Goal: Task Accomplishment & Management: Use online tool/utility

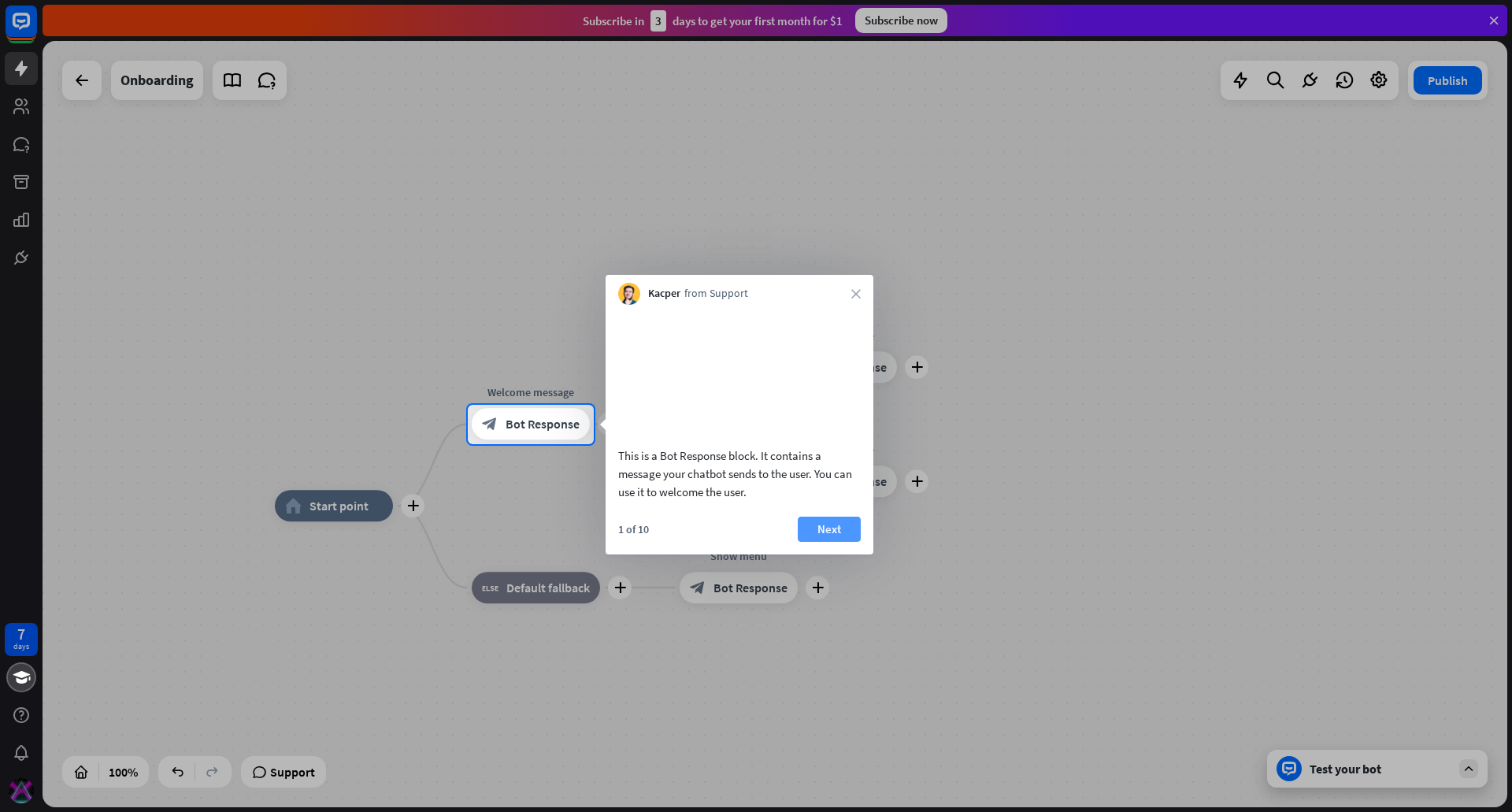
click at [825, 542] on button "Next" at bounding box center [829, 529] width 63 height 25
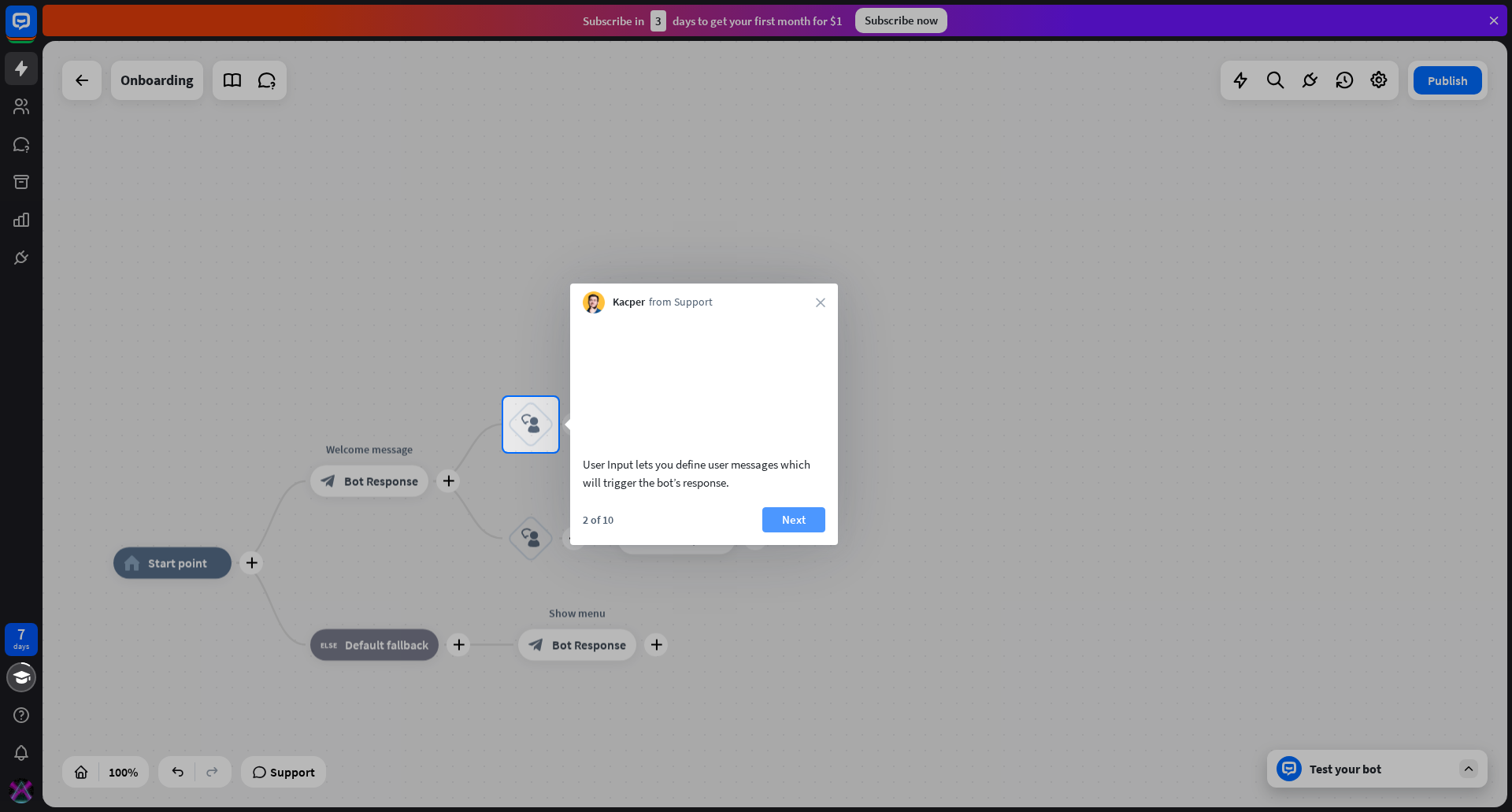
click at [789, 533] on button "Next" at bounding box center [794, 520] width 63 height 25
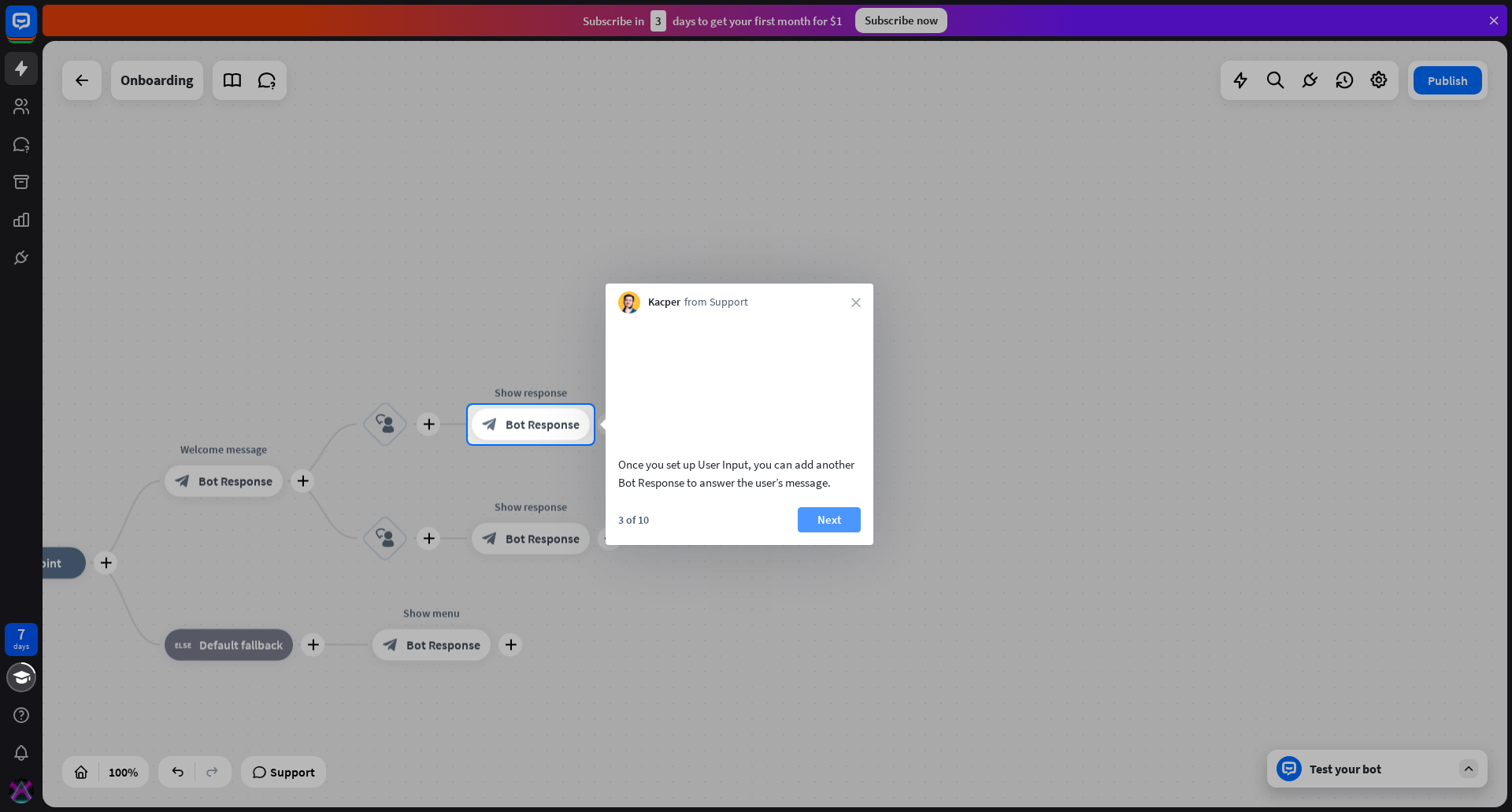
click at [834, 533] on button "Next" at bounding box center [829, 520] width 63 height 25
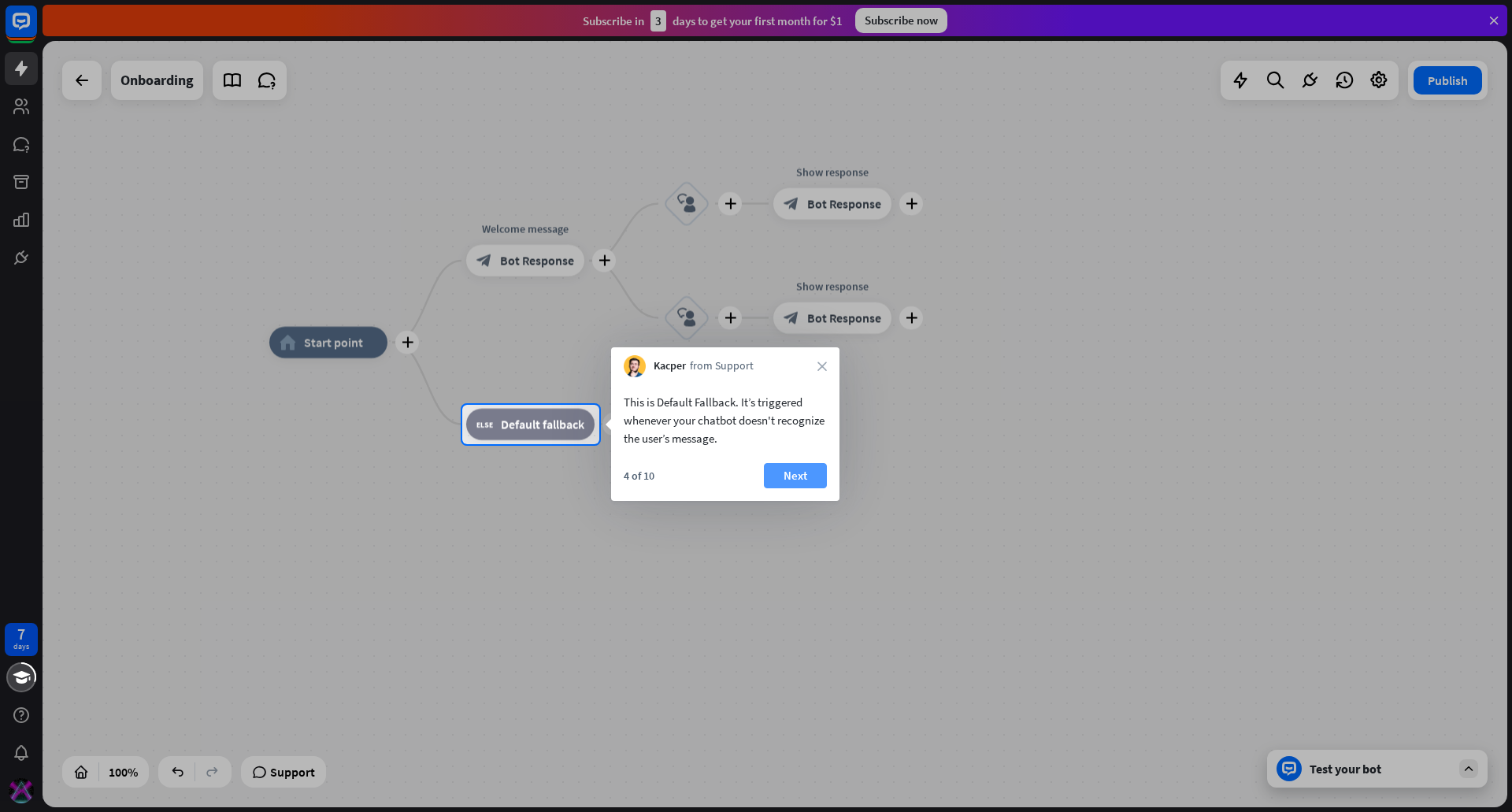
click at [795, 471] on button "Next" at bounding box center [795, 476] width 63 height 25
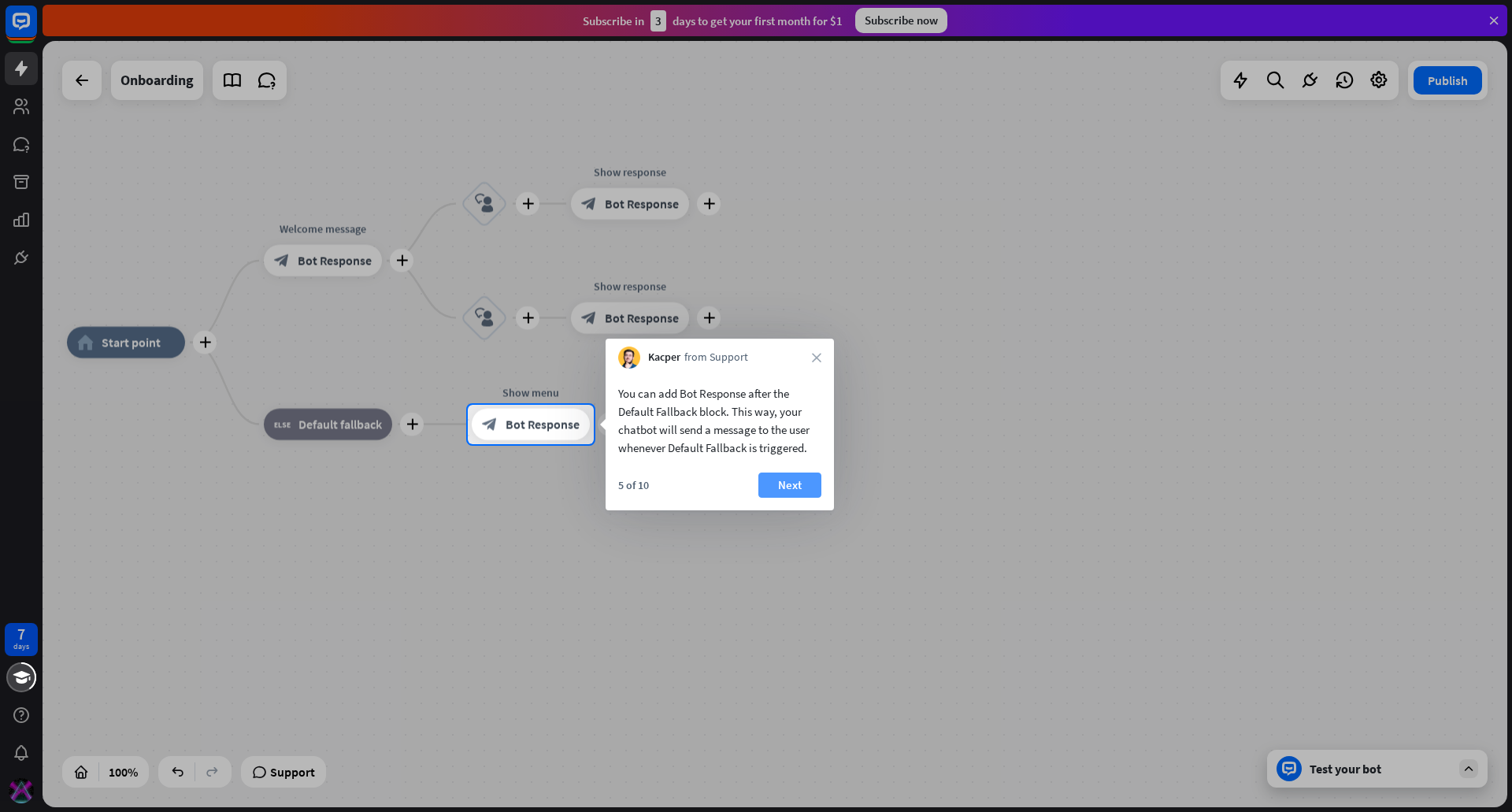
click at [780, 478] on button "Next" at bounding box center [790, 485] width 63 height 25
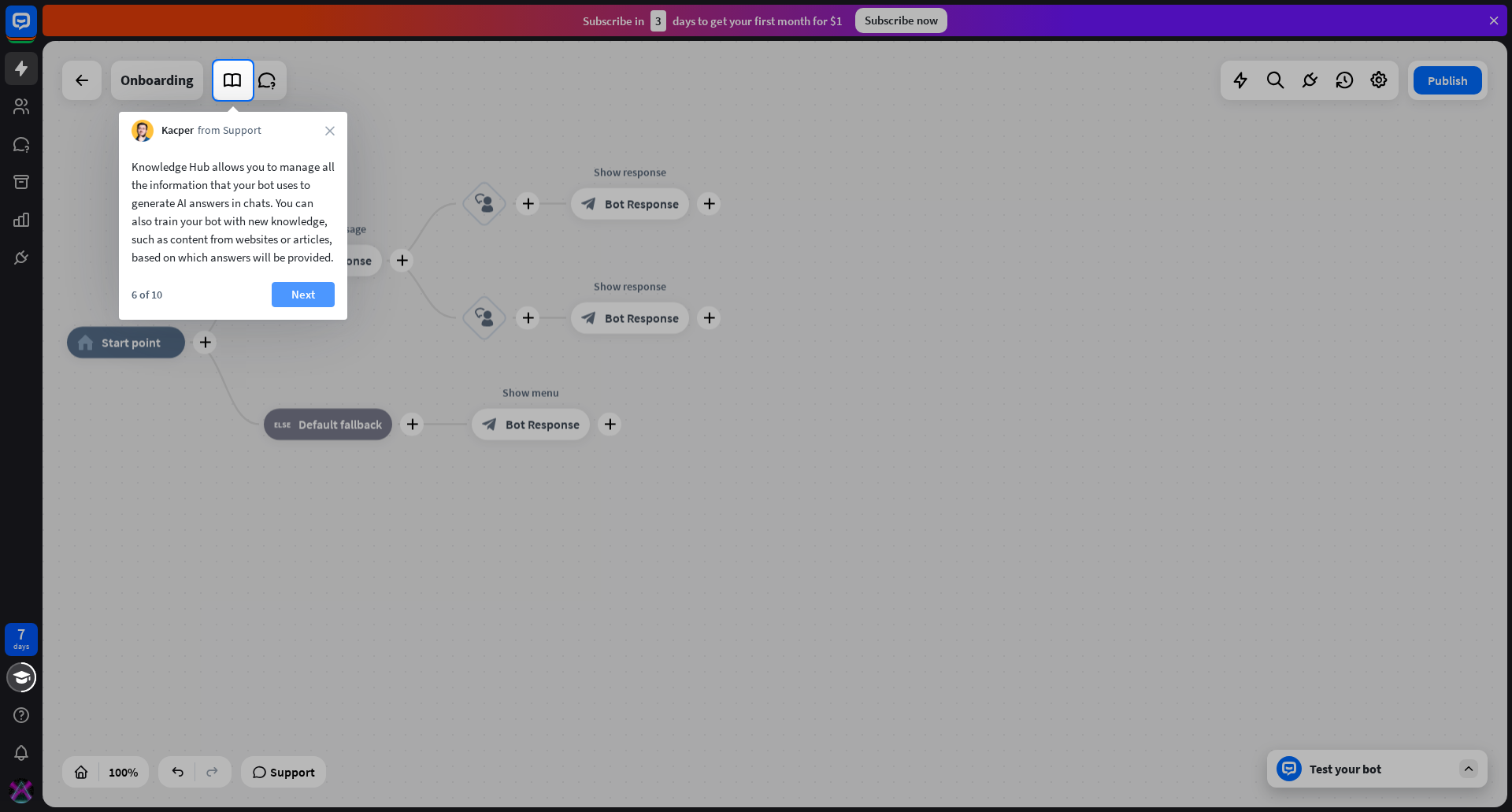
click at [296, 307] on button "Next" at bounding box center [304, 294] width 63 height 25
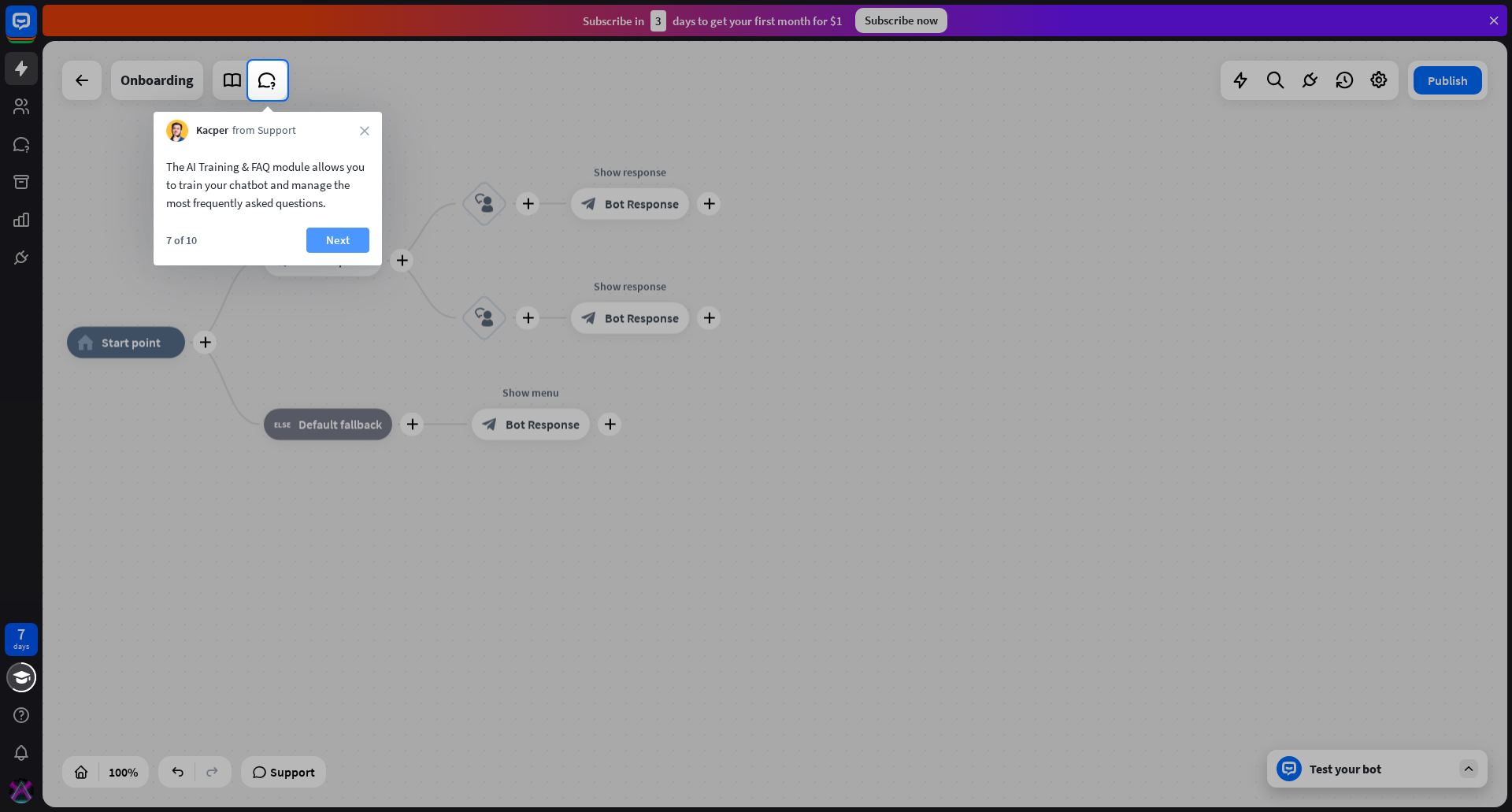
click at [336, 234] on button "Next" at bounding box center [338, 240] width 63 height 25
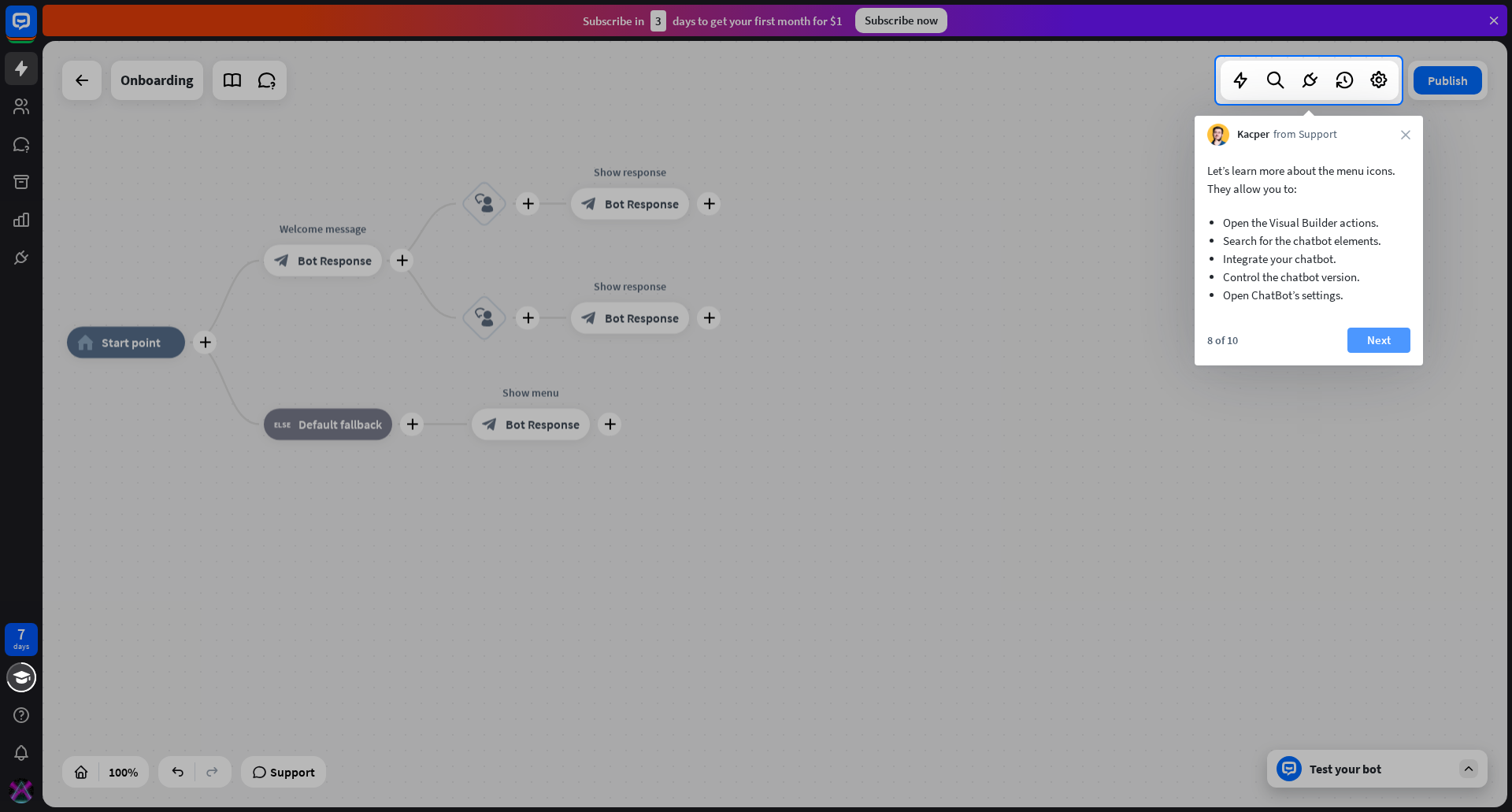
click at [1384, 334] on button "Next" at bounding box center [1379, 340] width 63 height 25
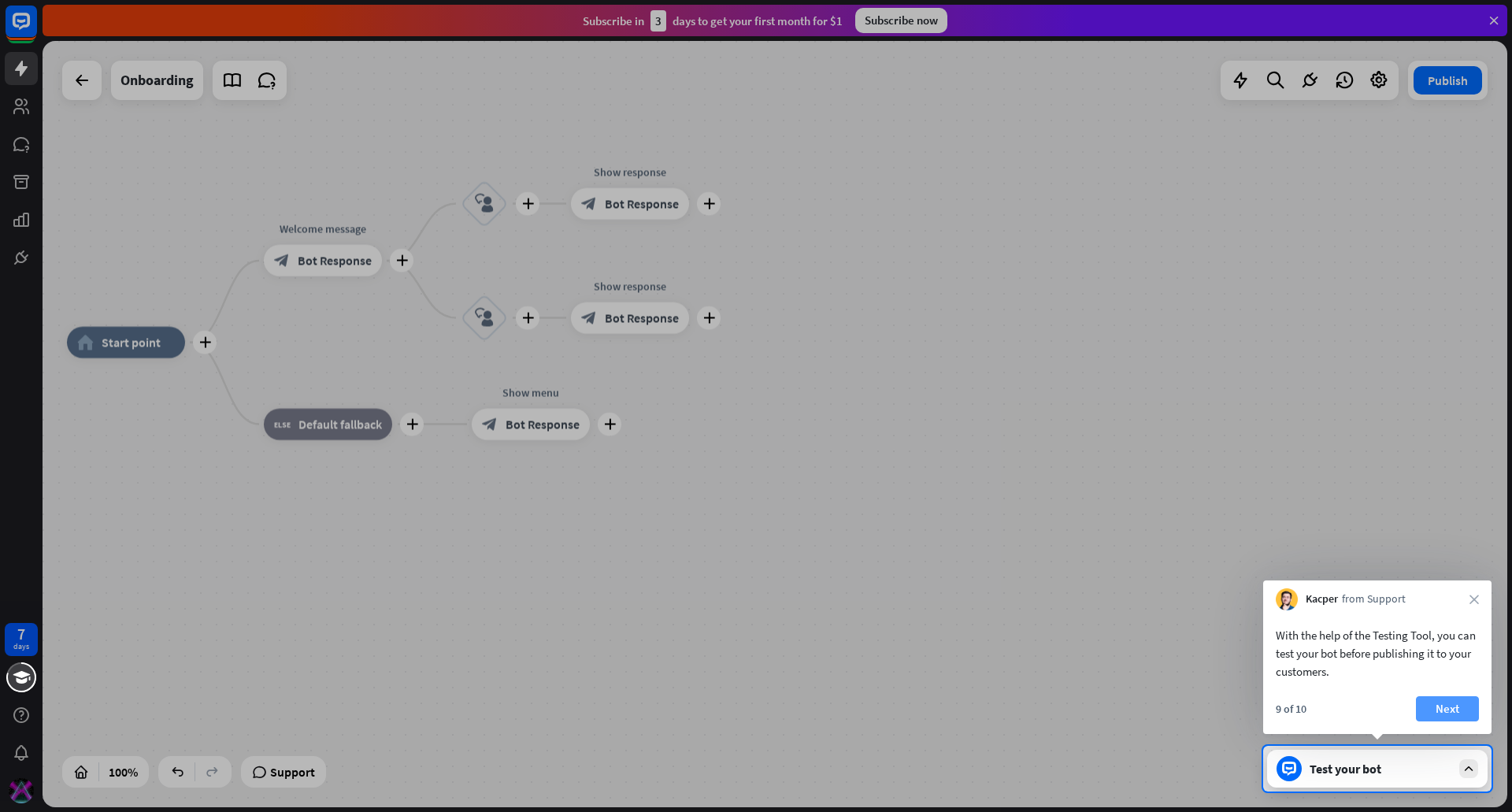
click at [1439, 703] on button "Next" at bounding box center [1448, 708] width 63 height 25
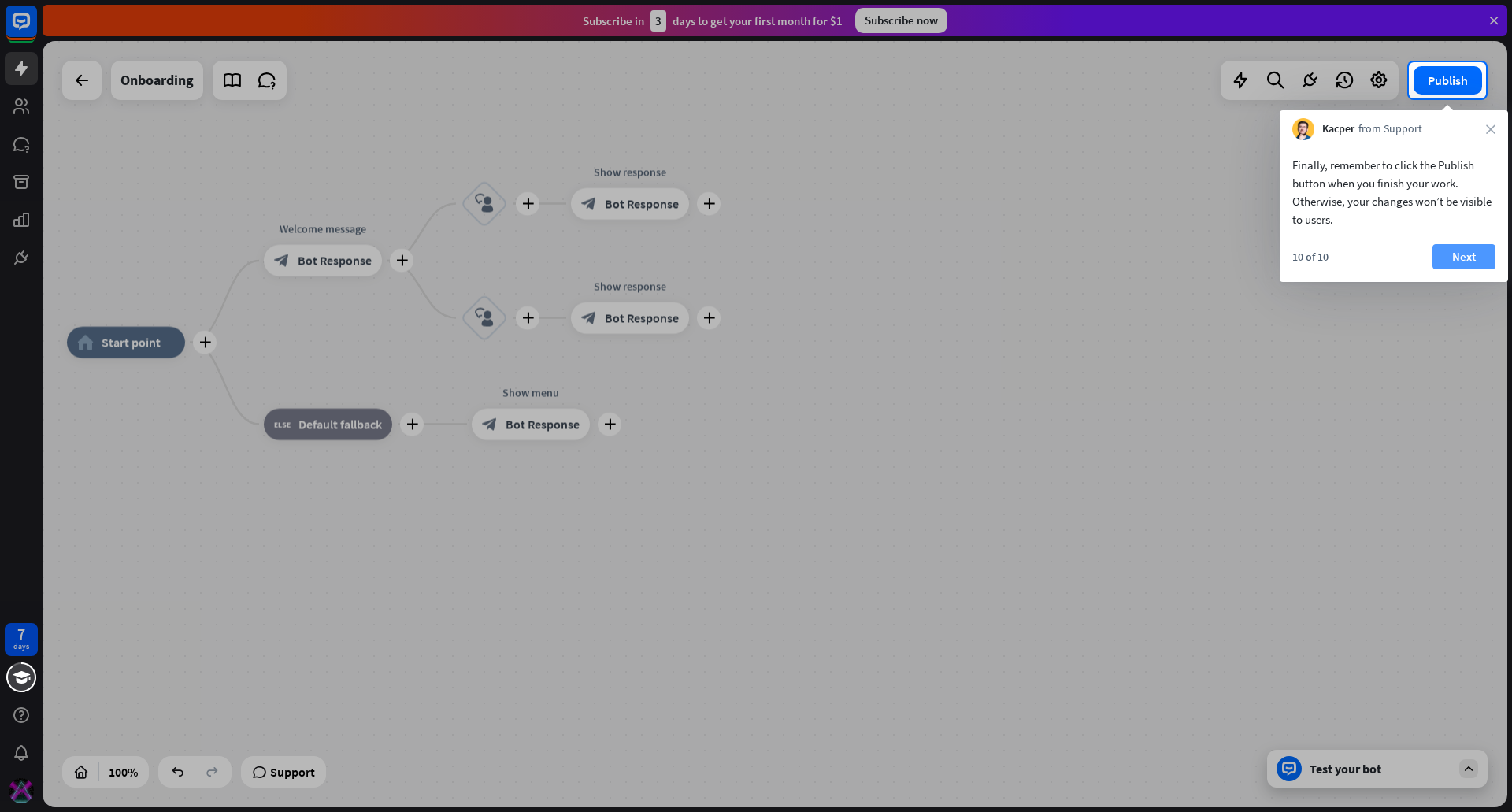
click at [1453, 259] on button "Next" at bounding box center [1464, 256] width 63 height 25
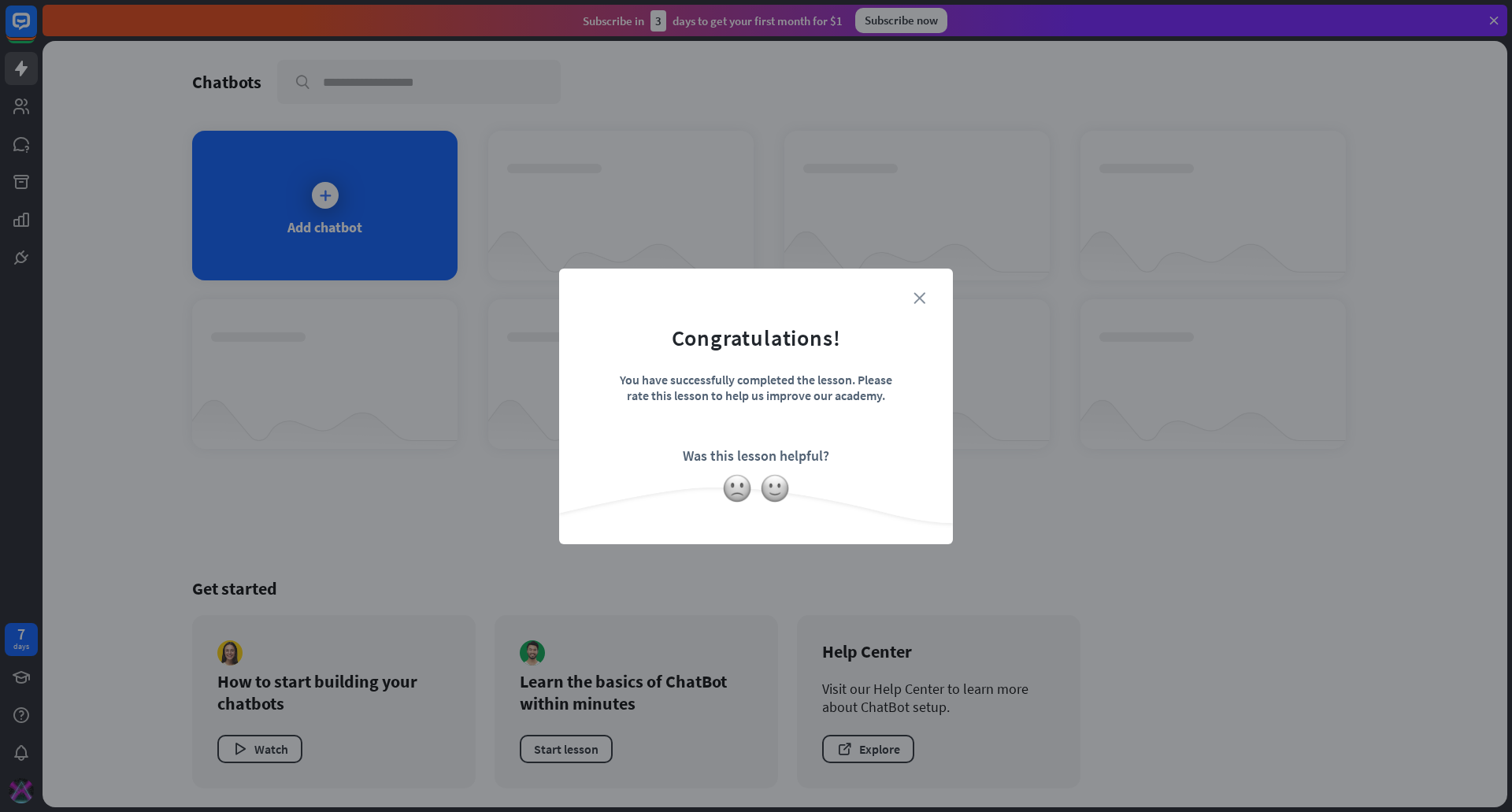
click at [921, 293] on icon "close" at bounding box center [919, 298] width 11 height 11
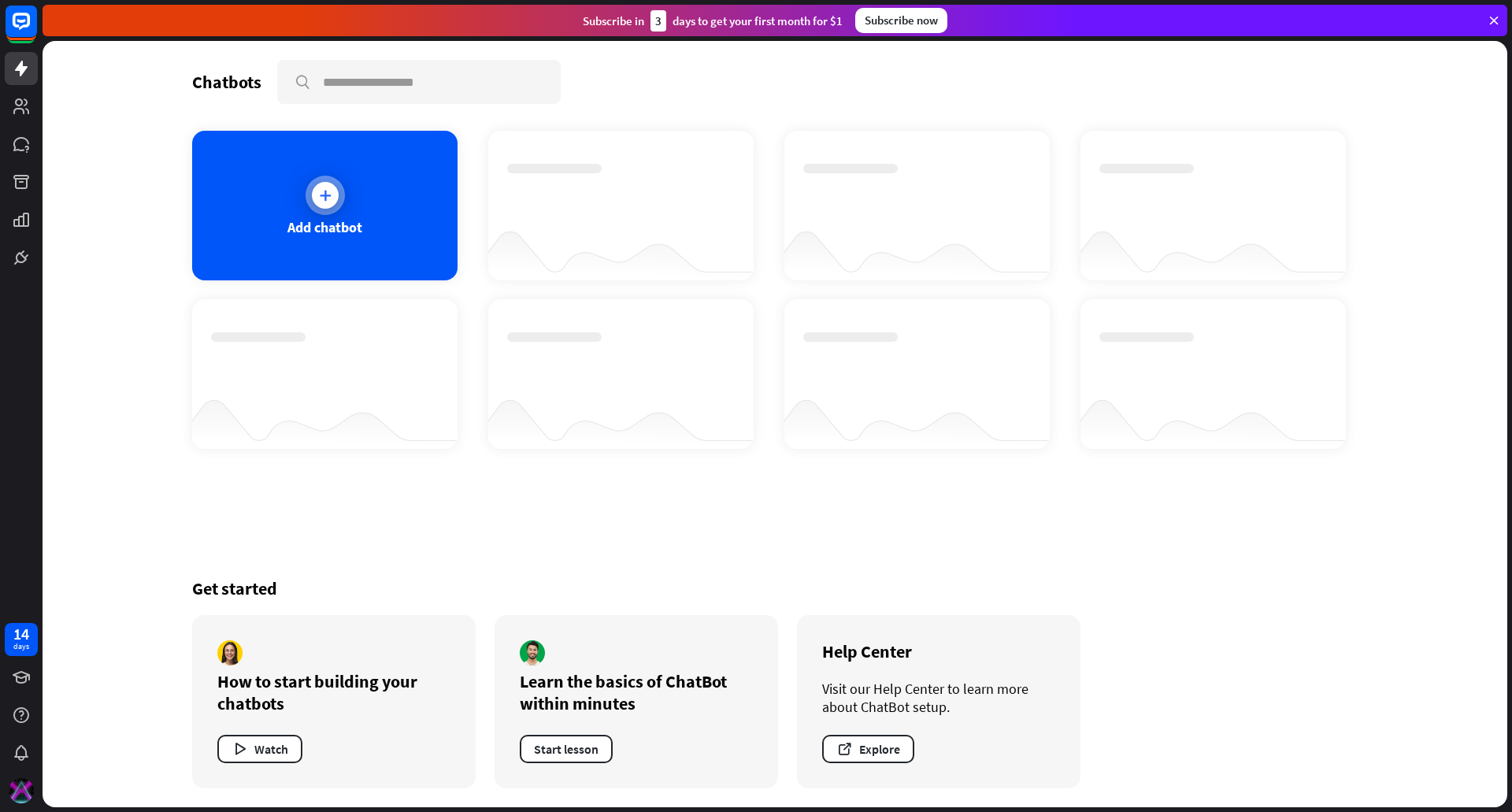
click at [318, 195] on icon at bounding box center [326, 196] width 16 height 16
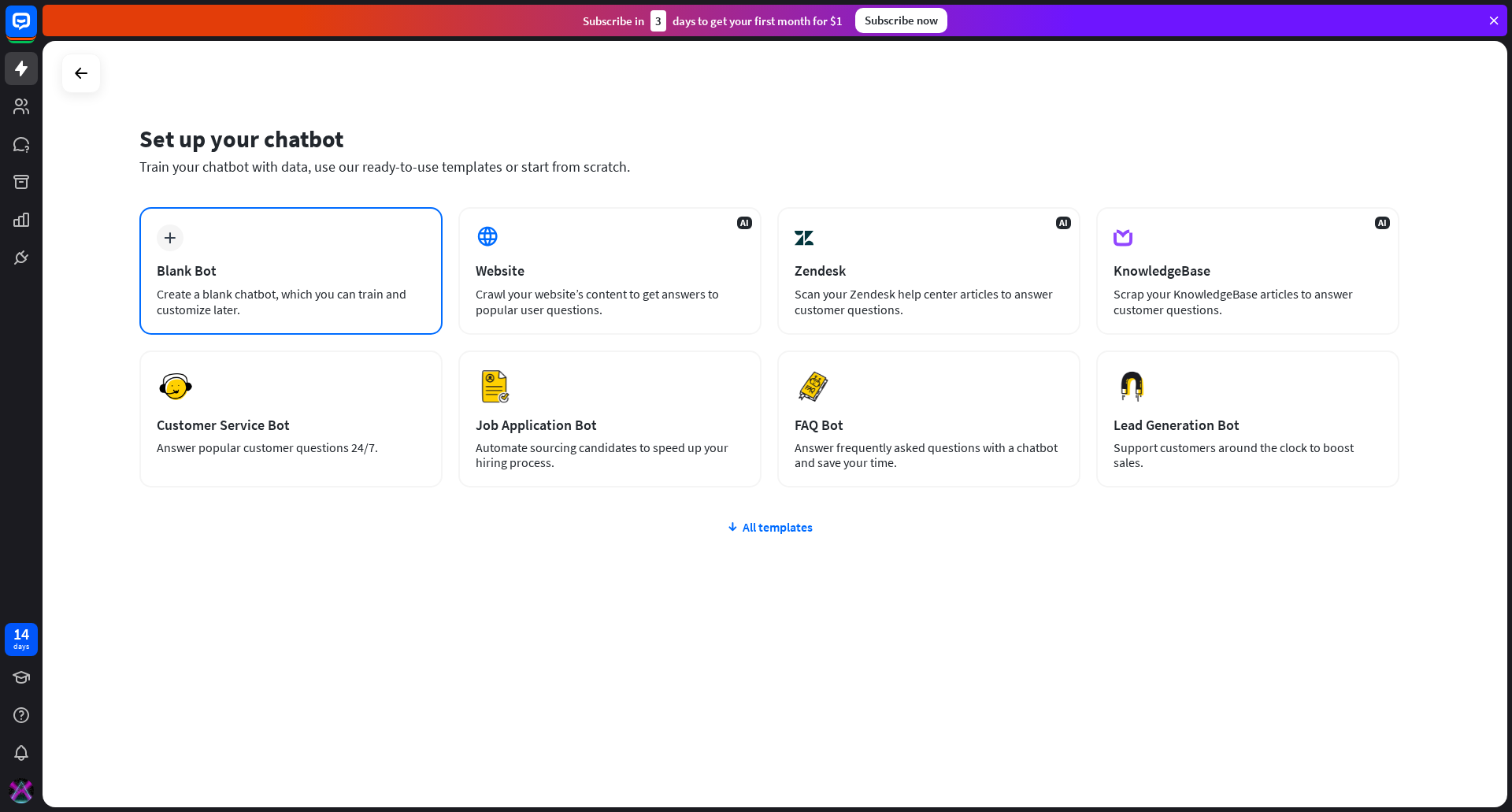
click at [347, 274] on div "Blank Bot" at bounding box center [291, 270] width 269 height 18
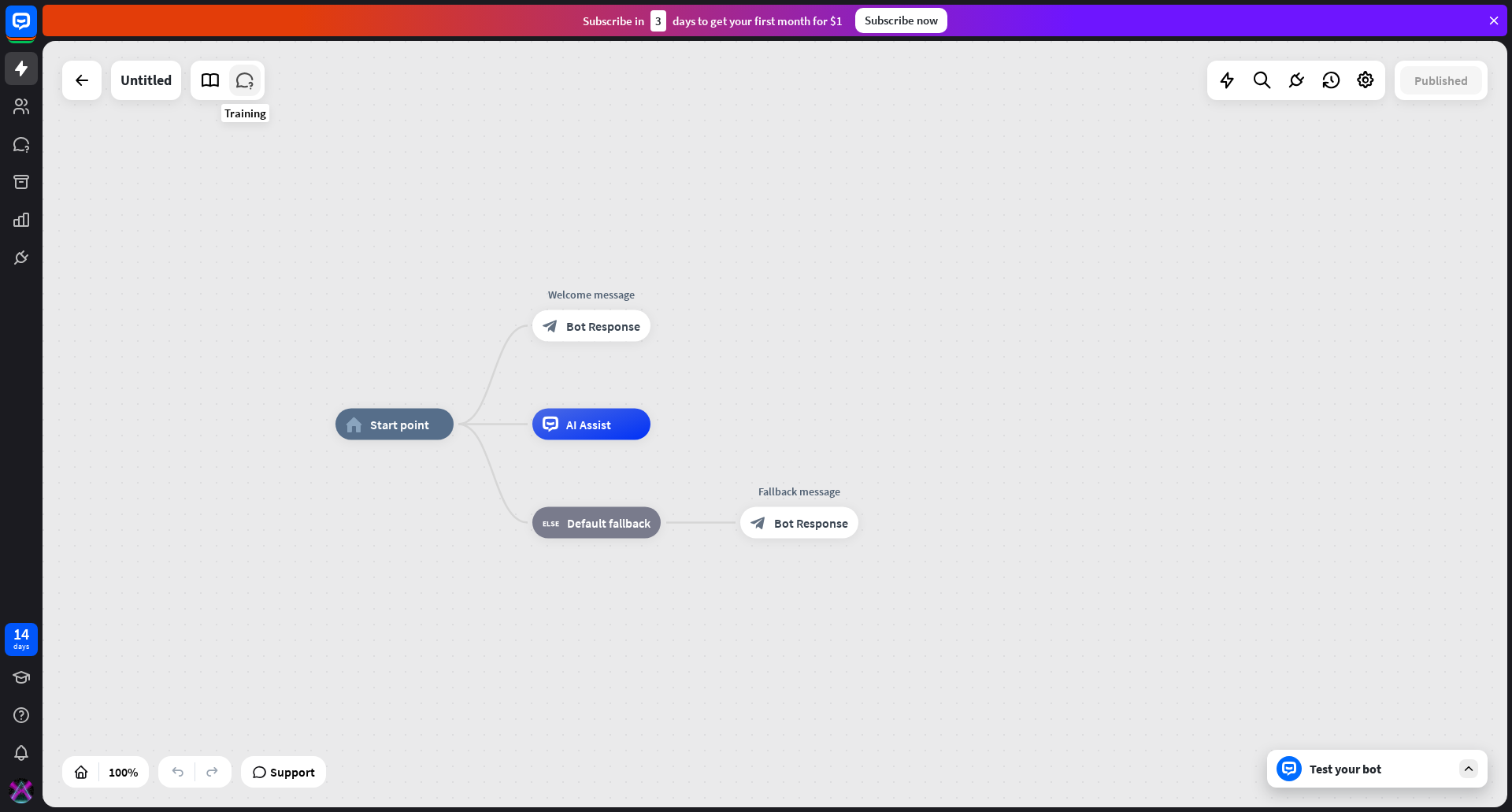
click at [247, 88] on icon at bounding box center [244, 80] width 20 height 20
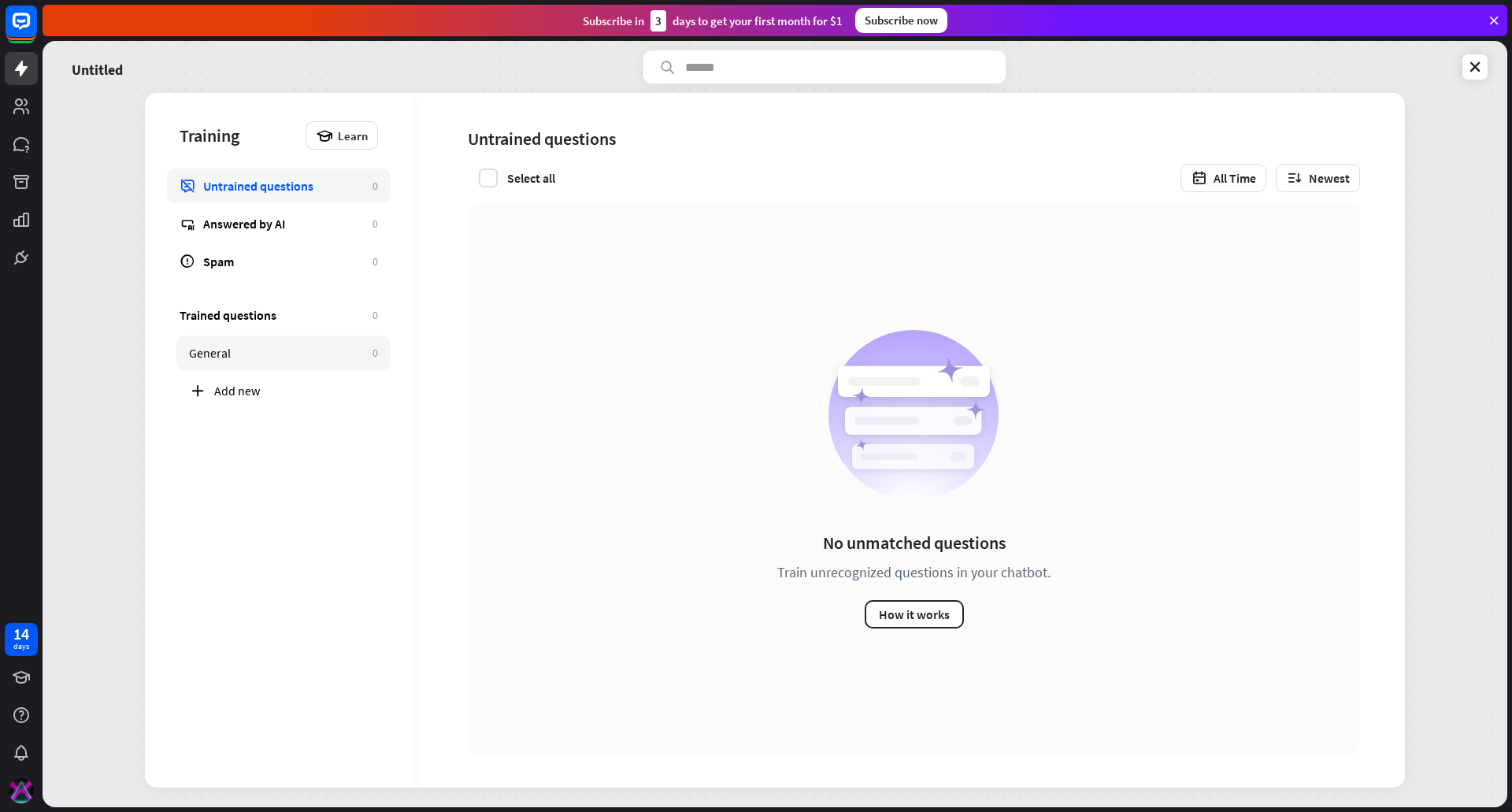
click at [279, 355] on div "General" at bounding box center [276, 353] width 176 height 16
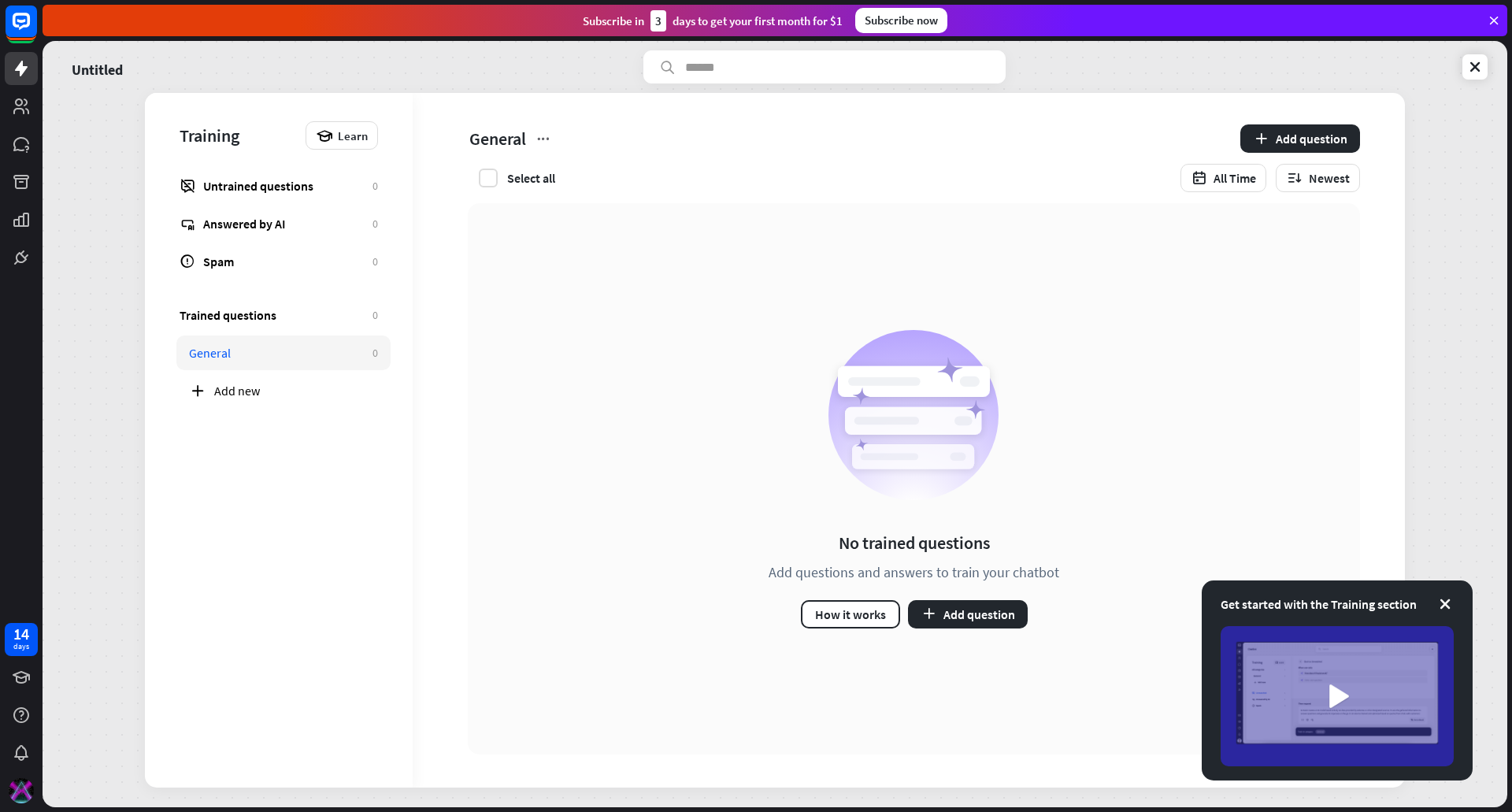
click at [1458, 603] on div "Get started with the Training section" at bounding box center [1336, 680] width 271 height 200
click at [1438, 603] on icon at bounding box center [1445, 604] width 16 height 16
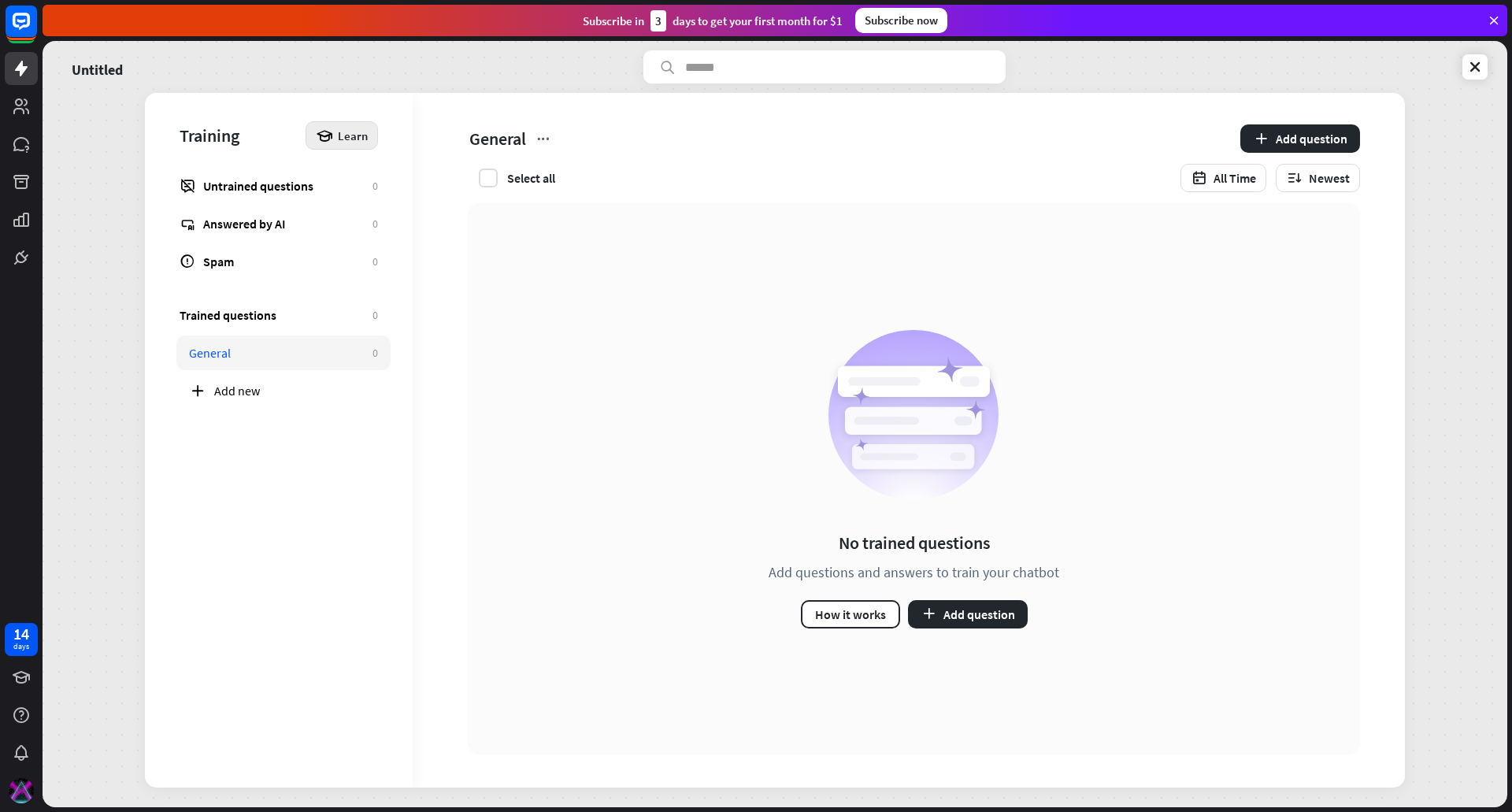
click at [352, 134] on span "Learn" at bounding box center [353, 135] width 30 height 15
click at [707, 116] on div "General Add question Select all All Time Newest" at bounding box center [902, 148] width 980 height 111
click at [985, 620] on button "Add question" at bounding box center [968, 614] width 119 height 28
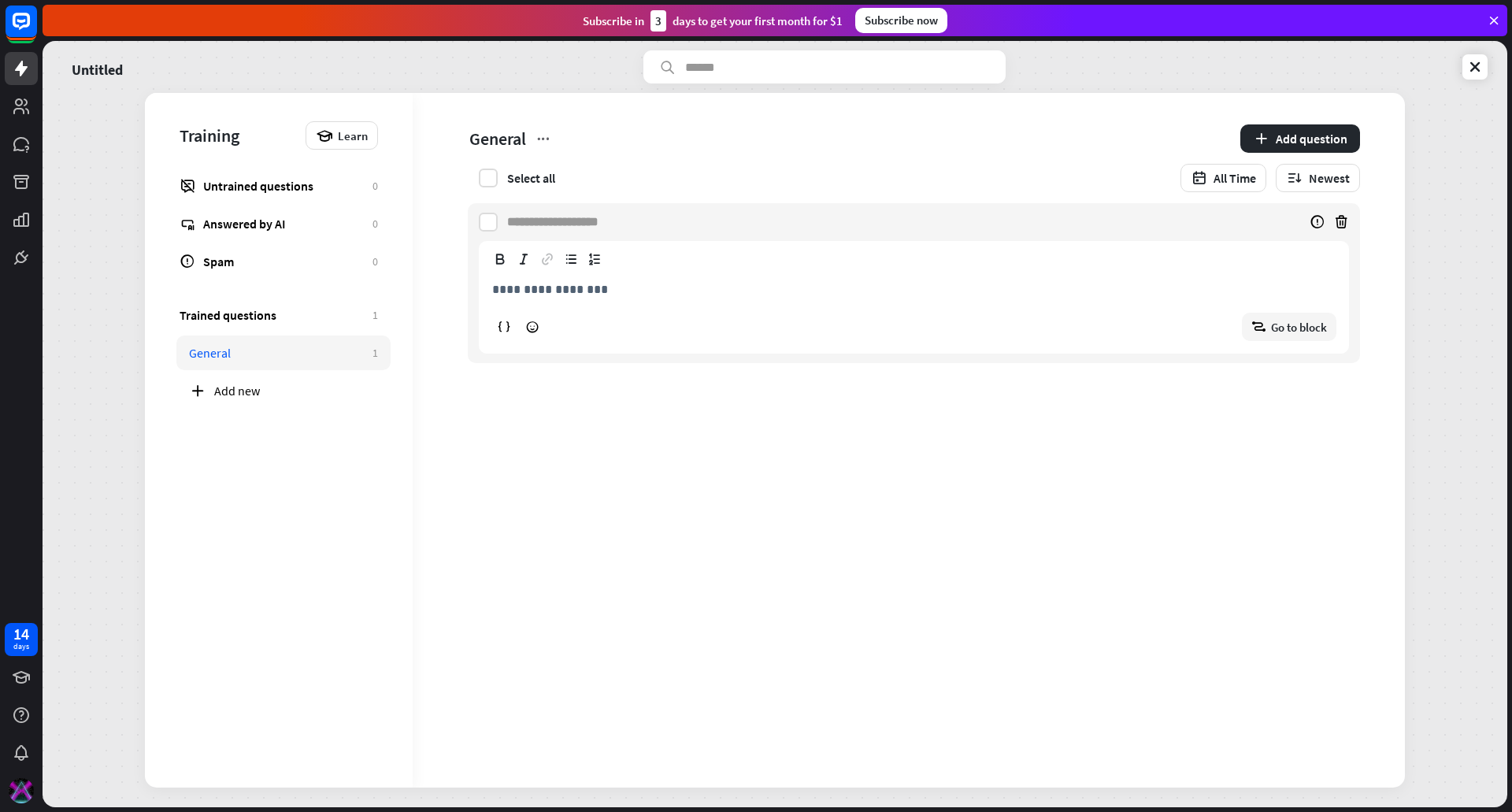
click at [279, 348] on div "General" at bounding box center [276, 353] width 176 height 16
click at [242, 262] on div "Spam" at bounding box center [284, 262] width 161 height 16
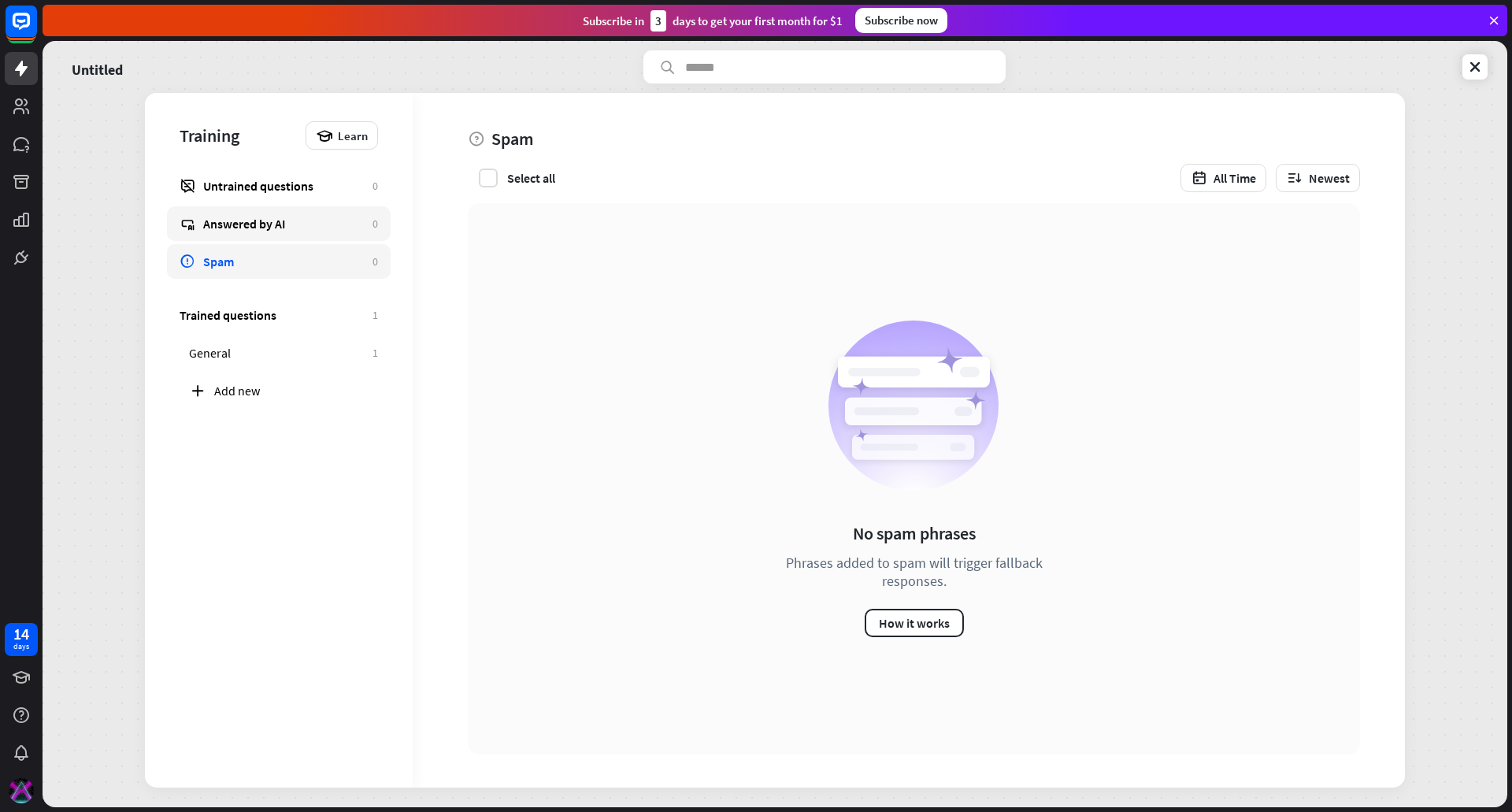
click at [250, 221] on div "Answered by AI" at bounding box center [284, 224] width 161 height 16
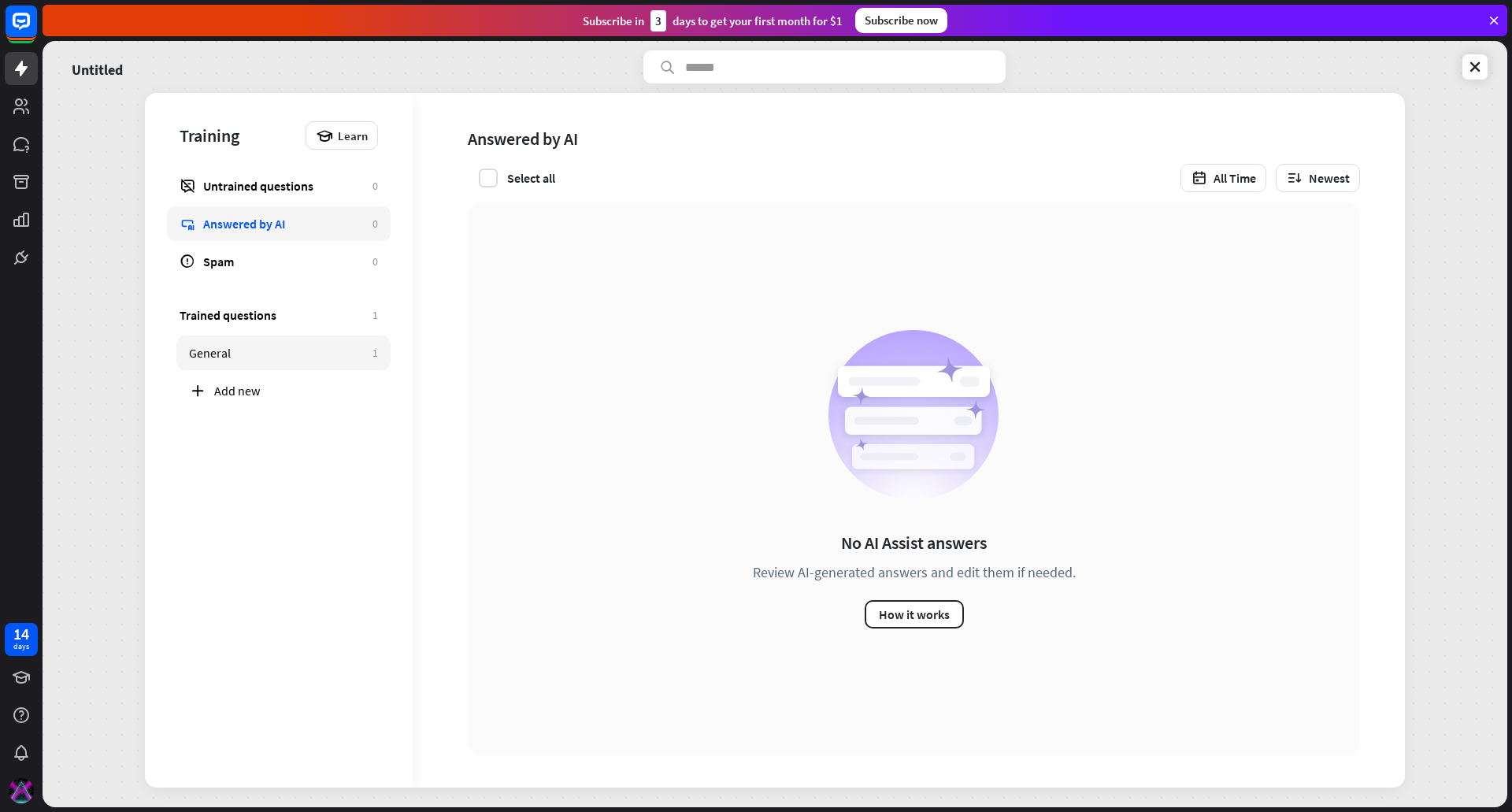
click at [245, 351] on div "General" at bounding box center [276, 353] width 176 height 16
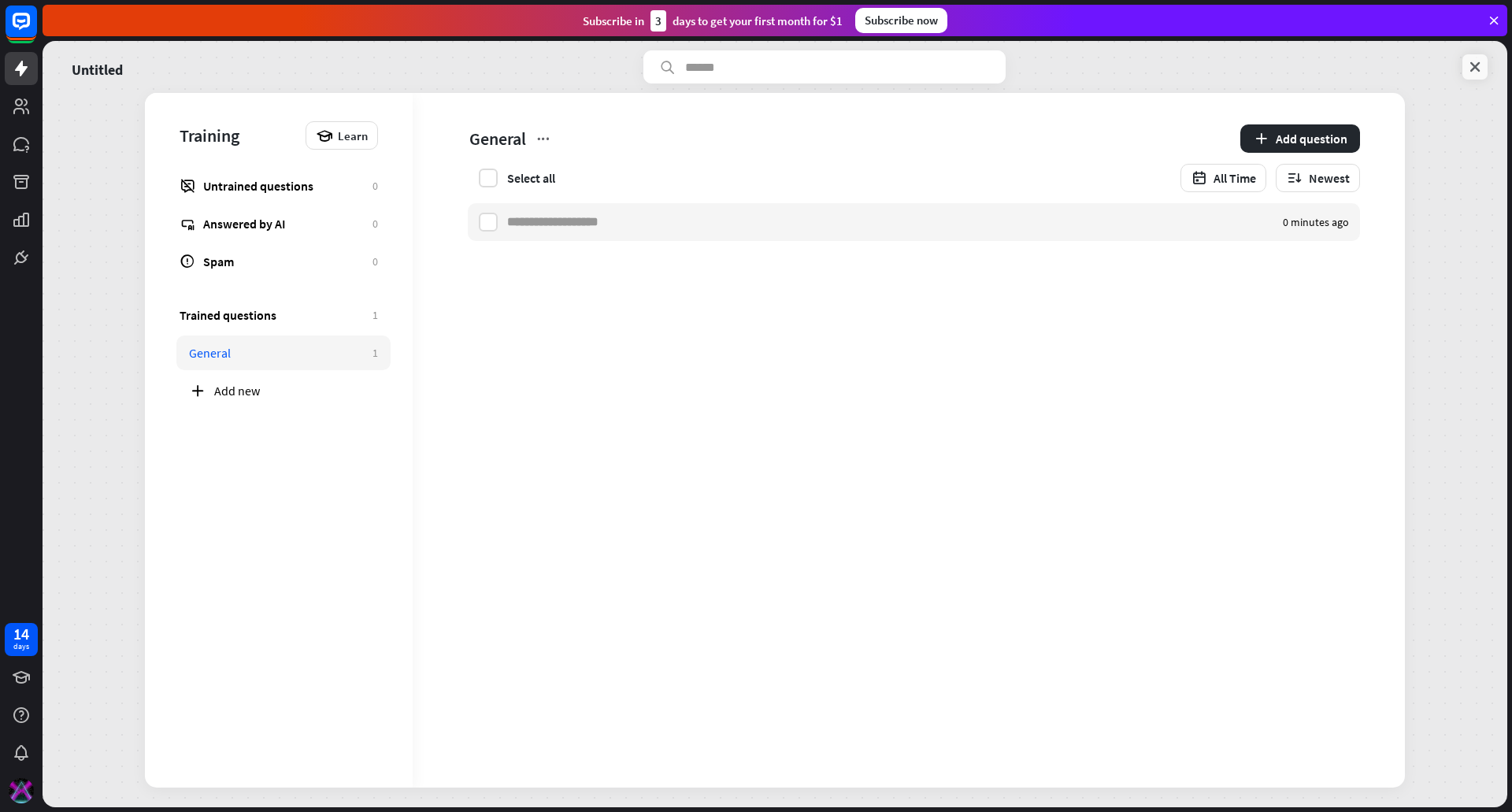
click at [1470, 66] on icon at bounding box center [1475, 67] width 16 height 16
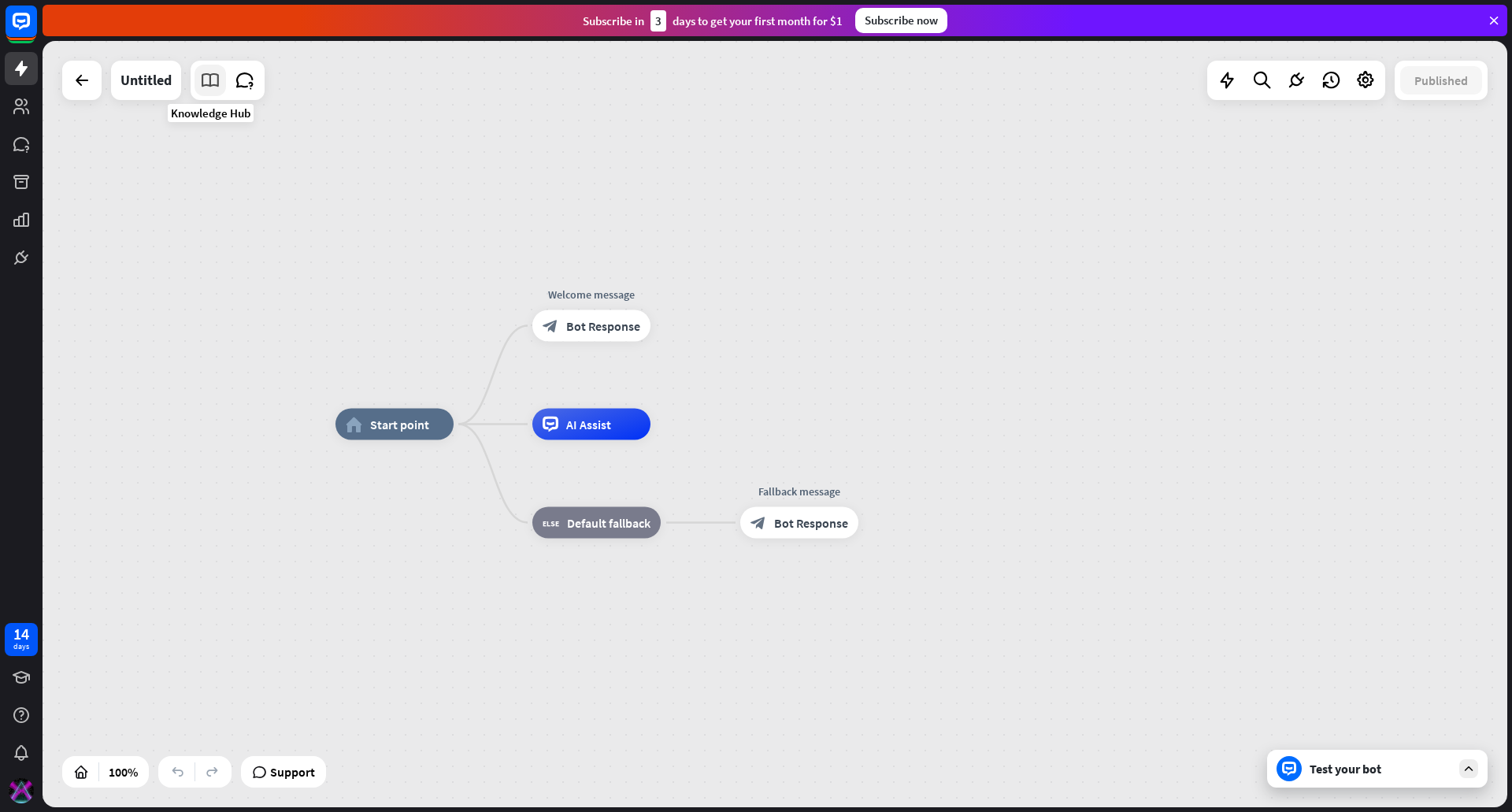
click at [200, 82] on icon at bounding box center [210, 80] width 20 height 20
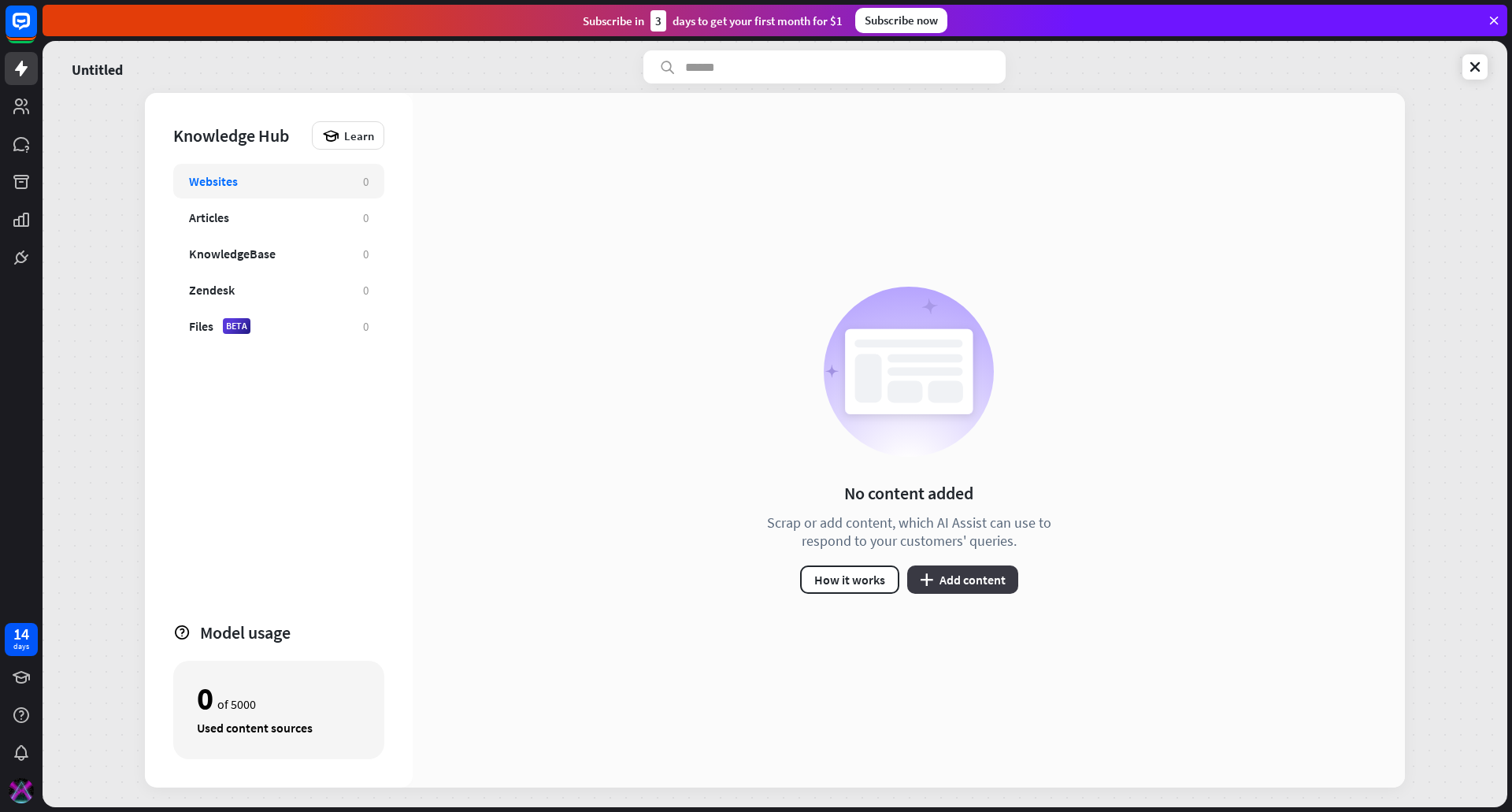
click at [966, 584] on button "plus Add content" at bounding box center [963, 579] width 111 height 28
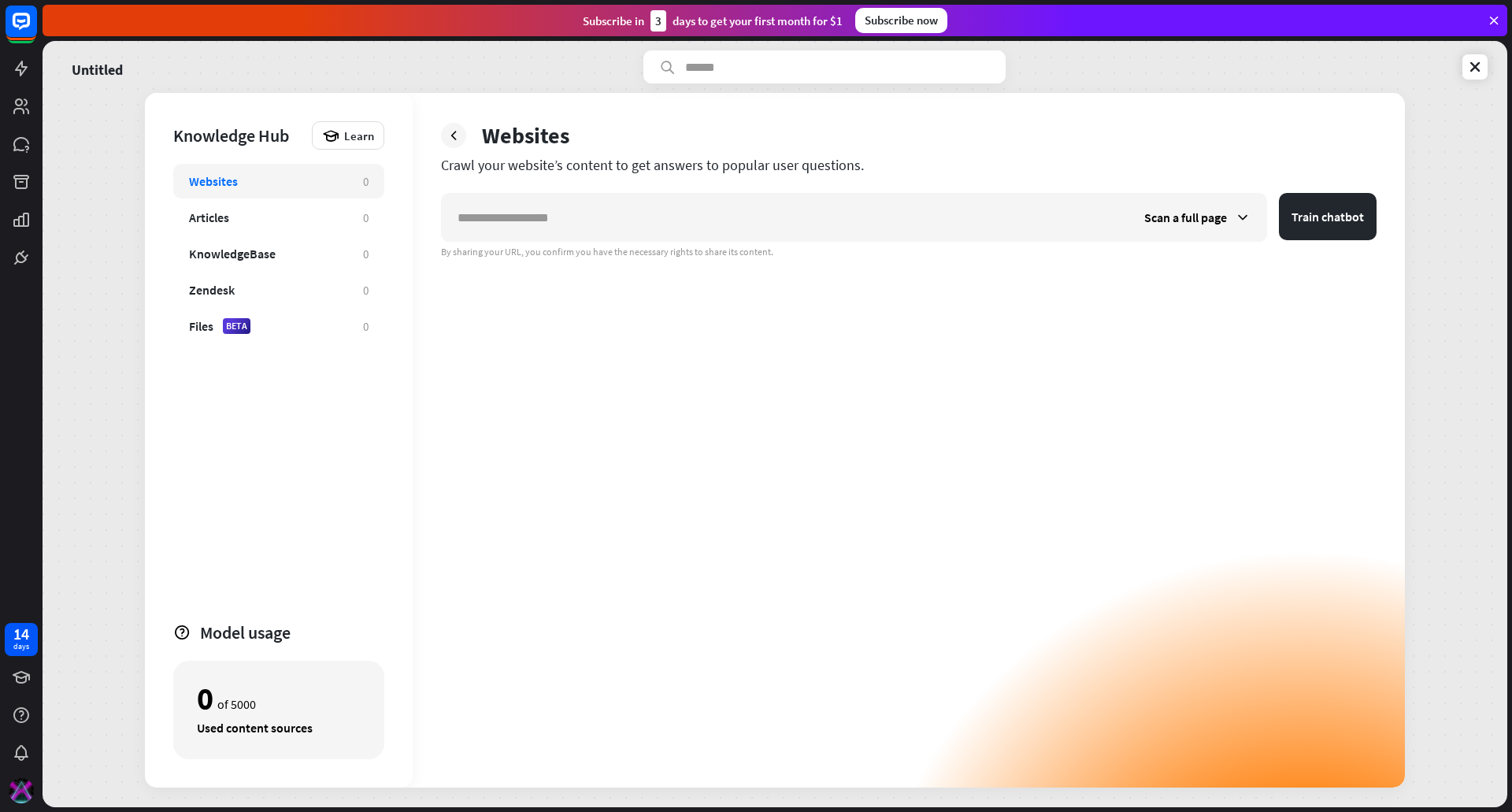
drag, startPoint x: 458, startPoint y: 165, endPoint x: 856, endPoint y: 157, distance: 398.1
click at [856, 157] on div "Crawl your website’s content to get answers to popular user questions." at bounding box center [909, 165] width 935 height 18
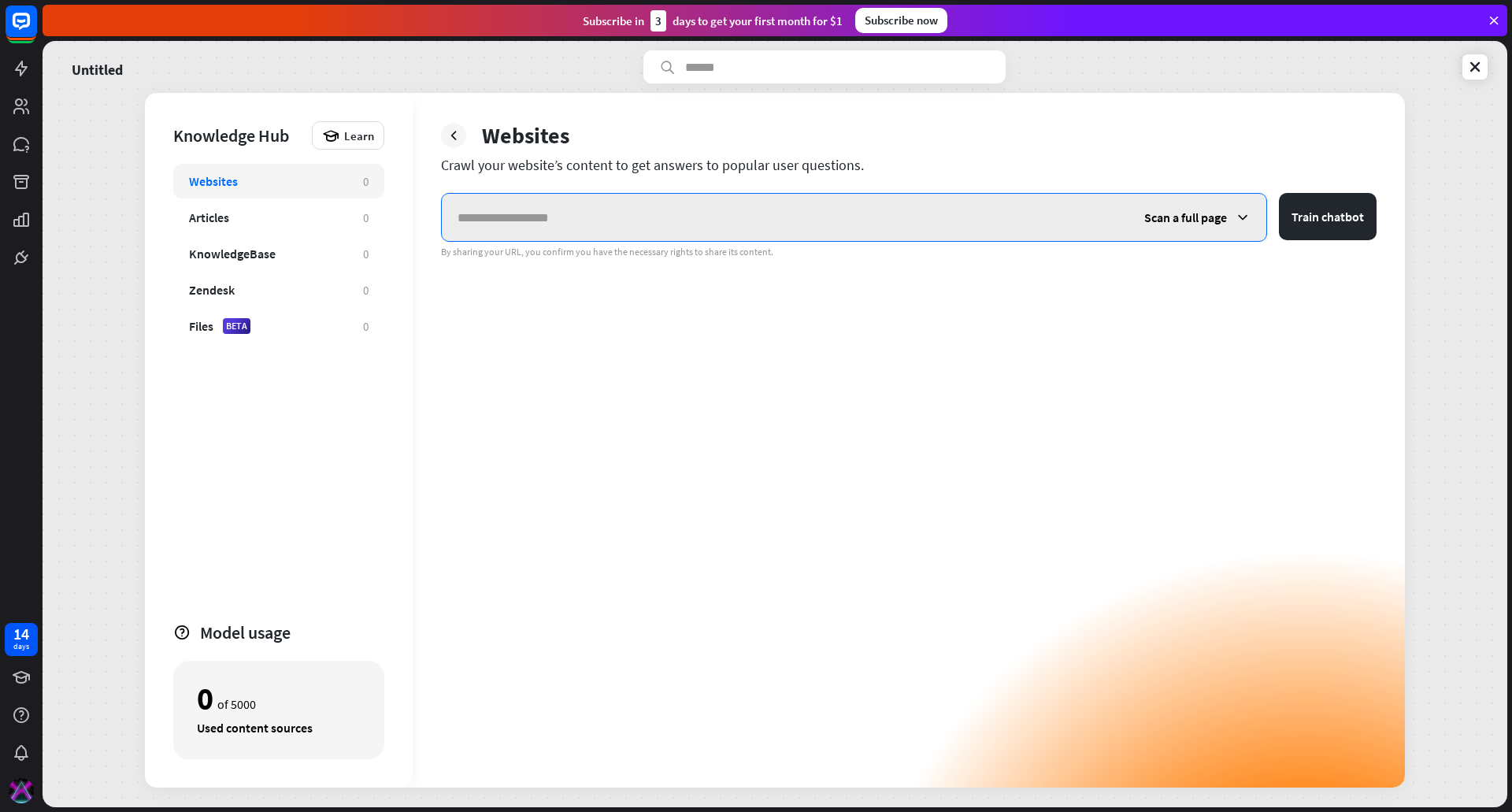
click at [763, 222] on input "text" at bounding box center [785, 218] width 687 height 47
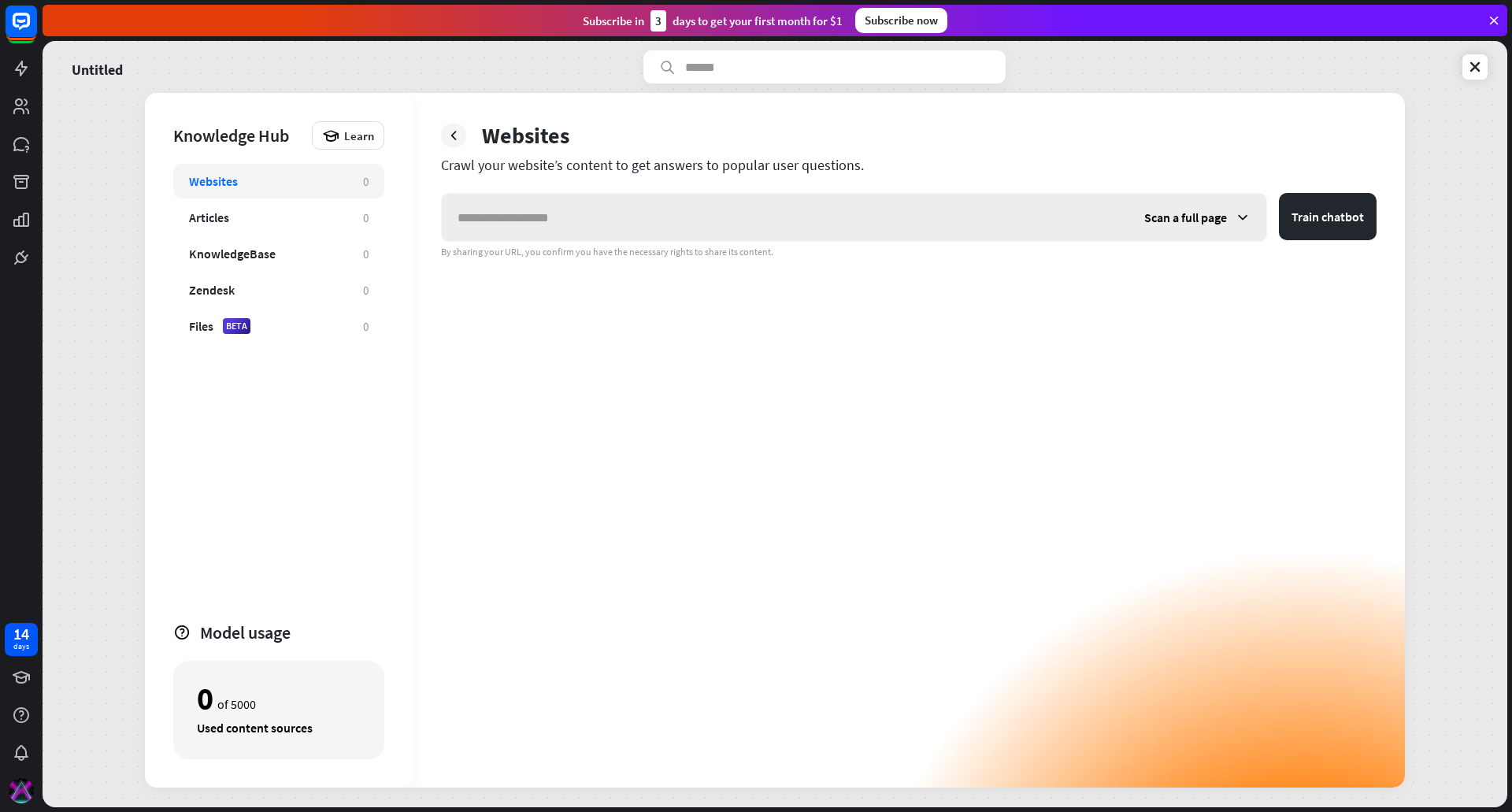
click at [1164, 219] on span "Scan a full page" at bounding box center [1186, 218] width 82 height 16
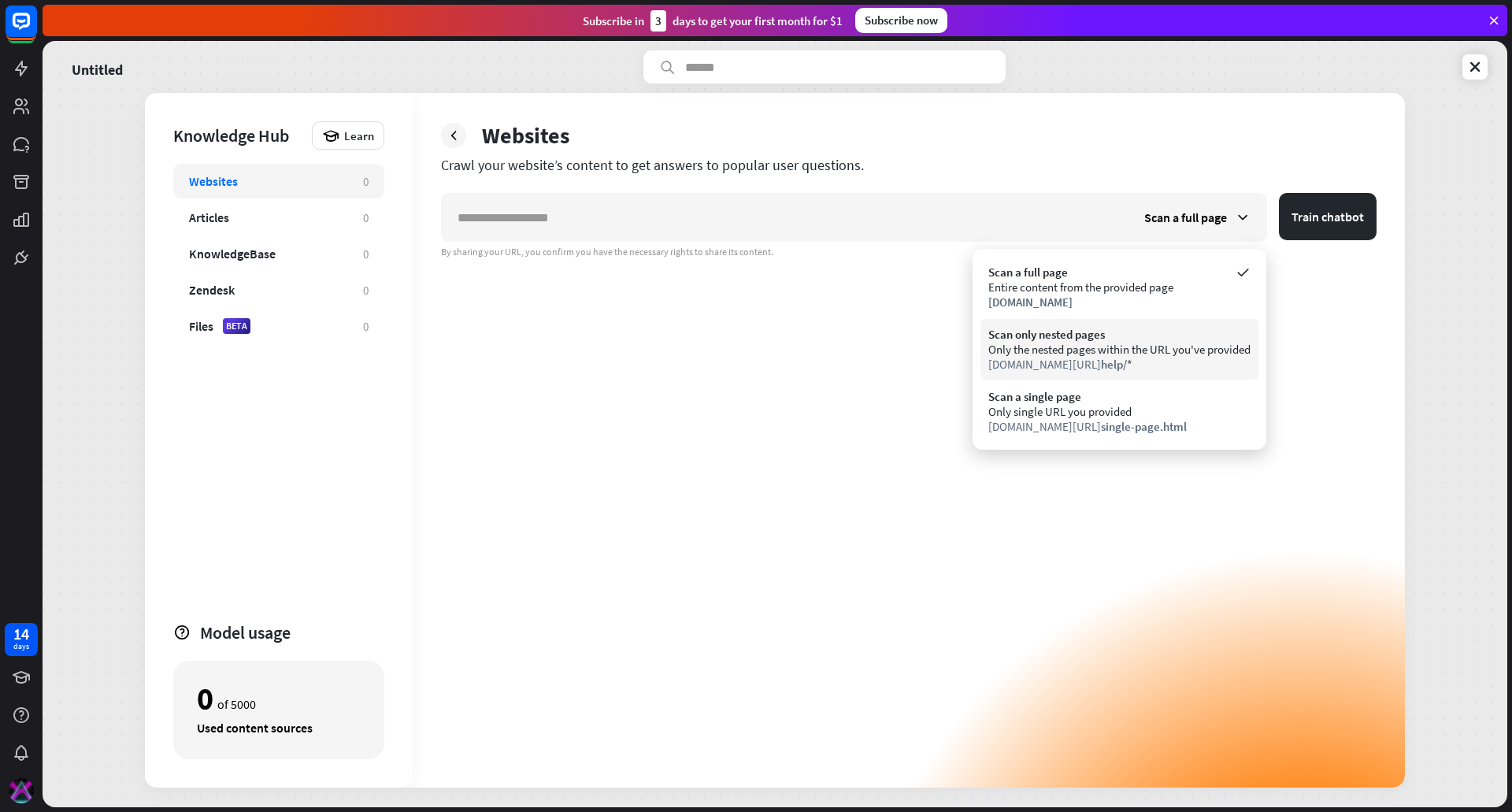
click at [1181, 331] on div "Scan only nested pages" at bounding box center [1119, 334] width 262 height 15
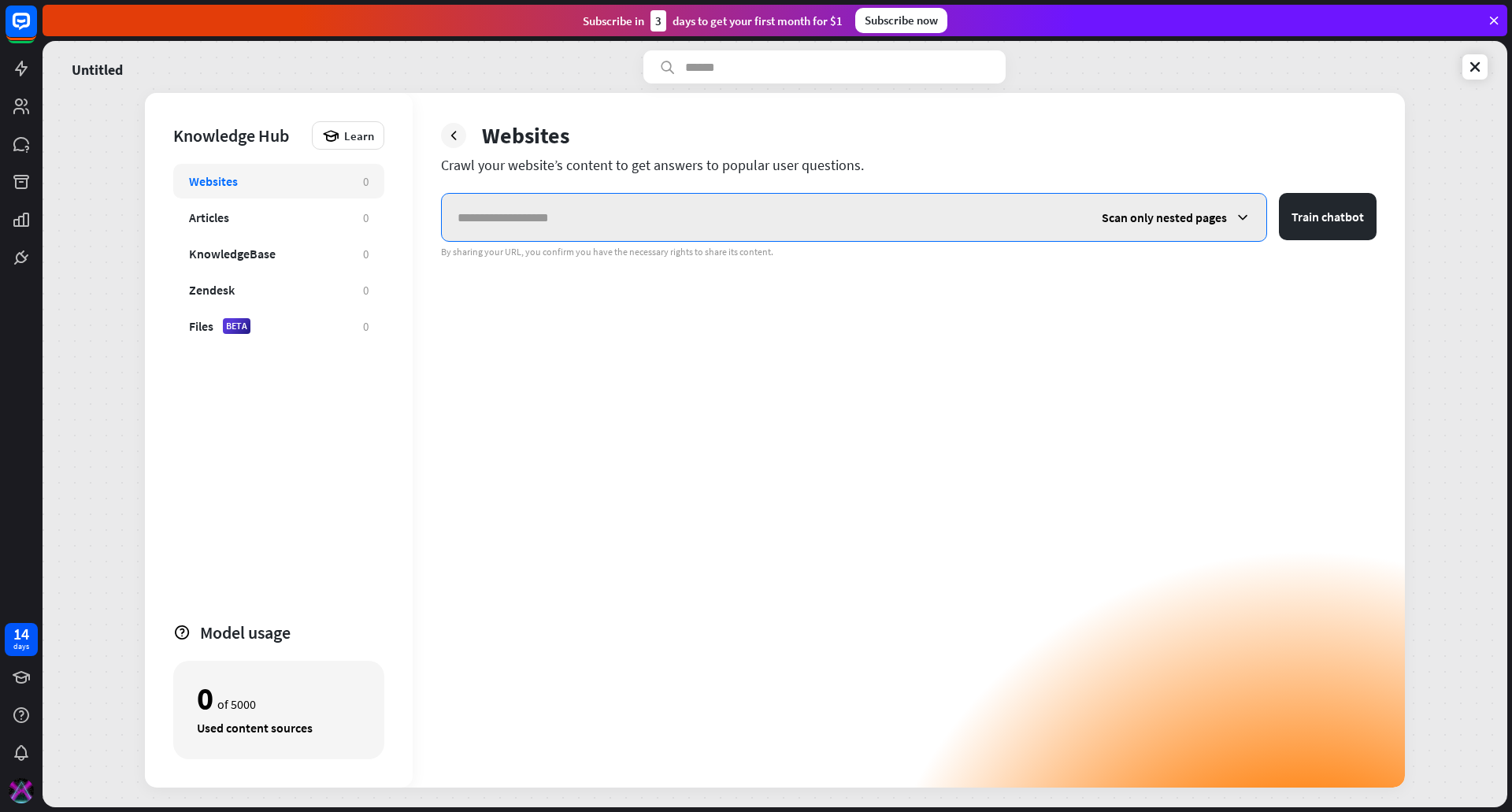
click at [742, 219] on input "text" at bounding box center [763, 218] width 644 height 47
paste input "**********"
type input "**********"
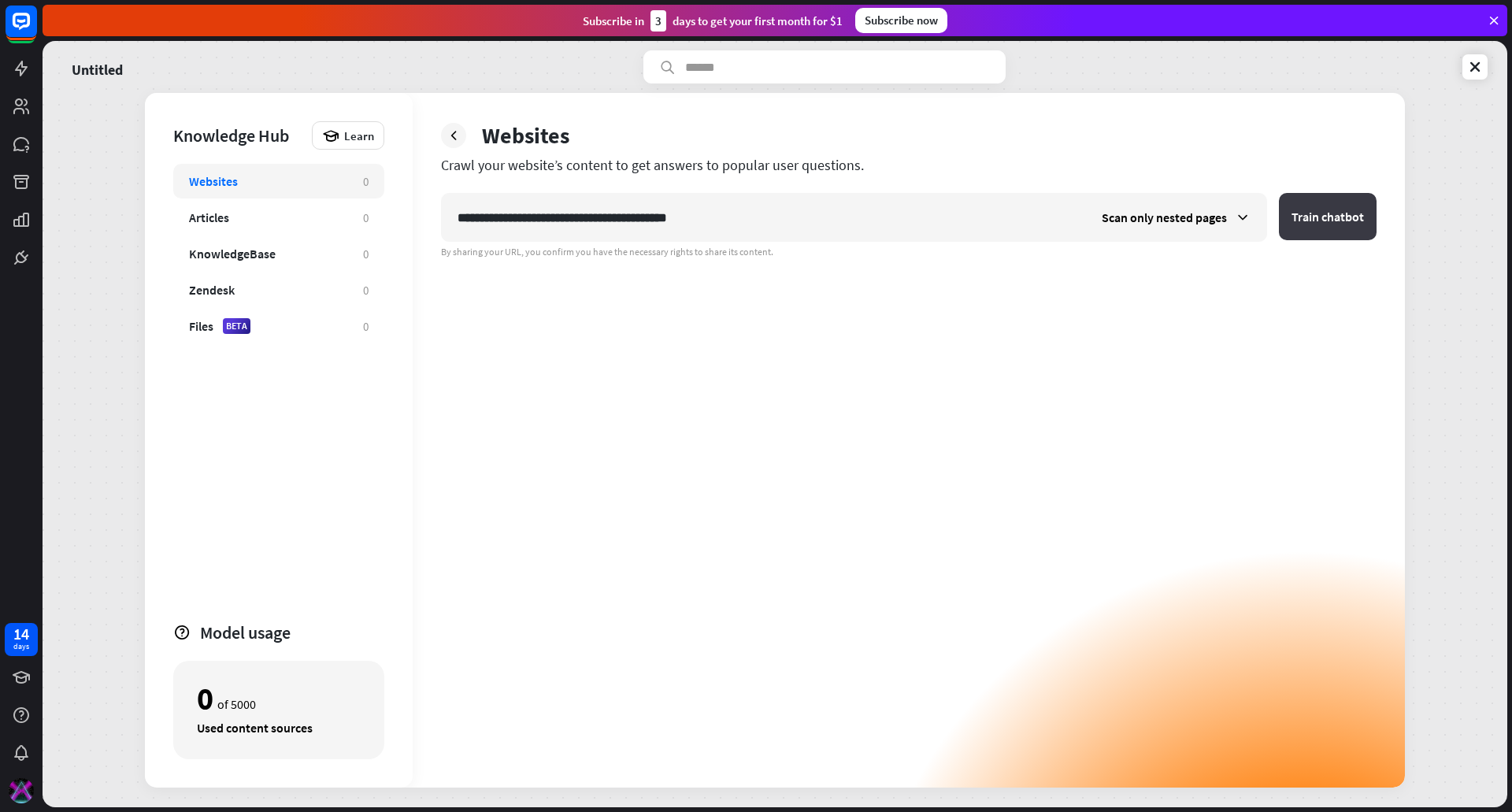
click at [1342, 216] on button "Train chatbot" at bounding box center [1327, 217] width 97 height 47
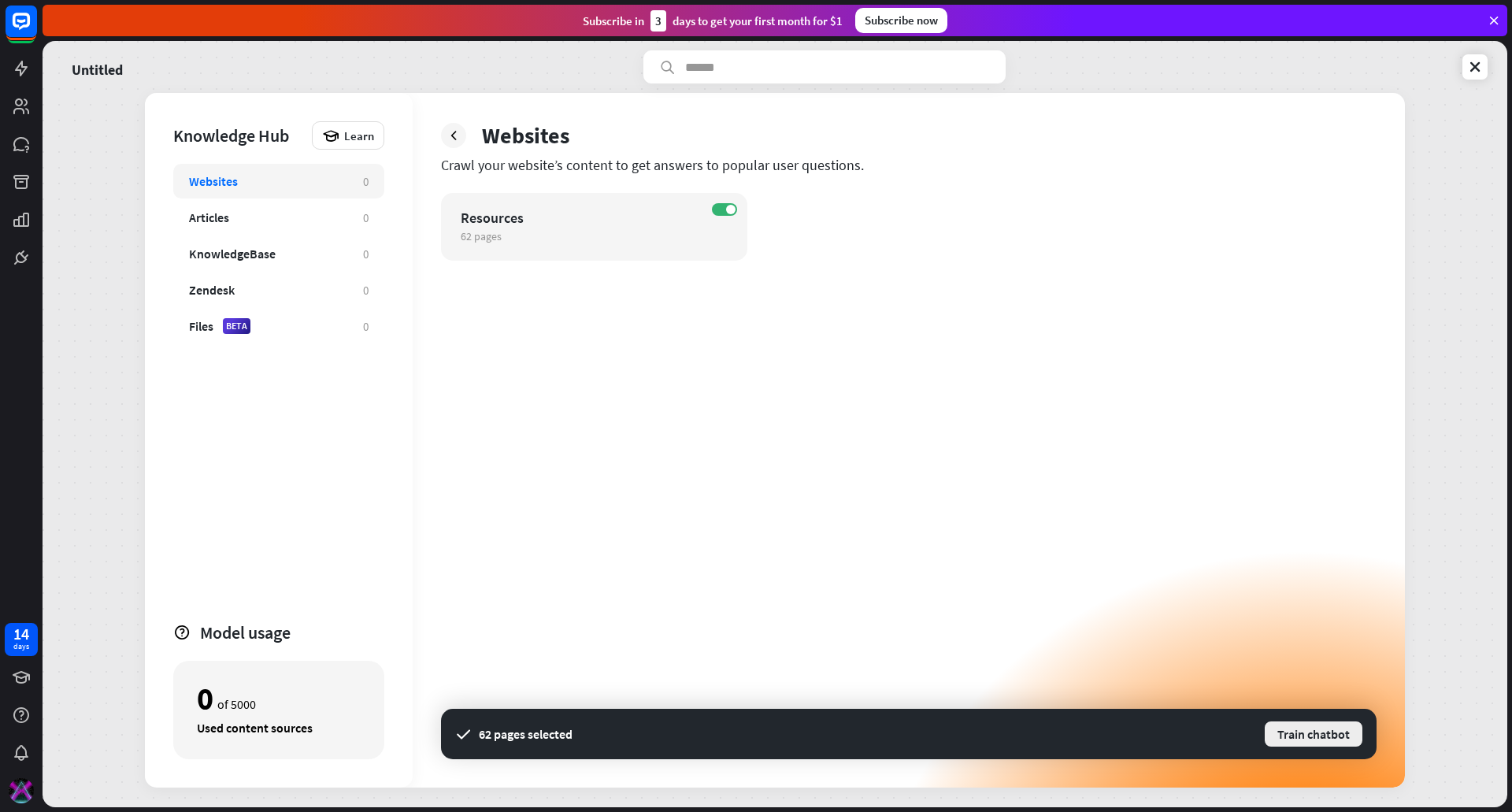
click at [1299, 734] on button "Train chatbot" at bounding box center [1313, 734] width 101 height 28
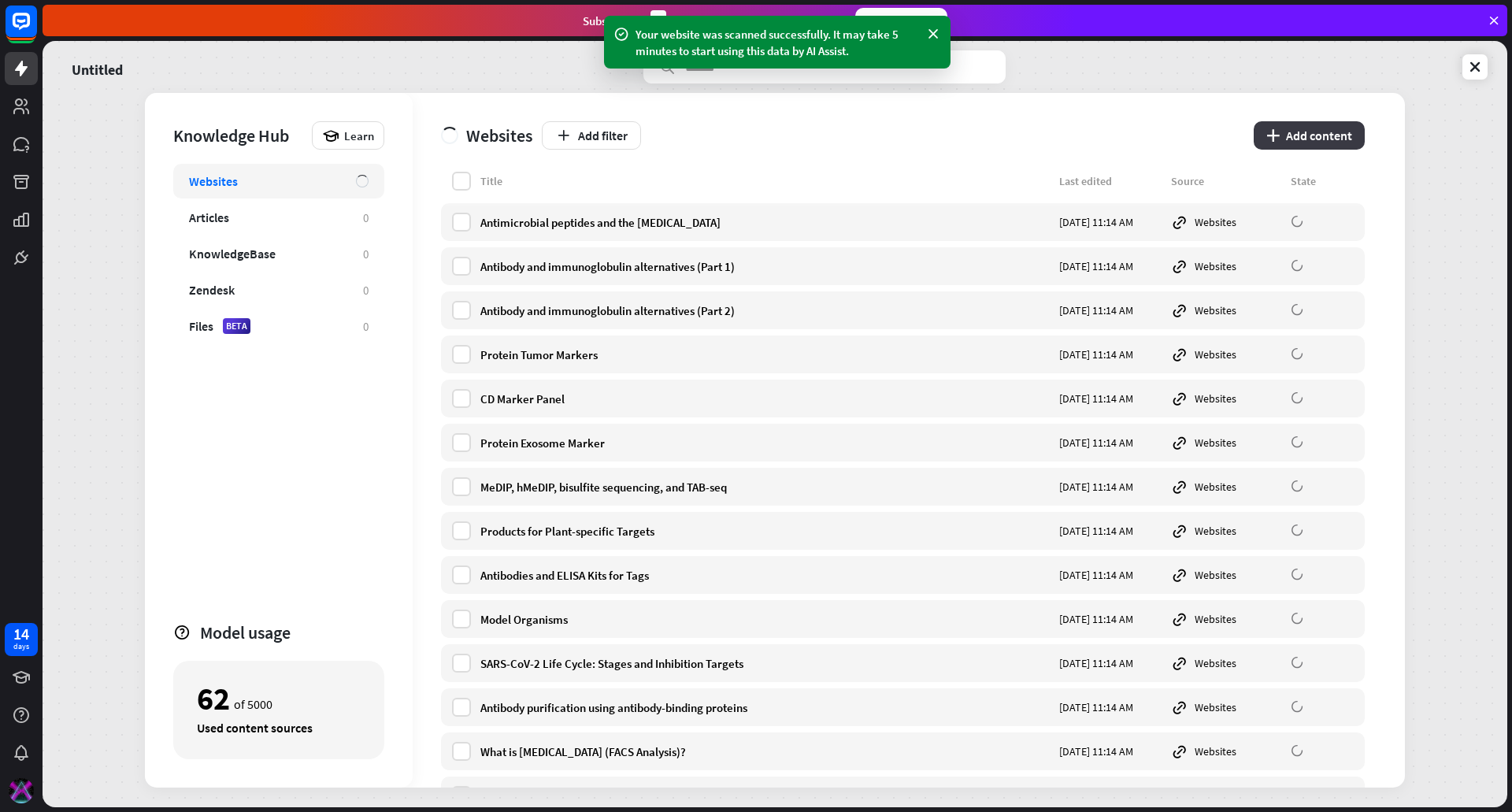
click at [1313, 130] on button "plus Add content" at bounding box center [1309, 135] width 111 height 28
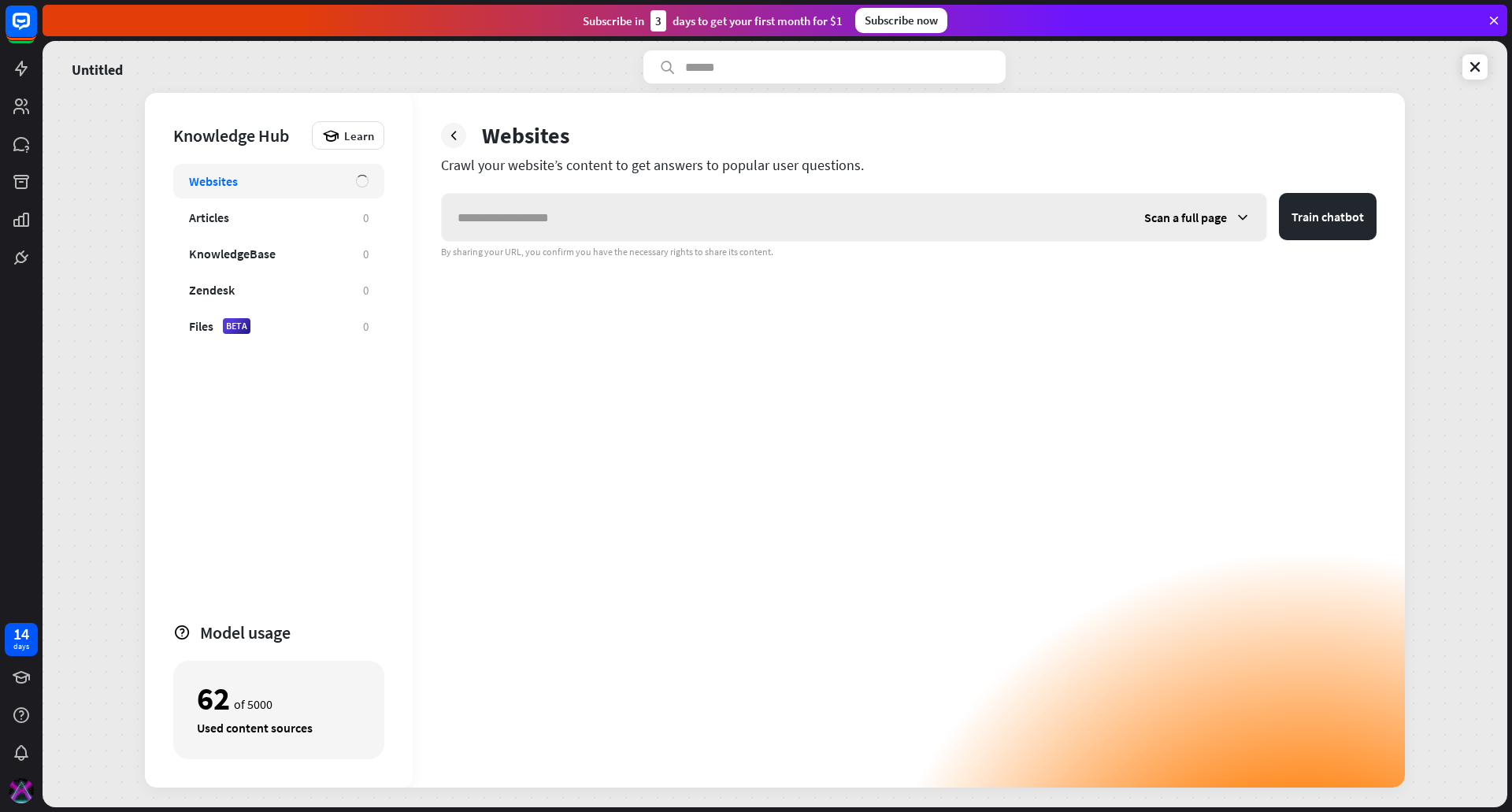
click at [749, 219] on input "text" at bounding box center [785, 218] width 687 height 47
click at [695, 214] on input "**********" at bounding box center [785, 218] width 687 height 47
type input "**********"
click at [1234, 204] on div "Scan a full page" at bounding box center [1197, 218] width 138 height 47
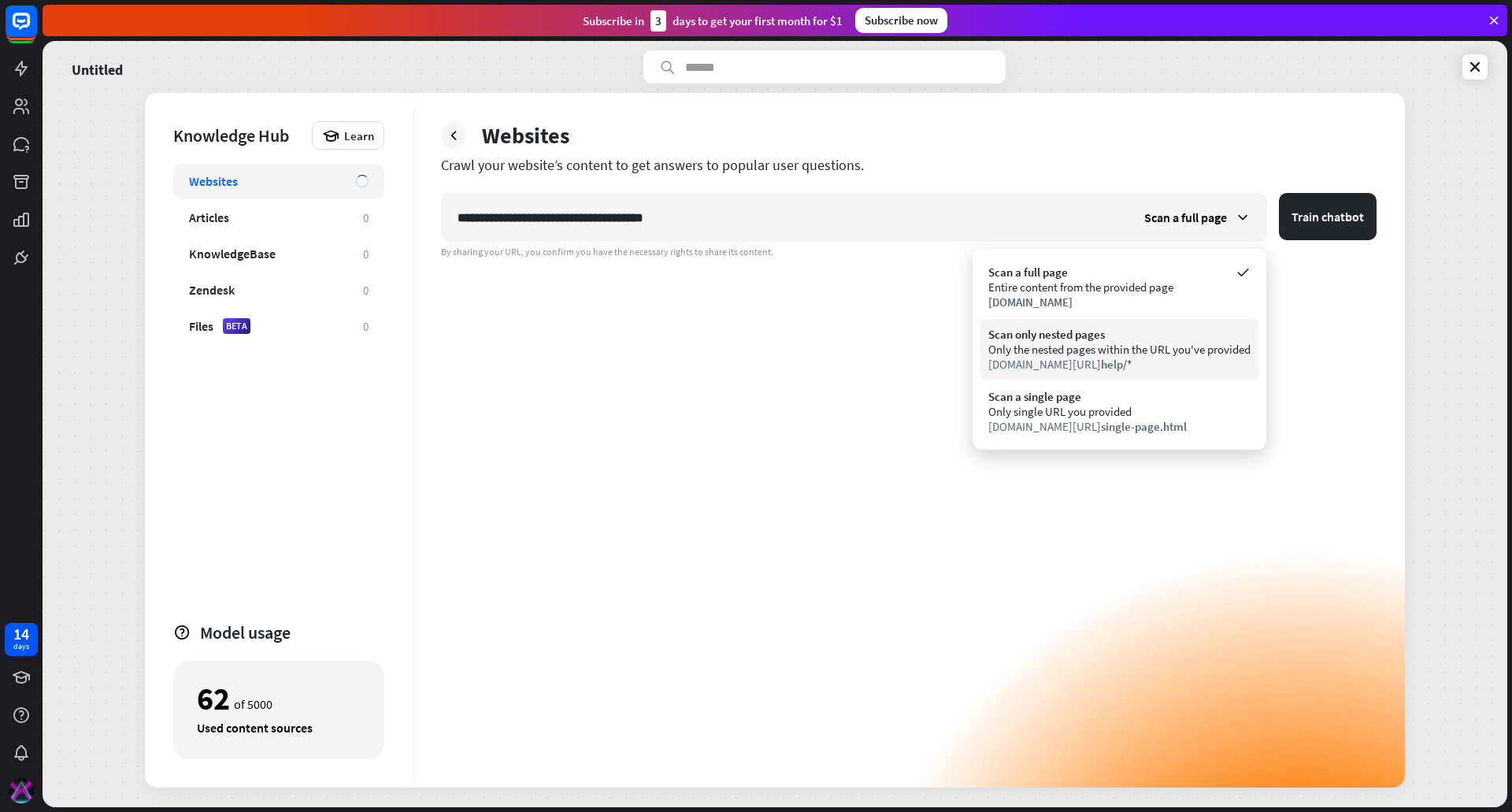
click at [1149, 341] on div "Scan only nested pages" at bounding box center [1119, 334] width 262 height 15
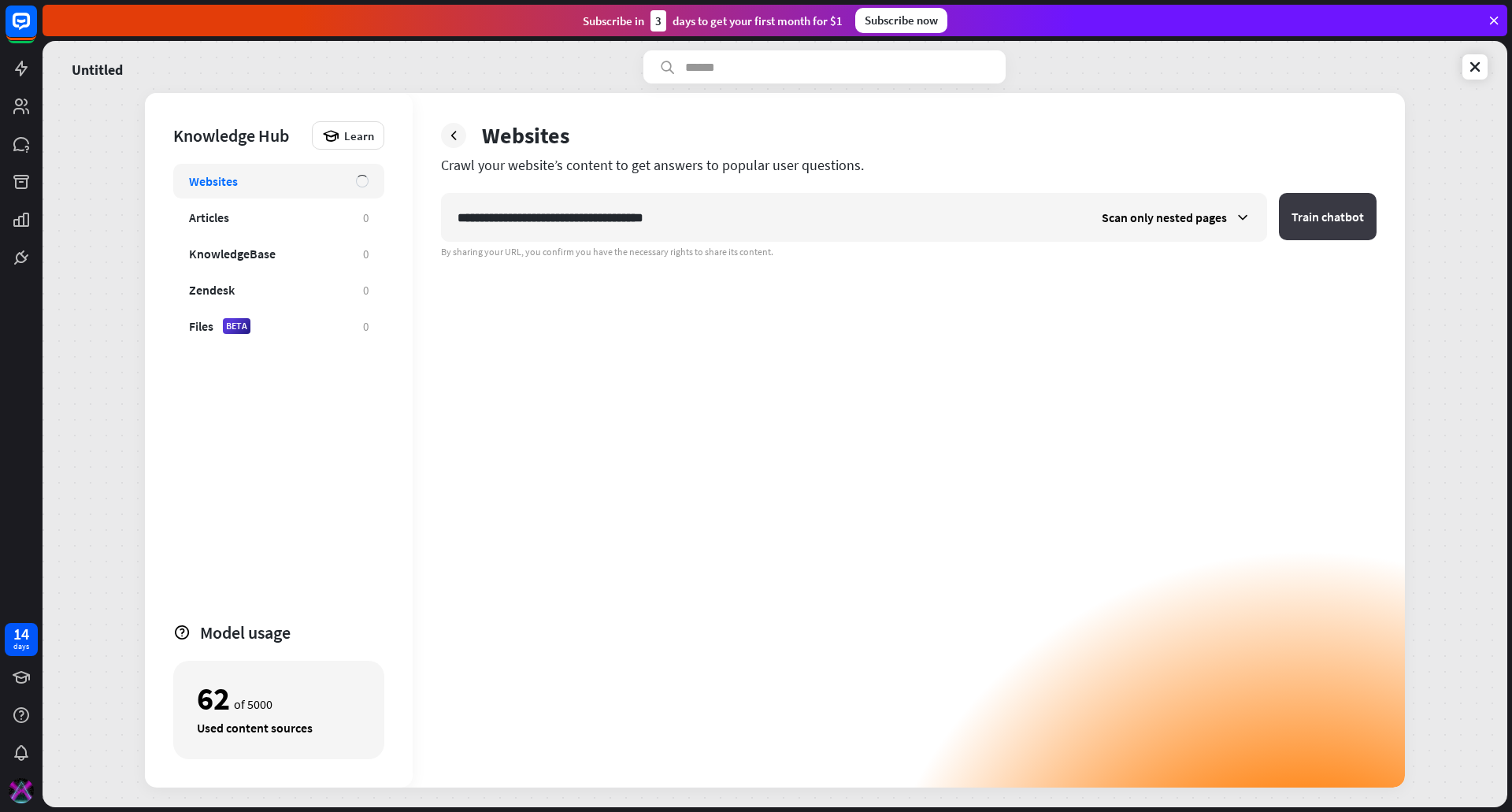
click at [1339, 214] on button "Train chatbot" at bounding box center [1327, 217] width 97 height 47
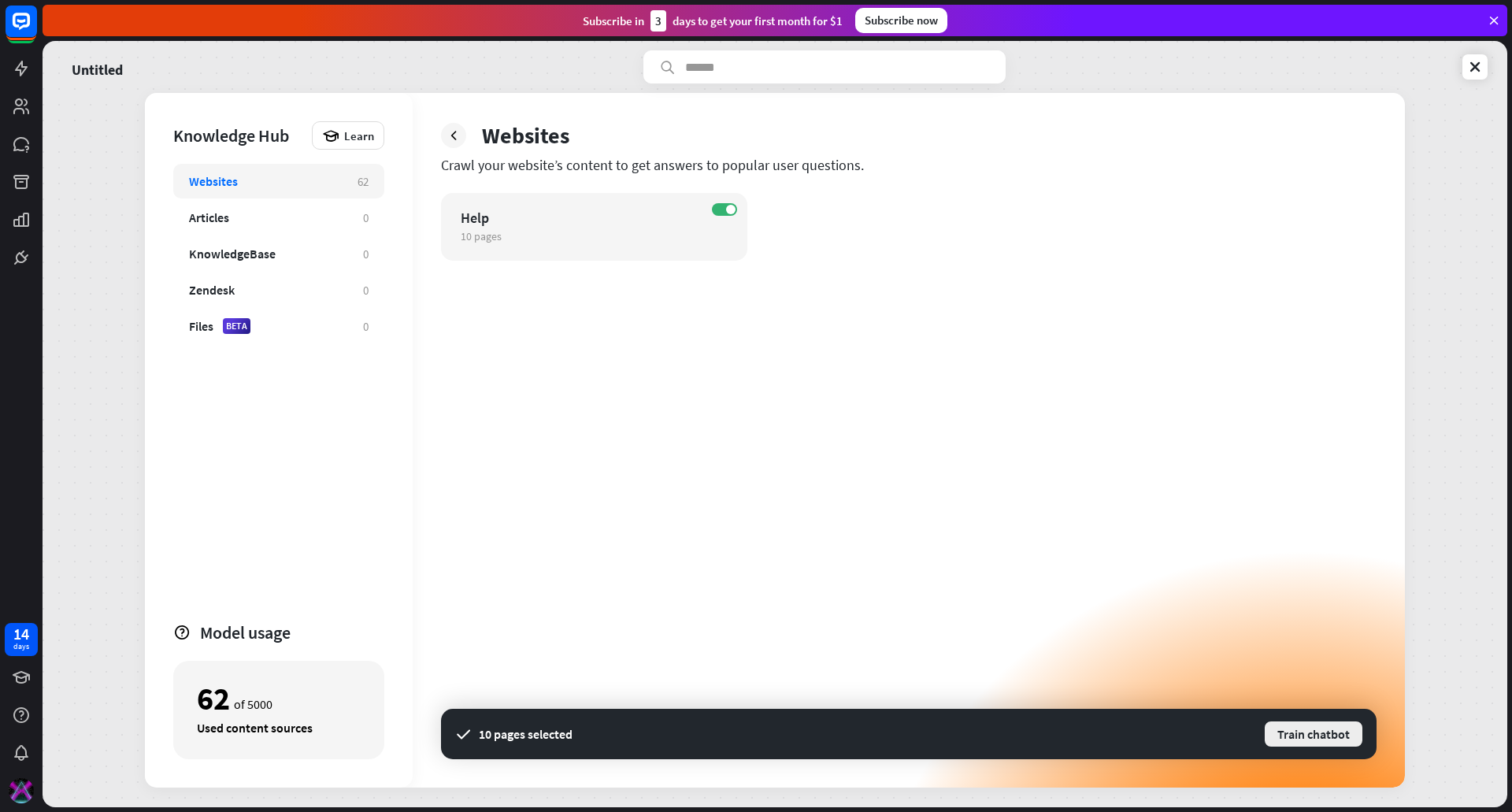
click at [1297, 737] on button "Train chatbot" at bounding box center [1313, 734] width 101 height 28
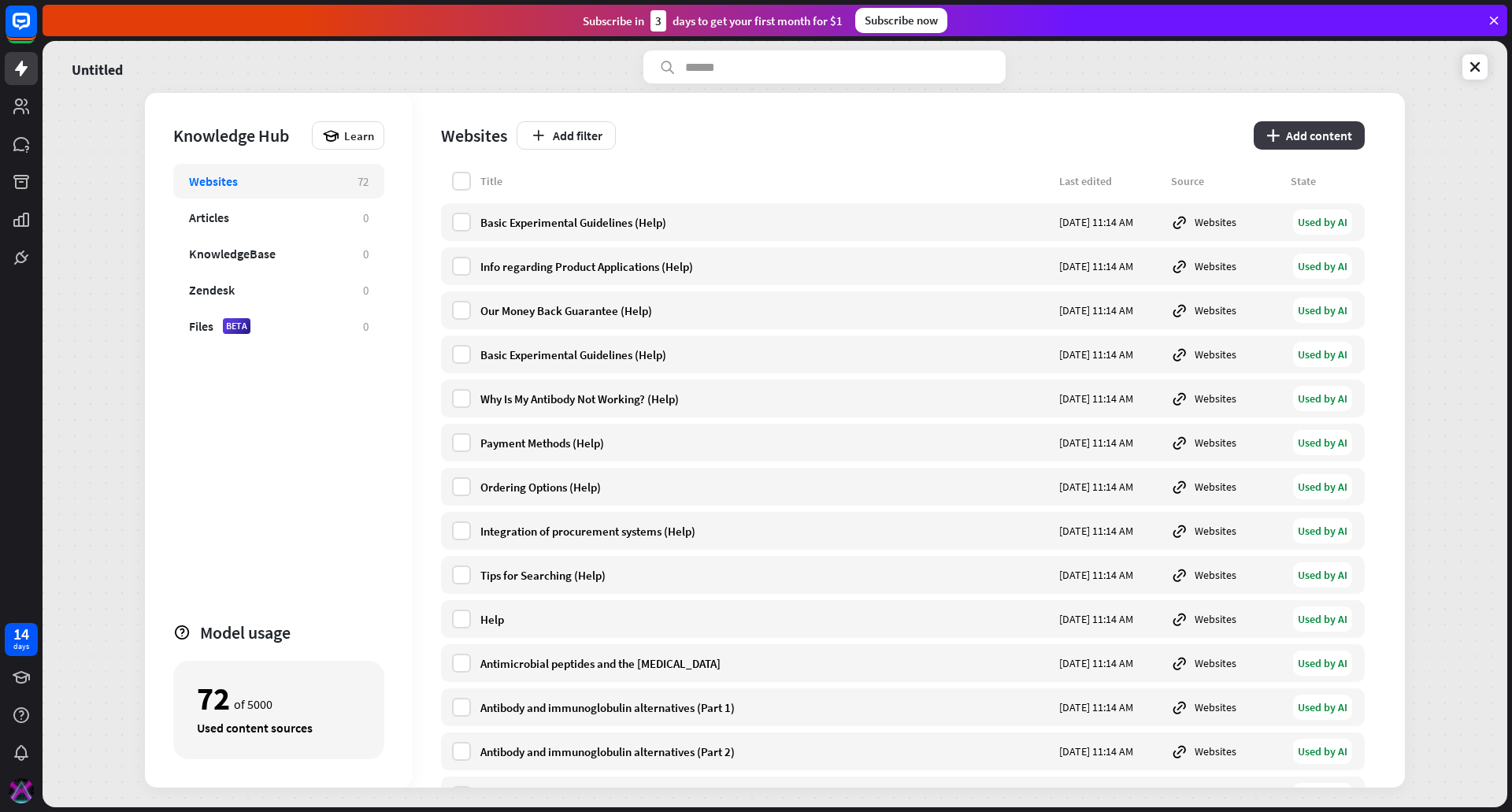
click at [1321, 132] on button "plus Add content" at bounding box center [1309, 135] width 111 height 28
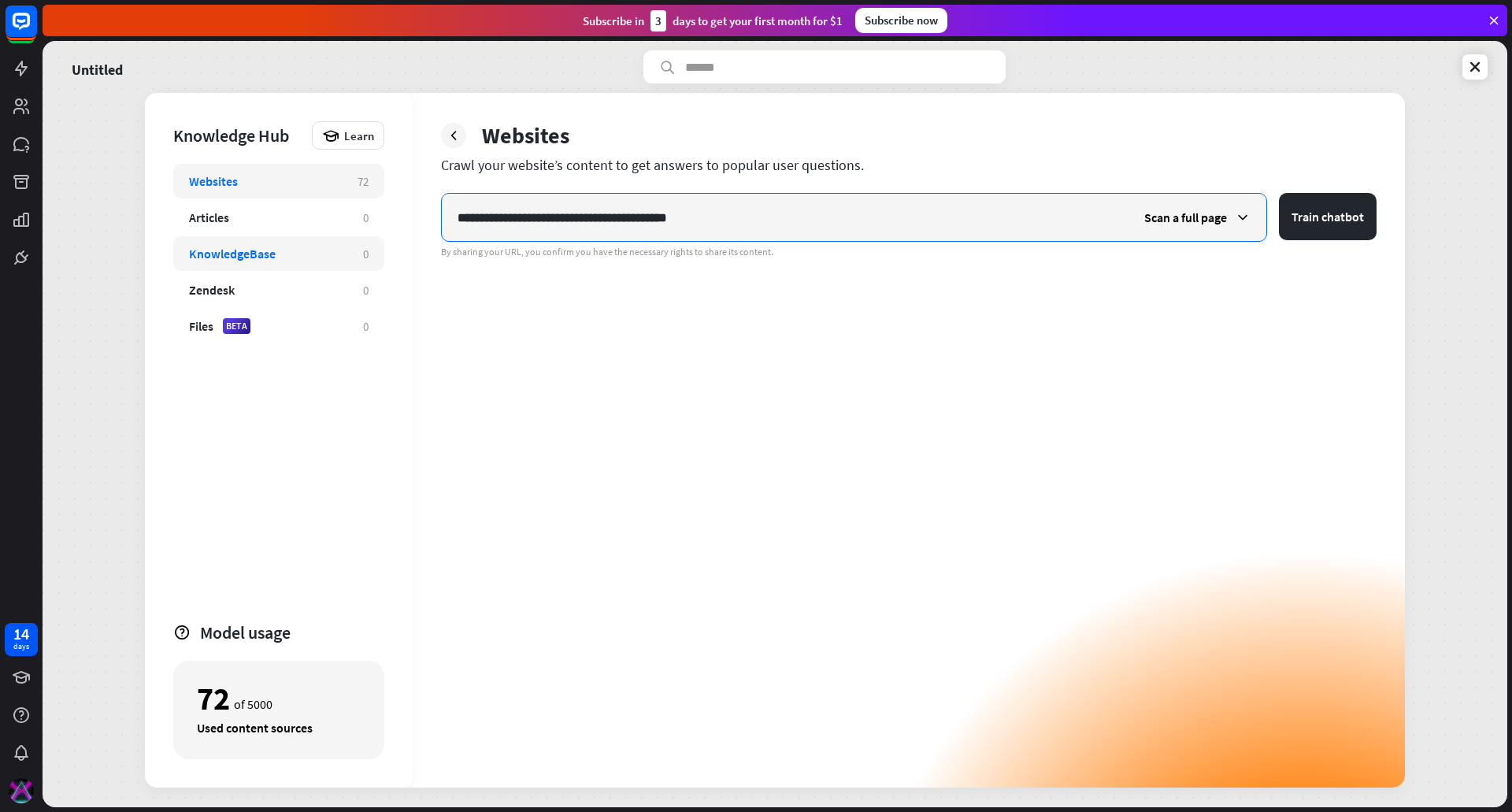
drag, startPoint x: 506, startPoint y: 234, endPoint x: 365, endPoint y: 240, distance: 141.1
click at [365, 240] on div "**********" at bounding box center [775, 441] width 1260 height 695
paste input "text"
type input "**********"
click at [1227, 213] on span "Scan a full page" at bounding box center [1186, 218] width 82 height 16
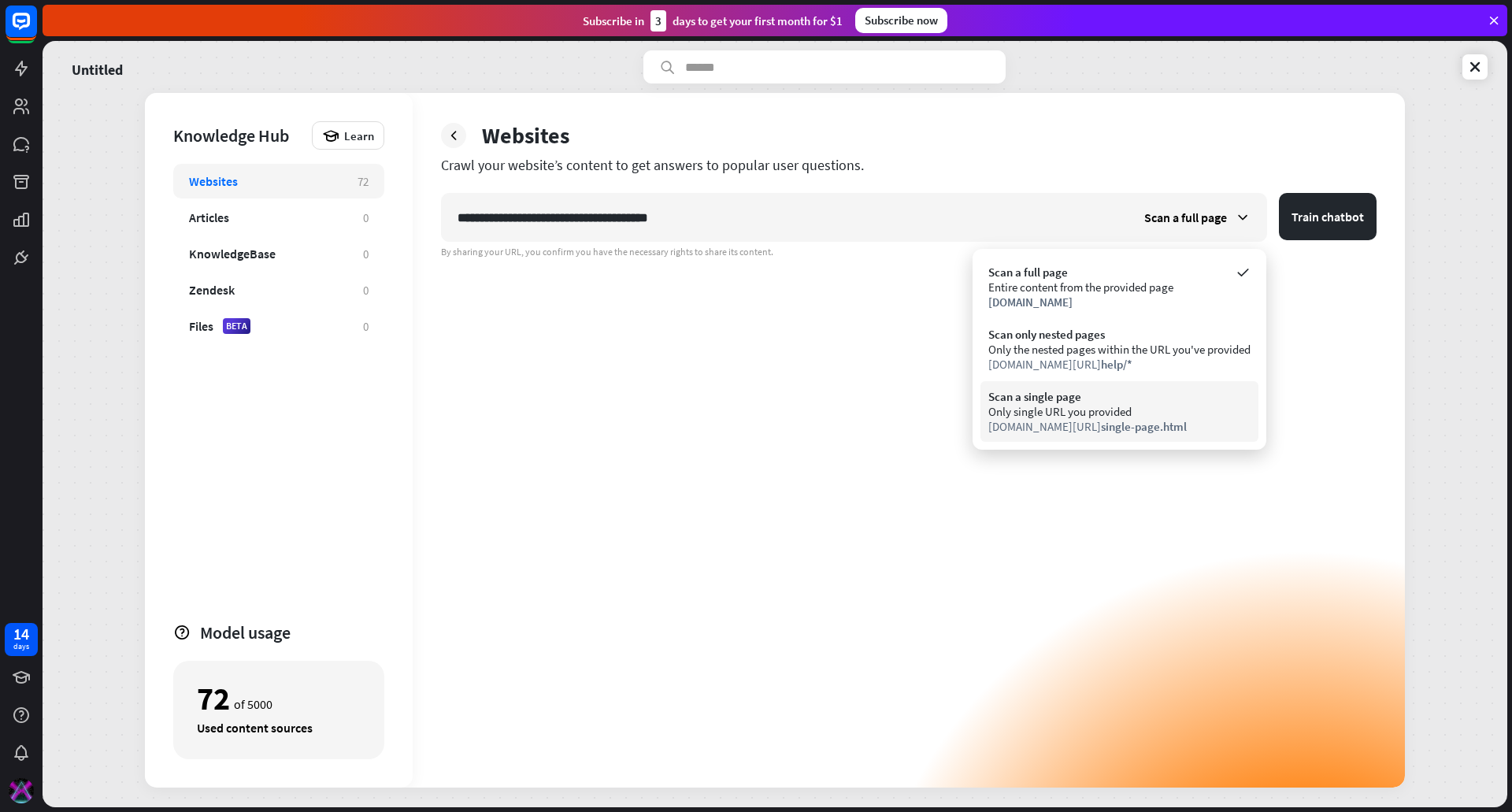
click at [1134, 398] on div "Scan a single page" at bounding box center [1119, 396] width 262 height 15
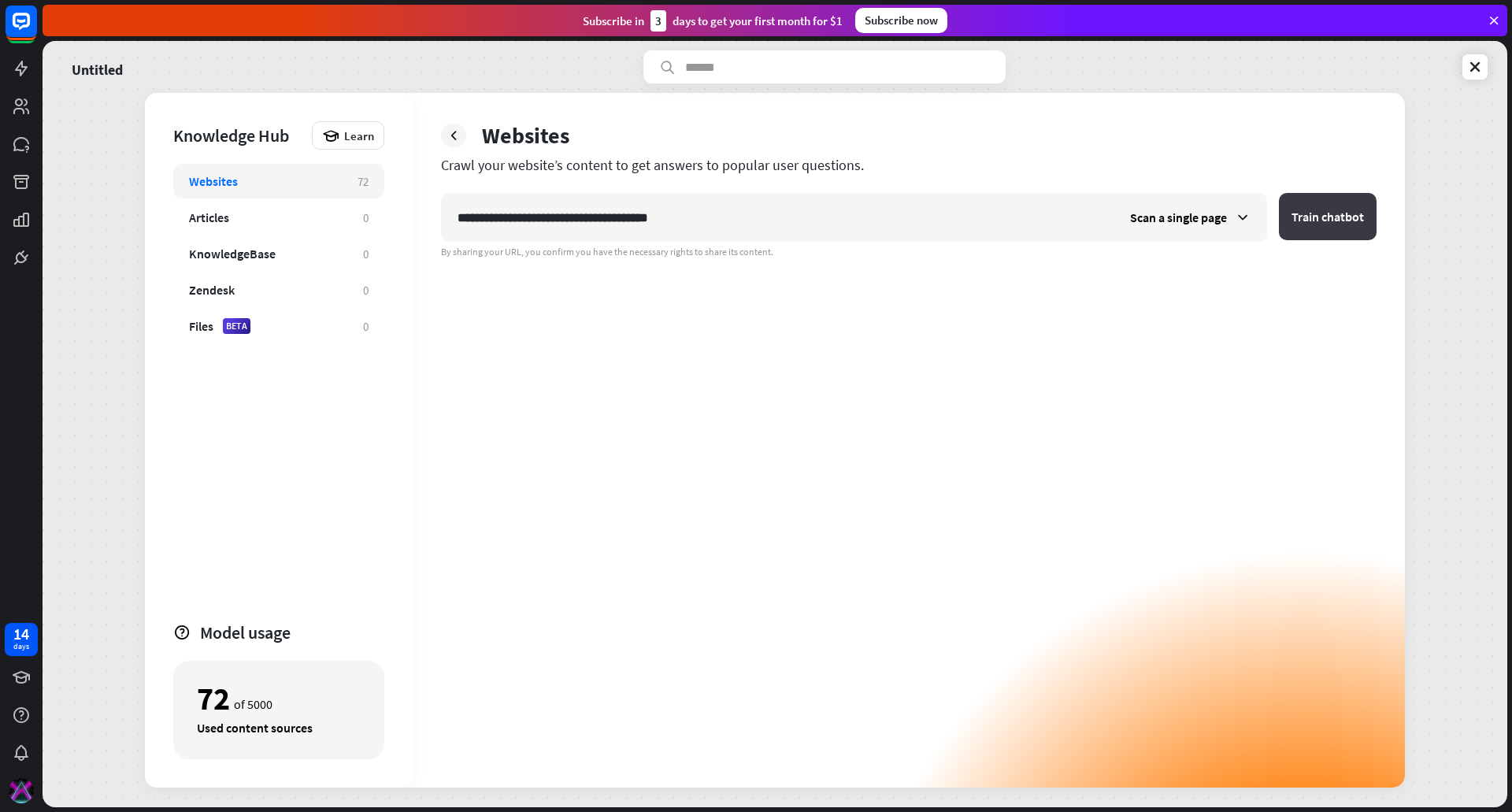
click at [1327, 212] on button "Train chatbot" at bounding box center [1327, 217] width 97 height 47
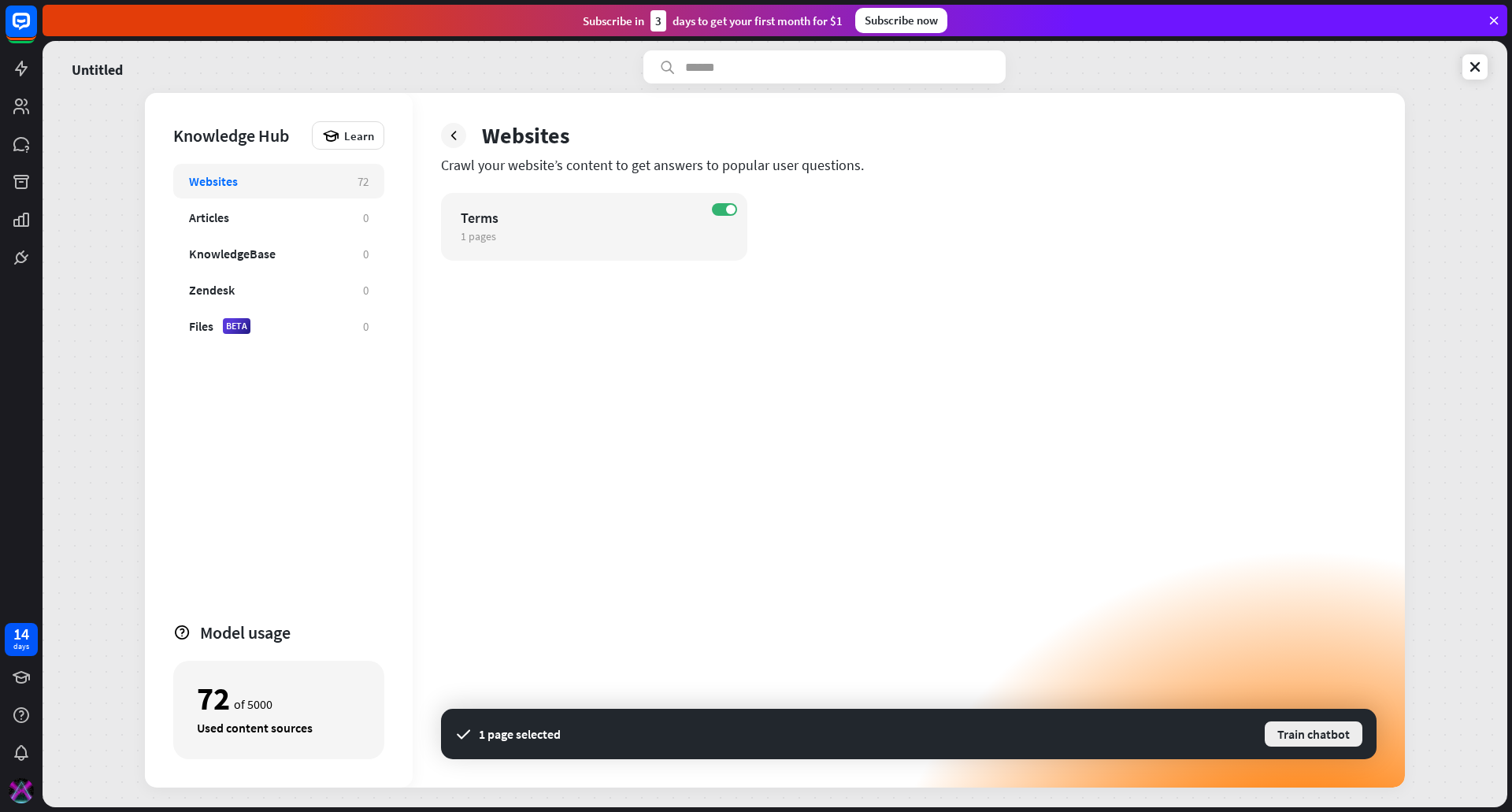
click at [1308, 744] on button "Train chatbot" at bounding box center [1313, 734] width 101 height 28
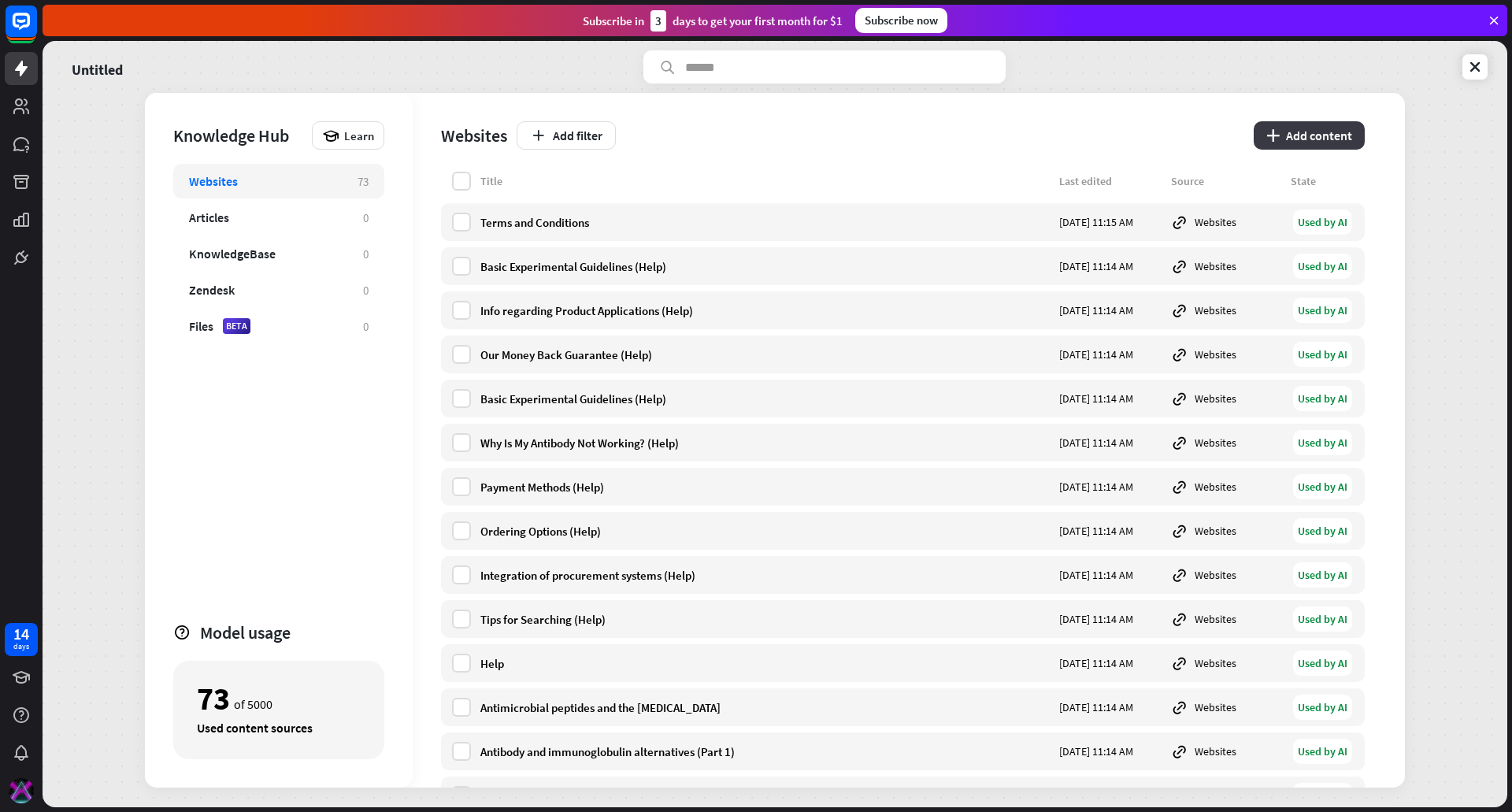
click at [1293, 125] on button "plus Add content" at bounding box center [1309, 135] width 111 height 28
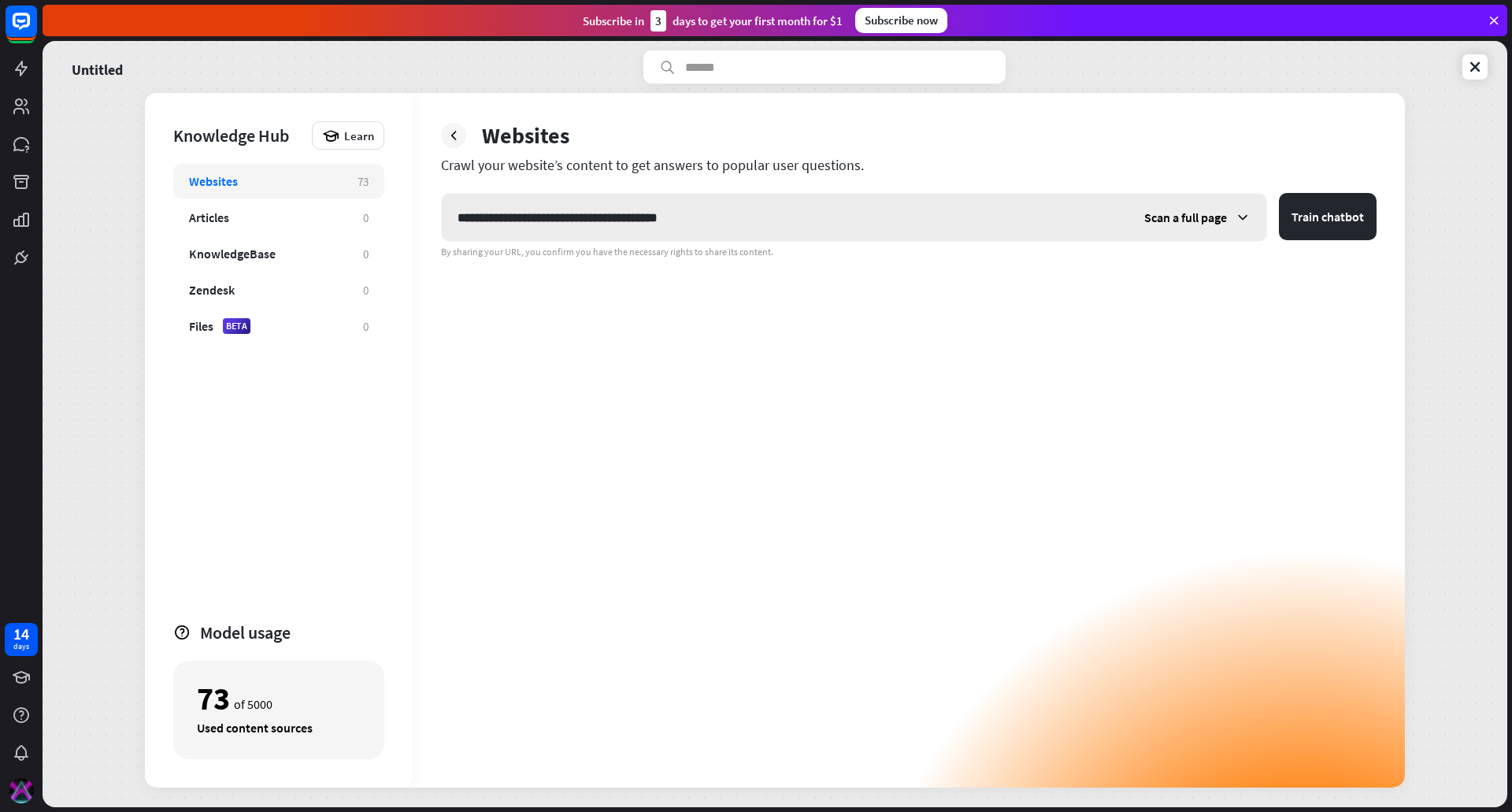
type input "**********"
click at [1199, 220] on span "Scan a full page" at bounding box center [1186, 218] width 82 height 16
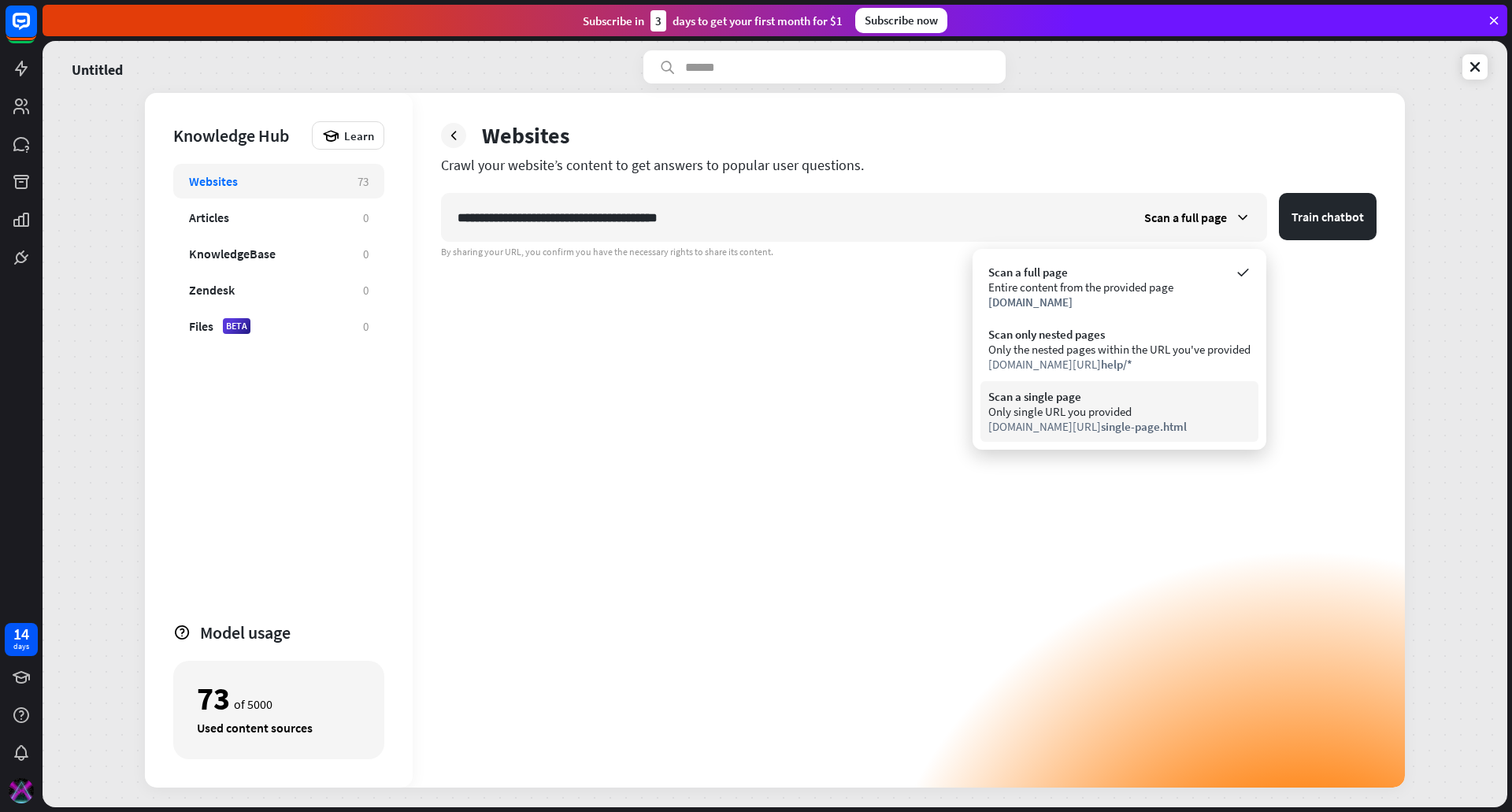
click at [1125, 419] on span "single-page.html" at bounding box center [1144, 426] width 86 height 15
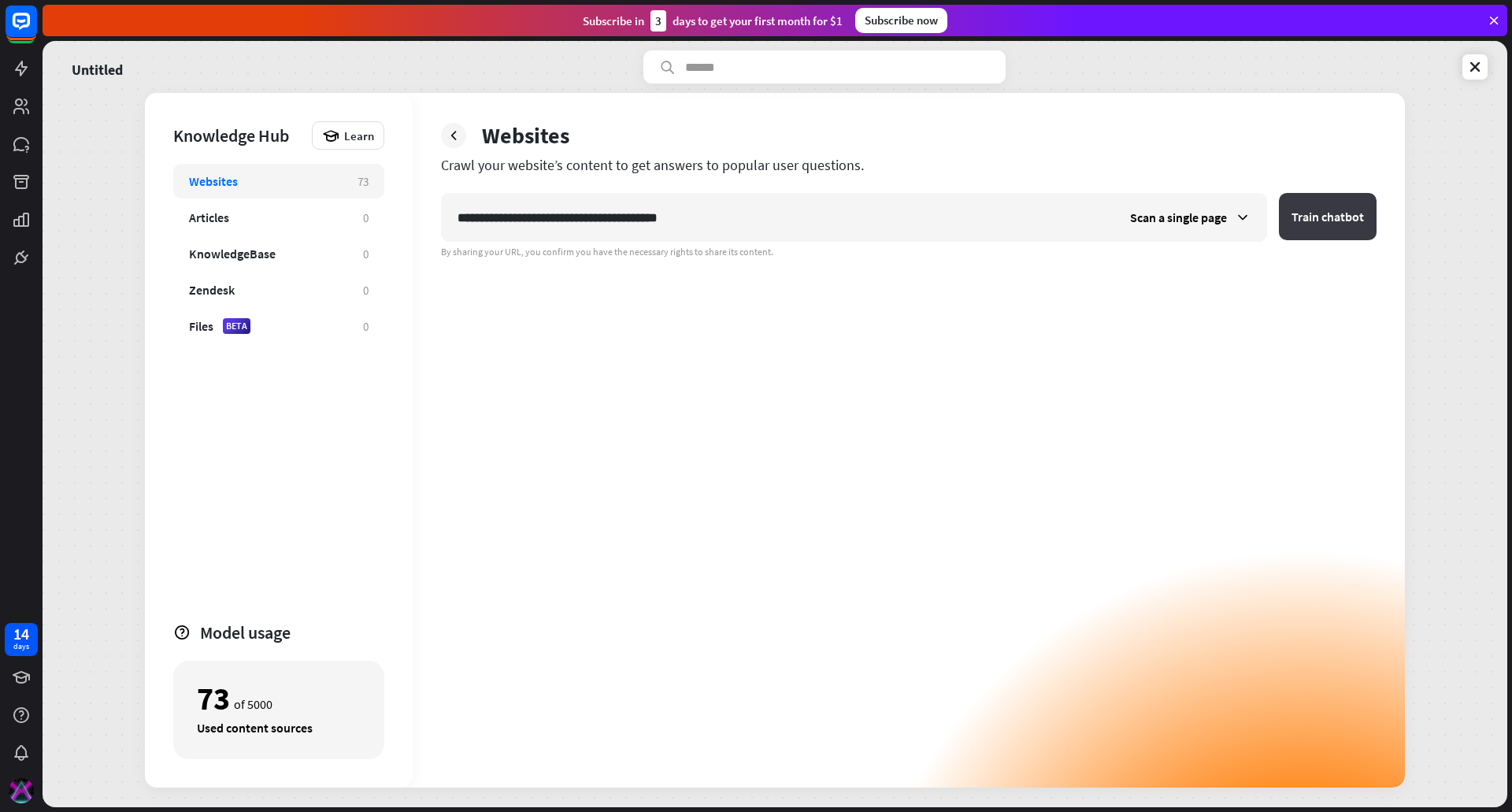
click at [1299, 232] on button "Train chatbot" at bounding box center [1327, 217] width 97 height 47
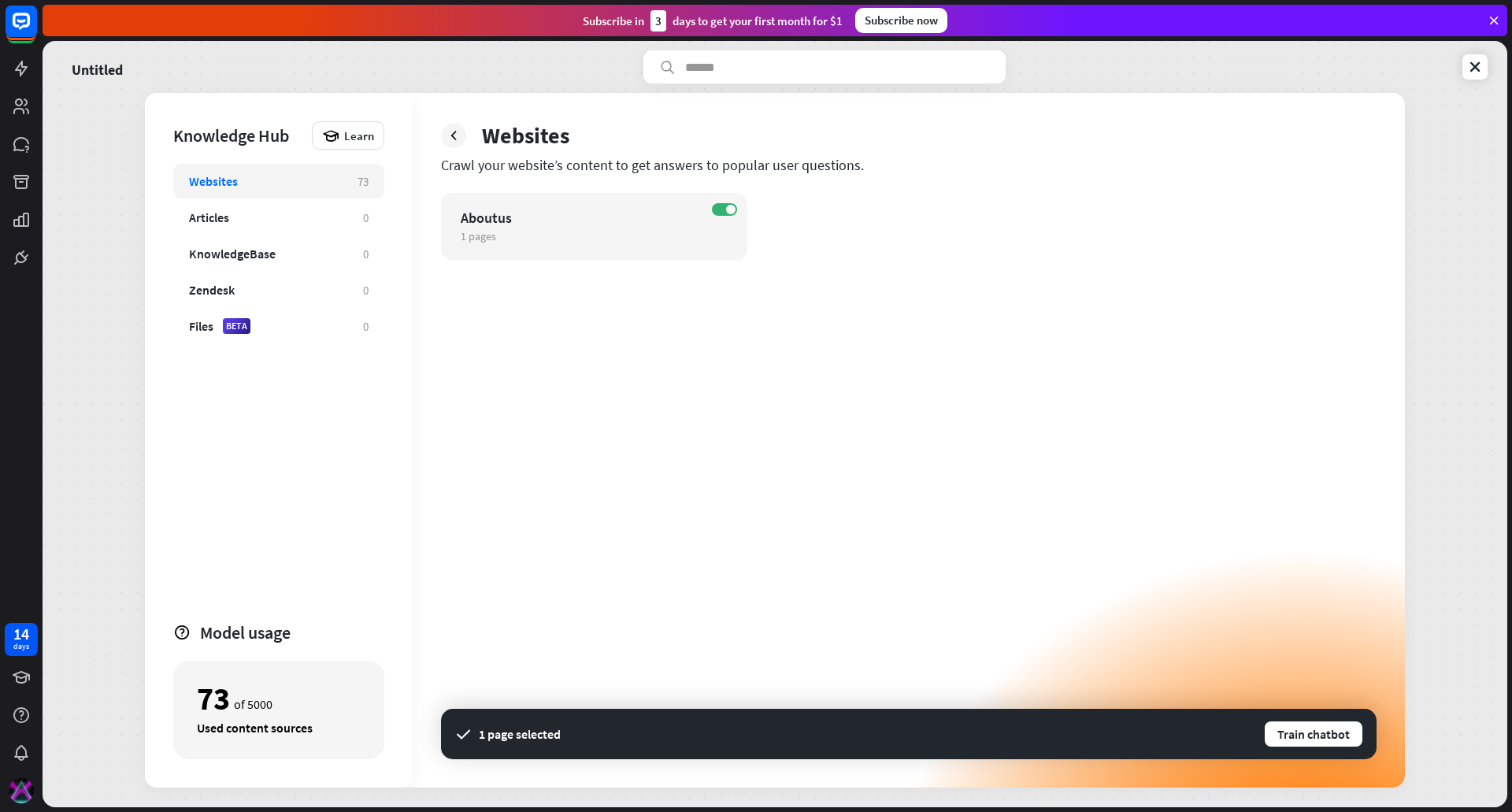
click at [254, 702] on div "73 of 5000" at bounding box center [278, 699] width 164 height 27
click at [1289, 723] on button "Train chatbot" at bounding box center [1313, 734] width 101 height 28
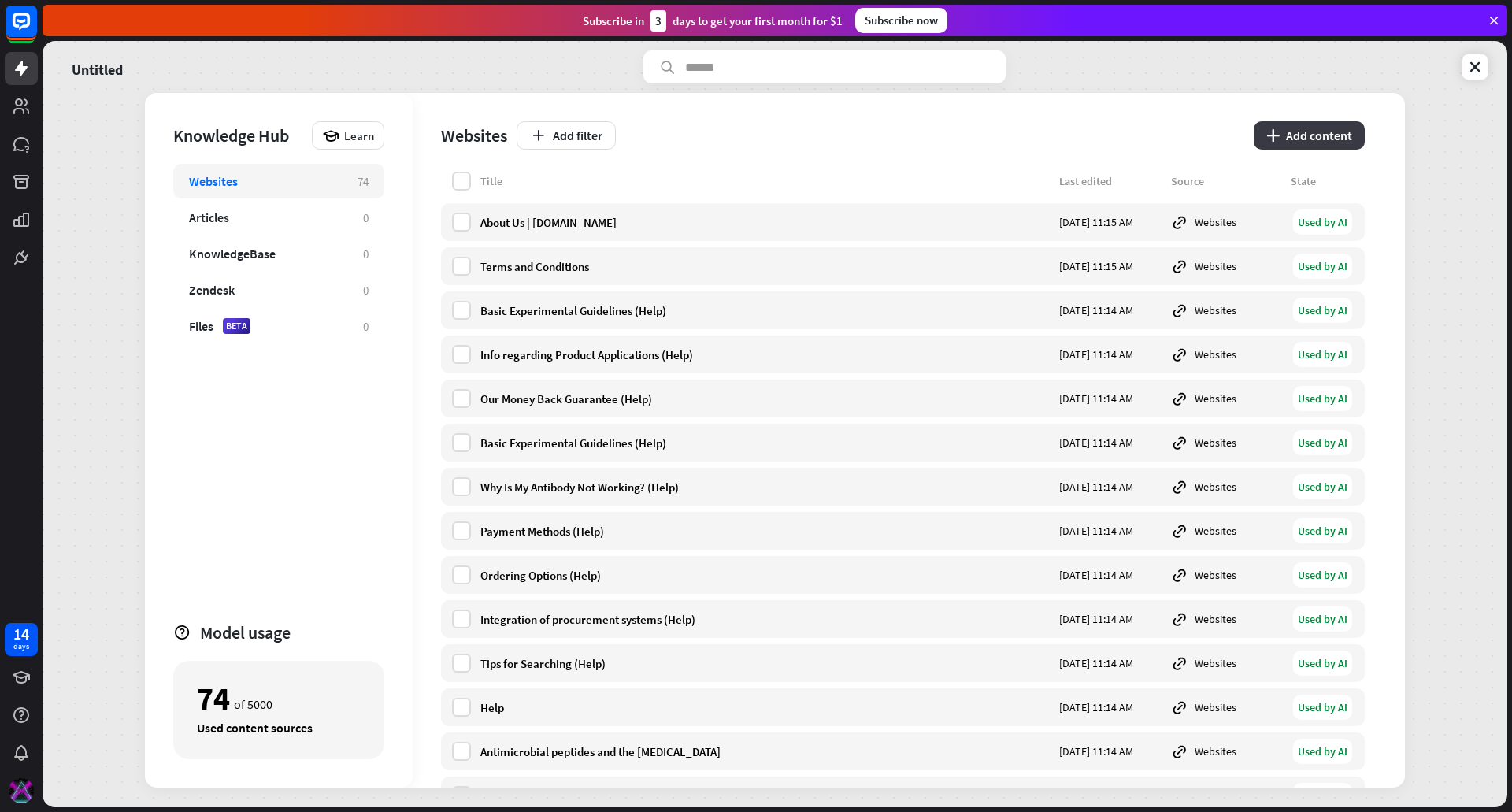
click at [1311, 125] on button "plus Add content" at bounding box center [1309, 135] width 111 height 28
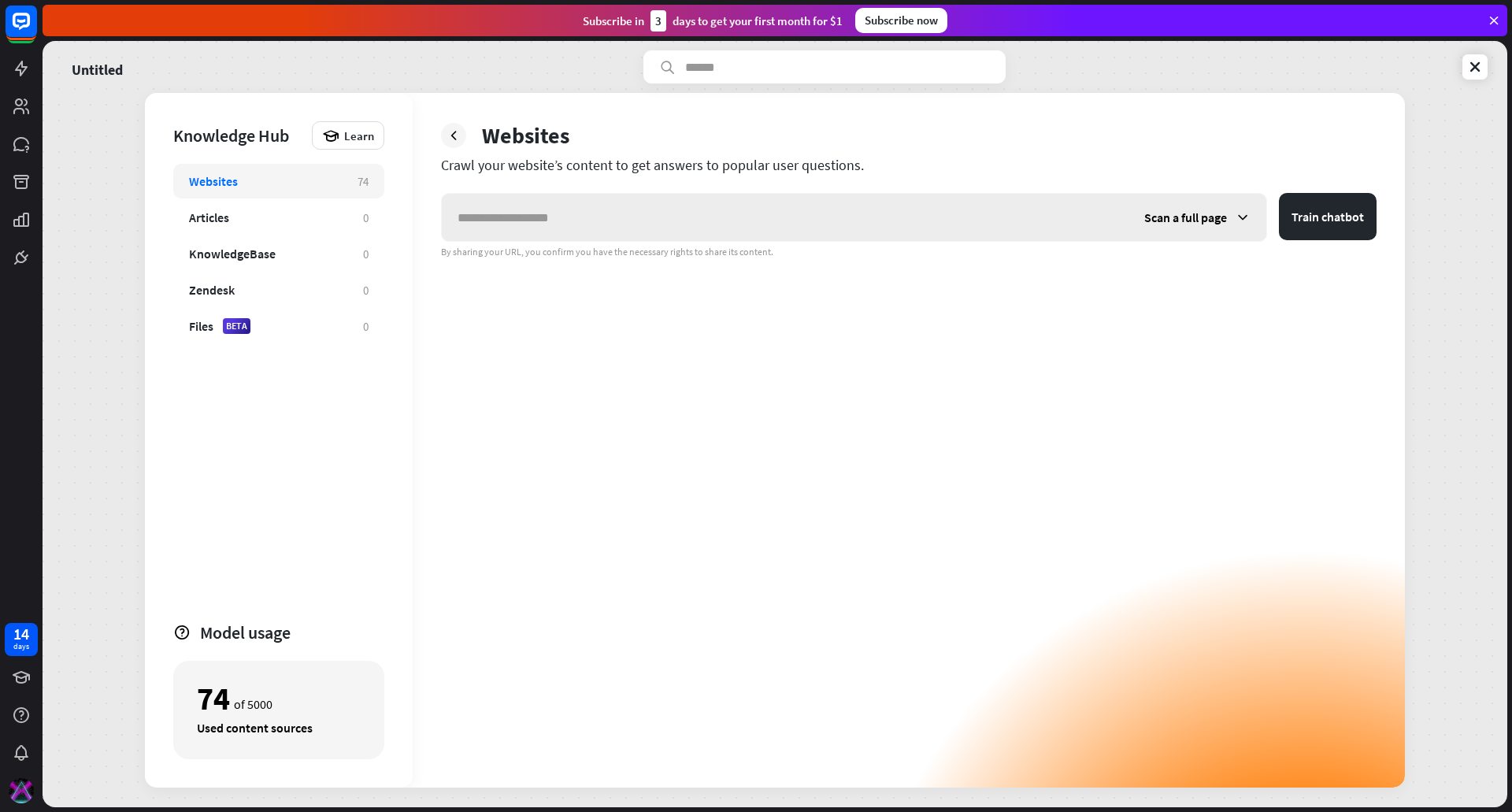
click at [820, 230] on input "text" at bounding box center [785, 218] width 687 height 47
type input "**********"
click at [1206, 222] on span "Scan a full page" at bounding box center [1186, 218] width 82 height 16
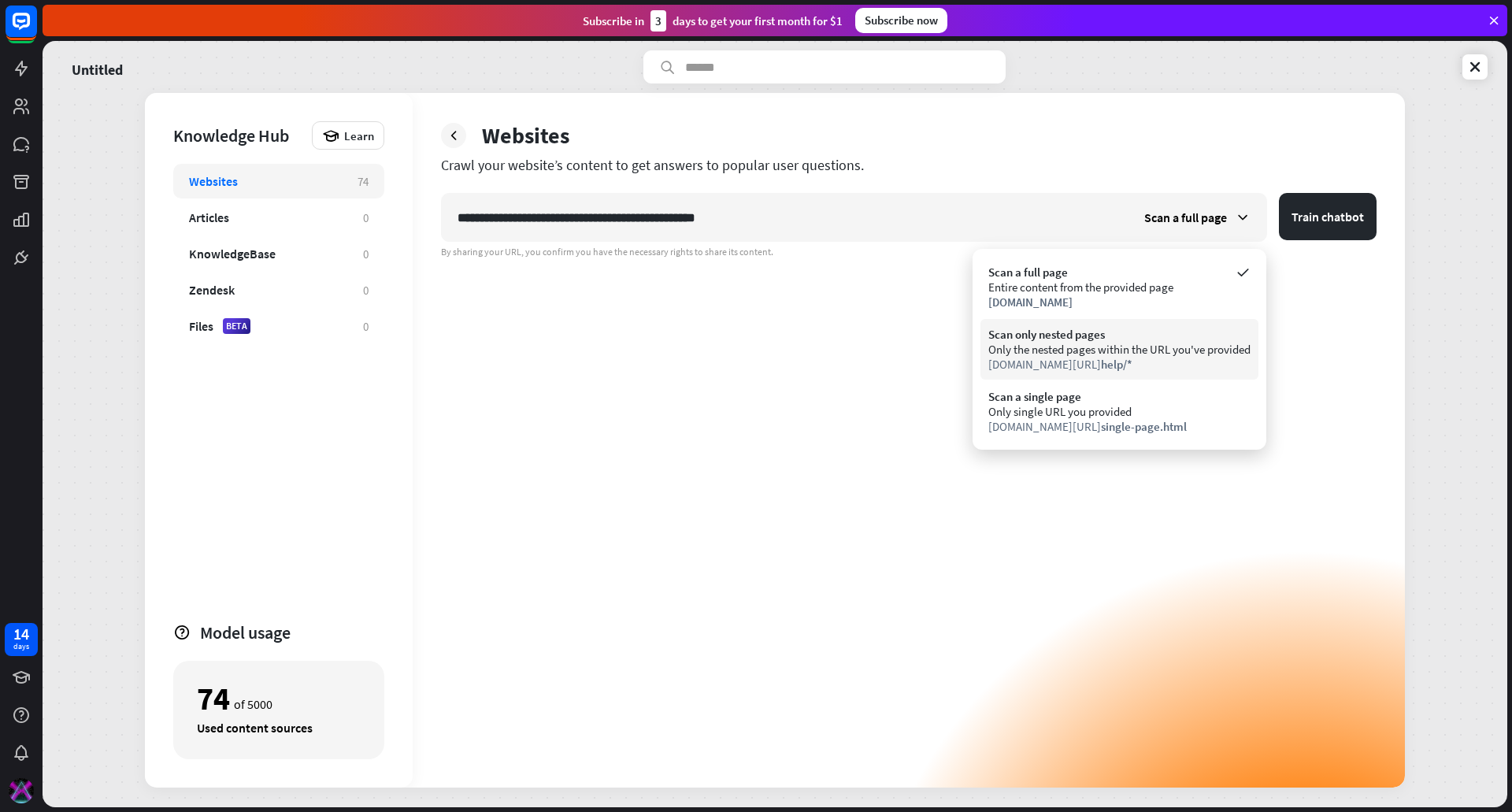
click at [1174, 346] on div "Only the nested pages within the URL you've provided" at bounding box center [1119, 349] width 262 height 15
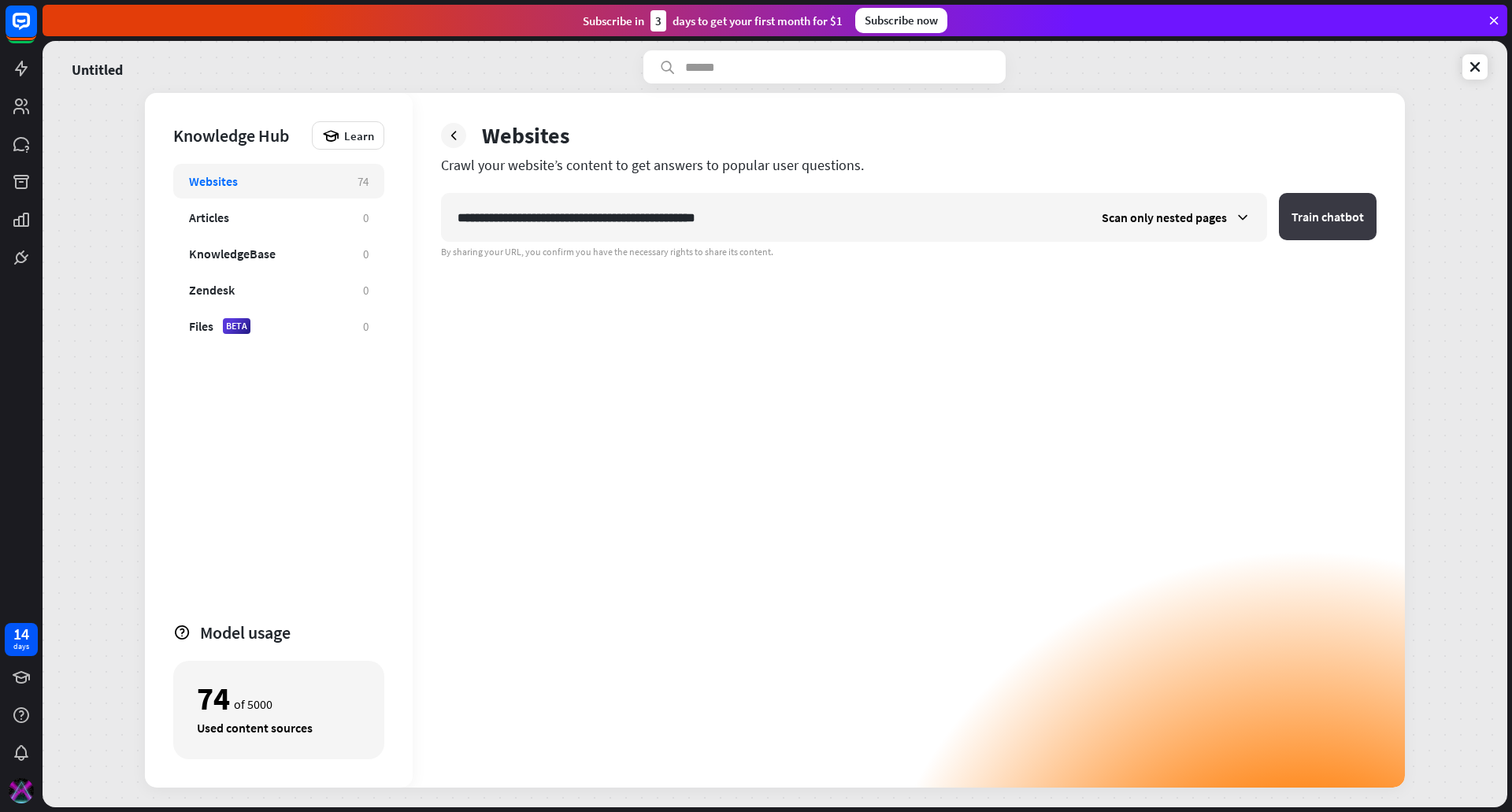
click at [1316, 212] on button "Train chatbot" at bounding box center [1327, 217] width 97 height 47
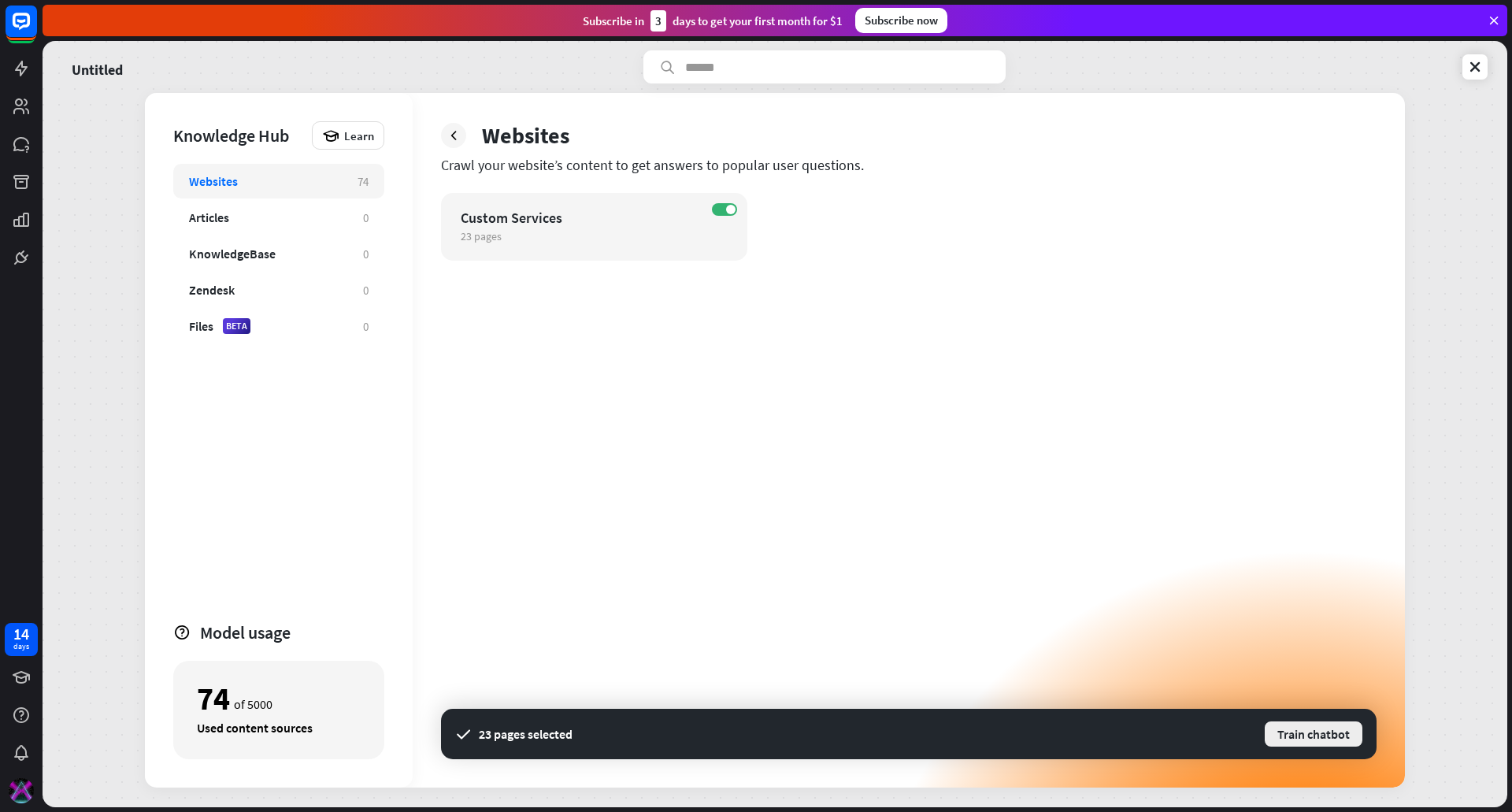
click at [1337, 737] on button "Train chatbot" at bounding box center [1313, 734] width 101 height 28
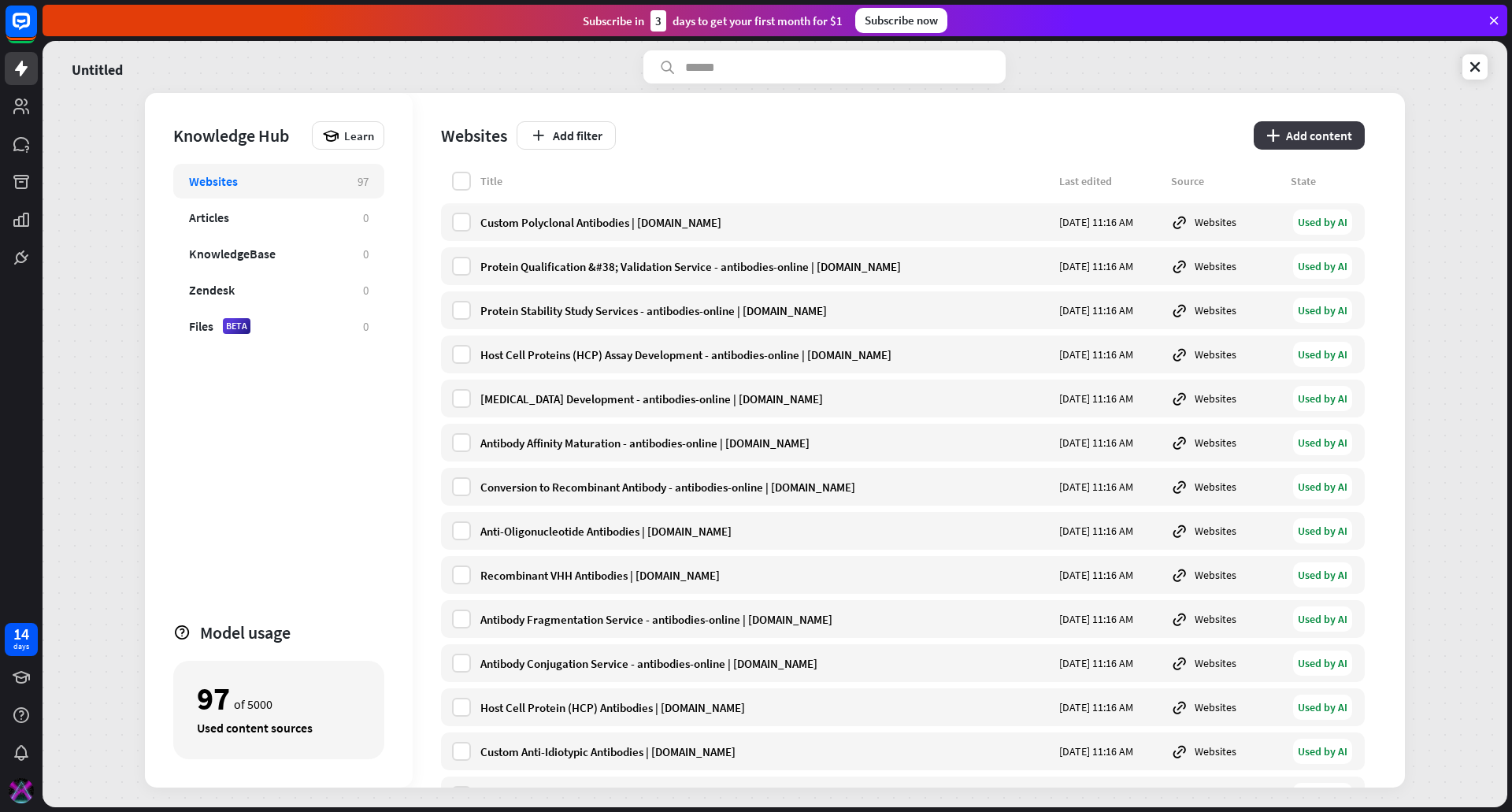
click at [1308, 134] on button "plus Add content" at bounding box center [1309, 135] width 111 height 28
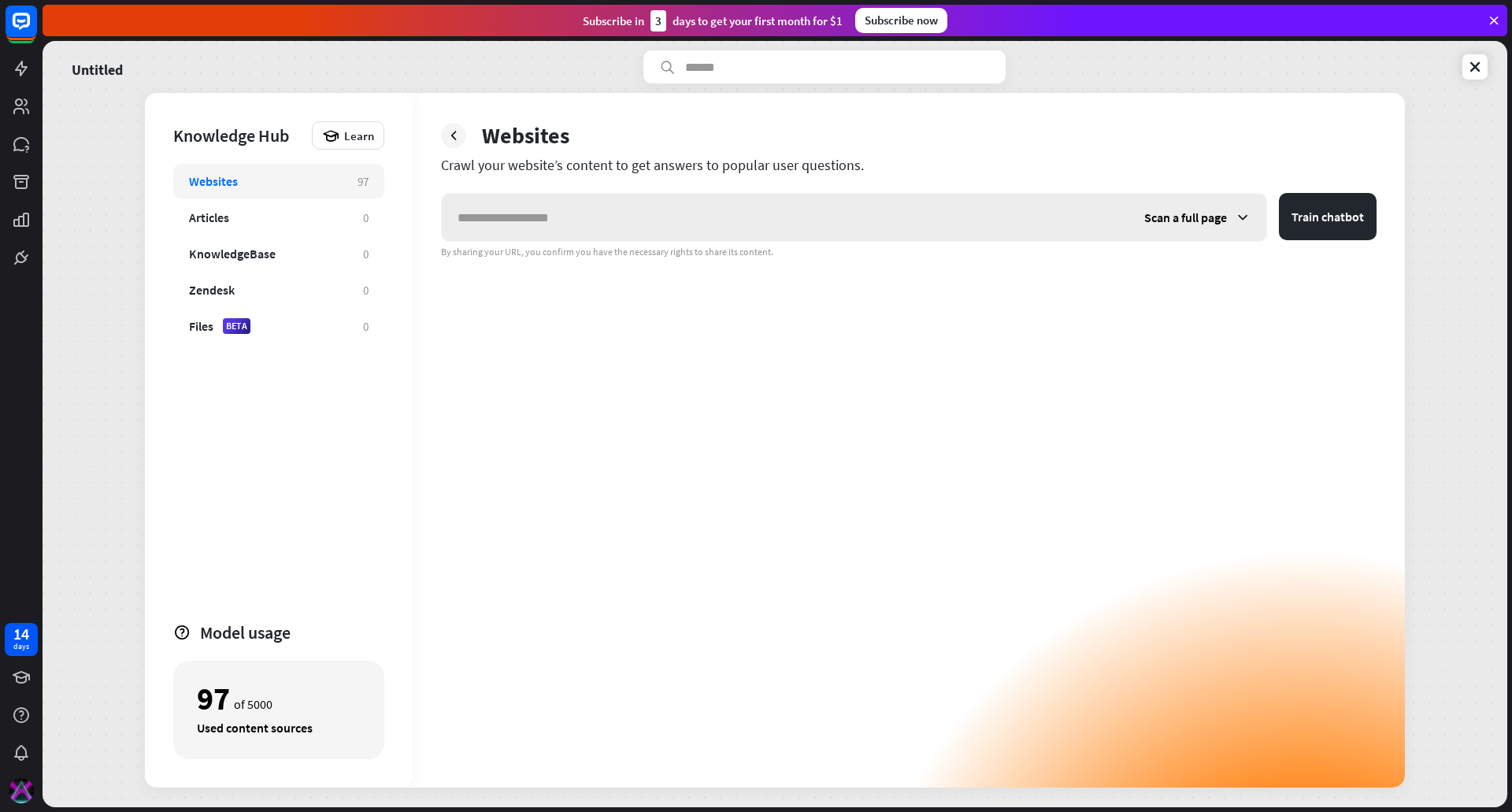
click at [668, 229] on input "text" at bounding box center [785, 218] width 687 height 47
type input "**********"
click at [1198, 216] on span "Scan a full page" at bounding box center [1186, 218] width 82 height 16
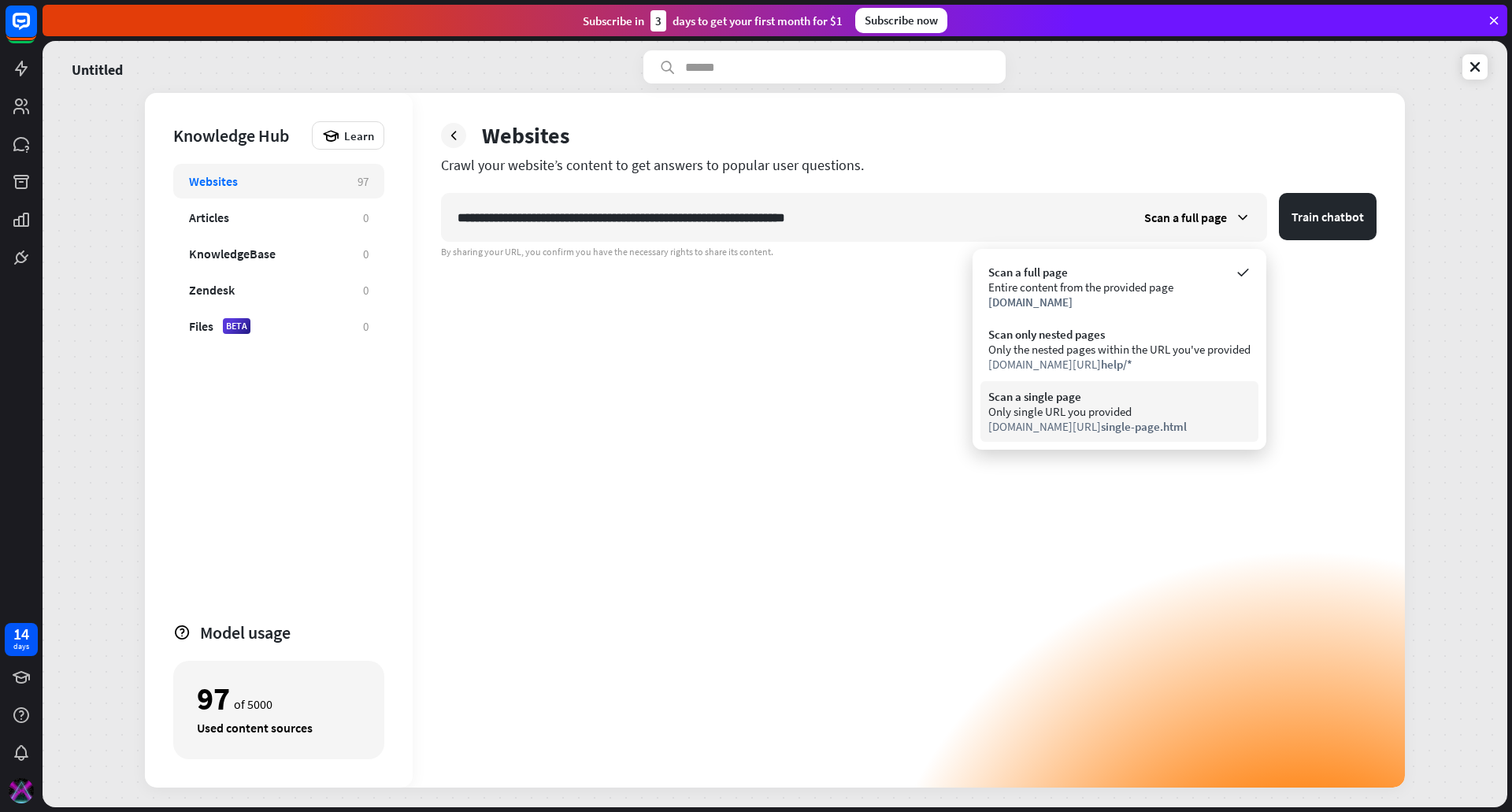
click at [1154, 411] on div "Only single URL you provided" at bounding box center [1119, 411] width 262 height 15
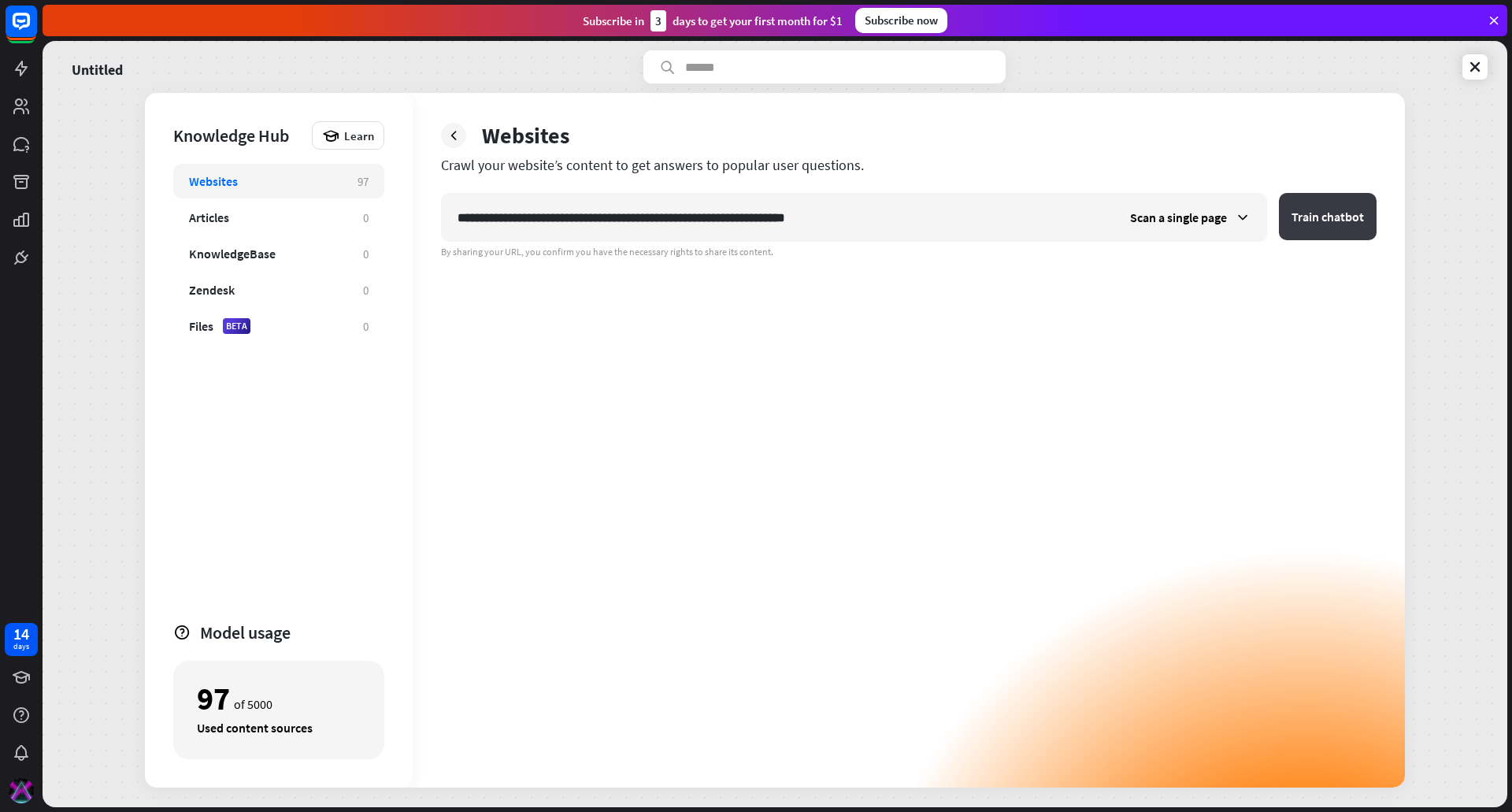
click at [1317, 219] on button "Train chatbot" at bounding box center [1327, 217] width 97 height 47
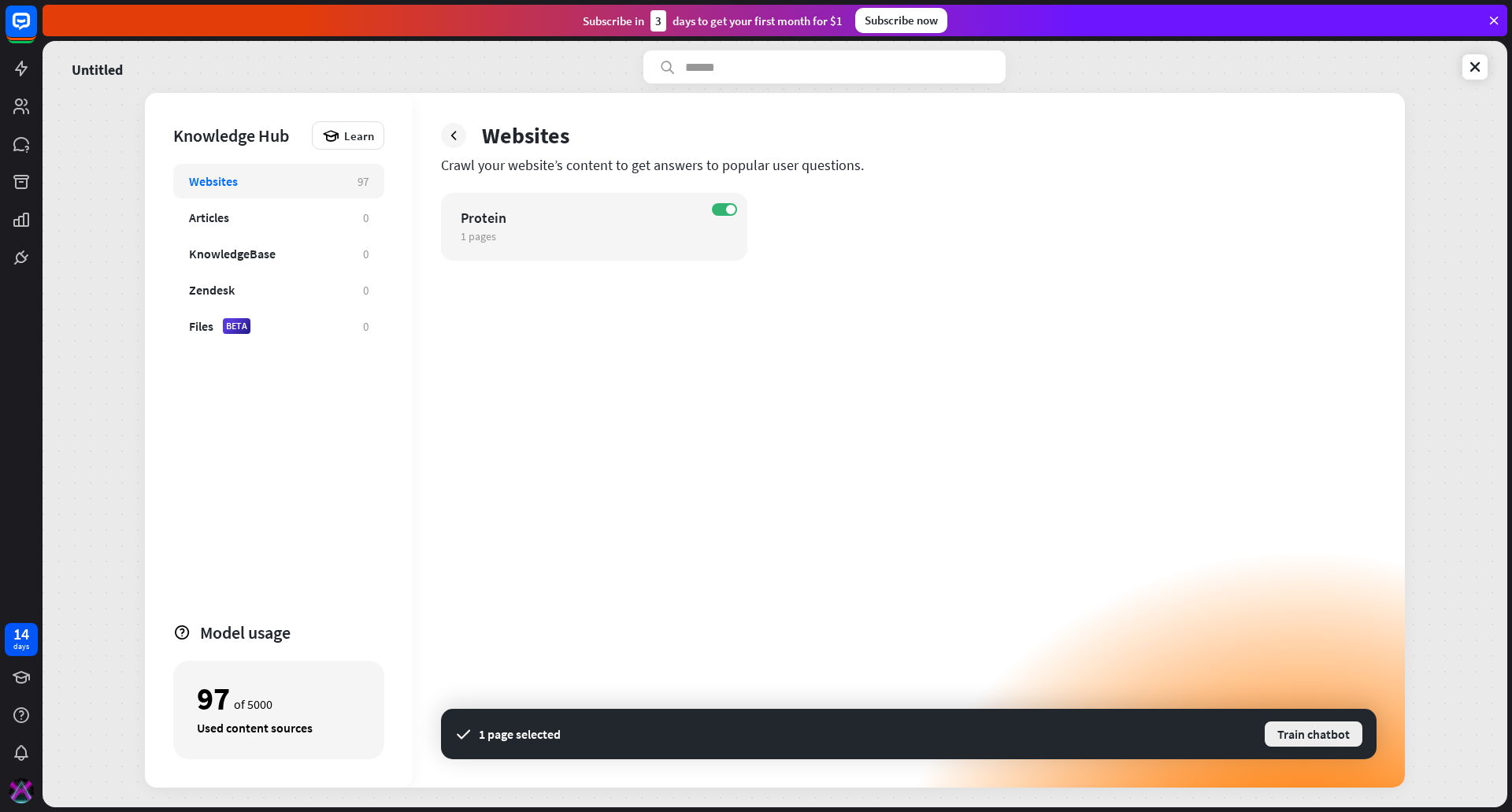
click at [1340, 739] on button "Train chatbot" at bounding box center [1313, 734] width 101 height 28
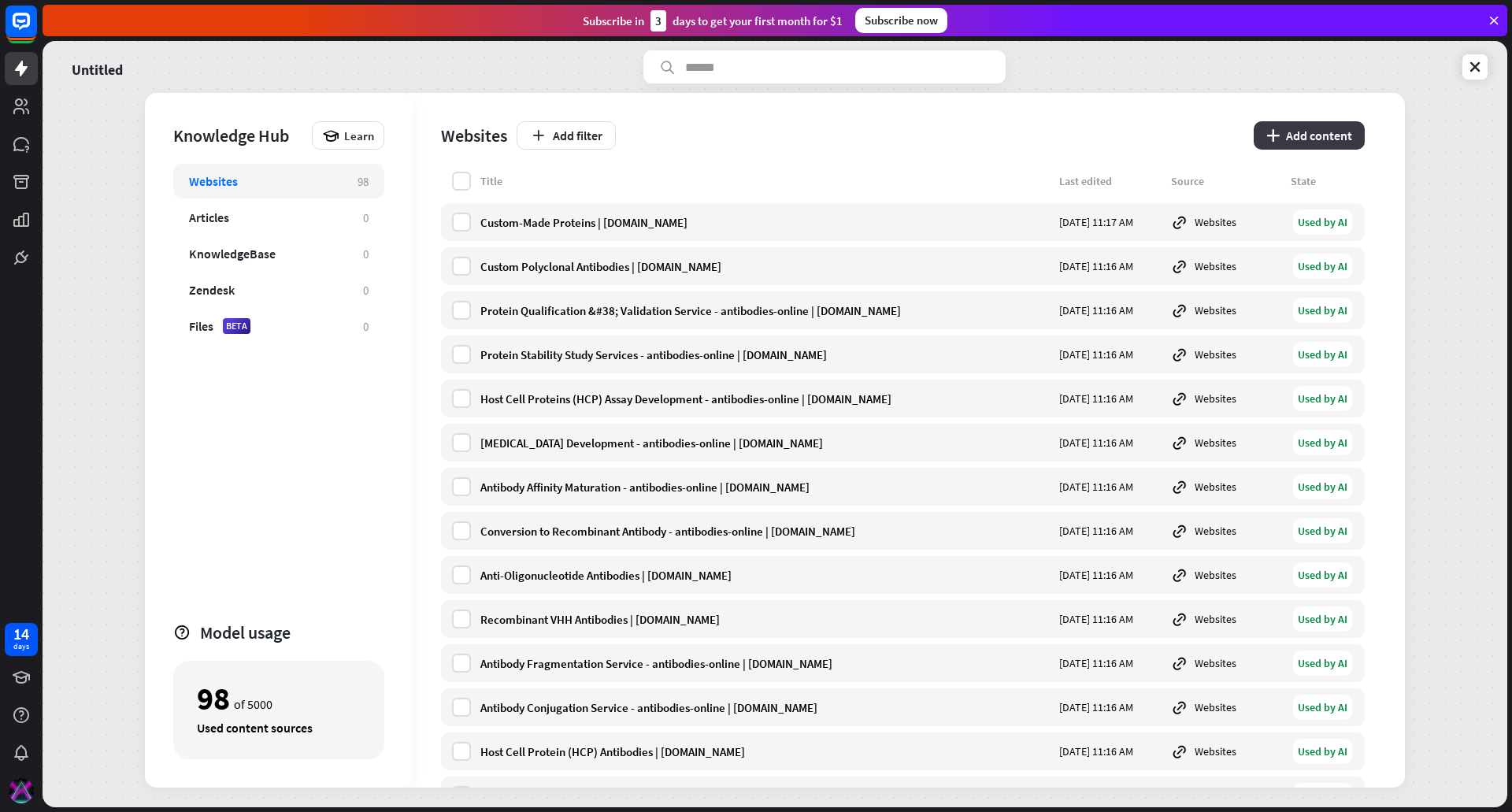
click at [1296, 140] on button "plus Add content" at bounding box center [1309, 135] width 111 height 28
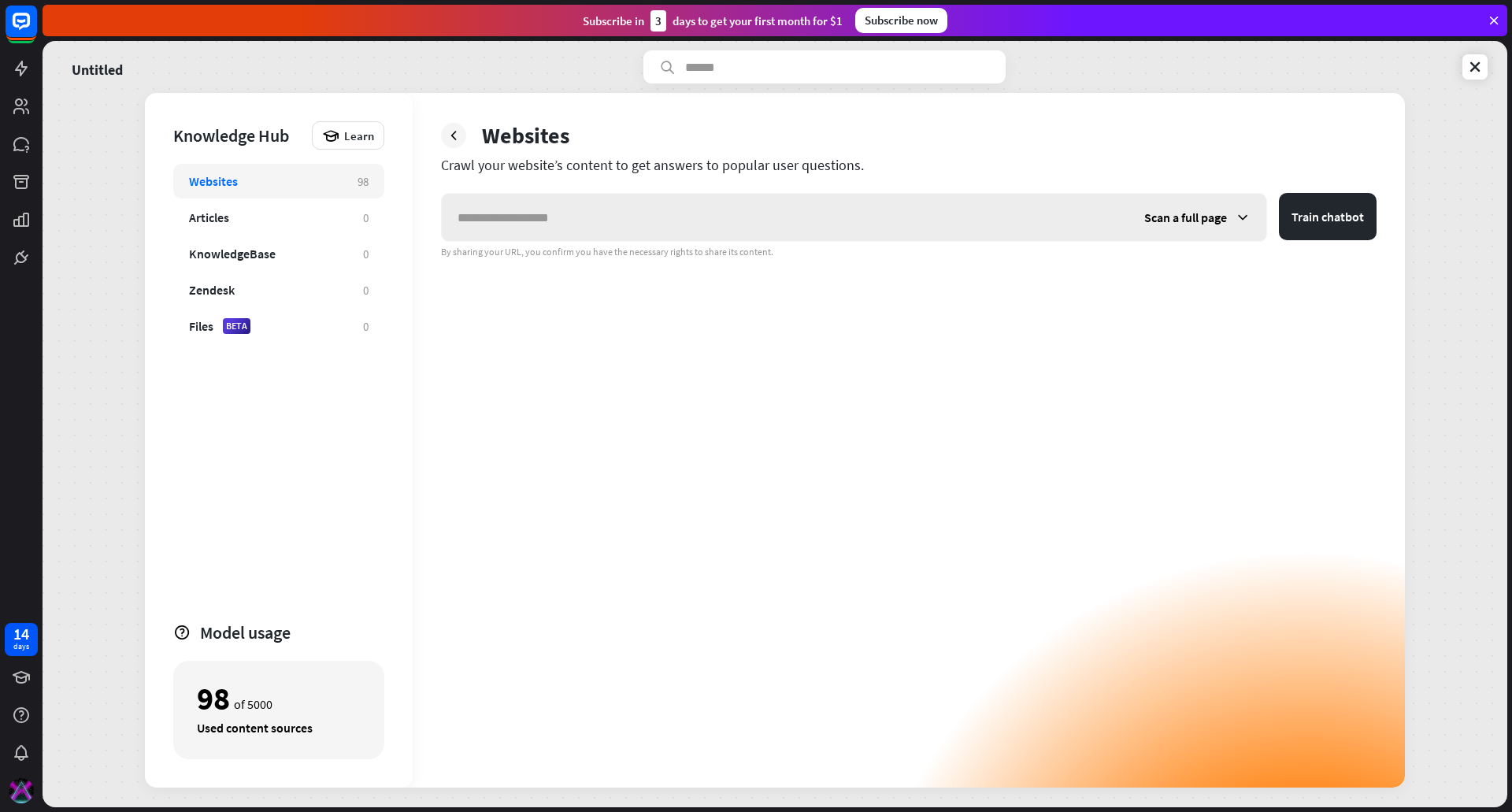
click at [720, 198] on input "text" at bounding box center [785, 218] width 687 height 47
type input "**********"
click at [1157, 212] on span "Scan a full page" at bounding box center [1186, 218] width 82 height 16
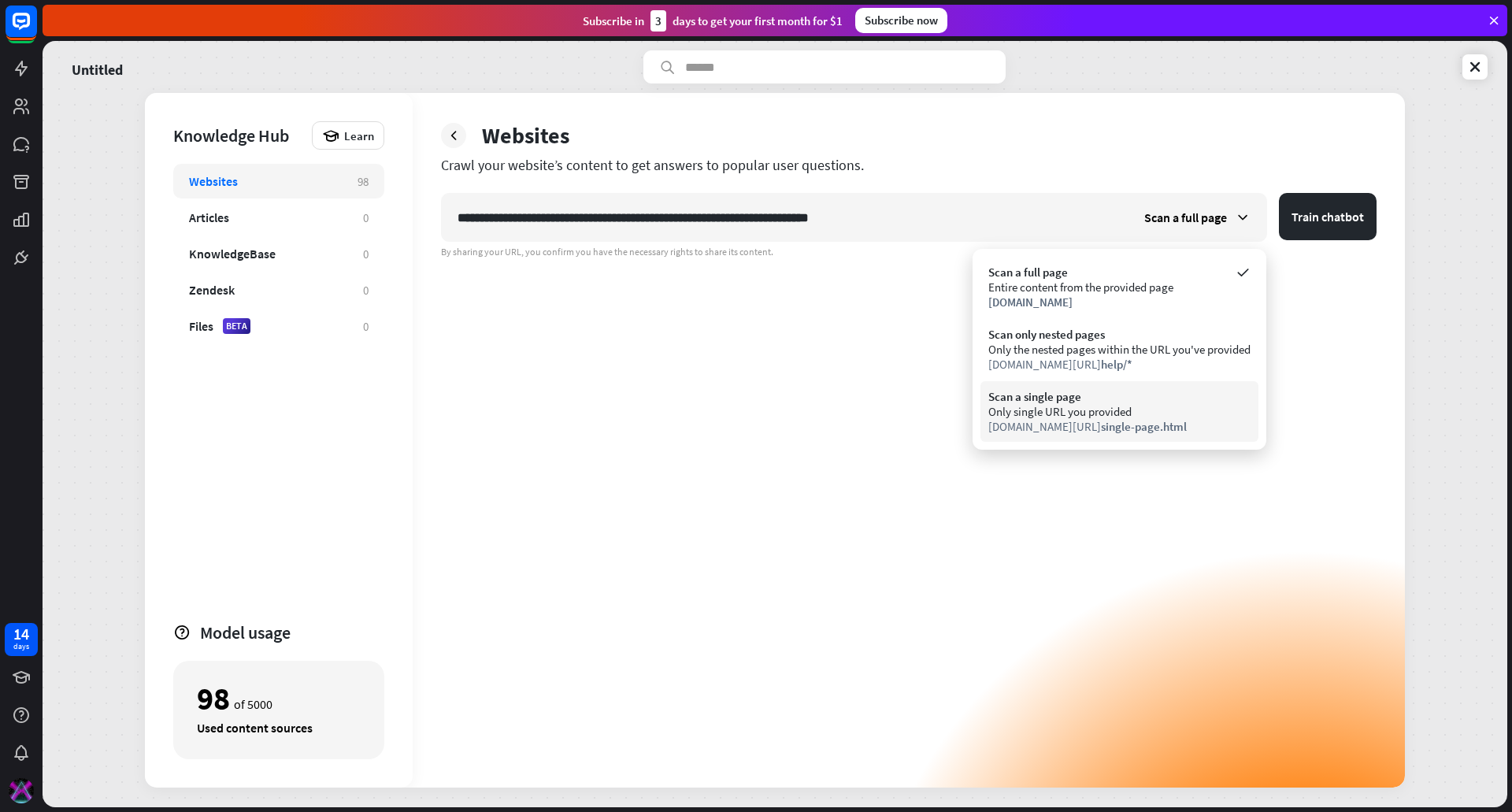
click at [1166, 411] on div "Only single URL you provided" at bounding box center [1119, 411] width 262 height 15
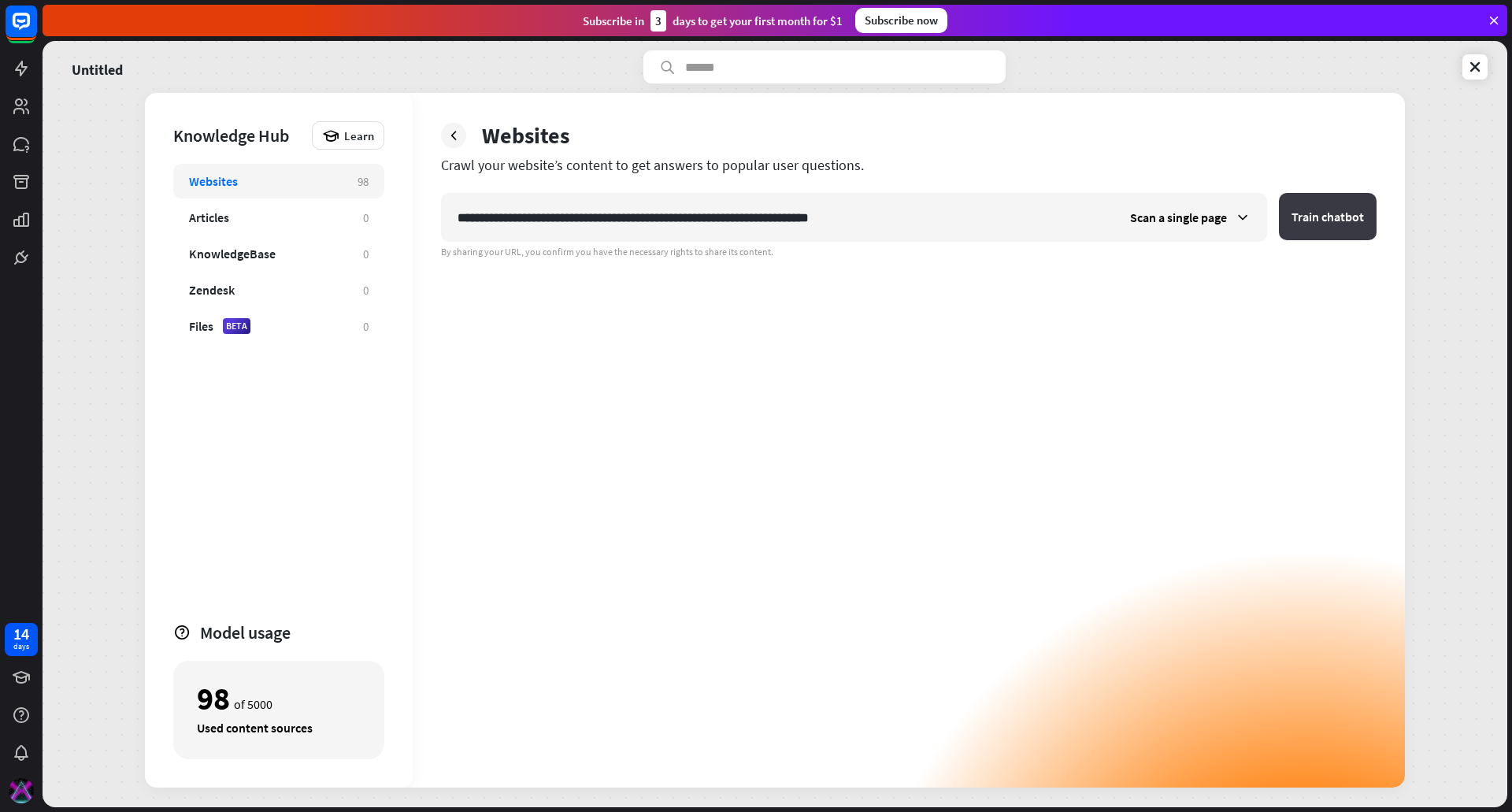
click at [1312, 212] on button "Train chatbot" at bounding box center [1327, 217] width 97 height 47
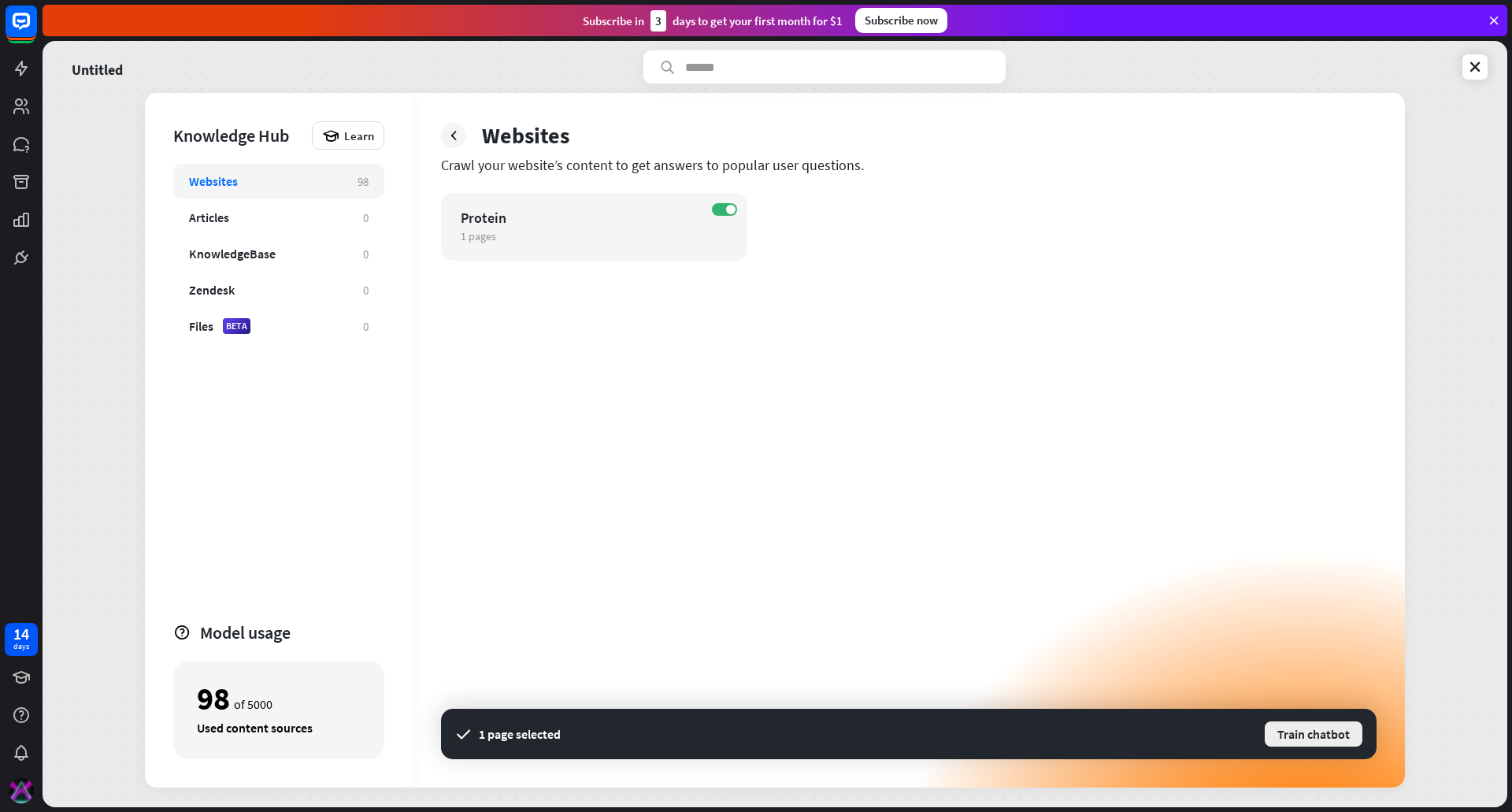
click at [1336, 734] on button "Train chatbot" at bounding box center [1313, 734] width 101 height 28
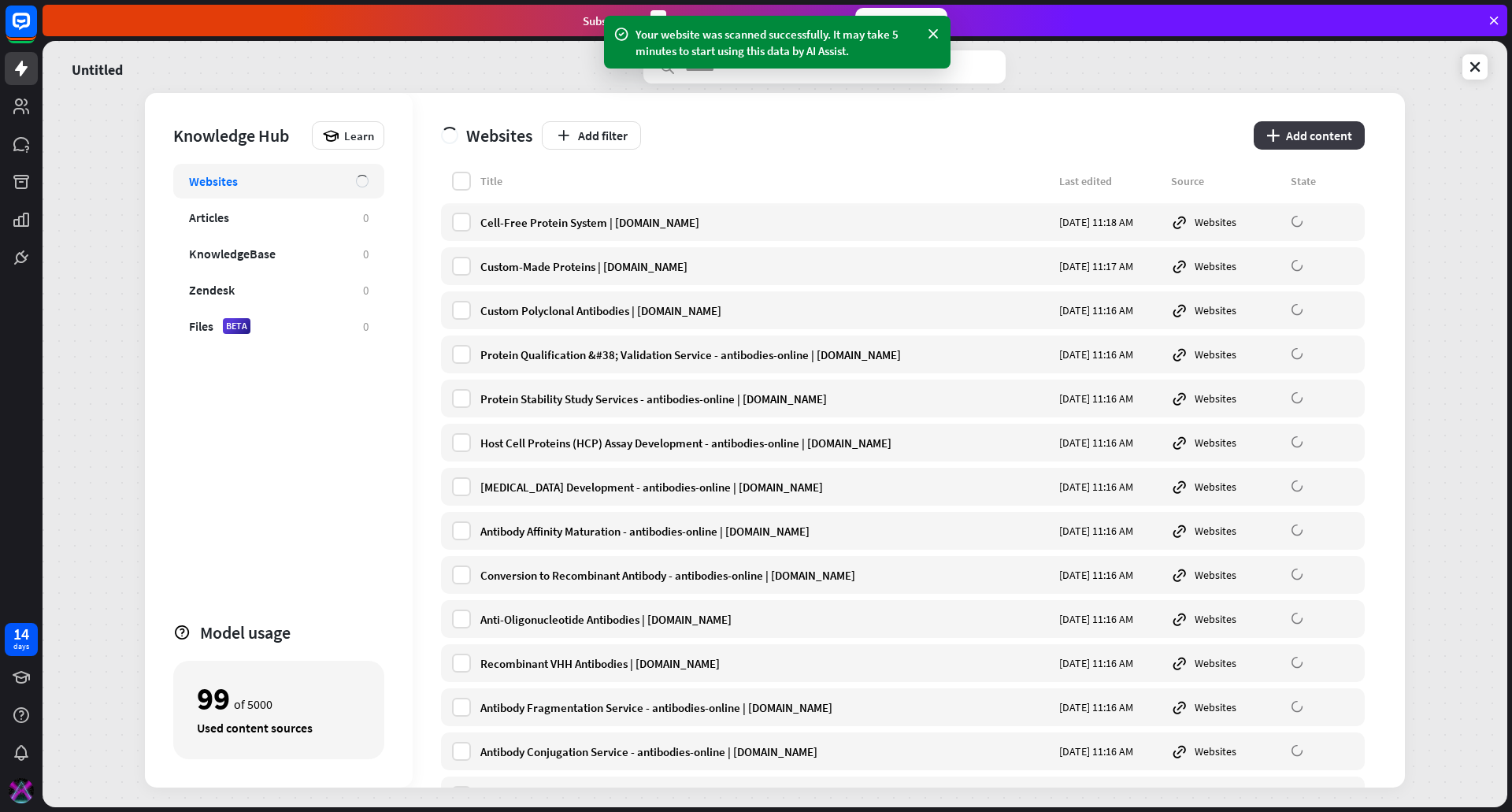
click at [1344, 133] on button "plus Add content" at bounding box center [1309, 135] width 111 height 28
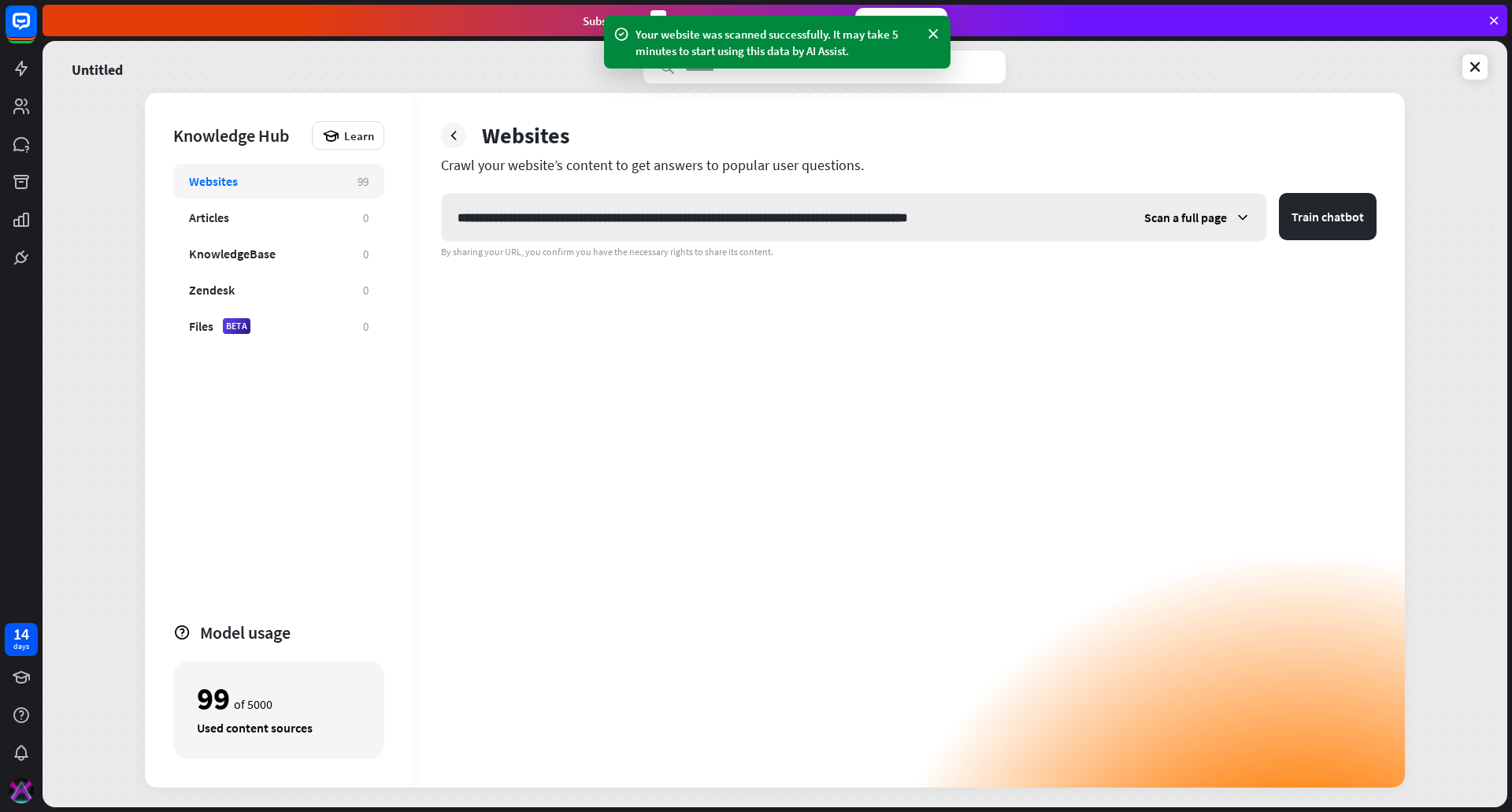
type input "**********"
click at [1168, 221] on span "Scan a full page" at bounding box center [1186, 218] width 82 height 16
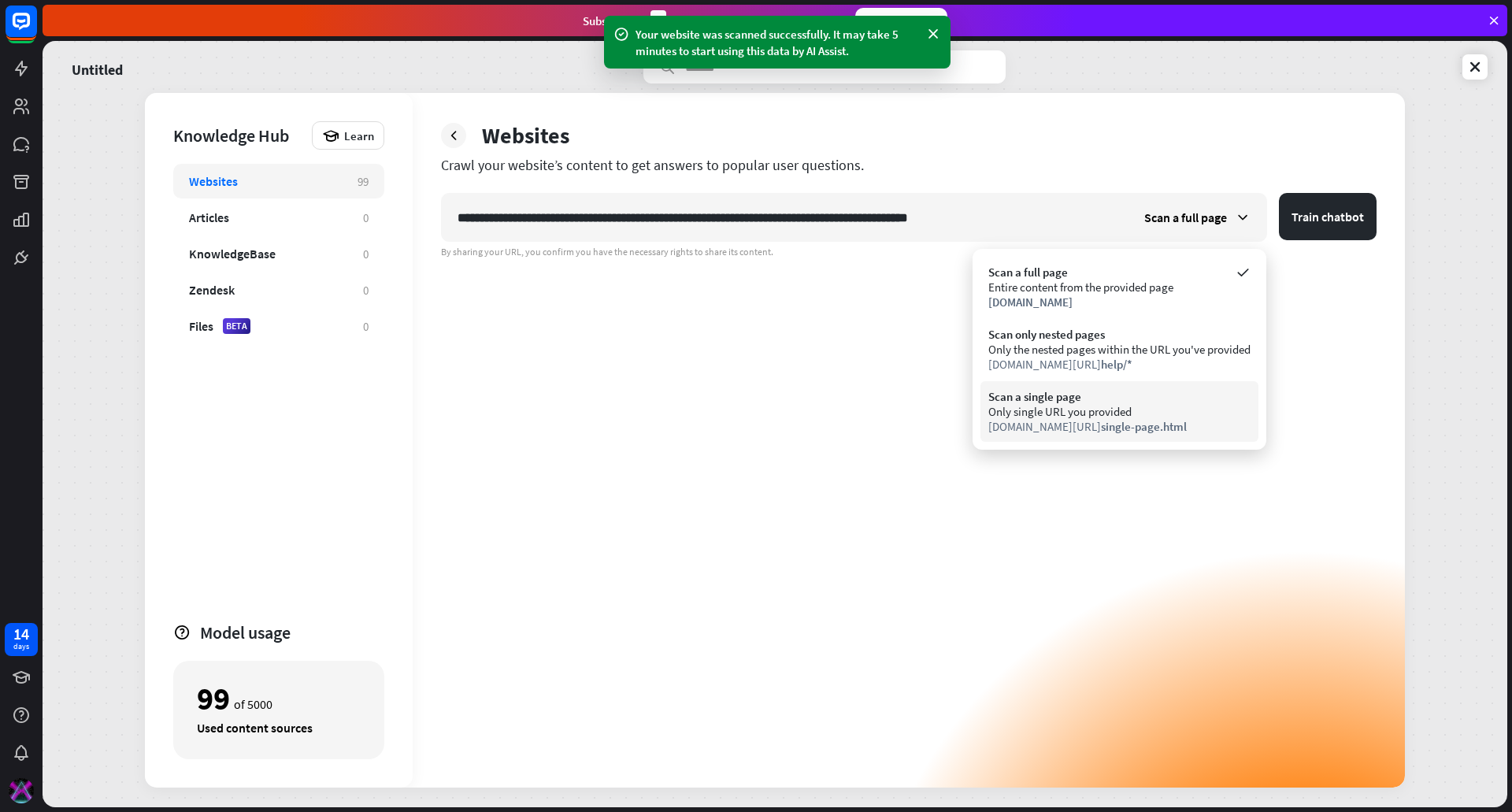
click at [1171, 406] on div "Only single URL you provided" at bounding box center [1119, 411] width 262 height 15
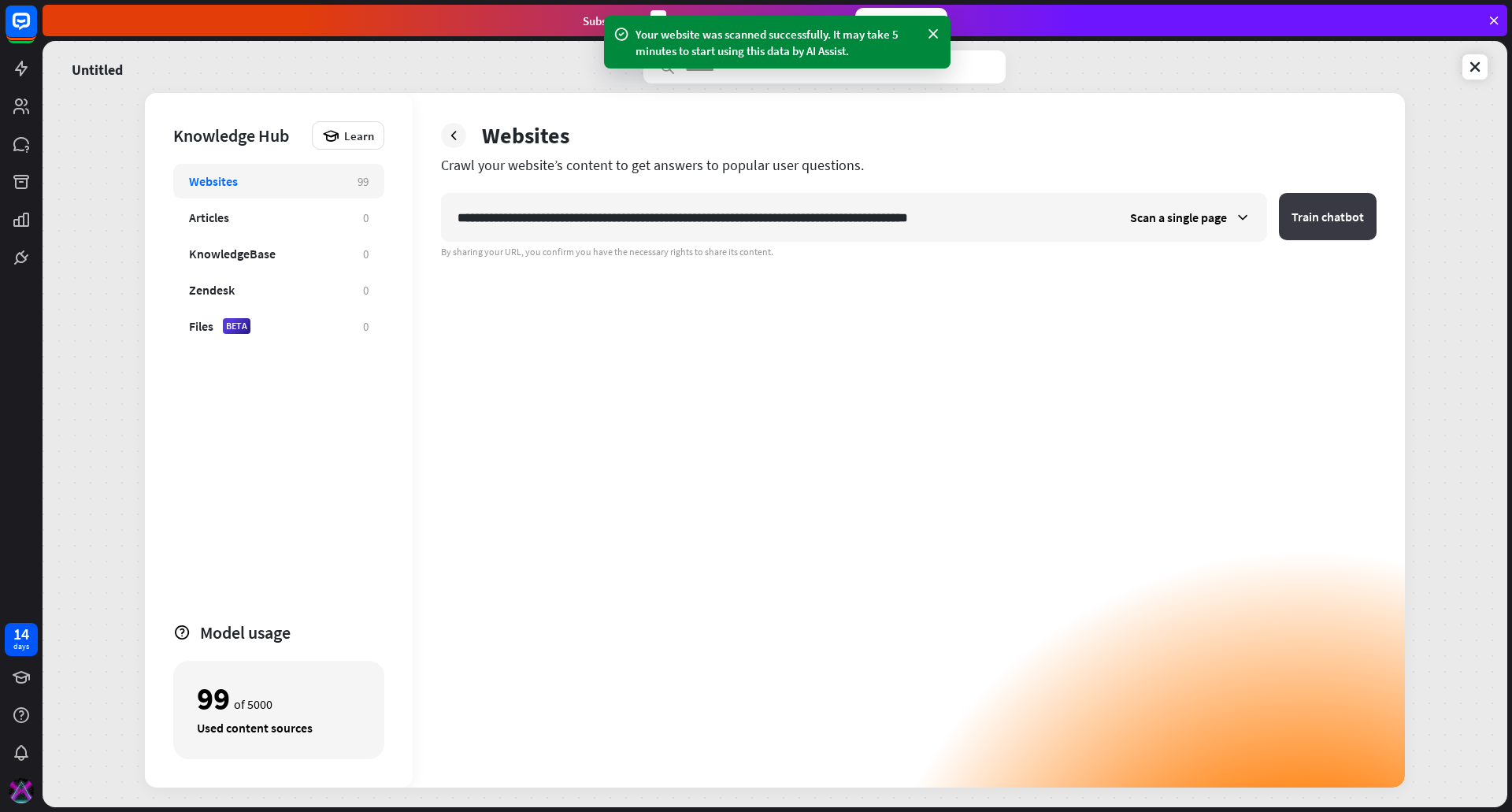
click at [1327, 205] on button "Train chatbot" at bounding box center [1327, 217] width 97 height 47
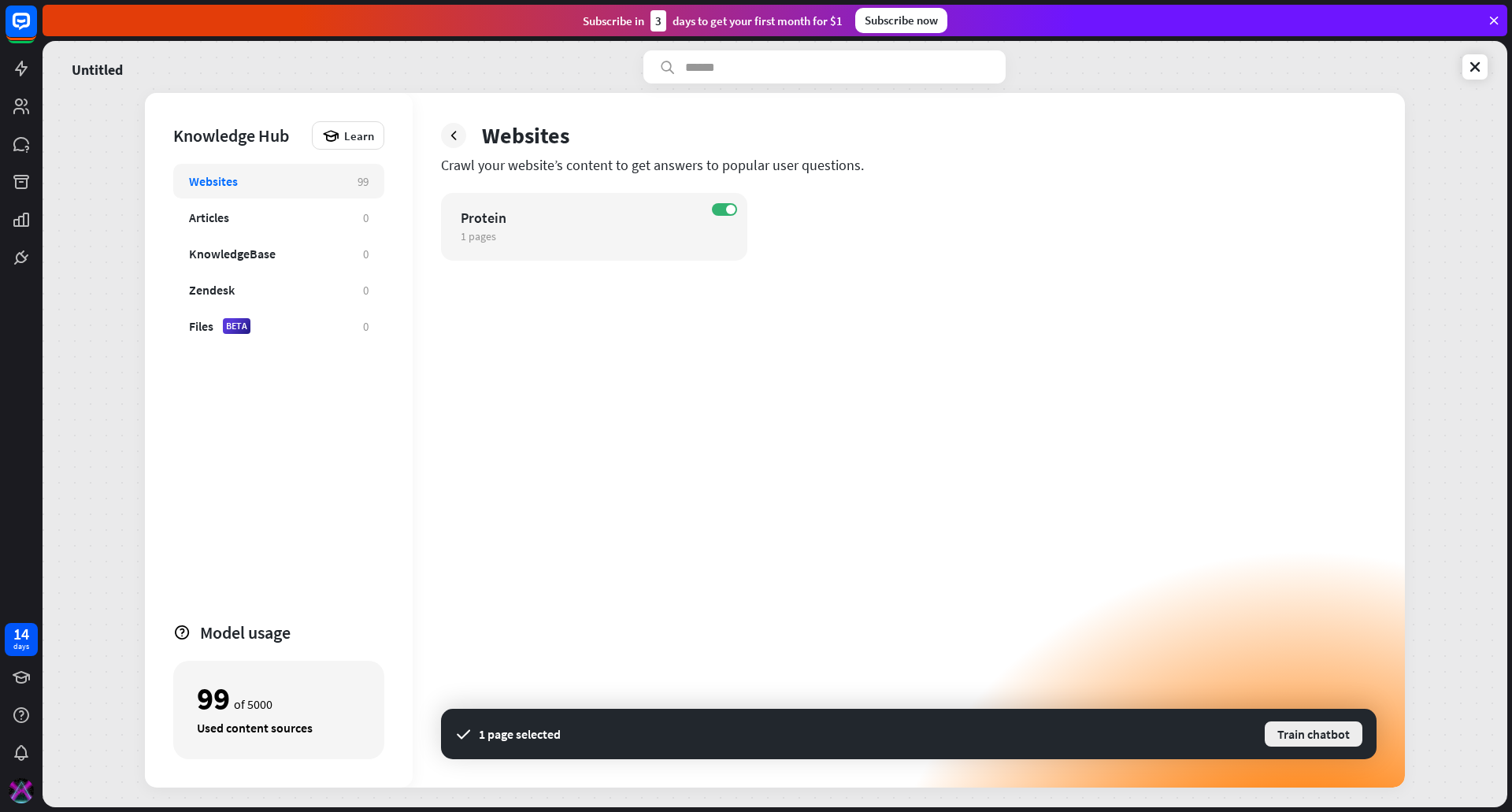
click at [1301, 733] on button "Train chatbot" at bounding box center [1313, 734] width 101 height 28
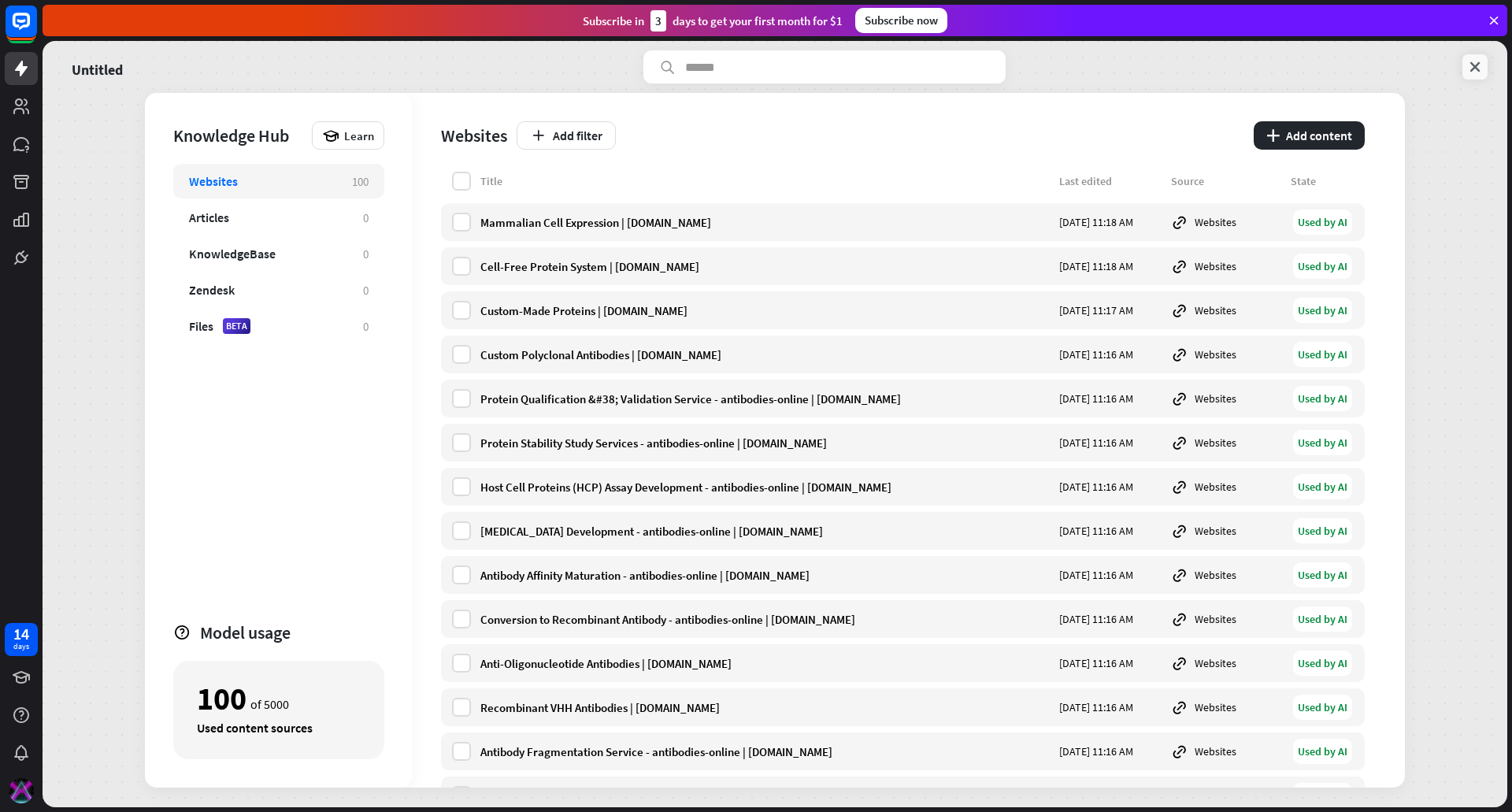
click at [1481, 73] on icon at bounding box center [1475, 67] width 16 height 16
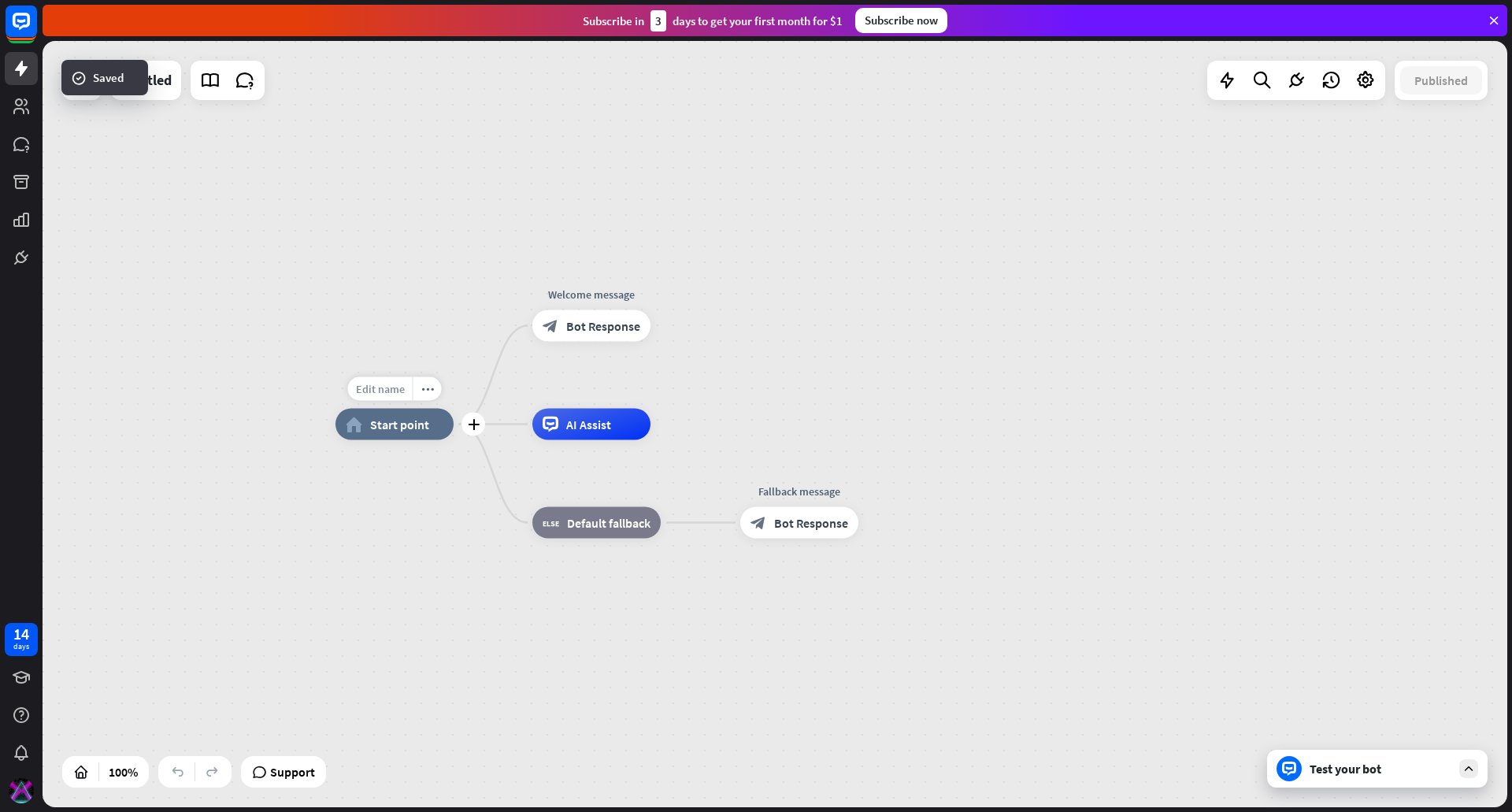
click at [382, 385] on span "Edit name" at bounding box center [381, 389] width 49 height 14
click at [425, 305] on div "home_2 Start point Welcome message block_bot_response Bot Response AI Assist bl…" at bounding box center [774, 424] width 1465 height 766
click at [592, 332] on span "Bot Response" at bounding box center [603, 327] width 74 height 16
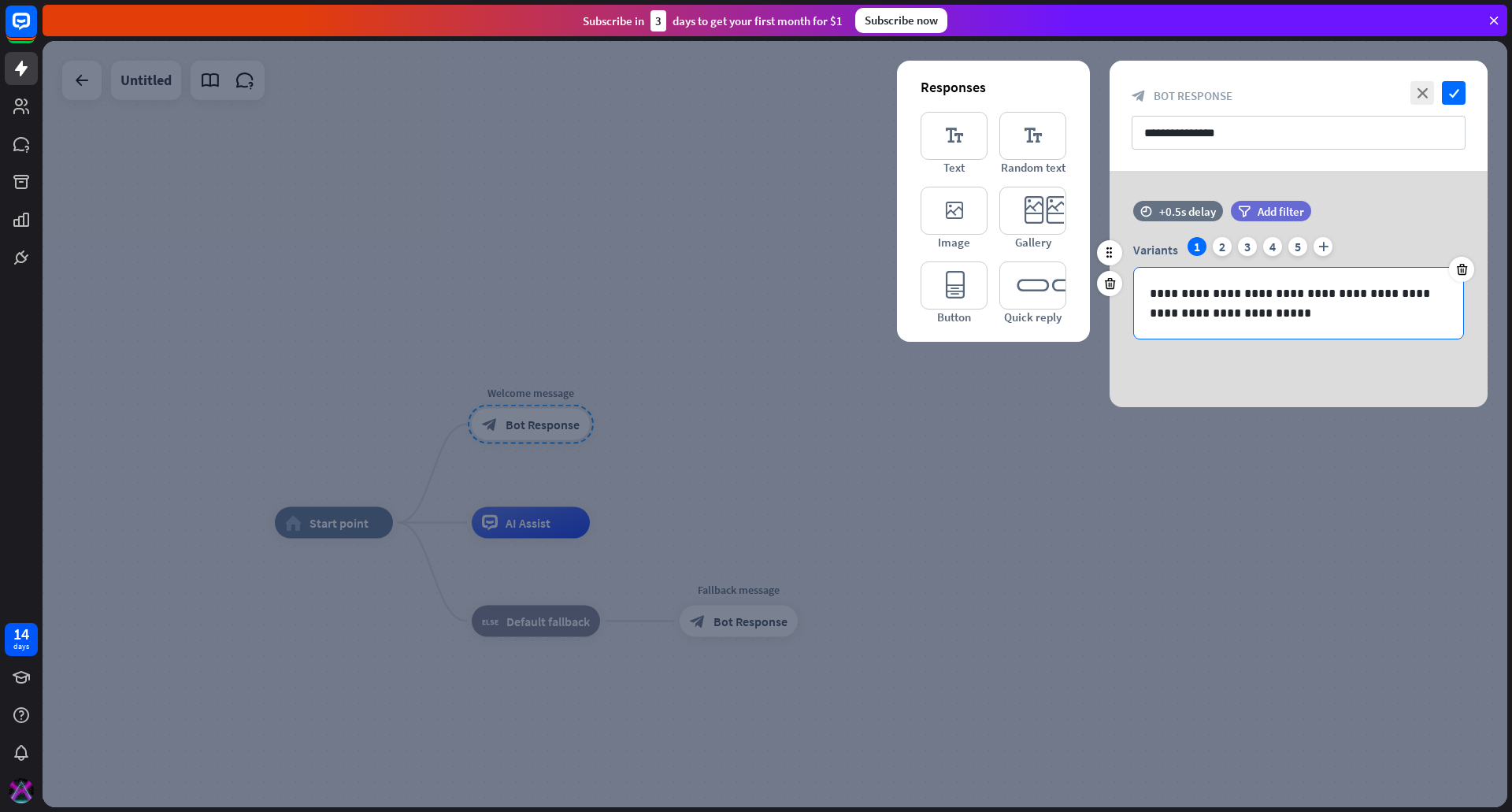
click at [1272, 310] on p "**********" at bounding box center [1298, 303] width 297 height 40
click at [1195, 295] on p "**********" at bounding box center [1298, 303] width 297 height 40
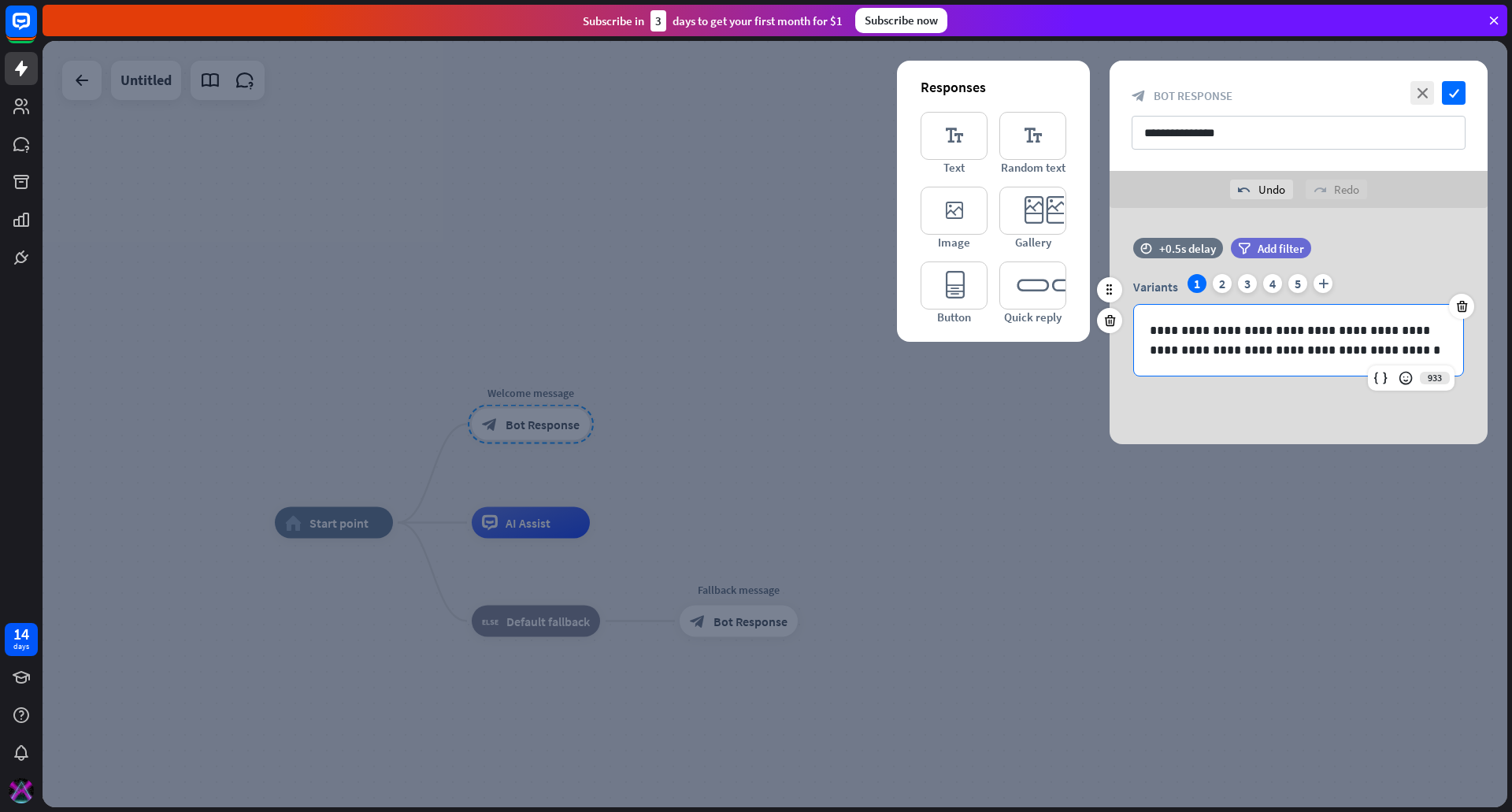
click at [1381, 346] on p "**********" at bounding box center [1298, 340] width 297 height 40
click at [1240, 133] on input "**********" at bounding box center [1299, 133] width 334 height 34
click at [1046, 287] on icon "editor_quick_replies" at bounding box center [1033, 285] width 67 height 48
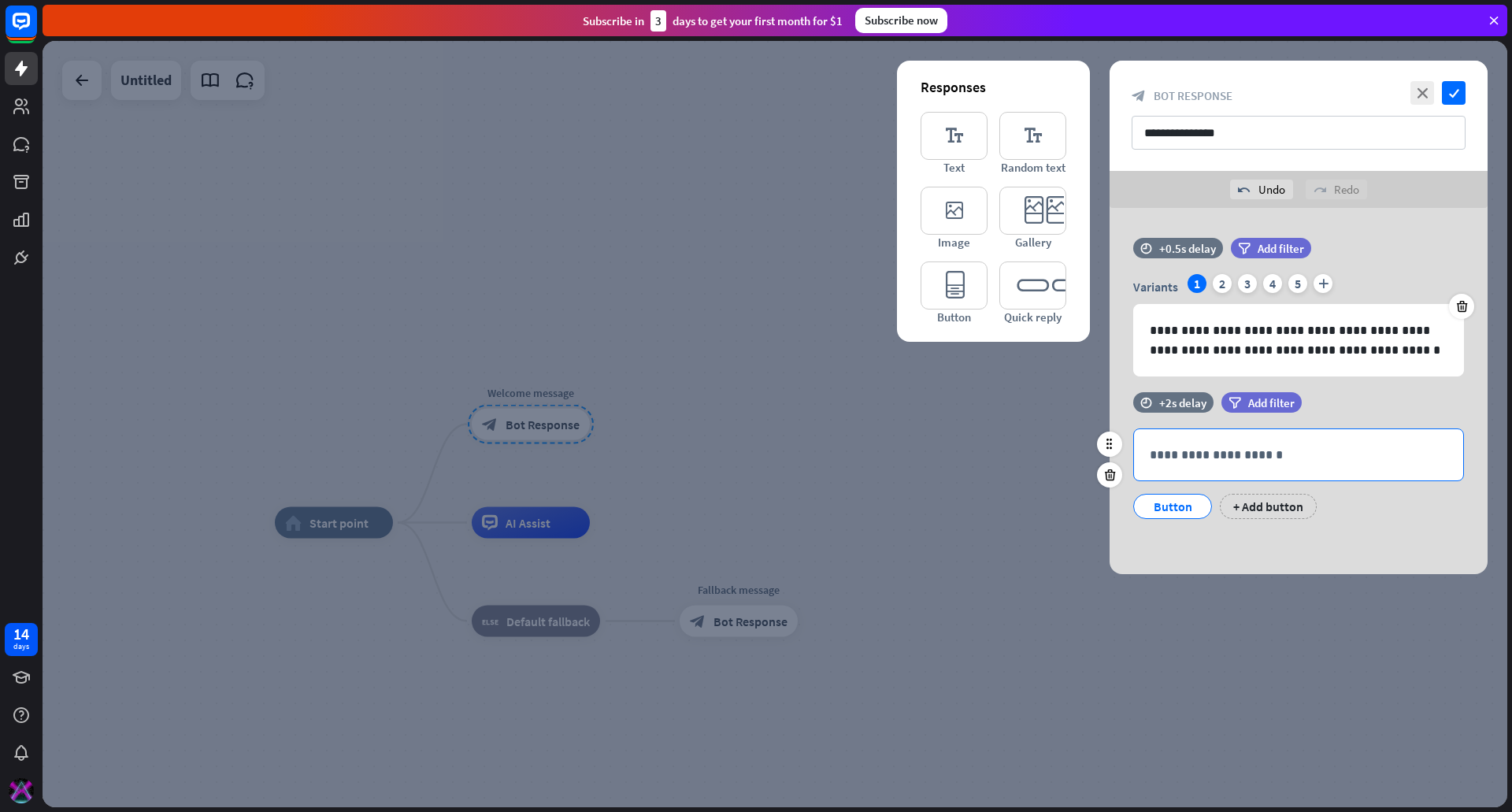
click at [1196, 449] on p "**********" at bounding box center [1298, 455] width 297 height 19
click at [1190, 503] on div "Button" at bounding box center [1172, 507] width 52 height 24
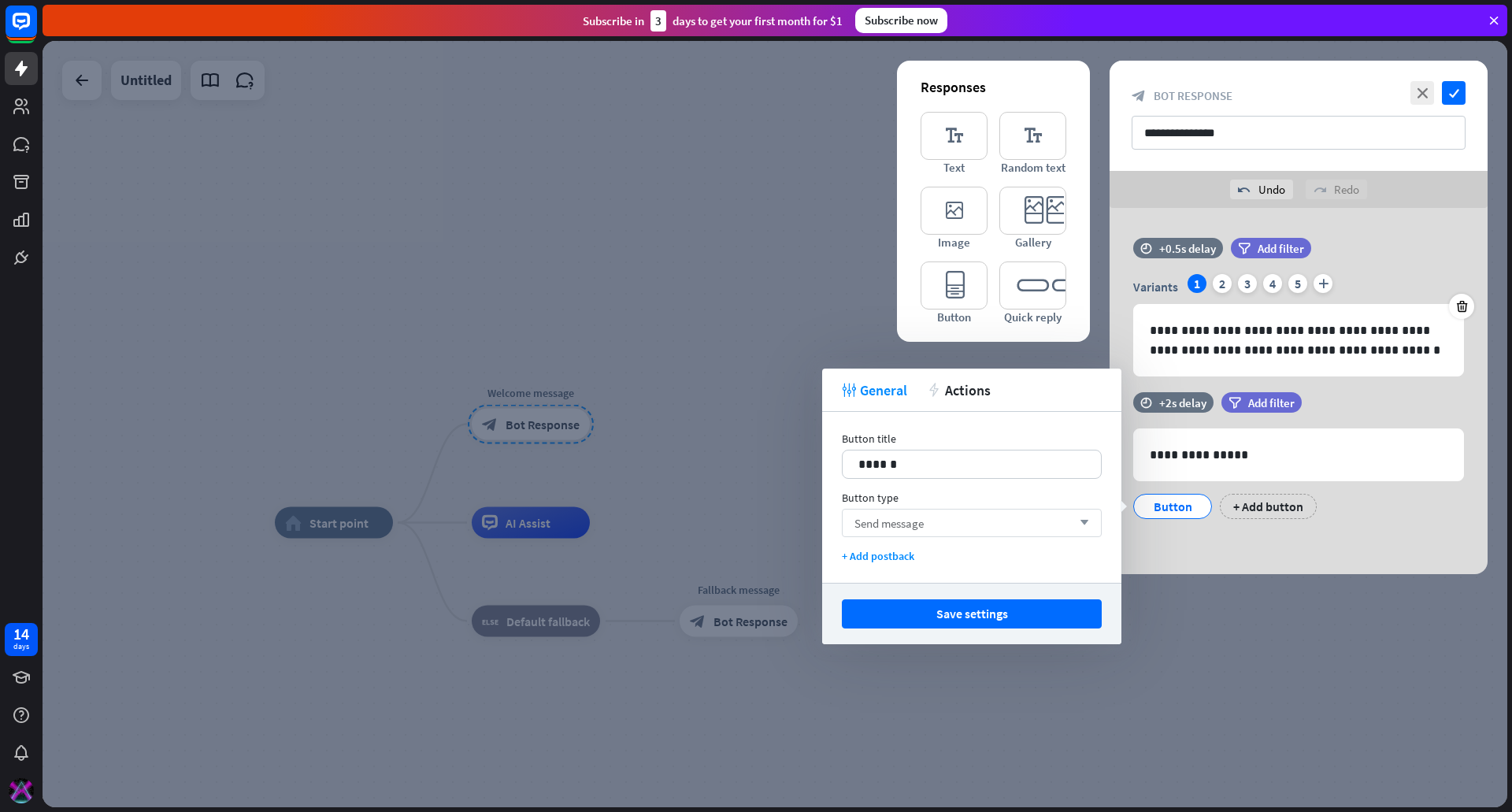
click at [971, 521] on div "Send message arrow_down" at bounding box center [971, 523] width 260 height 28
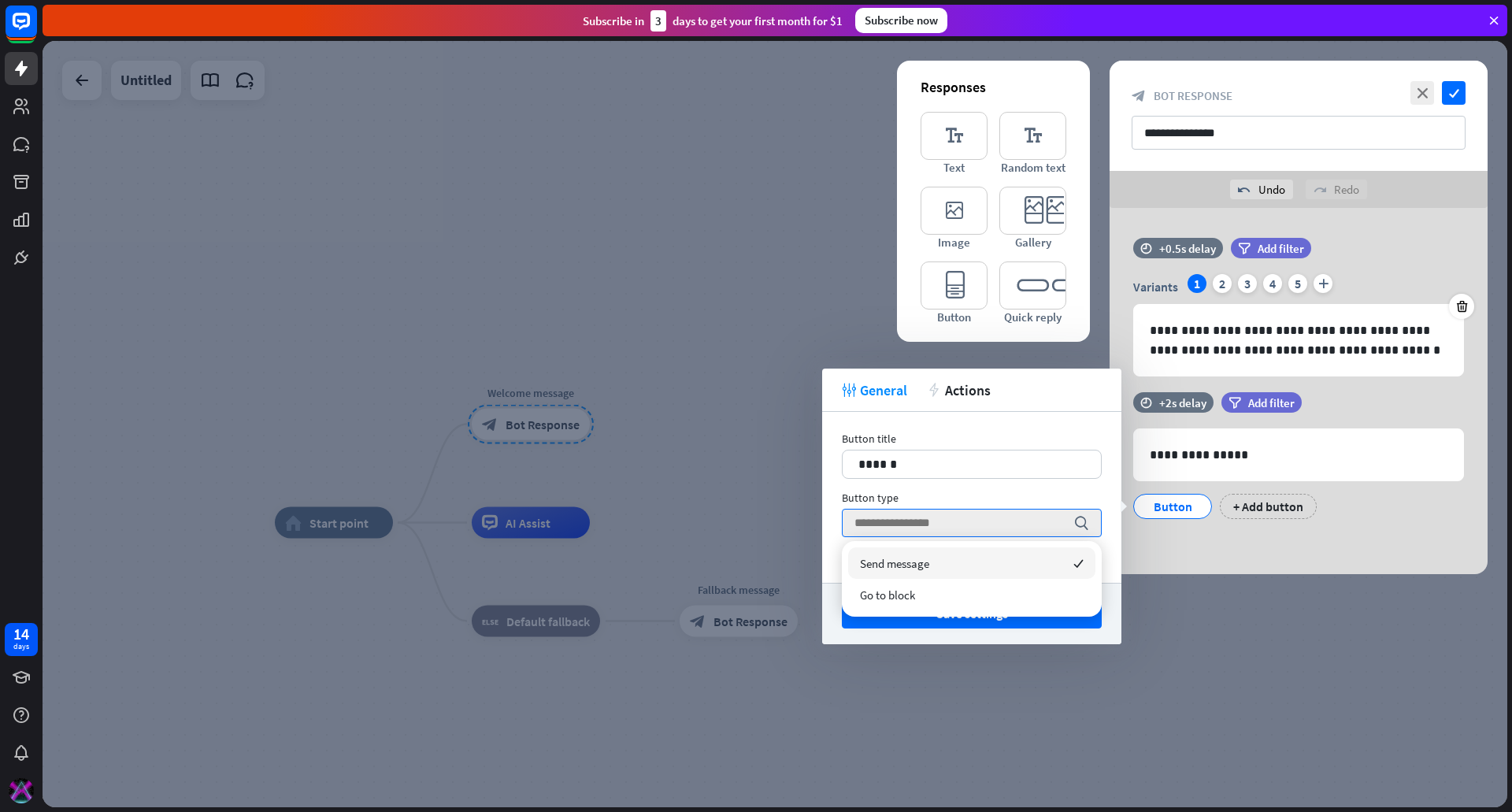
click at [1000, 488] on div "Button title 14 ****** Button type search + Add postback" at bounding box center [971, 497] width 299 height 171
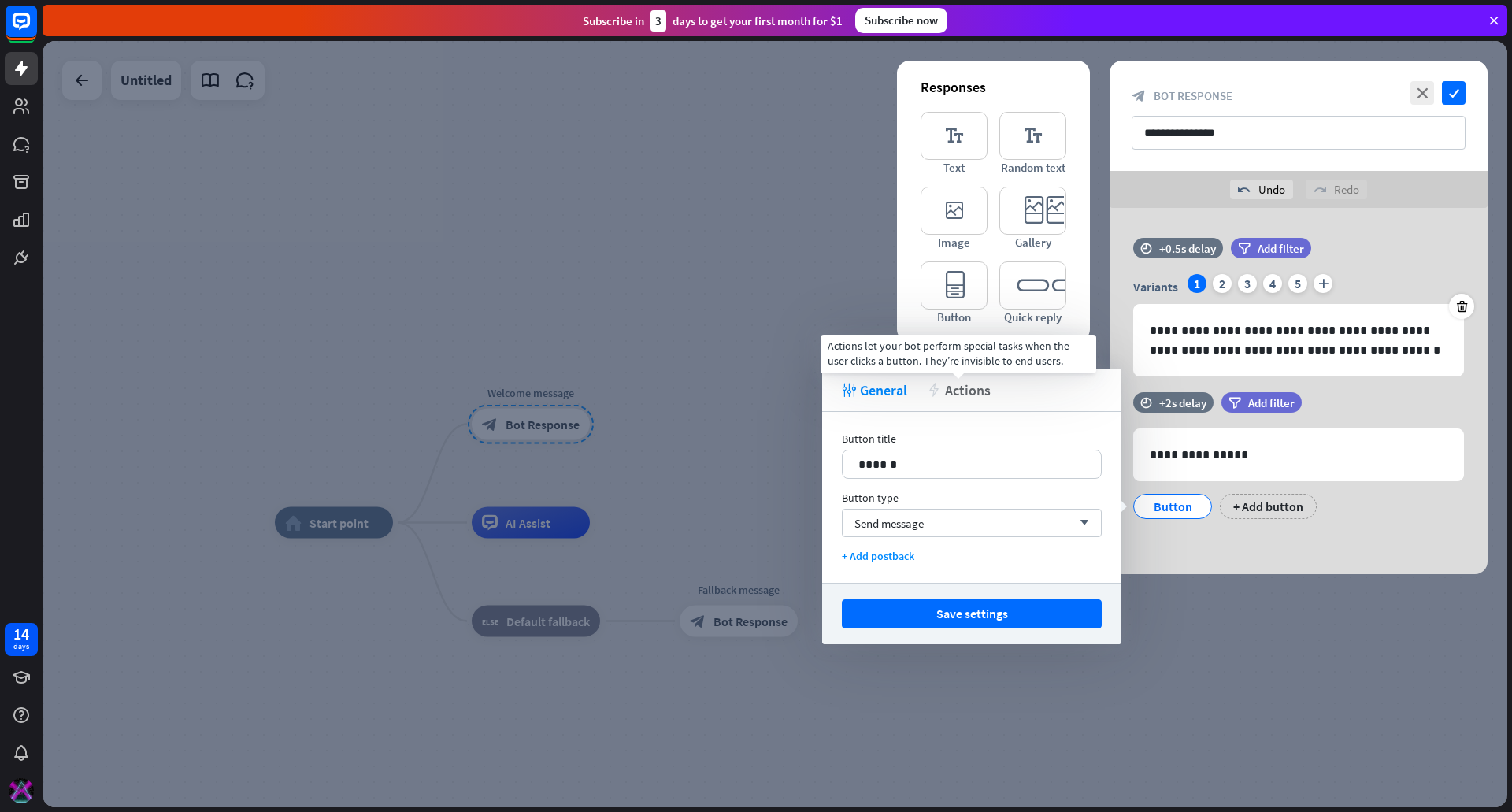
click at [959, 397] on span "Actions" at bounding box center [968, 390] width 46 height 18
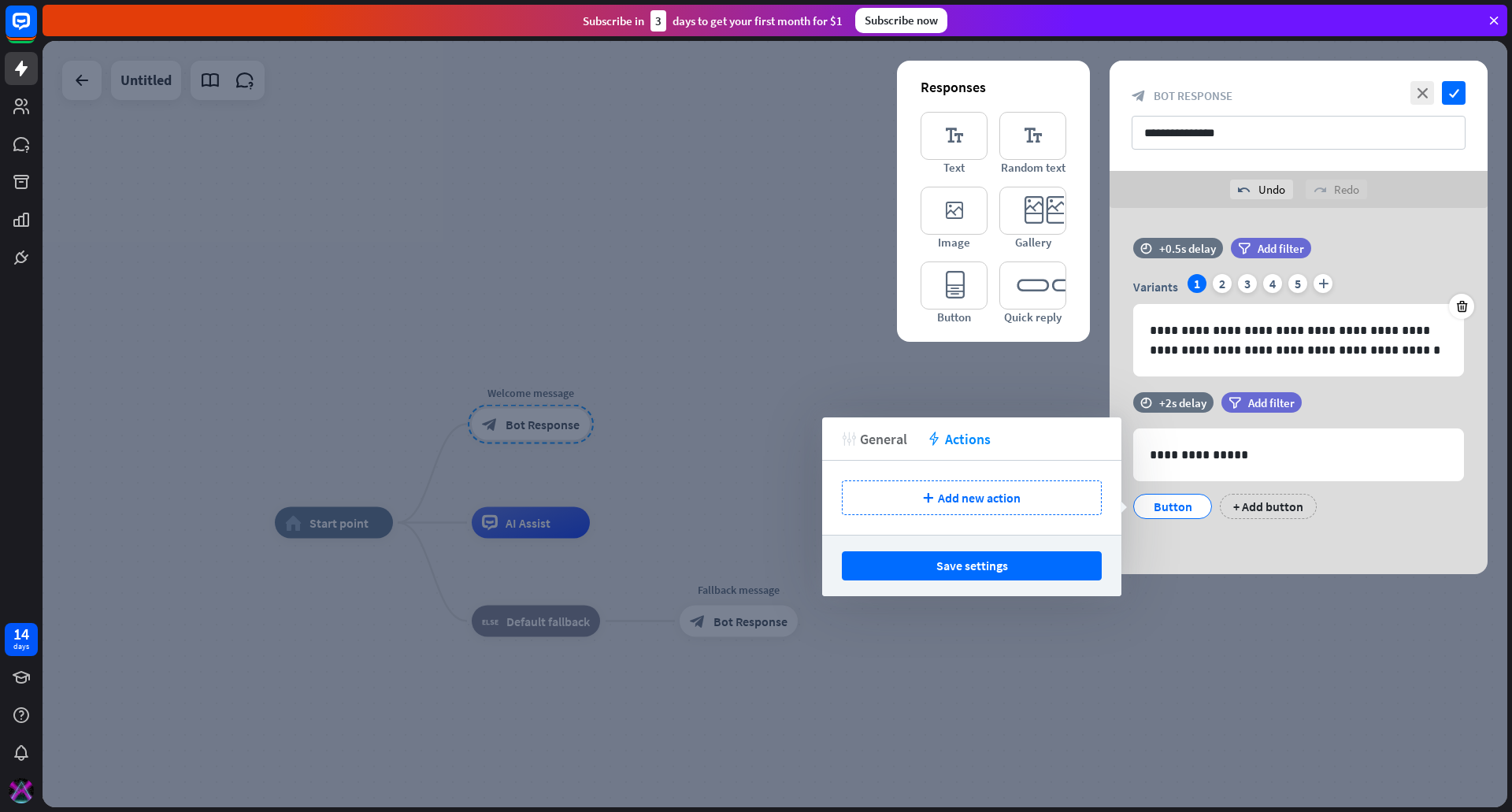
click at [888, 439] on span "General" at bounding box center [884, 439] width 47 height 18
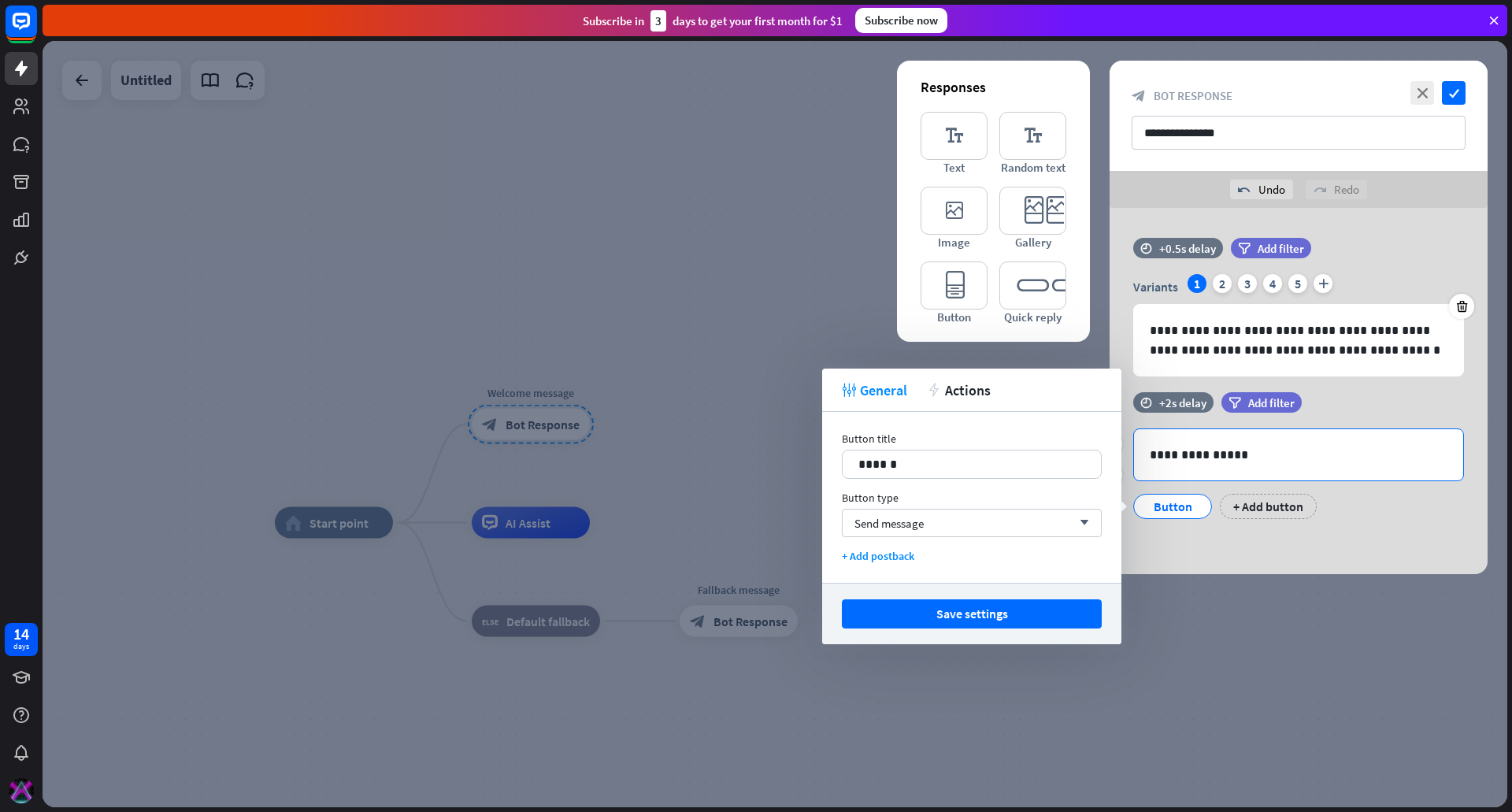
click at [1290, 475] on div "**********" at bounding box center [1298, 455] width 329 height 51
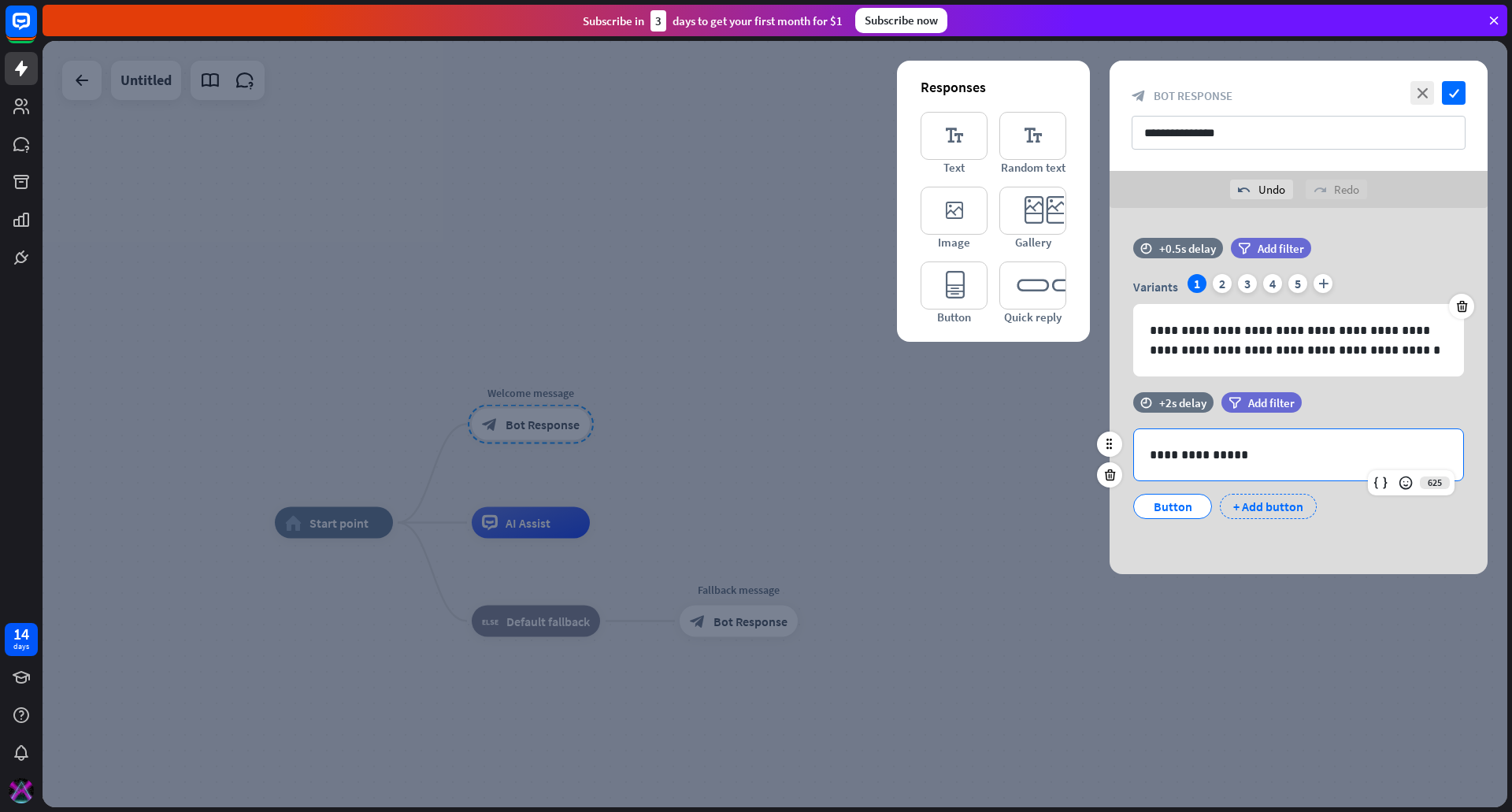
click at [1263, 503] on div "+ Add button" at bounding box center [1268, 507] width 97 height 25
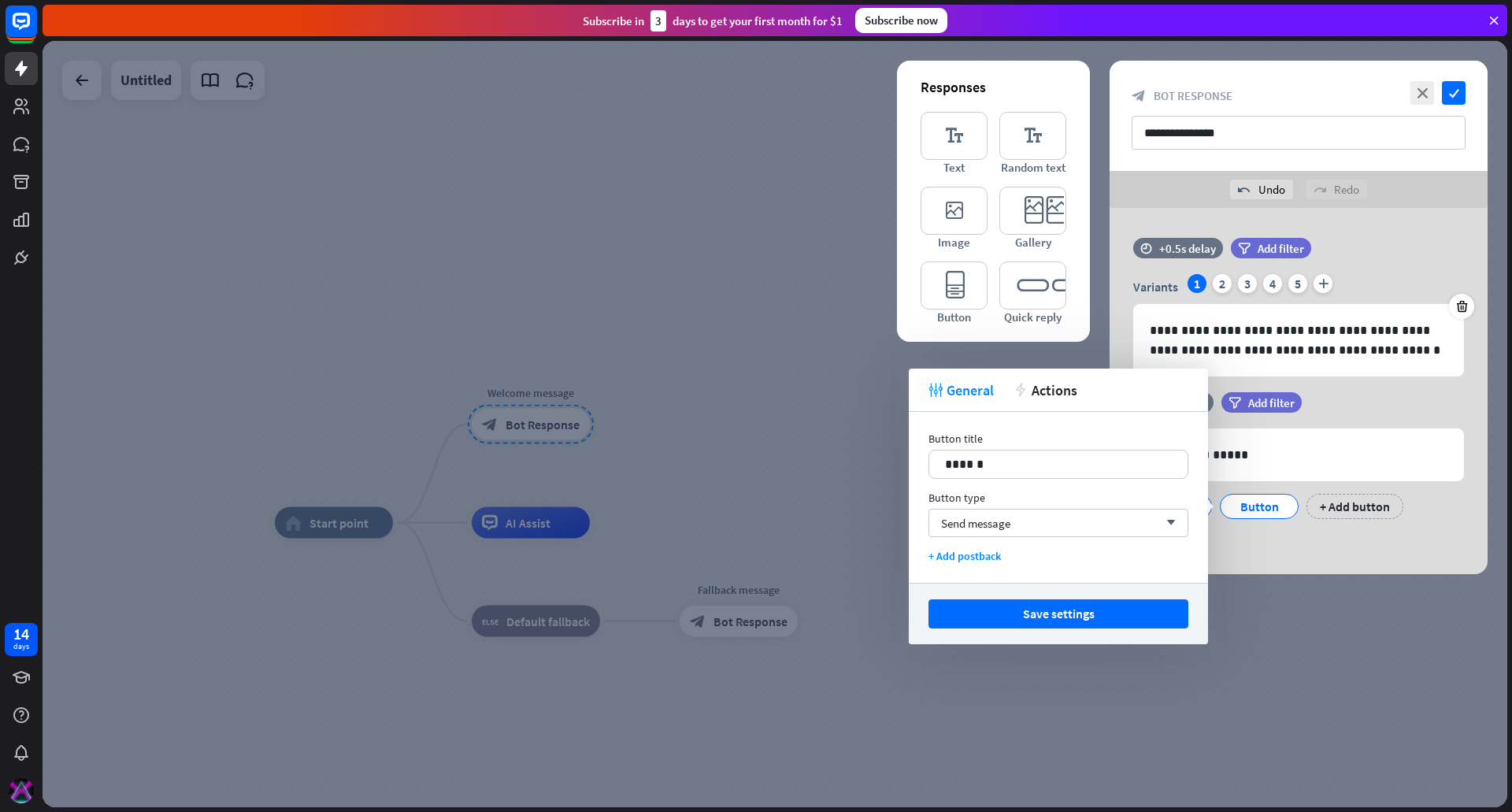
click at [1285, 531] on div "**********" at bounding box center [1298, 463] width 378 height 142
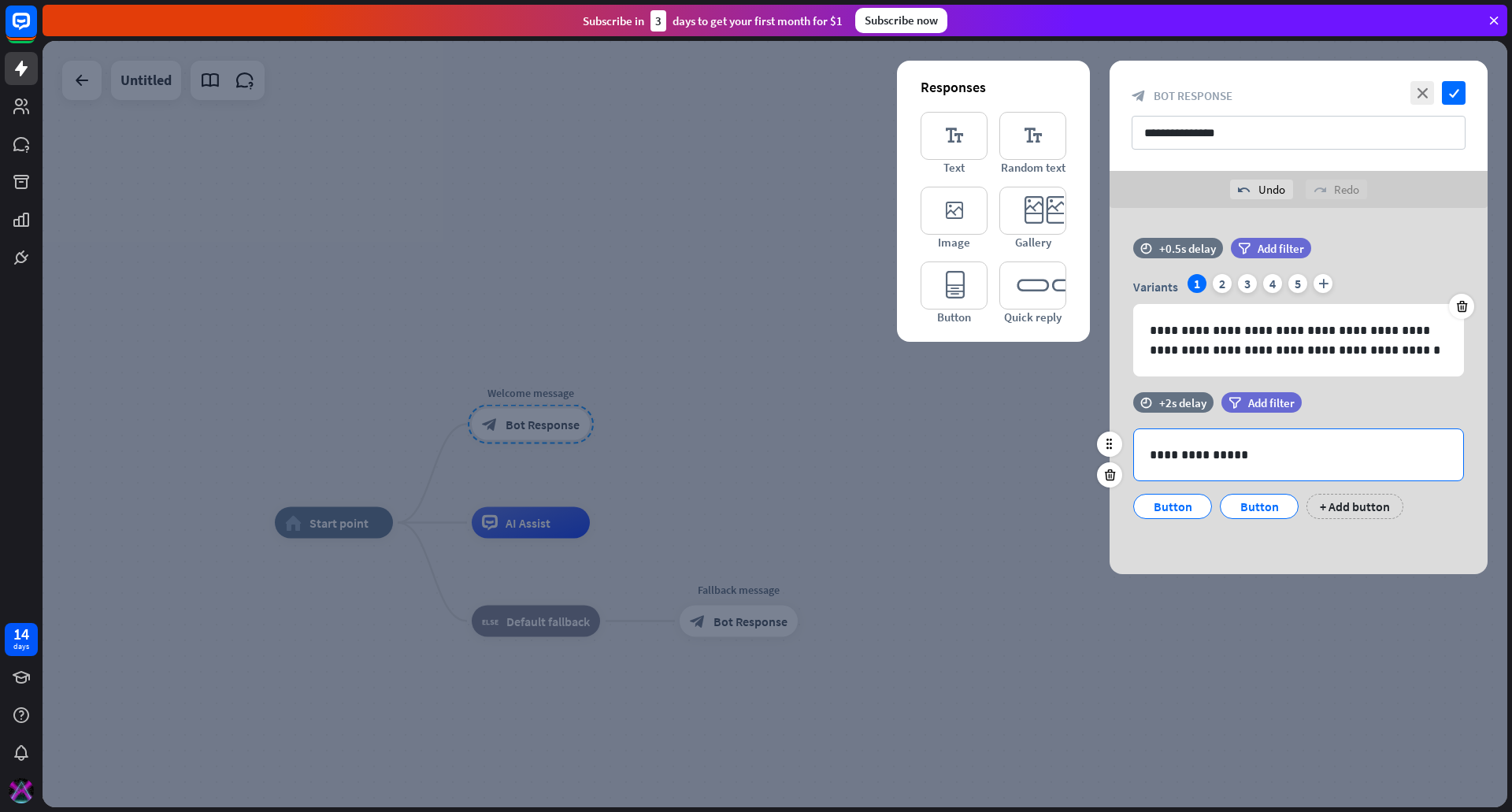
click at [1195, 453] on p "**********" at bounding box center [1298, 455] width 297 height 19
drag, startPoint x: 1255, startPoint y: 453, endPoint x: 1150, endPoint y: 456, distance: 105.0
click at [1150, 456] on p "**********" at bounding box center [1298, 455] width 297 height 19
click at [1164, 505] on div "Button" at bounding box center [1172, 507] width 52 height 24
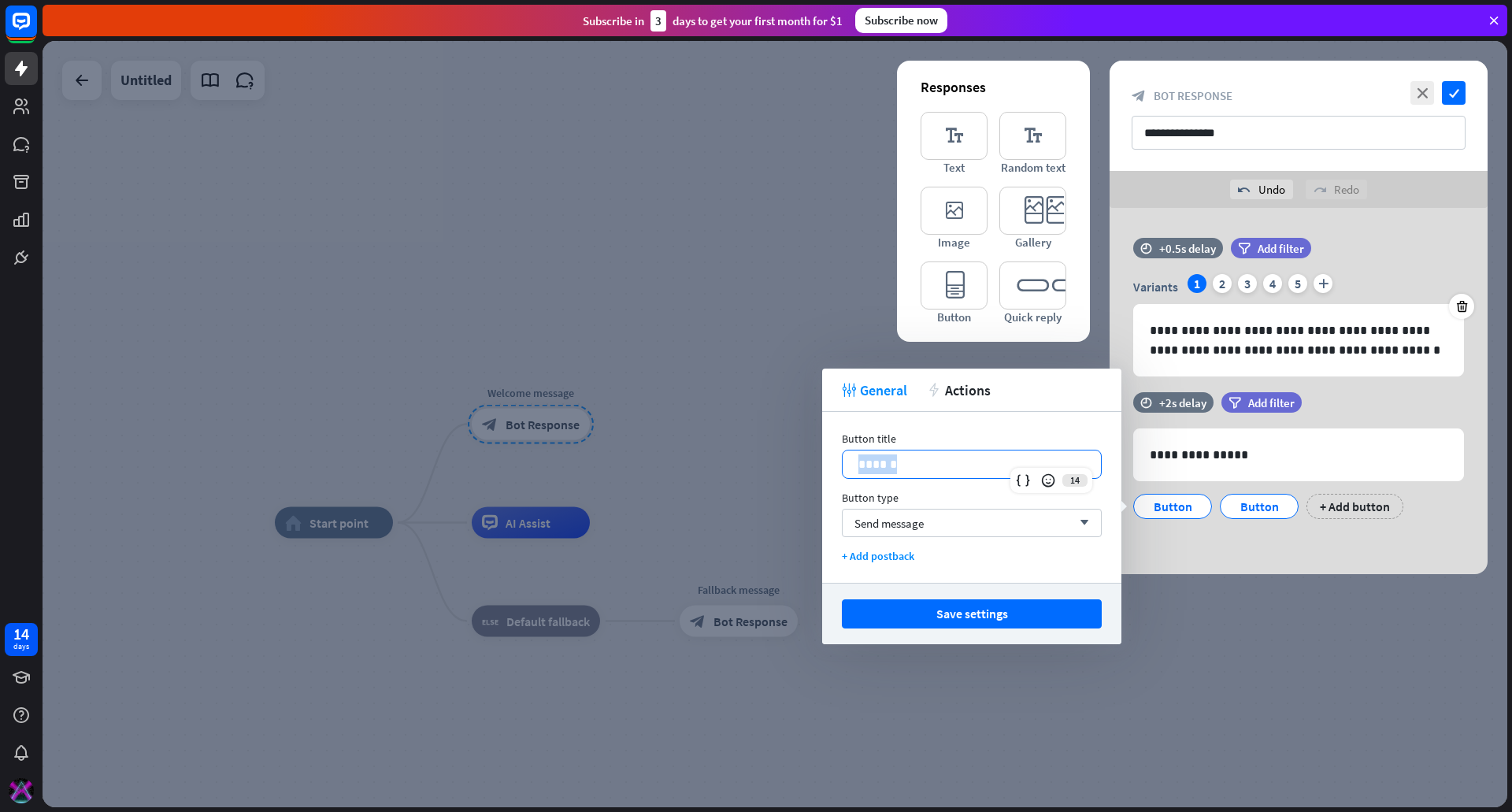
drag, startPoint x: 958, startPoint y: 470, endPoint x: 847, endPoint y: 465, distance: 111.1
click at [847, 465] on div "******" at bounding box center [971, 463] width 258 height 27
click at [914, 465] on p "******" at bounding box center [971, 464] width 226 height 19
drag, startPoint x: 928, startPoint y: 462, endPoint x: 806, endPoint y: 463, distance: 122.0
click at [806, 463] on body "14 days close Product Help First steps Get started with ChatBot Help Center Fol…" at bounding box center [756, 406] width 1512 height 812
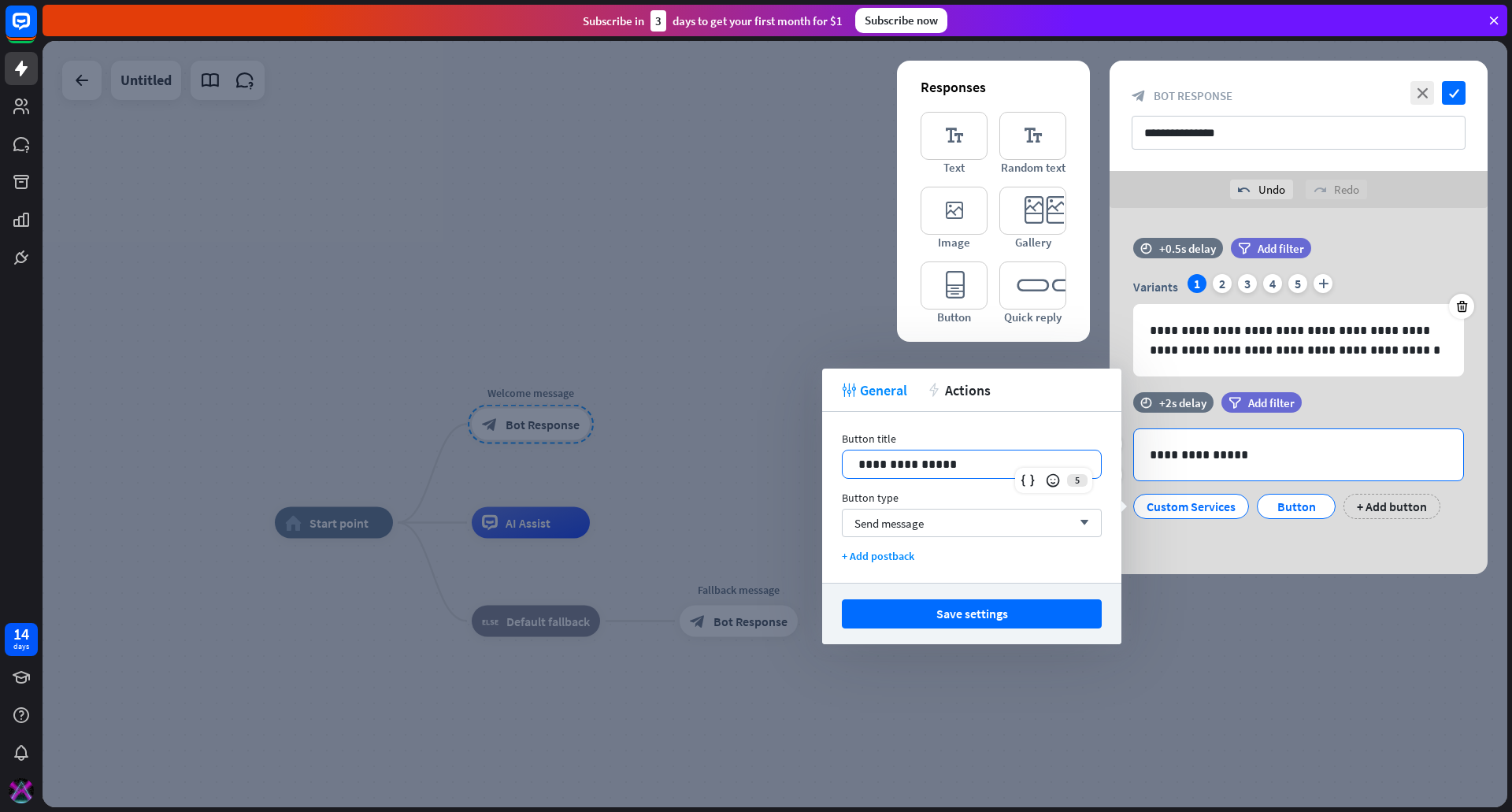
click at [1207, 456] on p "**********" at bounding box center [1298, 455] width 297 height 19
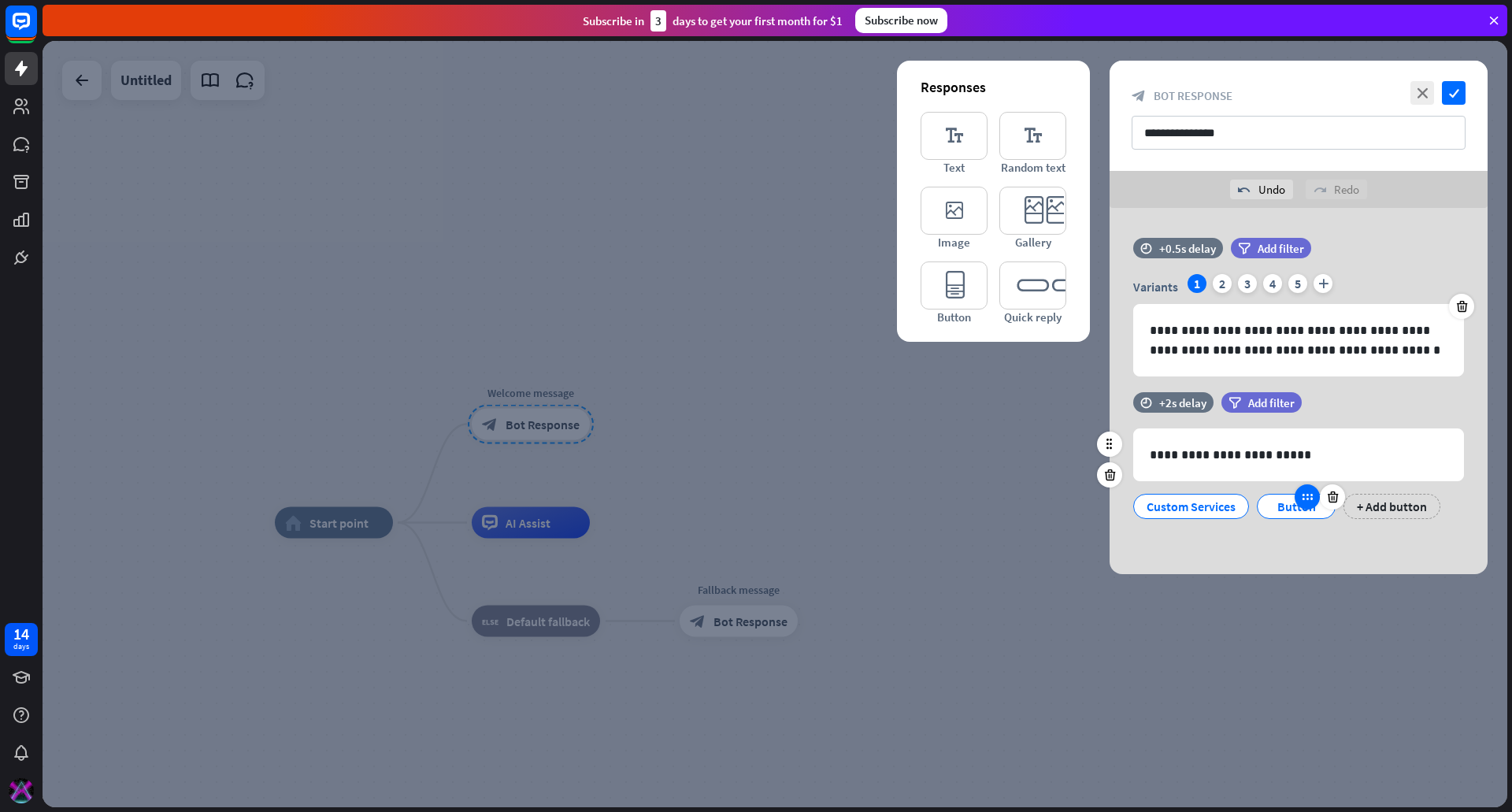
click at [1299, 507] on div at bounding box center [1307, 497] width 25 height 25
click at [1291, 508] on div "Button" at bounding box center [1296, 507] width 52 height 24
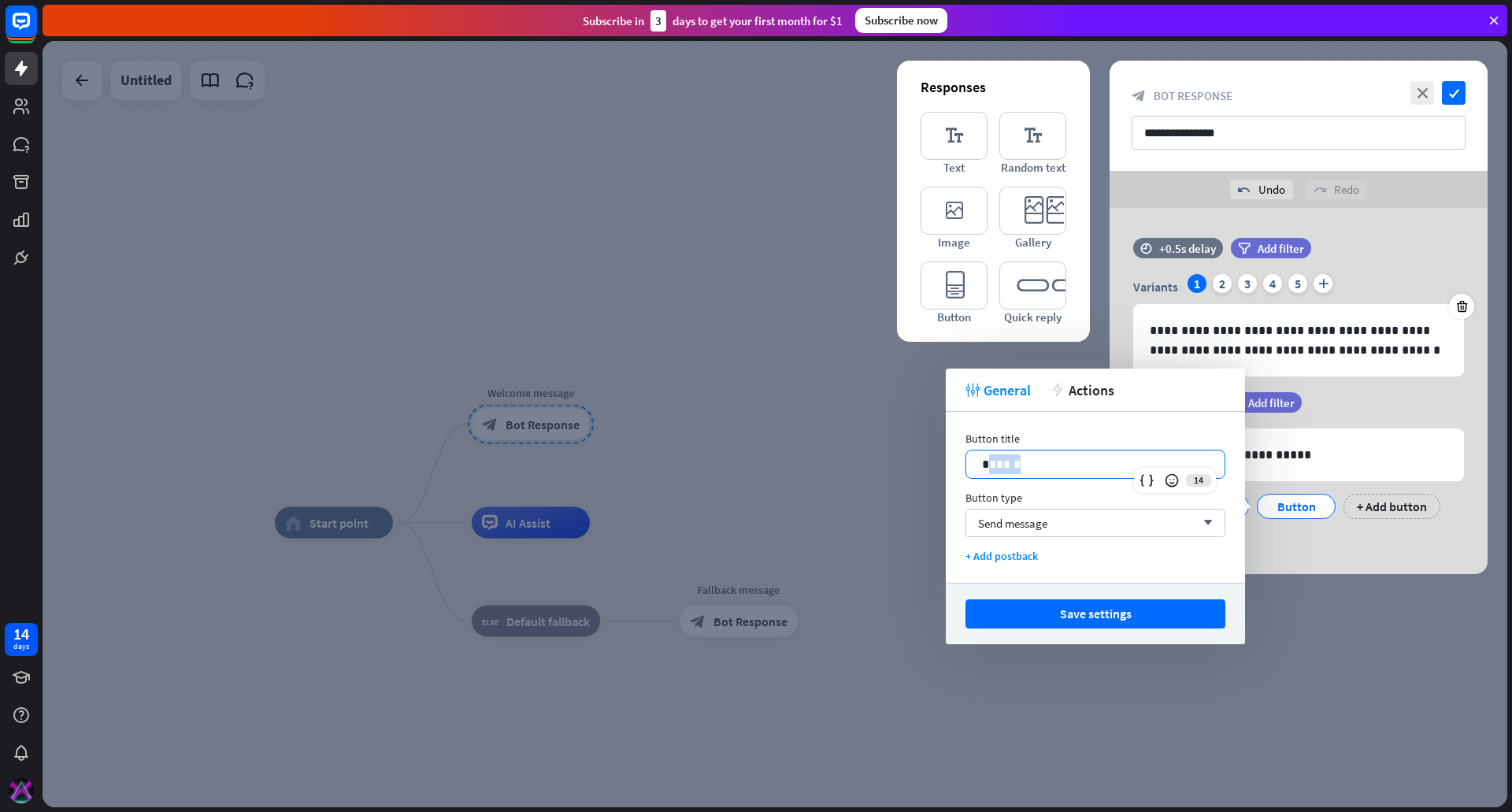
drag, startPoint x: 1061, startPoint y: 465, endPoint x: 948, endPoint y: 465, distance: 113.0
click at [948, 465] on div "Button title 14 ****** Button type Send message arrow_down + Add postback" at bounding box center [1095, 497] width 299 height 171
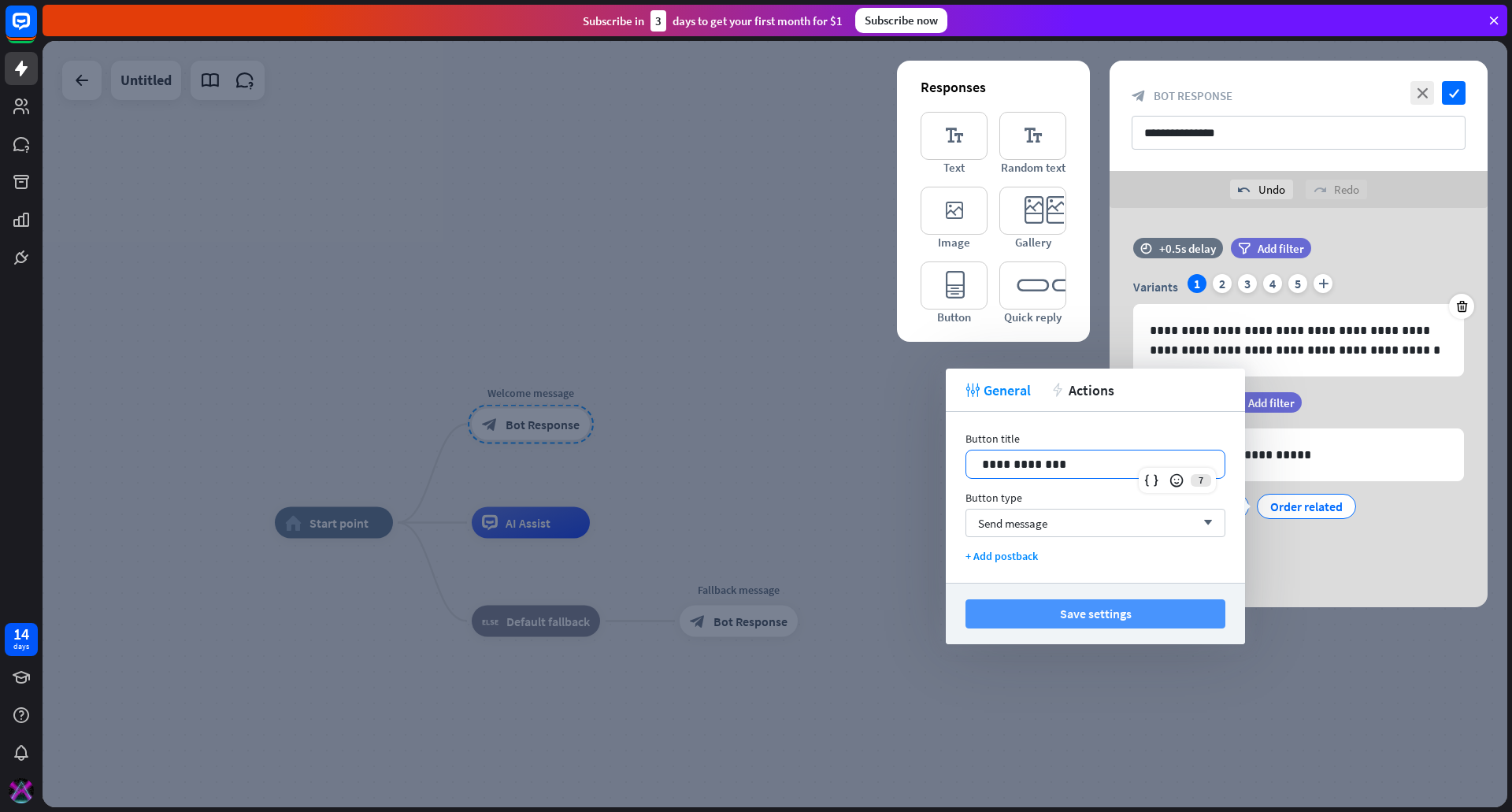
click at [1093, 611] on button "Save settings" at bounding box center [1095, 614] width 260 height 29
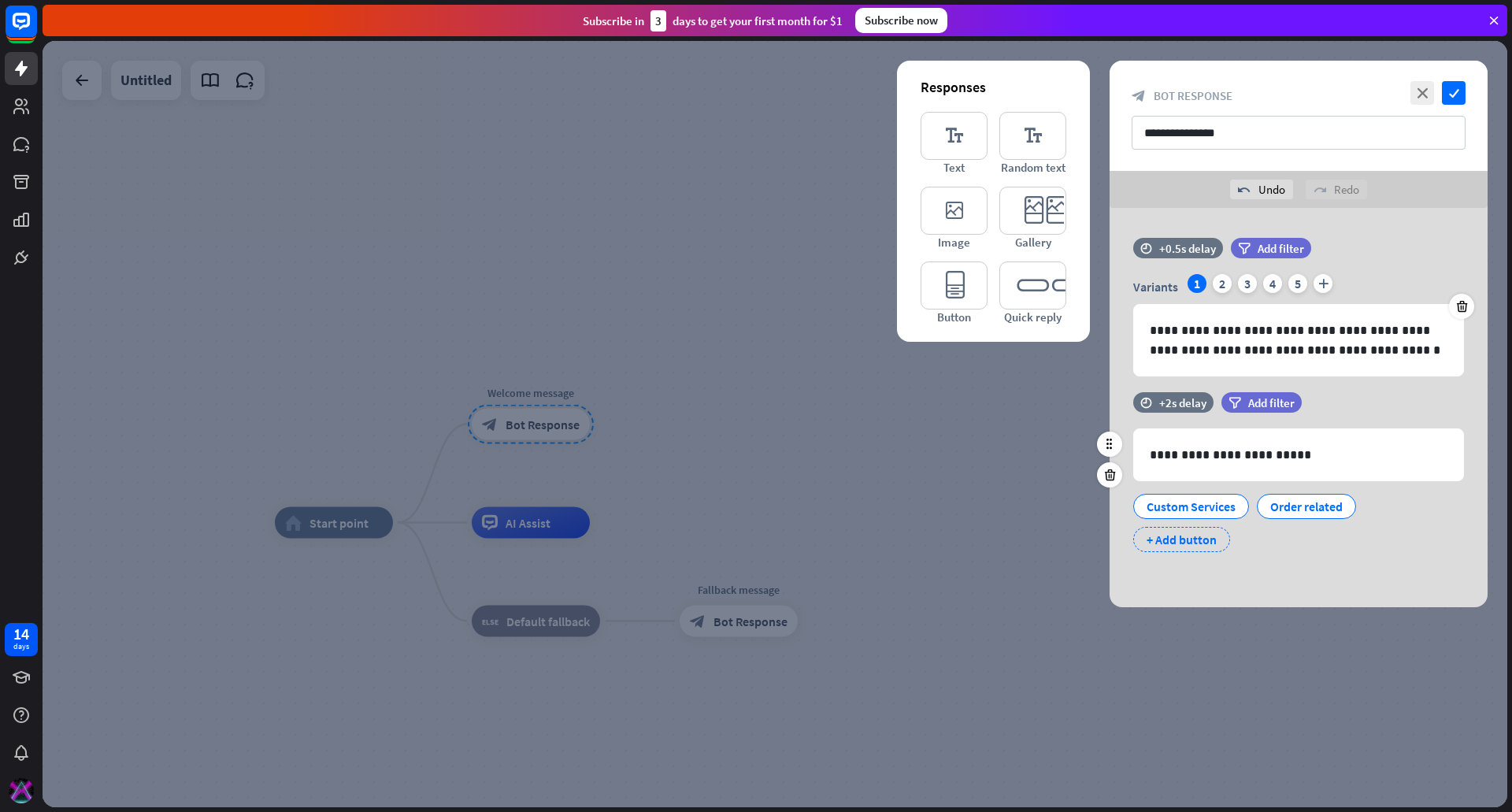
click at [1183, 542] on div "+ Add button" at bounding box center [1181, 539] width 97 height 25
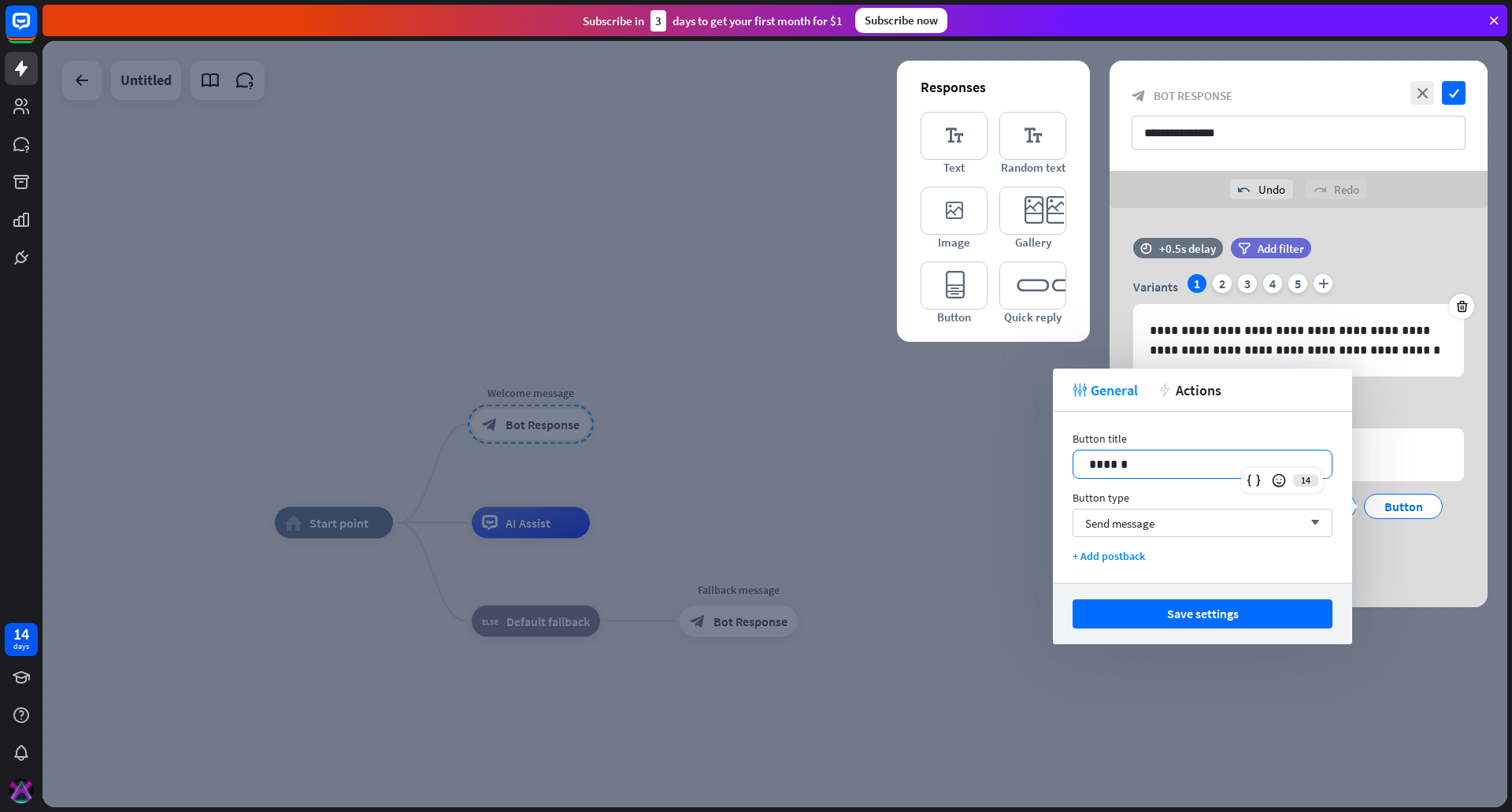
drag, startPoint x: 1146, startPoint y: 466, endPoint x: 1025, endPoint y: 465, distance: 121.0
click at [1025, 465] on body "14 days close Product Help First steps Get started with ChatBot Help Center Fol…" at bounding box center [756, 406] width 1512 height 812
drag, startPoint x: 1167, startPoint y: 461, endPoint x: 1049, endPoint y: 461, distance: 118.0
click at [1049, 461] on body "14 days close Product Help First steps Get started with ChatBot Help Center Fol…" at bounding box center [756, 406] width 1512 height 812
drag, startPoint x: 1146, startPoint y: 461, endPoint x: 1092, endPoint y: 459, distance: 54.0
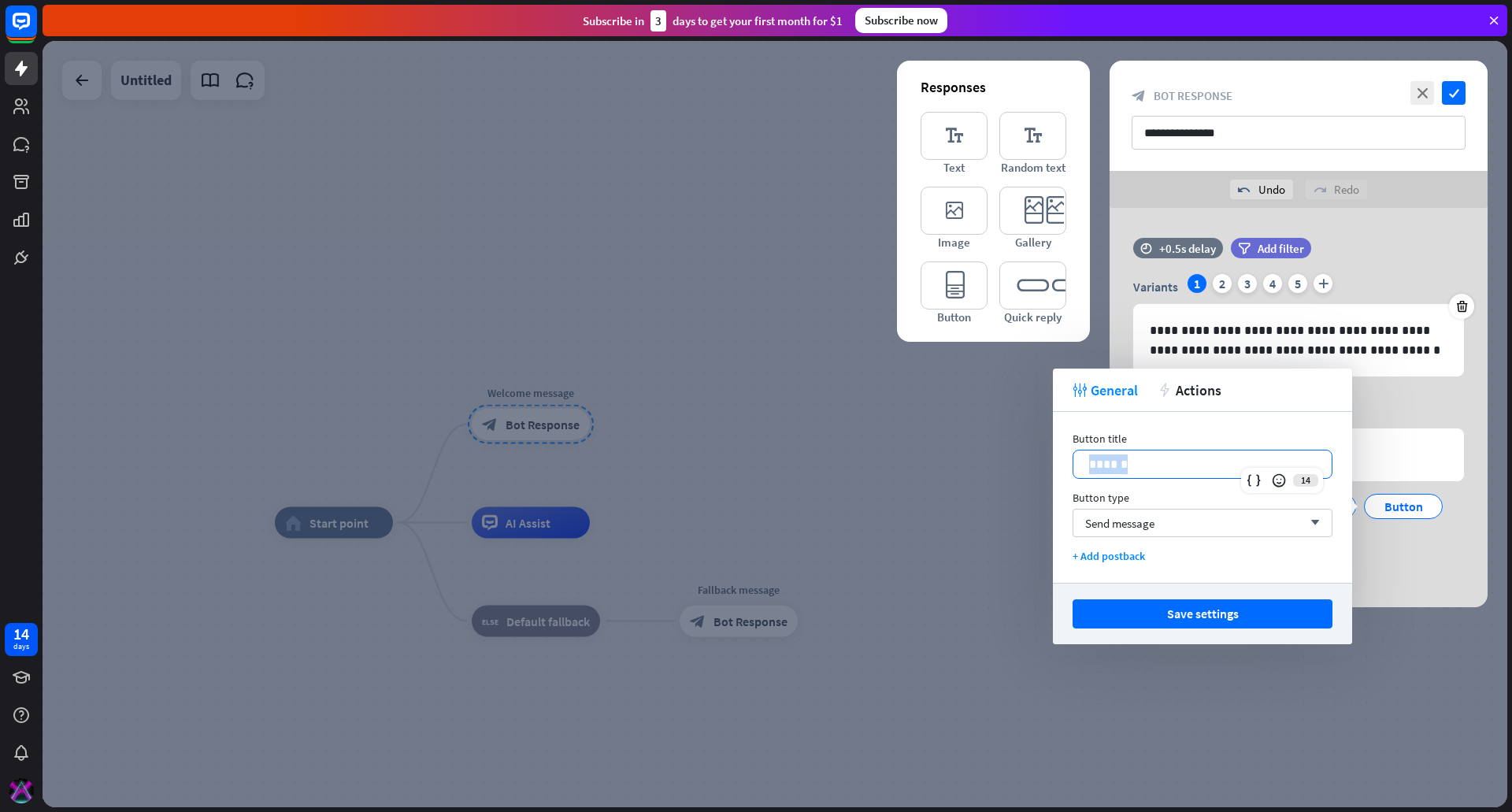
click at [1092, 459] on p "******" at bounding box center [1202, 464] width 226 height 19
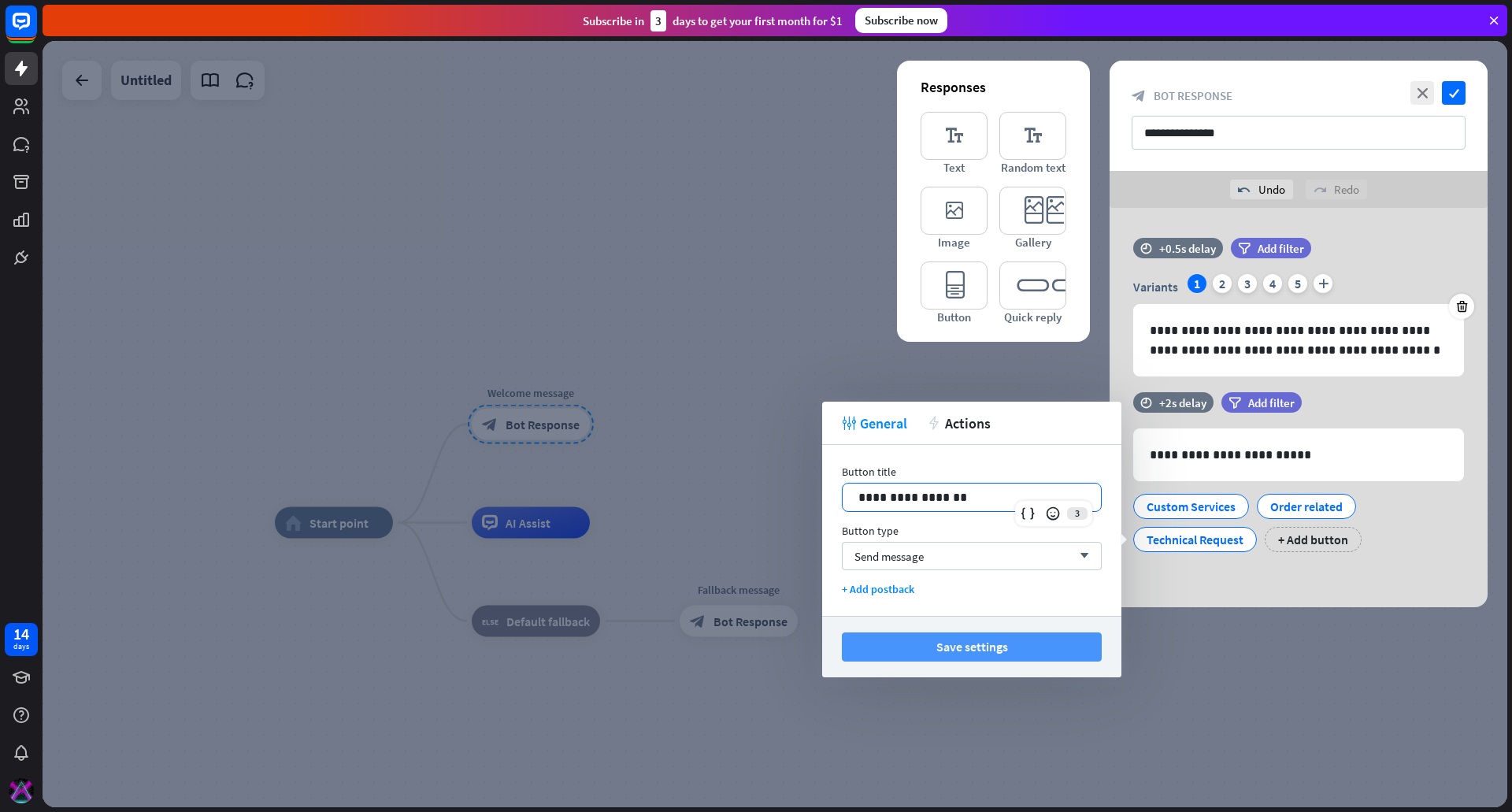
click at [1040, 649] on button "Save settings" at bounding box center [971, 647] width 260 height 29
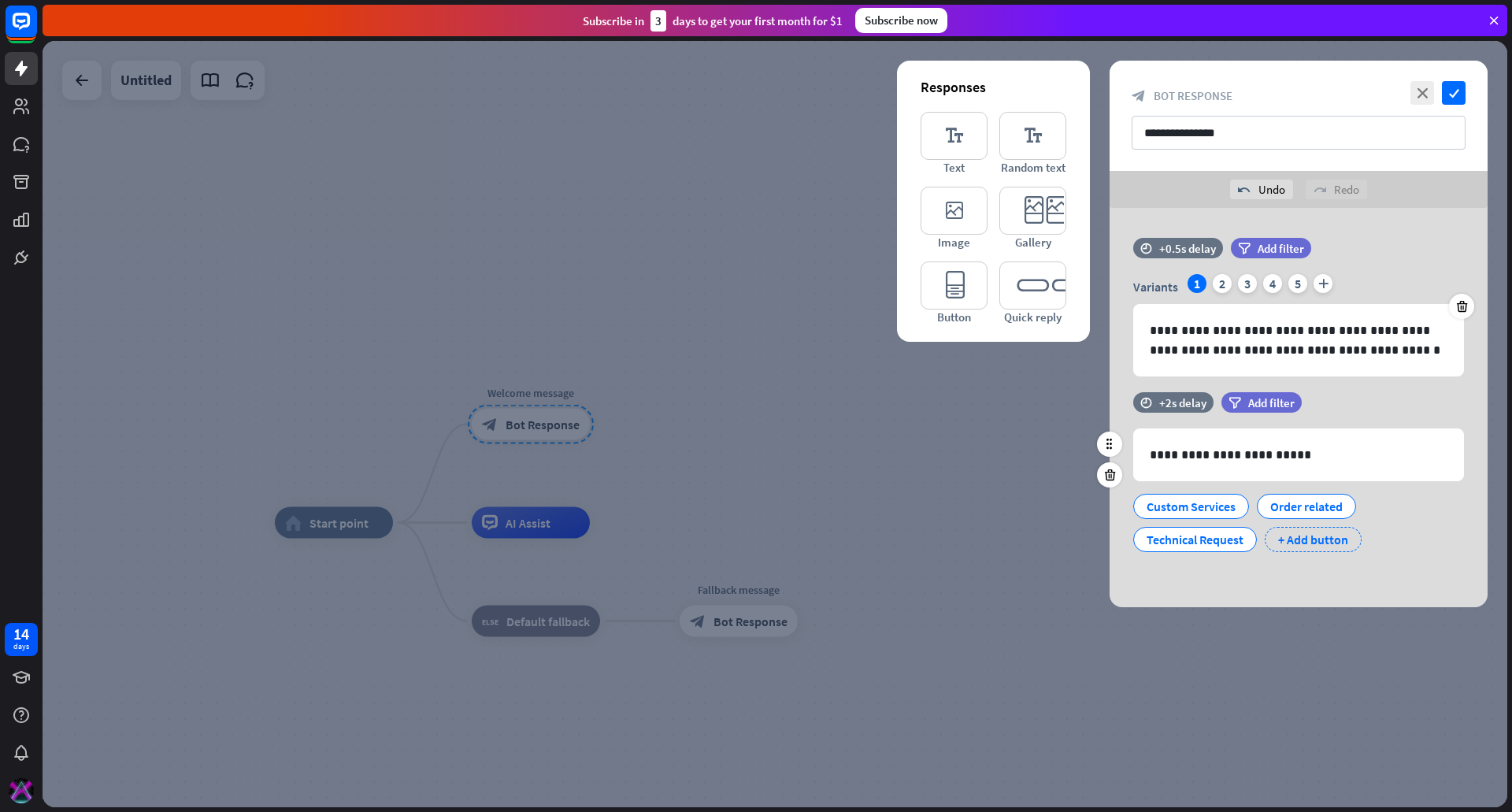
click at [1323, 541] on div "+ Add button" at bounding box center [1313, 539] width 97 height 25
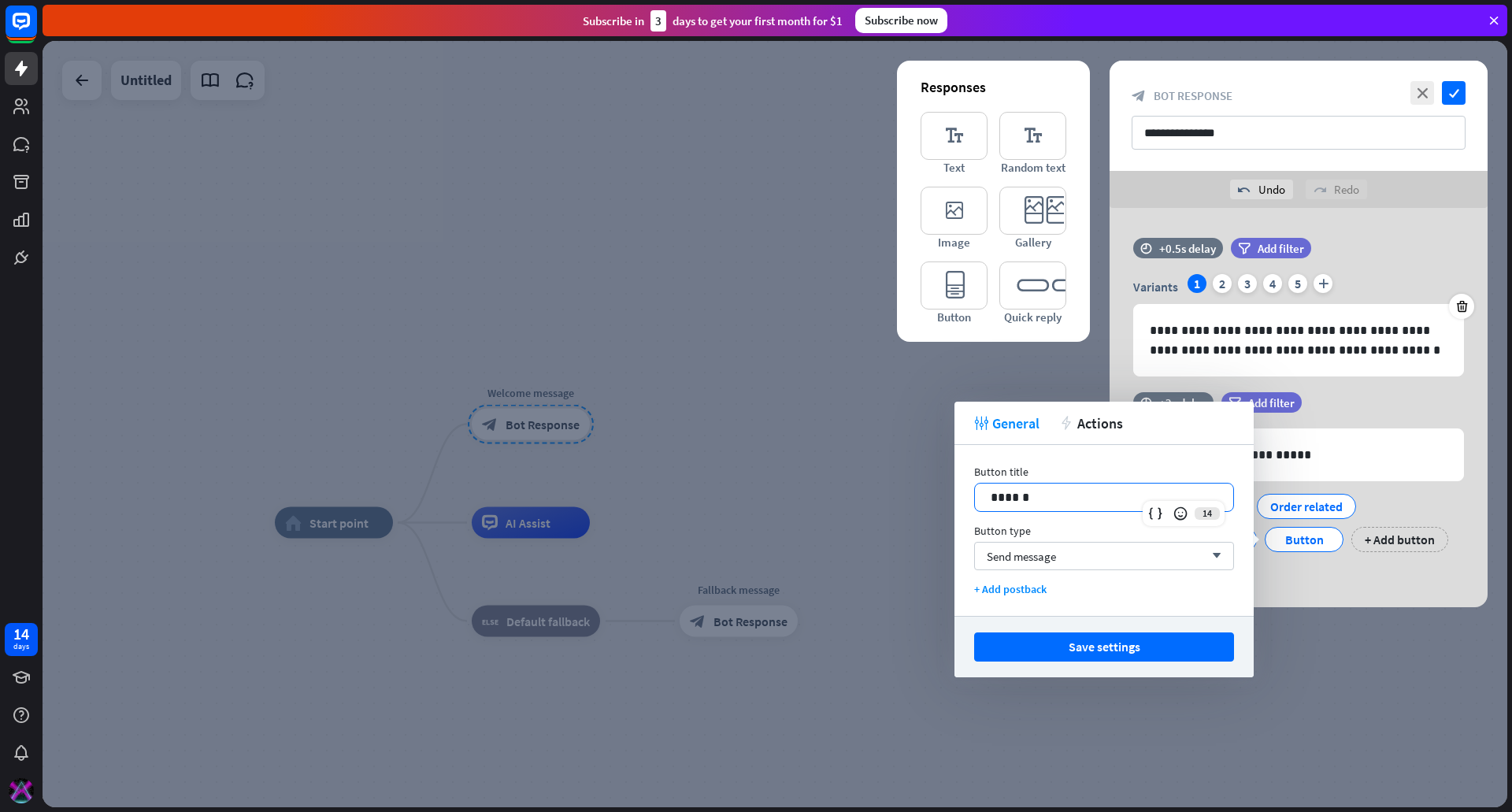
drag, startPoint x: 1061, startPoint y: 503, endPoint x: 888, endPoint y: 503, distance: 173.0
click at [888, 502] on body "14 days close Product Help First steps Get started with ChatBot Help Center Fol…" at bounding box center [756, 406] width 1512 height 812
click at [1040, 645] on button "Save settings" at bounding box center [1104, 647] width 260 height 29
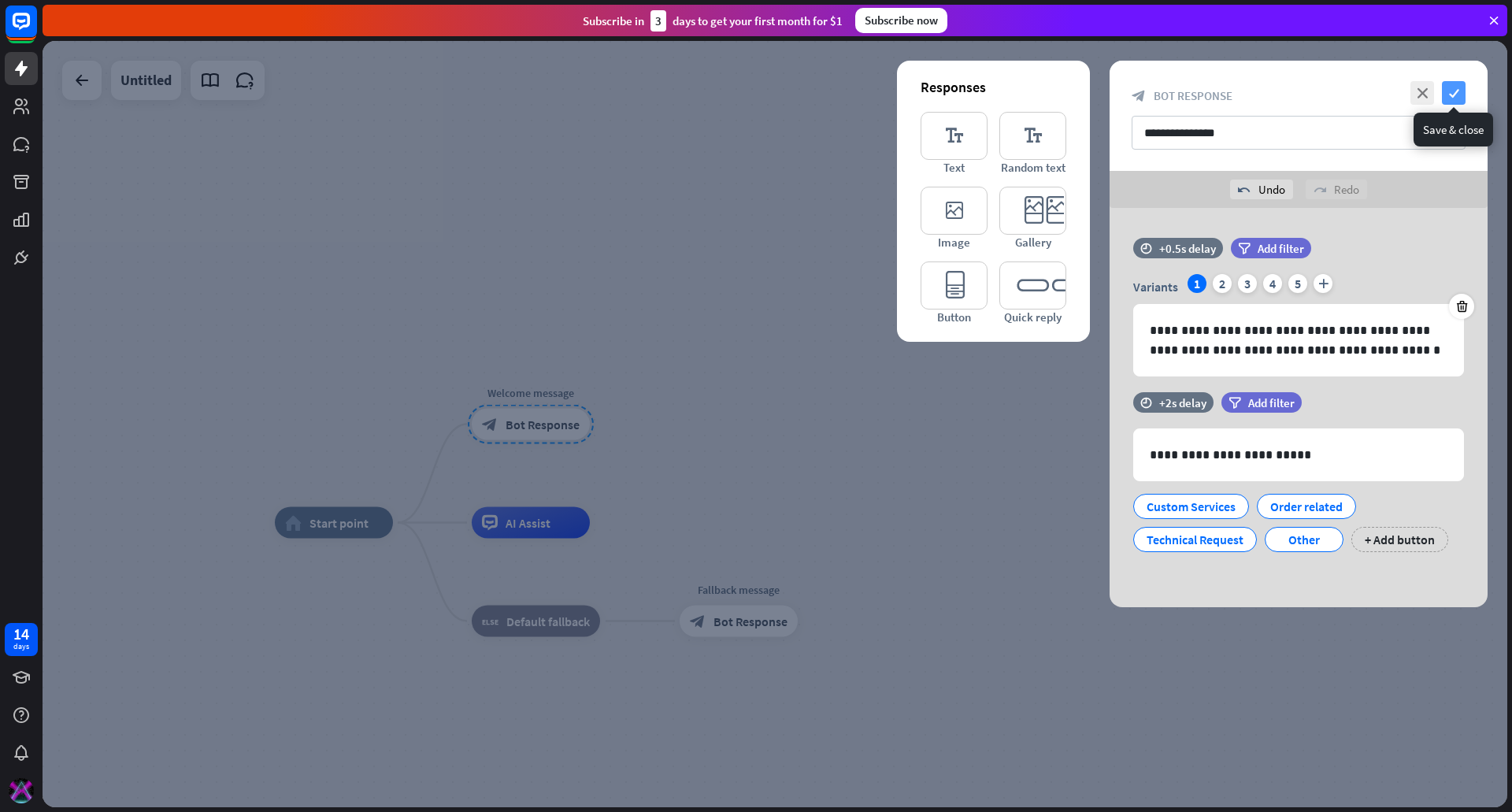
click at [1452, 90] on icon "check" at bounding box center [1453, 92] width 24 height 24
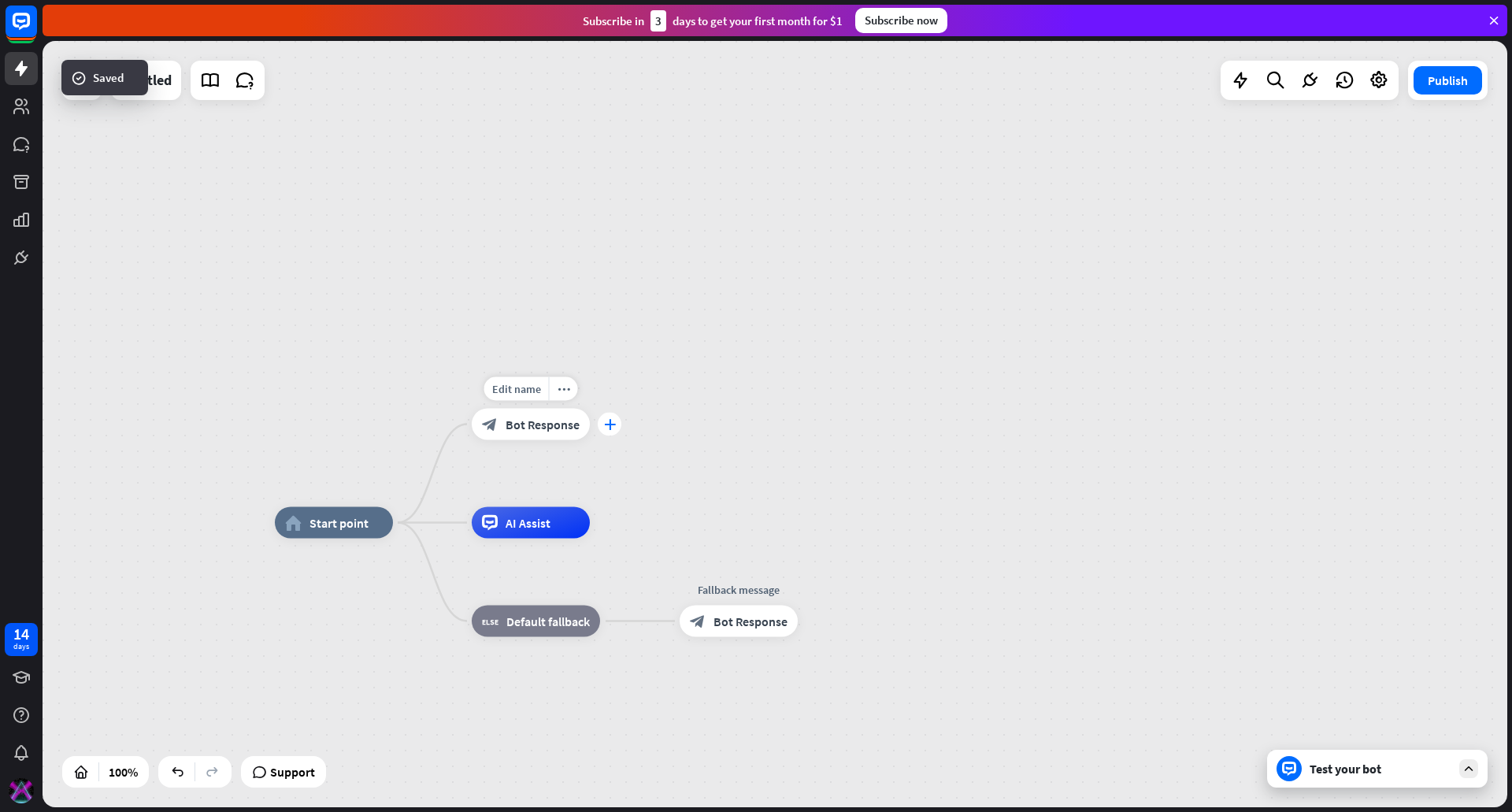
click at [611, 423] on icon "plus" at bounding box center [609, 424] width 11 height 11
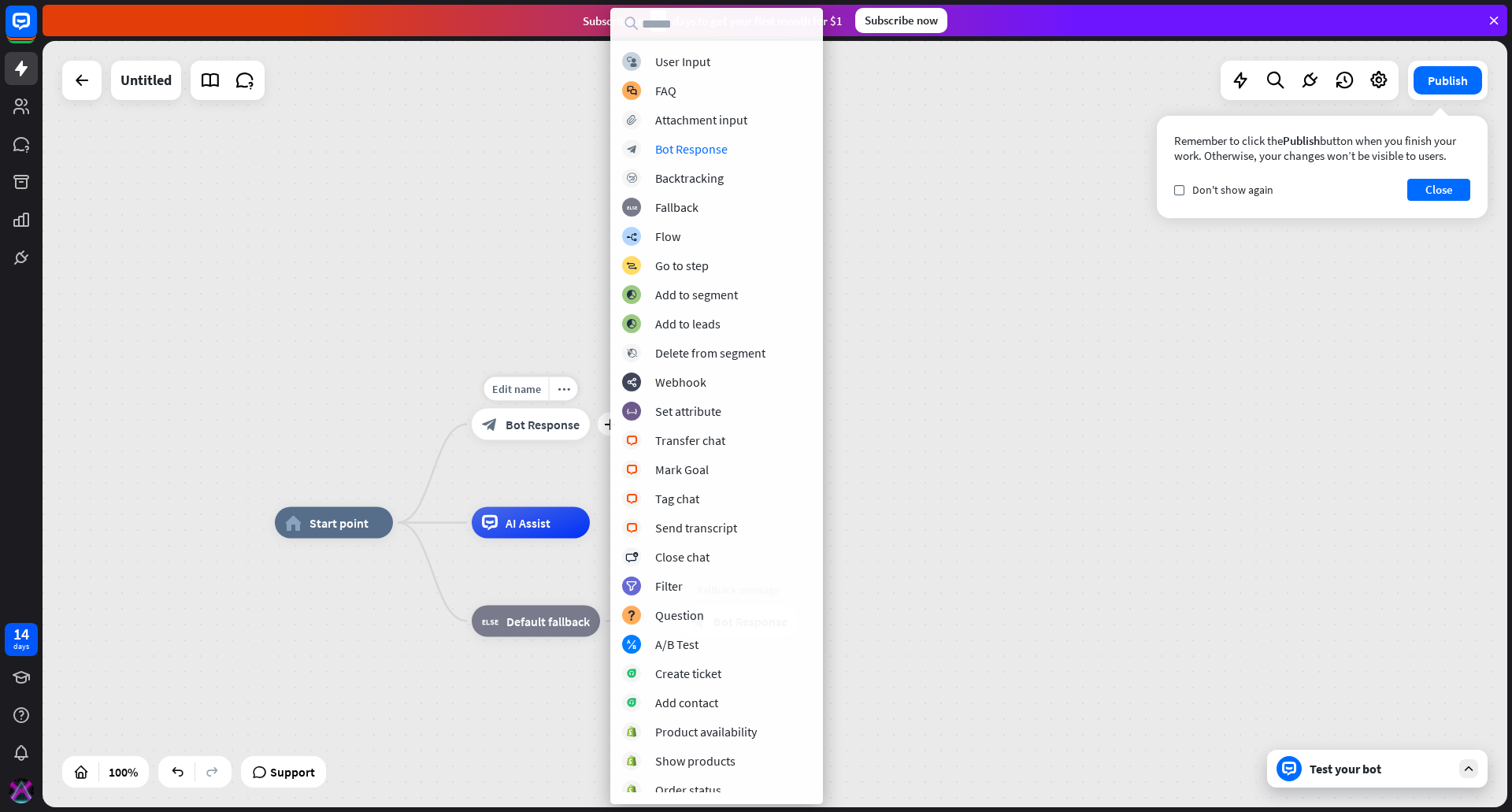
click at [532, 428] on span "Bot Response" at bounding box center [542, 425] width 74 height 16
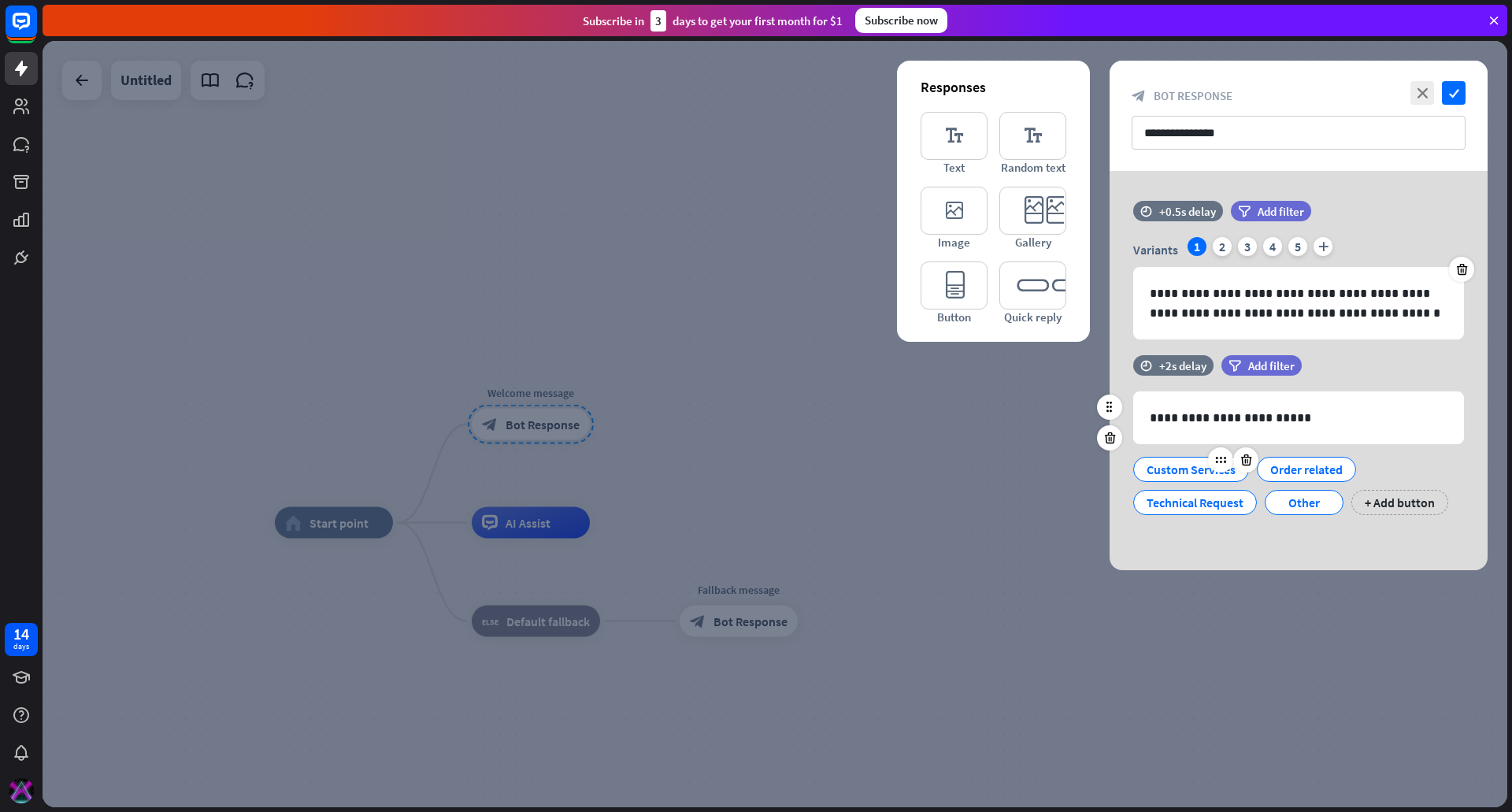
click at [1174, 471] on div "Custom Services" at bounding box center [1191, 469] width 89 height 24
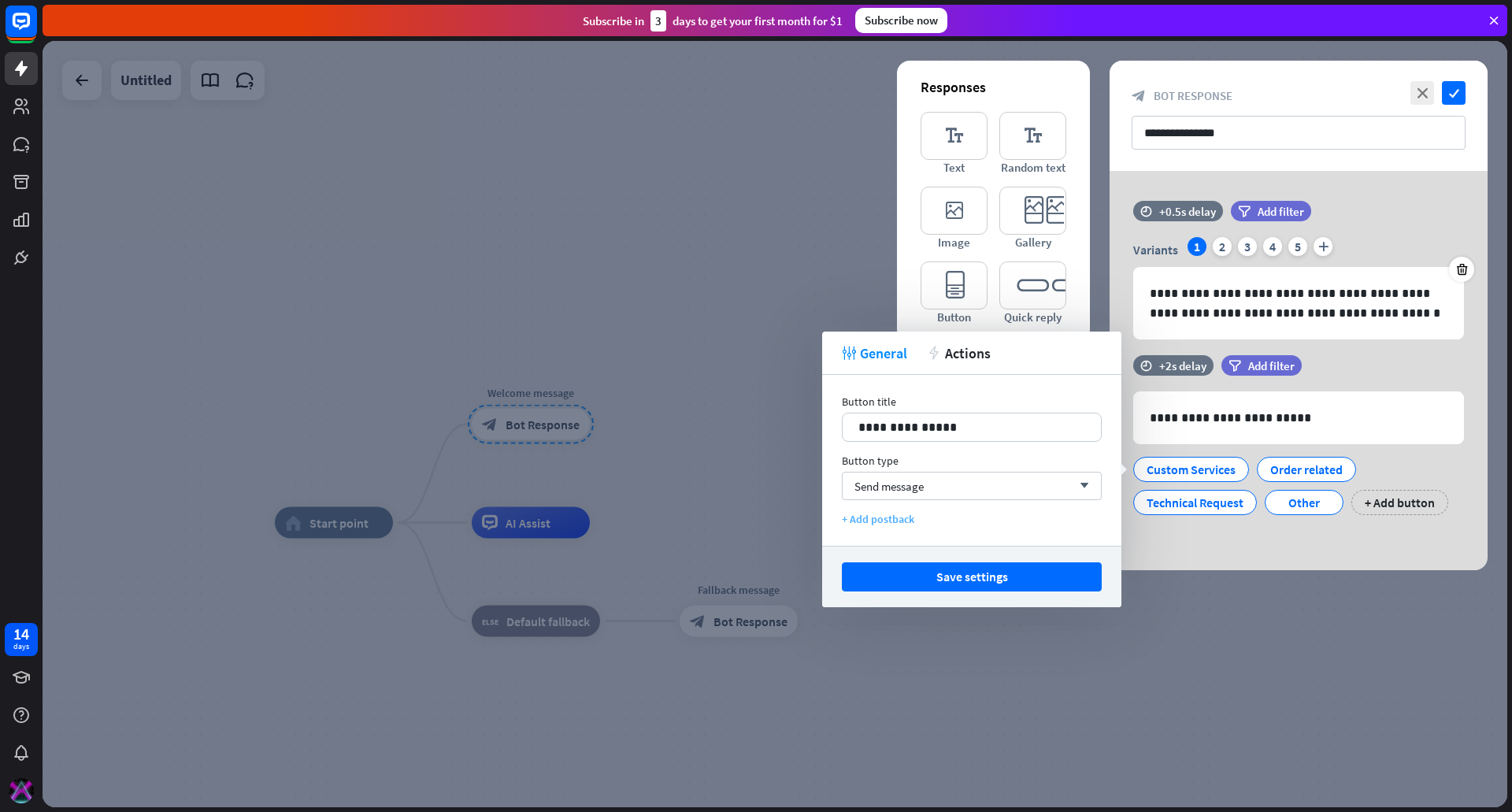
click at [889, 516] on div "+ Add postback" at bounding box center [971, 519] width 260 height 14
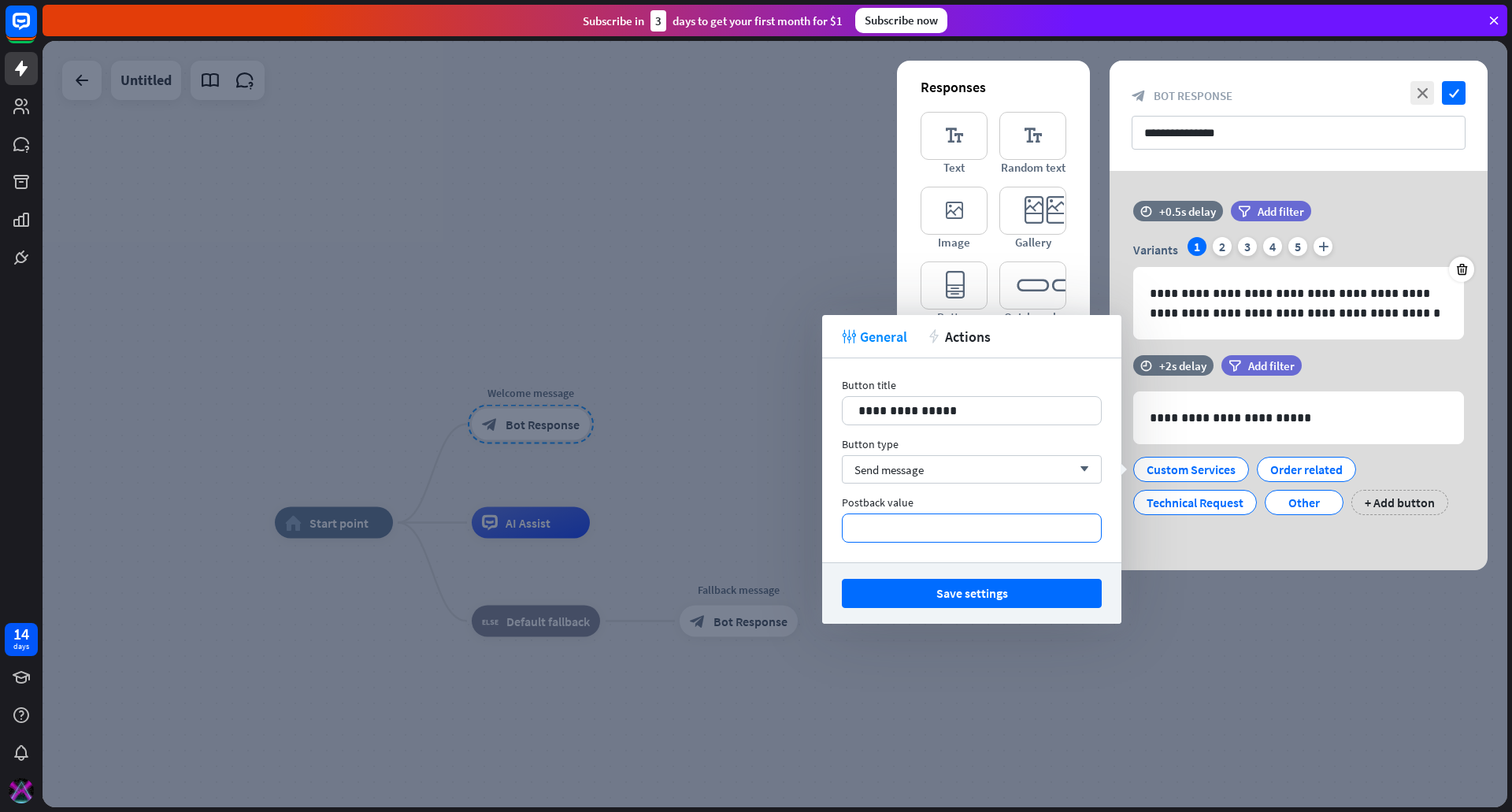
click at [928, 525] on p "**********" at bounding box center [971, 528] width 226 height 19
click at [892, 505] on div "Postback value" at bounding box center [971, 502] width 260 height 14
click at [948, 346] on div "tweak General action Actions" at bounding box center [971, 336] width 299 height 43
click at [948, 333] on span "Actions" at bounding box center [968, 336] width 46 height 18
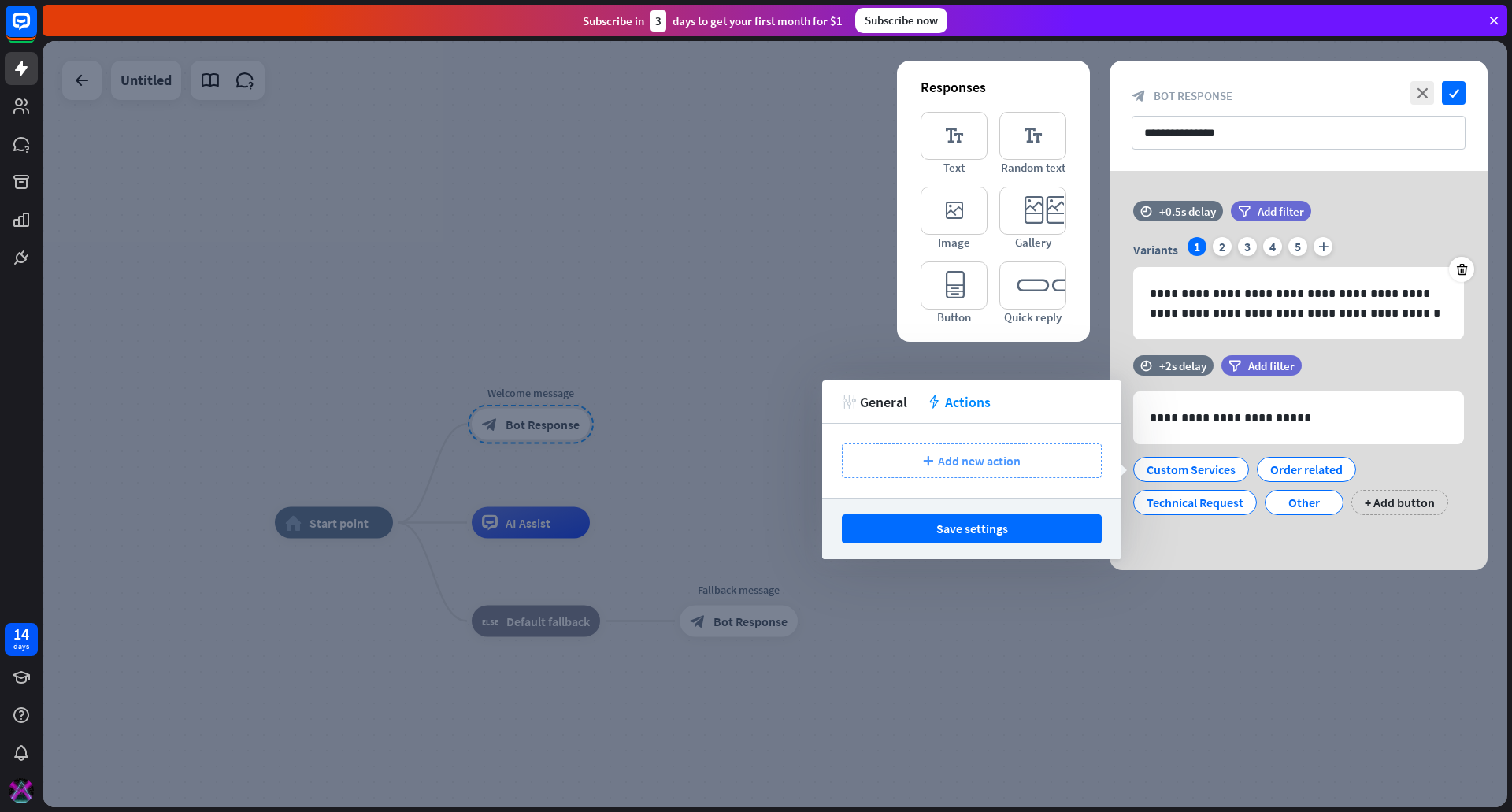
click at [928, 464] on icon "plus" at bounding box center [928, 461] width 11 height 10
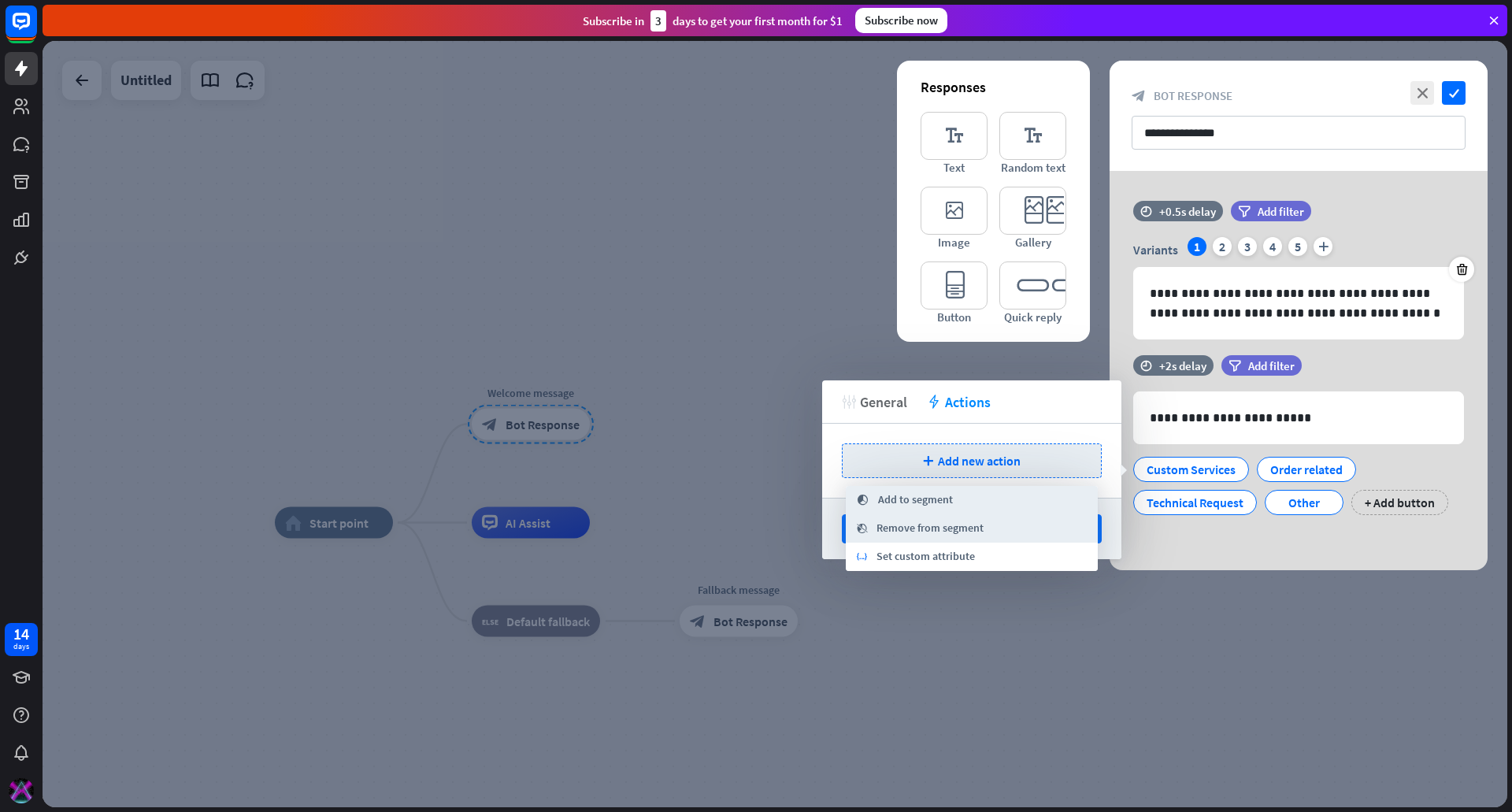
click at [890, 405] on span "General" at bounding box center [884, 402] width 47 height 18
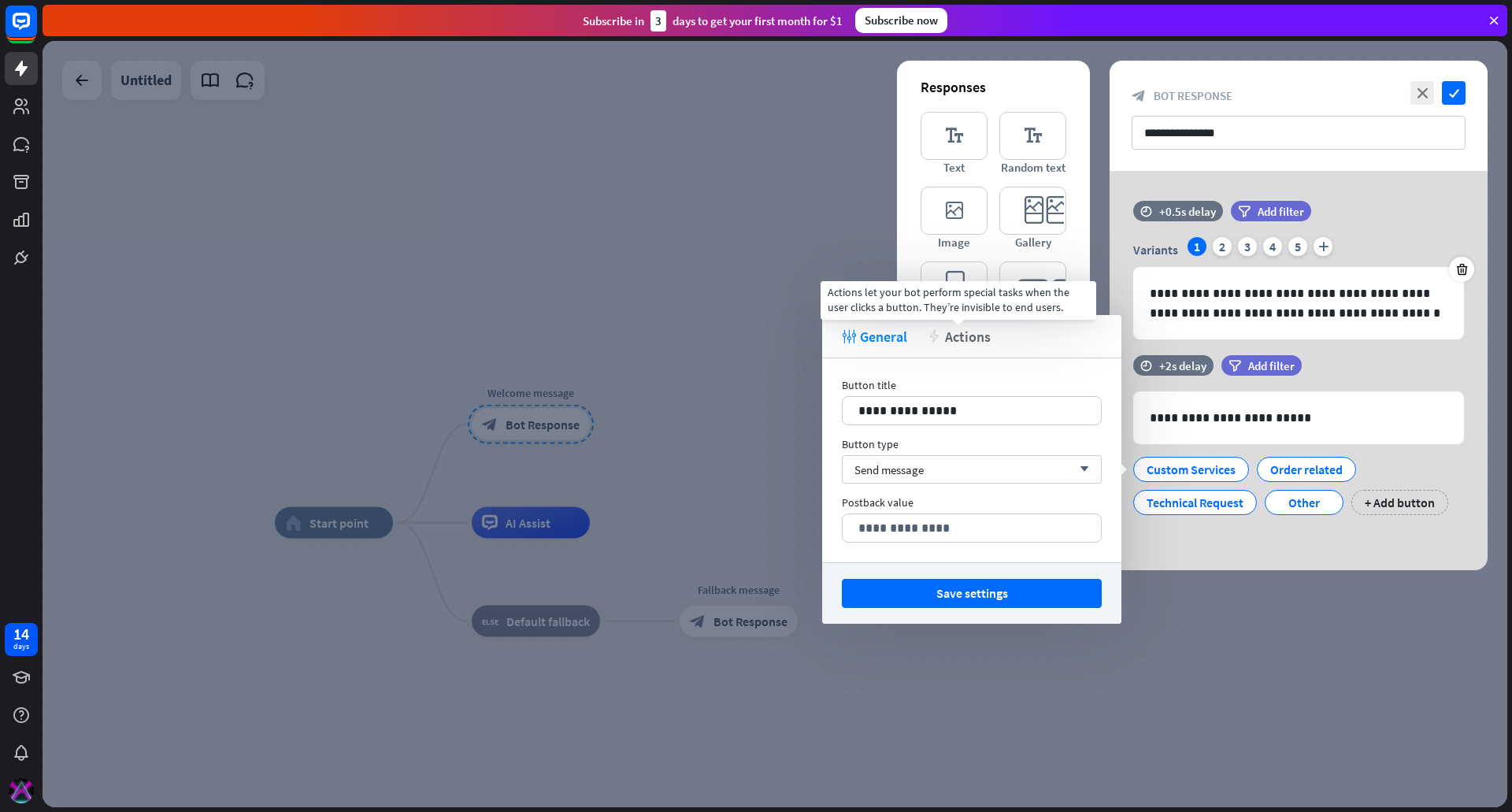
click at [949, 341] on span "Actions" at bounding box center [968, 336] width 46 height 18
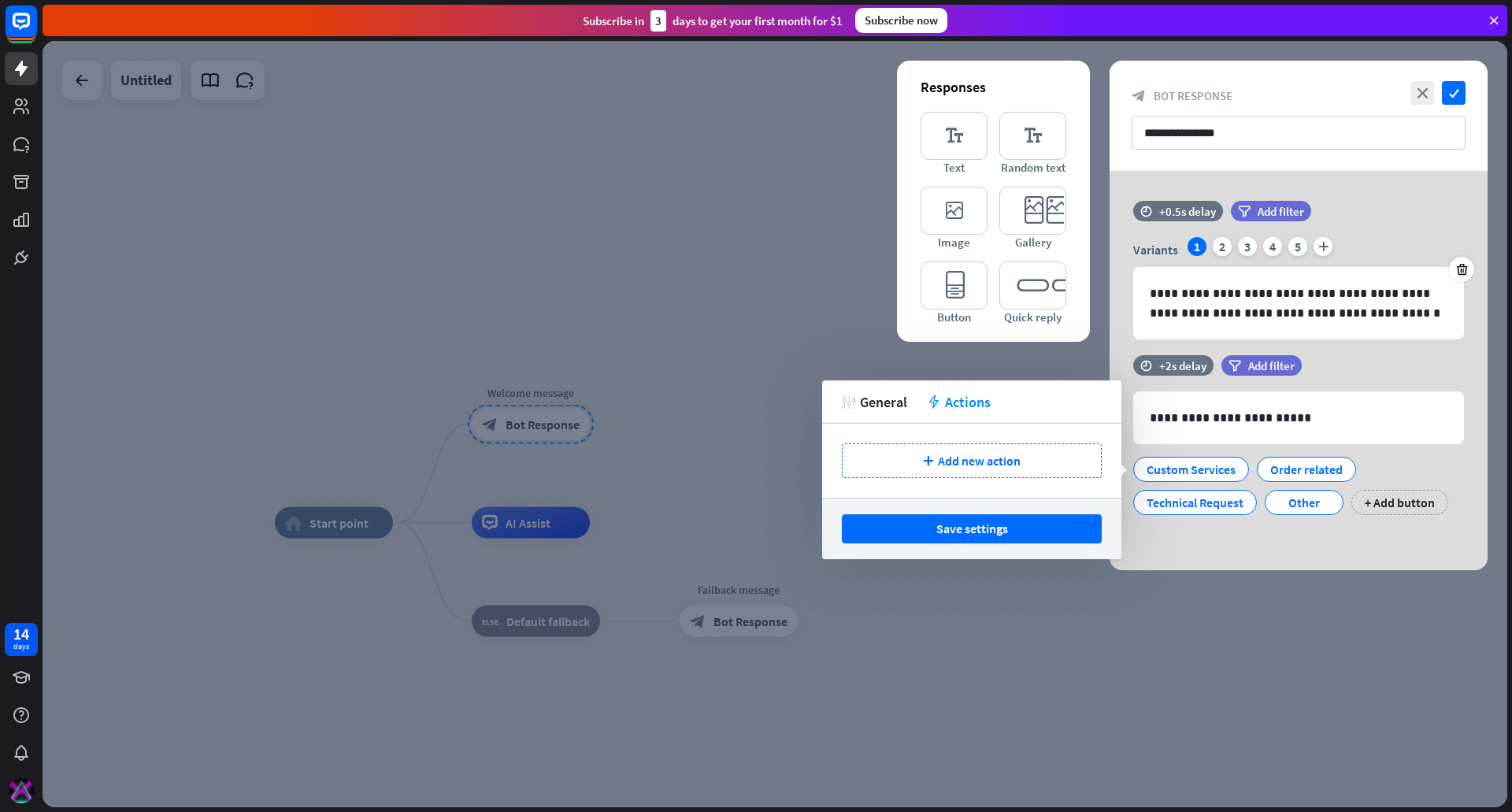
click at [1193, 539] on div "**********" at bounding box center [1298, 370] width 378 height 399
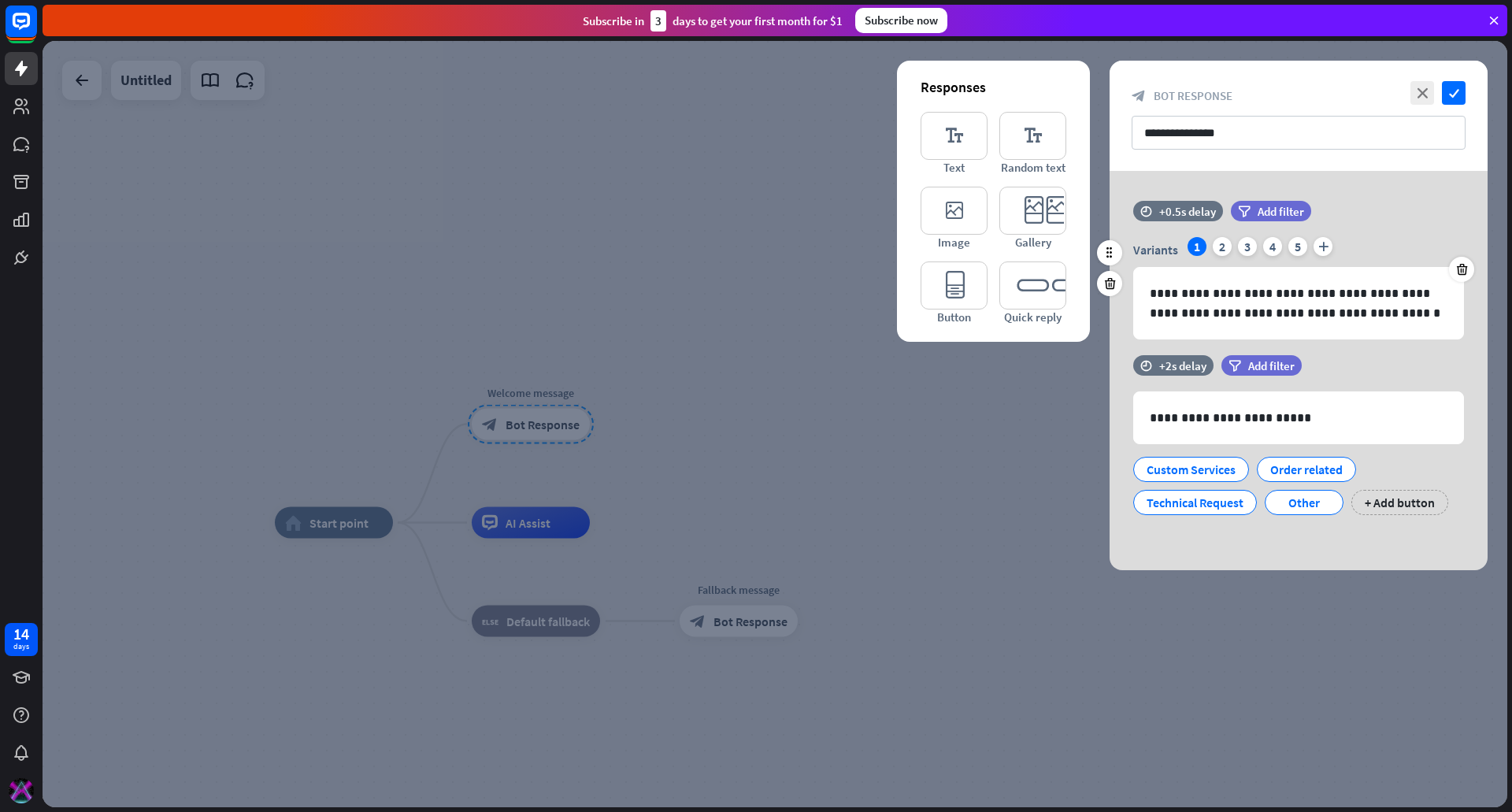
click at [1209, 246] on div "Variants 1 2 3 4 5 plus" at bounding box center [1298, 249] width 331 height 25
click at [1217, 243] on div "2" at bounding box center [1222, 247] width 19 height 19
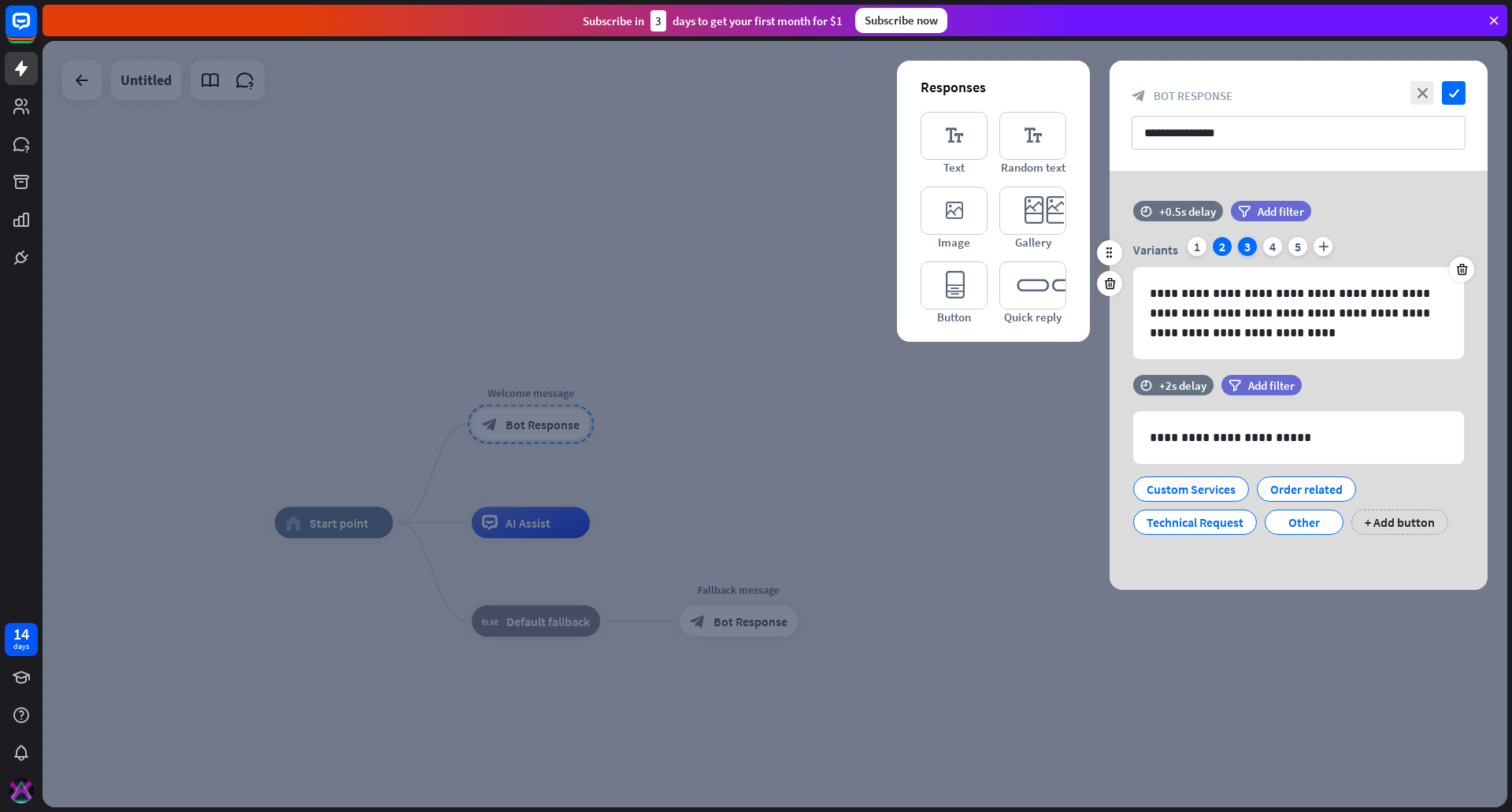
click at [1250, 245] on div "3" at bounding box center [1248, 247] width 19 height 19
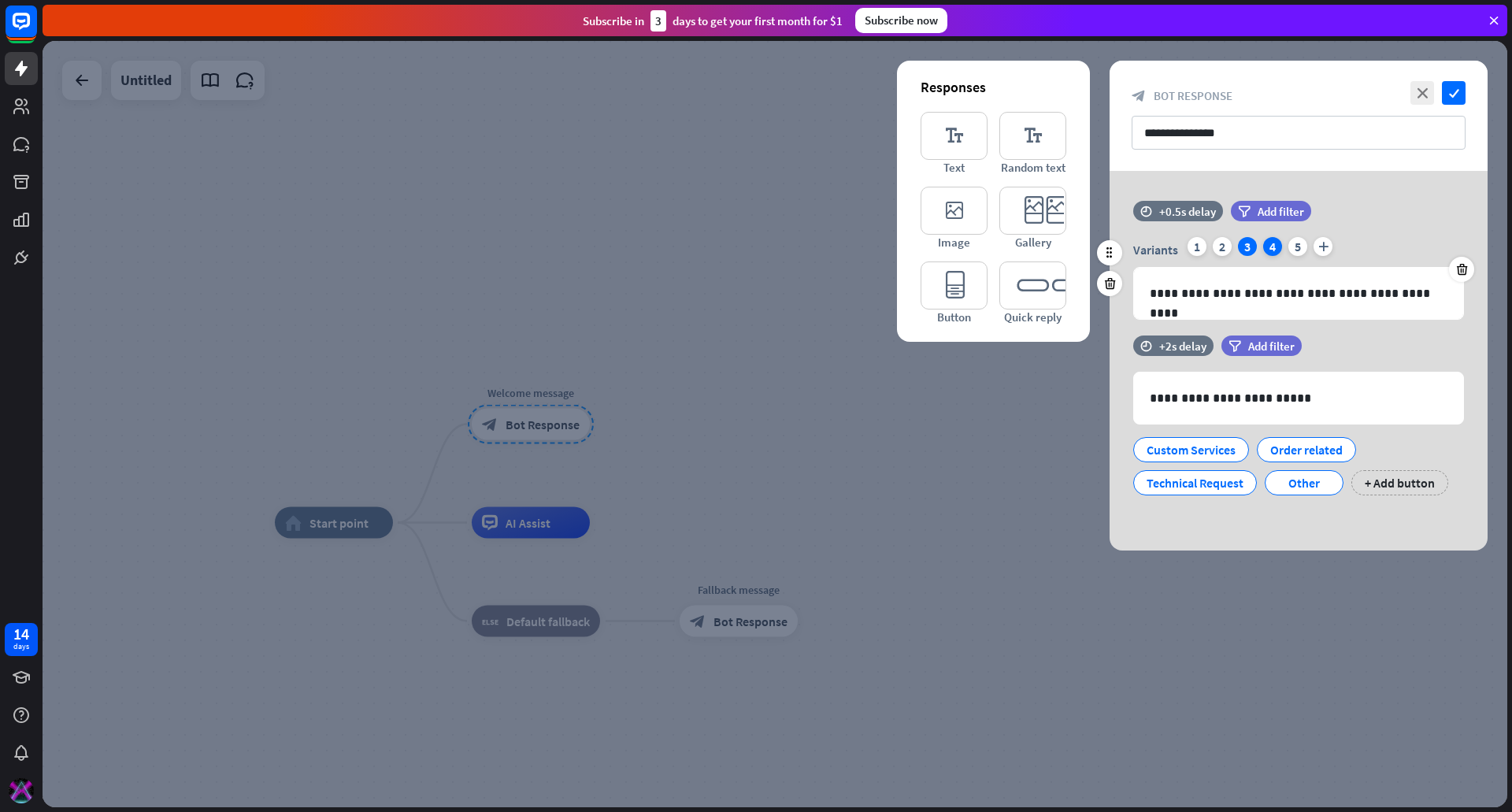
click at [1265, 245] on div "4" at bounding box center [1272, 247] width 19 height 19
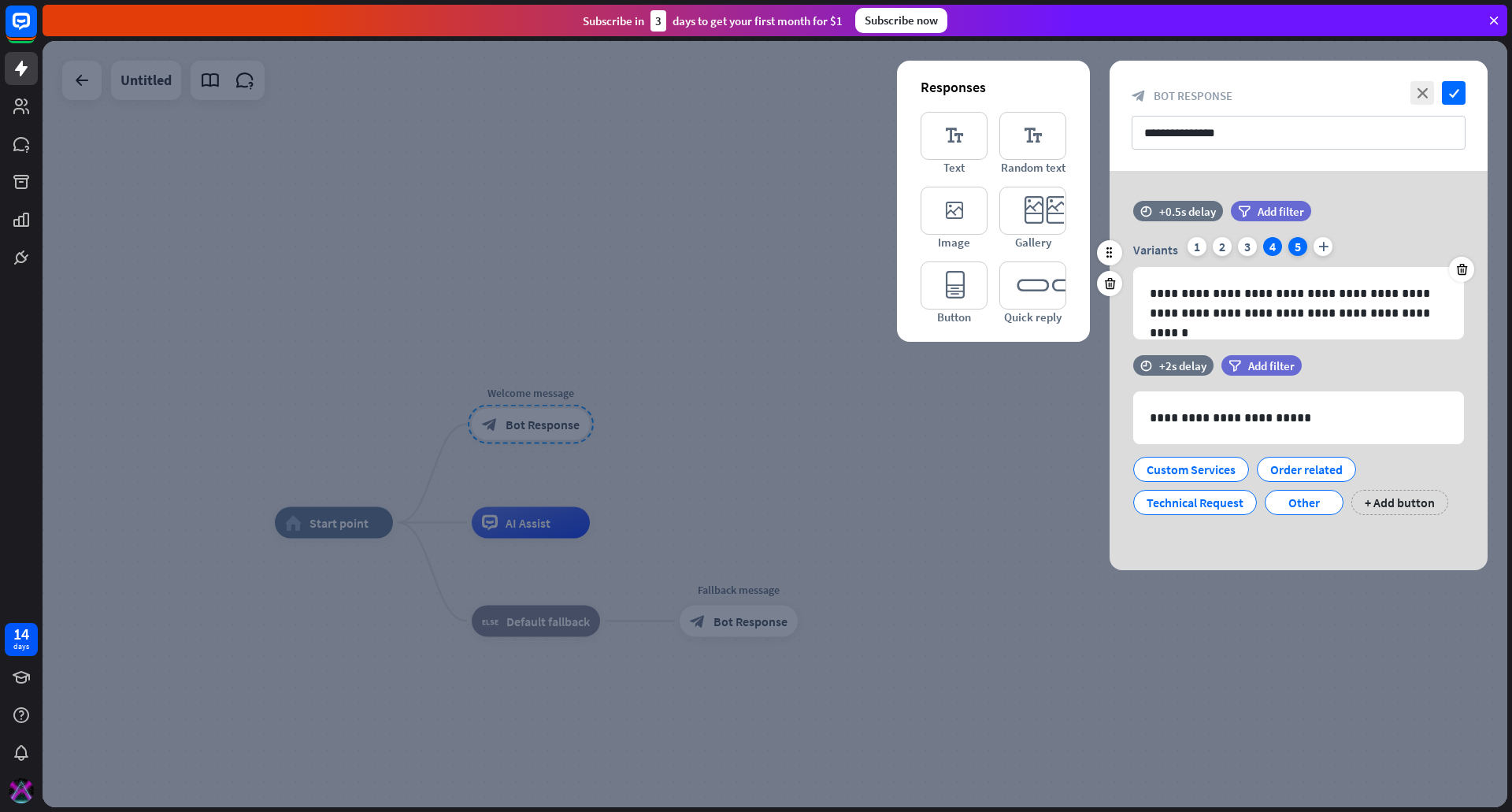
click at [1289, 249] on div "5" at bounding box center [1298, 247] width 19 height 19
click at [1197, 246] on div "1" at bounding box center [1197, 247] width 19 height 19
click at [1219, 242] on div "2" at bounding box center [1222, 247] width 19 height 19
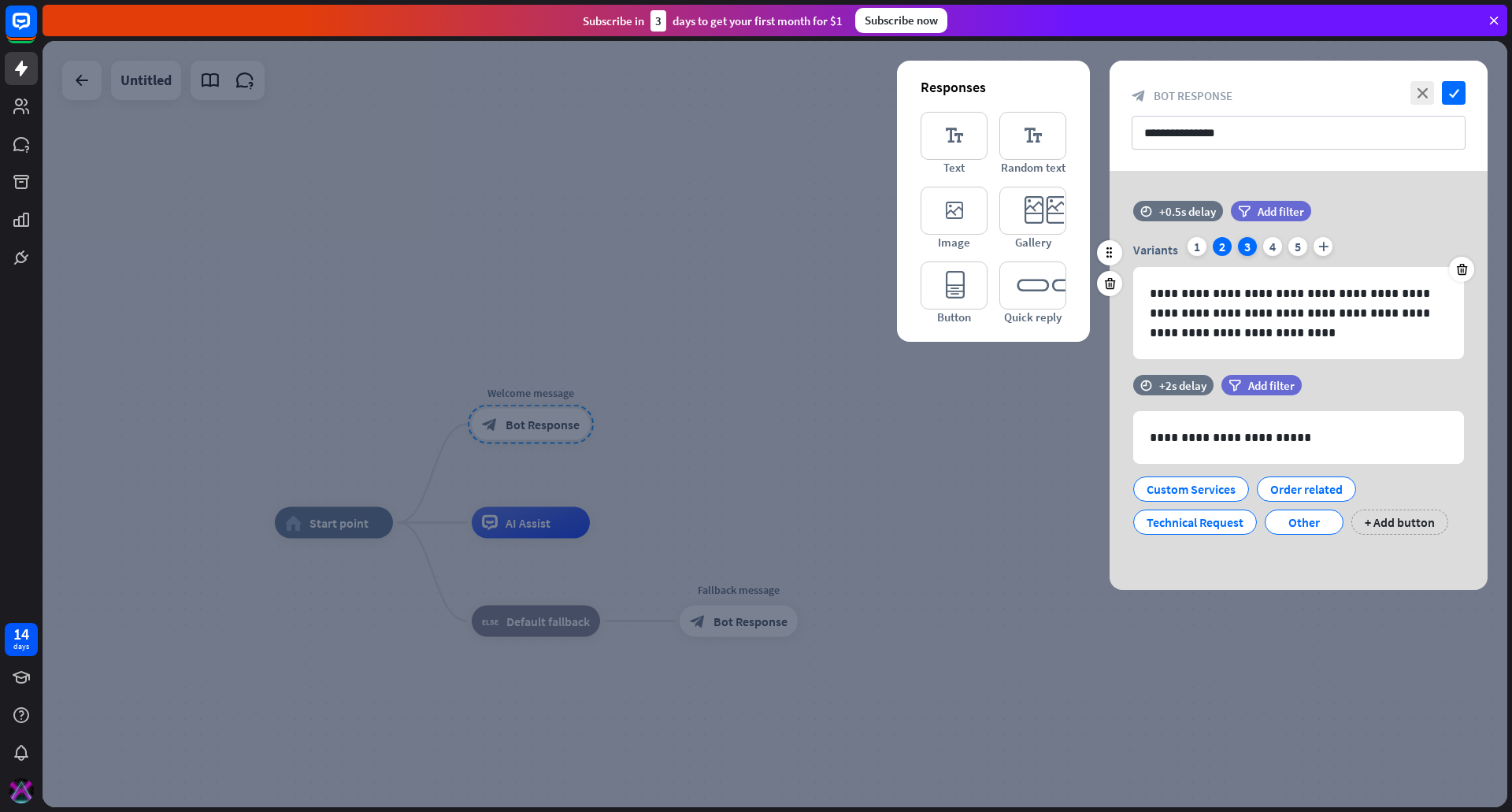
click at [1243, 242] on div "3" at bounding box center [1248, 247] width 19 height 19
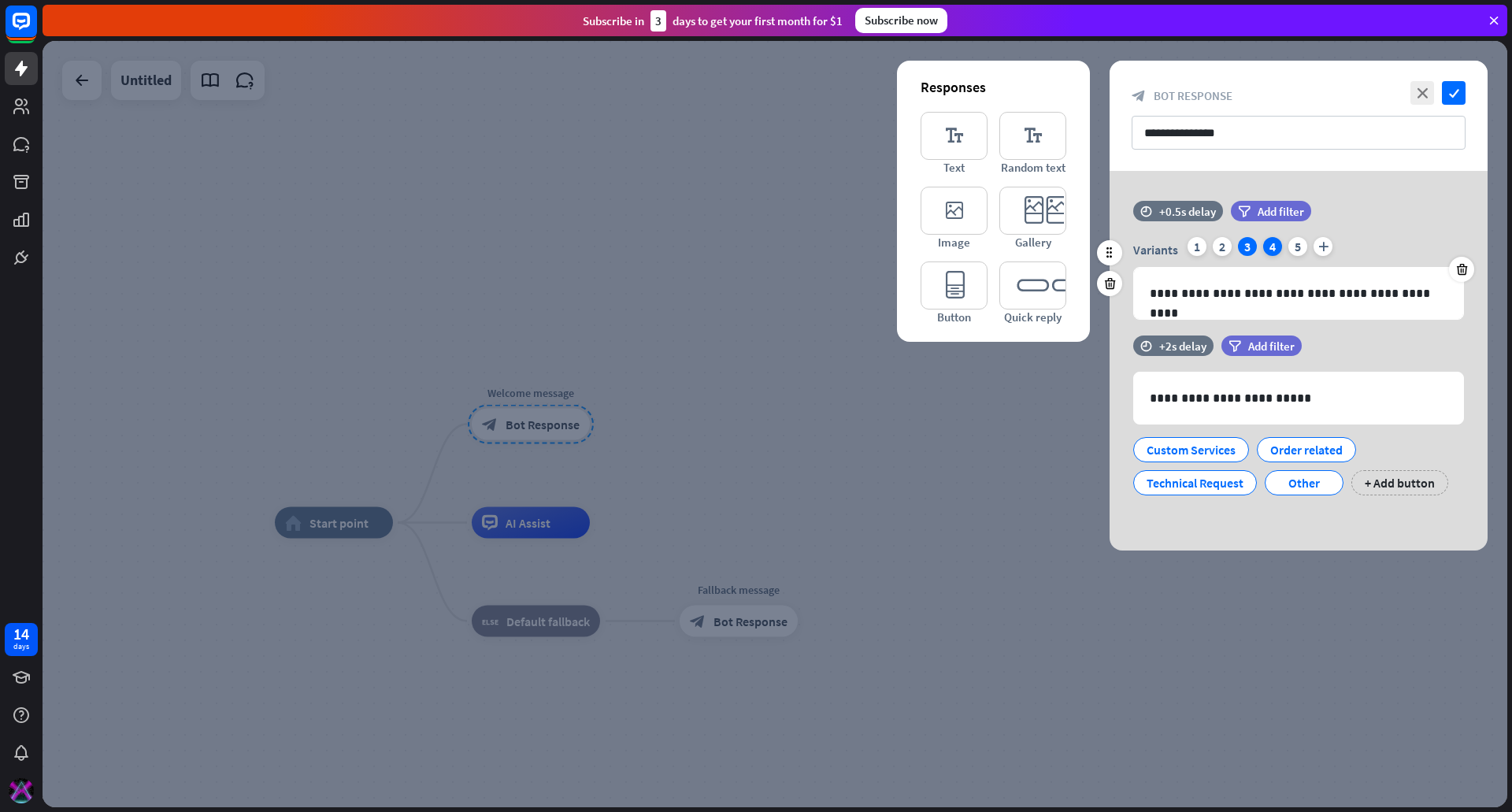
click at [1279, 242] on div "4" at bounding box center [1272, 247] width 19 height 19
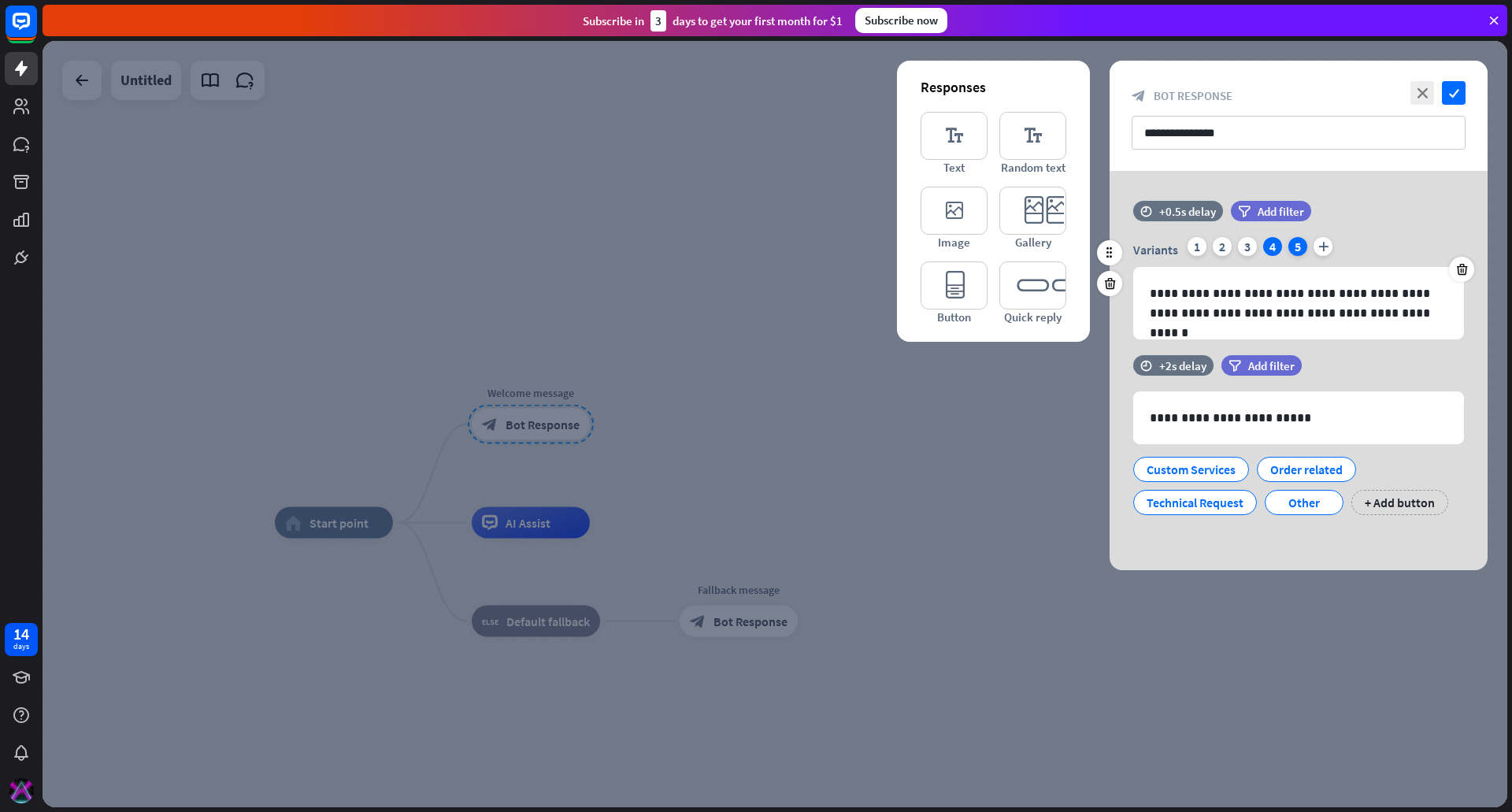
click at [1292, 243] on div "5" at bounding box center [1298, 247] width 19 height 19
click at [1463, 264] on icon at bounding box center [1462, 269] width 15 height 14
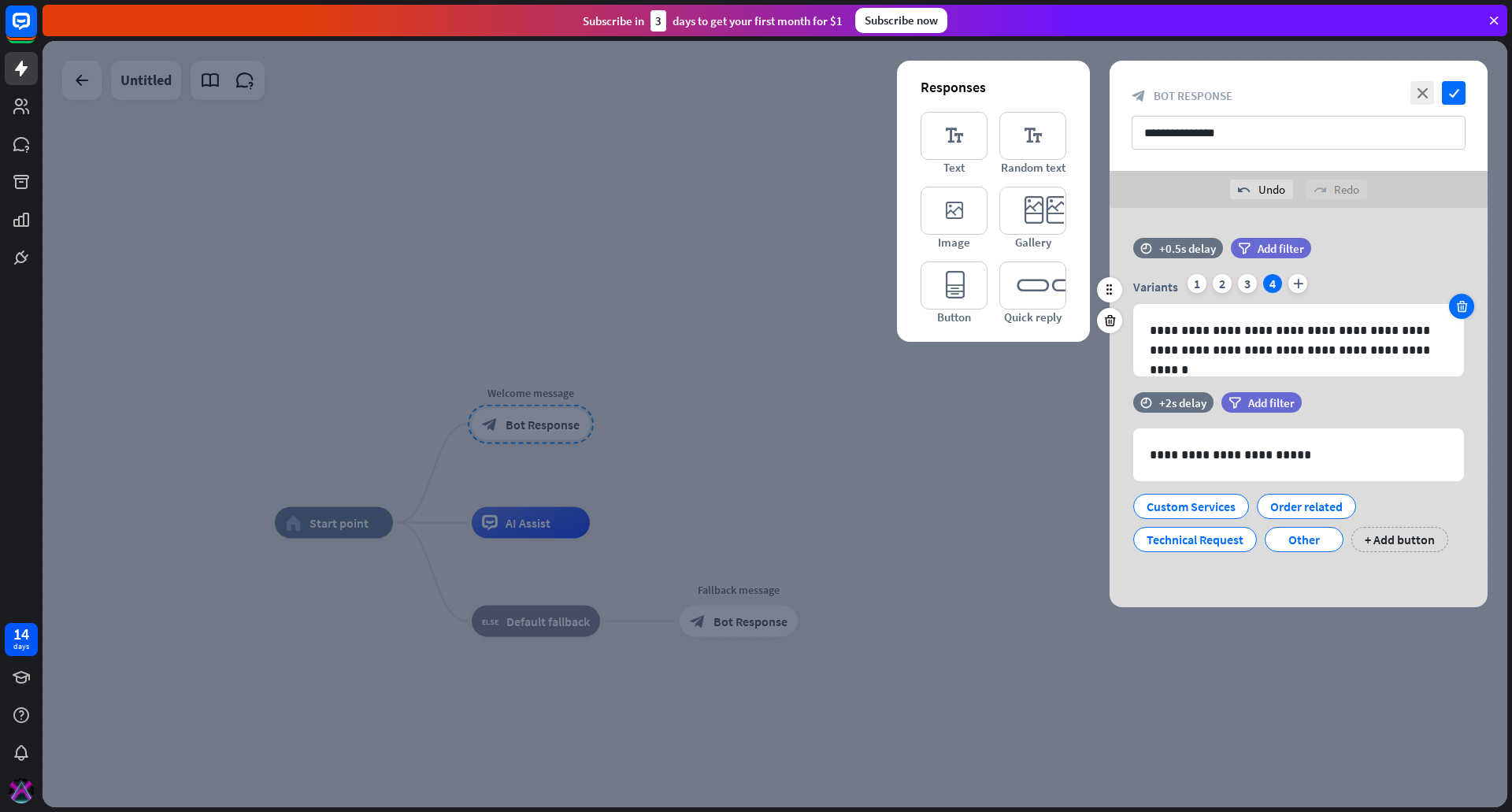
click at [1457, 306] on icon at bounding box center [1462, 306] width 15 height 14
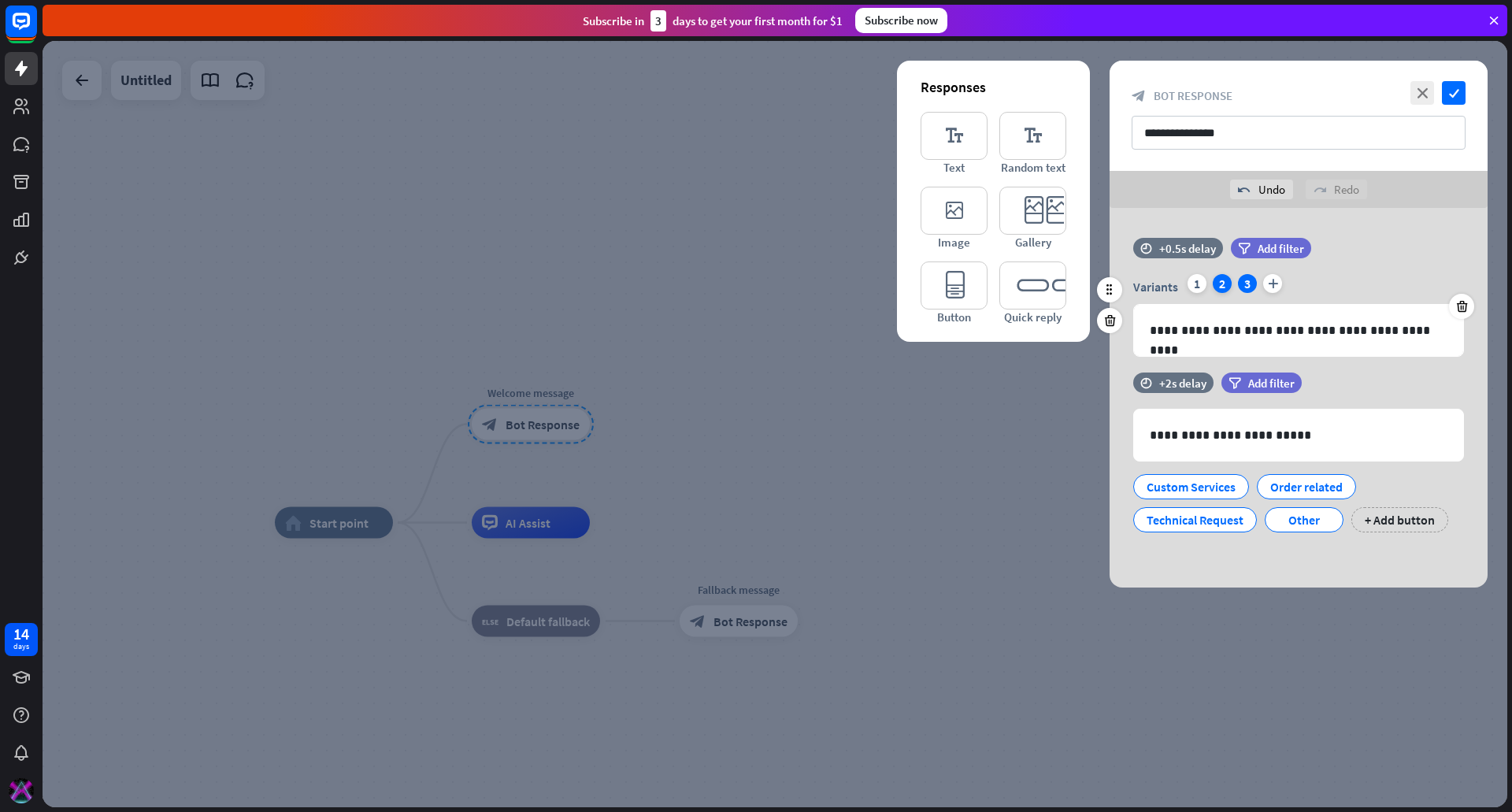
click at [1217, 288] on div "2" at bounding box center [1222, 284] width 19 height 19
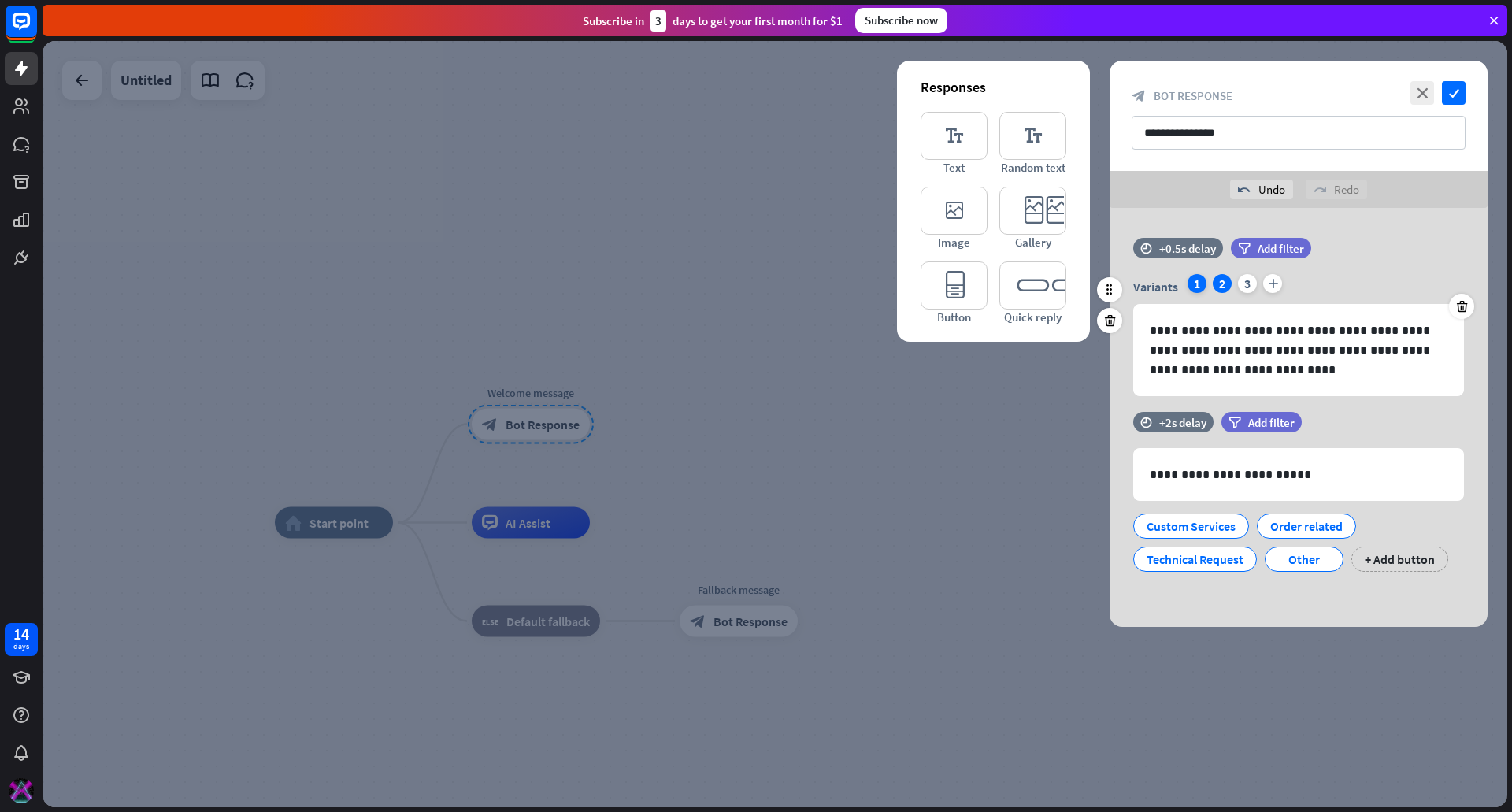
click at [1199, 281] on div "1" at bounding box center [1197, 284] width 19 height 19
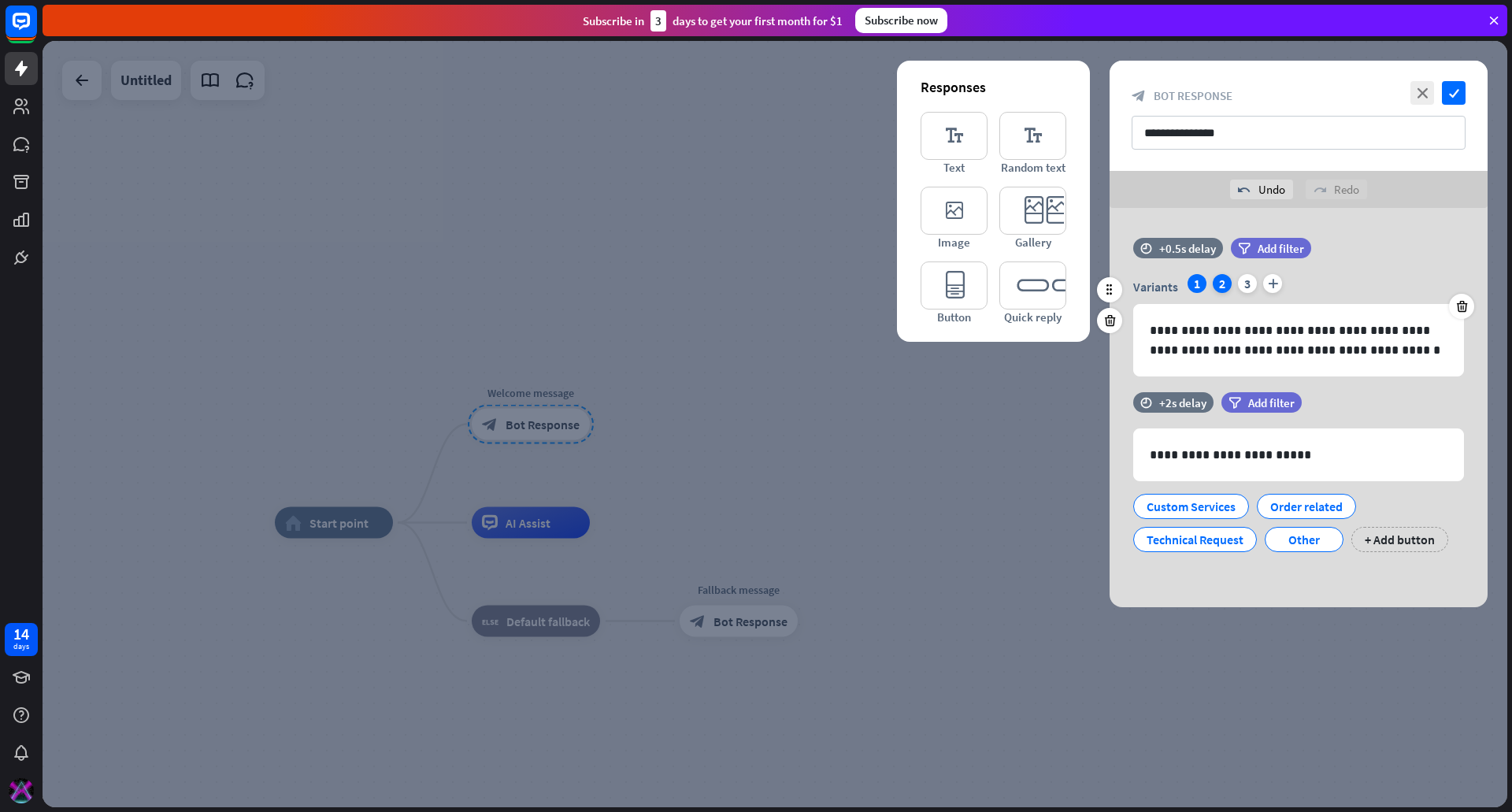
click at [1226, 278] on div "2" at bounding box center [1222, 284] width 19 height 19
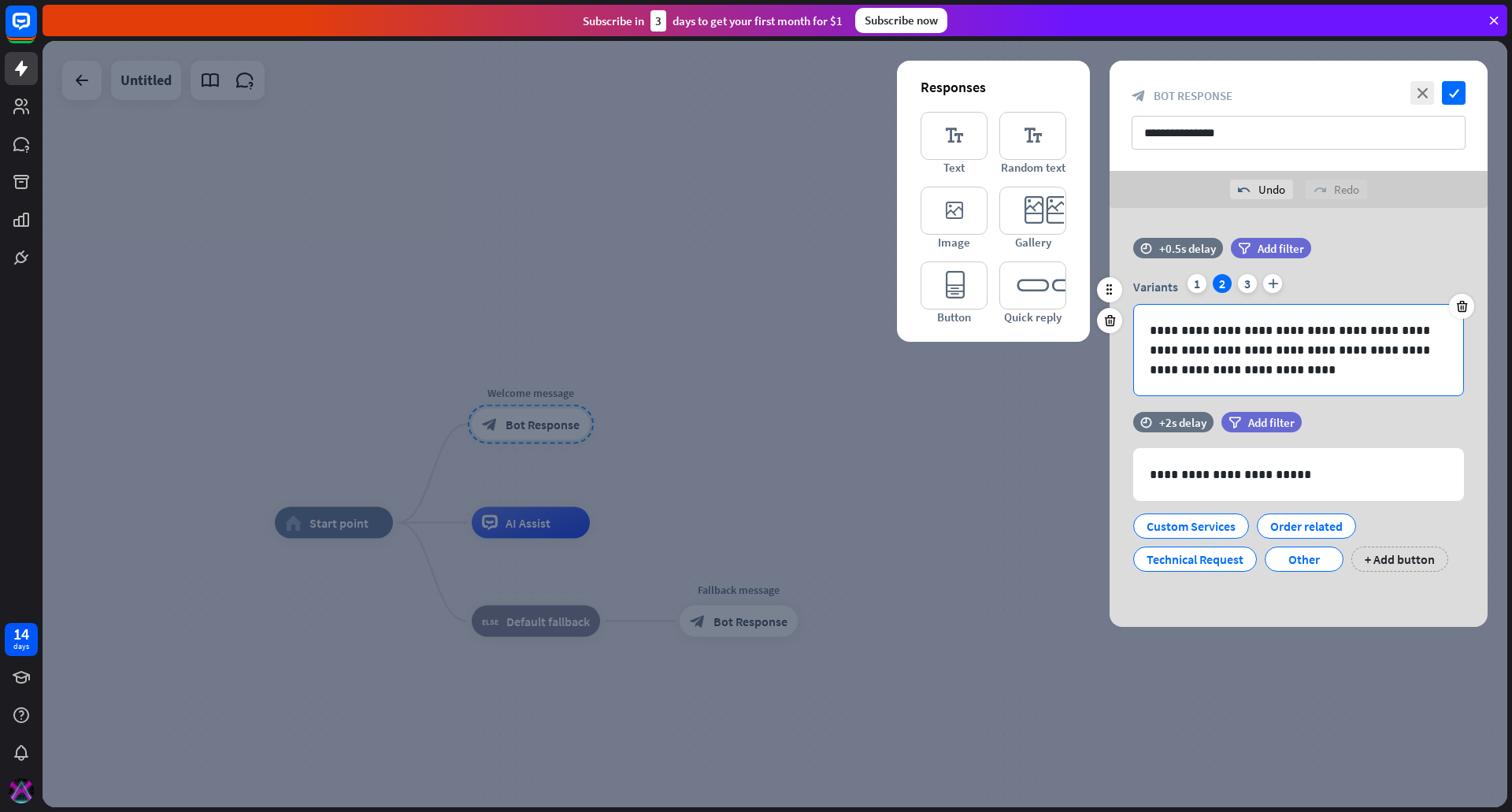
click at [1199, 325] on p "**********" at bounding box center [1298, 349] width 297 height 59
click at [1243, 277] on div "3" at bounding box center [1248, 284] width 19 height 19
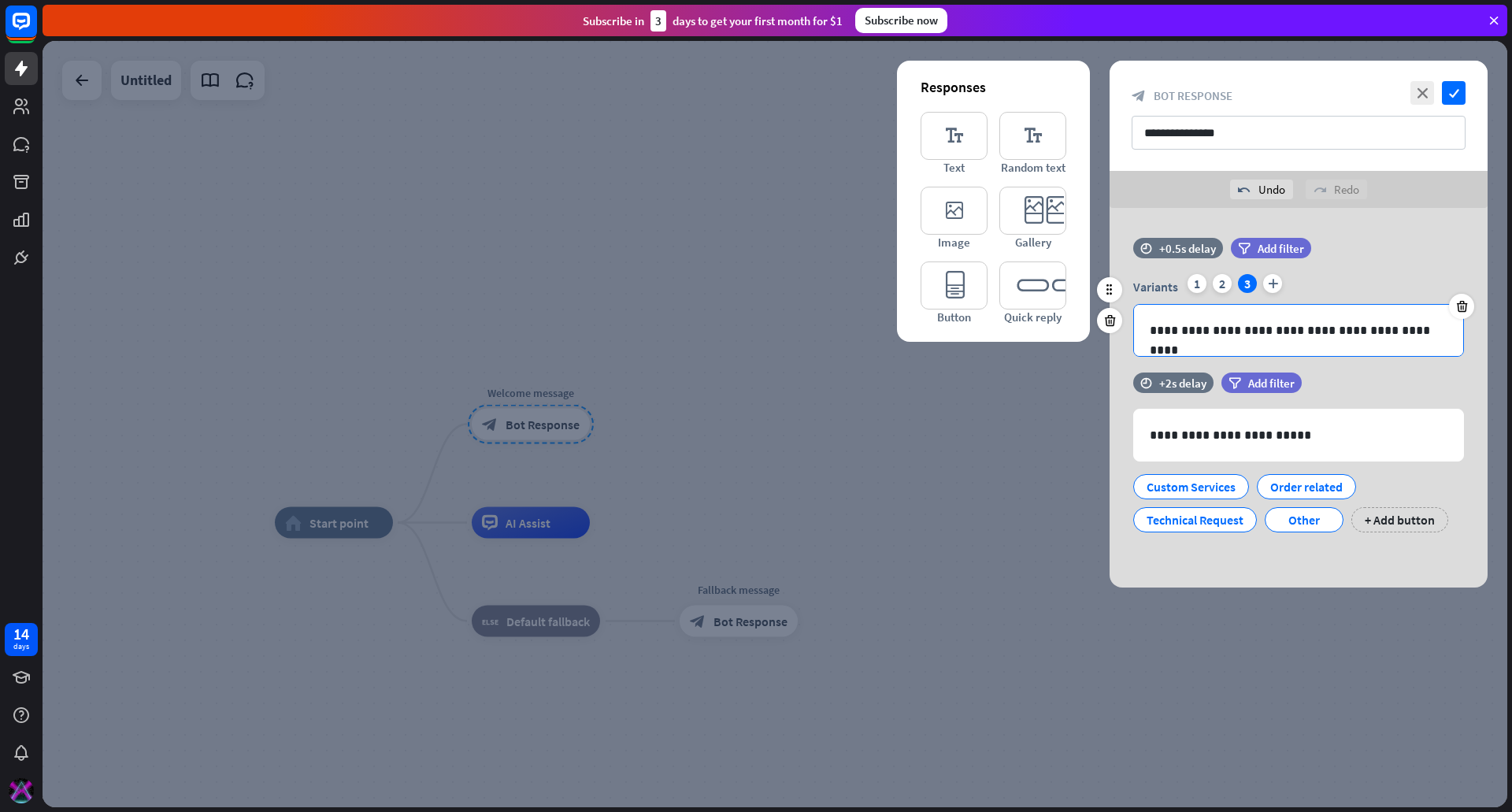
click at [1270, 327] on p "**********" at bounding box center [1298, 330] width 297 height 19
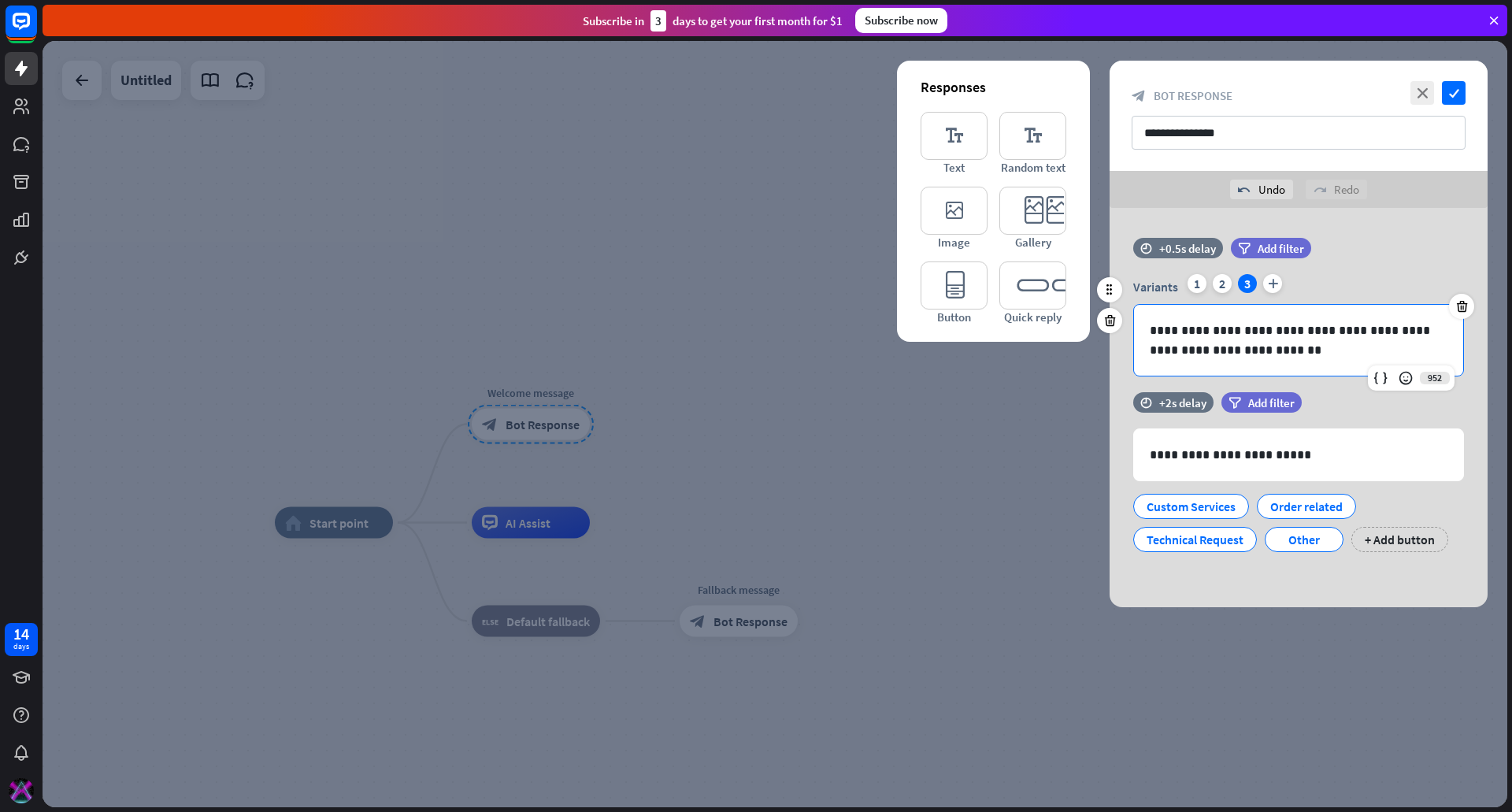
click at [1352, 273] on div "filter Add filter" at bounding box center [1310, 255] width 159 height 36
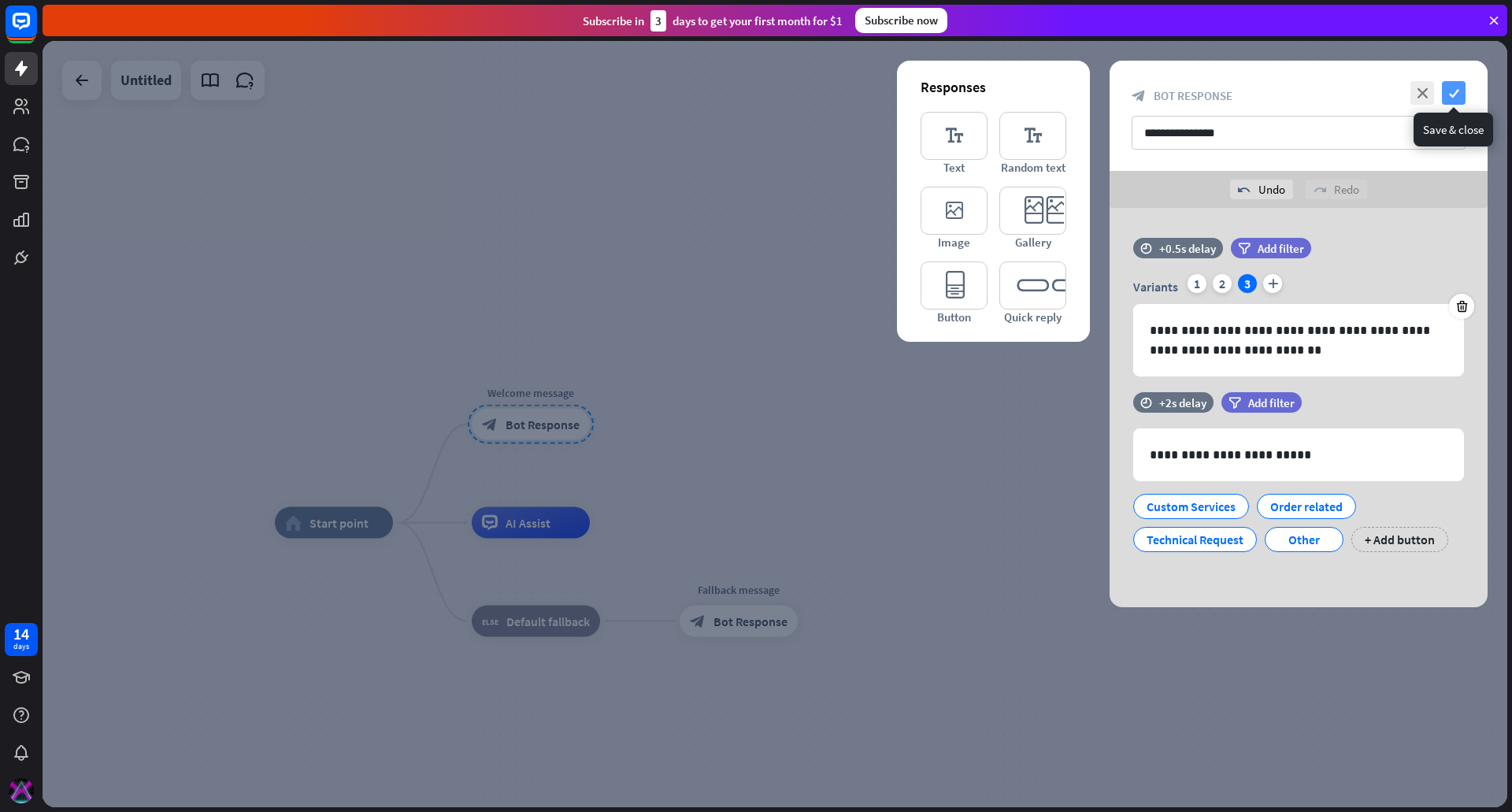
click at [1457, 97] on icon "check" at bounding box center [1453, 92] width 24 height 24
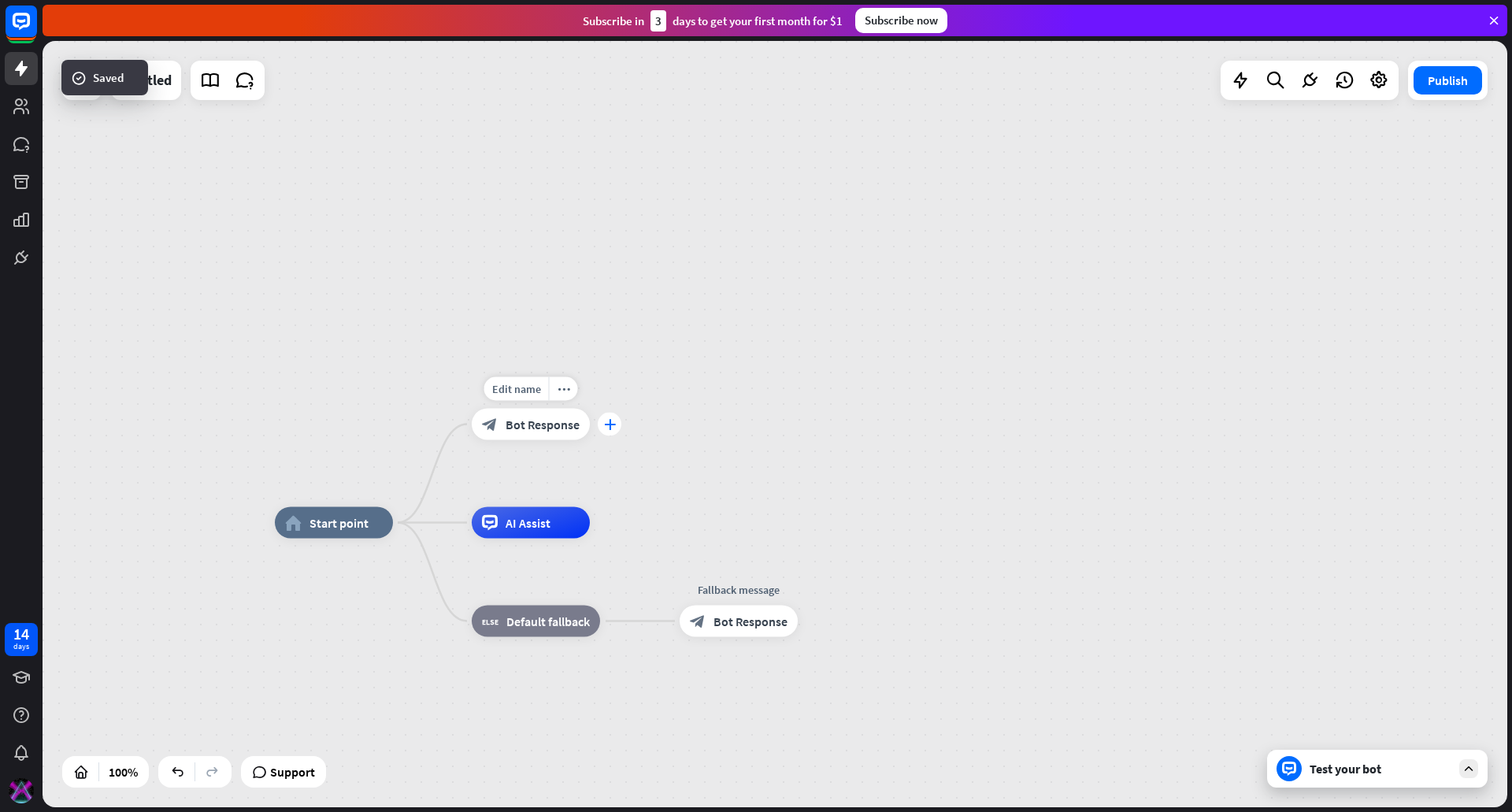
click at [608, 422] on icon "plus" at bounding box center [609, 424] width 11 height 11
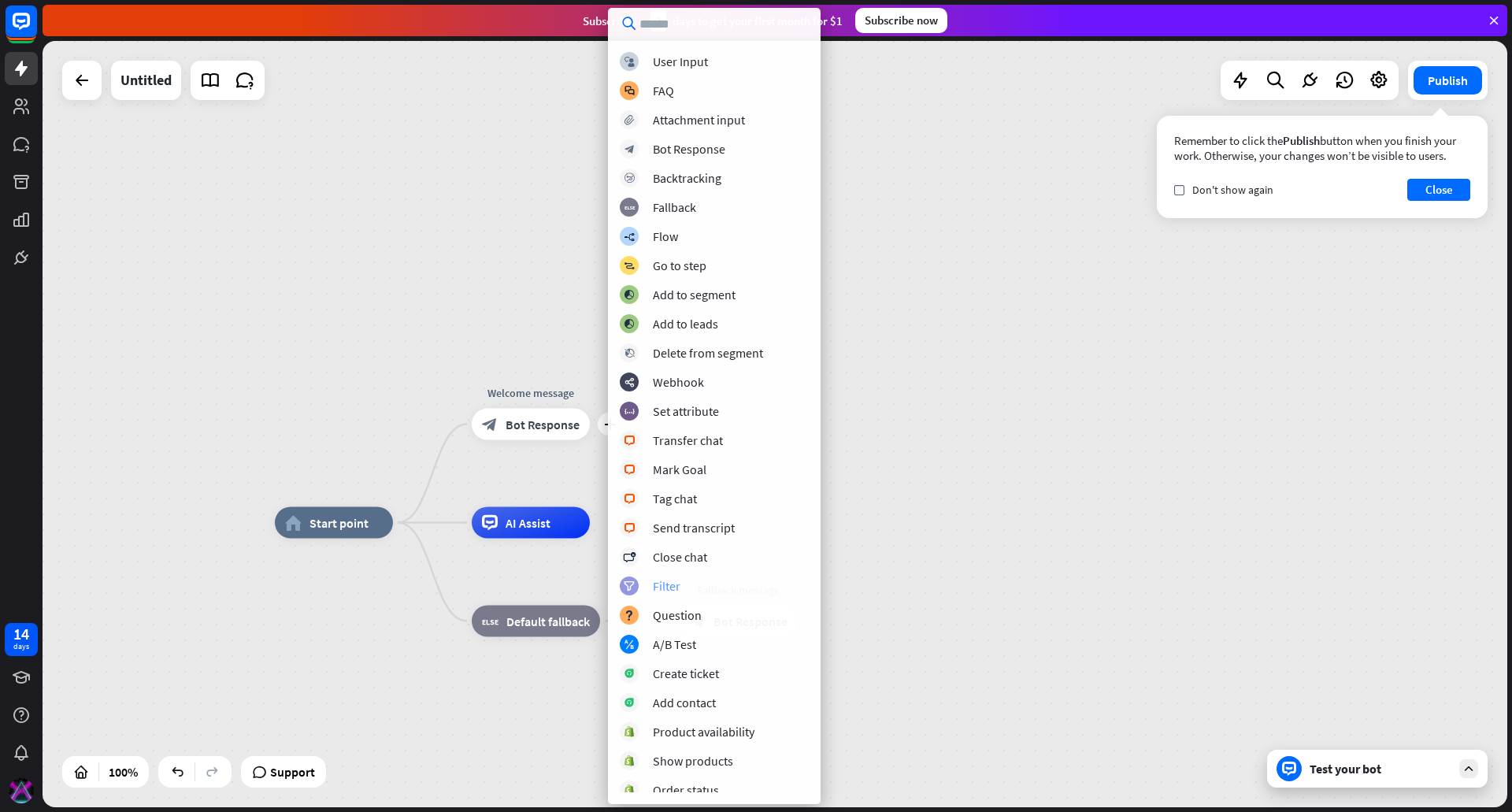
click at [681, 584] on div "filter Filter" at bounding box center [713, 586] width 189 height 19
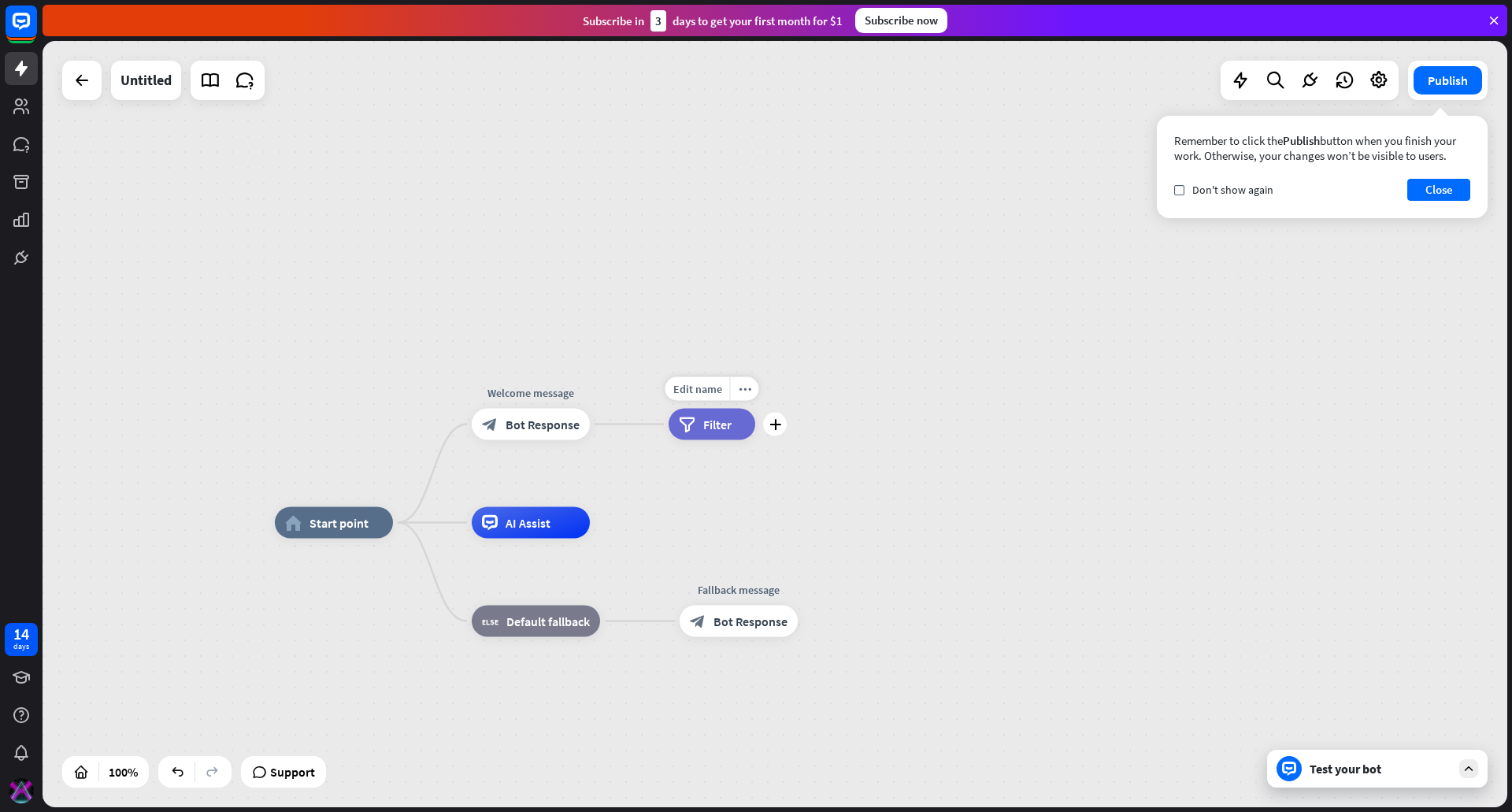
click at [712, 429] on span "Filter" at bounding box center [717, 425] width 28 height 16
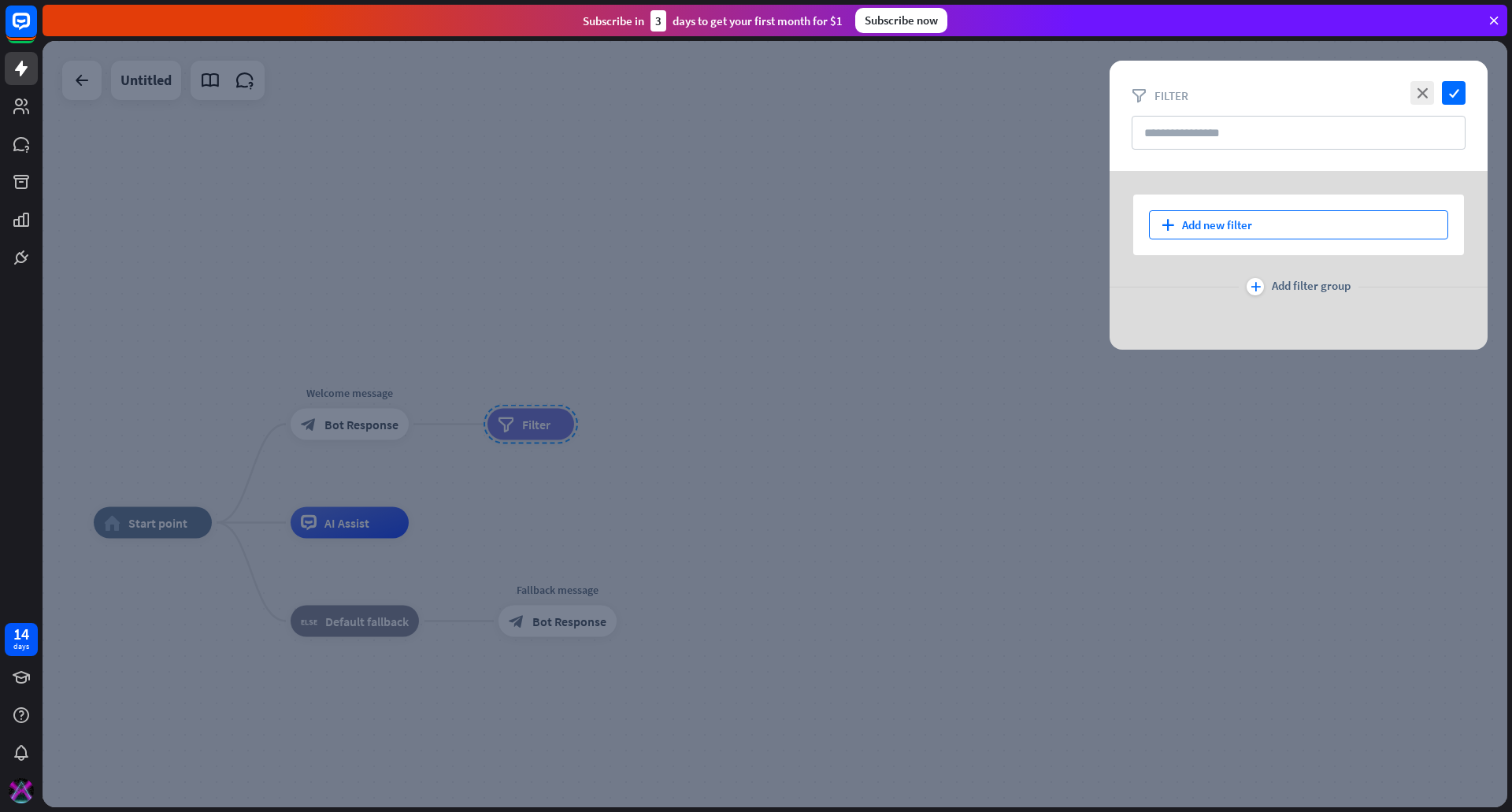
click at [1208, 222] on div "plus Add new filter" at bounding box center [1298, 225] width 299 height 29
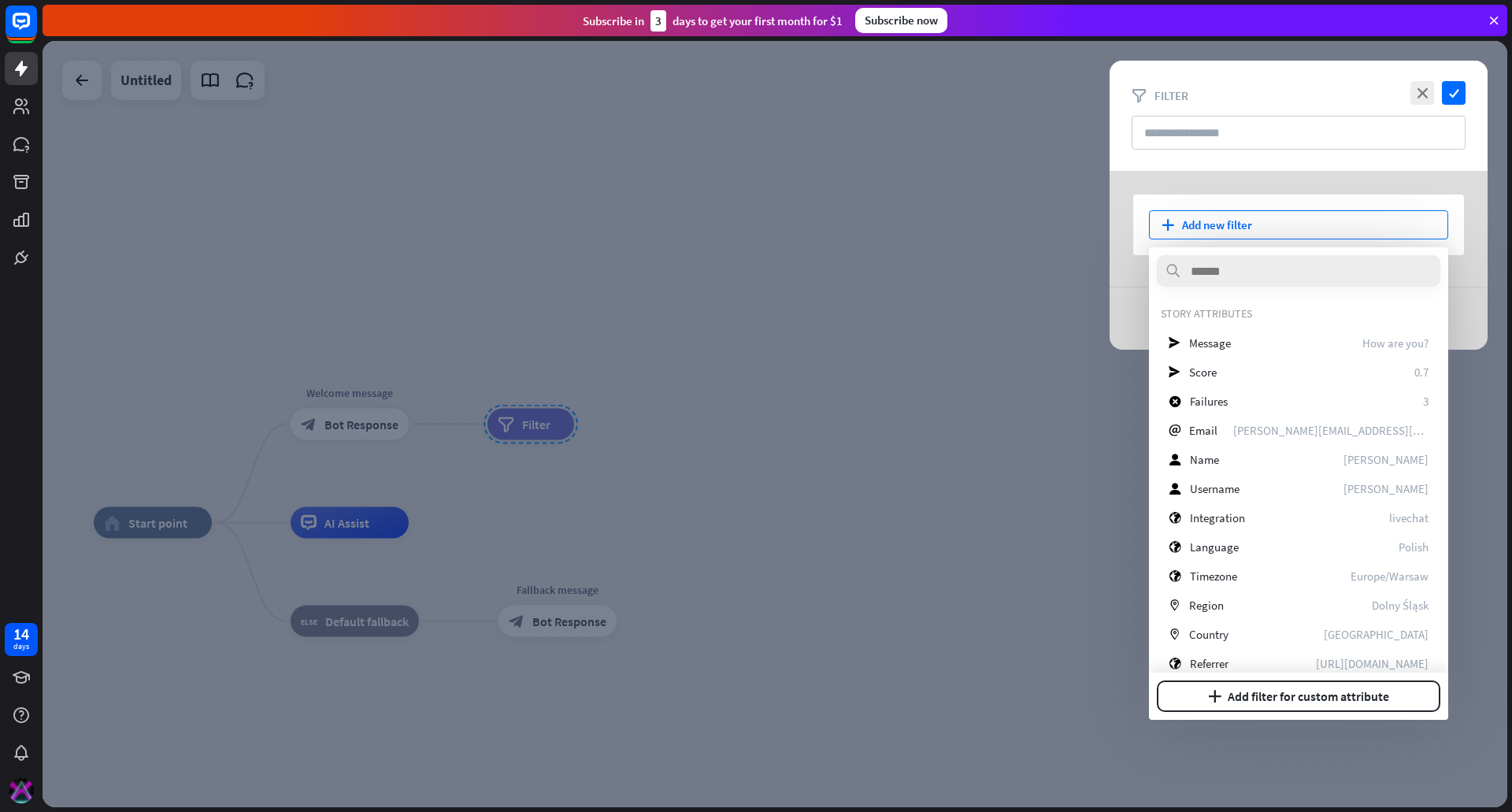
click at [541, 430] on div at bounding box center [774, 424] width 1465 height 766
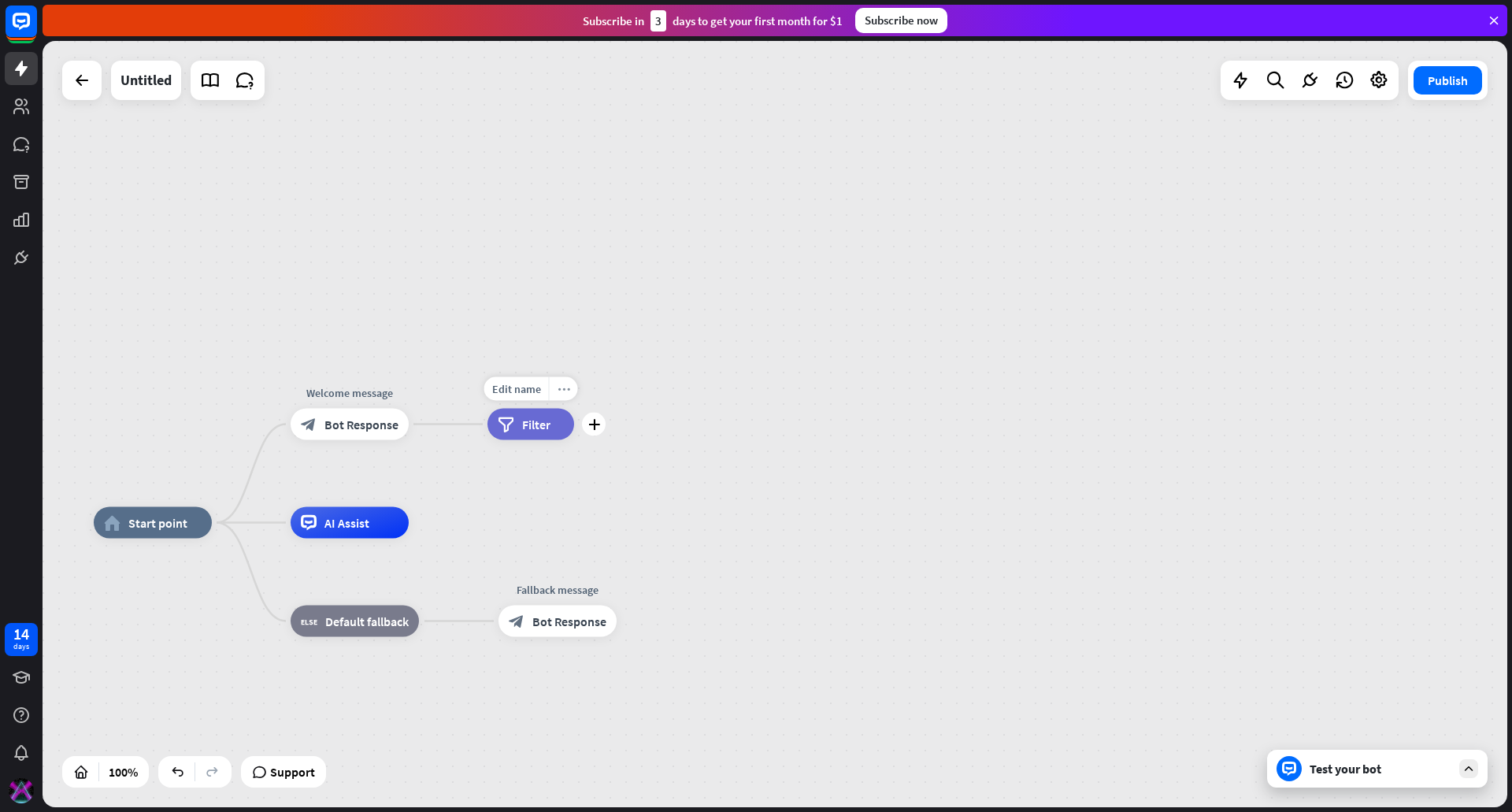
click at [556, 390] on div "more_horiz" at bounding box center [563, 389] width 29 height 24
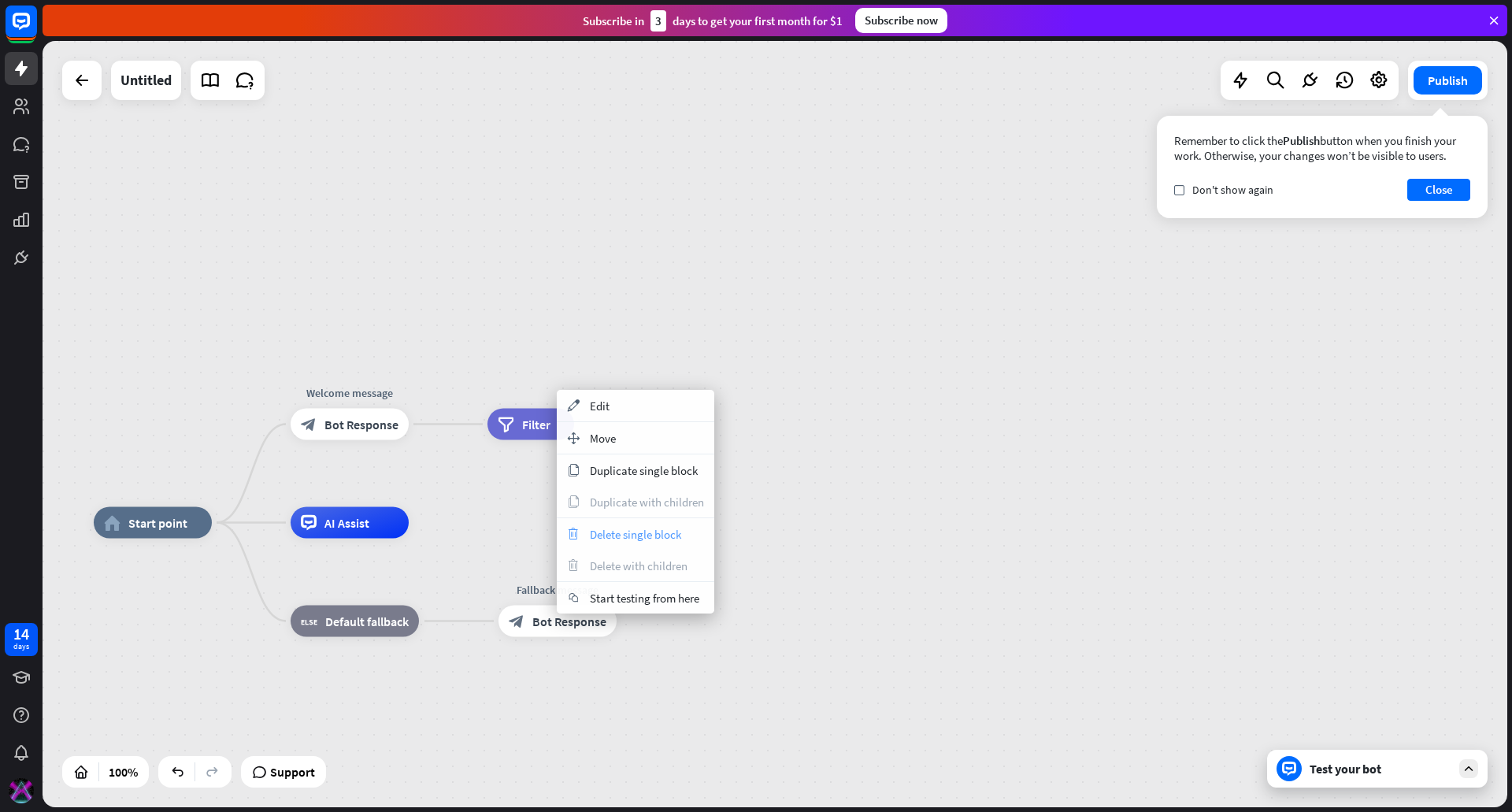
click at [649, 532] on span "Delete single block" at bounding box center [635, 534] width 91 height 15
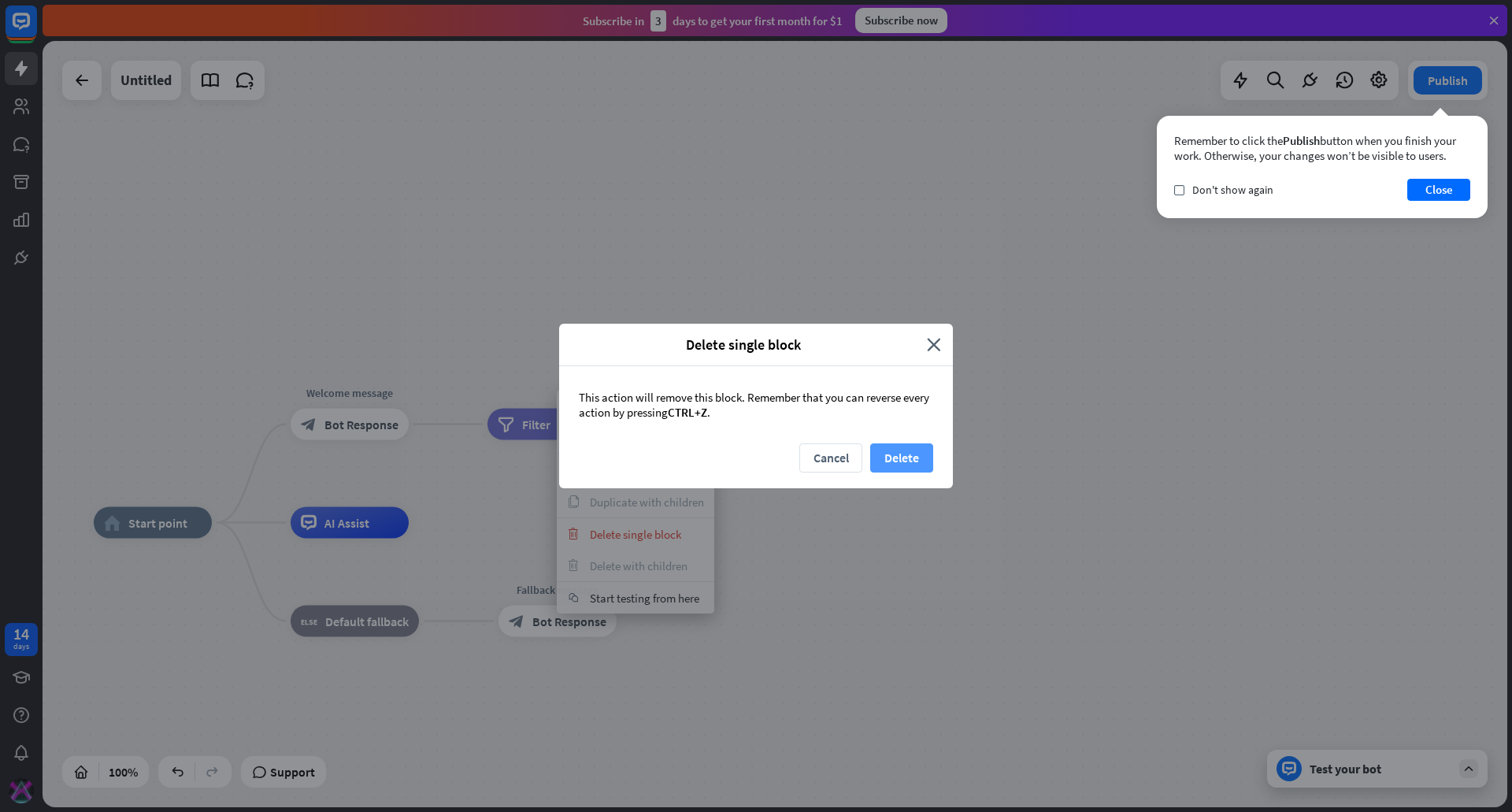
click at [913, 456] on button "Delete" at bounding box center [902, 457] width 63 height 29
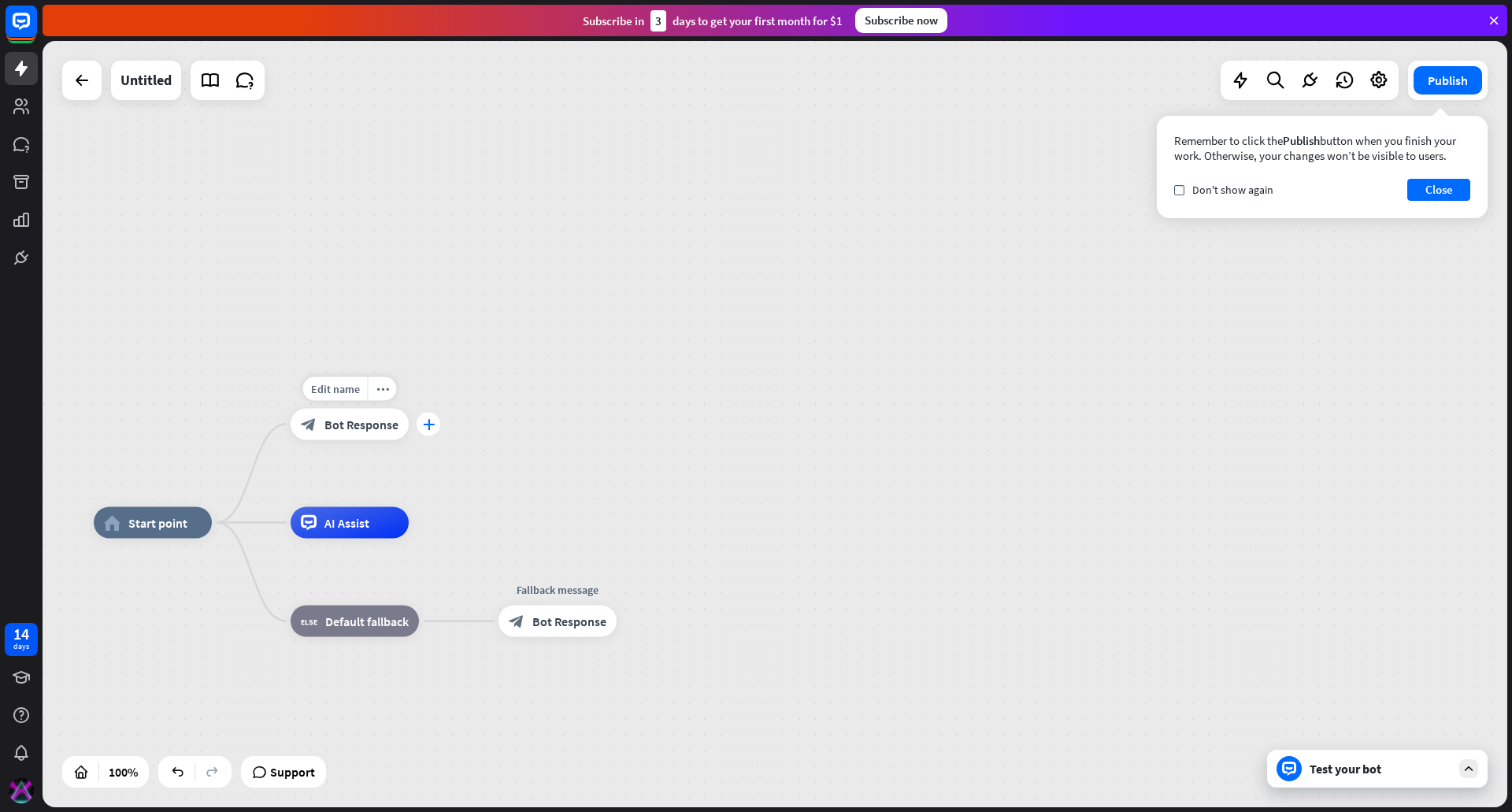
click at [422, 422] on div "plus" at bounding box center [428, 424] width 24 height 24
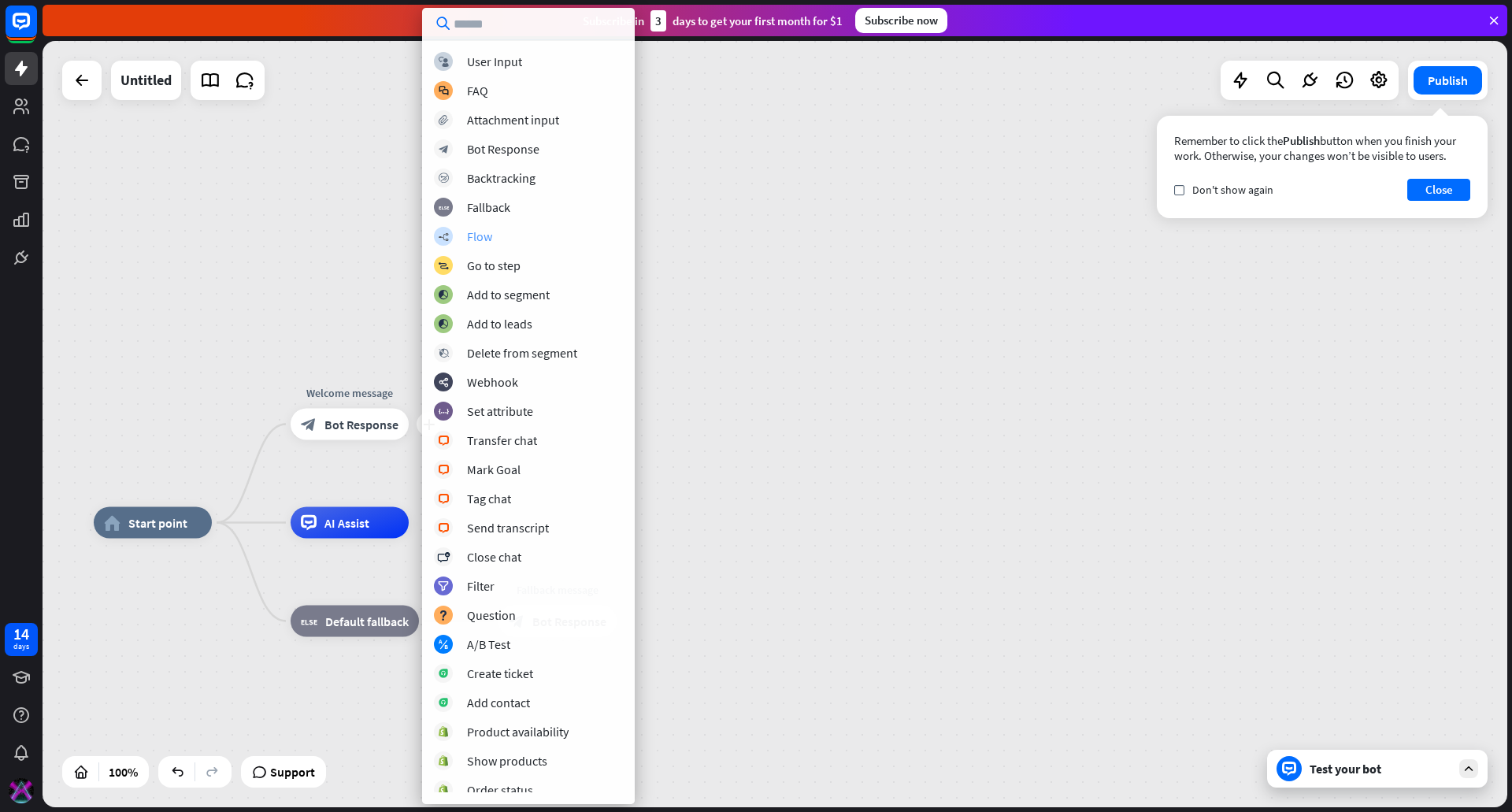
click at [481, 233] on div "Flow" at bounding box center [479, 236] width 25 height 16
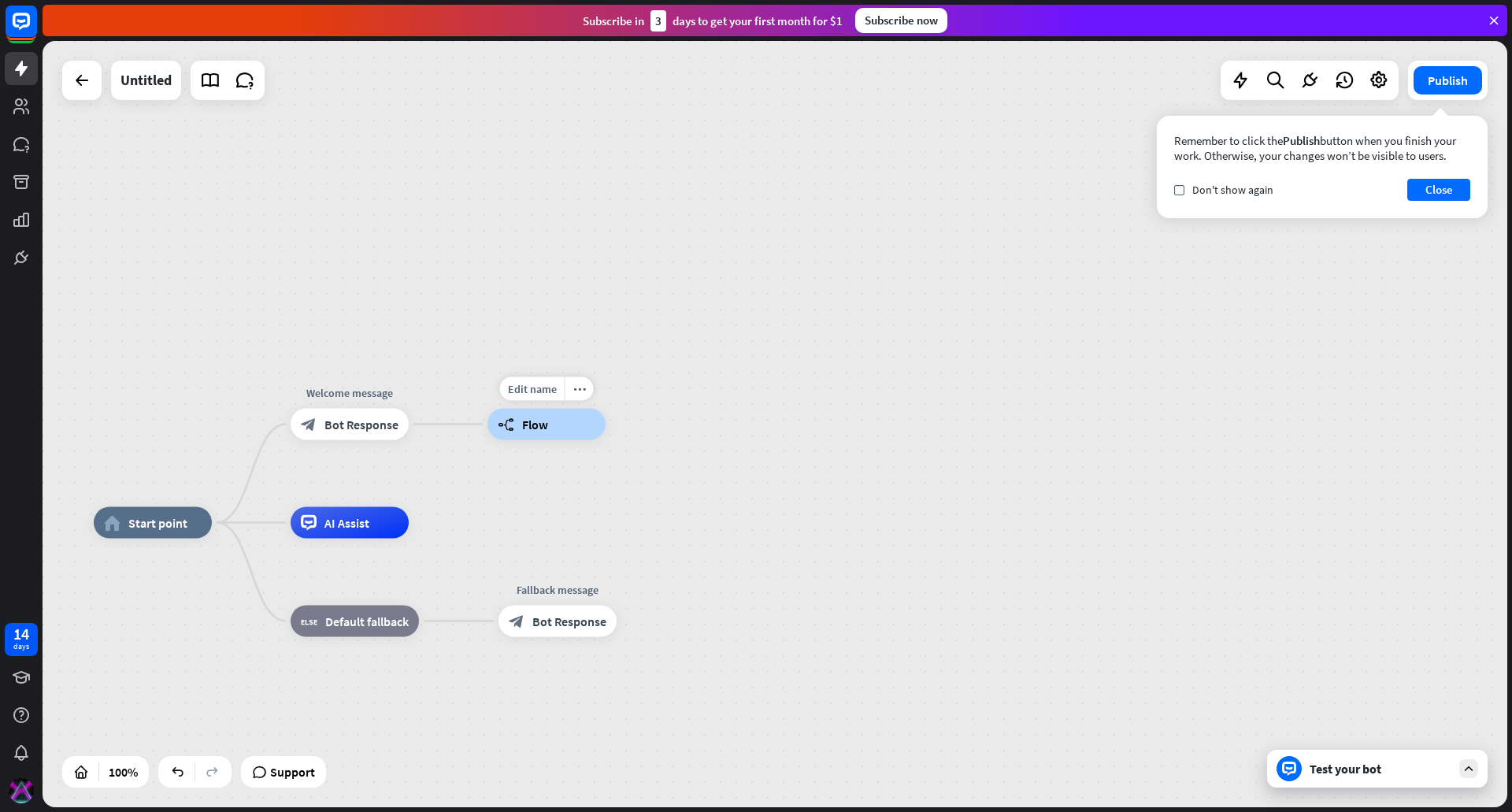
click at [534, 422] on span "Flow" at bounding box center [535, 425] width 26 height 16
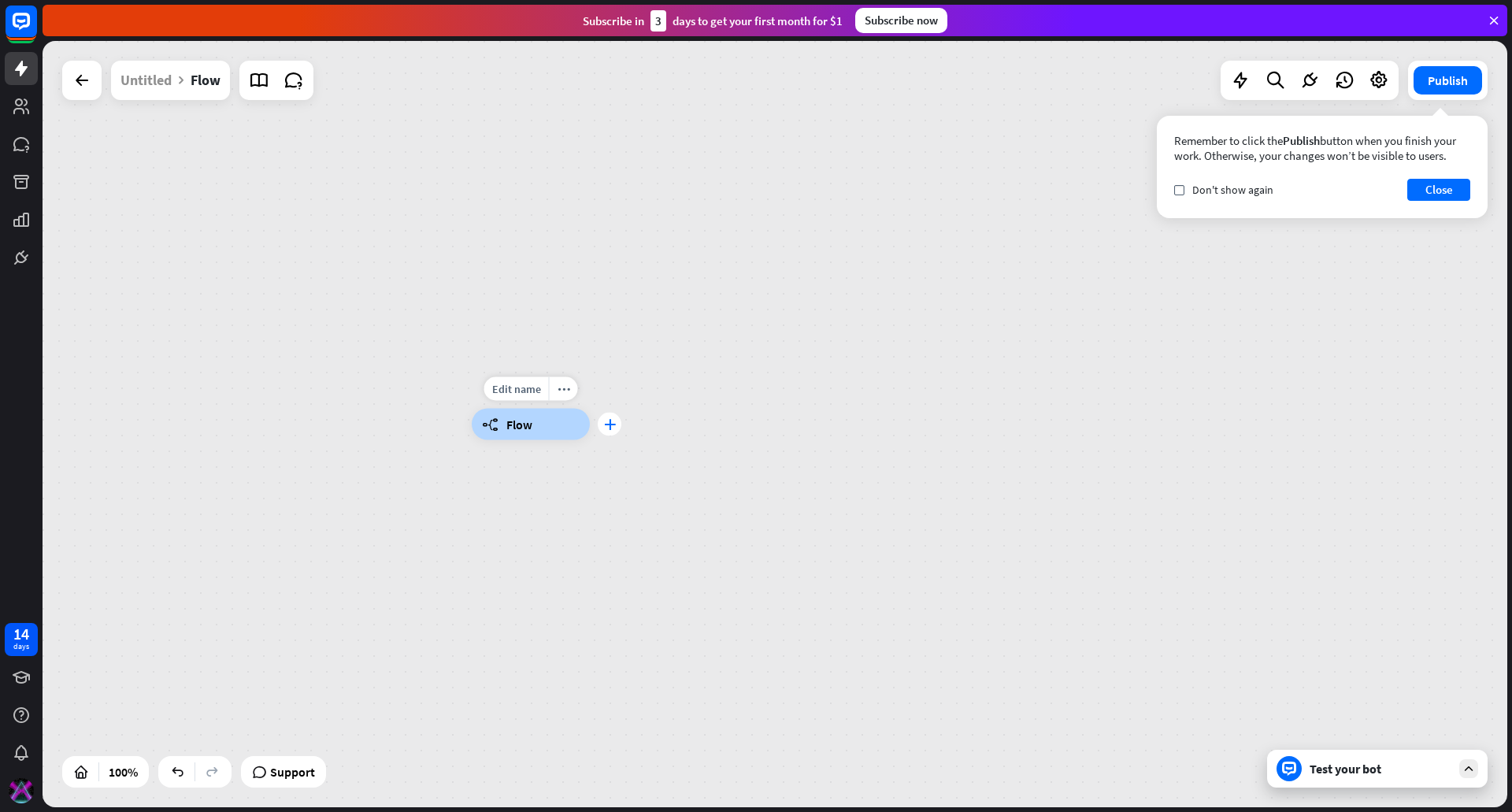
click at [612, 427] on icon "plus" at bounding box center [609, 424] width 11 height 11
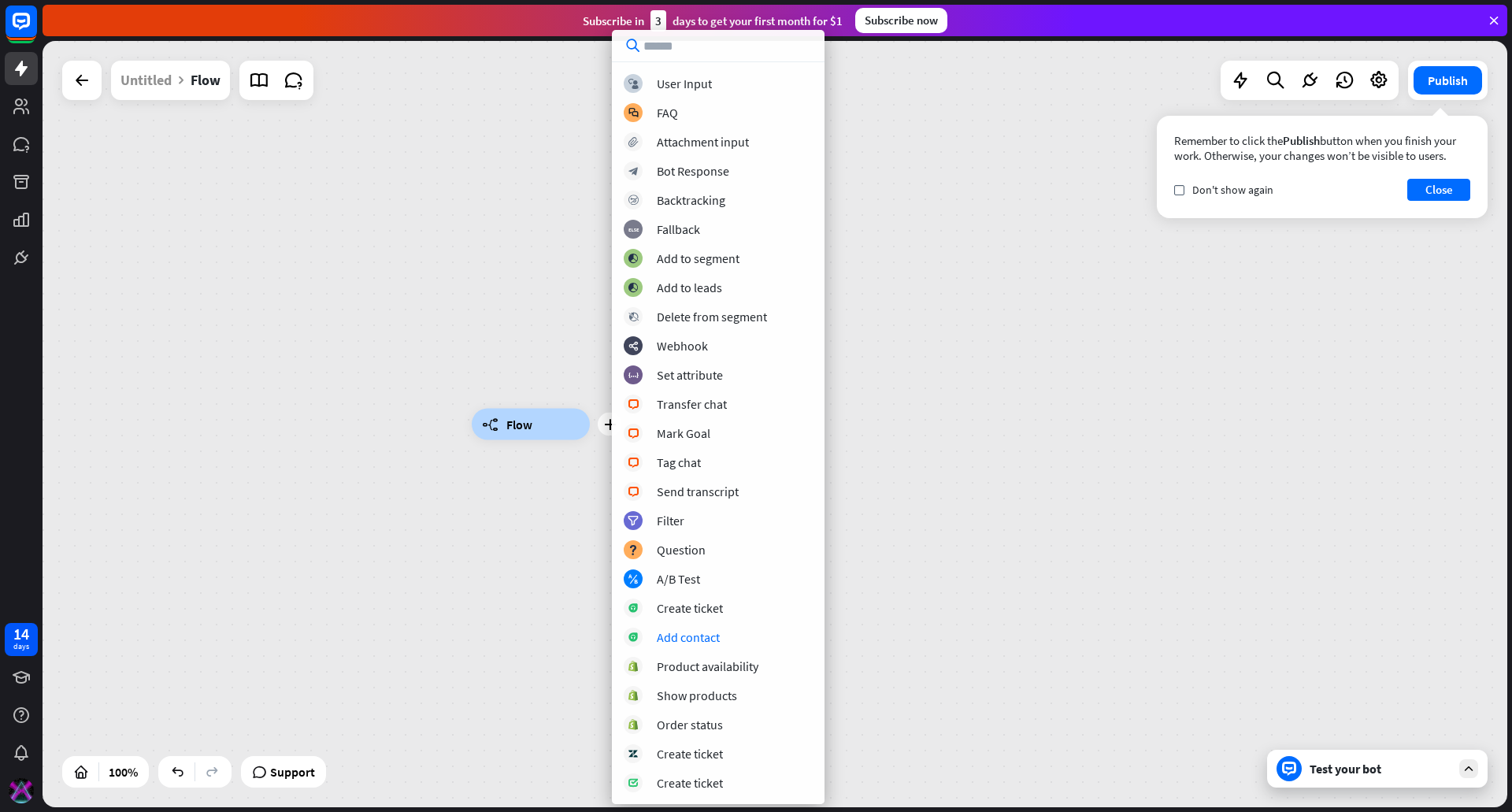
click at [520, 499] on div "plus builder_tree Flow" at bounding box center [1204, 808] width 1465 height 766
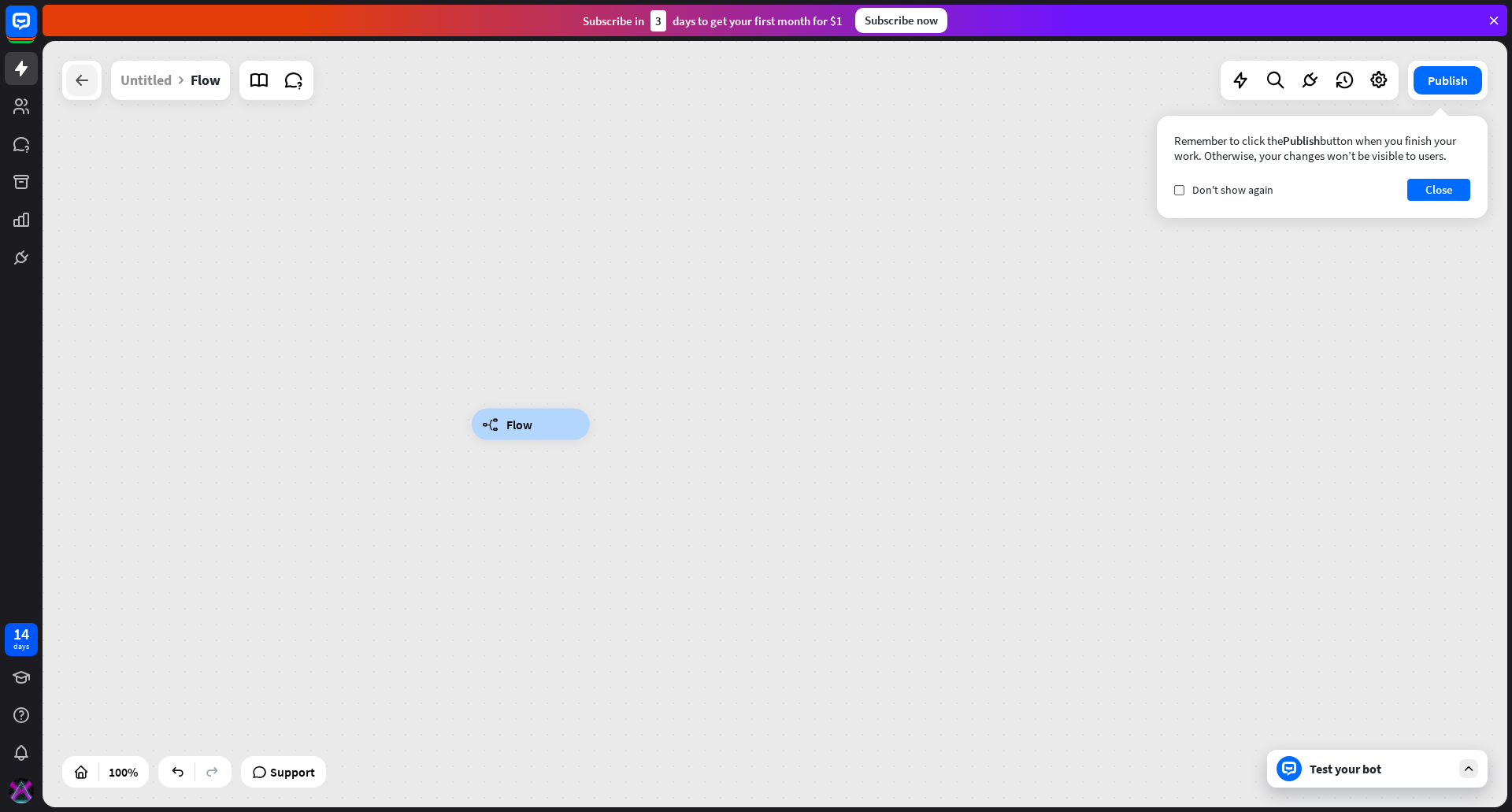
click at [92, 79] on div at bounding box center [82, 81] width 32 height 32
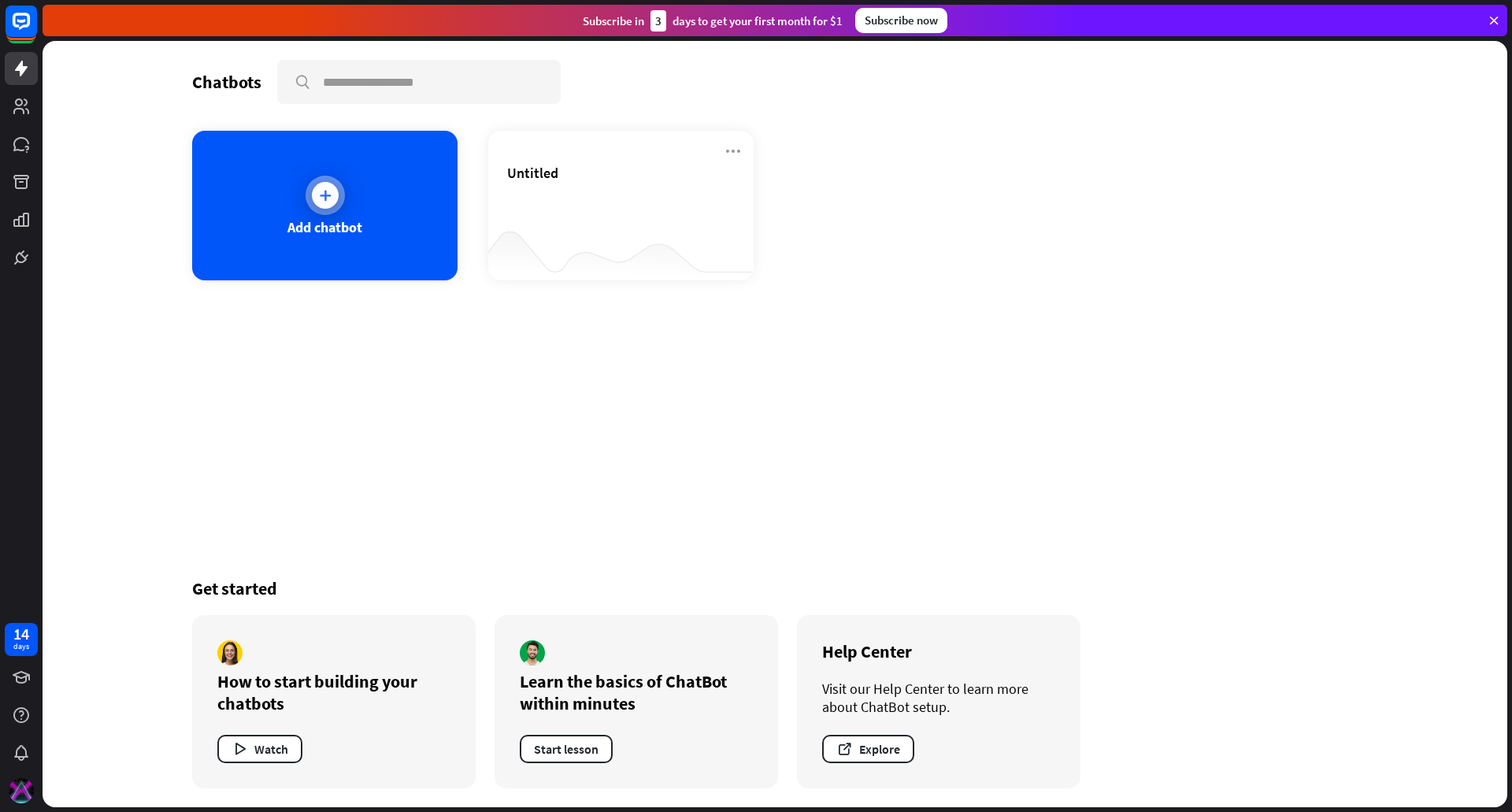
click at [373, 234] on div "Add chatbot" at bounding box center [325, 205] width 265 height 150
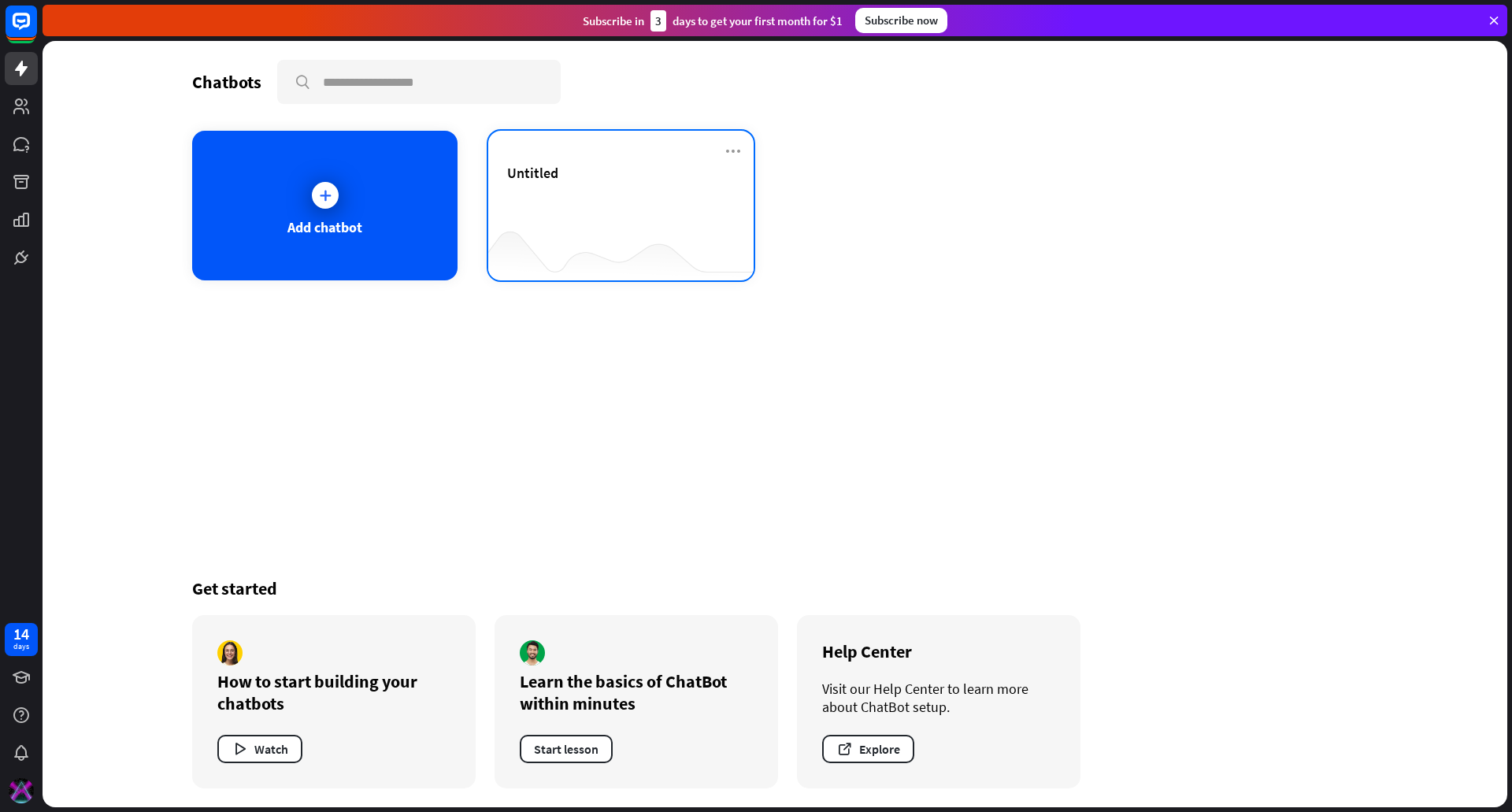
click at [584, 232] on div at bounding box center [620, 248] width 265 height 61
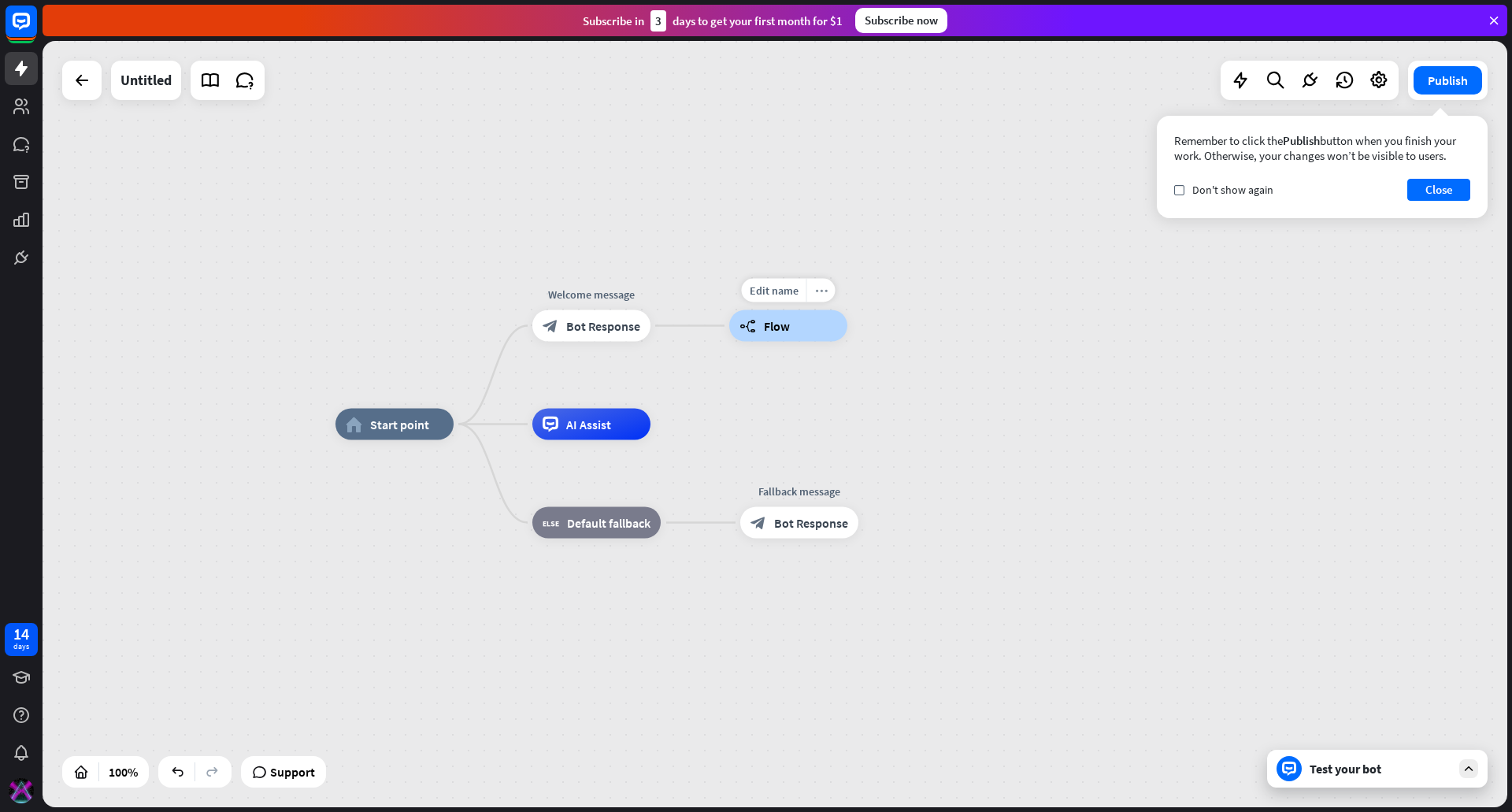
click at [812, 293] on div "more_horiz" at bounding box center [820, 291] width 29 height 24
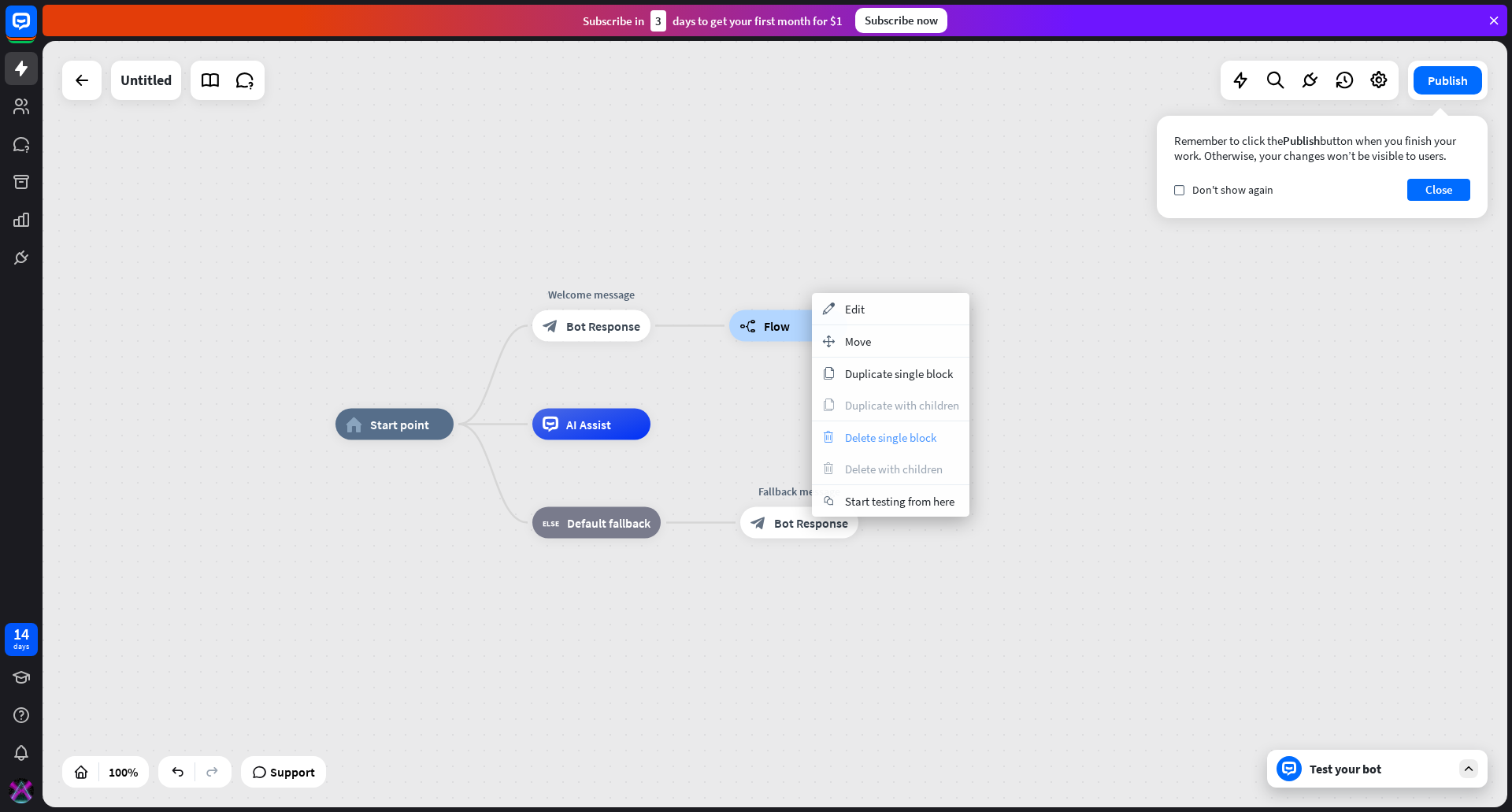
click at [904, 442] on span "Delete single block" at bounding box center [891, 437] width 91 height 15
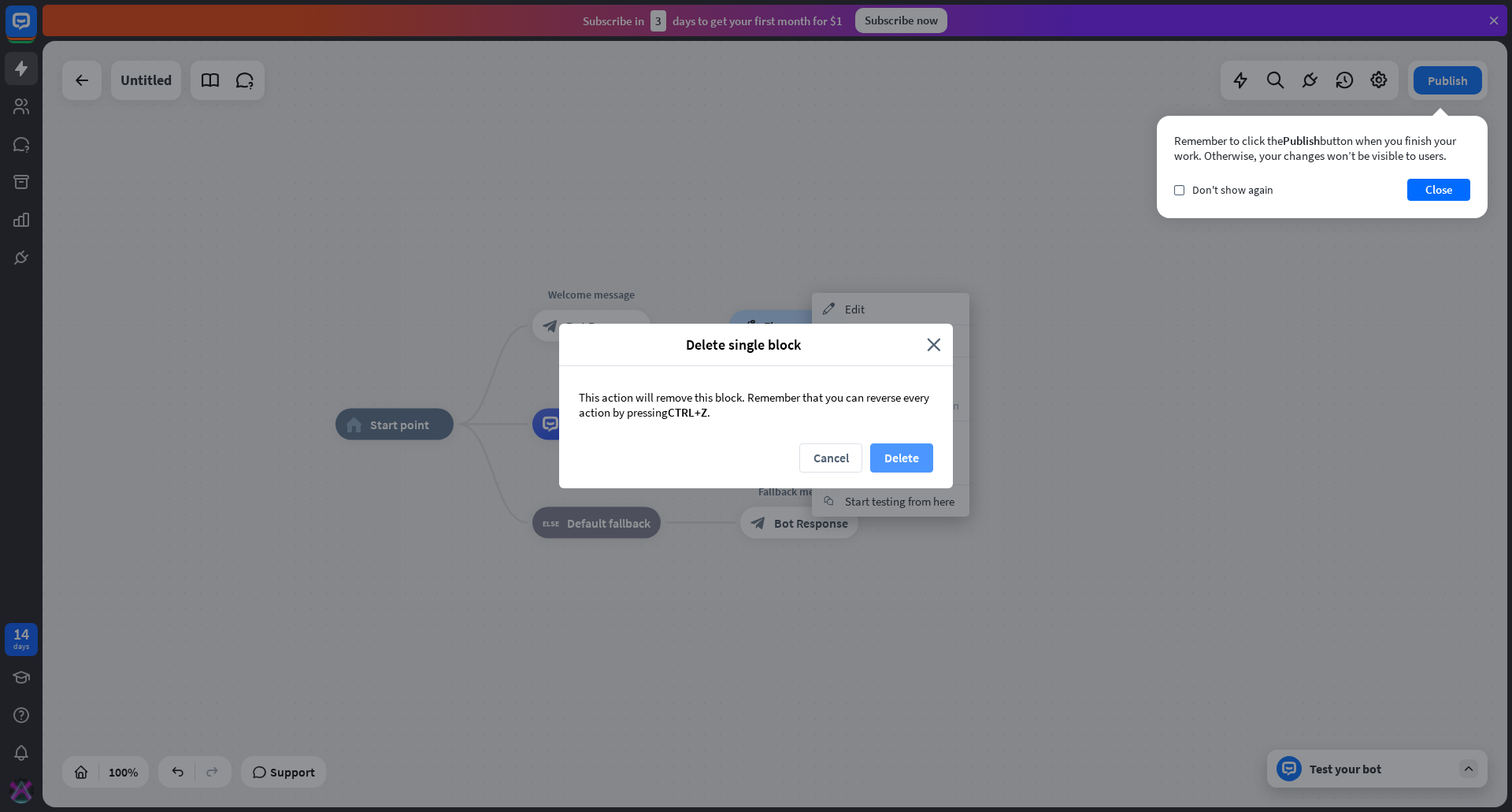
click at [890, 457] on button "Delete" at bounding box center [902, 457] width 63 height 29
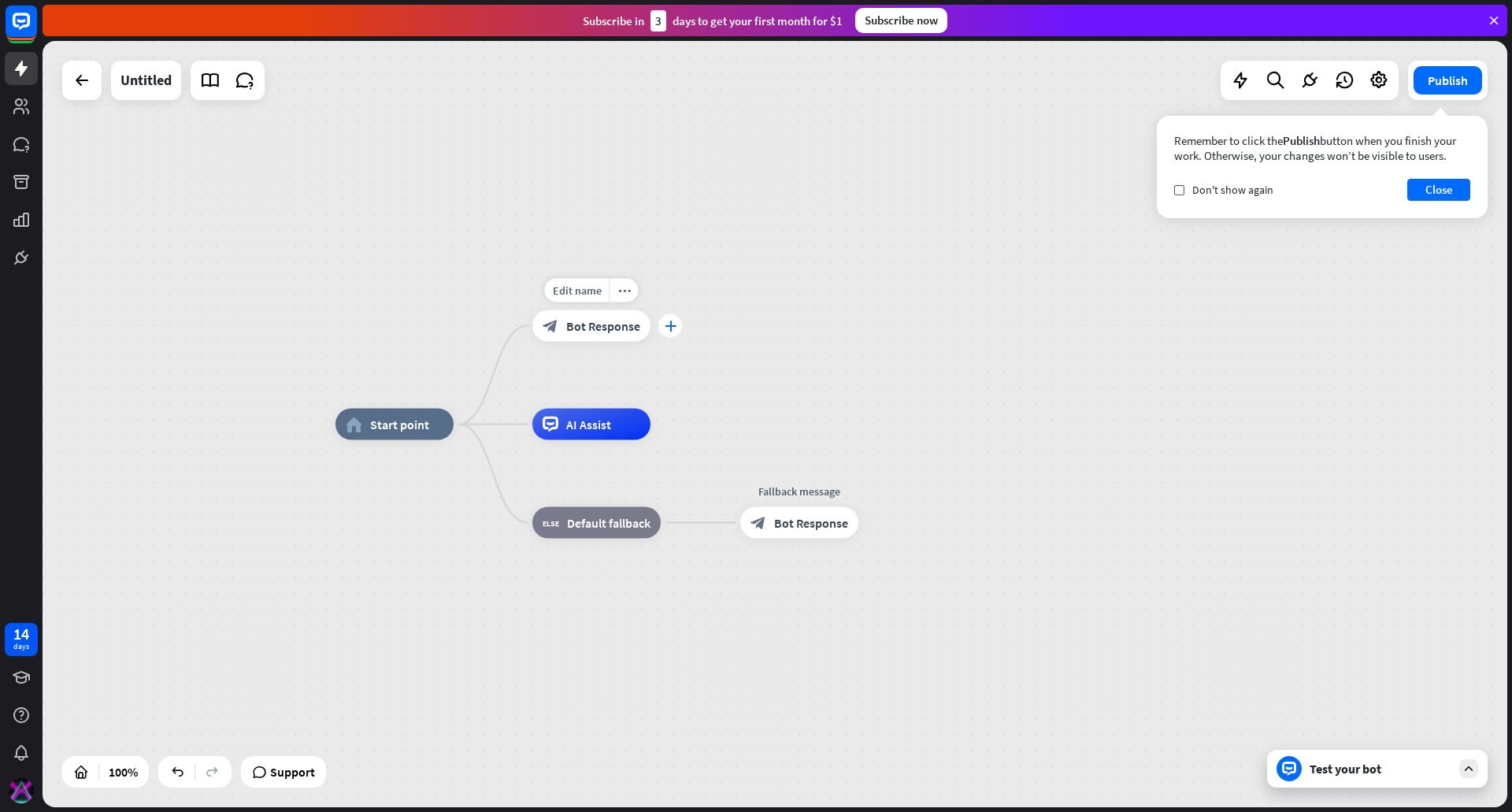
click at [672, 327] on icon "plus" at bounding box center [670, 326] width 11 height 11
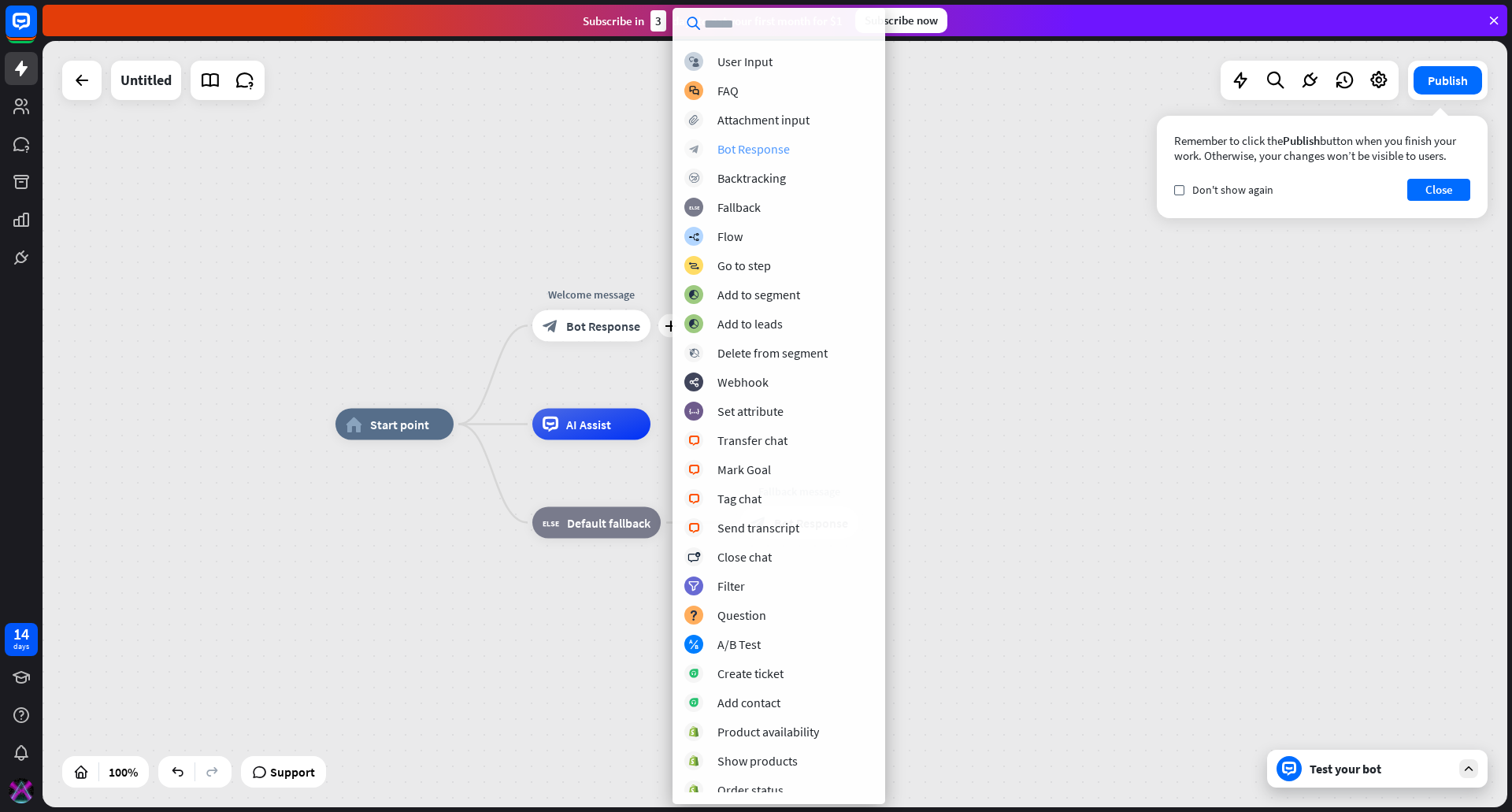
click at [751, 145] on div "Bot Response" at bounding box center [754, 149] width 73 height 16
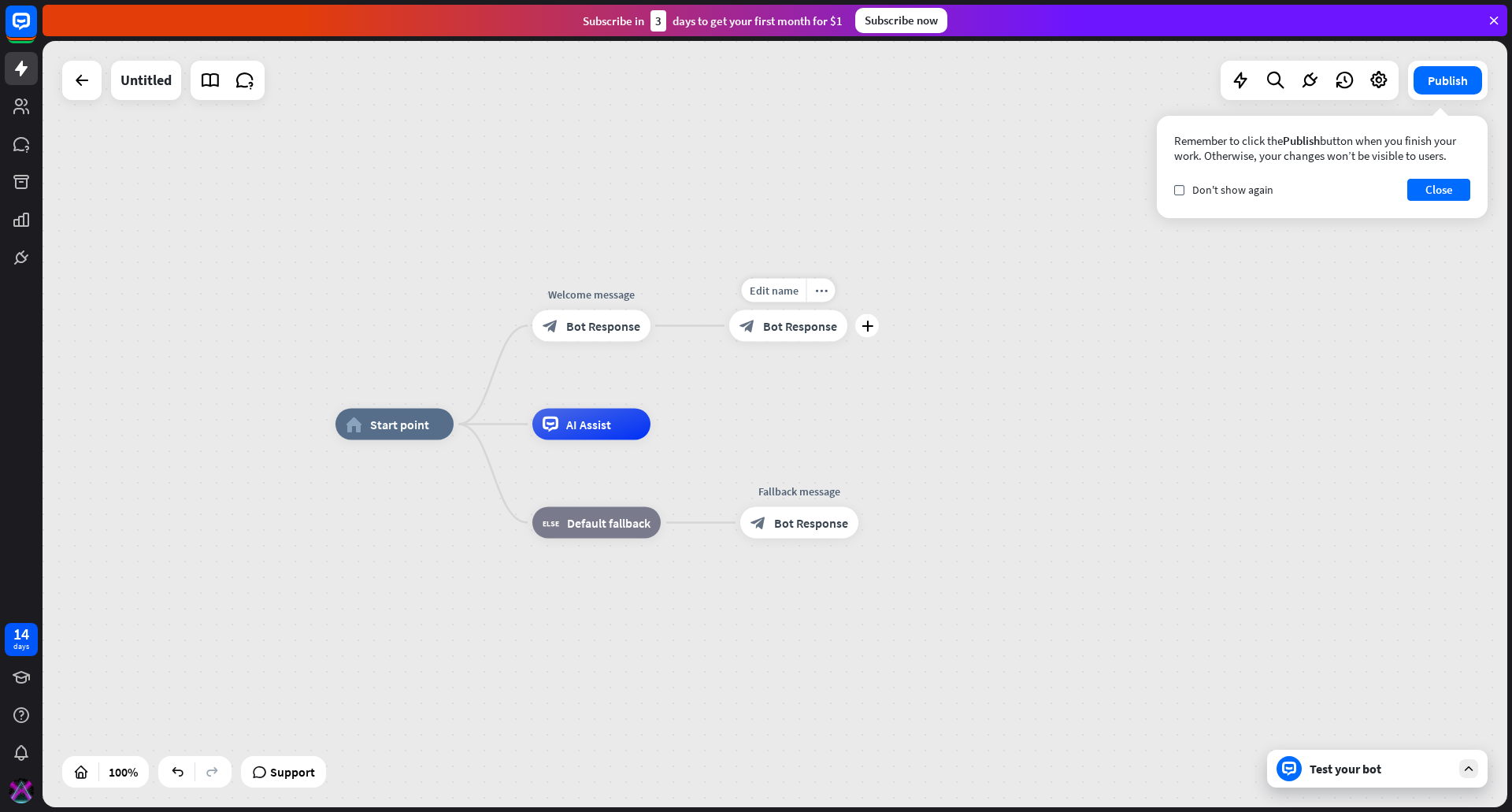
click at [807, 326] on span "Bot Response" at bounding box center [800, 327] width 74 height 16
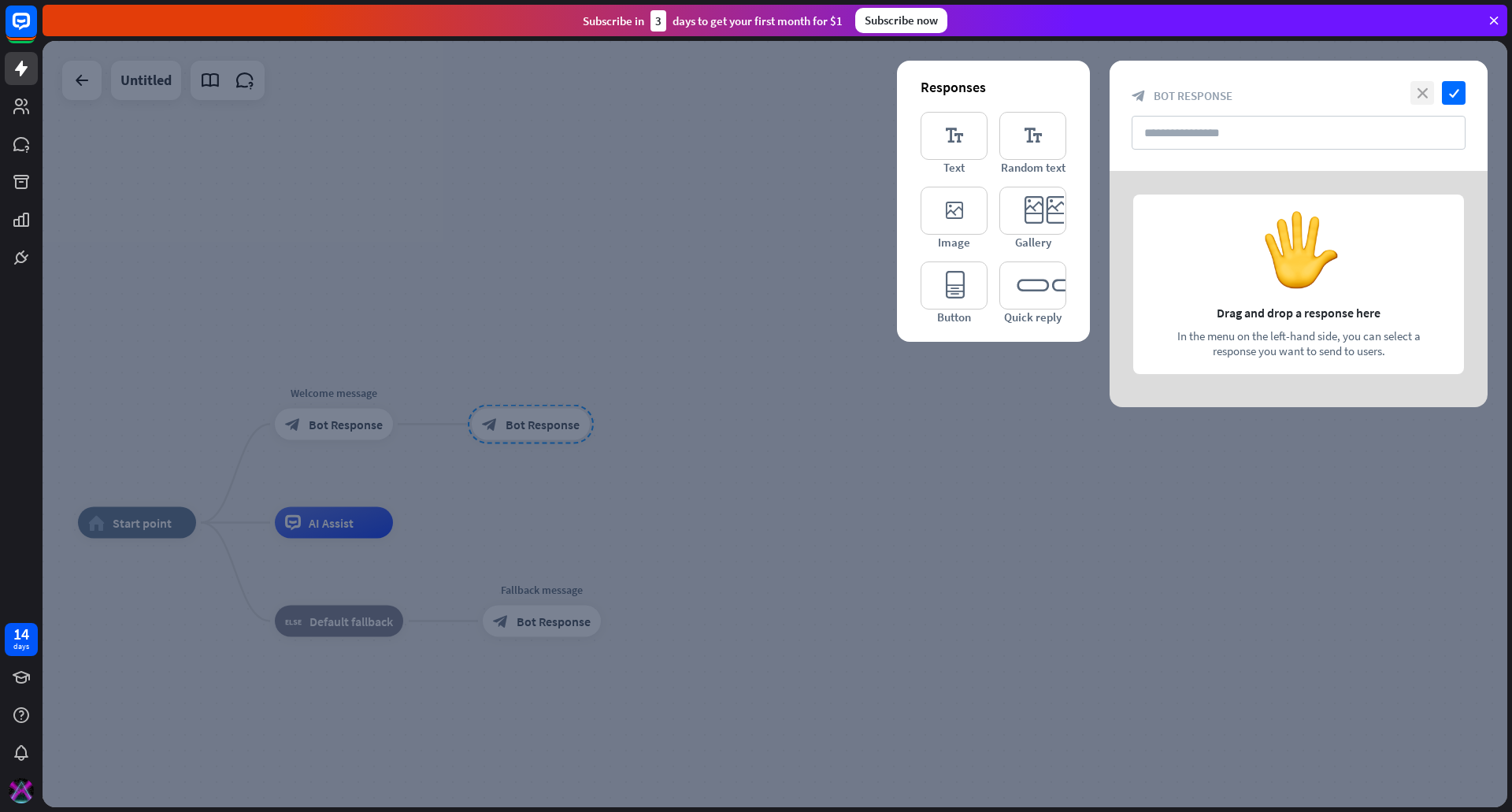
click at [1419, 89] on icon "close" at bounding box center [1422, 92] width 24 height 24
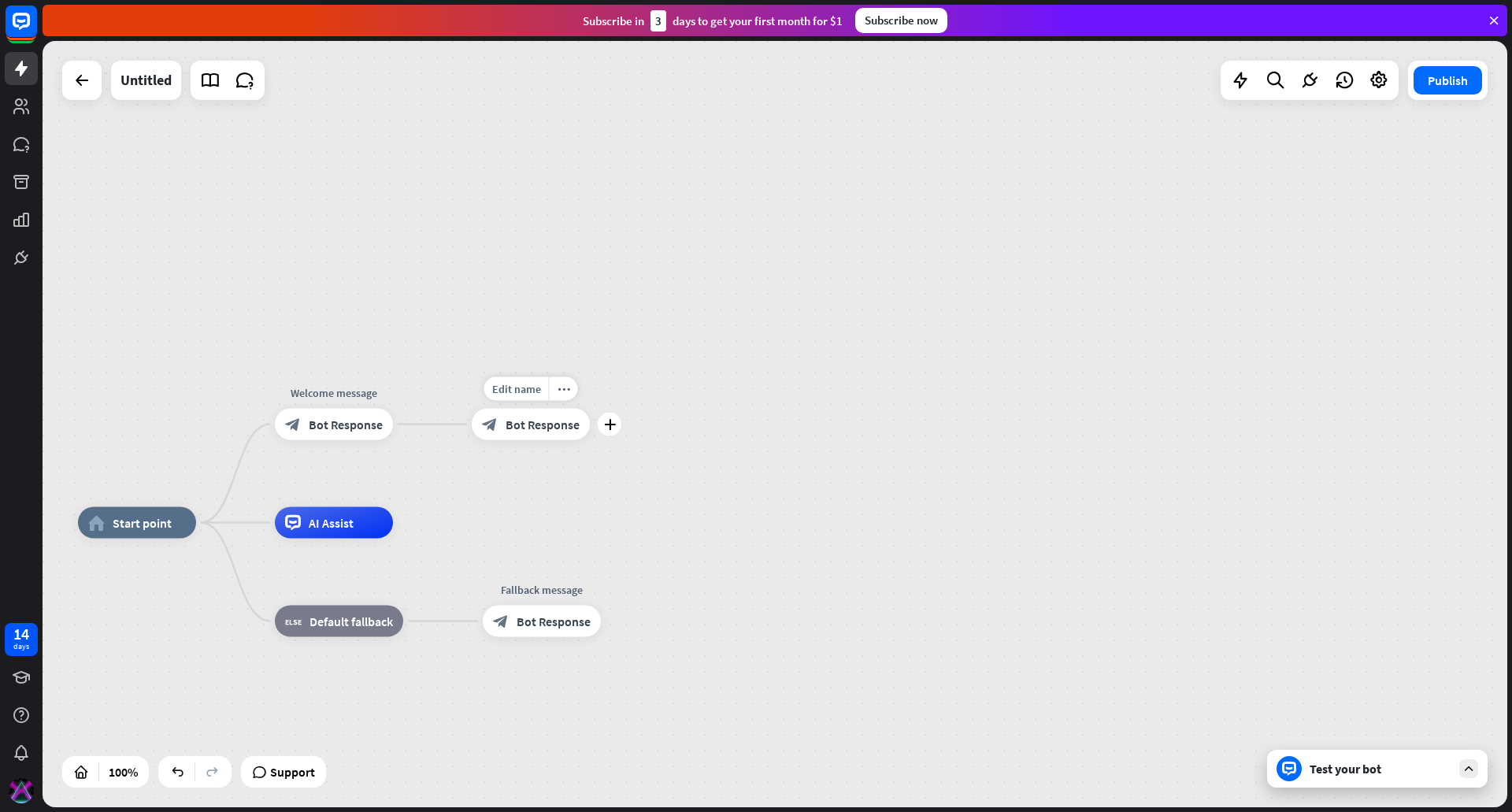
click at [577, 428] on span "Bot Response" at bounding box center [542, 425] width 74 height 16
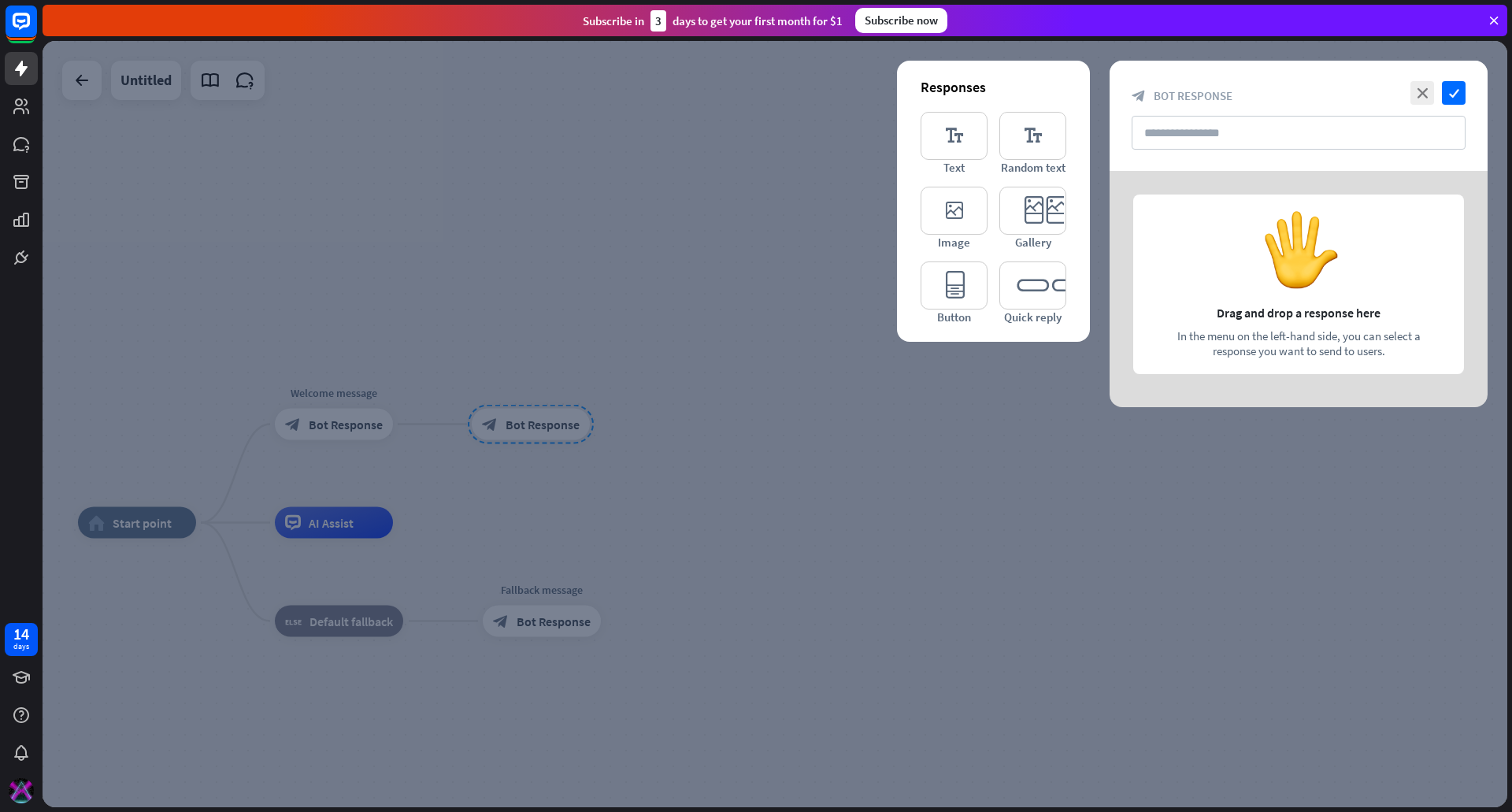
click at [1293, 319] on div at bounding box center [1298, 289] width 378 height 236
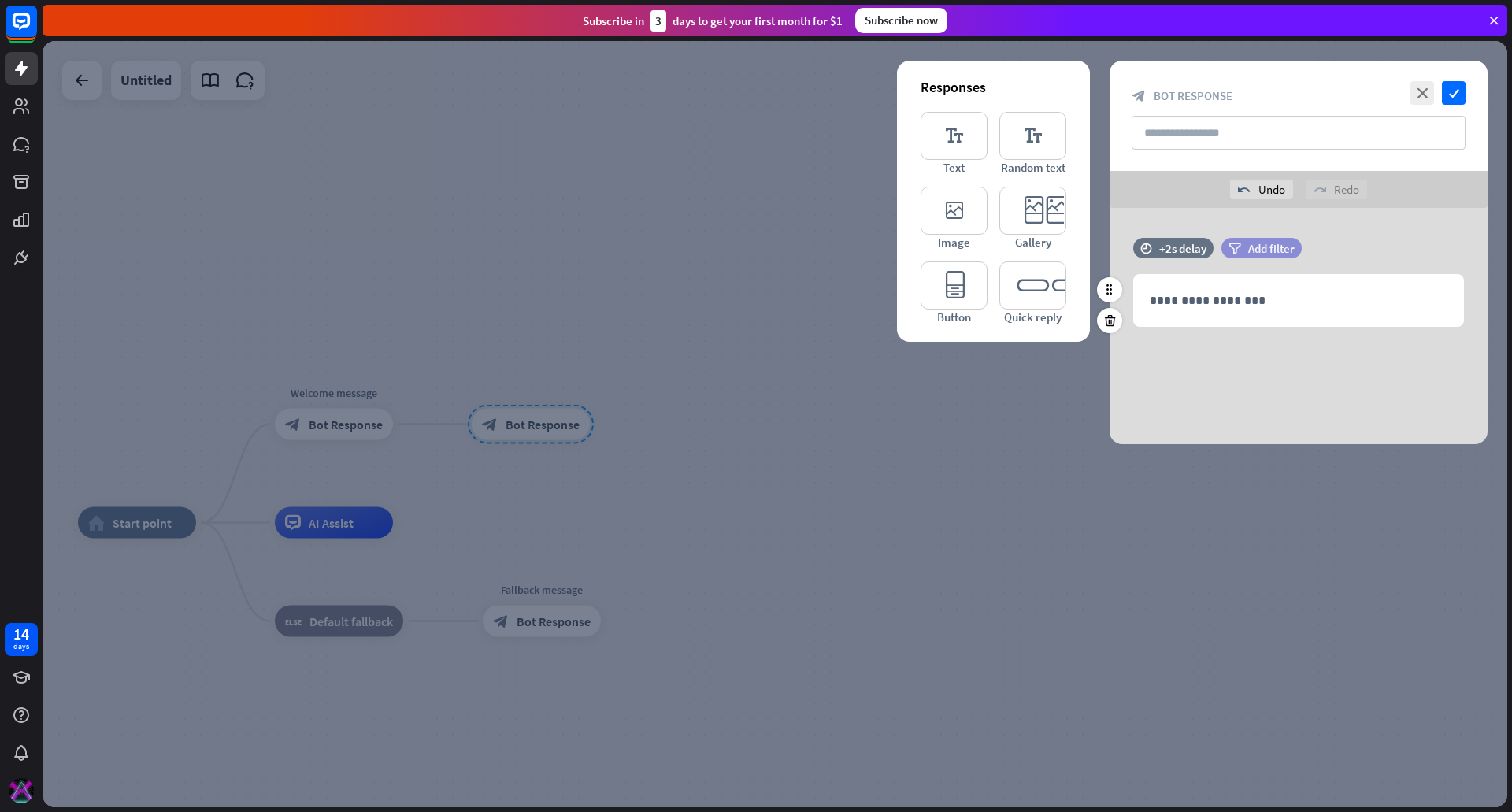
click at [1267, 244] on span "Add filter" at bounding box center [1271, 248] width 47 height 15
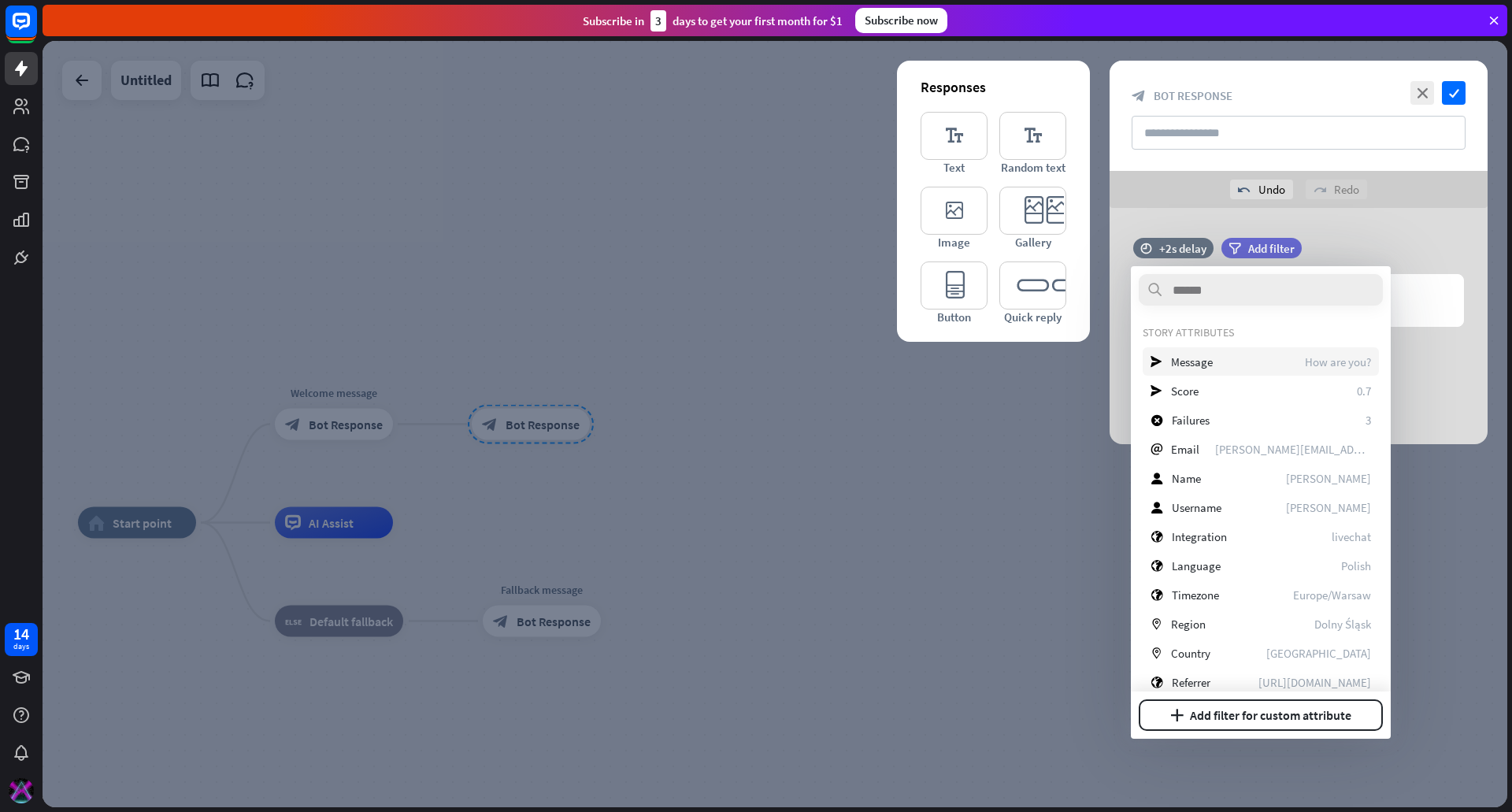
click at [1255, 363] on div "send Message How are you?" at bounding box center [1260, 362] width 236 height 28
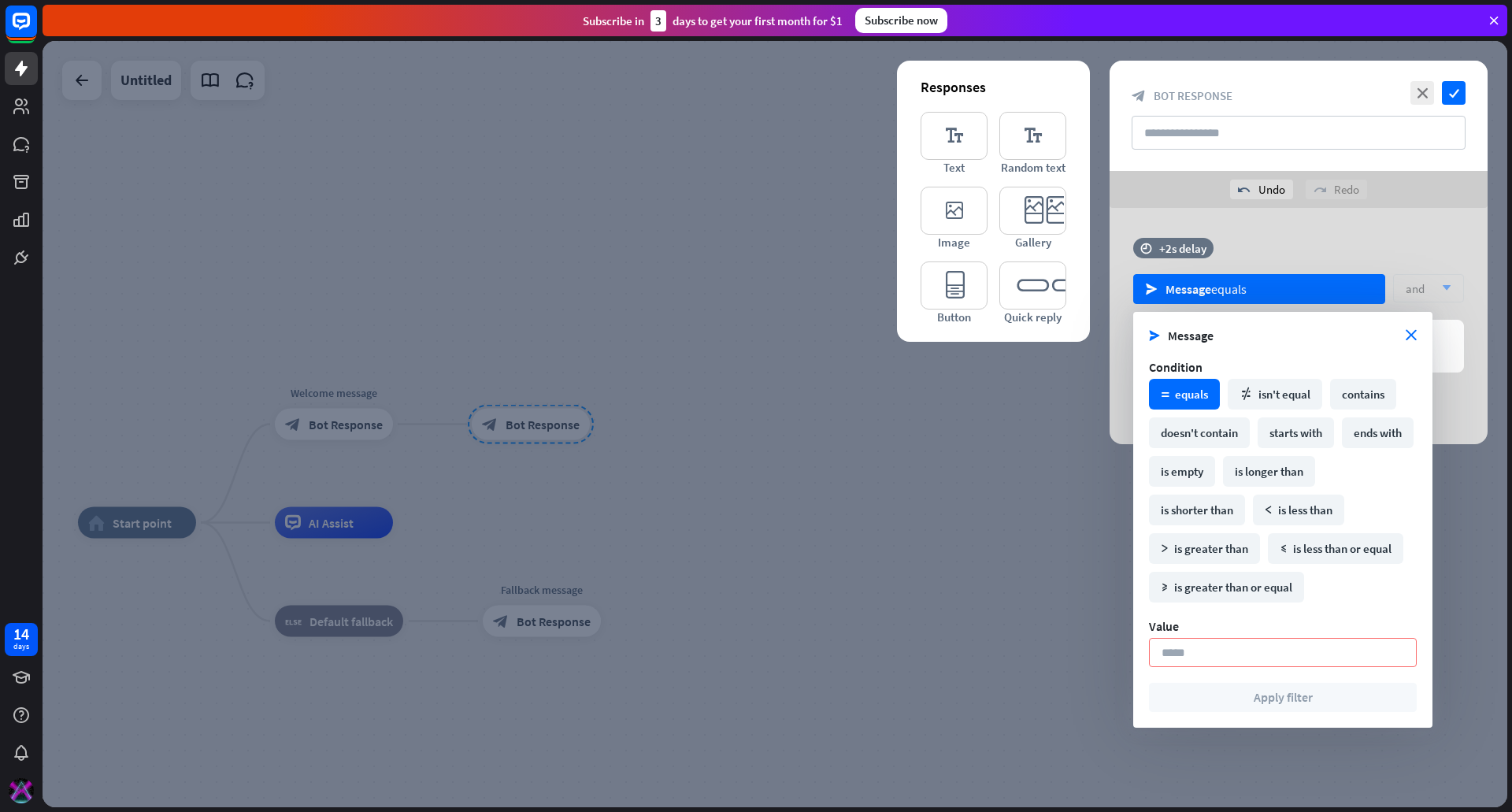
click at [1186, 392] on div "math_equal equals" at bounding box center [1184, 394] width 71 height 31
click at [1204, 653] on input at bounding box center [1282, 652] width 268 height 29
type input "**********"
click at [1251, 698] on button "Apply filter" at bounding box center [1282, 697] width 268 height 29
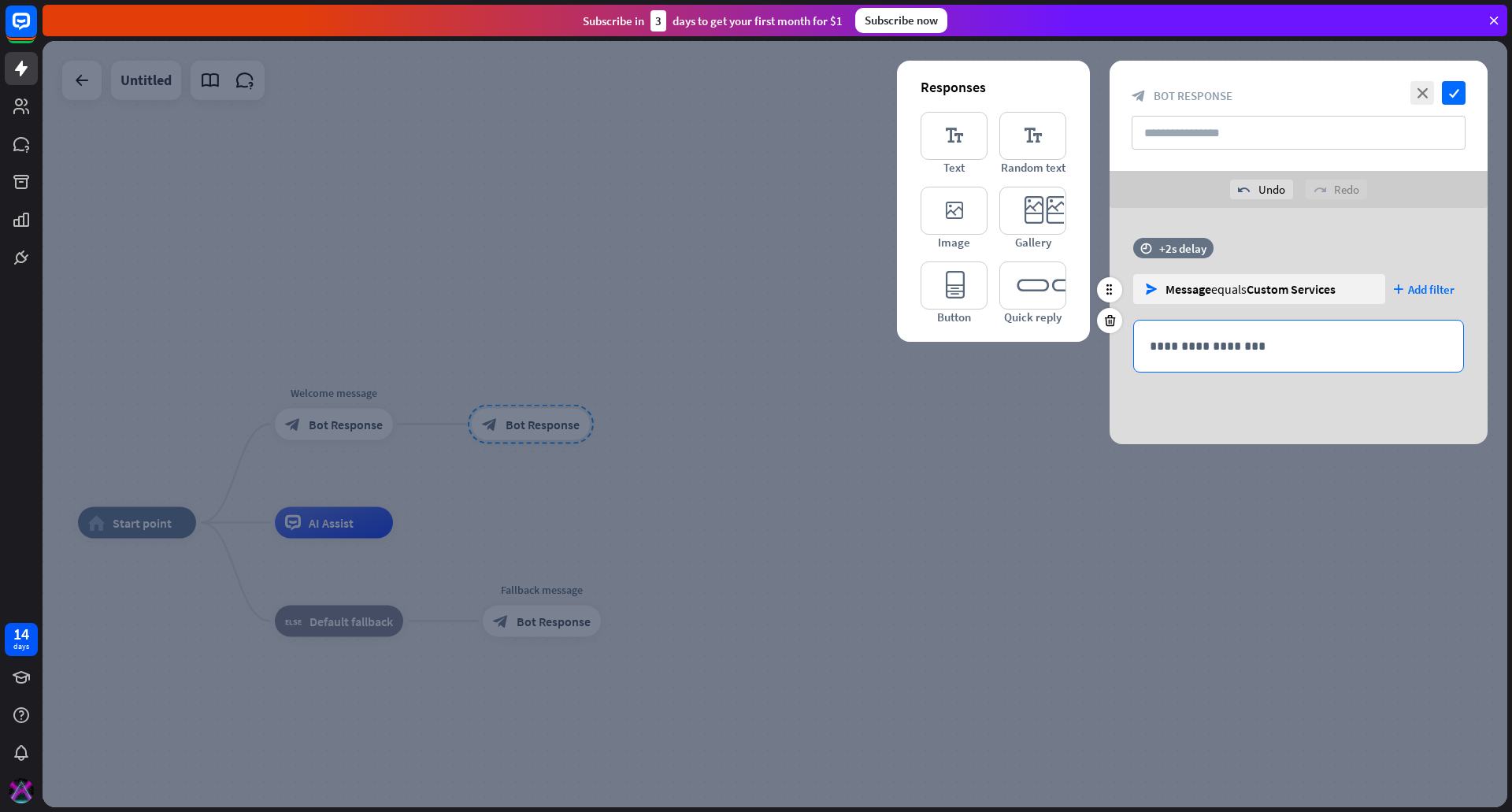
click at [1217, 343] on p "**********" at bounding box center [1298, 346] width 297 height 19
click at [1279, 385] on div "**********" at bounding box center [1298, 313] width 378 height 150
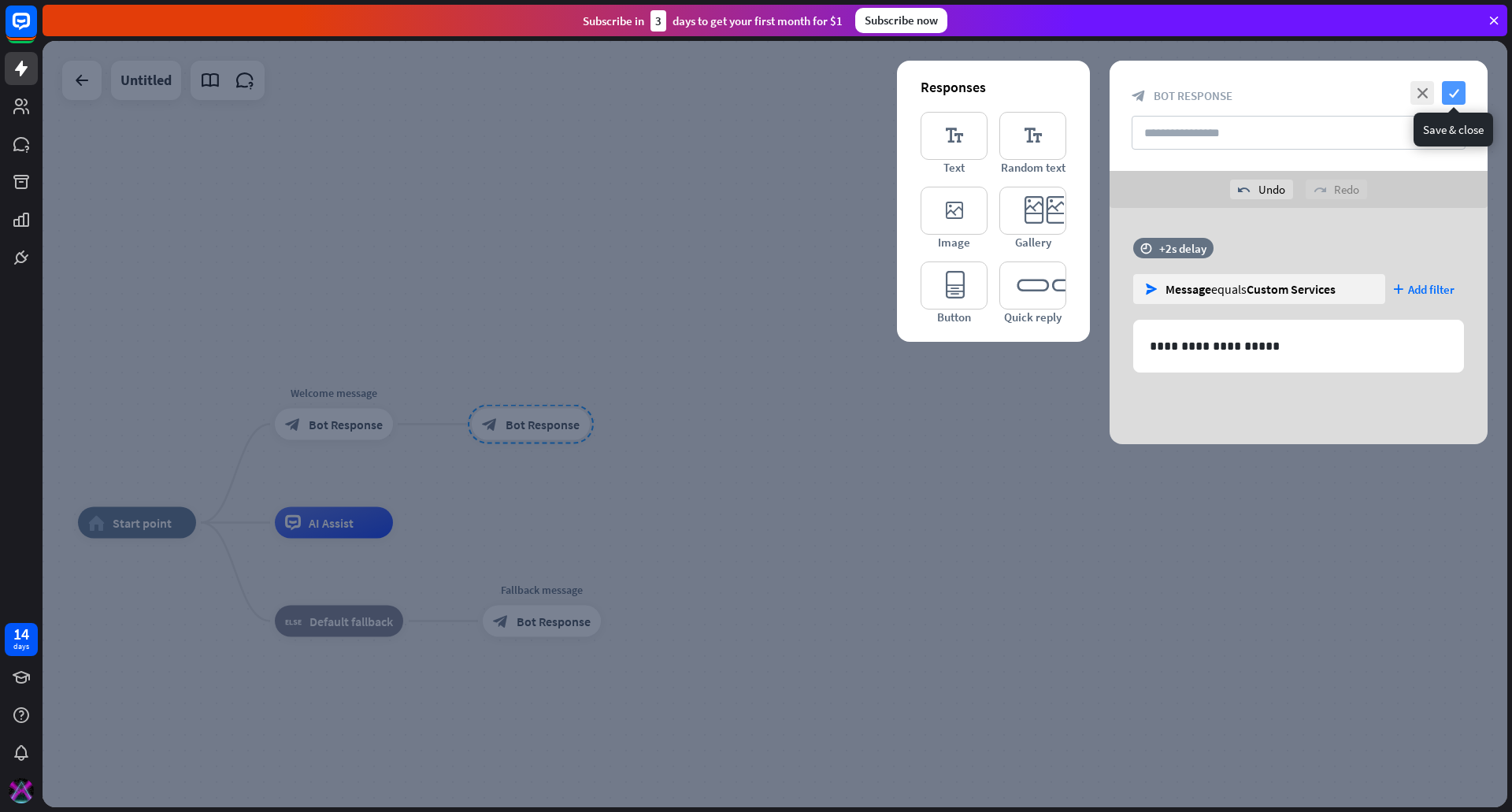
click at [1448, 84] on icon "check" at bounding box center [1453, 92] width 24 height 24
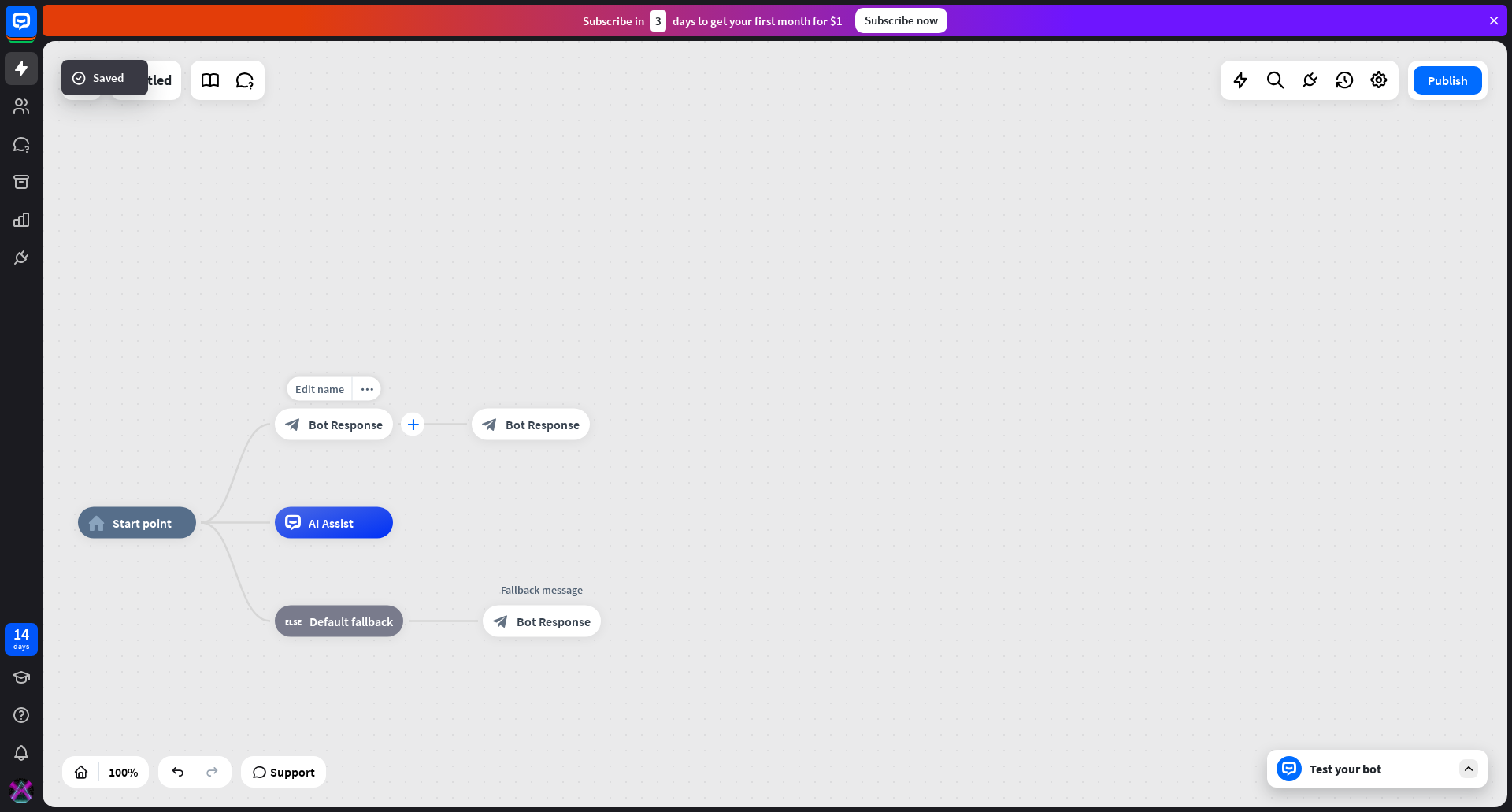
click at [410, 422] on icon "plus" at bounding box center [412, 424] width 11 height 11
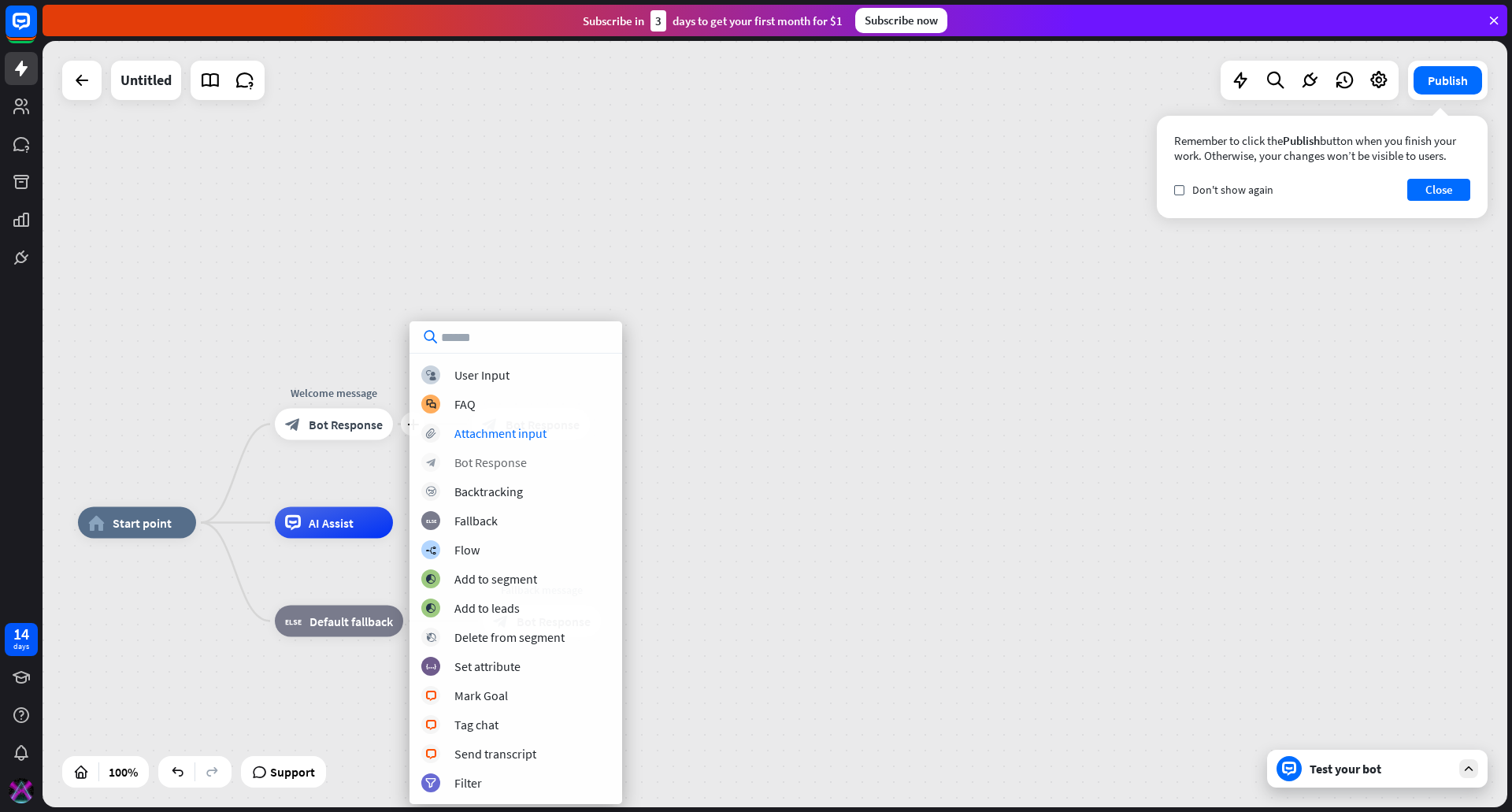
click at [509, 459] on div "Bot Response" at bounding box center [491, 463] width 73 height 16
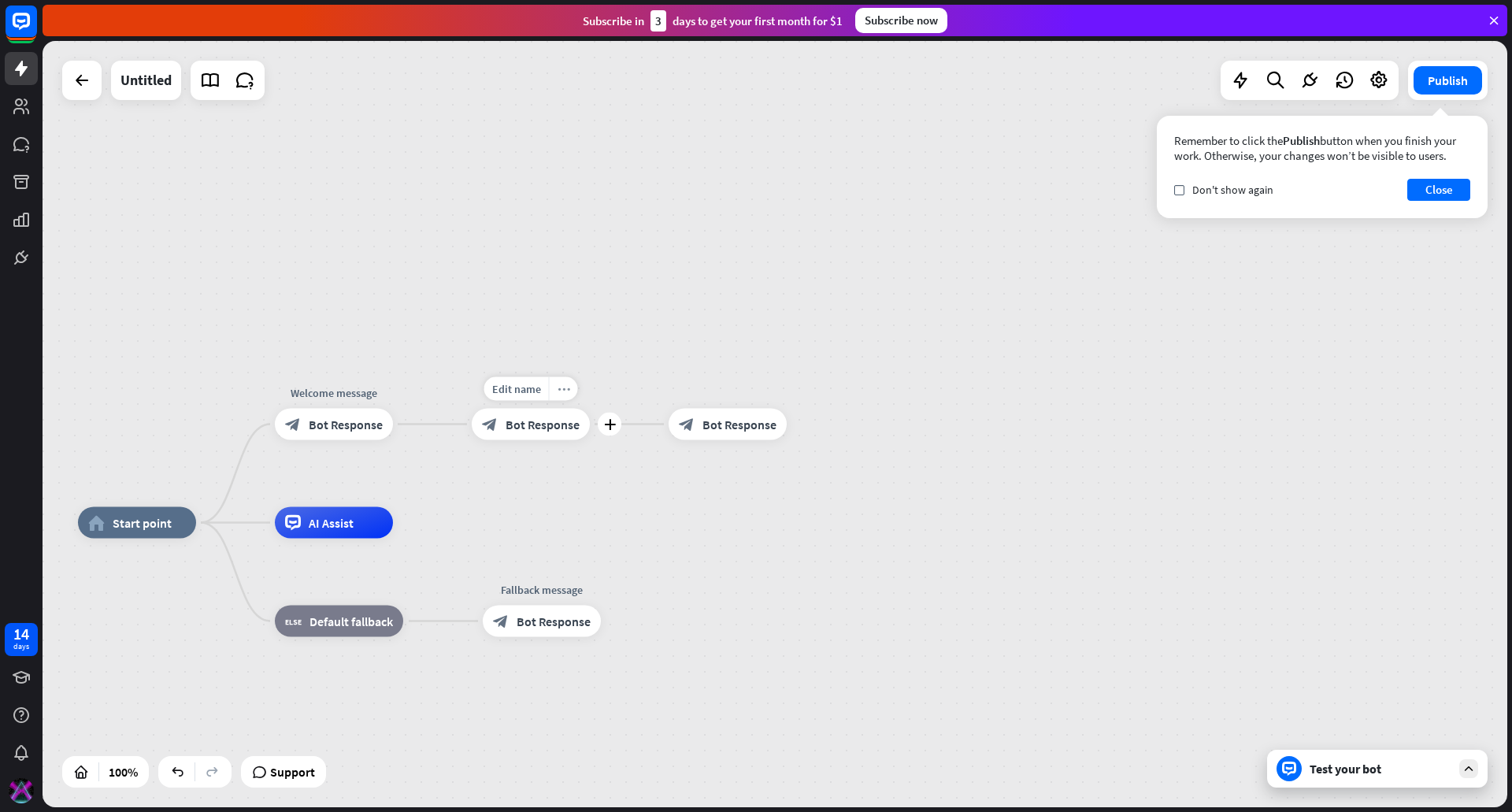
click at [559, 384] on icon "more_horiz" at bounding box center [563, 388] width 12 height 11
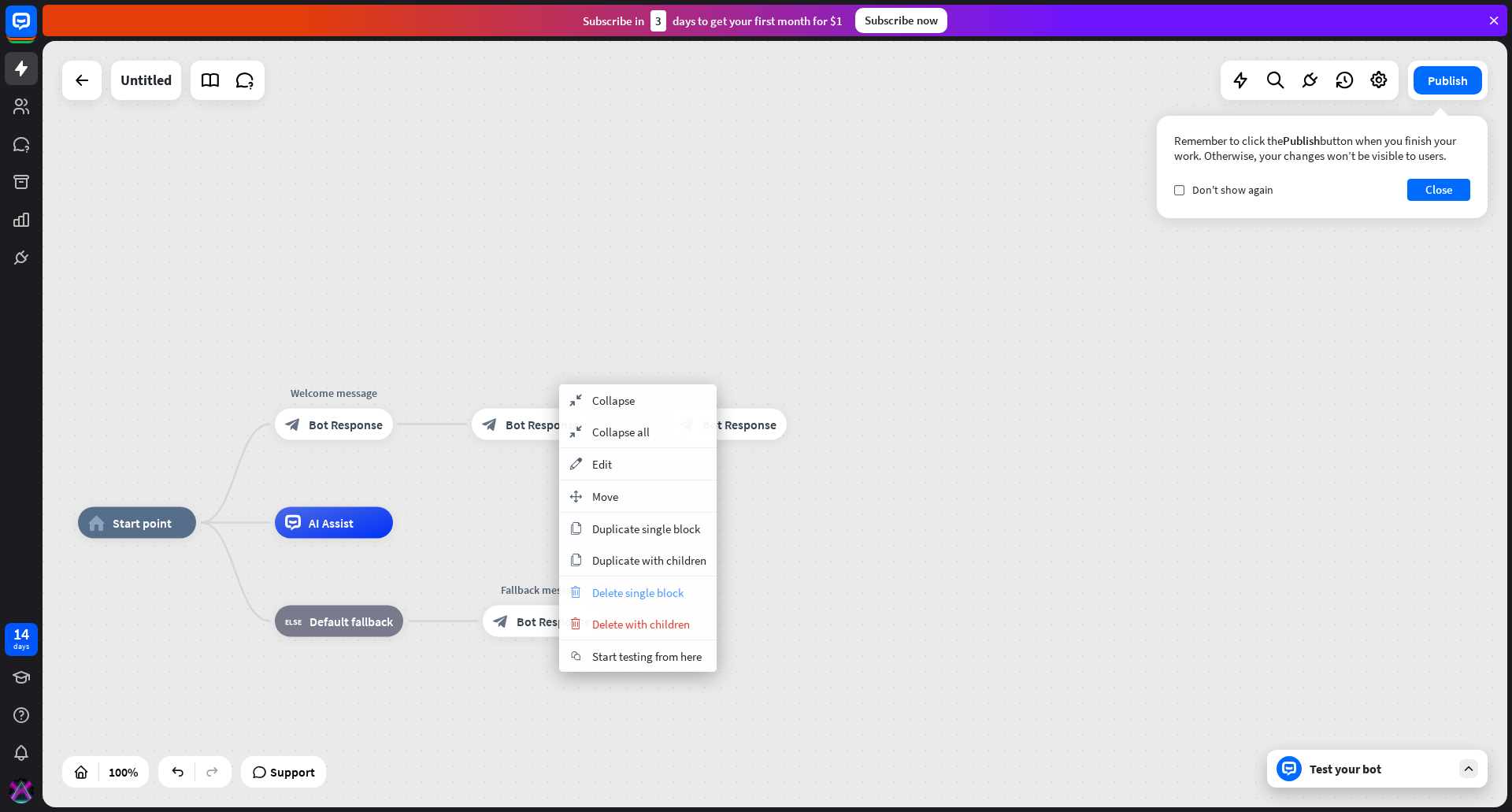
click at [684, 589] on span "Delete single block" at bounding box center [638, 593] width 91 height 15
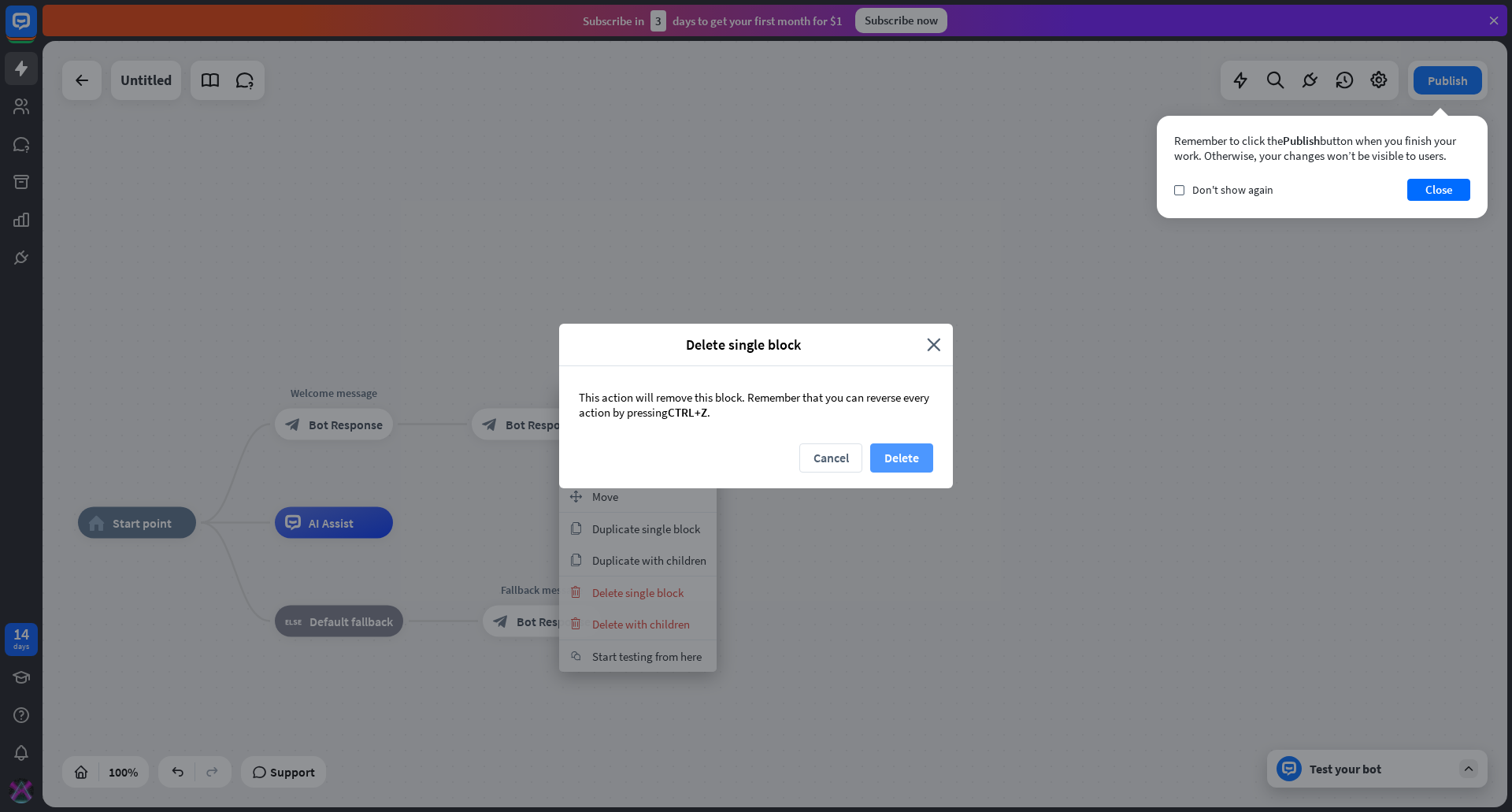
click at [895, 452] on button "Delete" at bounding box center [902, 457] width 63 height 29
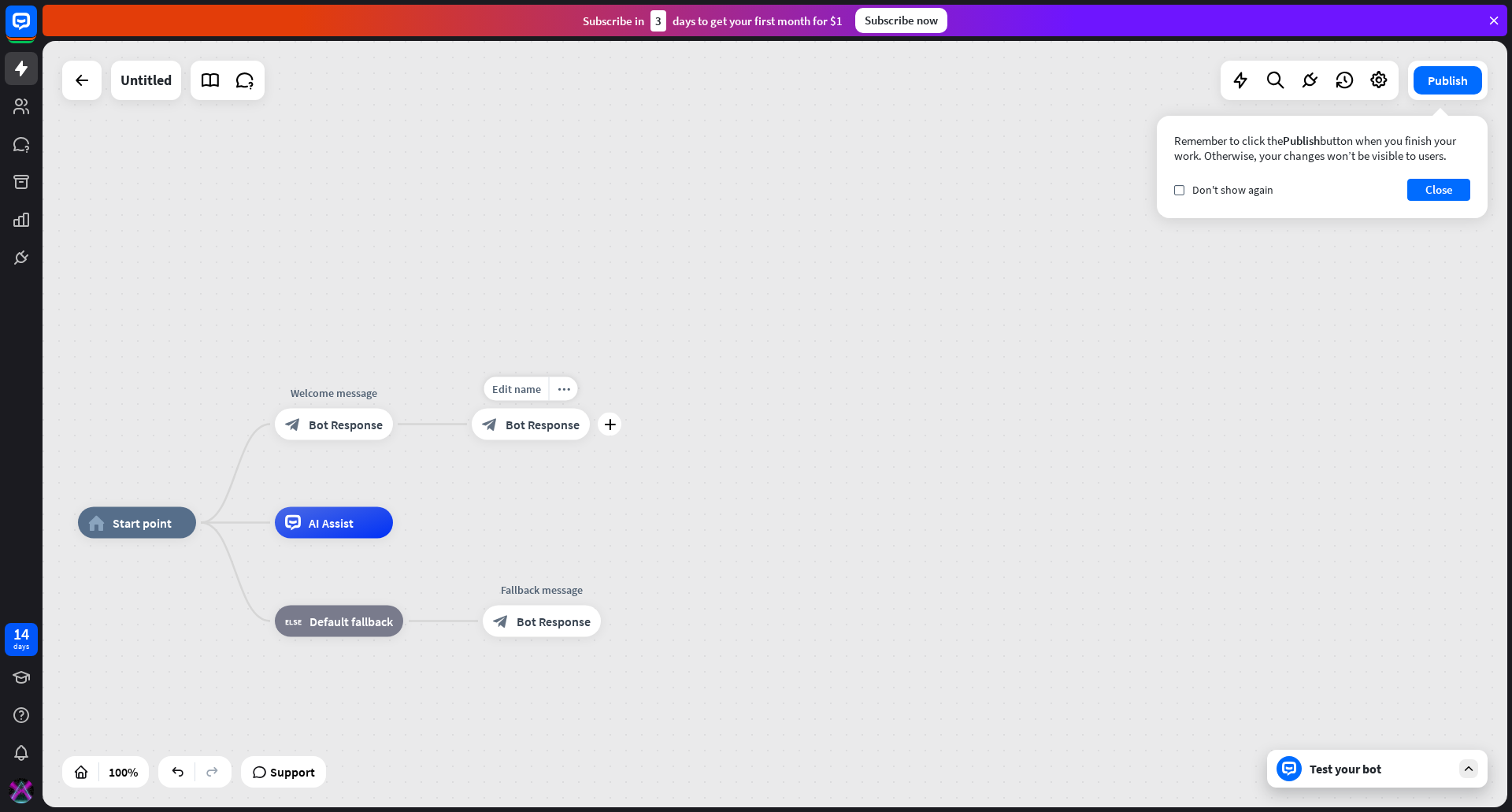
click at [548, 431] on span "Bot Response" at bounding box center [542, 425] width 74 height 16
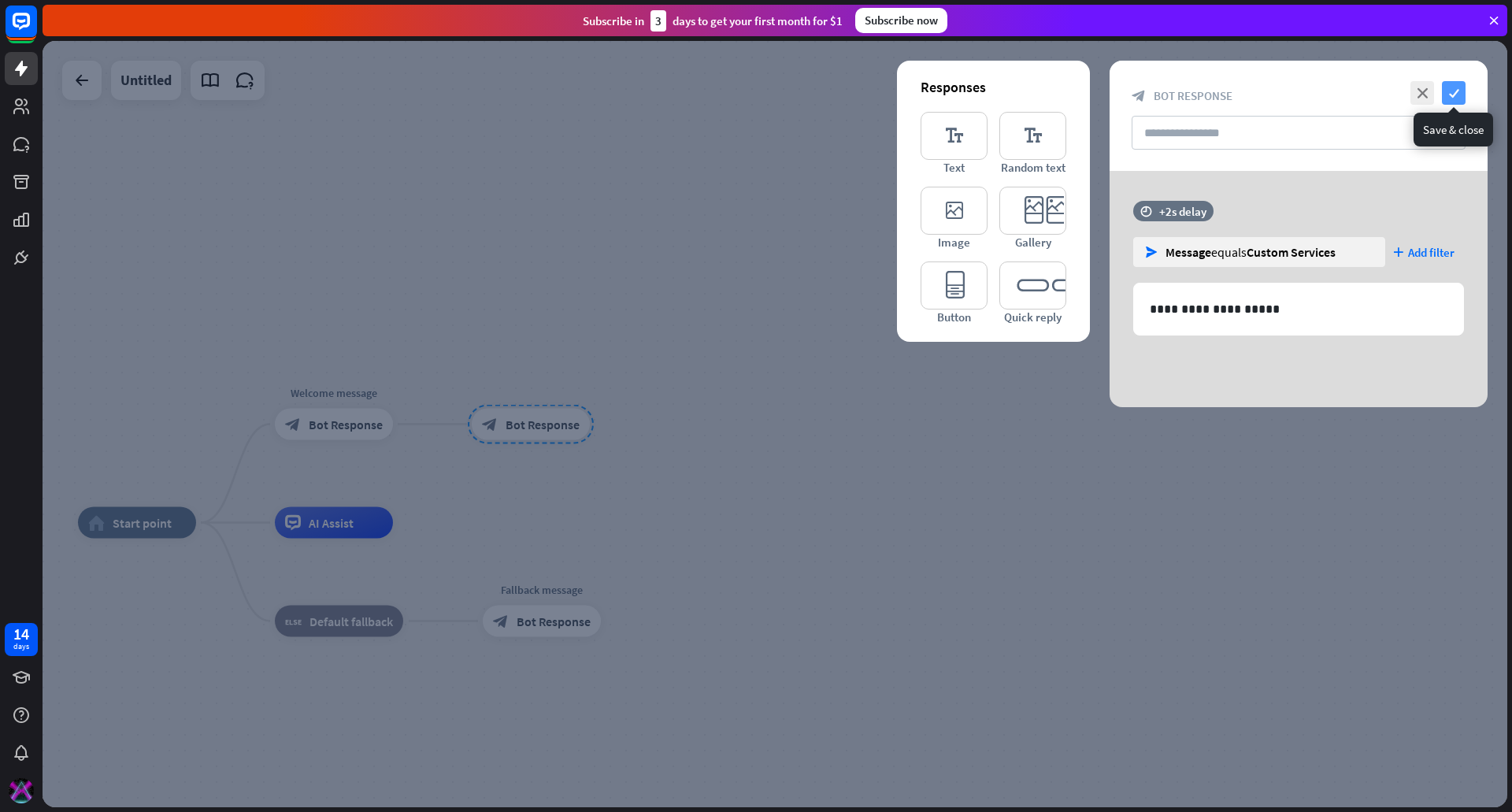
click at [1449, 96] on icon "check" at bounding box center [1453, 92] width 24 height 24
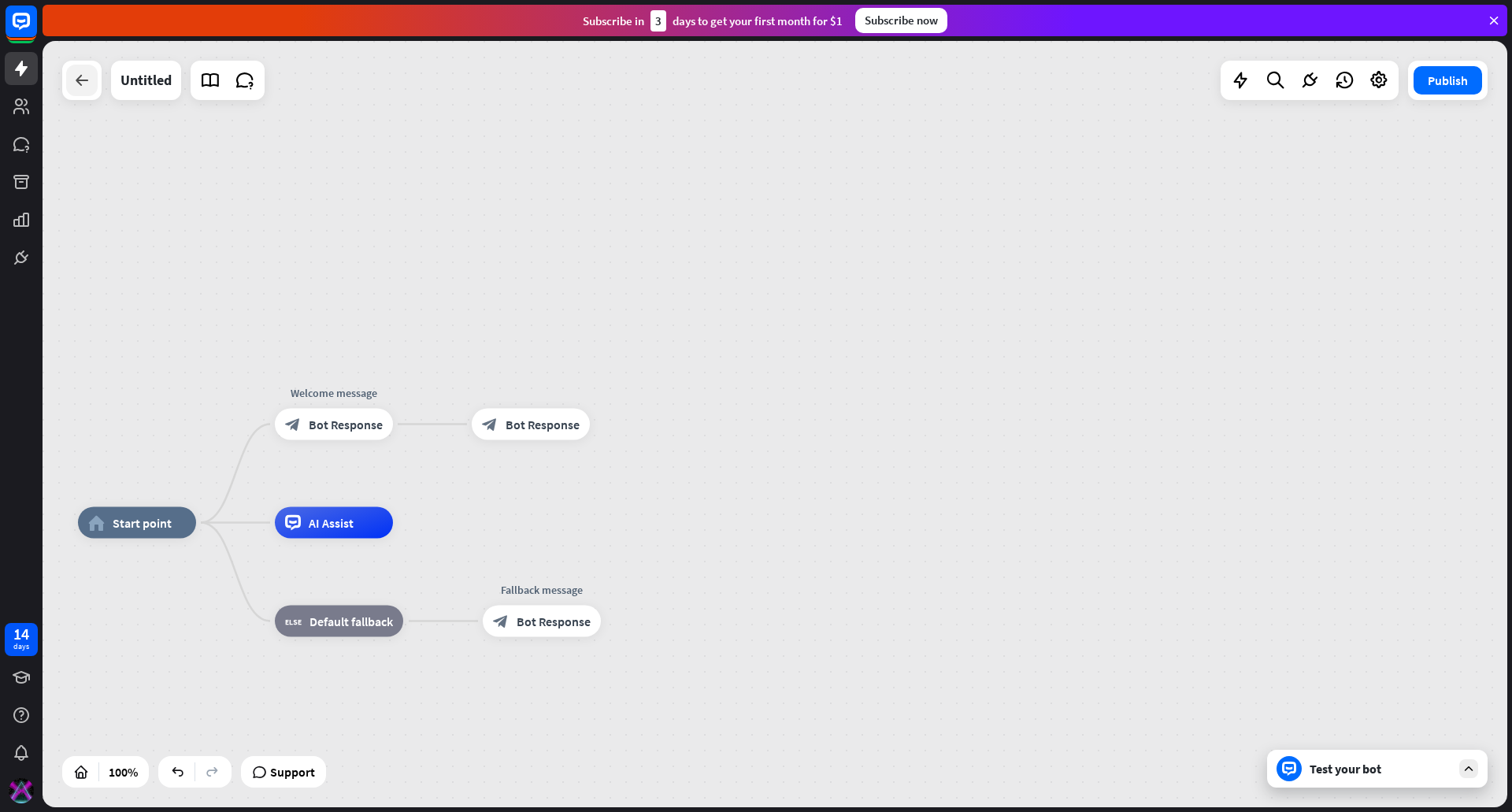
click at [84, 92] on div at bounding box center [82, 81] width 32 height 32
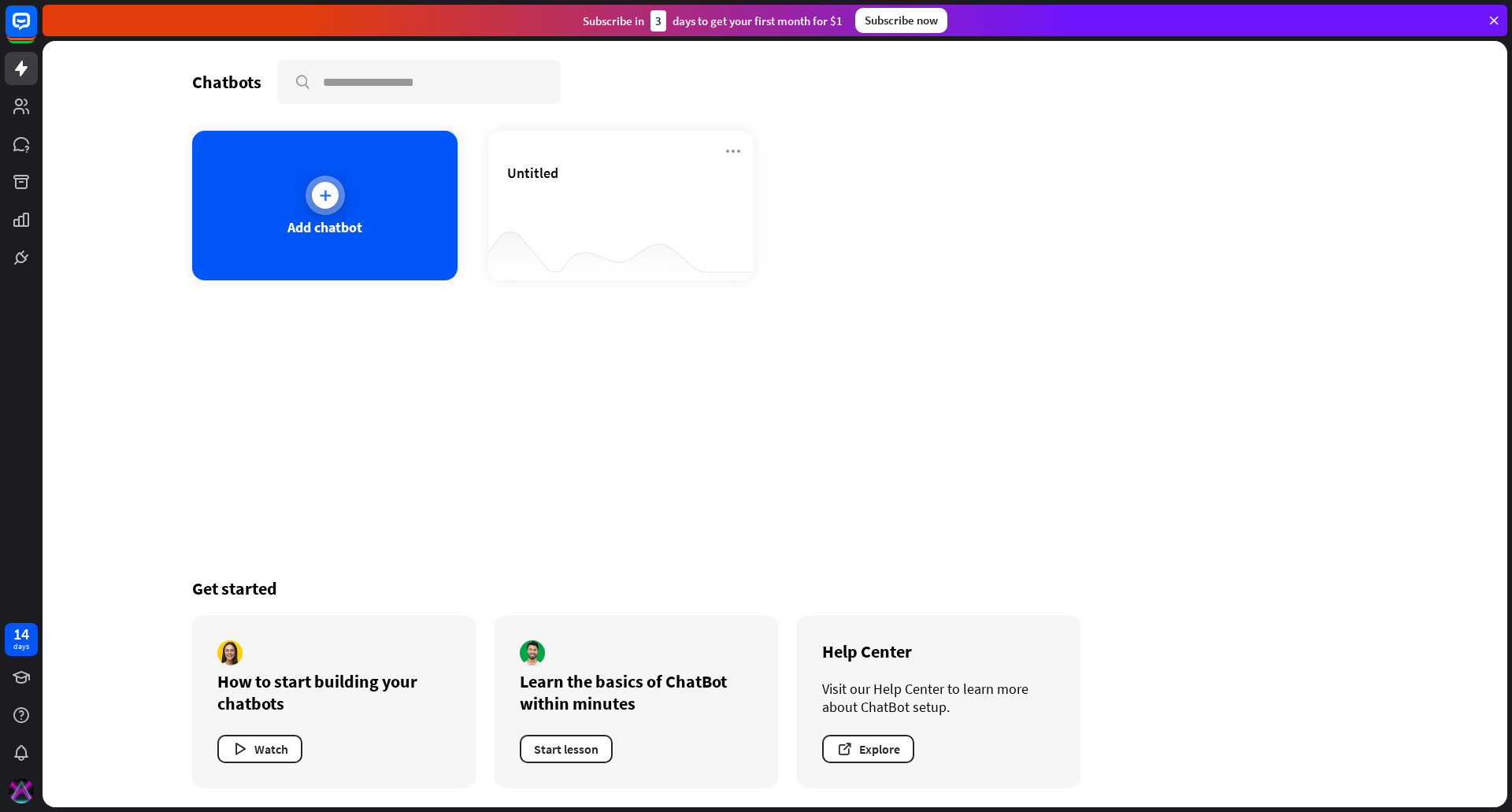
click at [286, 221] on div "Add chatbot" at bounding box center [325, 205] width 265 height 150
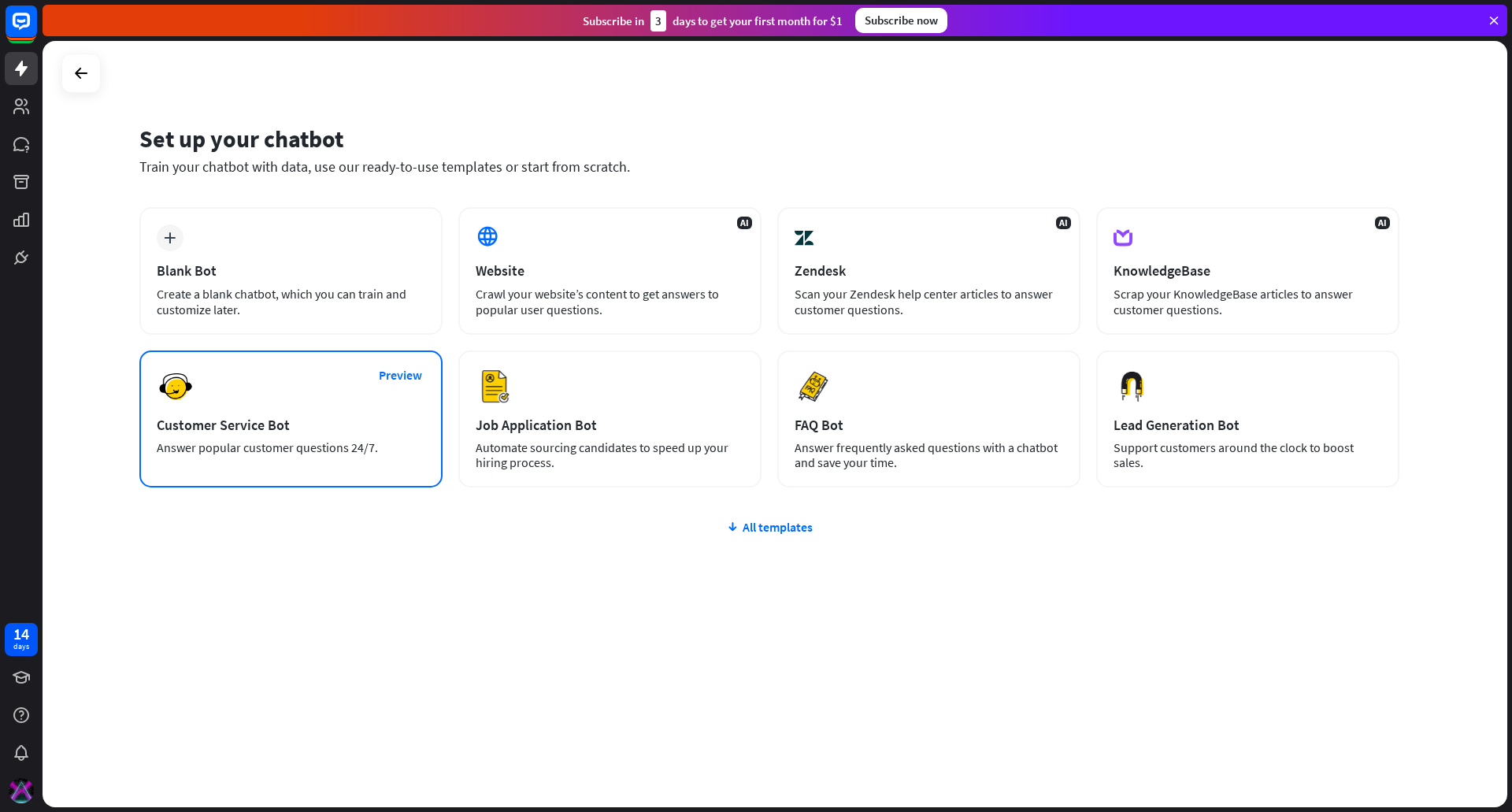
click at [298, 435] on div "Preview Customer Service Bot Answer popular customer questions 24/7." at bounding box center [291, 419] width 304 height 137
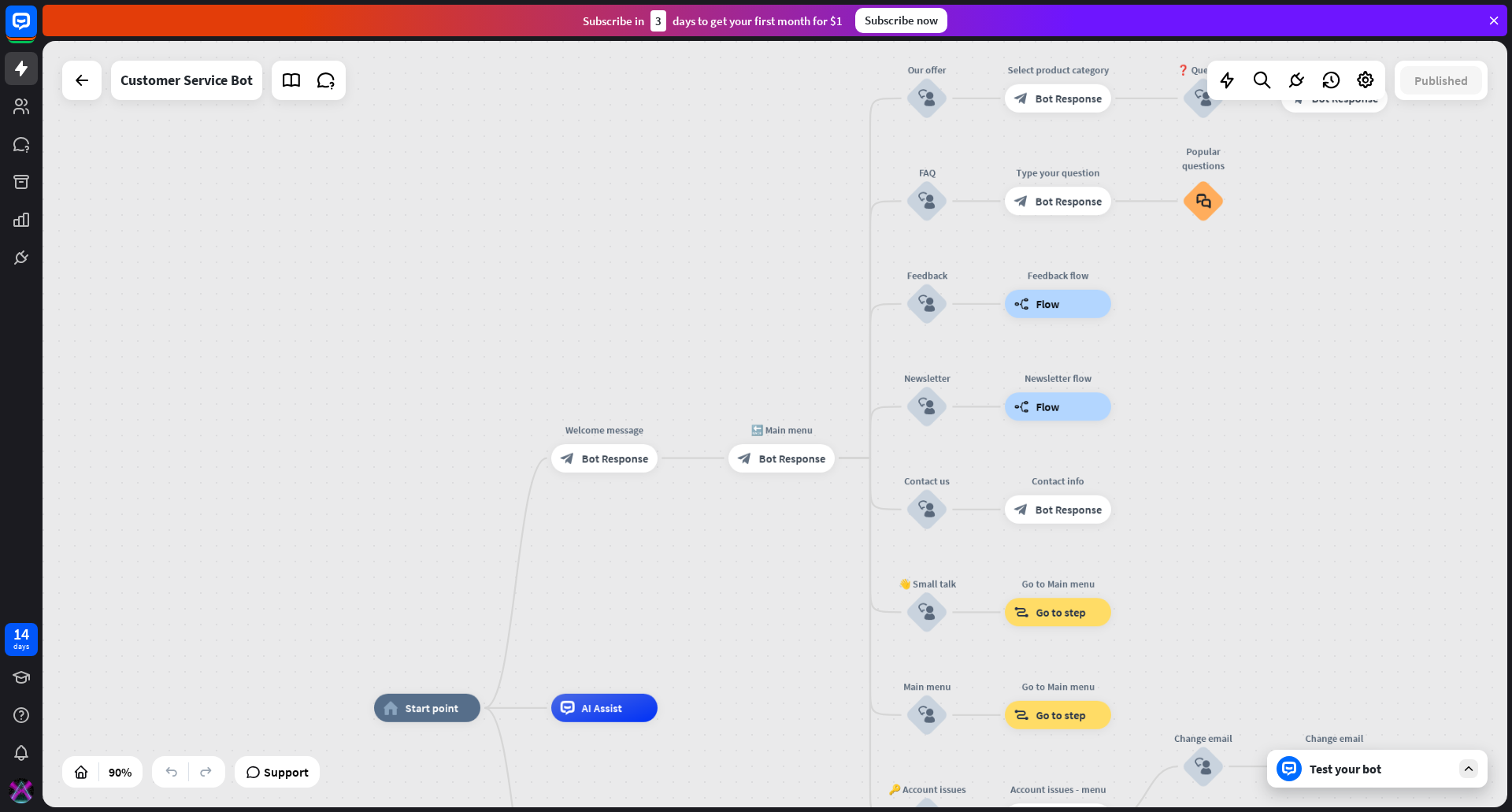
drag, startPoint x: 1229, startPoint y: 157, endPoint x: 1217, endPoint y: 464, distance: 307.2
click at [1217, 464] on div "home_2 Start point Welcome message block_bot_response Bot Response 🔙 Main menu …" at bounding box center [774, 424] width 1465 height 766
click at [621, 461] on span "Bot Response" at bounding box center [615, 458] width 67 height 14
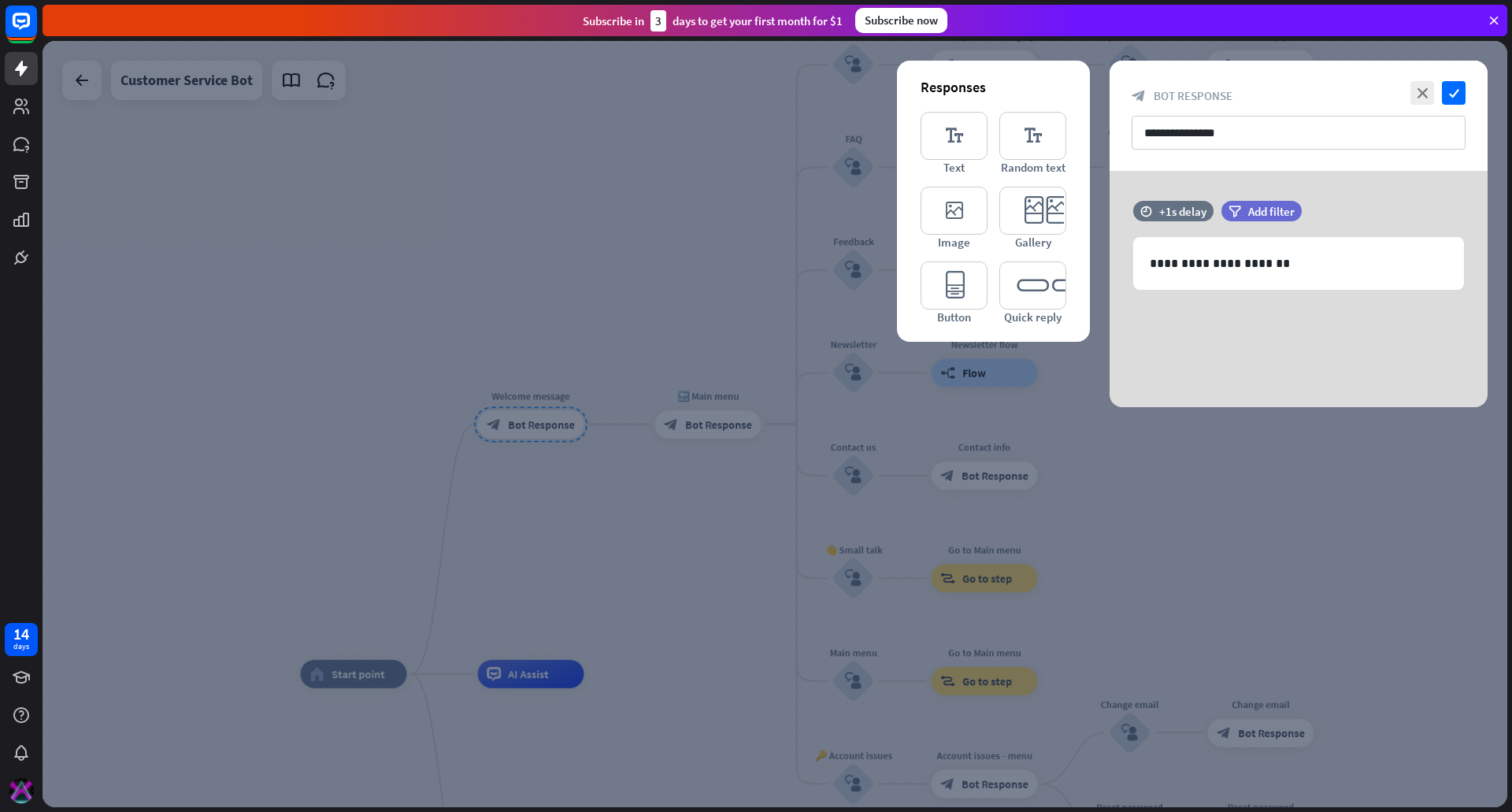
click at [557, 519] on div at bounding box center [774, 424] width 1465 height 766
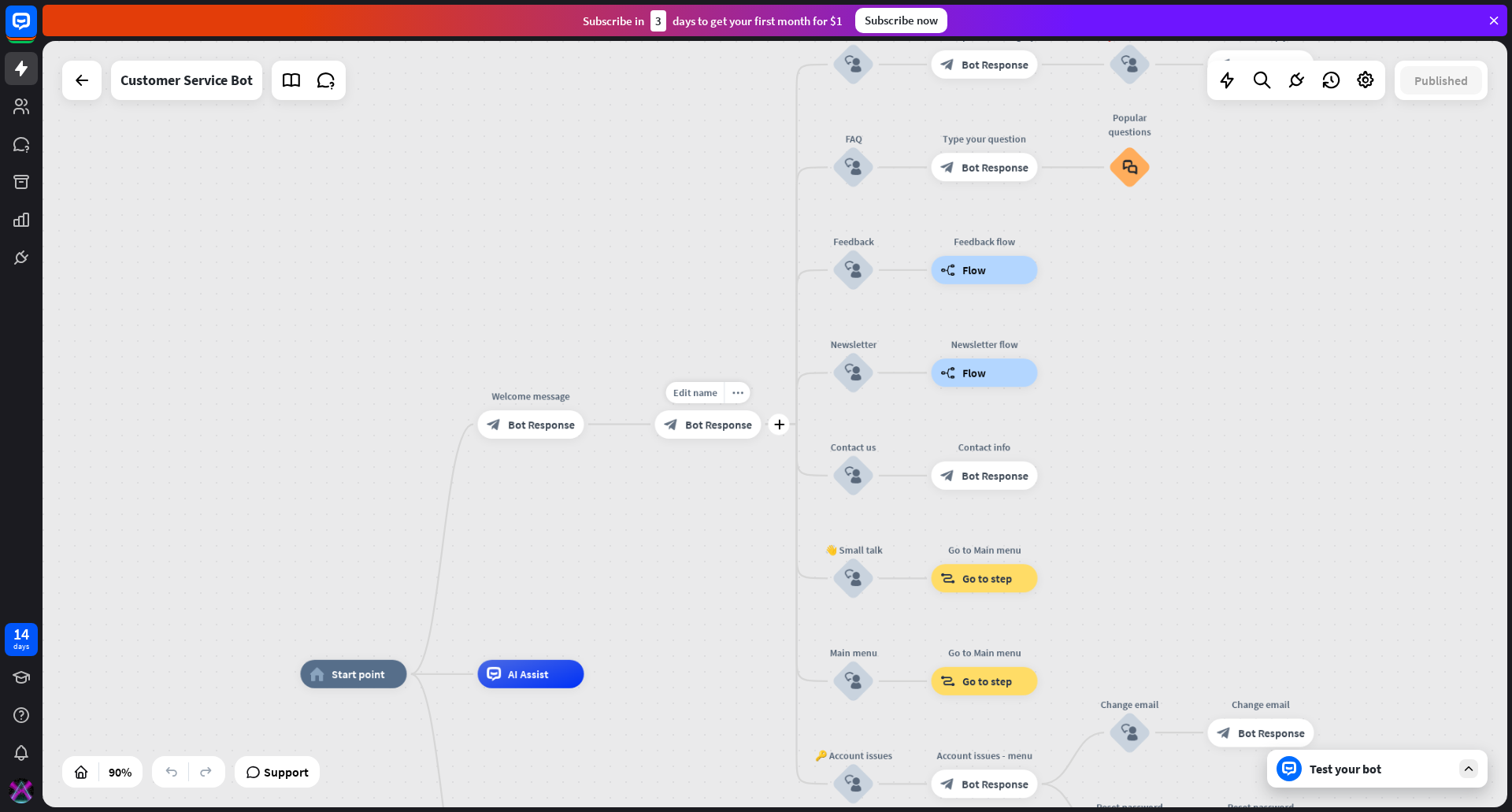
click at [694, 435] on div "block_bot_response Bot Response" at bounding box center [708, 425] width 106 height 28
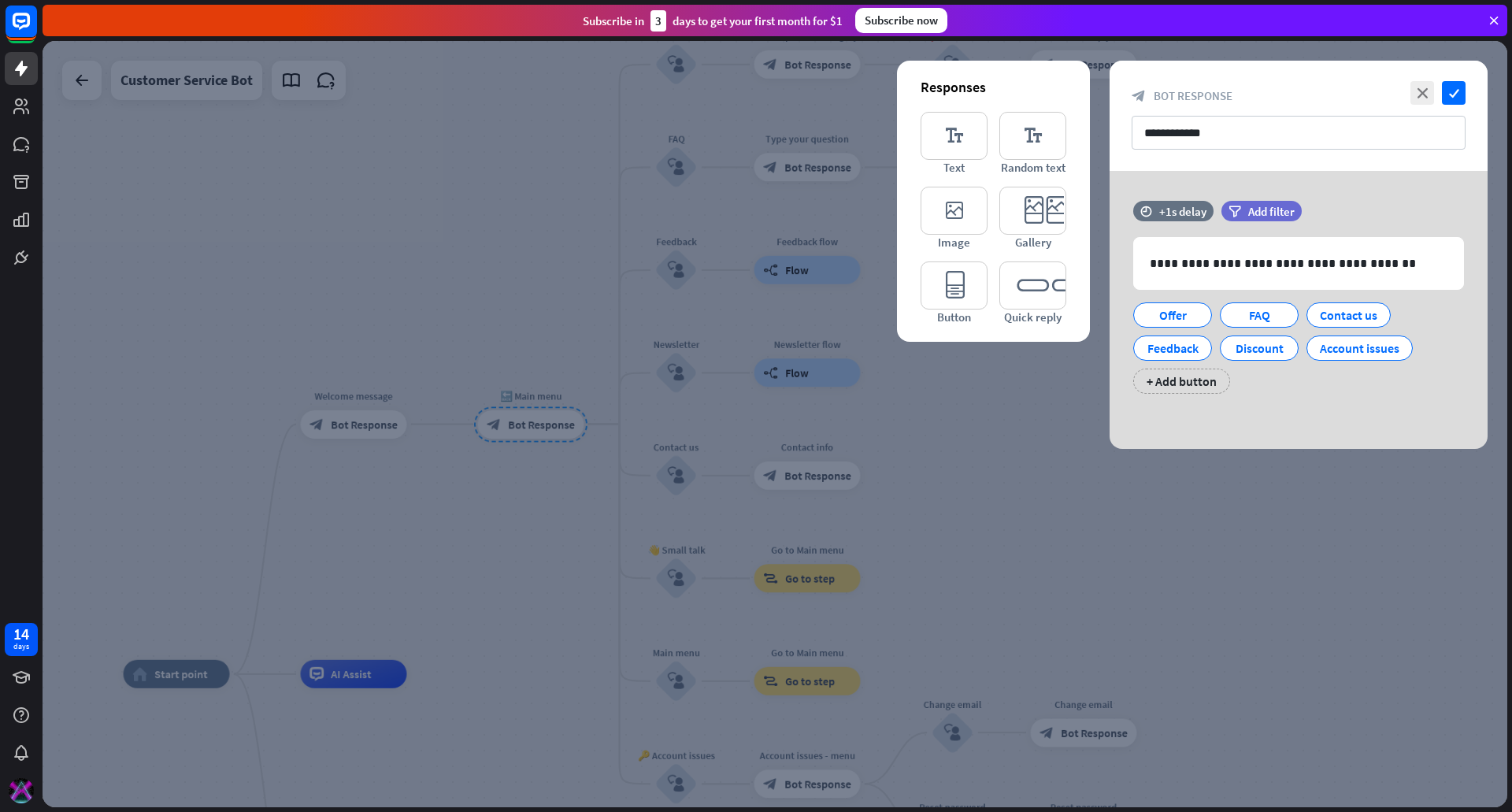
click at [1078, 557] on div at bounding box center [774, 424] width 1465 height 766
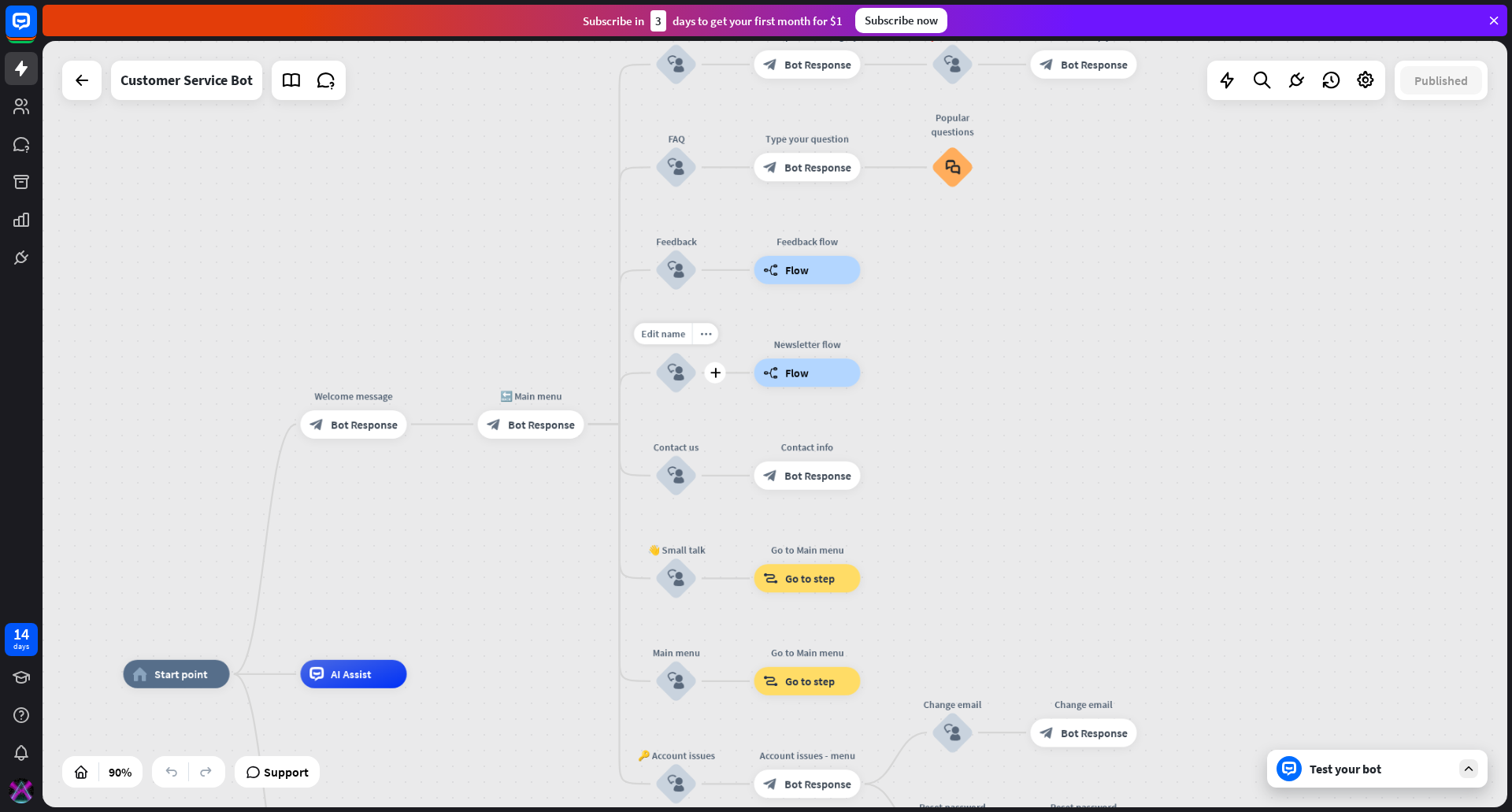
click at [674, 379] on icon "block_user_input" at bounding box center [677, 373] width 18 height 18
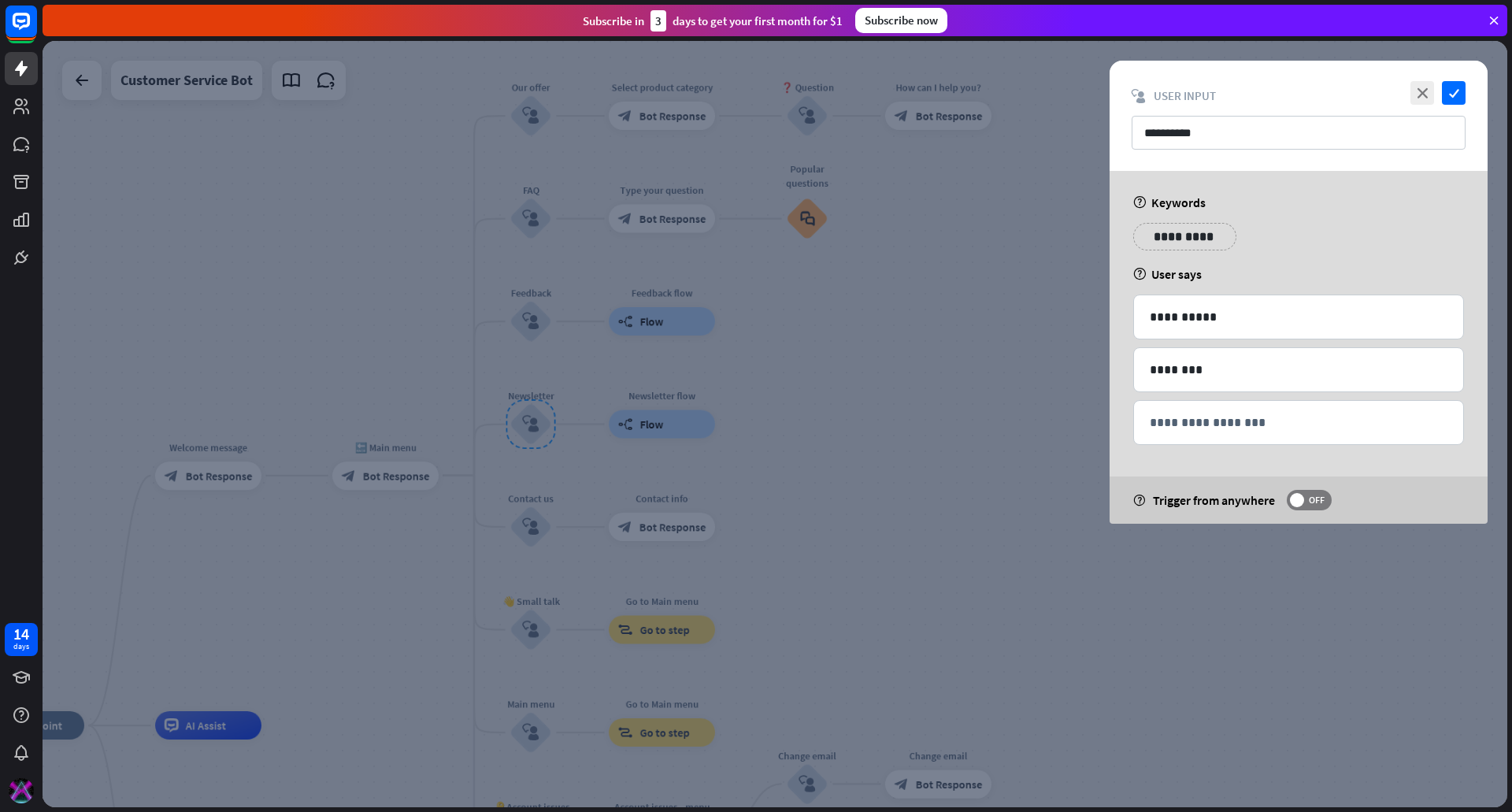
click at [823, 393] on div at bounding box center [774, 424] width 1465 height 766
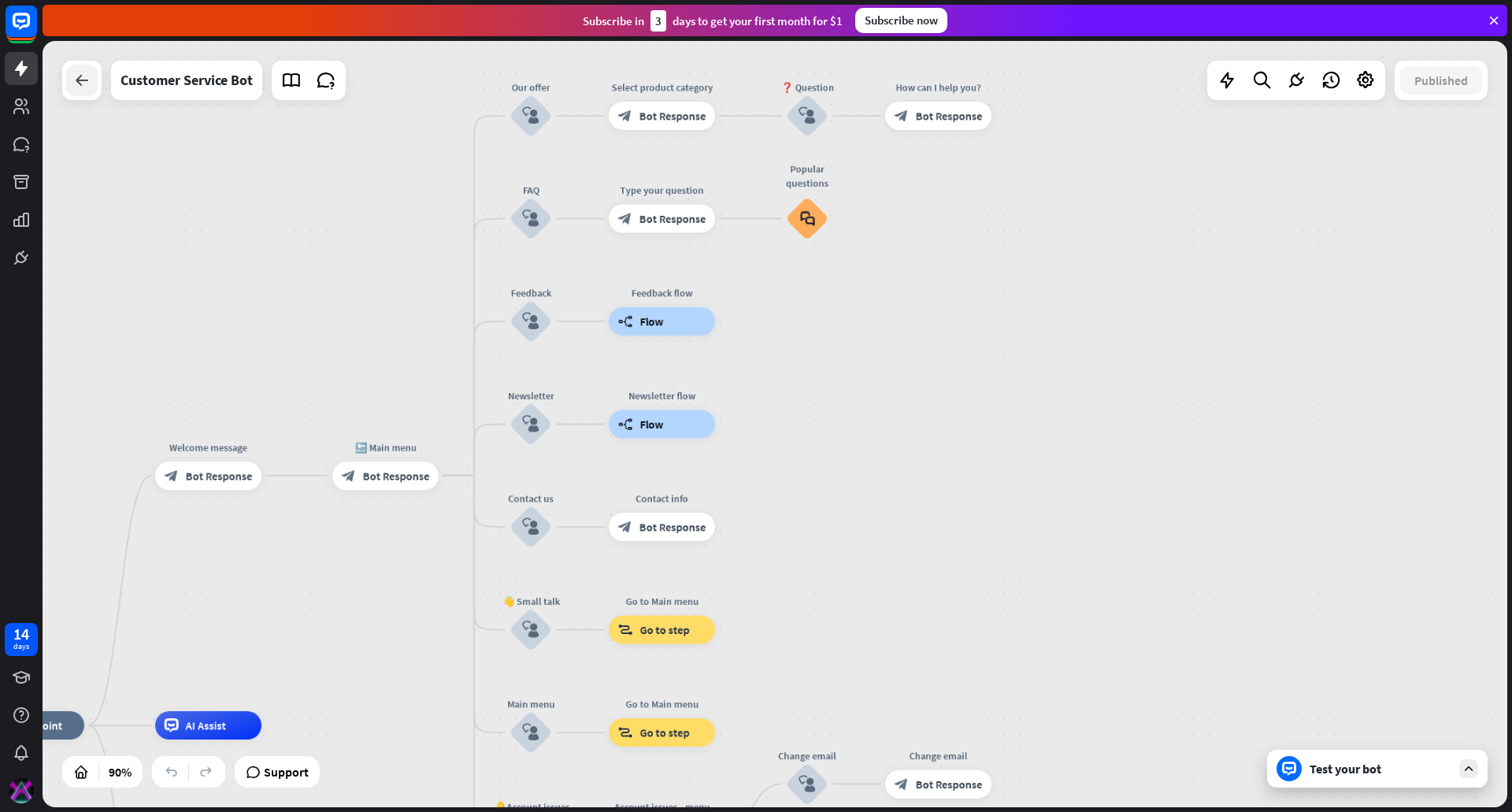
click at [84, 89] on icon at bounding box center [82, 81] width 19 height 19
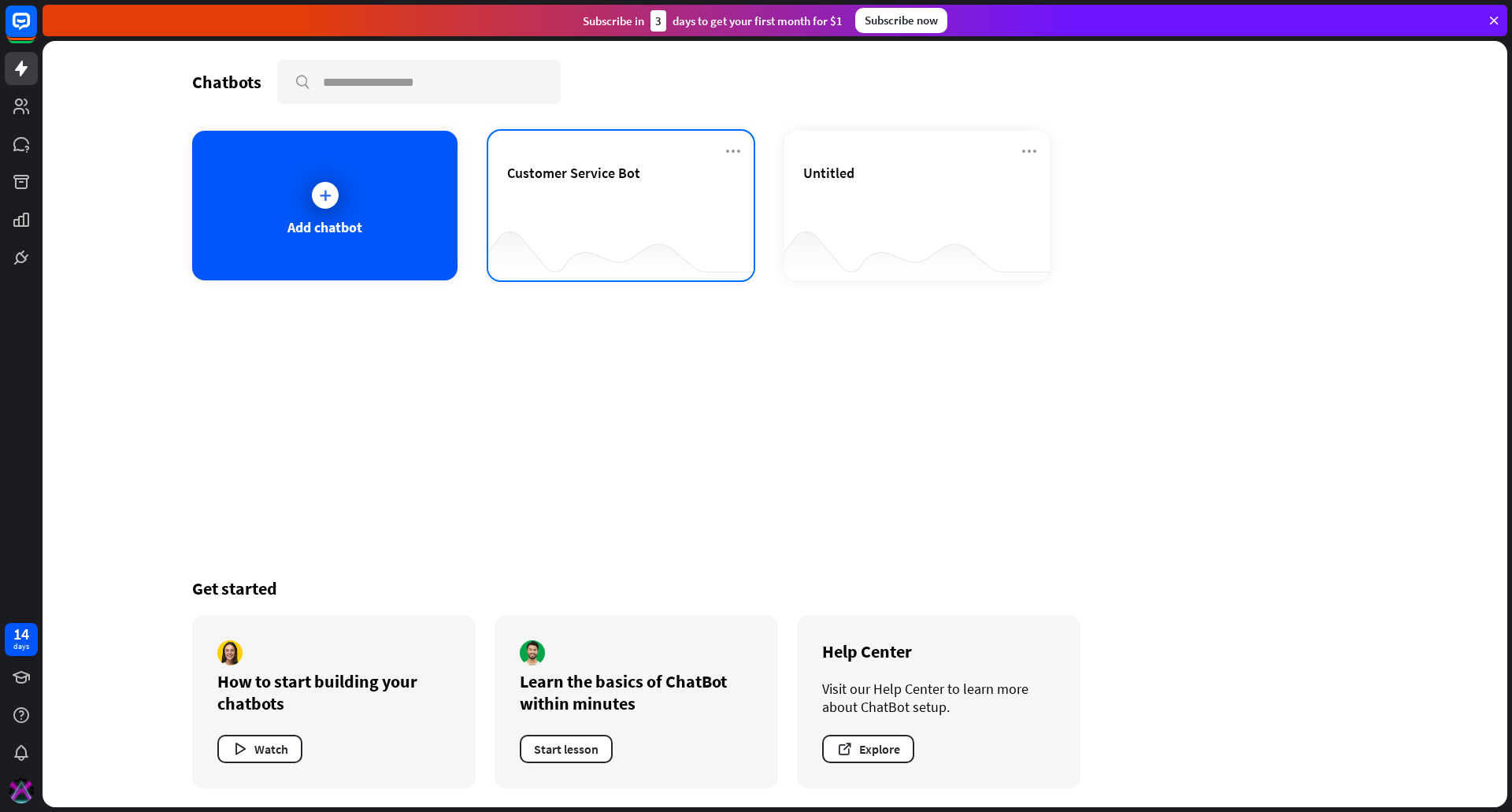
click at [528, 183] on div "Customer Service Bot" at bounding box center [620, 191] width 227 height 55
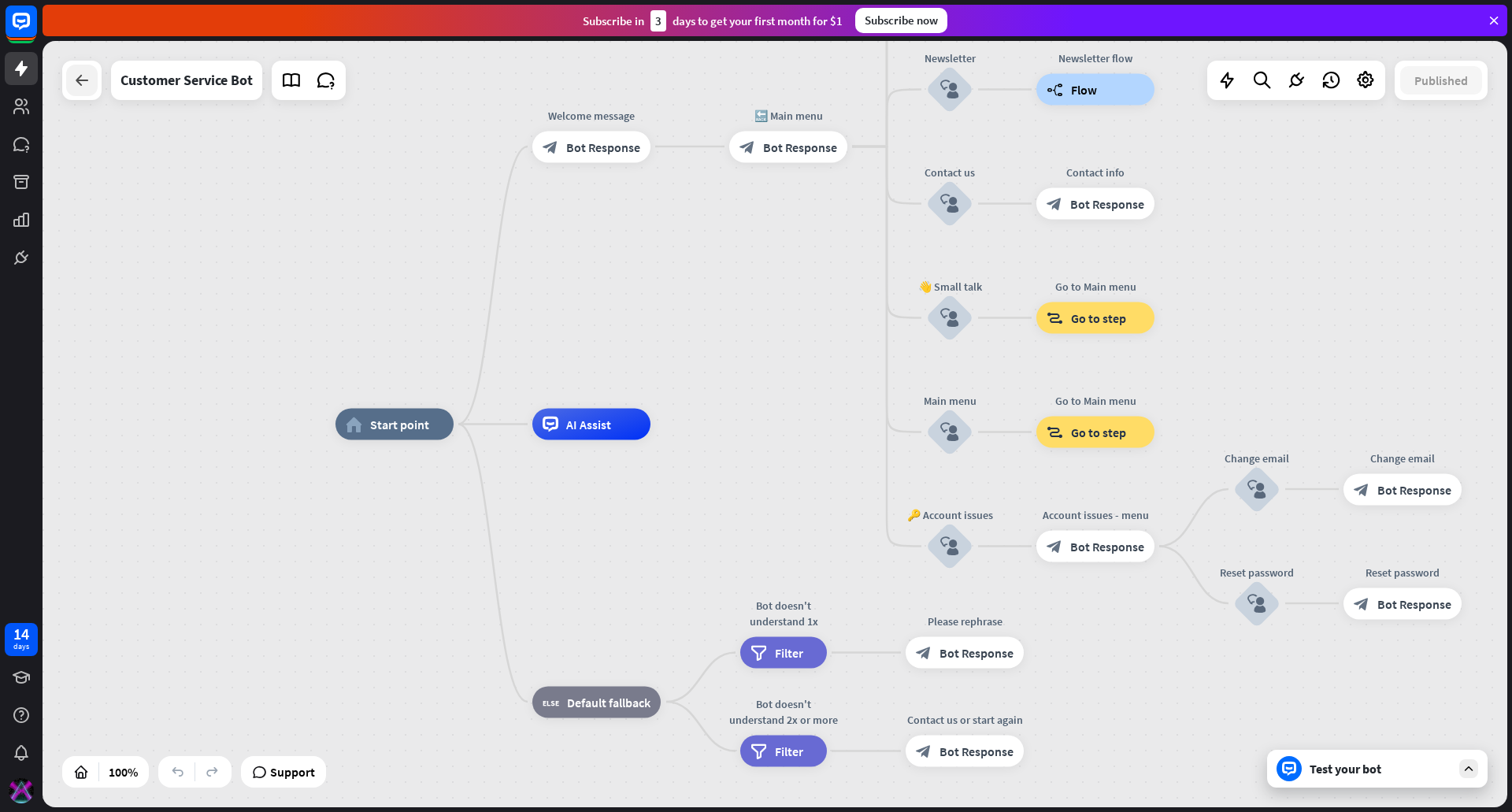
click at [73, 80] on icon at bounding box center [82, 81] width 19 height 19
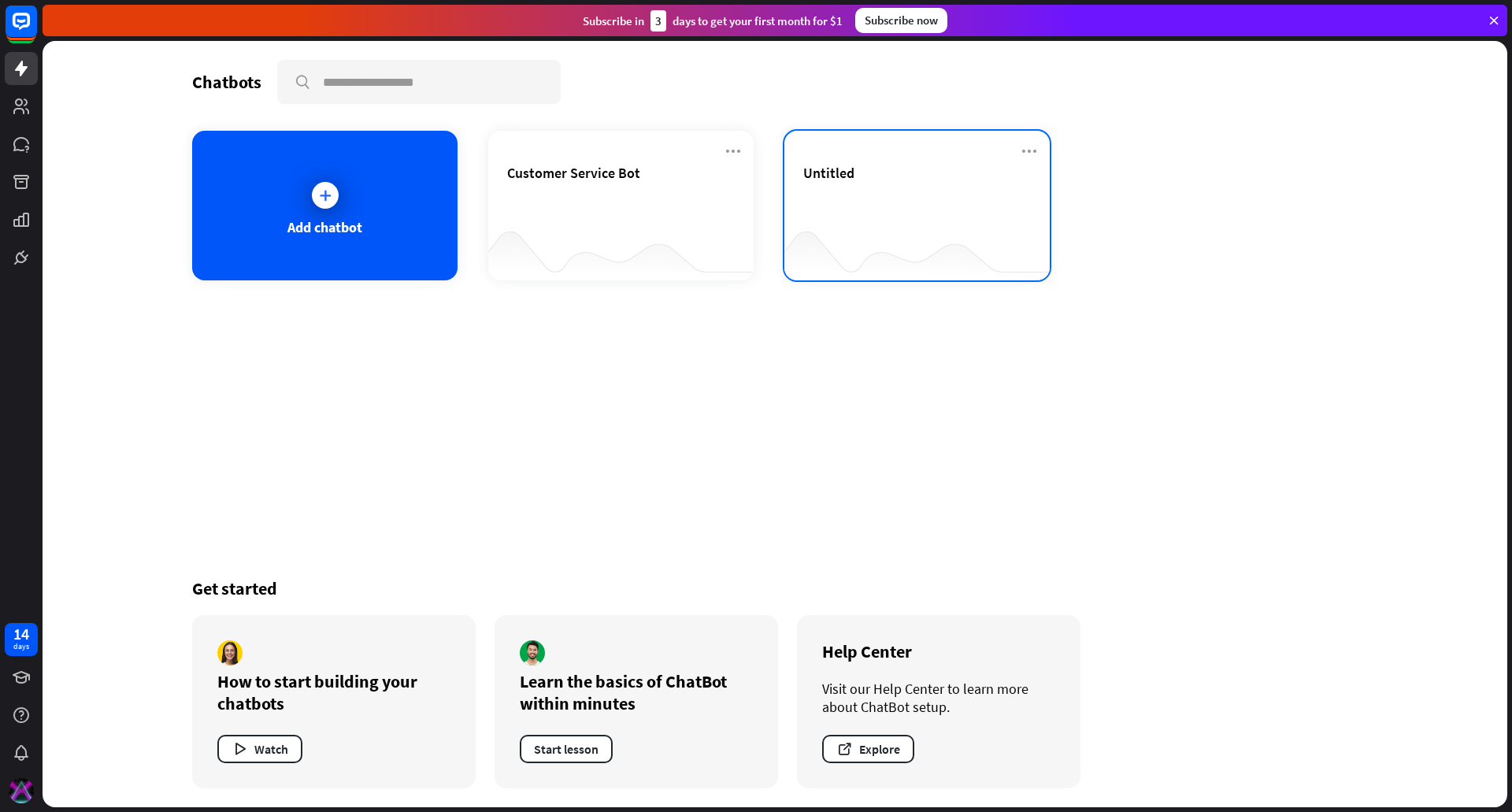
click at [849, 186] on div "Untitled" at bounding box center [916, 191] width 227 height 55
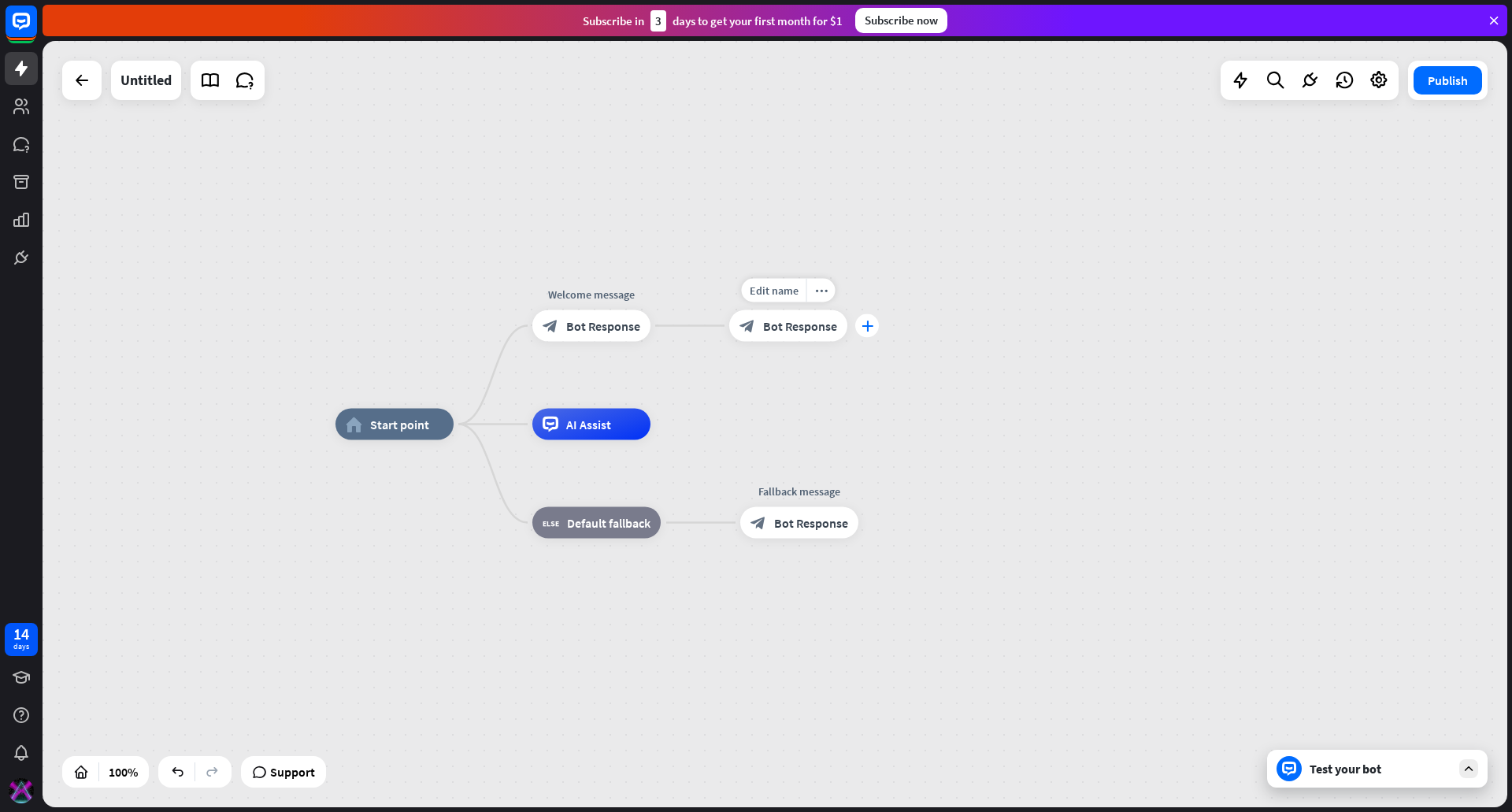
click at [865, 327] on icon "plus" at bounding box center [867, 326] width 11 height 11
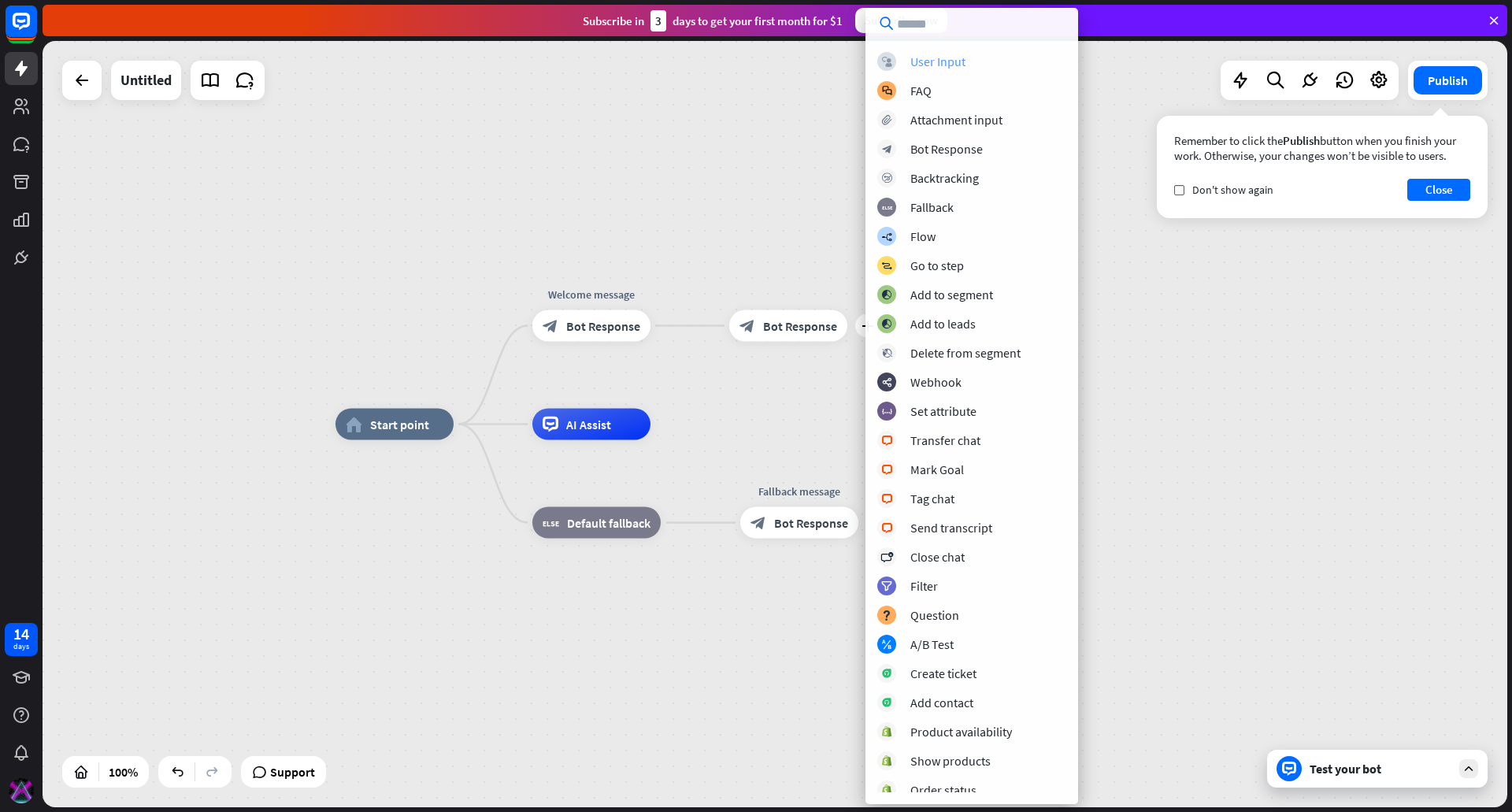
click at [943, 61] on div "User Input" at bounding box center [937, 61] width 55 height 16
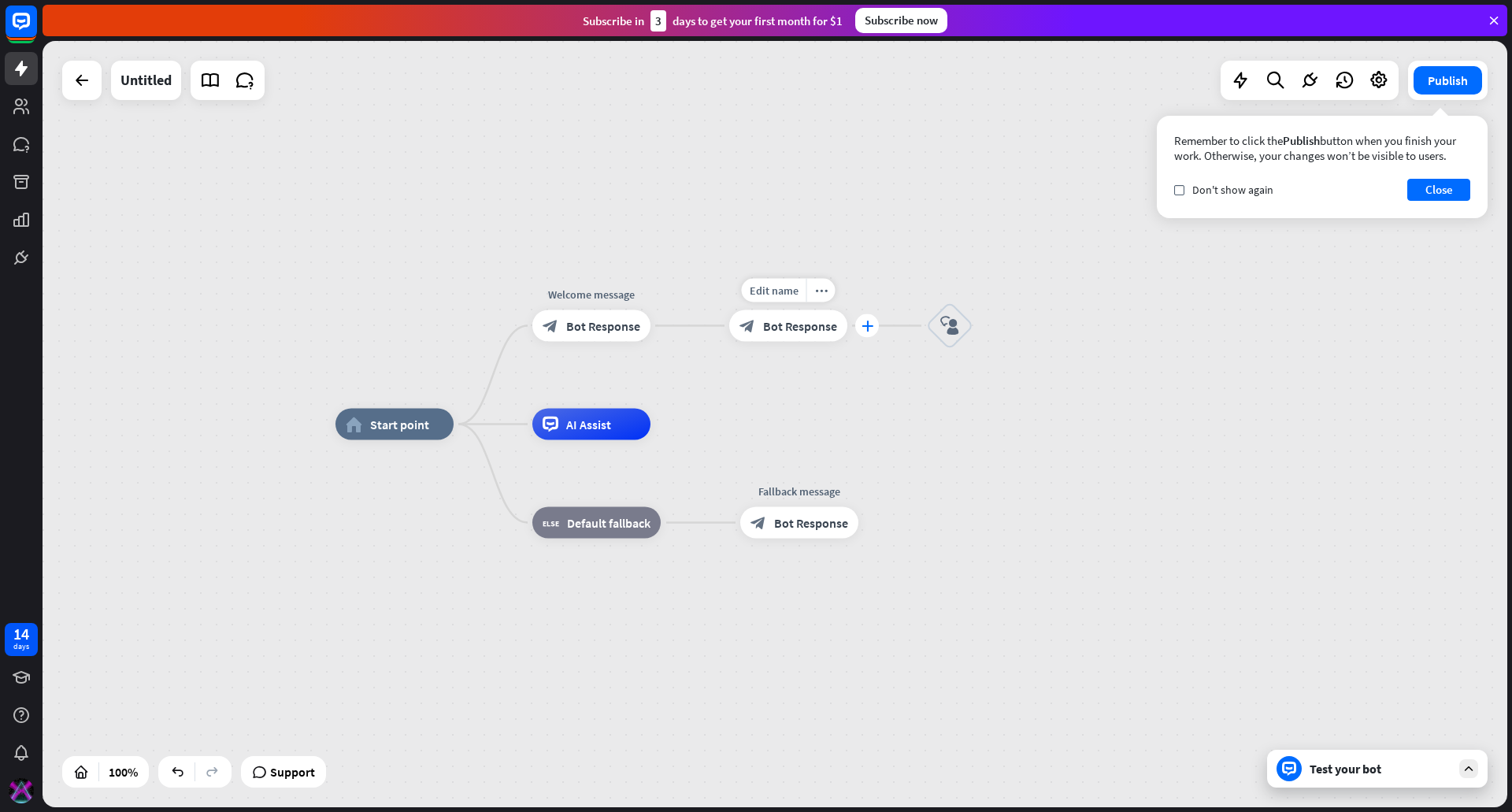
click at [862, 326] on icon "plus" at bounding box center [867, 326] width 11 height 11
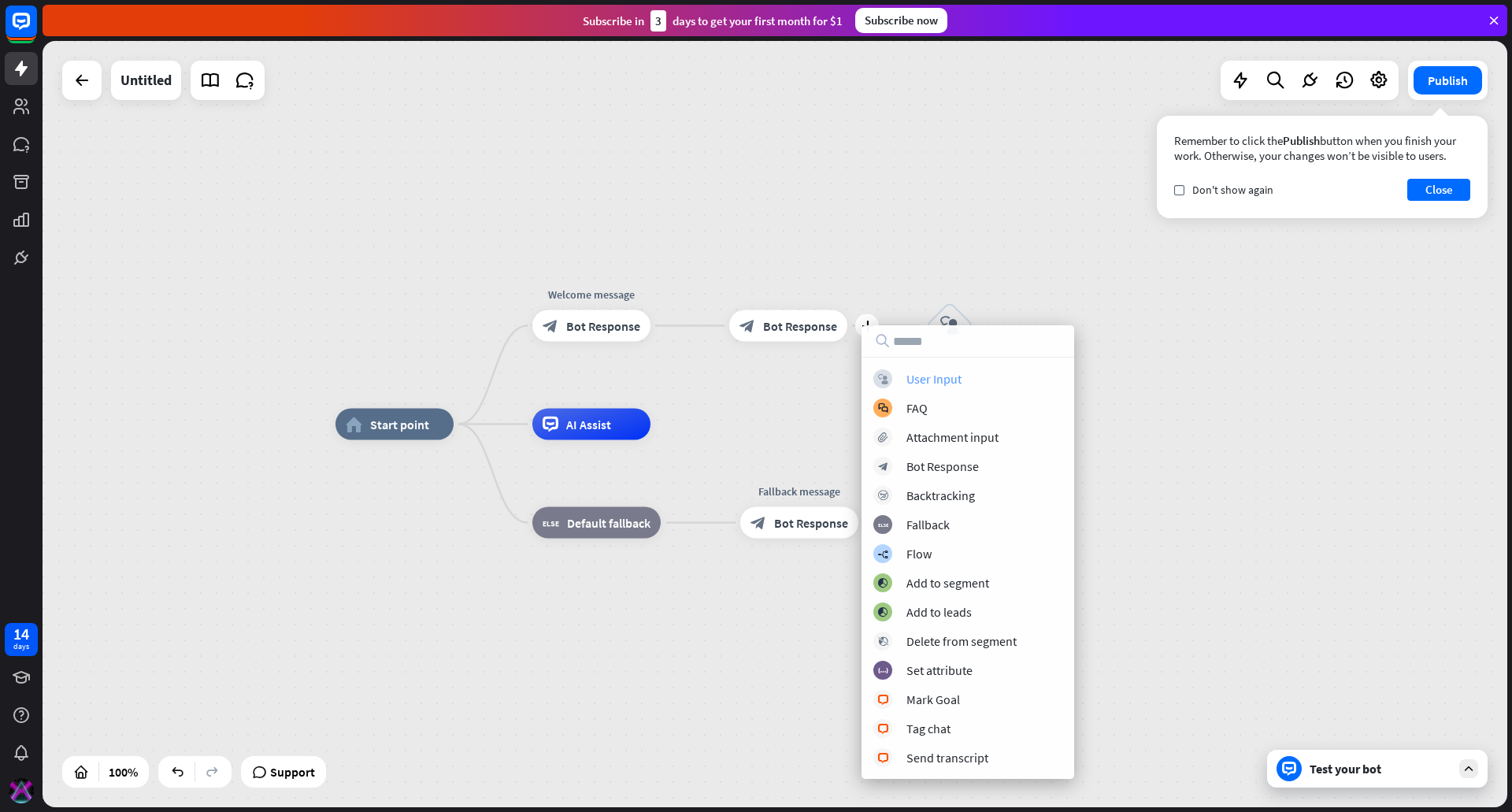
click at [913, 377] on div "User Input" at bounding box center [934, 379] width 55 height 16
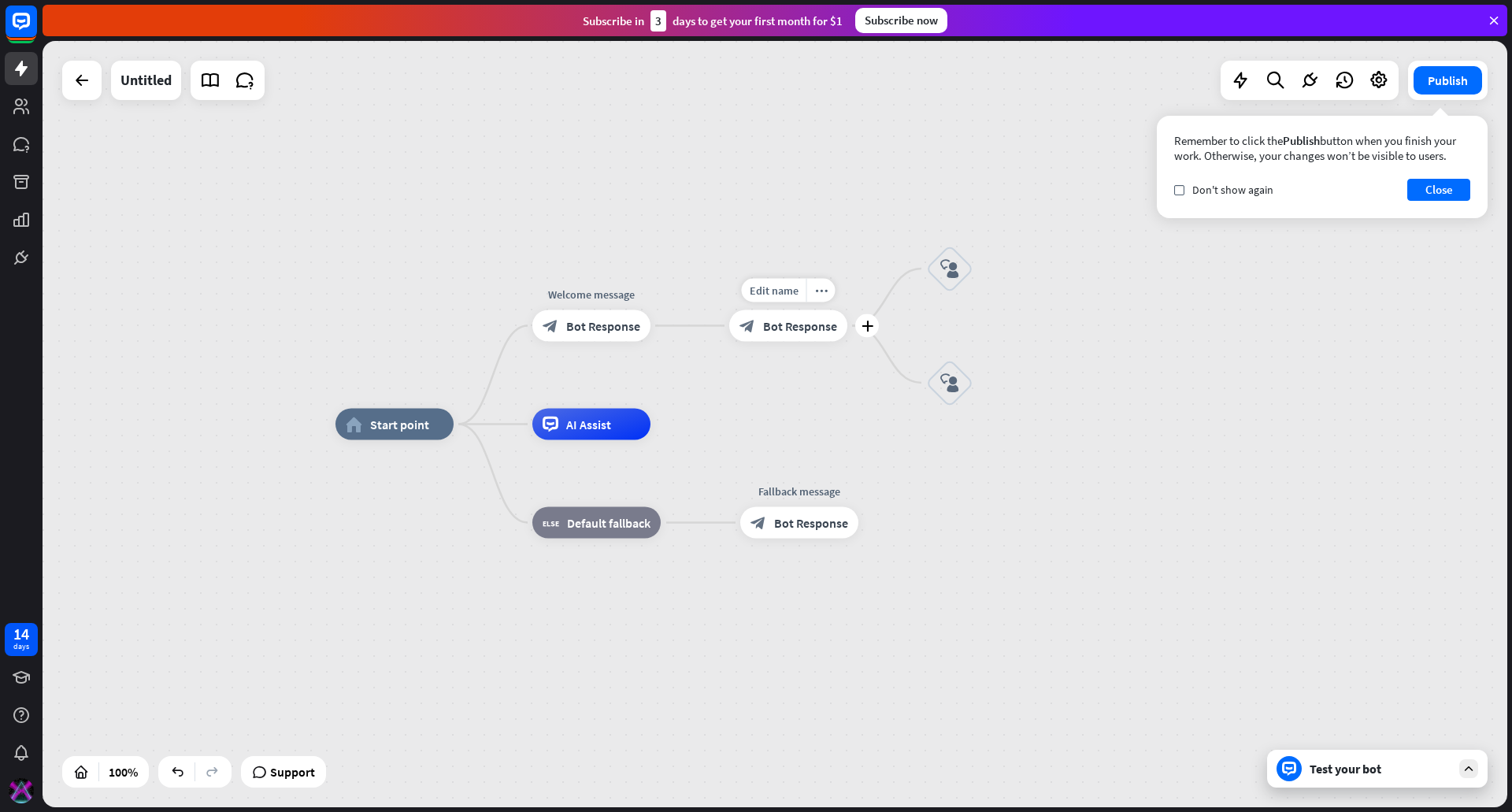
click at [796, 325] on span "Bot Response" at bounding box center [800, 327] width 74 height 16
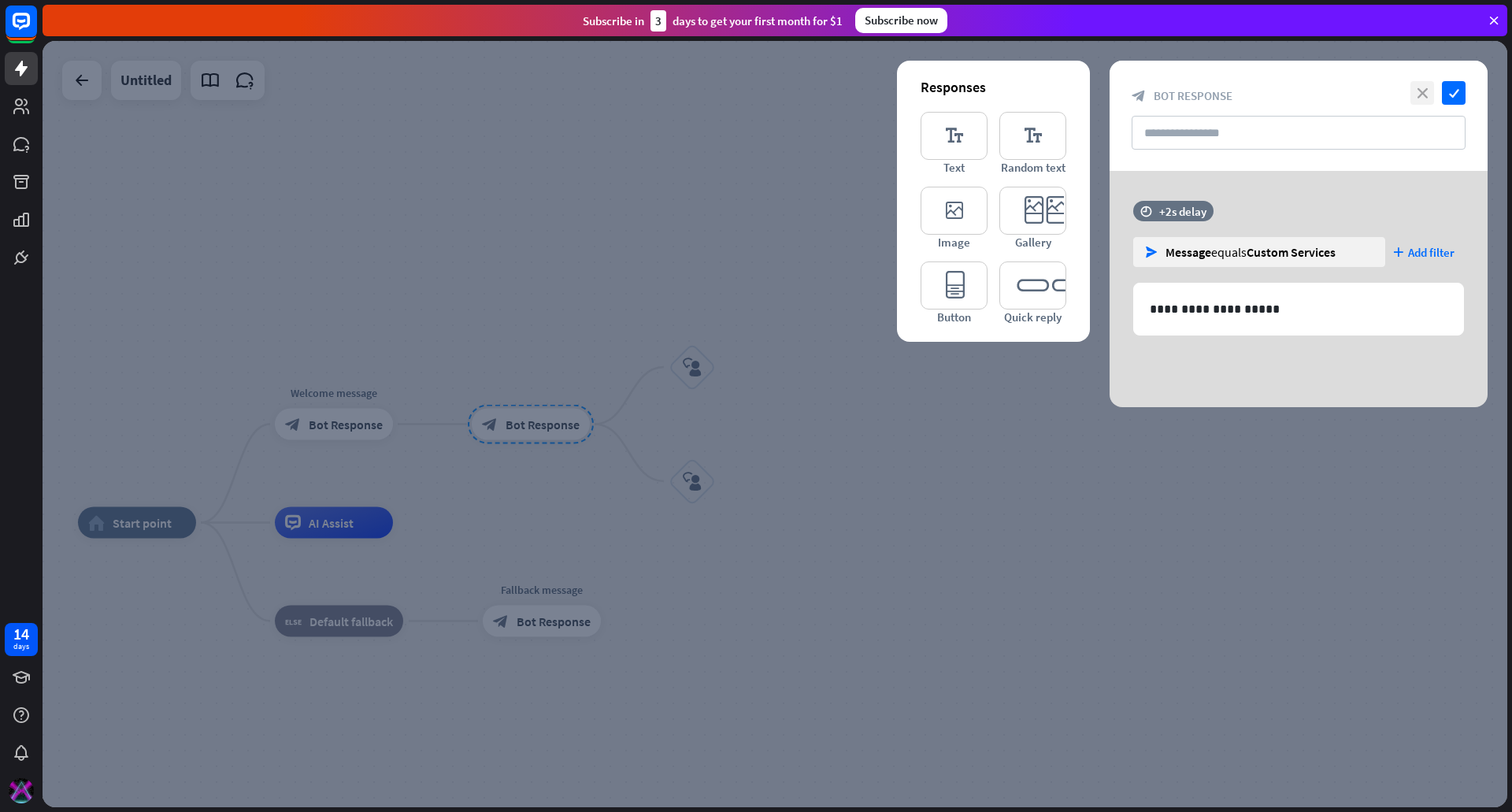
click at [1422, 89] on icon "close" at bounding box center [1422, 92] width 24 height 24
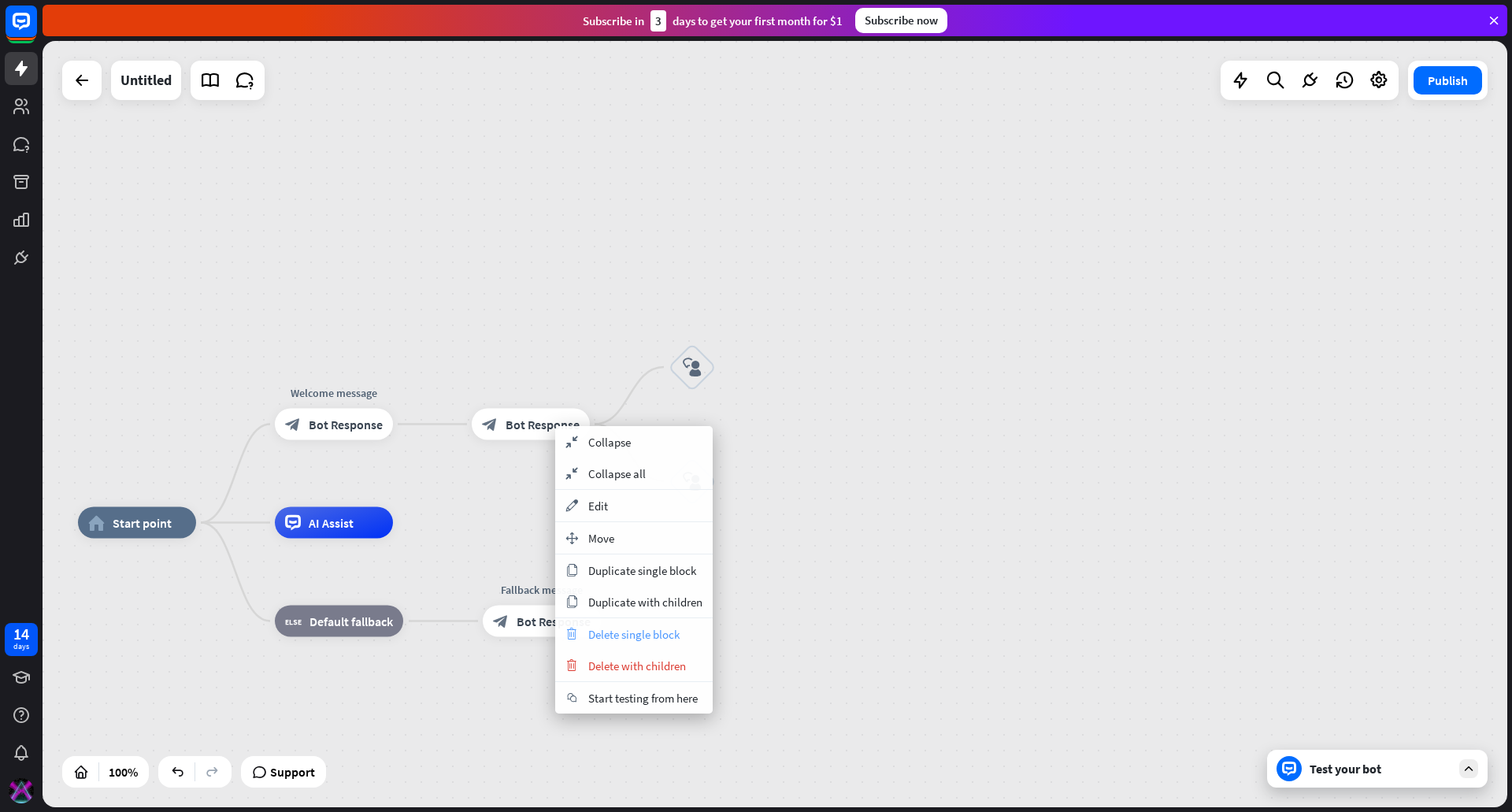
click at [638, 628] on span "Delete single block" at bounding box center [634, 634] width 91 height 15
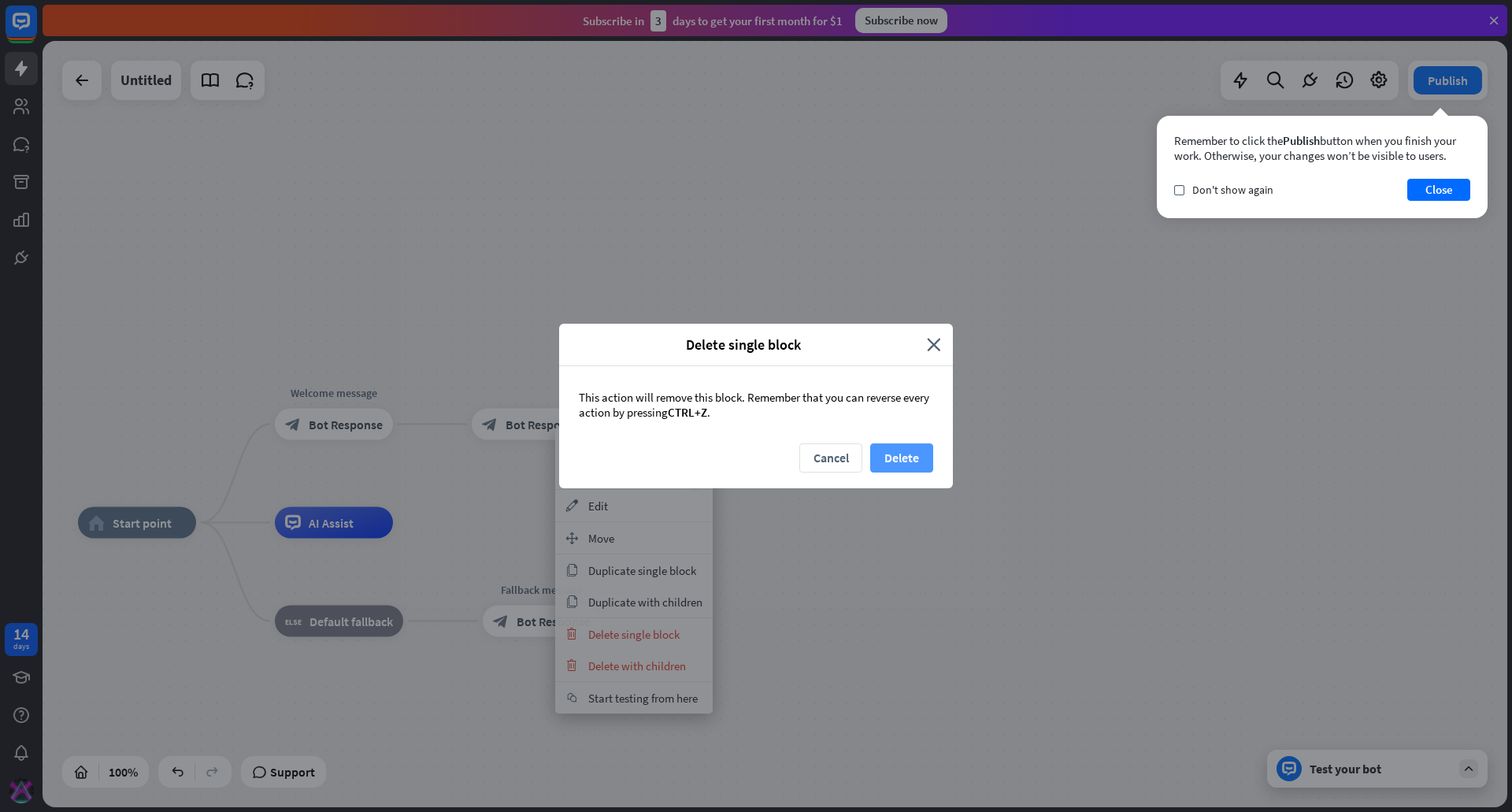
click at [909, 451] on button "Delete" at bounding box center [902, 457] width 63 height 29
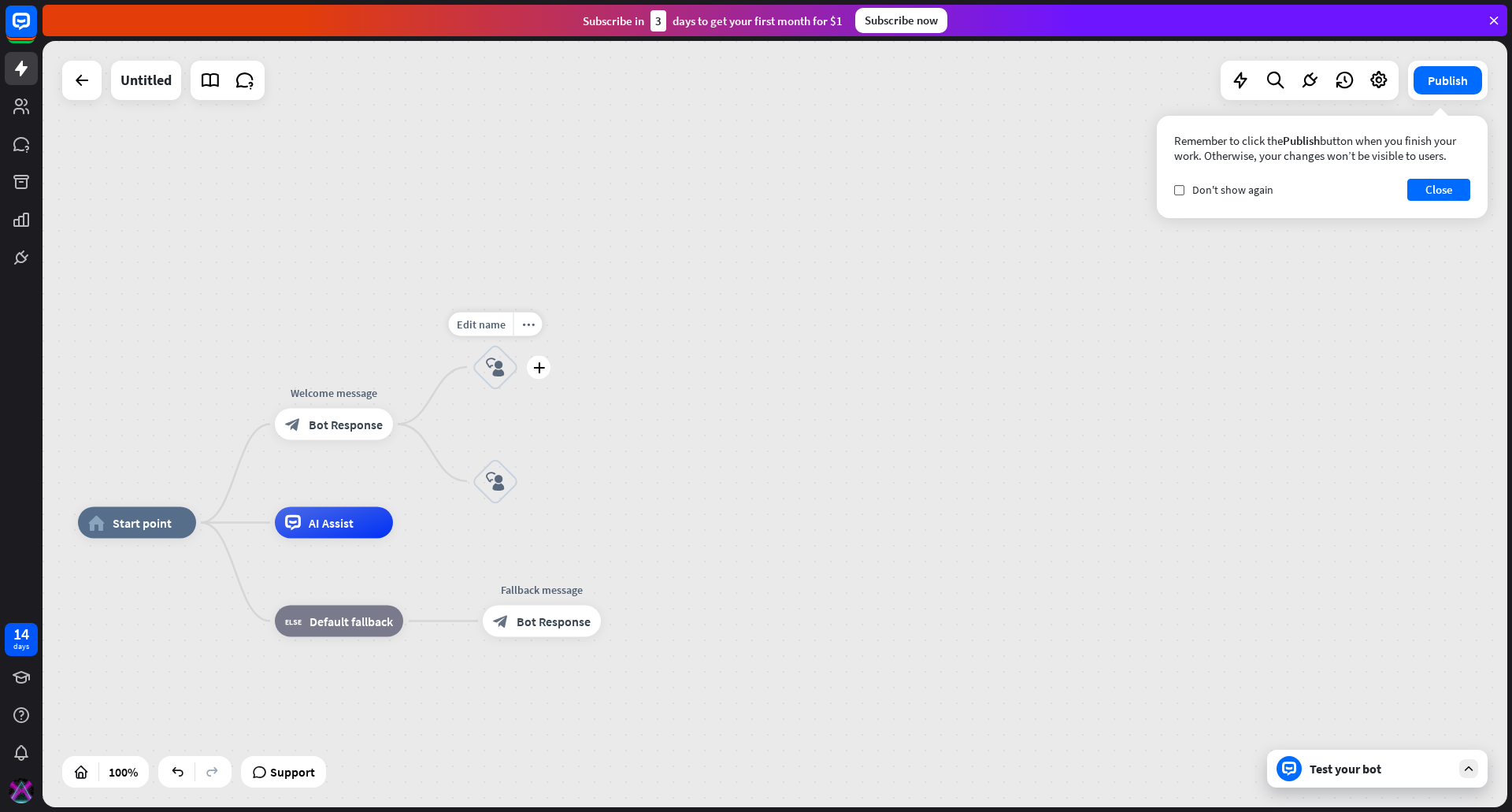
click at [505, 373] on div "block_user_input" at bounding box center [496, 367] width 47 height 47
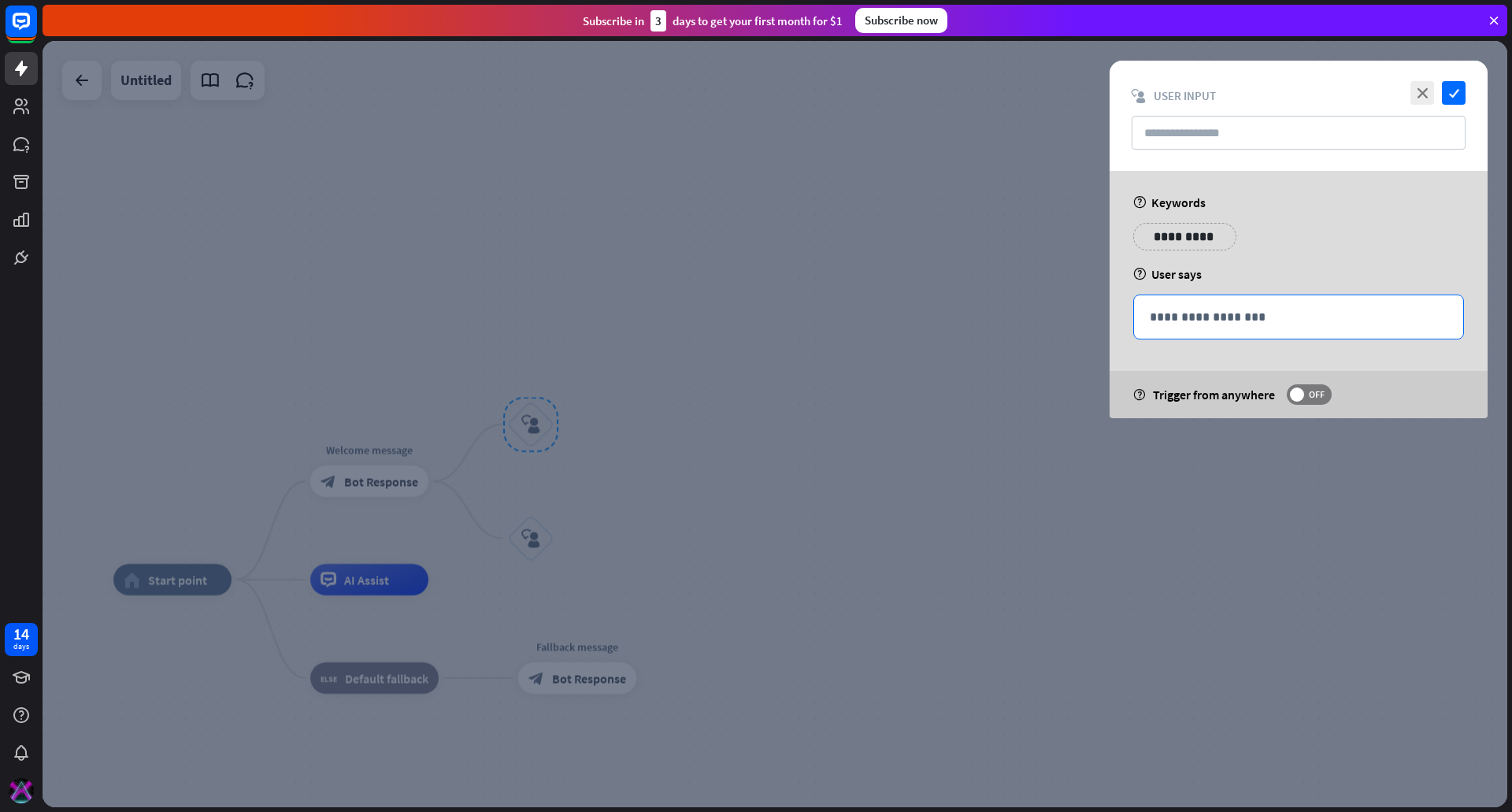
click at [1188, 316] on p "**********" at bounding box center [1298, 317] width 297 height 19
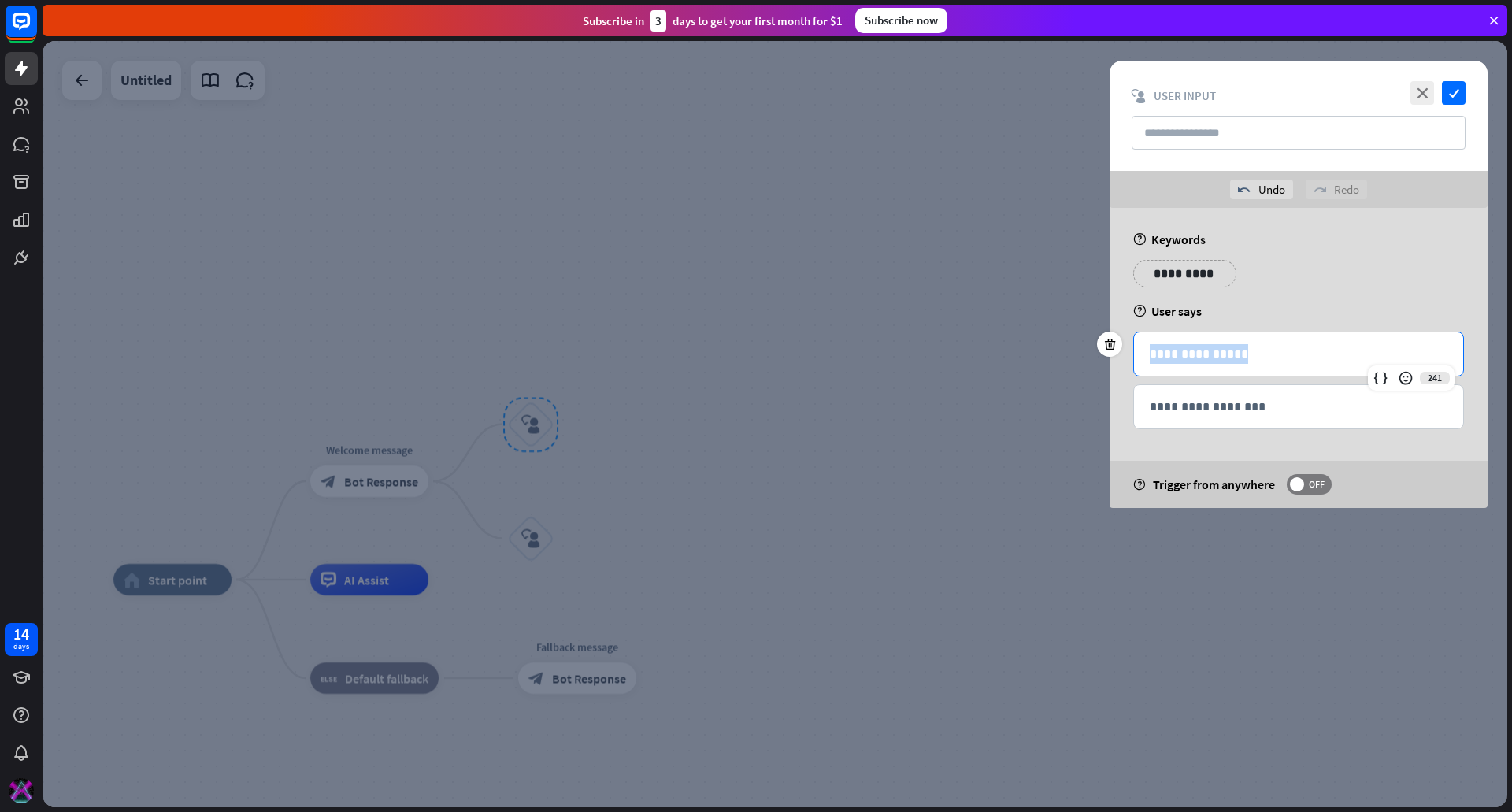
drag, startPoint x: 1255, startPoint y: 349, endPoint x: 1071, endPoint y: 355, distance: 184.1
click at [1071, 355] on div "**********" at bounding box center [774, 424] width 1465 height 766
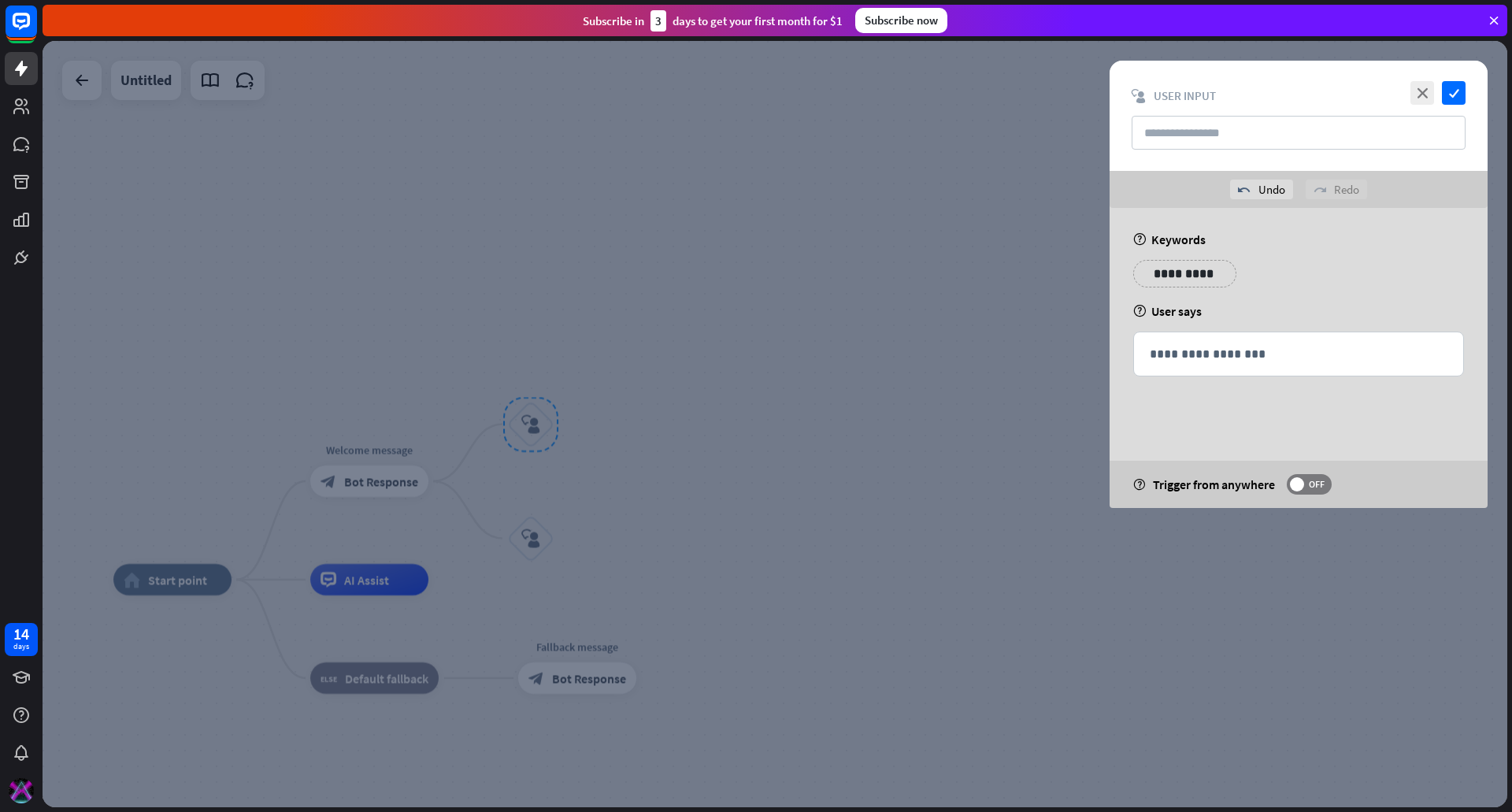
click at [1350, 272] on div "**********" at bounding box center [1299, 279] width 340 height 40
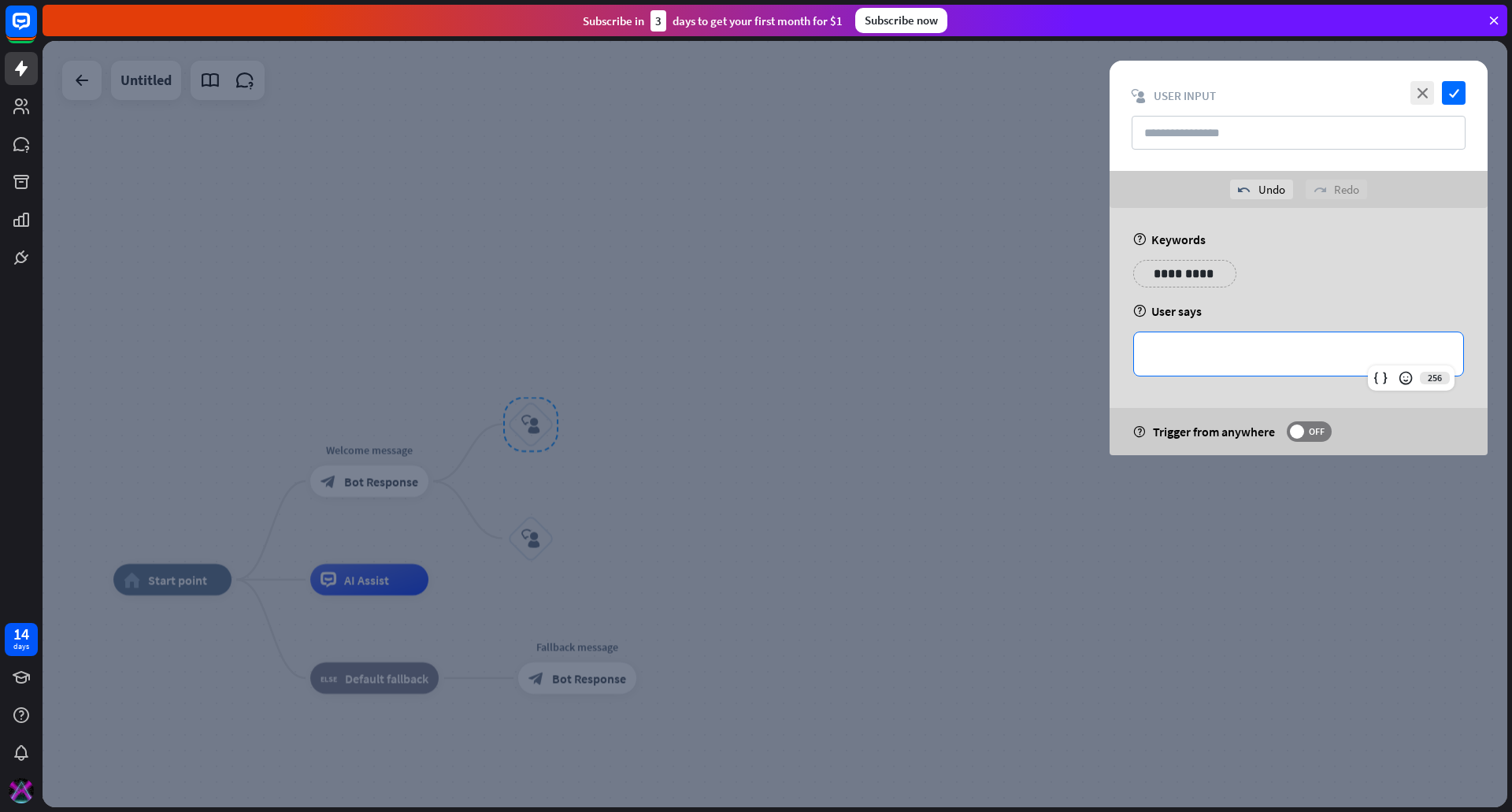
click at [1258, 350] on p "**********" at bounding box center [1298, 354] width 297 height 19
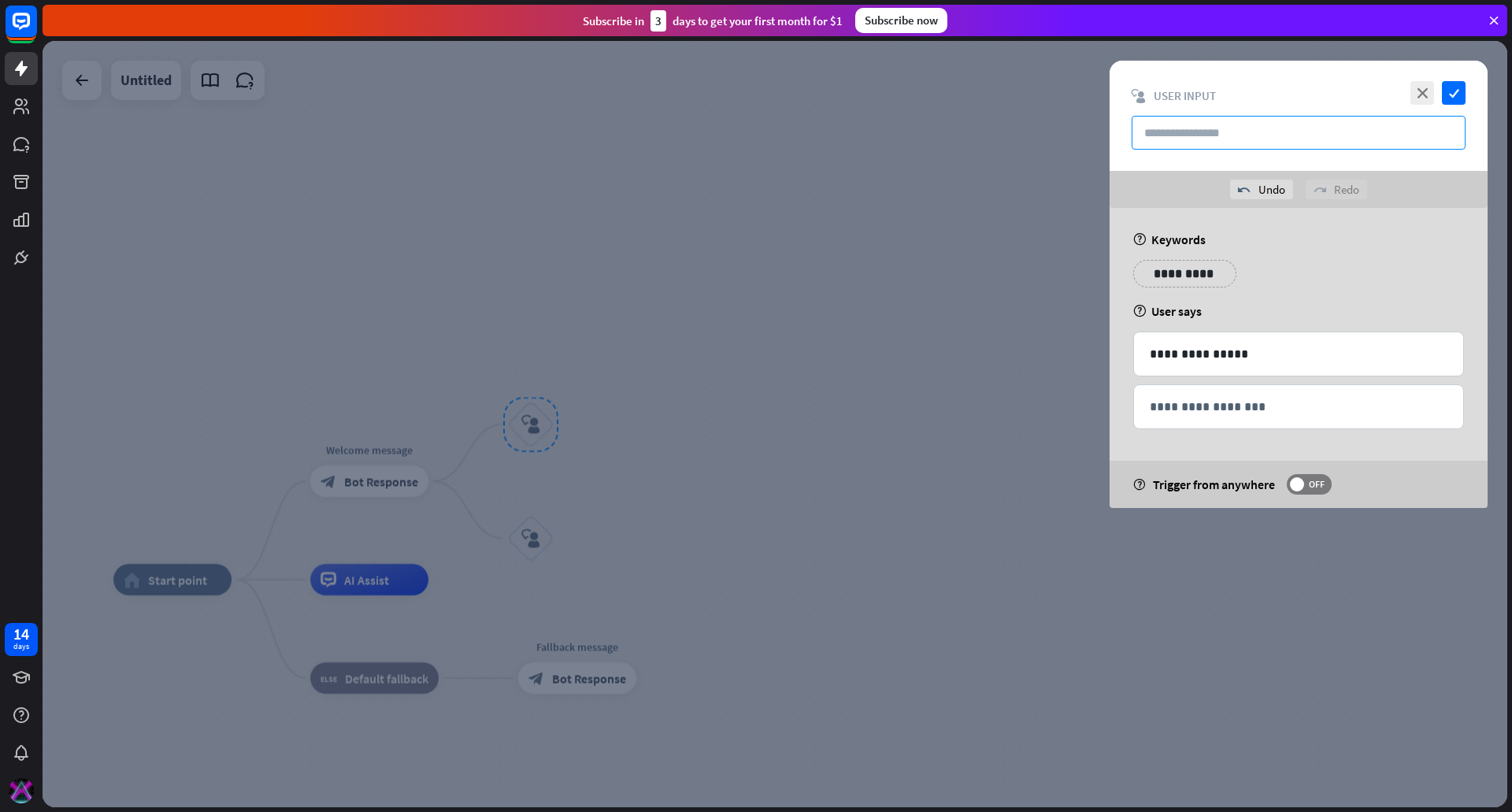
click at [1222, 133] on input "text" at bounding box center [1299, 133] width 334 height 34
type input "**********"
click at [1452, 89] on icon "check" at bounding box center [1453, 92] width 24 height 24
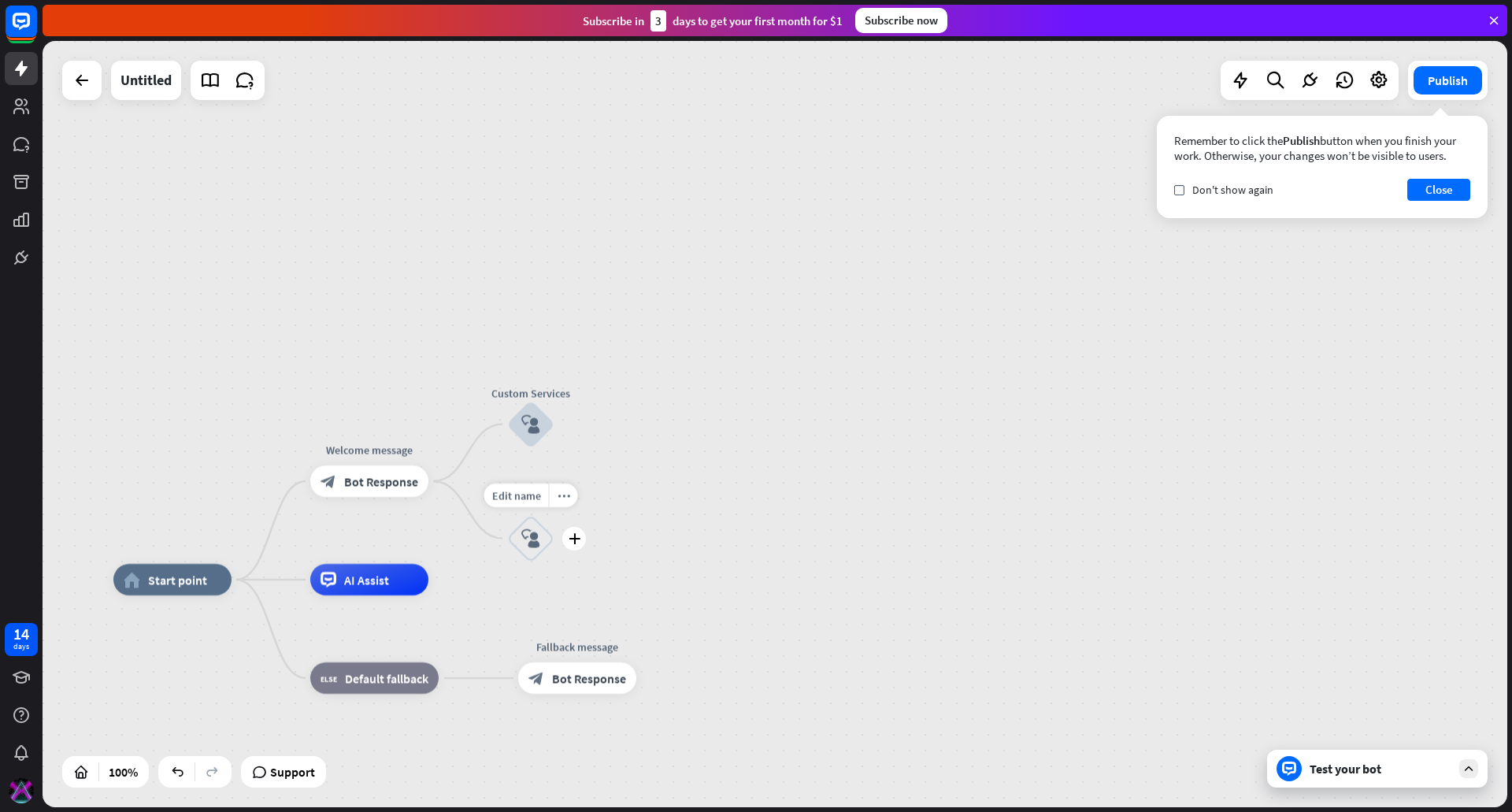
click at [533, 549] on div "block_user_input" at bounding box center [531, 539] width 47 height 47
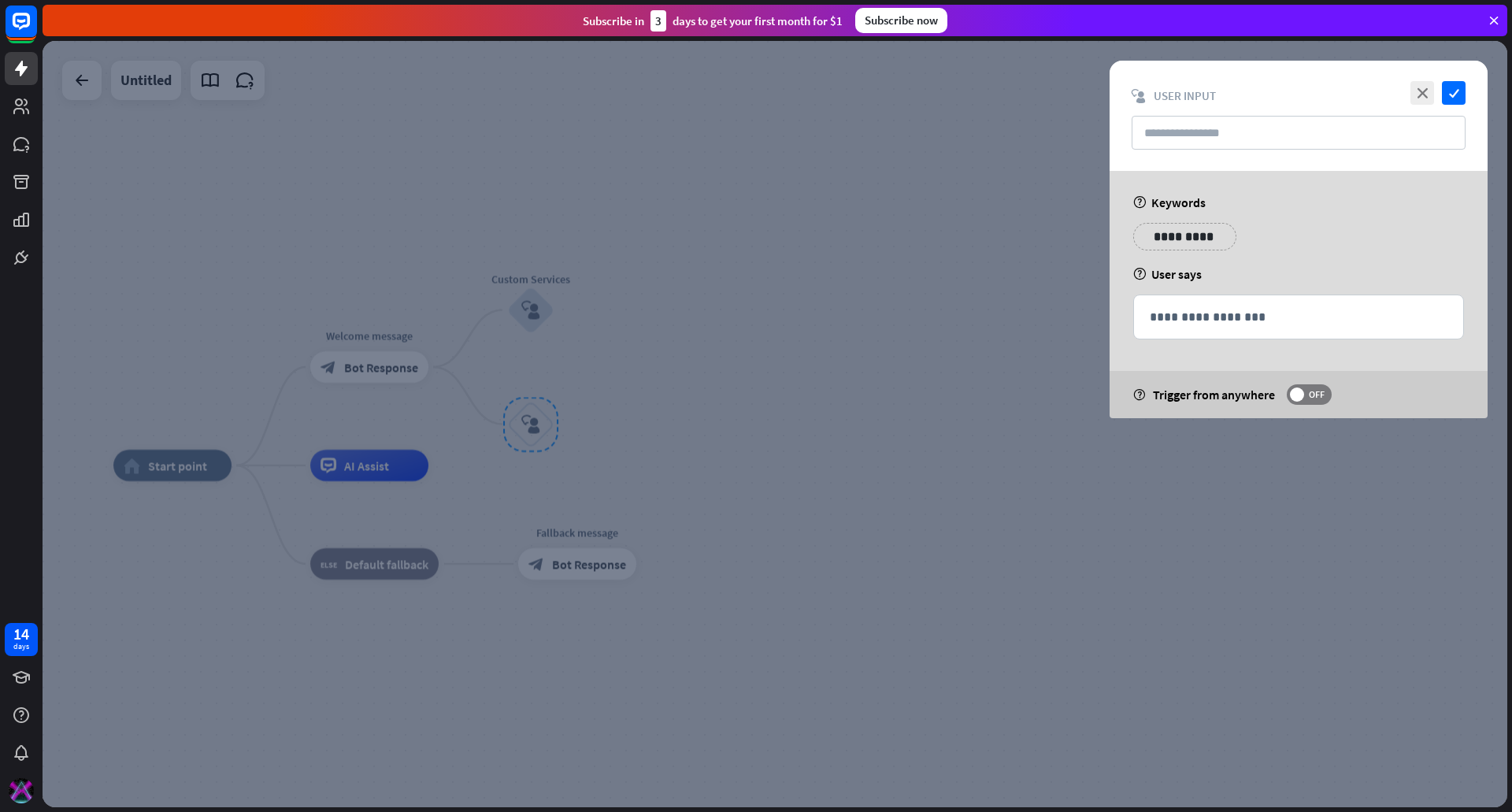
click at [364, 361] on div at bounding box center [774, 424] width 1465 height 766
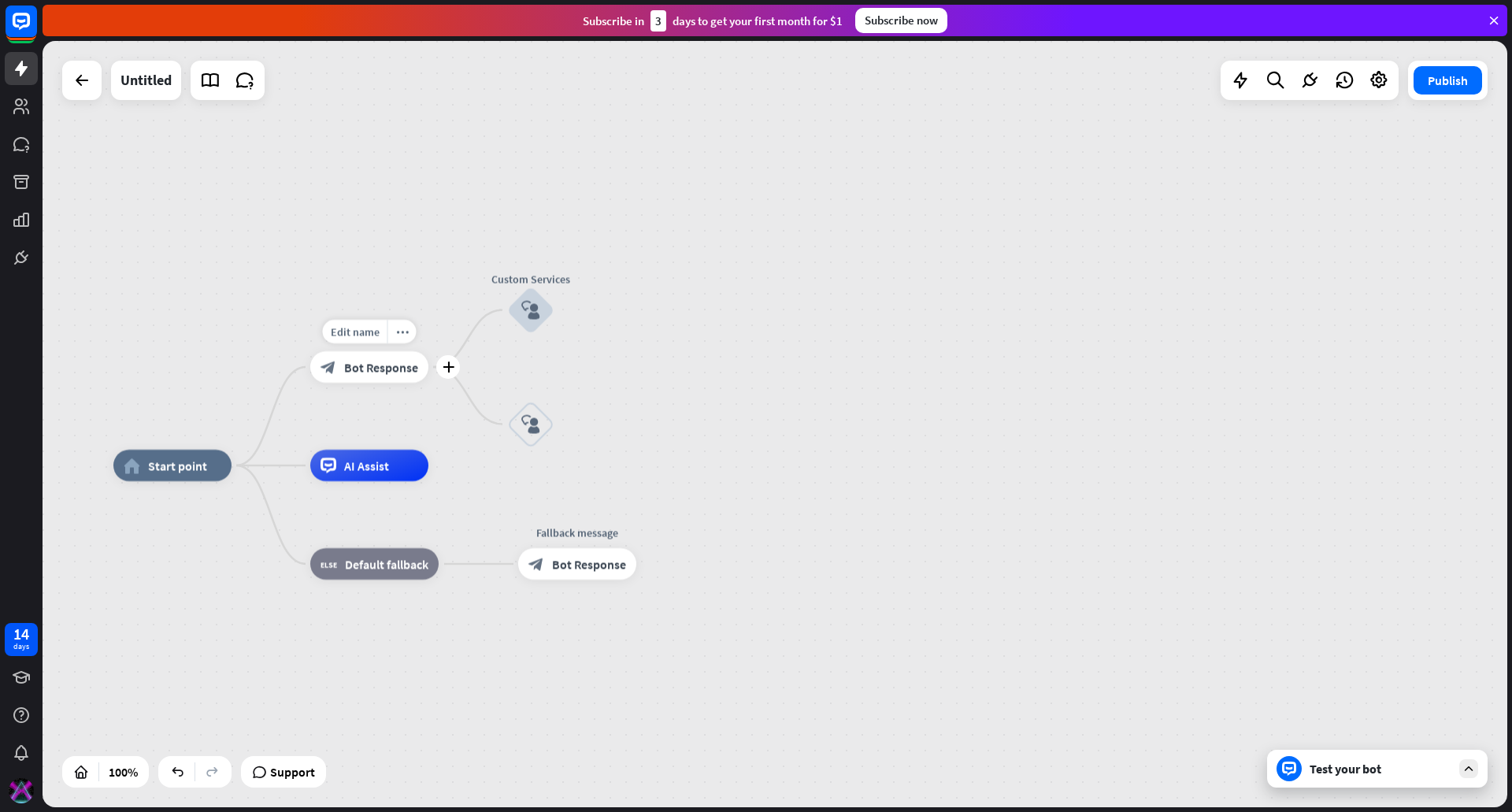
click at [381, 363] on span "Bot Response" at bounding box center [381, 367] width 74 height 16
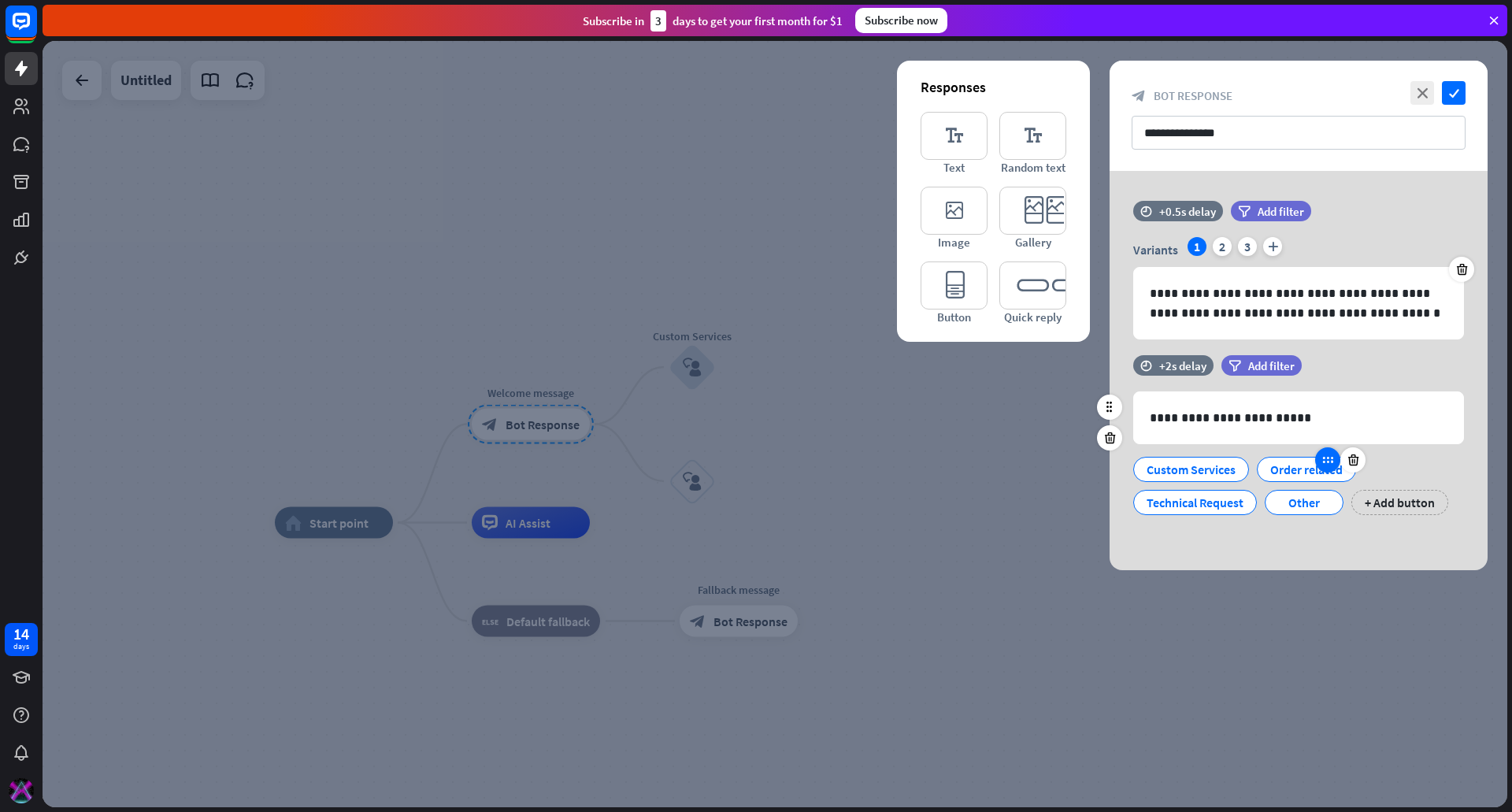
click at [1335, 469] on div at bounding box center [1328, 460] width 25 height 25
click at [1299, 476] on div "Order related" at bounding box center [1307, 469] width 73 height 24
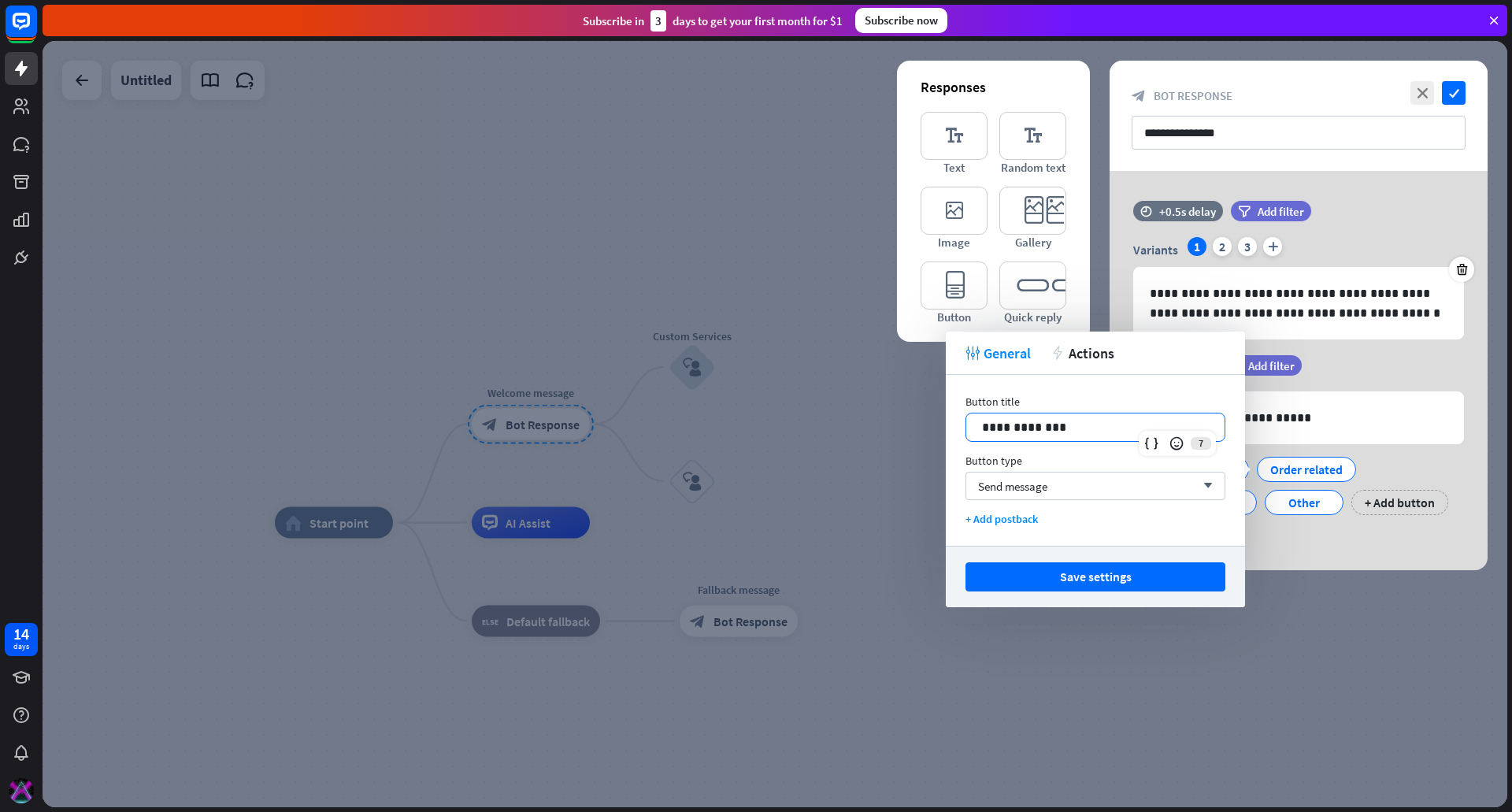
drag, startPoint x: 1069, startPoint y: 430, endPoint x: 839, endPoint y: 433, distance: 230.0
click at [837, 433] on body "14 days close Product Help First steps Get started with ChatBot Help Center Fol…" at bounding box center [756, 406] width 1512 height 812
drag, startPoint x: 1061, startPoint y: 426, endPoint x: 849, endPoint y: 427, distance: 212.0
click at [849, 427] on body "14 days close Product Help First steps Get started with ChatBot Help Center Fol…" at bounding box center [756, 406] width 1512 height 812
drag, startPoint x: 1058, startPoint y: 427, endPoint x: 910, endPoint y: 428, distance: 148.0
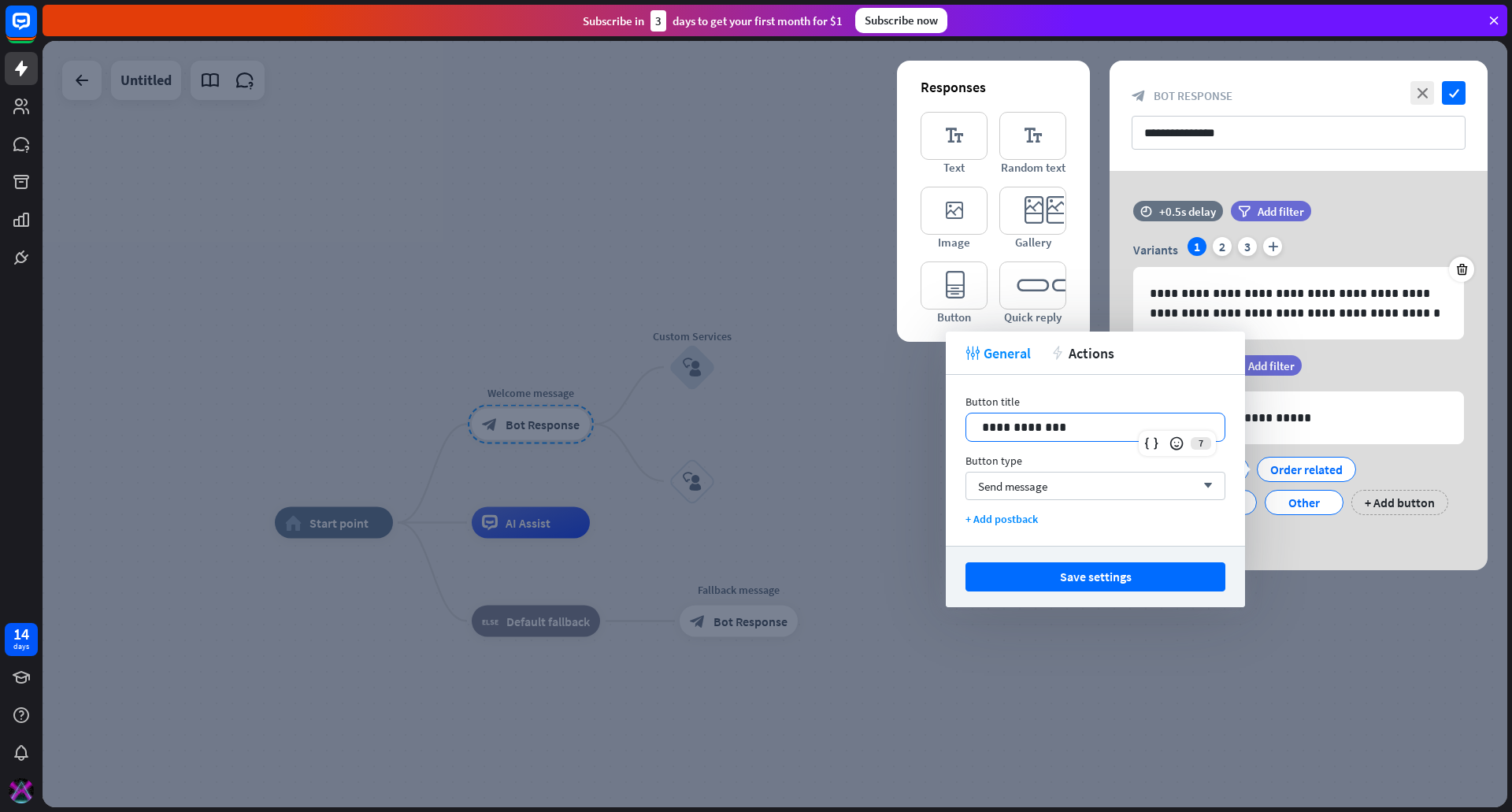
click at [910, 428] on body "14 days close Product Help First steps Get started with ChatBot Help Center Fol…" at bounding box center [756, 406] width 1512 height 812
click at [1039, 424] on p "**********" at bounding box center [1095, 428] width 226 height 19
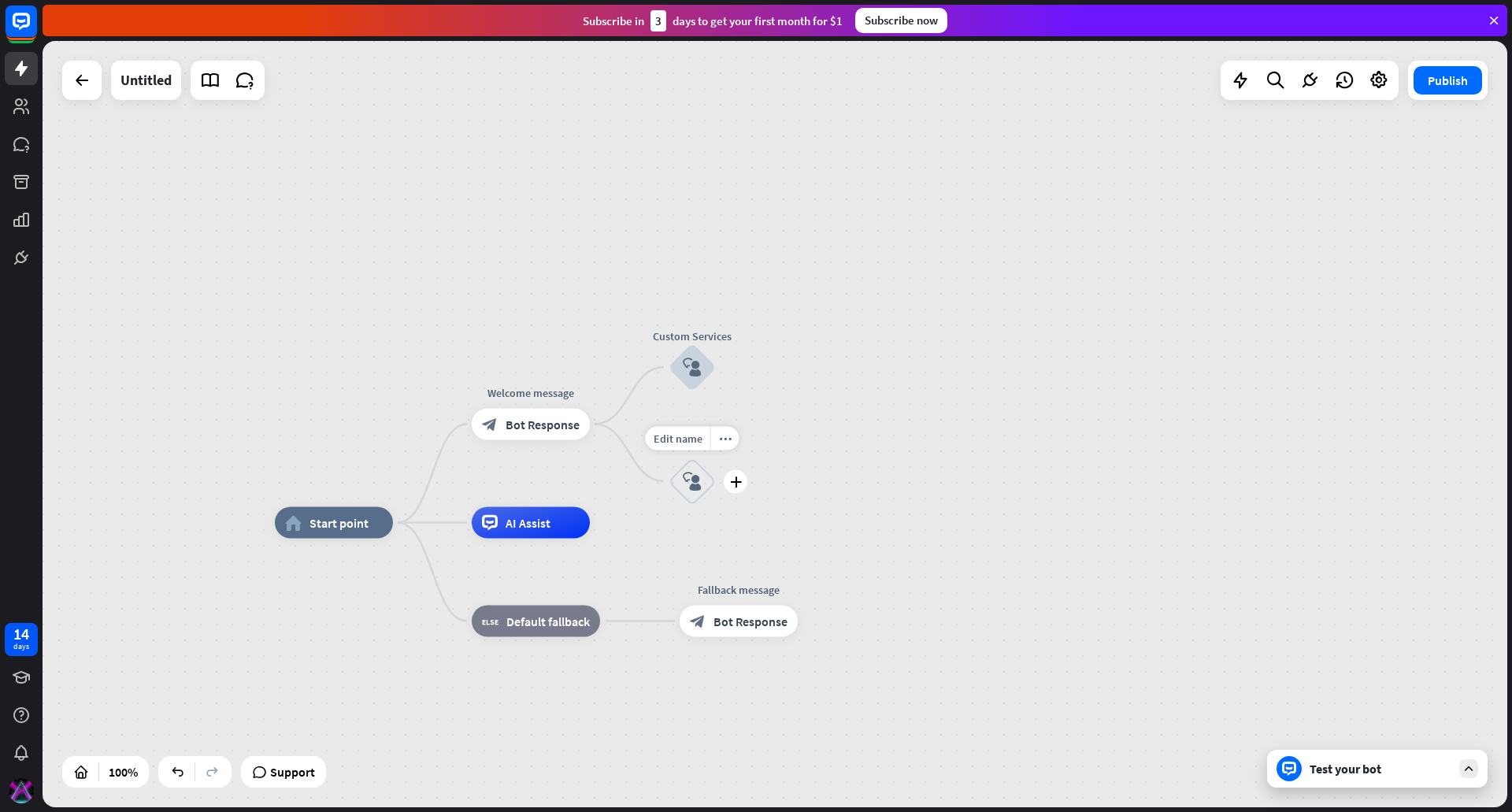
click at [695, 476] on icon "block_user_input" at bounding box center [692, 482] width 19 height 19
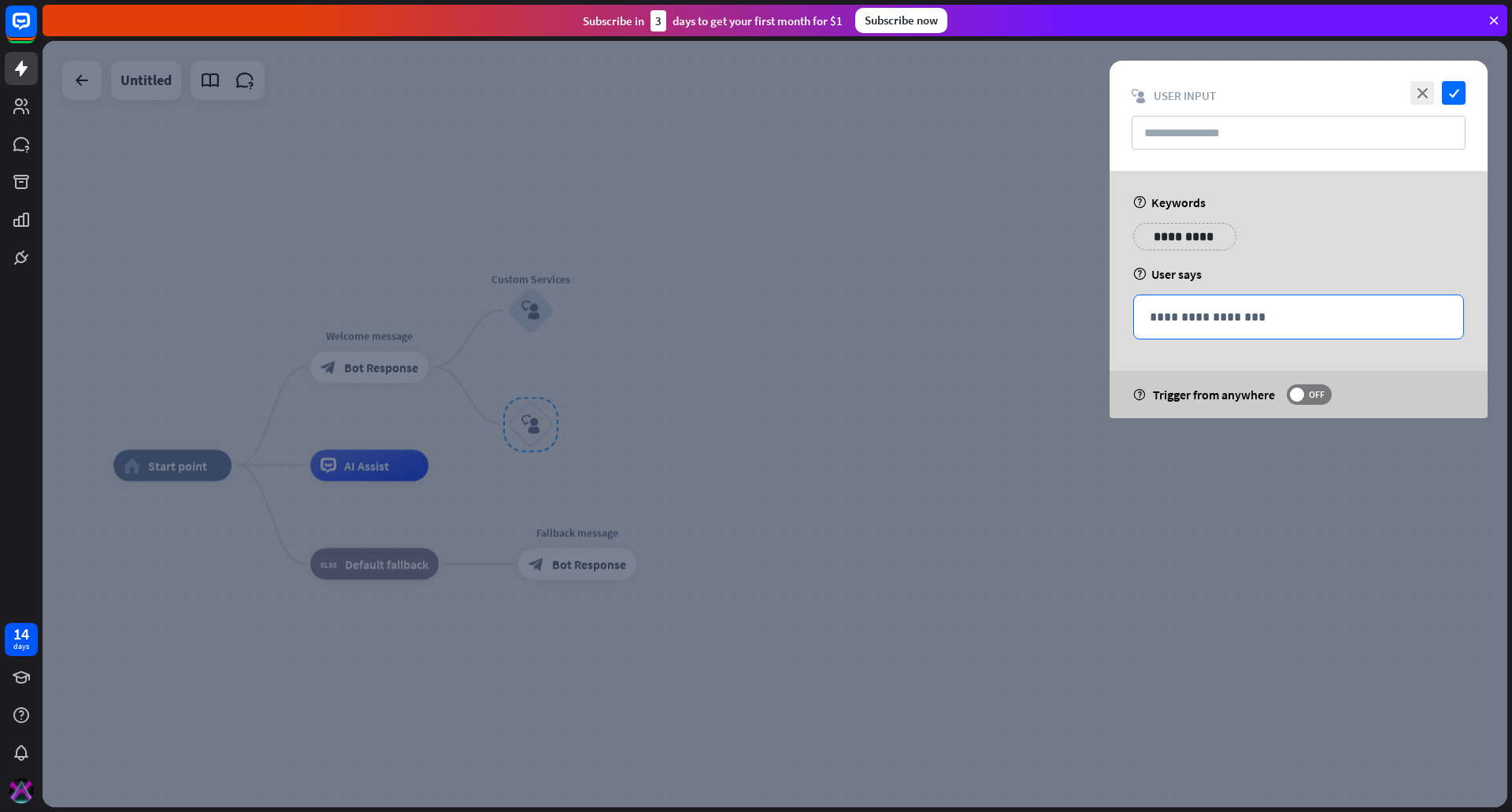
click at [1211, 320] on p "**********" at bounding box center [1298, 317] width 297 height 19
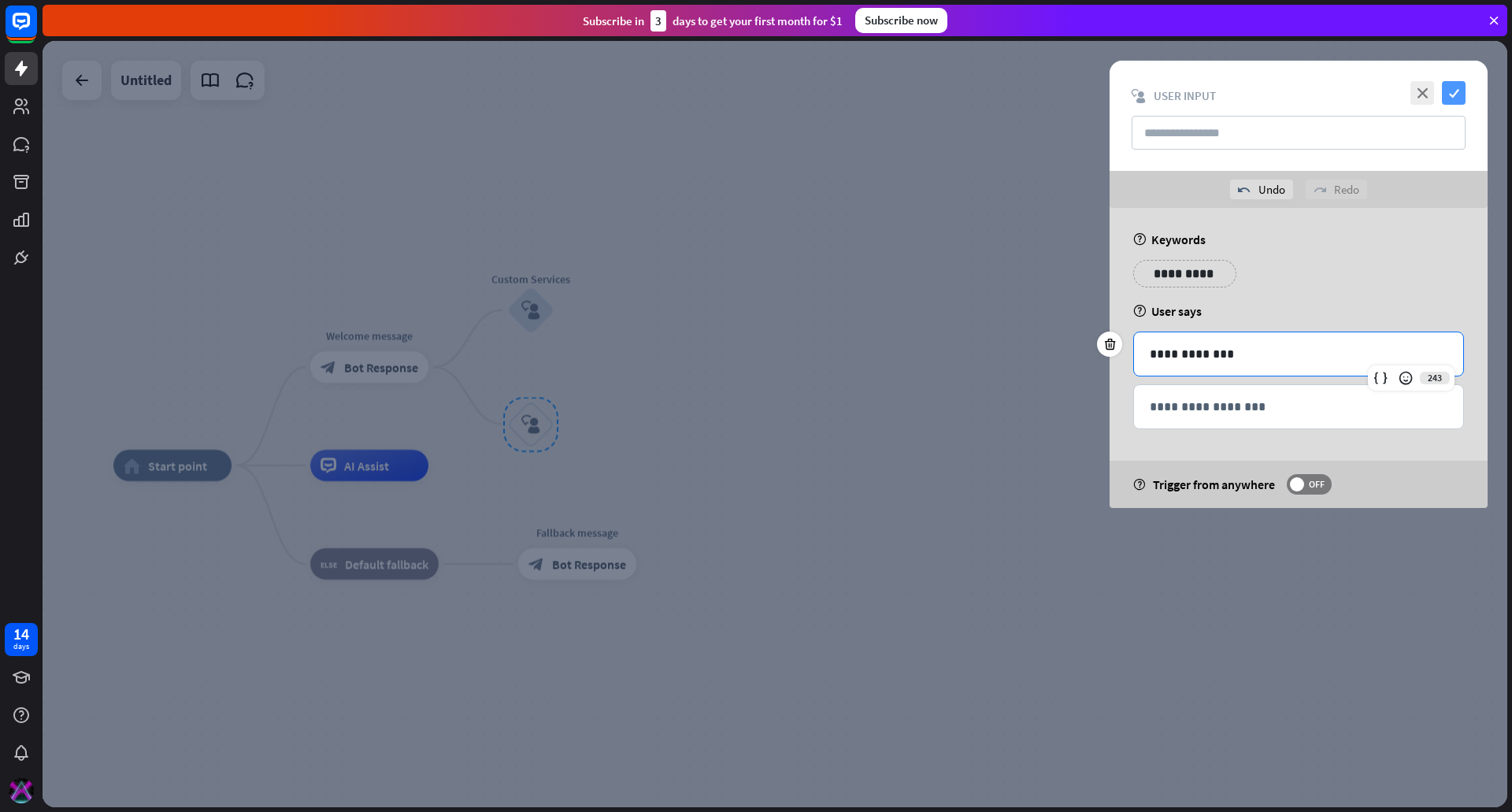
click at [1457, 102] on icon "check" at bounding box center [1453, 92] width 24 height 24
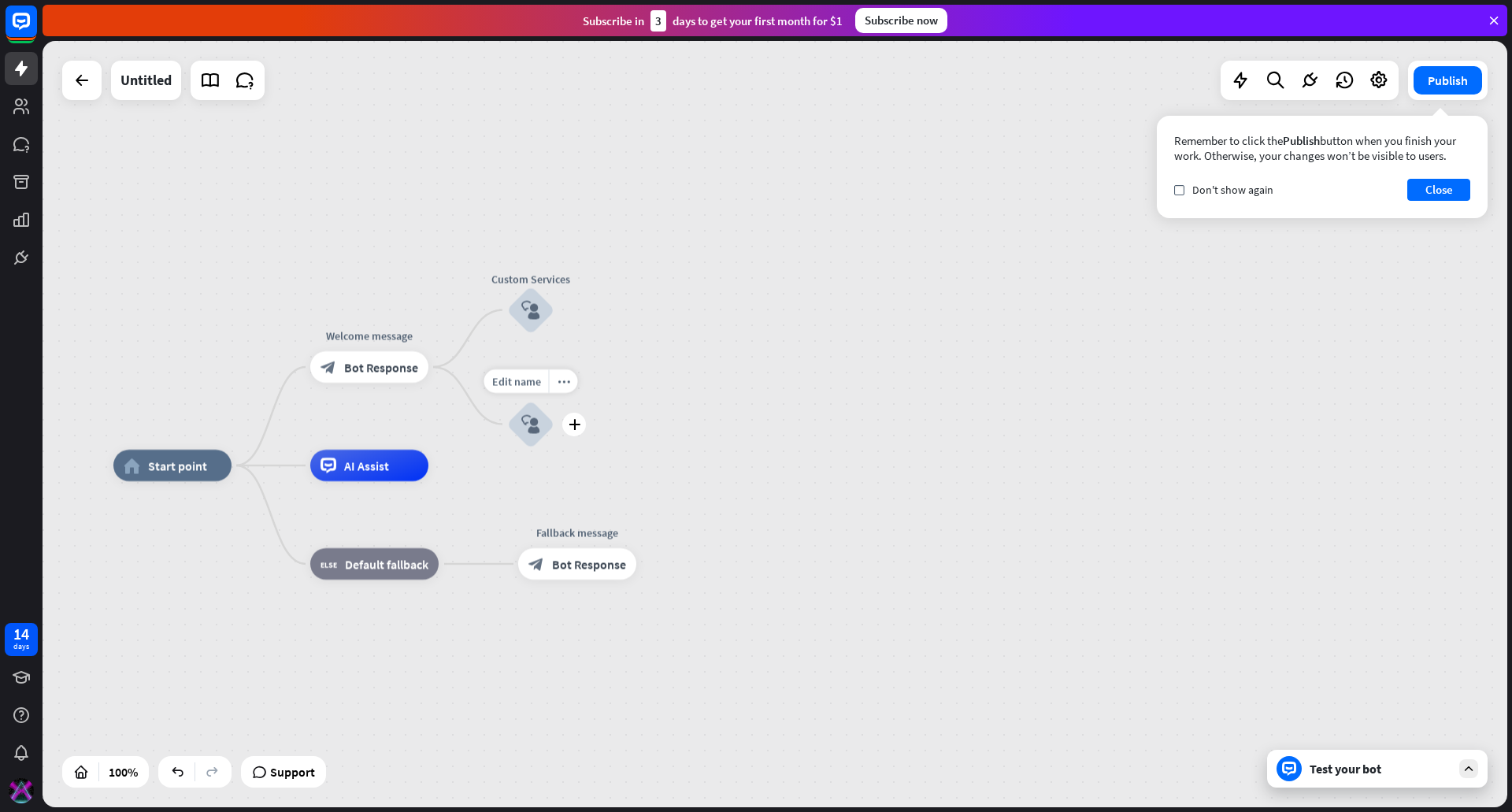
click at [534, 419] on icon "block_user_input" at bounding box center [531, 425] width 19 height 19
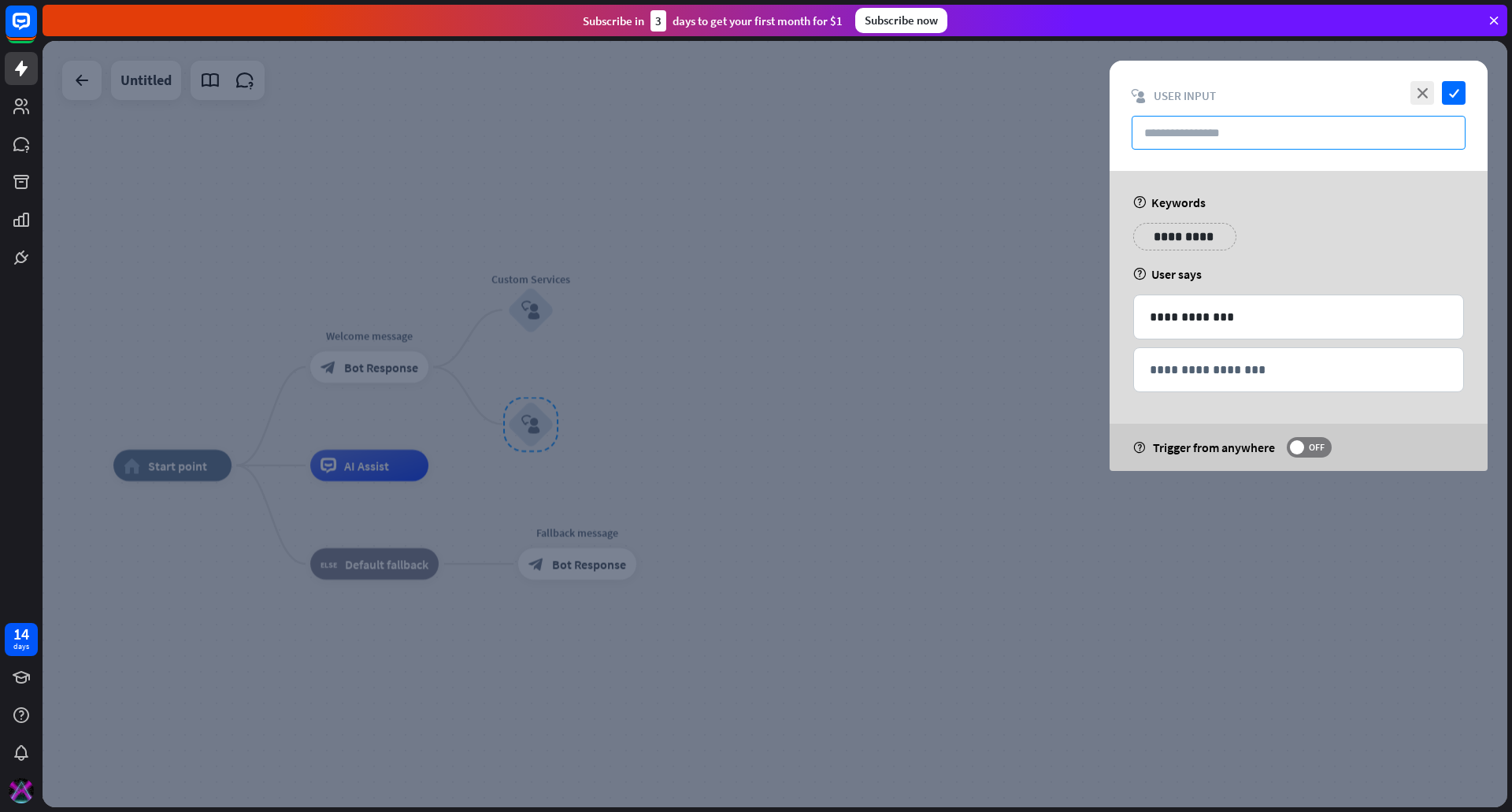
click at [1203, 125] on input "text" at bounding box center [1299, 133] width 334 height 34
paste input "**********"
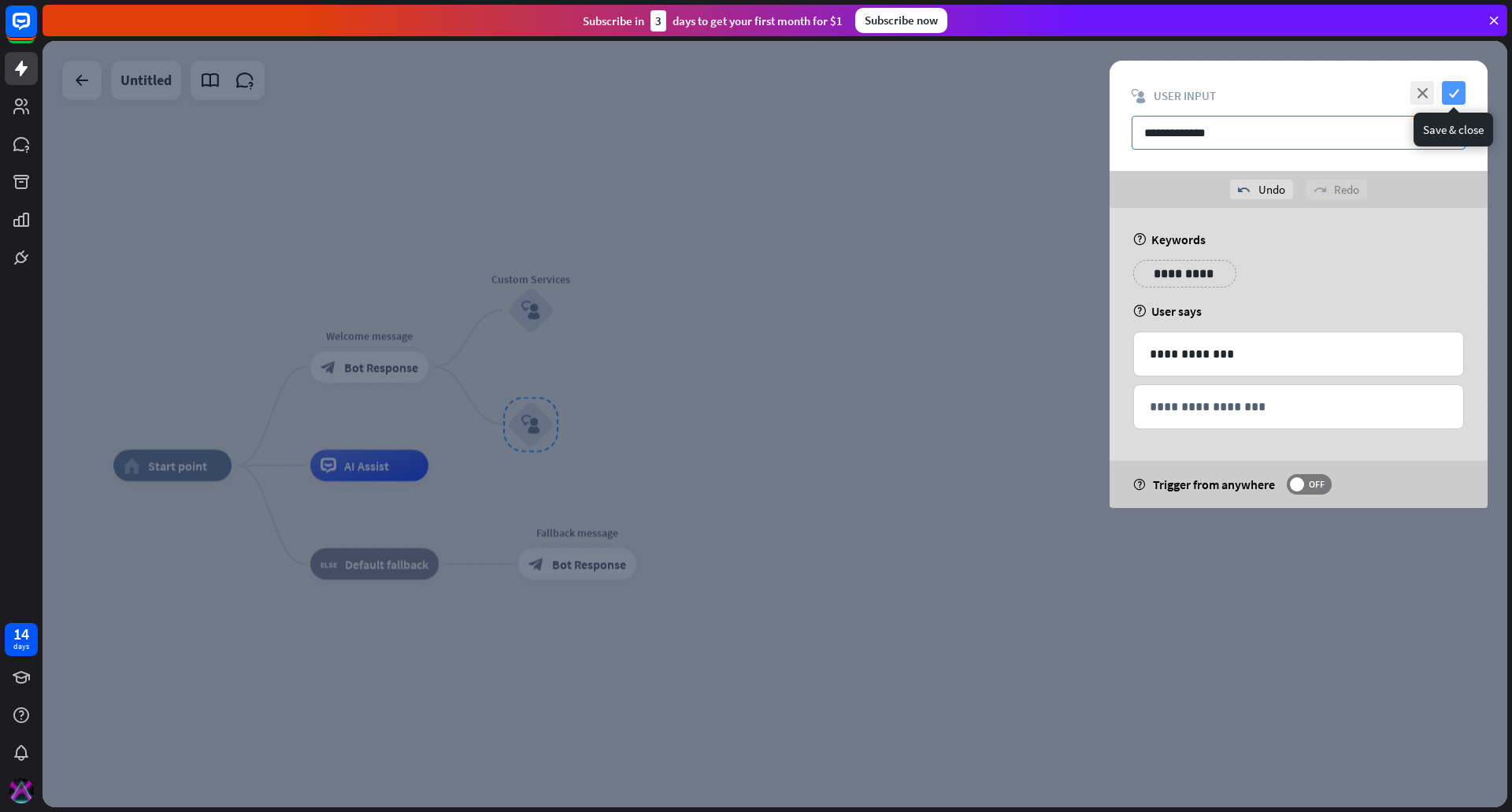
type input "**********"
click at [1454, 96] on icon "check" at bounding box center [1453, 92] width 24 height 24
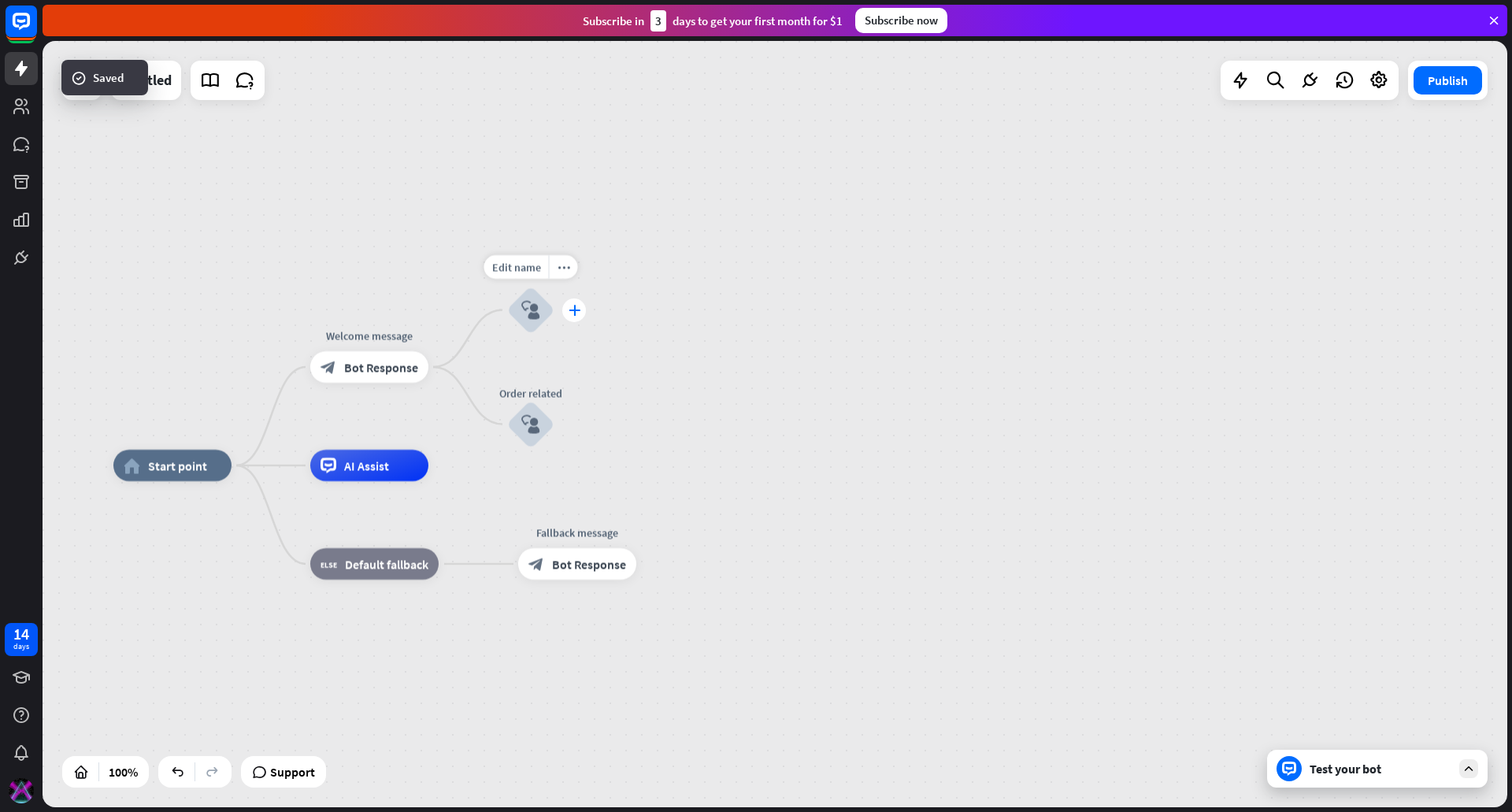
click at [577, 309] on icon "plus" at bounding box center [574, 310] width 11 height 11
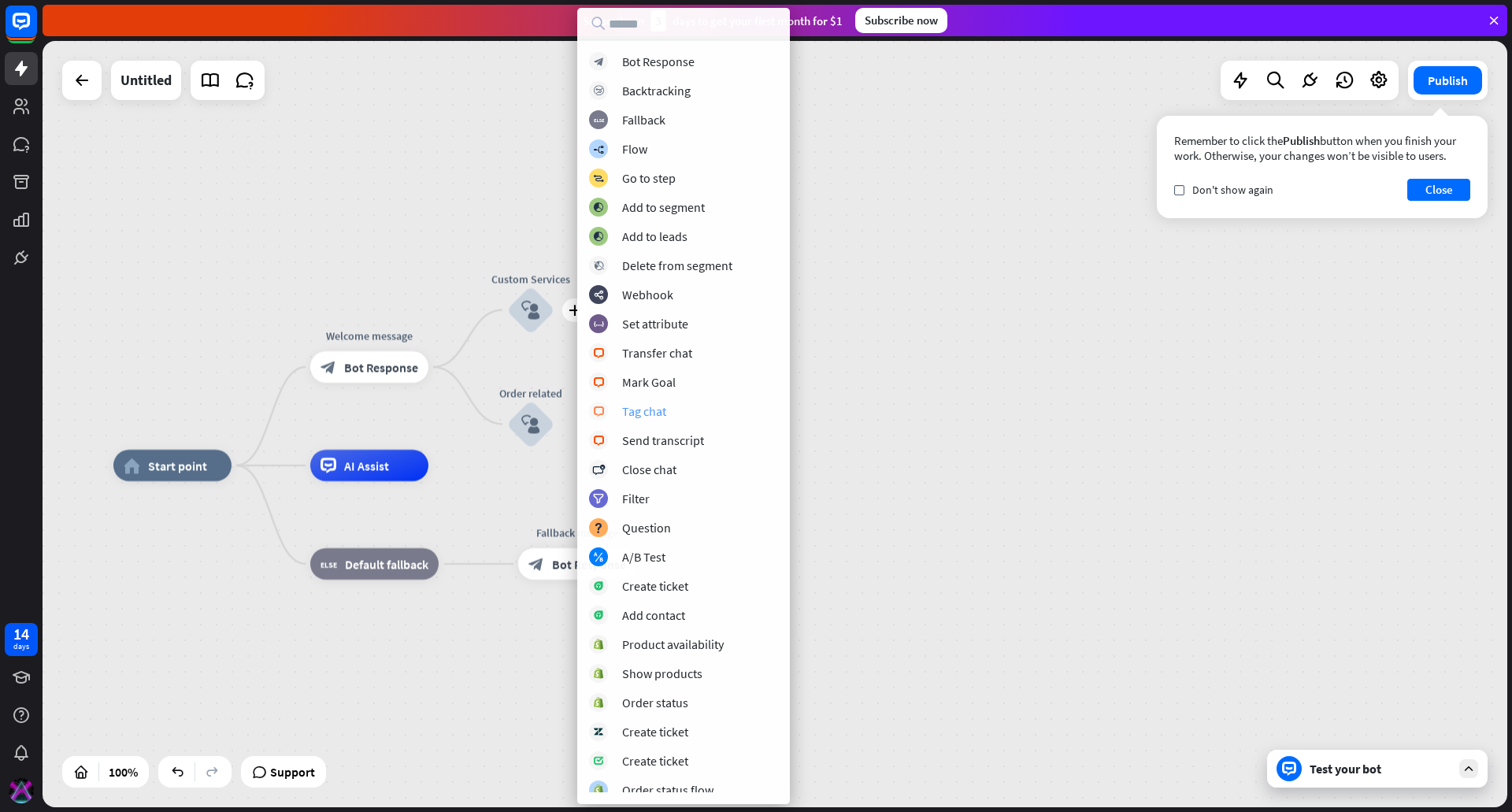
click at [666, 413] on div "block_livechat Tag chat" at bounding box center [683, 412] width 189 height 19
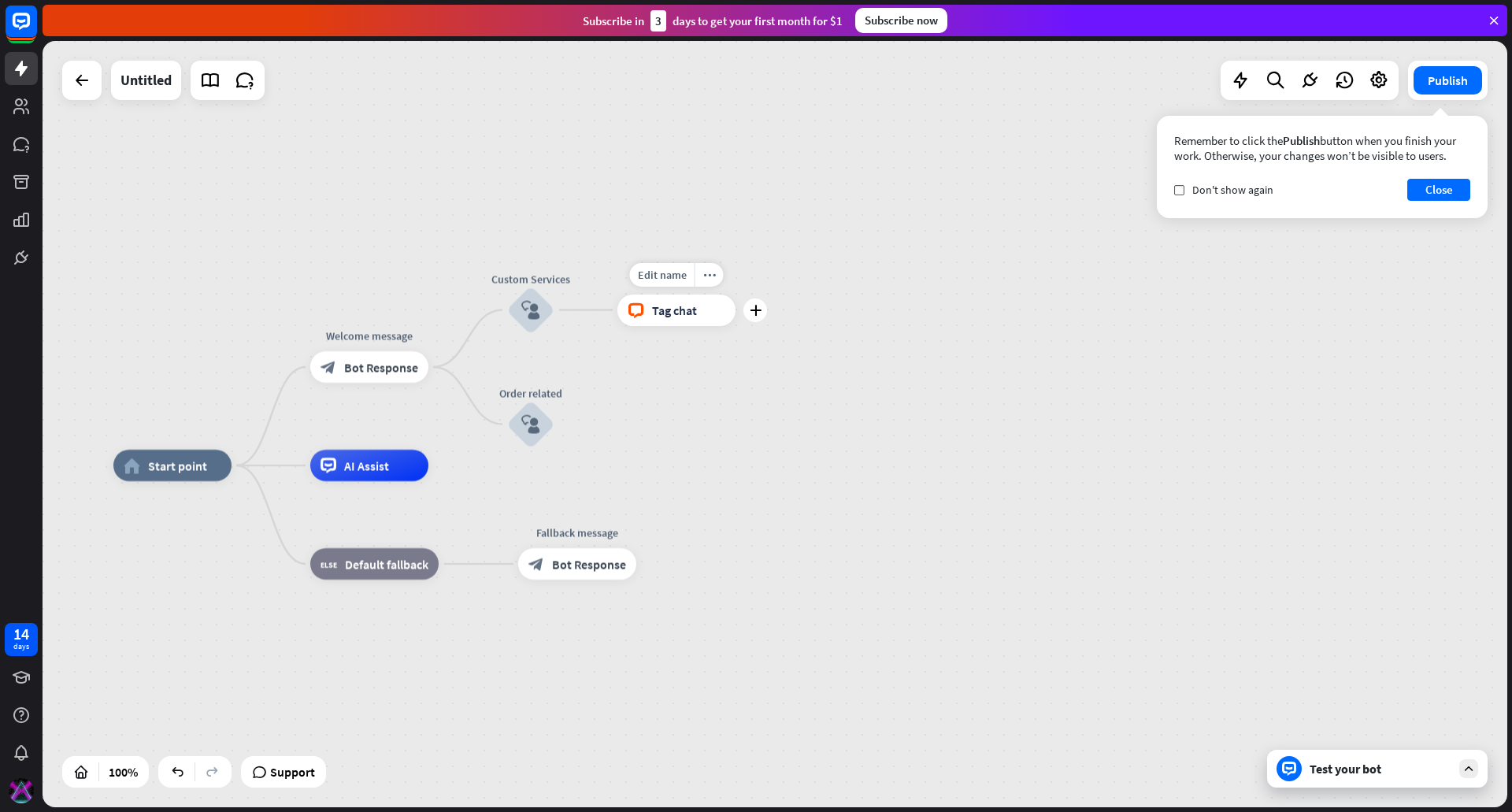
click at [672, 317] on span "Tag chat" at bounding box center [674, 311] width 45 height 16
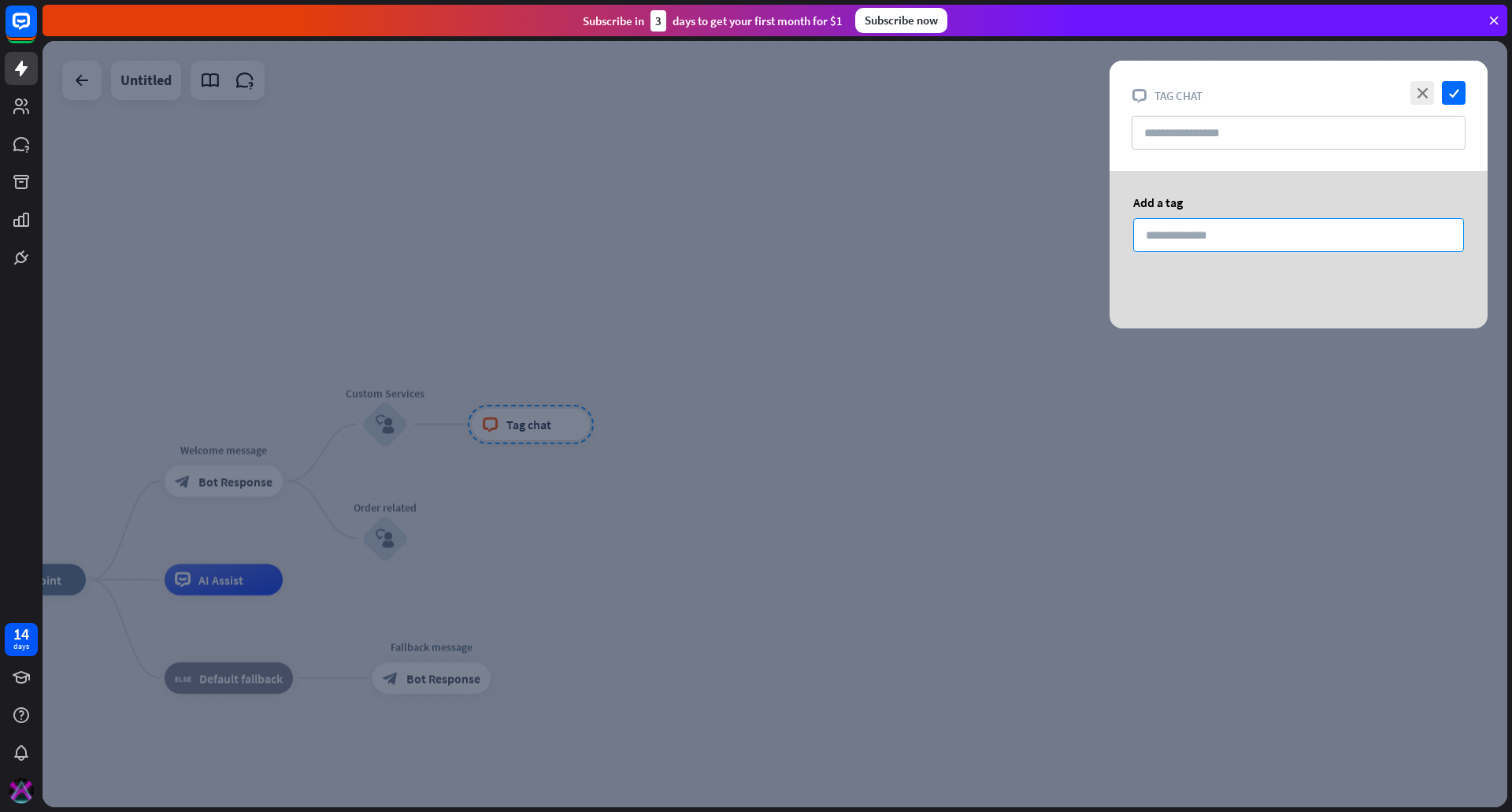
click at [1235, 232] on input at bounding box center [1298, 235] width 331 height 34
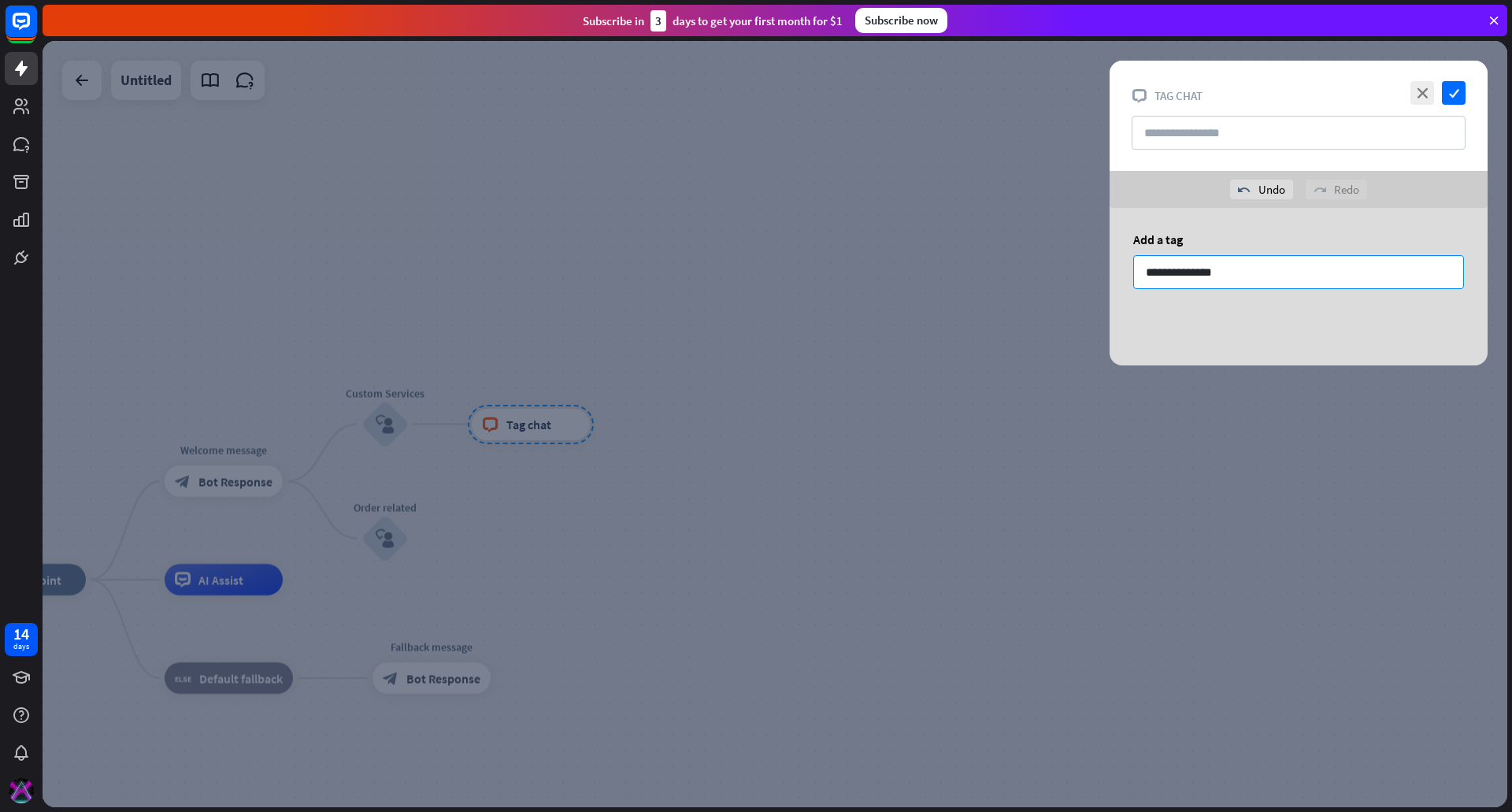
drag, startPoint x: 1257, startPoint y: 264, endPoint x: 1104, endPoint y: 228, distance: 157.2
click at [1109, 255] on div "**********" at bounding box center [1298, 268] width 378 height 120
type input "**********"
click at [1199, 137] on input "text" at bounding box center [1299, 133] width 334 height 34
paste input "**********"
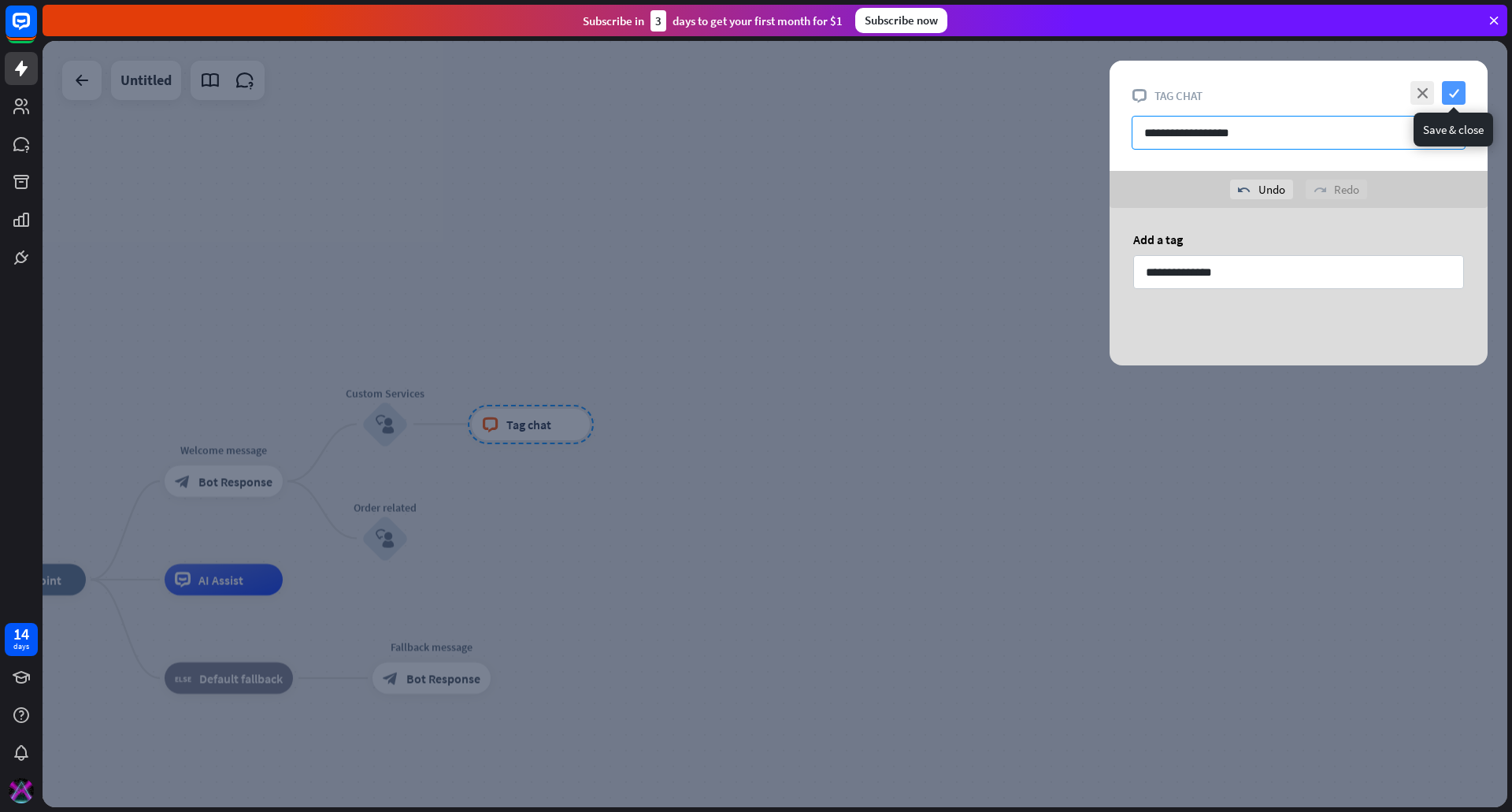
type input "**********"
click at [1451, 90] on icon "check" at bounding box center [1453, 92] width 24 height 24
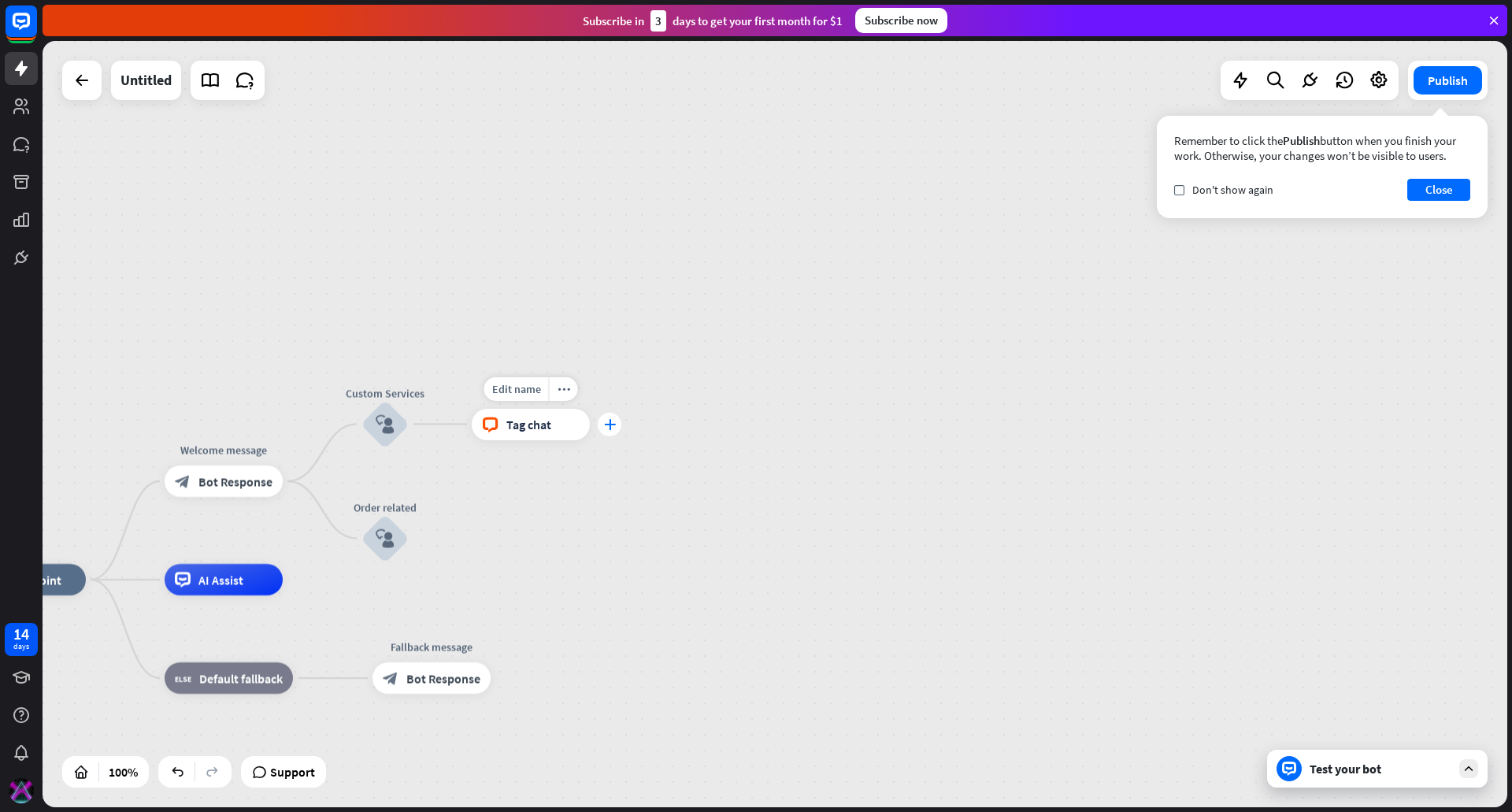
click at [603, 427] on div "plus" at bounding box center [609, 424] width 24 height 24
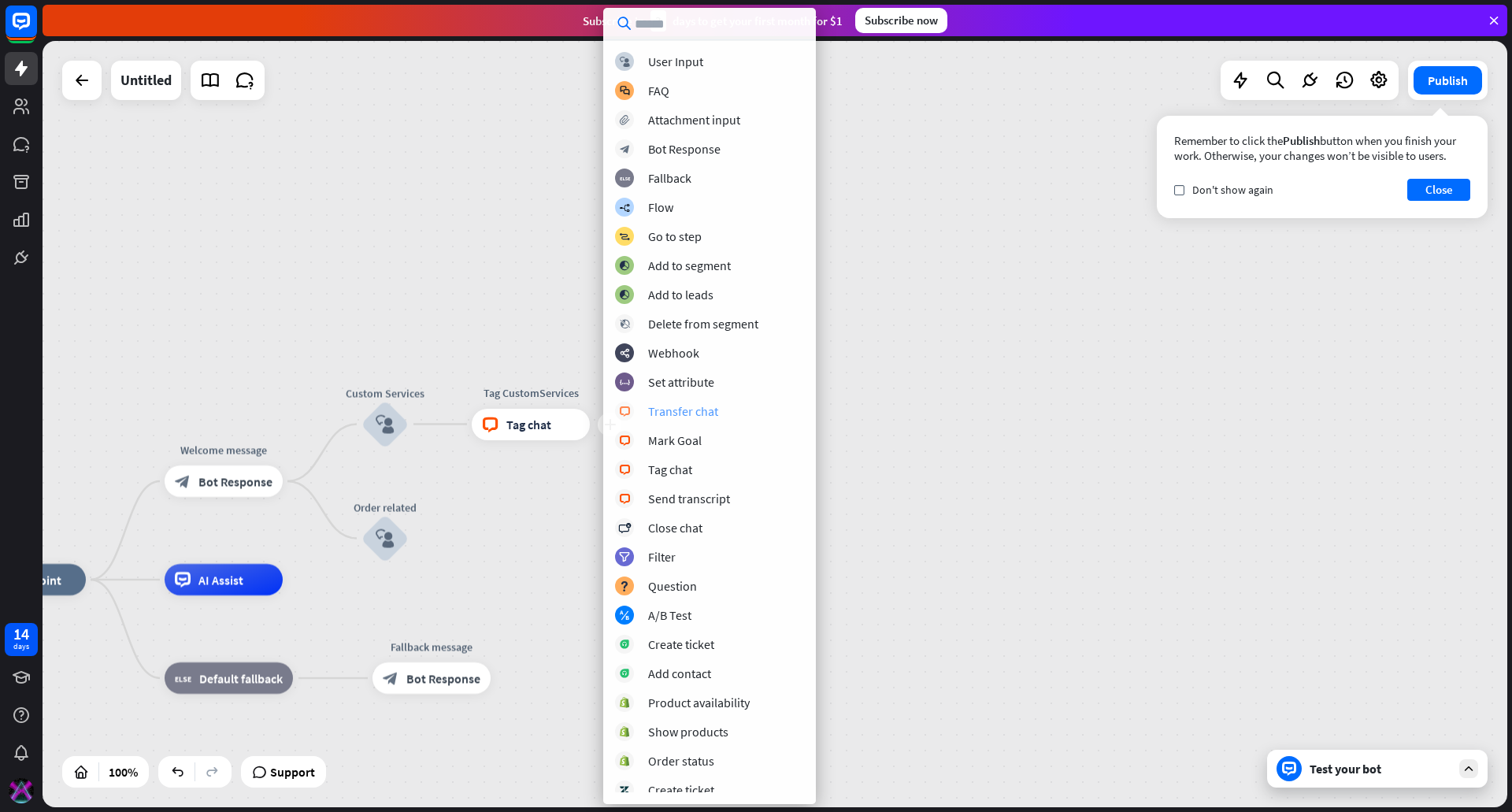
click at [682, 410] on div "Transfer chat" at bounding box center [684, 411] width 70 height 16
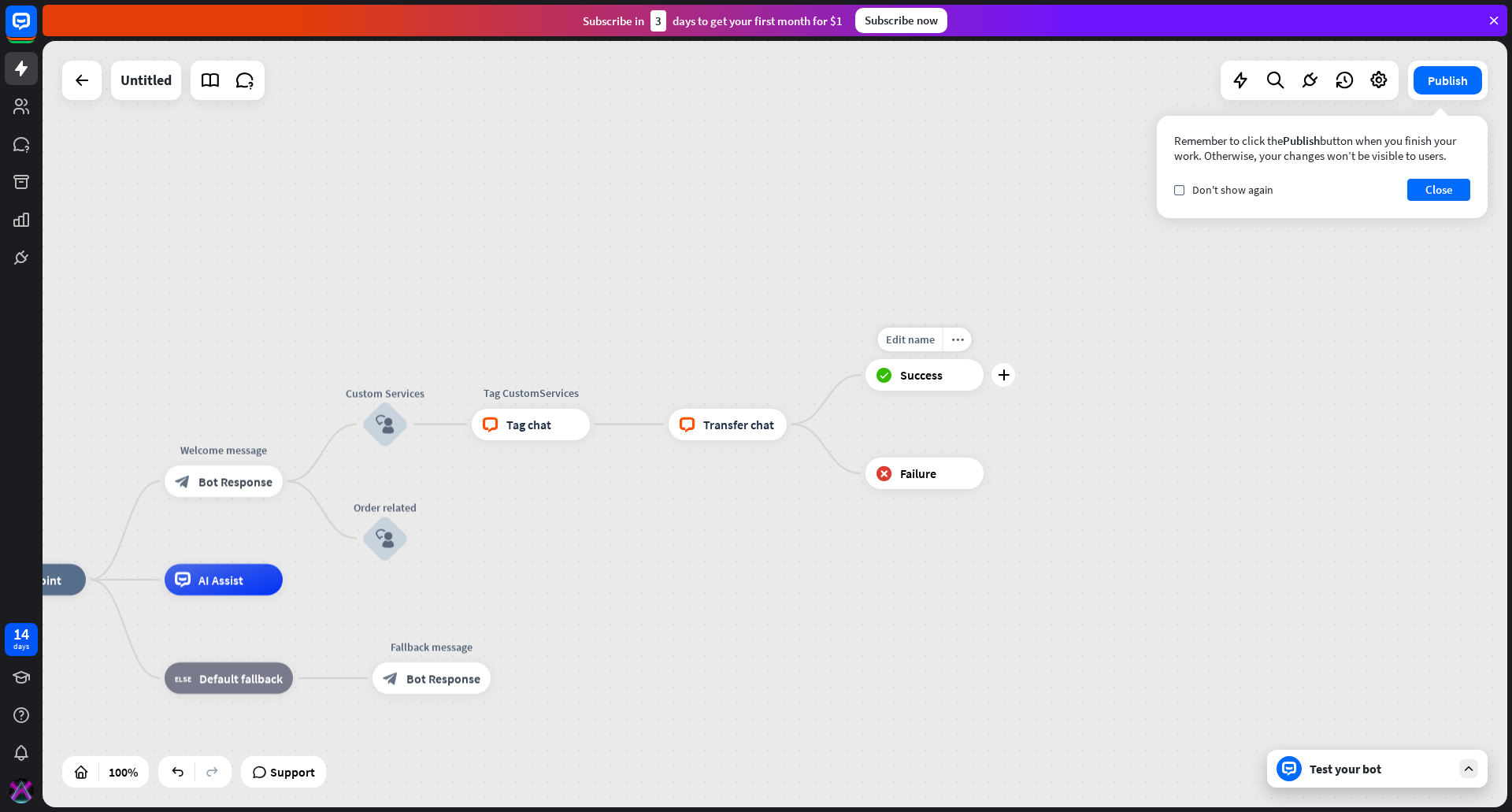
click at [945, 371] on div "block_success Success" at bounding box center [924, 375] width 118 height 32
click at [729, 421] on span "Transfer chat" at bounding box center [738, 425] width 71 height 16
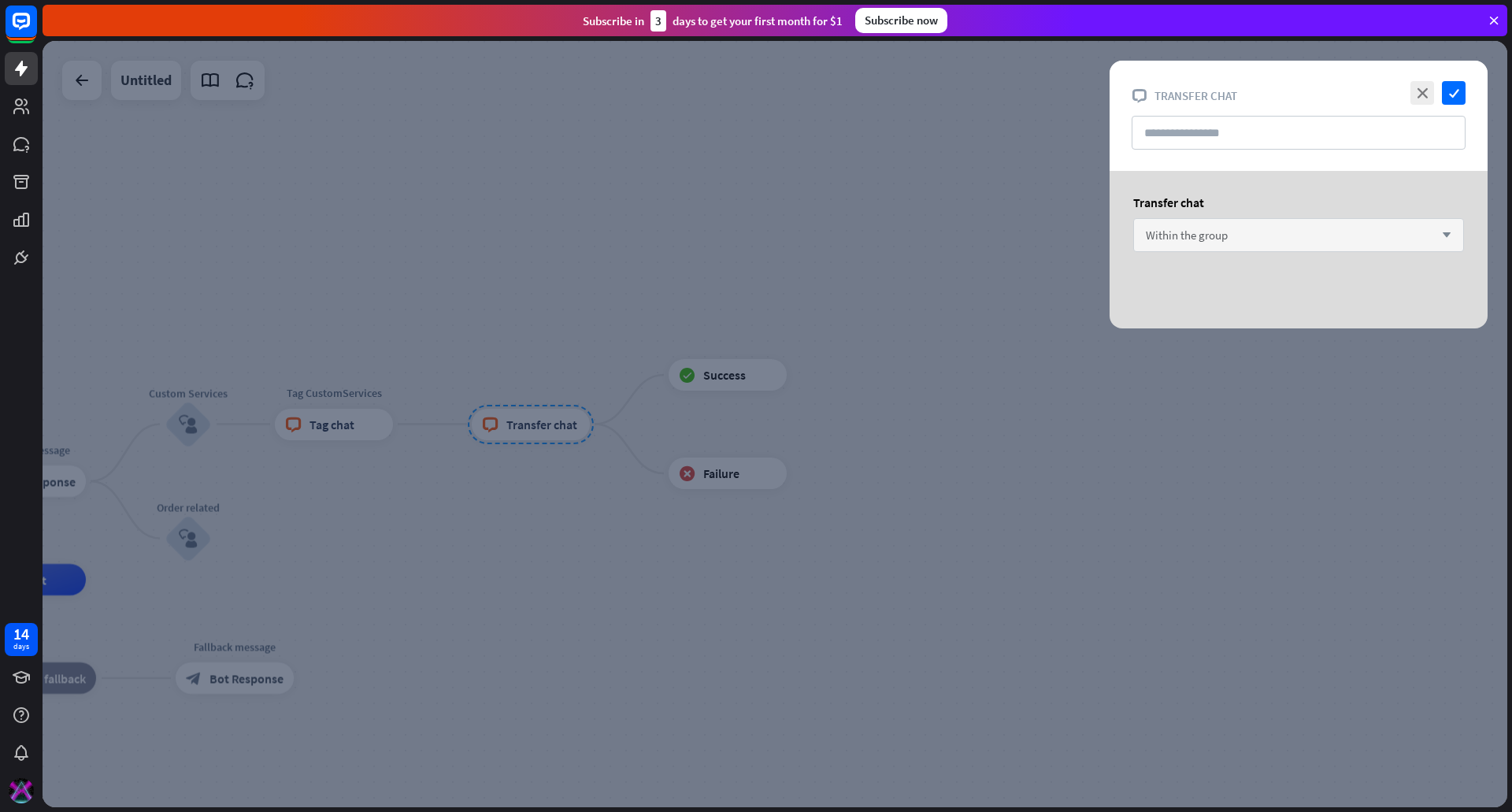
click at [1240, 235] on div "Within the group arrow_down" at bounding box center [1298, 235] width 331 height 34
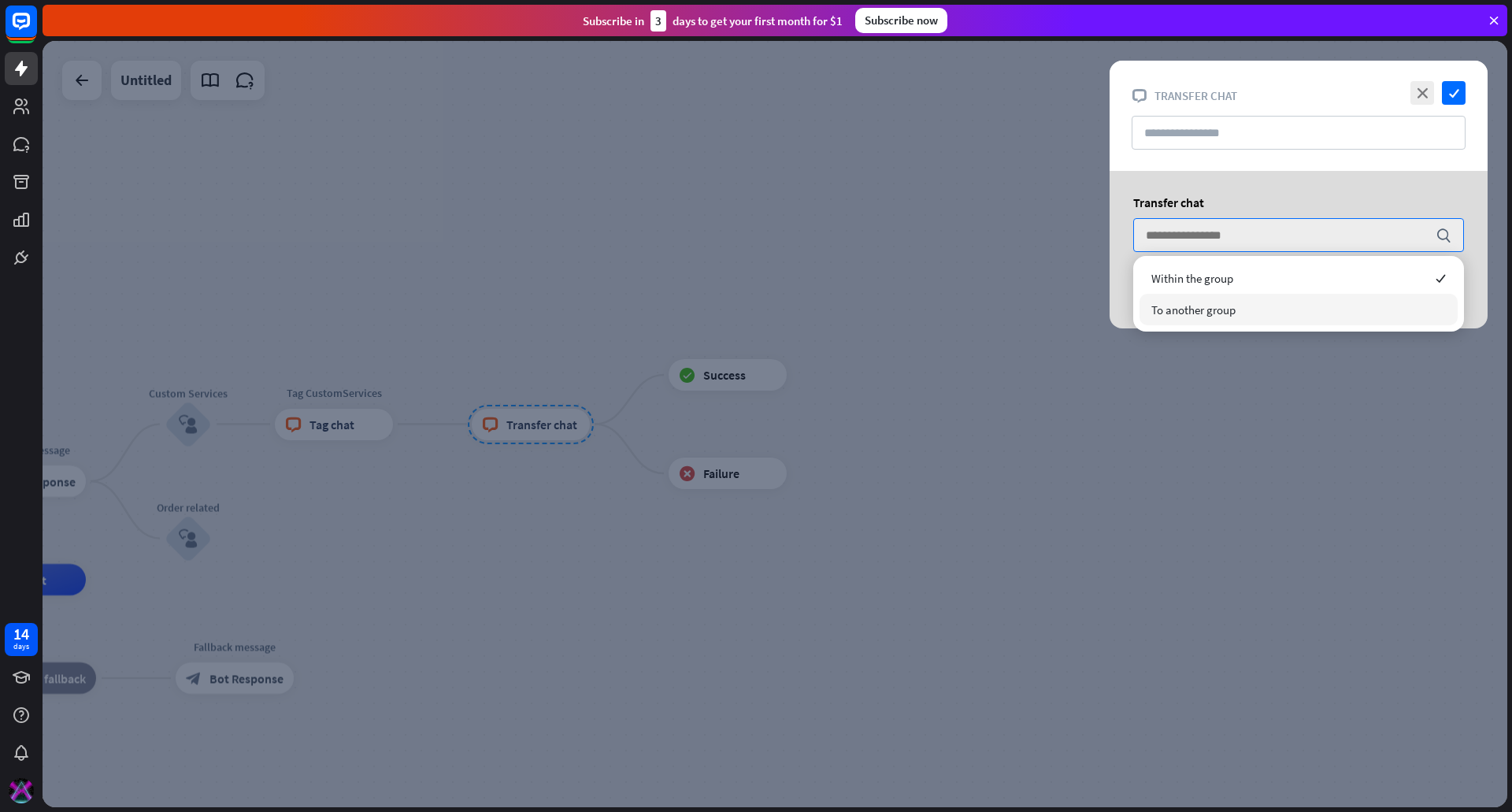
click at [1223, 306] on span "To another group" at bounding box center [1193, 310] width 84 height 15
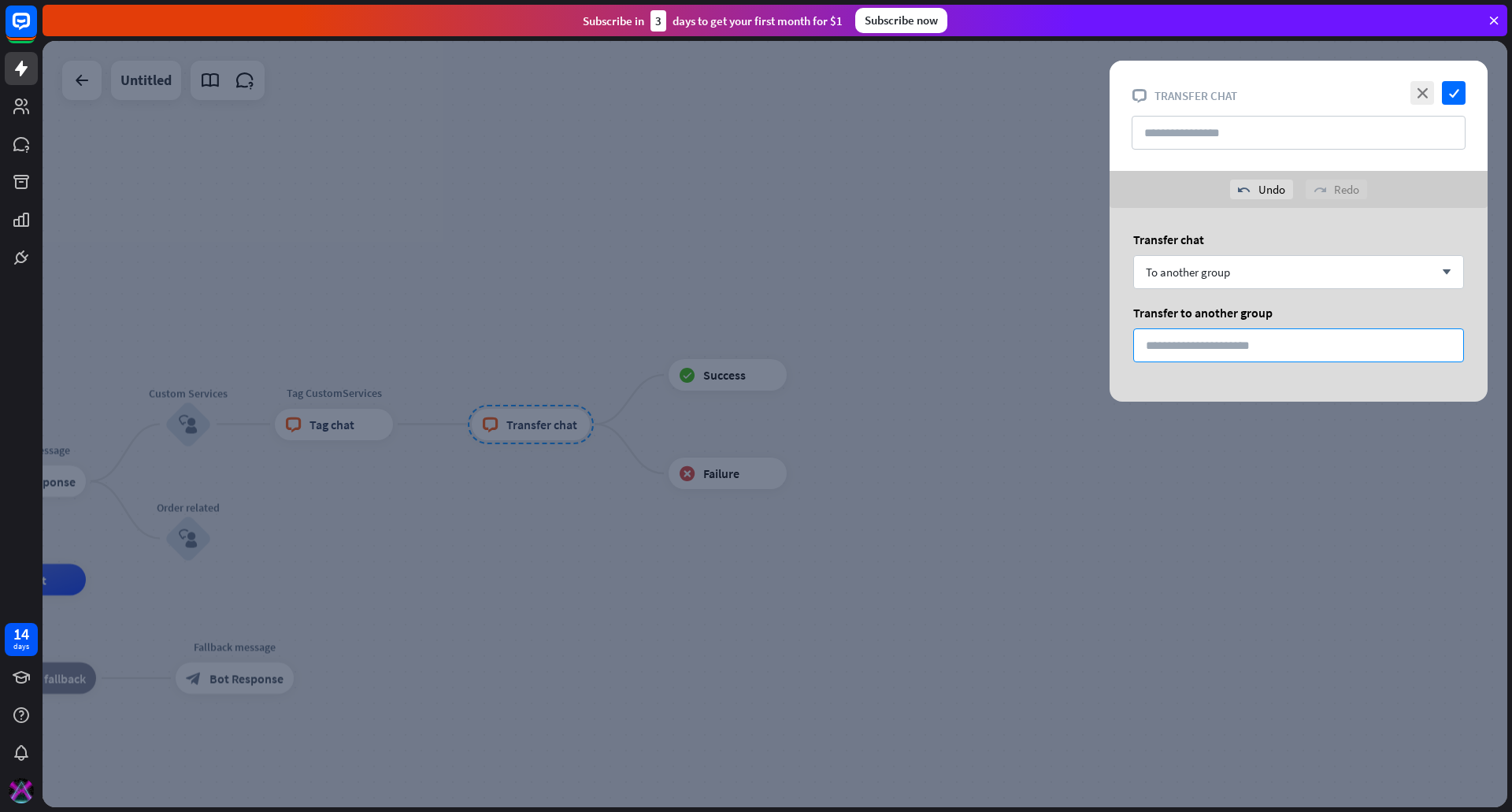
click at [1201, 342] on input "*" at bounding box center [1298, 345] width 331 height 34
click at [1234, 277] on div "To another group arrow_down" at bounding box center [1298, 272] width 331 height 34
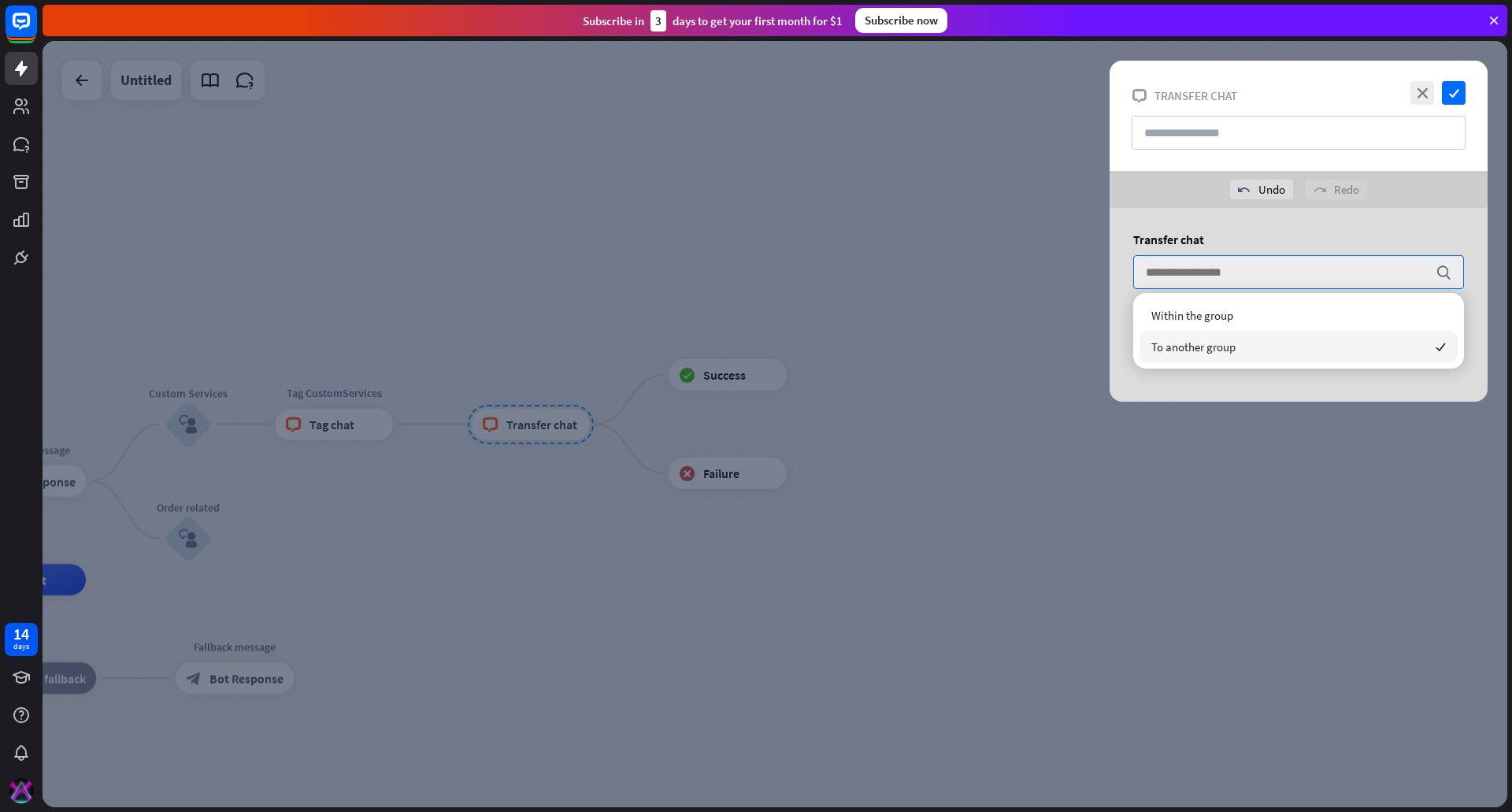
click at [1434, 89] on div "close check" at bounding box center [1436, 92] width 59 height 24
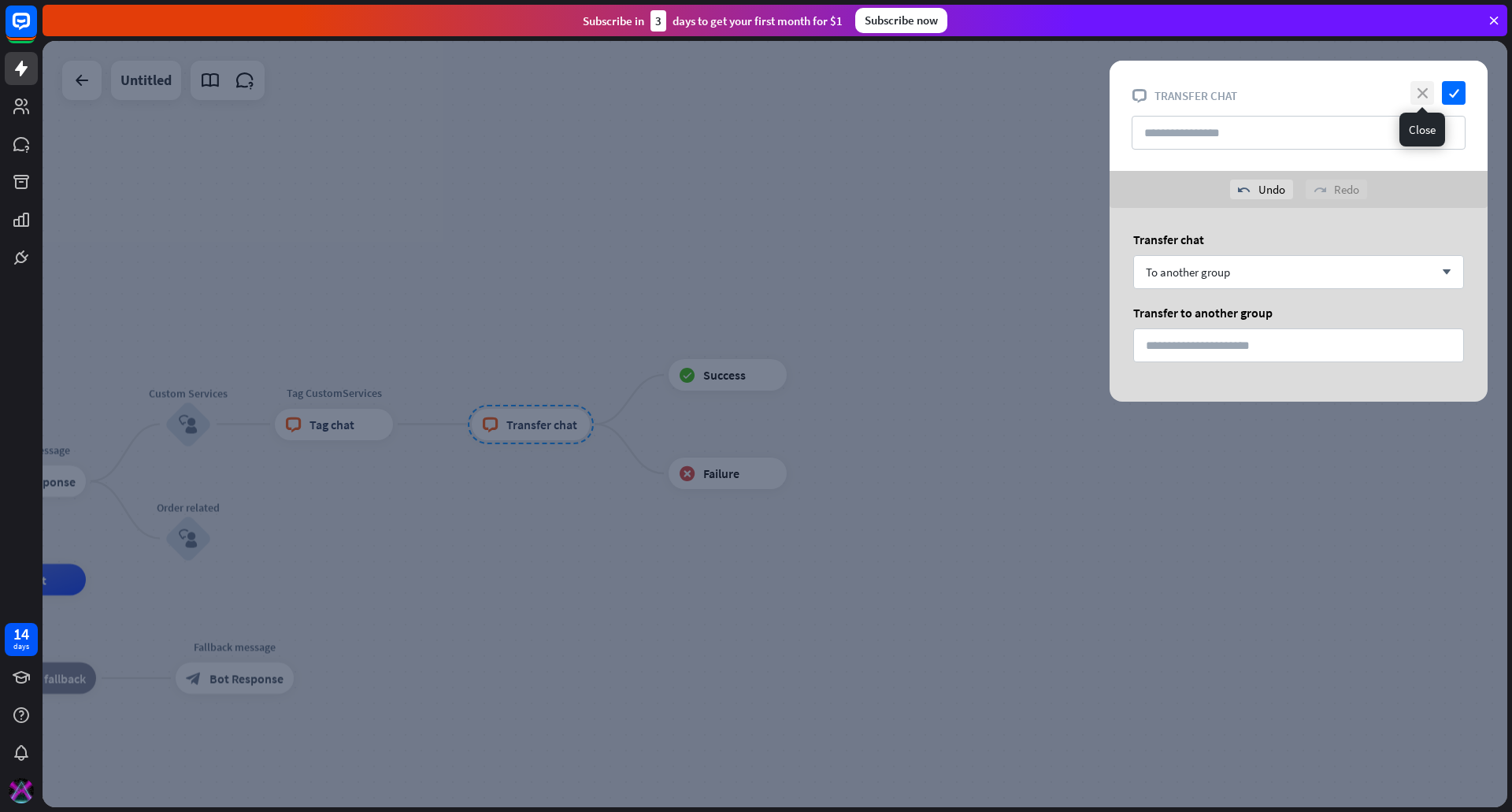
click at [1428, 90] on icon "close" at bounding box center [1422, 92] width 24 height 24
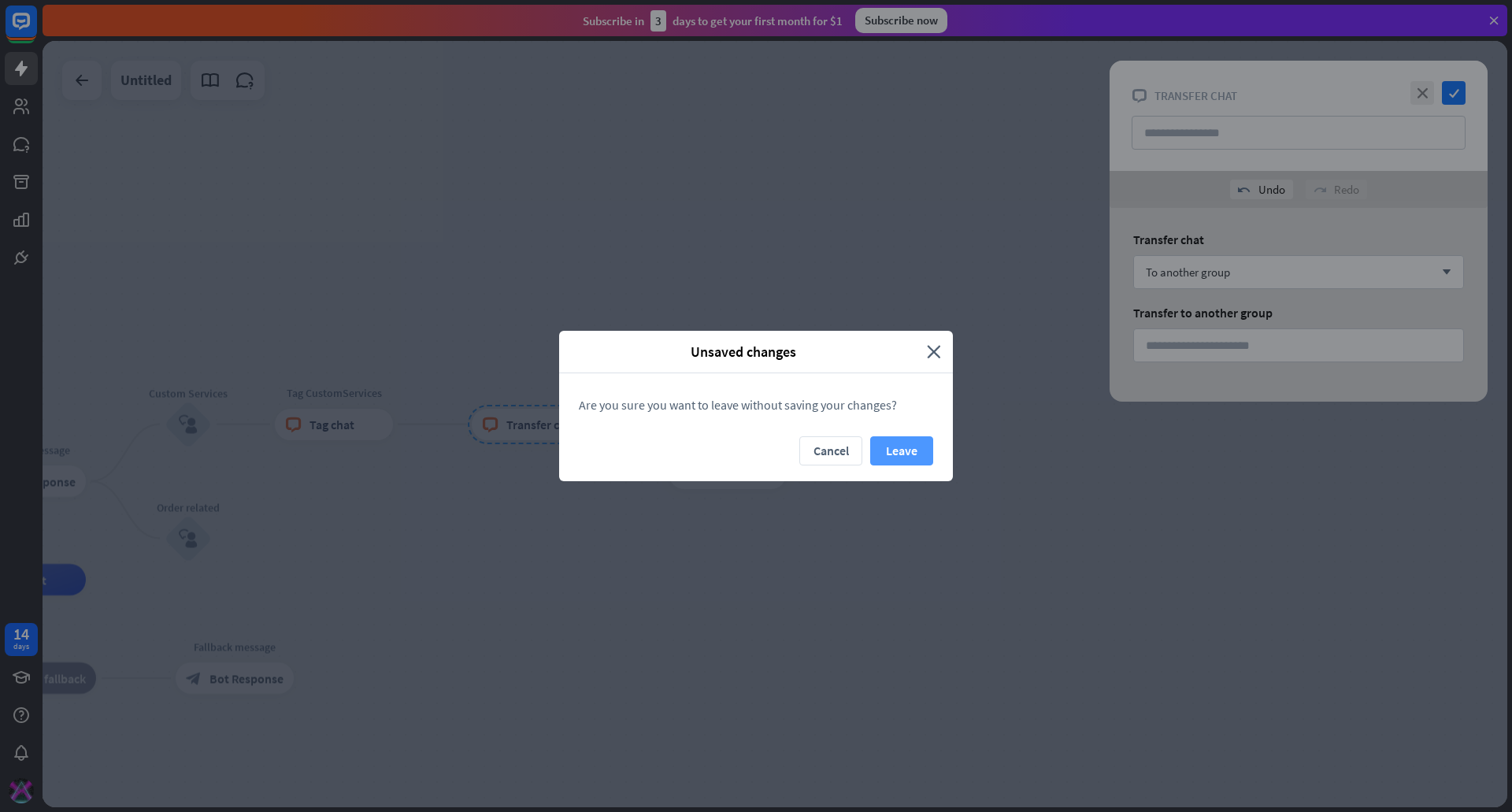
click at [903, 444] on button "Leave" at bounding box center [902, 450] width 63 height 29
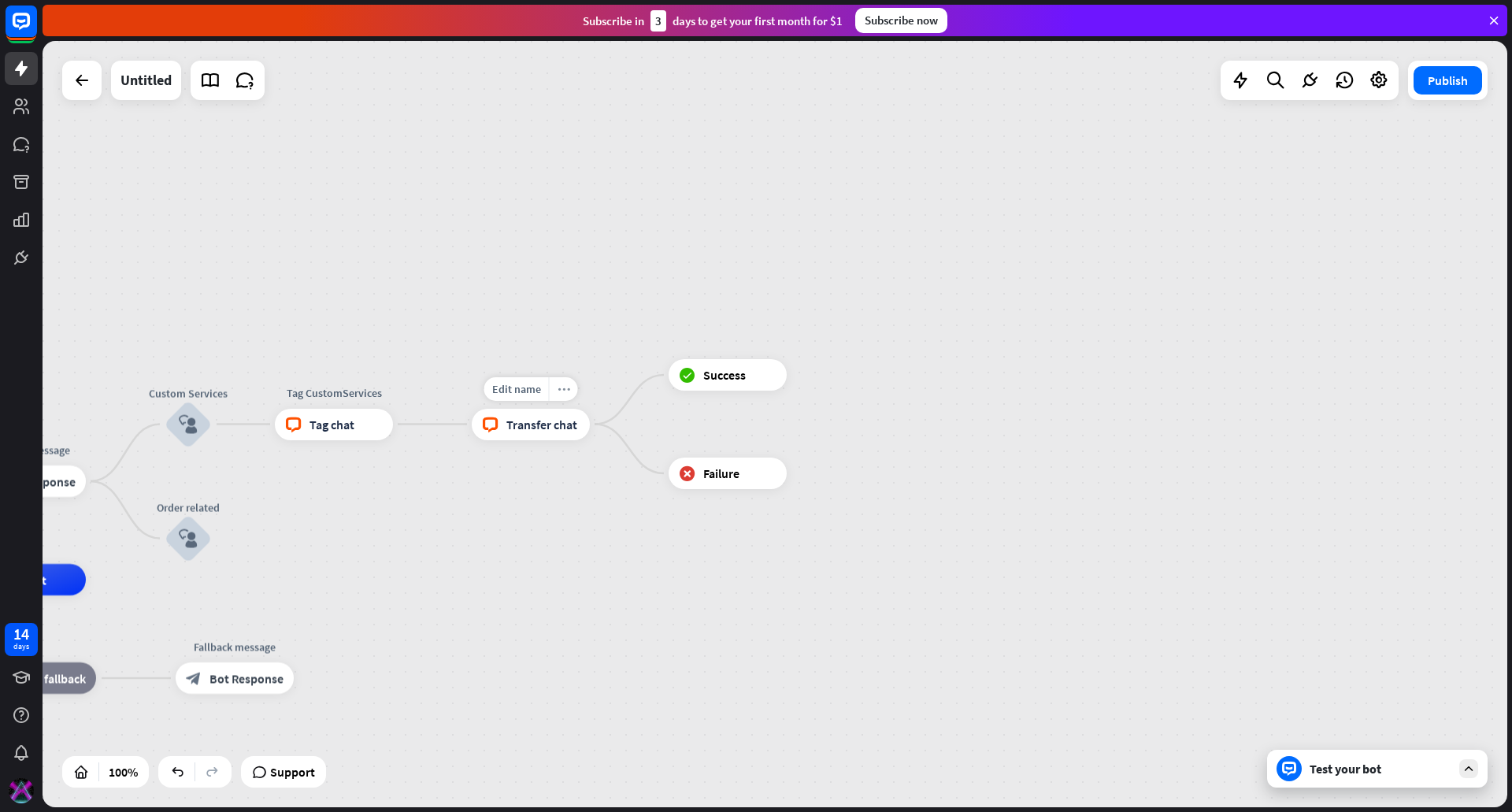
click at [556, 396] on div "more_horiz" at bounding box center [563, 389] width 29 height 24
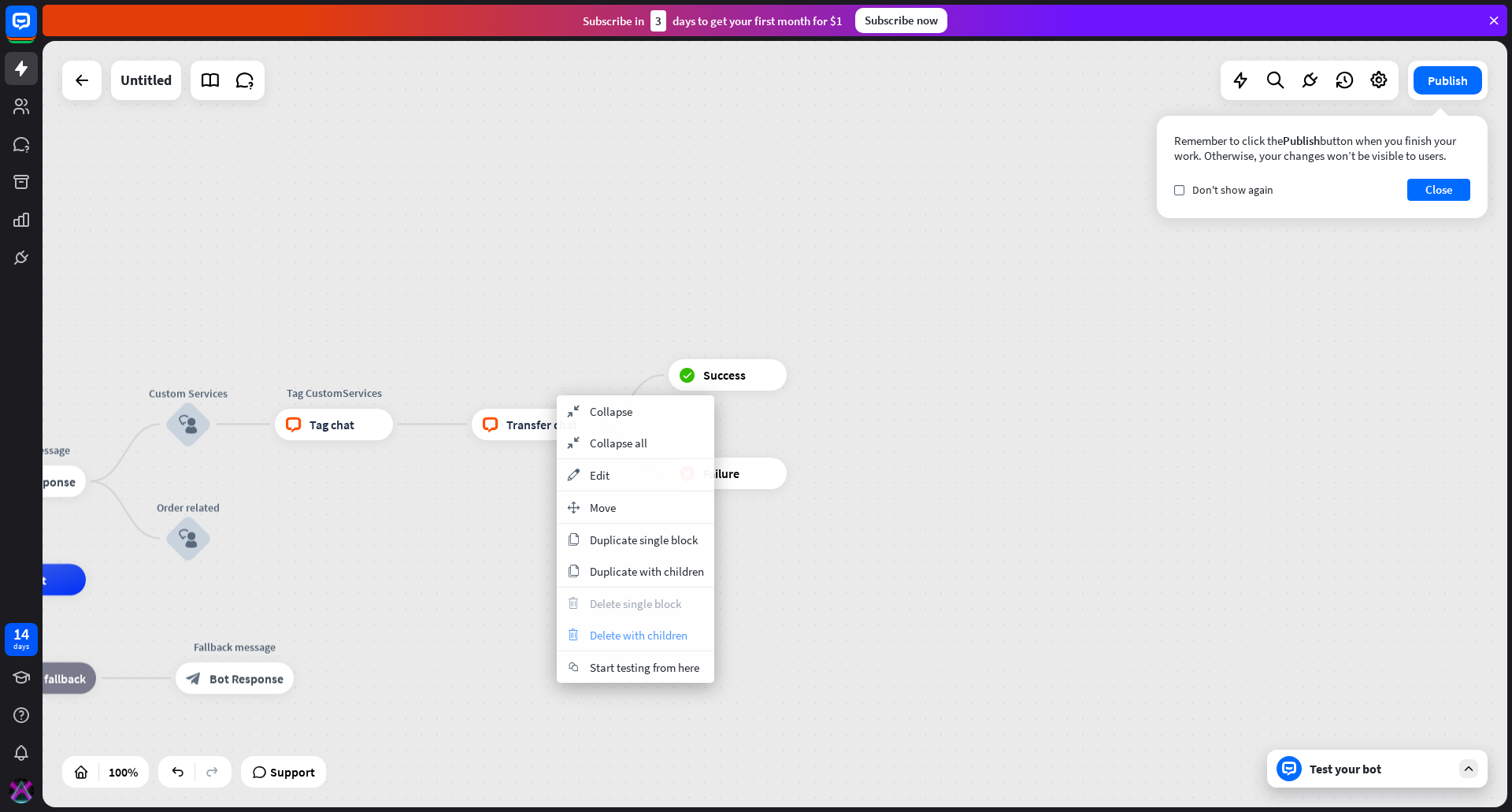
click at [643, 636] on span "Delete with children" at bounding box center [638, 635] width 97 height 15
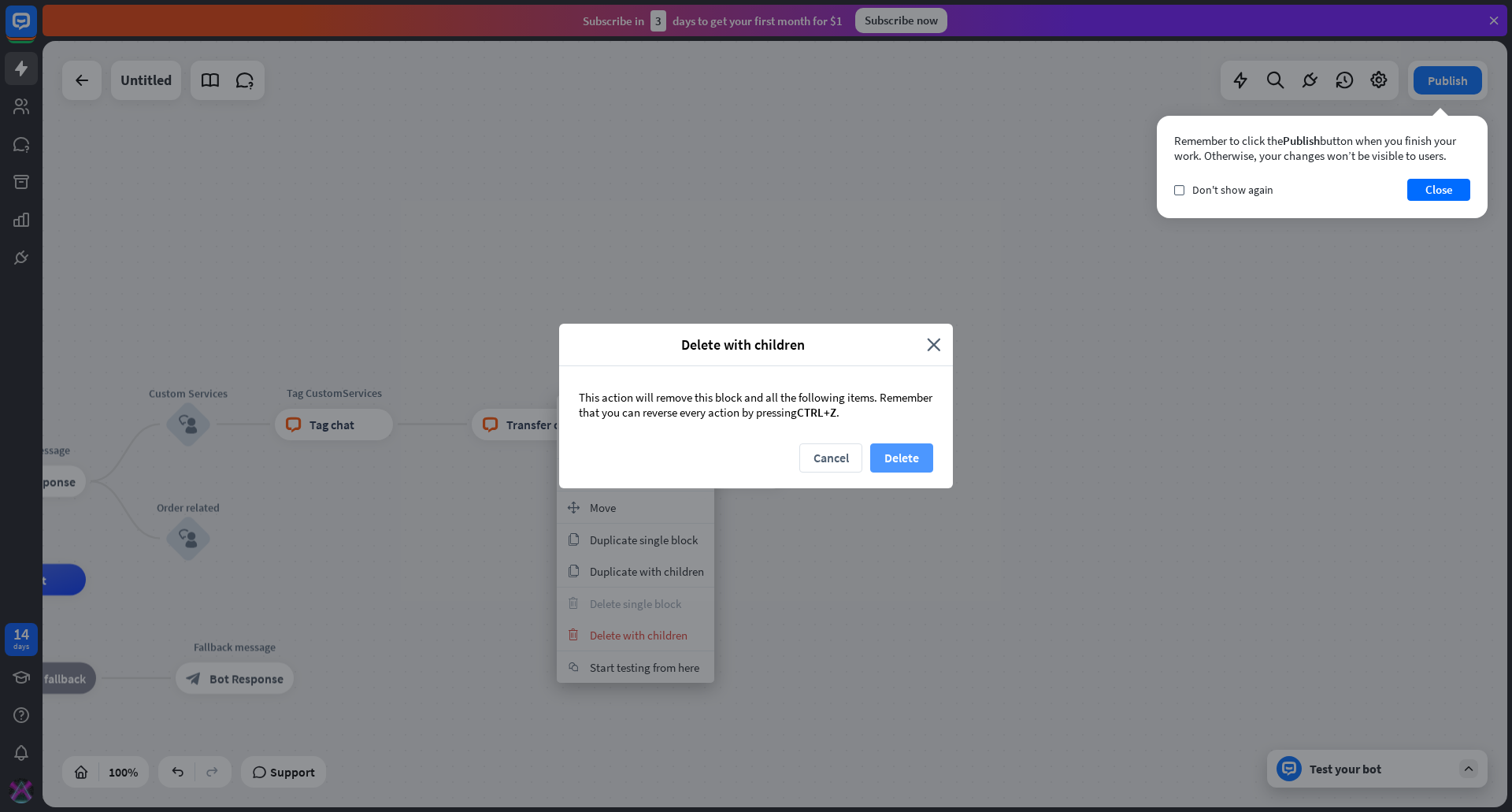
click at [903, 462] on button "Delete" at bounding box center [902, 457] width 63 height 29
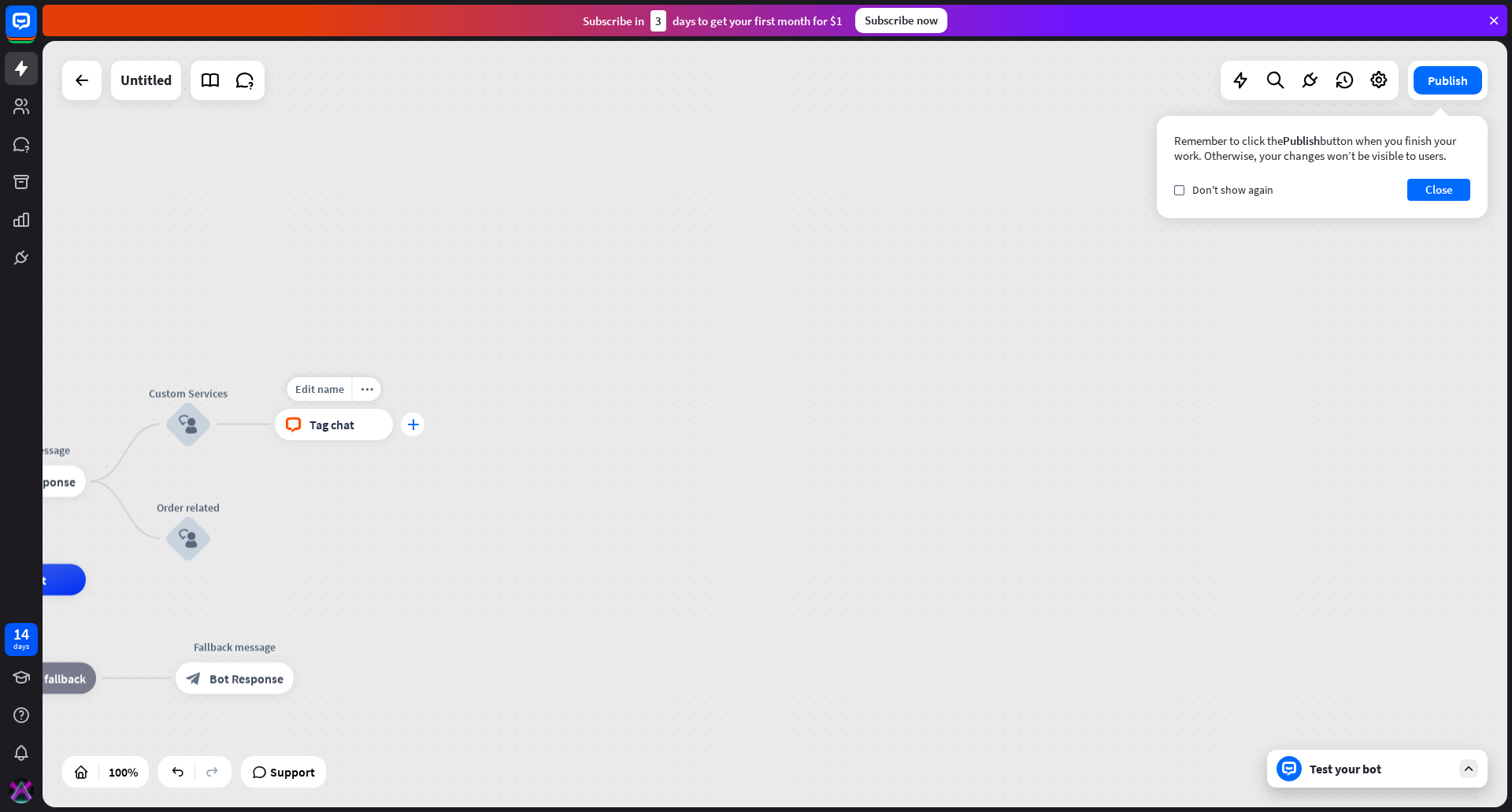
click at [406, 425] on div "plus" at bounding box center [412, 424] width 24 height 24
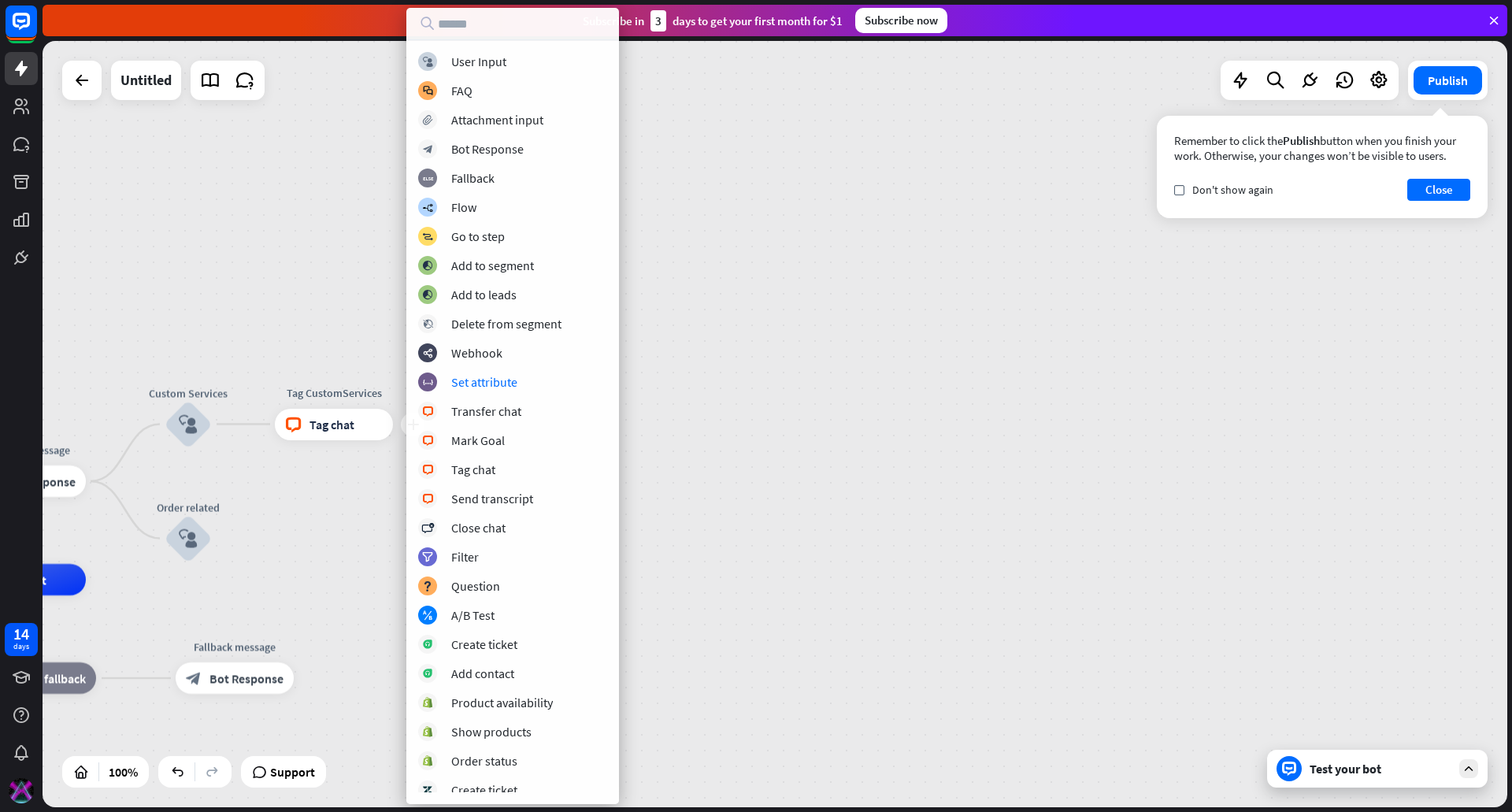
click at [1391, 772] on div "Test your bot" at bounding box center [1380, 769] width 142 height 16
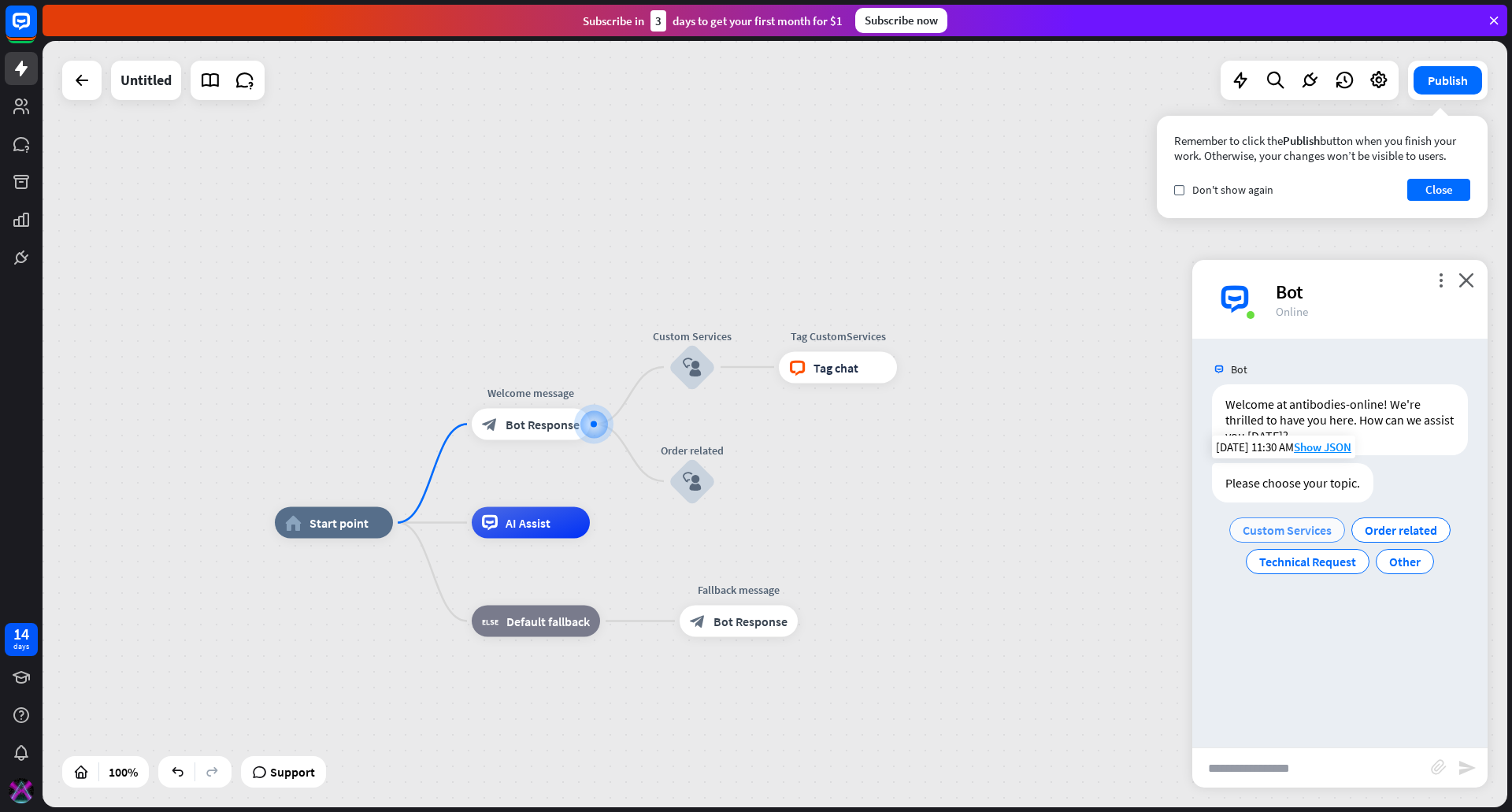
click at [1298, 531] on span "Custom Services" at bounding box center [1286, 530] width 89 height 16
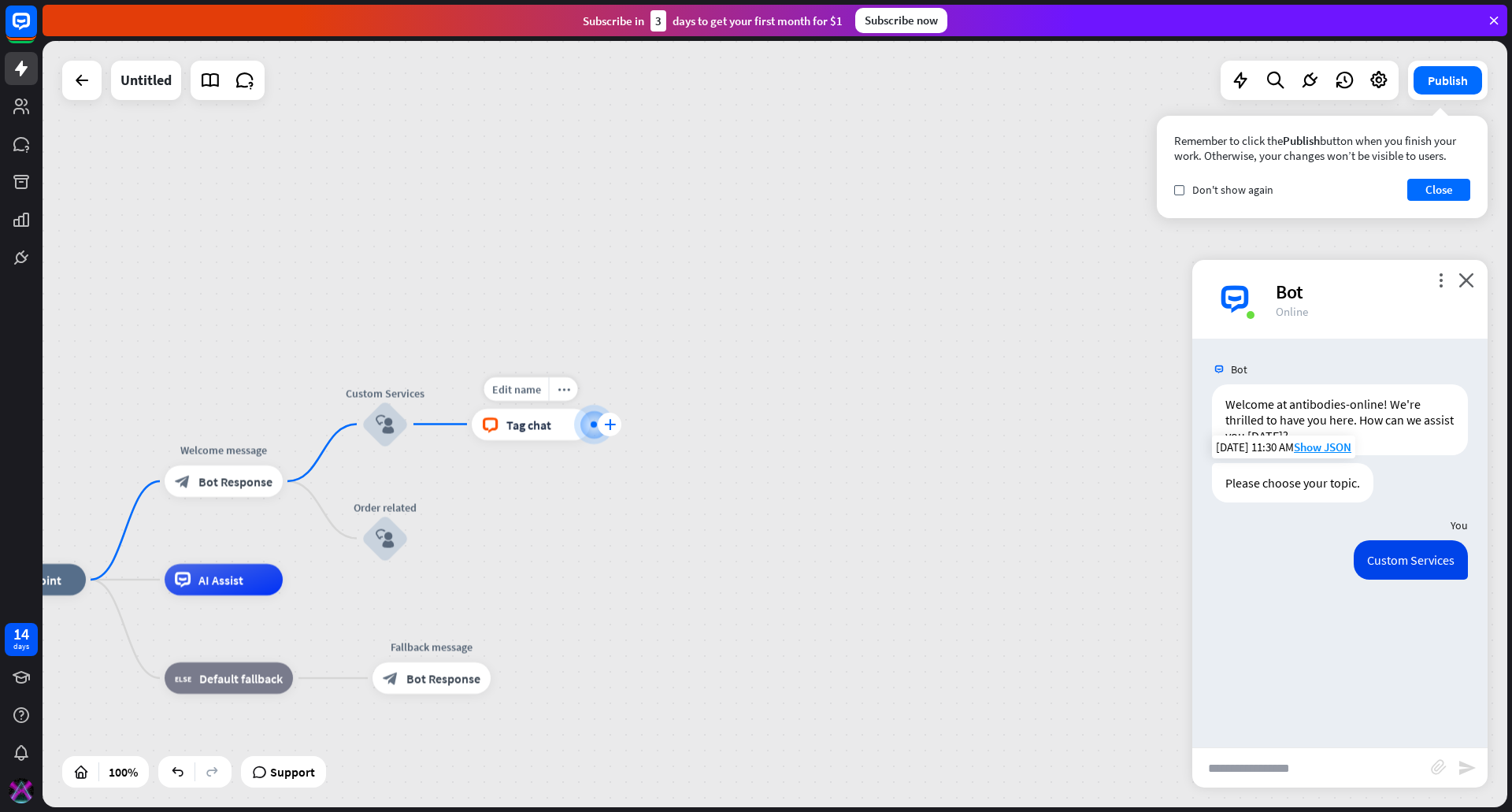
click at [607, 424] on icon "plus" at bounding box center [609, 424] width 11 height 11
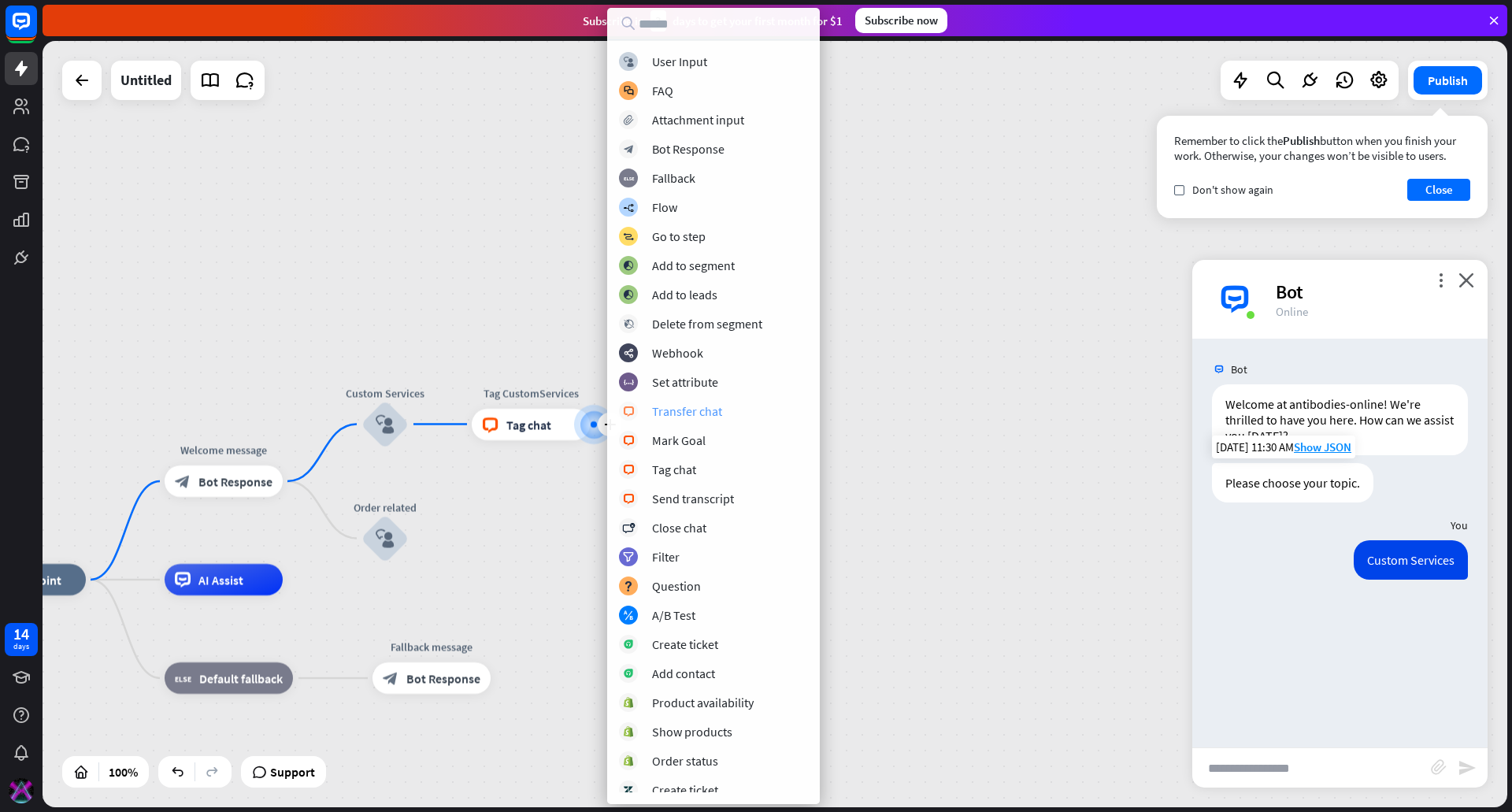
click at [713, 411] on div "Transfer chat" at bounding box center [687, 411] width 70 height 16
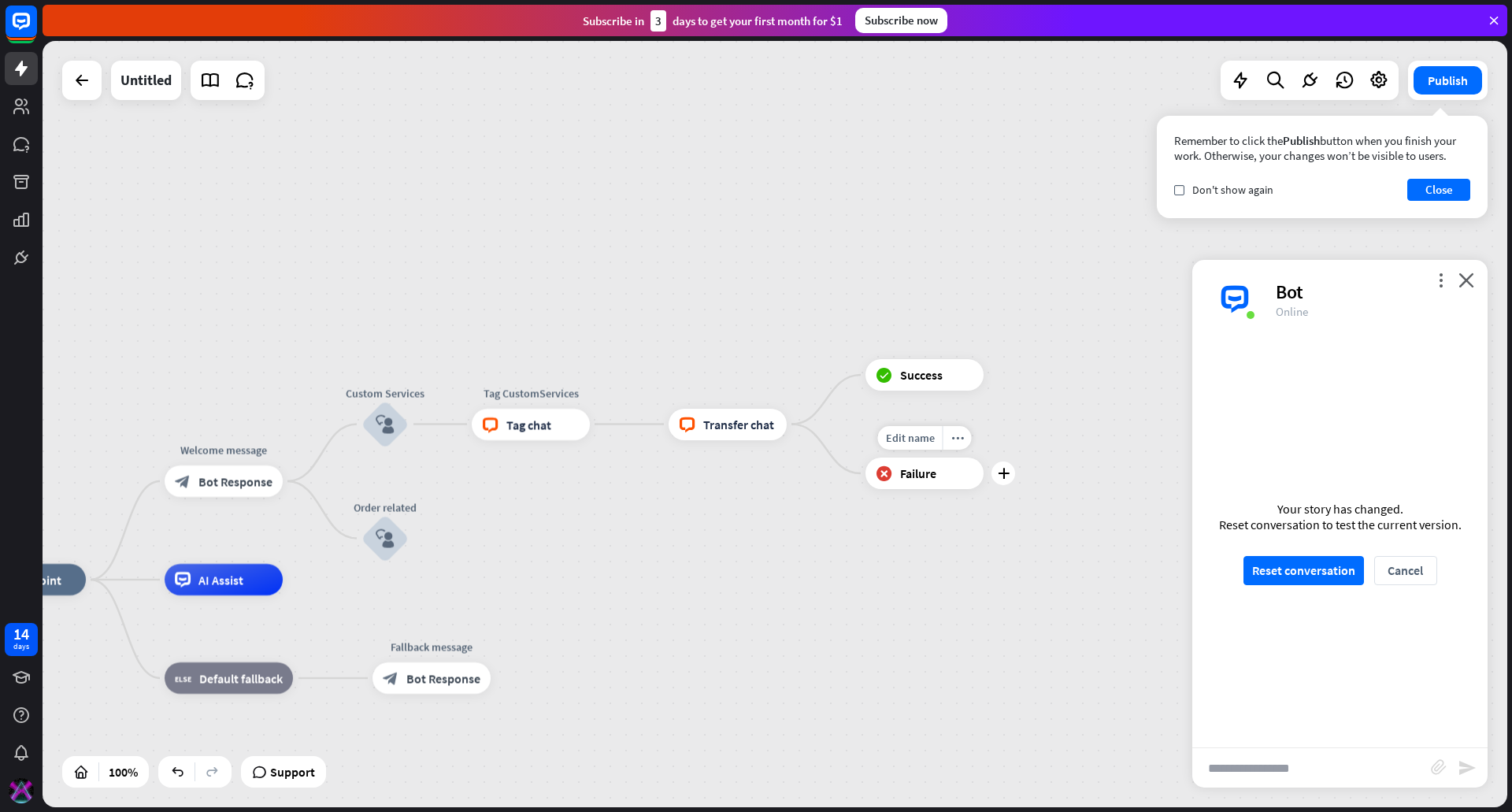
click at [933, 482] on div "block_failure Failure" at bounding box center [924, 473] width 118 height 32
click at [720, 427] on span "Transfer chat" at bounding box center [738, 425] width 71 height 16
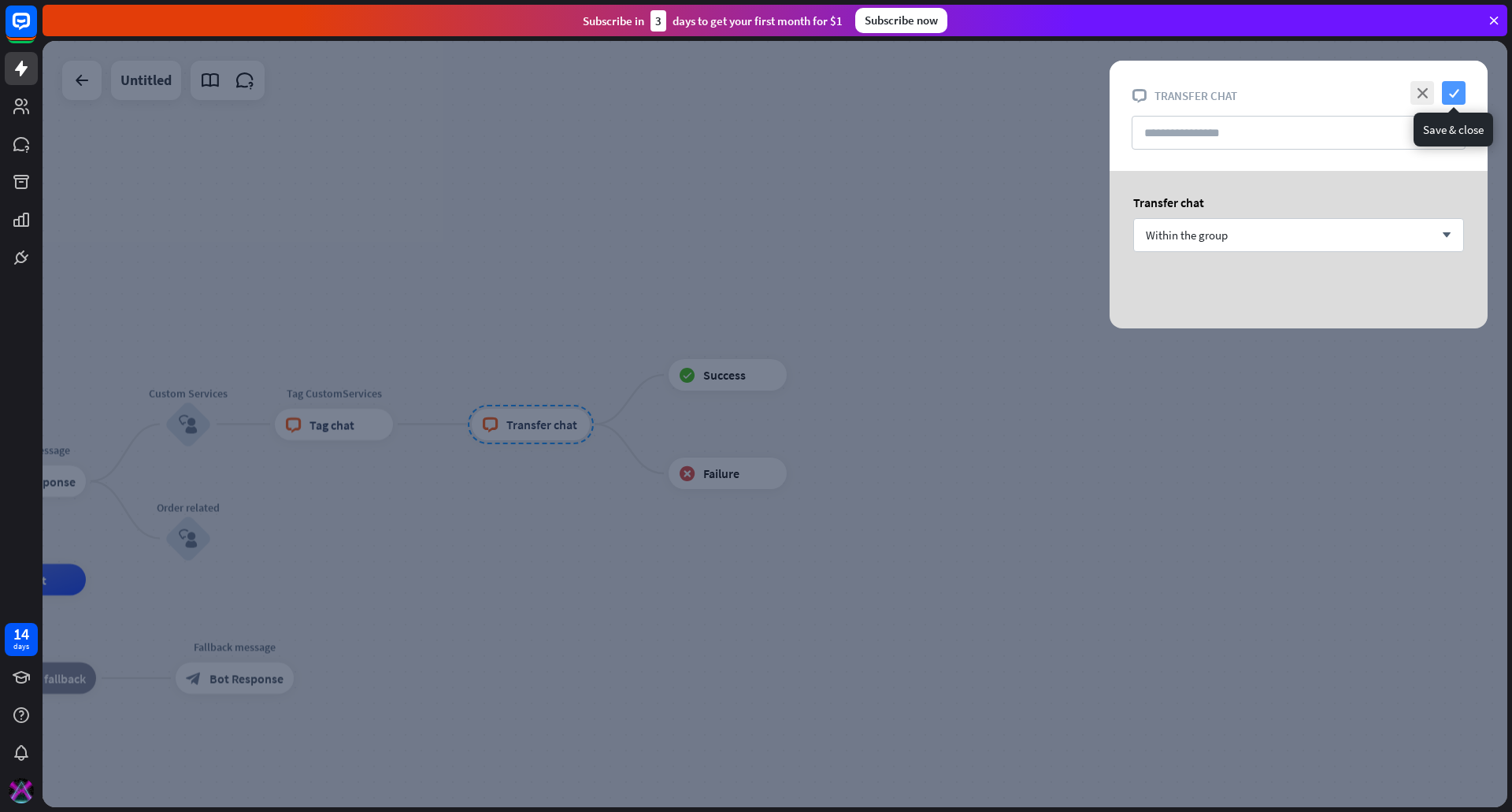
click at [1446, 92] on icon "check" at bounding box center [1453, 92] width 24 height 24
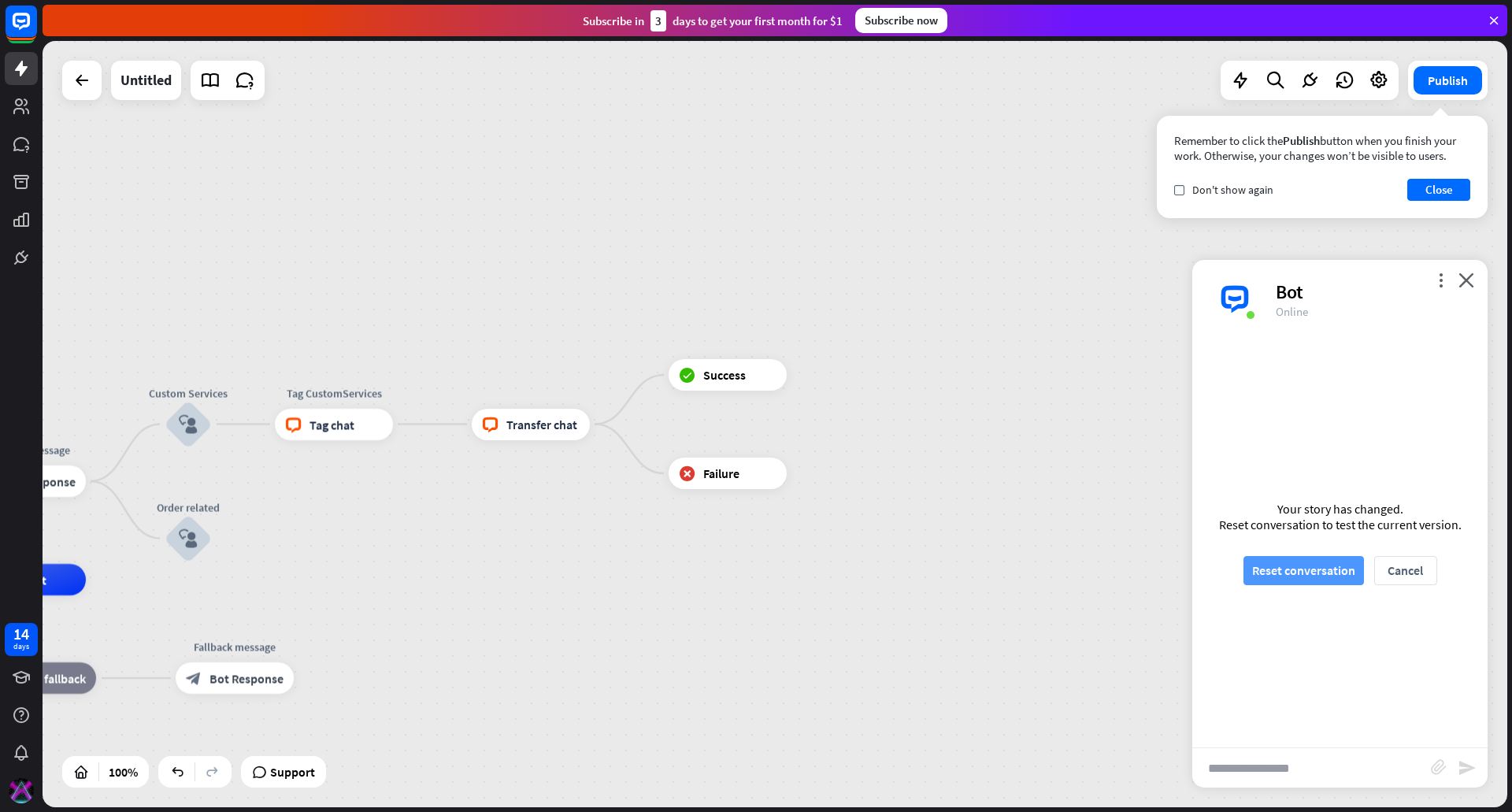
click at [1304, 572] on button "Reset conversation" at bounding box center [1303, 571] width 120 height 29
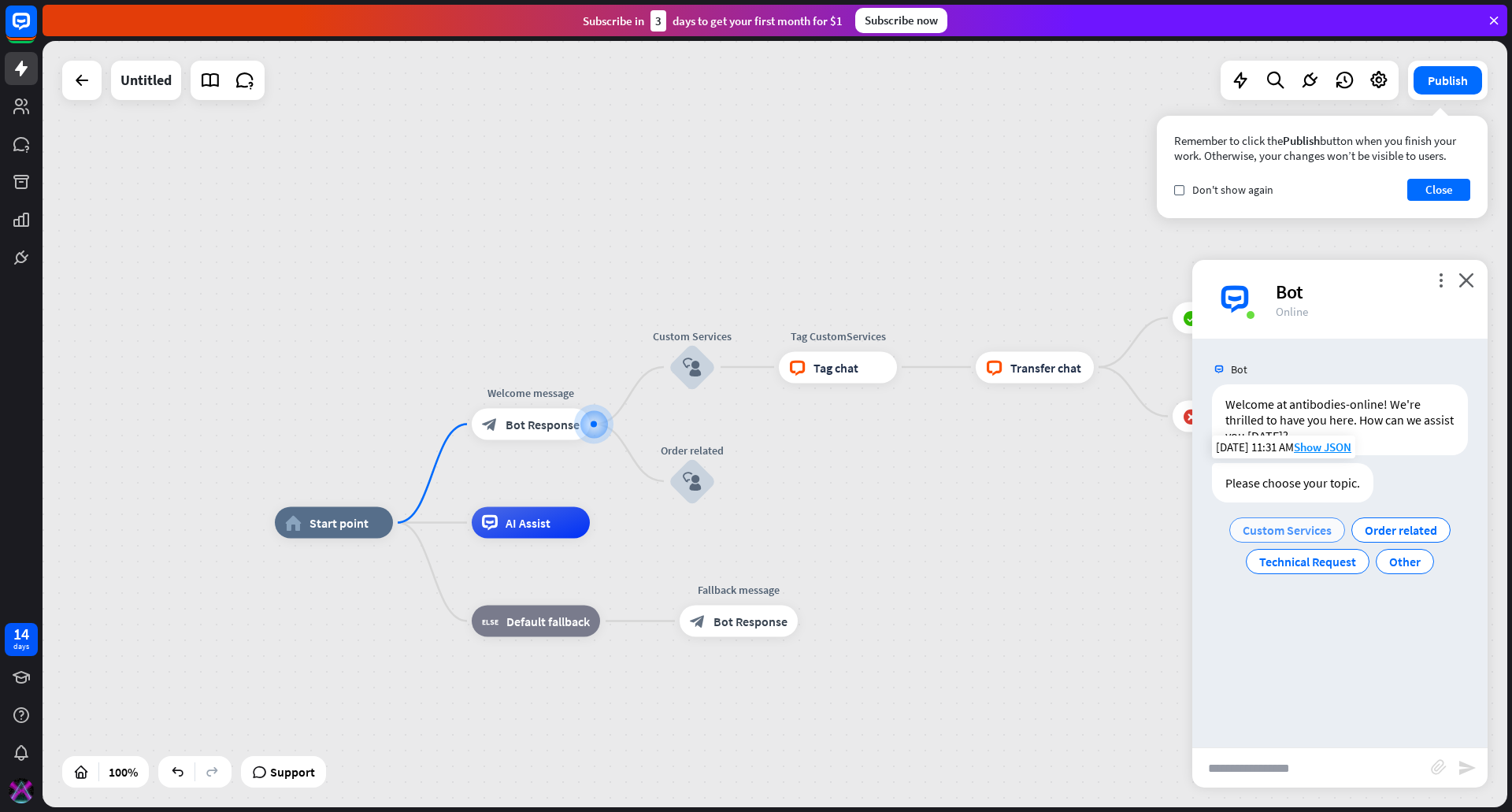
click at [1276, 529] on span "Custom Services" at bounding box center [1286, 530] width 89 height 16
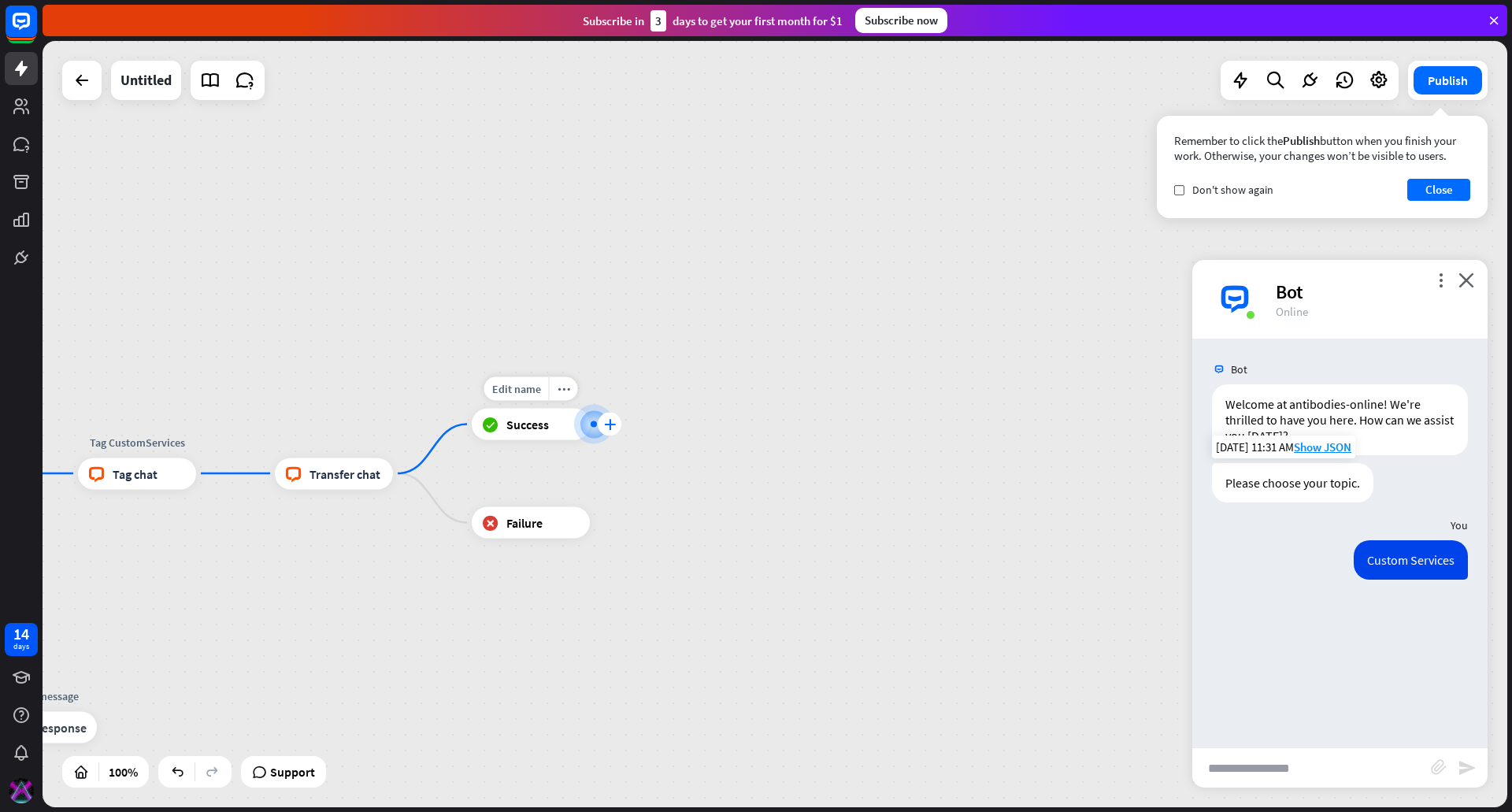
click at [613, 421] on icon "plus" at bounding box center [609, 424] width 11 height 11
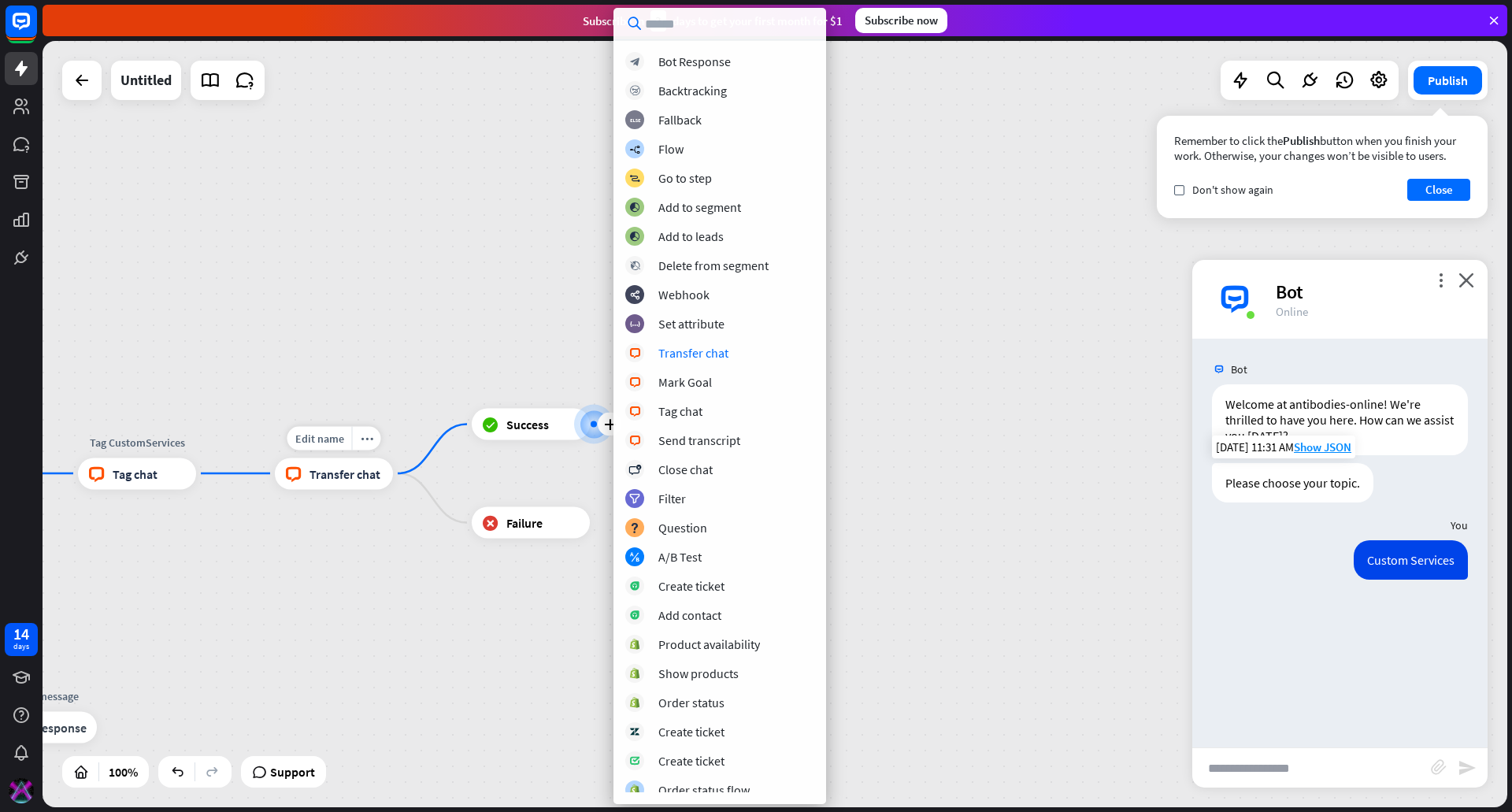
click at [345, 477] on span "Transfer chat" at bounding box center [345, 473] width 71 height 16
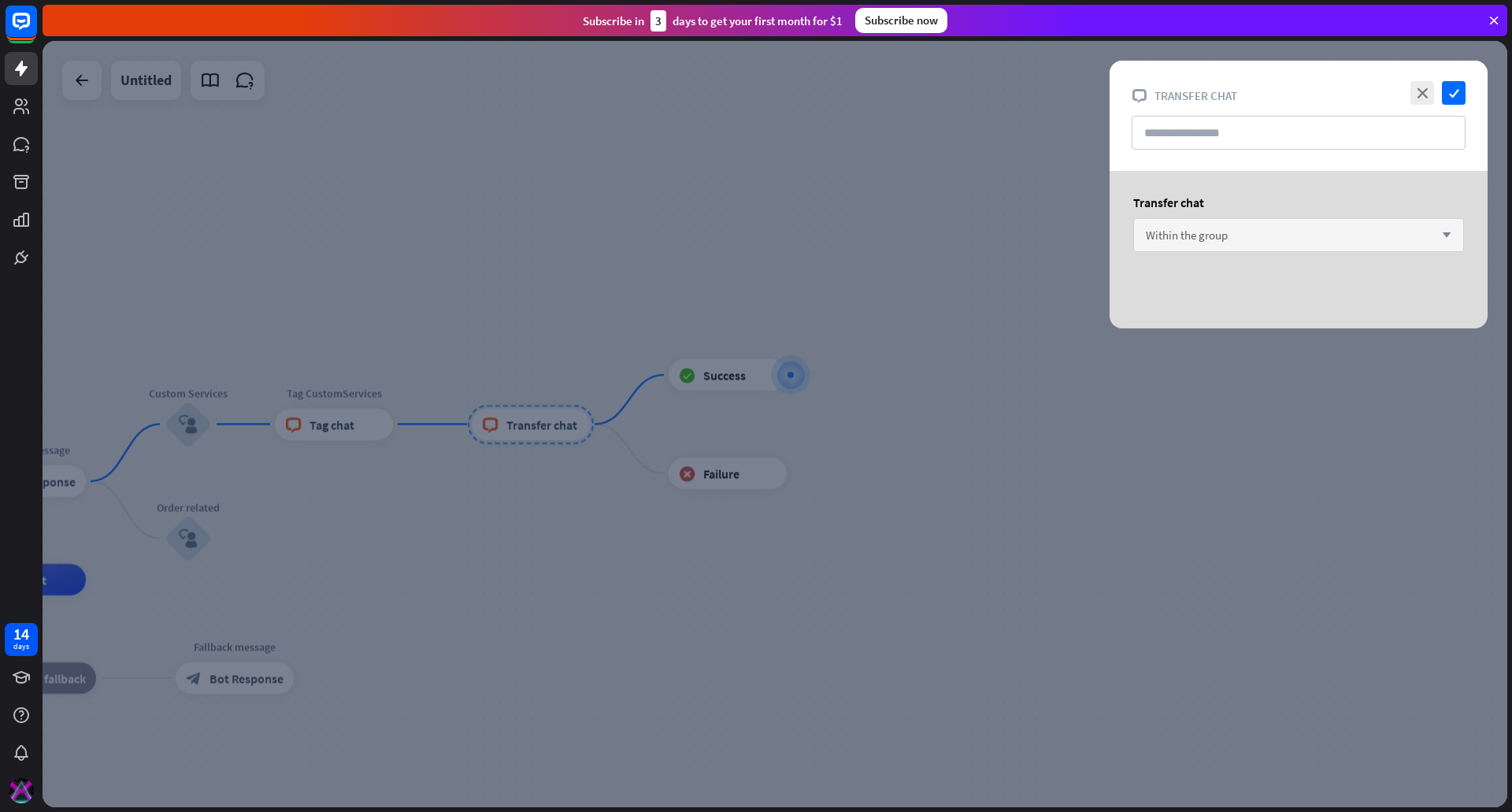
click at [1315, 226] on div "Within the group arrow_down" at bounding box center [1298, 235] width 331 height 34
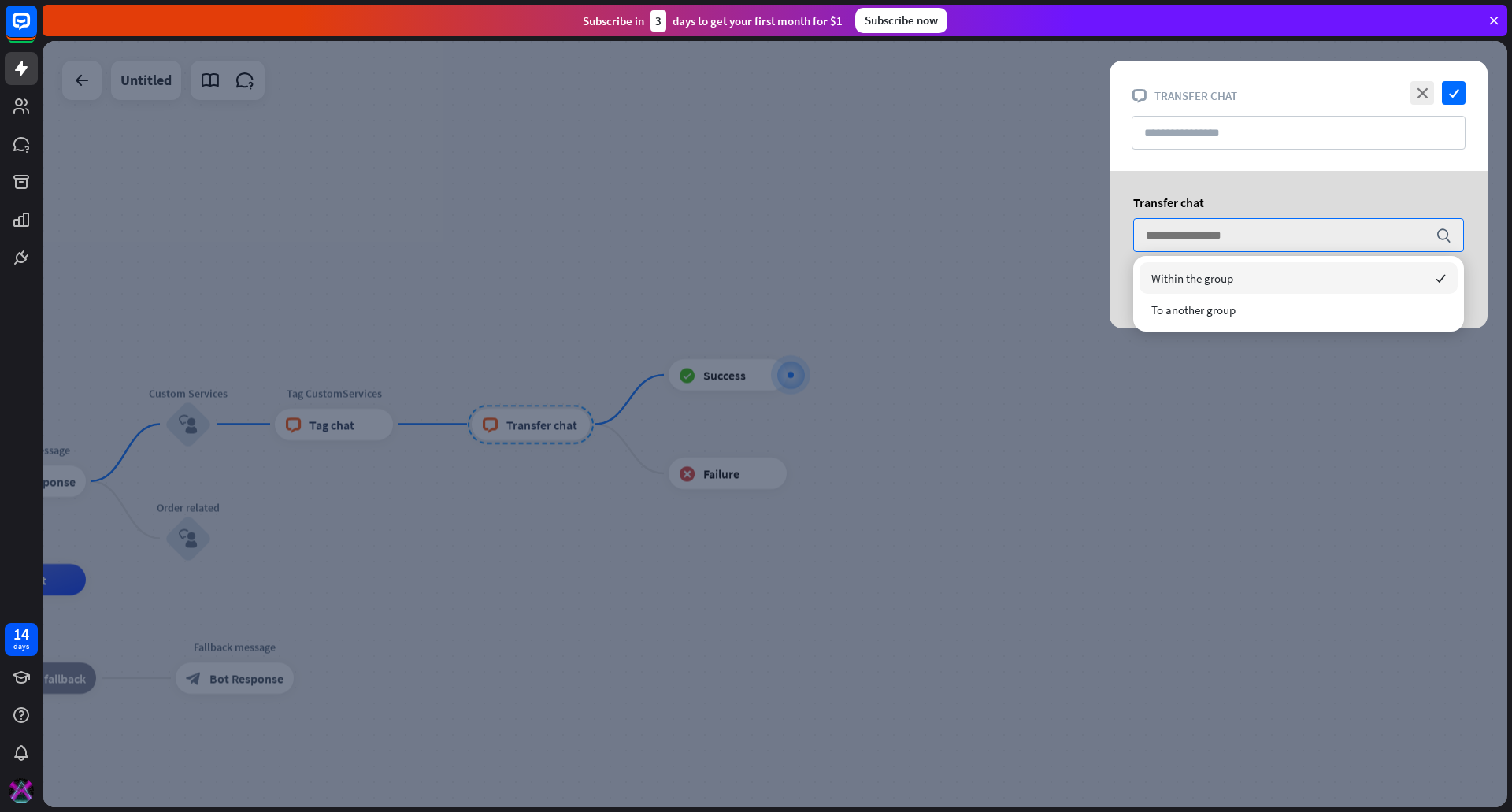
click at [1279, 282] on div "Within the group checked" at bounding box center [1299, 278] width 319 height 32
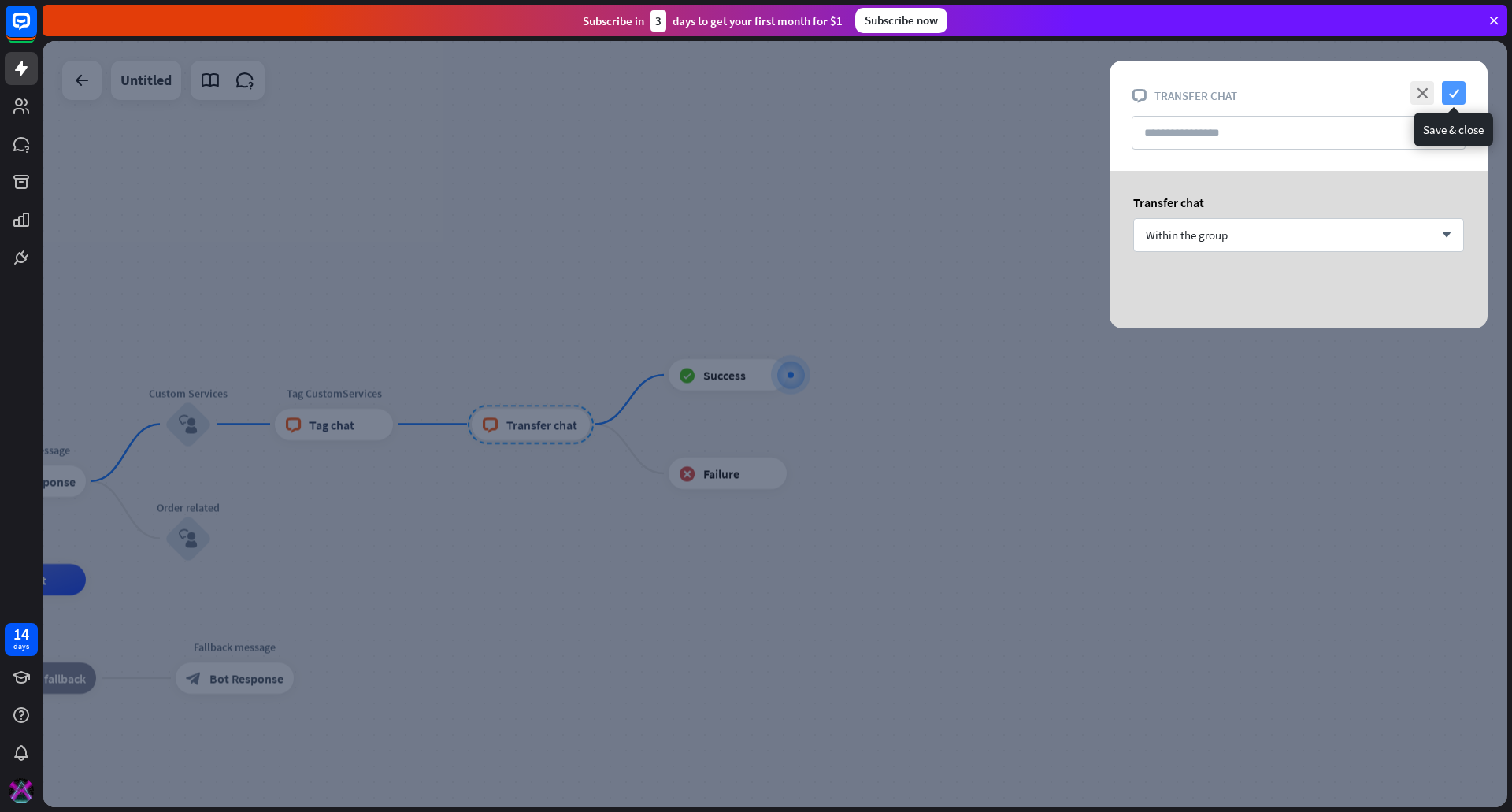
click at [1452, 90] on icon "check" at bounding box center [1453, 92] width 24 height 24
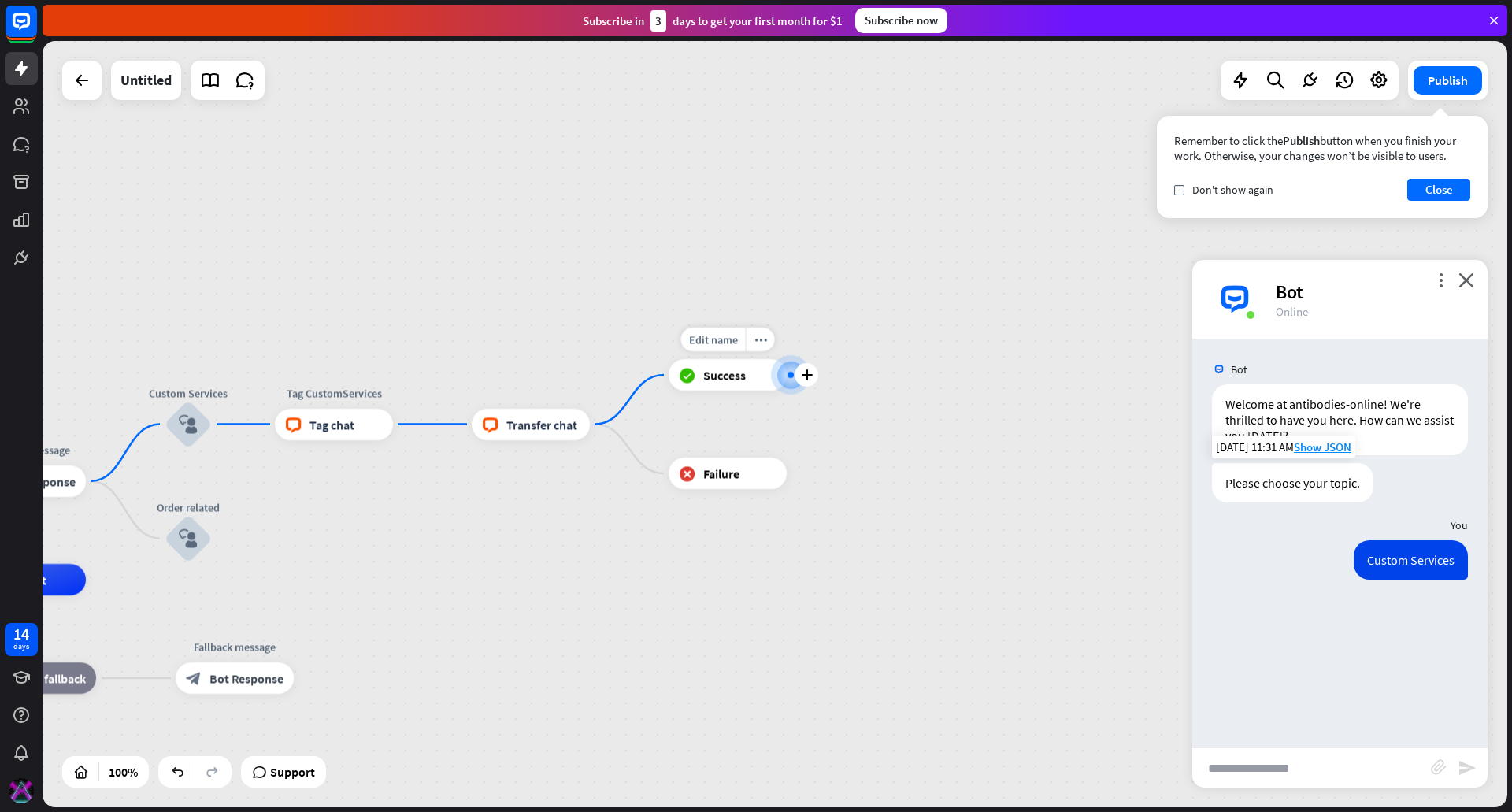
click at [732, 377] on span "Success" at bounding box center [724, 375] width 42 height 16
click at [550, 429] on span "Transfer chat" at bounding box center [541, 425] width 71 height 16
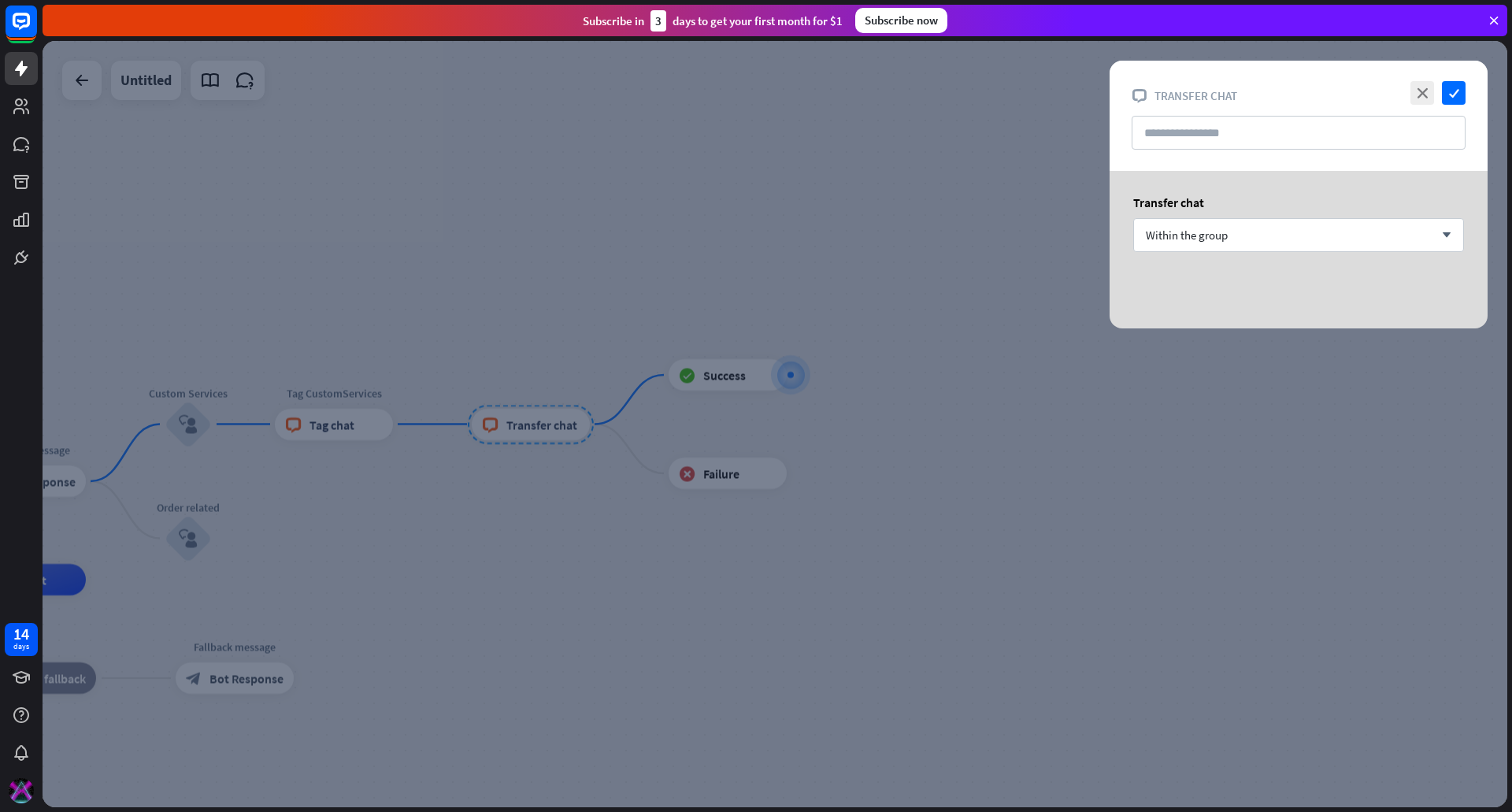
click at [856, 267] on div at bounding box center [774, 424] width 1465 height 766
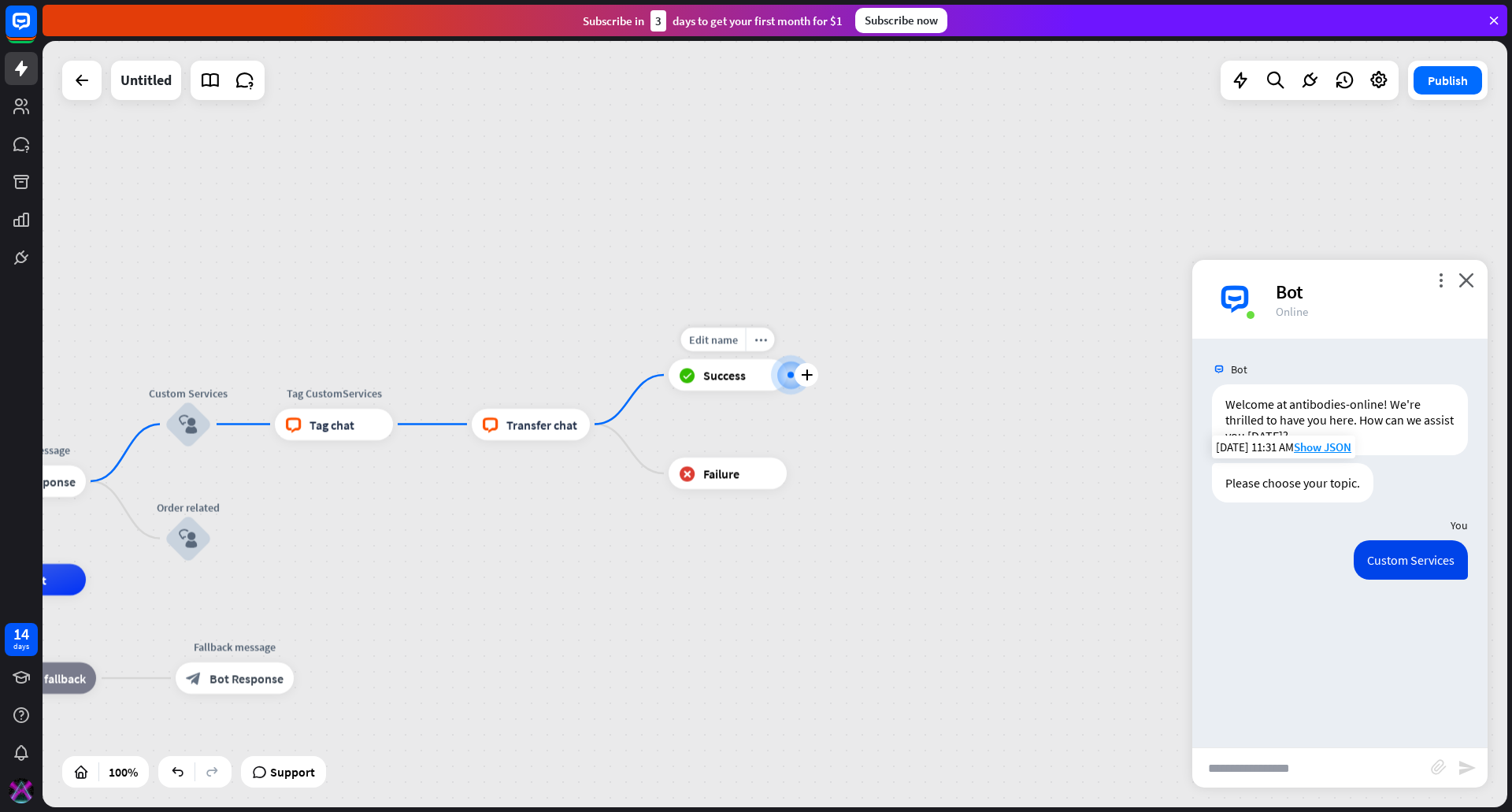
click at [718, 376] on span "Success" at bounding box center [724, 375] width 42 height 16
click at [718, 342] on span "Edit name" at bounding box center [713, 340] width 49 height 14
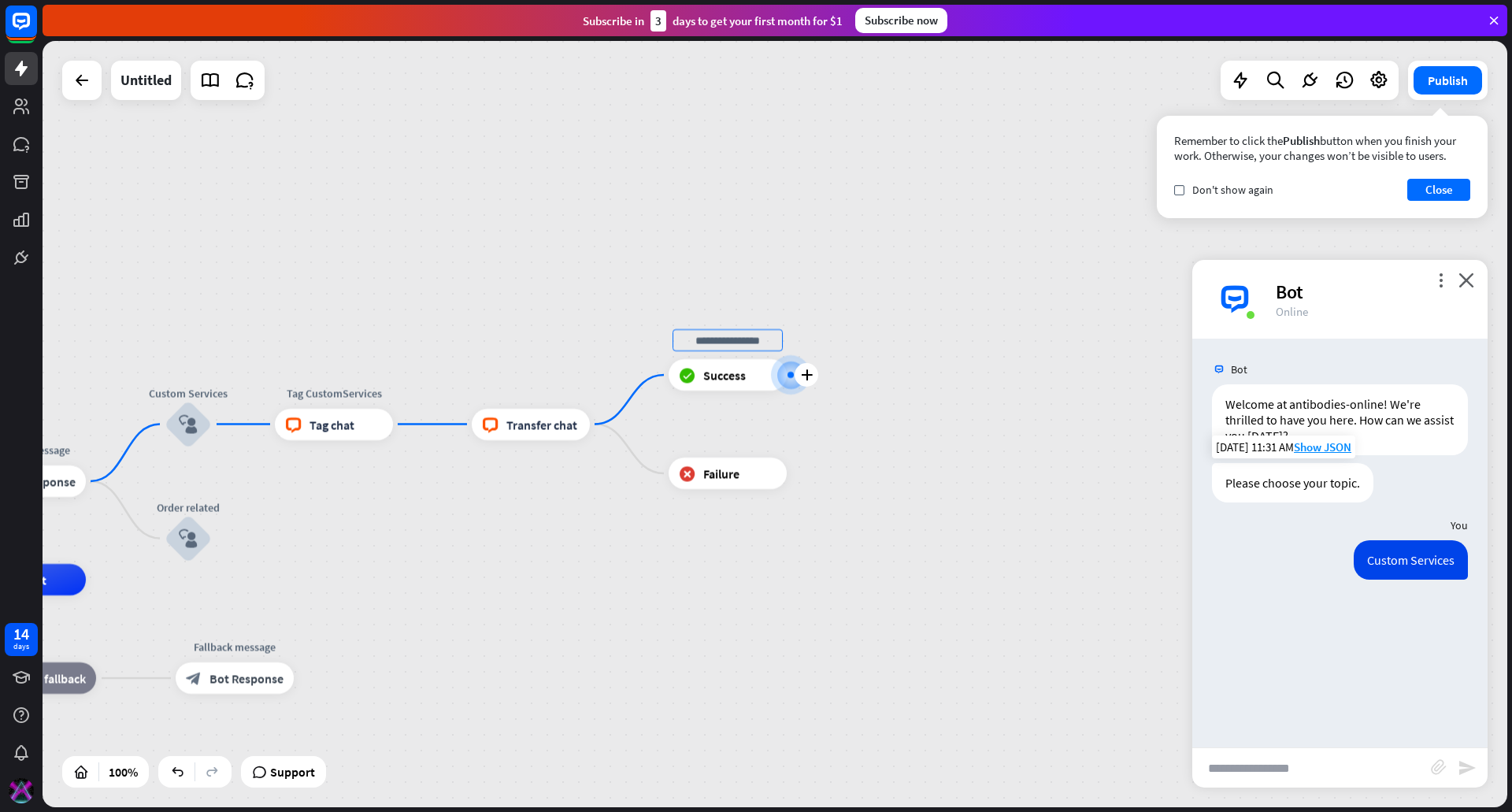
click at [733, 391] on div "Edit name more_horiz plus block_success Success" at bounding box center [727, 375] width 118 height 32
click at [750, 342] on div "more_horiz" at bounding box center [760, 339] width 29 height 24
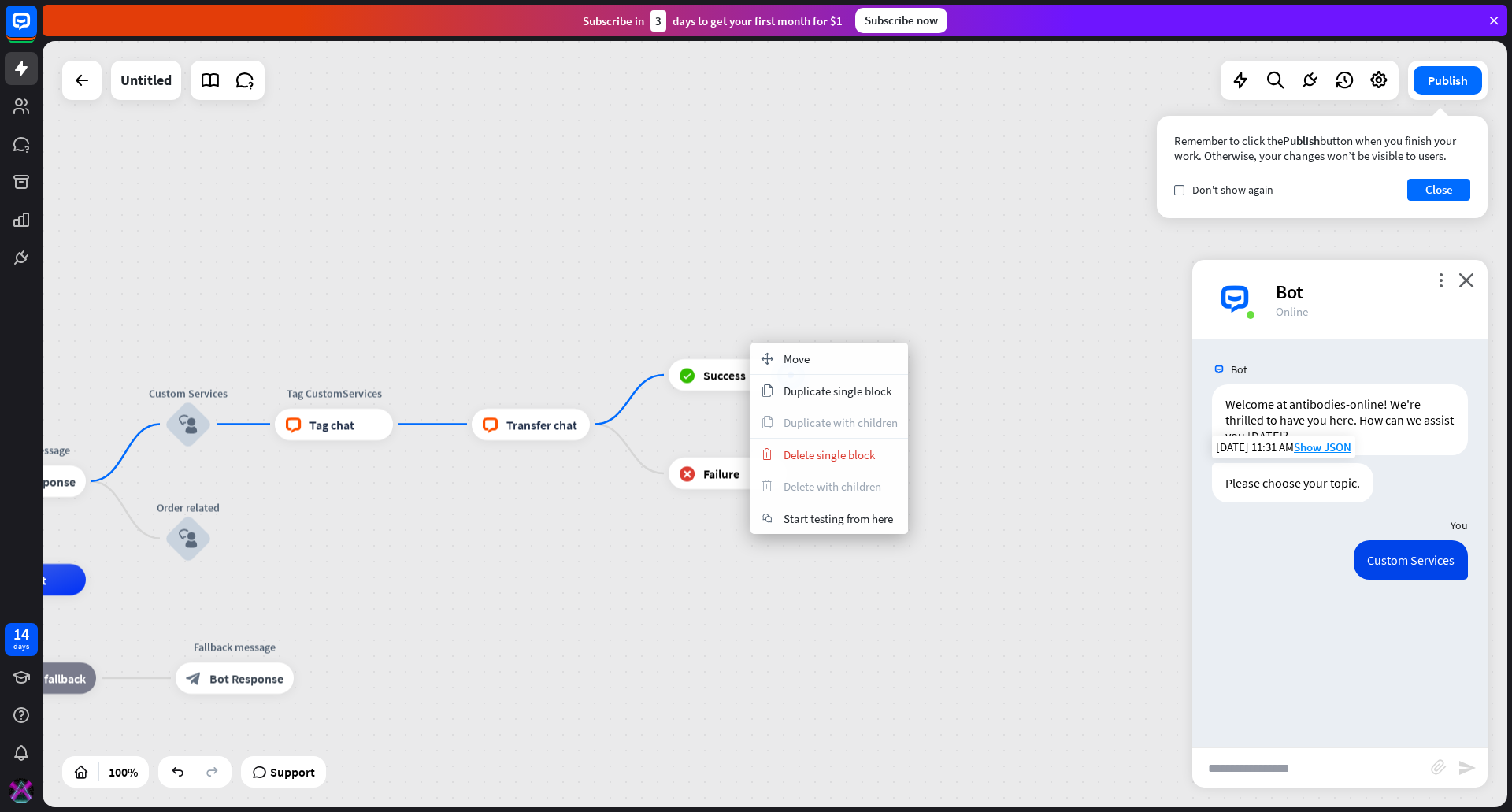
click at [1091, 549] on div "home_2 Start point Welcome message block_bot_response Bot Response Custom Servi…" at bounding box center [774, 424] width 1465 height 766
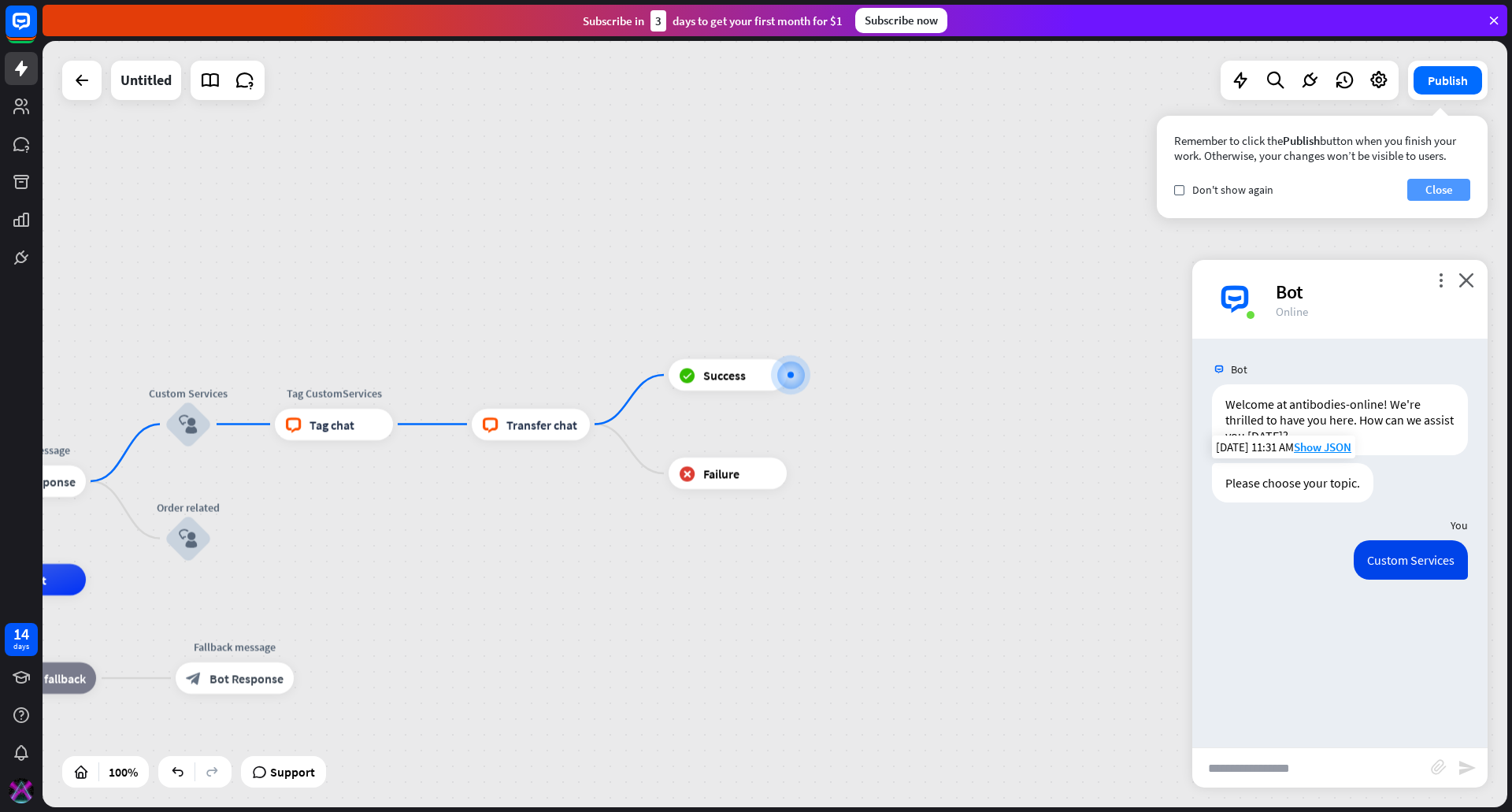
click at [1451, 182] on button "Close" at bounding box center [1439, 190] width 63 height 22
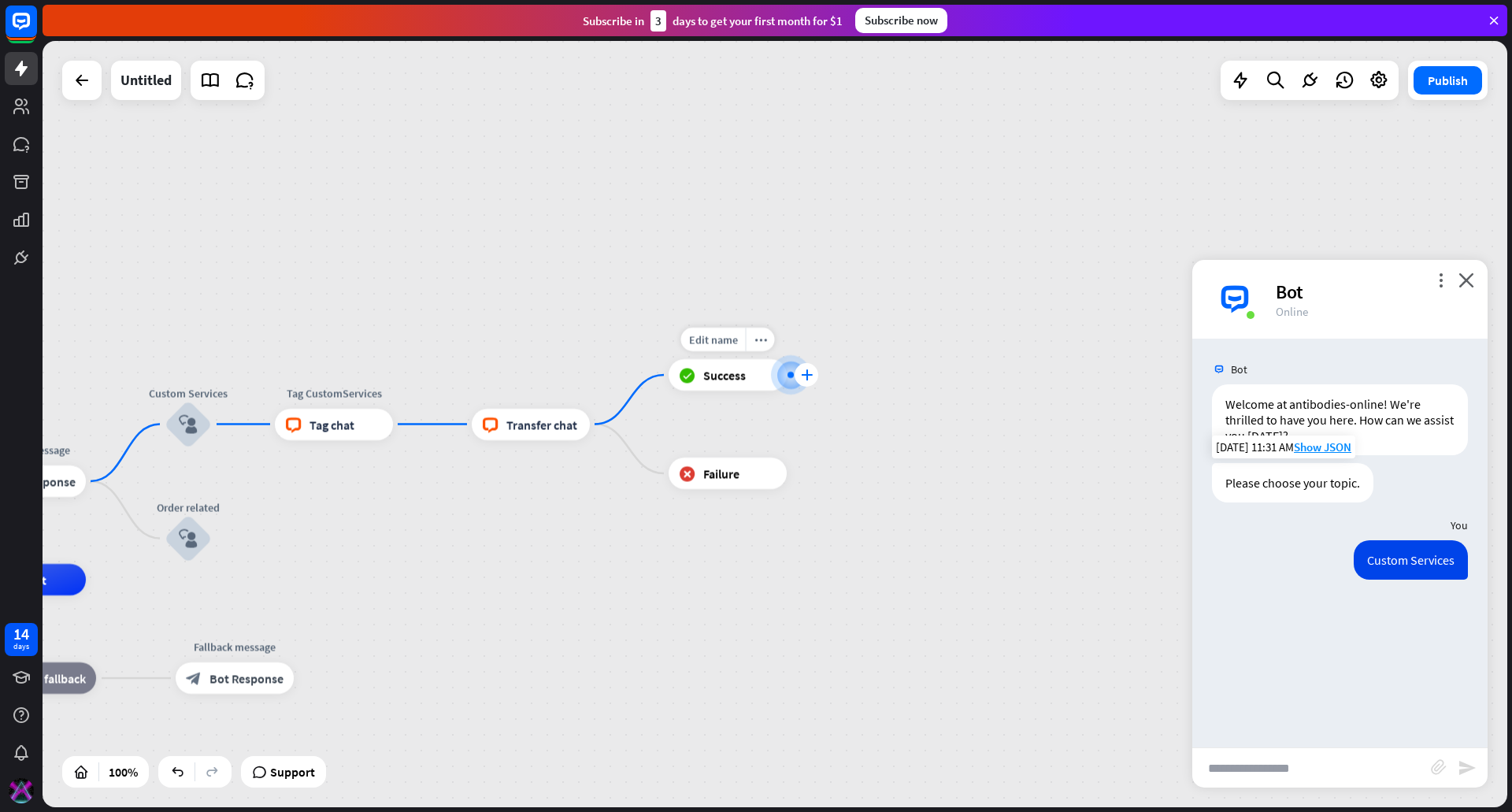
click at [806, 373] on icon "plus" at bounding box center [806, 375] width 11 height 11
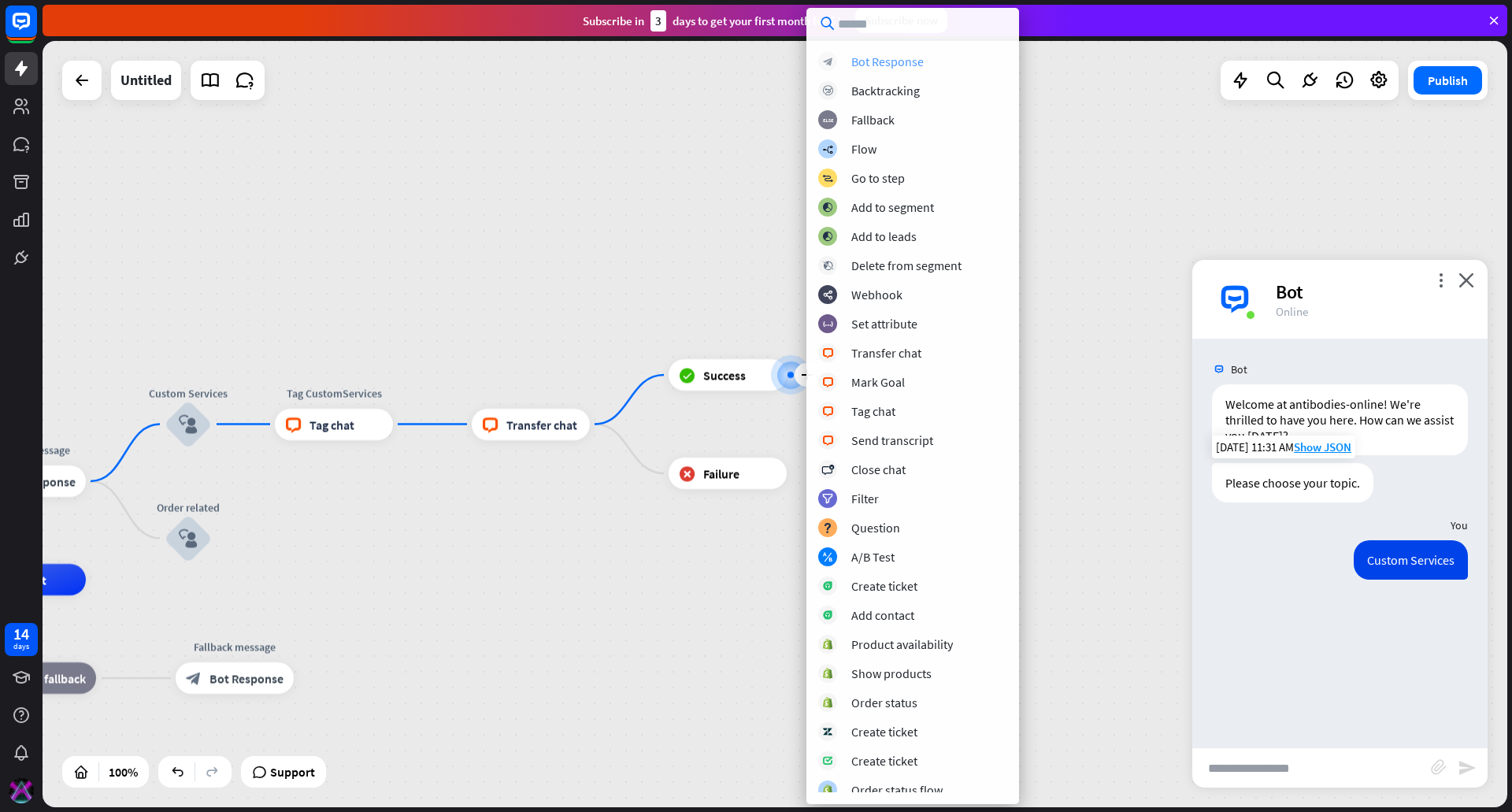
click at [915, 58] on div "Bot Response" at bounding box center [887, 61] width 73 height 16
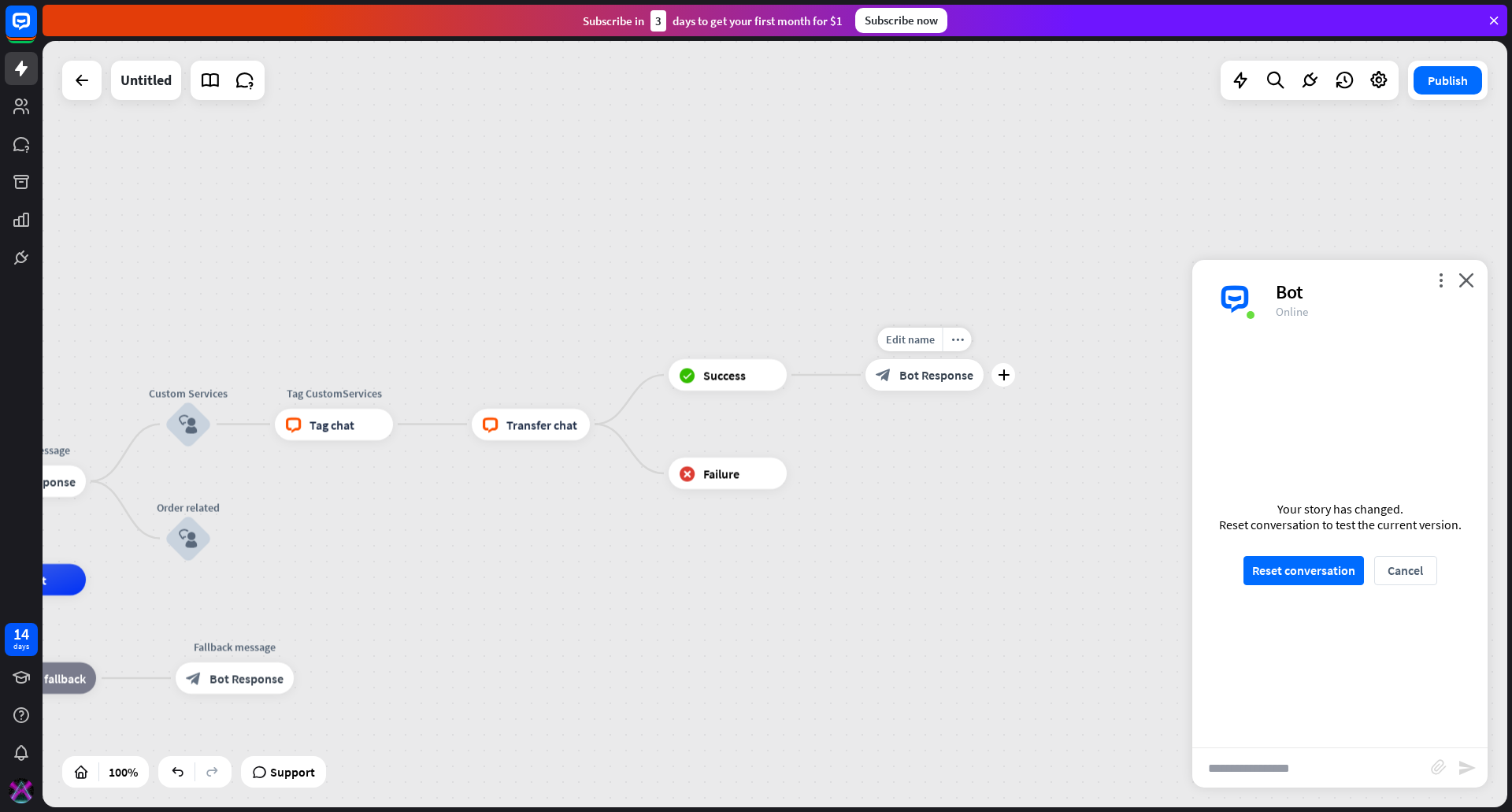
click at [933, 376] on span "Bot Response" at bounding box center [936, 375] width 74 height 16
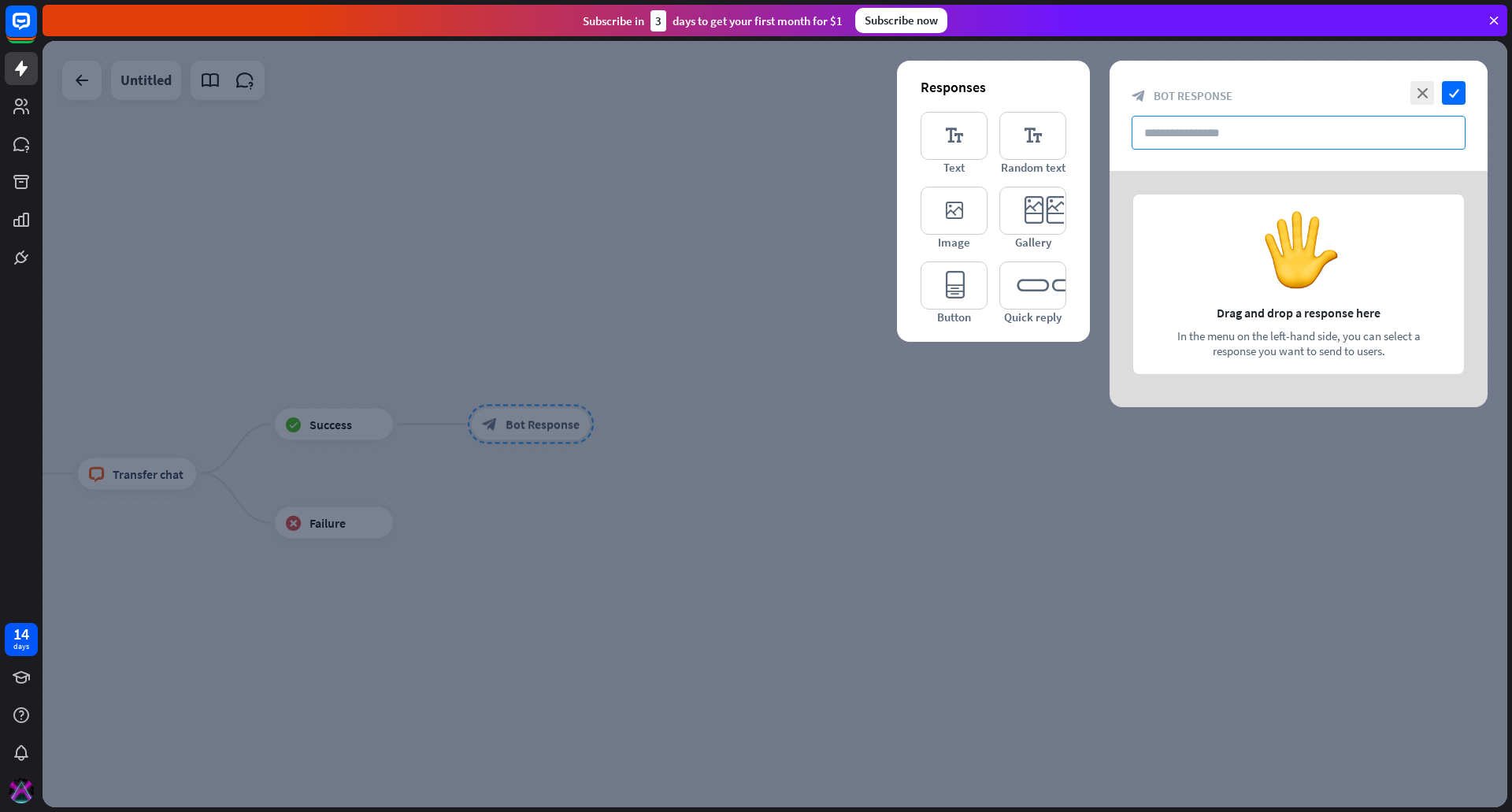
click at [1200, 131] on input "text" at bounding box center [1299, 133] width 334 height 34
click at [957, 148] on icon "editor_text" at bounding box center [954, 135] width 67 height 48
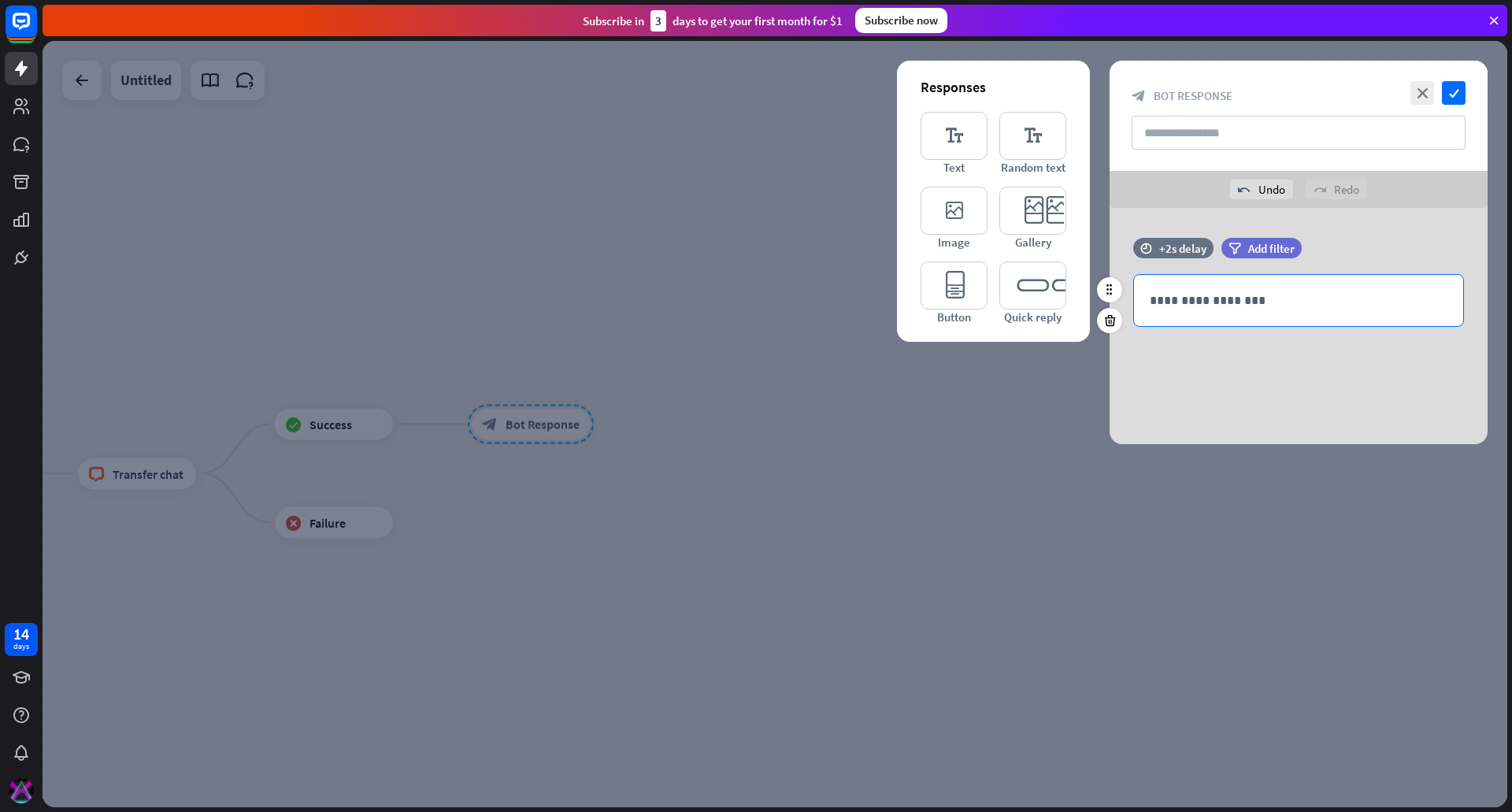
click at [1232, 294] on p "**********" at bounding box center [1298, 300] width 297 height 19
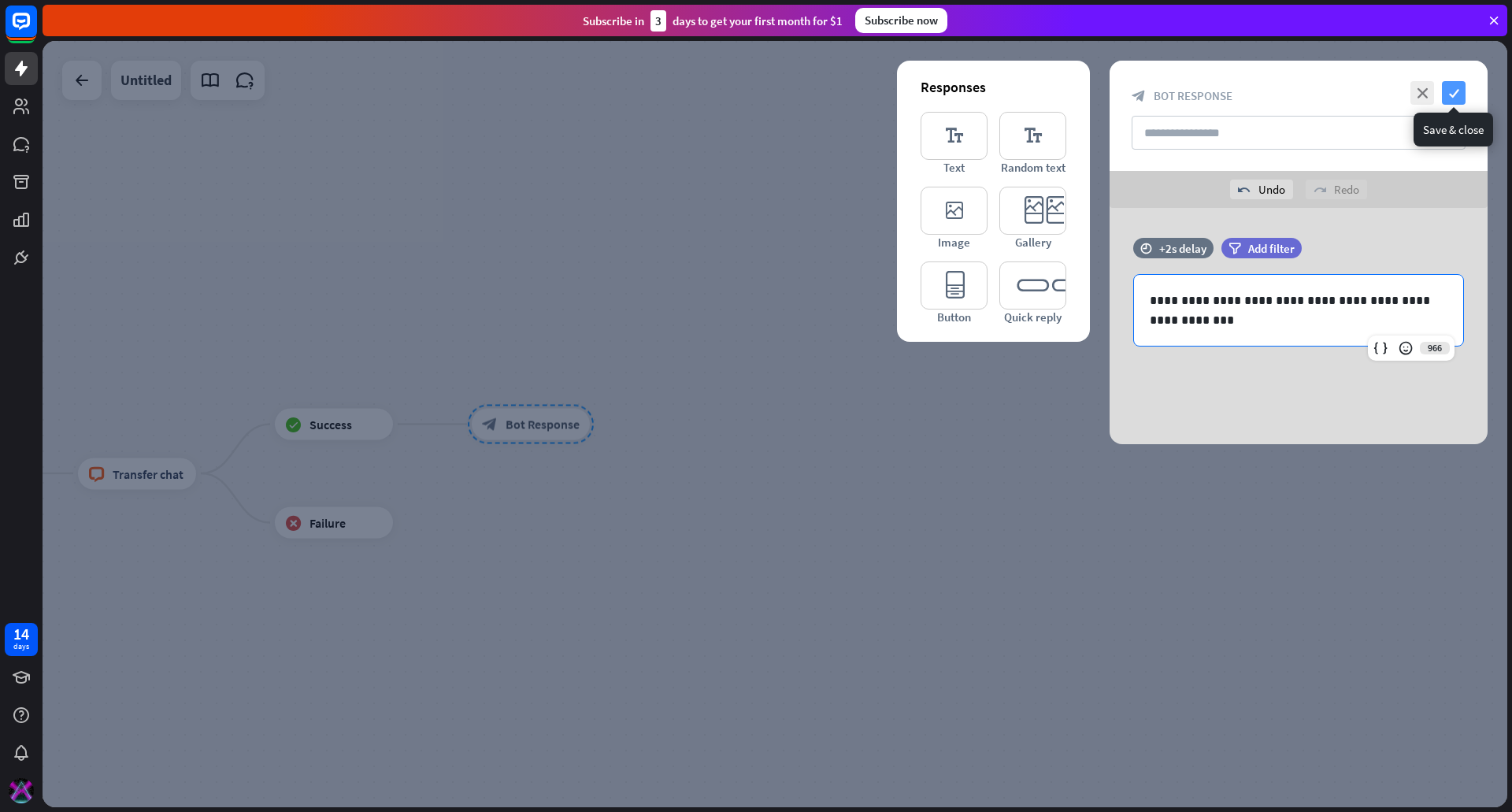
click at [1457, 94] on icon "check" at bounding box center [1453, 92] width 24 height 24
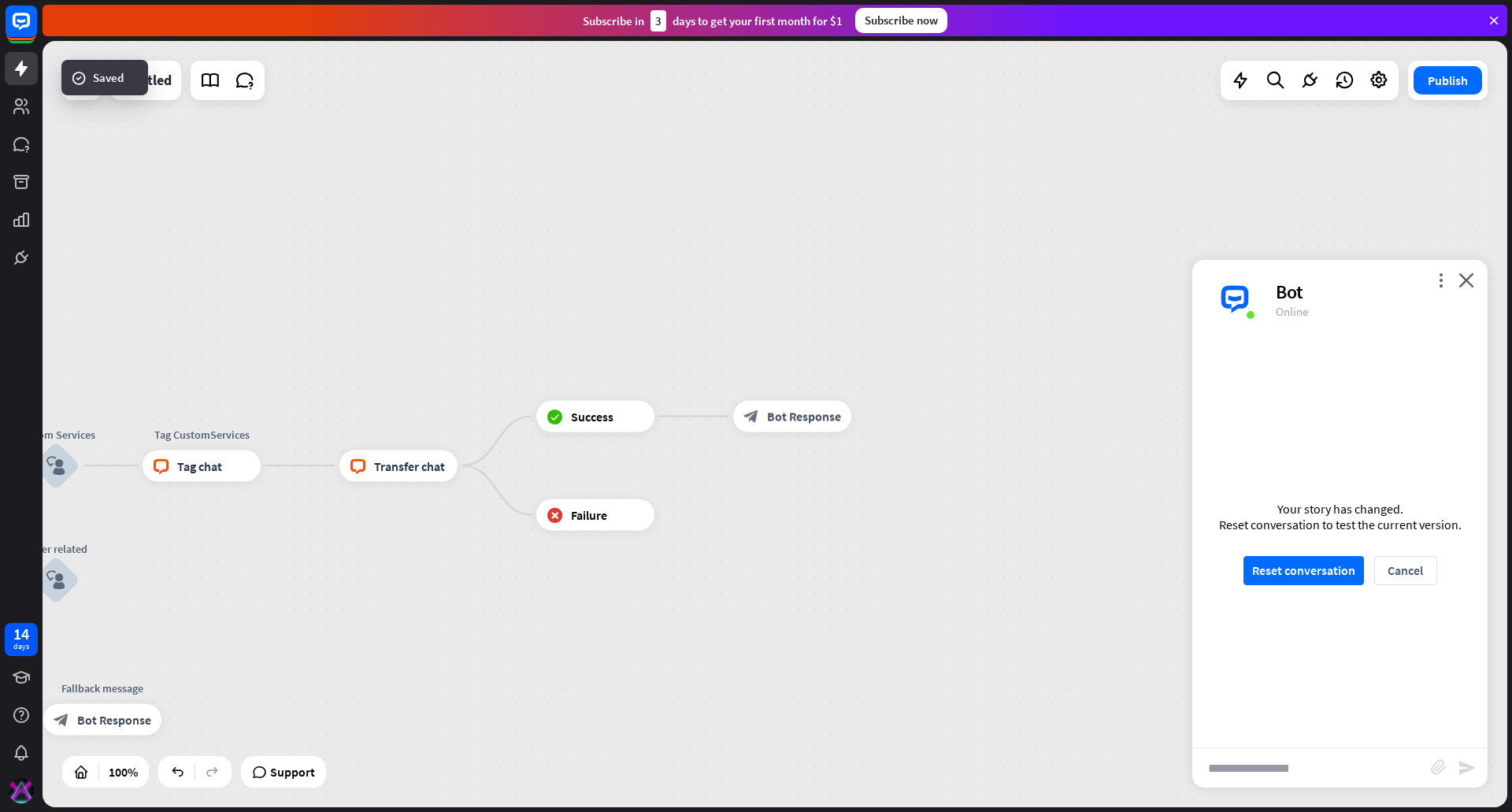
drag, startPoint x: 574, startPoint y: 512, endPoint x: 852, endPoint y: 490, distance: 278.9
click at [850, 490] on div "home_2 Start point Welcome message block_bot_response Bot Response Custom Servi…" at bounding box center [774, 424] width 1465 height 766
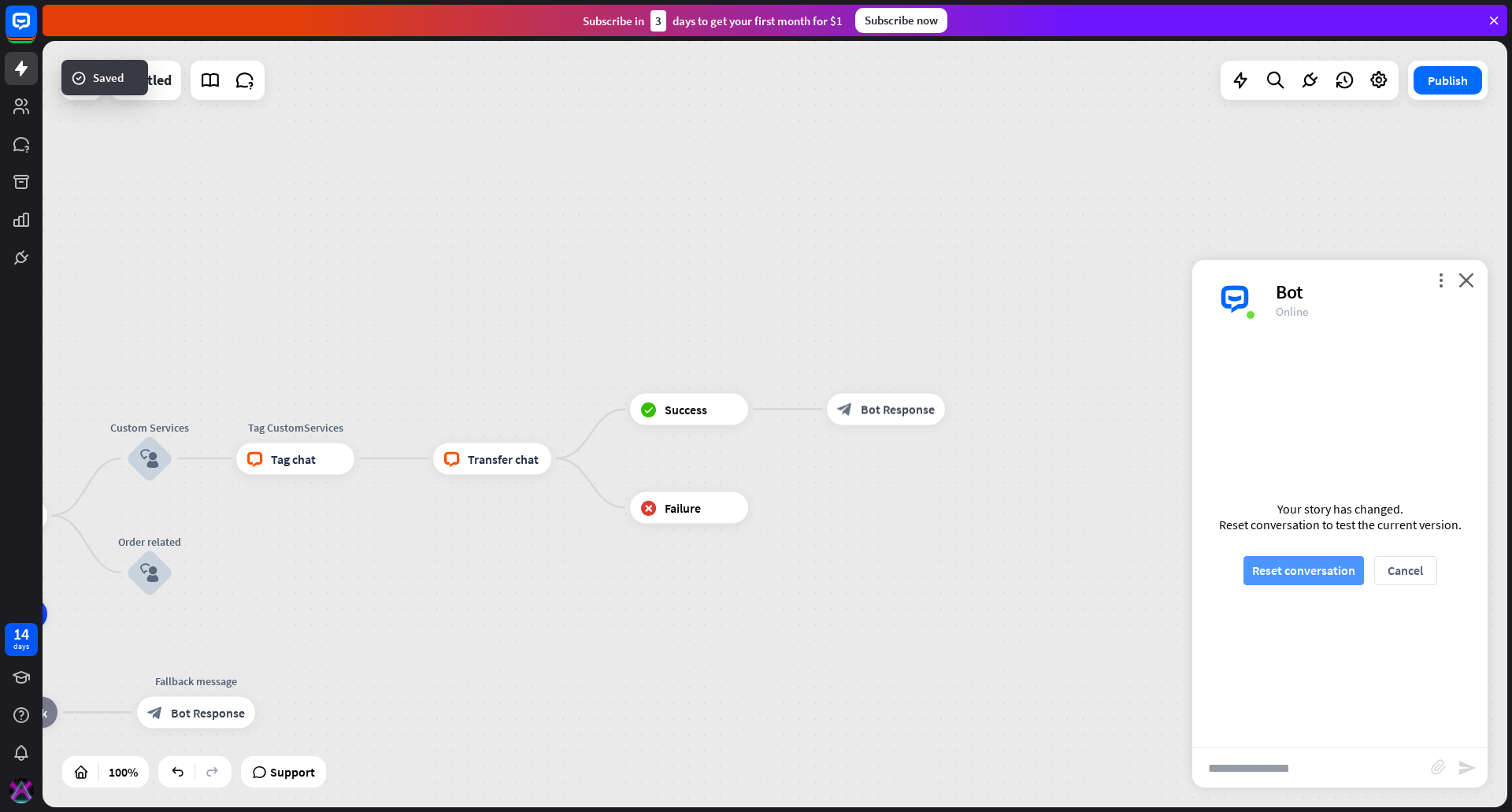
click at [1259, 559] on button "Reset conversation" at bounding box center [1303, 571] width 120 height 29
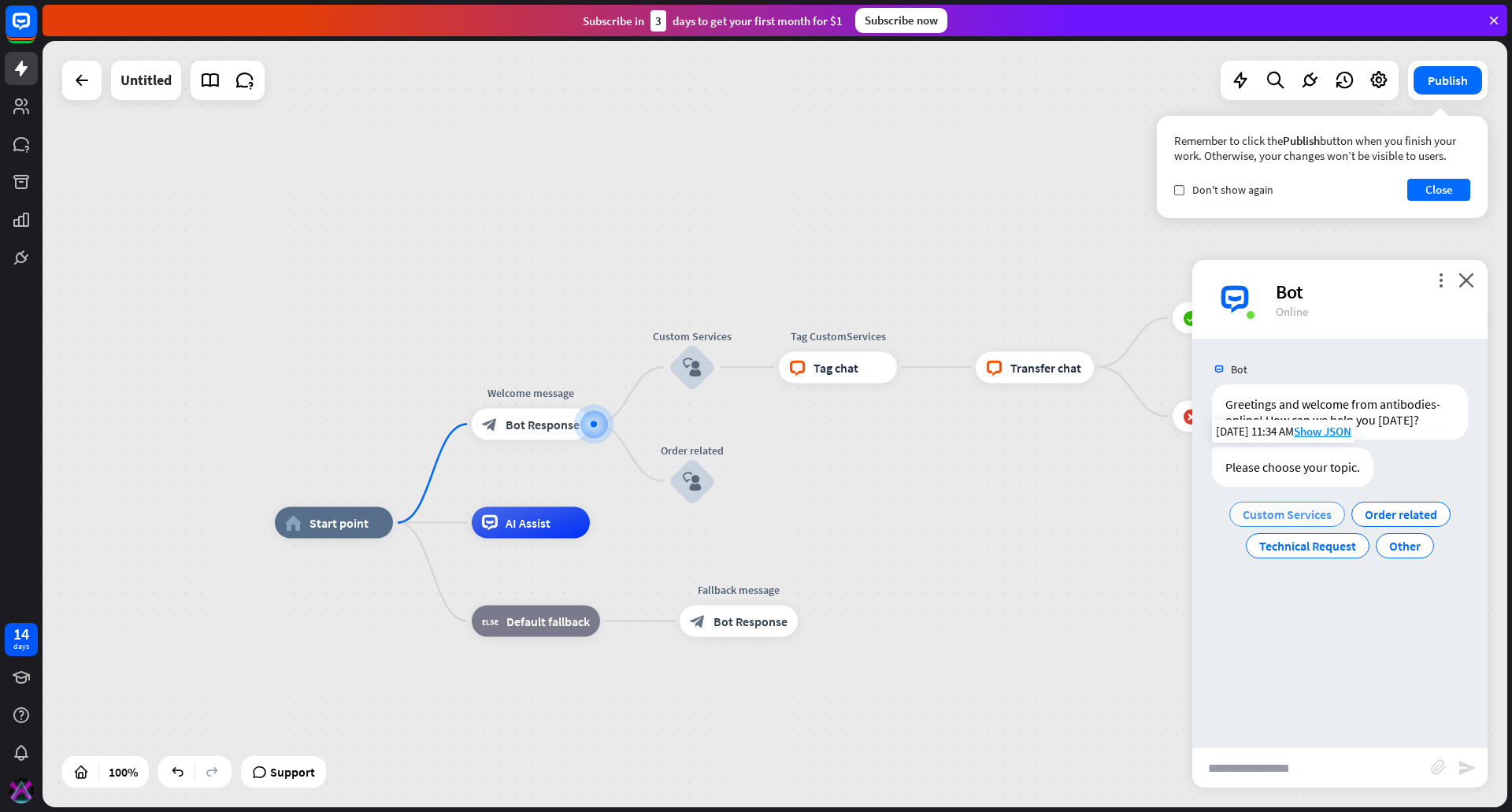
click at [1297, 511] on span "Custom Services" at bounding box center [1286, 514] width 89 height 16
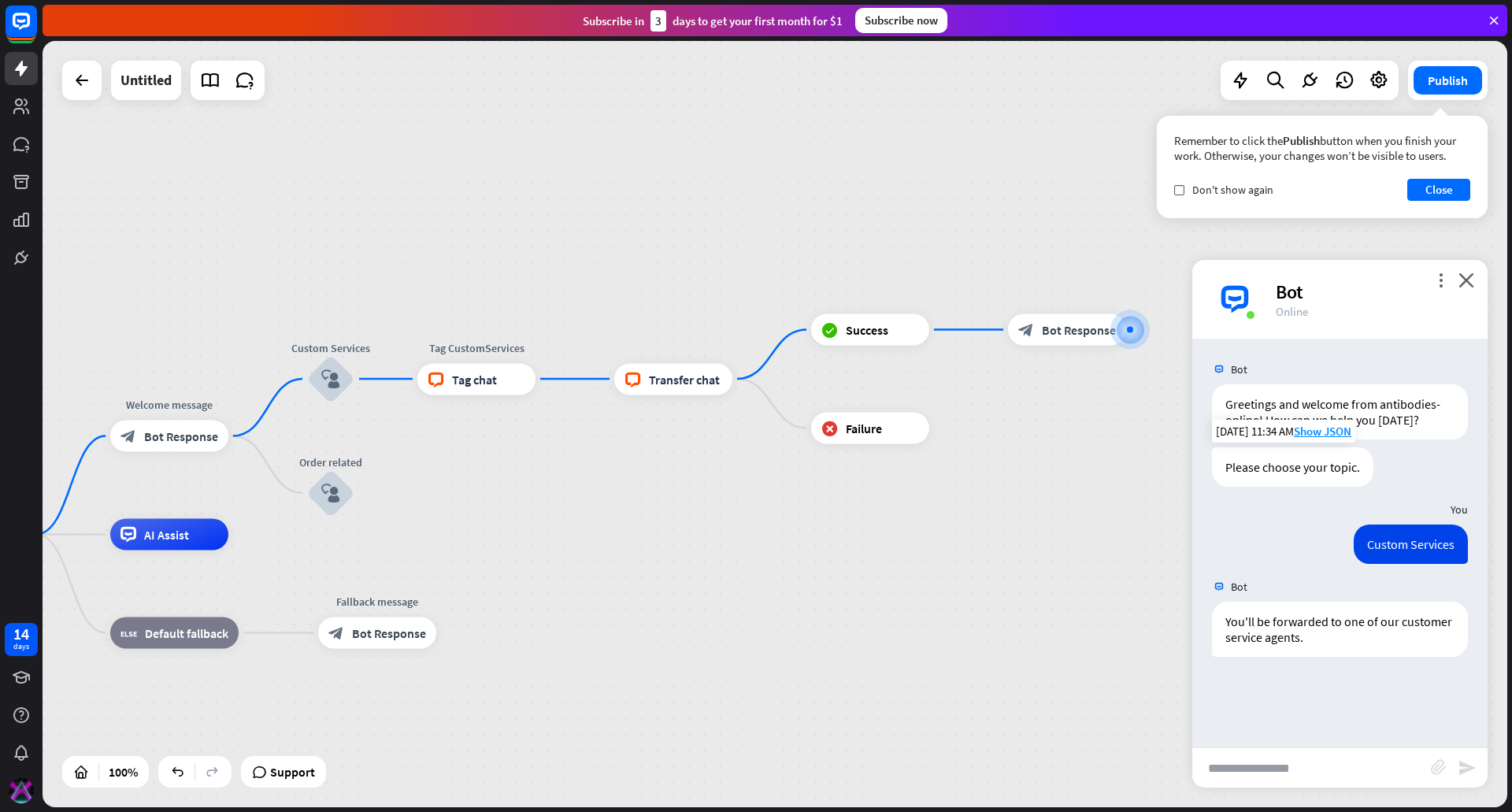
drag, startPoint x: 360, startPoint y: 595, endPoint x: 895, endPoint y: 501, distance: 543.2
click at [895, 501] on div "home_2 Start point Welcome message block_bot_response Bot Response Custom Servi…" at bounding box center [774, 424] width 1465 height 766
click at [947, 427] on icon "plus" at bounding box center [949, 428] width 11 height 11
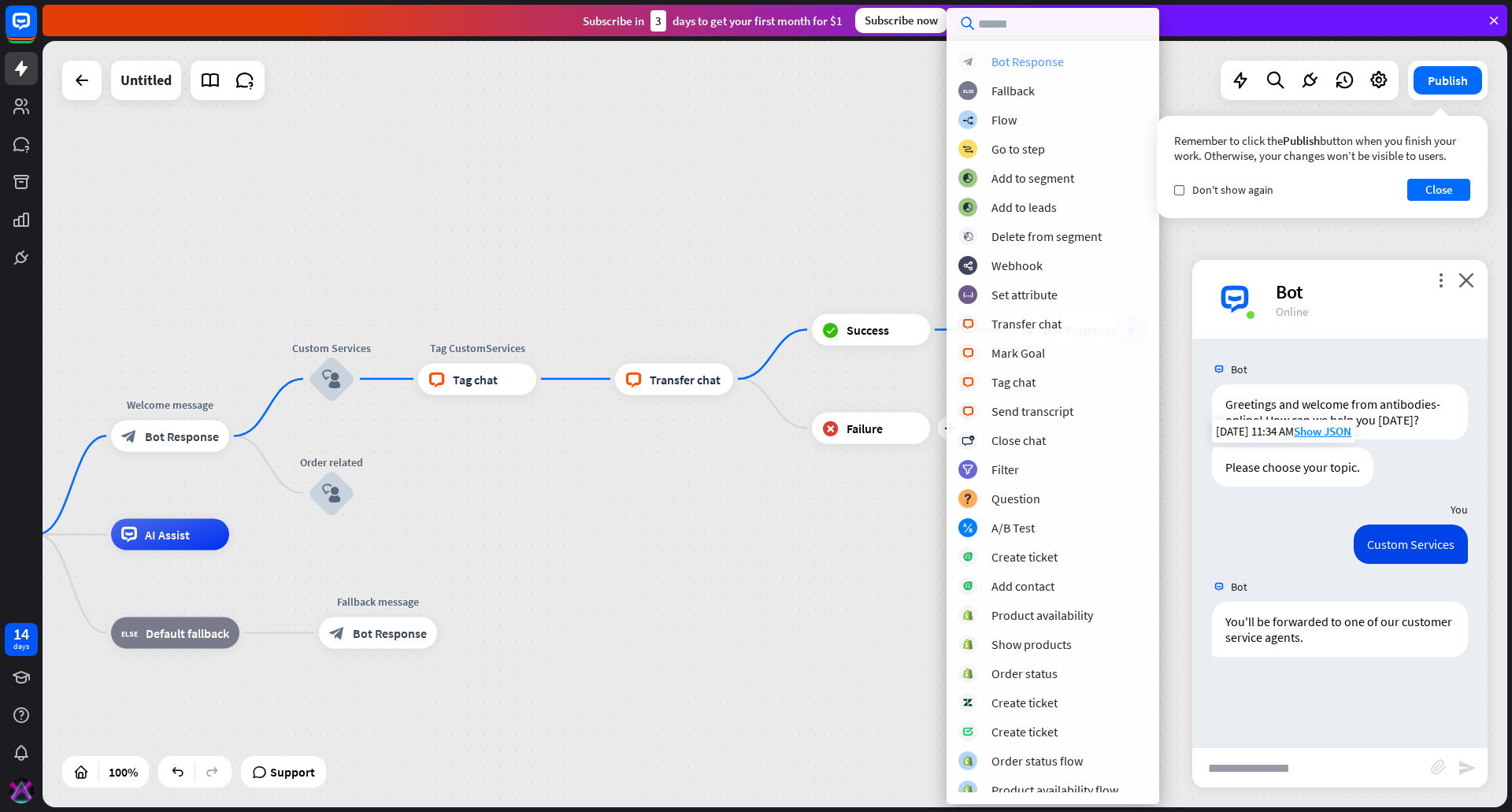
click at [1025, 58] on div "Bot Response" at bounding box center [1028, 61] width 73 height 16
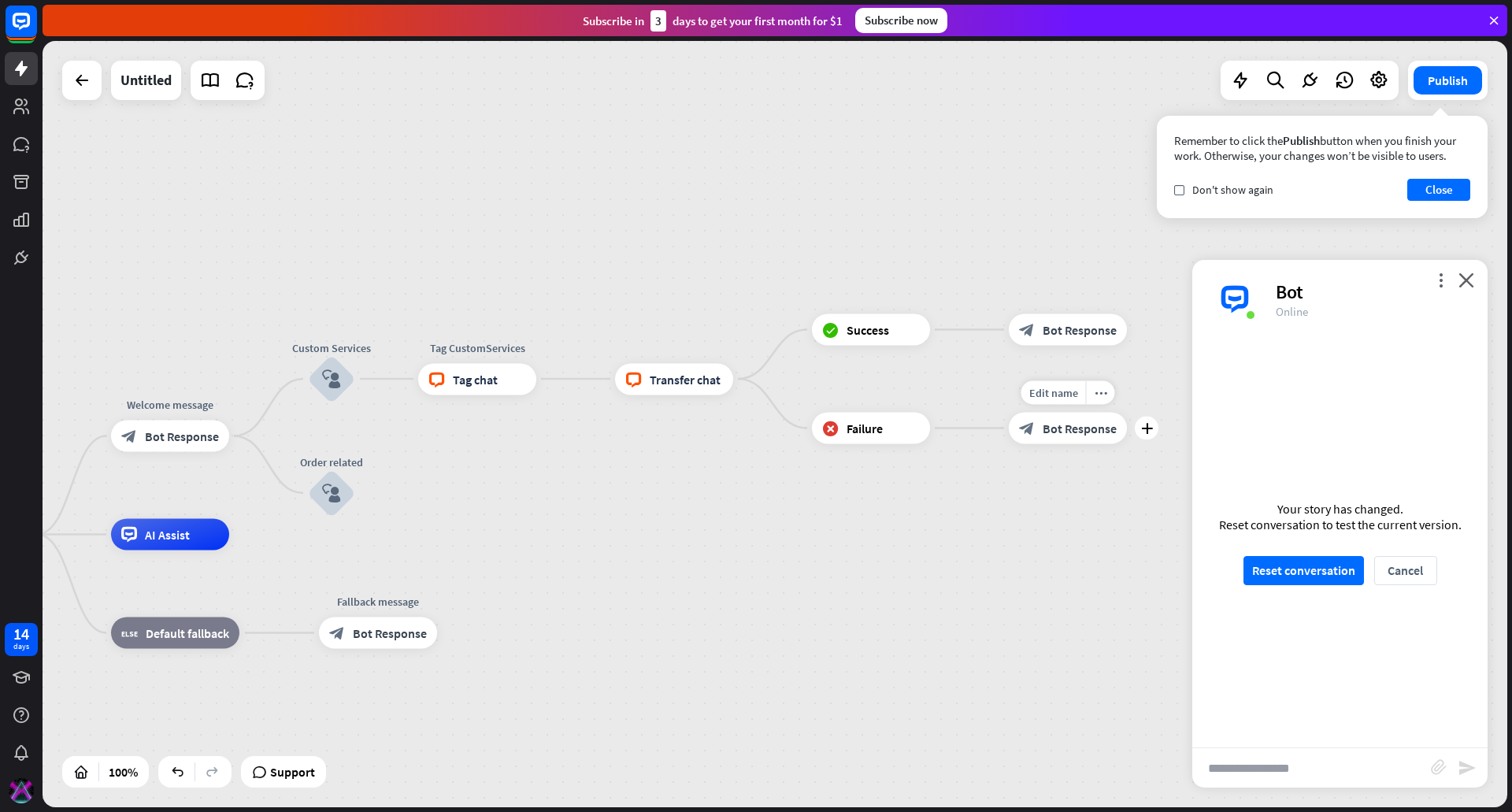
click at [1082, 434] on span "Bot Response" at bounding box center [1079, 428] width 74 height 16
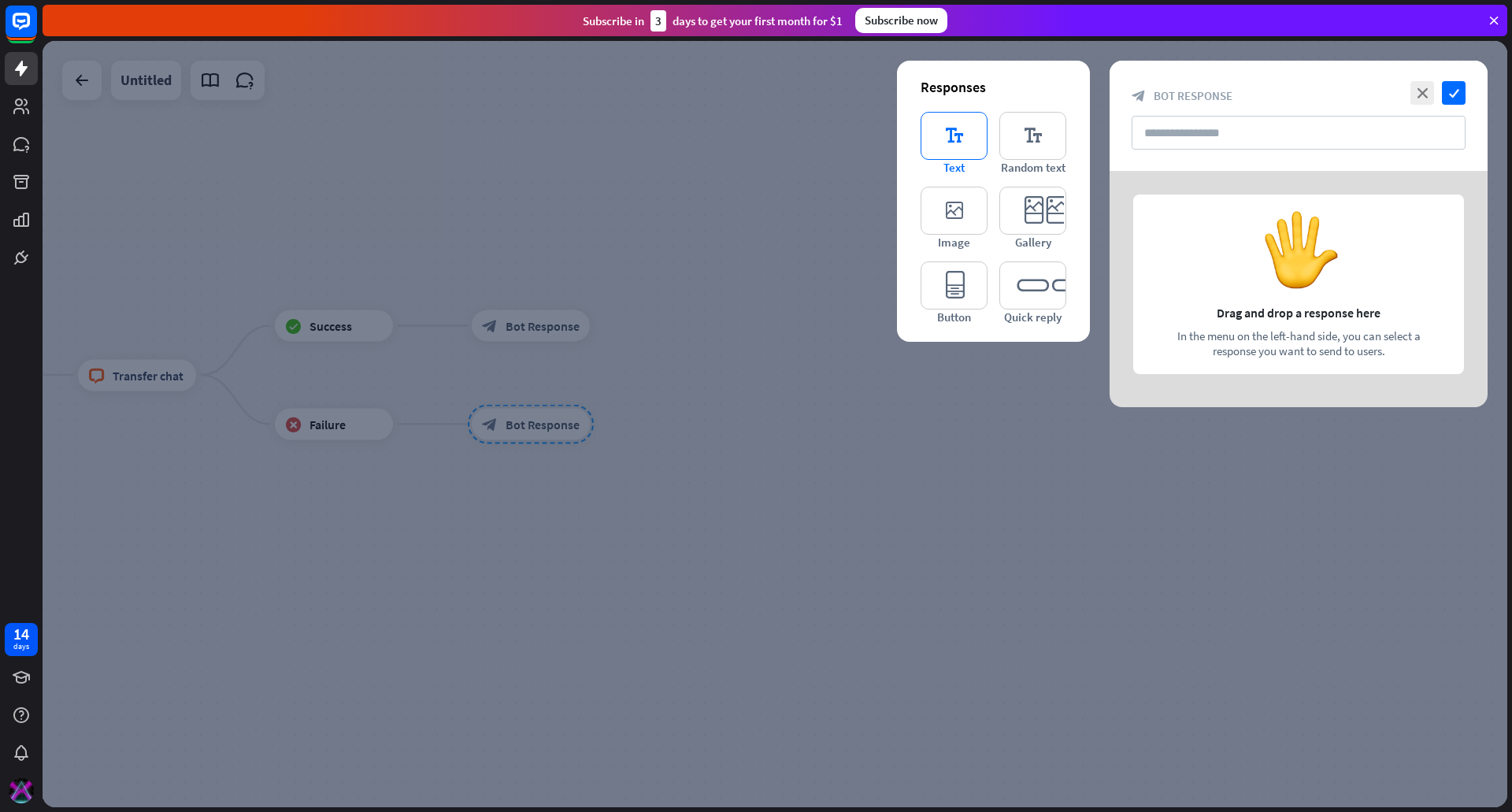
click at [958, 129] on icon "editor_text" at bounding box center [954, 135] width 67 height 48
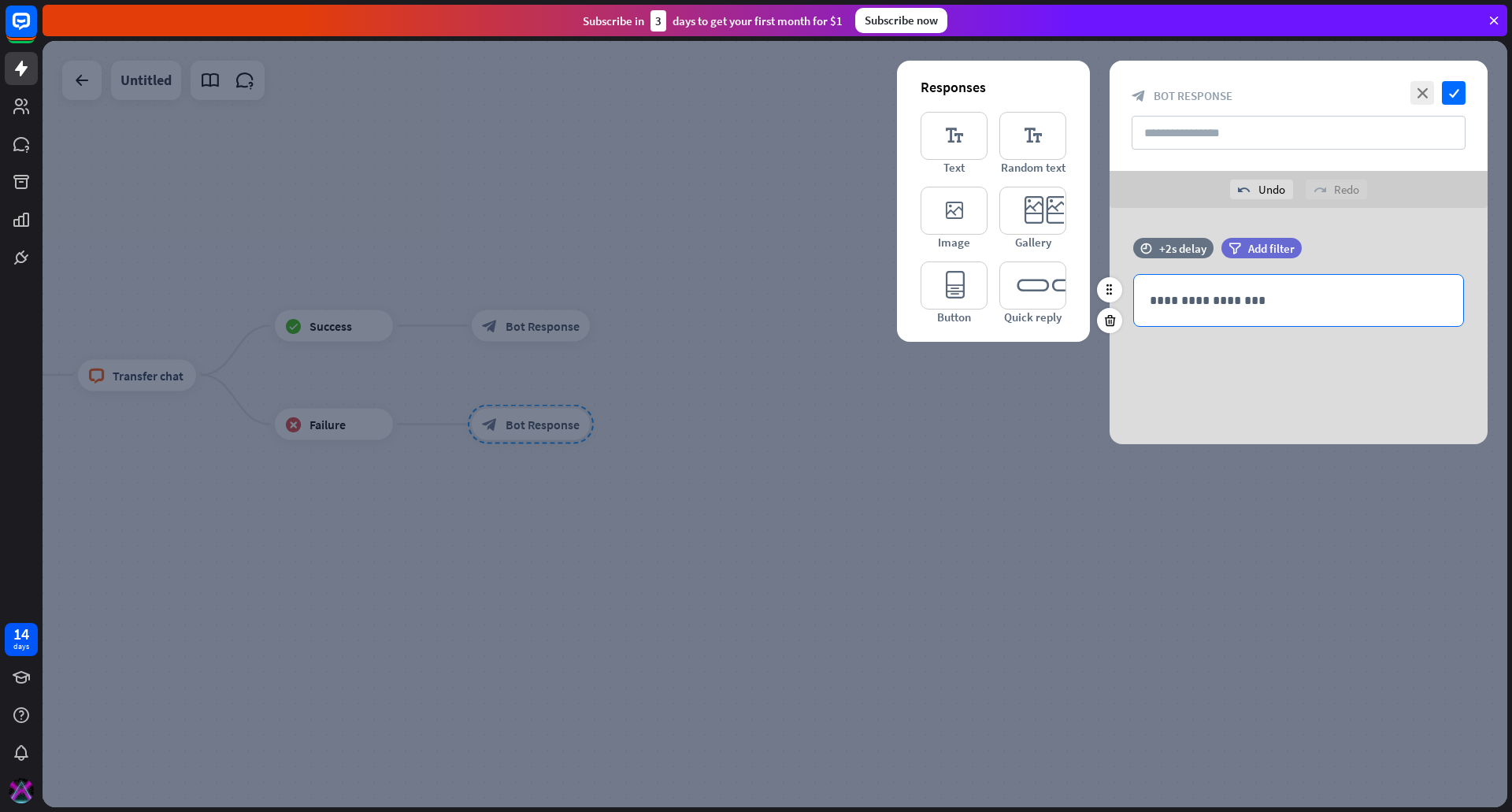
click at [1236, 293] on p "**********" at bounding box center [1298, 300] width 297 height 19
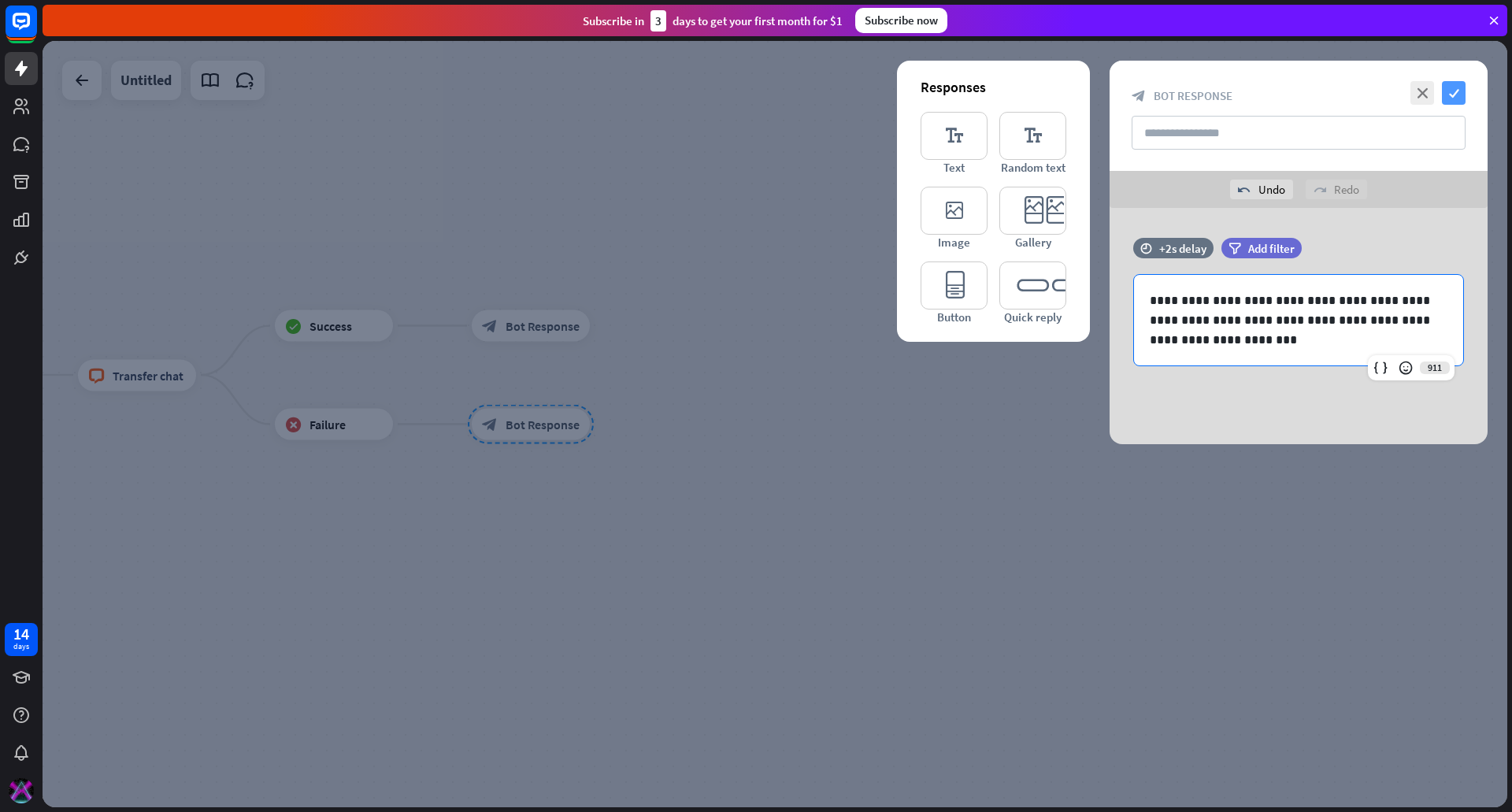
click at [1459, 92] on icon "check" at bounding box center [1453, 92] width 24 height 24
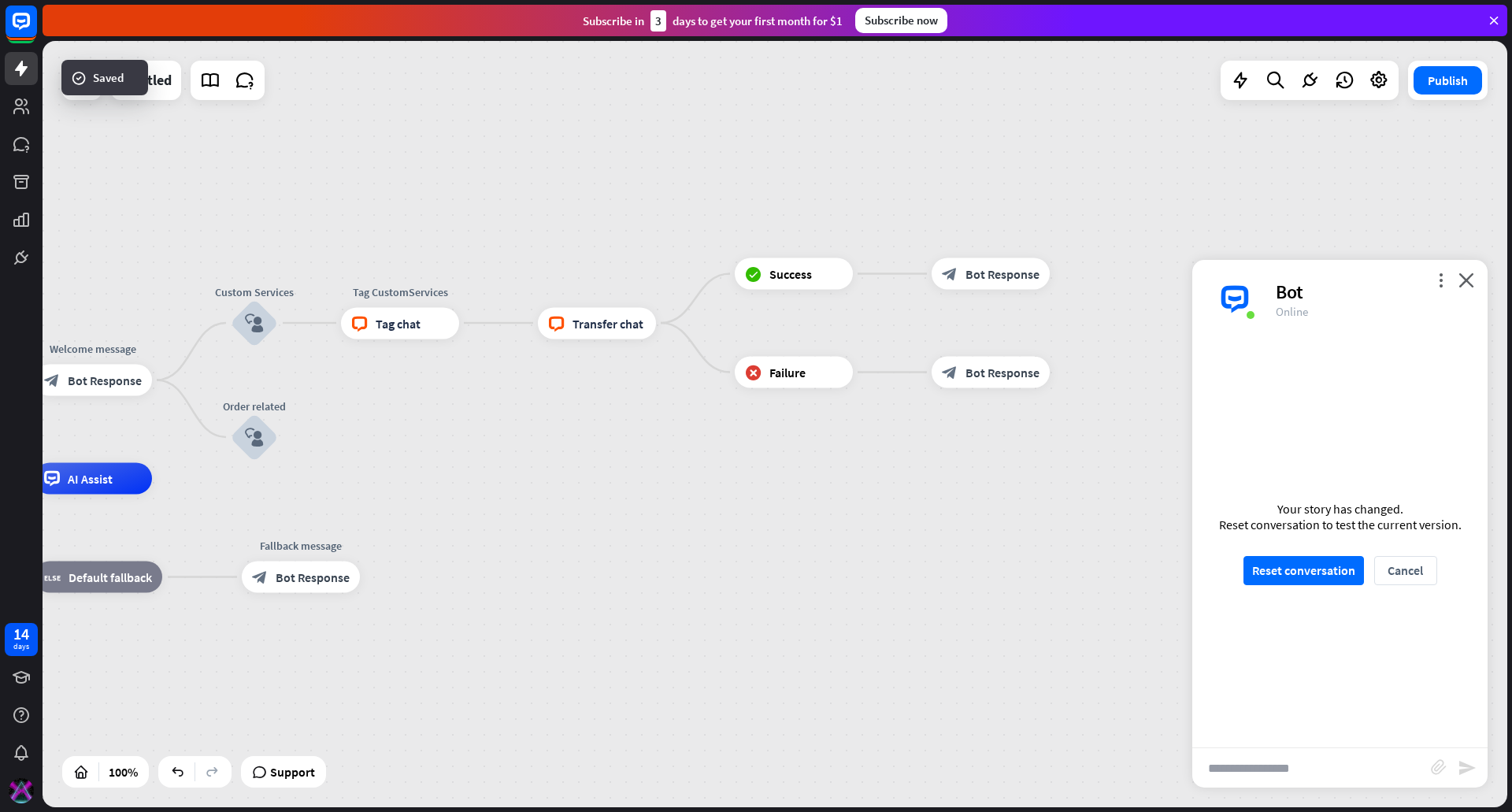
drag, startPoint x: 597, startPoint y: 498, endPoint x: 1048, endPoint y: 446, distance: 454.0
click at [1048, 446] on div "home_2 Start point Welcome message block_bot_response Bot Response Custom Servi…" at bounding box center [774, 424] width 1465 height 766
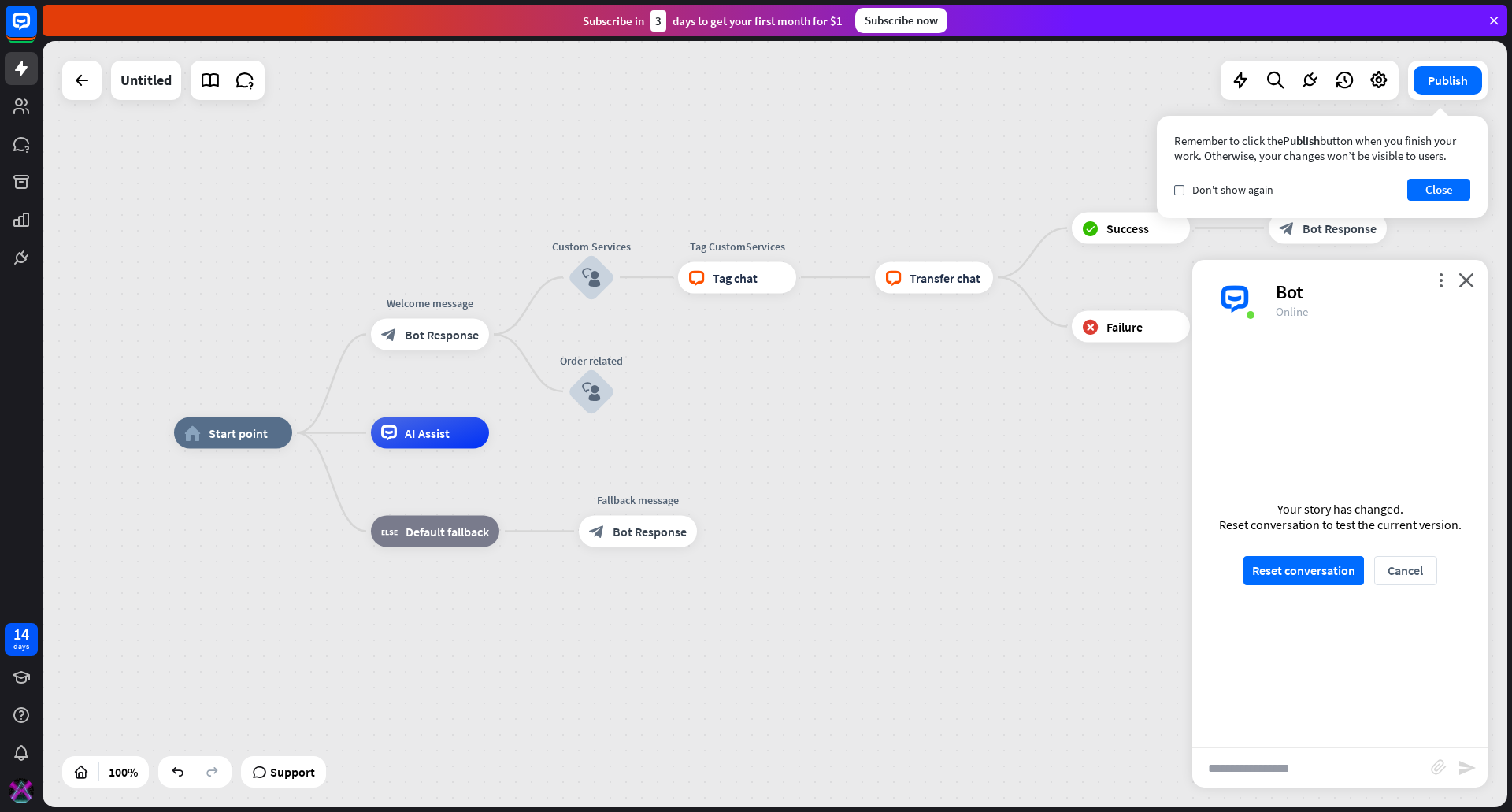
drag, startPoint x: 517, startPoint y: 423, endPoint x: 849, endPoint y: 377, distance: 335.2
click at [849, 377] on div "home_2 Start point Welcome message block_bot_response Bot Response Custom Servi…" at bounding box center [774, 424] width 1465 height 766
click at [634, 391] on icon "plus" at bounding box center [634, 392] width 11 height 11
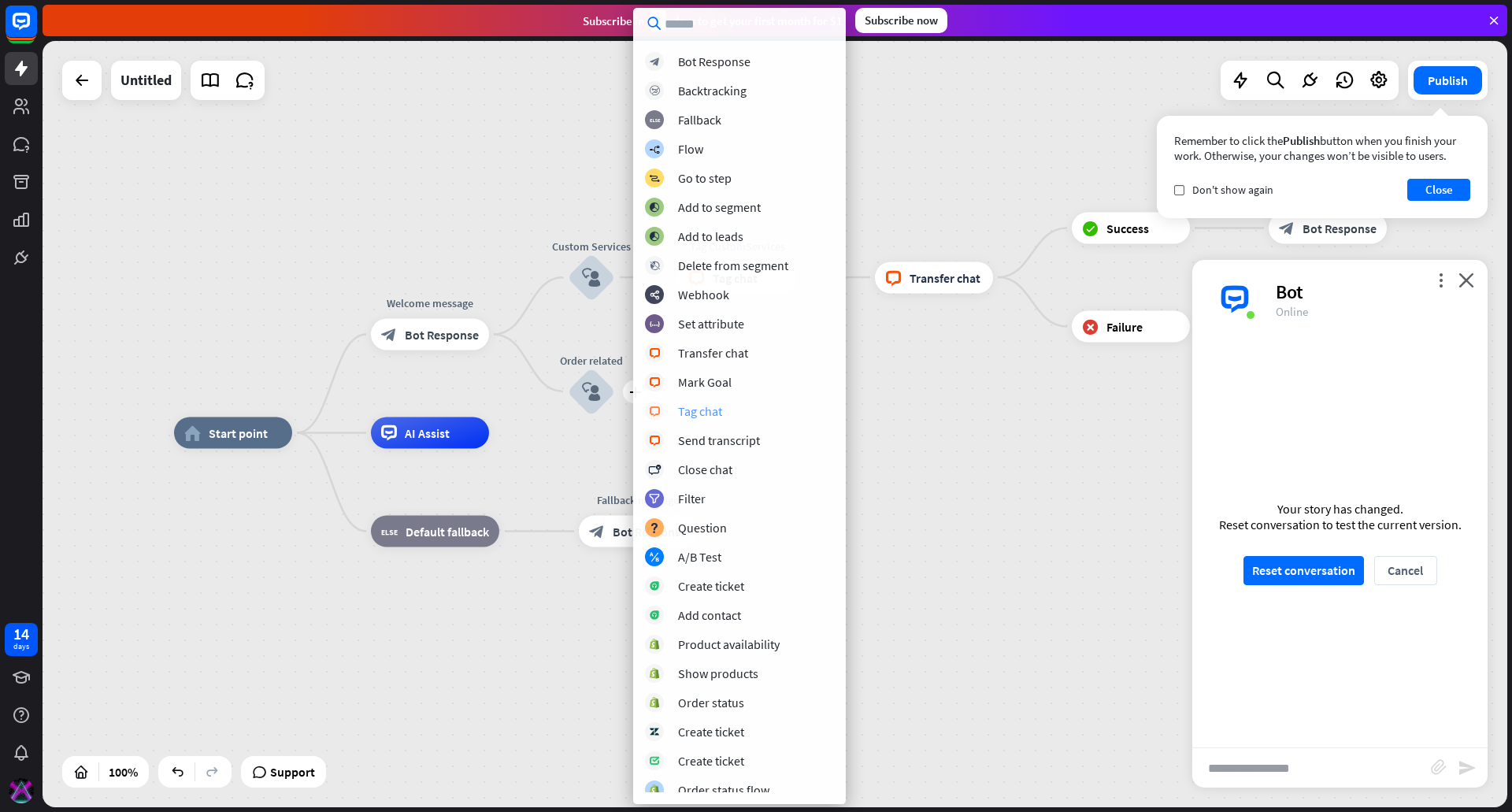
click at [735, 407] on div "block_livechat Tag chat" at bounding box center [739, 412] width 189 height 19
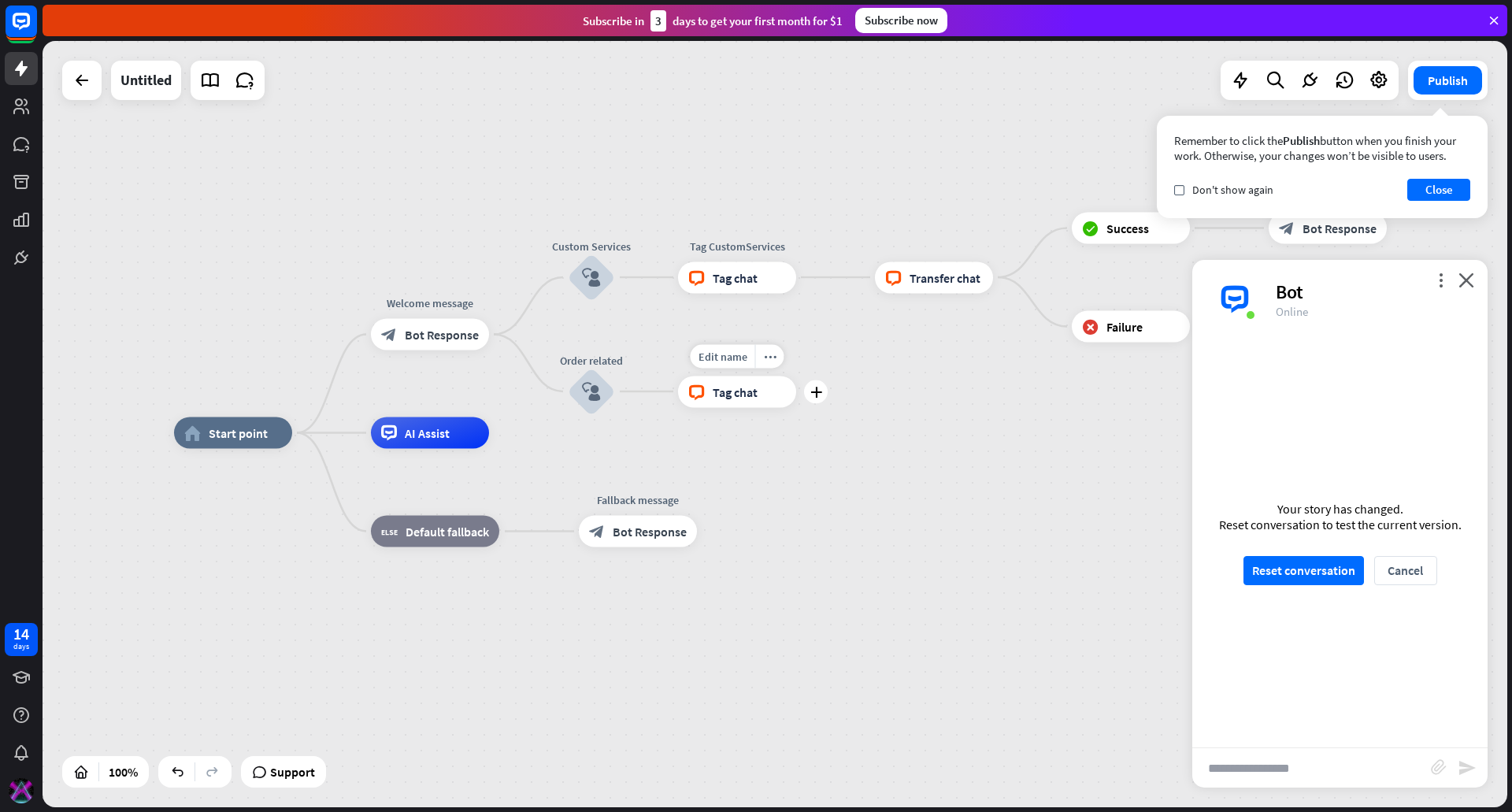
click at [735, 395] on span "Tag chat" at bounding box center [735, 392] width 45 height 16
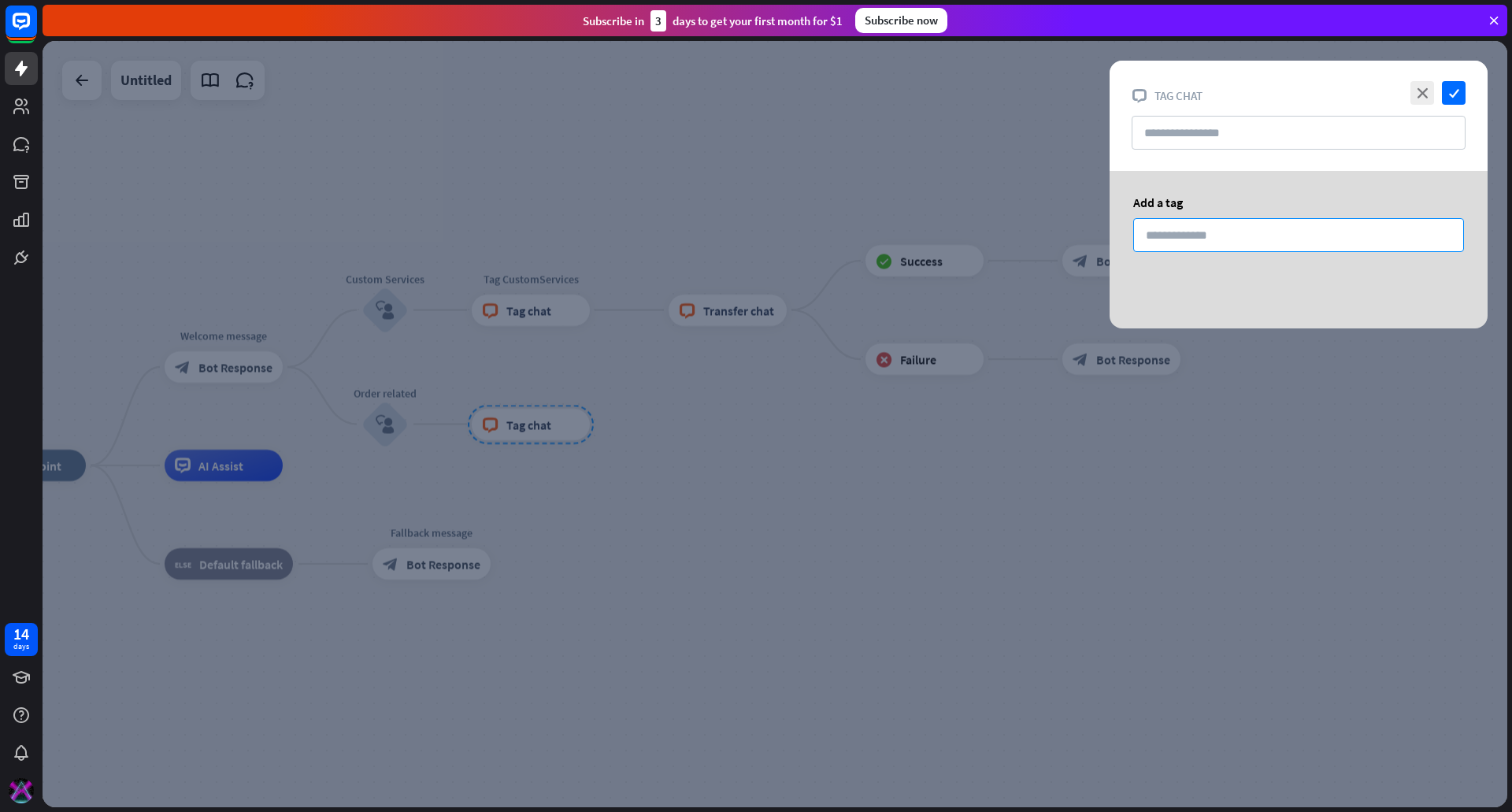
click at [1214, 226] on input at bounding box center [1298, 235] width 331 height 34
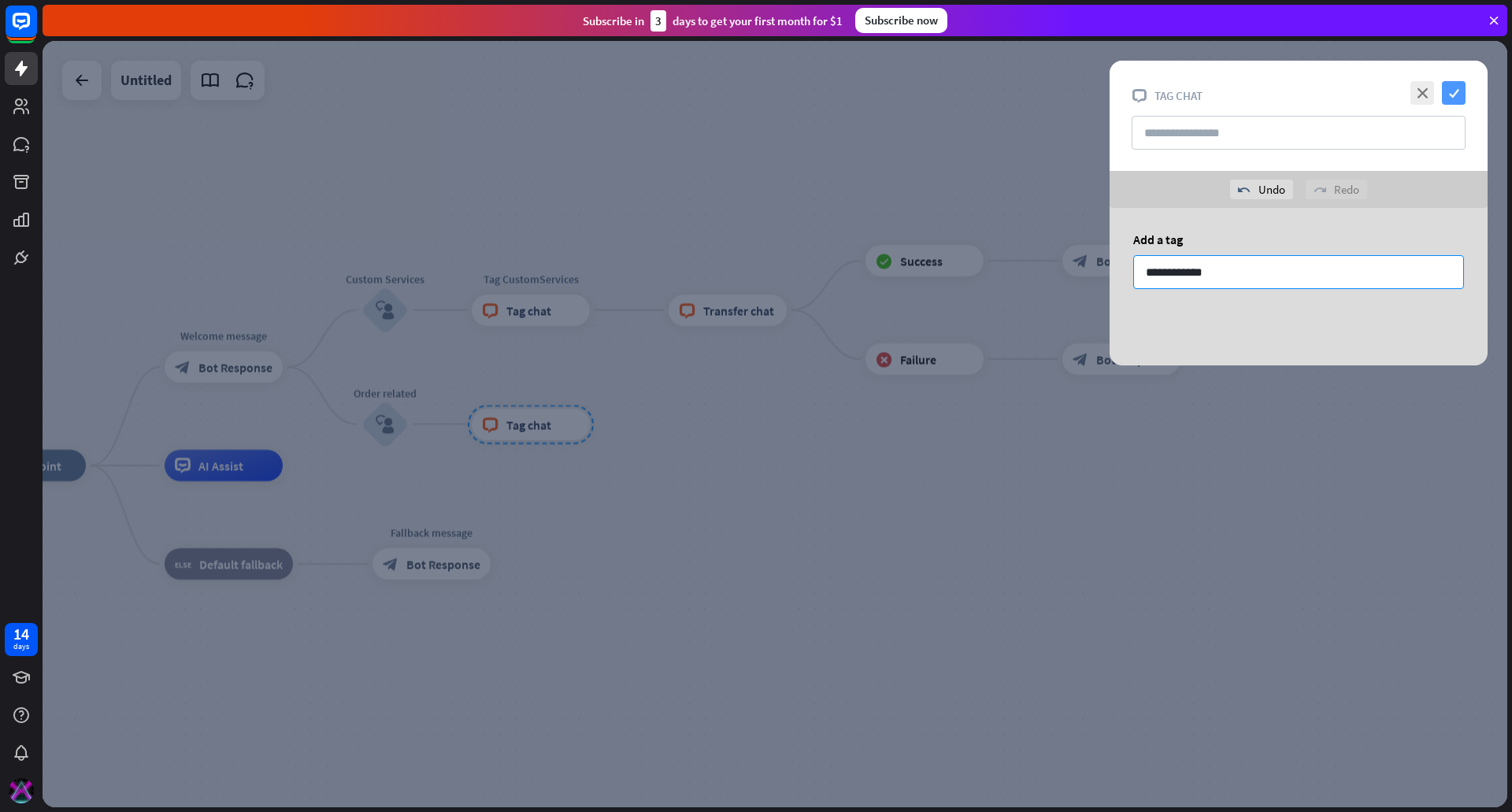
type input "**********"
click at [1451, 96] on icon "check" at bounding box center [1453, 92] width 24 height 24
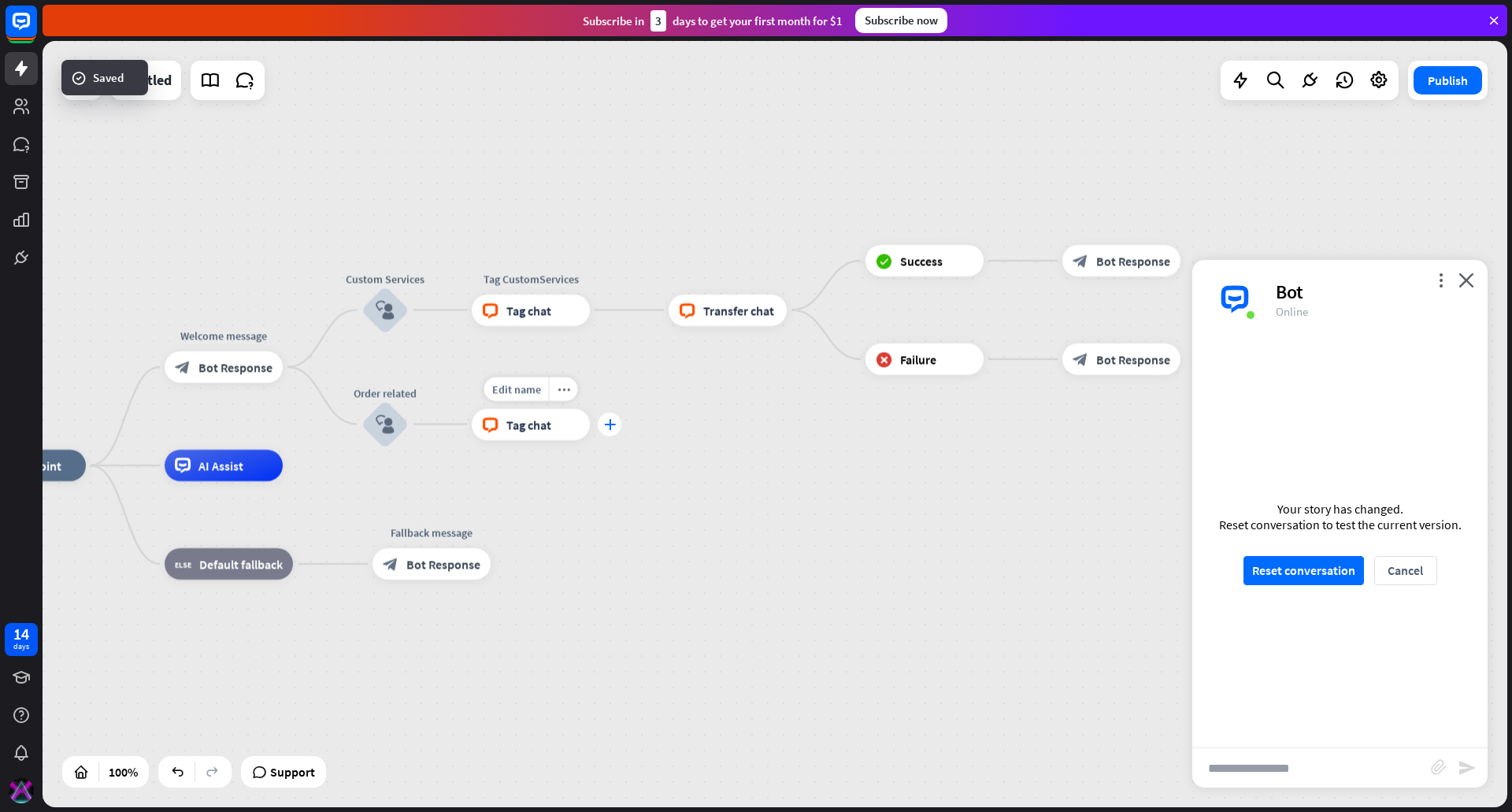
click at [610, 428] on icon "plus" at bounding box center [609, 424] width 11 height 11
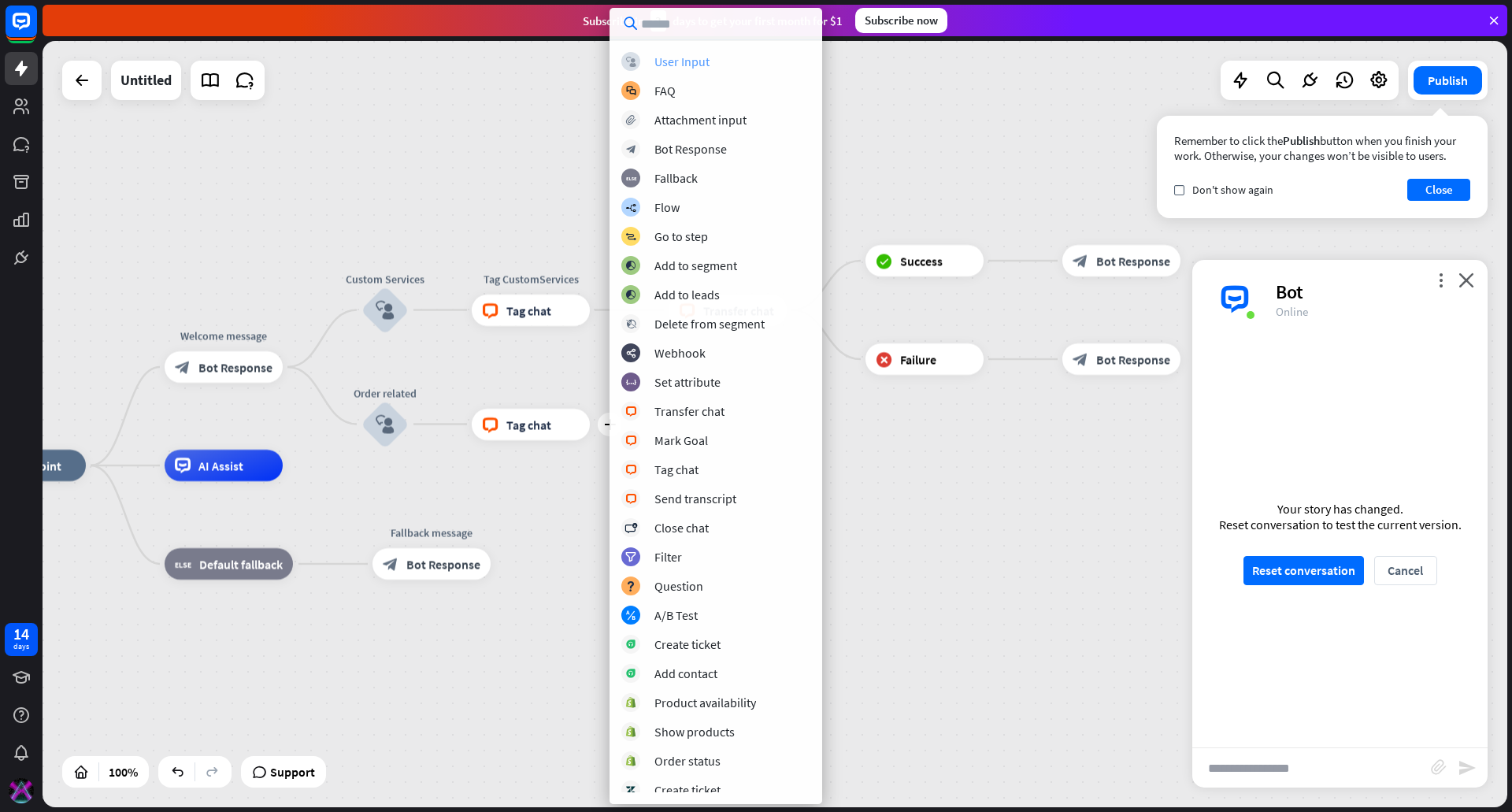
click at [687, 61] on div "User Input" at bounding box center [682, 61] width 55 height 16
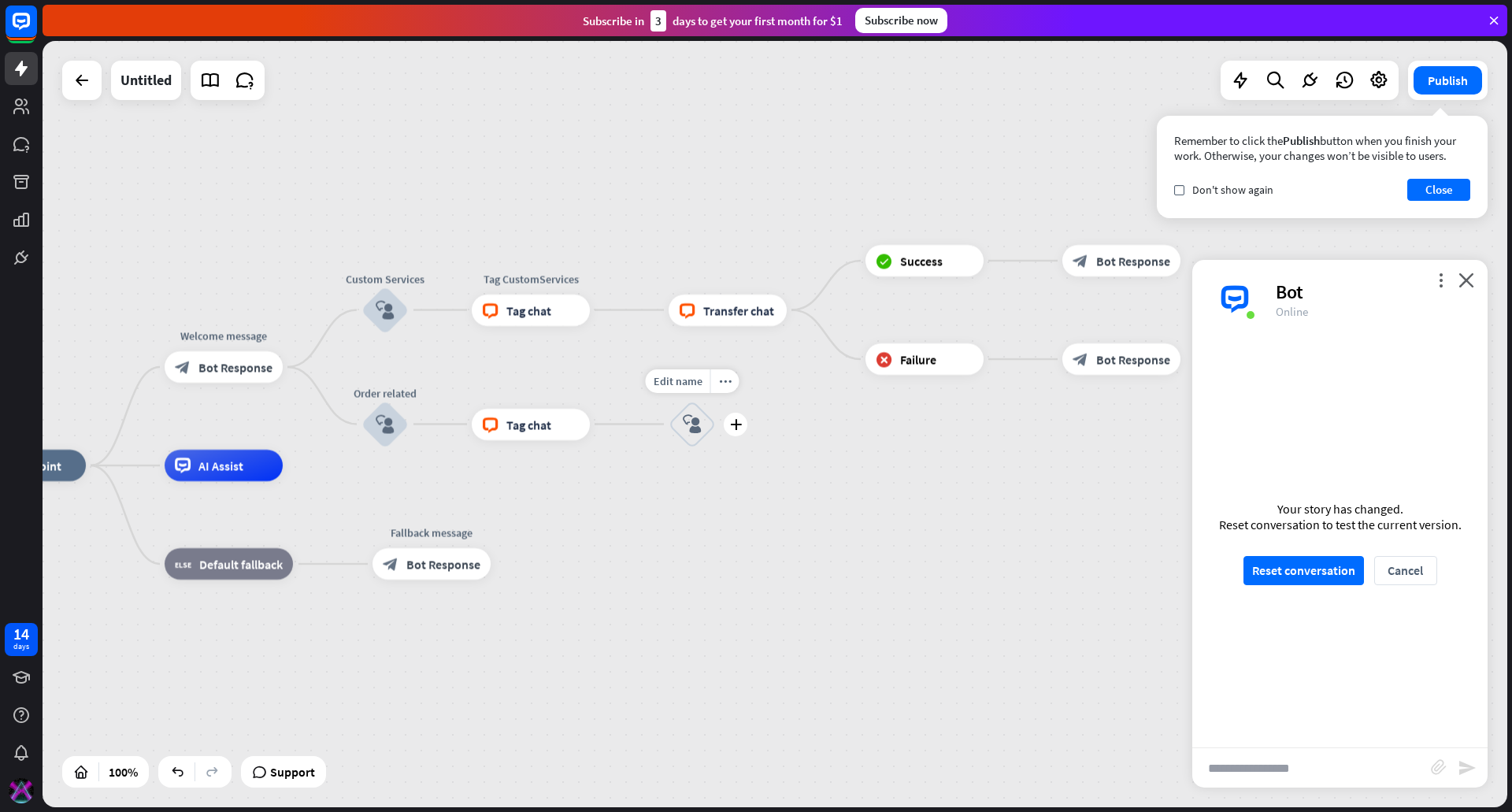
click at [696, 420] on icon "block_user_input" at bounding box center [692, 425] width 19 height 19
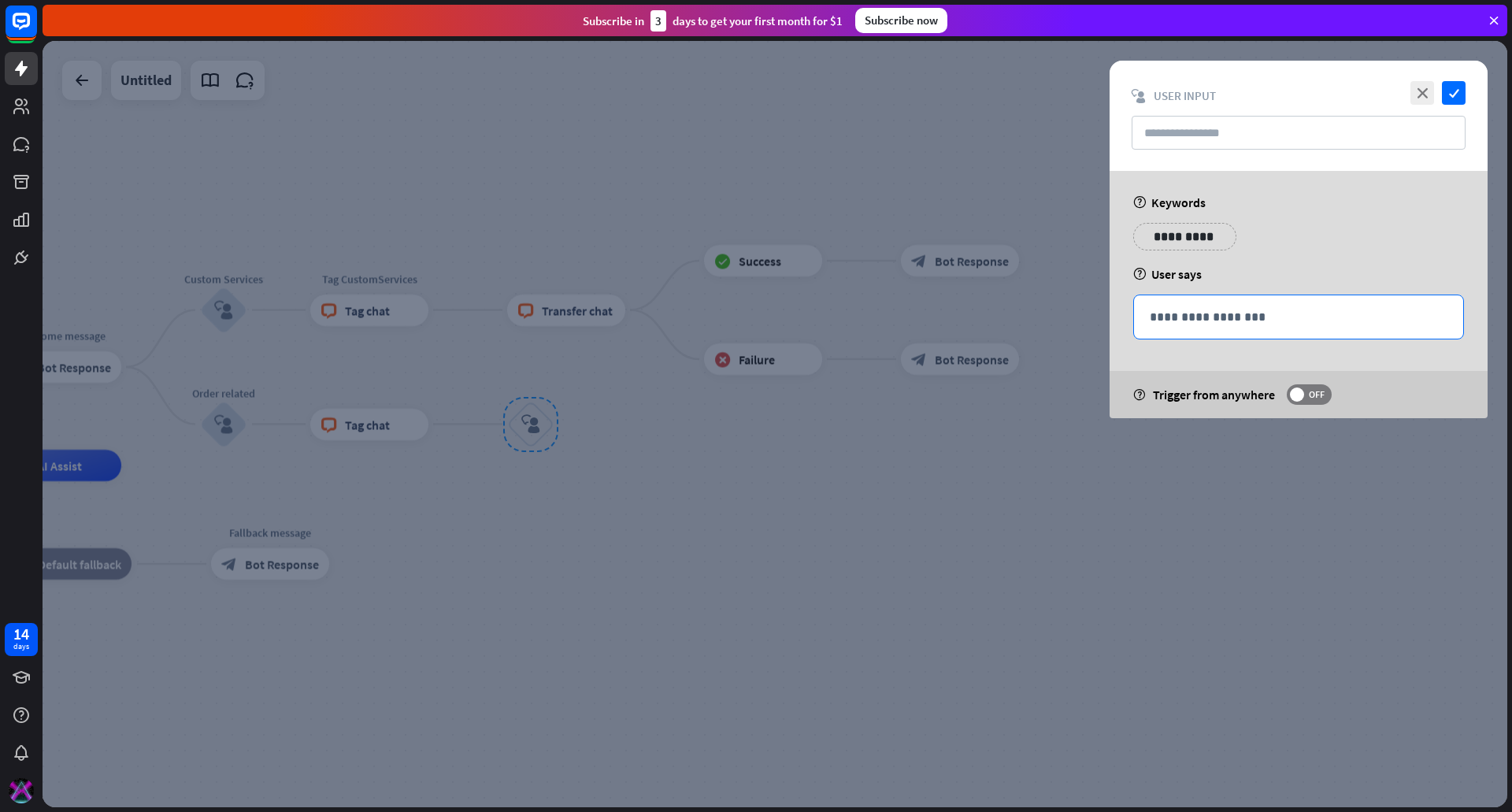
click at [1177, 316] on p "**********" at bounding box center [1298, 317] width 297 height 19
click at [1424, 87] on icon "close" at bounding box center [1422, 92] width 24 height 24
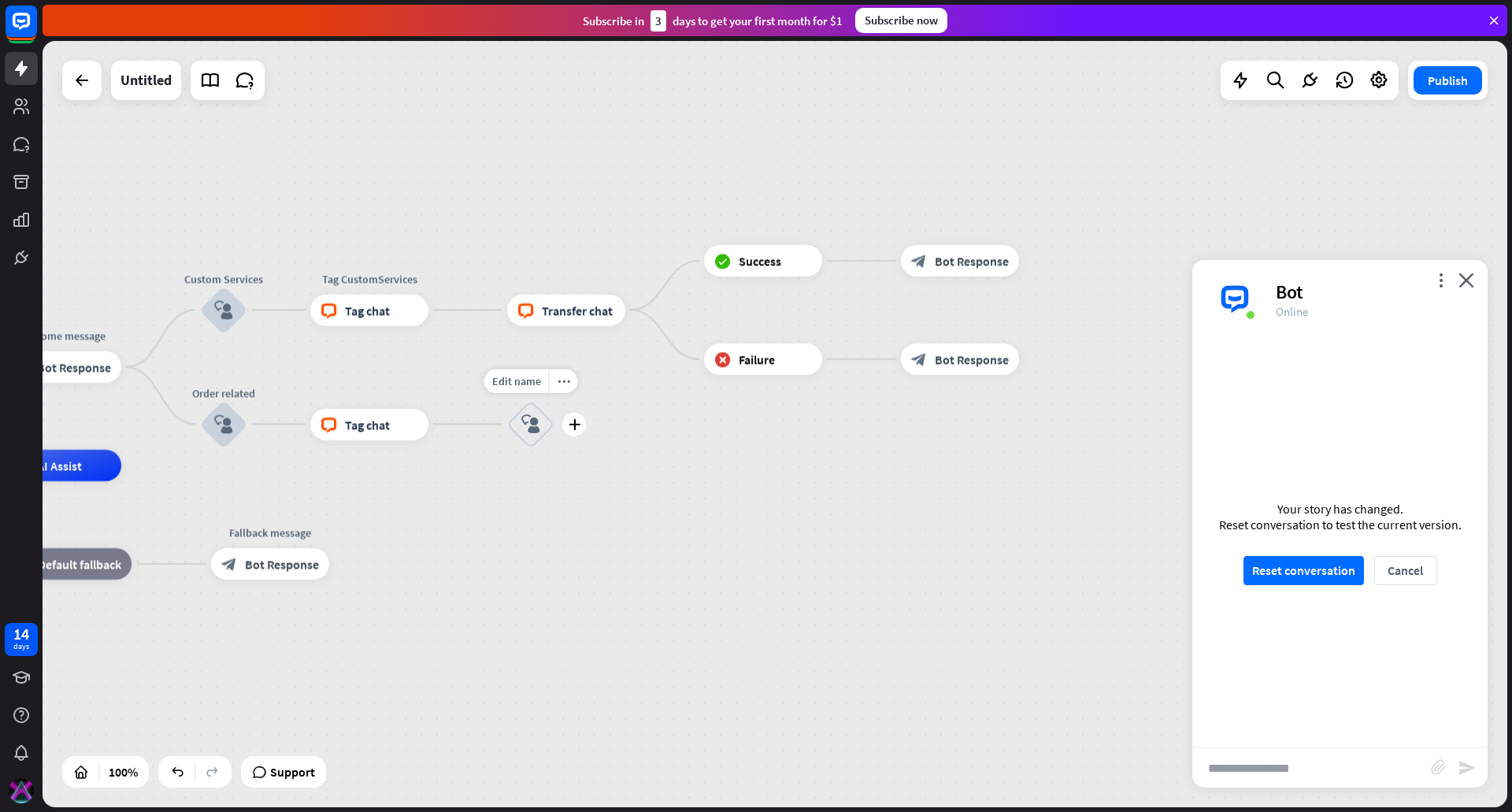
click at [538, 420] on icon "block_user_input" at bounding box center [531, 425] width 19 height 19
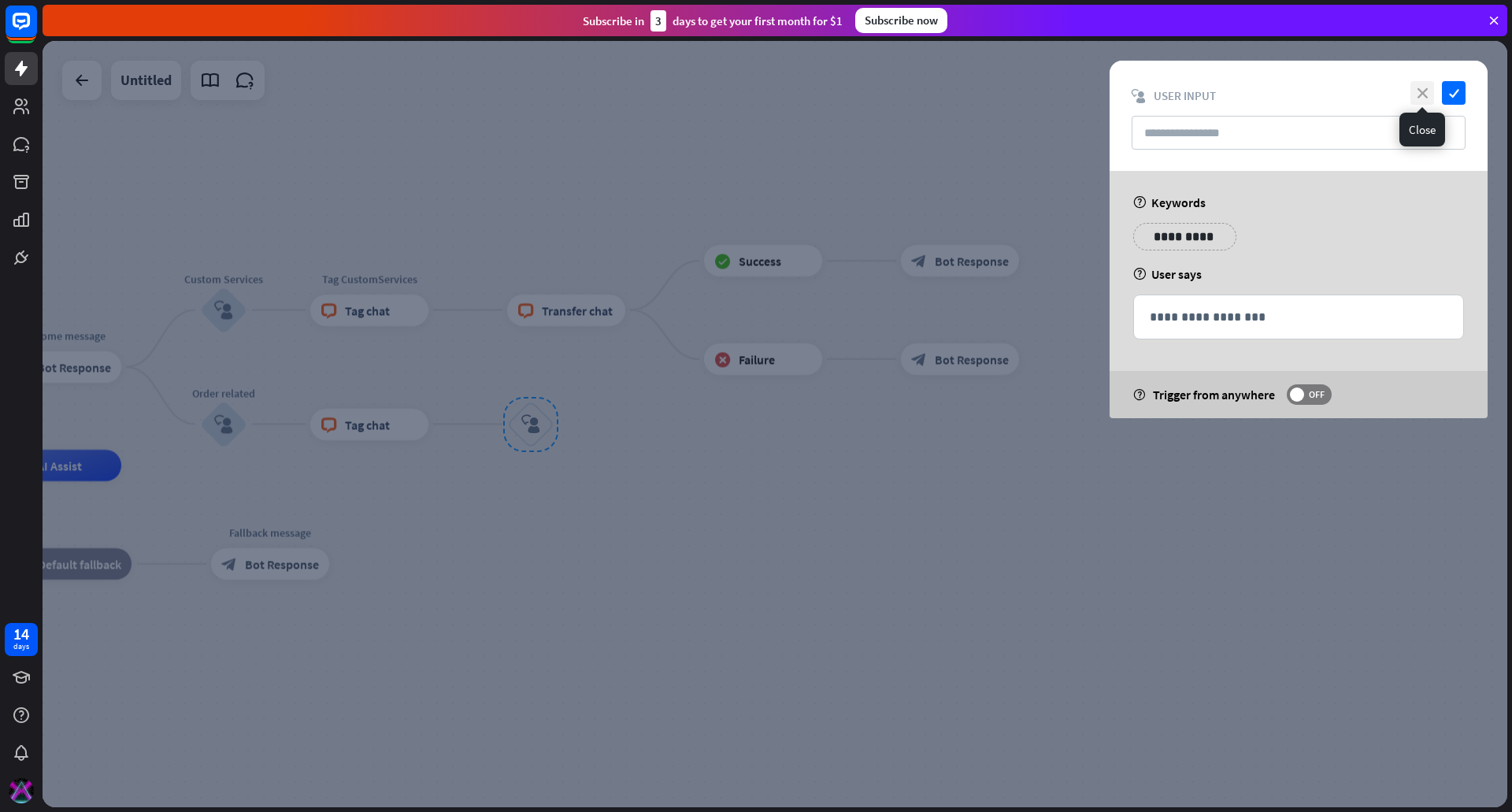
click at [1425, 95] on icon "close" at bounding box center [1422, 92] width 24 height 24
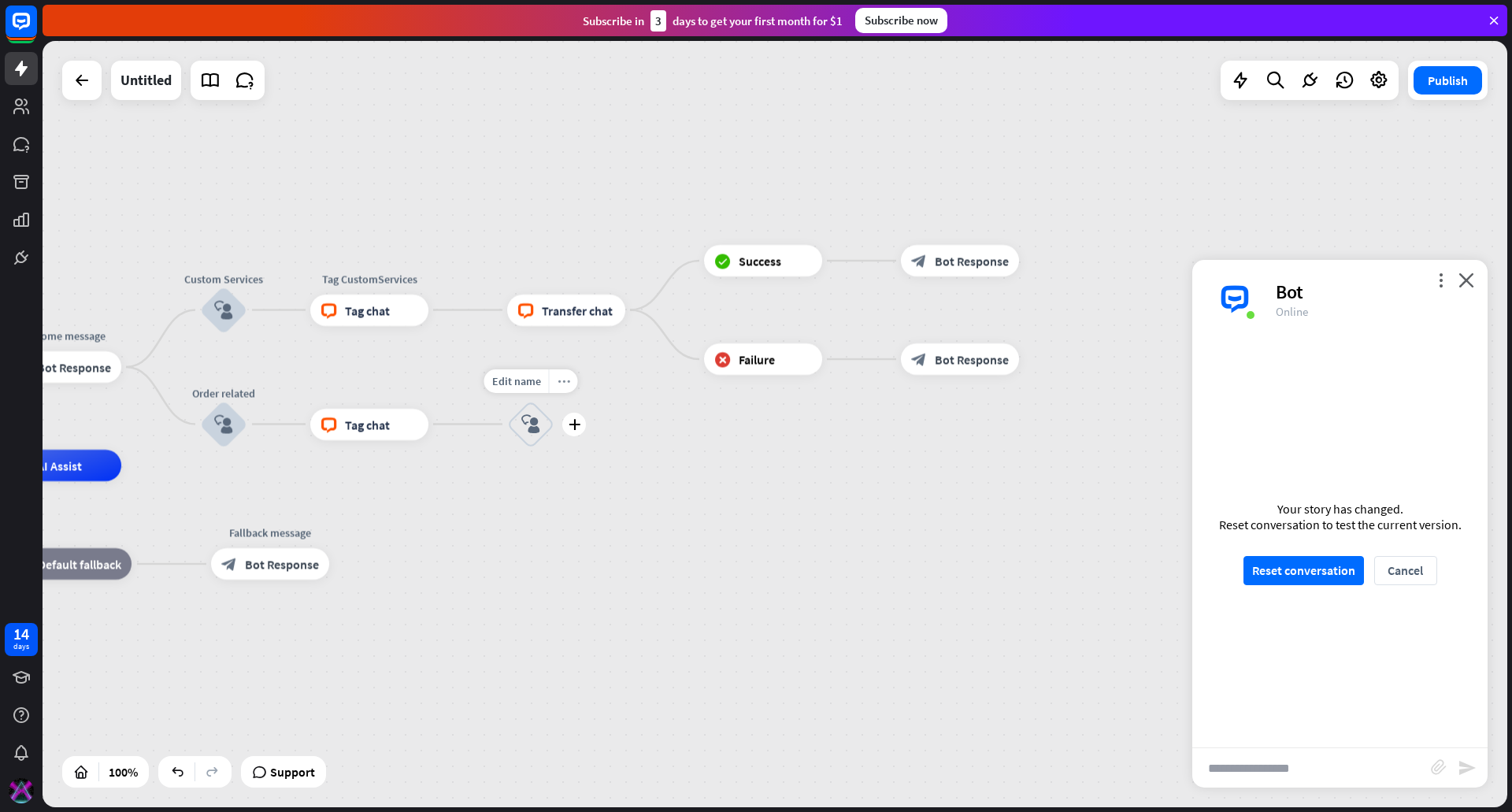
click at [555, 378] on div "more_horiz" at bounding box center [563, 381] width 29 height 24
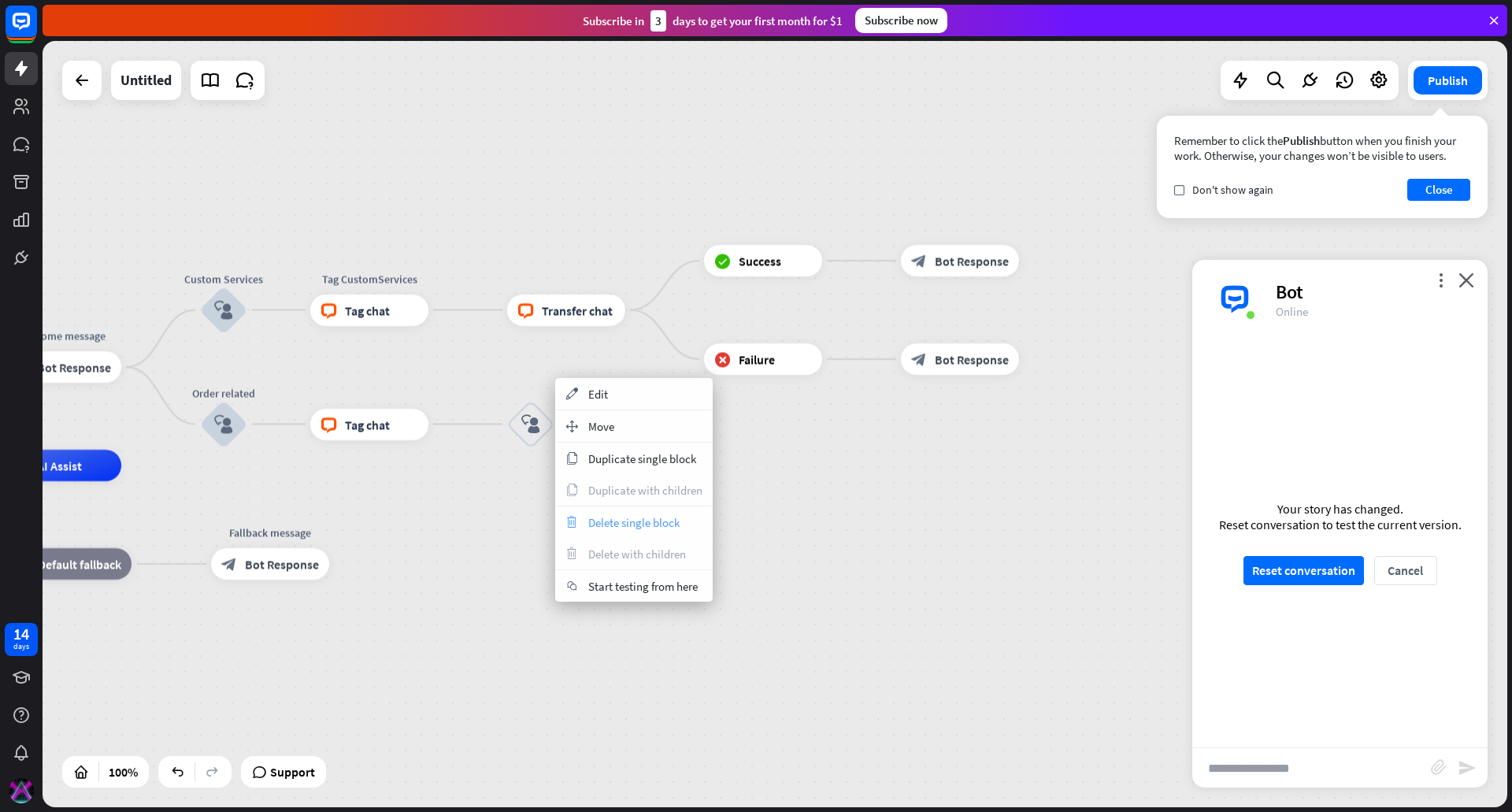
click at [649, 515] on span "Delete single block" at bounding box center [634, 522] width 91 height 15
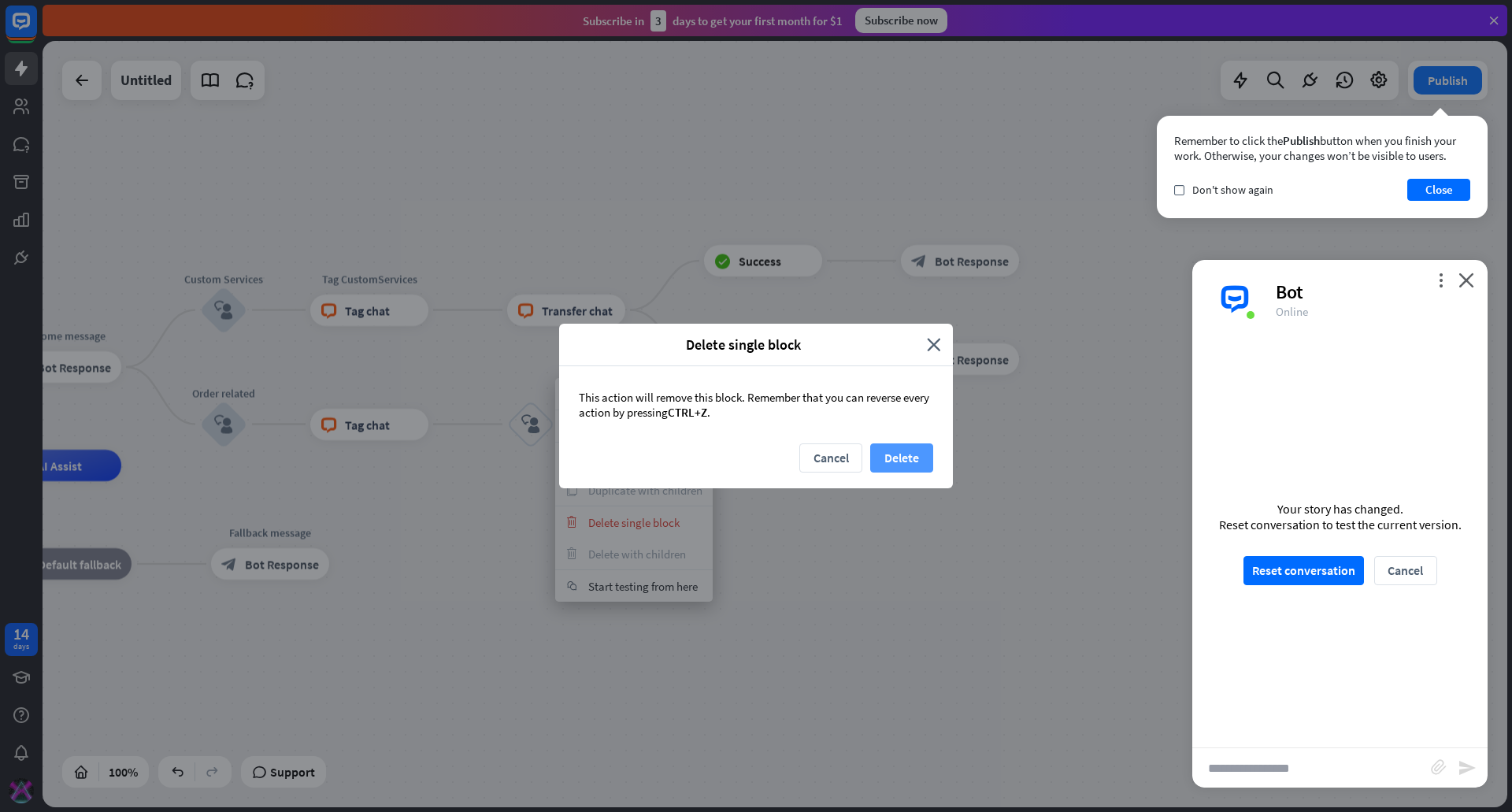
click at [922, 463] on button "Delete" at bounding box center [902, 457] width 63 height 29
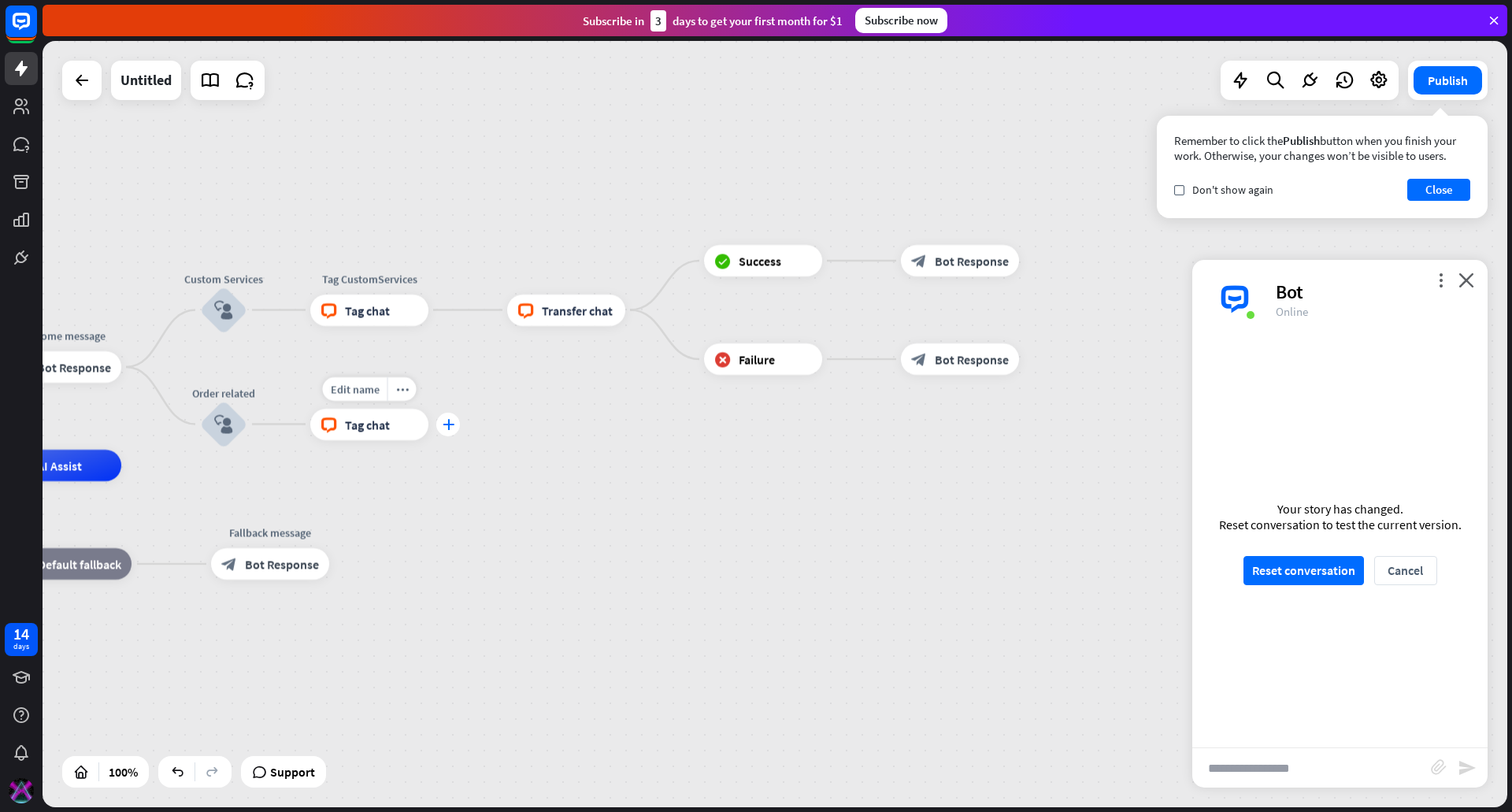
click at [449, 425] on icon "plus" at bounding box center [448, 424] width 11 height 11
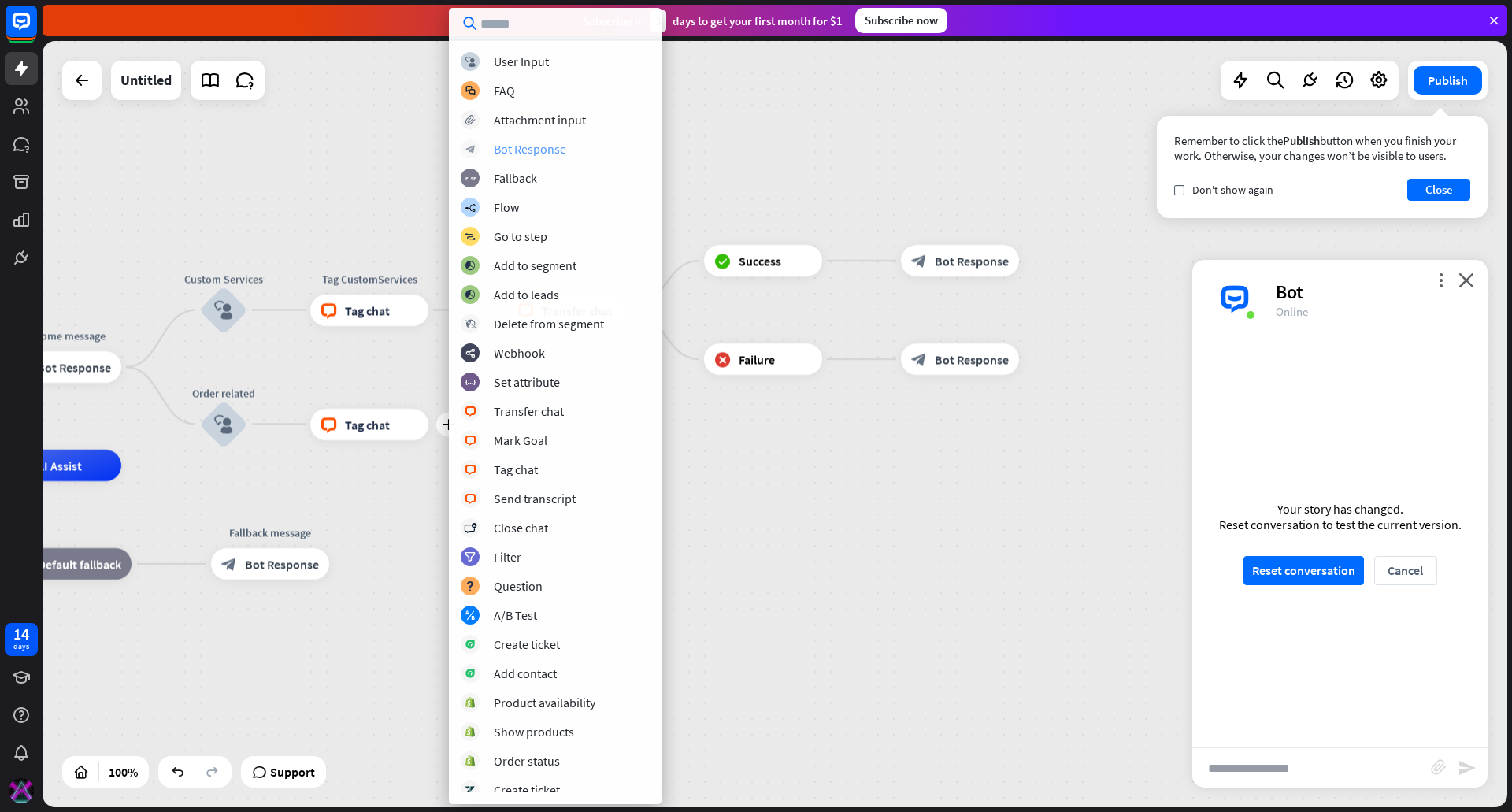
click at [556, 141] on div "Bot Response" at bounding box center [530, 149] width 73 height 16
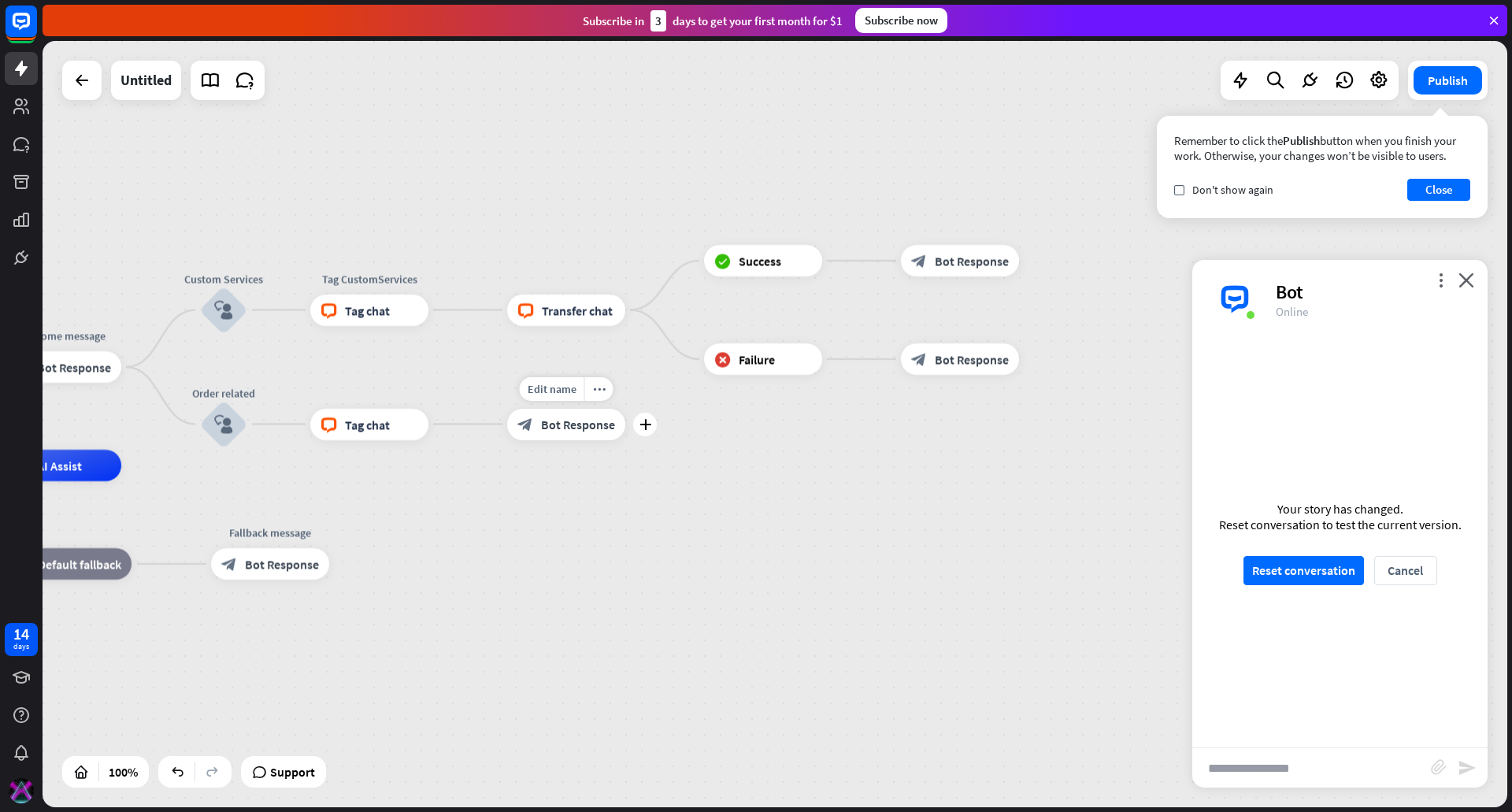
click at [575, 415] on div "block_bot_response Bot Response" at bounding box center [566, 425] width 118 height 32
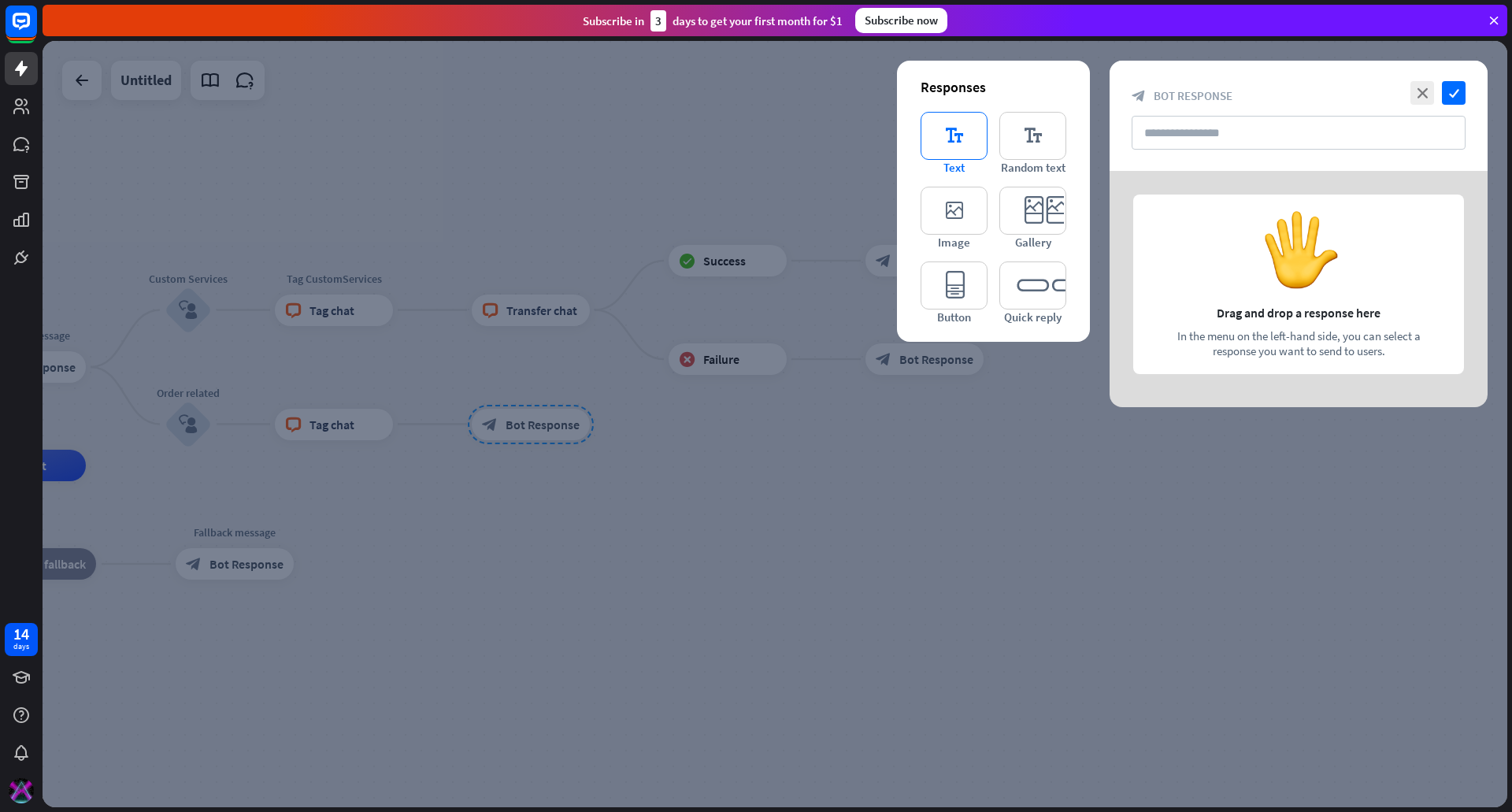
click at [957, 132] on icon "editor_text" at bounding box center [954, 135] width 67 height 48
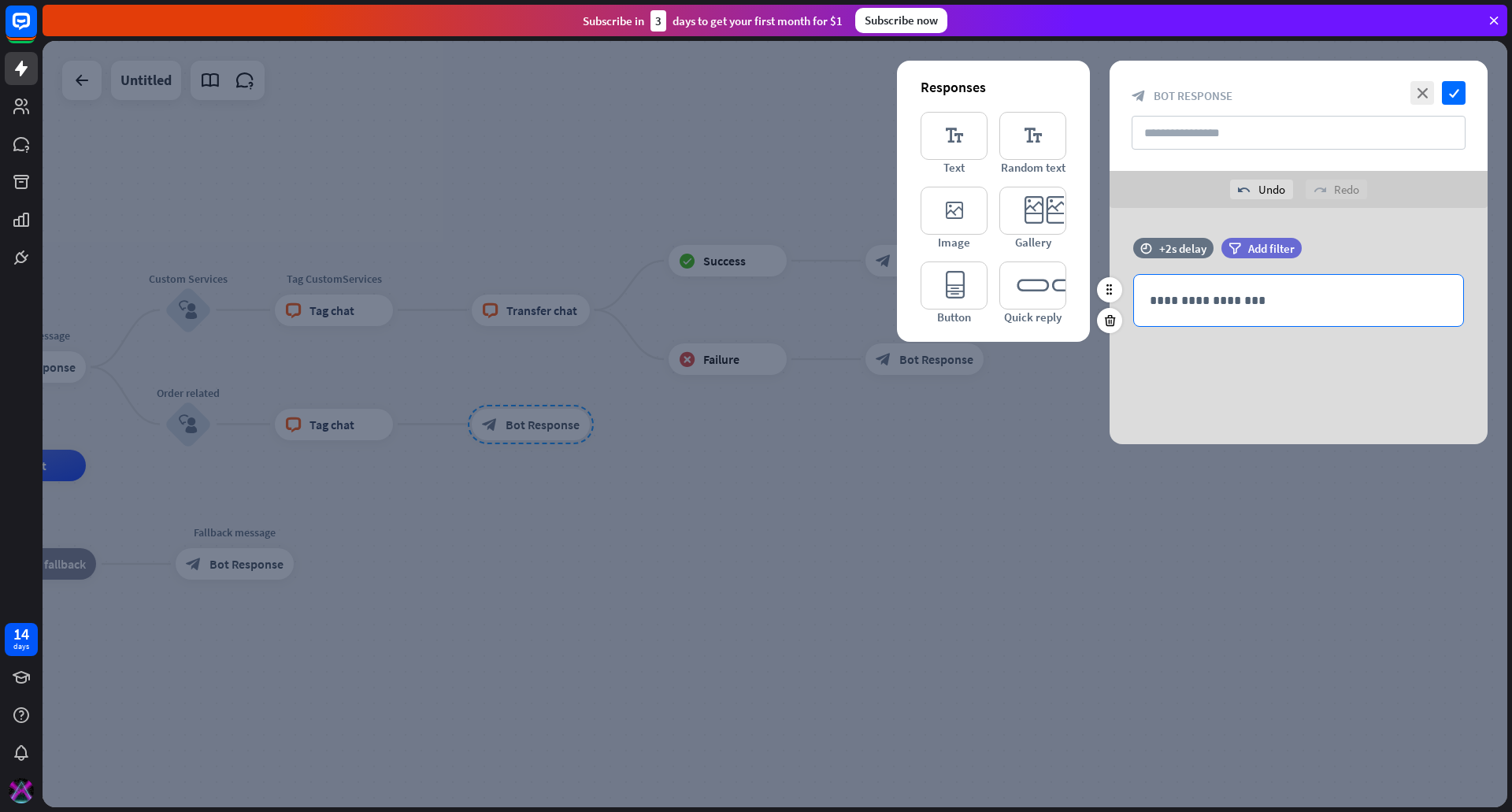
click at [1196, 304] on p "**********" at bounding box center [1298, 300] width 297 height 19
click at [953, 293] on icon "editor_button" at bounding box center [954, 285] width 67 height 48
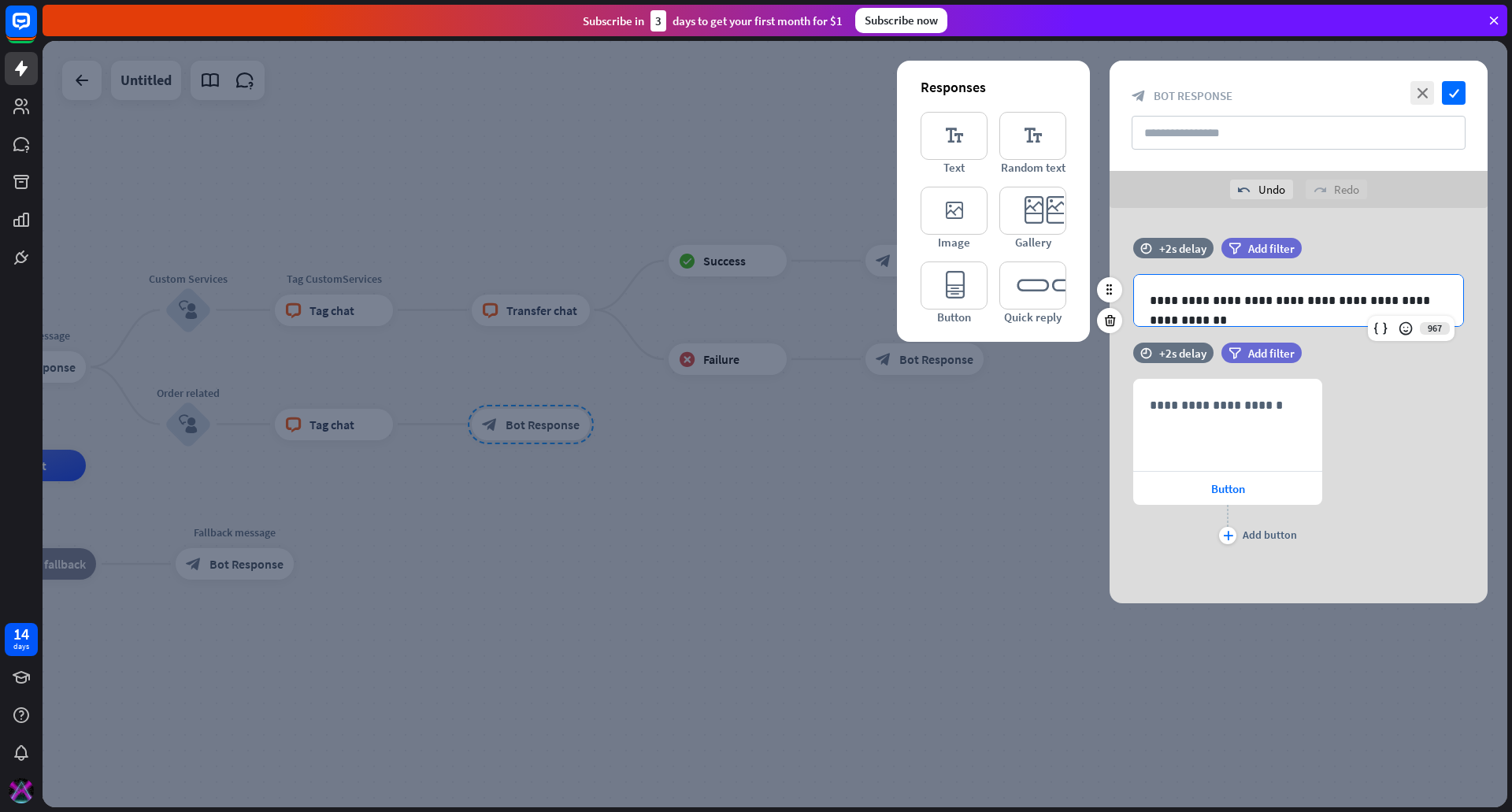
click at [1337, 302] on p "**********" at bounding box center [1298, 300] width 297 height 19
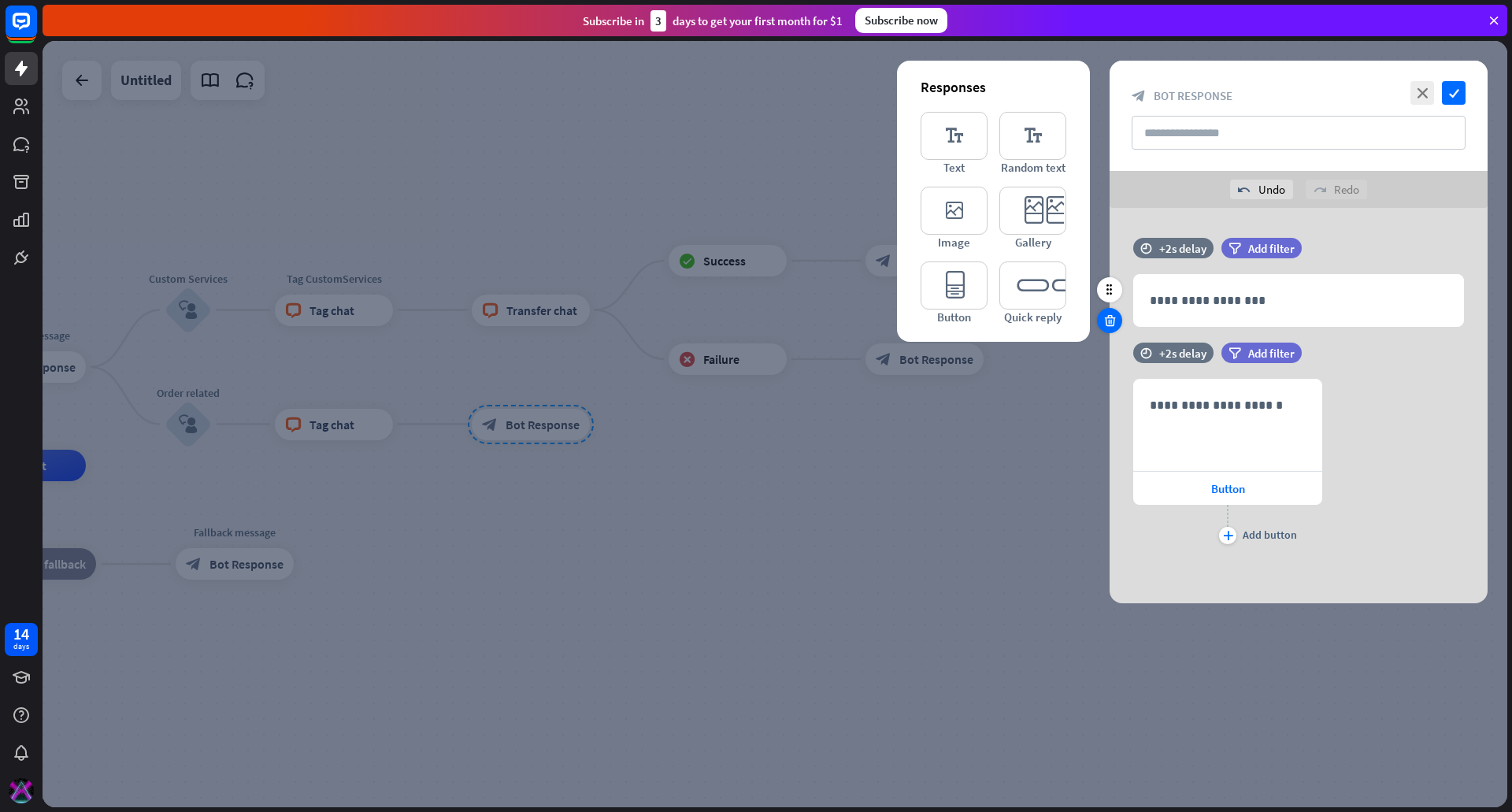
click at [1107, 324] on icon at bounding box center [1109, 320] width 15 height 14
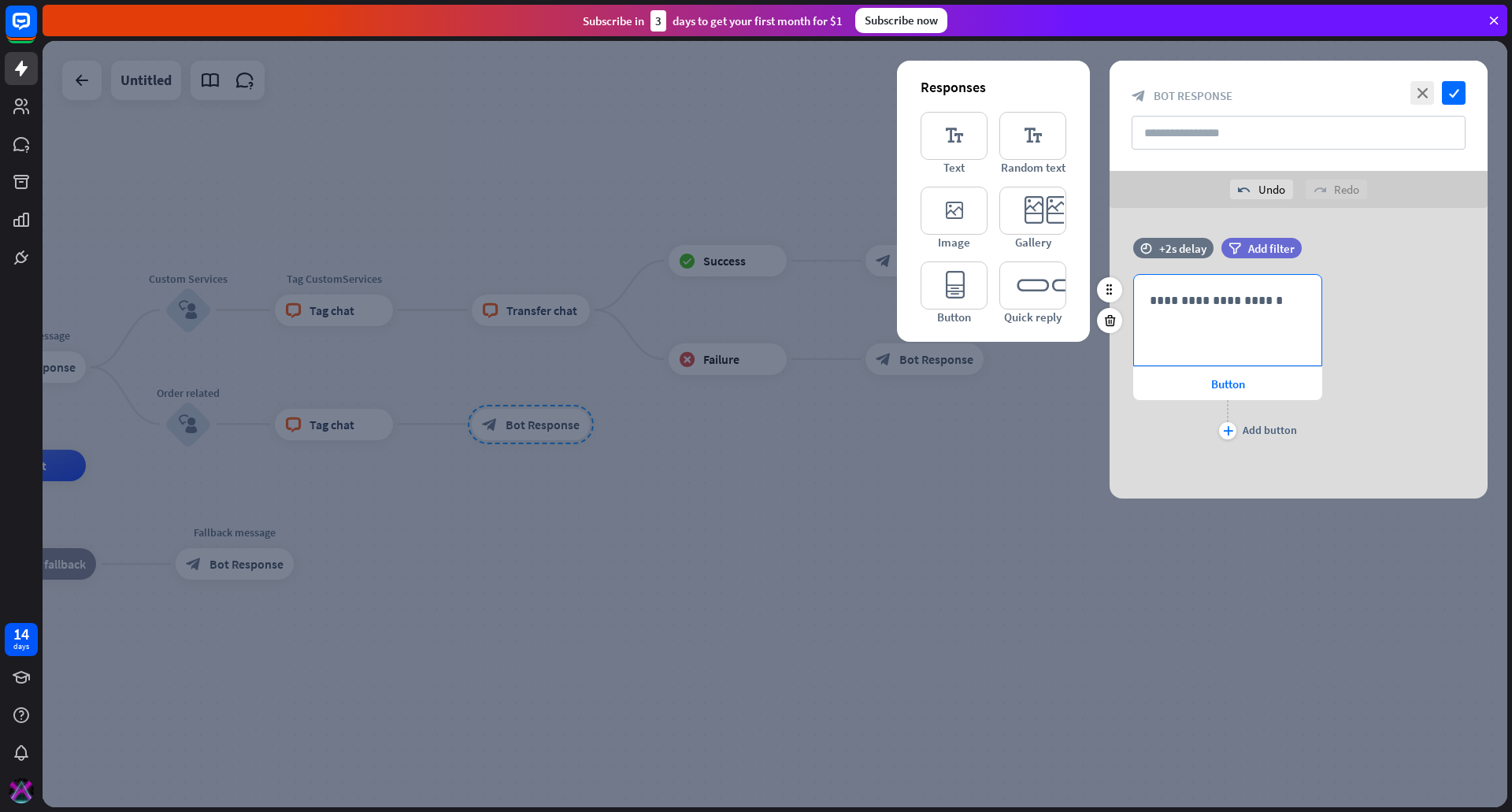
click at [1215, 305] on p "**********" at bounding box center [1228, 300] width 156 height 19
click at [1213, 386] on span "Button" at bounding box center [1228, 384] width 34 height 15
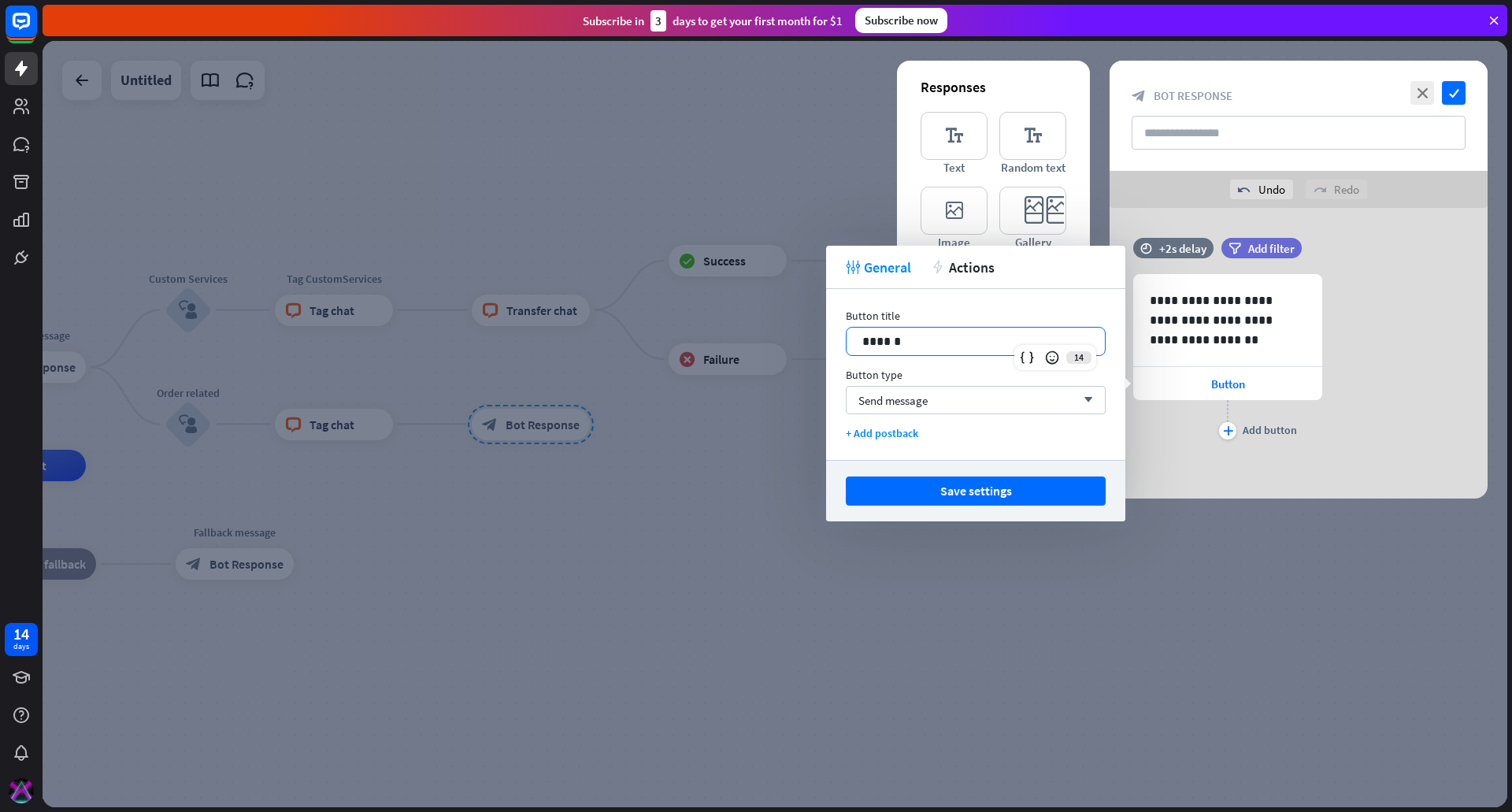
drag, startPoint x: 940, startPoint y: 341, endPoint x: 762, endPoint y: 346, distance: 178.1
click at [762, 346] on body "14 days close Product Help First steps Get started with ChatBot Help Center Fol…" at bounding box center [756, 406] width 1512 height 812
click at [951, 491] on button "Save settings" at bounding box center [976, 491] width 260 height 29
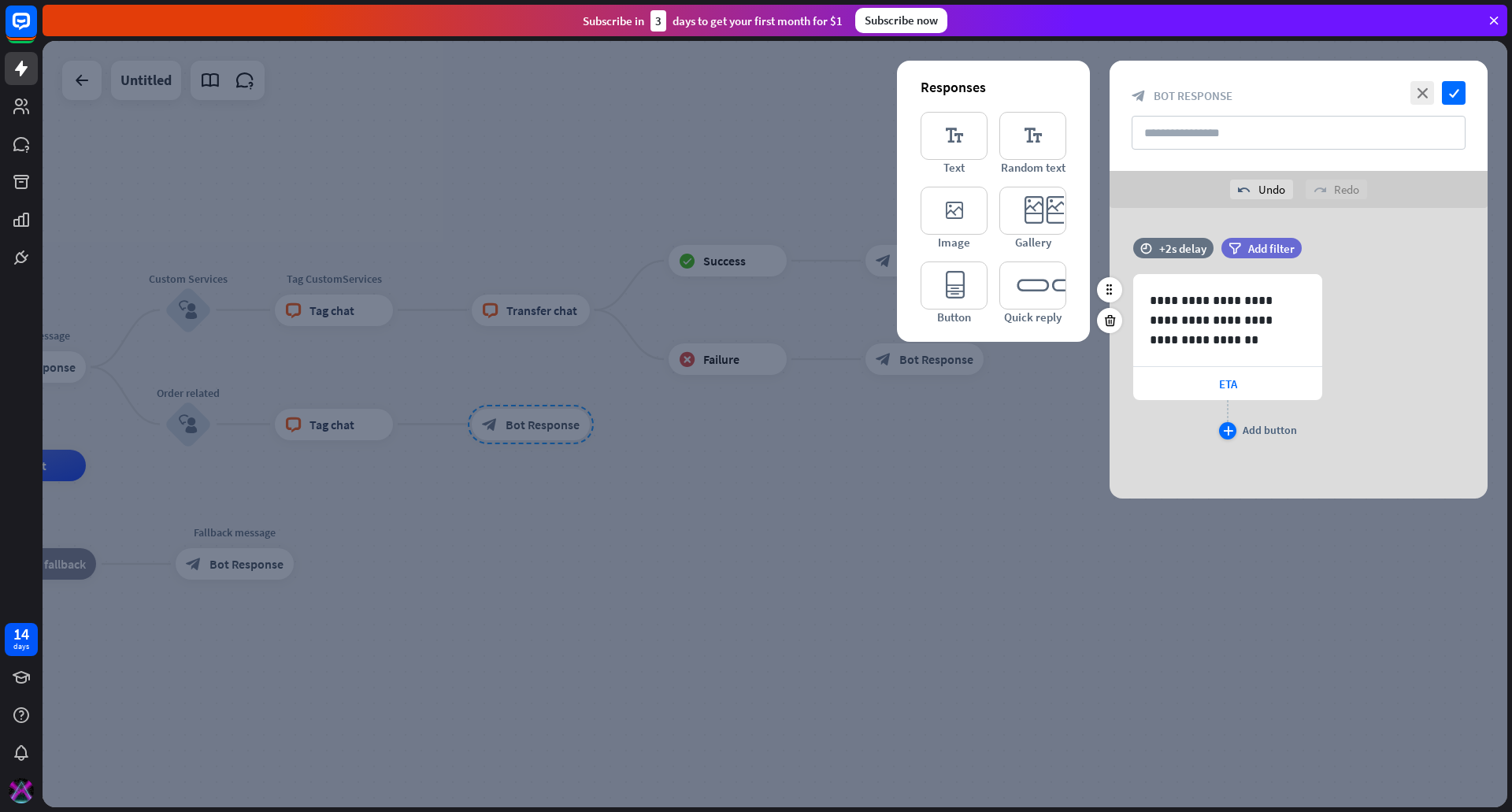
click at [1246, 427] on div "Add button" at bounding box center [1270, 430] width 54 height 14
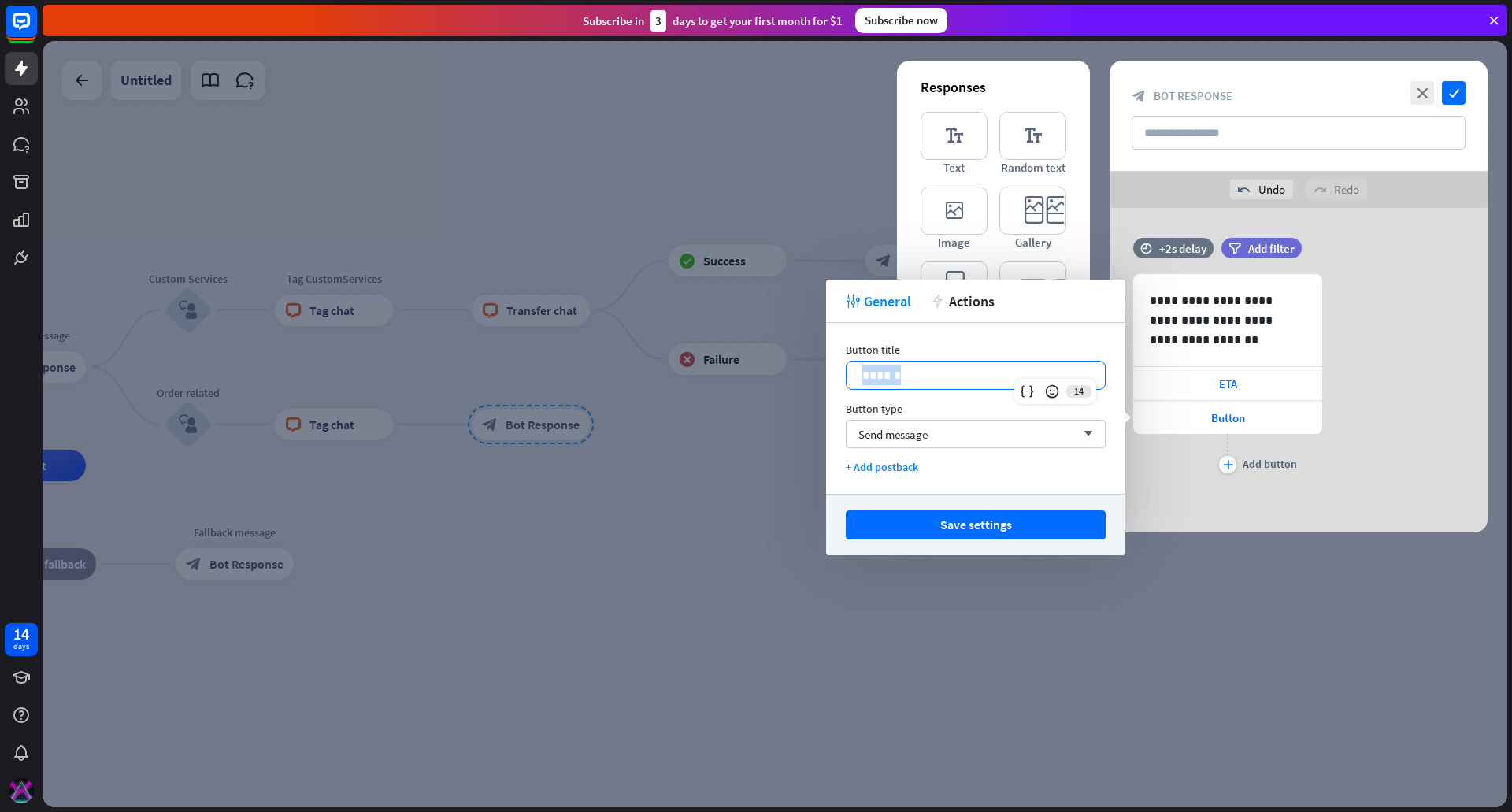
drag, startPoint x: 931, startPoint y: 376, endPoint x: 833, endPoint y: 375, distance: 98.0
click at [833, 375] on div "Button title 14 ****** Button type Send message arrow_down + Add postback" at bounding box center [975, 408] width 299 height 171
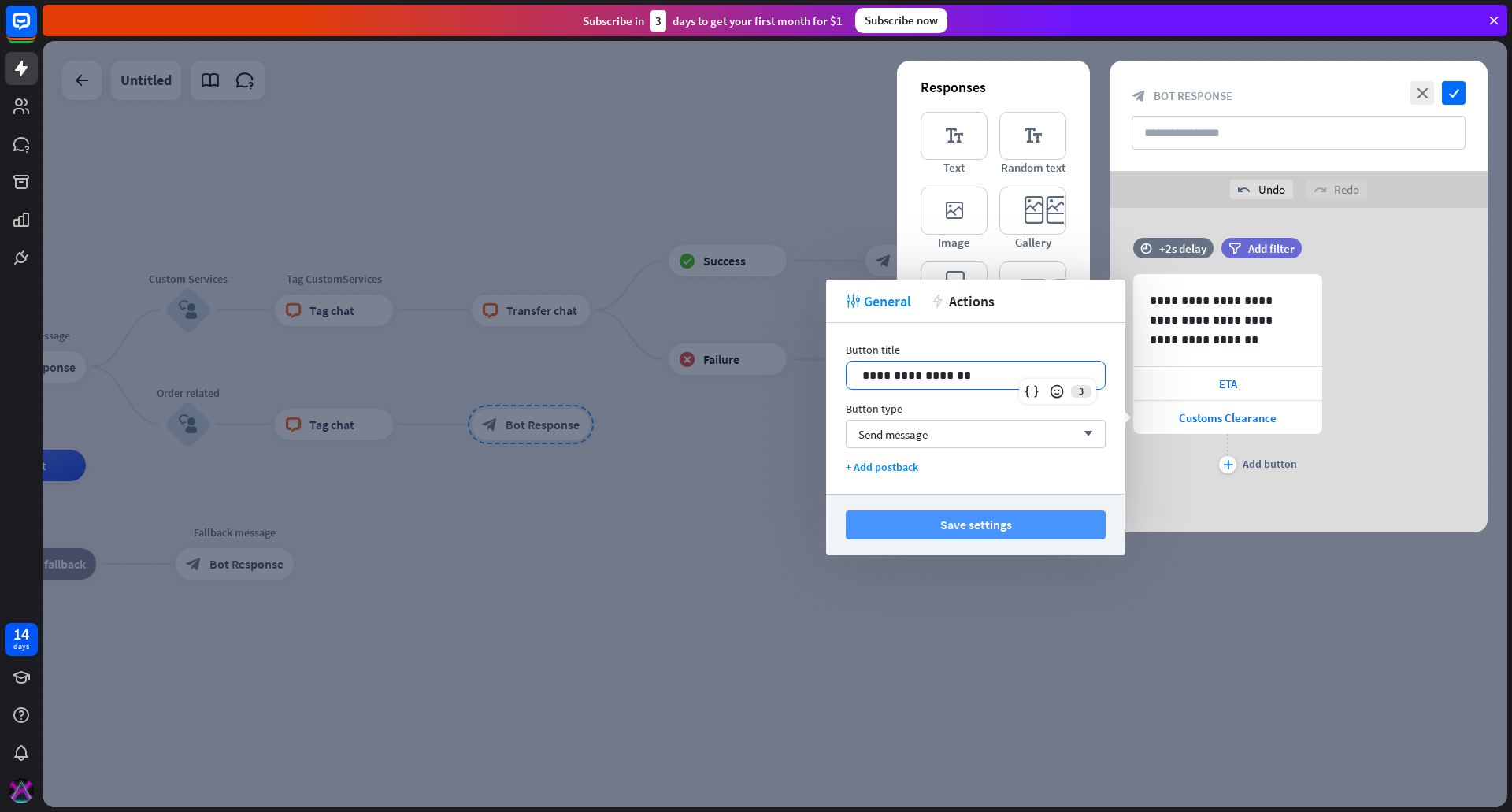
click at [985, 517] on button "Save settings" at bounding box center [976, 525] width 260 height 29
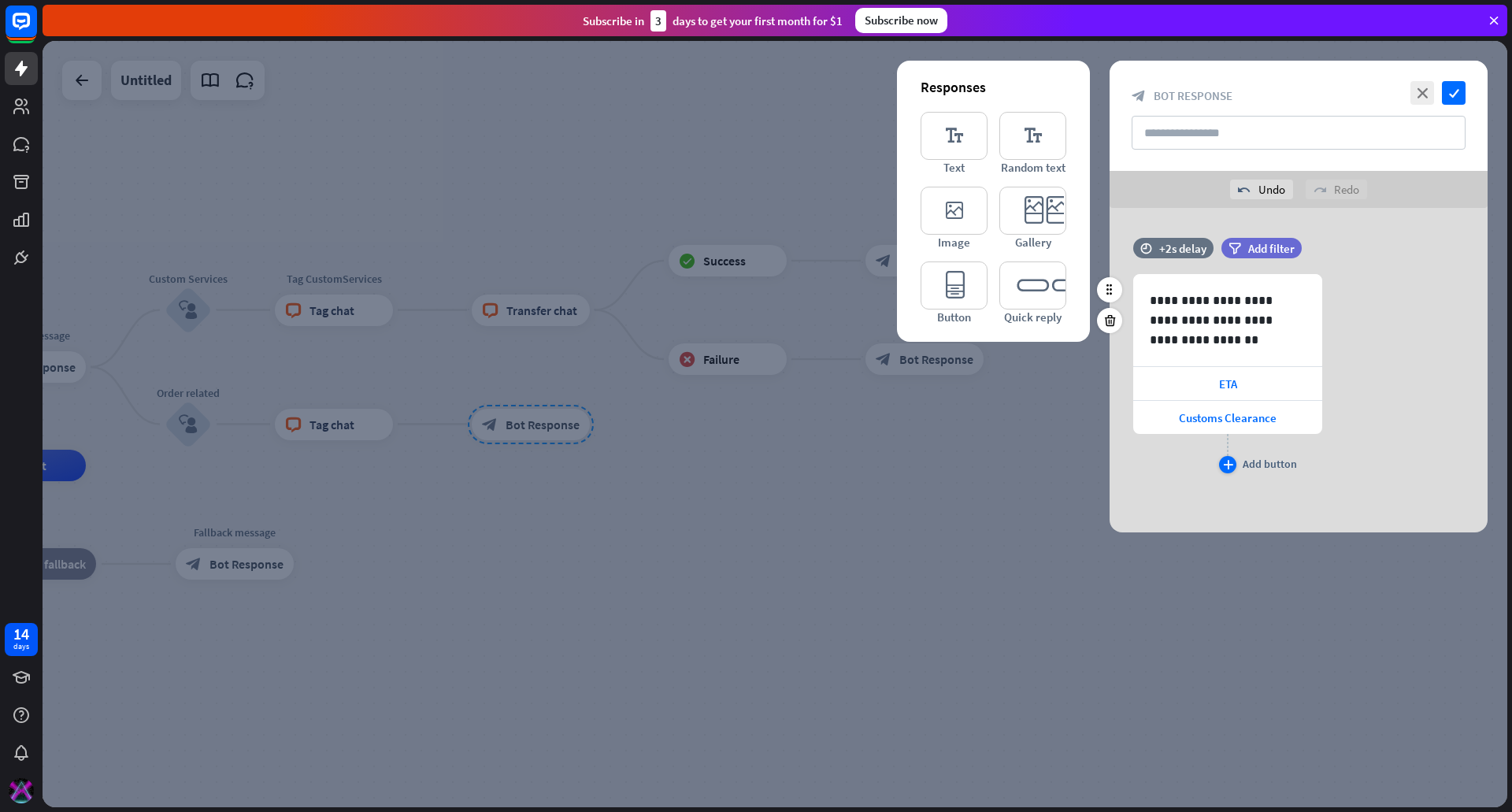
click at [1236, 458] on div "plus Add button" at bounding box center [1228, 465] width 18 height 18
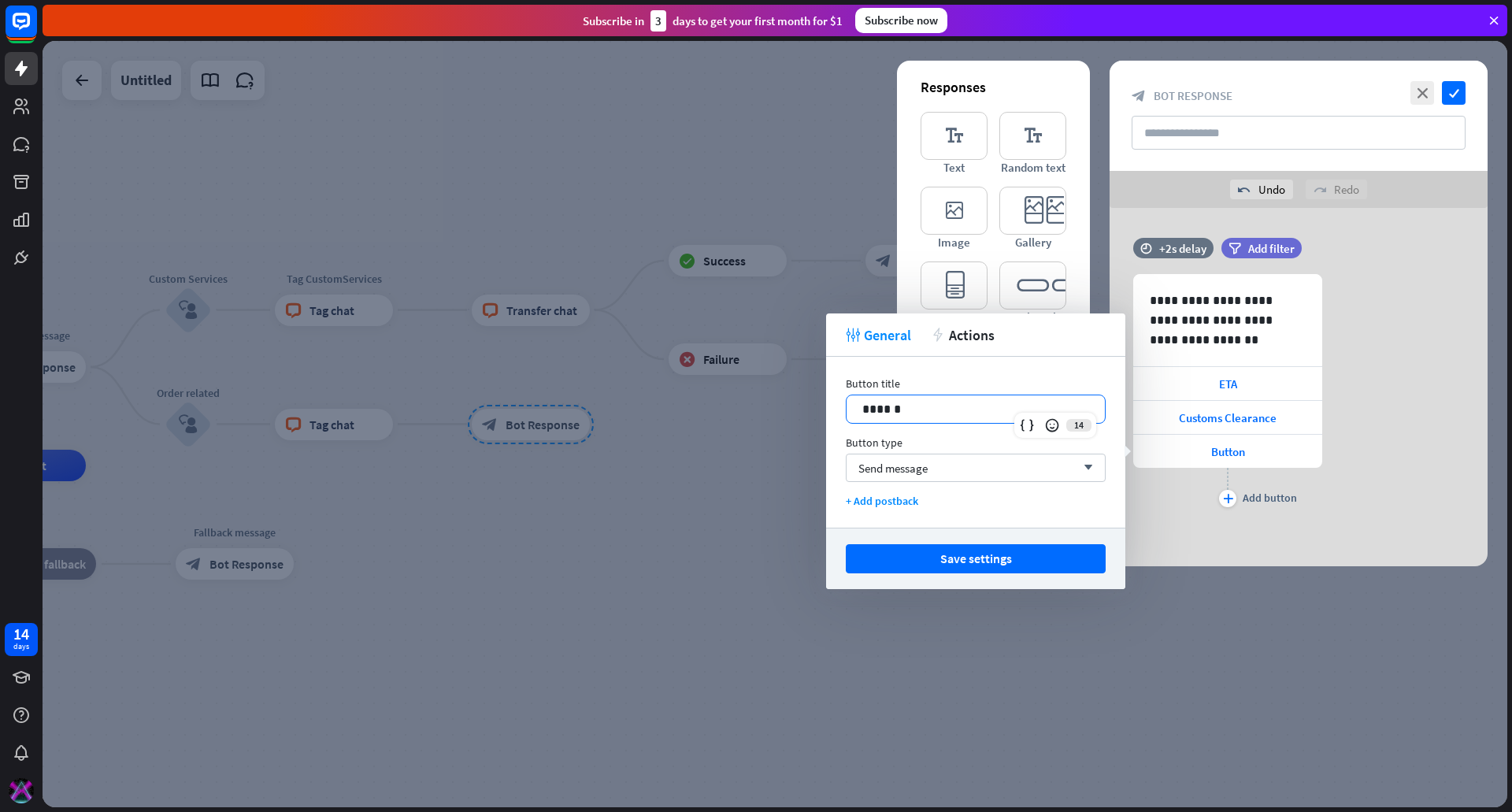
drag, startPoint x: 939, startPoint y: 403, endPoint x: 807, endPoint y: 400, distance: 132.0
click at [807, 400] on body "14 days close Product Help First steps Get started with ChatBot Help Center Fol…" at bounding box center [756, 406] width 1512 height 812
click at [957, 564] on button "Save settings" at bounding box center [976, 558] width 260 height 29
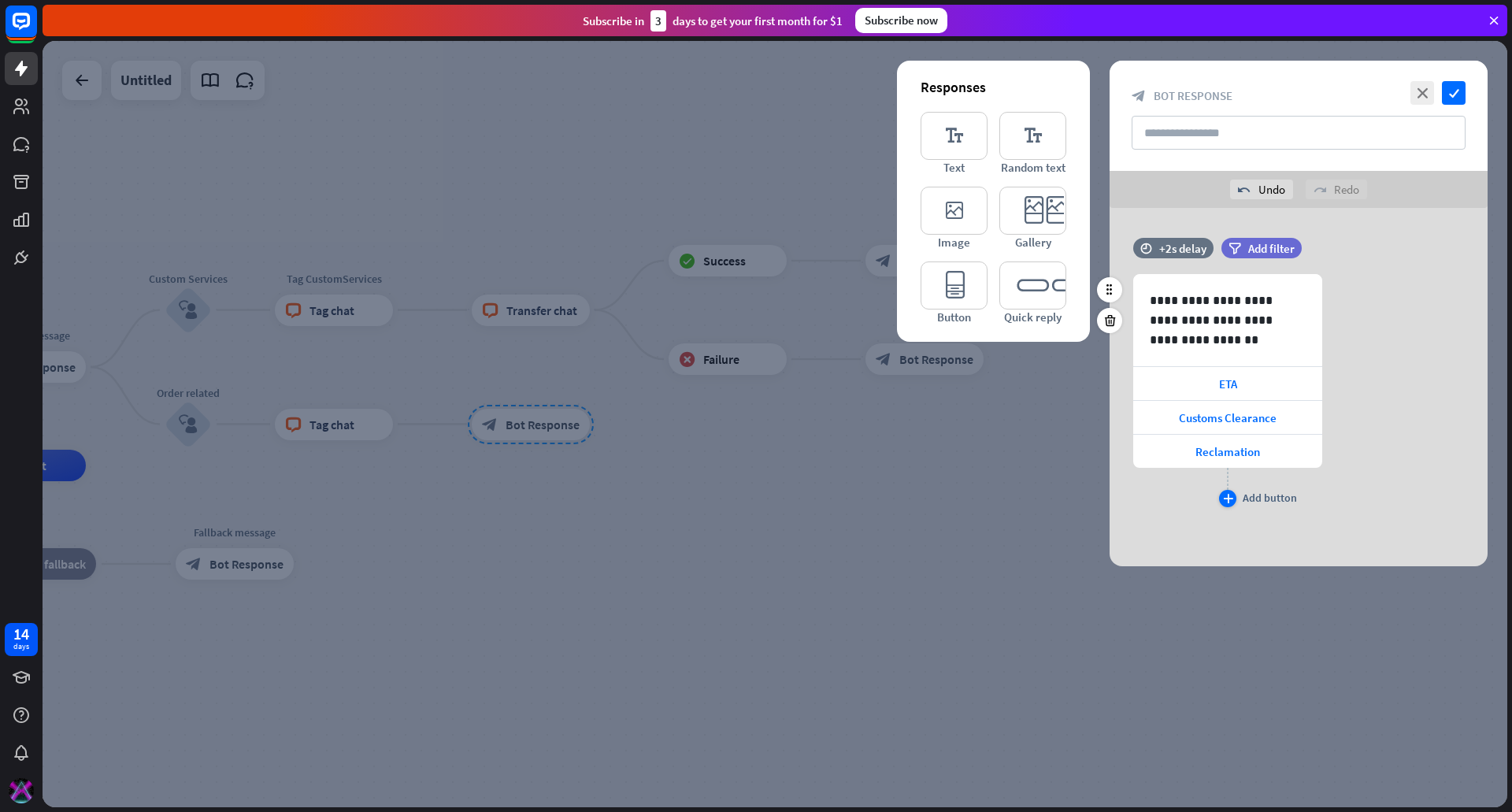
click at [1226, 498] on icon "plus" at bounding box center [1229, 499] width 11 height 10
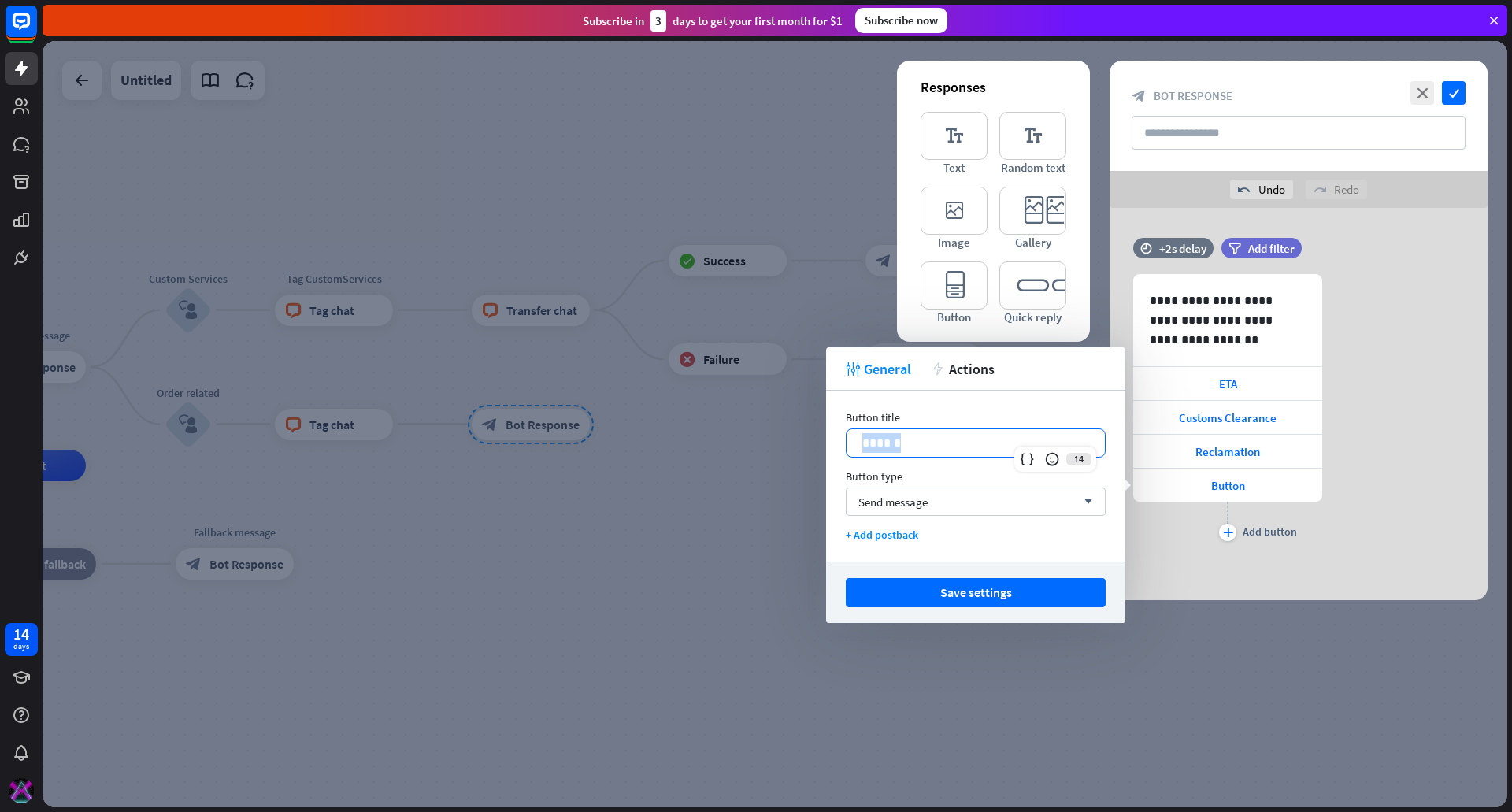
drag, startPoint x: 910, startPoint y: 437, endPoint x: 833, endPoint y: 437, distance: 77.0
click at [833, 437] on div "Button title 14 ****** Button type Send message arrow_down + Add postback" at bounding box center [975, 476] width 299 height 171
click at [1345, 398] on div "**********" at bounding box center [1298, 409] width 378 height 271
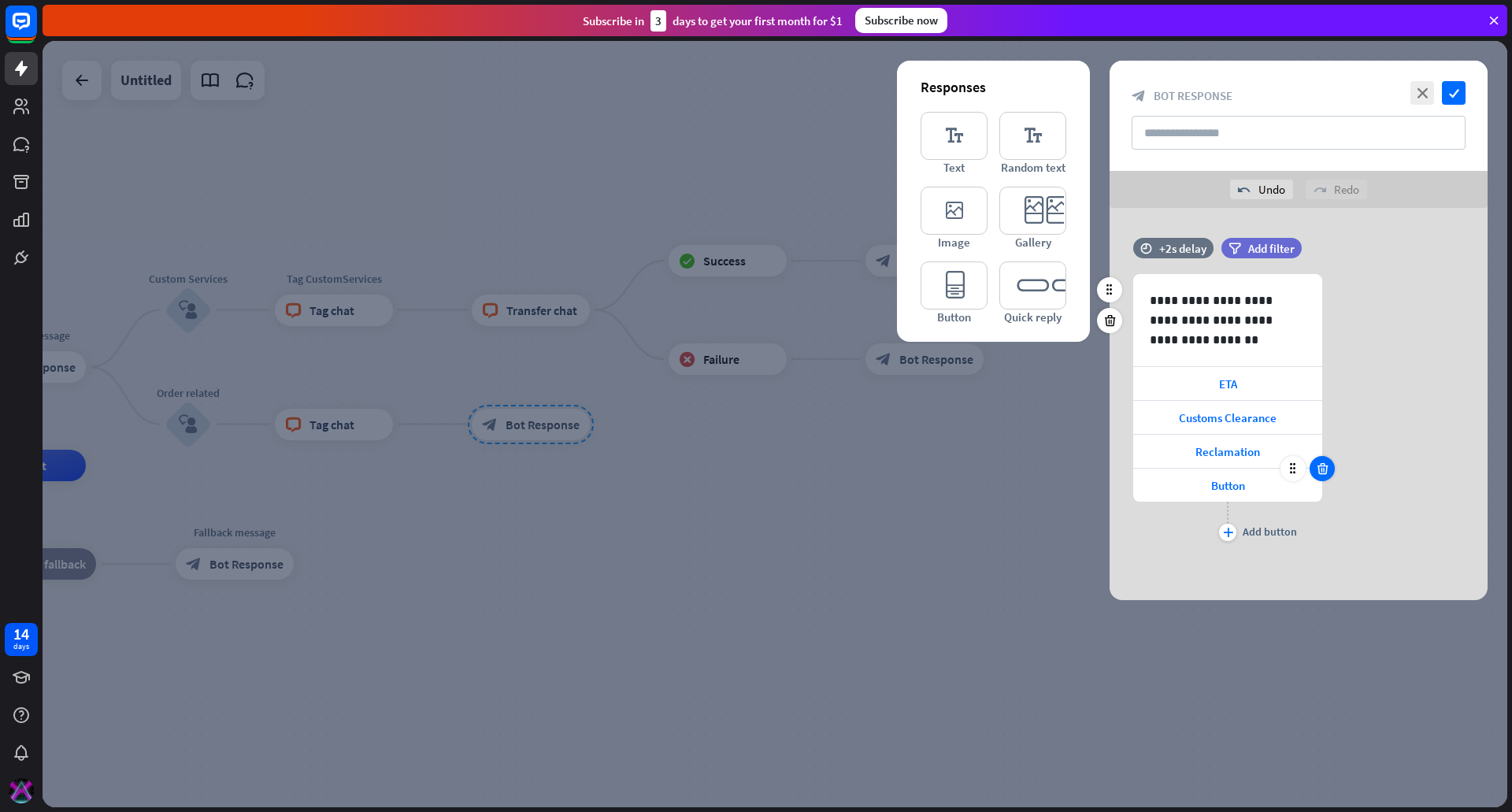
click at [1316, 471] on icon at bounding box center [1322, 469] width 15 height 14
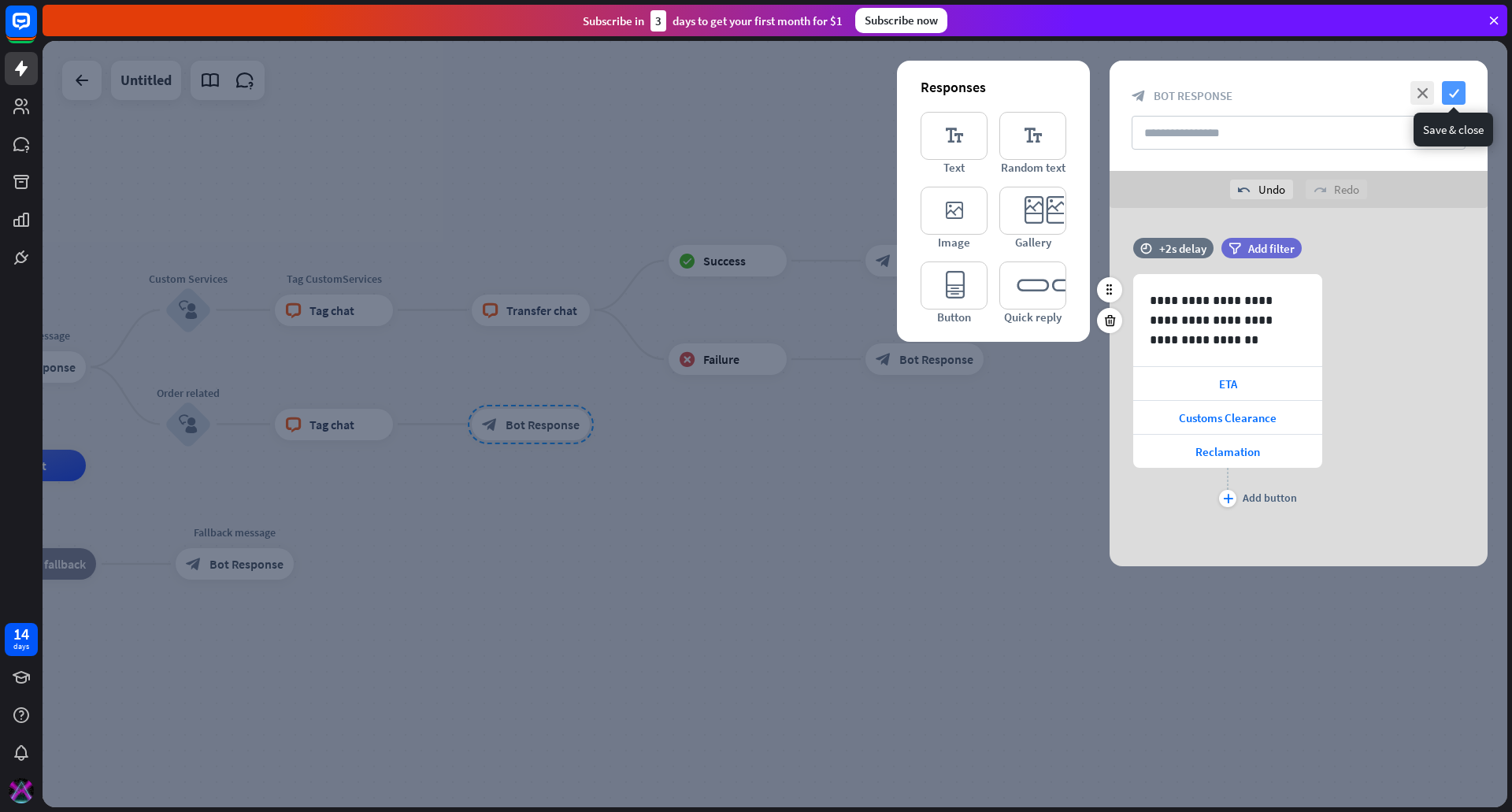
click at [1451, 95] on icon "check" at bounding box center [1453, 92] width 24 height 24
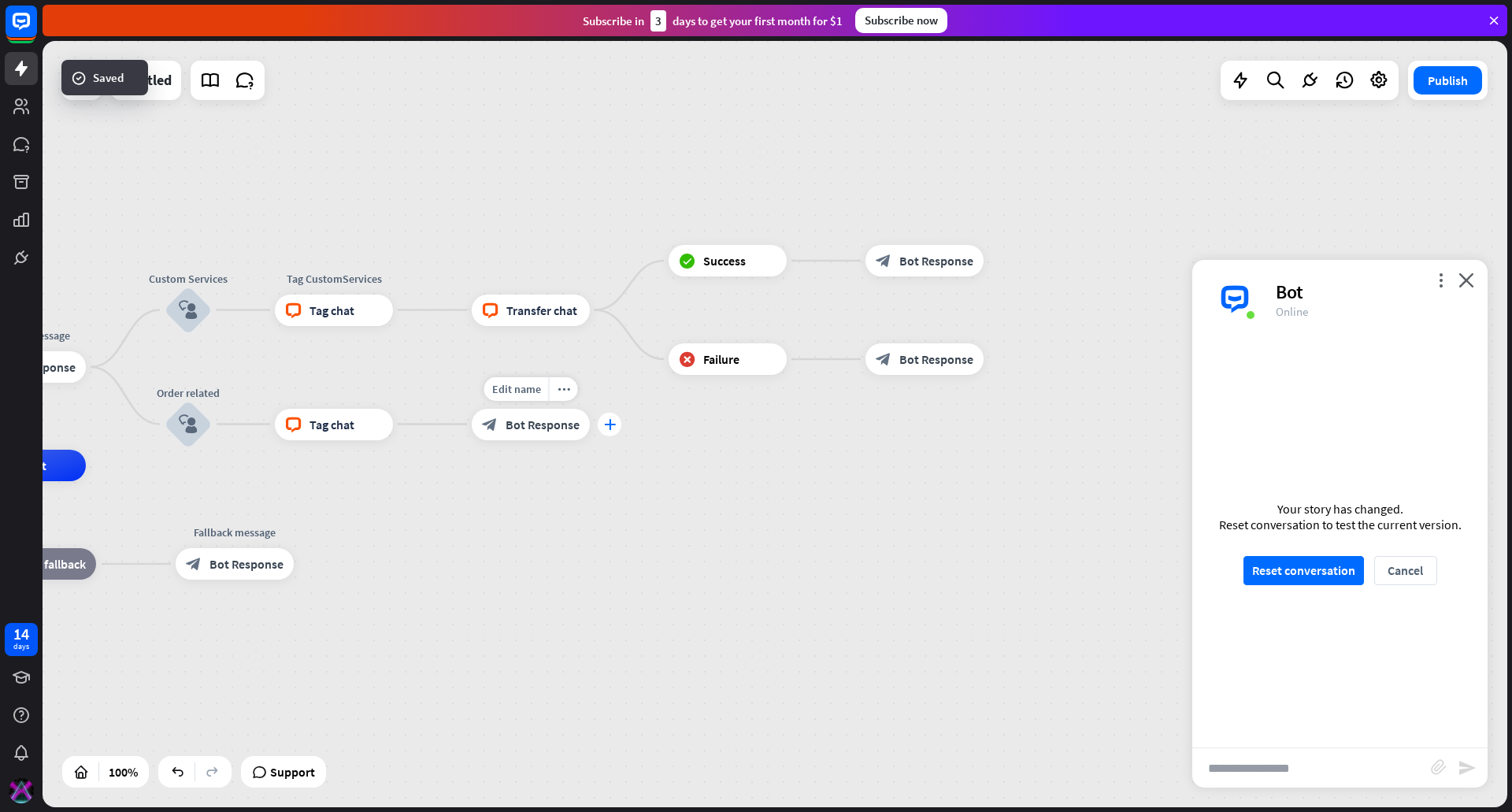
click at [610, 420] on icon "plus" at bounding box center [609, 424] width 11 height 11
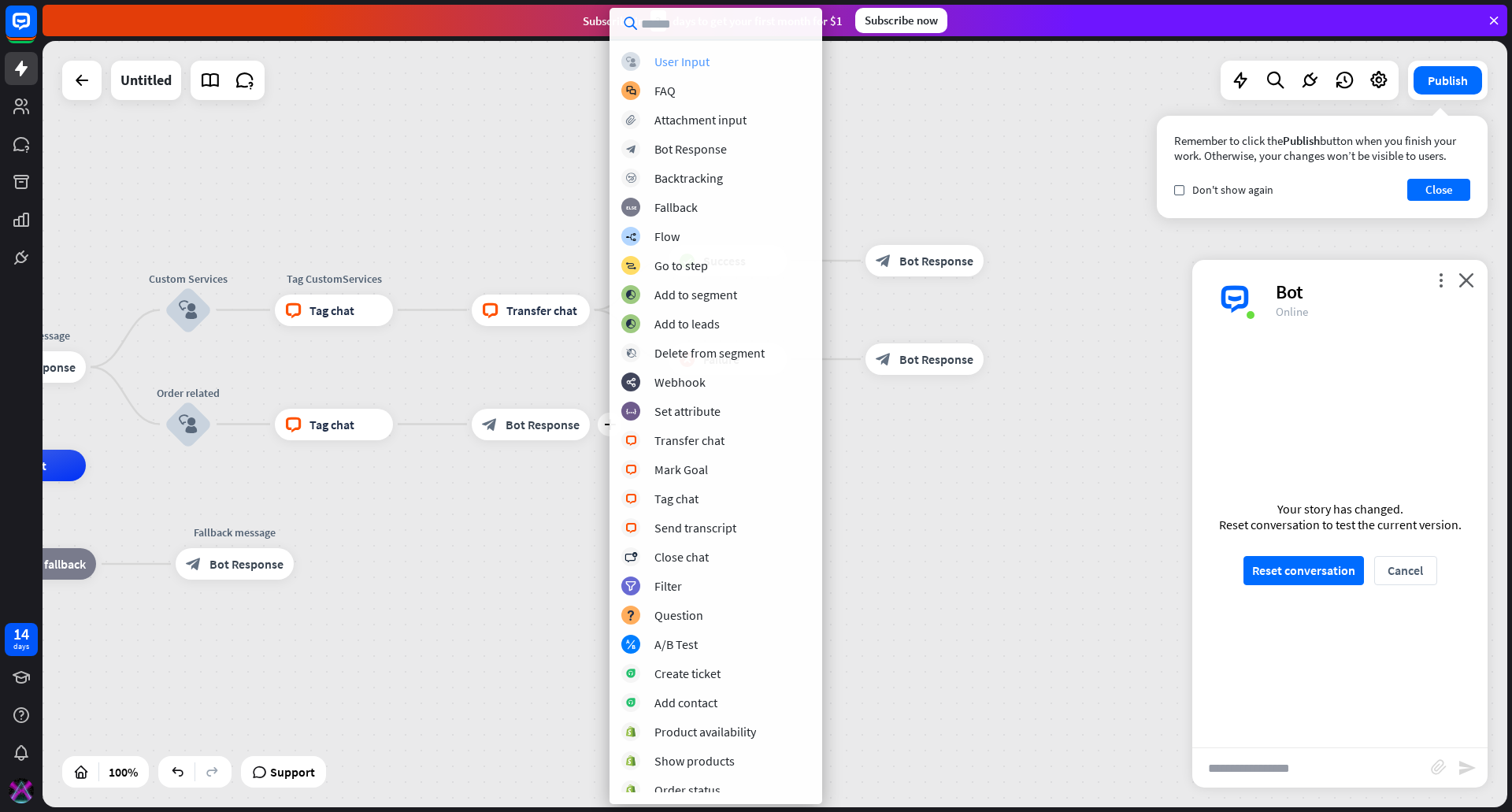
click at [703, 58] on div "User Input" at bounding box center [682, 61] width 55 height 16
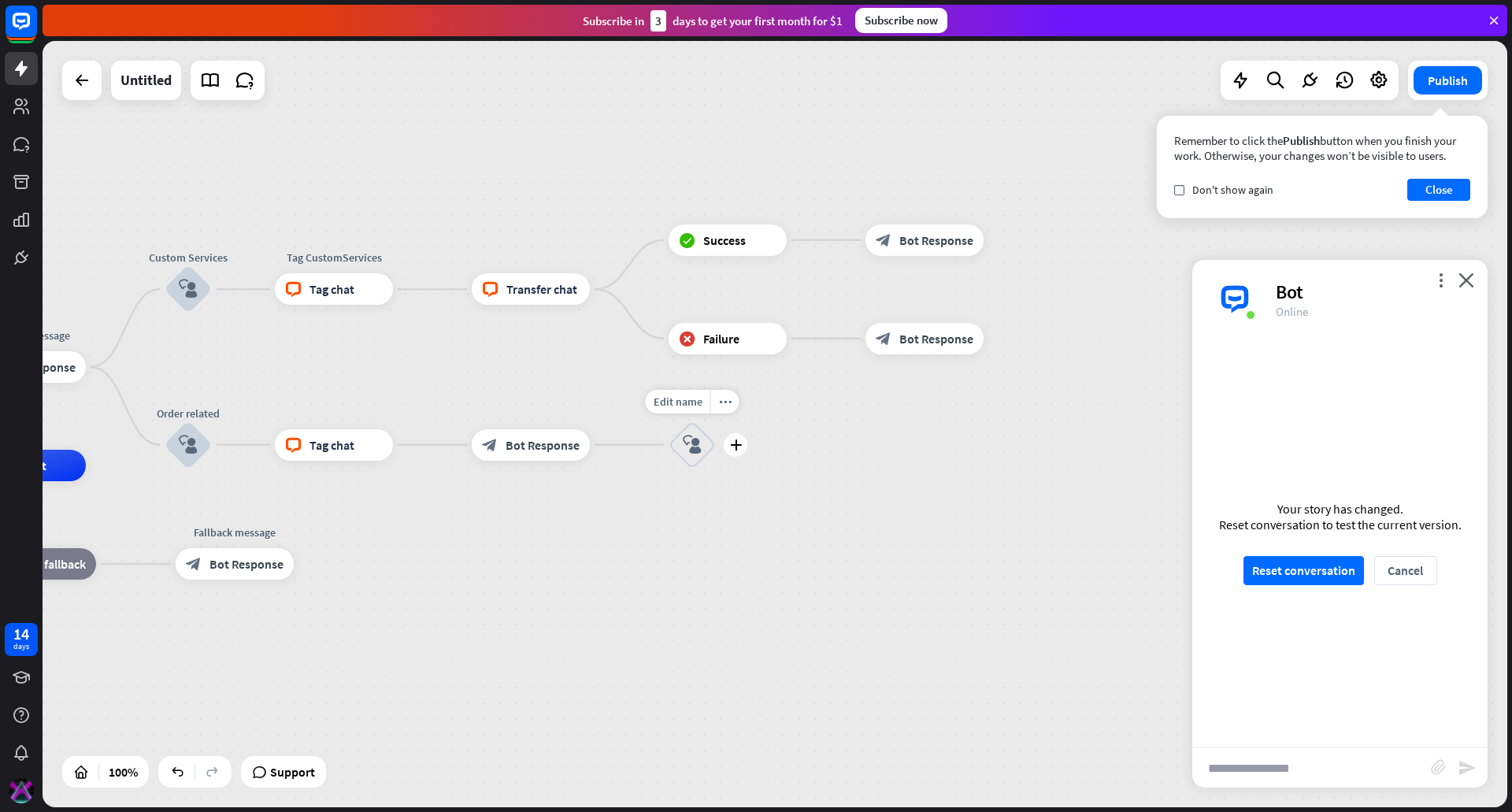
click at [687, 442] on icon "block_user_input" at bounding box center [692, 445] width 19 height 19
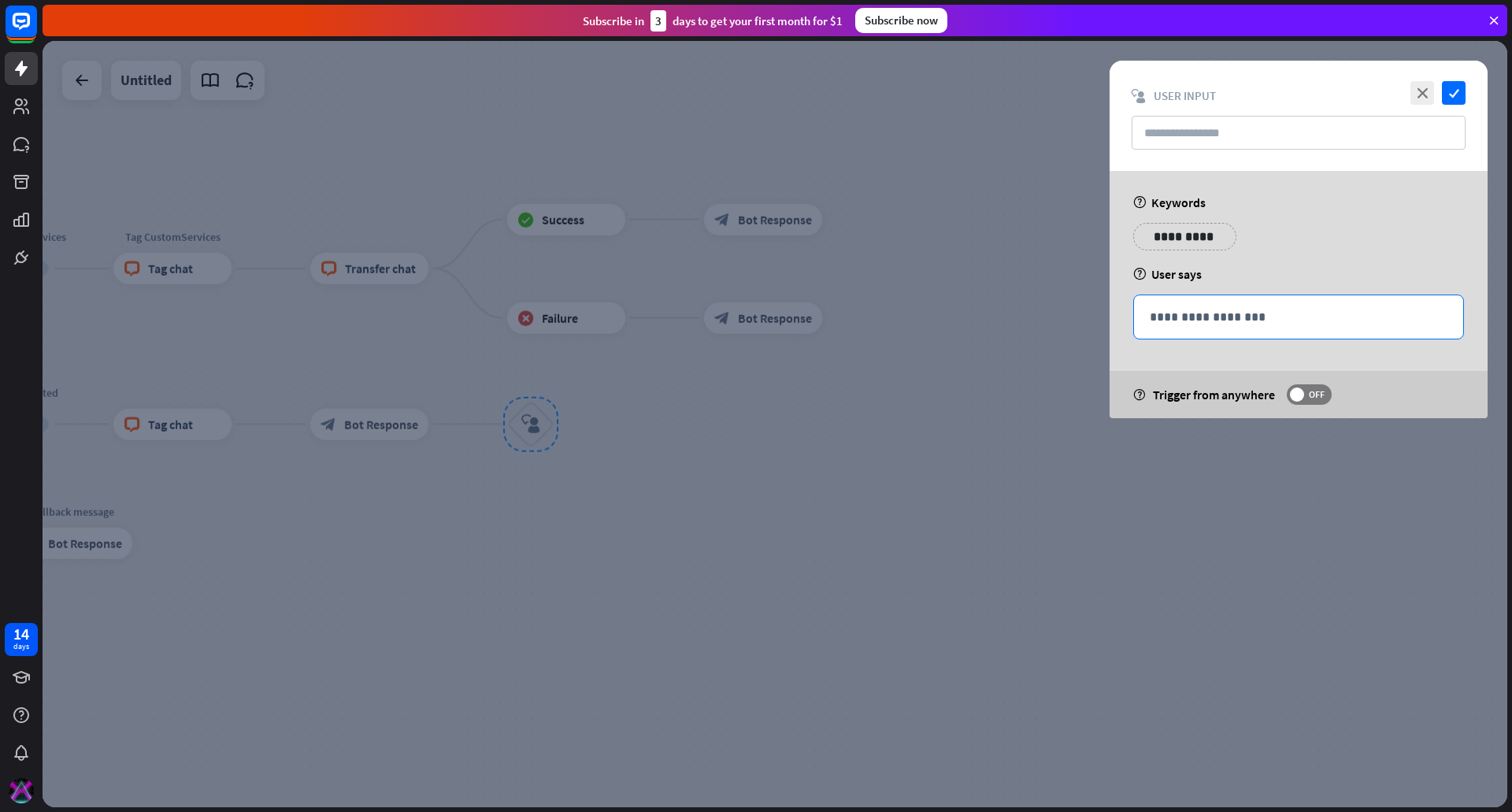
click at [1157, 304] on div "**********" at bounding box center [1298, 317] width 329 height 43
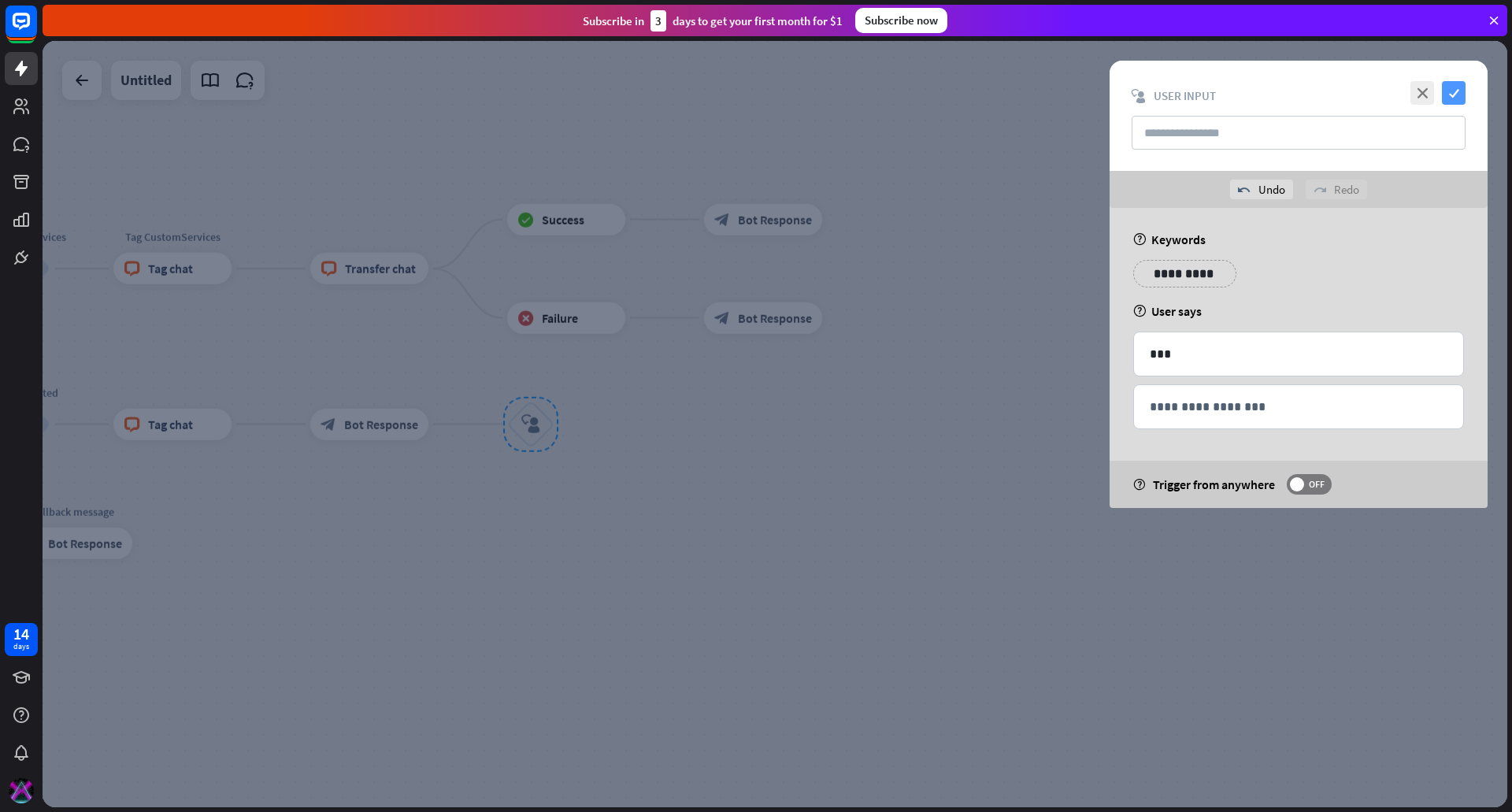
click at [1461, 90] on icon "check" at bounding box center [1453, 92] width 24 height 24
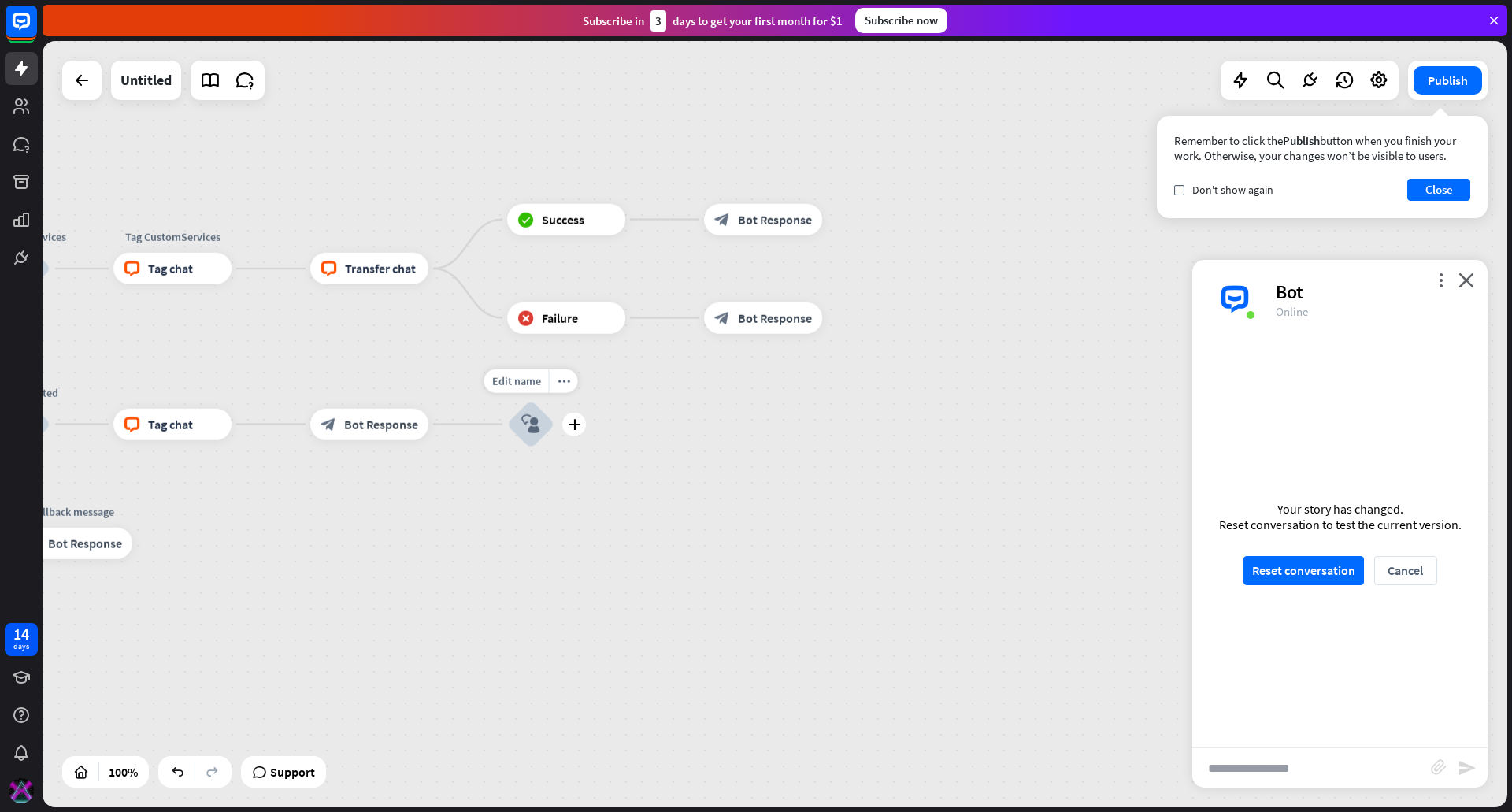
click at [529, 430] on icon "block_user_input" at bounding box center [531, 425] width 19 height 19
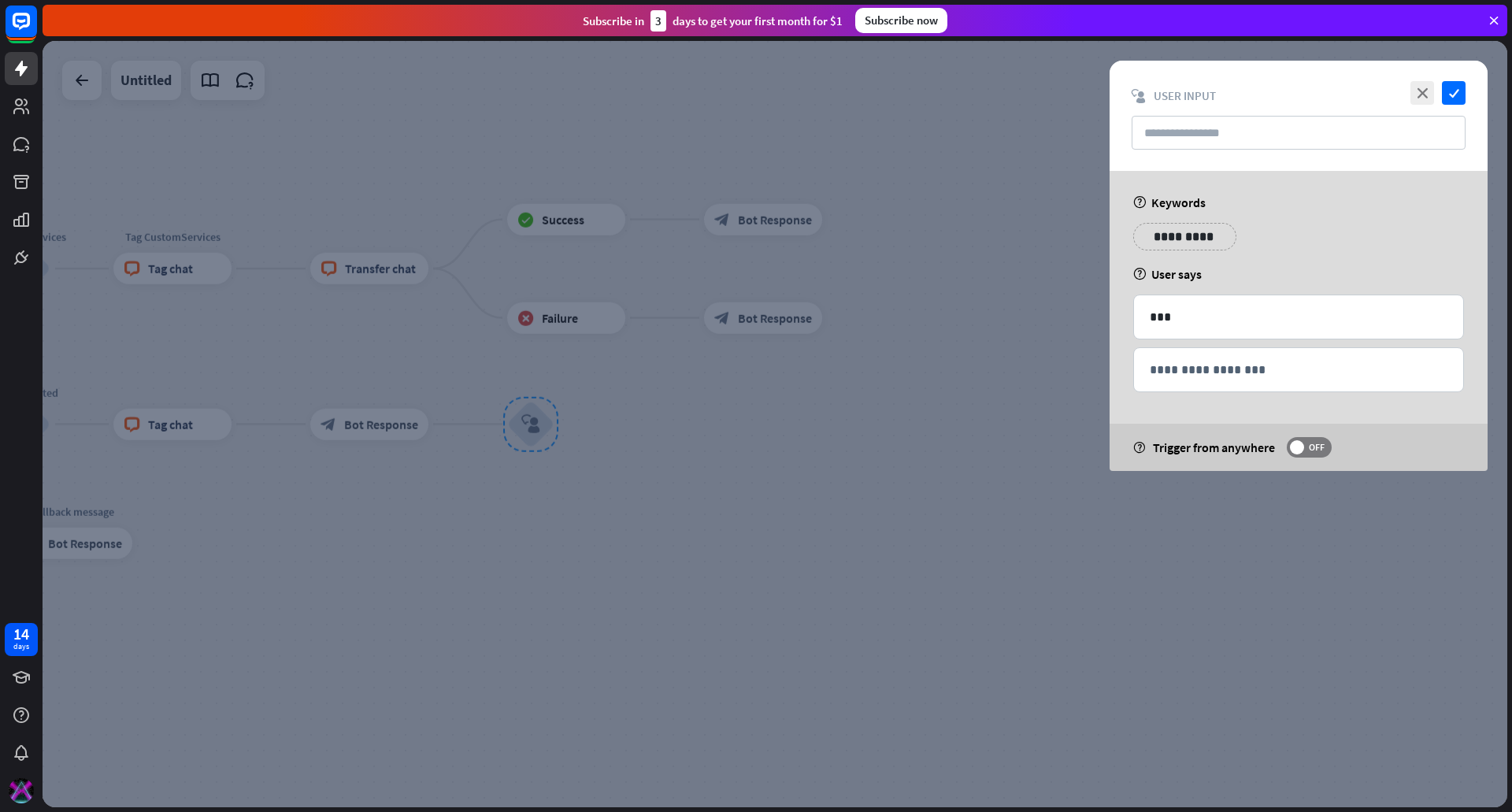
click at [665, 461] on div at bounding box center [774, 424] width 1465 height 766
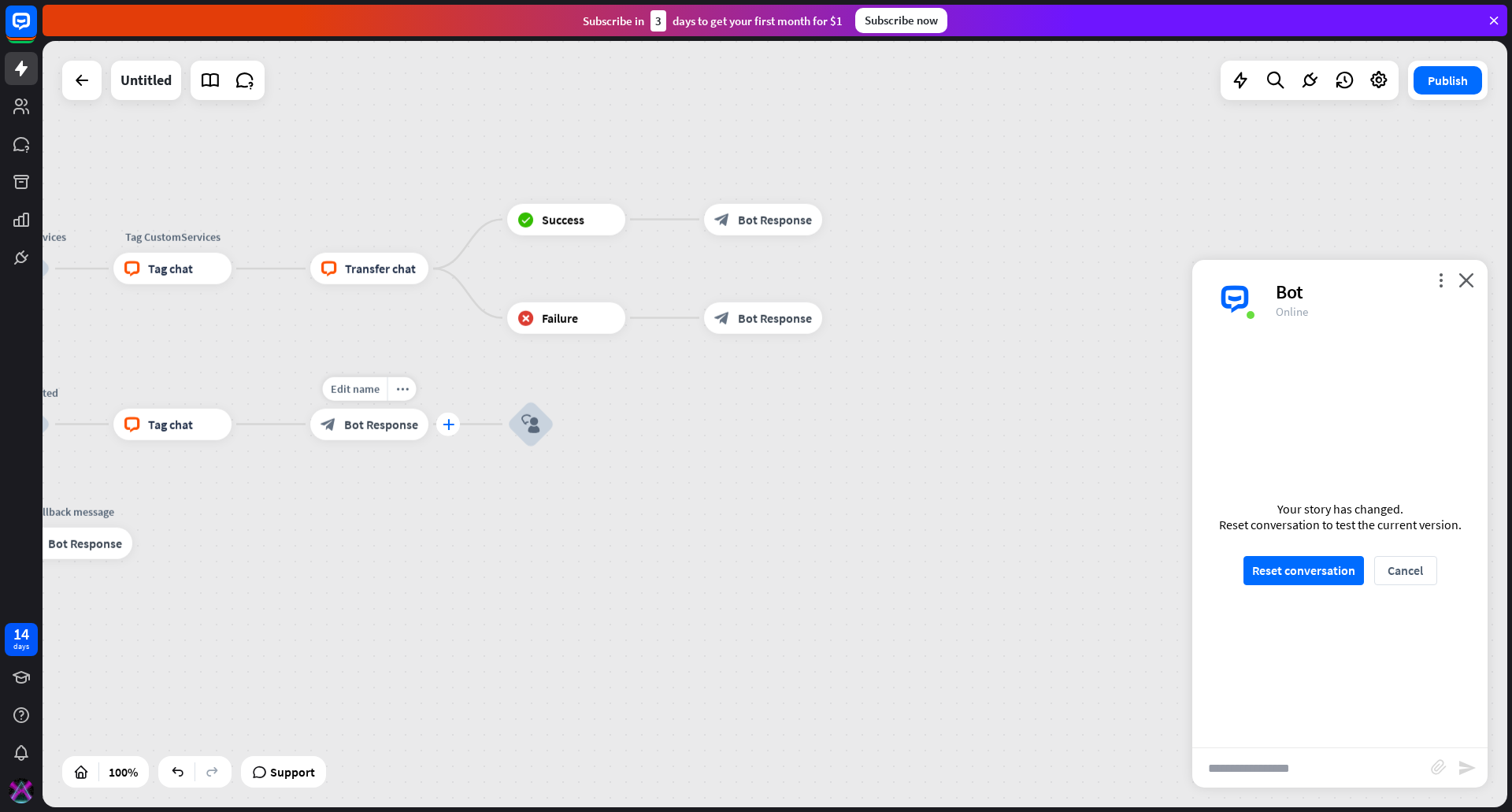
click at [438, 422] on div "plus" at bounding box center [448, 424] width 24 height 24
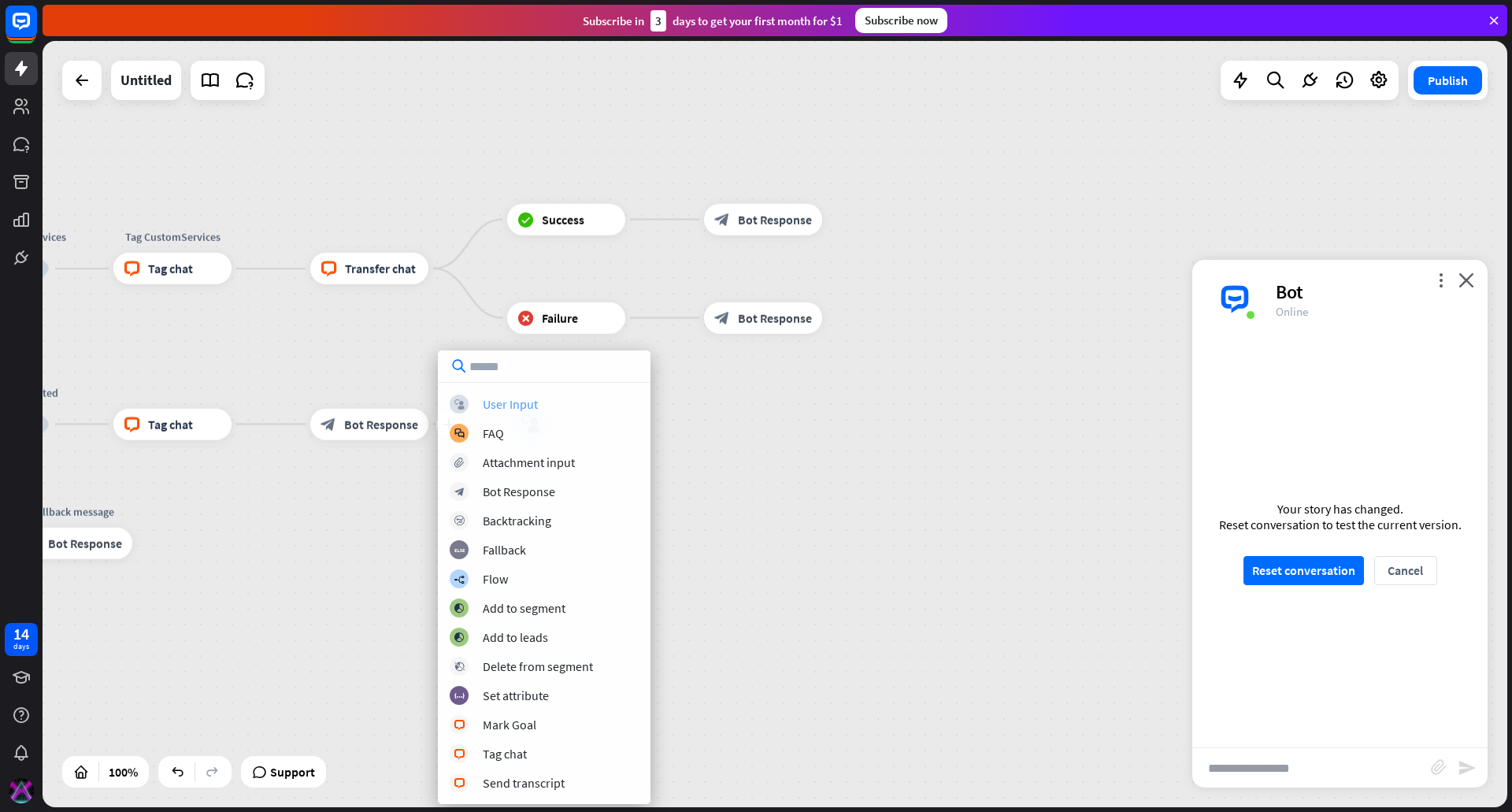
click at [534, 403] on div "User Input" at bounding box center [510, 404] width 55 height 16
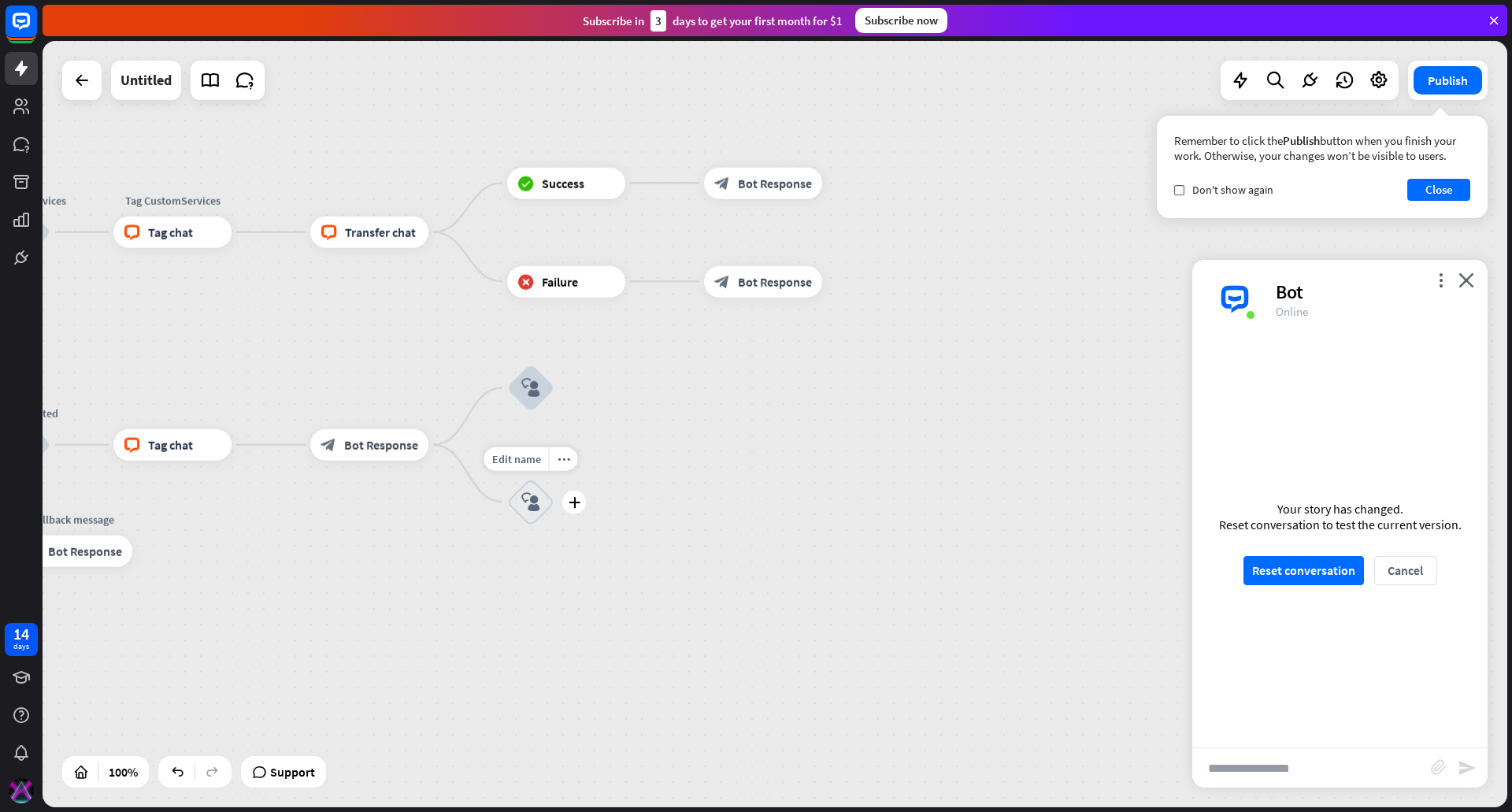
click at [535, 495] on icon "block_user_input" at bounding box center [531, 502] width 19 height 19
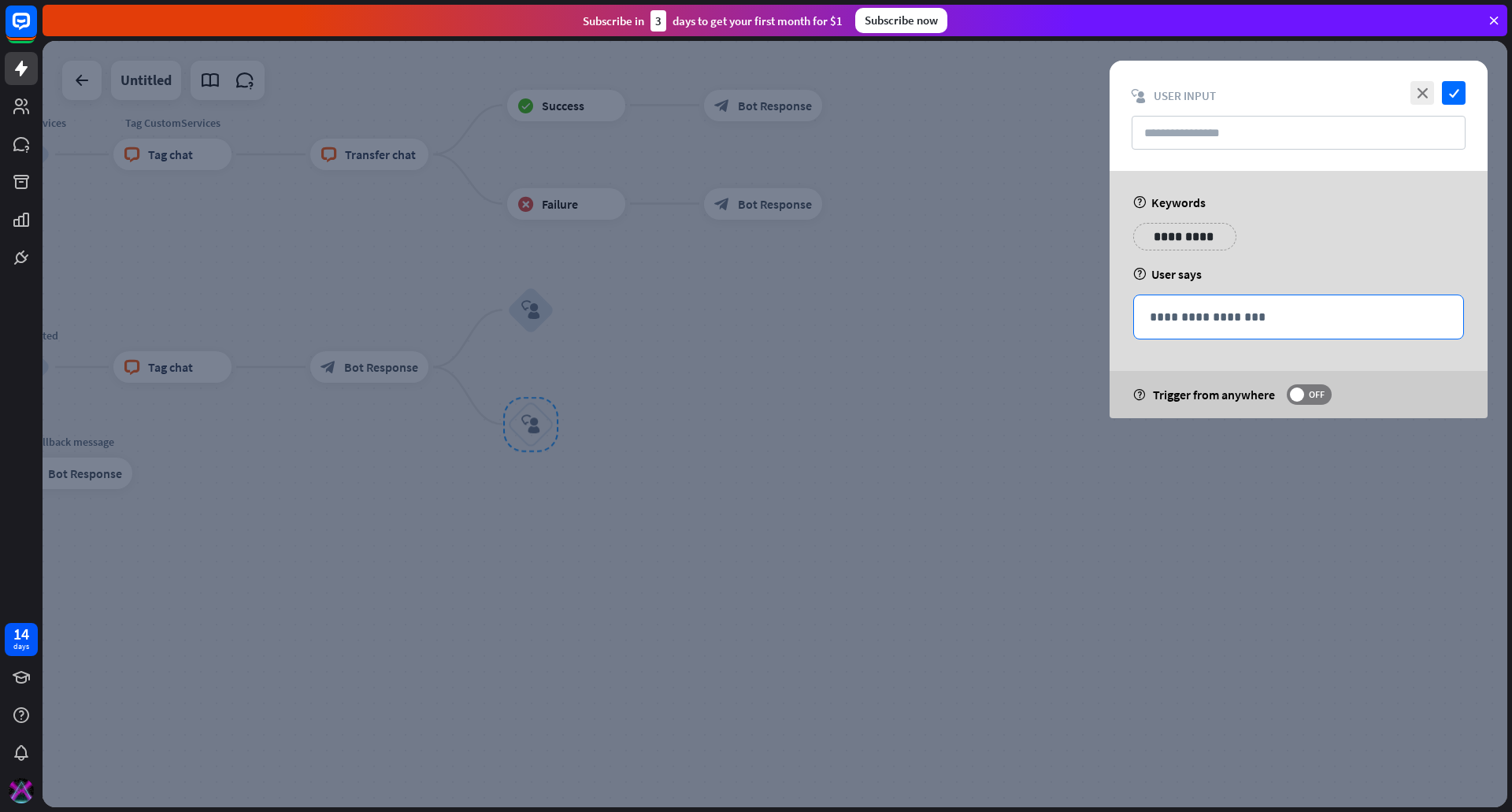
click at [1234, 308] on p "**********" at bounding box center [1298, 317] width 297 height 19
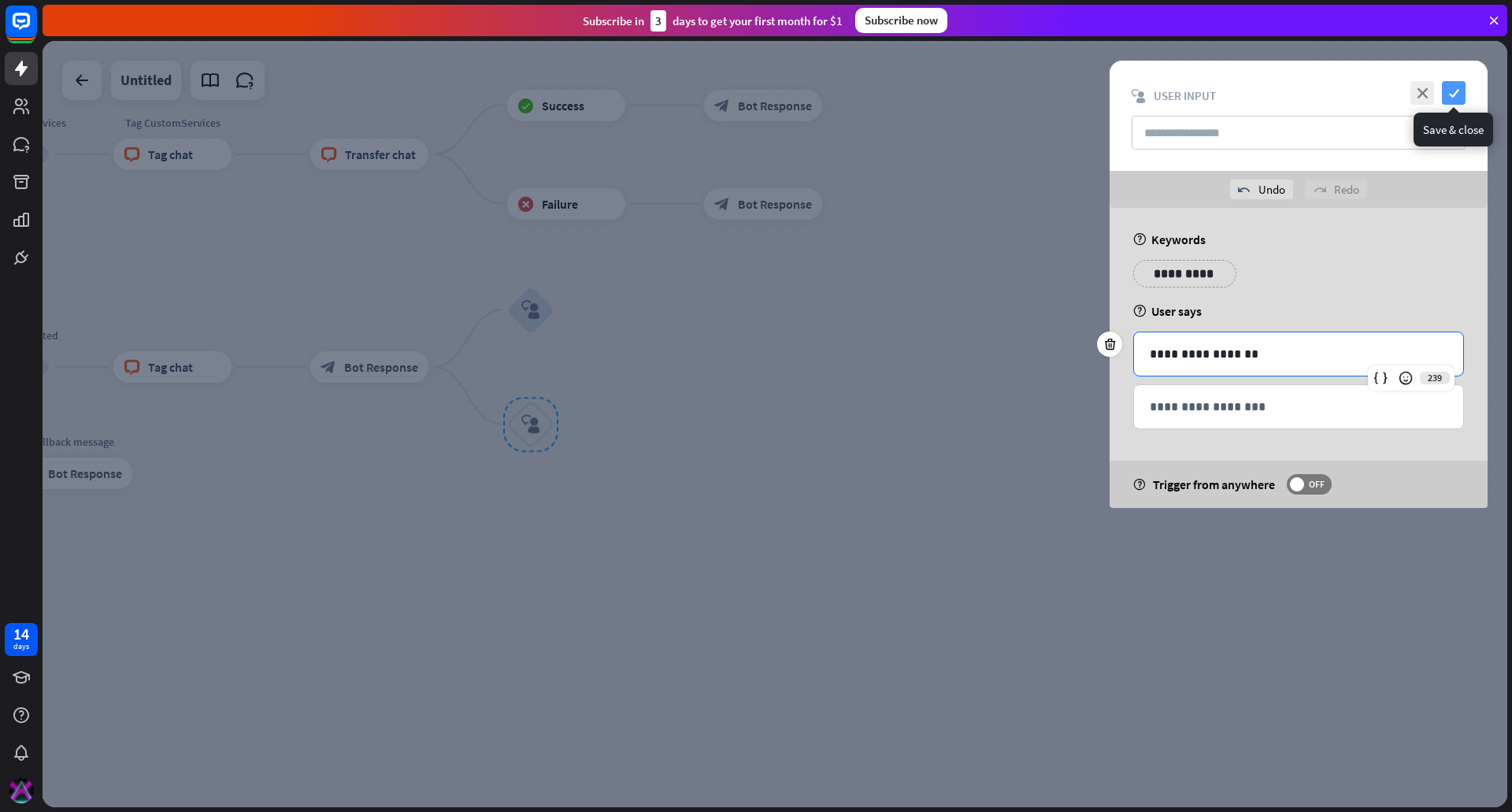
click at [1458, 97] on icon "check" at bounding box center [1453, 92] width 24 height 24
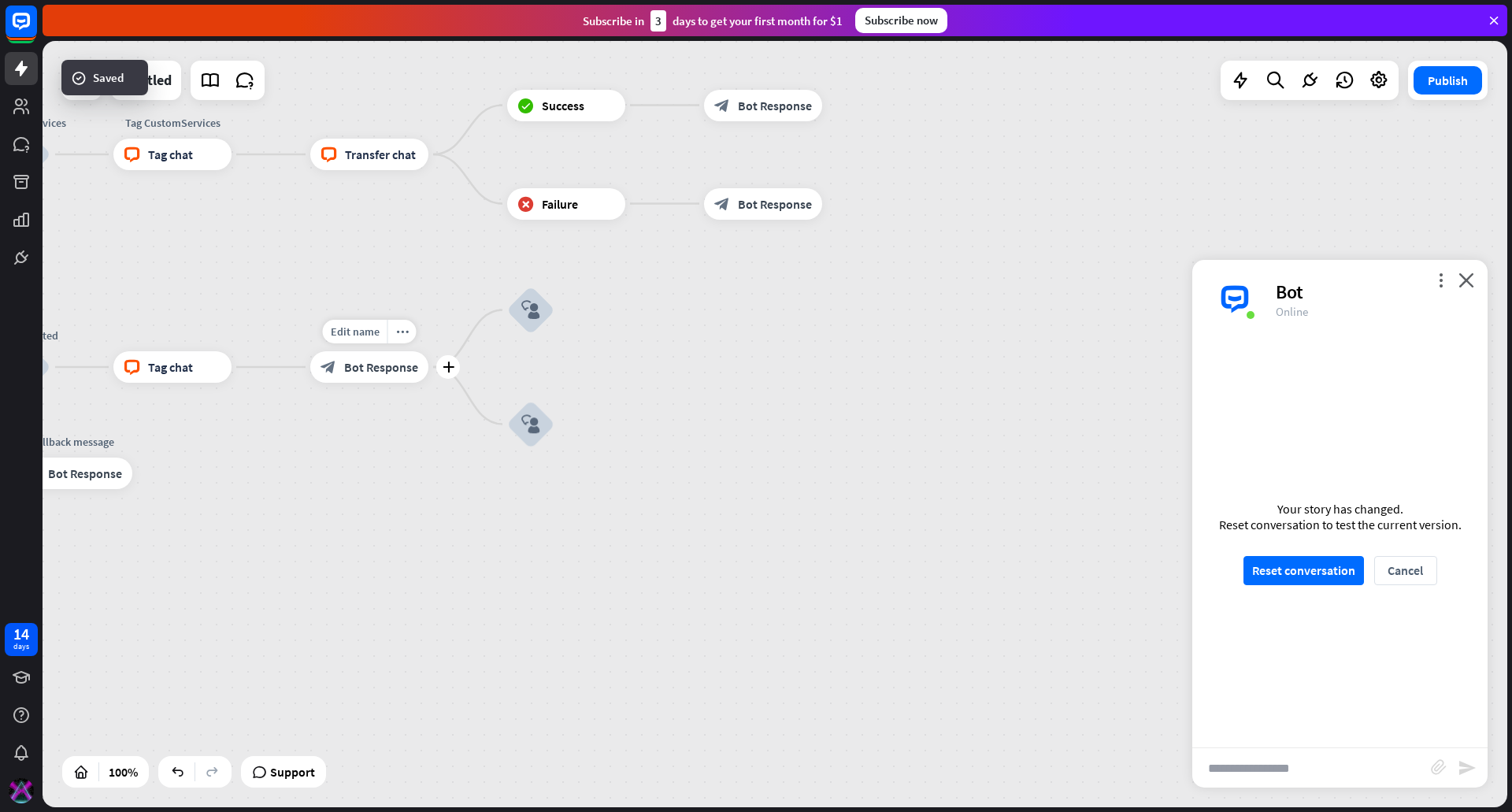
click at [372, 377] on div "block_bot_response Bot Response" at bounding box center [369, 367] width 118 height 32
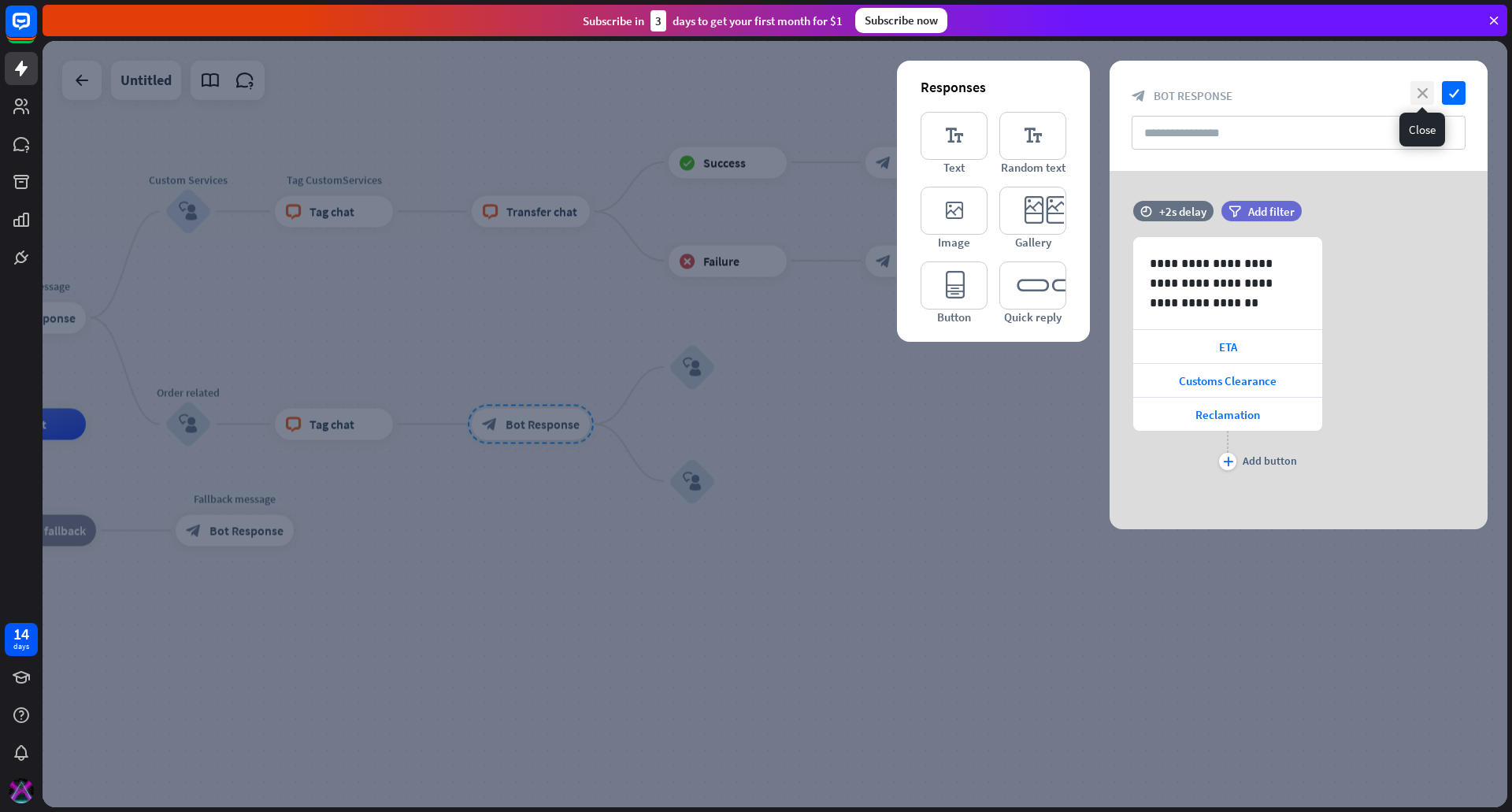
click at [1412, 83] on icon "close" at bounding box center [1422, 92] width 24 height 24
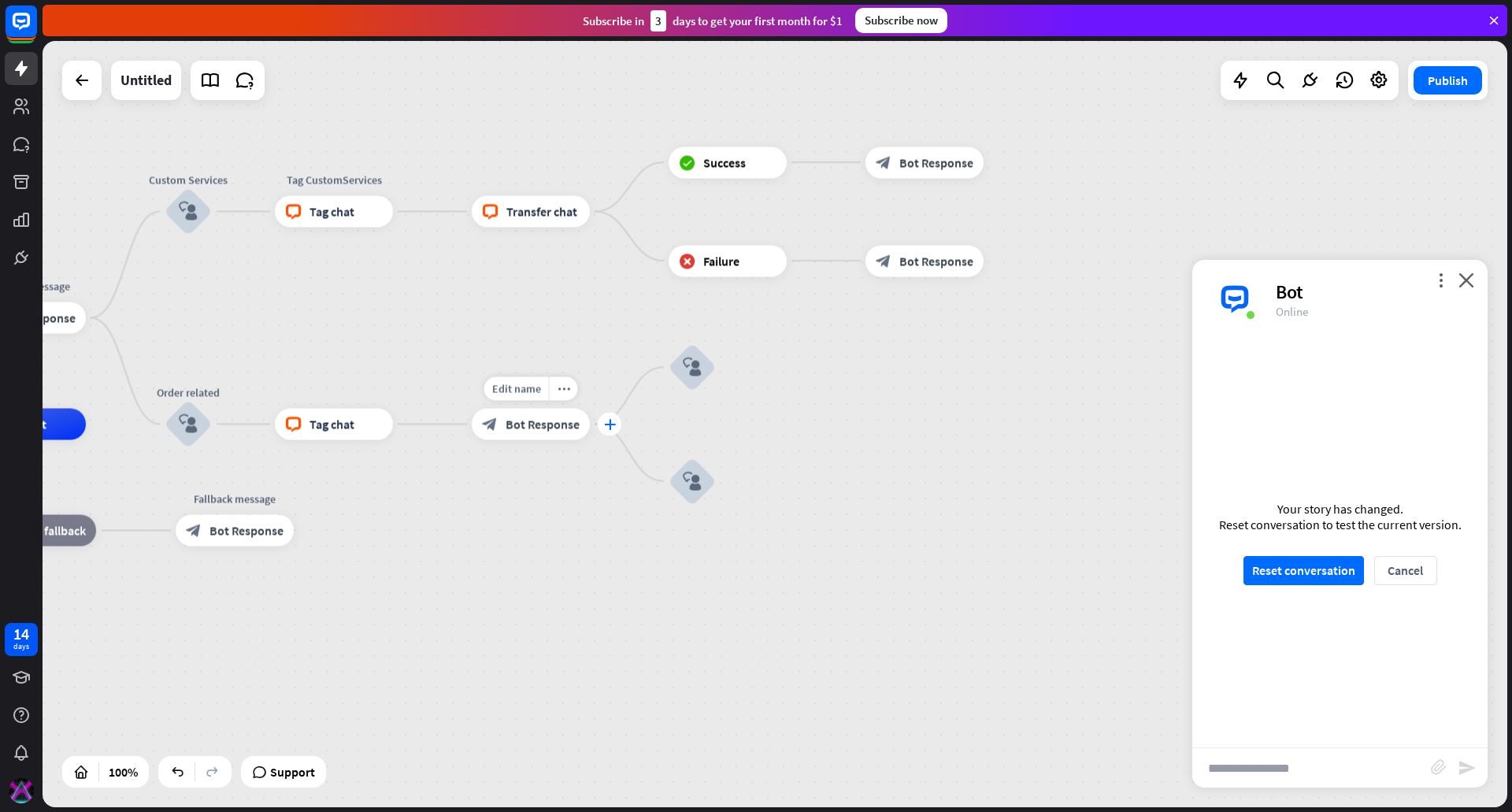
click at [613, 425] on icon "plus" at bounding box center [609, 424] width 11 height 11
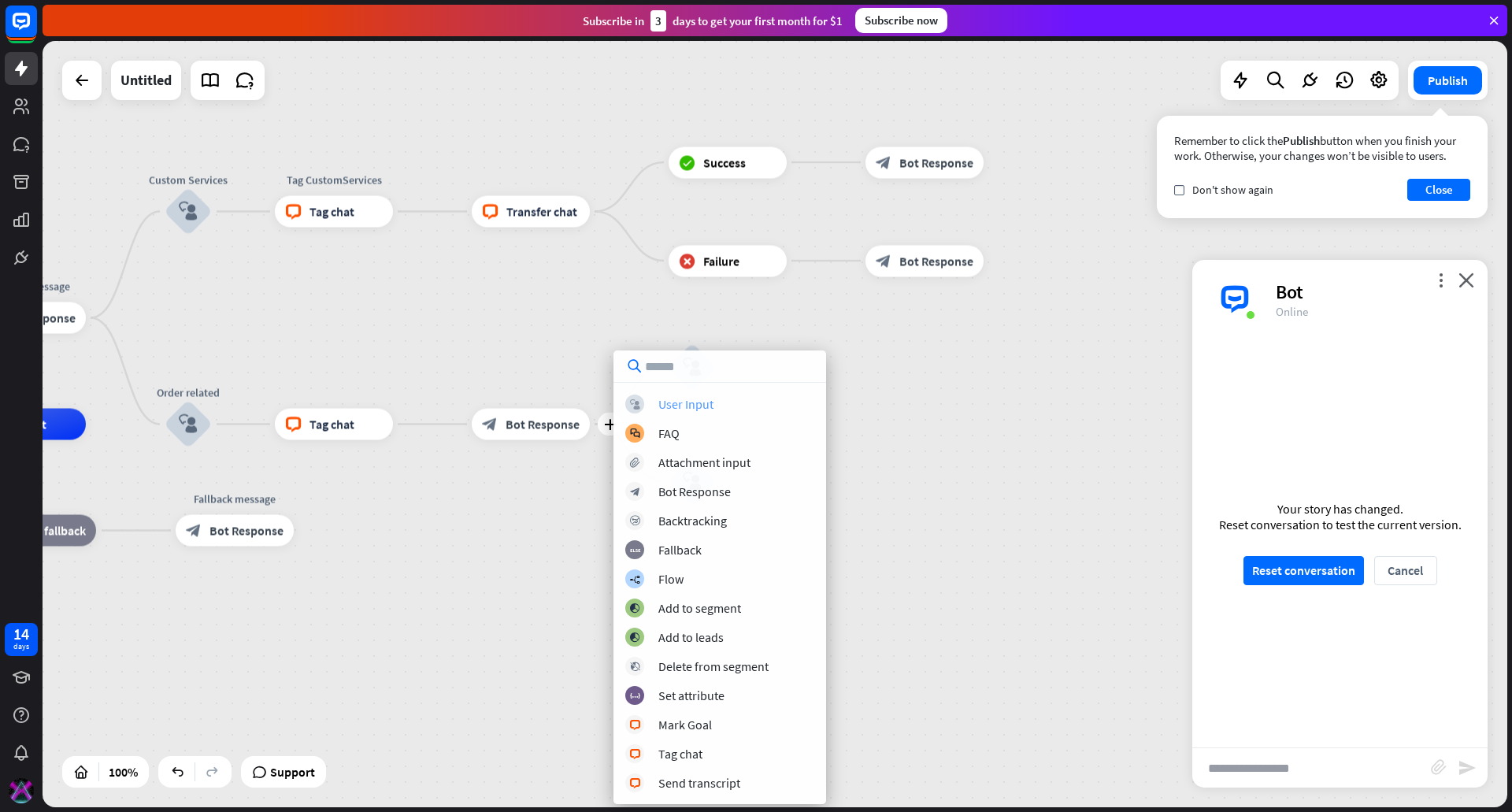
click at [713, 396] on div "block_user_input User Input" at bounding box center [720, 405] width 189 height 19
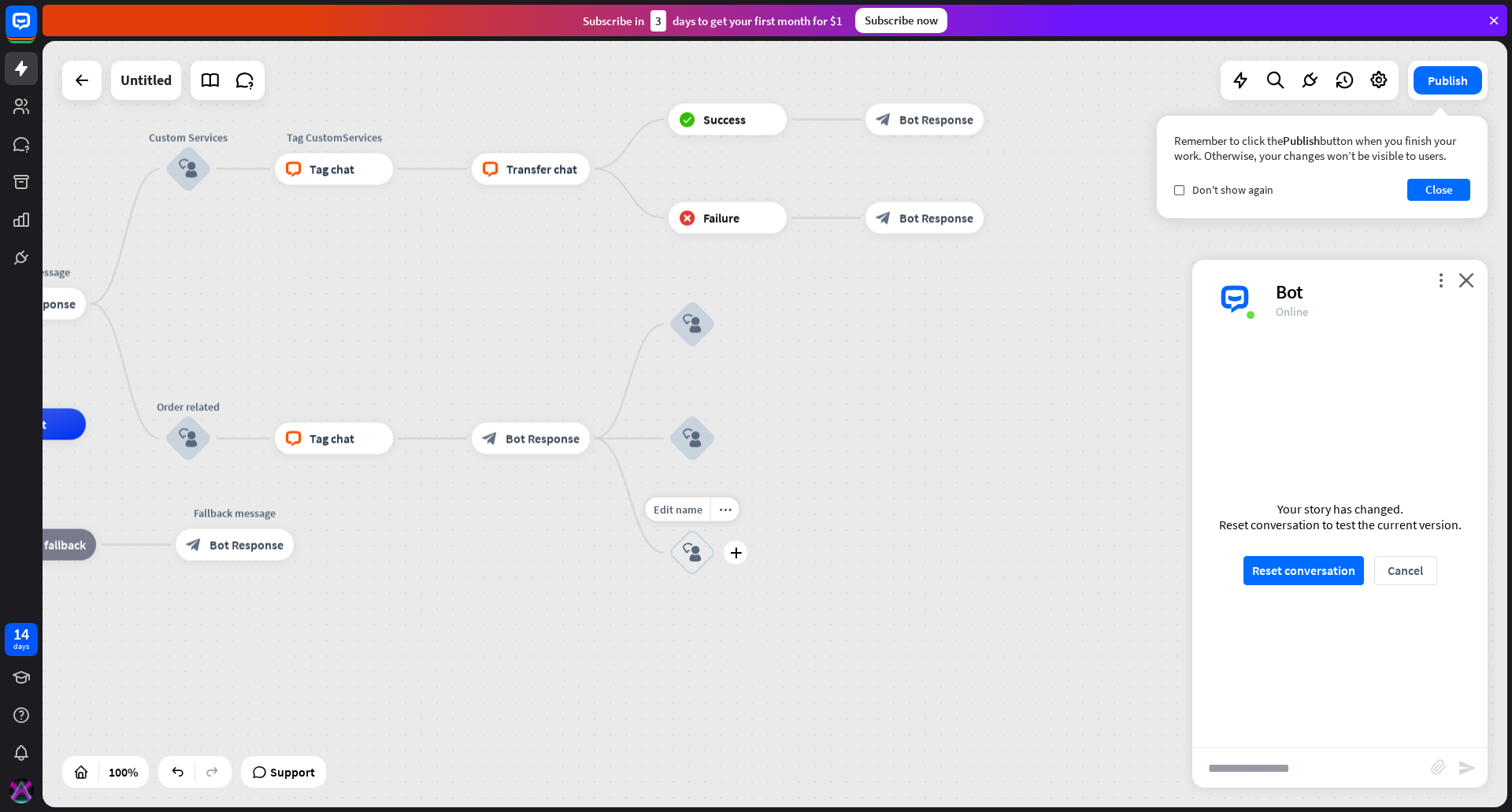
click at [706, 559] on div "block_user_input" at bounding box center [692, 553] width 47 height 47
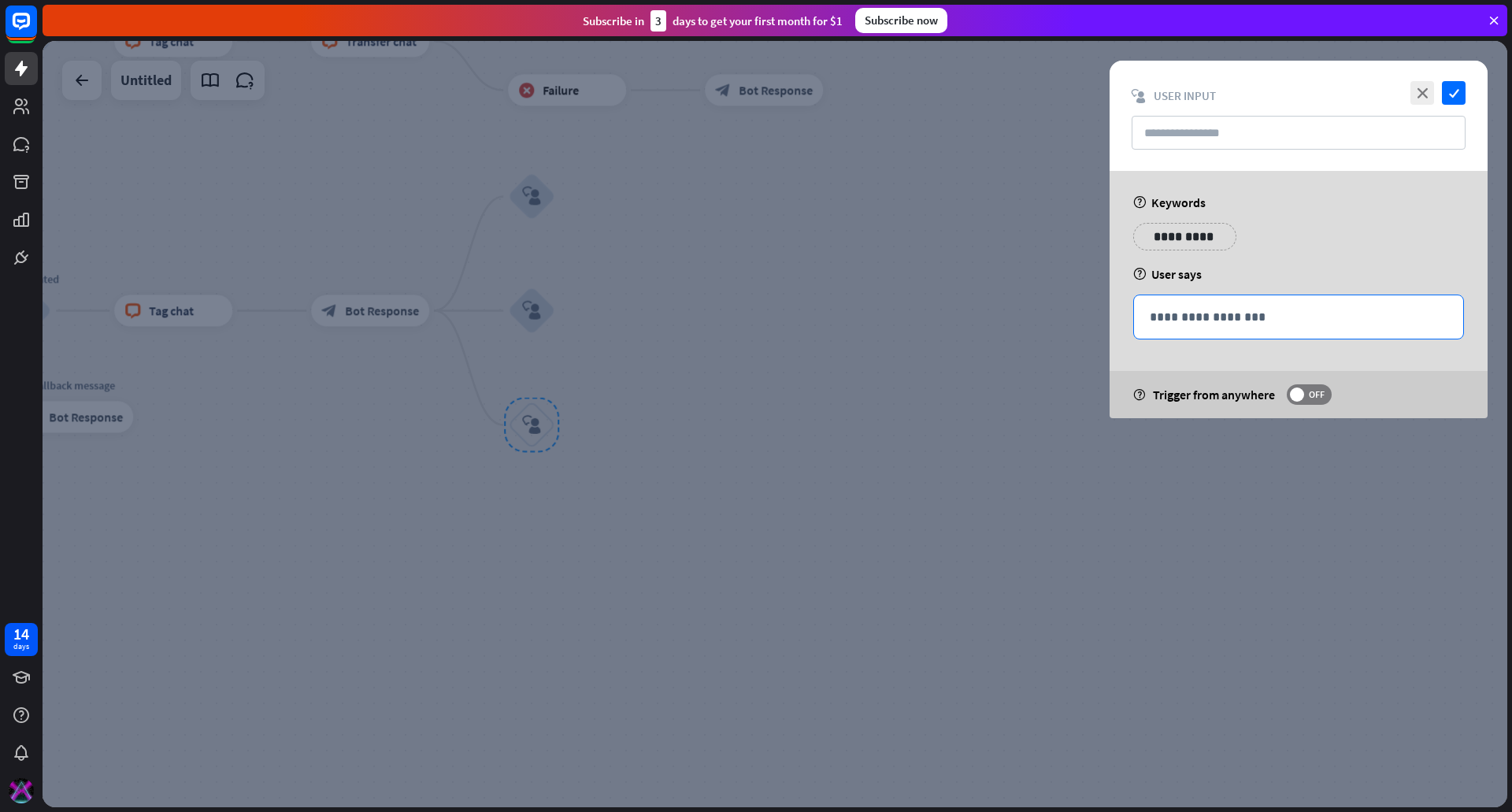
click at [1249, 315] on p "**********" at bounding box center [1298, 317] width 297 height 19
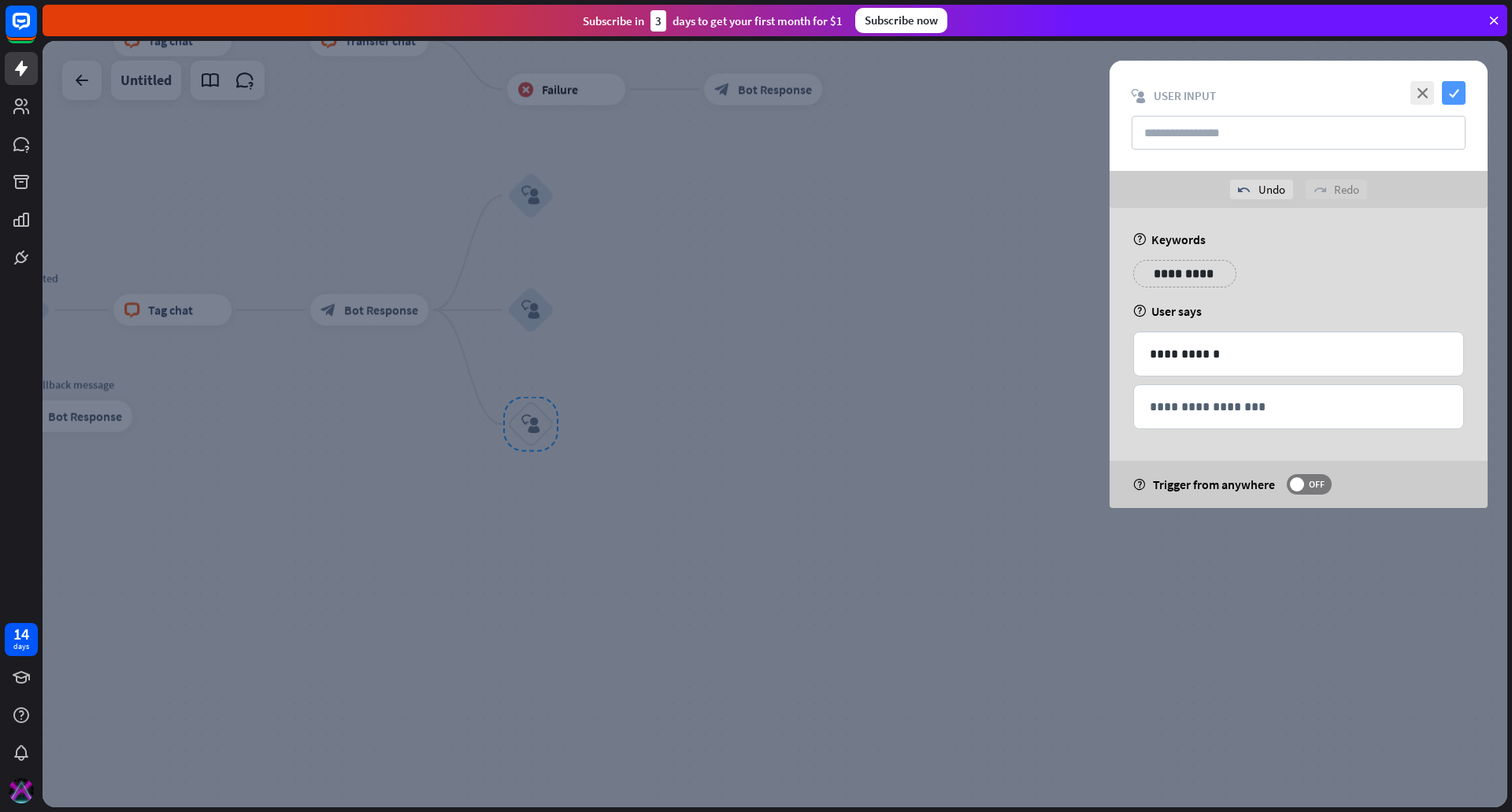
click at [1460, 96] on icon "check" at bounding box center [1453, 92] width 24 height 24
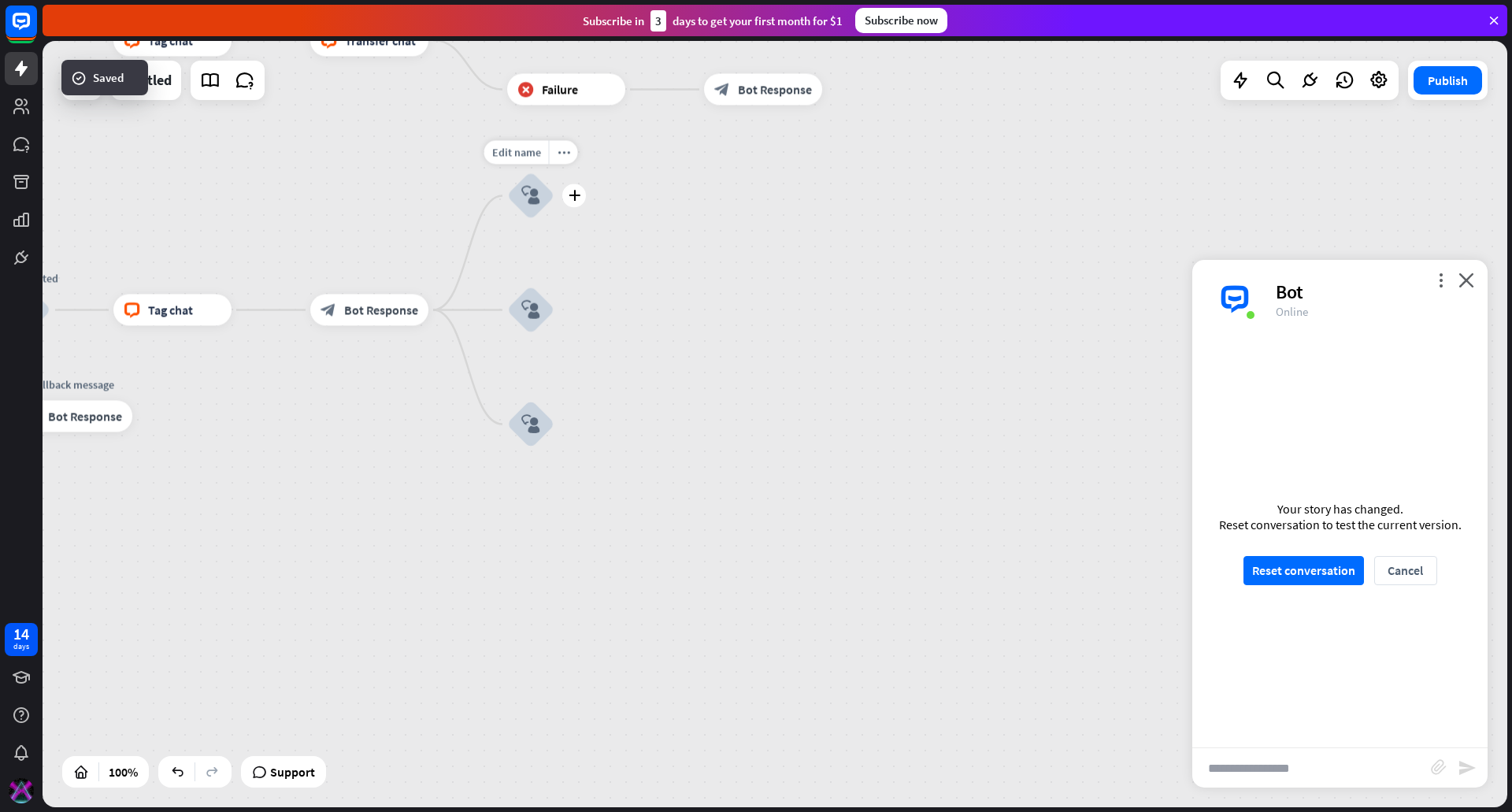
click at [522, 204] on icon "block_user_input" at bounding box center [531, 197] width 19 height 19
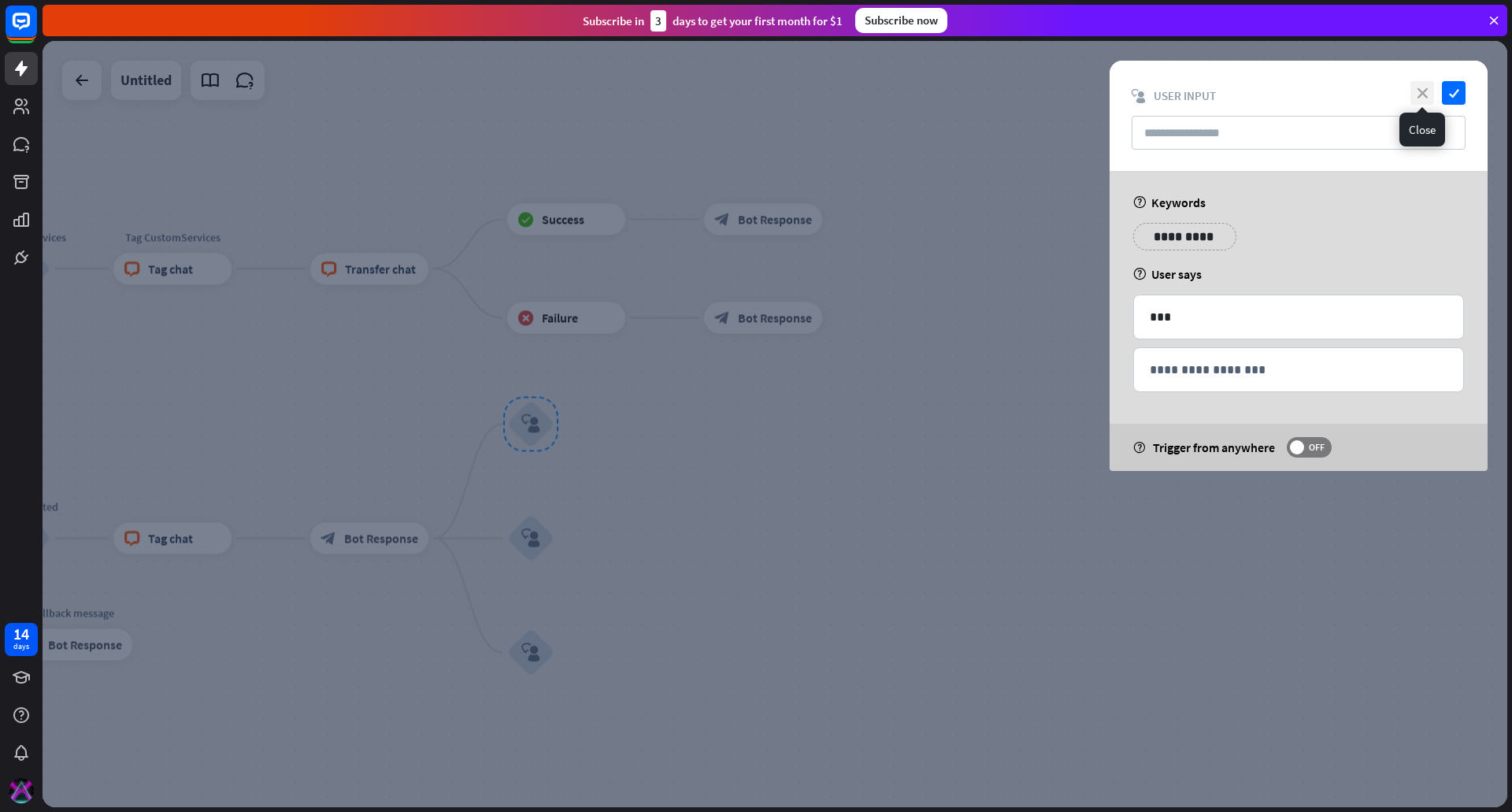
click at [1416, 94] on icon "close" at bounding box center [1422, 92] width 24 height 24
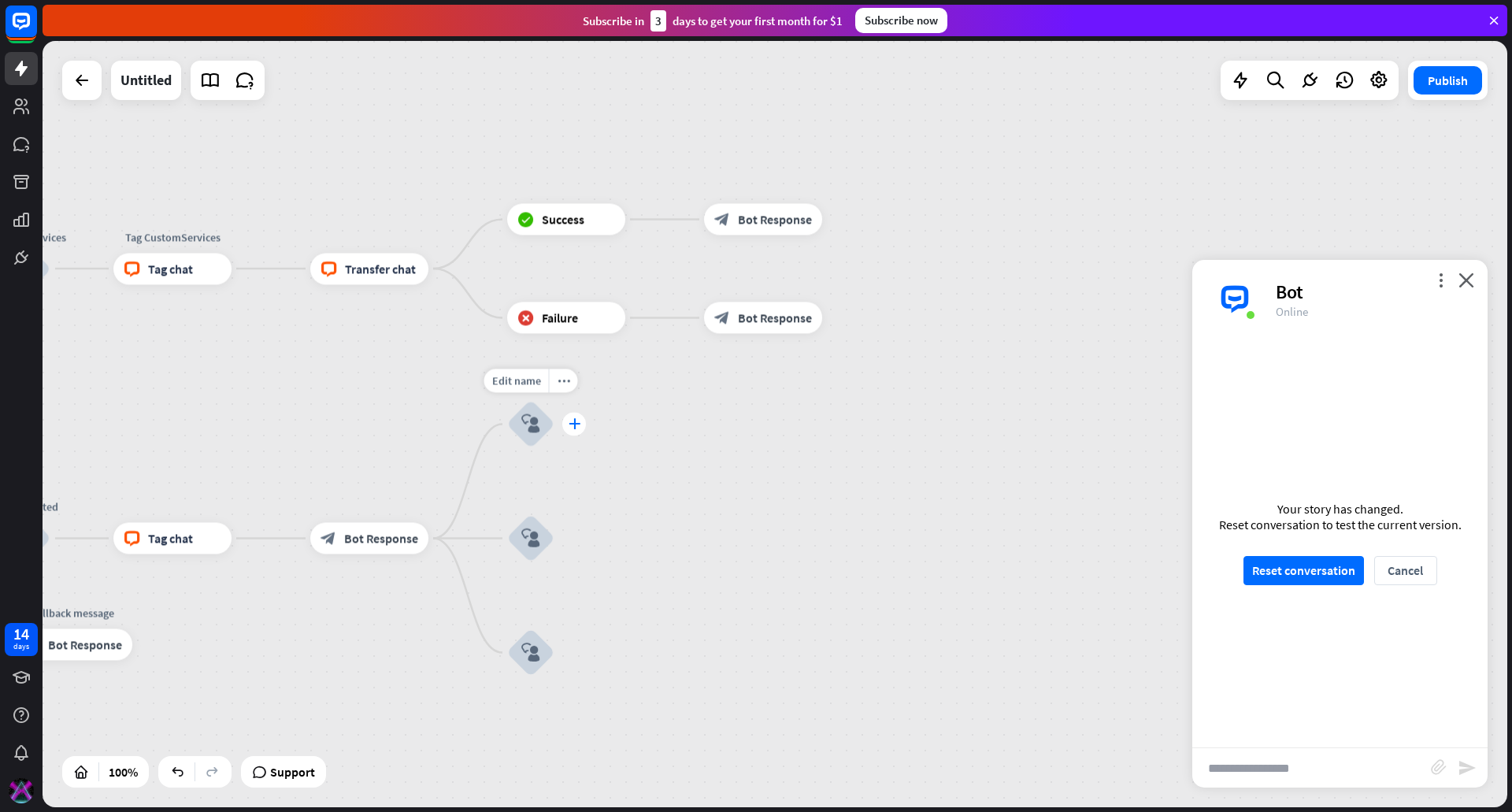
click at [573, 424] on icon "plus" at bounding box center [574, 424] width 11 height 11
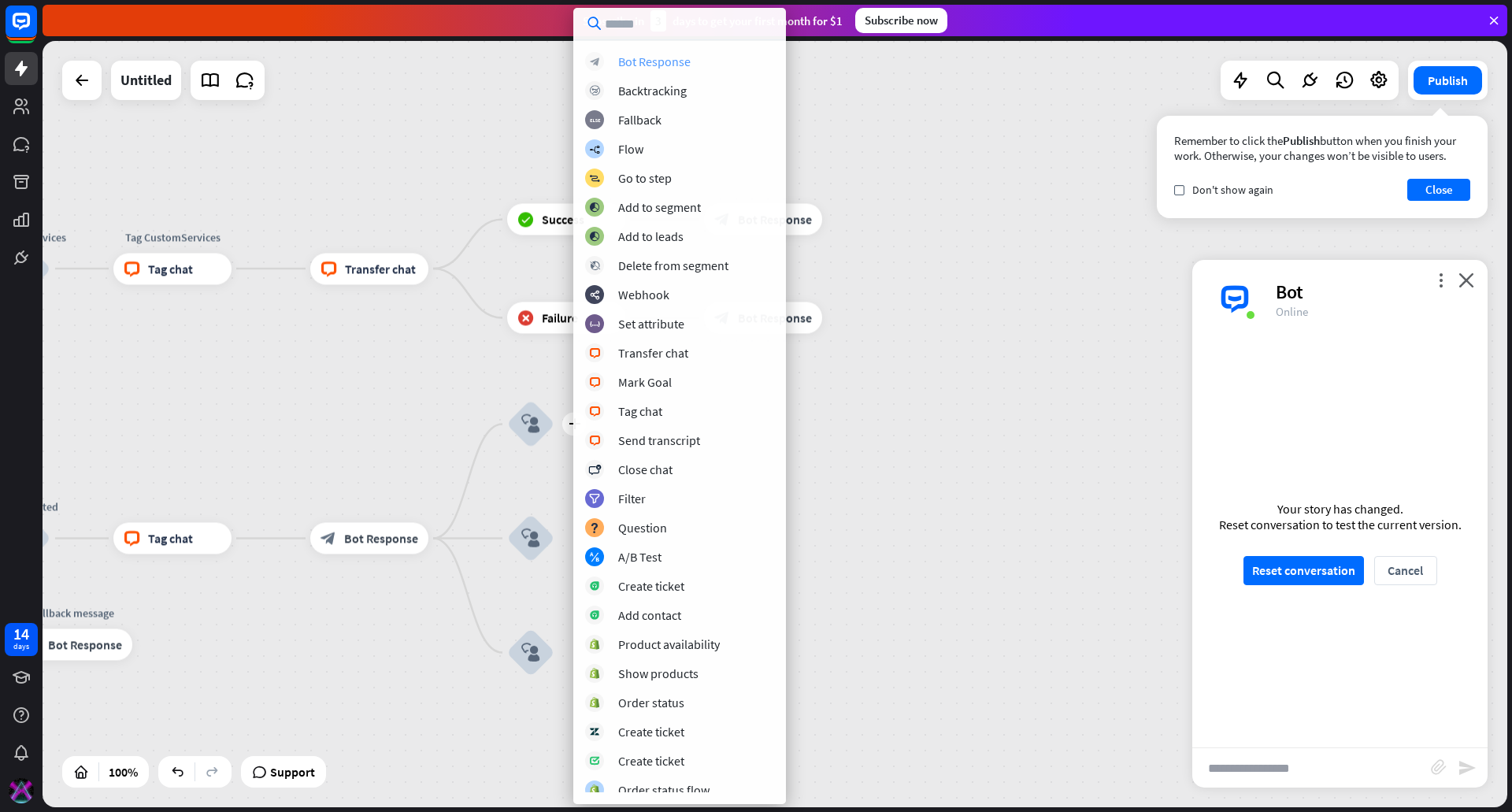
click at [703, 58] on div "block_bot_response Bot Response" at bounding box center [679, 61] width 189 height 19
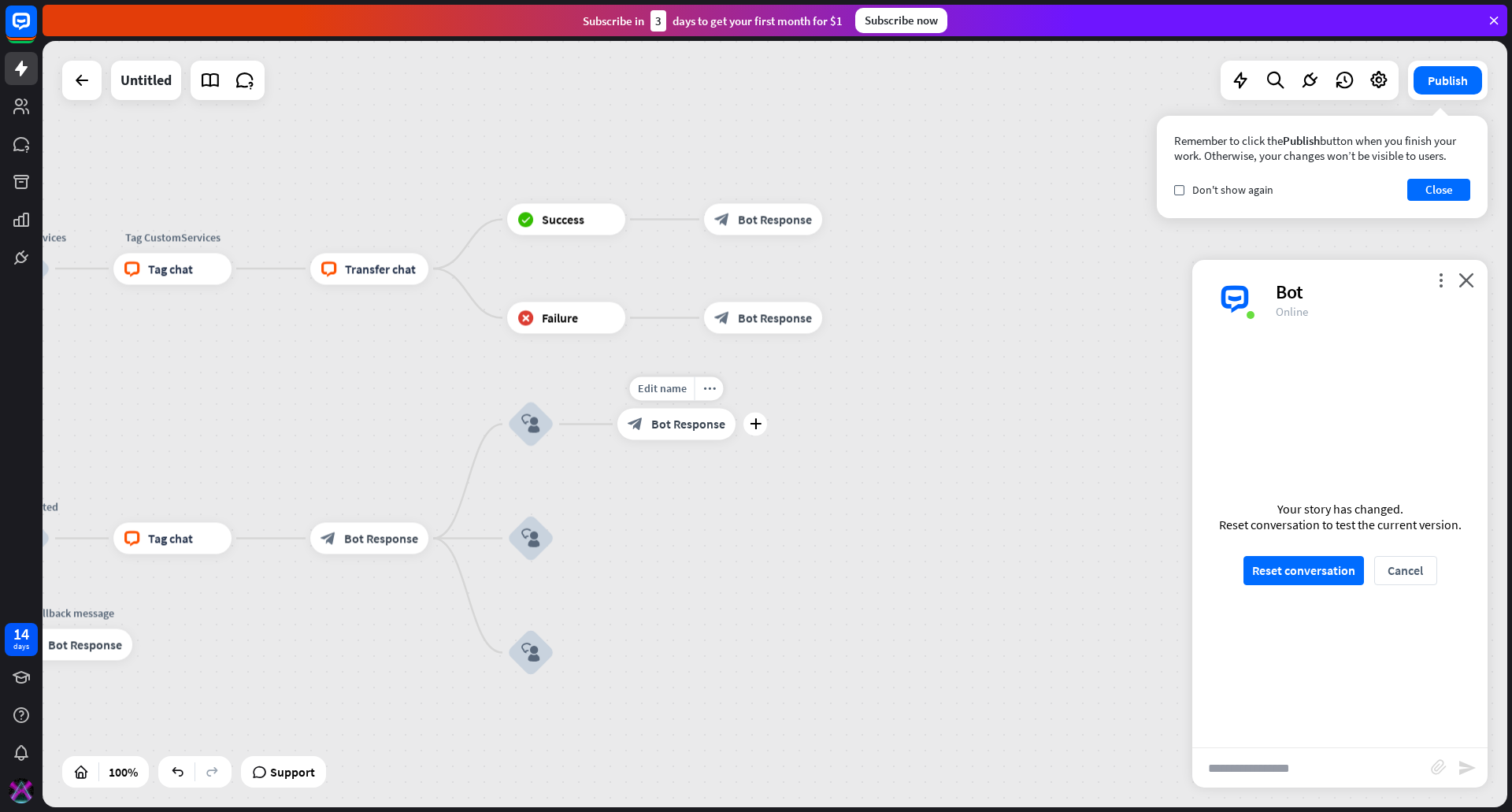
click at [695, 429] on span "Bot Response" at bounding box center [688, 425] width 74 height 16
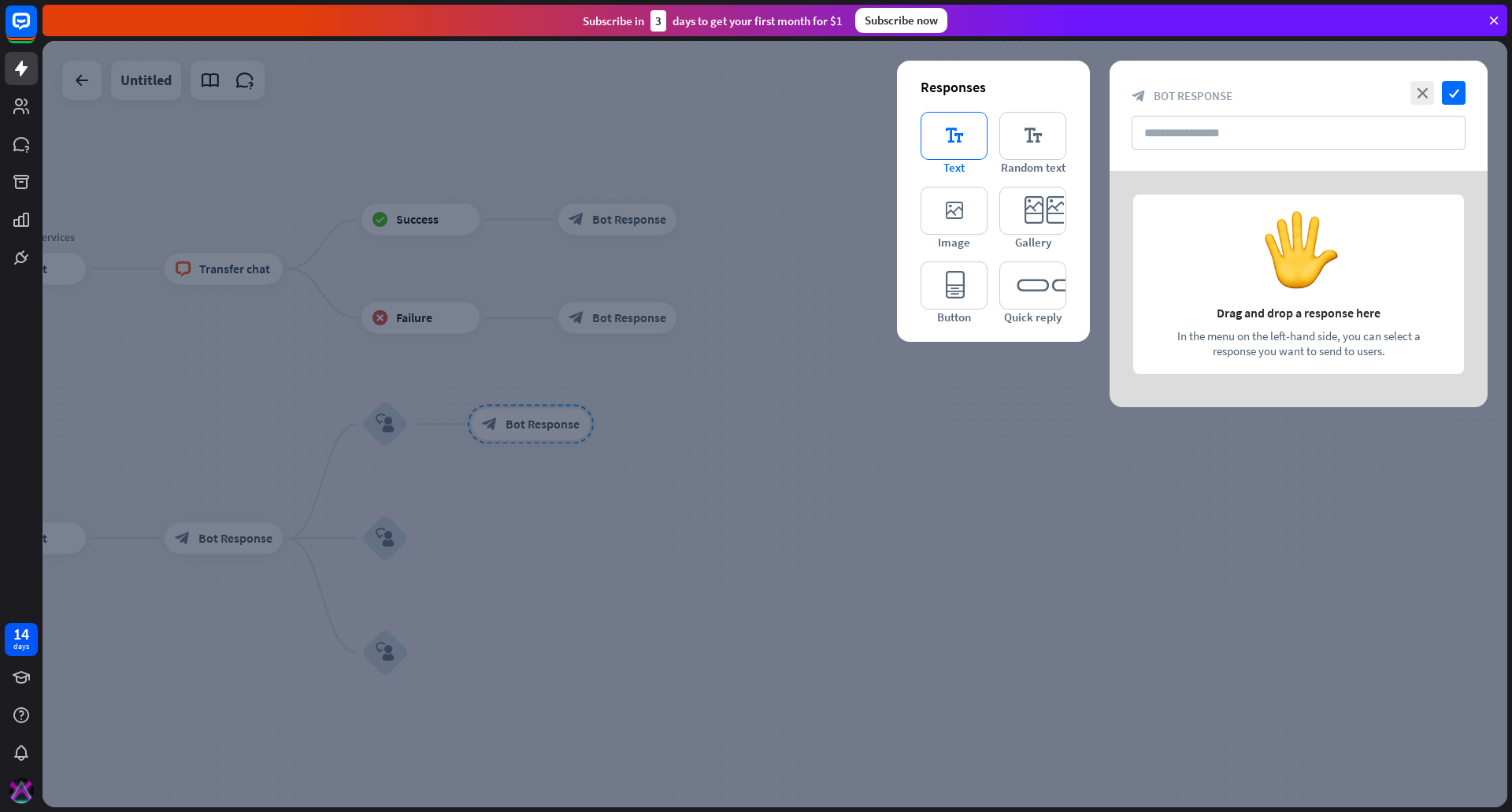
click at [955, 146] on icon "editor_text" at bounding box center [954, 135] width 67 height 48
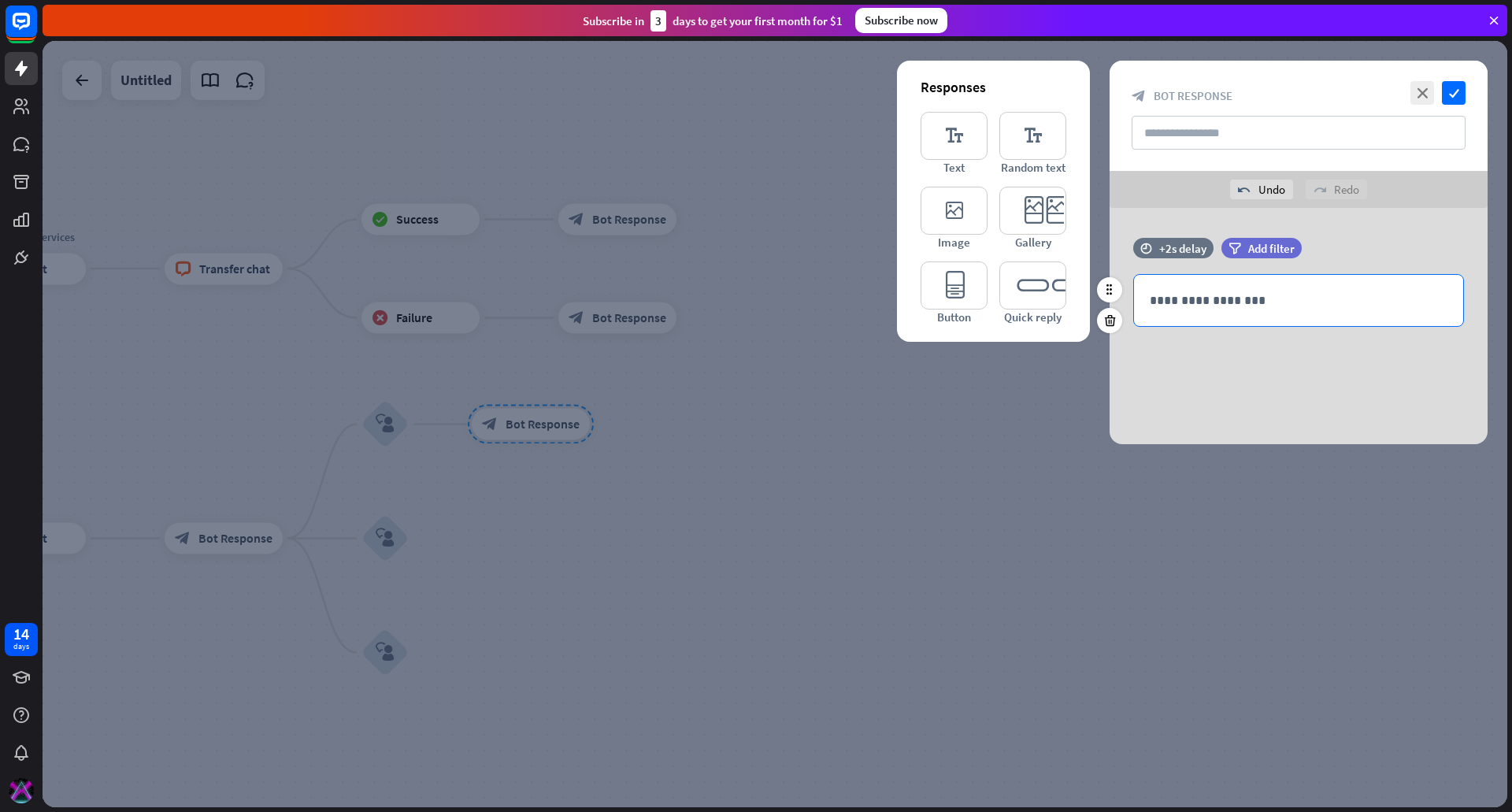
click at [1288, 305] on p "**********" at bounding box center [1298, 300] width 297 height 19
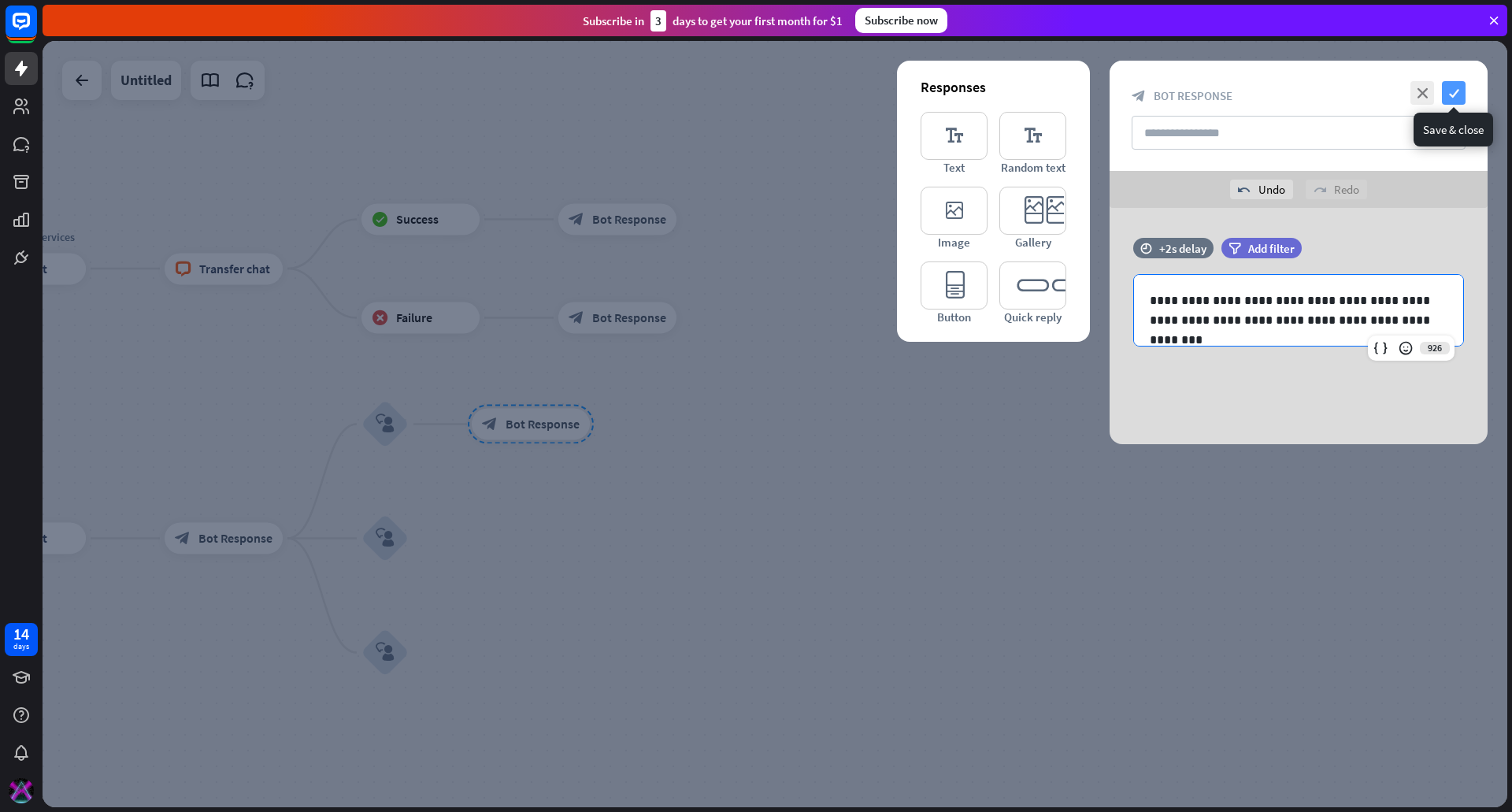
click at [1451, 97] on icon "check" at bounding box center [1453, 92] width 24 height 24
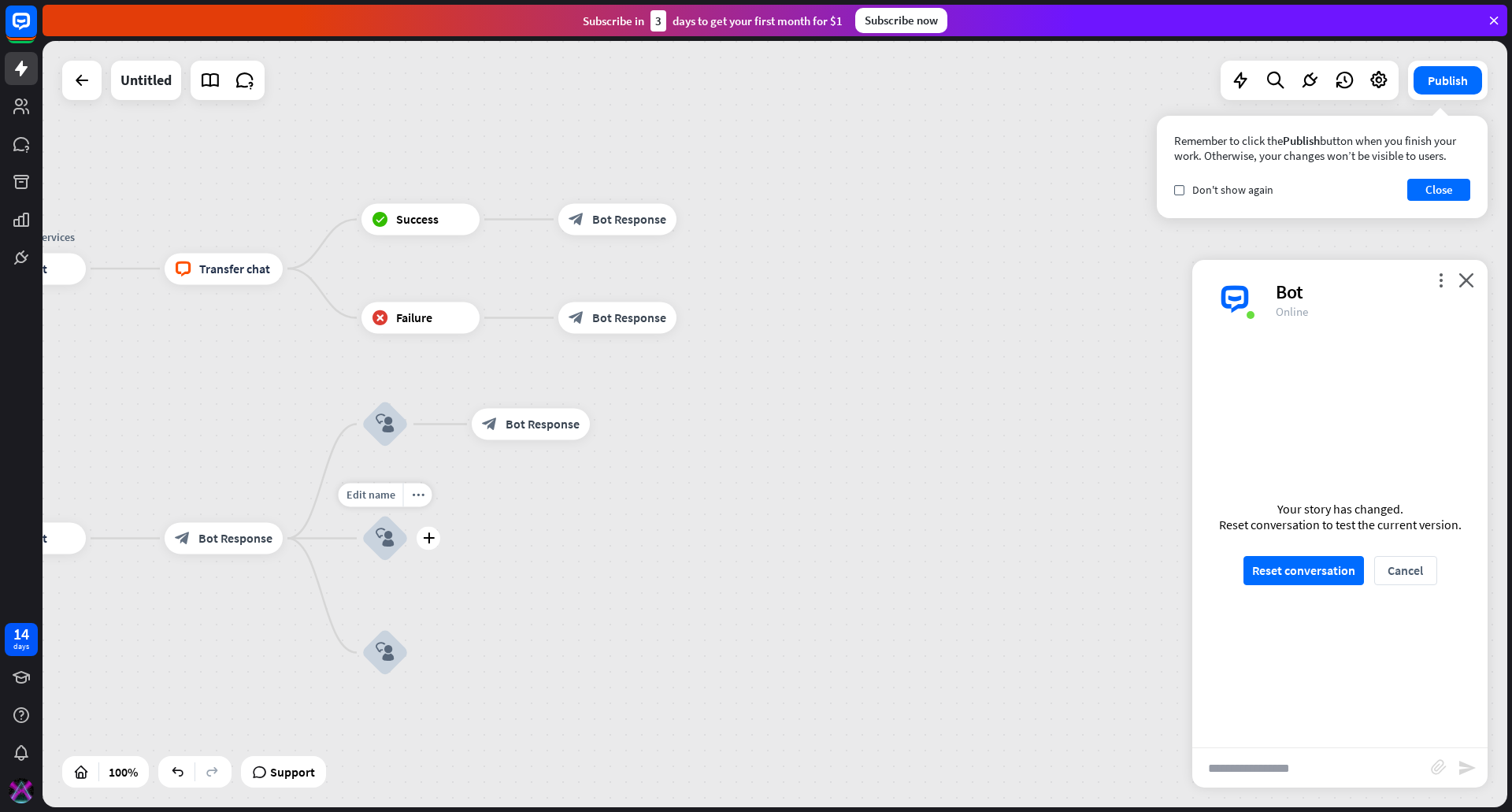
click at [388, 541] on icon "block_user_input" at bounding box center [385, 539] width 19 height 19
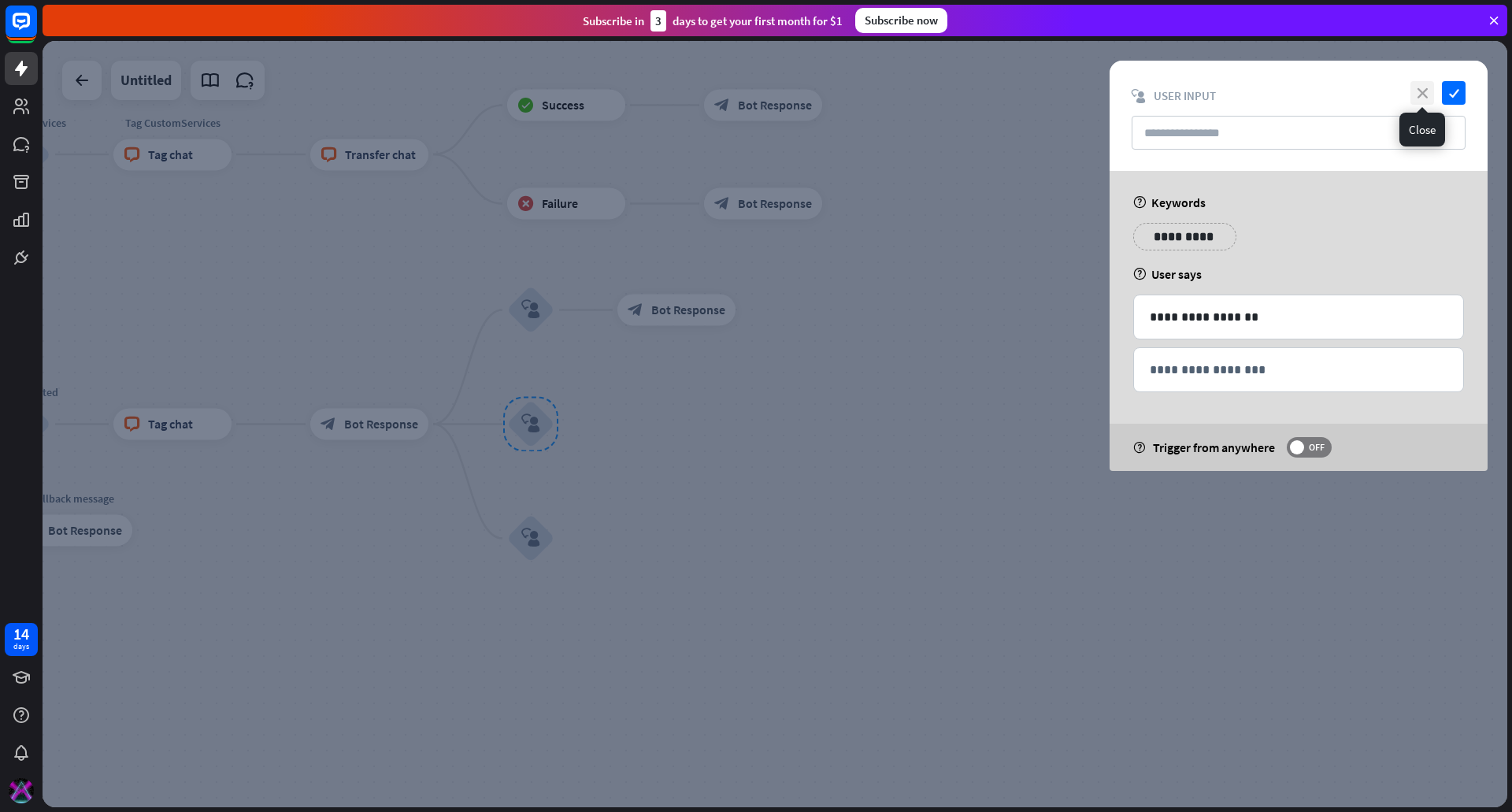
click at [1424, 87] on icon "close" at bounding box center [1422, 92] width 24 height 24
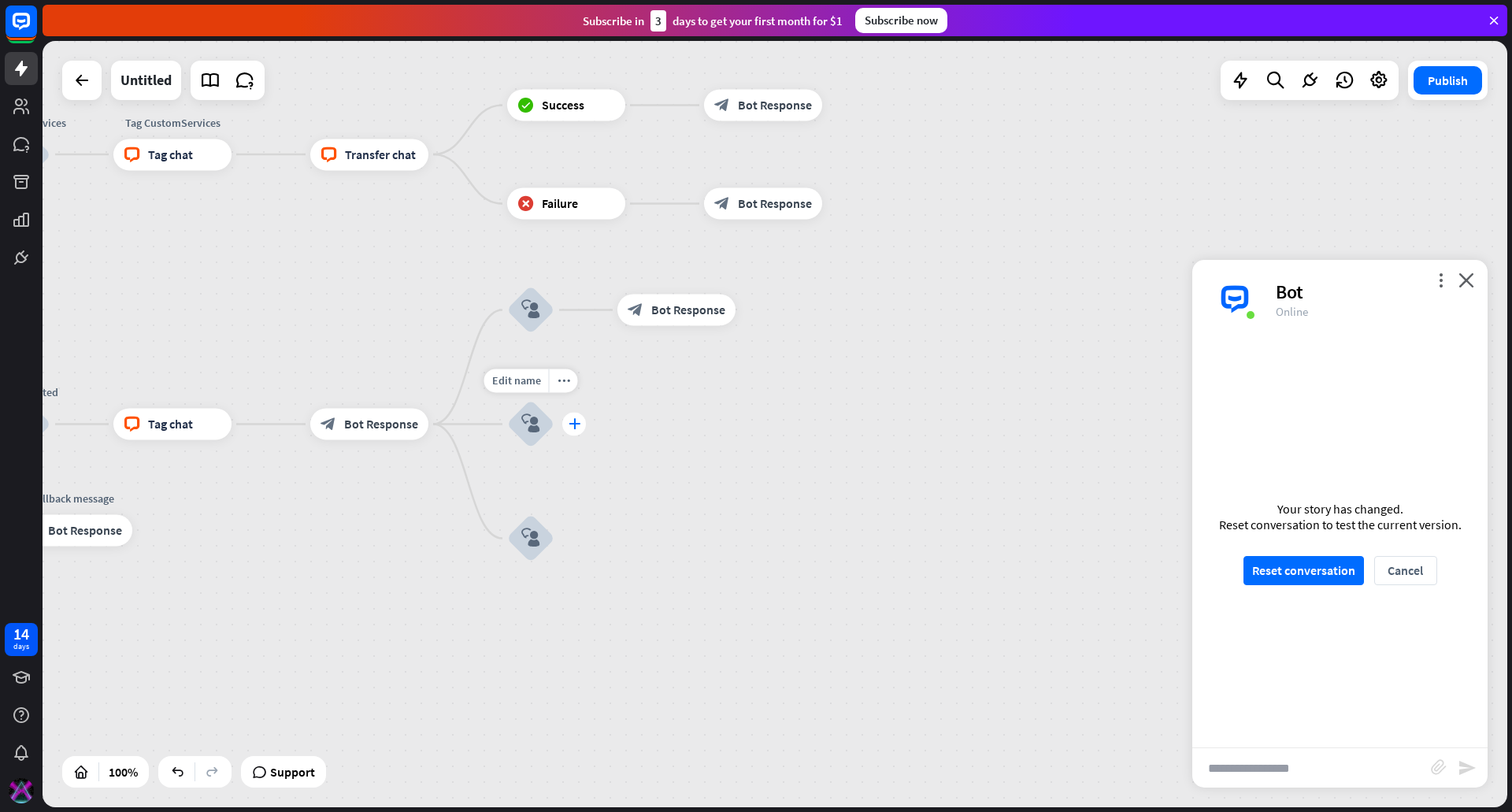
click at [570, 423] on icon "plus" at bounding box center [574, 424] width 11 height 11
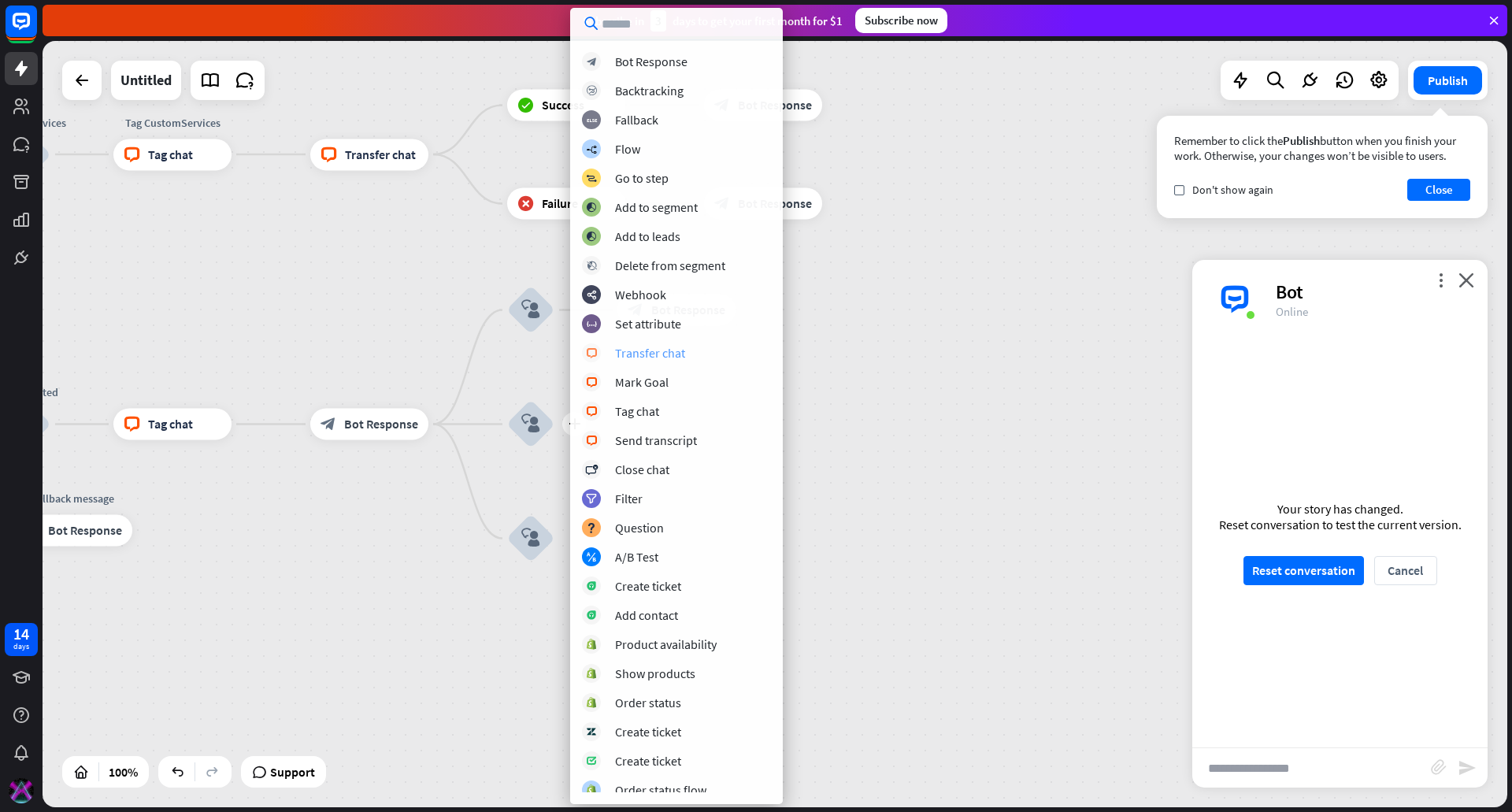
click at [657, 347] on div "Transfer chat" at bounding box center [650, 353] width 70 height 16
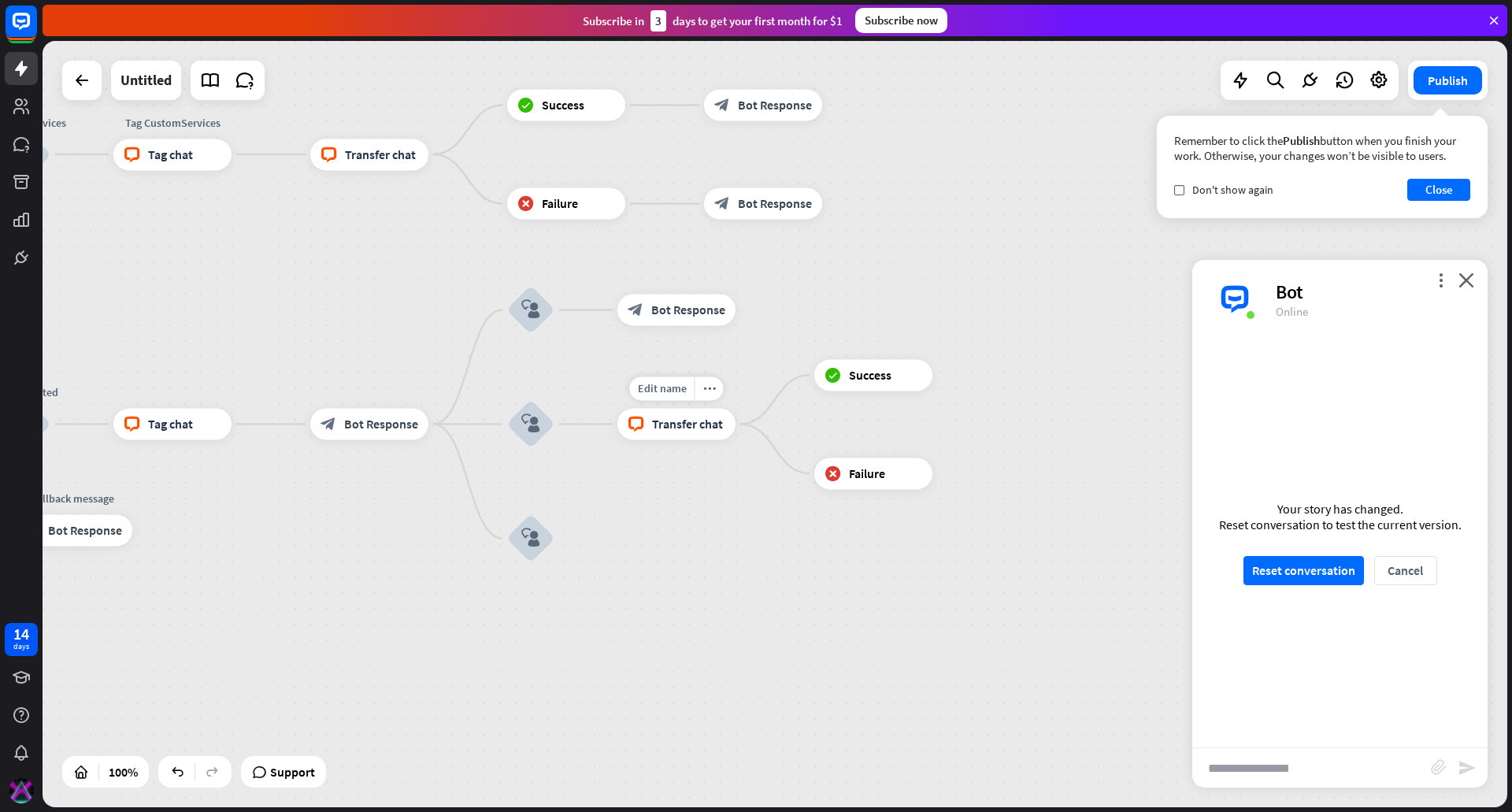
click at [683, 421] on span "Transfer chat" at bounding box center [687, 425] width 71 height 16
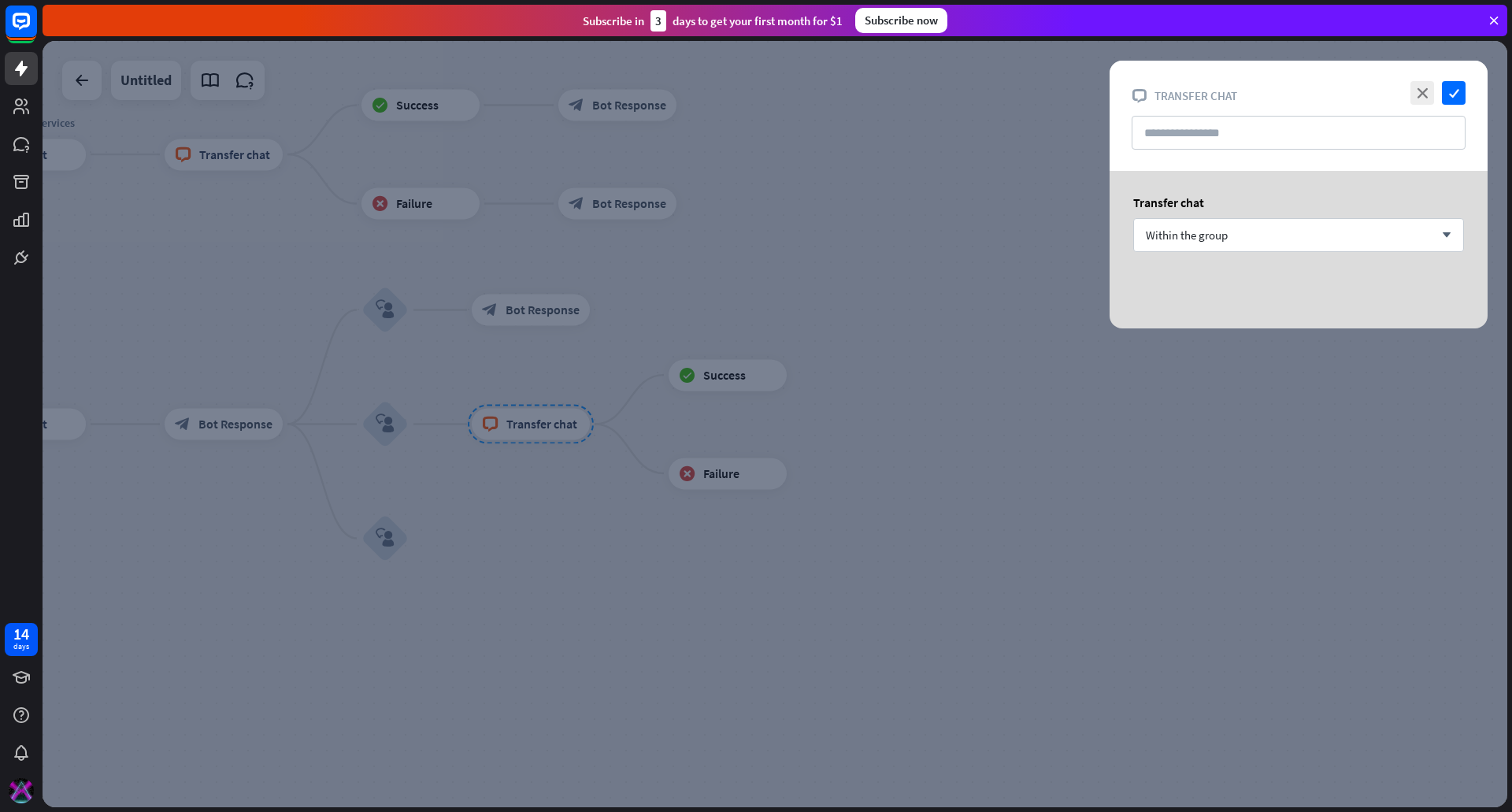
click at [712, 157] on div at bounding box center [774, 424] width 1465 height 766
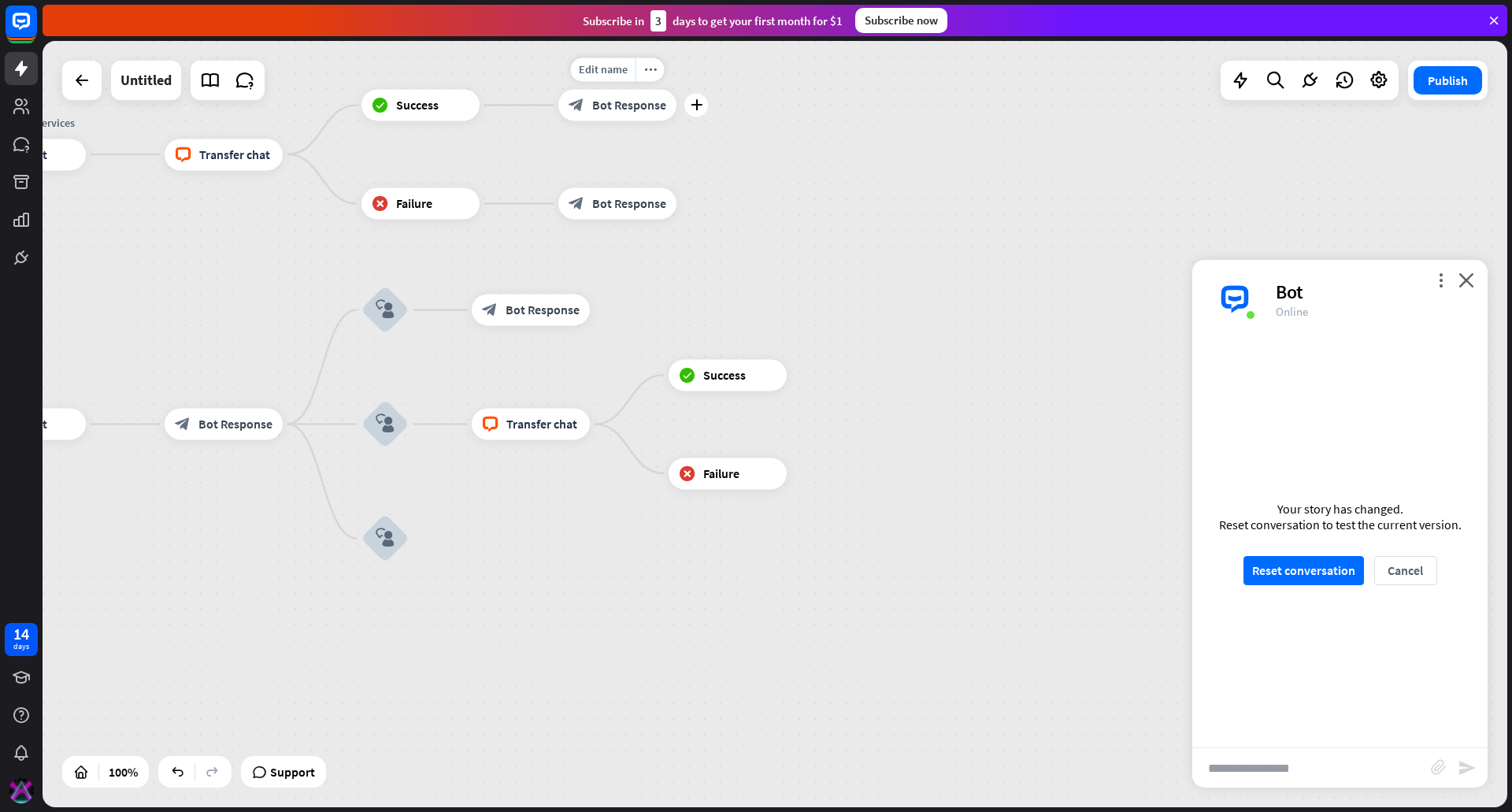
click at [620, 111] on span "Bot Response" at bounding box center [629, 105] width 74 height 16
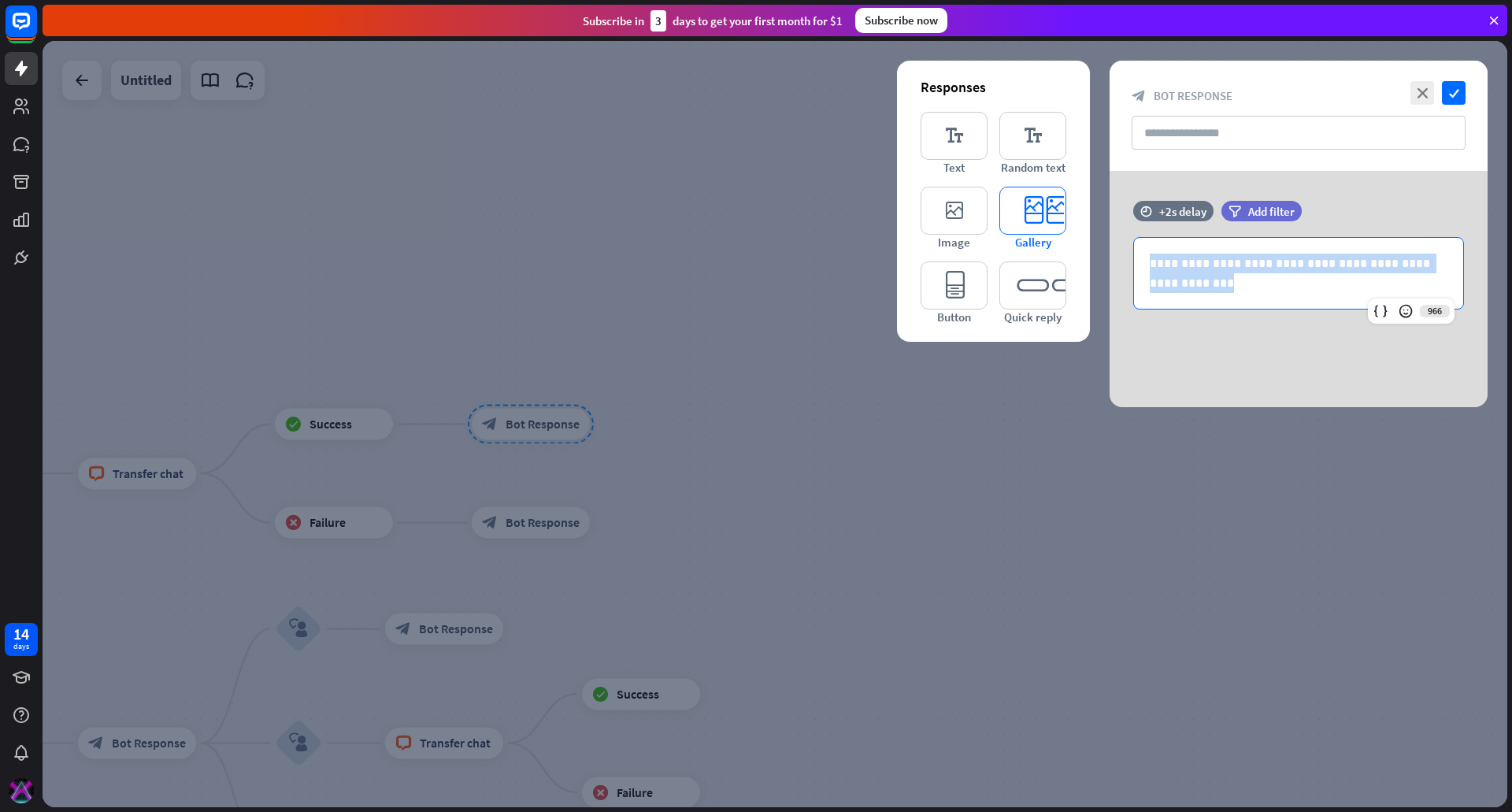
drag, startPoint x: 1201, startPoint y: 291, endPoint x: 1064, endPoint y: 233, distance: 148.8
click at [1109, 234] on div "**********" at bounding box center [1298, 289] width 378 height 236
copy p "**********"
click at [1422, 89] on icon "close" at bounding box center [1422, 92] width 24 height 24
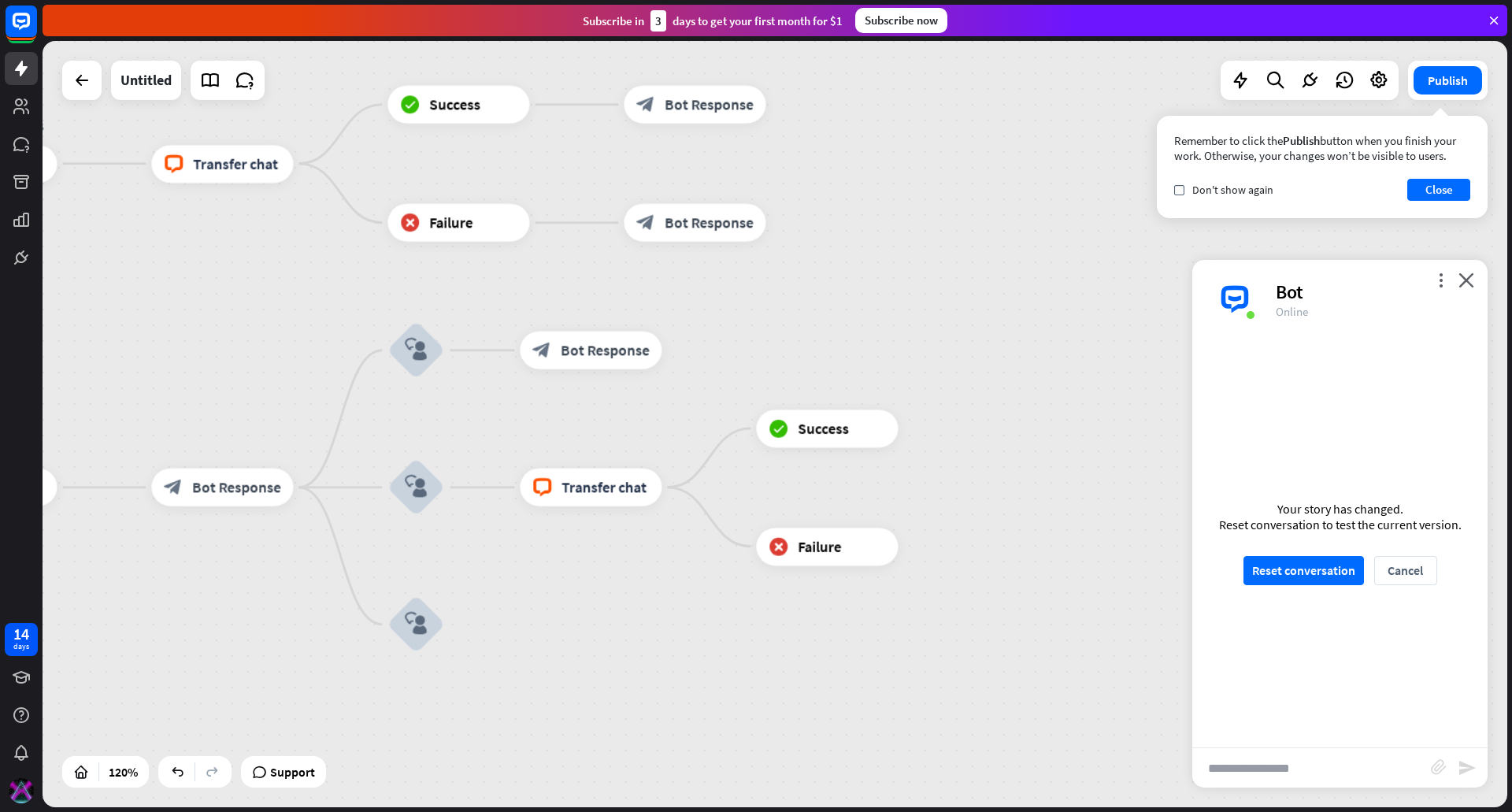
drag, startPoint x: 676, startPoint y: 539, endPoint x: 839, endPoint y: 282, distance: 304.3
click at [839, 282] on div "home_2 Start point Welcome message block_bot_response Bot Response Custom Servi…" at bounding box center [774, 424] width 1465 height 766
click at [464, 487] on div "plus" at bounding box center [473, 487] width 28 height 28
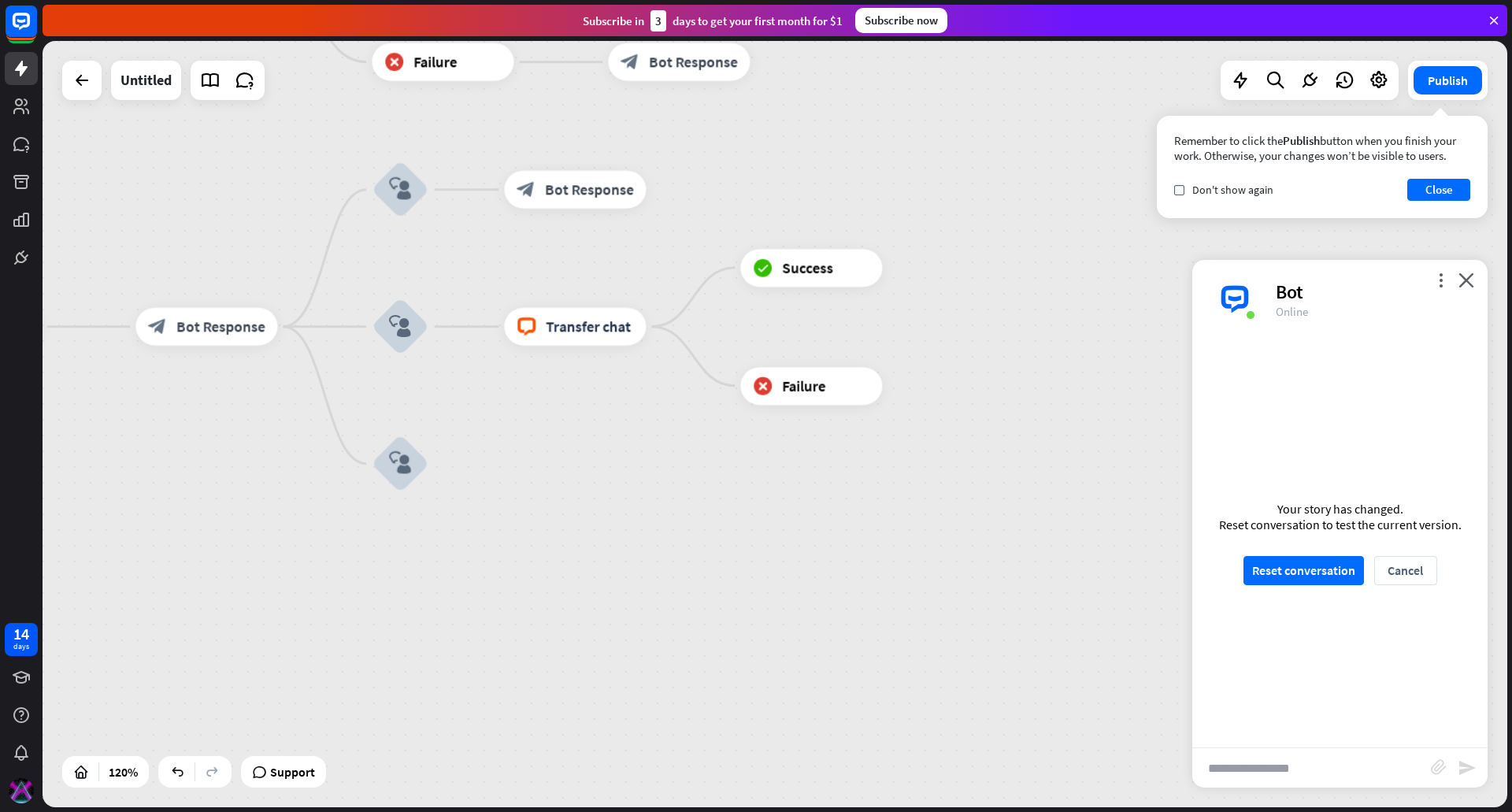
drag, startPoint x: 812, startPoint y: 733, endPoint x: 791, endPoint y: 572, distance: 162.4
click at [791, 572] on div "home_2 Start point Welcome message block_bot_response Bot Response Custom Servi…" at bounding box center [173, 770] width 1758 height 920
click at [444, 324] on div "plus" at bounding box center [452, 327] width 28 height 28
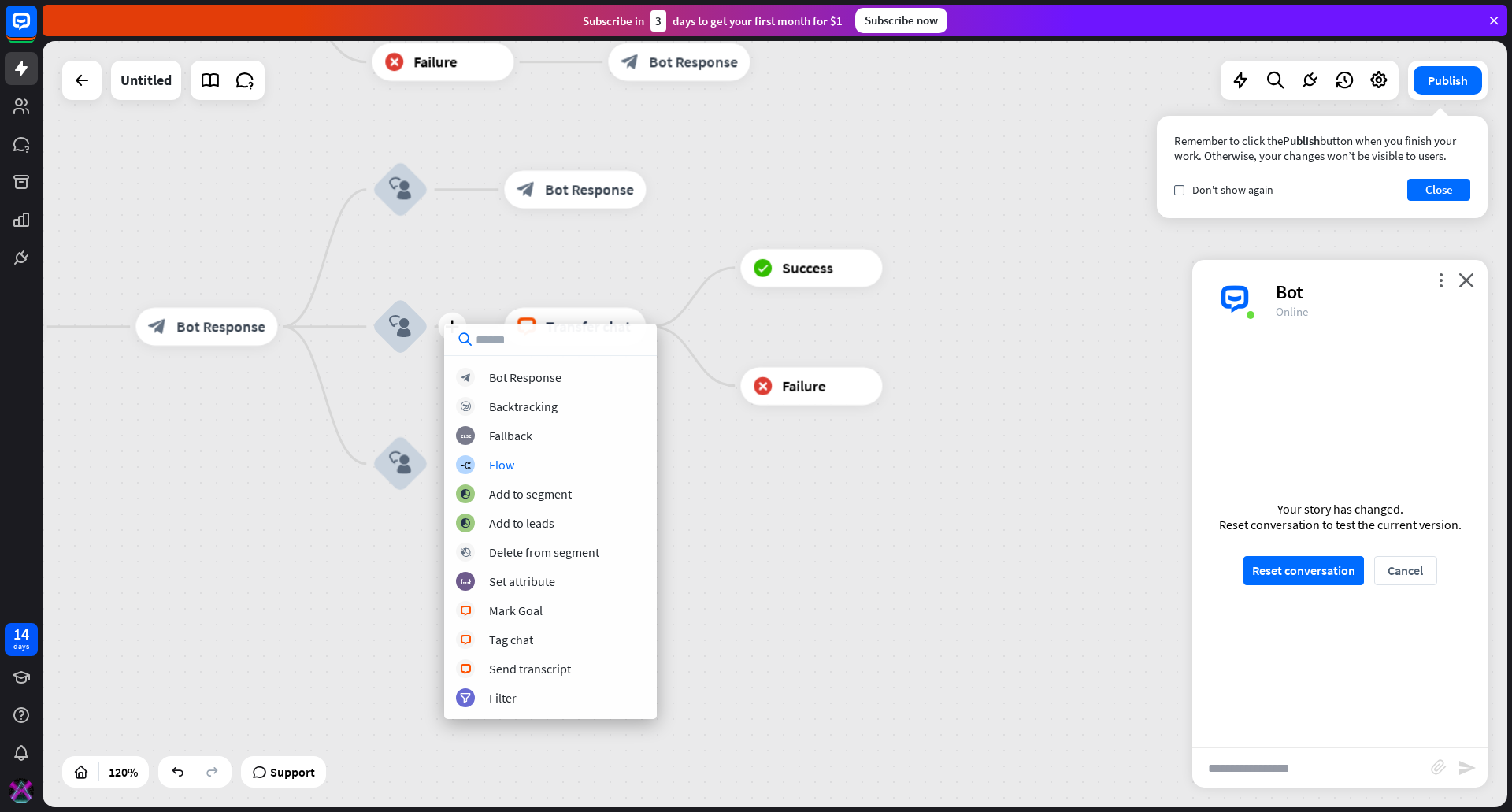
click at [837, 567] on div "home_2 Start point Welcome message block_bot_response Bot Response Custom Servi…" at bounding box center [173, 770] width 1758 height 920
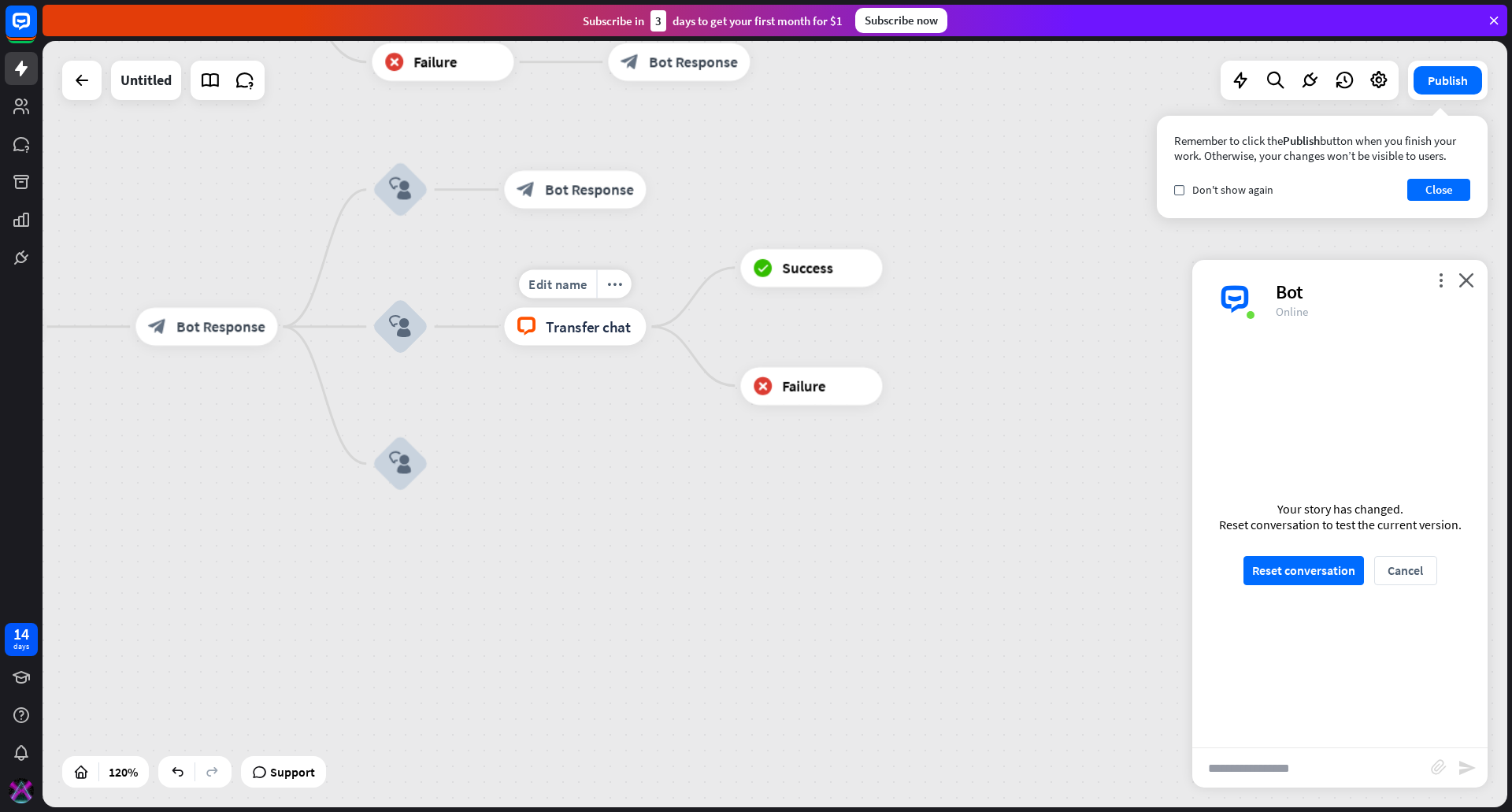
click at [605, 335] on span "Transfer chat" at bounding box center [588, 327] width 85 height 19
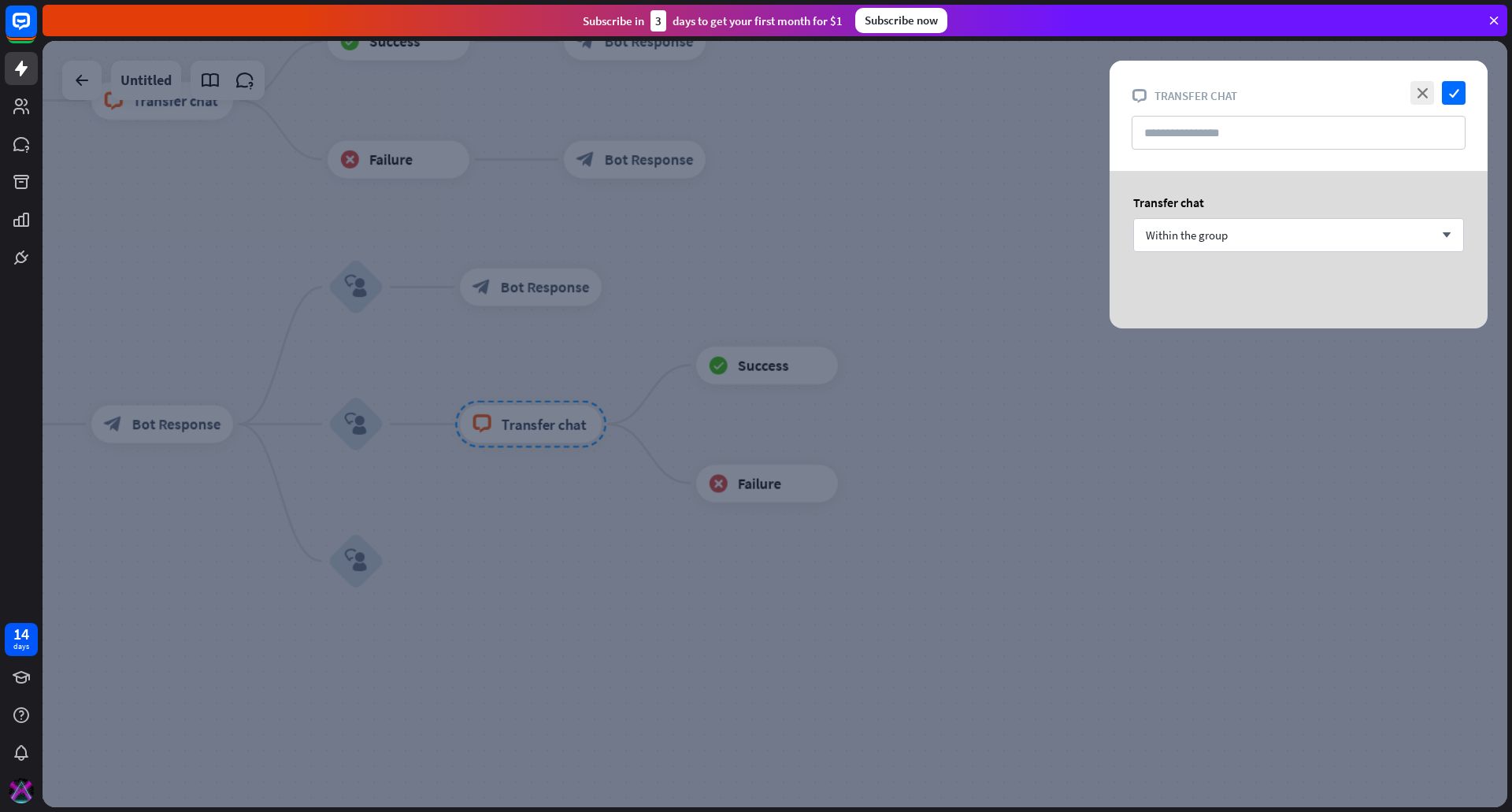
click at [756, 370] on div at bounding box center [774, 424] width 1465 height 766
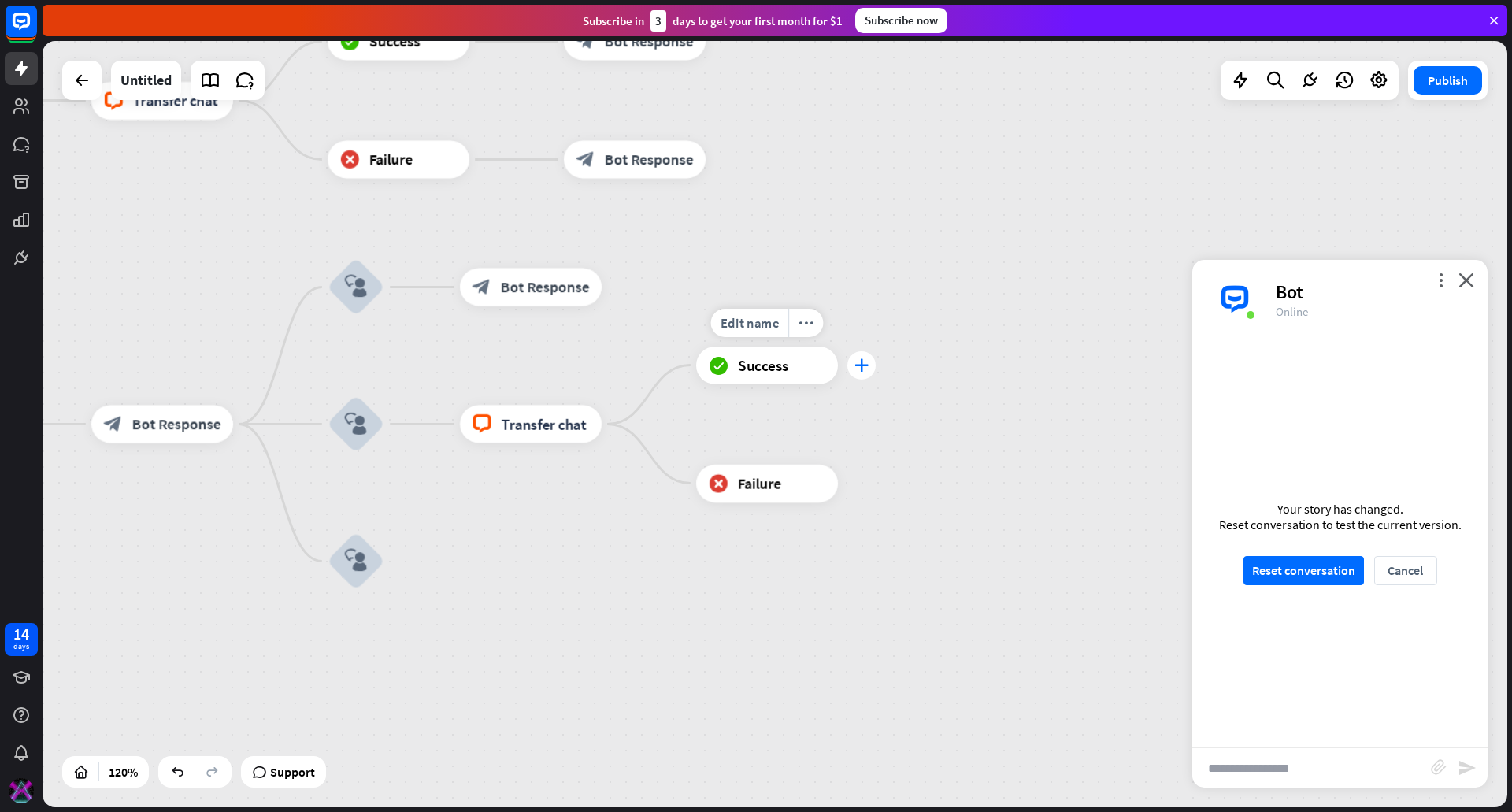
click at [852, 368] on div "plus" at bounding box center [862, 365] width 28 height 28
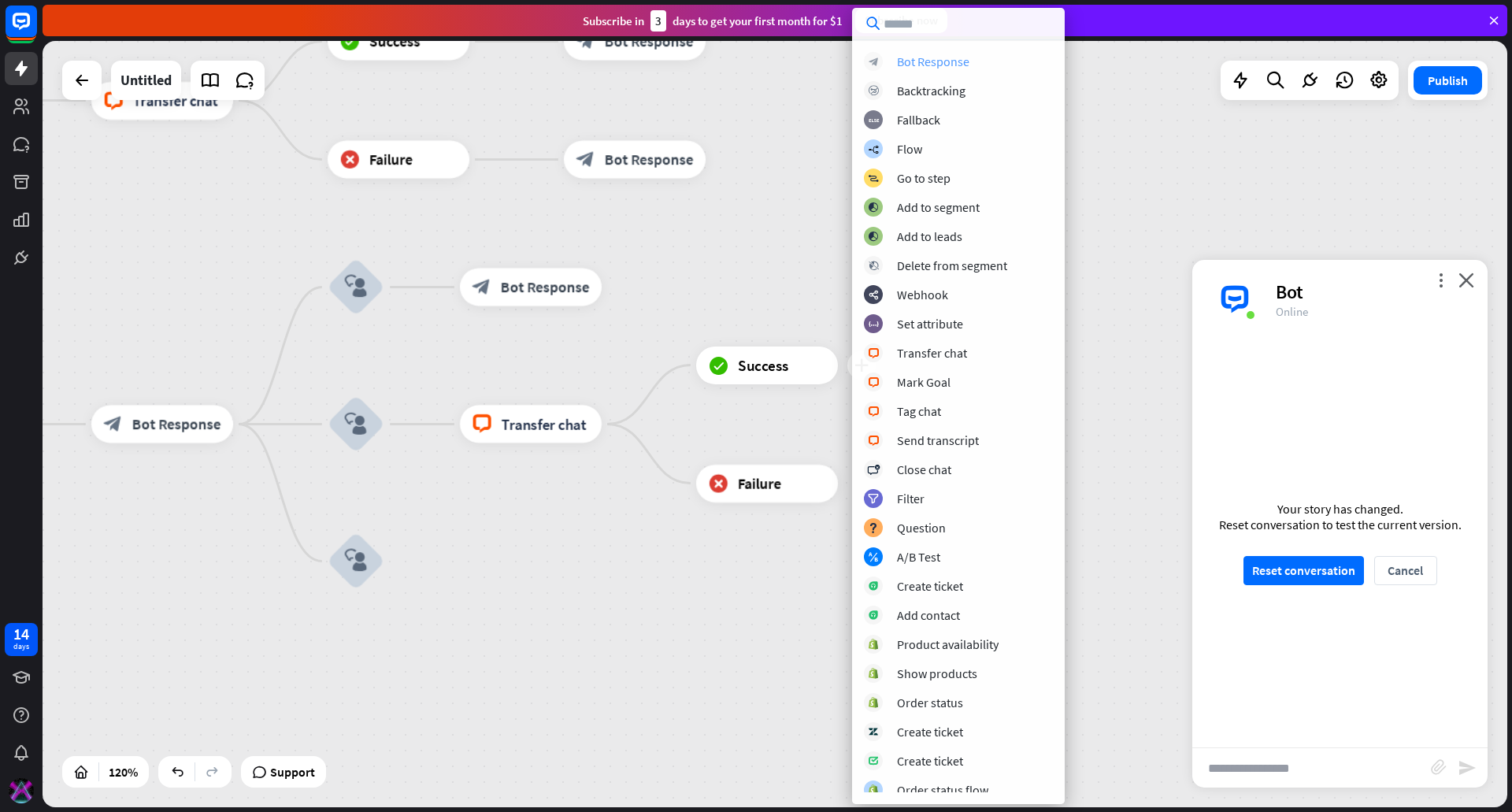
click at [967, 68] on div "Bot Response" at bounding box center [933, 61] width 73 height 16
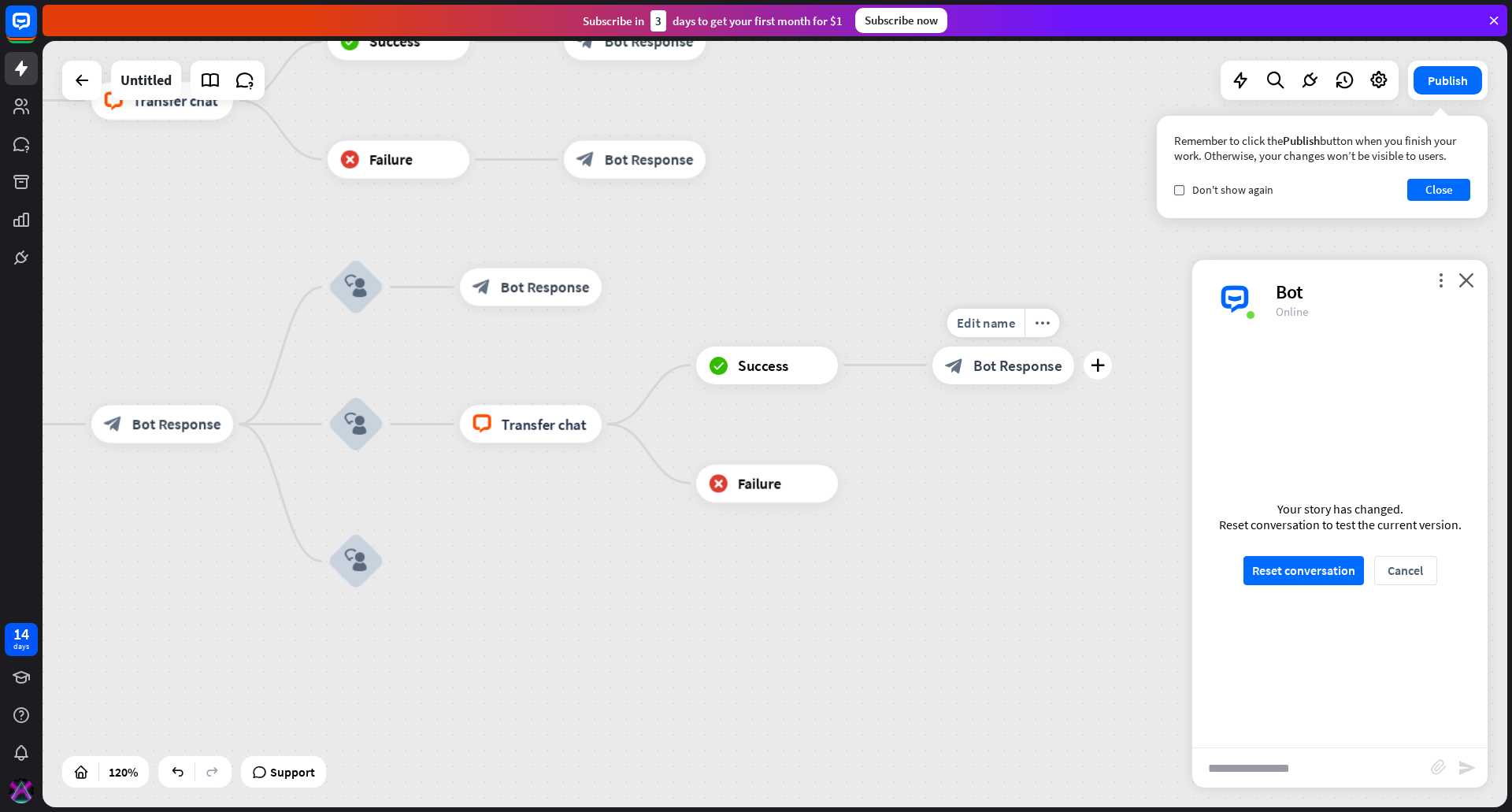
click at [993, 362] on span "Bot Response" at bounding box center [1017, 366] width 89 height 19
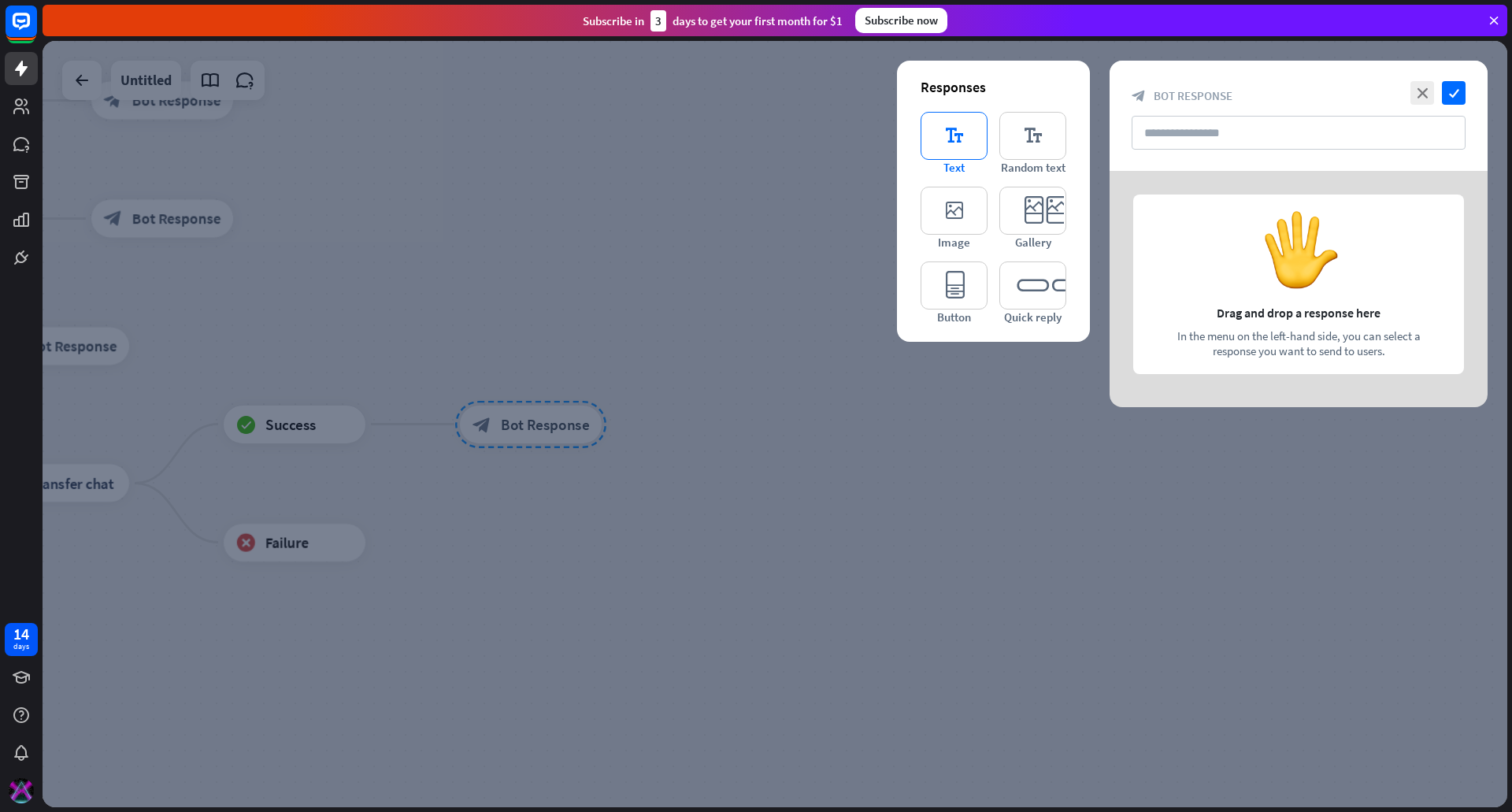
click at [952, 142] on icon "editor_text" at bounding box center [954, 135] width 67 height 48
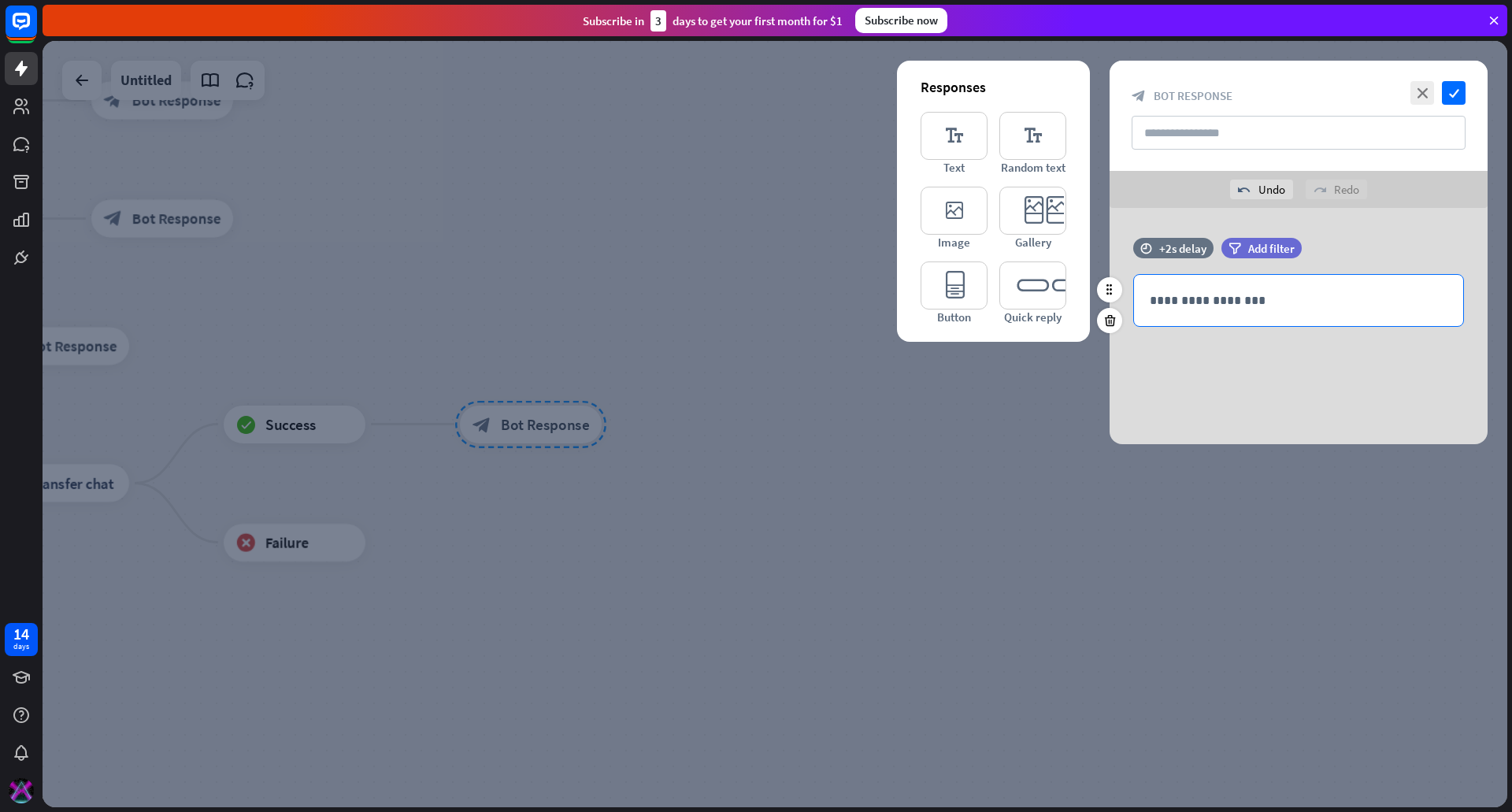
click at [1249, 309] on p "**********" at bounding box center [1298, 300] width 297 height 19
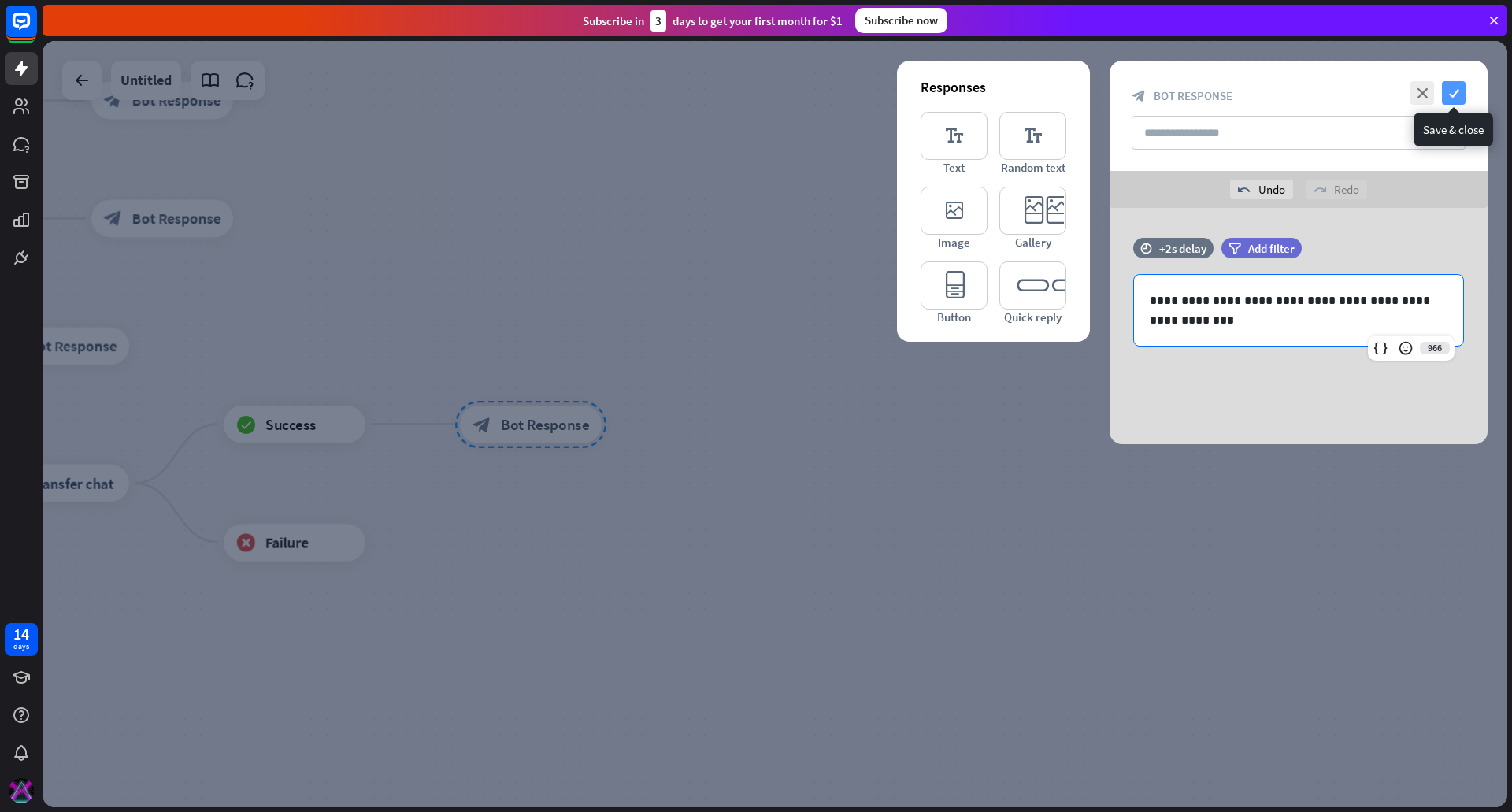
click at [1459, 90] on icon "check" at bounding box center [1453, 92] width 24 height 24
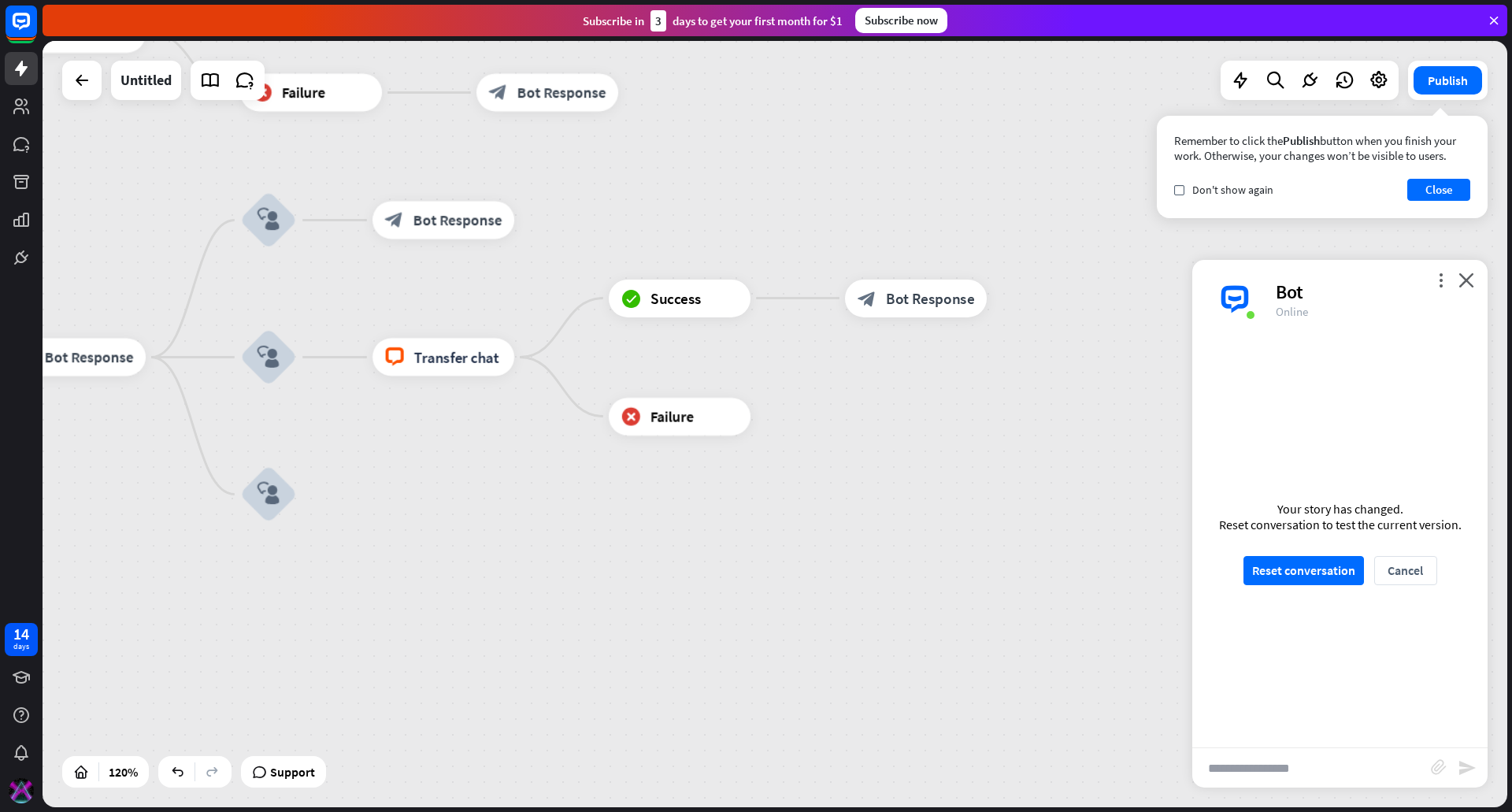
drag, startPoint x: 531, startPoint y: 562, endPoint x: 910, endPoint y: 437, distance: 399.1
click at [910, 437] on div "home_2 Start point Welcome message block_bot_response Bot Response Custom Servi…" at bounding box center [41, 801] width 1758 height 920
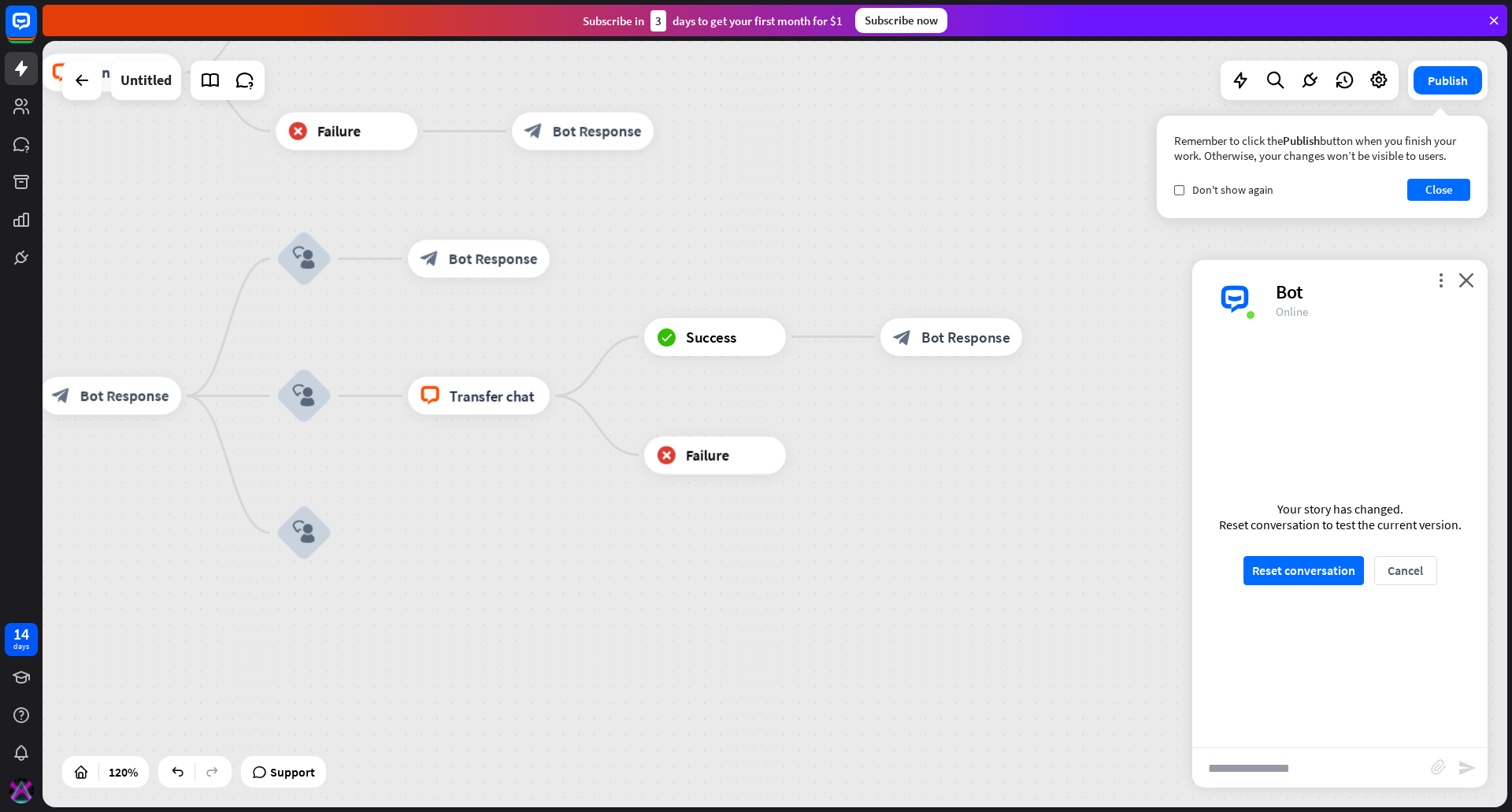
drag, startPoint x: 652, startPoint y: 179, endPoint x: 687, endPoint y: 218, distance: 52.4
click at [687, 218] on div "home_2 Start point Welcome message block_bot_response Bot Response Custom Servi…" at bounding box center [774, 424] width 1465 height 766
click at [611, 142] on div "block_bot_response Bot Response" at bounding box center [583, 131] width 142 height 38
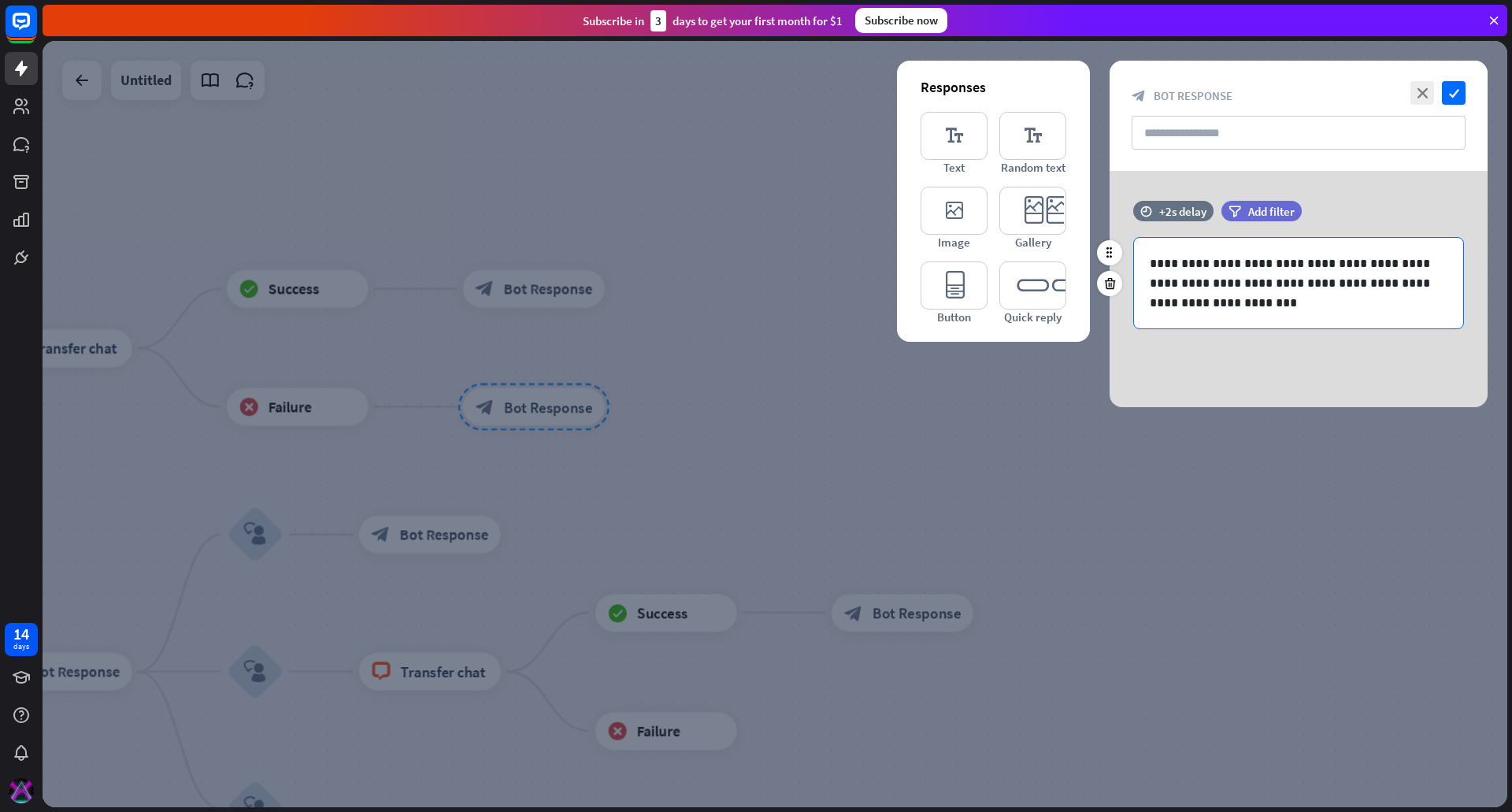
click at [1240, 280] on p "**********" at bounding box center [1298, 283] width 297 height 59
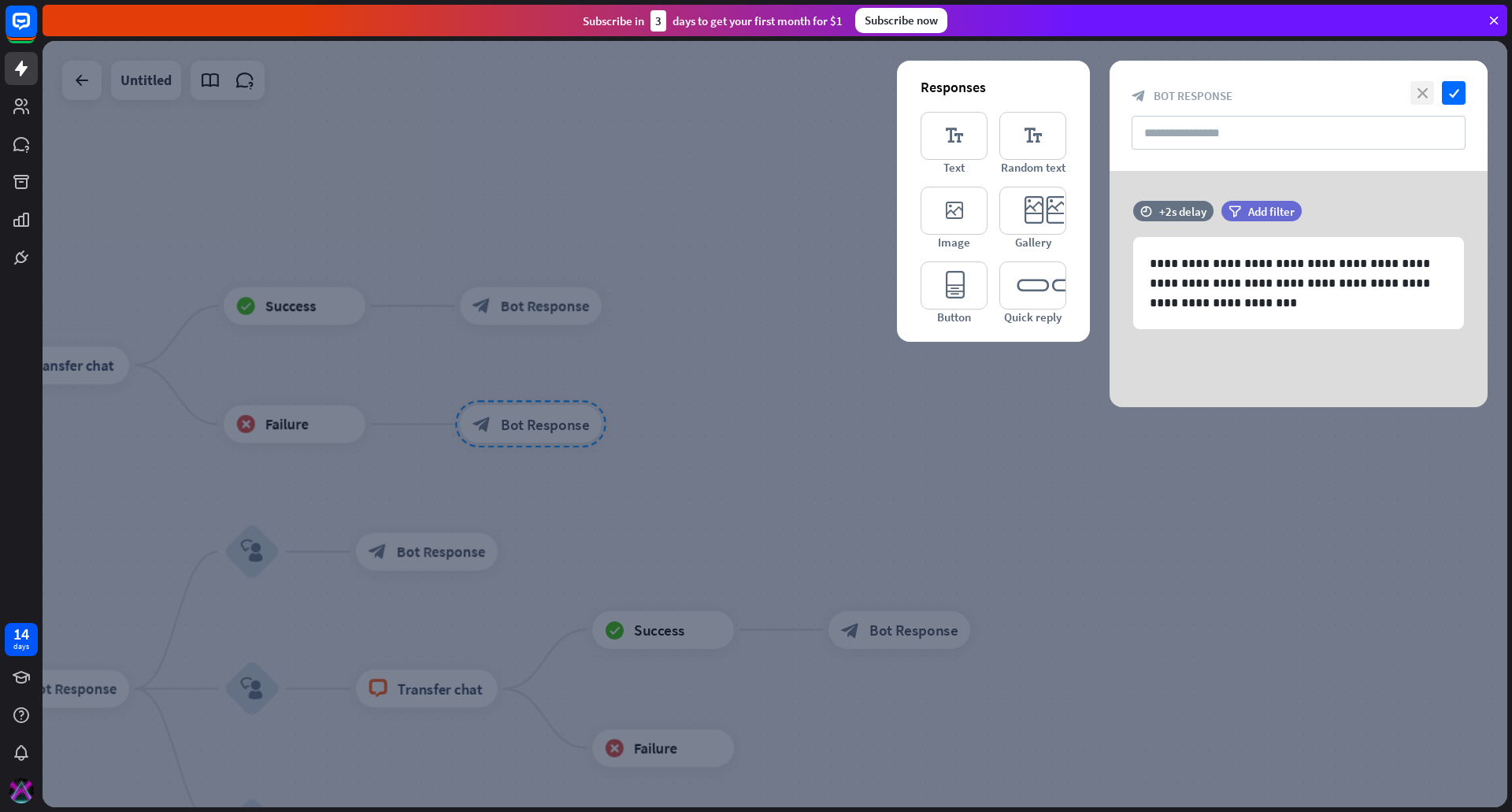
click at [1414, 98] on icon "close" at bounding box center [1422, 92] width 24 height 24
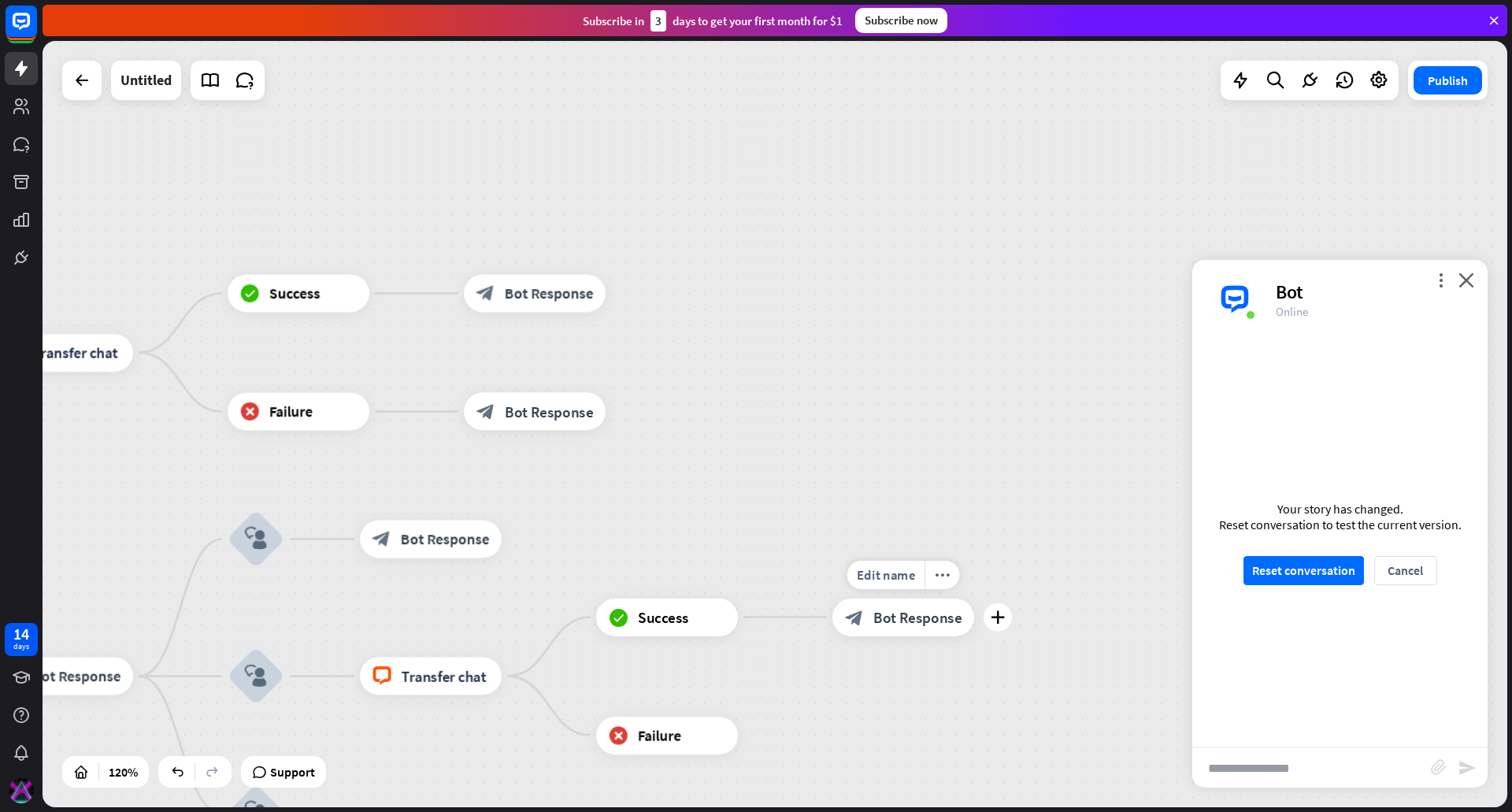
drag, startPoint x: 801, startPoint y: 575, endPoint x: 840, endPoint y: 394, distance: 185.2
click at [840, 599] on div "Edit name more_horiz plus block_bot_response Bot Response" at bounding box center [904, 617] width 142 height 38
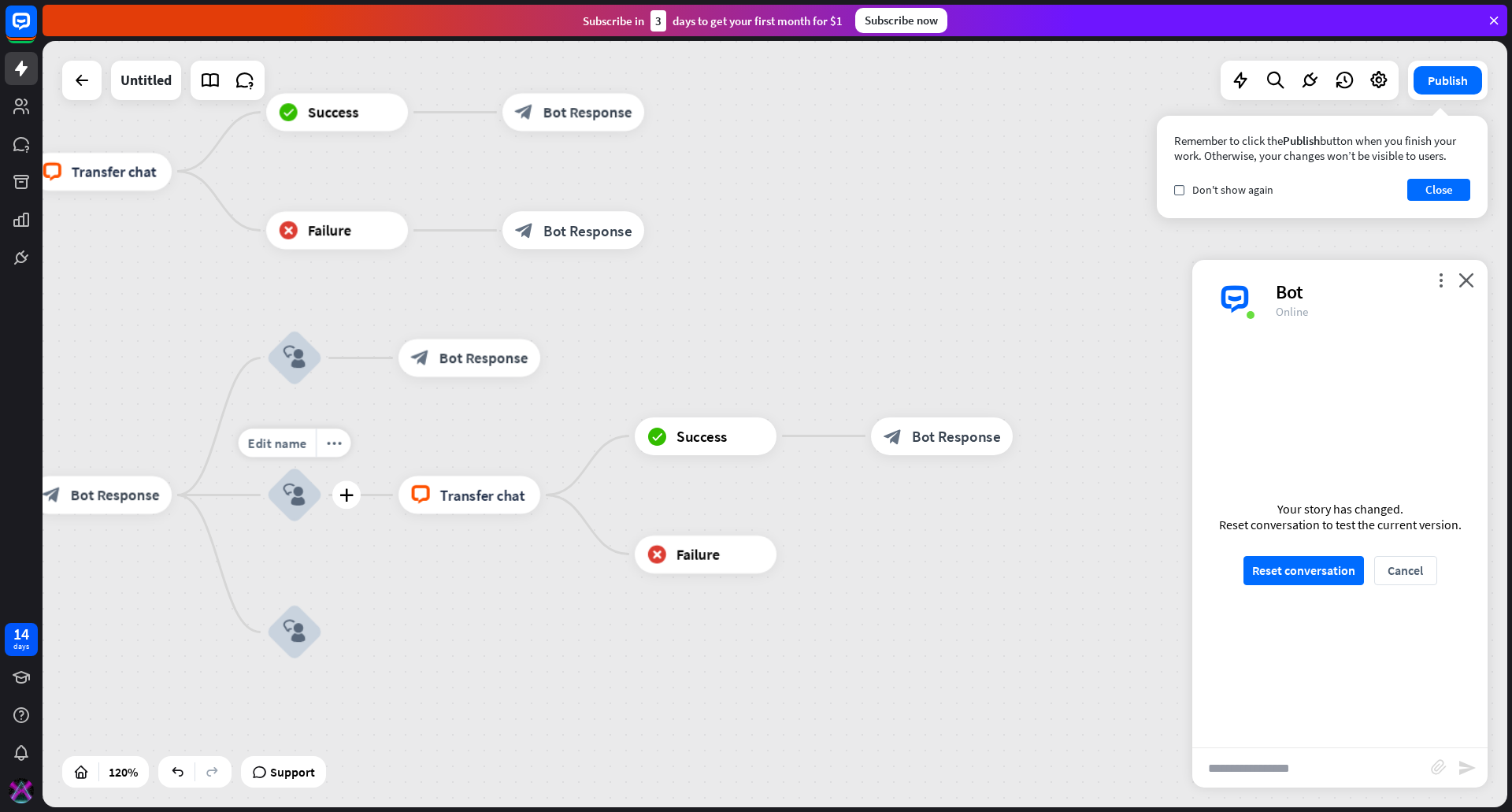
click at [294, 502] on icon "block_user_input" at bounding box center [295, 495] width 23 height 23
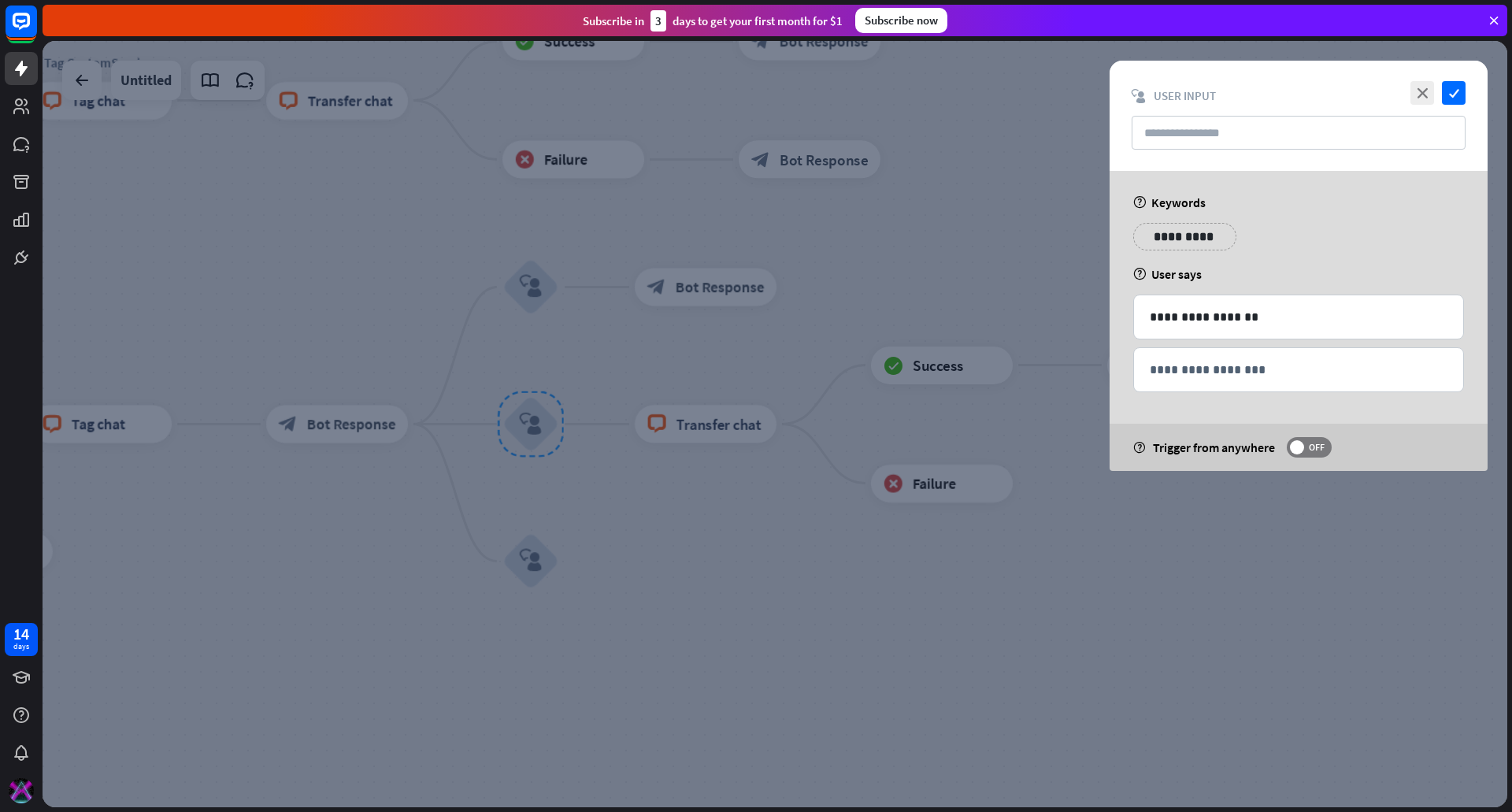
click at [904, 603] on div at bounding box center [774, 424] width 1465 height 766
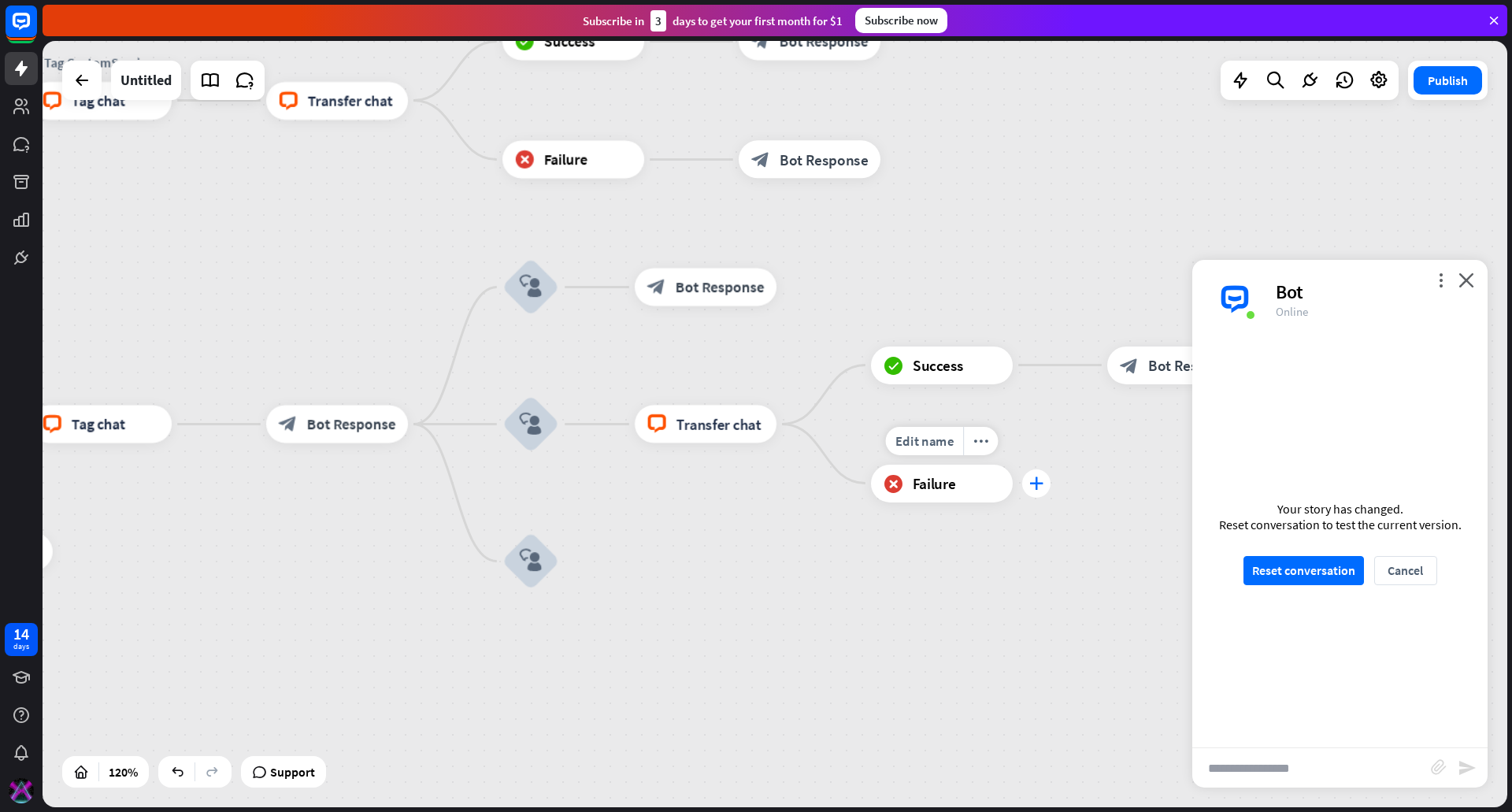
click at [1026, 490] on div "plus" at bounding box center [1036, 484] width 28 height 28
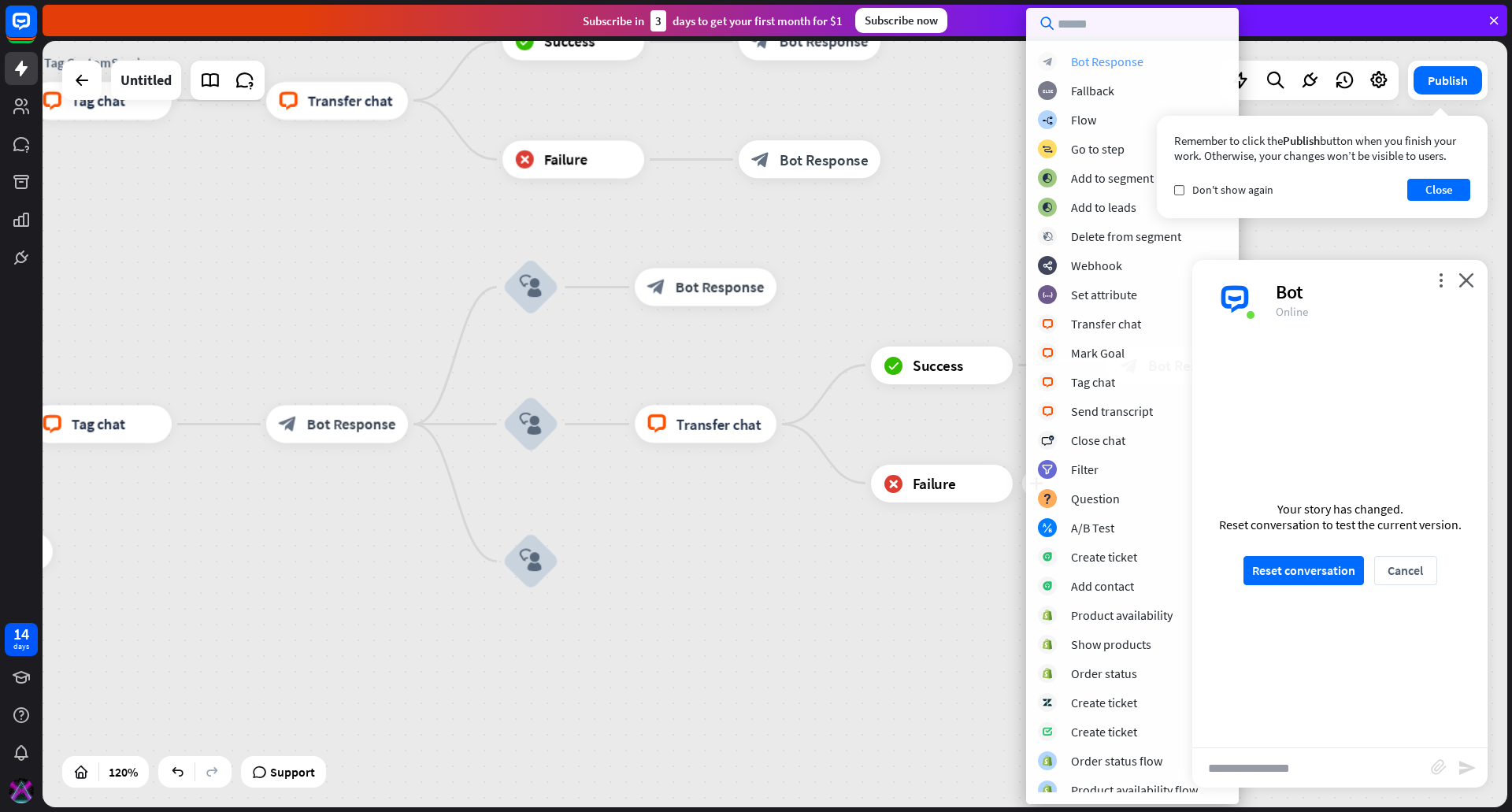
click at [1133, 60] on div "Bot Response" at bounding box center [1107, 61] width 73 height 16
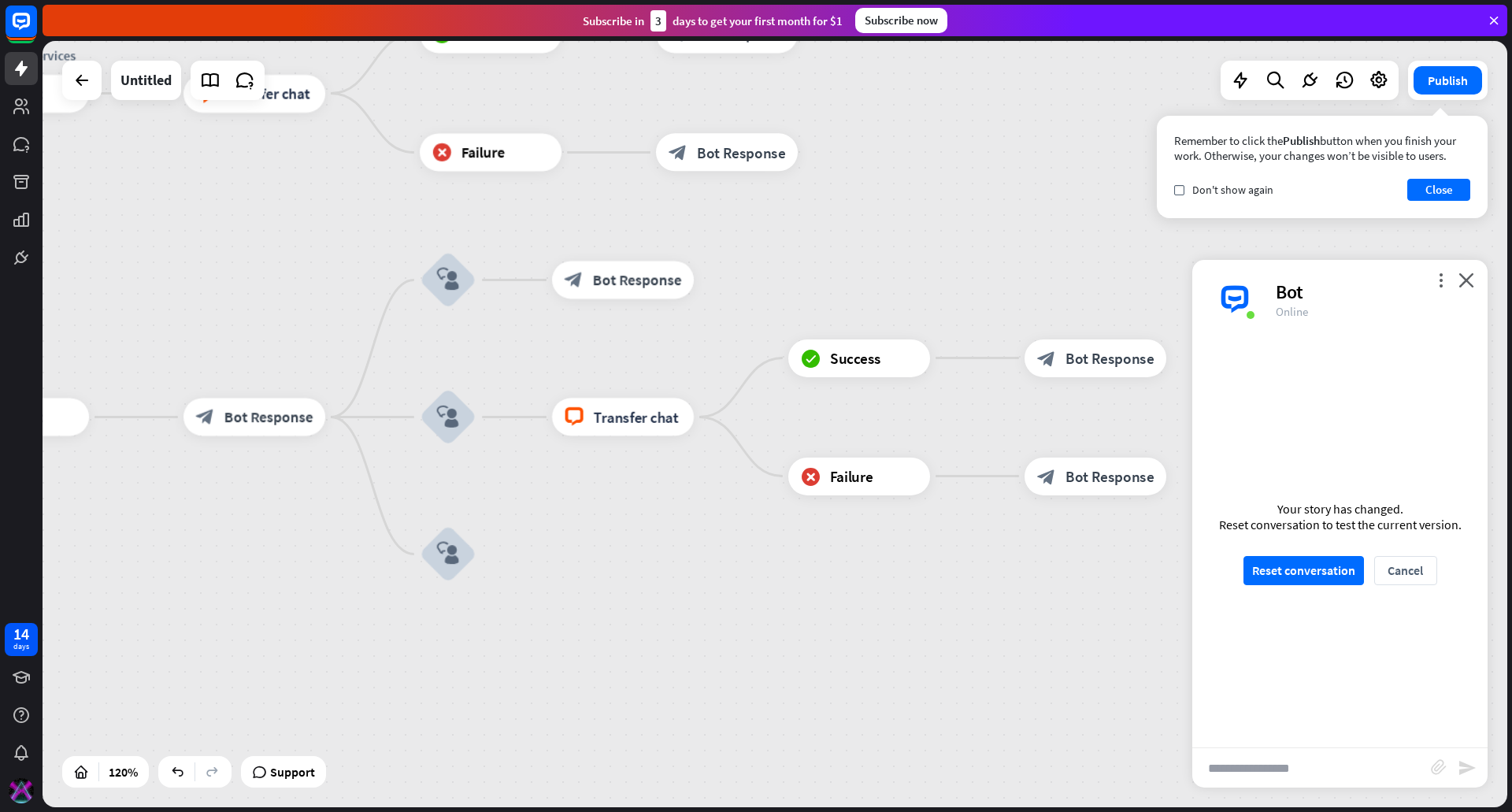
drag, startPoint x: 1116, startPoint y: 578, endPoint x: 738, endPoint y: 553, distance: 378.8
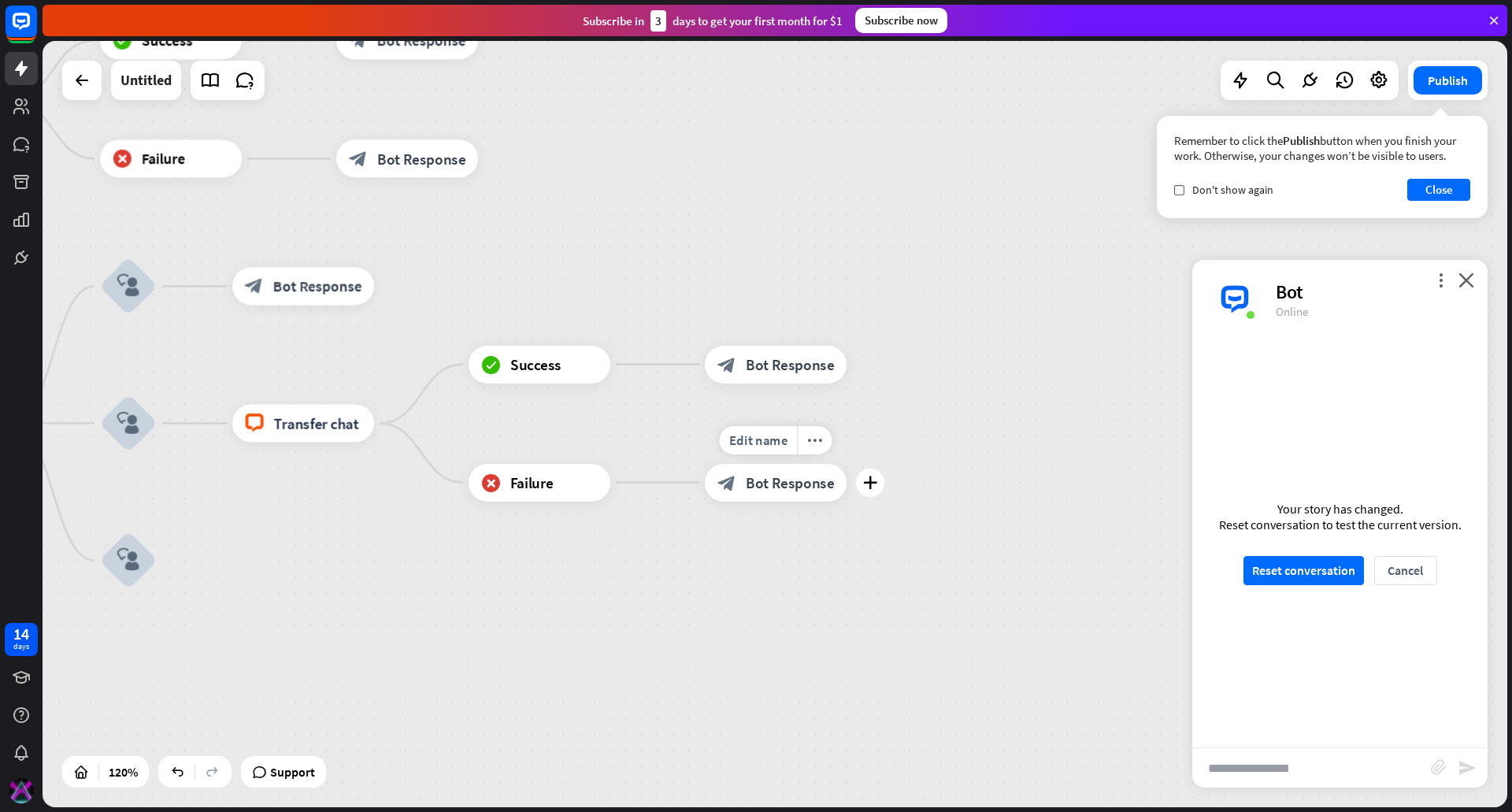
click at [766, 491] on span "Bot Response" at bounding box center [790, 483] width 89 height 19
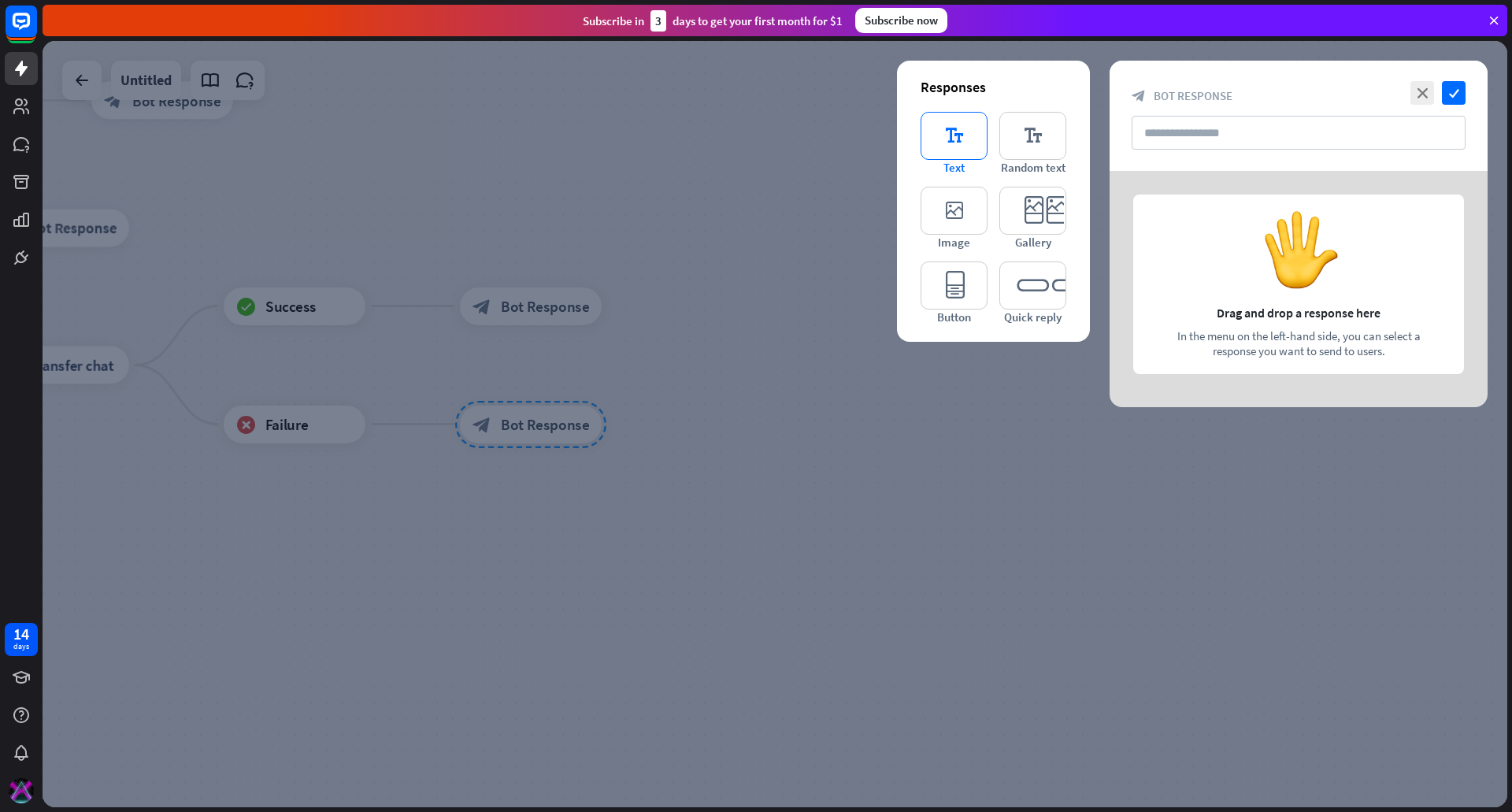
click at [957, 134] on icon "editor_text" at bounding box center [954, 135] width 67 height 48
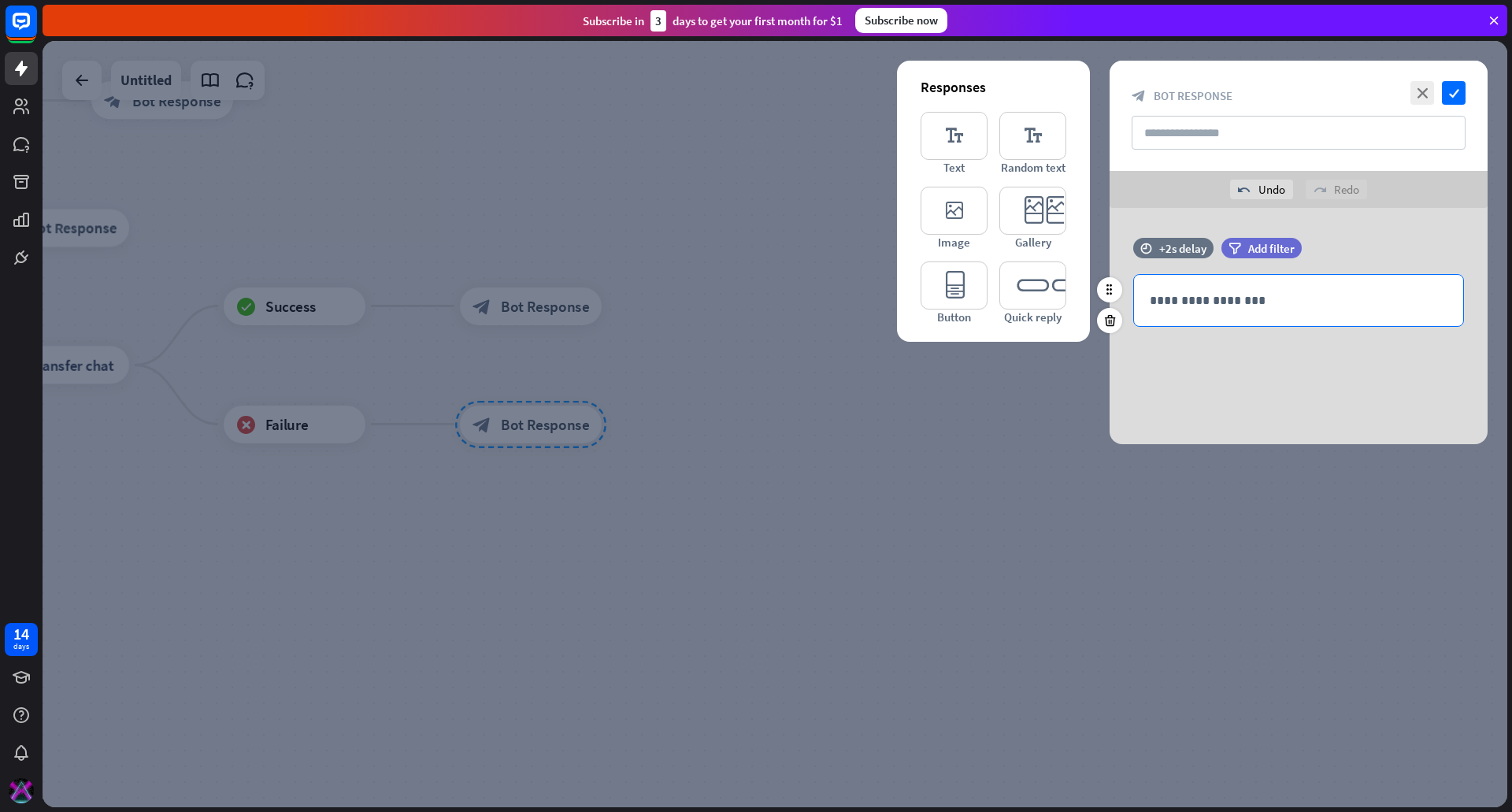
click at [1264, 300] on p "**********" at bounding box center [1298, 300] width 297 height 19
paste div
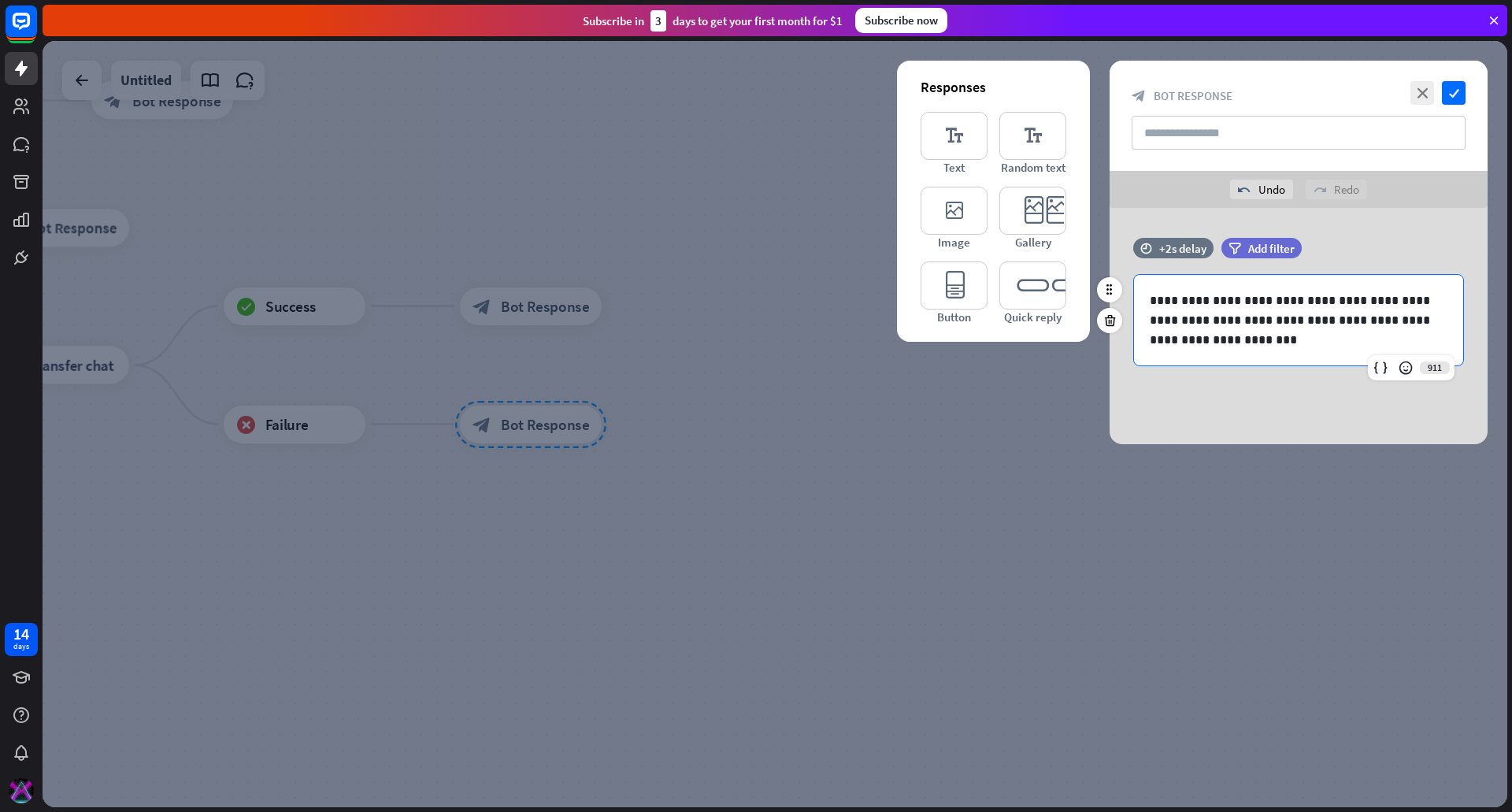
click at [1298, 320] on p "**********" at bounding box center [1298, 320] width 297 height 59
click at [1460, 90] on icon "check" at bounding box center [1453, 92] width 24 height 24
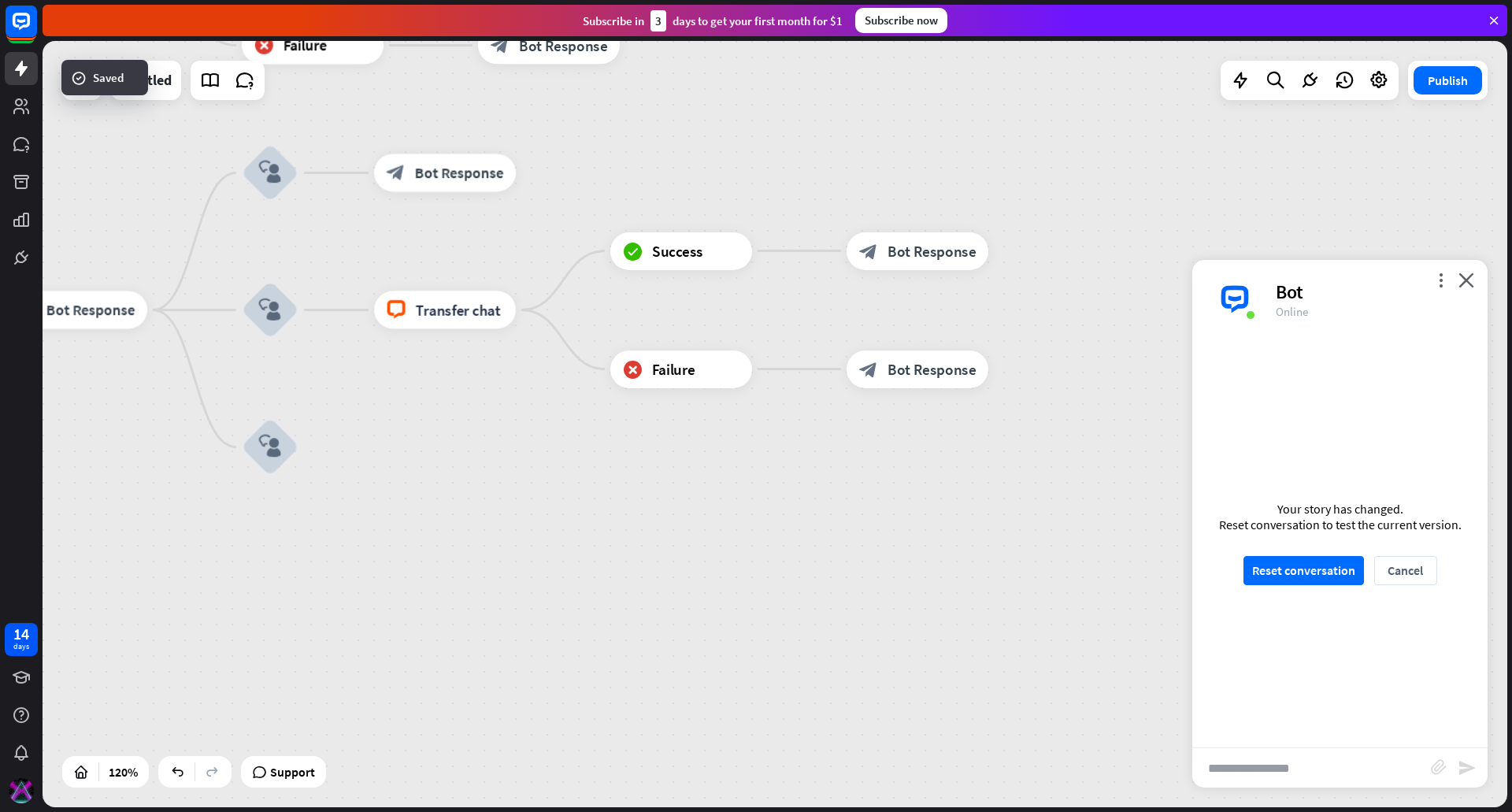
drag, startPoint x: 468, startPoint y: 519, endPoint x: 855, endPoint y: 463, distance: 391.0
click at [855, 463] on div "home_2 Start point Welcome message block_bot_response Bot Response Custom Servi…" at bounding box center [43, 753] width 1758 height 920
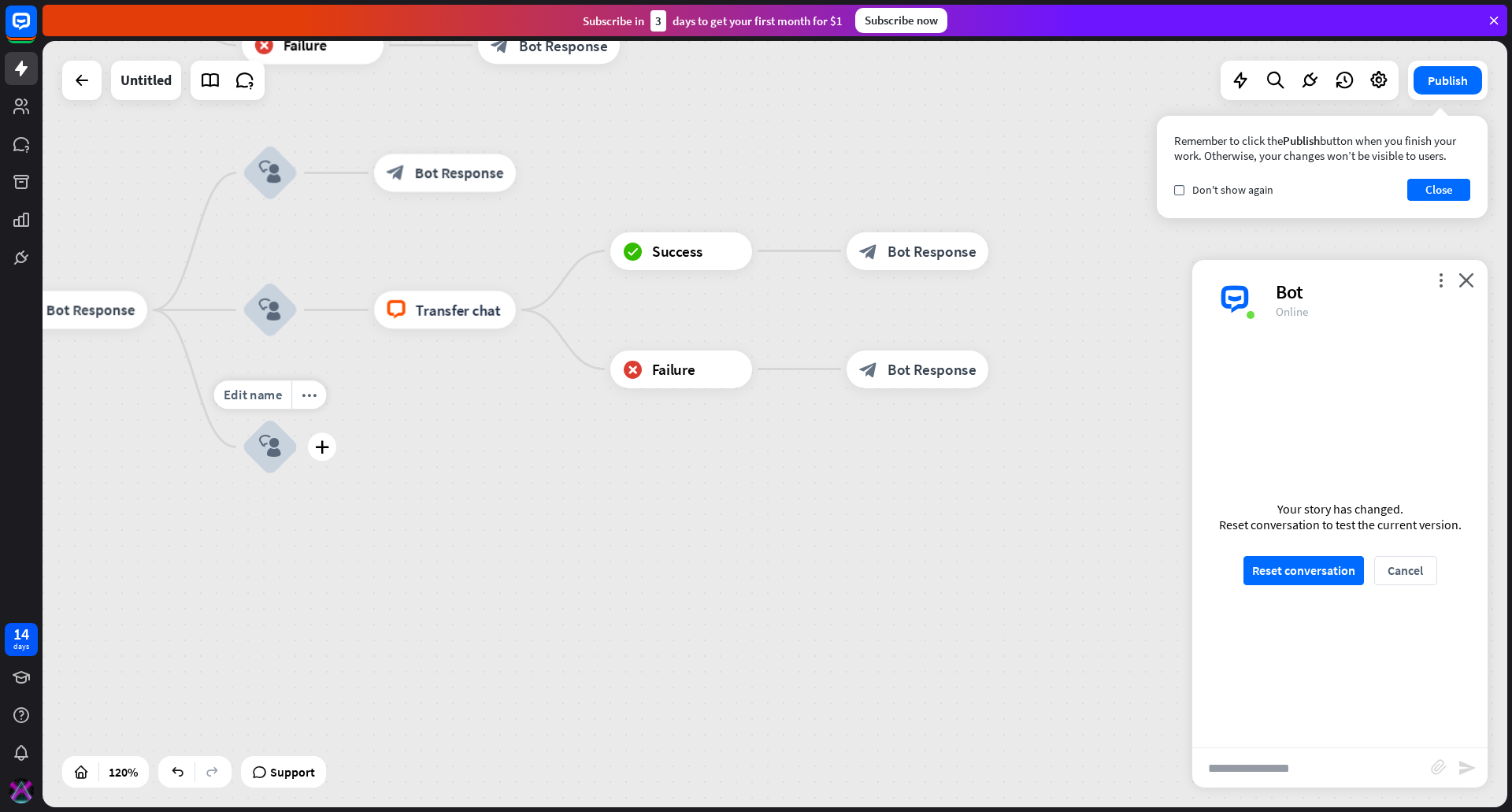
click at [273, 448] on icon "block_user_input" at bounding box center [270, 447] width 23 height 23
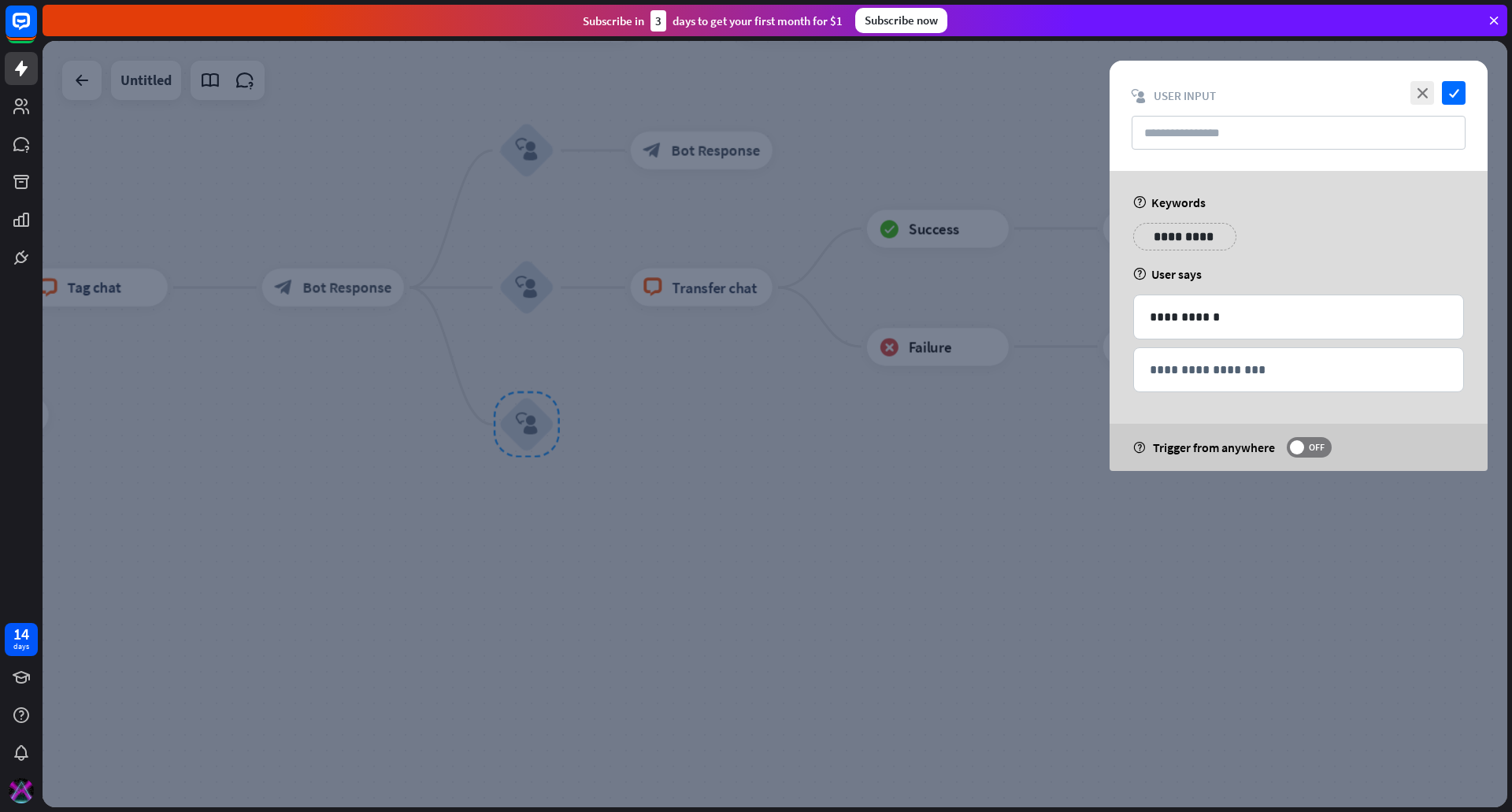
click at [709, 583] on div at bounding box center [774, 424] width 1465 height 766
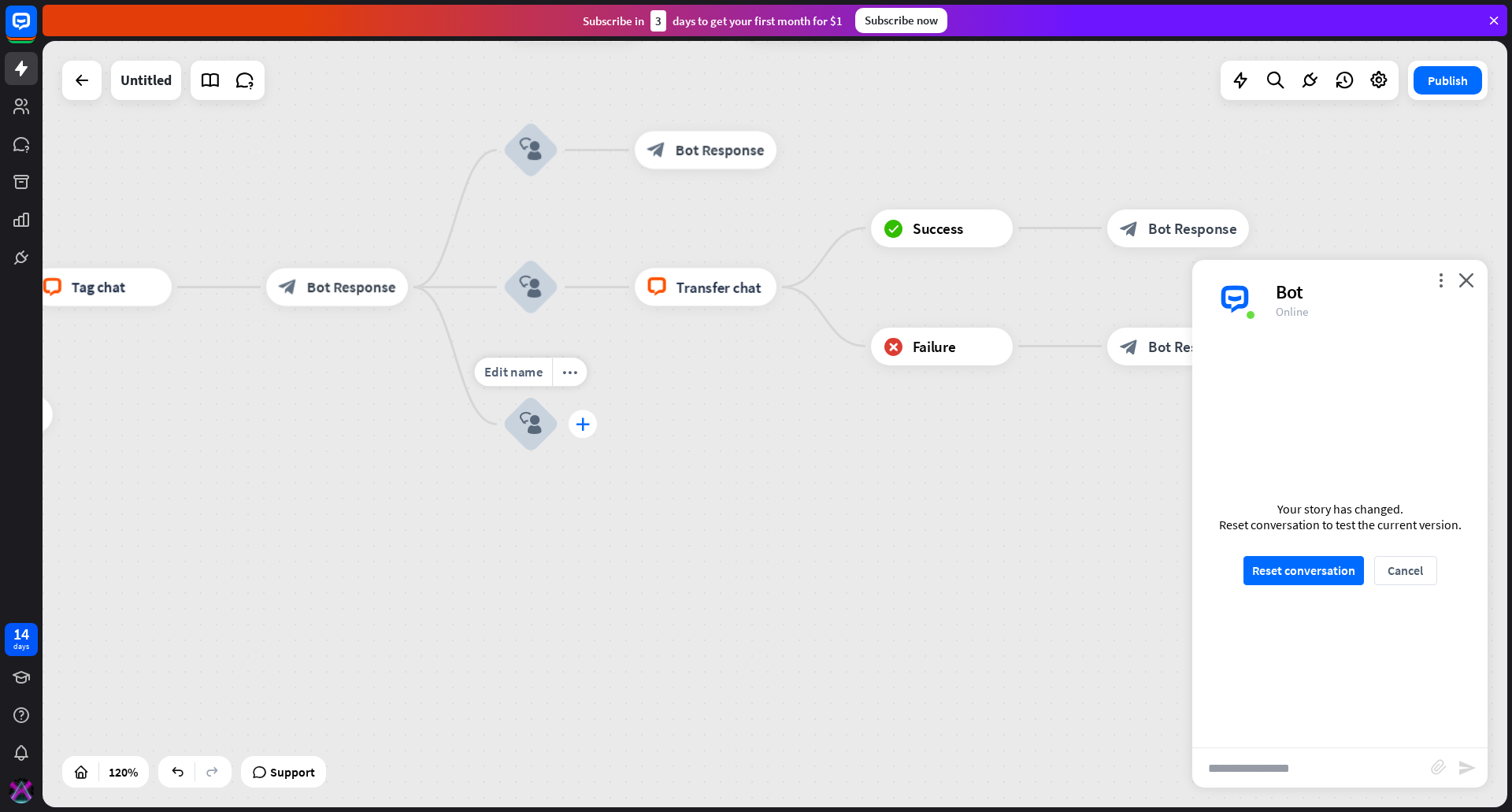
click at [584, 428] on icon "plus" at bounding box center [583, 424] width 14 height 13
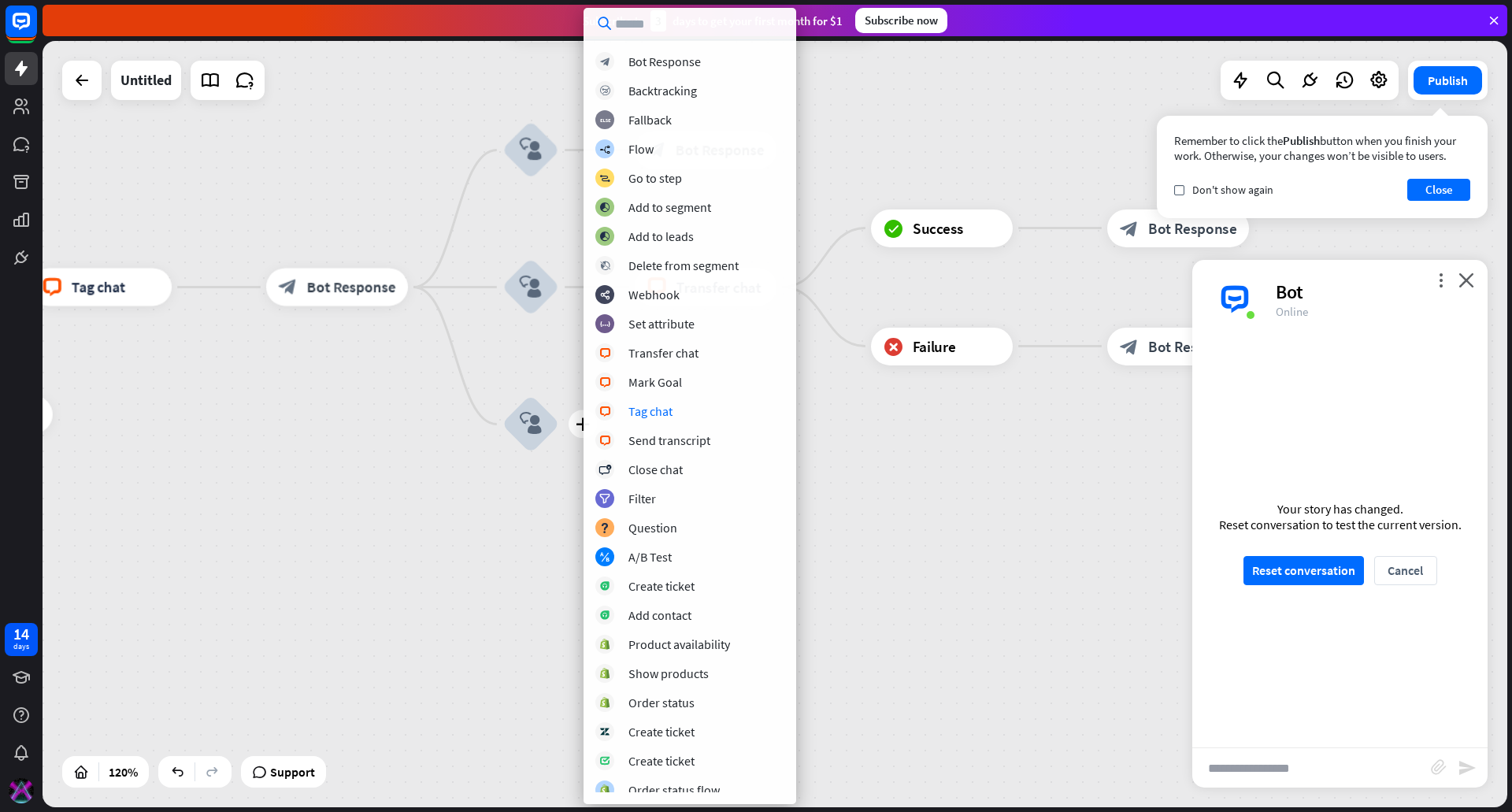
click at [885, 414] on div "home_2 Start point Welcome message block_bot_response Bot Response Custom Servi…" at bounding box center [304, 730] width 1758 height 920
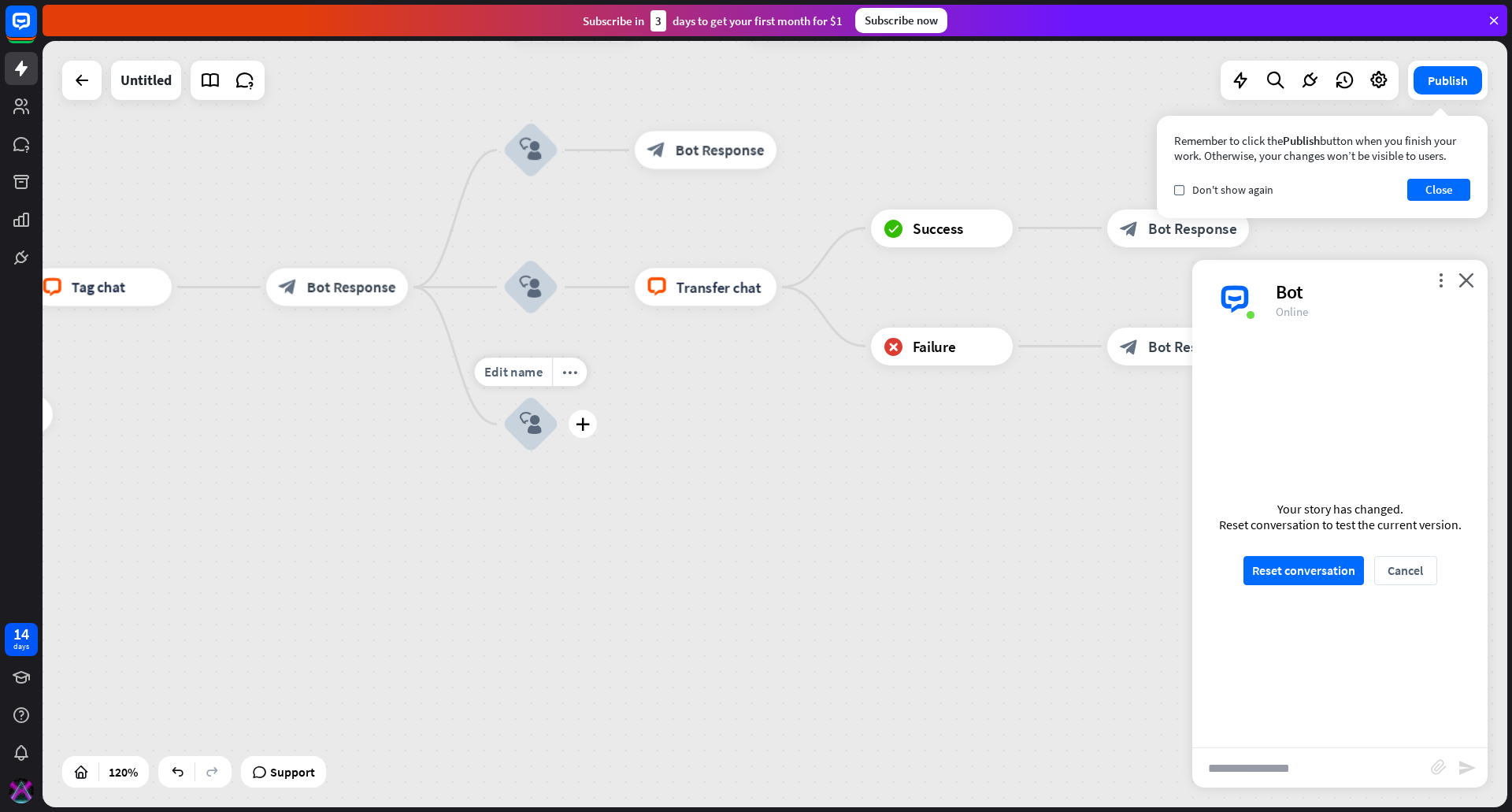
click at [594, 425] on div "plus" at bounding box center [583, 425] width 28 height 28
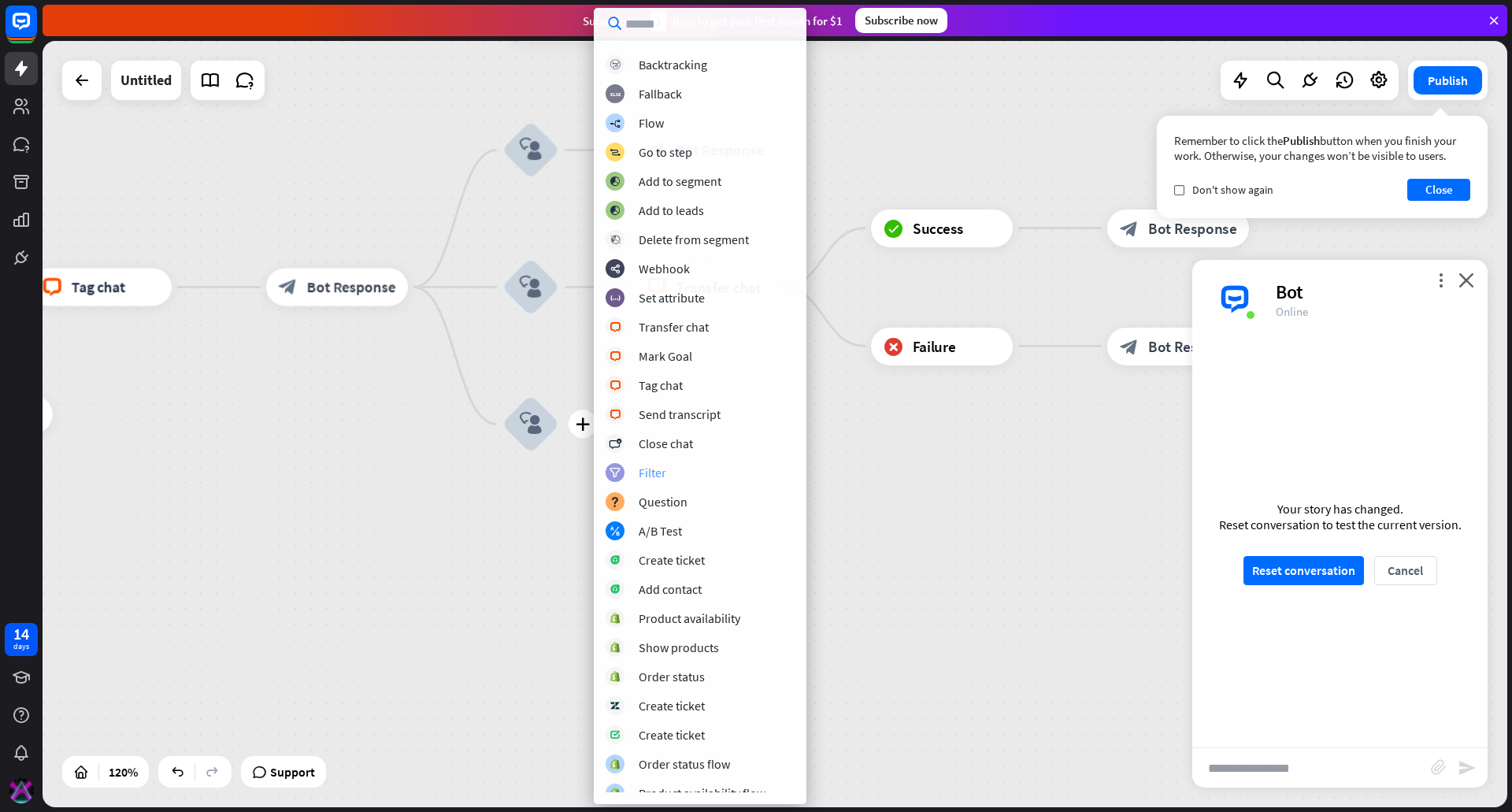
scroll to position [36, 0]
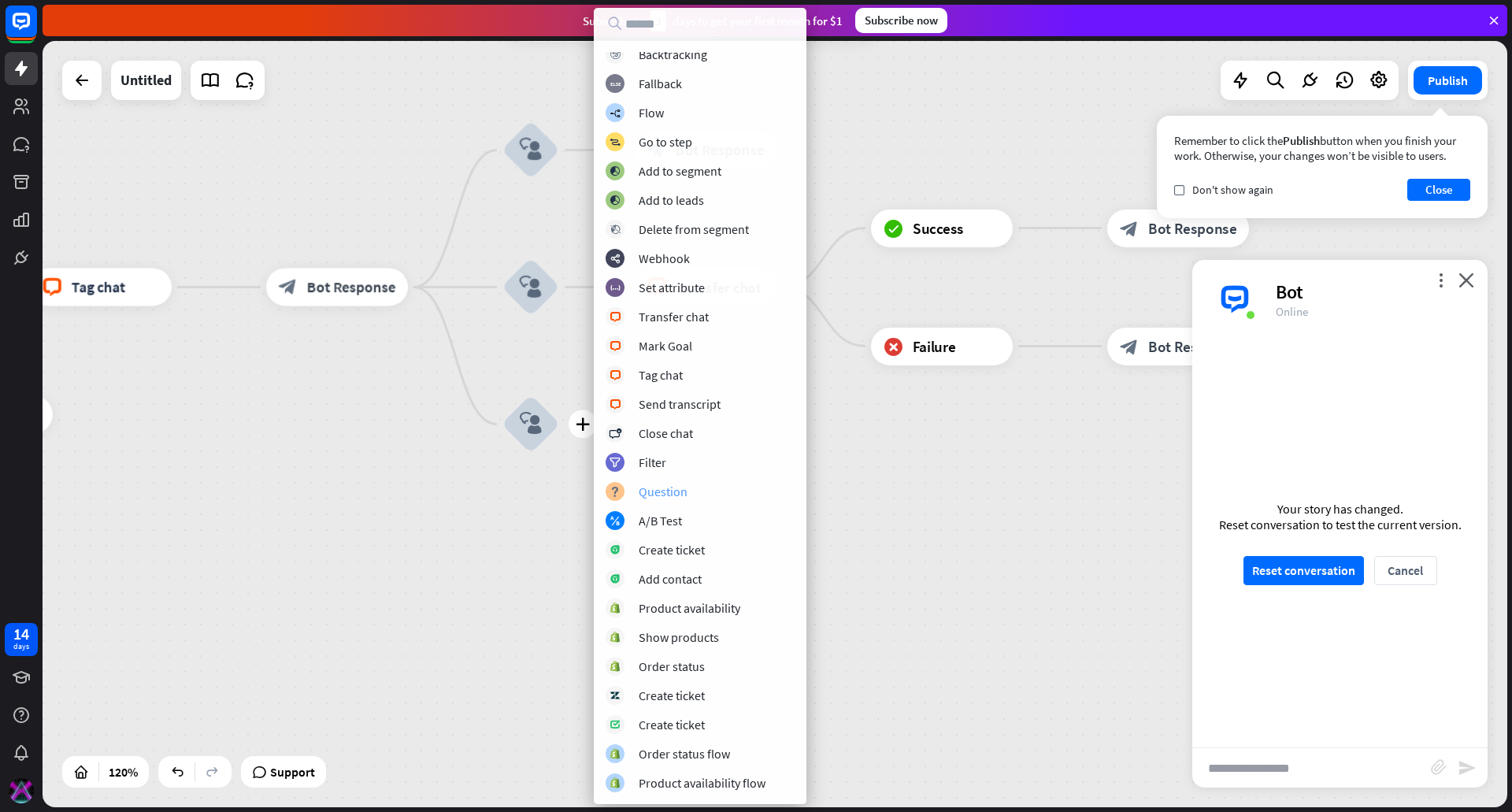
click at [696, 489] on div "block_question Question" at bounding box center [699, 492] width 189 height 19
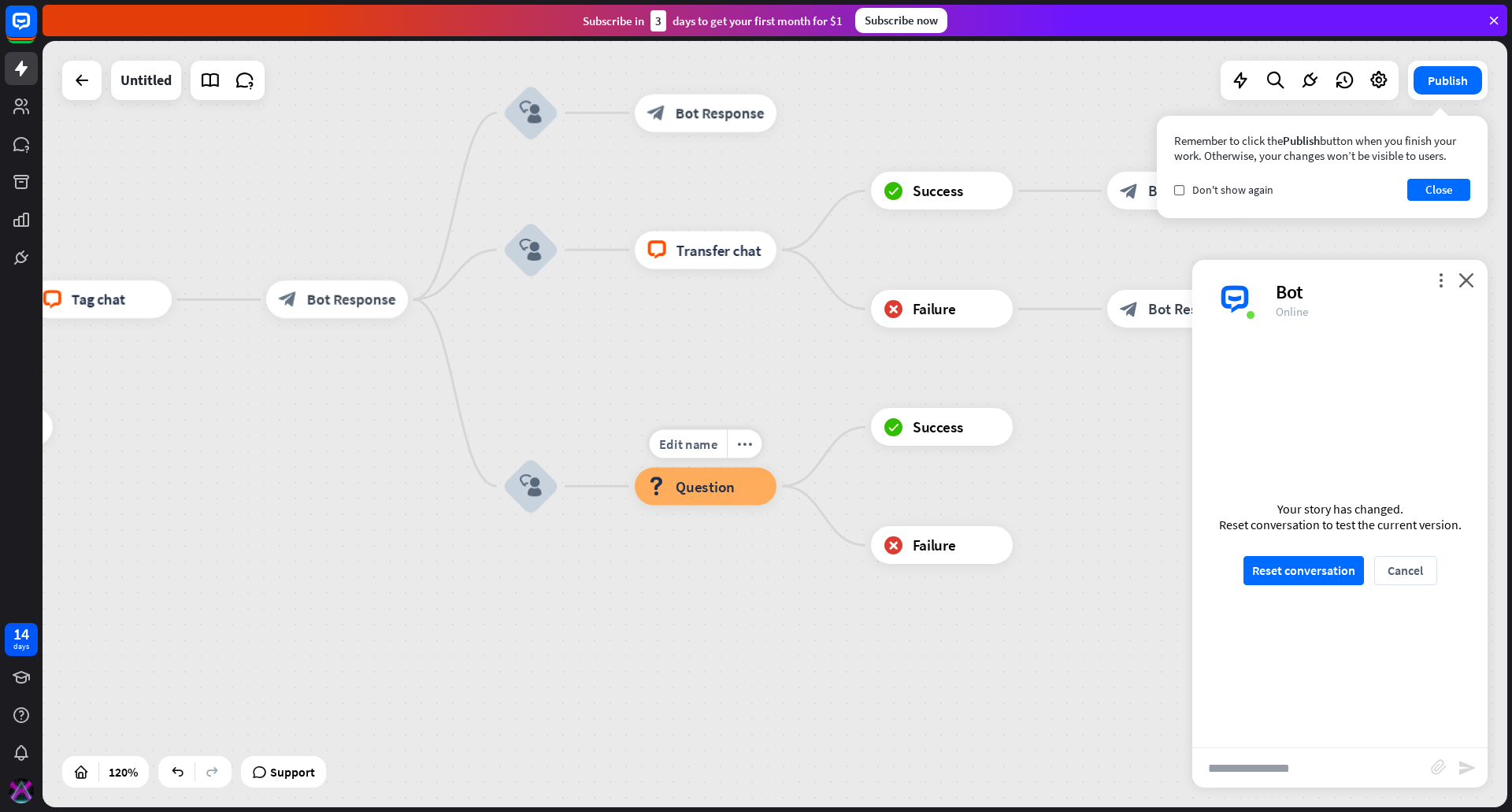
click at [720, 484] on span "Question" at bounding box center [706, 486] width 60 height 19
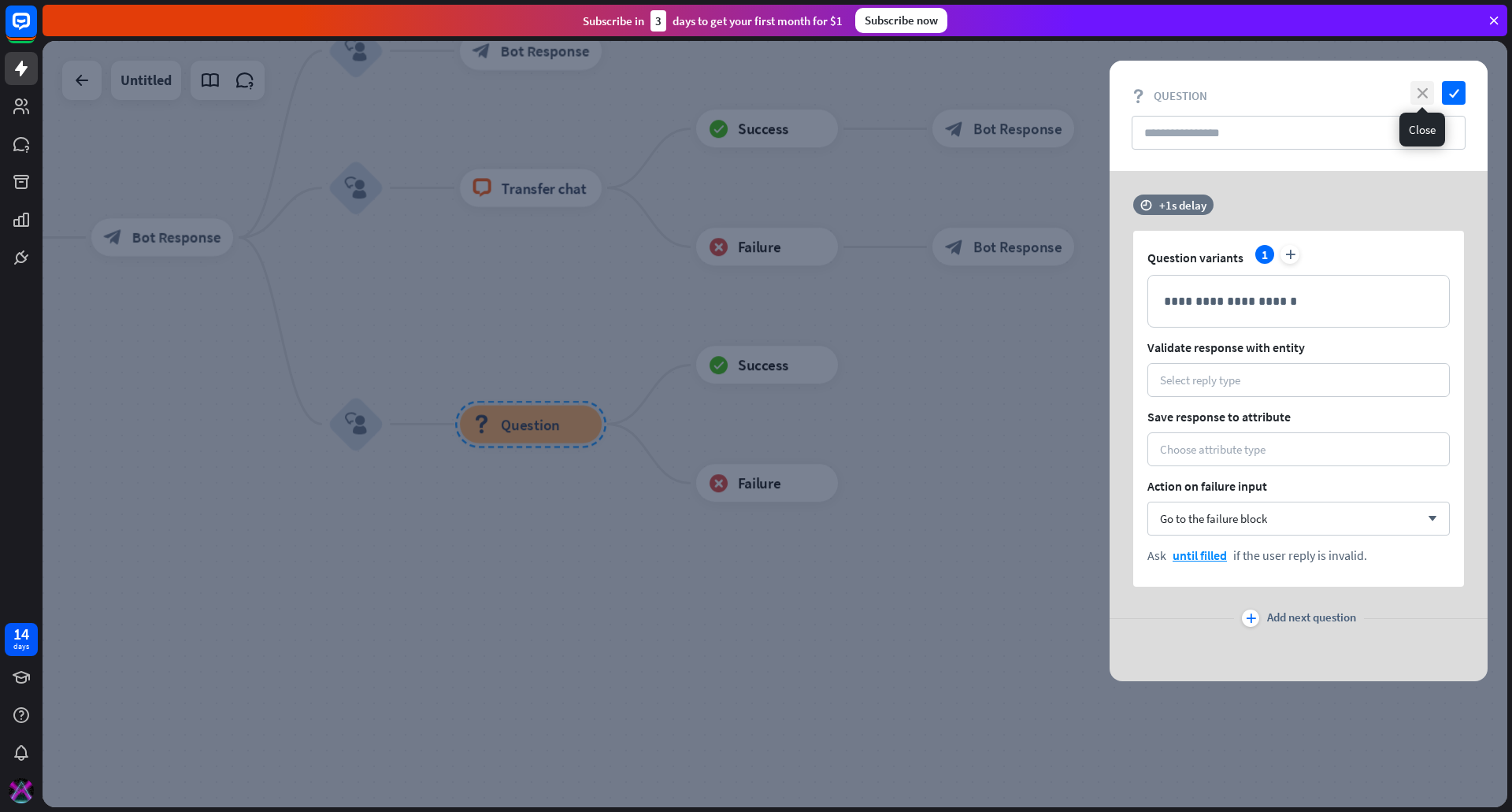
click at [1424, 90] on icon "close" at bounding box center [1422, 92] width 24 height 24
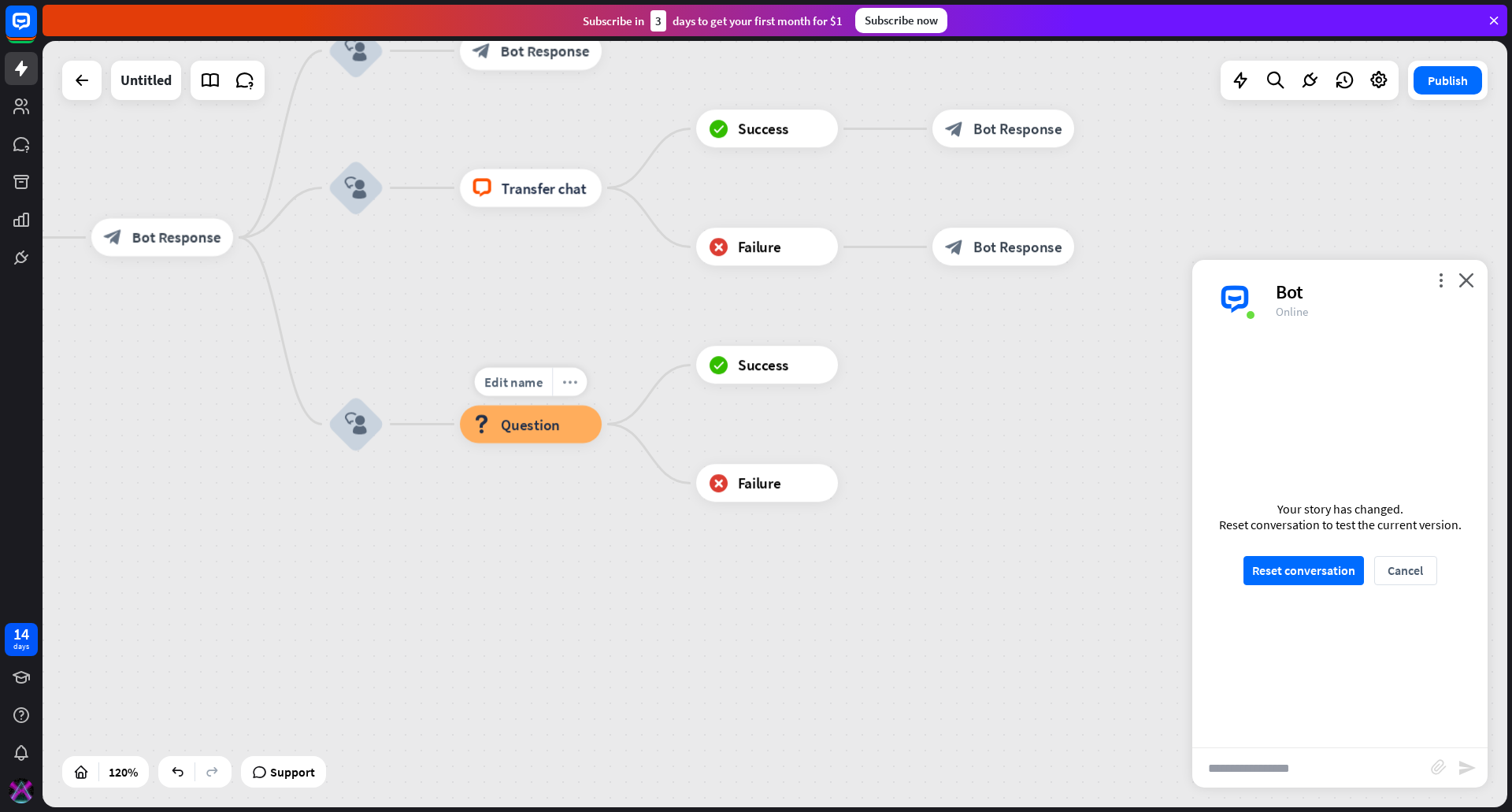
click at [564, 381] on icon "more_horiz" at bounding box center [570, 382] width 15 height 14
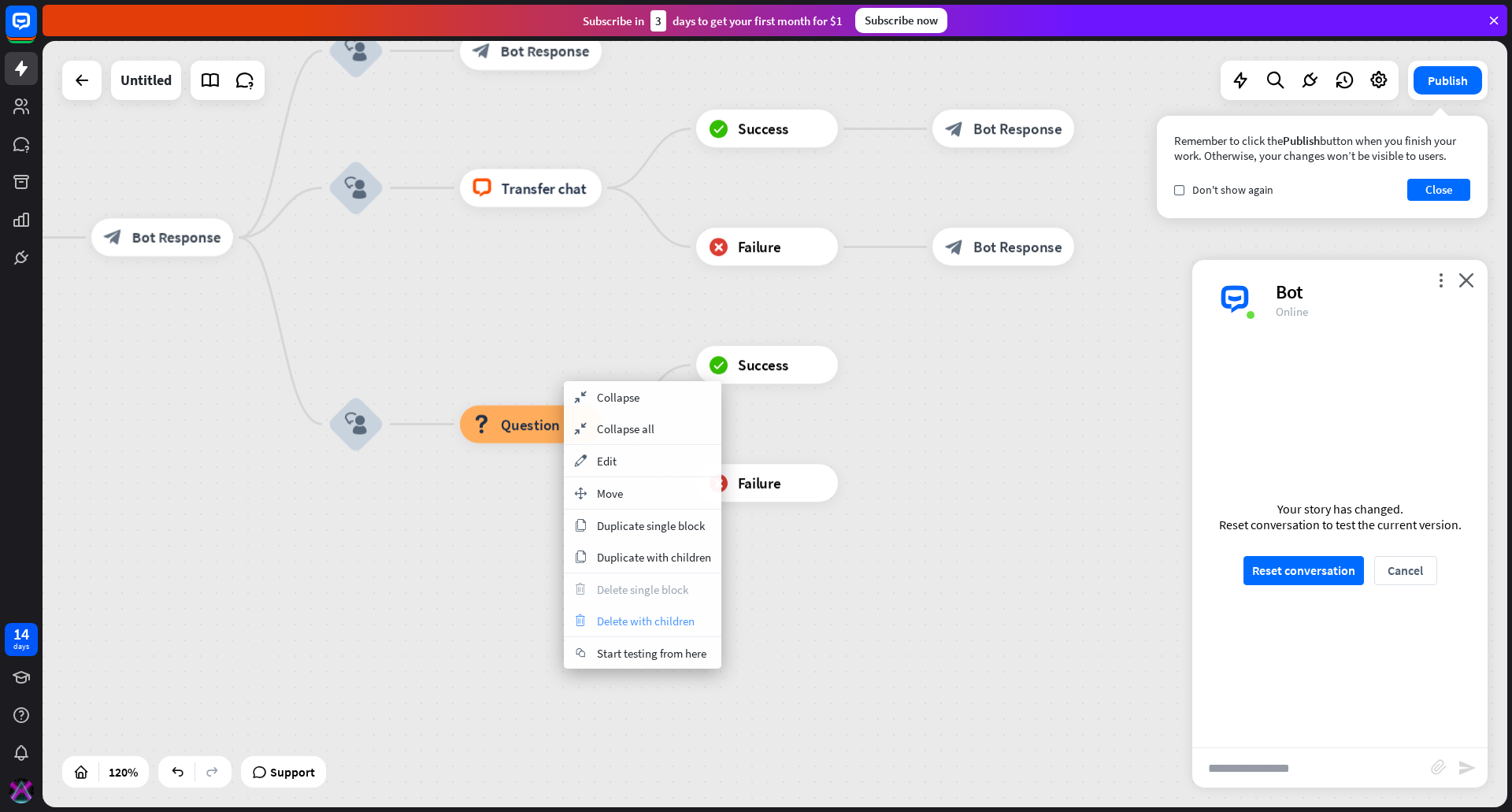
click at [648, 619] on span "Delete with children" at bounding box center [645, 621] width 97 height 15
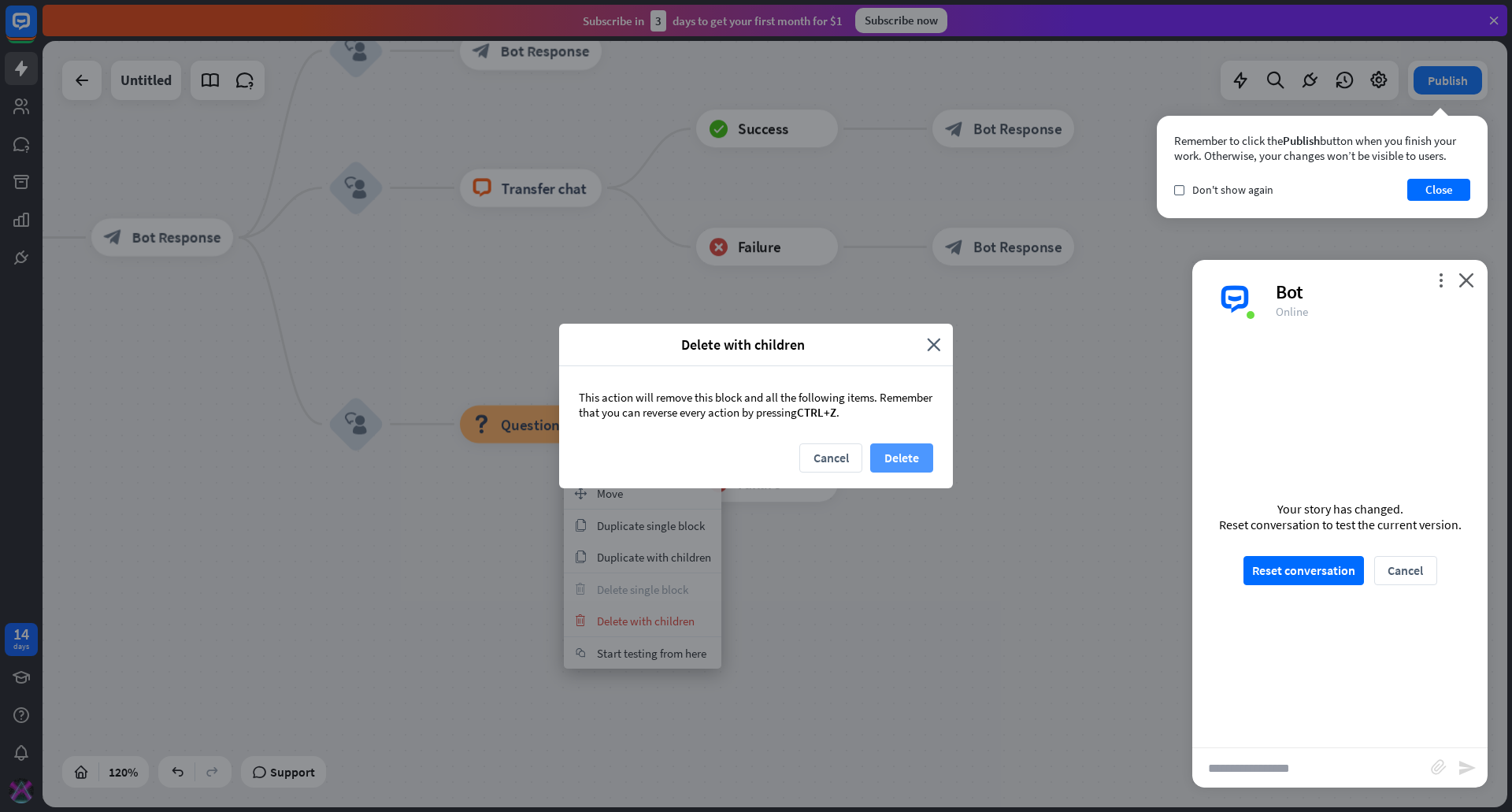
click at [901, 449] on button "Delete" at bounding box center [902, 457] width 63 height 29
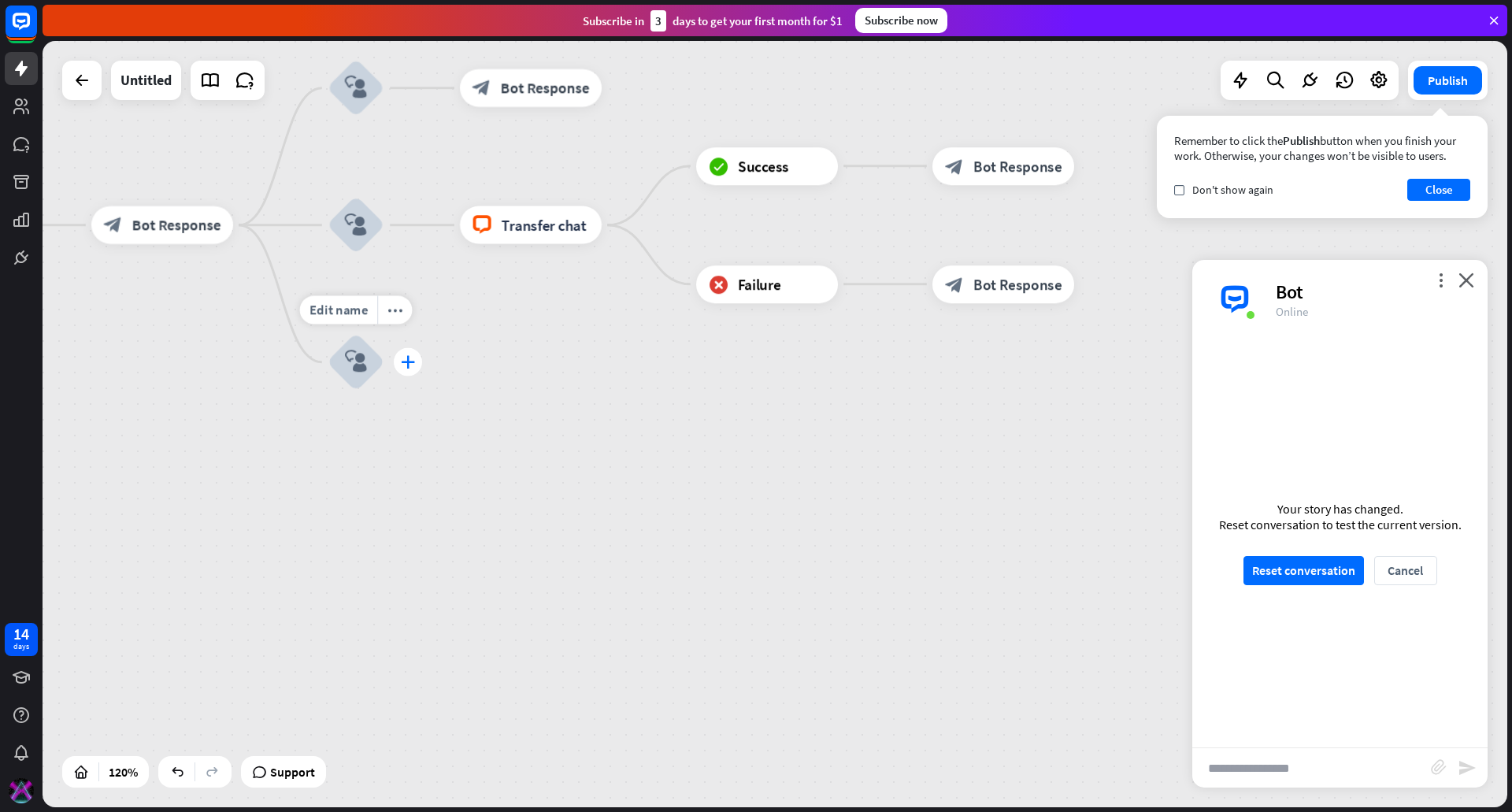
click at [403, 360] on icon "plus" at bounding box center [408, 362] width 14 height 13
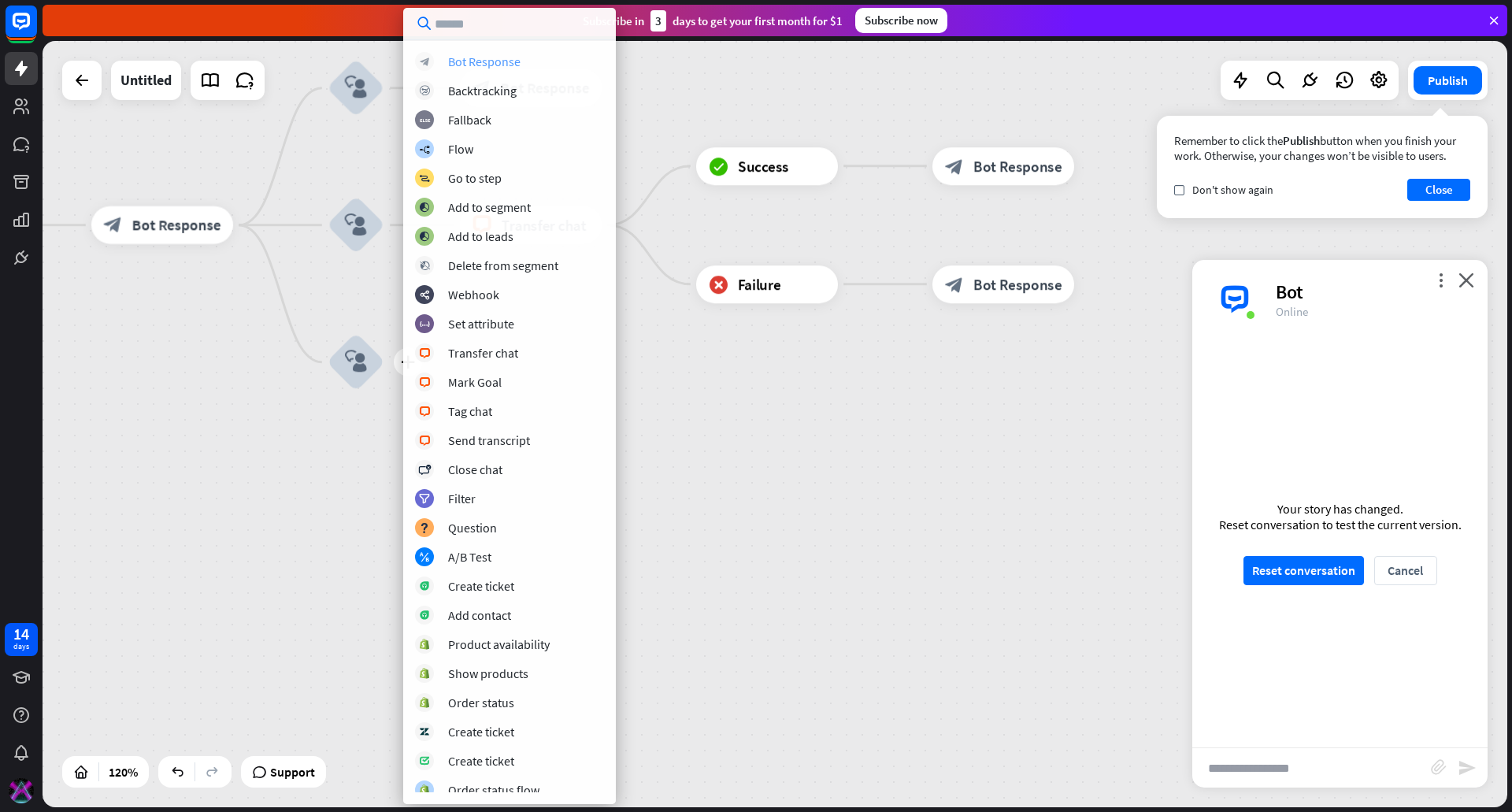
click at [478, 62] on div "Bot Response" at bounding box center [484, 61] width 73 height 16
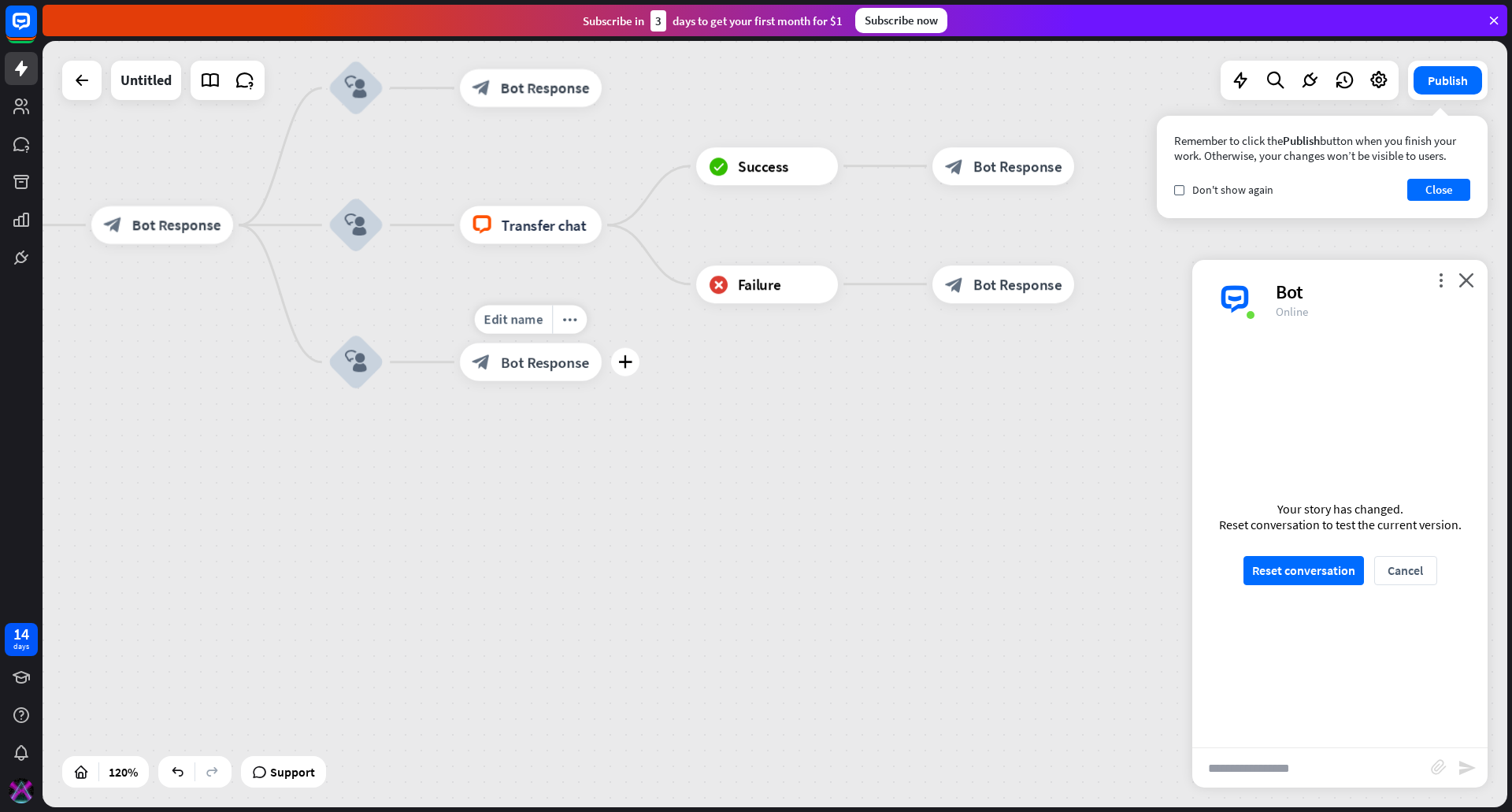
click at [526, 355] on span "Bot Response" at bounding box center [545, 363] width 89 height 19
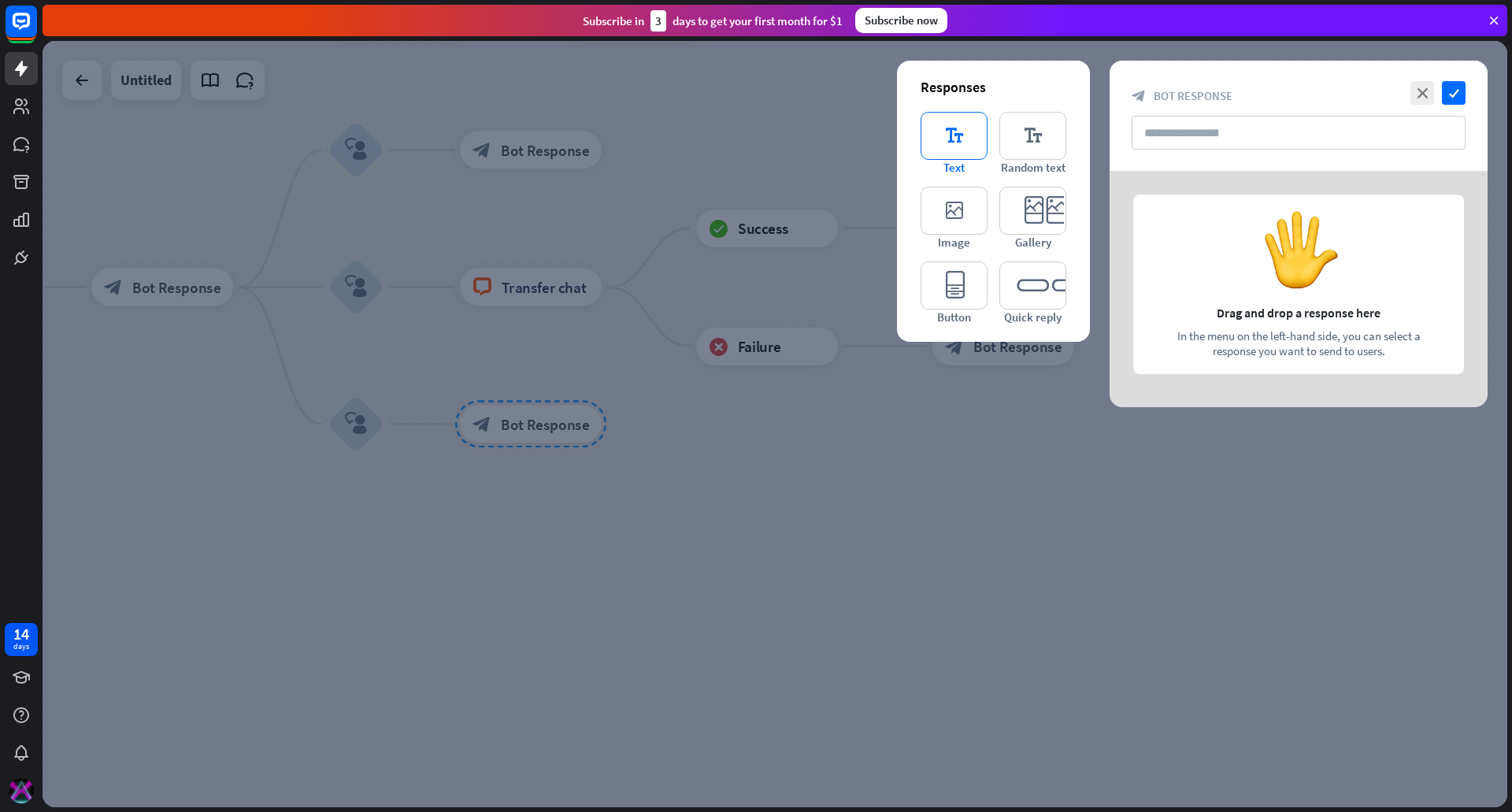
click at [941, 136] on icon "editor_text" at bounding box center [954, 135] width 67 height 48
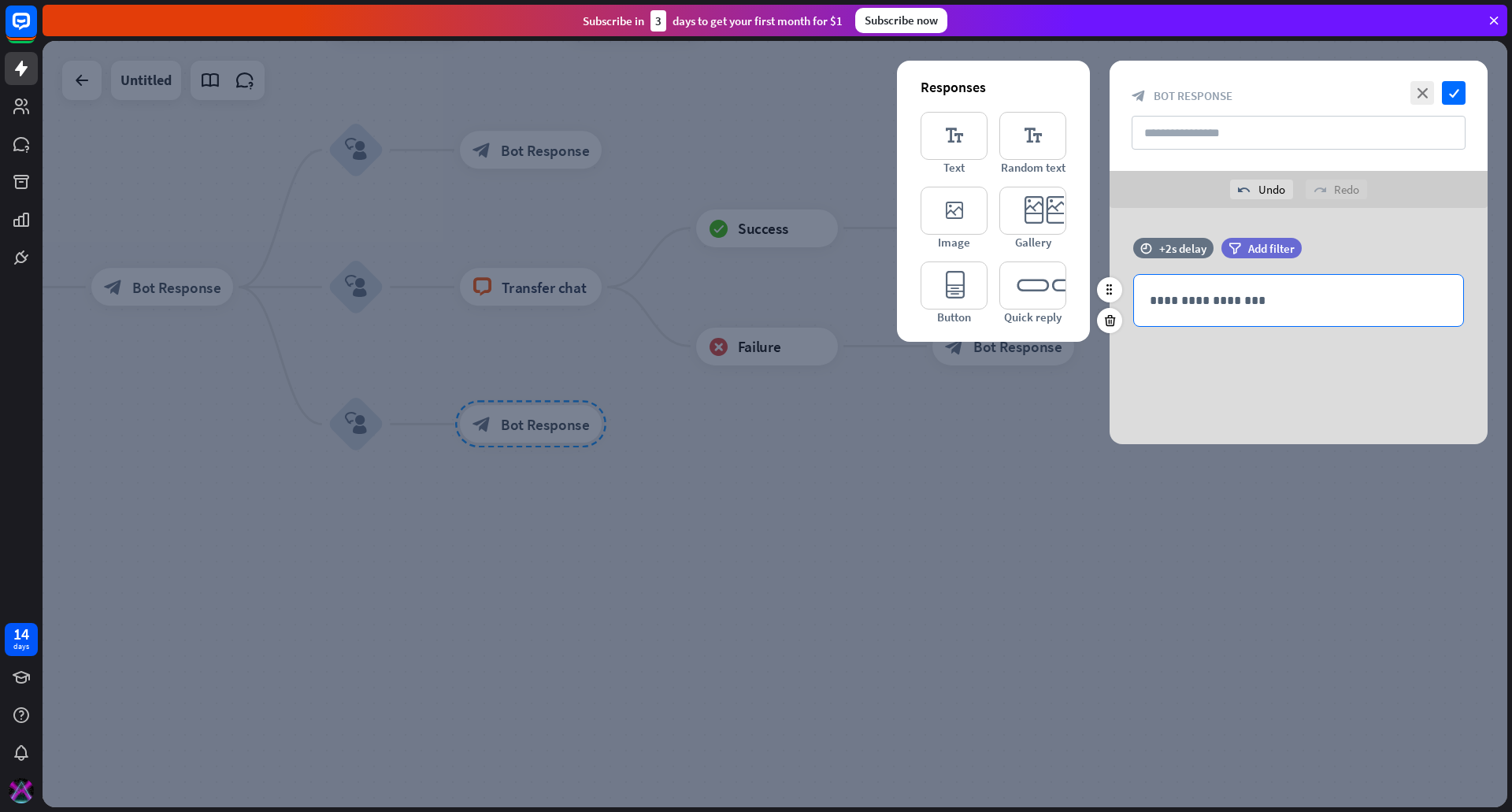
click at [1235, 294] on p "**********" at bounding box center [1298, 300] width 297 height 19
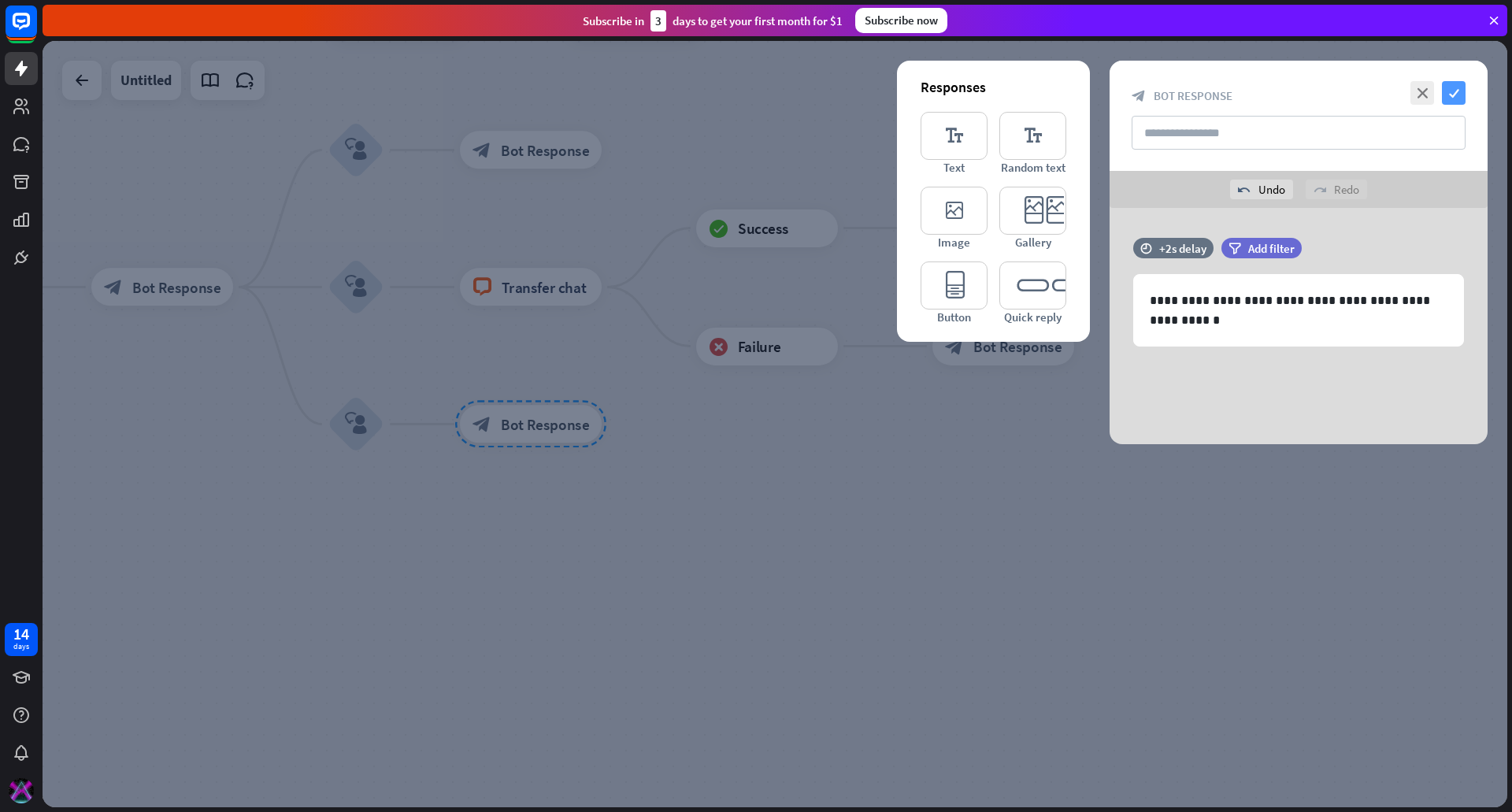
click at [1456, 90] on icon "check" at bounding box center [1453, 92] width 24 height 24
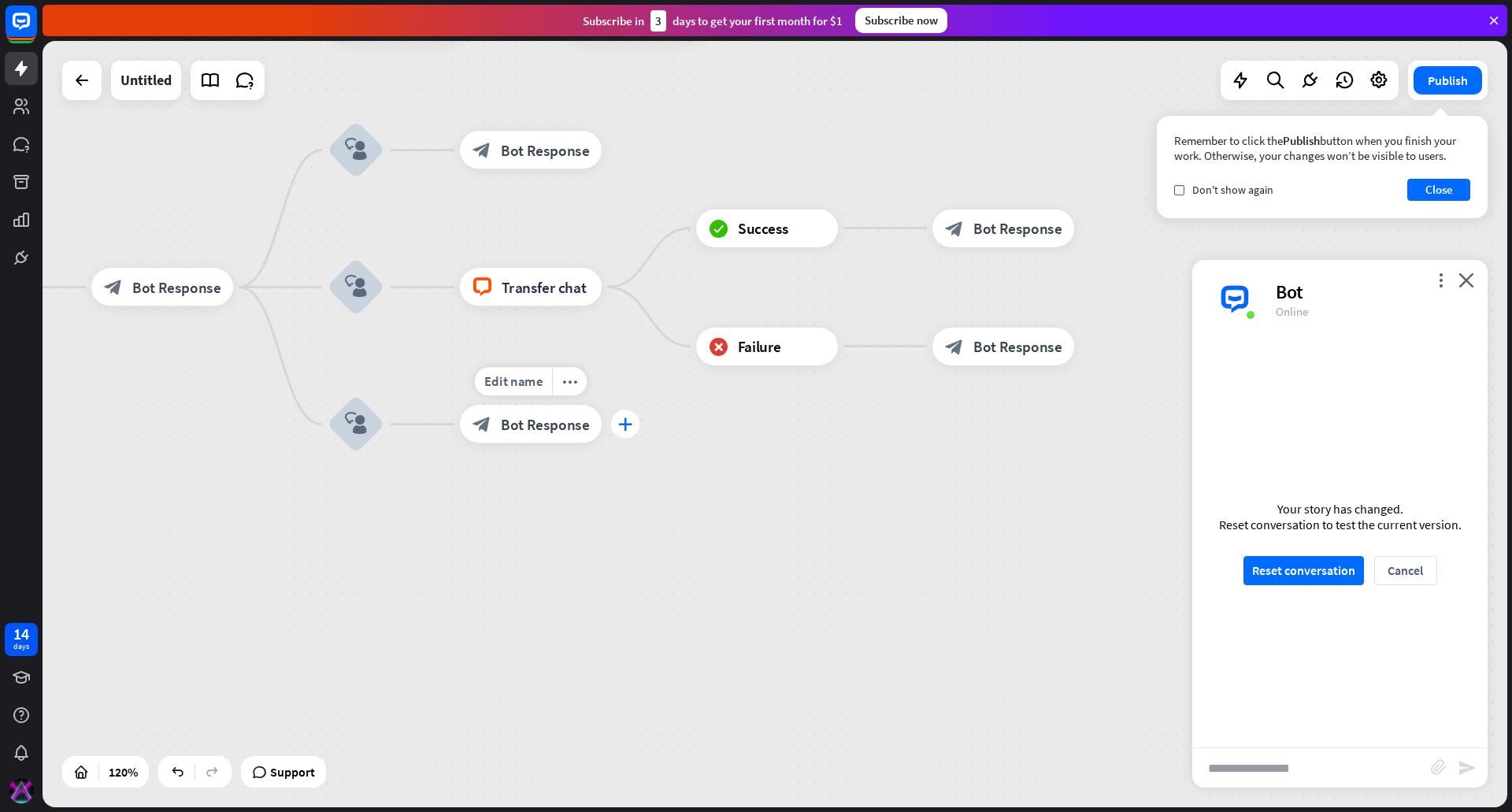
click at [618, 425] on icon "plus" at bounding box center [625, 424] width 14 height 13
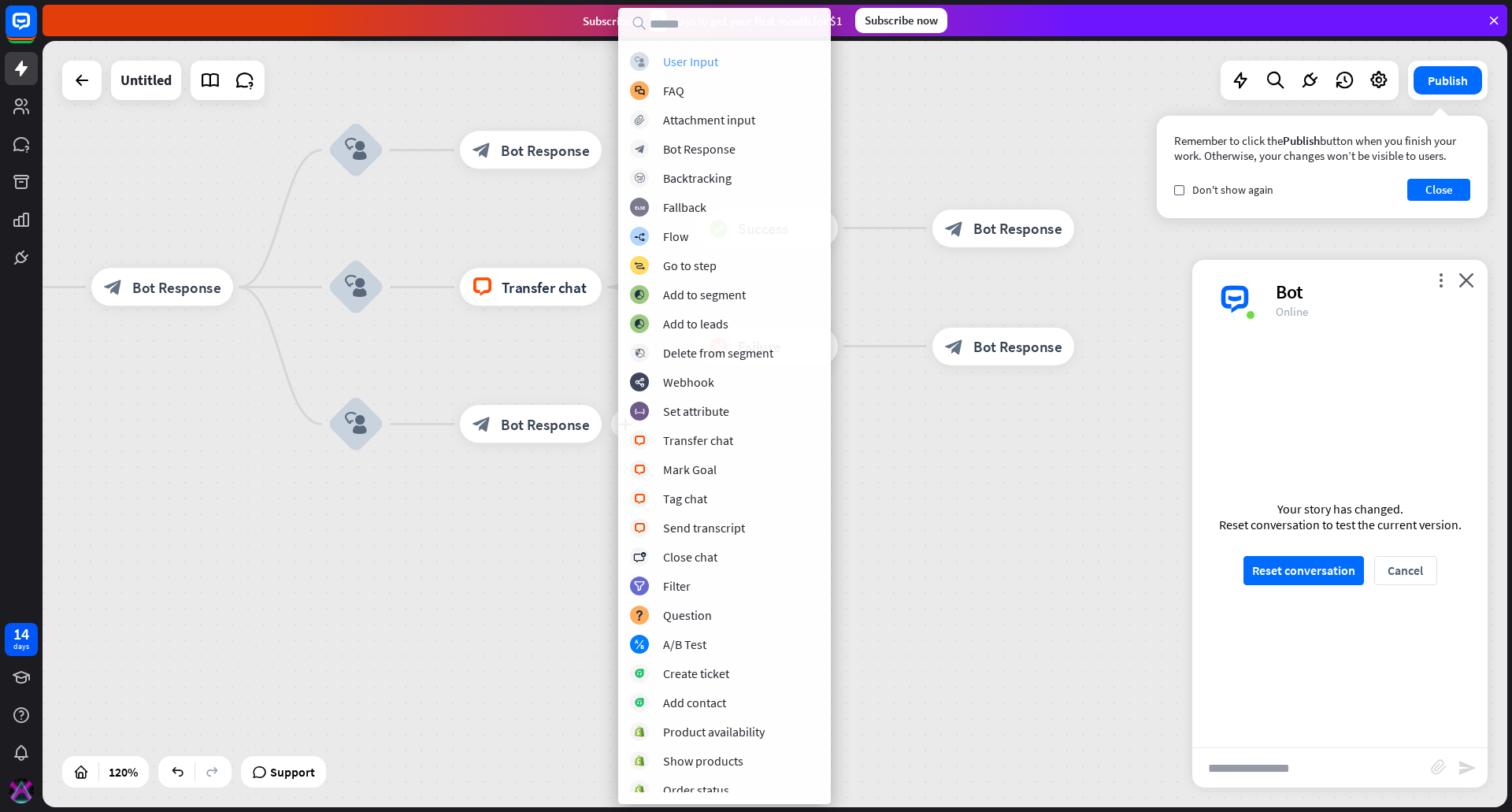
click at [703, 61] on div "User Input" at bounding box center [691, 61] width 55 height 16
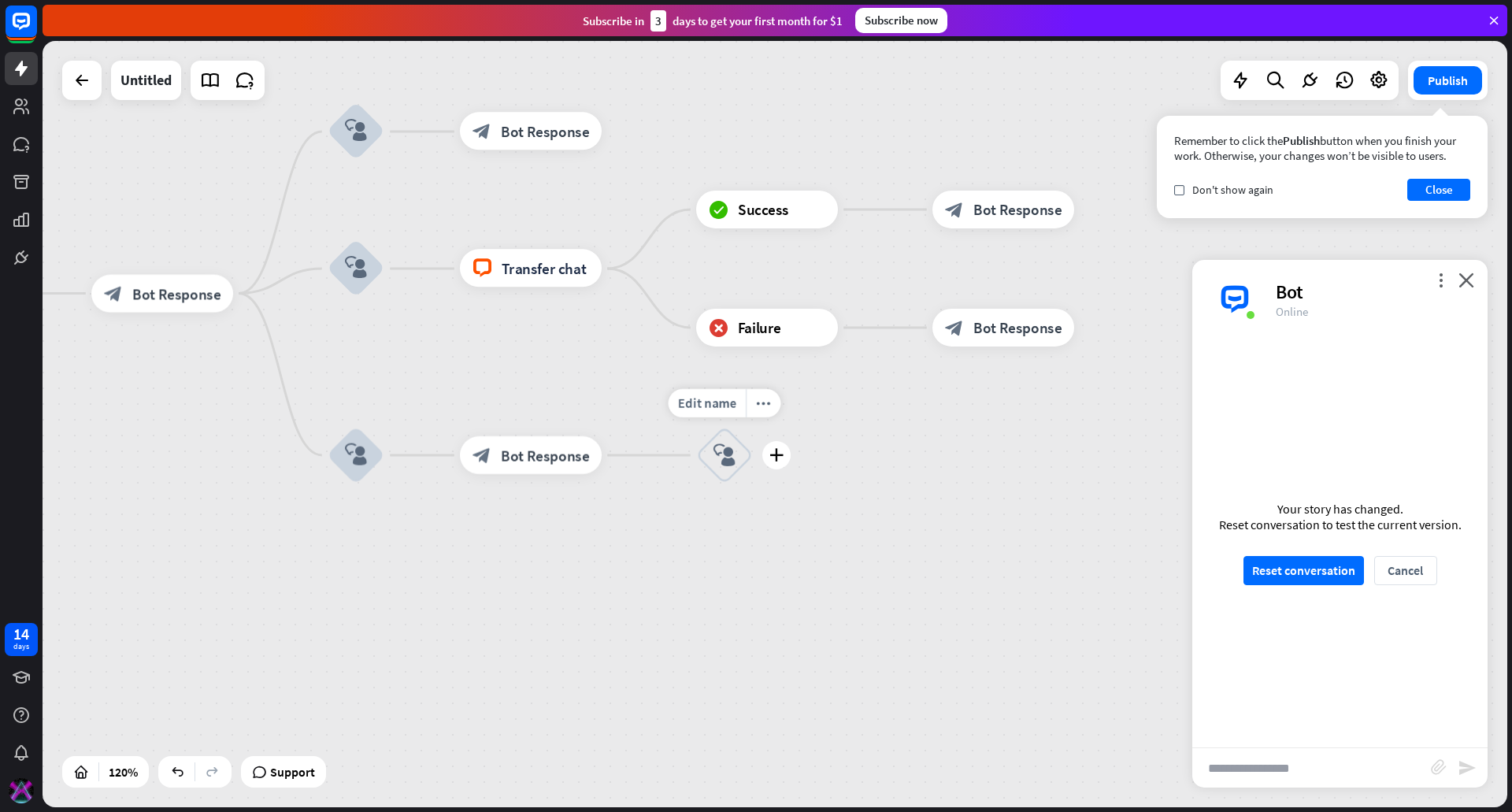
click at [733, 455] on icon "block_user_input" at bounding box center [725, 455] width 23 height 23
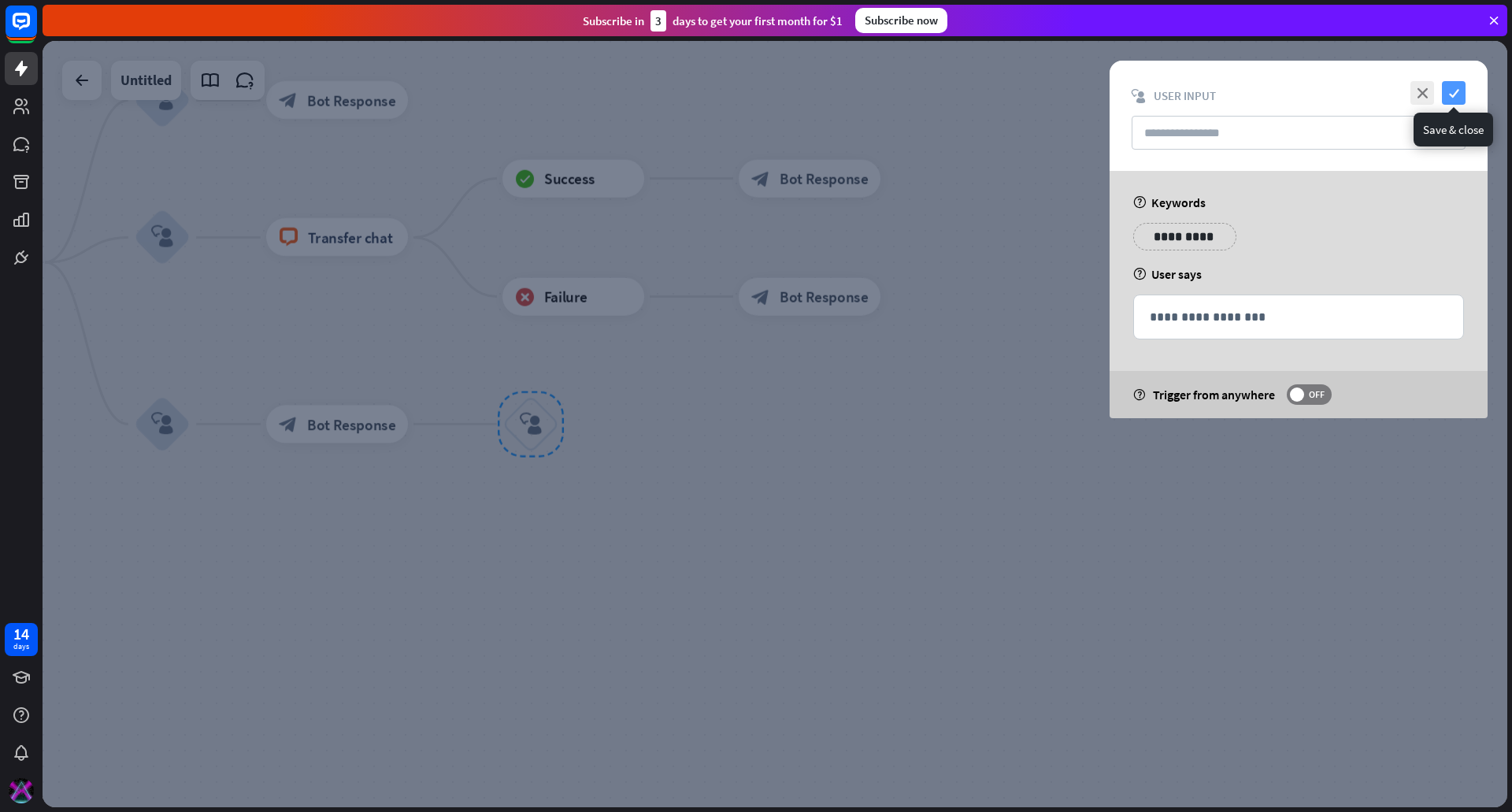
click at [1458, 96] on icon "check" at bounding box center [1453, 92] width 24 height 24
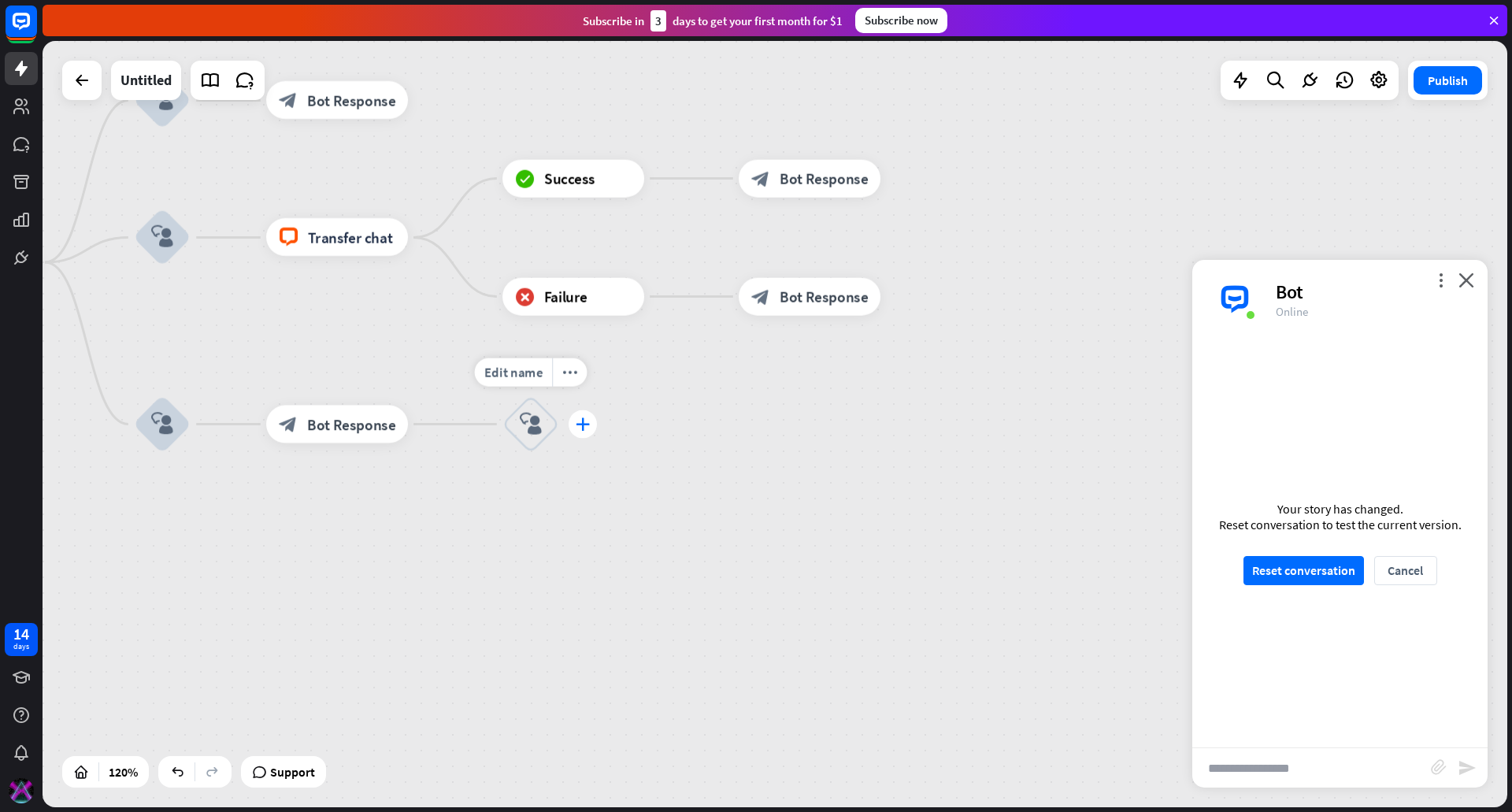
click at [583, 423] on icon "plus" at bounding box center [583, 424] width 14 height 13
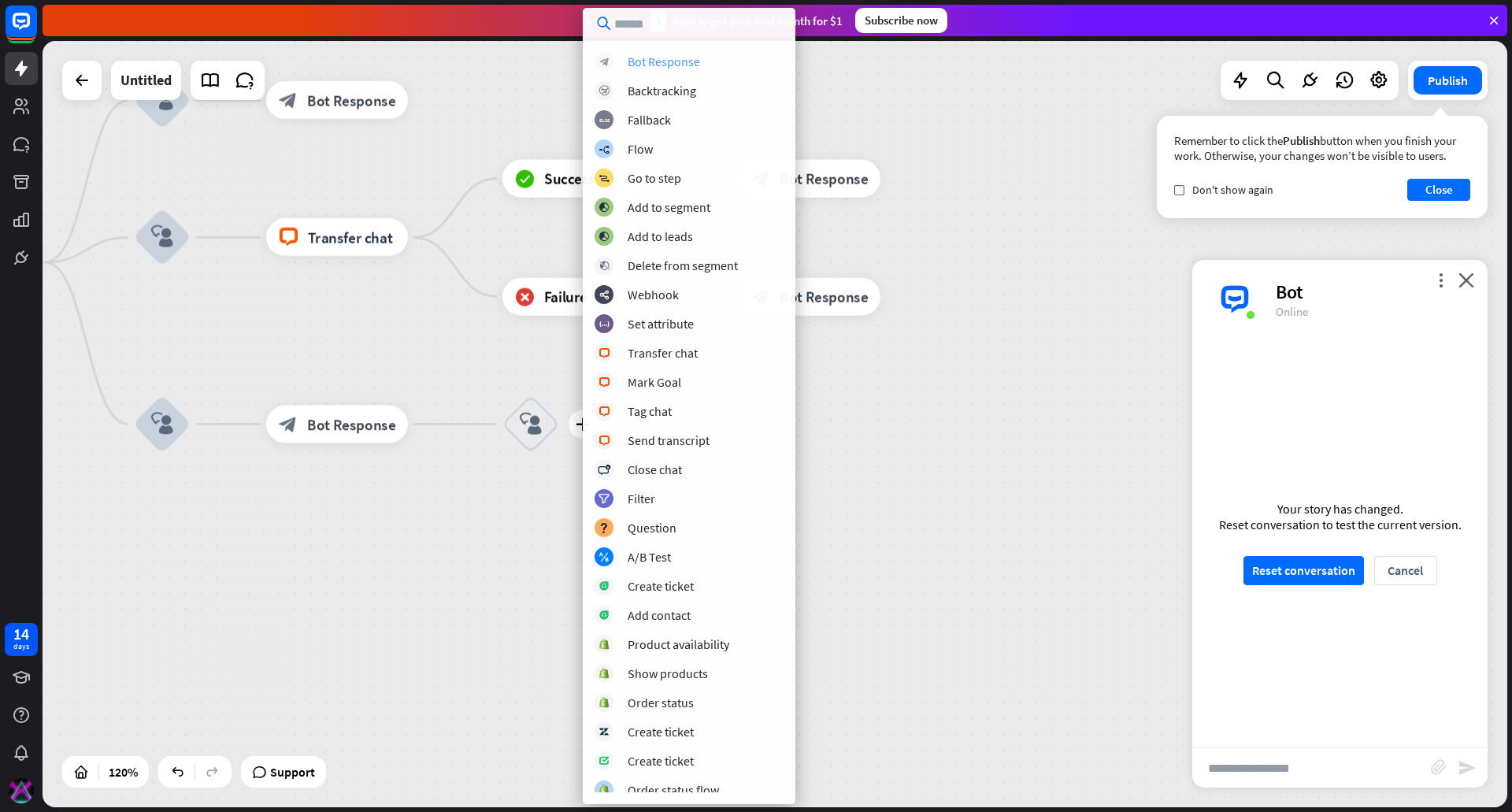
click at [694, 62] on div "Bot Response" at bounding box center [663, 61] width 73 height 16
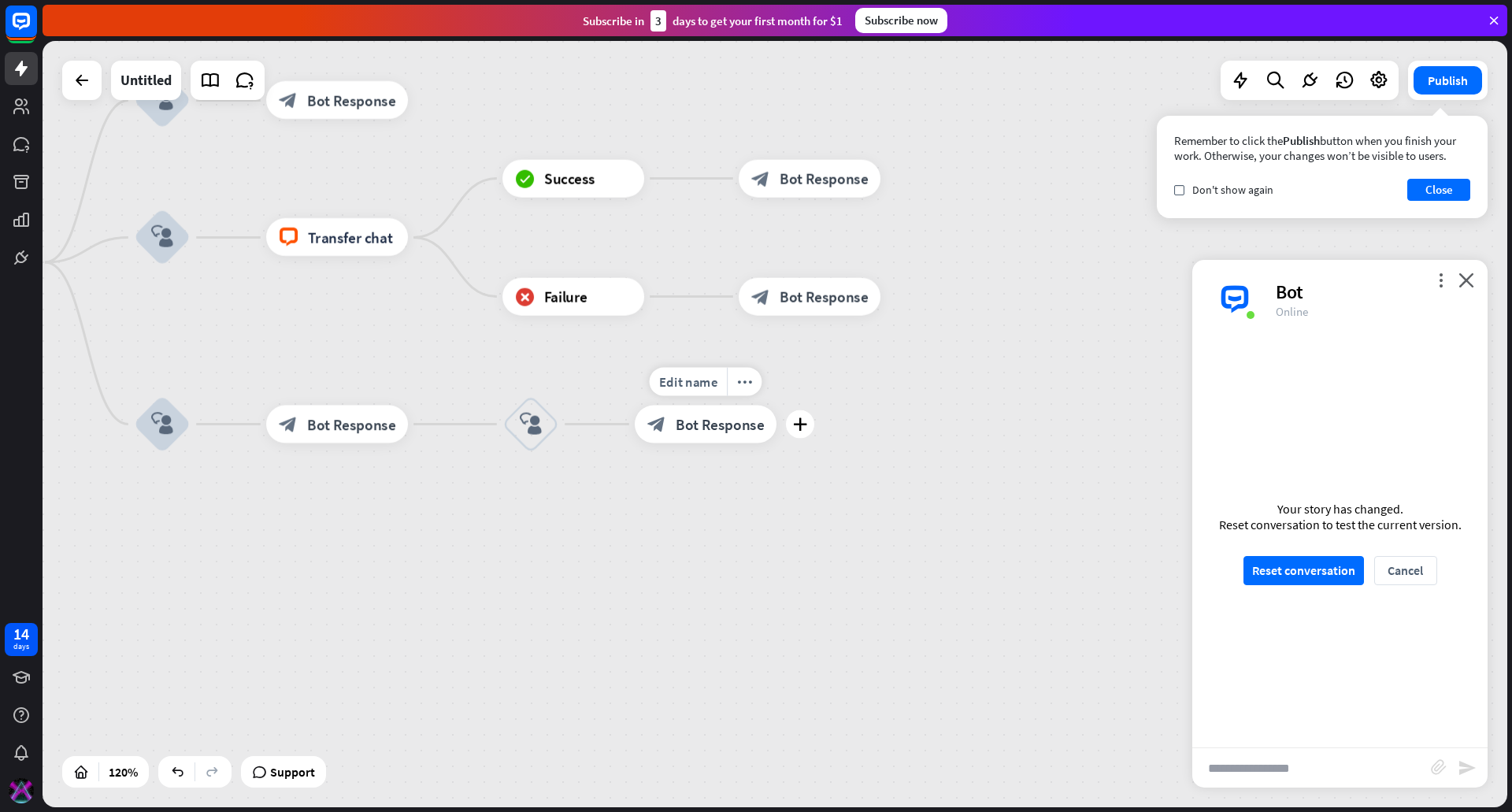
click at [715, 435] on div "block_bot_response Bot Response" at bounding box center [706, 424] width 142 height 38
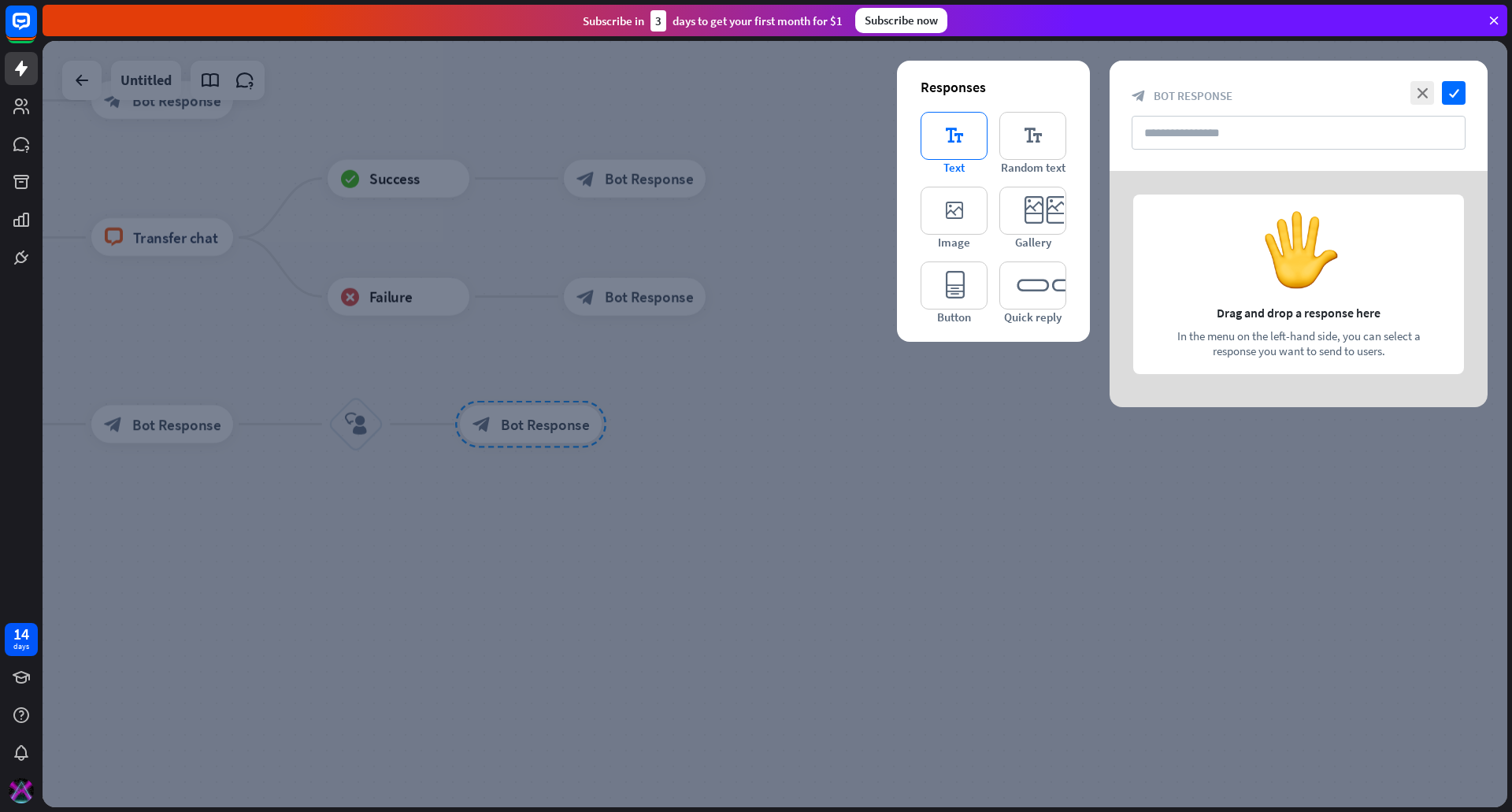
click at [962, 154] on icon "editor_text" at bounding box center [954, 135] width 67 height 48
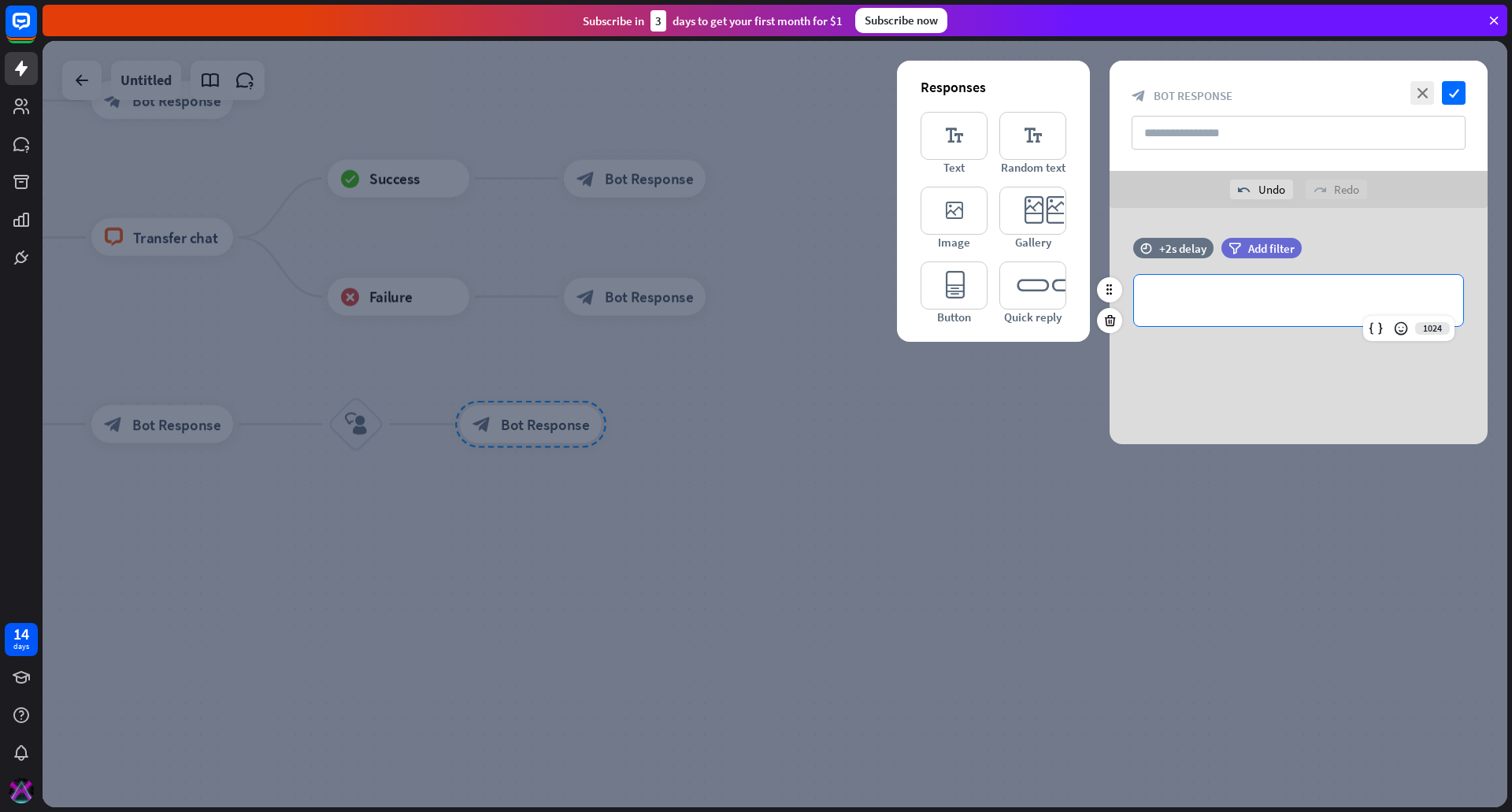
click at [1197, 311] on div "**********" at bounding box center [1298, 300] width 329 height 51
click at [1460, 97] on icon "check" at bounding box center [1453, 92] width 24 height 24
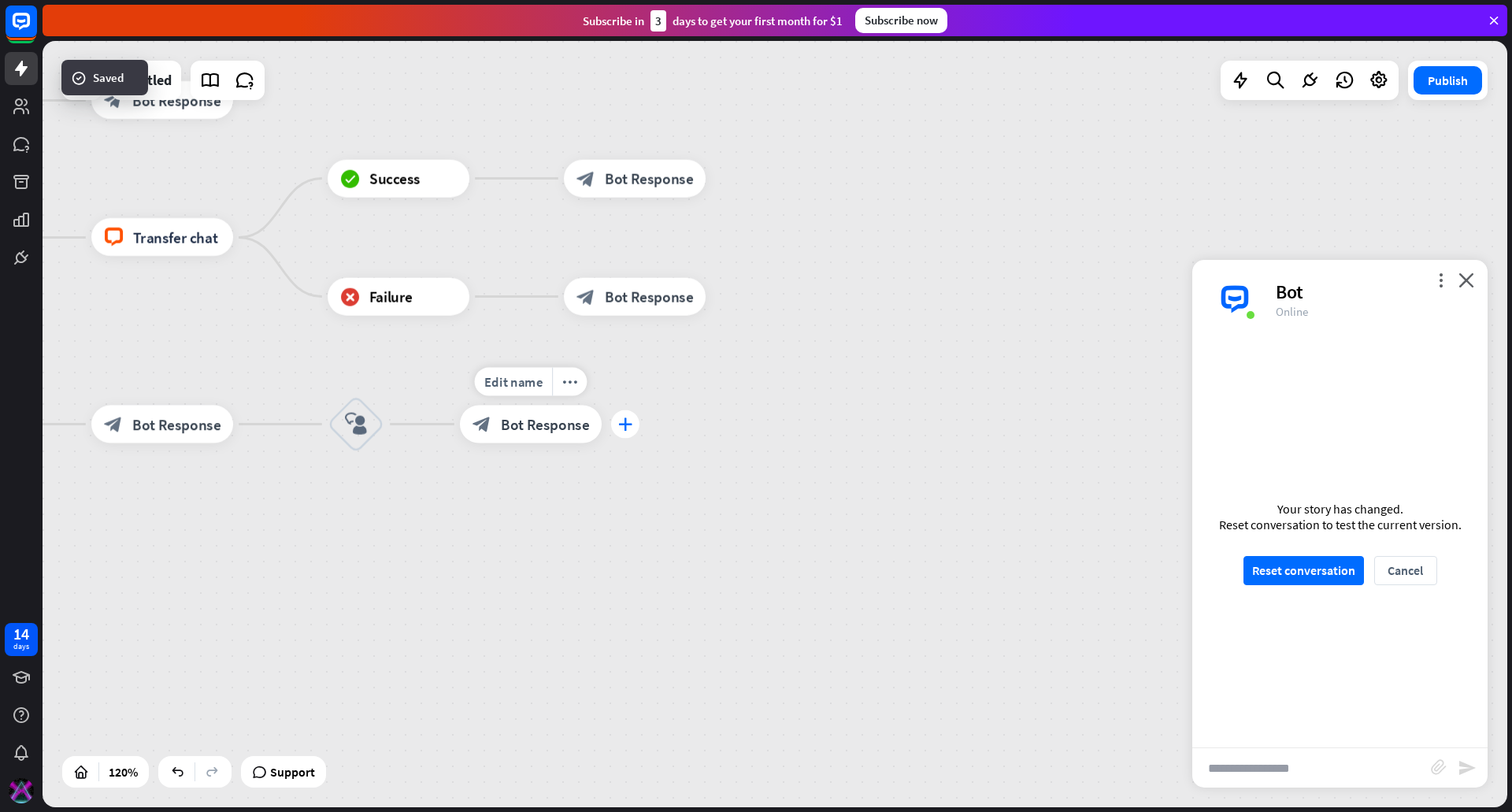
click at [631, 421] on icon "plus" at bounding box center [625, 424] width 14 height 13
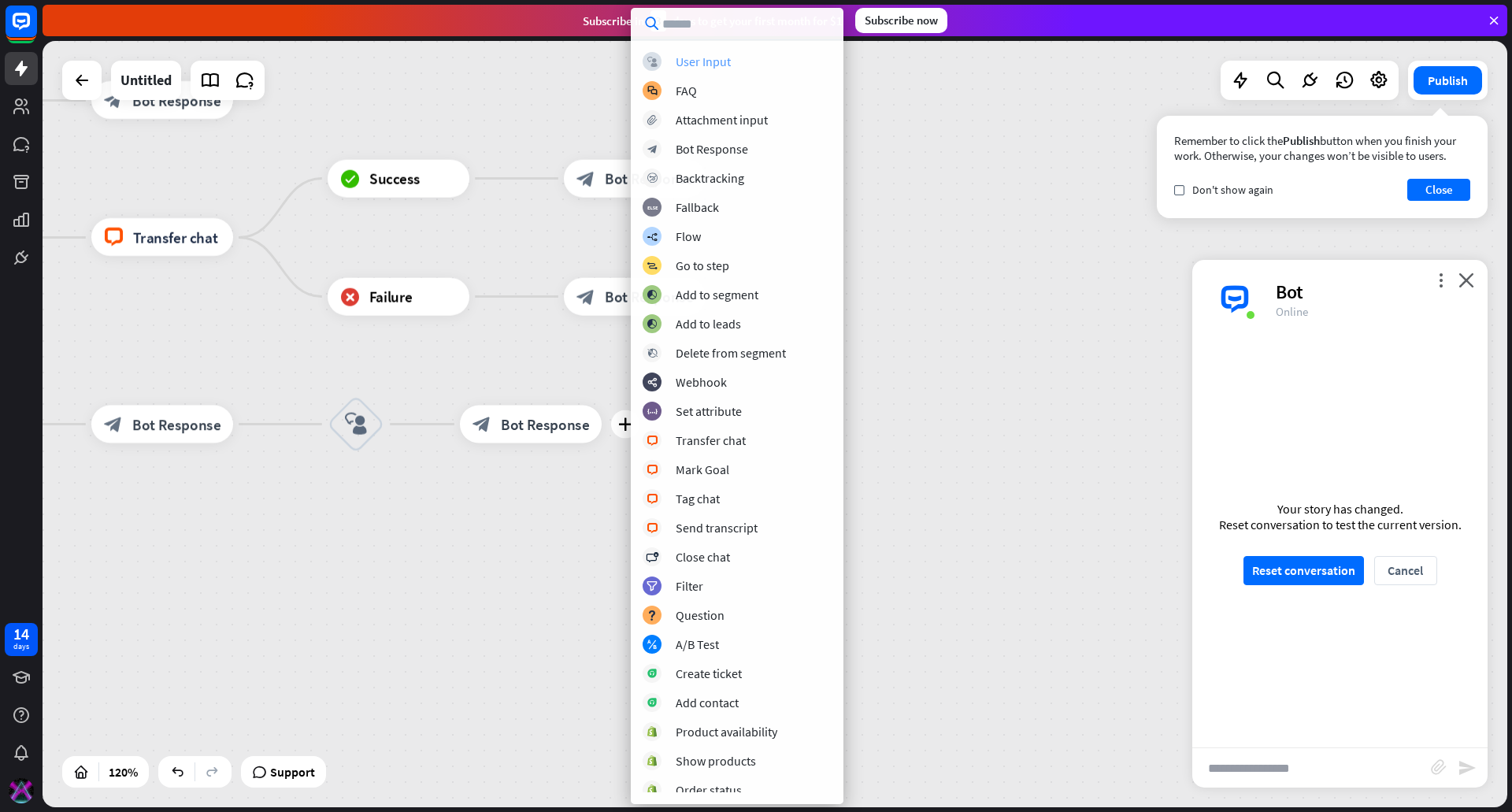
click at [711, 61] on div "User Input" at bounding box center [703, 61] width 55 height 16
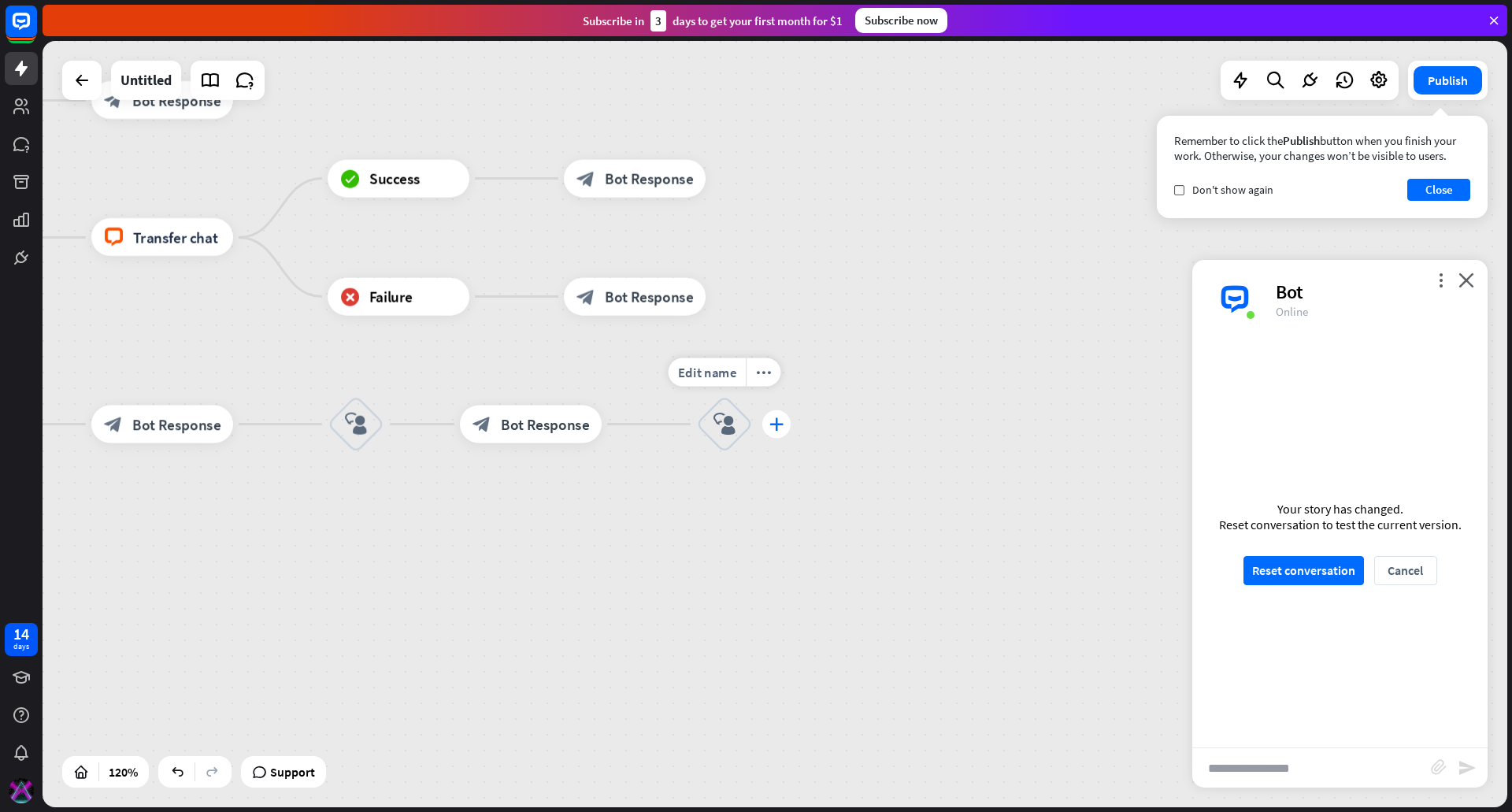
click at [784, 427] on div "plus" at bounding box center [777, 425] width 28 height 28
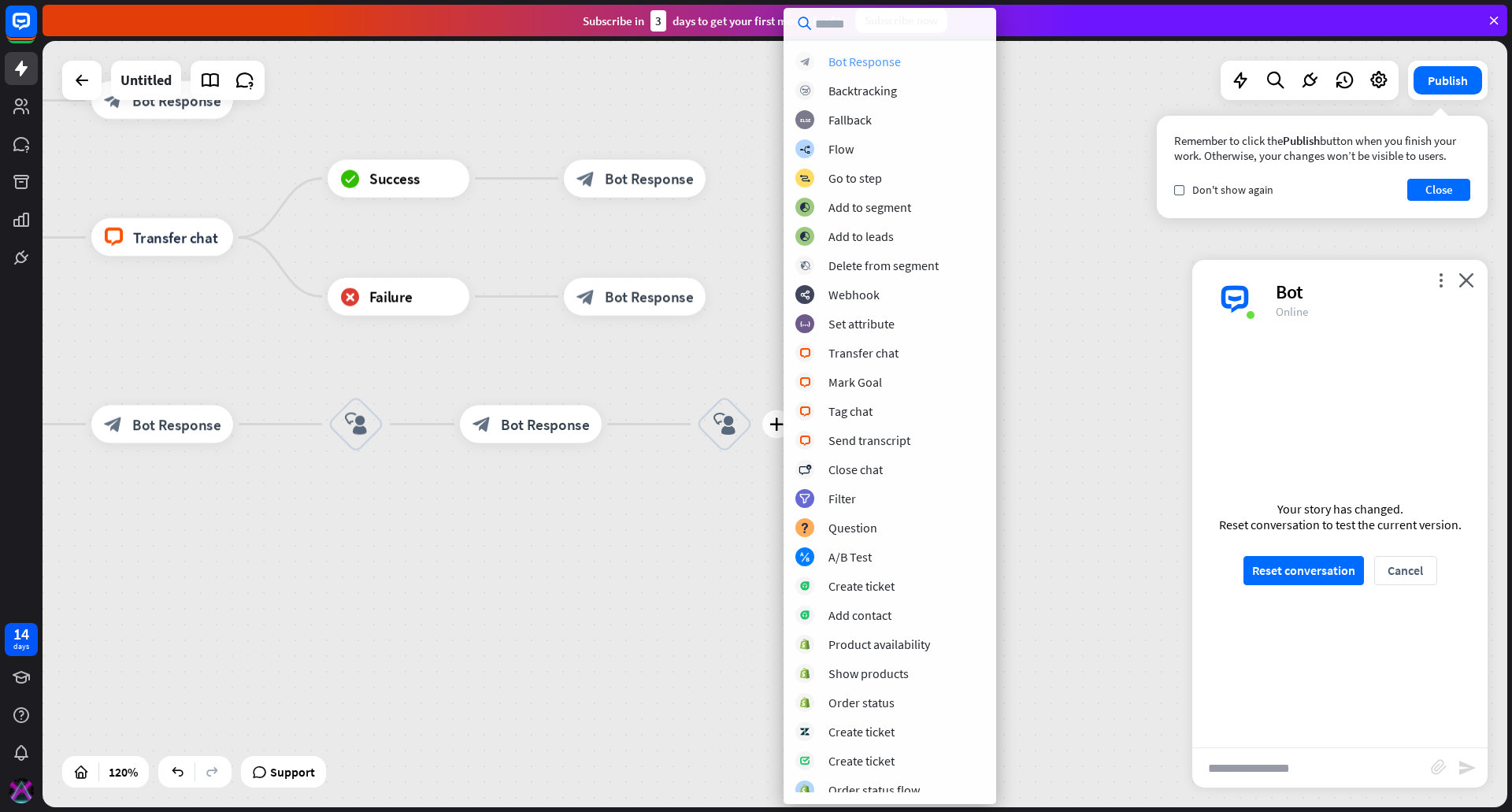
click at [898, 55] on div "Bot Response" at bounding box center [864, 61] width 73 height 16
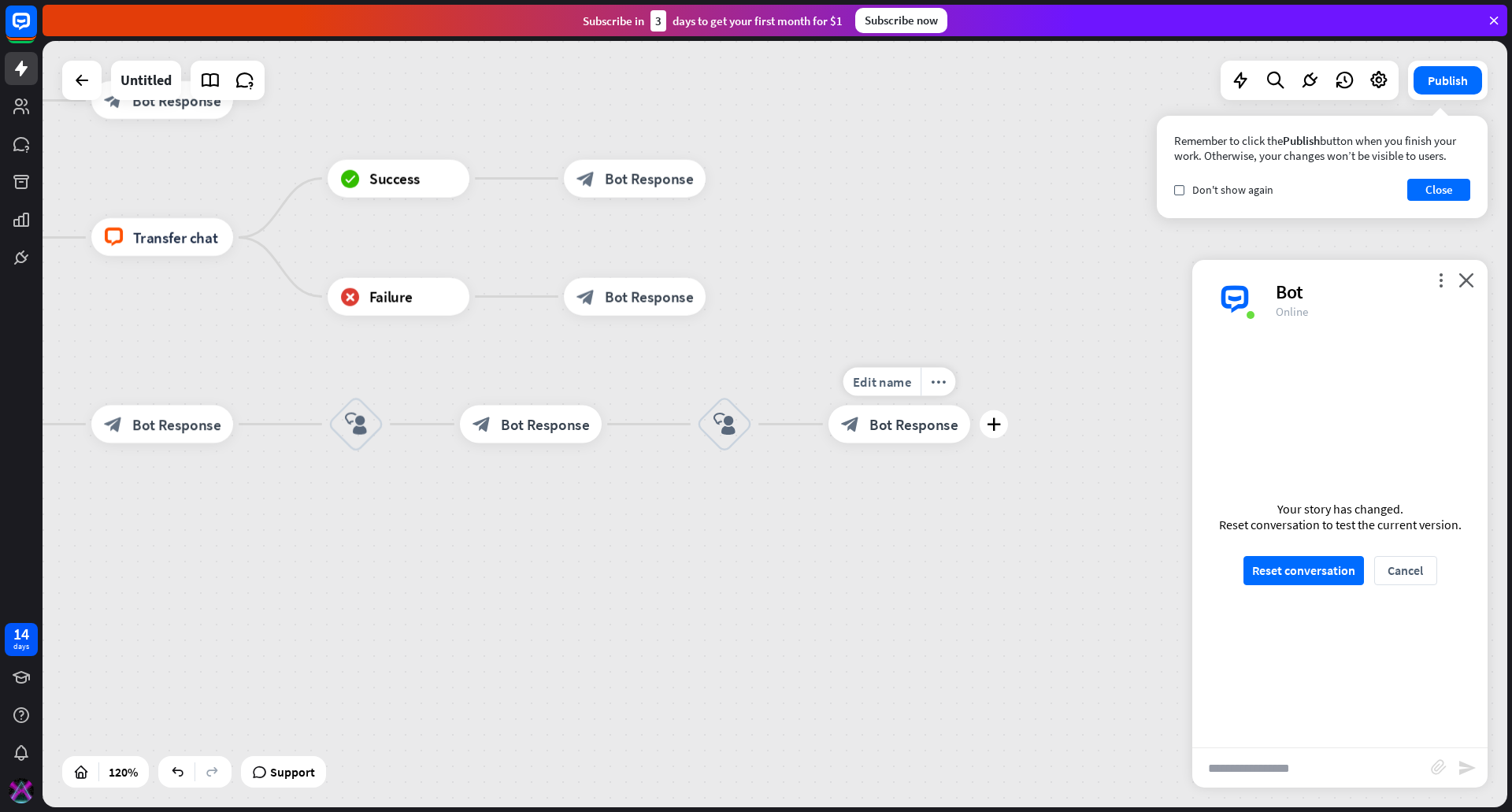
click at [905, 428] on span "Bot Response" at bounding box center [914, 425] width 89 height 19
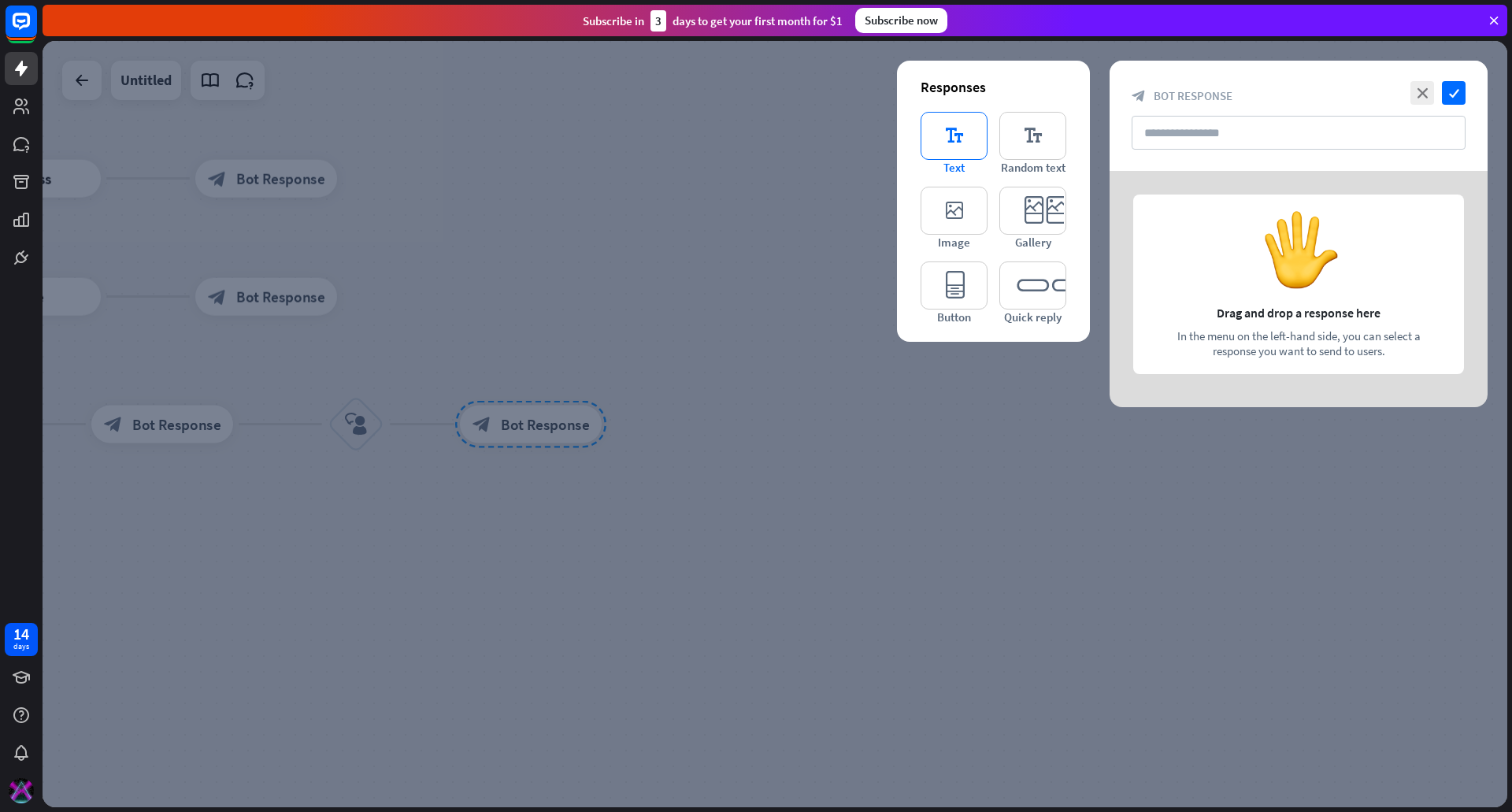
click at [958, 134] on icon "editor_text" at bounding box center [954, 135] width 67 height 48
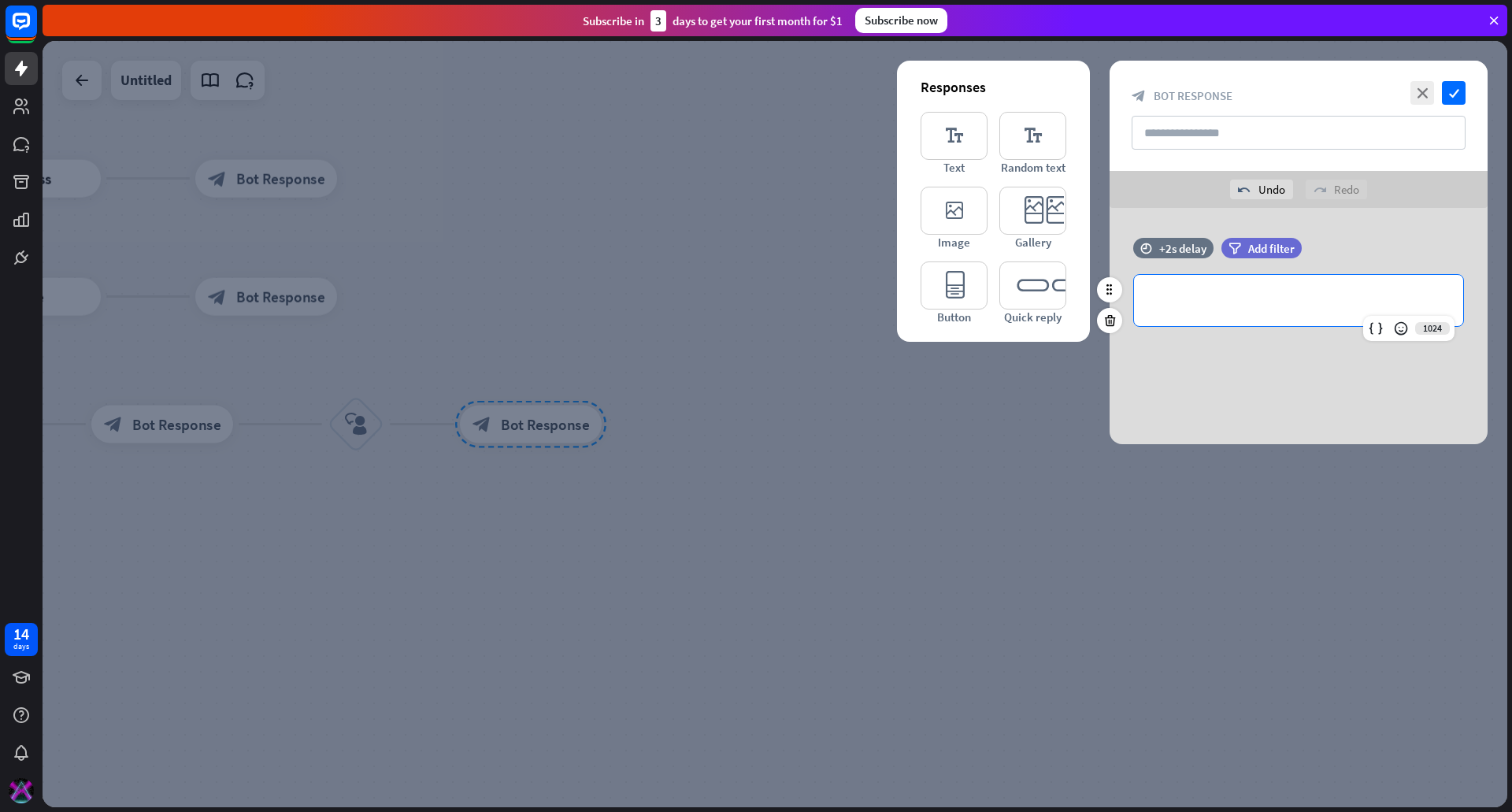
click at [1242, 304] on p "**********" at bounding box center [1298, 300] width 297 height 19
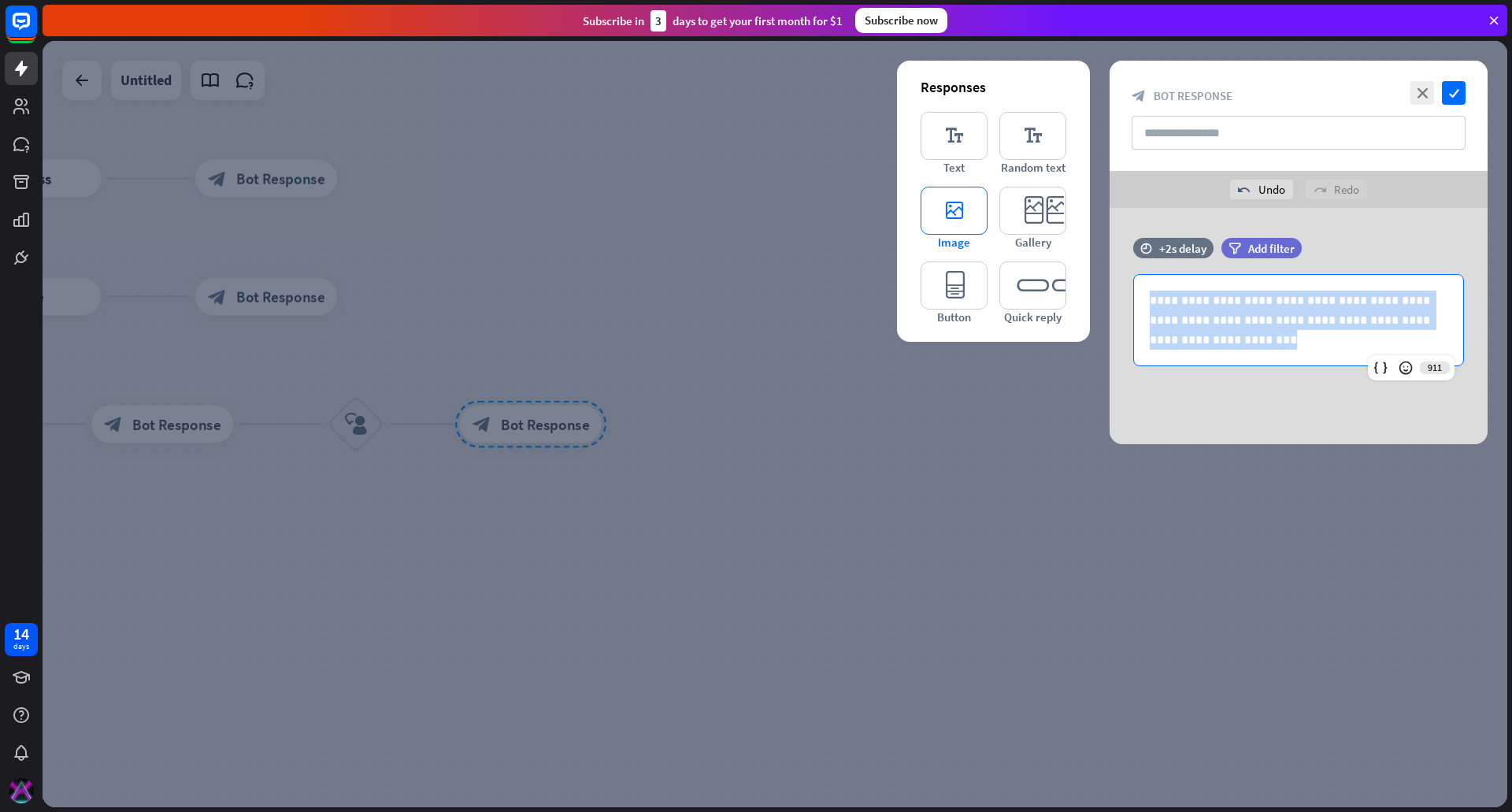
drag, startPoint x: 1242, startPoint y: 342, endPoint x: 974, endPoint y: 213, distance: 297.4
click at [1109, 213] on div "**********" at bounding box center [1298, 326] width 378 height 236
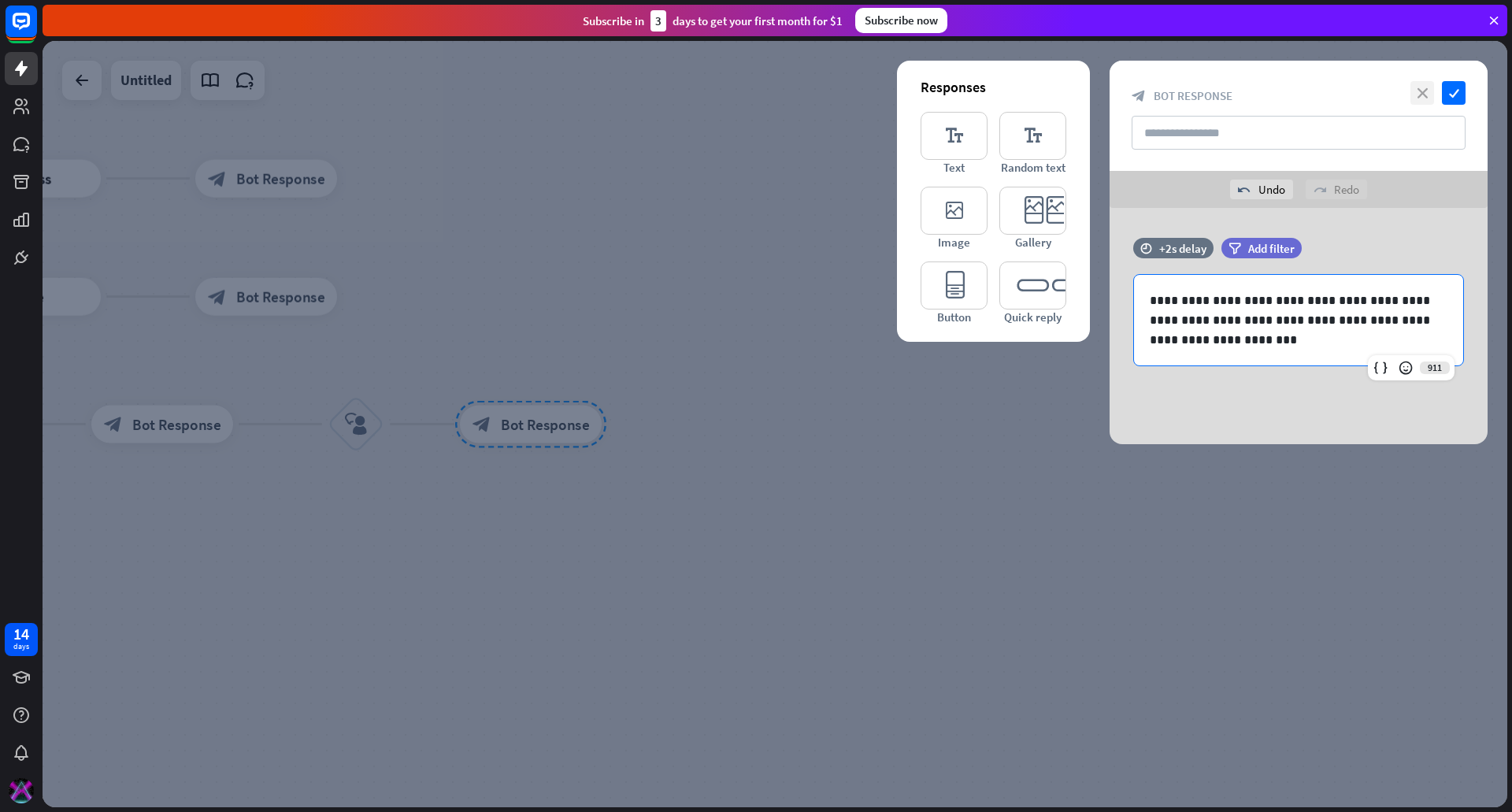
click at [1413, 90] on icon "close" at bounding box center [1422, 92] width 24 height 24
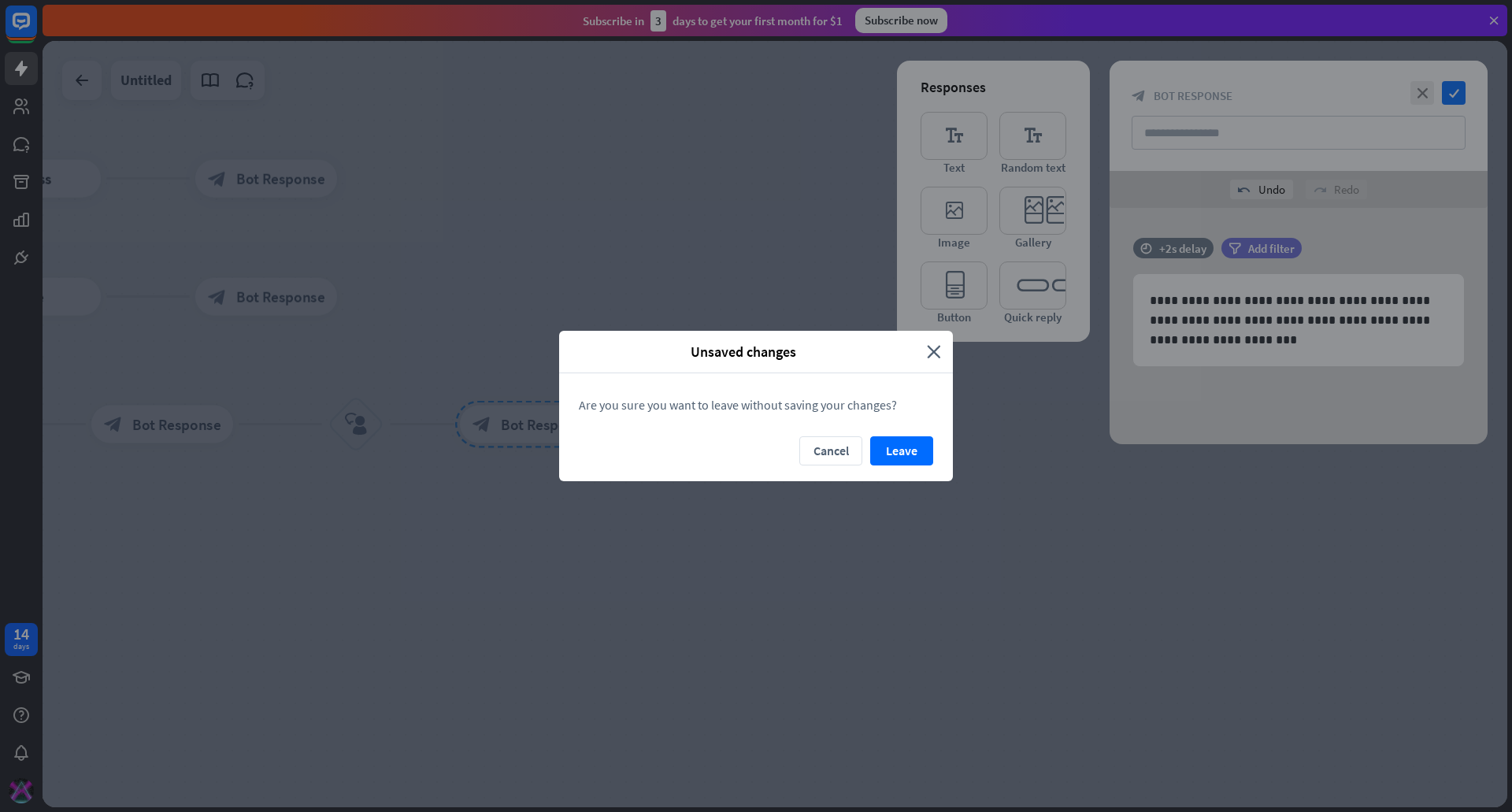
click at [915, 437] on button "Leave" at bounding box center [902, 450] width 63 height 29
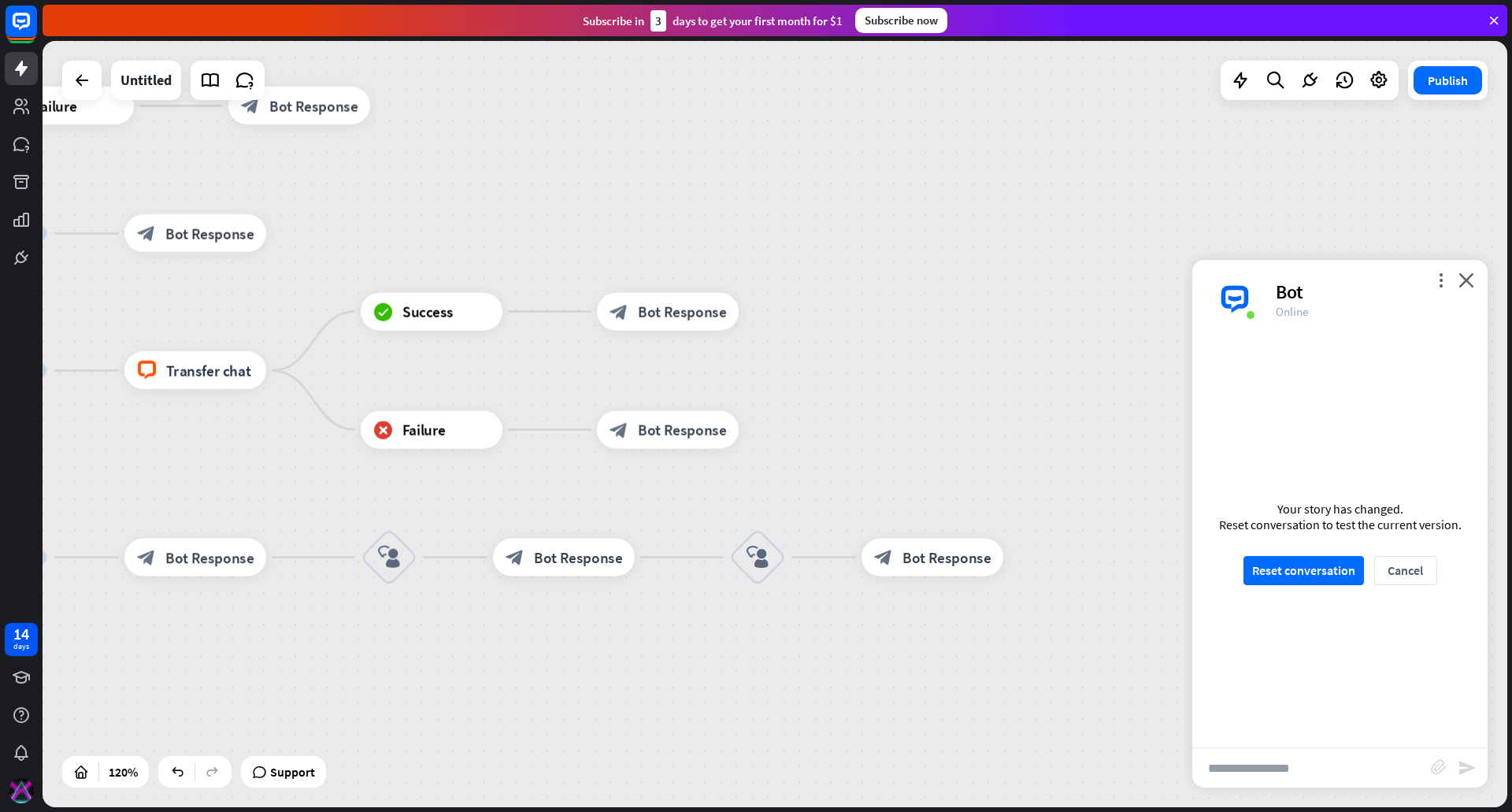
drag, startPoint x: 448, startPoint y: 237, endPoint x: 849, endPoint y: 371, distance: 422.8
click at [849, 371] on div "home_2 Start point Welcome message block_bot_response Bot Response Custom Servi…" at bounding box center [774, 424] width 1465 height 766
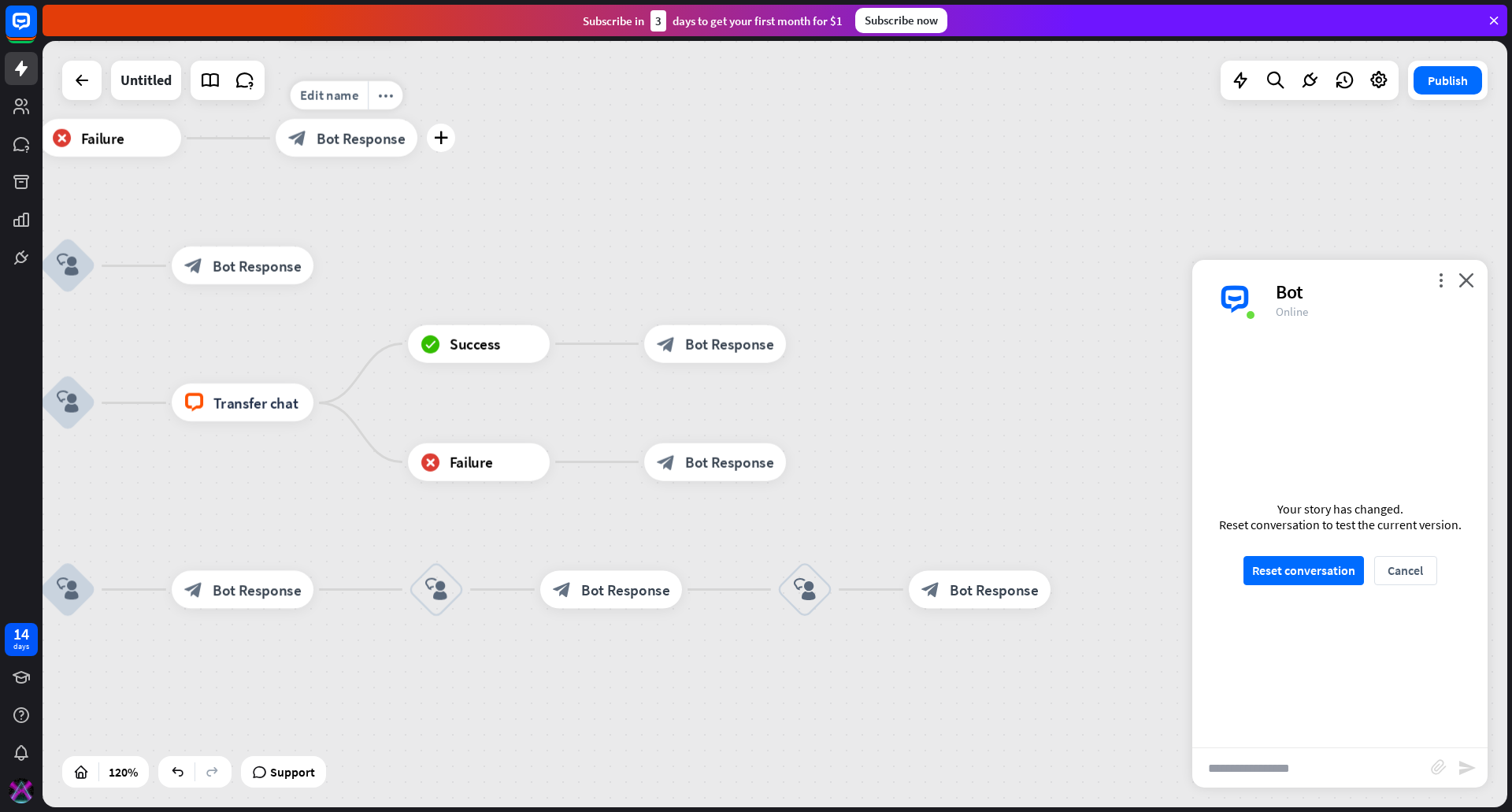
drag, startPoint x: 384, startPoint y: 159, endPoint x: 426, endPoint y: 179, distance: 46.5
click at [418, 157] on div "Edit name more_horiz plus block_bot_response Bot Response" at bounding box center [347, 138] width 142 height 38
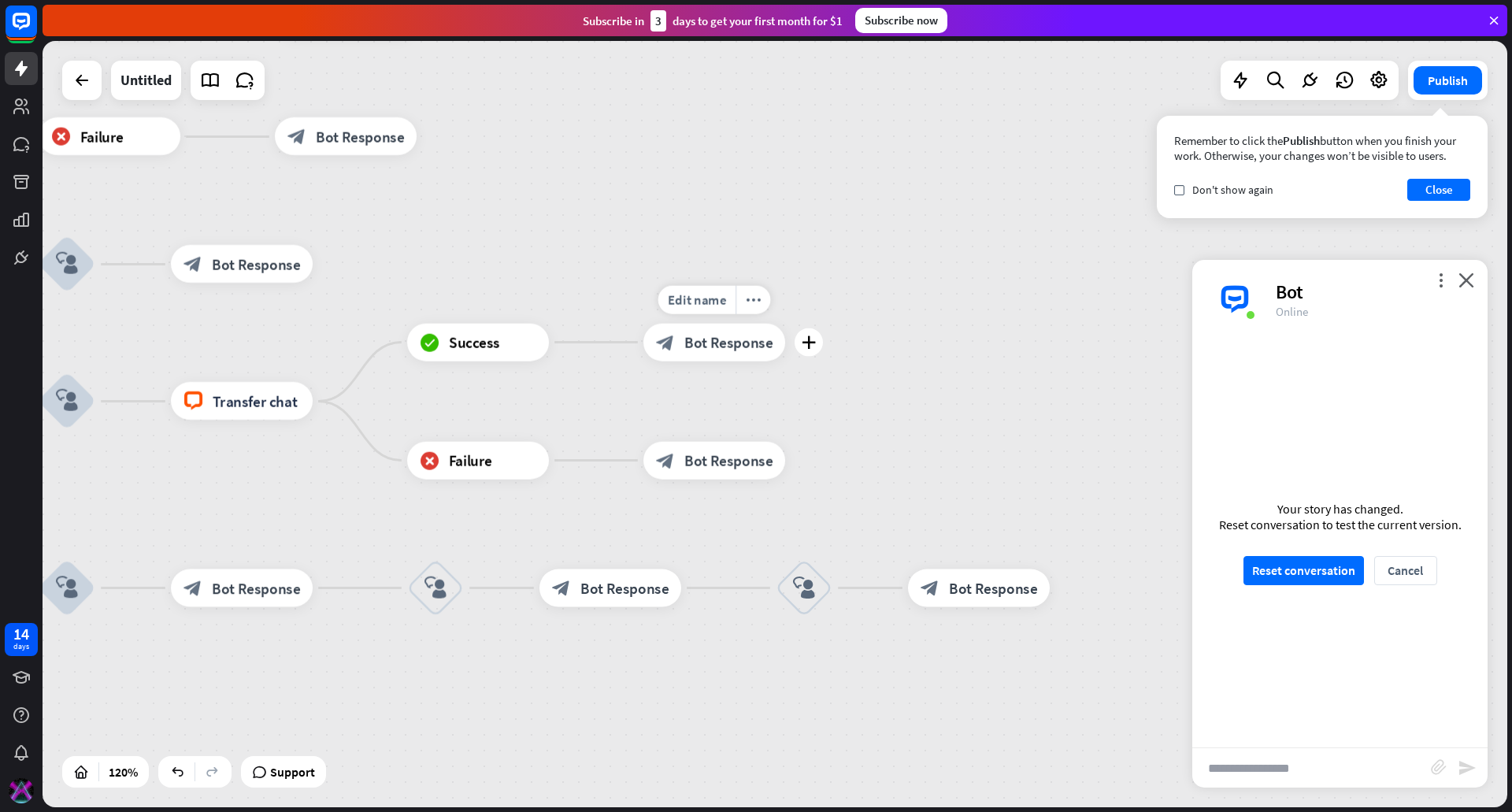
click at [702, 335] on span "Bot Response" at bounding box center [728, 343] width 89 height 19
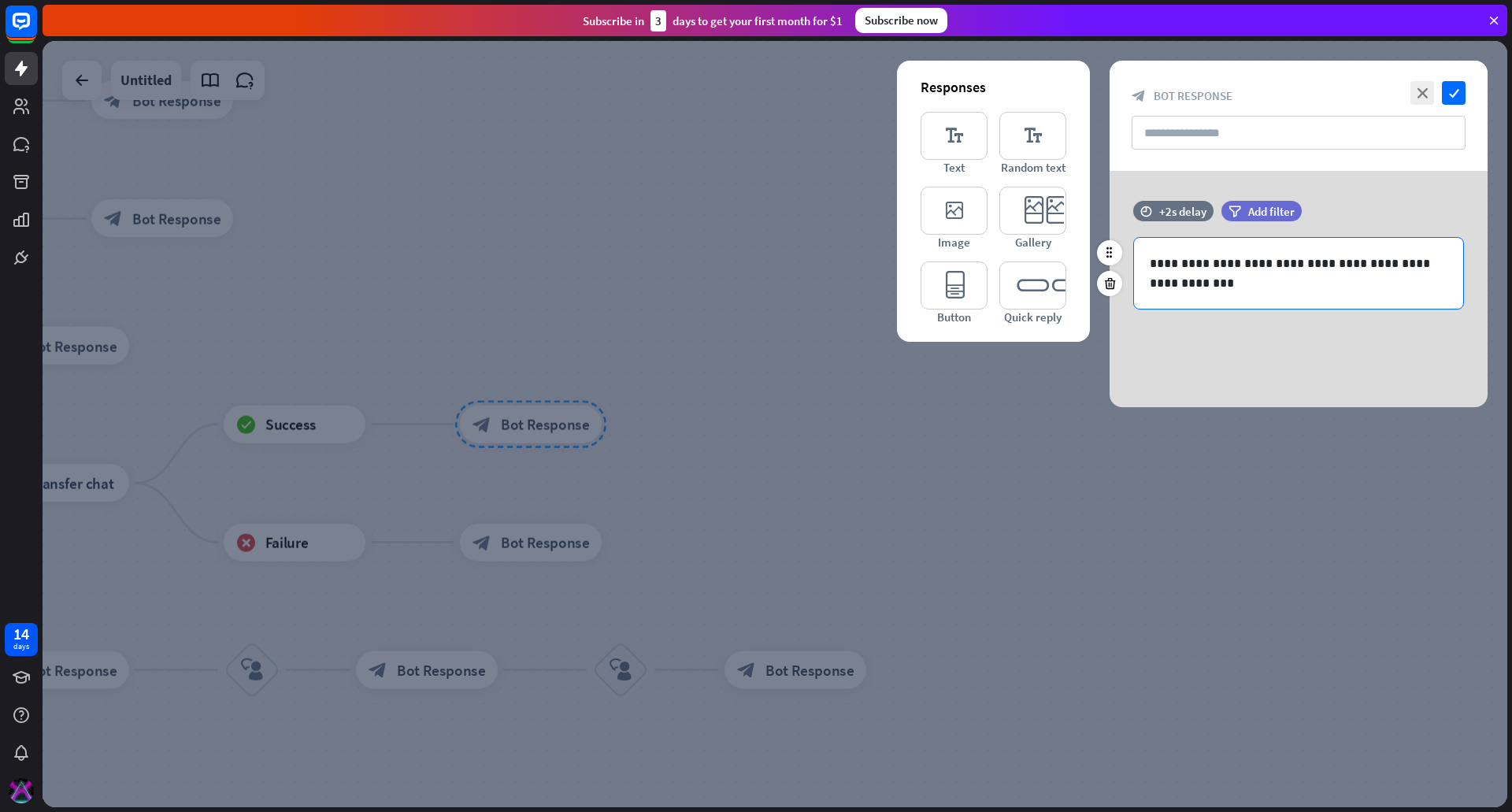
click at [1248, 274] on p "**********" at bounding box center [1298, 273] width 297 height 40
click at [1423, 90] on icon "close" at bounding box center [1422, 92] width 24 height 24
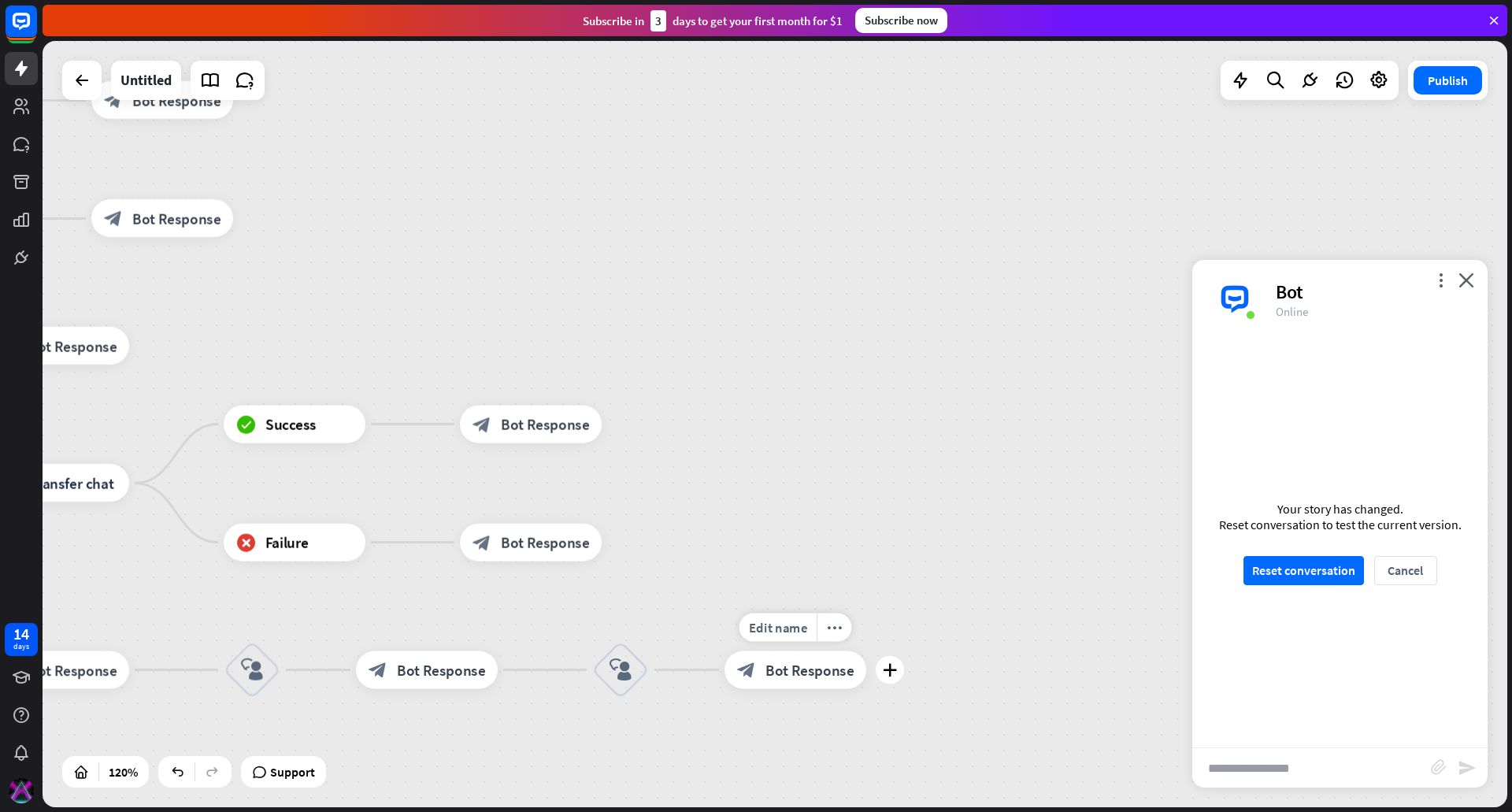
click at [799, 675] on span "Bot Response" at bounding box center [809, 671] width 89 height 19
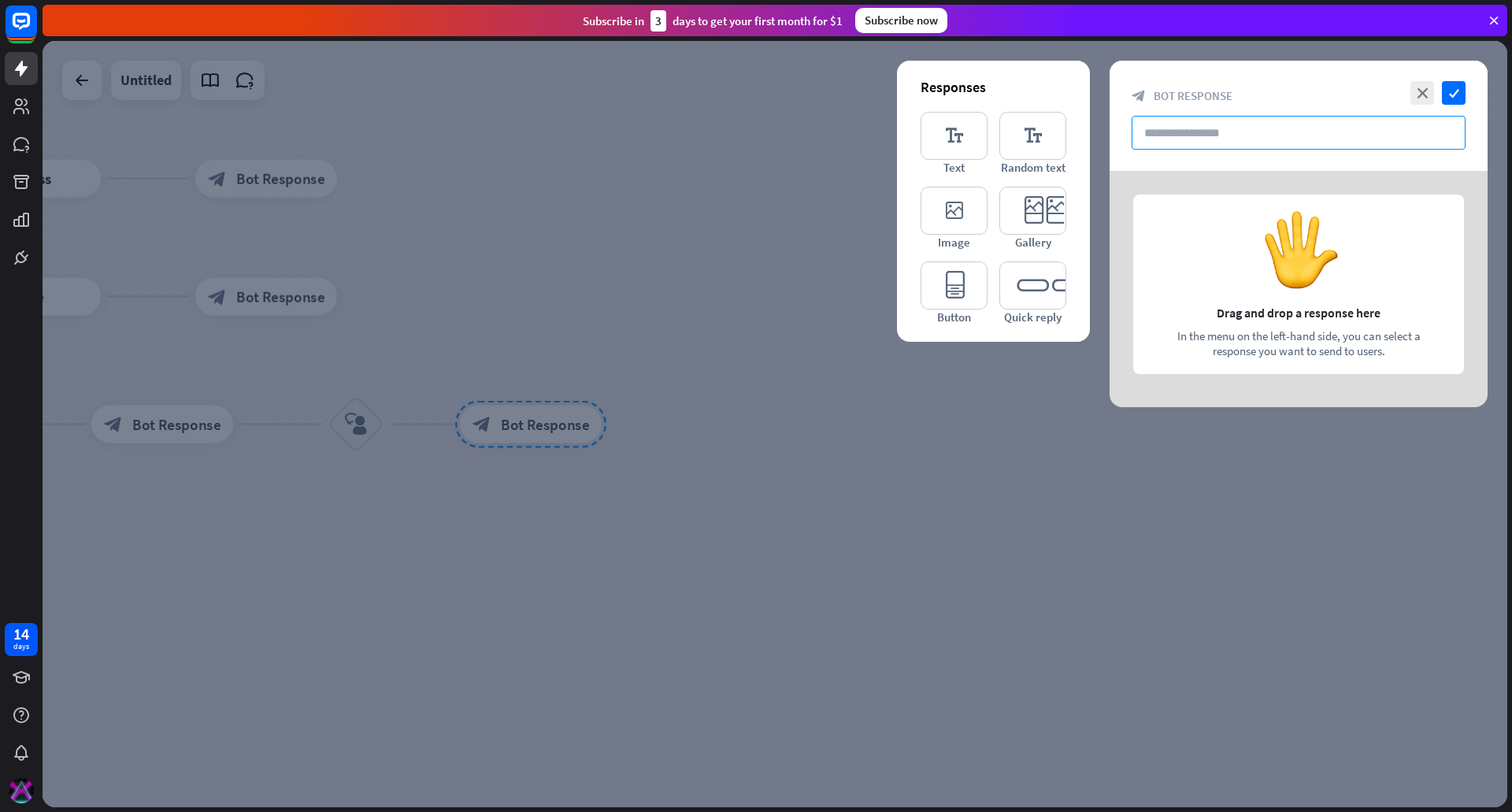
click at [1245, 134] on input "text" at bounding box center [1299, 133] width 334 height 34
paste input "**********"
type input "**********"
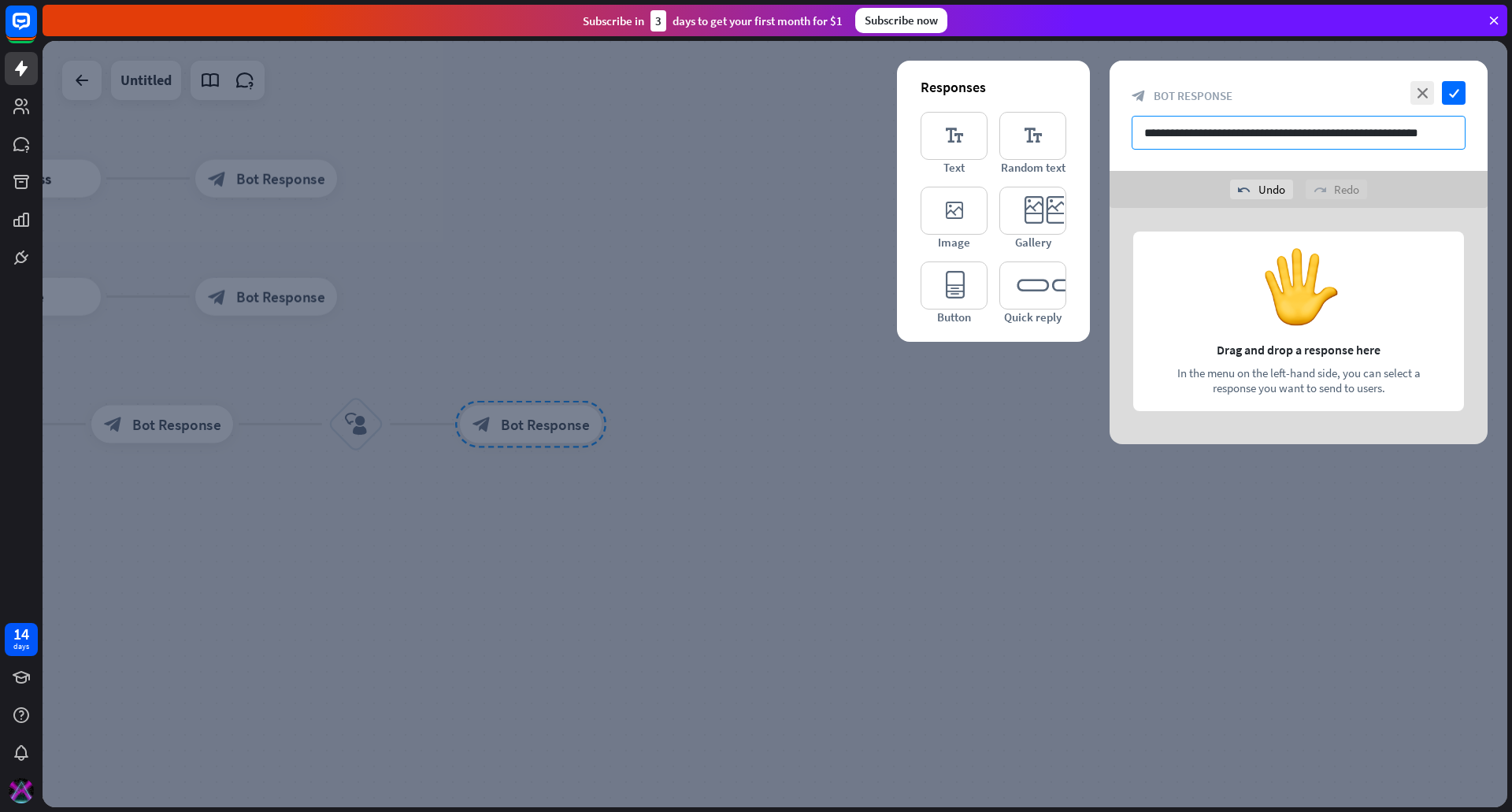
drag, startPoint x: 1344, startPoint y: 135, endPoint x: 834, endPoint y: 152, distance: 510.3
click at [834, 152] on div "**********" at bounding box center [774, 424] width 1465 height 766
click at [946, 129] on icon "editor_text" at bounding box center [954, 135] width 67 height 48
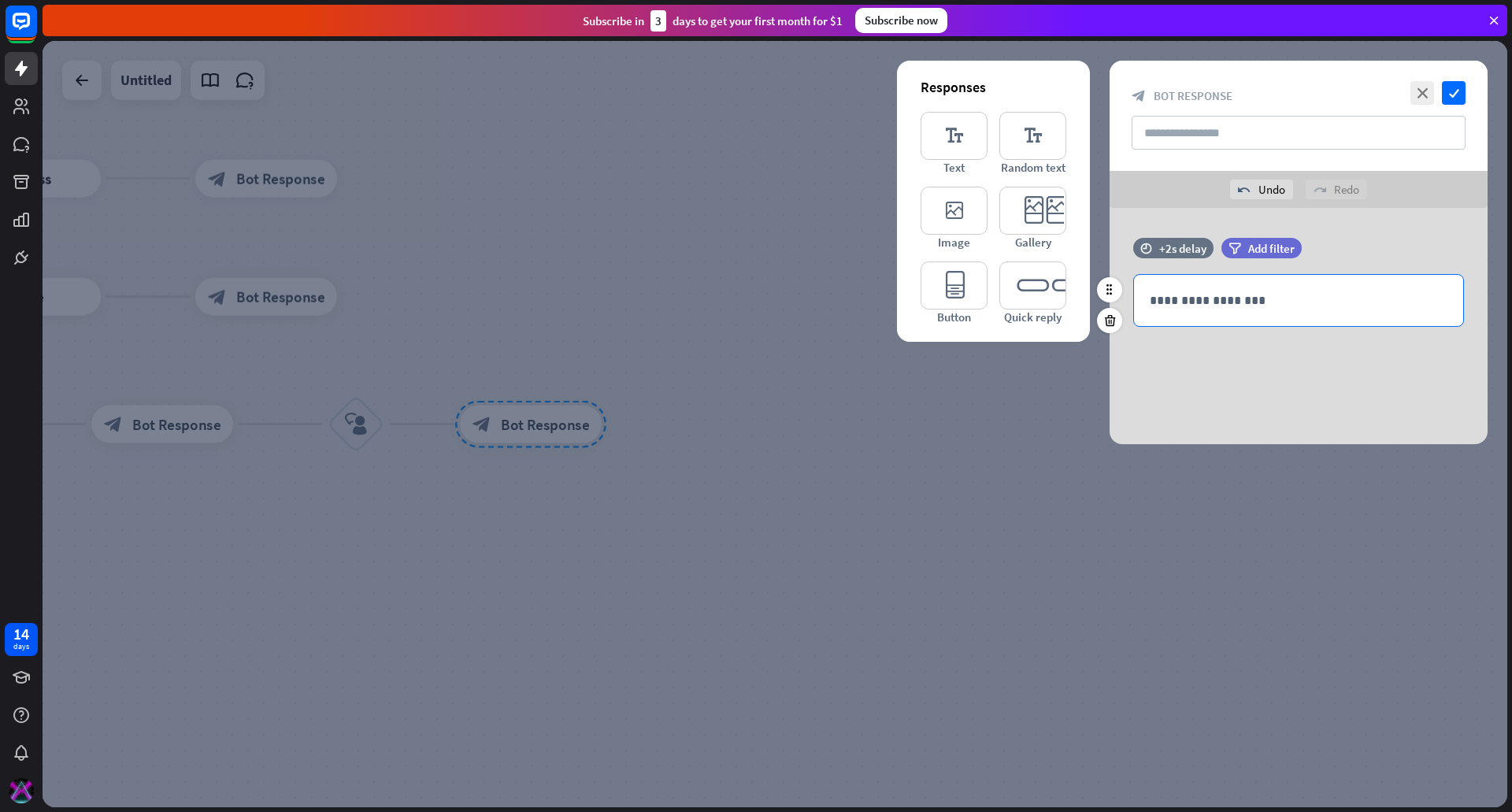
click at [1275, 292] on p "**********" at bounding box center [1298, 300] width 297 height 19
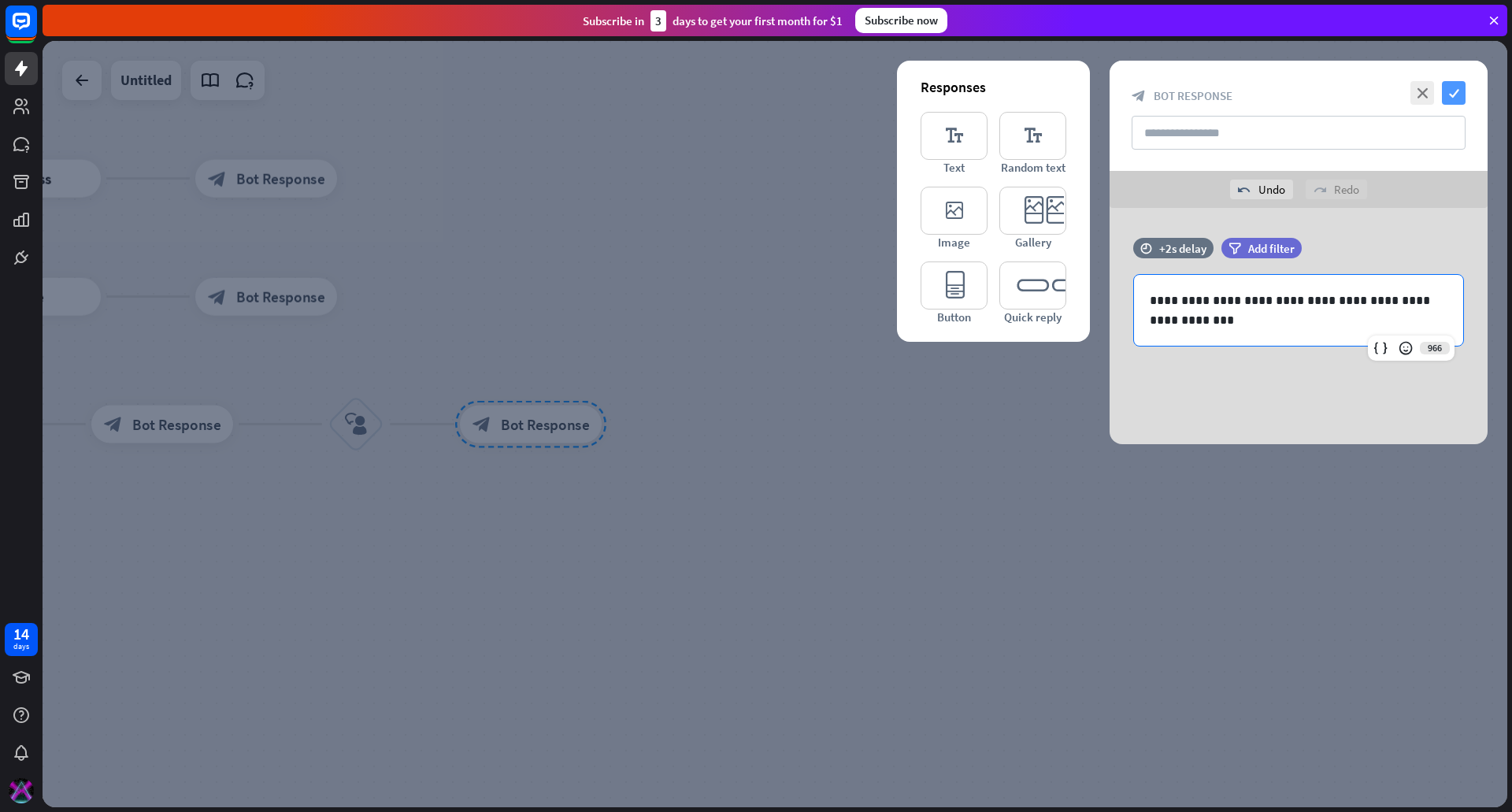
click at [1450, 98] on icon "check" at bounding box center [1453, 92] width 24 height 24
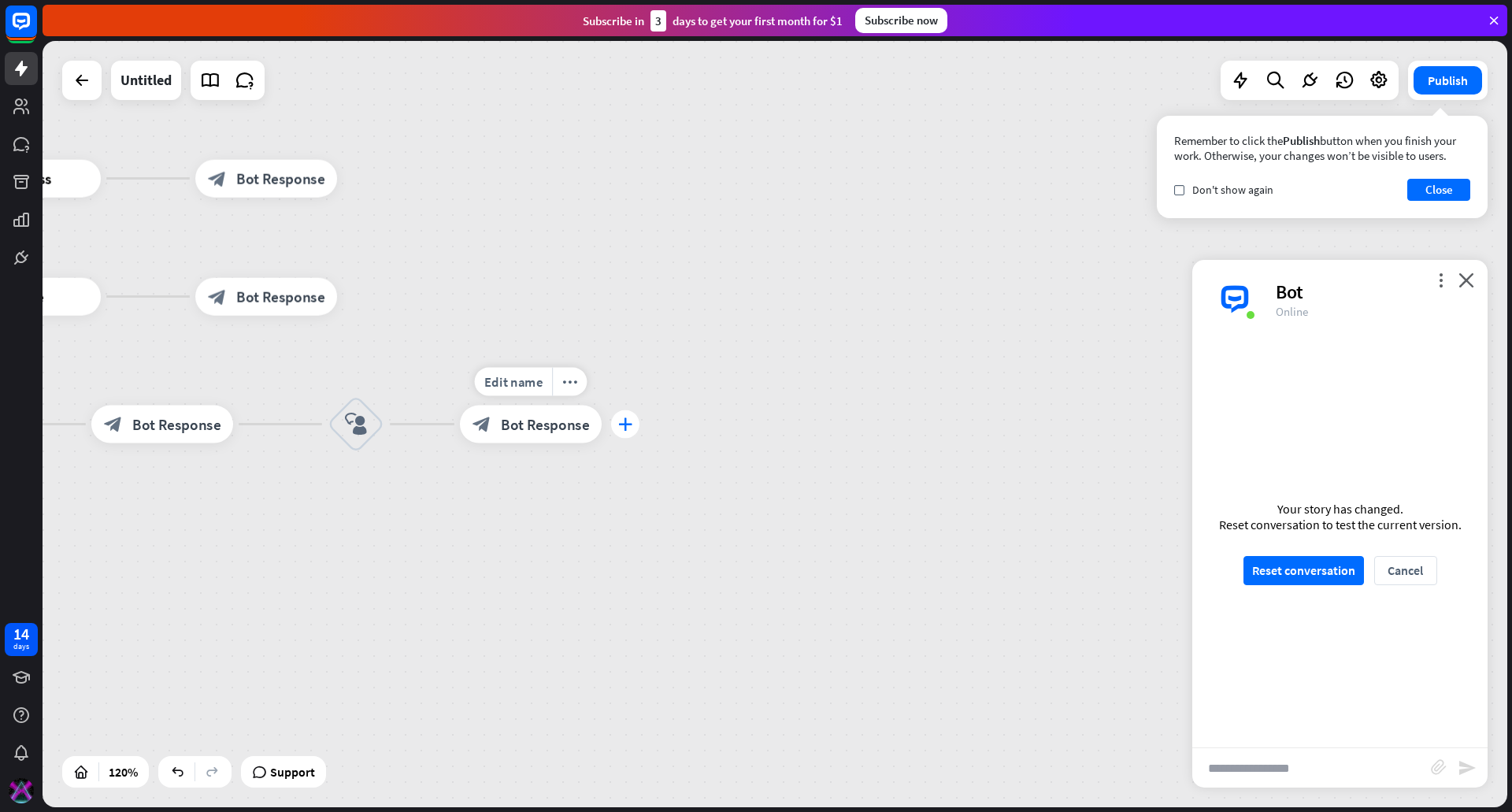
click at [626, 427] on icon "plus" at bounding box center [625, 424] width 14 height 13
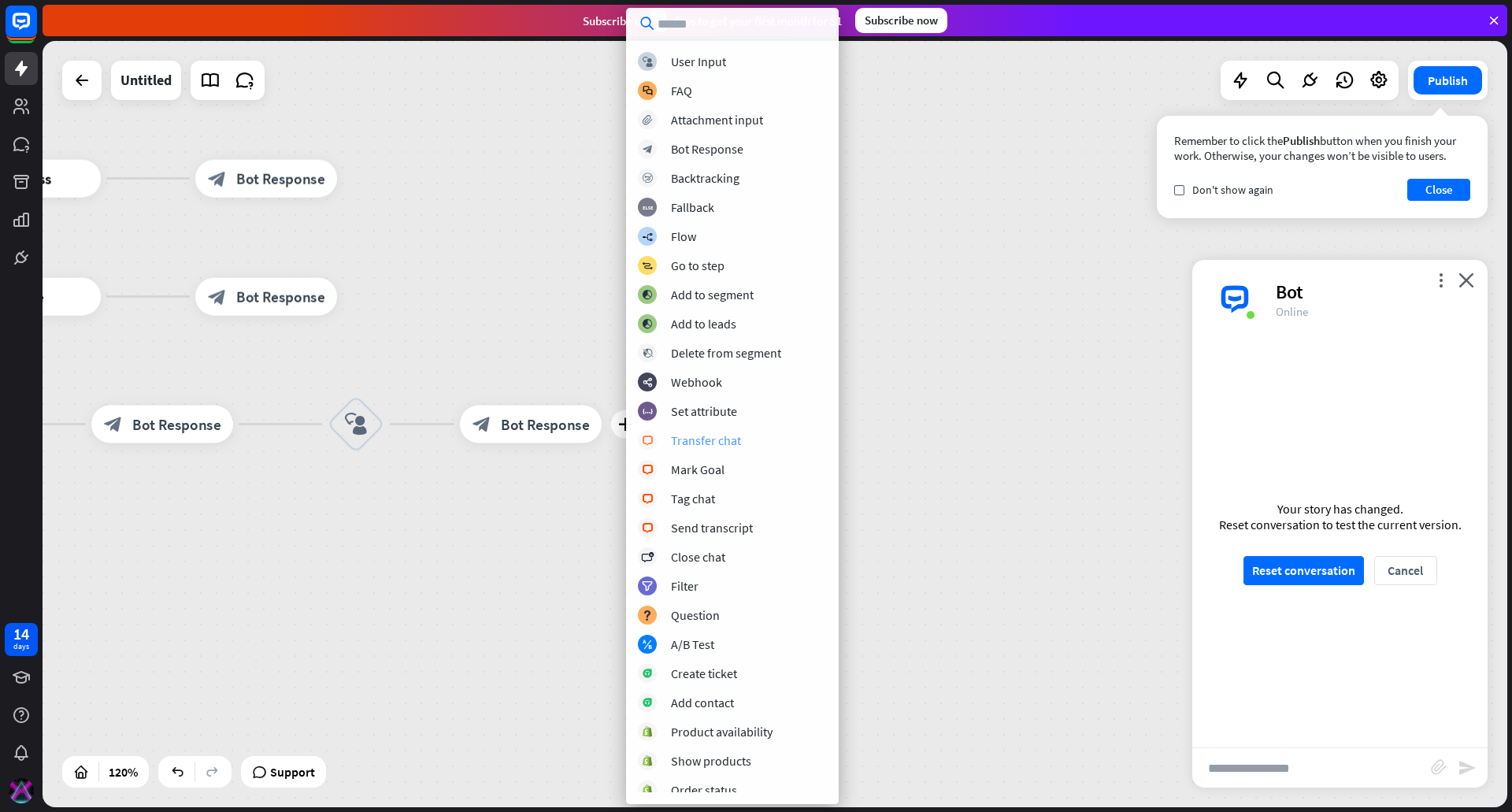
click at [721, 436] on div "Transfer chat" at bounding box center [706, 441] width 70 height 16
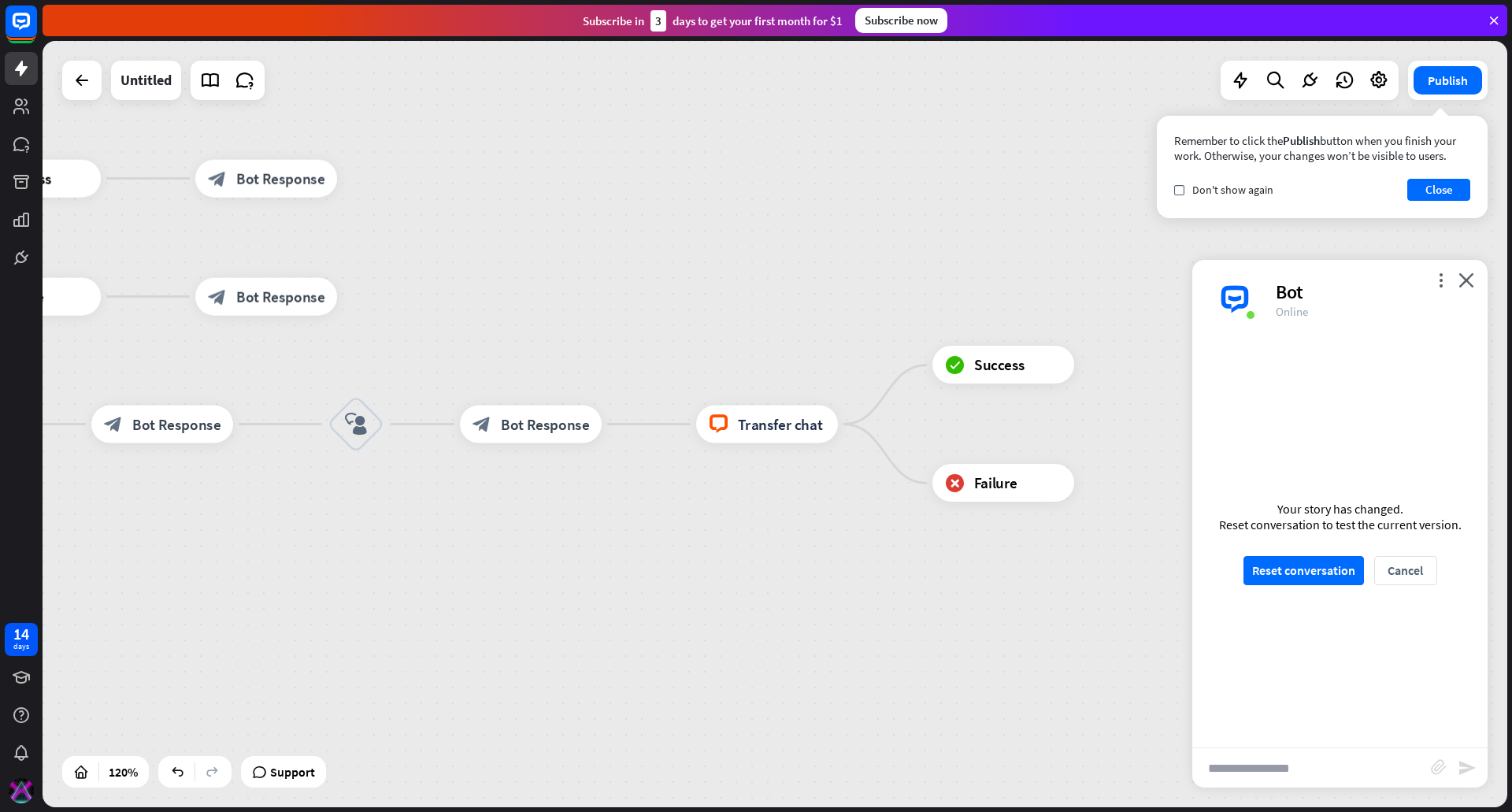
drag, startPoint x: 543, startPoint y: 428, endPoint x: 1126, endPoint y: 364, distance: 586.5
click at [1126, 364] on div "home_2 Start point Welcome message block_bot_response Bot Response Custom Servi…" at bounding box center [774, 424] width 1465 height 766
click at [563, 388] on icon "more_horiz" at bounding box center [570, 382] width 15 height 14
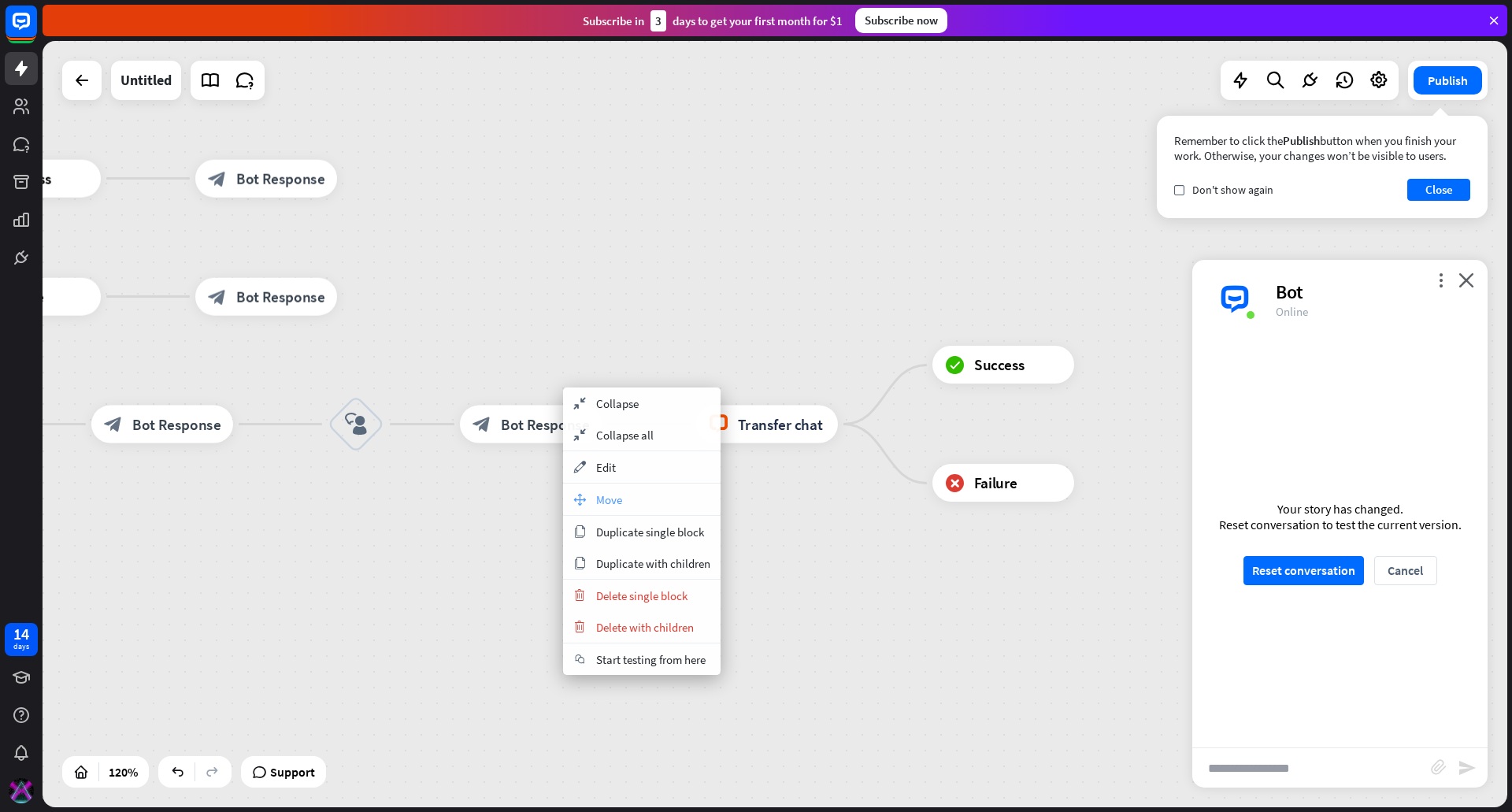
click at [636, 491] on div "move_block Move" at bounding box center [641, 499] width 157 height 32
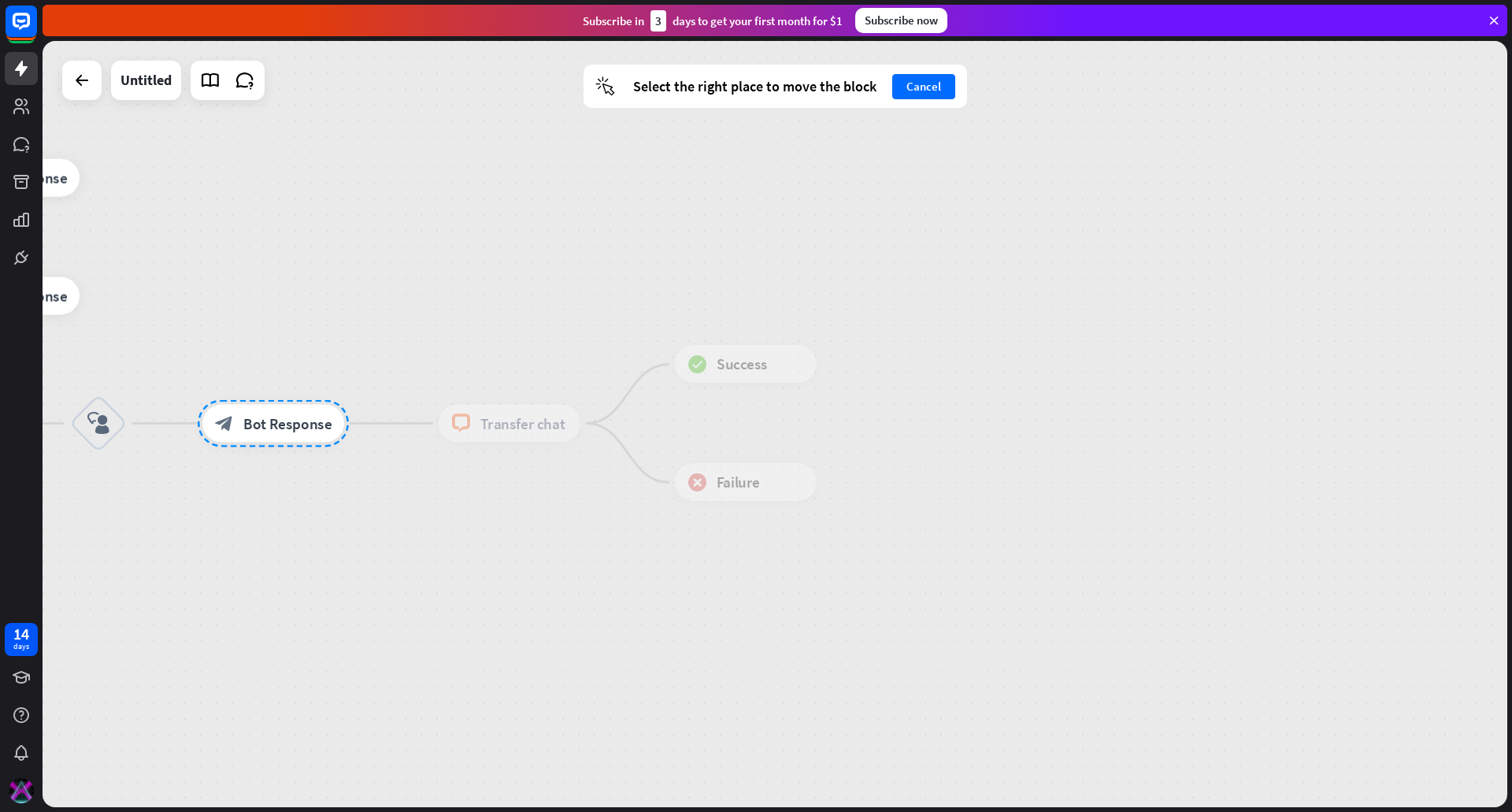
drag, startPoint x: 511, startPoint y: 427, endPoint x: 253, endPoint y: 427, distance: 258.0
click at [253, 427] on div at bounding box center [273, 424] width 151 height 47
click at [749, 367] on span "Success" at bounding box center [742, 365] width 51 height 19
click at [817, 360] on div "block_success Success" at bounding box center [746, 364] width 142 height 38
click at [798, 359] on div "block_success Success" at bounding box center [746, 364] width 142 height 38
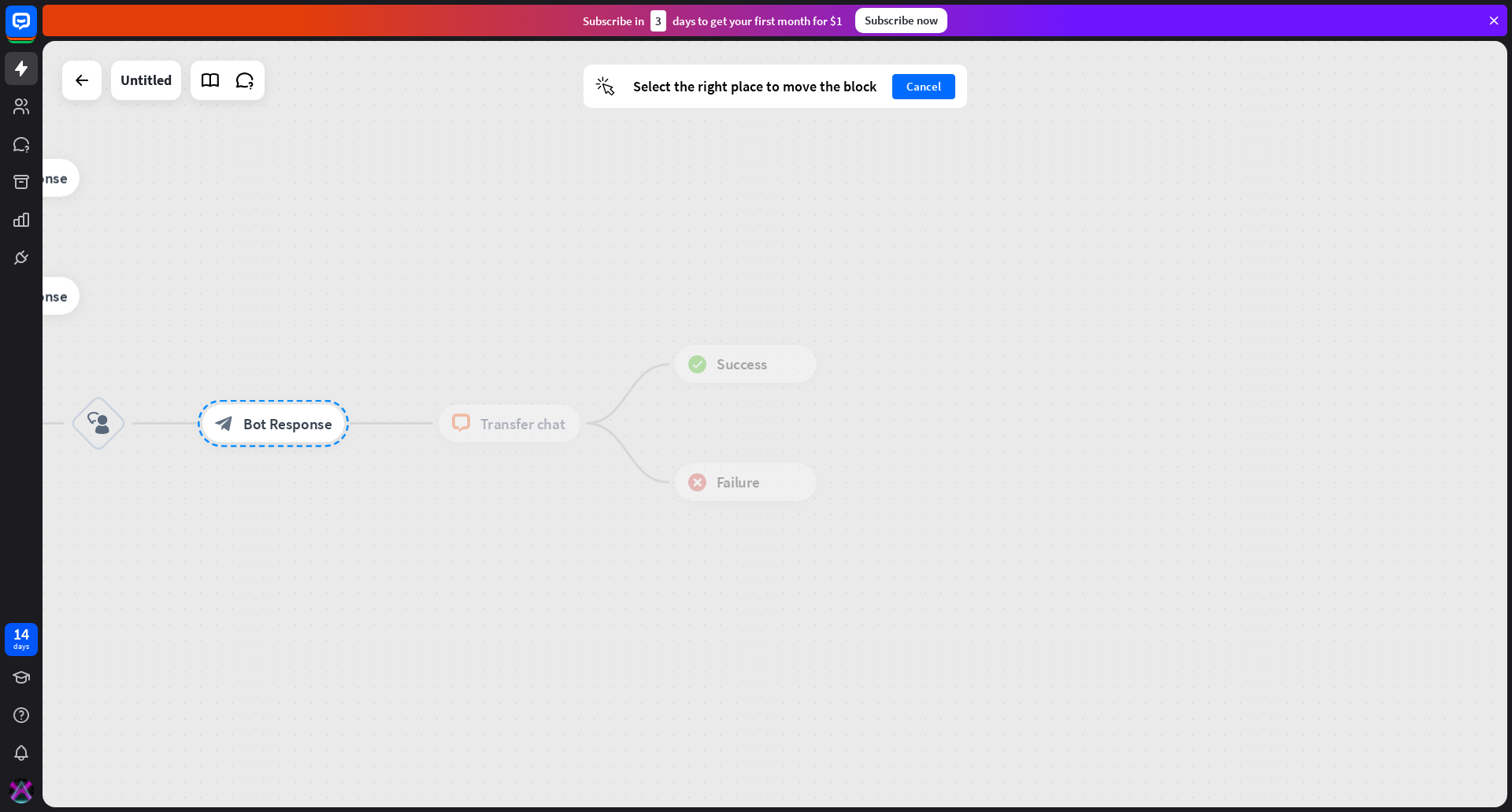
click at [798, 359] on div "block_success Success" at bounding box center [746, 364] width 142 height 38
click at [805, 361] on div "block_success Success" at bounding box center [746, 364] width 142 height 38
click at [281, 429] on div at bounding box center [273, 424] width 151 height 47
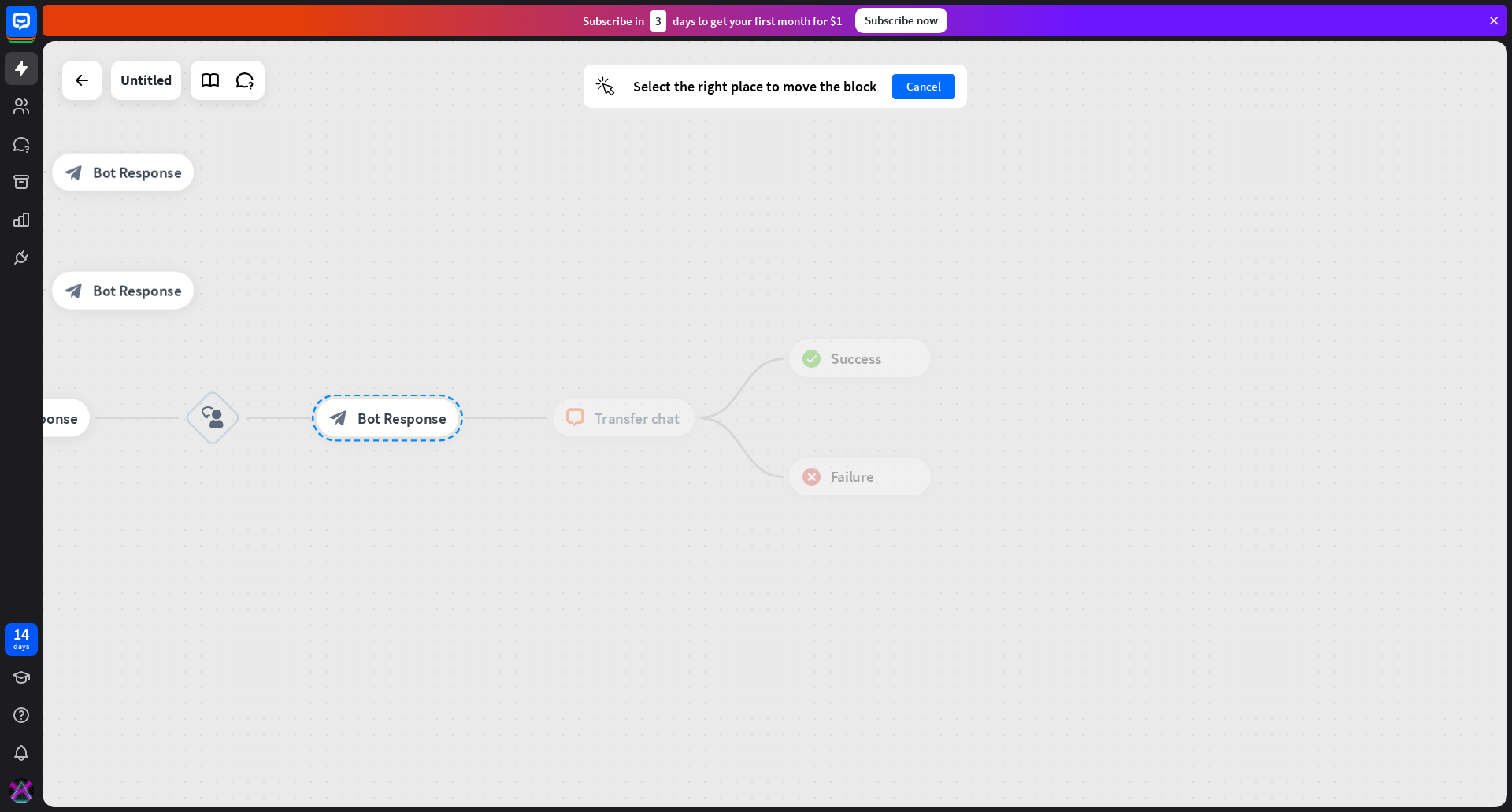
drag, startPoint x: 278, startPoint y: 423, endPoint x: 391, endPoint y: 417, distance: 113.2
click at [391, 417] on div at bounding box center [387, 419] width 151 height 47
click at [888, 350] on div "block_success Success" at bounding box center [860, 358] width 142 height 38
click at [888, 349] on div "block_success Success" at bounding box center [860, 358] width 142 height 38
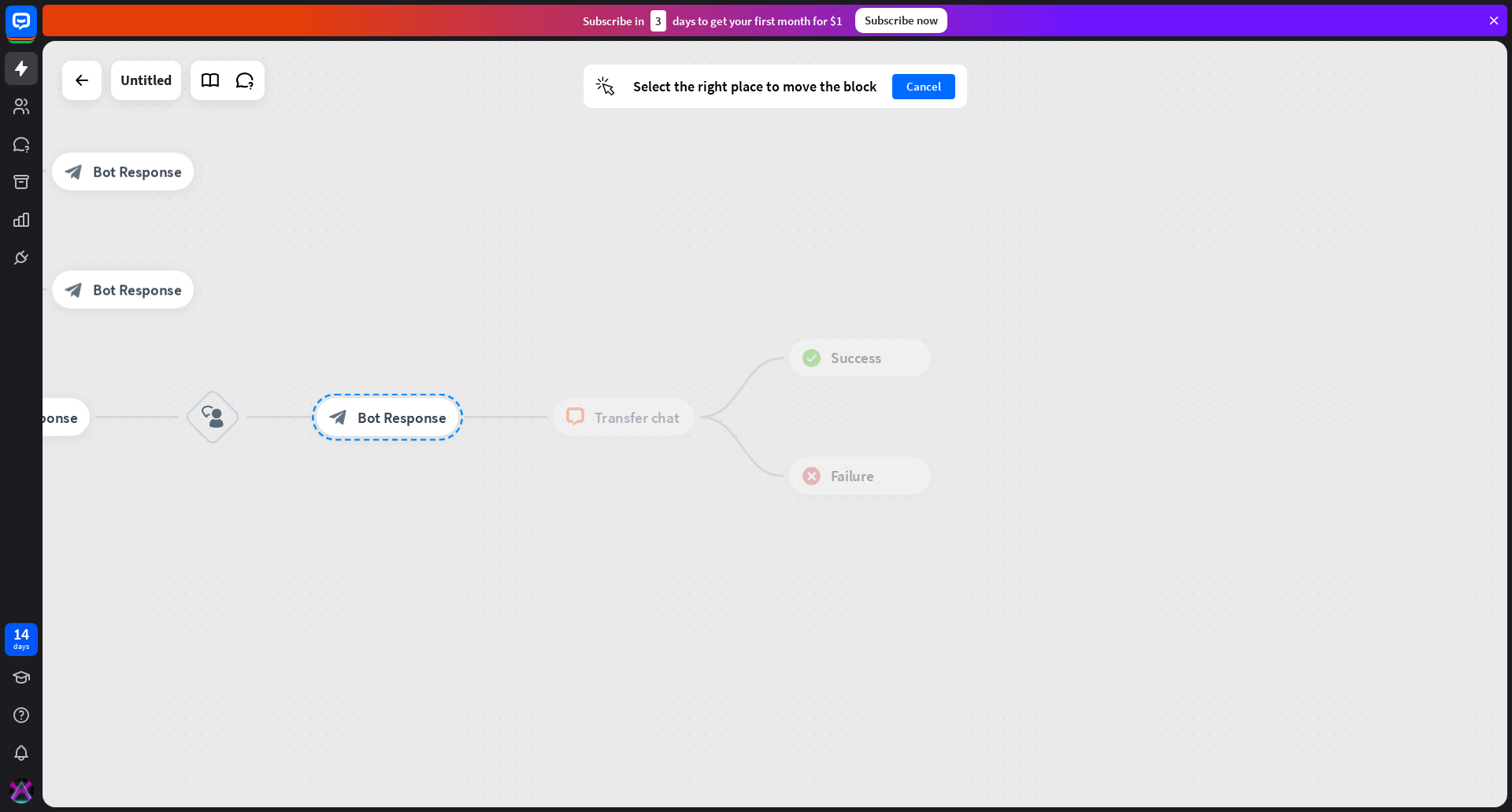
click at [888, 349] on div "block_success Success" at bounding box center [860, 358] width 142 height 38
click at [933, 83] on button "Cancel" at bounding box center [924, 86] width 63 height 25
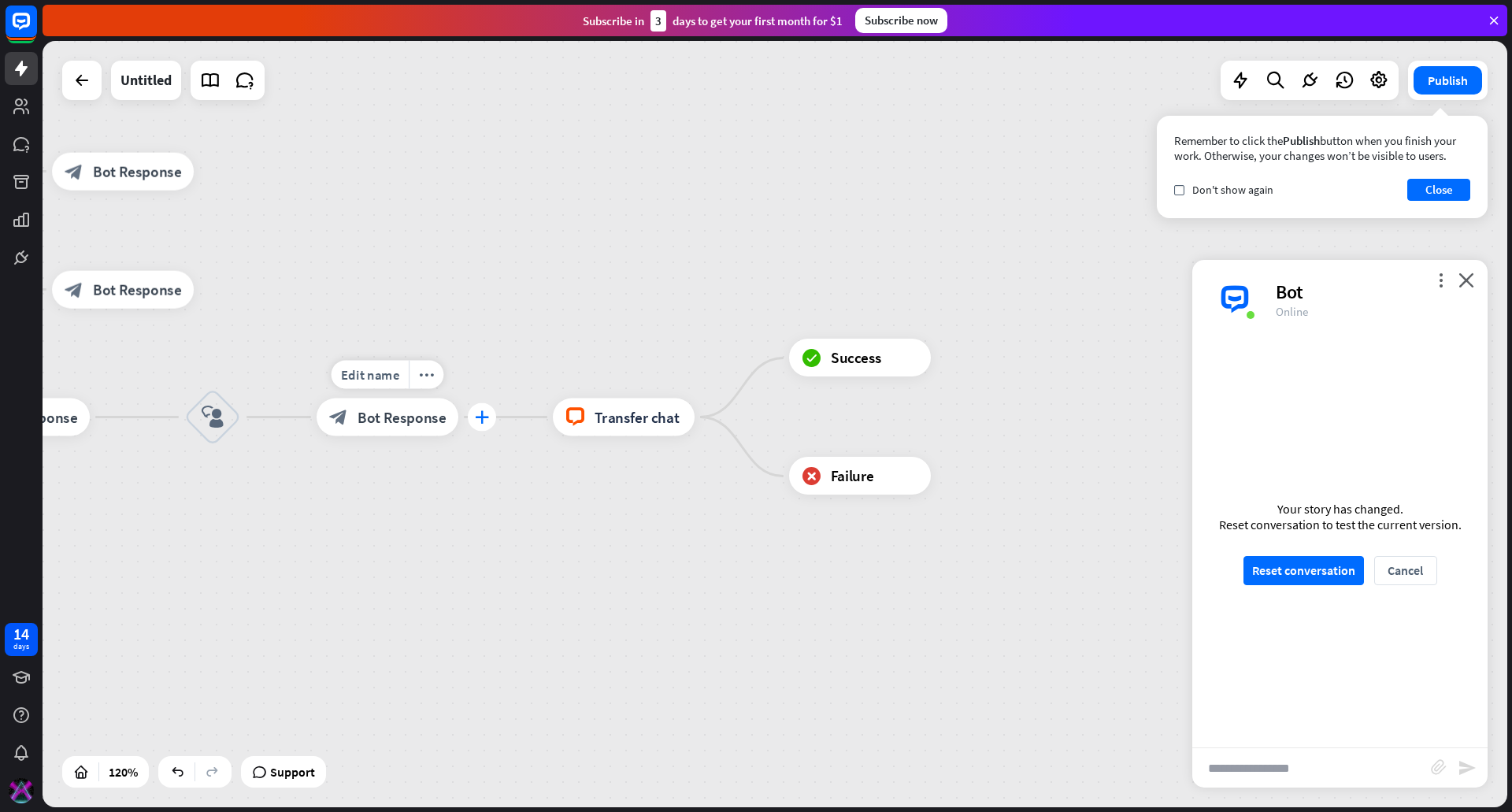
click at [481, 419] on icon "plus" at bounding box center [482, 417] width 14 height 13
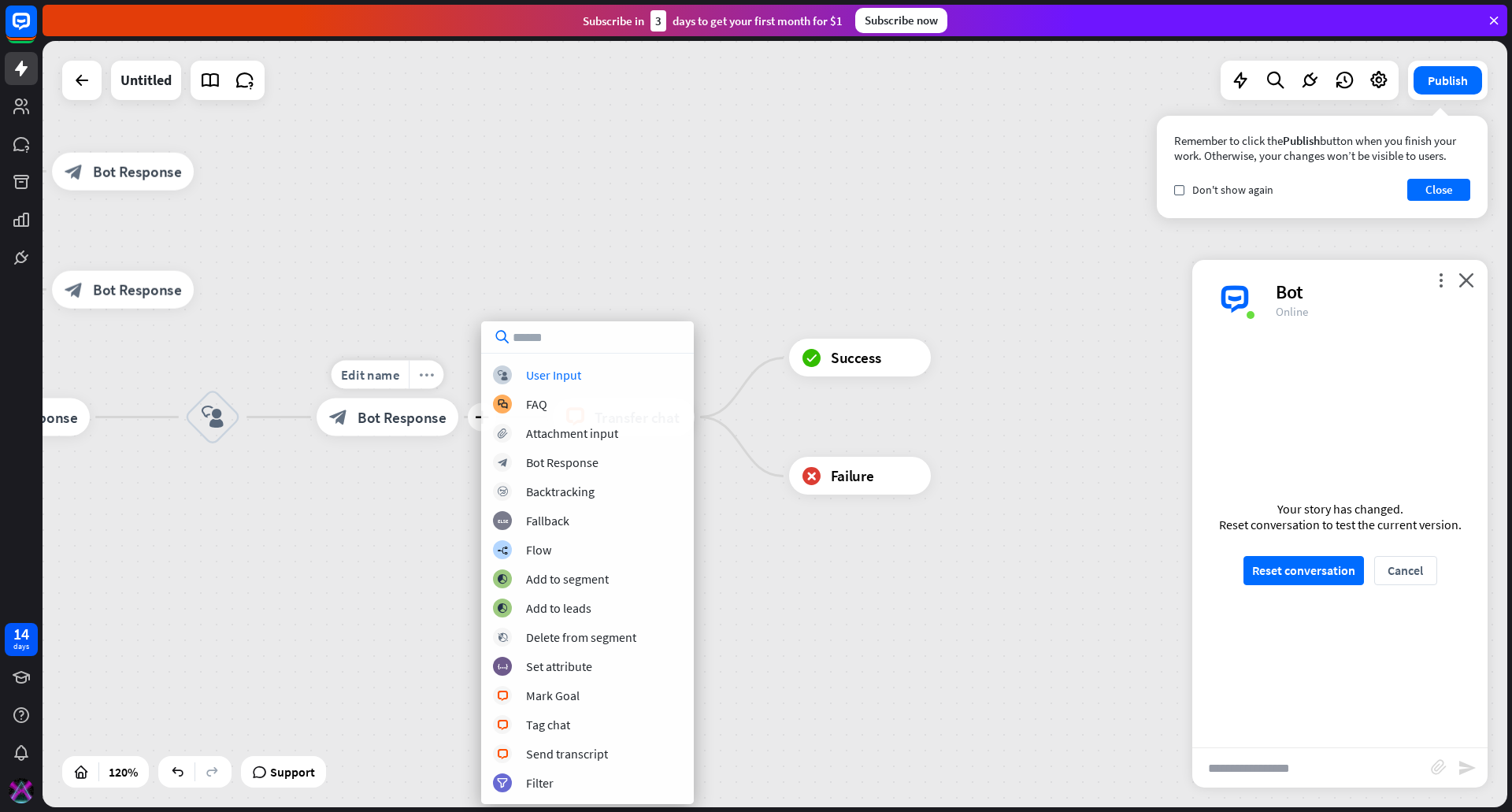
click at [421, 377] on icon "more_horiz" at bounding box center [426, 375] width 15 height 14
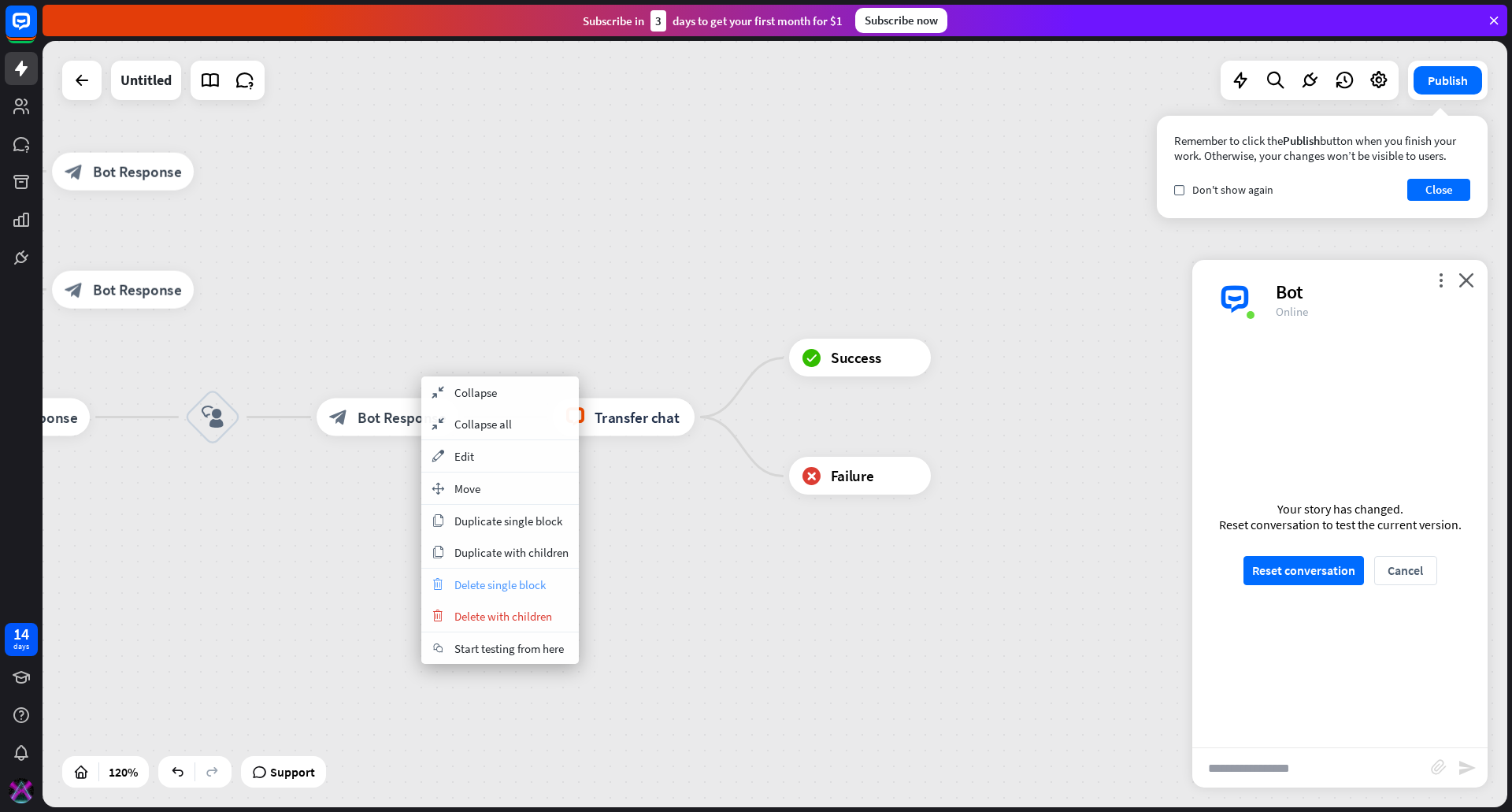
click at [507, 583] on span "Delete single block" at bounding box center [500, 585] width 91 height 15
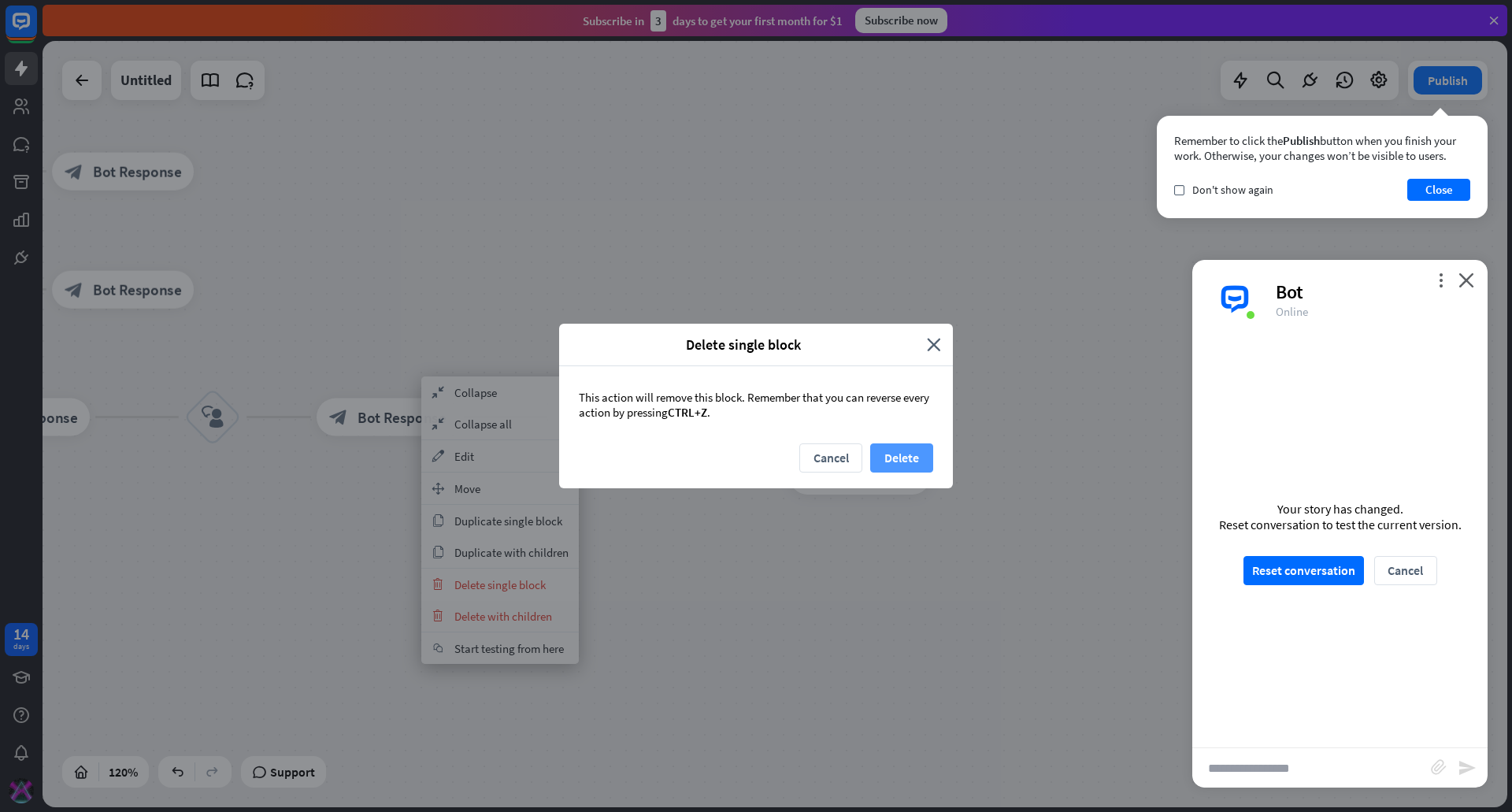
click at [916, 464] on button "Delete" at bounding box center [902, 457] width 63 height 29
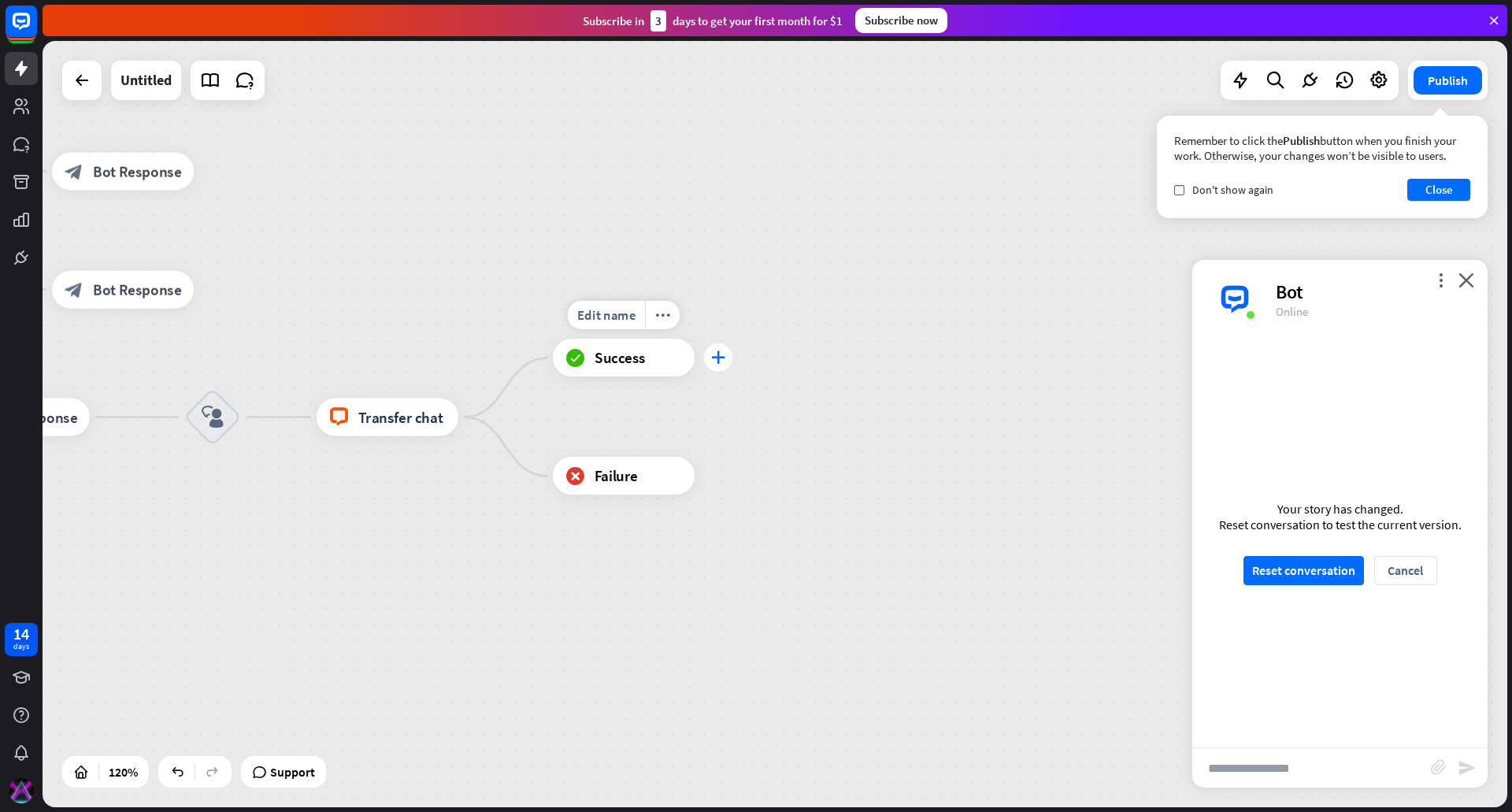
click at [712, 366] on div "plus" at bounding box center [718, 358] width 28 height 28
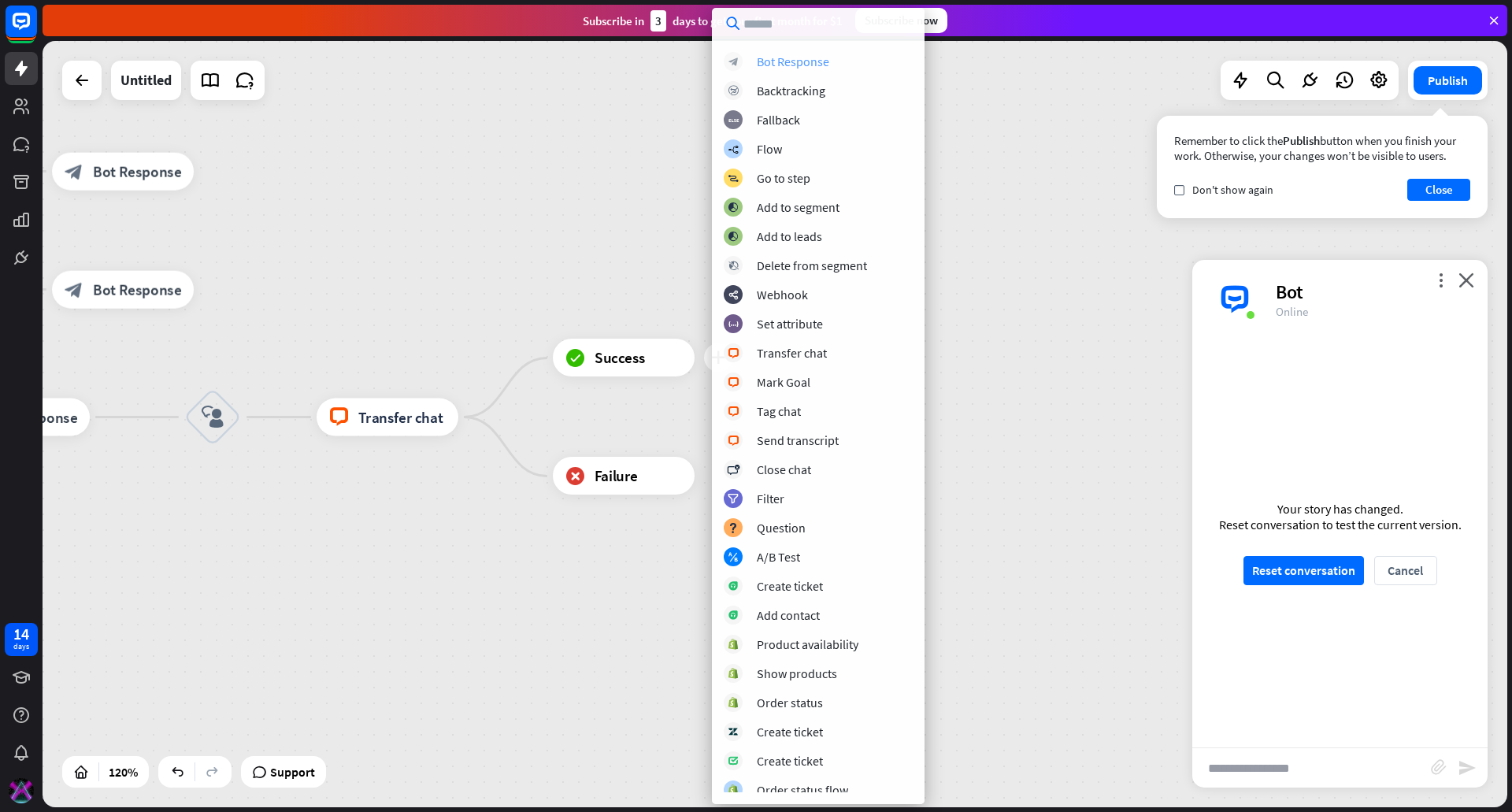
click at [802, 62] on div "Bot Response" at bounding box center [792, 61] width 73 height 16
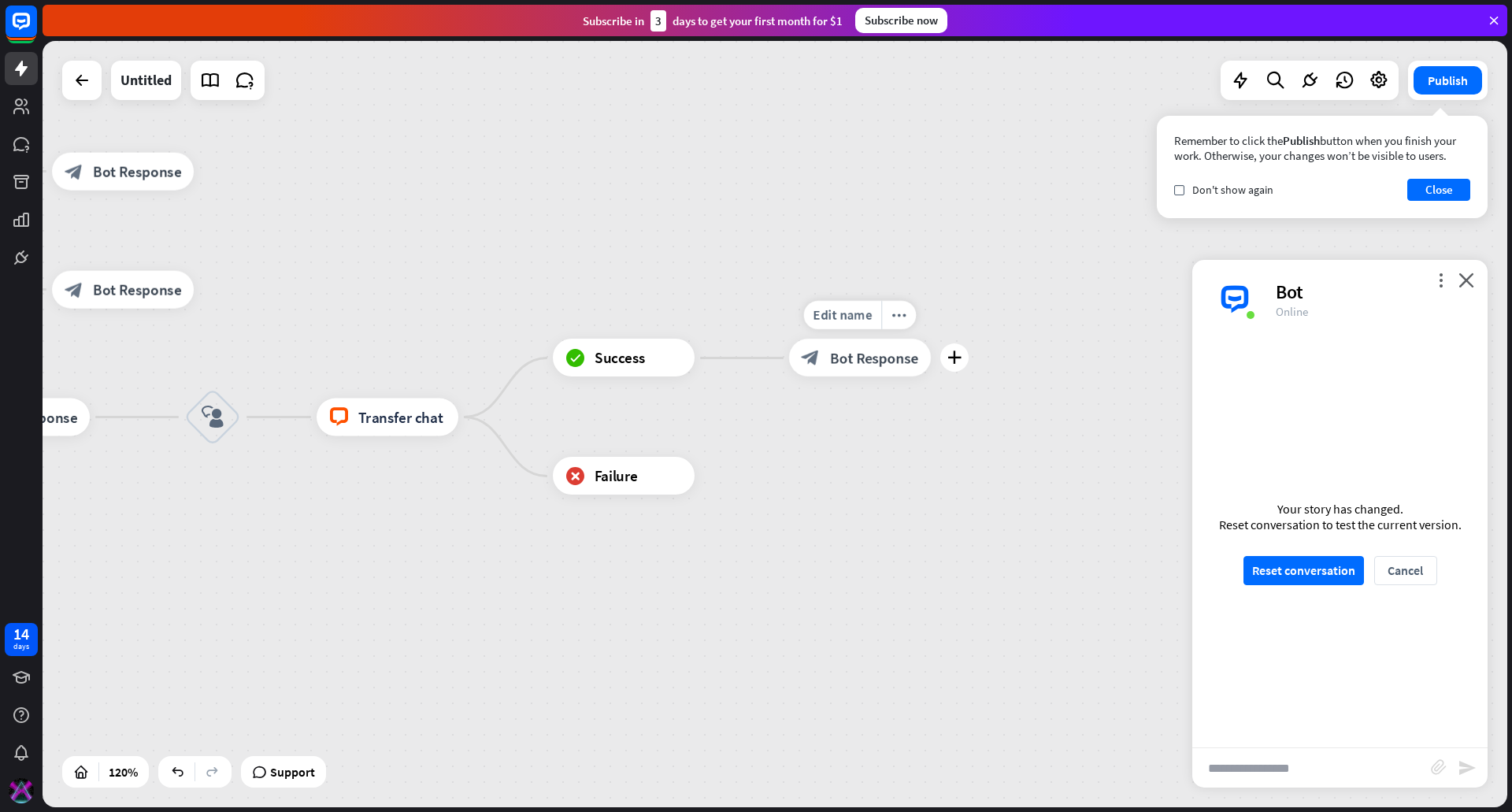
click at [849, 363] on span "Bot Response" at bounding box center [874, 359] width 89 height 19
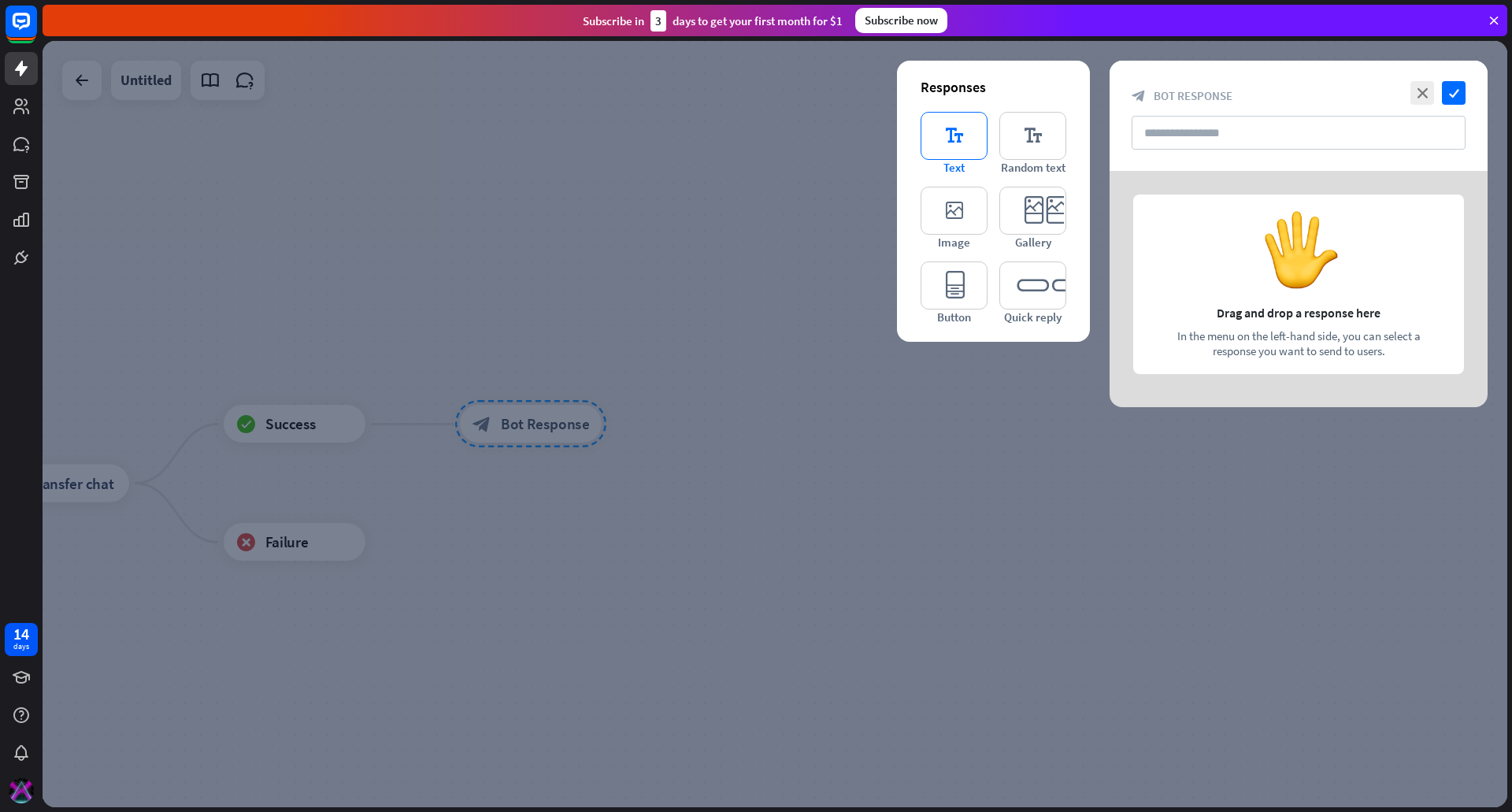
click at [930, 126] on icon "editor_text" at bounding box center [954, 135] width 67 height 48
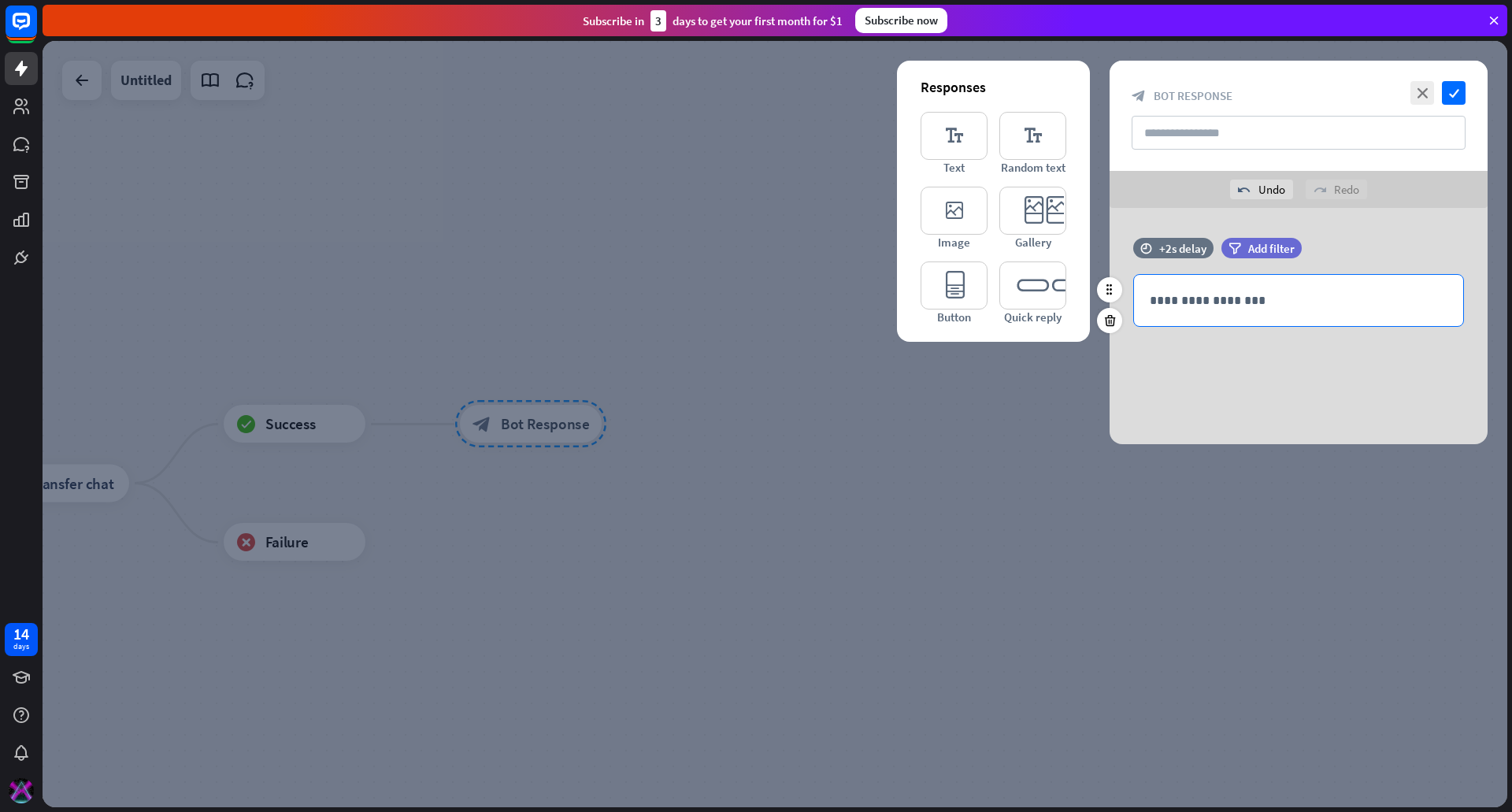
click at [1239, 305] on p "**********" at bounding box center [1298, 300] width 297 height 19
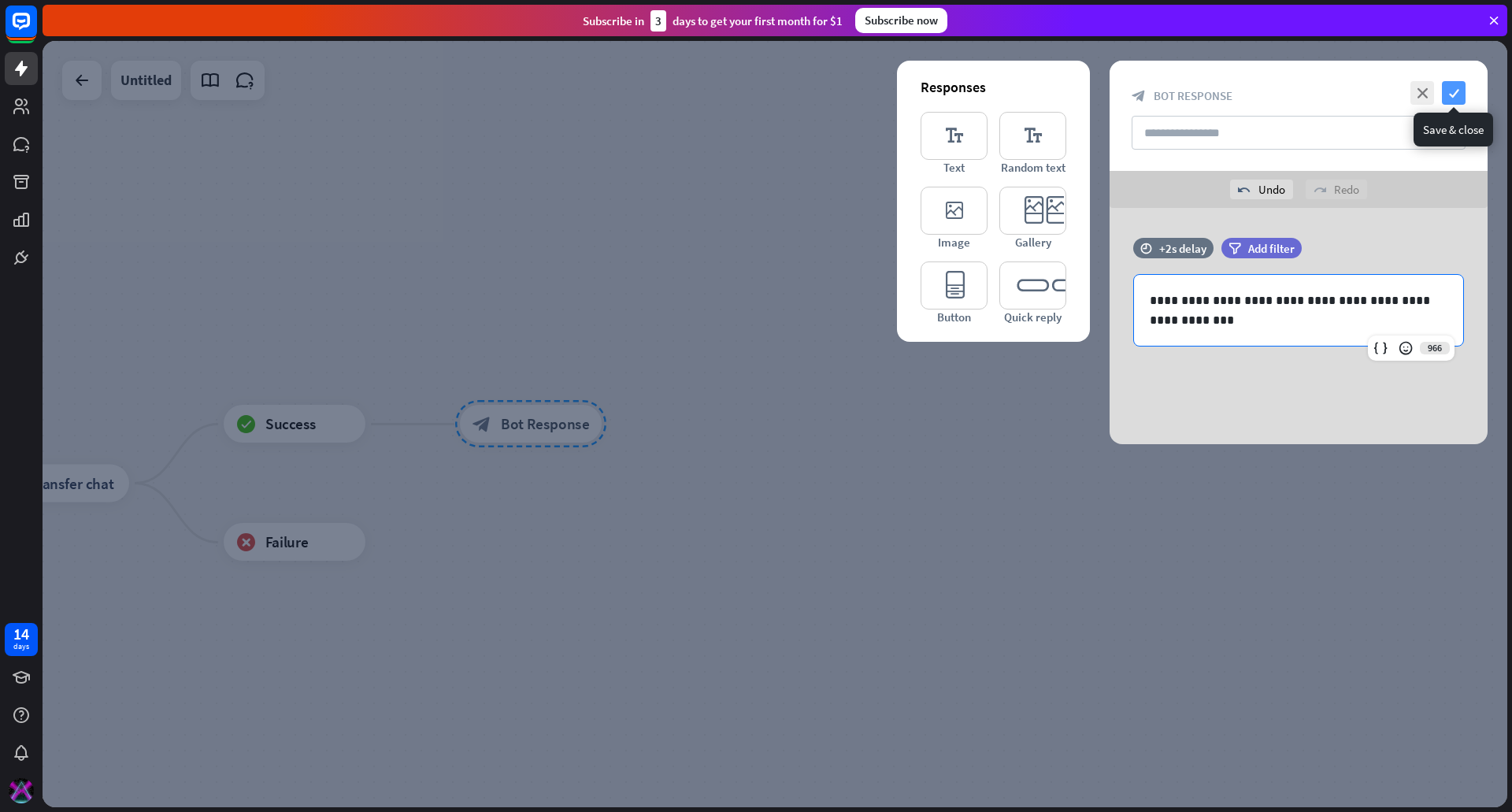
click at [1447, 92] on icon "check" at bounding box center [1453, 92] width 24 height 24
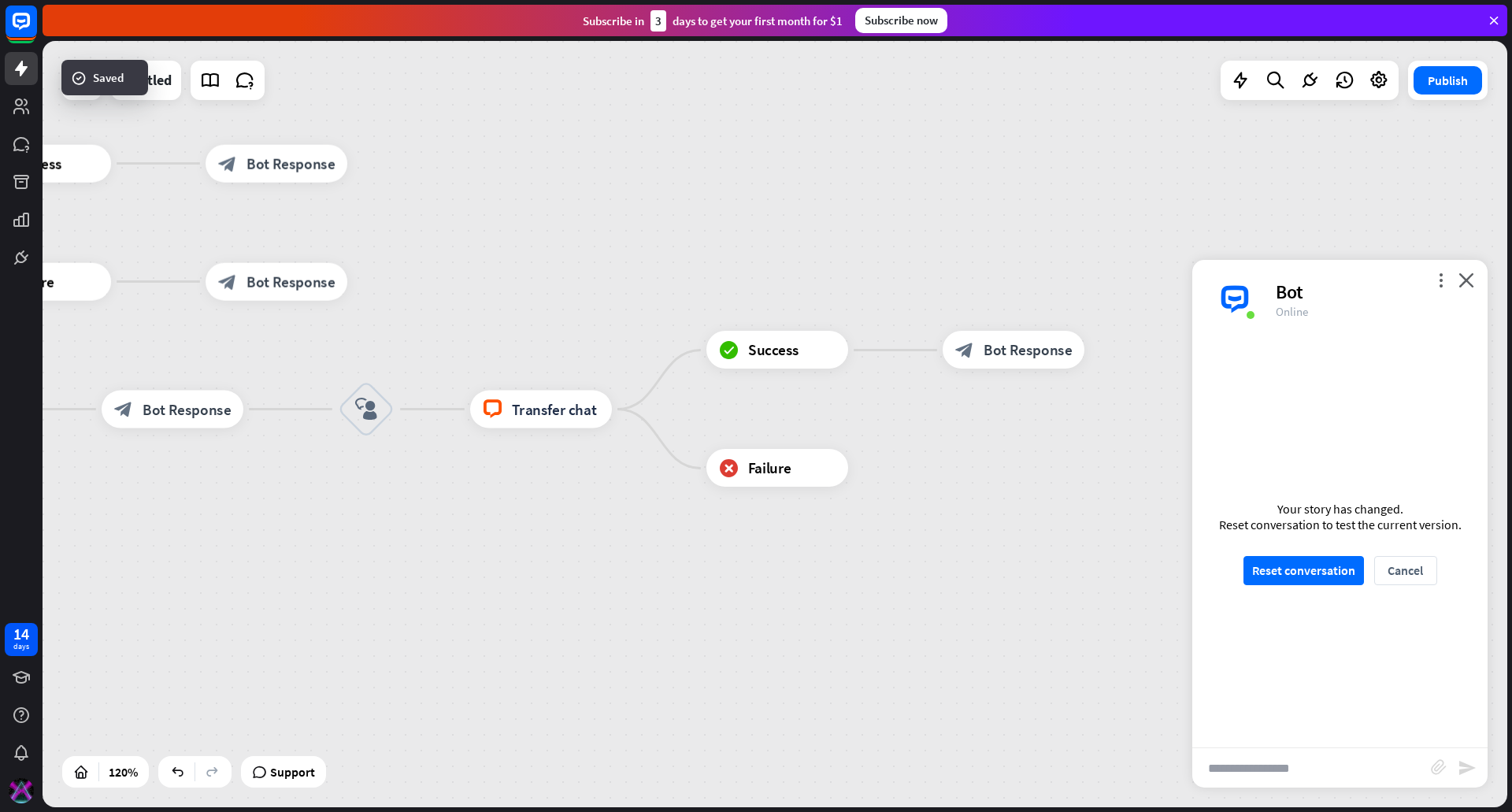
drag, startPoint x: 376, startPoint y: 285, endPoint x: 700, endPoint y: 204, distance: 334.0
click at [700, 204] on div "home_2 Start point Welcome message block_bot_response Bot Response Custom Servi…" at bounding box center [774, 424] width 1465 height 766
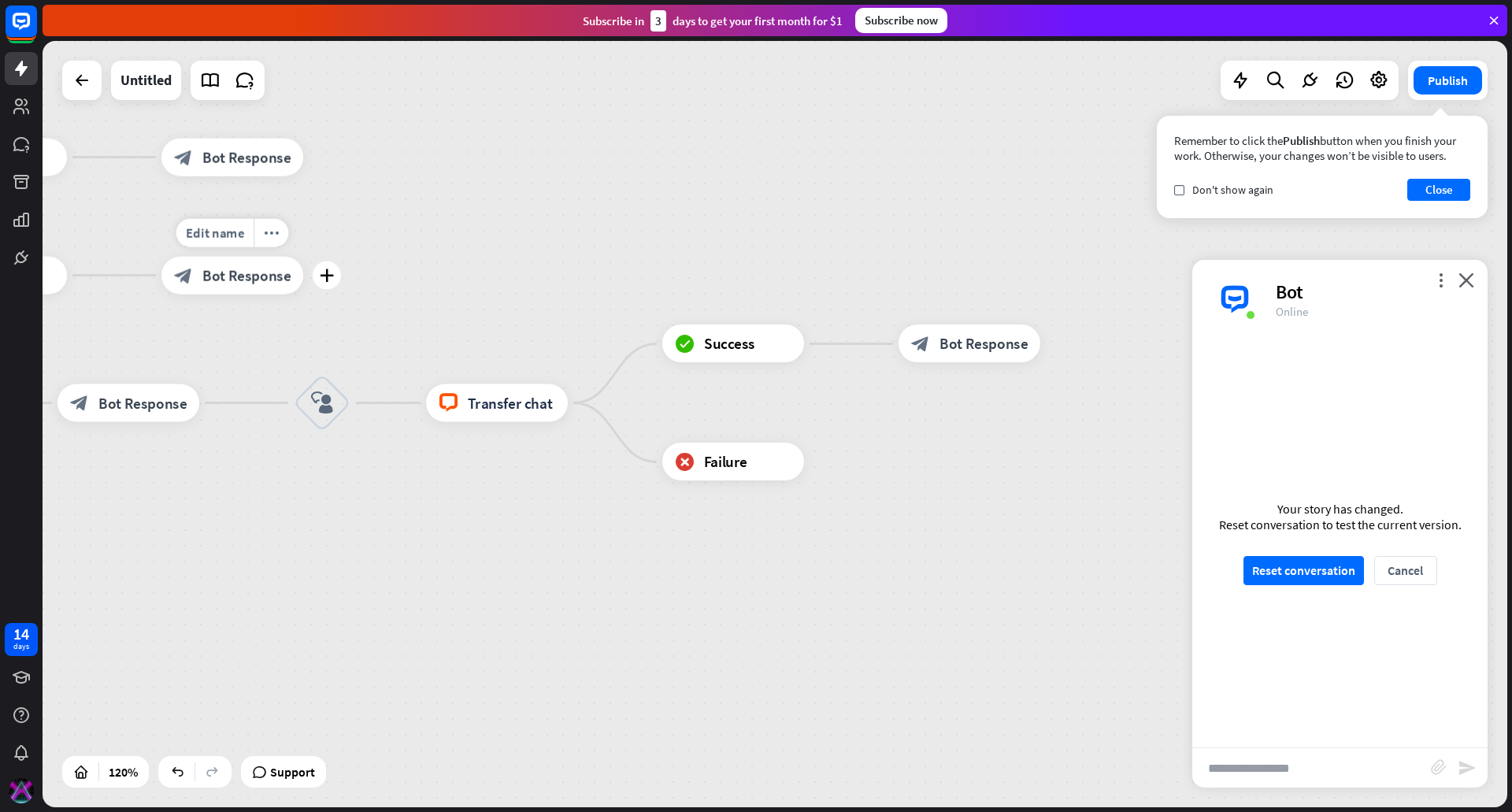
click at [254, 274] on span "Bot Response" at bounding box center [247, 276] width 89 height 19
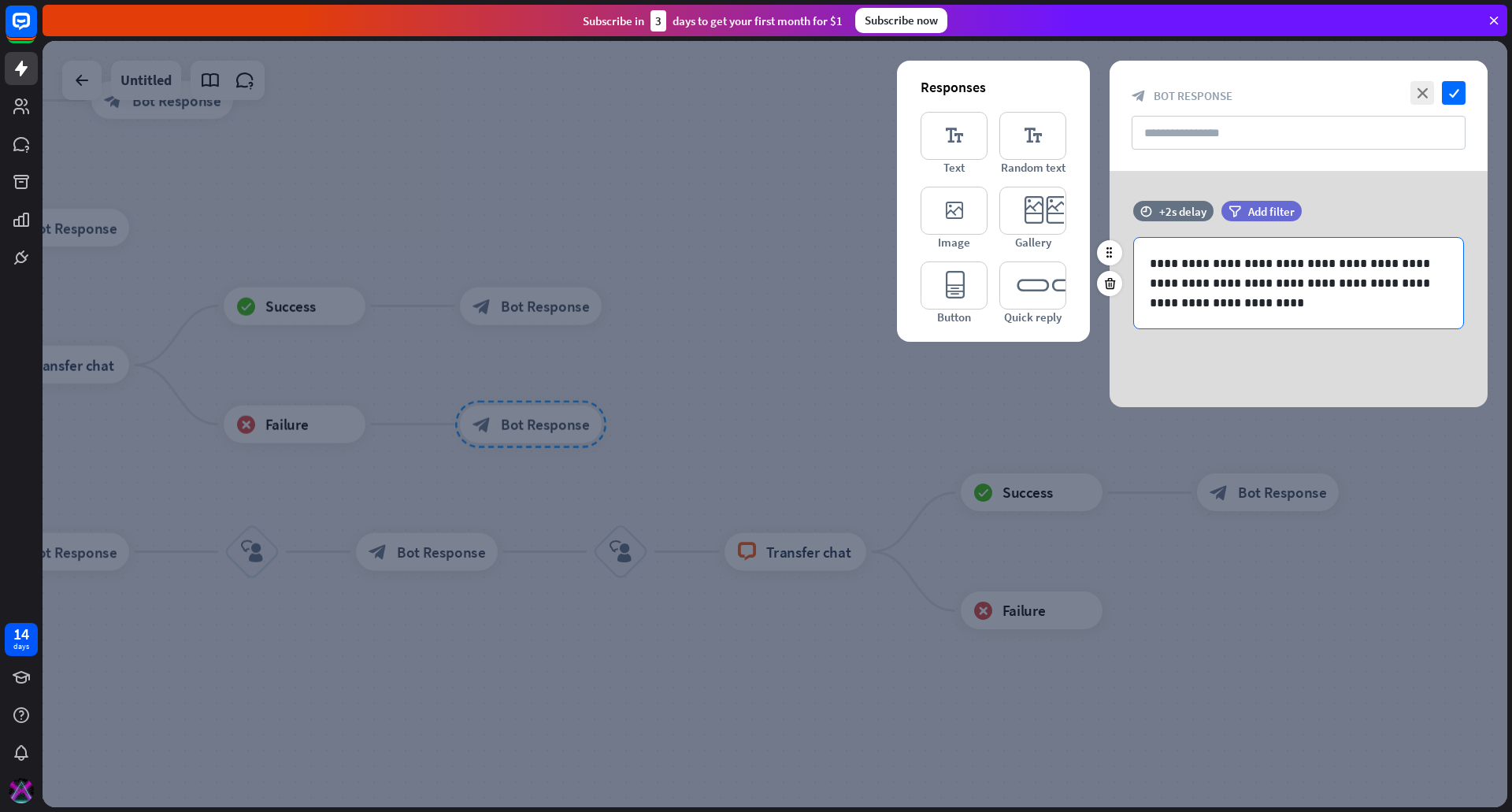
click at [1266, 313] on div "**********" at bounding box center [1298, 283] width 329 height 90
click at [1426, 82] on icon "close" at bounding box center [1422, 92] width 24 height 24
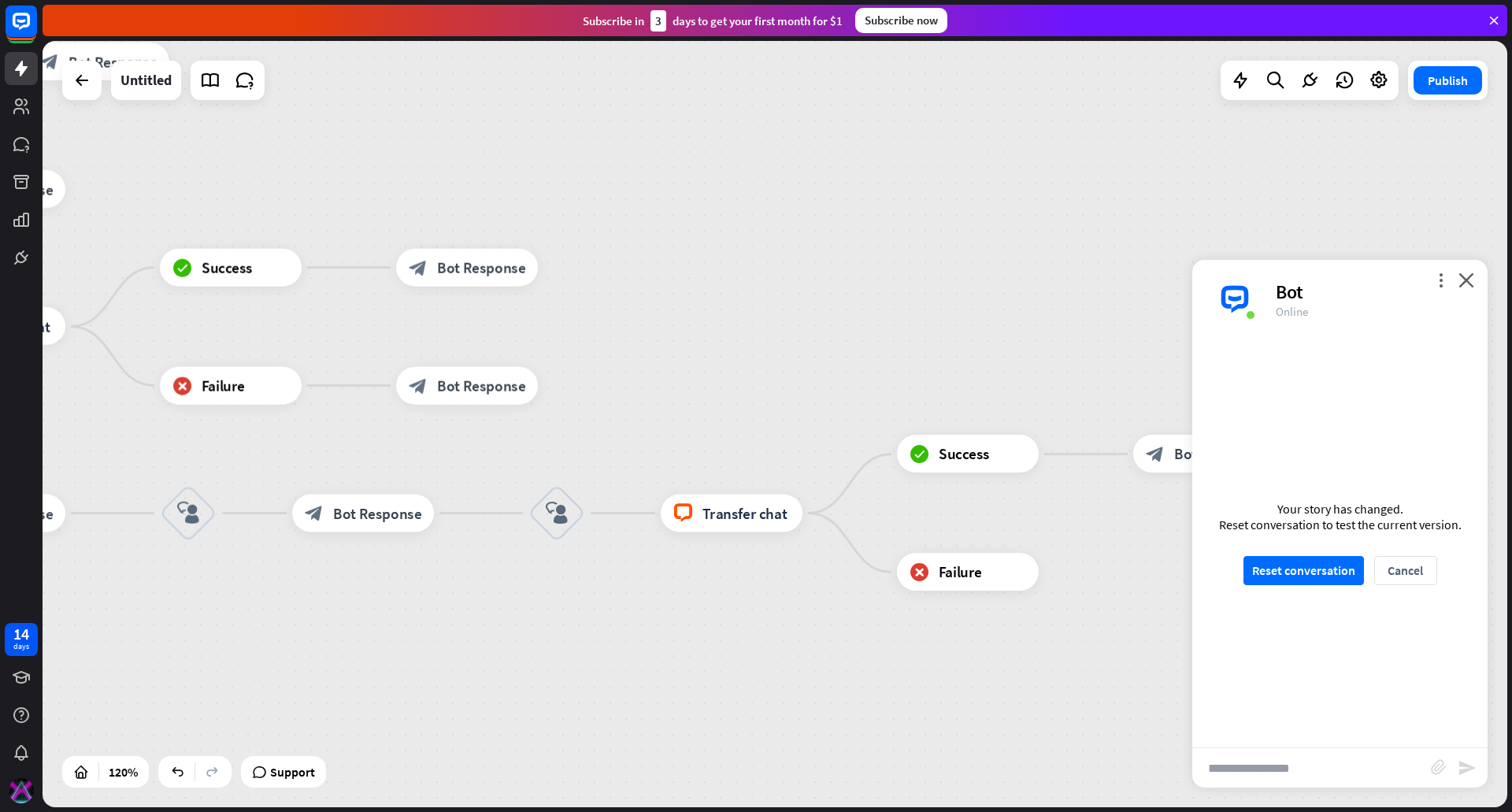
drag, startPoint x: 1162, startPoint y: 604, endPoint x: 979, endPoint y: 530, distance: 197.4
click at [979, 530] on div "home_2 Start point Welcome message block_bot_response Bot Response Custom Servi…" at bounding box center [774, 424] width 1465 height 766
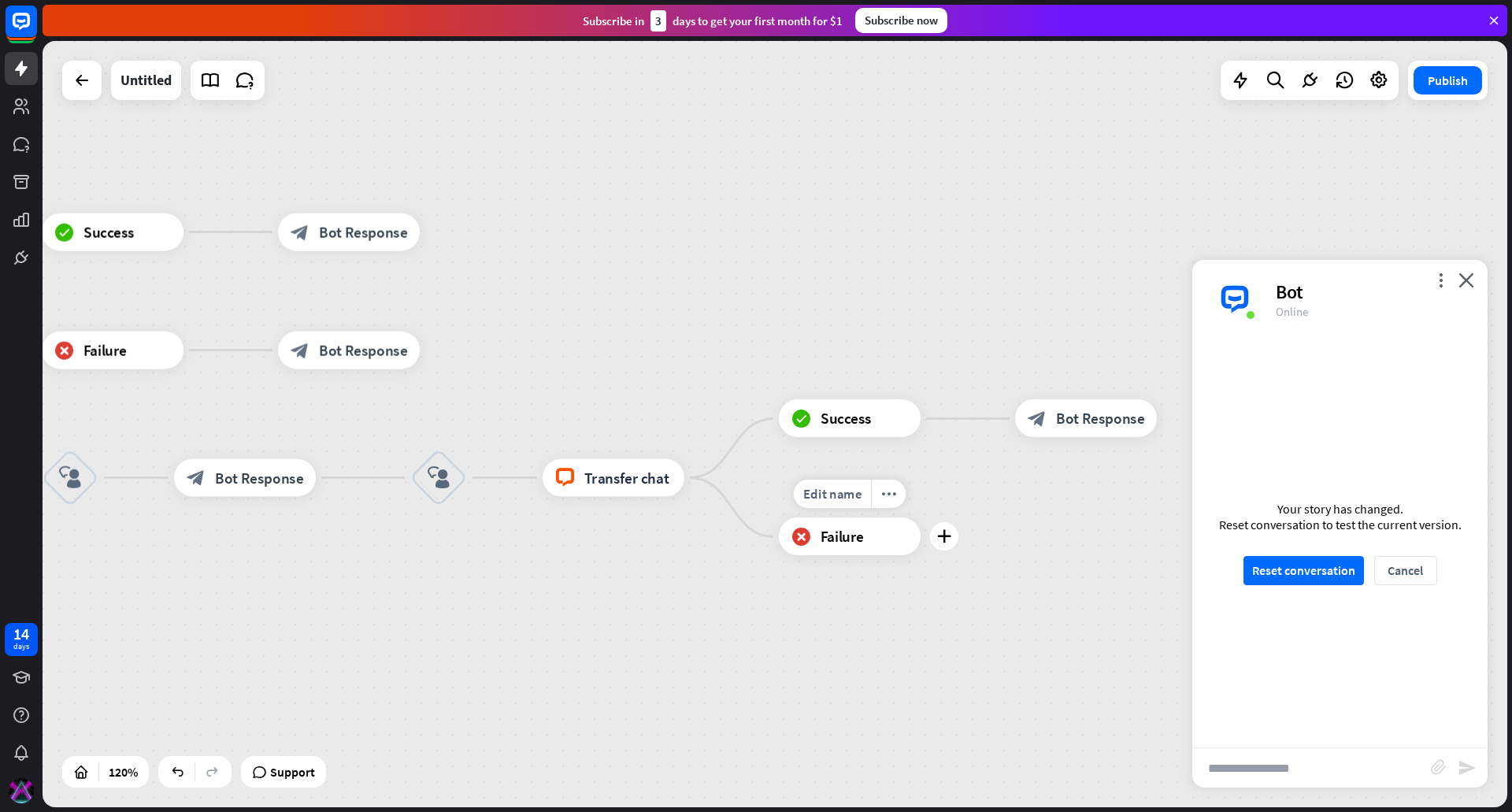
click at [921, 550] on div "Edit name more_horiz plus block_failure Failure" at bounding box center [850, 537] width 142 height 38
click at [949, 542] on icon "plus" at bounding box center [944, 536] width 14 height 13
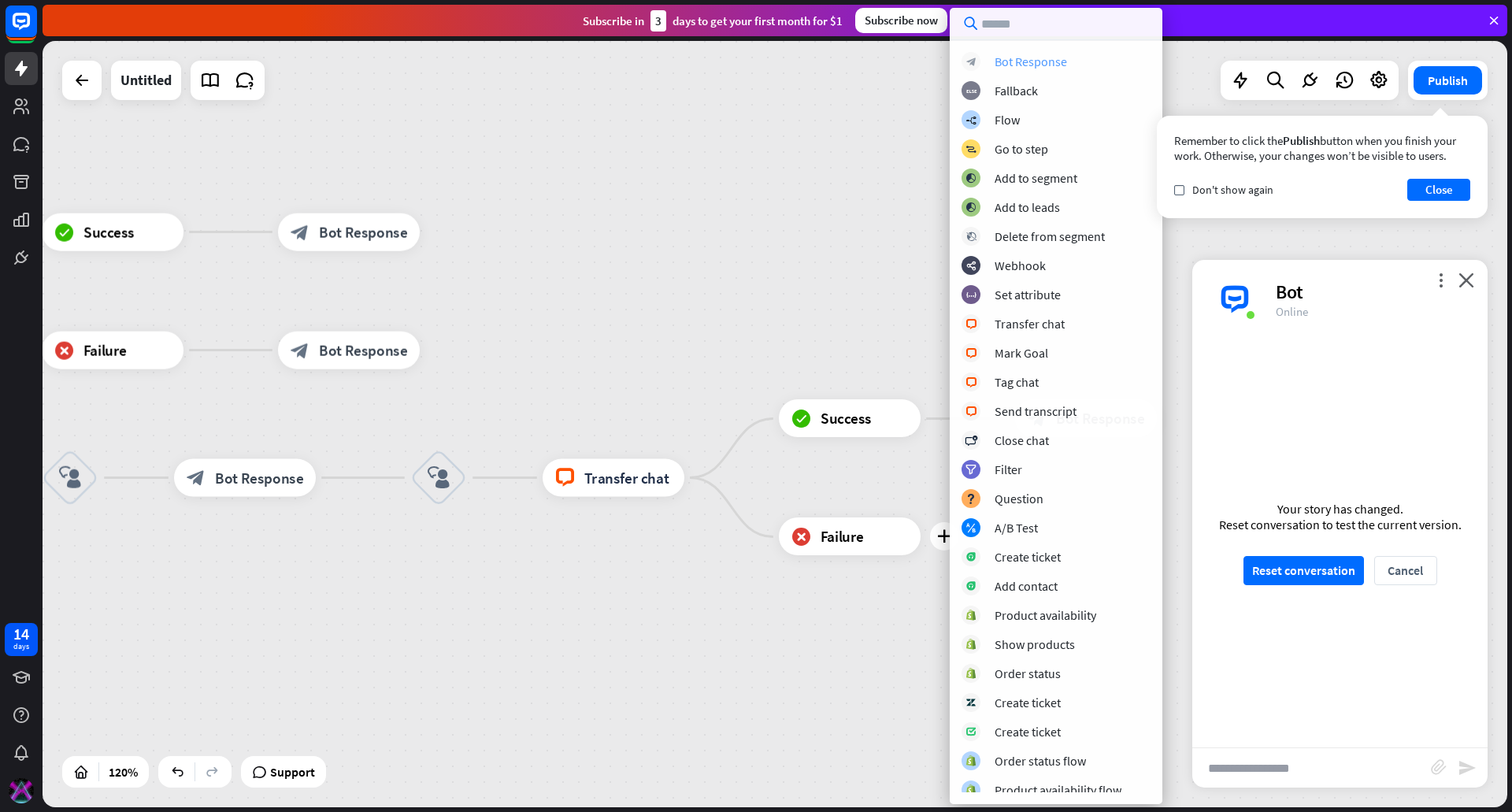
click at [1040, 61] on div "Bot Response" at bounding box center [1030, 61] width 73 height 16
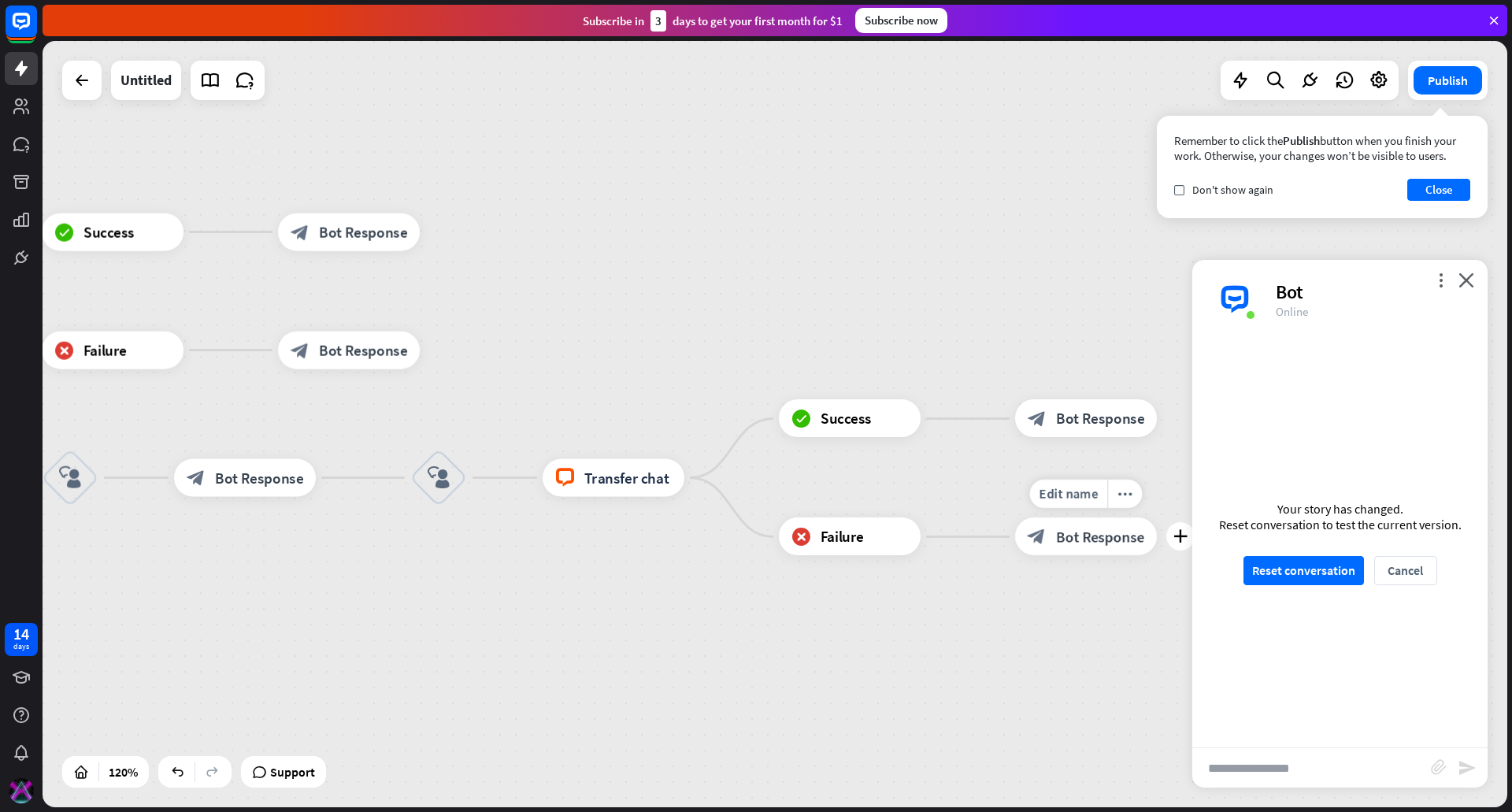
click at [1093, 537] on span "Bot Response" at bounding box center [1100, 537] width 89 height 19
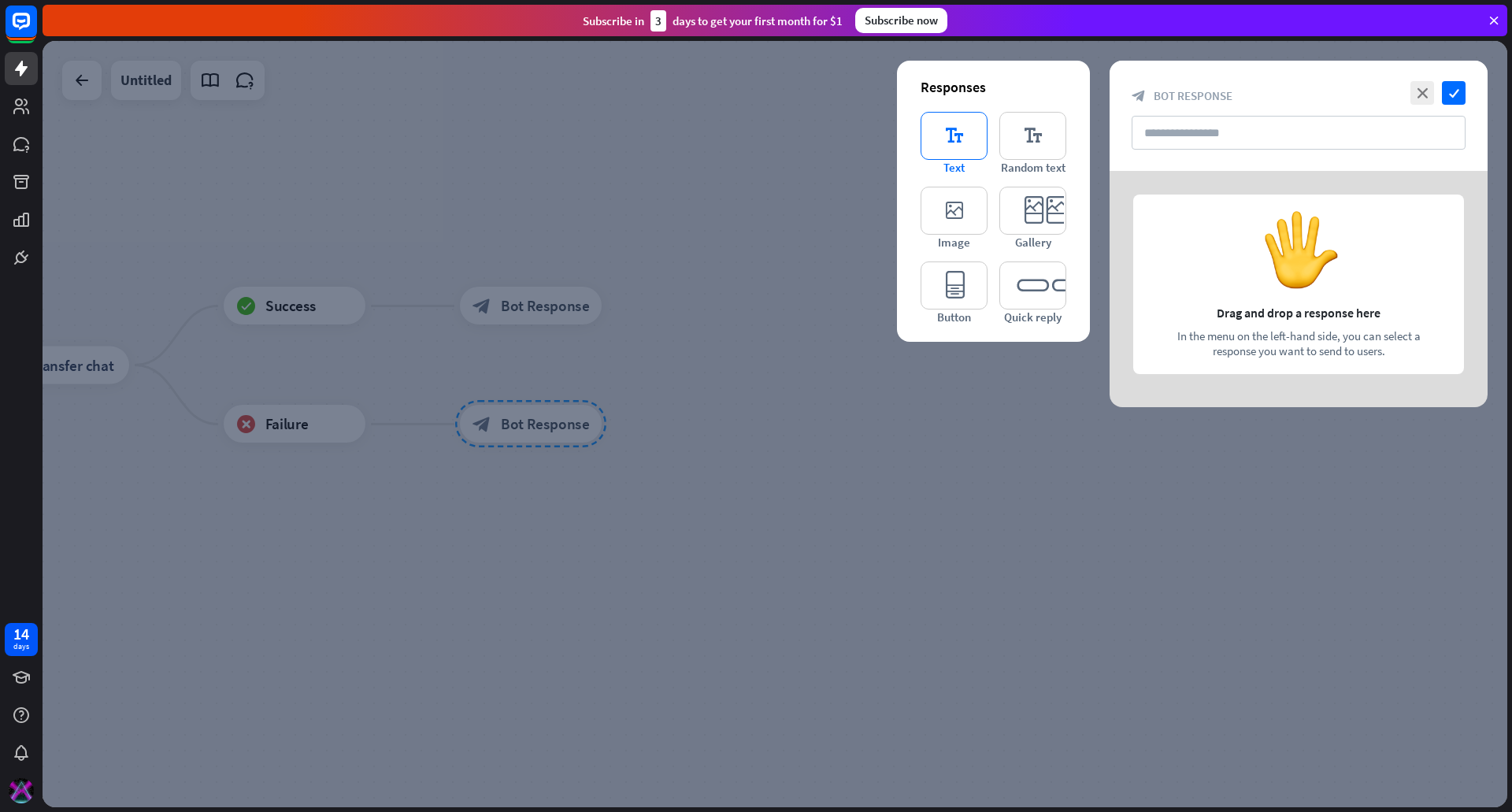
click at [985, 140] on icon "editor_text" at bounding box center [954, 135] width 67 height 48
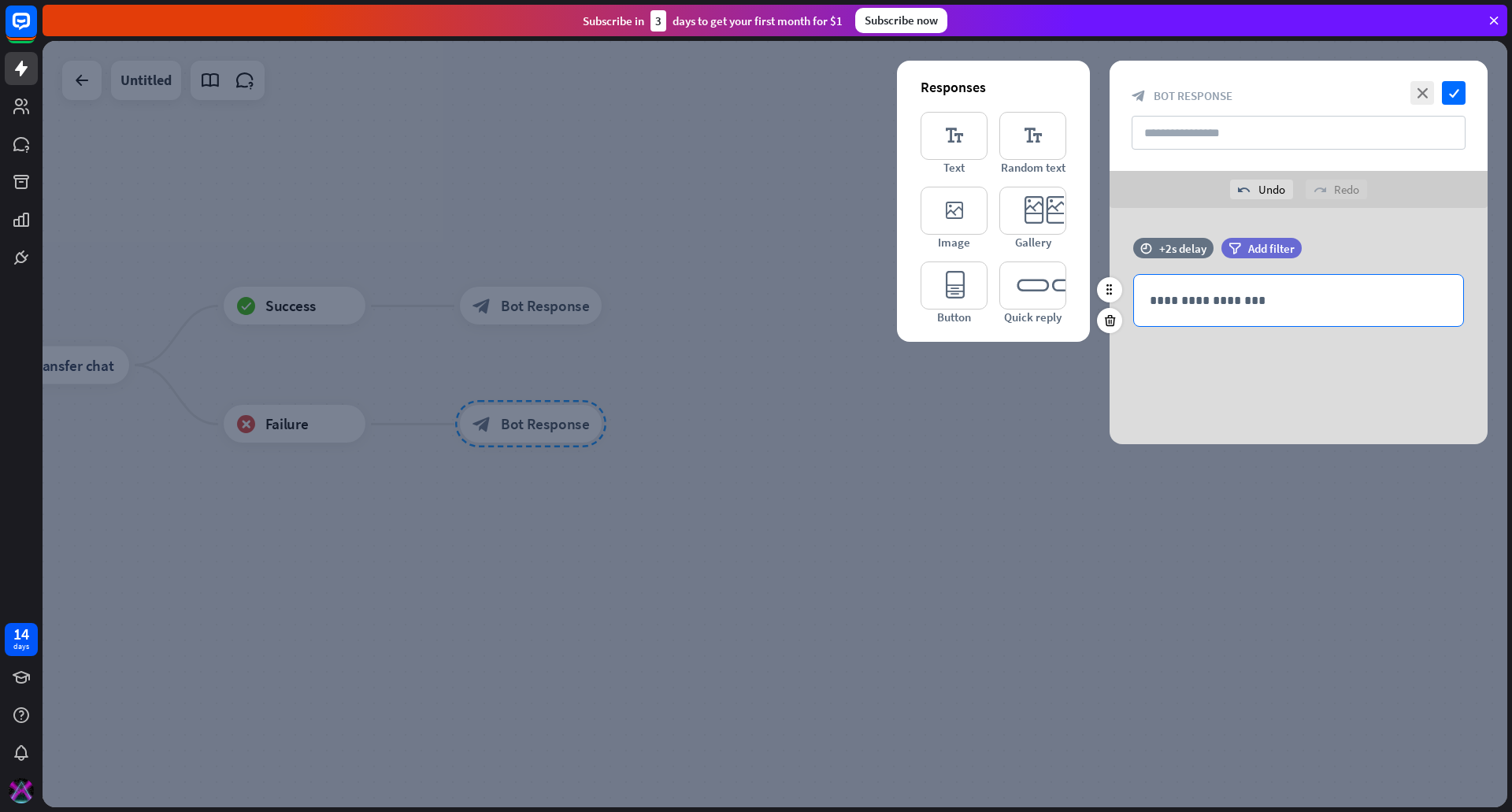
click at [1216, 319] on div "**********" at bounding box center [1298, 300] width 329 height 51
click at [1216, 311] on div "**********" at bounding box center [1298, 300] width 329 height 51
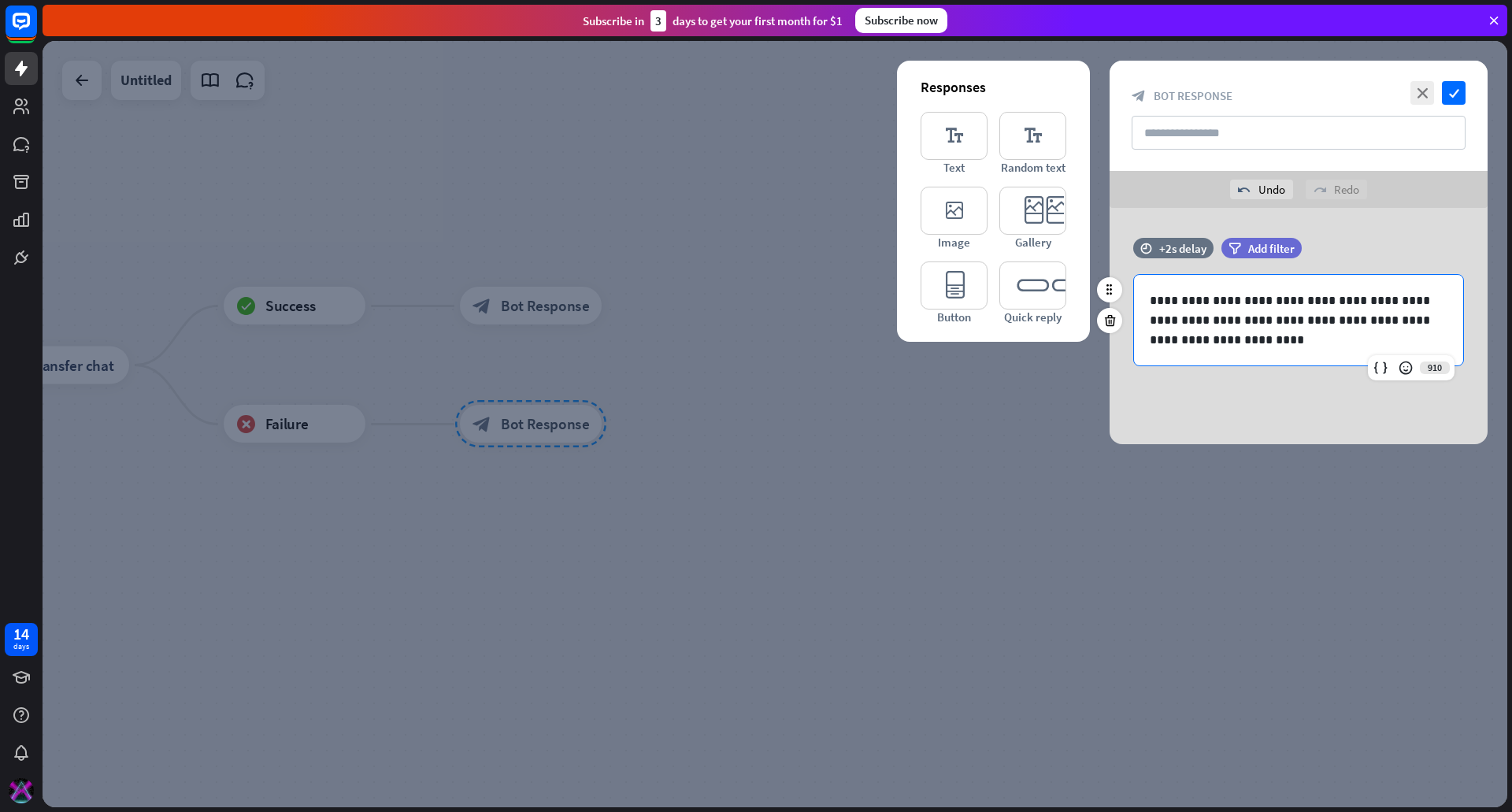
click at [1303, 314] on p "**********" at bounding box center [1298, 320] width 297 height 59
click at [1447, 85] on icon "check" at bounding box center [1453, 92] width 24 height 24
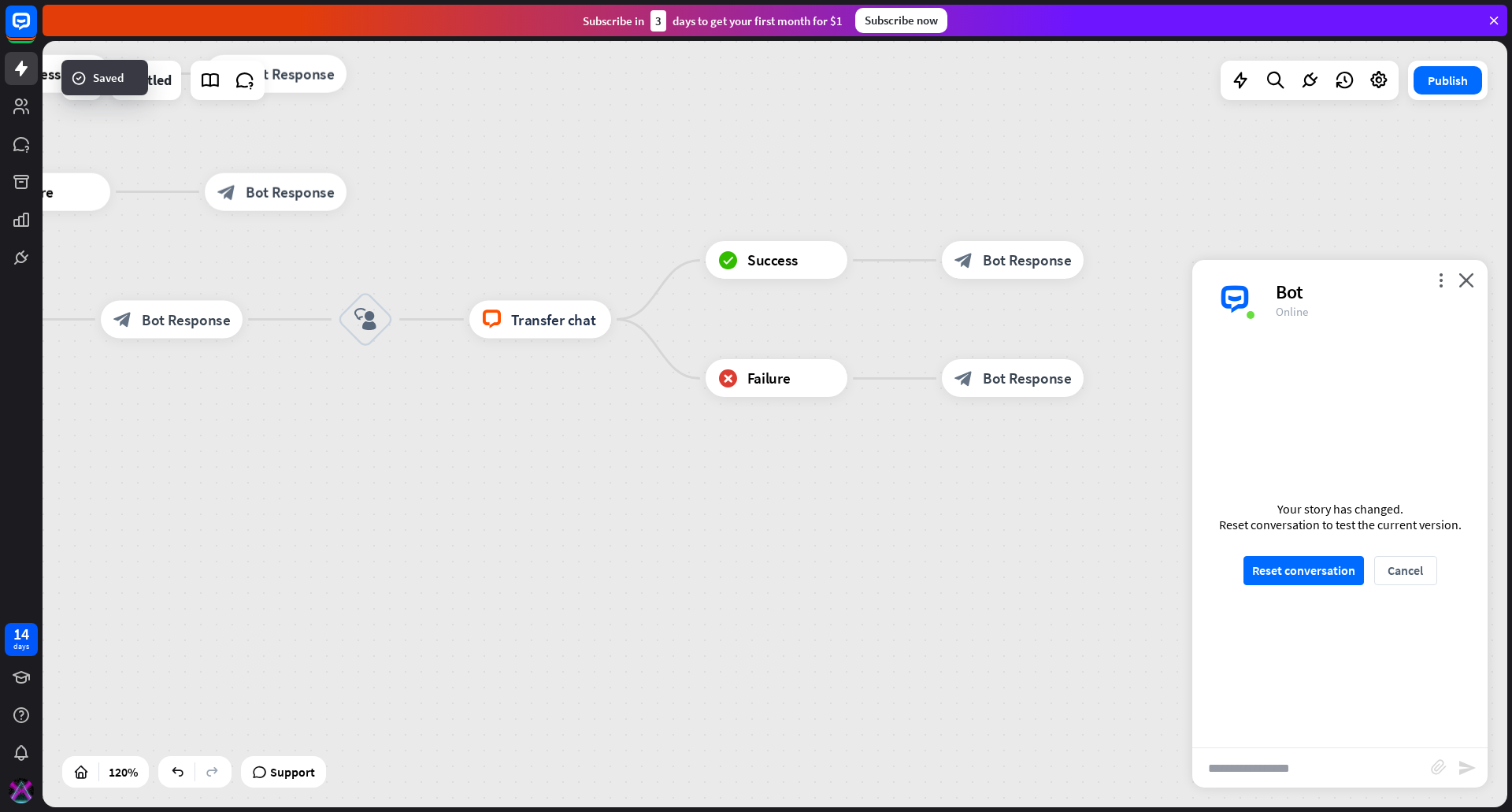
drag, startPoint x: 326, startPoint y: 575, endPoint x: 917, endPoint y: 517, distance: 593.8
click at [917, 517] on div "home_2 Start point Welcome message block_bot_response Bot Response Custom Servi…" at bounding box center [774, 424] width 1465 height 766
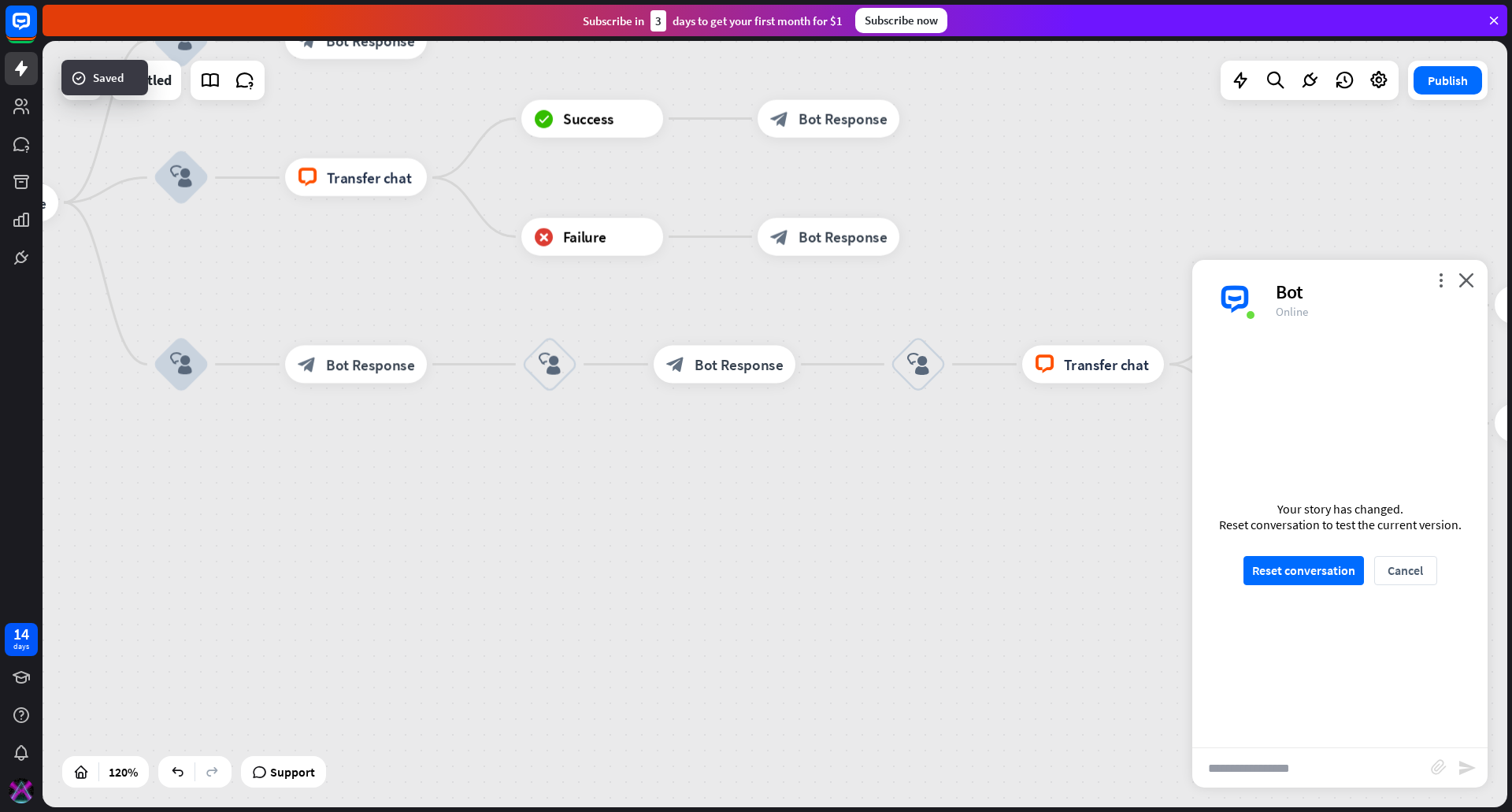
drag, startPoint x: 833, startPoint y: 571, endPoint x: 916, endPoint y: 570, distance: 83.0
click at [916, 570] on div "home_2 Start point Welcome message block_bot_response Bot Response Custom Servi…" at bounding box center [774, 424] width 1465 height 766
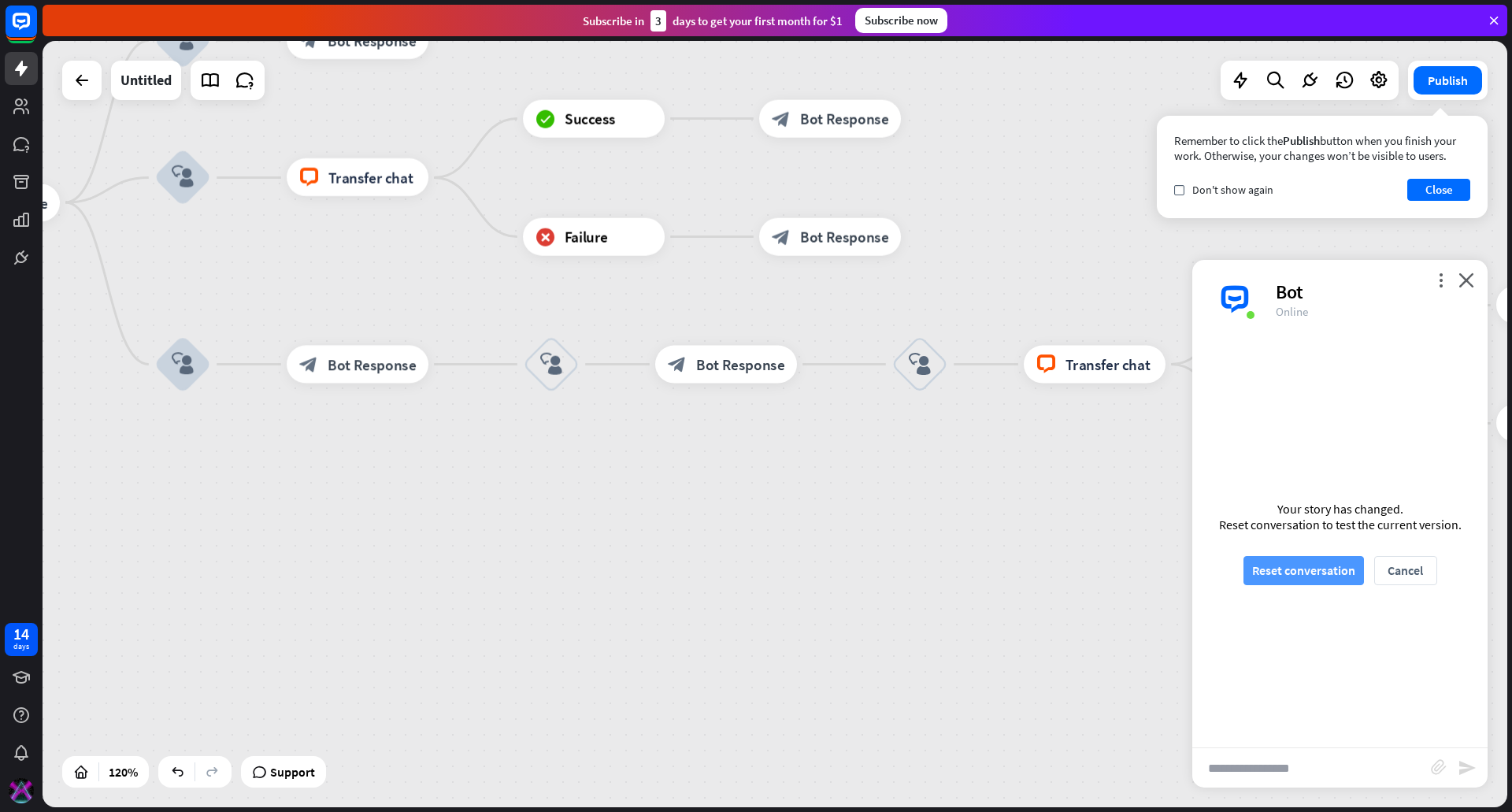
click at [1315, 563] on button "Reset conversation" at bounding box center [1303, 571] width 120 height 29
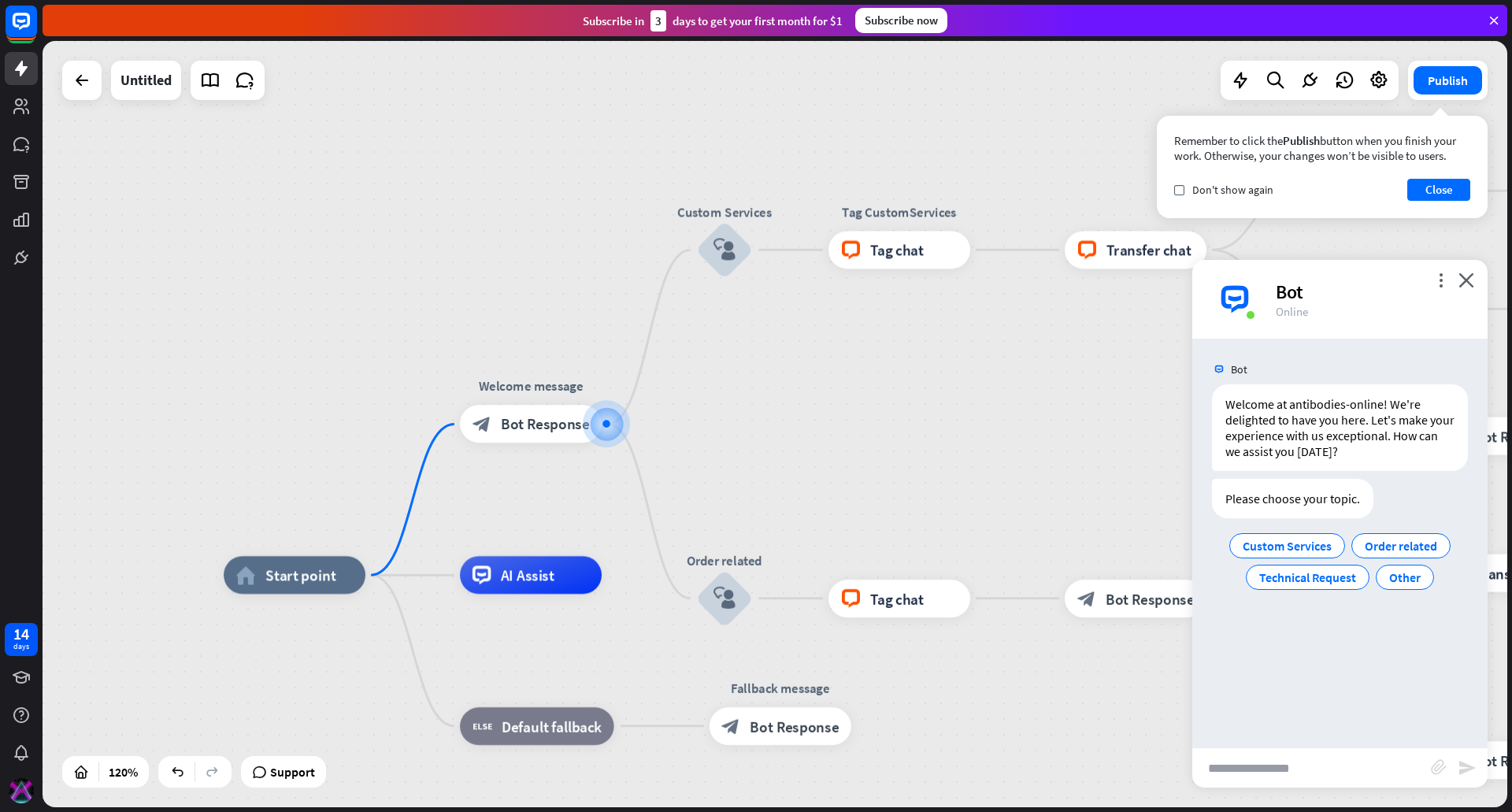
click at [1300, 765] on input "text" at bounding box center [1312, 768] width 239 height 40
type input "**********"
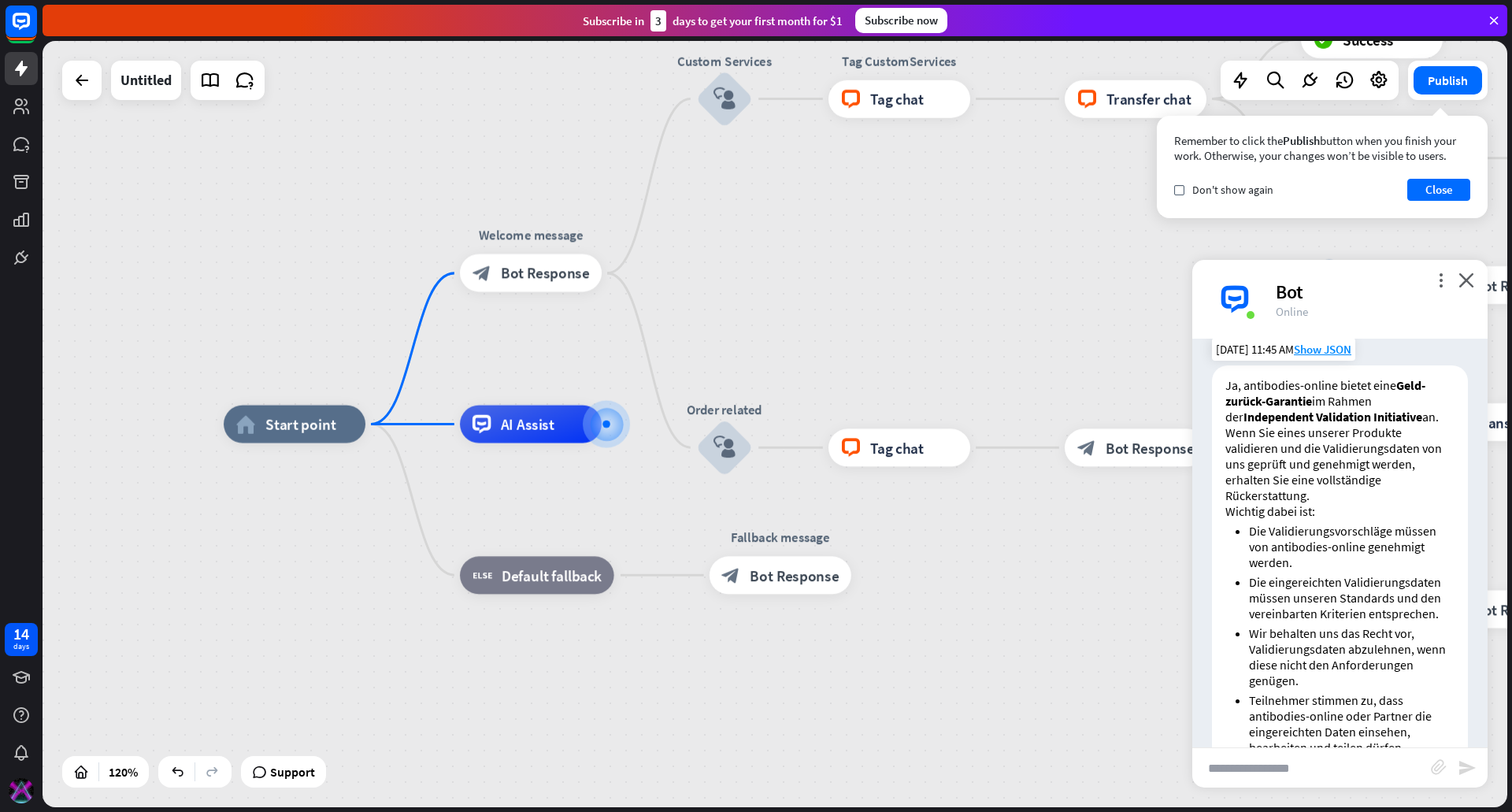
scroll to position [442, 0]
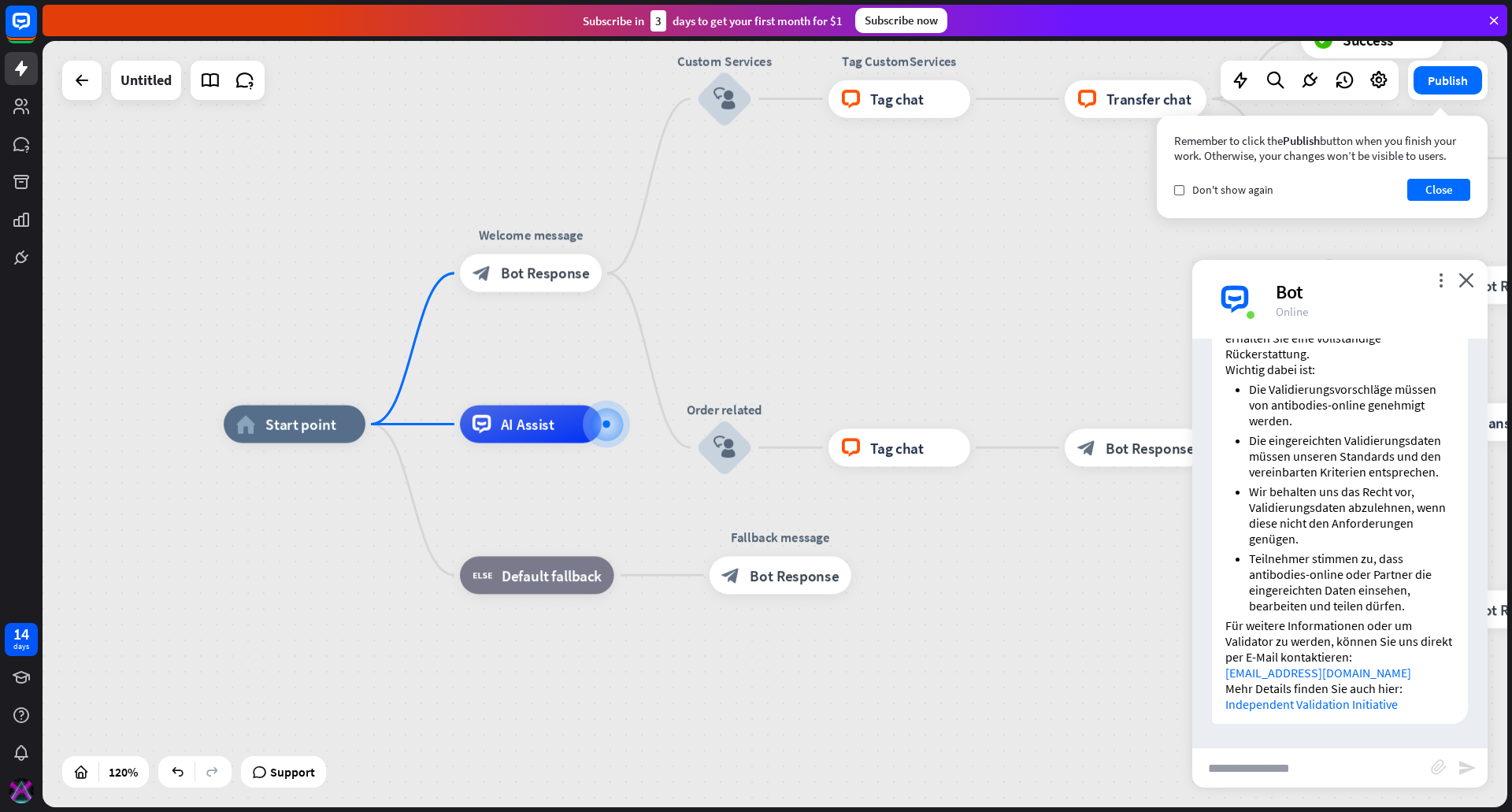
click at [1263, 765] on input "text" at bounding box center [1312, 768] width 239 height 40
click at [1262, 764] on input "text" at bounding box center [1312, 768] width 239 height 40
type input "**********"
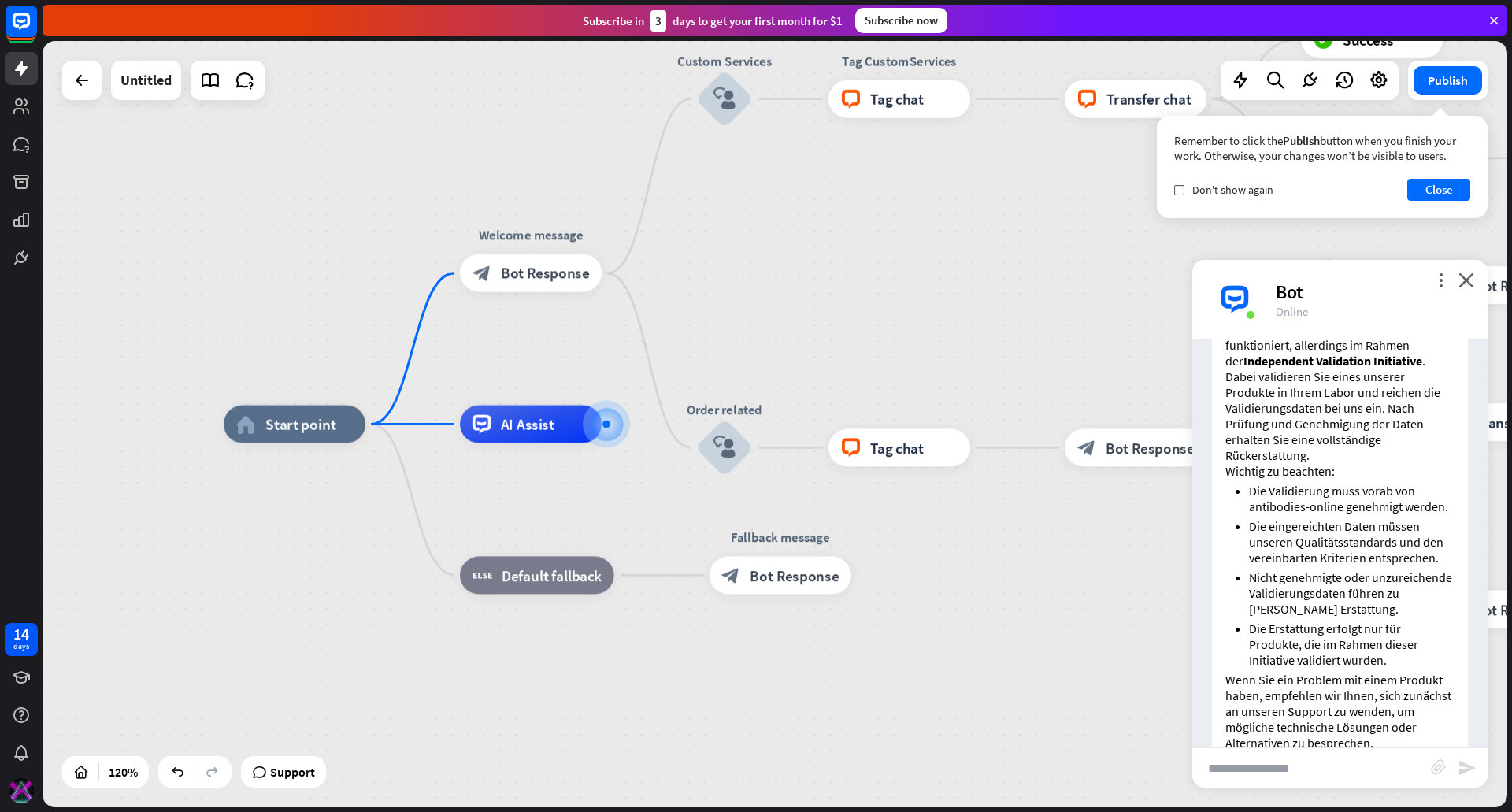
scroll to position [852, 0]
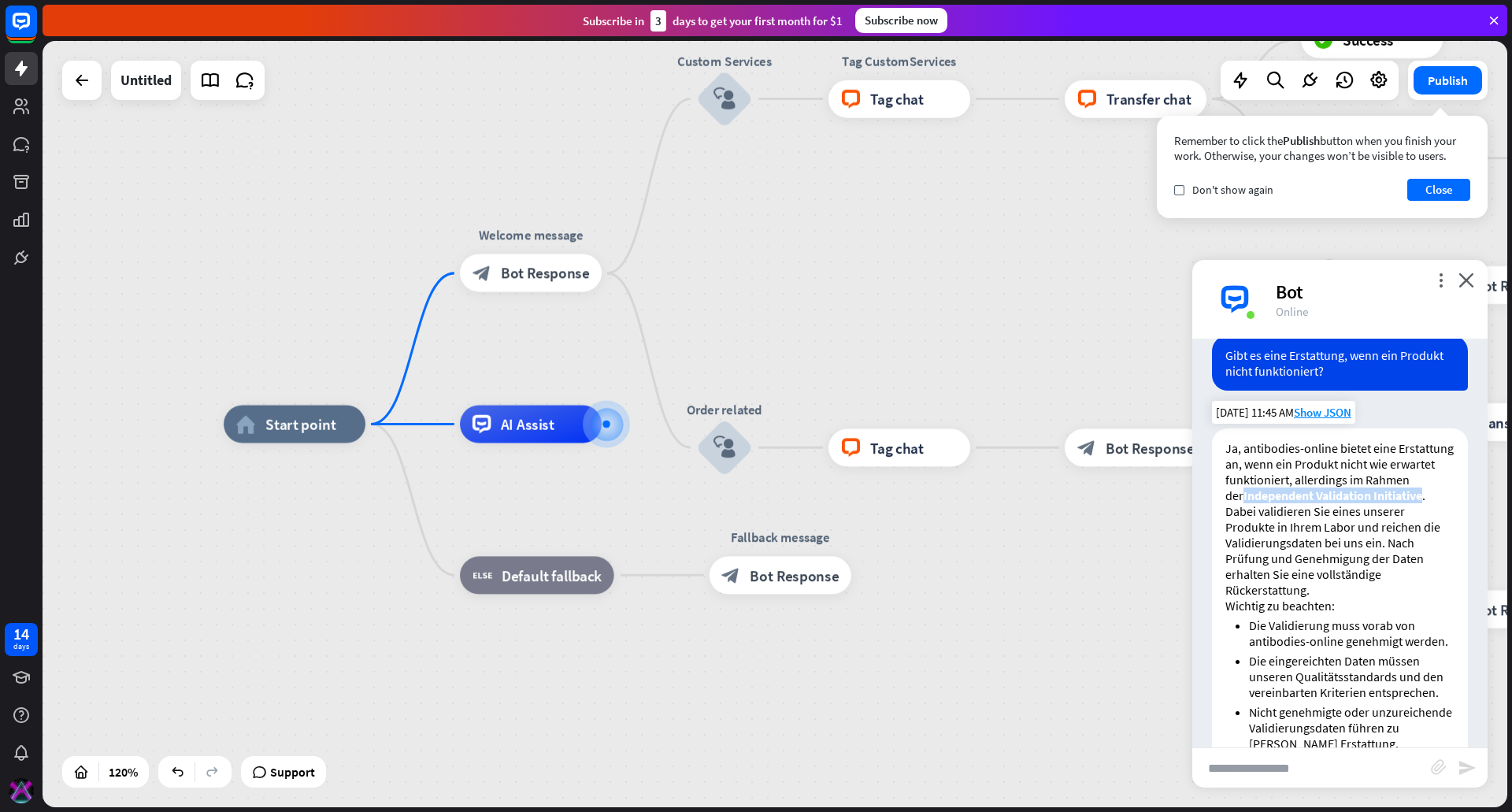
drag, startPoint x: 1293, startPoint y: 509, endPoint x: 1274, endPoint y: 527, distance: 26.2
click at [1274, 503] on strong "Independent Validation Initiative" at bounding box center [1333, 496] width 179 height 16
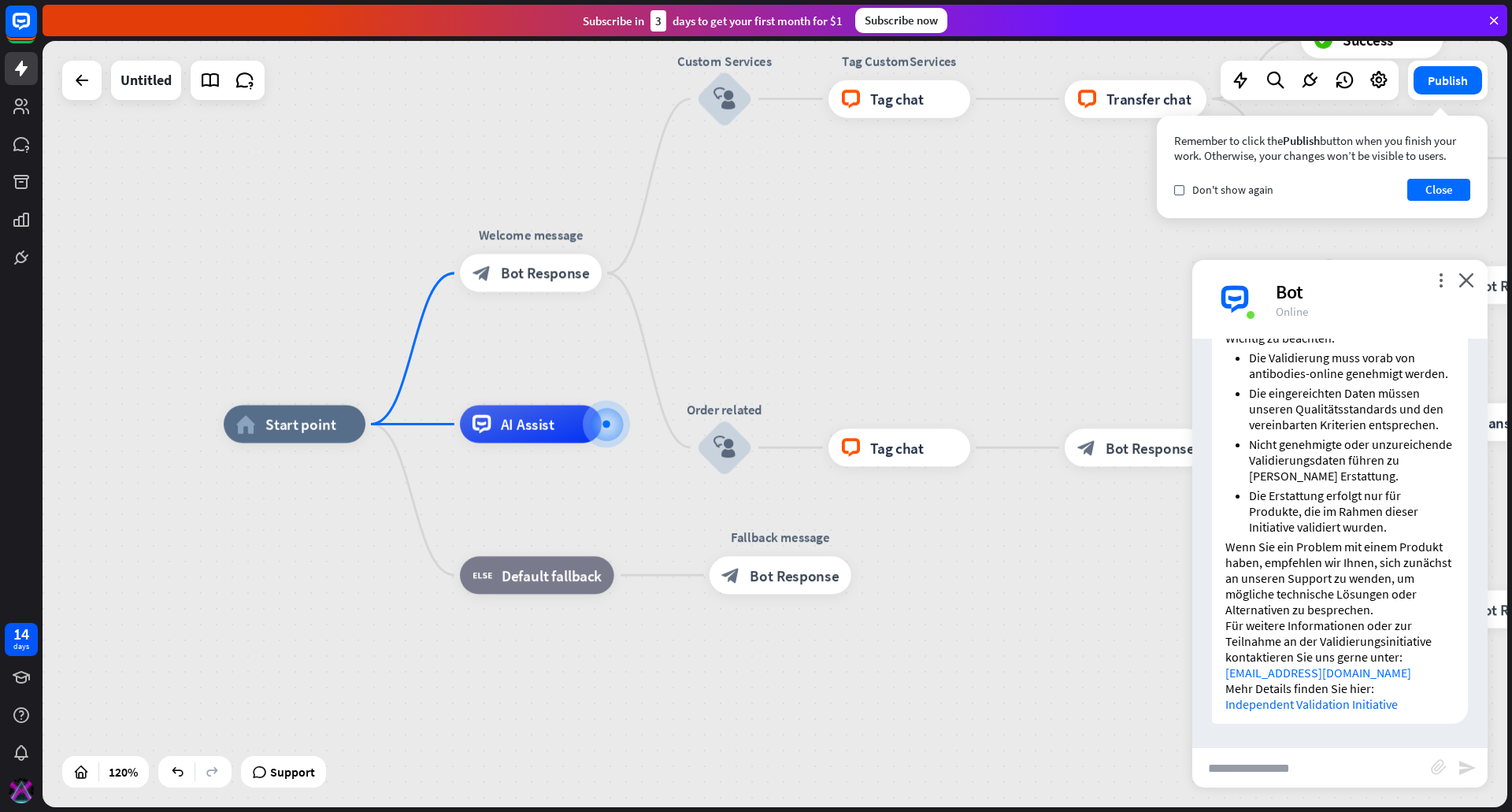
scroll to position [1167, 0]
click at [1285, 767] on input "text" at bounding box center [1312, 768] width 239 height 40
type input "**********"
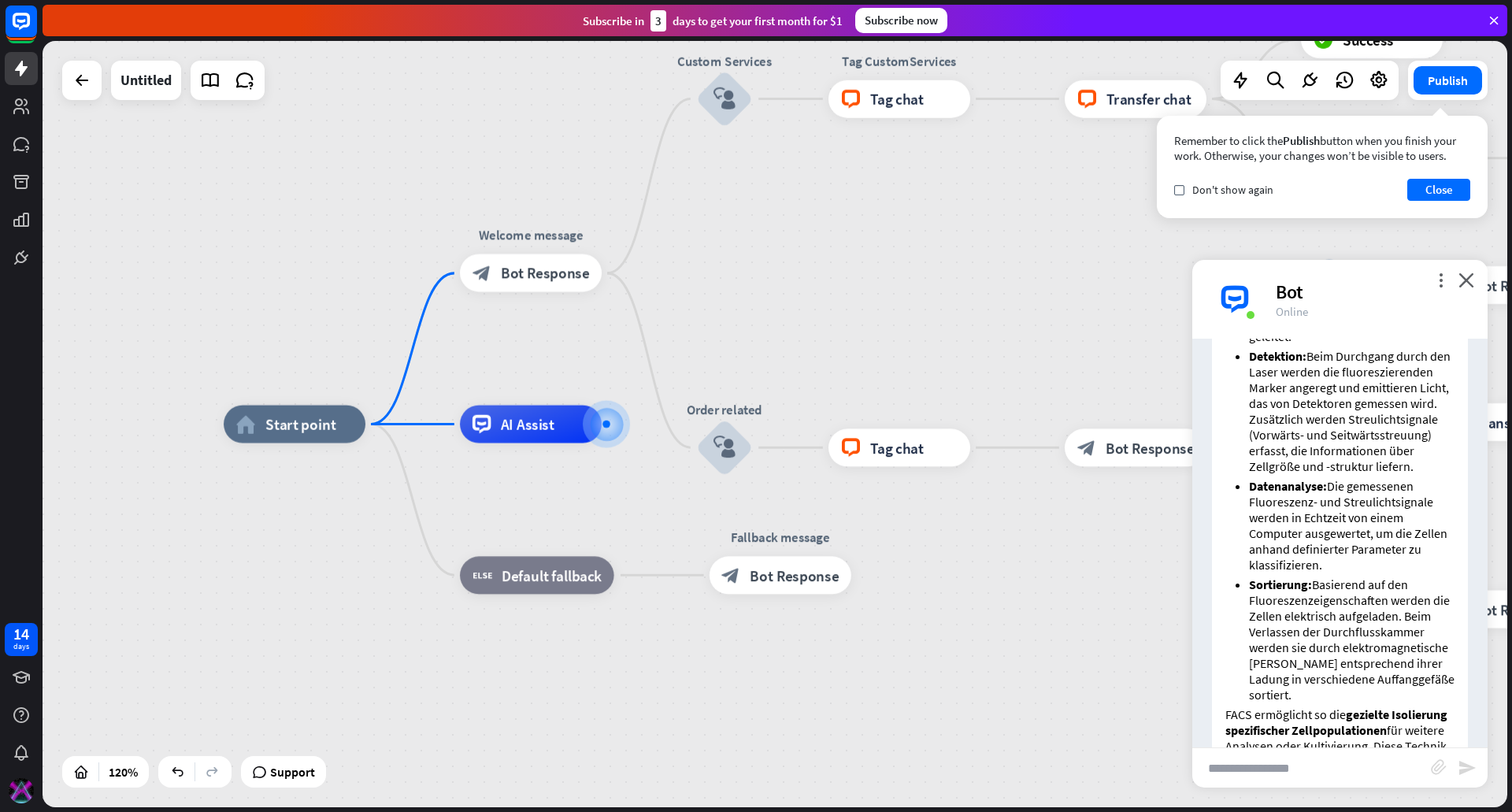
scroll to position [2116, 0]
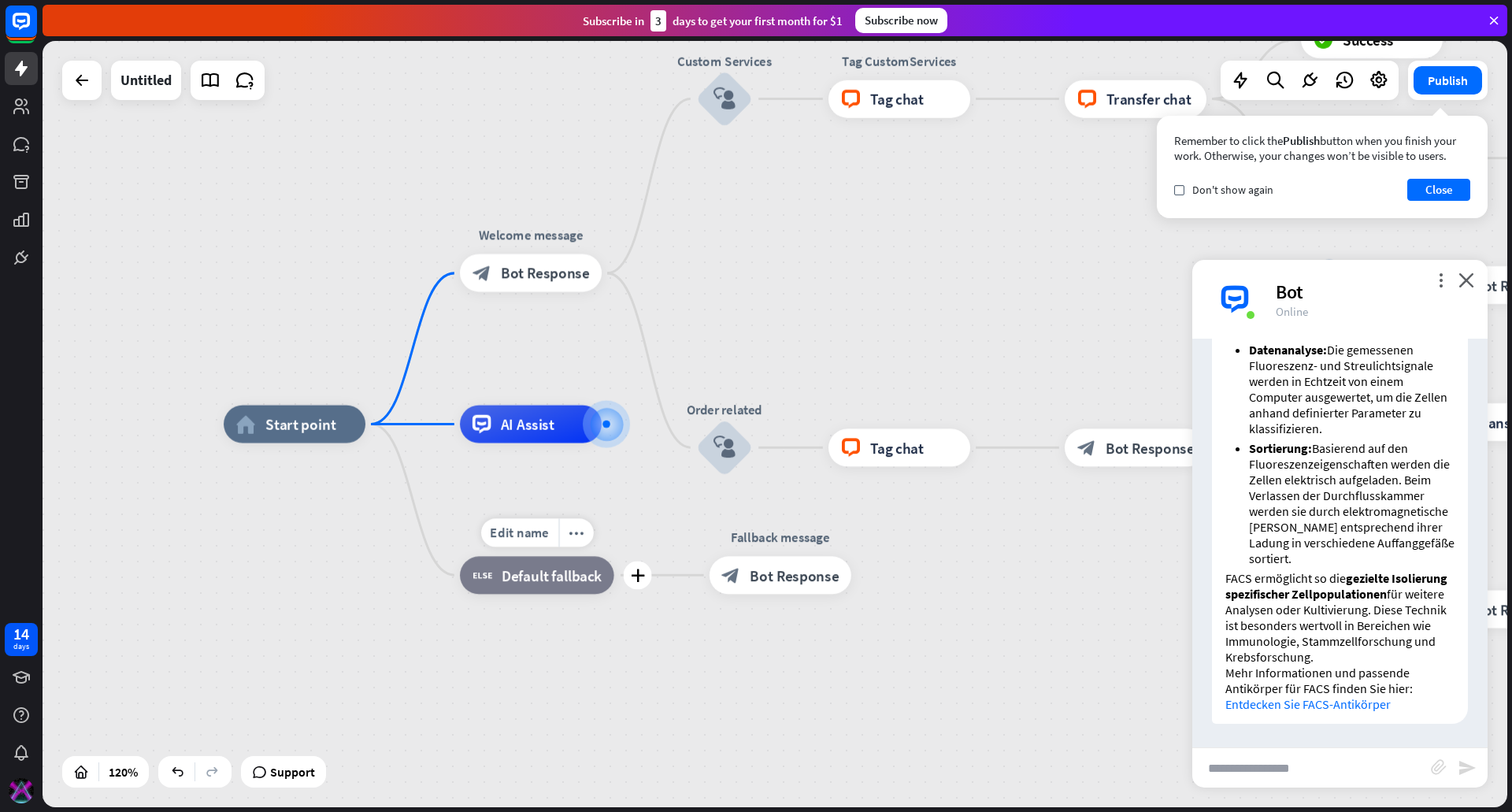
click at [546, 574] on span "Default fallback" at bounding box center [552, 575] width 100 height 19
click at [768, 578] on span "Bot Response" at bounding box center [793, 575] width 89 height 19
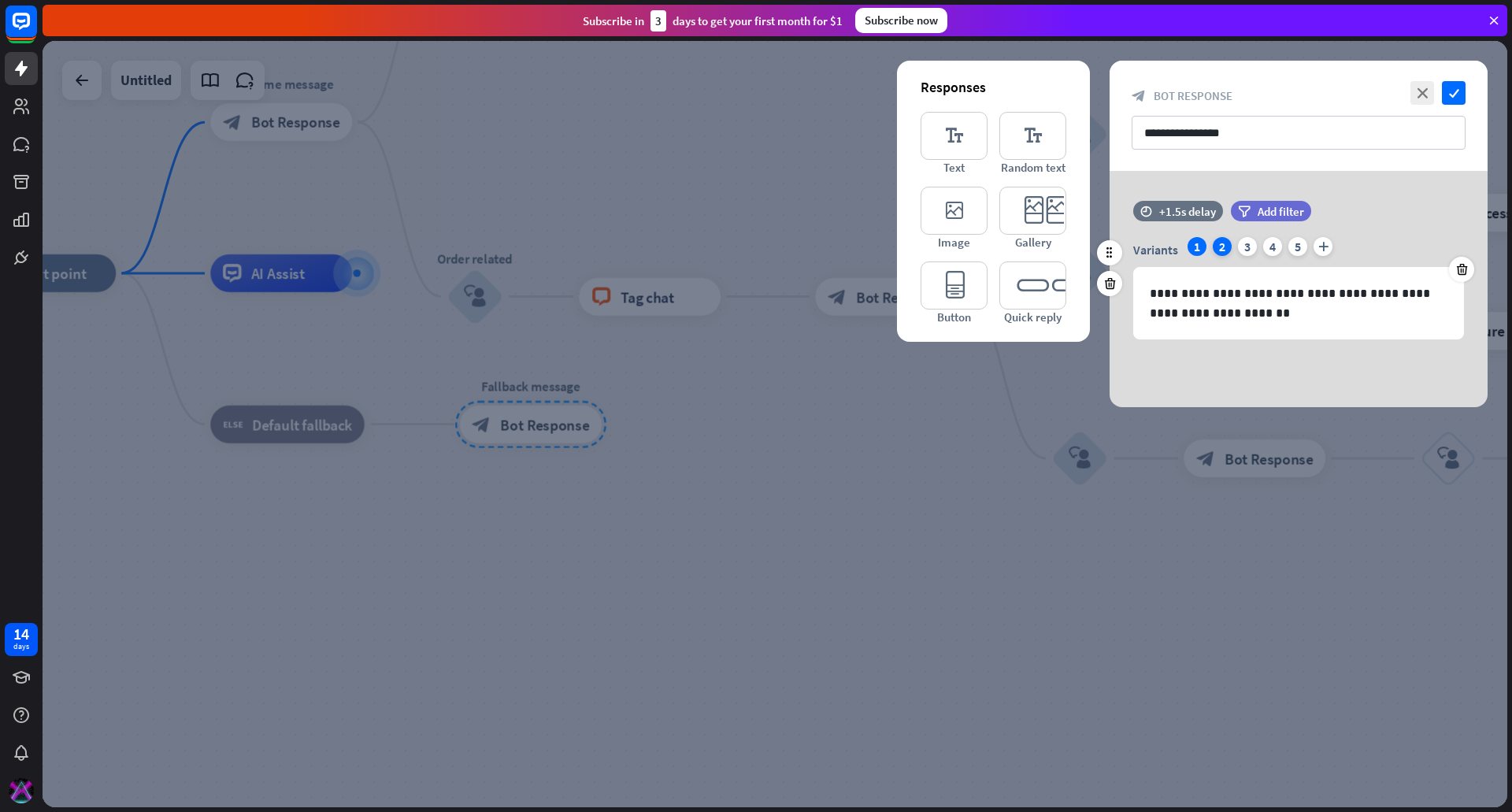
click at [1218, 248] on div "2" at bounding box center [1222, 247] width 19 height 19
click at [1240, 246] on div "3" at bounding box center [1248, 247] width 19 height 19
click at [1268, 246] on div "4" at bounding box center [1272, 247] width 19 height 19
click at [1301, 245] on div "5" at bounding box center [1298, 247] width 19 height 19
click at [744, 537] on div at bounding box center [774, 424] width 1465 height 766
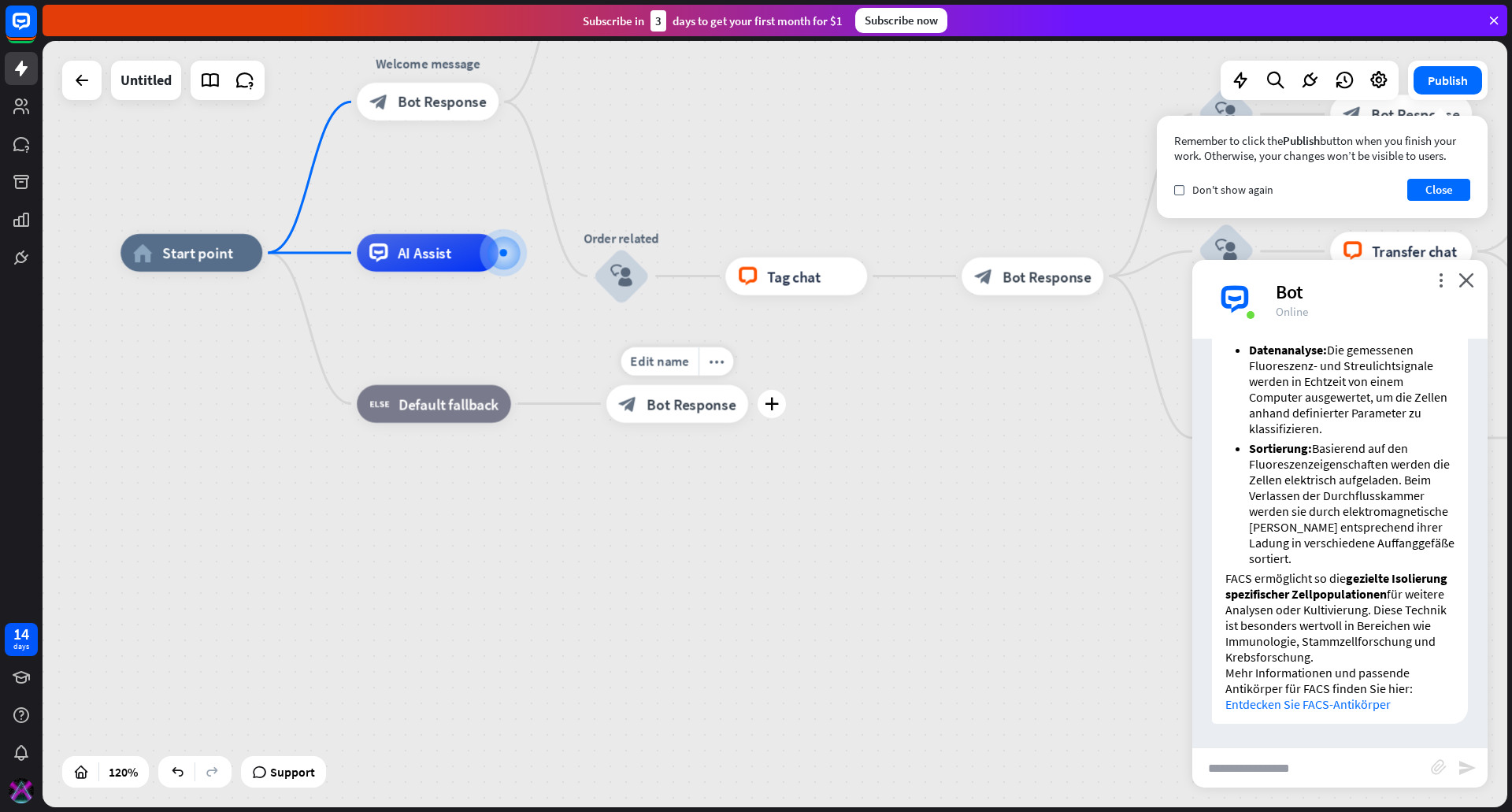
drag, startPoint x: 735, startPoint y: 370, endPoint x: 775, endPoint y: 363, distance: 40.6
click at [749, 385] on div "Edit name more_horiz plus Fallback message block_bot_response Bot Response" at bounding box center [677, 404] width 142 height 38
click at [540, 403] on icon "plus" at bounding box center [538, 402] width 14 height 13
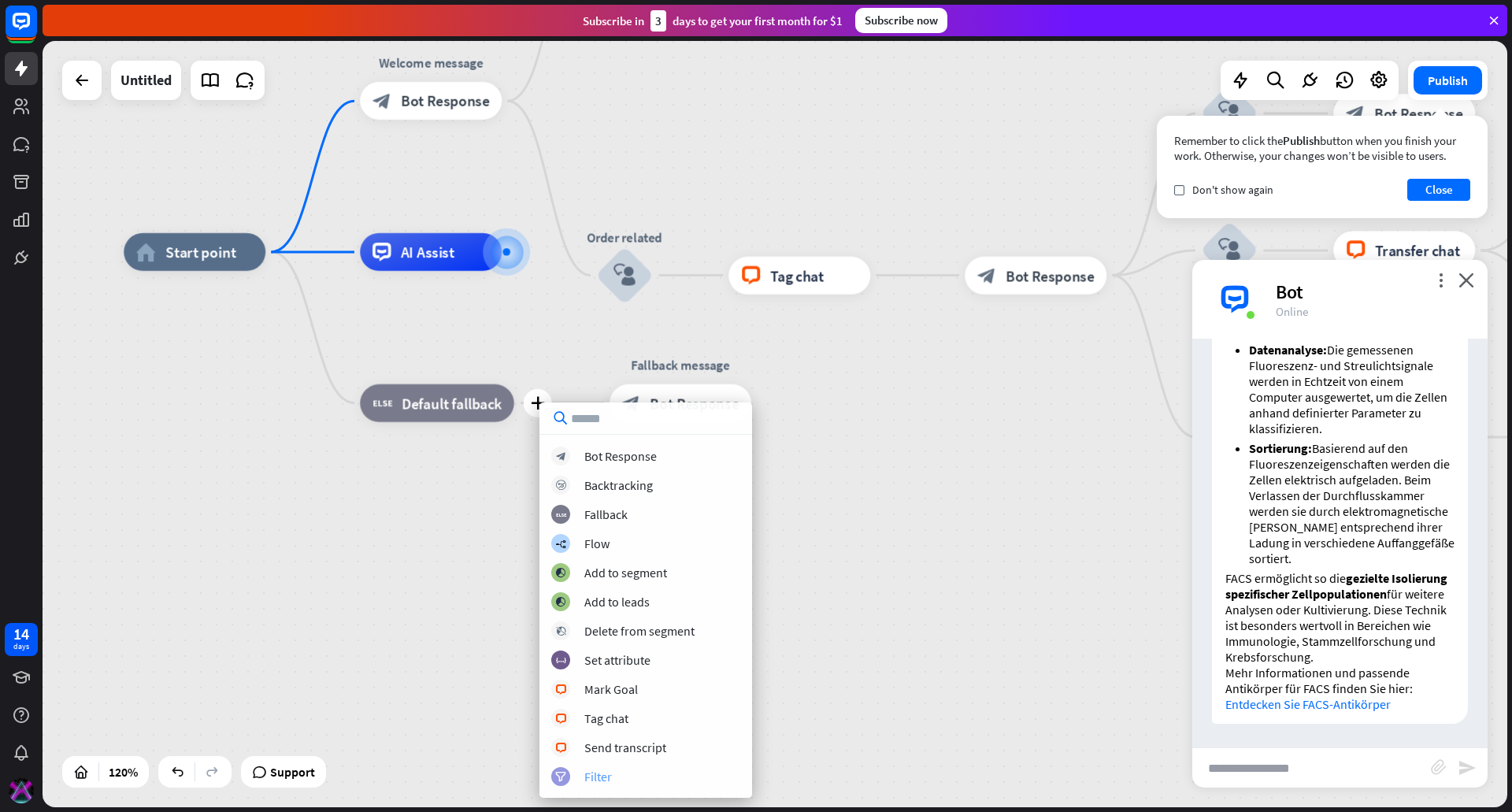
click at [634, 780] on div "filter Filter" at bounding box center [645, 777] width 189 height 19
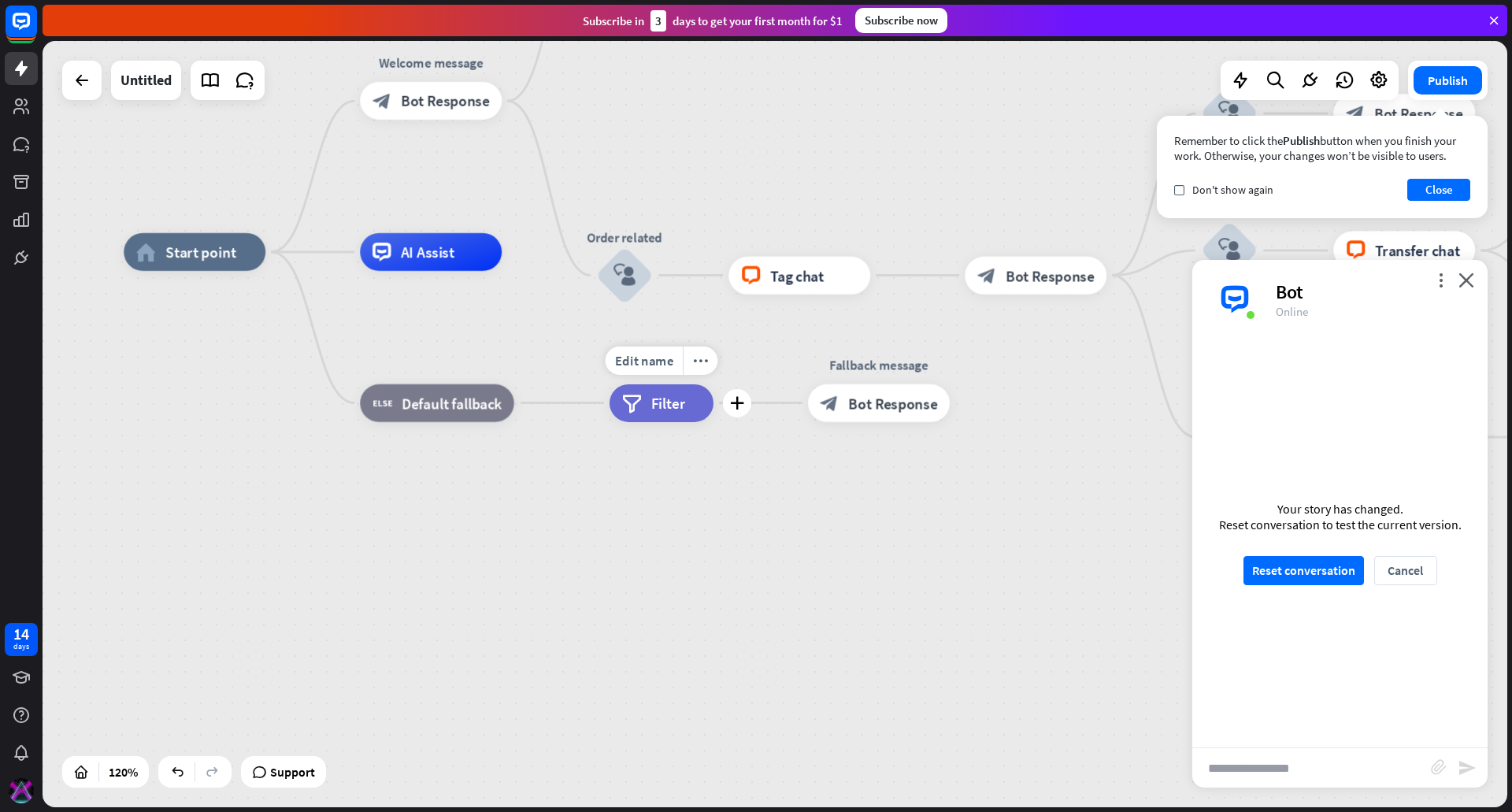
click at [661, 400] on span "Filter" at bounding box center [668, 404] width 34 height 19
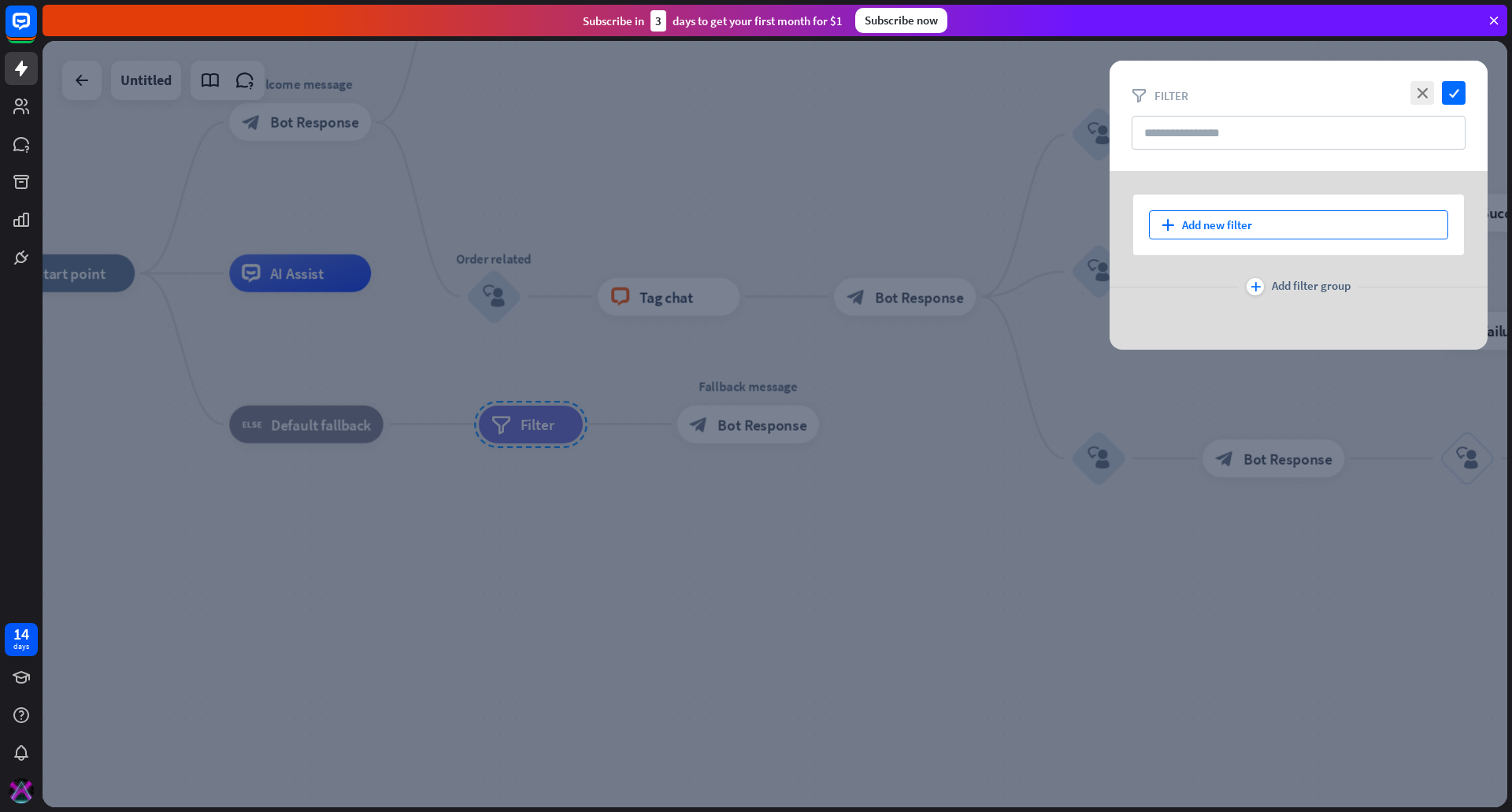
click at [1237, 228] on div "plus Add new filter" at bounding box center [1298, 225] width 299 height 29
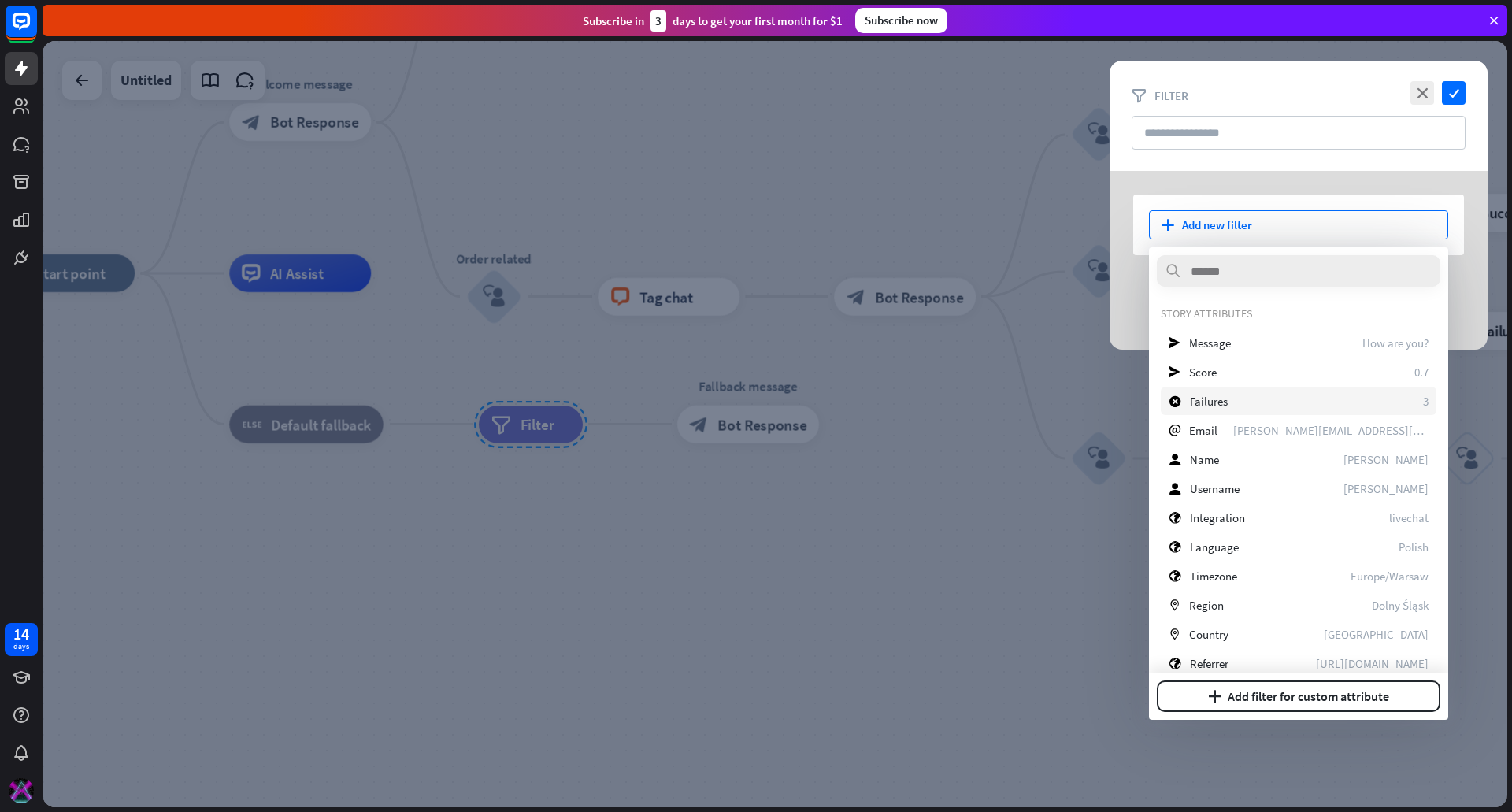
click at [1253, 401] on div "block_failure Failures 3" at bounding box center [1299, 401] width 276 height 28
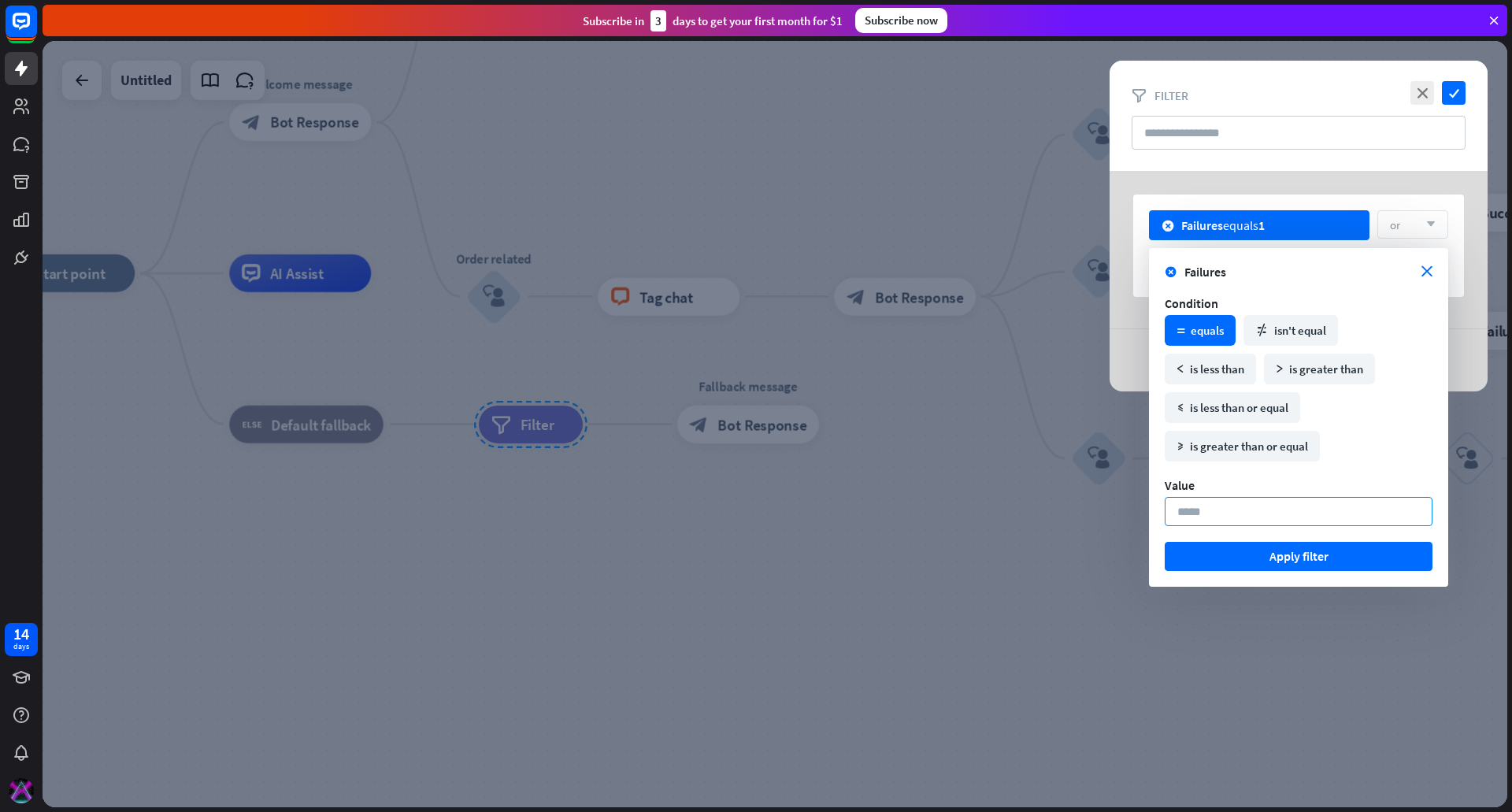
drag, startPoint x: 1205, startPoint y: 514, endPoint x: 1172, endPoint y: 510, distance: 33.2
click at [1172, 510] on input "*" at bounding box center [1298, 511] width 268 height 29
type input "*"
click at [1225, 552] on button "Apply filter" at bounding box center [1298, 556] width 268 height 29
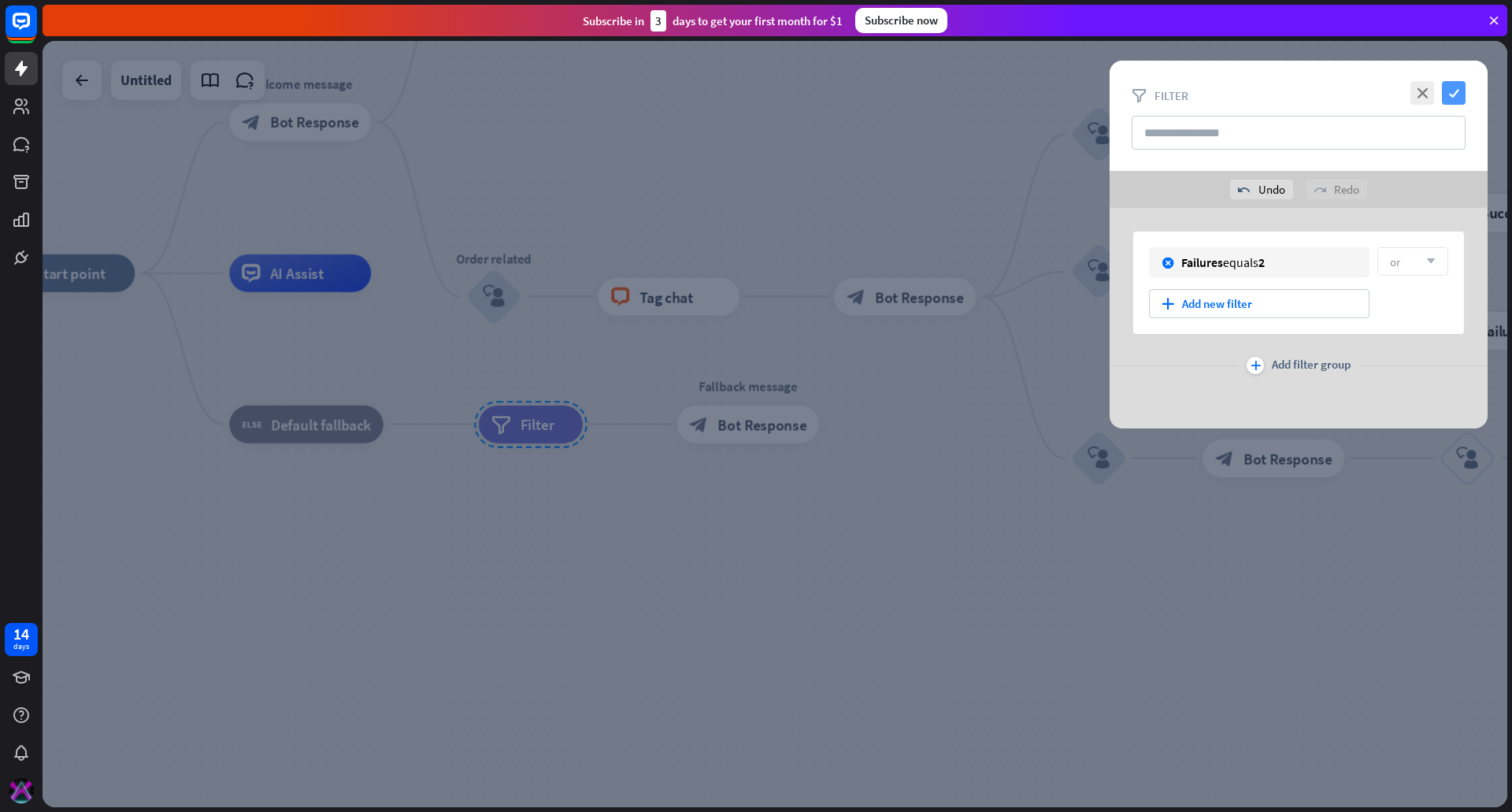
click at [1458, 98] on icon "check" at bounding box center [1453, 92] width 24 height 24
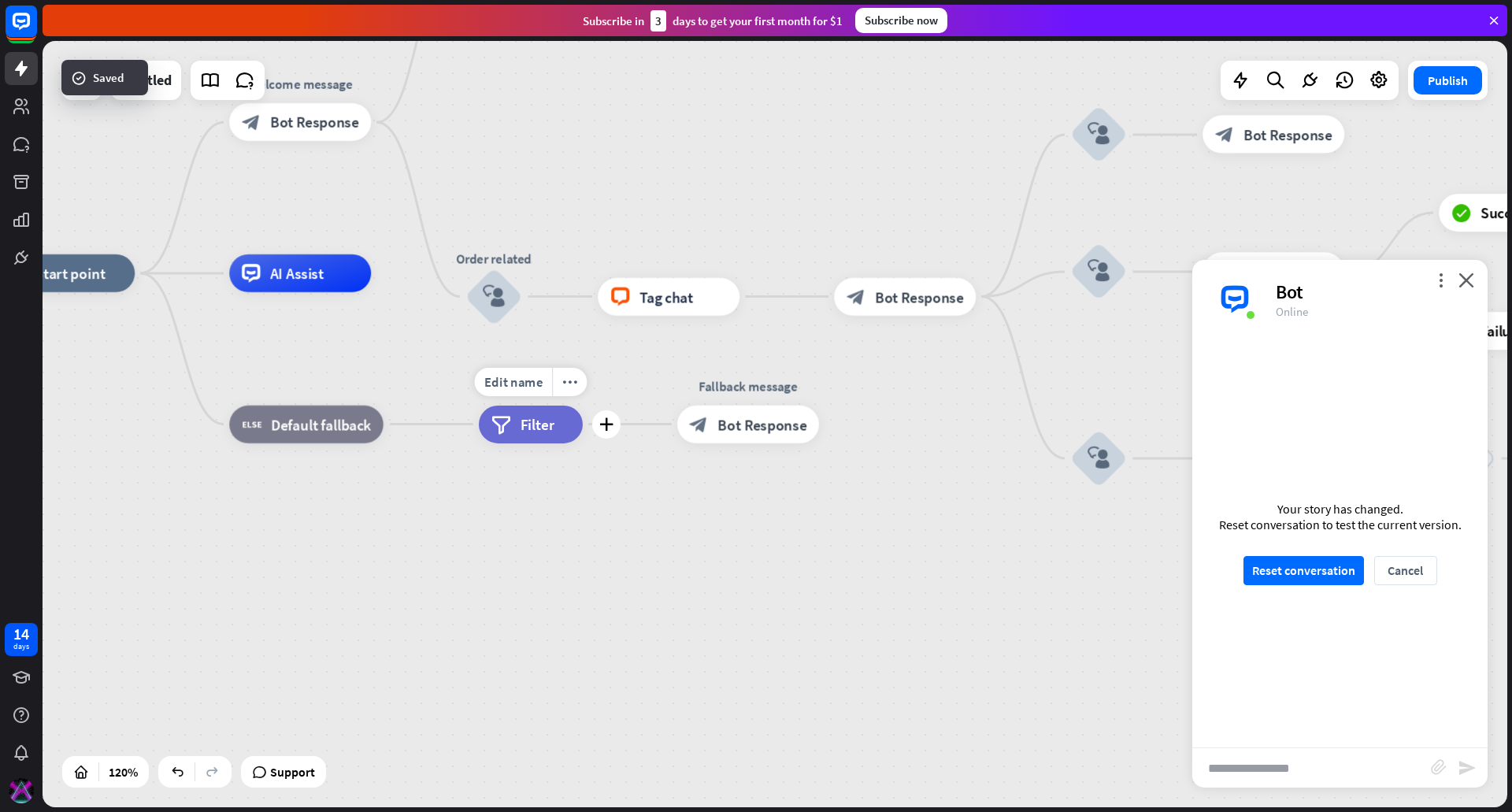
click at [543, 428] on span "Filter" at bounding box center [537, 425] width 34 height 19
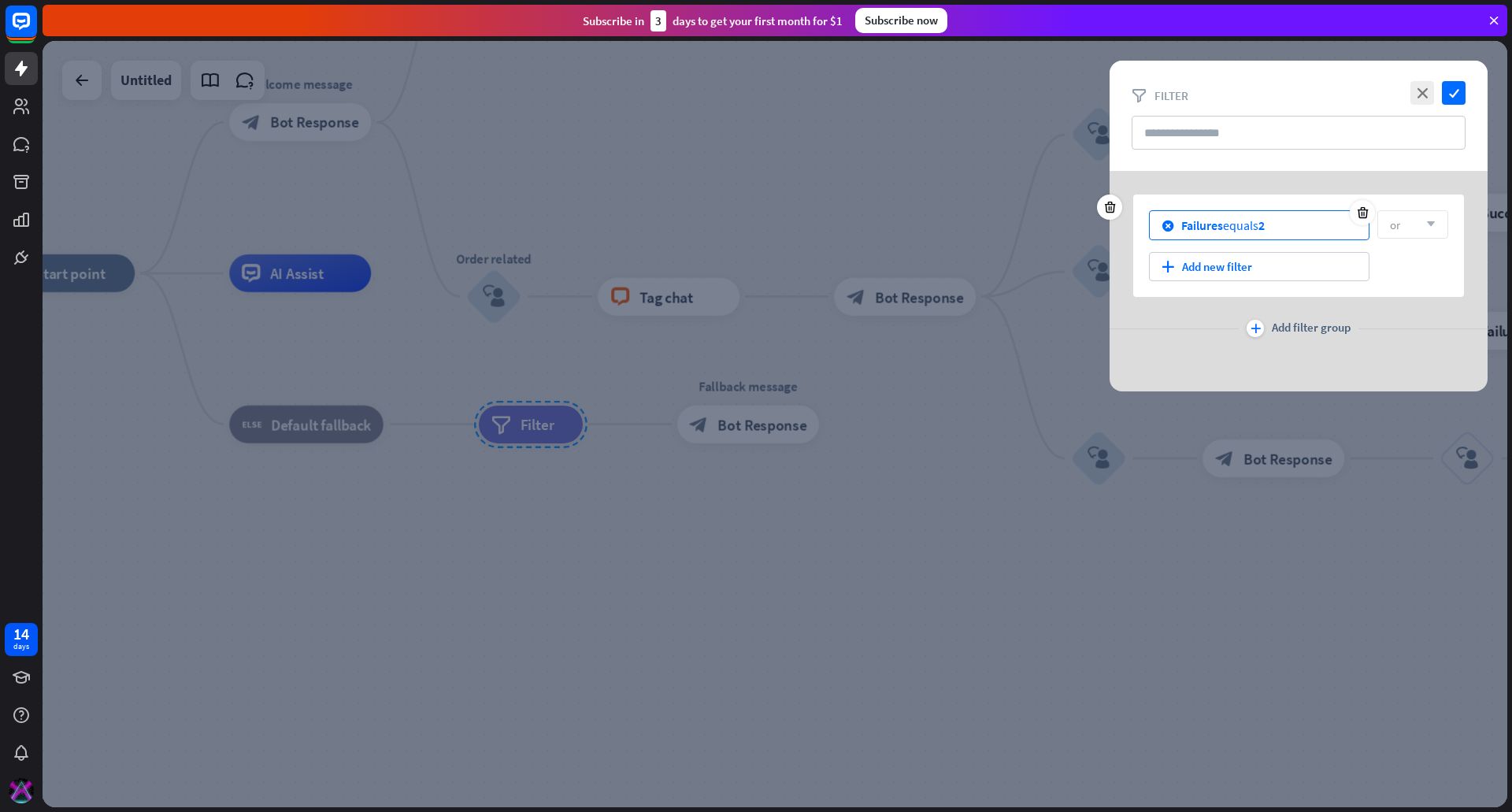
click at [1293, 220] on div "block_failure Failures equals 2" at bounding box center [1258, 226] width 220 height 30
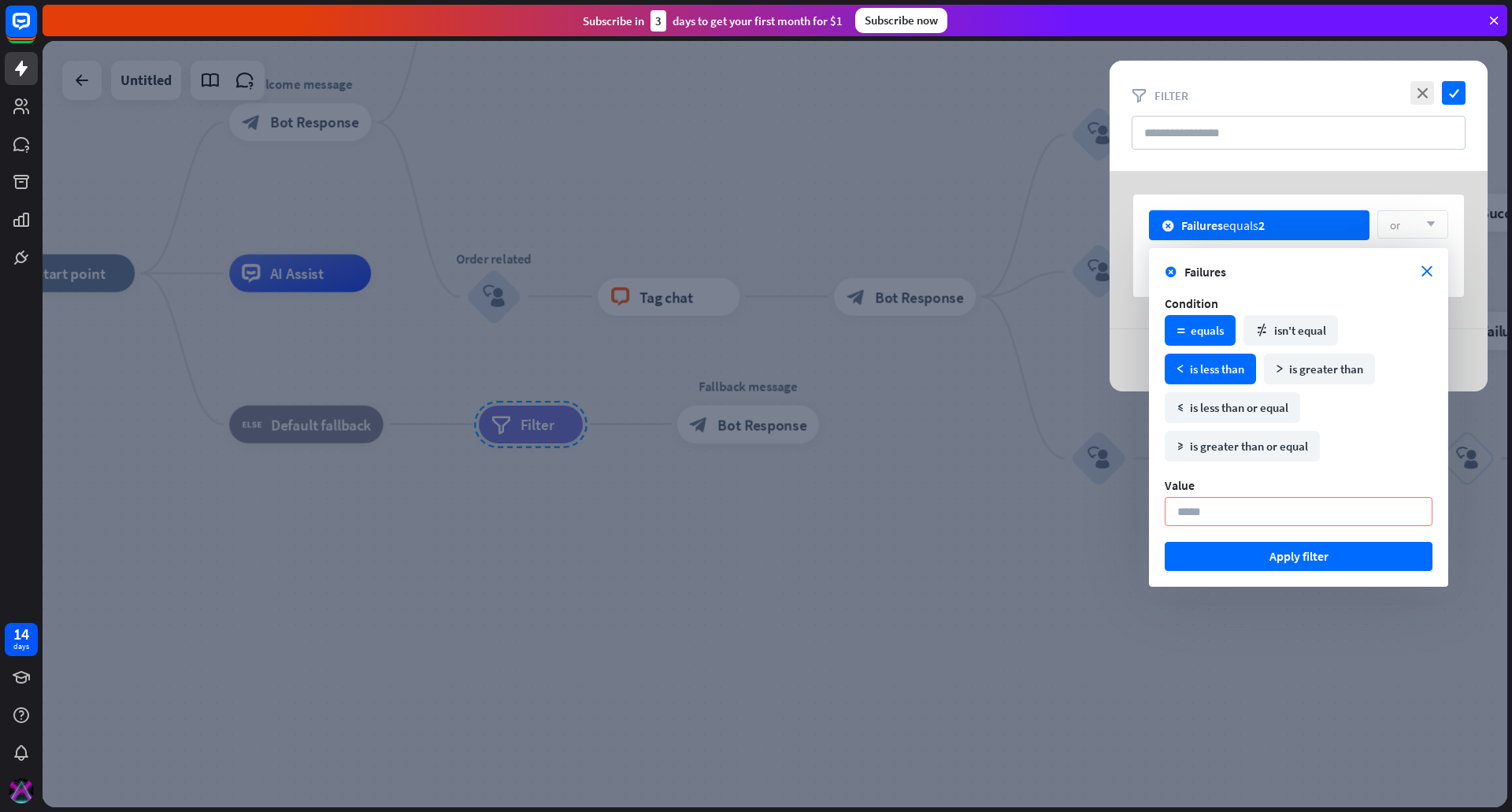
click at [1241, 364] on div "math_less is less than" at bounding box center [1210, 369] width 91 height 31
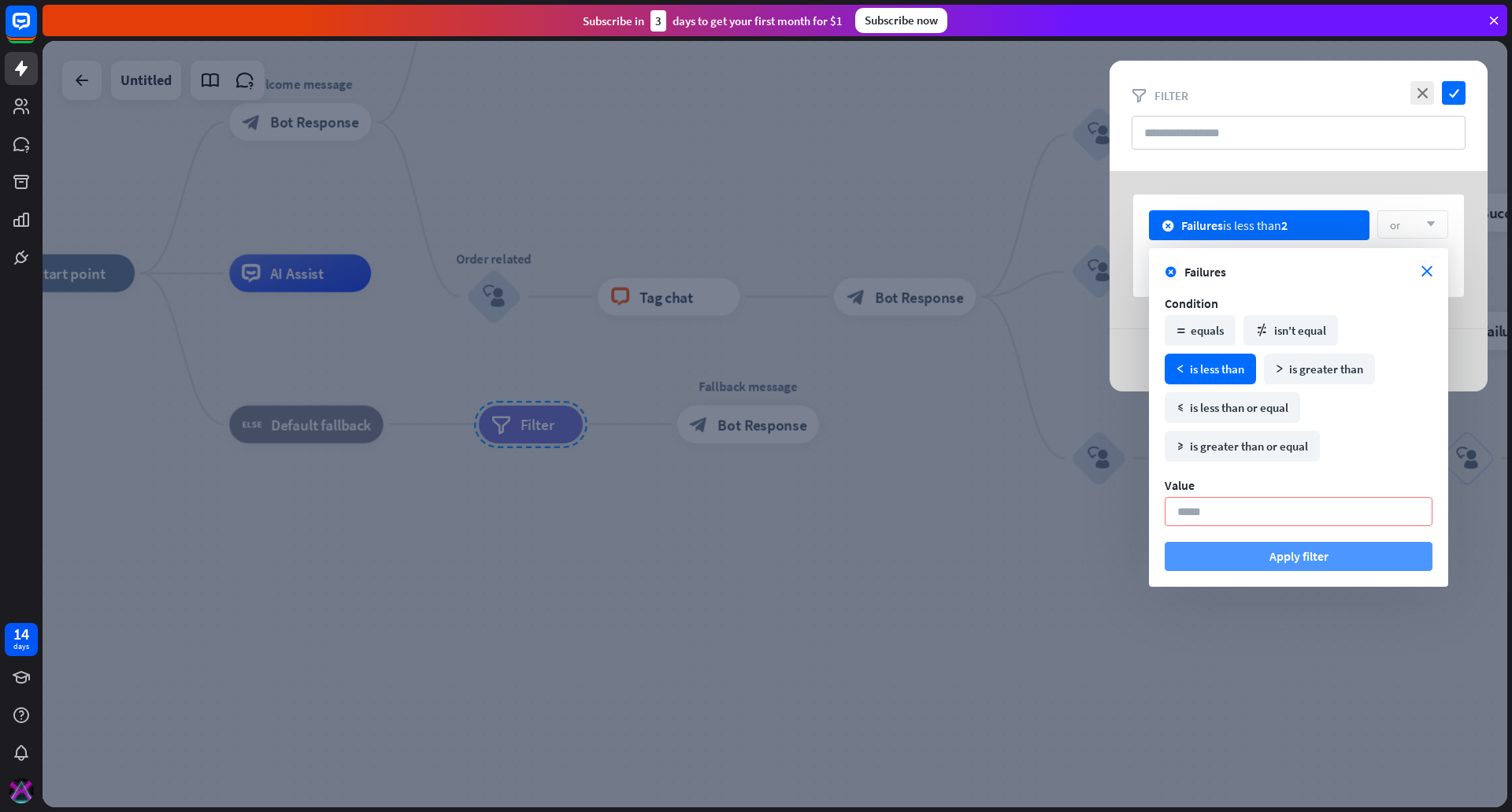
click at [1293, 562] on button "Apply filter" at bounding box center [1298, 556] width 268 height 29
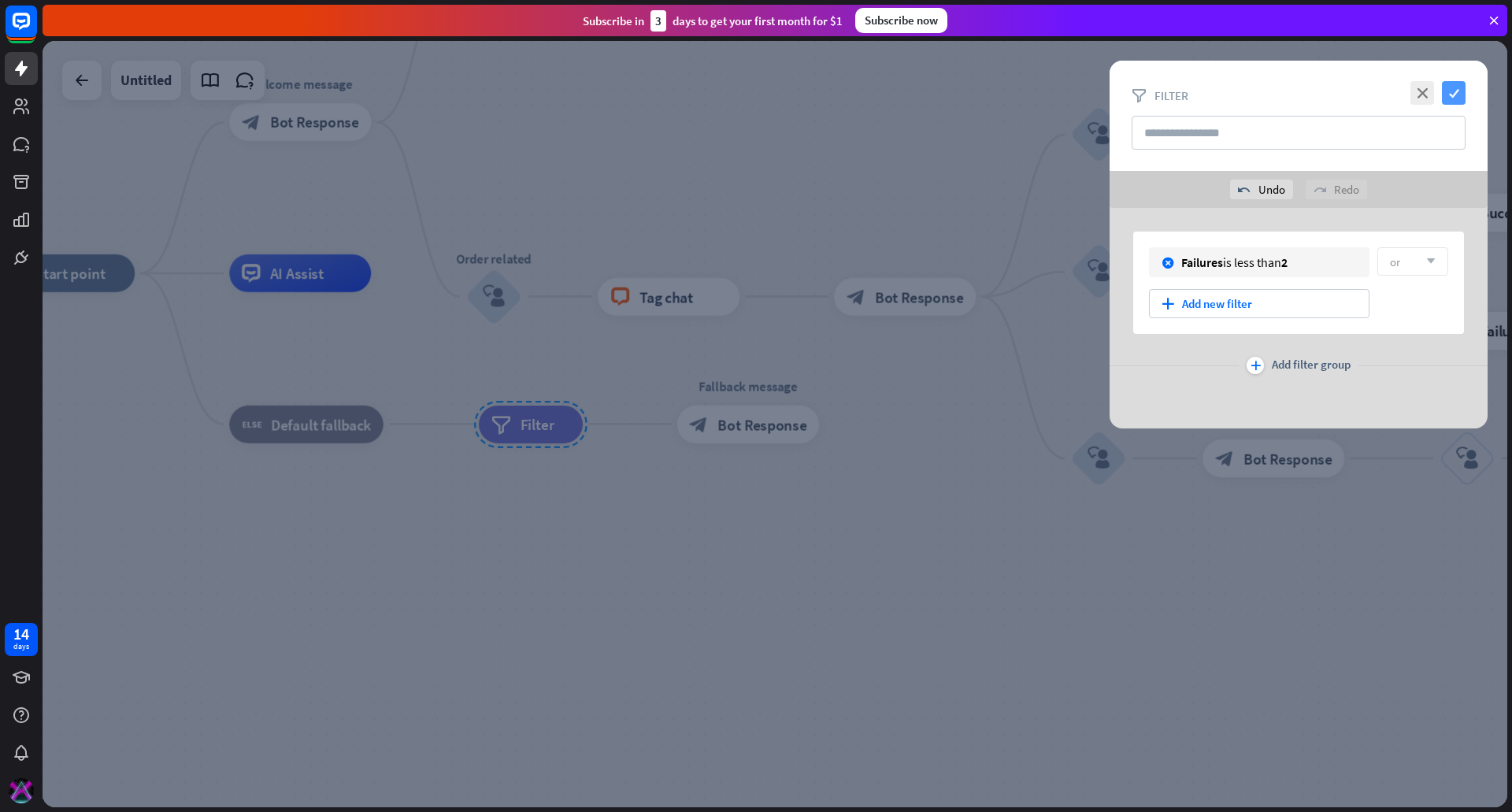
click at [1453, 96] on icon "check" at bounding box center [1453, 92] width 24 height 24
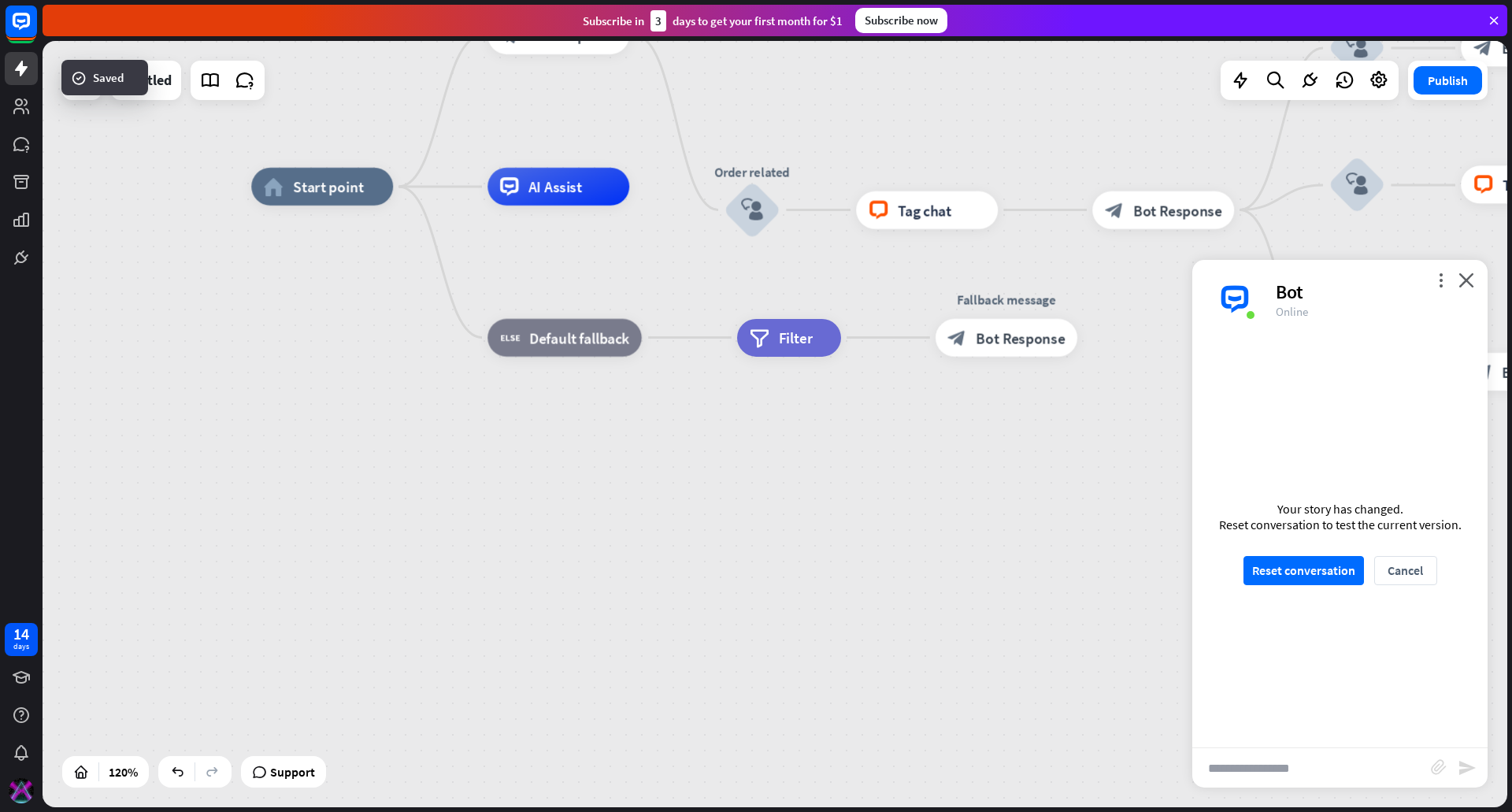
drag, startPoint x: 493, startPoint y: 559, endPoint x: 746, endPoint y: 473, distance: 267.2
click at [746, 473] on div "home_2 Start point Welcome message block_bot_response Bot Response Custom Servi…" at bounding box center [1129, 647] width 1758 height 920
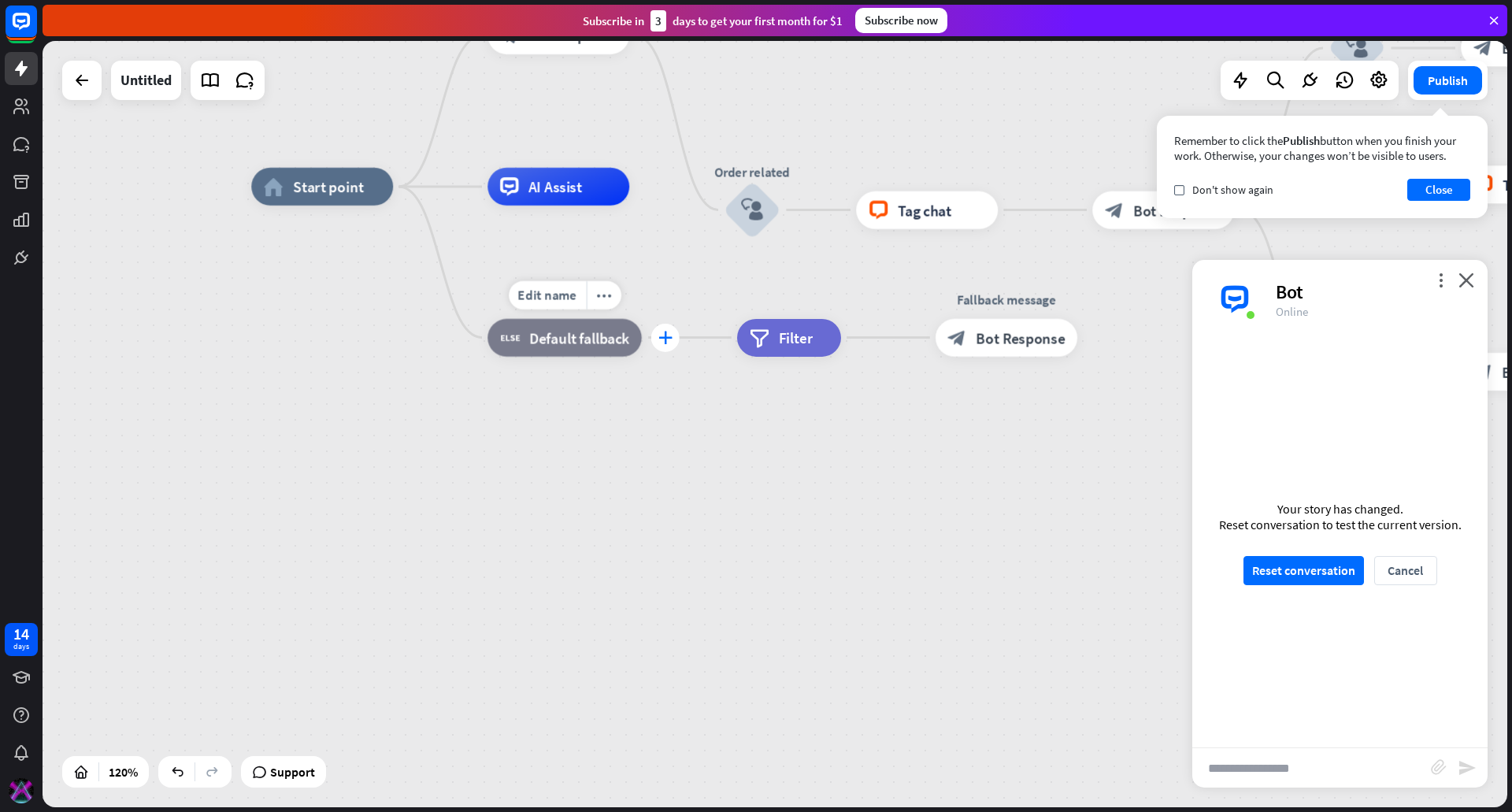
click at [658, 341] on div "plus" at bounding box center [665, 338] width 28 height 28
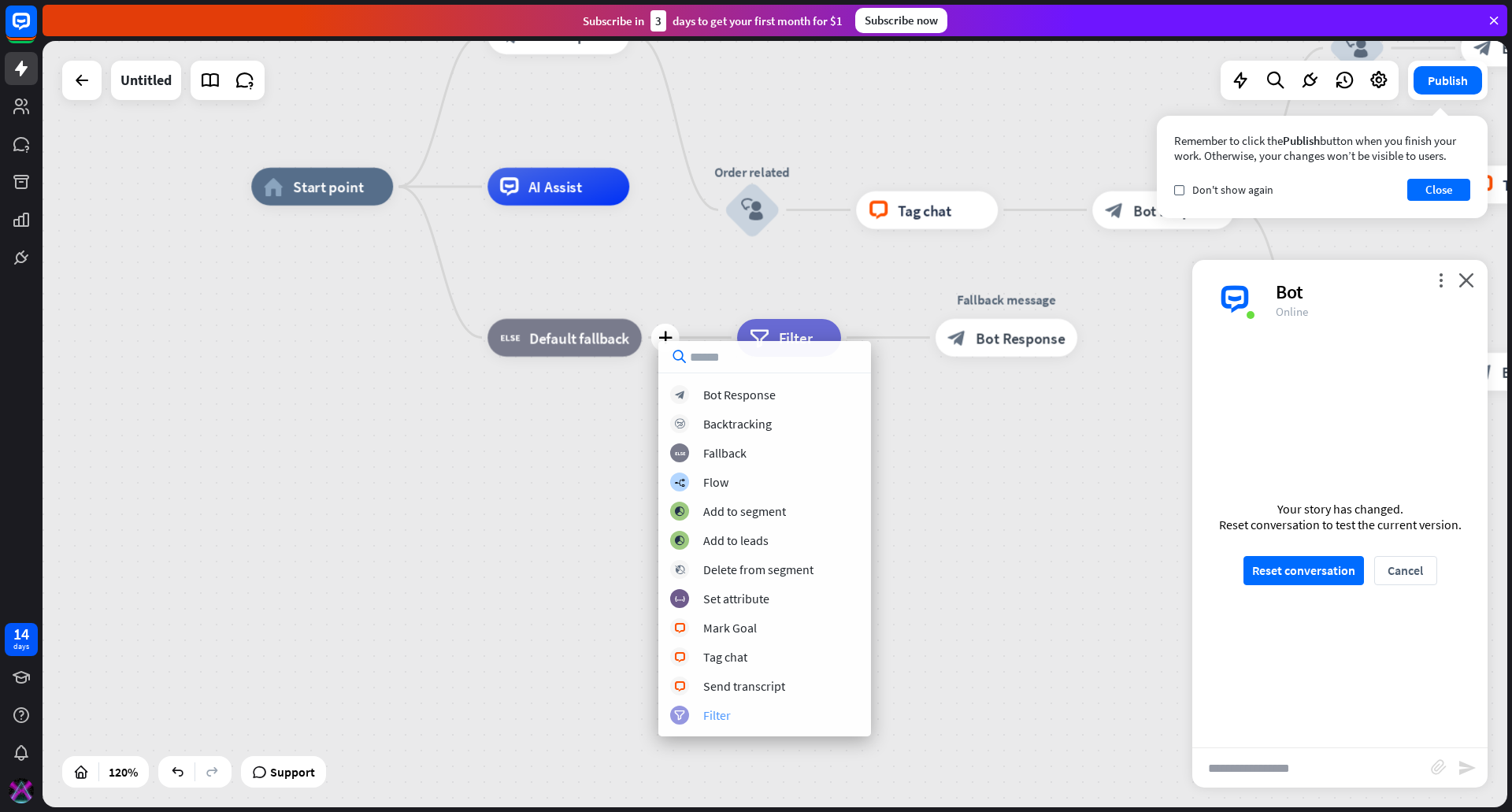
click at [735, 712] on div "filter Filter" at bounding box center [764, 715] width 189 height 19
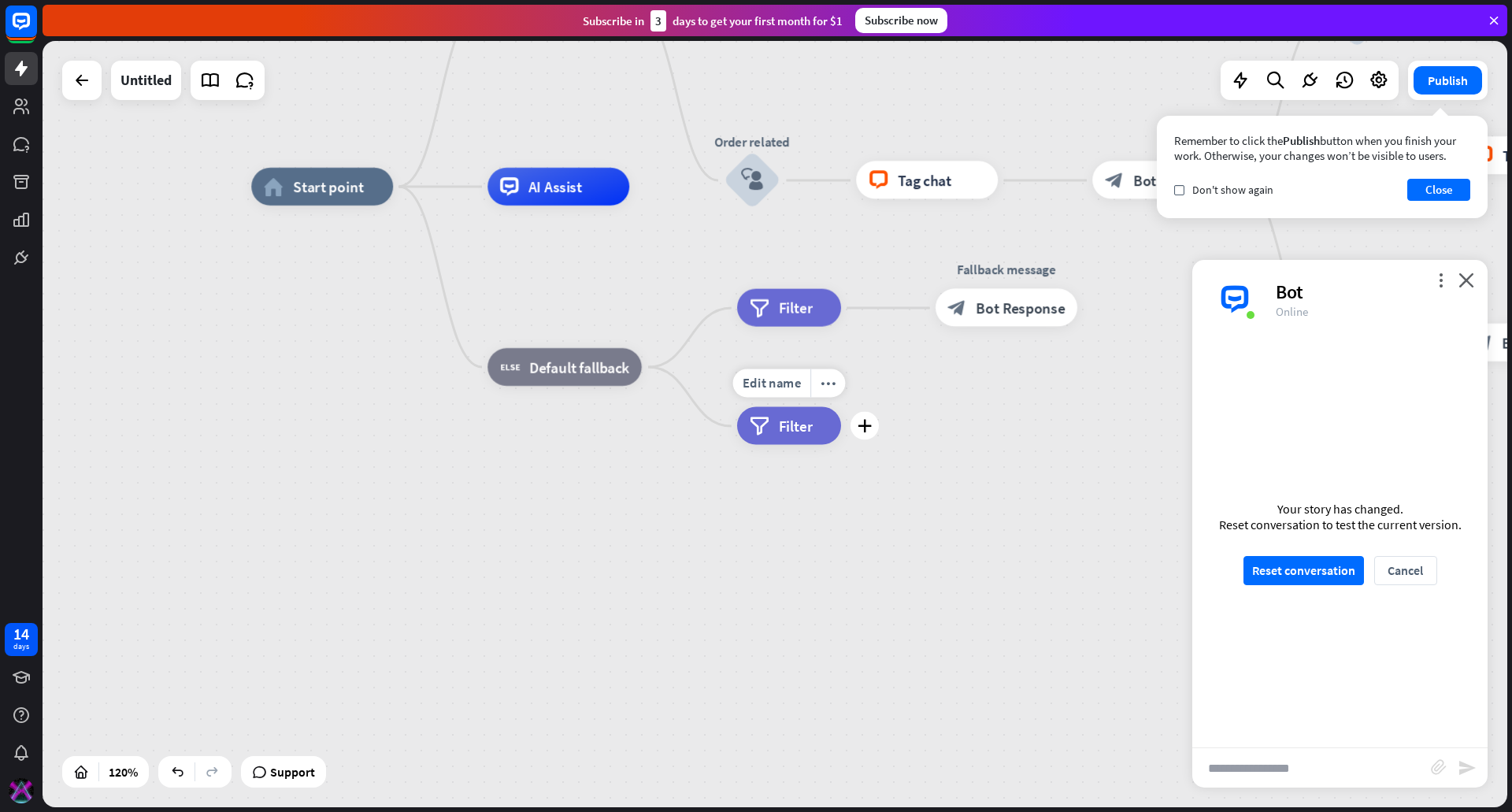
click at [789, 422] on span "Filter" at bounding box center [796, 427] width 34 height 19
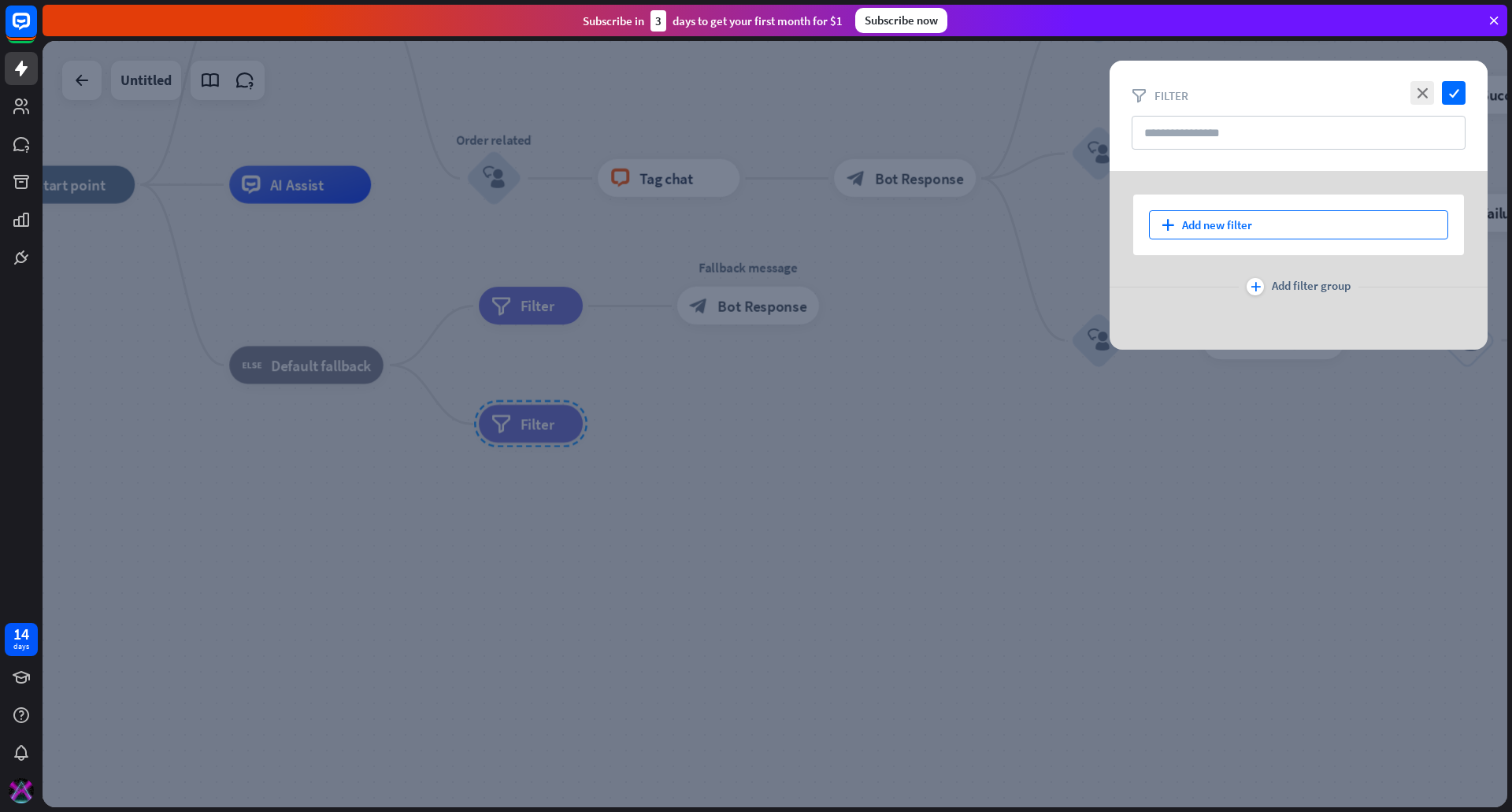
click at [1220, 226] on div "plus Add new filter" at bounding box center [1298, 225] width 299 height 29
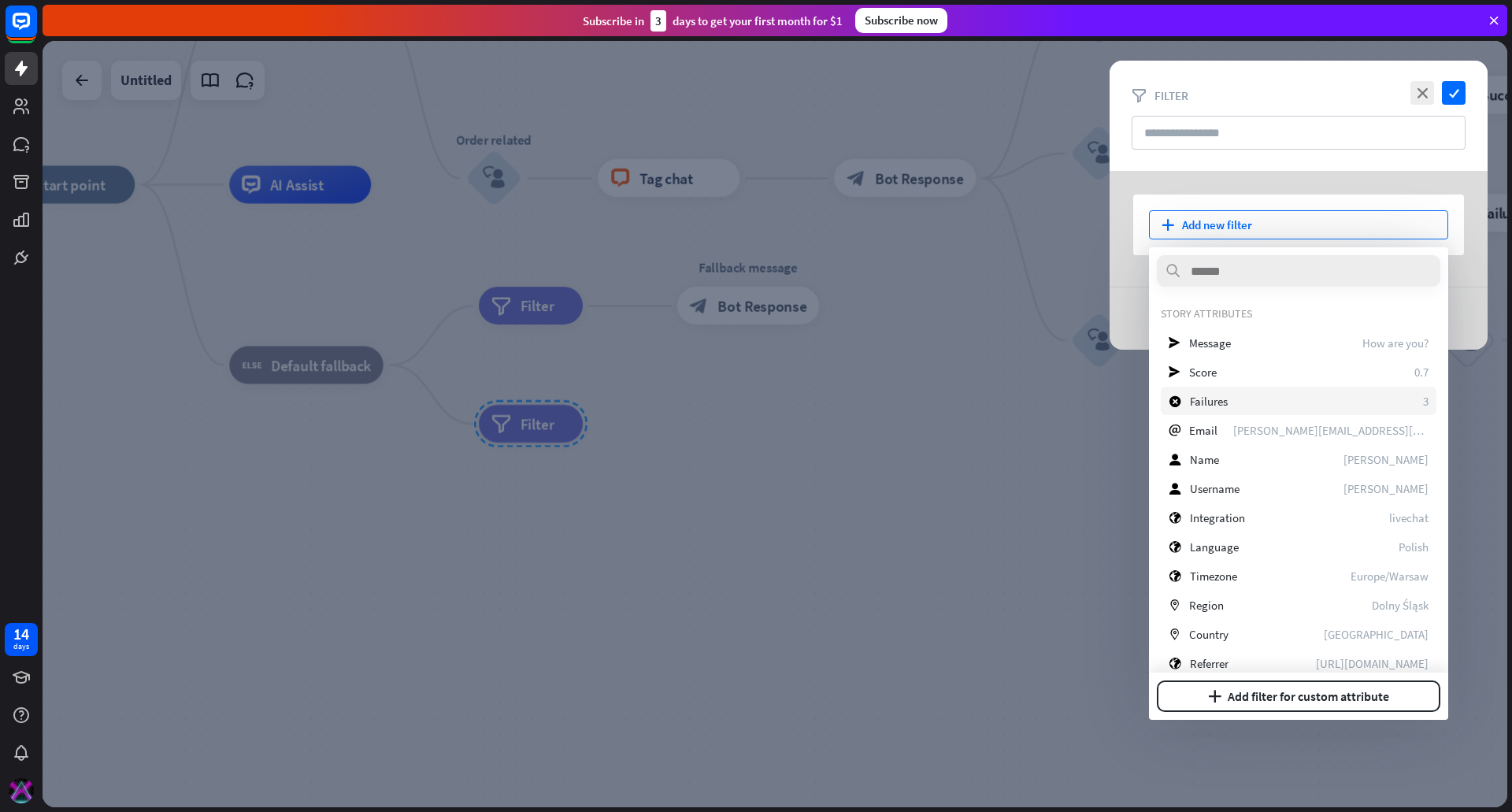
click at [1236, 401] on div "block_failure Failures 3" at bounding box center [1299, 401] width 276 height 28
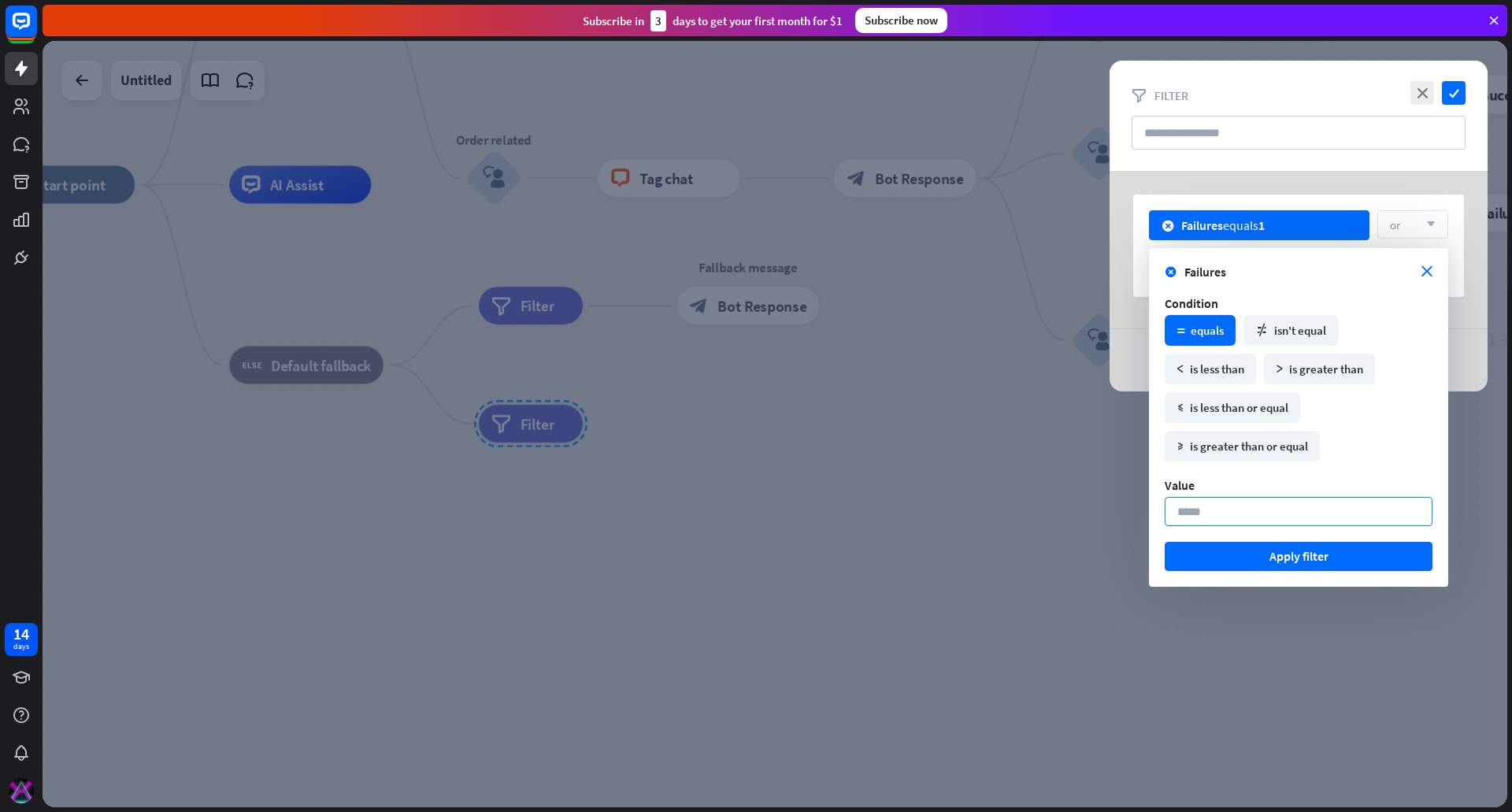
drag, startPoint x: 1213, startPoint y: 508, endPoint x: 1131, endPoint y: 510, distance: 82.0
click at [1131, 510] on body "14 days close Product Help First steps Get started with ChatBot Help Center Fol…" at bounding box center [756, 406] width 1512 height 812
click at [1263, 449] on div "math_greater_or_equal is greater than or equal" at bounding box center [1242, 446] width 155 height 31
drag, startPoint x: 1208, startPoint y: 518, endPoint x: 1129, endPoint y: 520, distance: 79.0
click at [1129, 520] on body "14 days close Product Help First steps Get started with ChatBot Help Center Fol…" at bounding box center [756, 406] width 1512 height 812
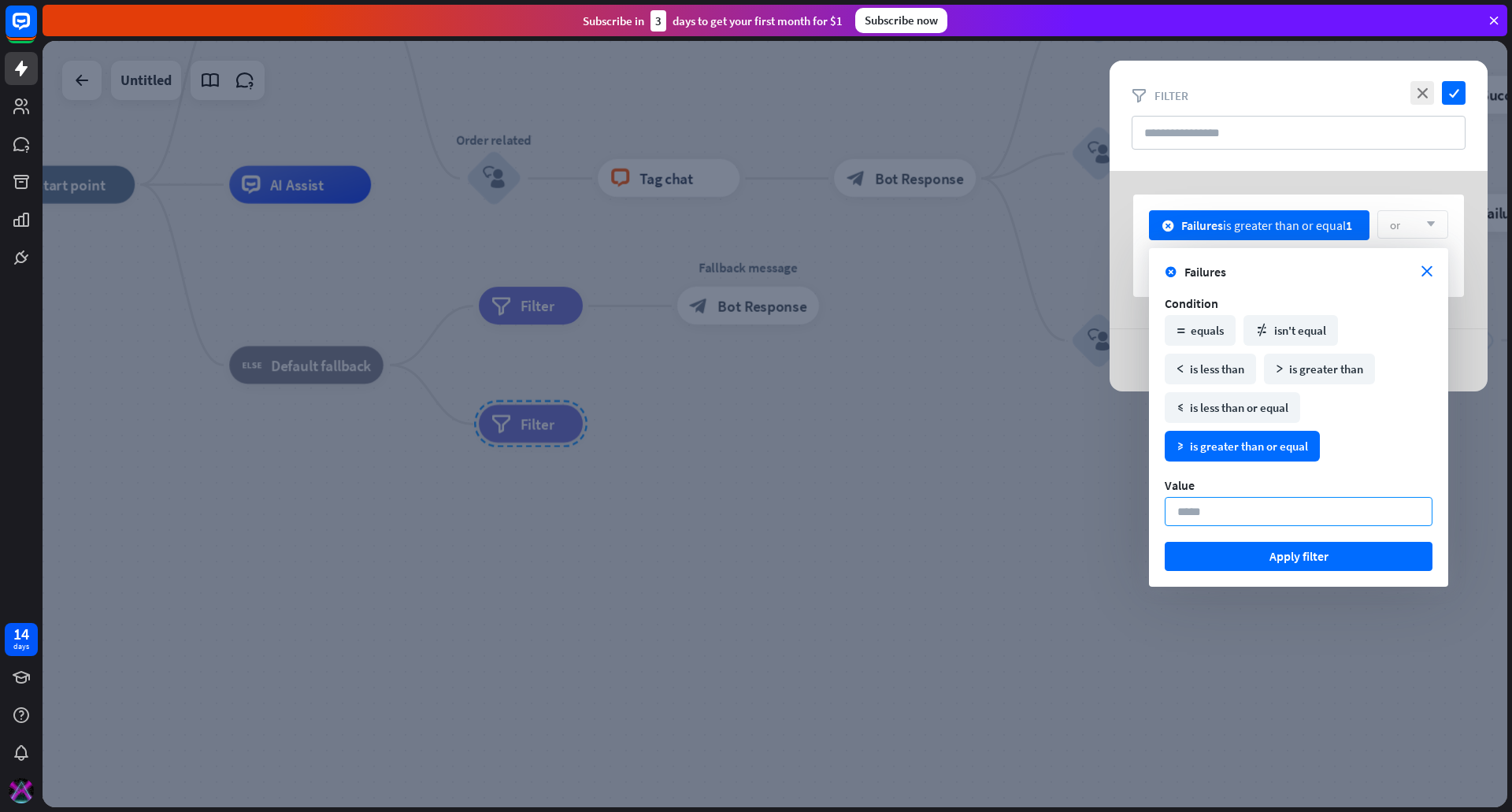
drag, startPoint x: 1213, startPoint y: 514, endPoint x: 1118, endPoint y: 519, distance: 95.1
click at [1118, 519] on body "14 days close Product Help First steps Get started with ChatBot Help Center Fol…" at bounding box center [756, 406] width 1512 height 812
type input "*"
click at [1278, 562] on button "Apply filter" at bounding box center [1298, 556] width 268 height 29
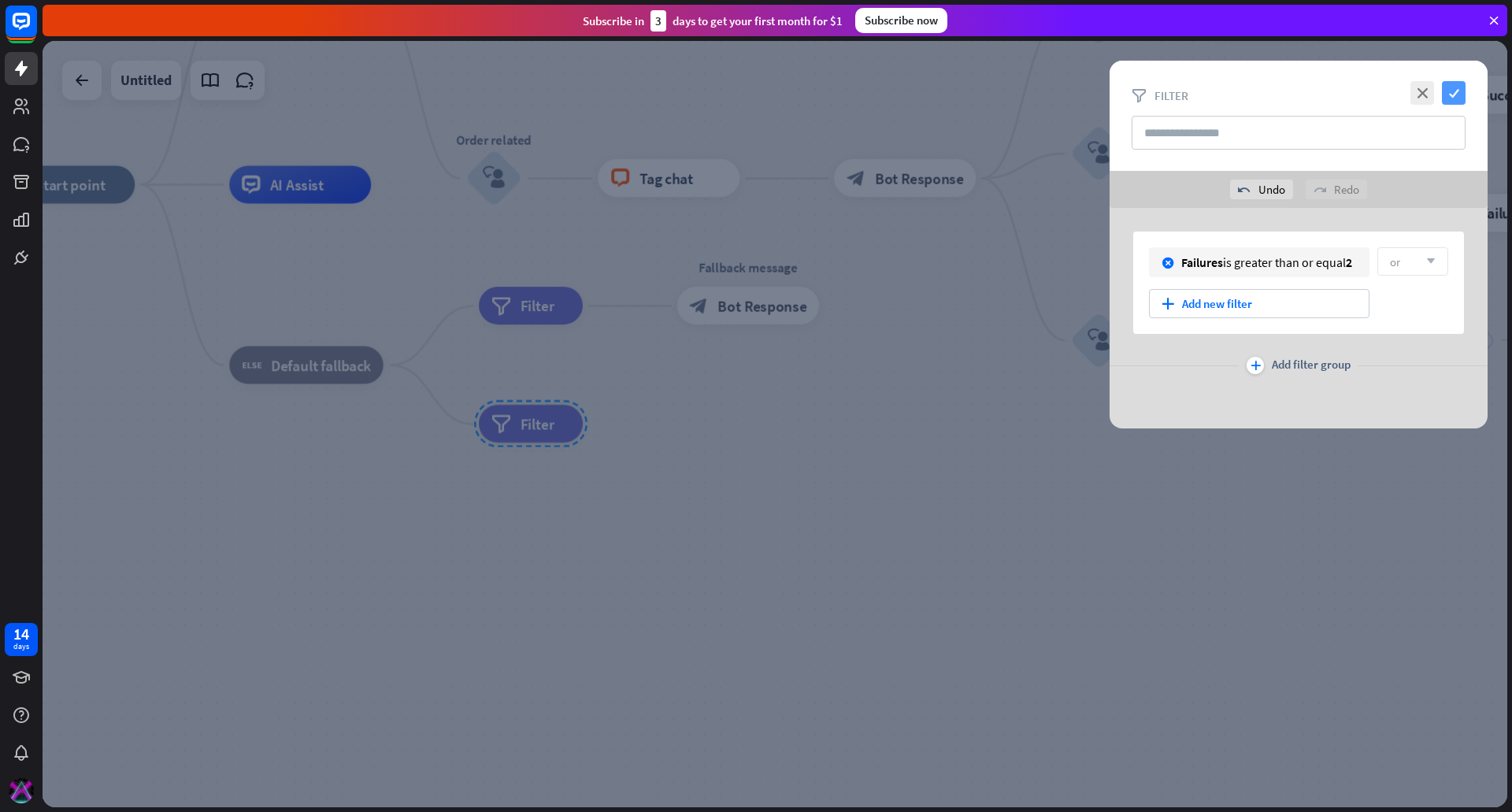
click at [1462, 82] on icon "check" at bounding box center [1453, 92] width 24 height 24
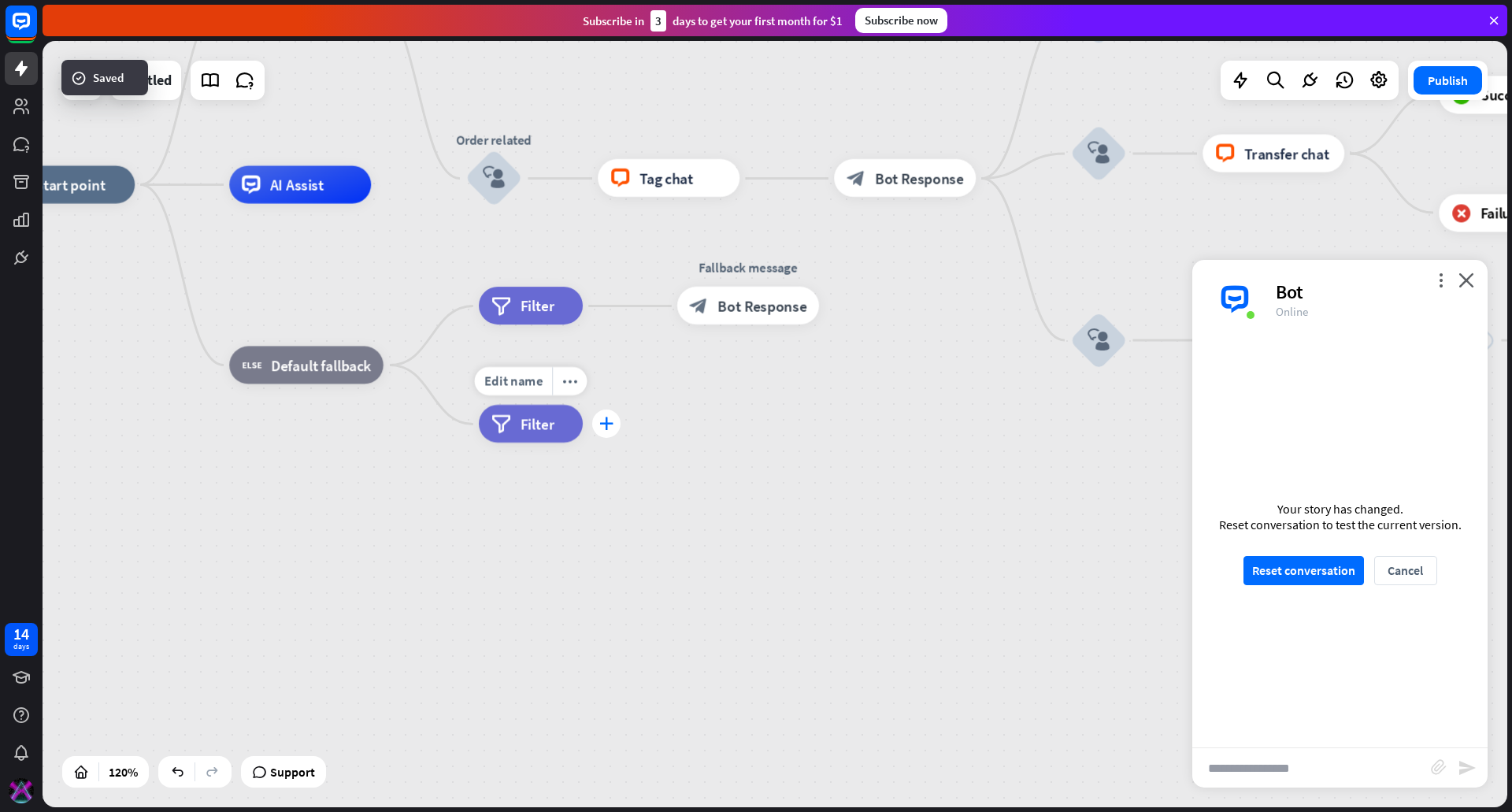
click at [607, 419] on icon "plus" at bounding box center [606, 424] width 14 height 13
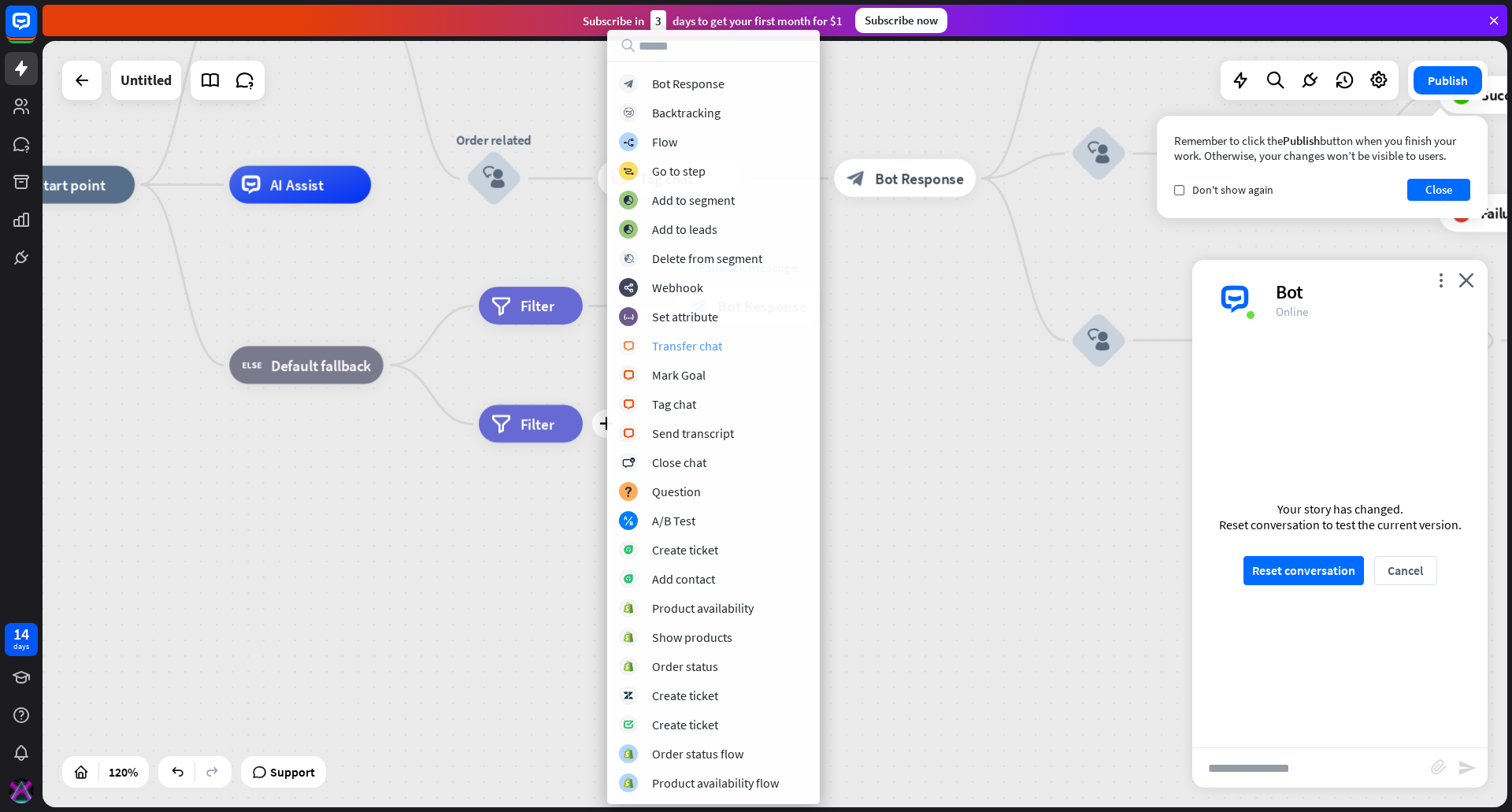
click at [704, 352] on div "Transfer chat" at bounding box center [687, 346] width 70 height 16
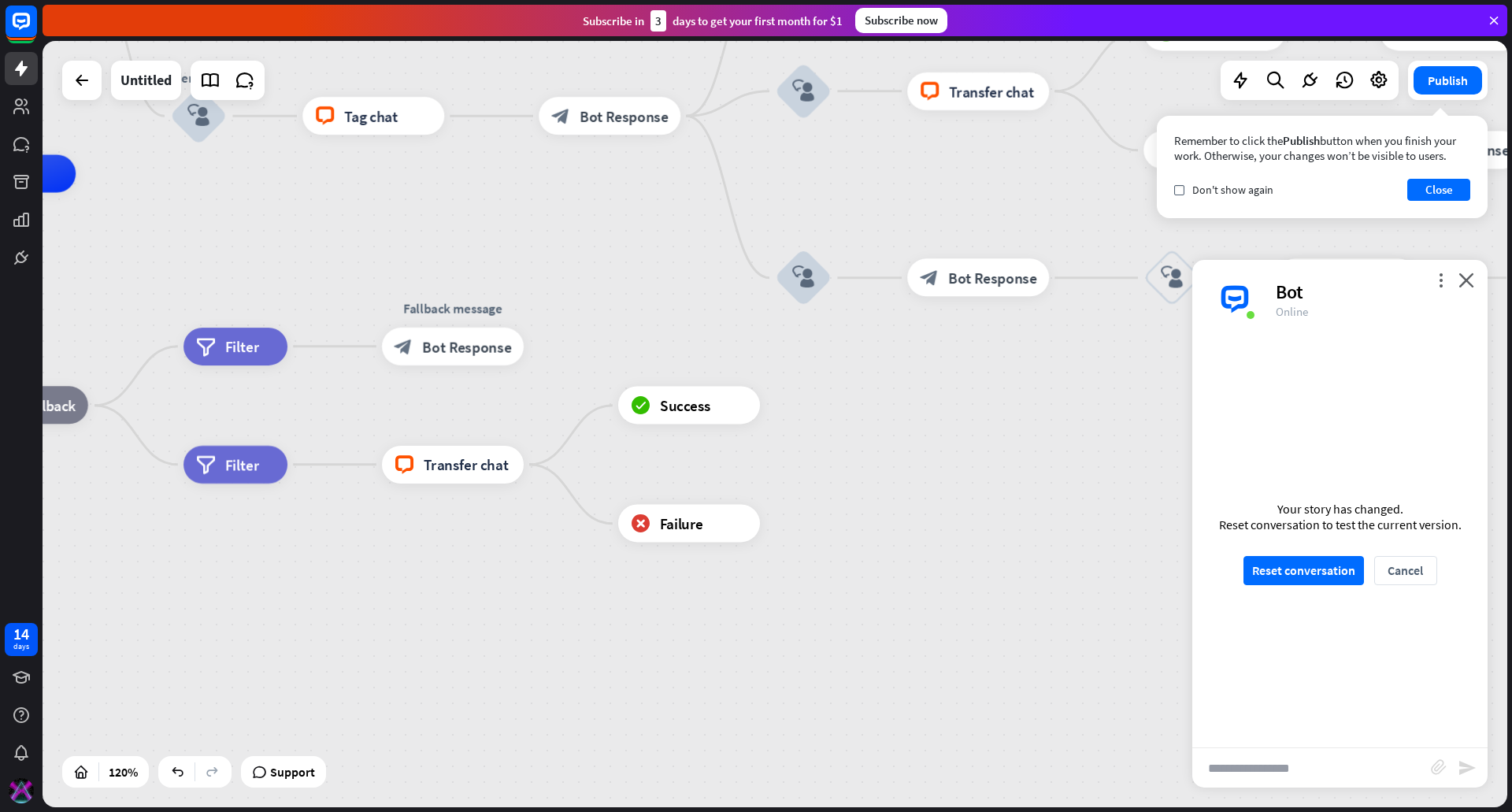
drag, startPoint x: 975, startPoint y: 661, endPoint x: 741, endPoint y: 650, distance: 234.3
click at [741, 650] on div "home_2 Start point Welcome message block_bot_response Bot Response Custom Servi…" at bounding box center [576, 633] width 1758 height 920
click at [1478, 290] on div "more_vert close Bot Online" at bounding box center [1340, 299] width 296 height 79
click at [1472, 284] on icon "close" at bounding box center [1466, 280] width 16 height 15
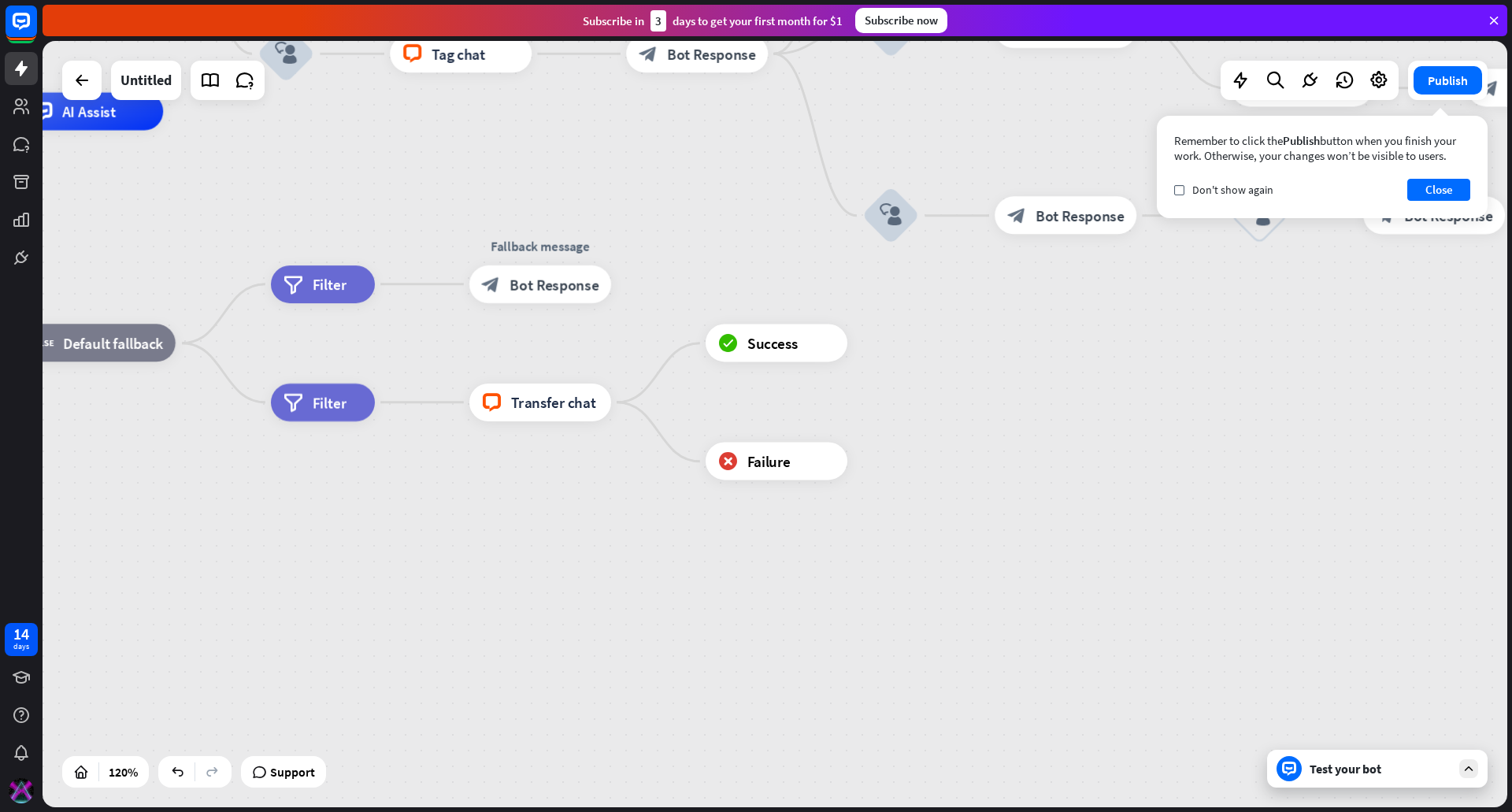
drag, startPoint x: 628, startPoint y: 579, endPoint x: 688, endPoint y: 520, distance: 84.1
click at [688, 520] on div "home_2 Start point Welcome message block_bot_response Bot Response Custom Servi…" at bounding box center [663, 571] width 1758 height 920
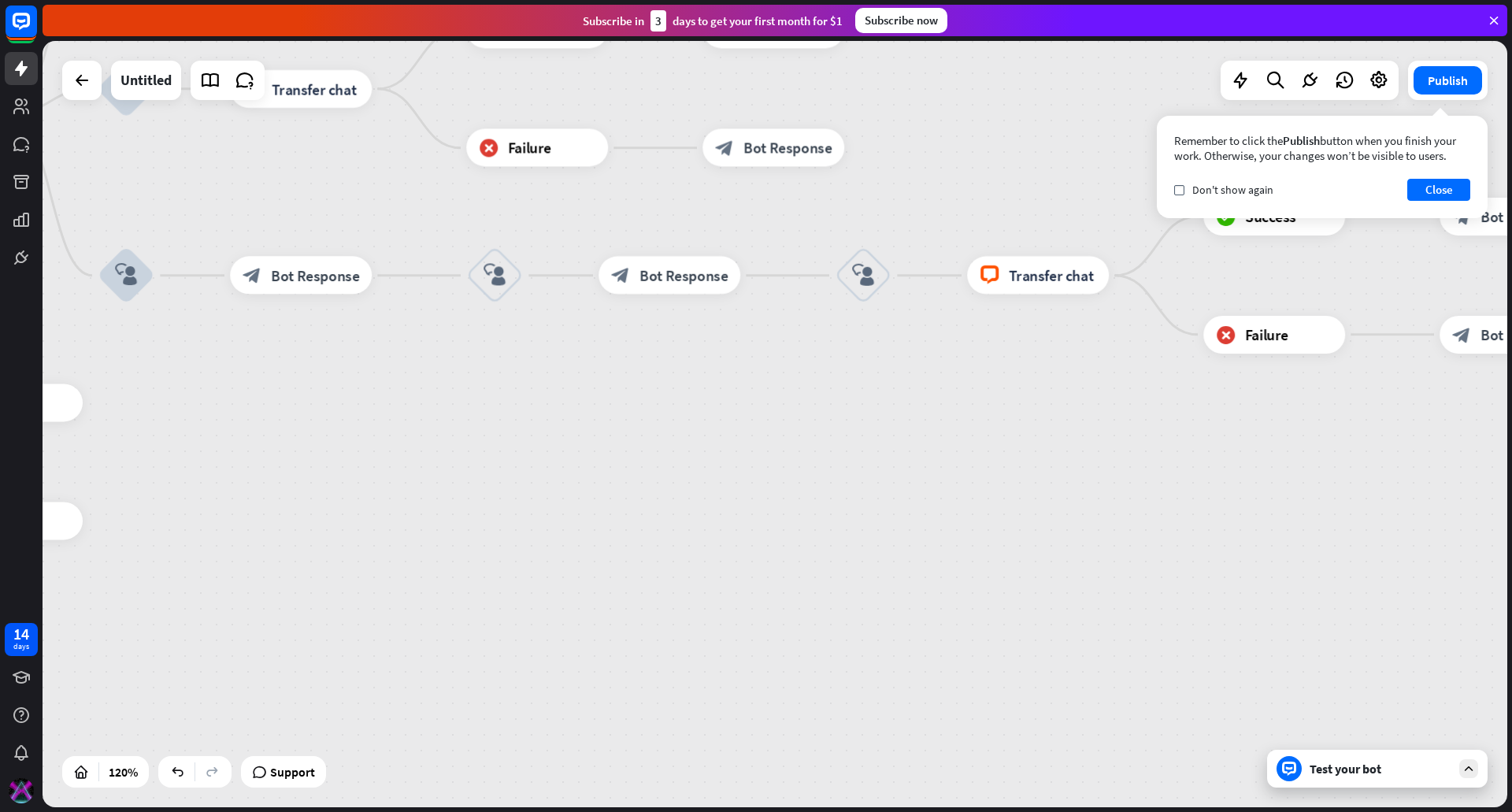
drag, startPoint x: 1168, startPoint y: 315, endPoint x: 430, endPoint y: 371, distance: 740.1
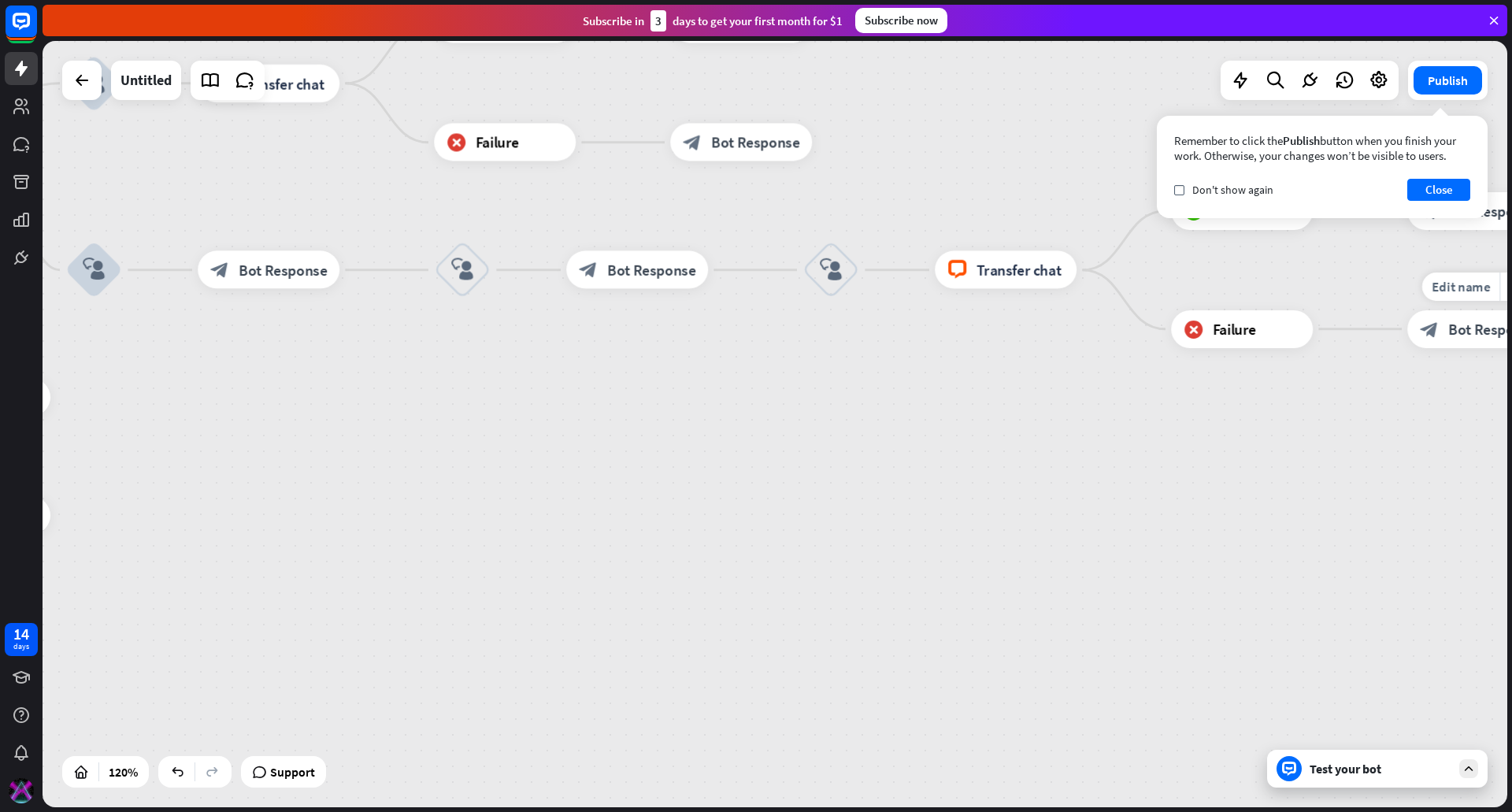
click at [1486, 328] on span "Bot Response" at bounding box center [1492, 329] width 89 height 19
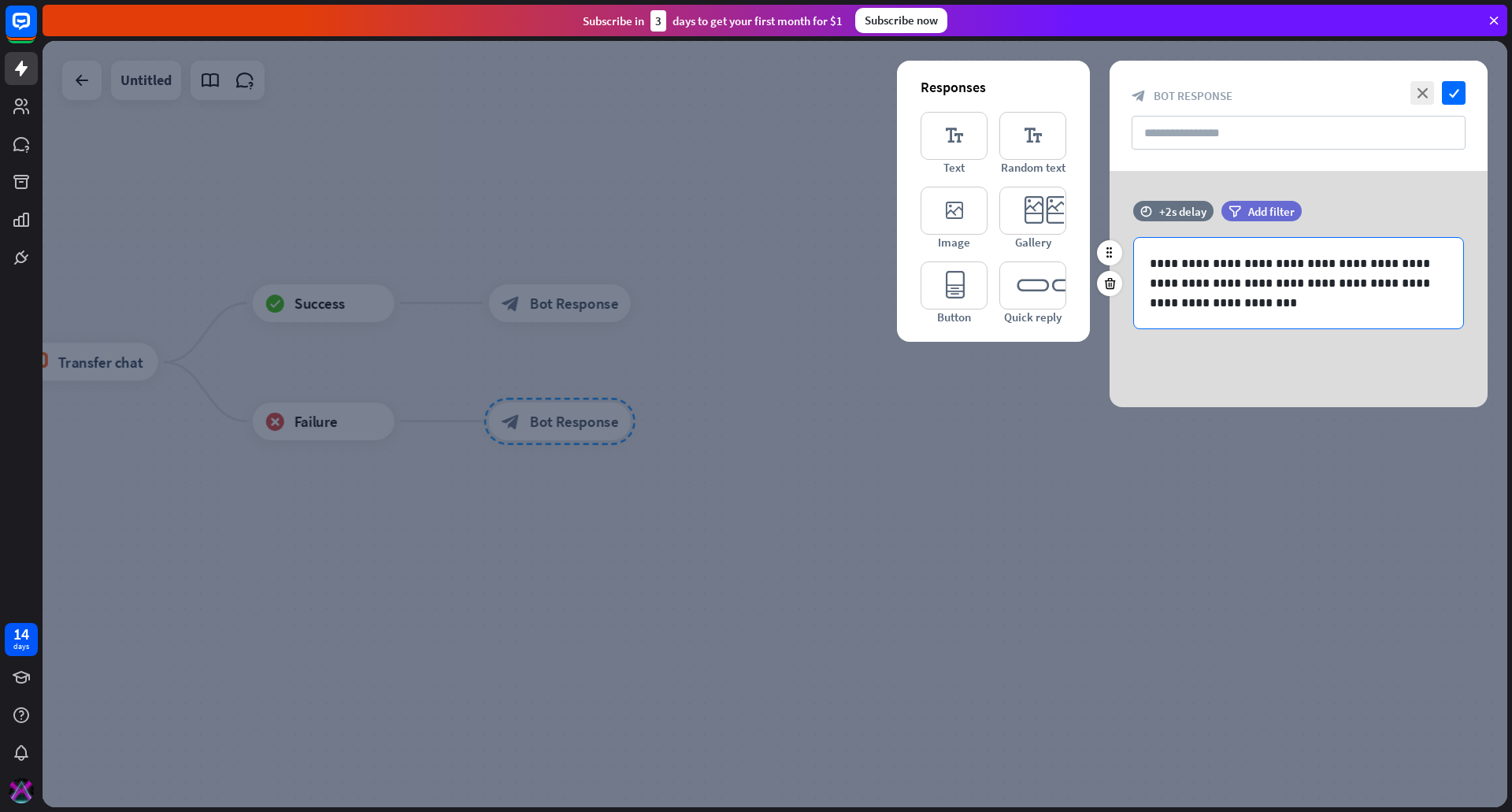
click at [1232, 305] on p "**********" at bounding box center [1298, 283] width 297 height 59
click at [1414, 93] on icon "close" at bounding box center [1422, 92] width 24 height 24
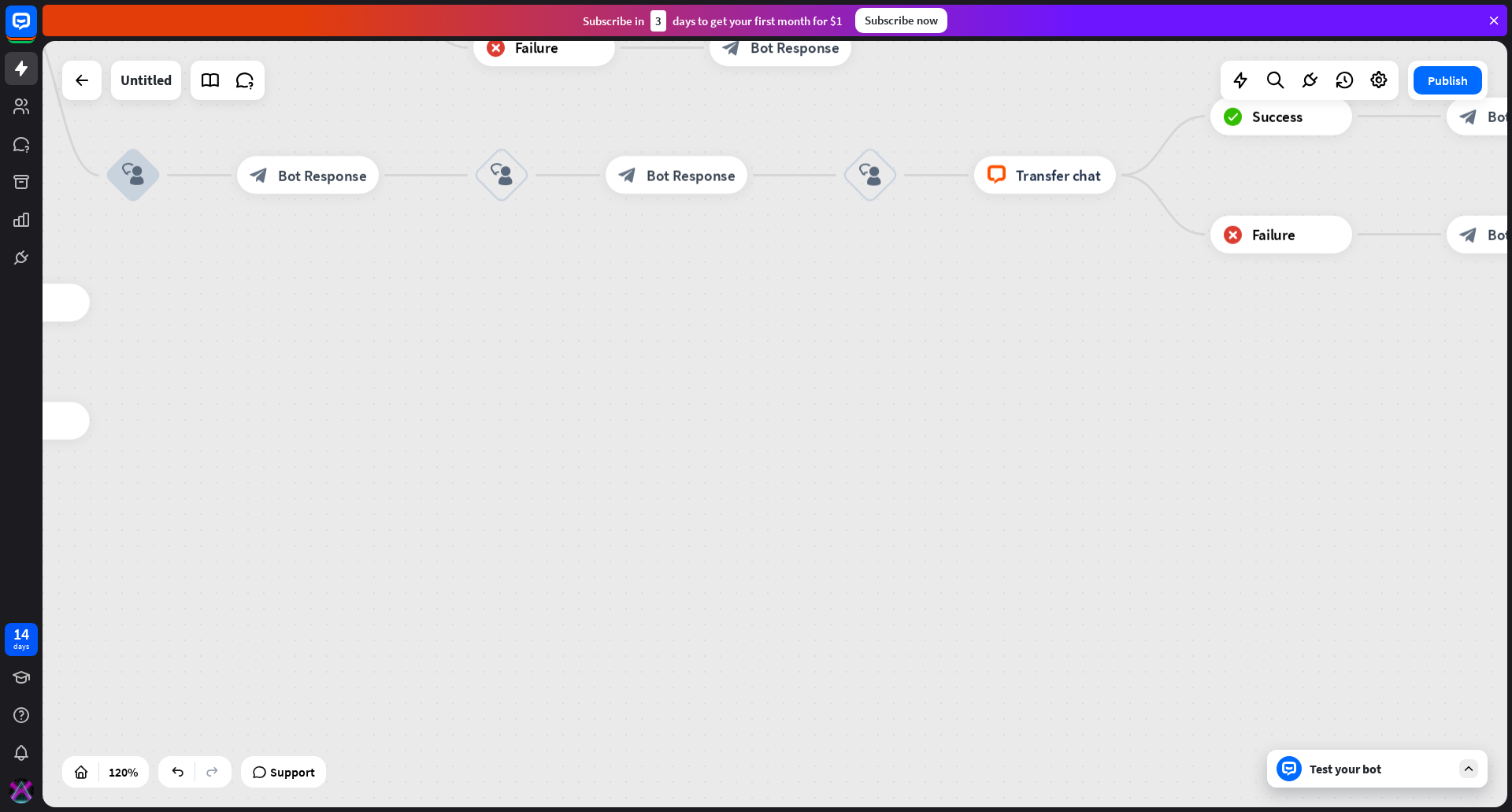
drag, startPoint x: 160, startPoint y: 530, endPoint x: 1486, endPoint y: 314, distance: 1343.5
click at [1486, 314] on div "home_2 Start point Welcome message block_bot_response Bot Response Custom Servi…" at bounding box center [774, 424] width 1465 height 766
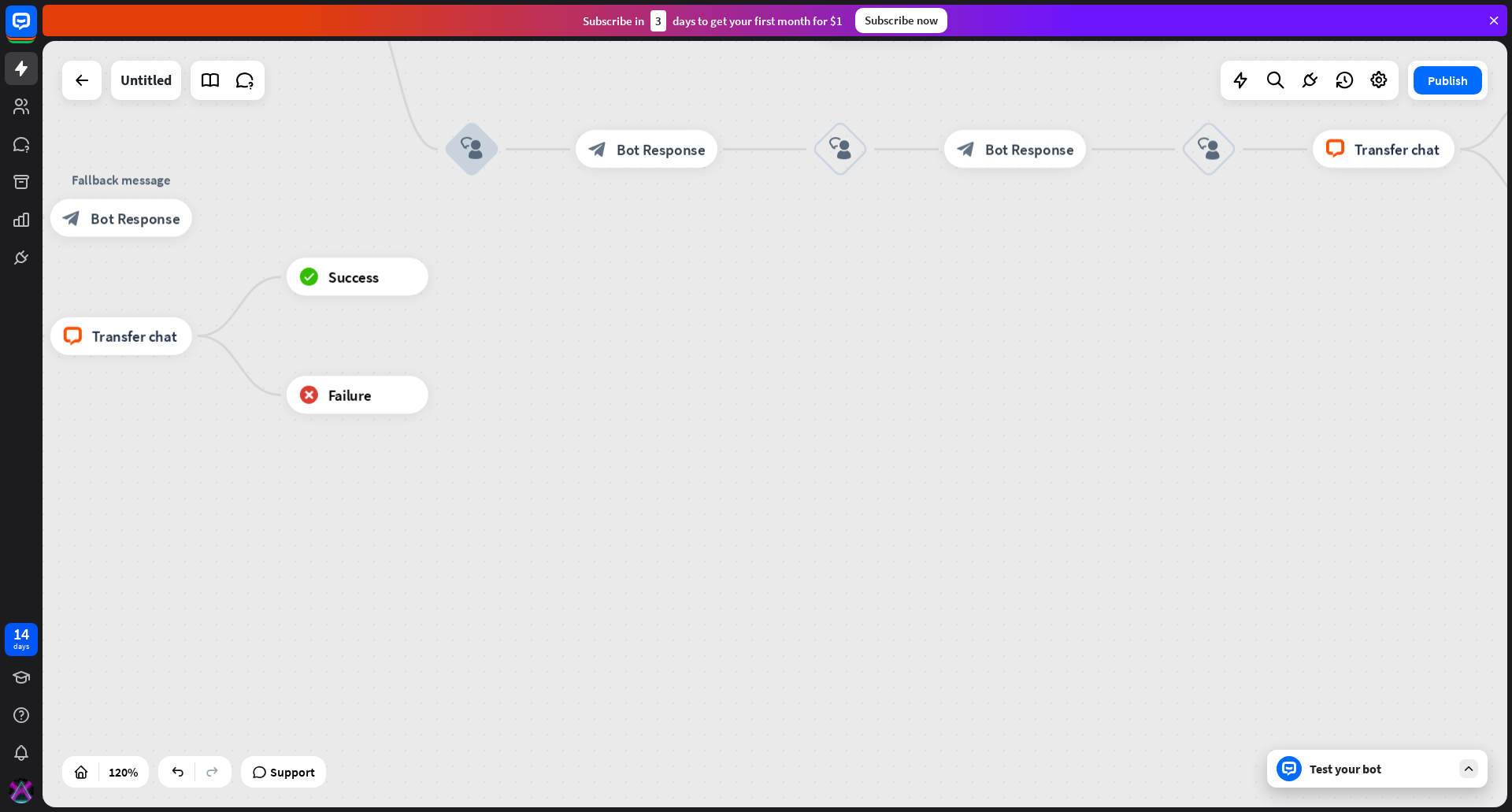
drag, startPoint x: 618, startPoint y: 407, endPoint x: 860, endPoint y: 419, distance: 242.3
click at [863, 419] on div "home_2 Start point Welcome message block_bot_response Bot Response Custom Servi…" at bounding box center [245, 505] width 1758 height 920
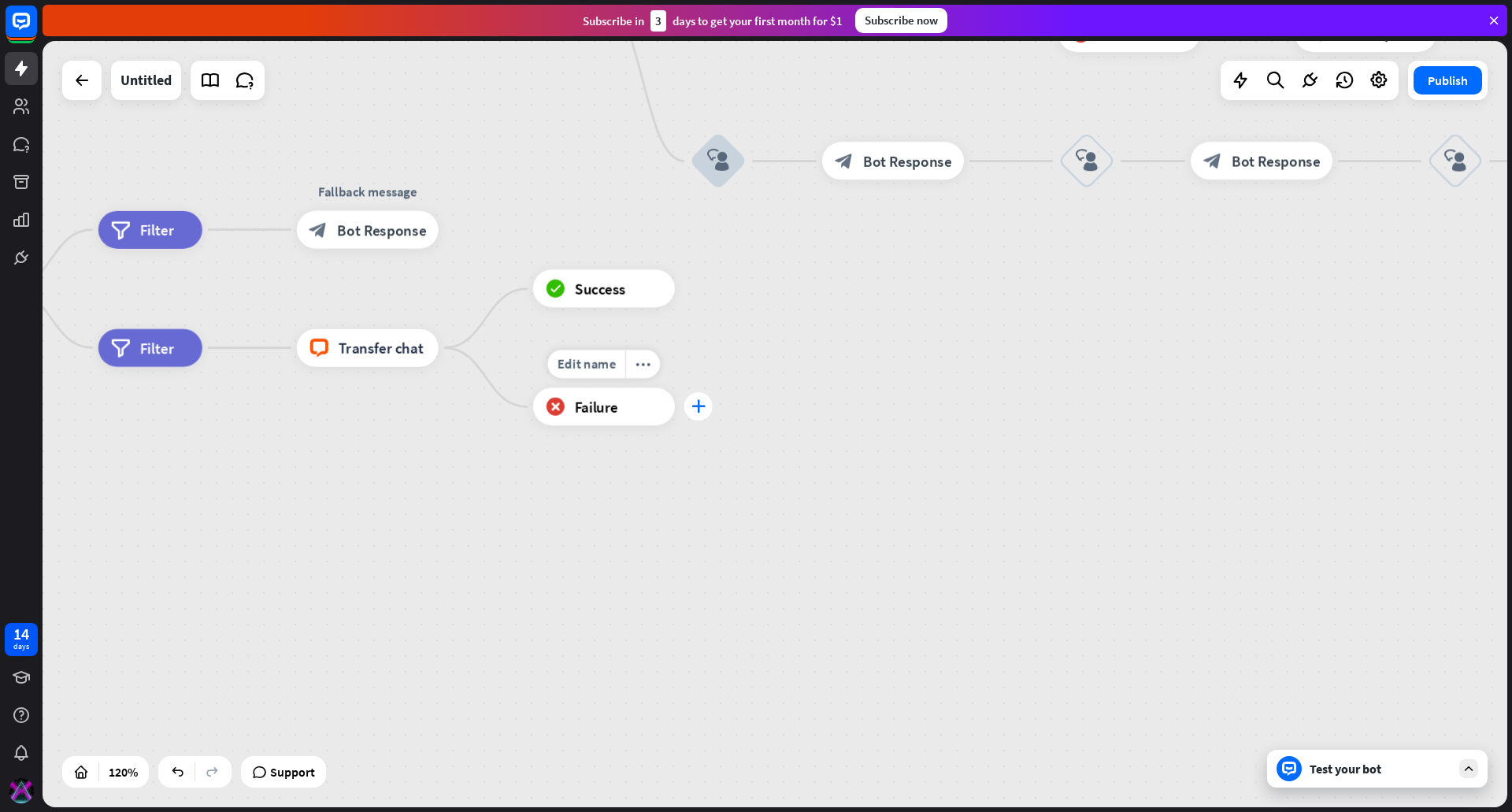
click at [694, 411] on icon "plus" at bounding box center [699, 406] width 14 height 13
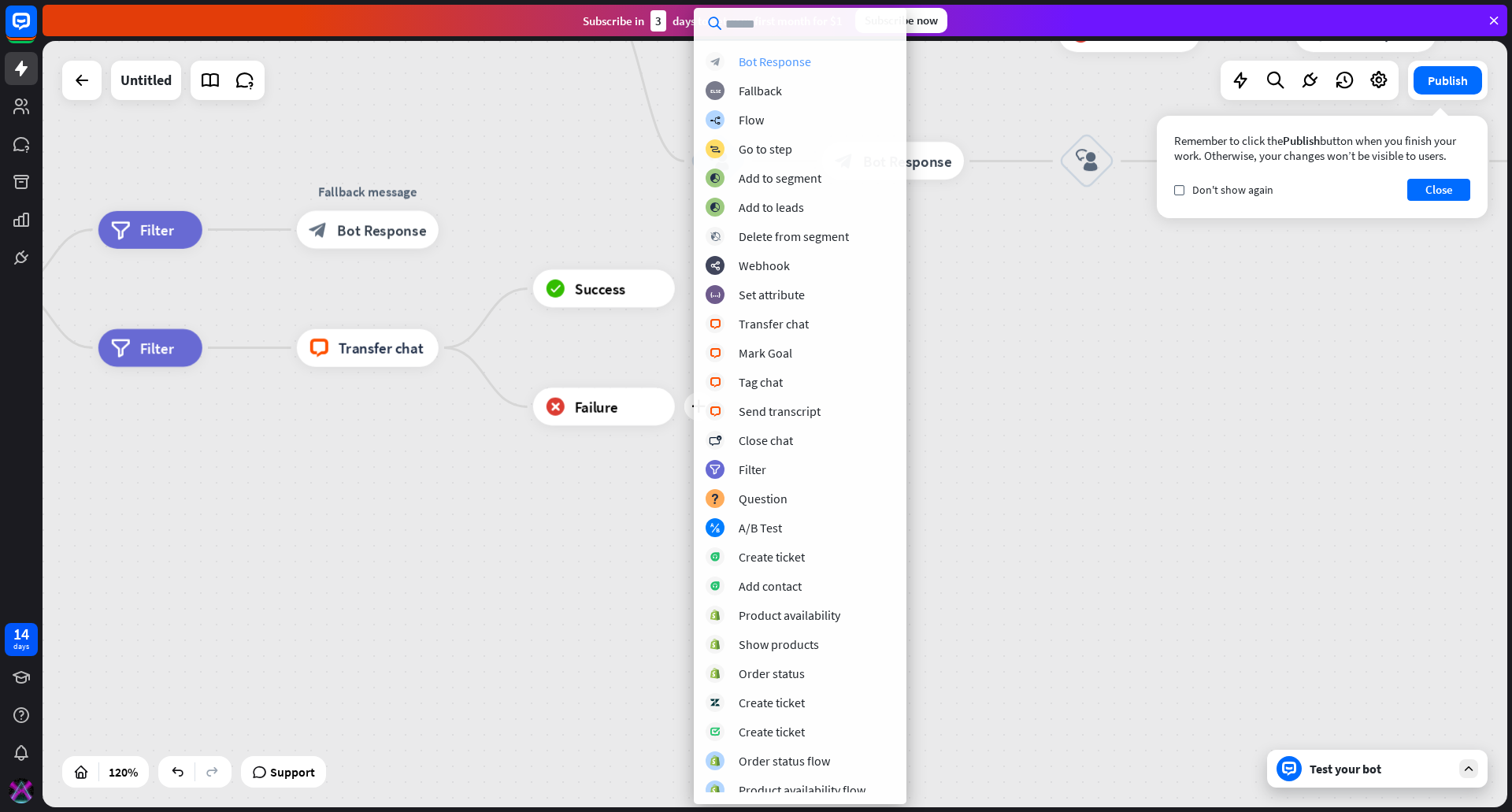
click at [753, 61] on div "Bot Response" at bounding box center [775, 61] width 73 height 16
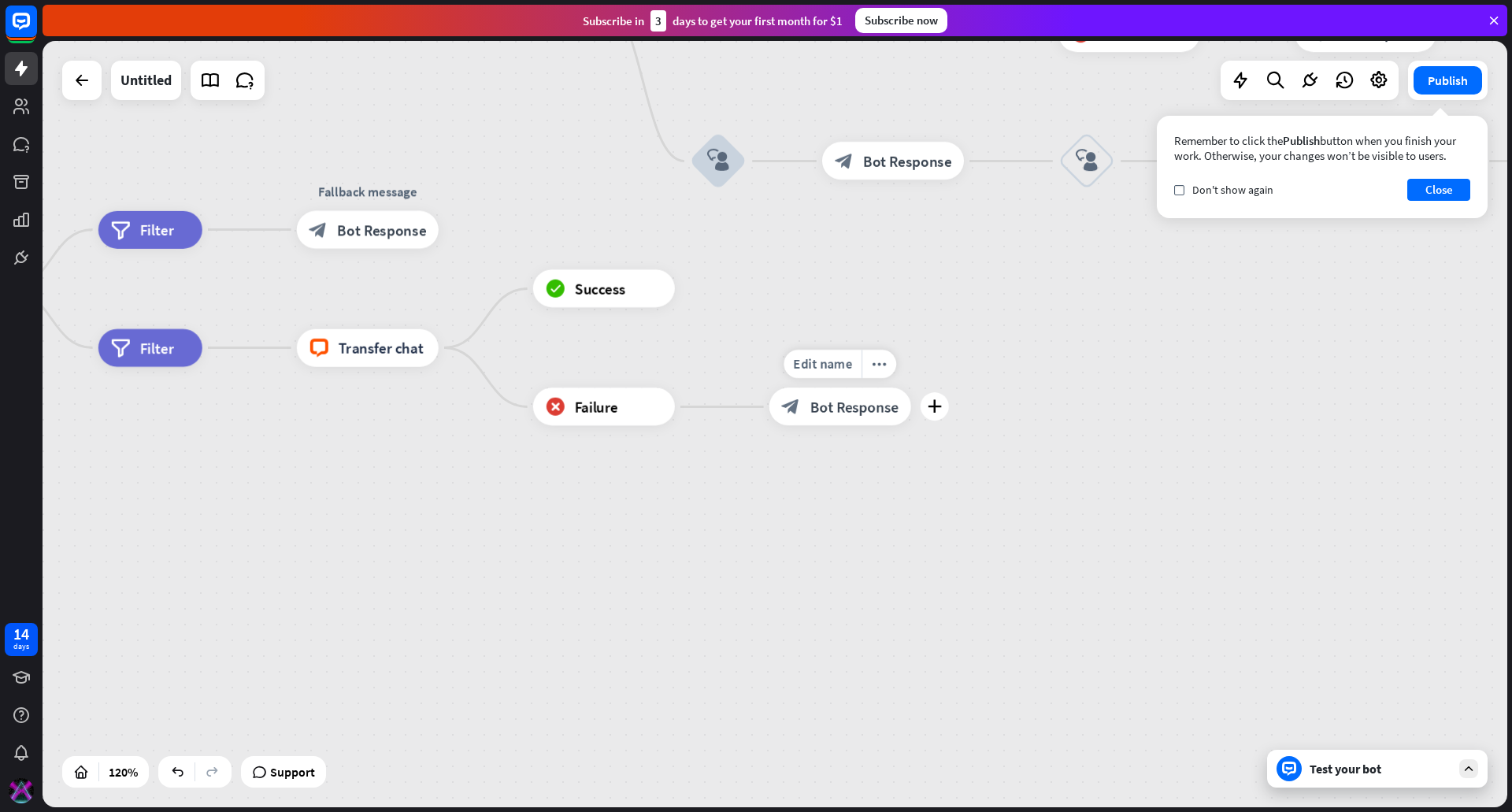
click at [863, 397] on span "Bot Response" at bounding box center [854, 406] width 89 height 19
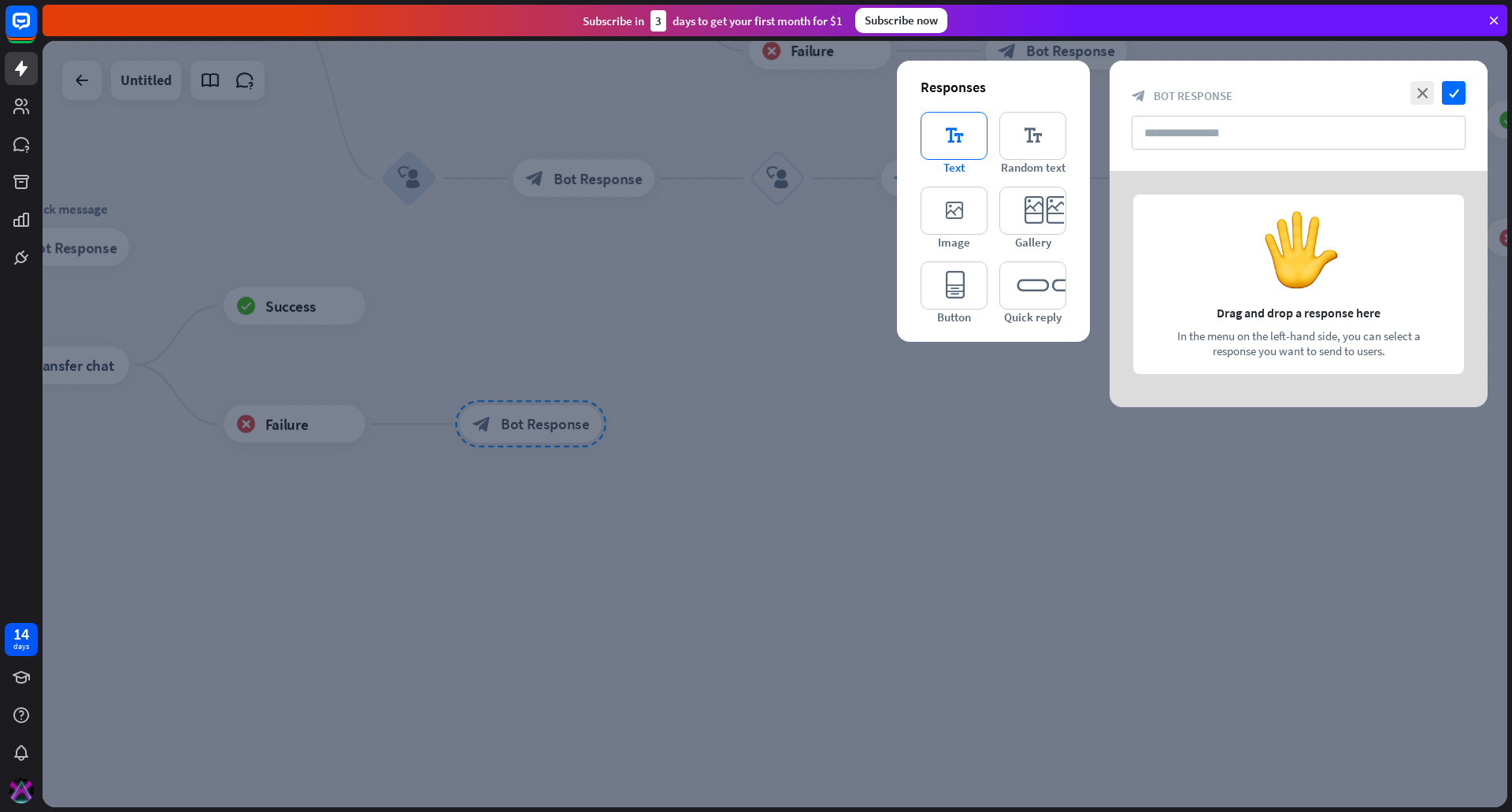
click at [975, 146] on icon "editor_text" at bounding box center [954, 135] width 67 height 48
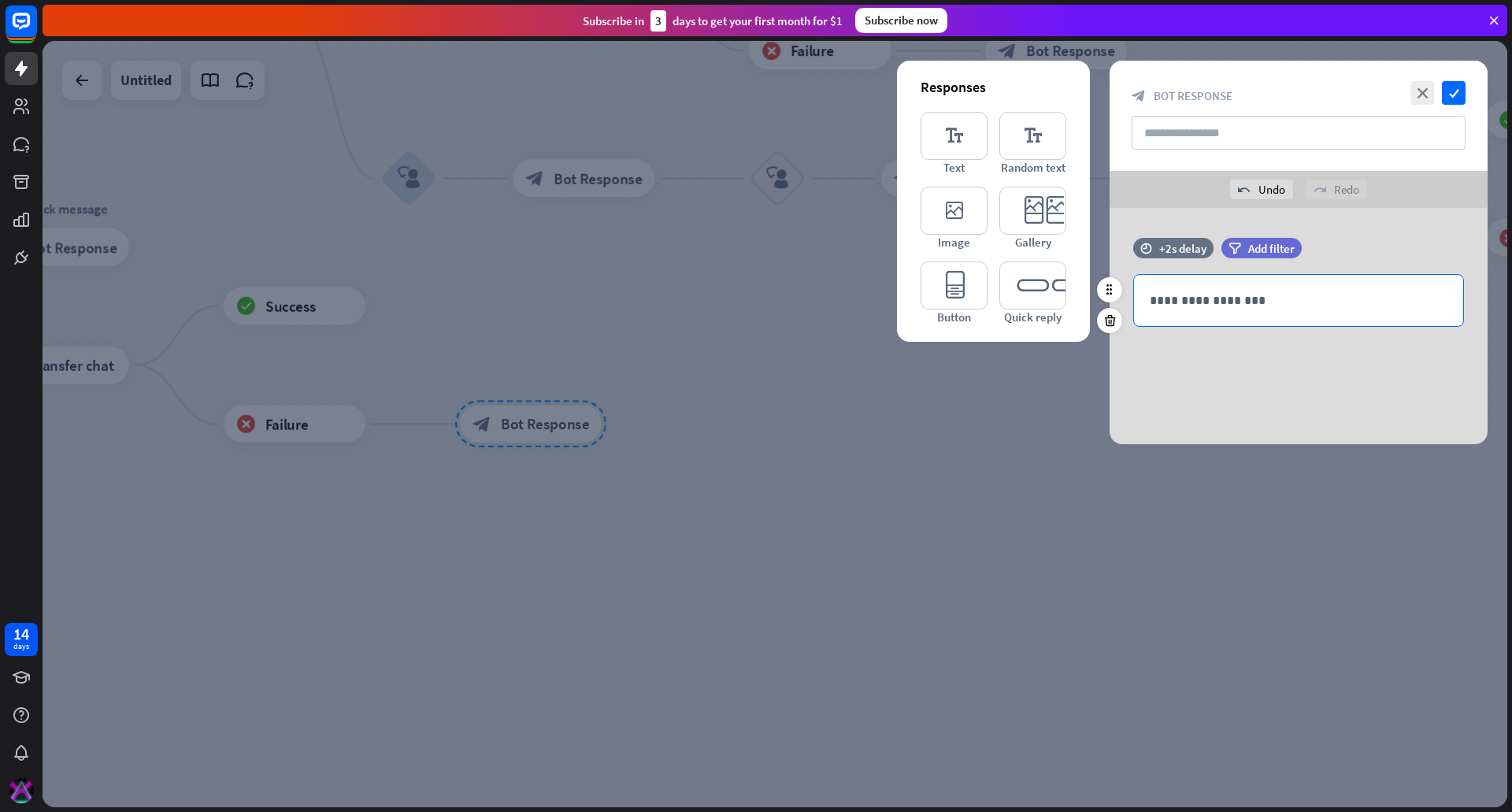
click at [1240, 305] on p "**********" at bounding box center [1298, 300] width 297 height 19
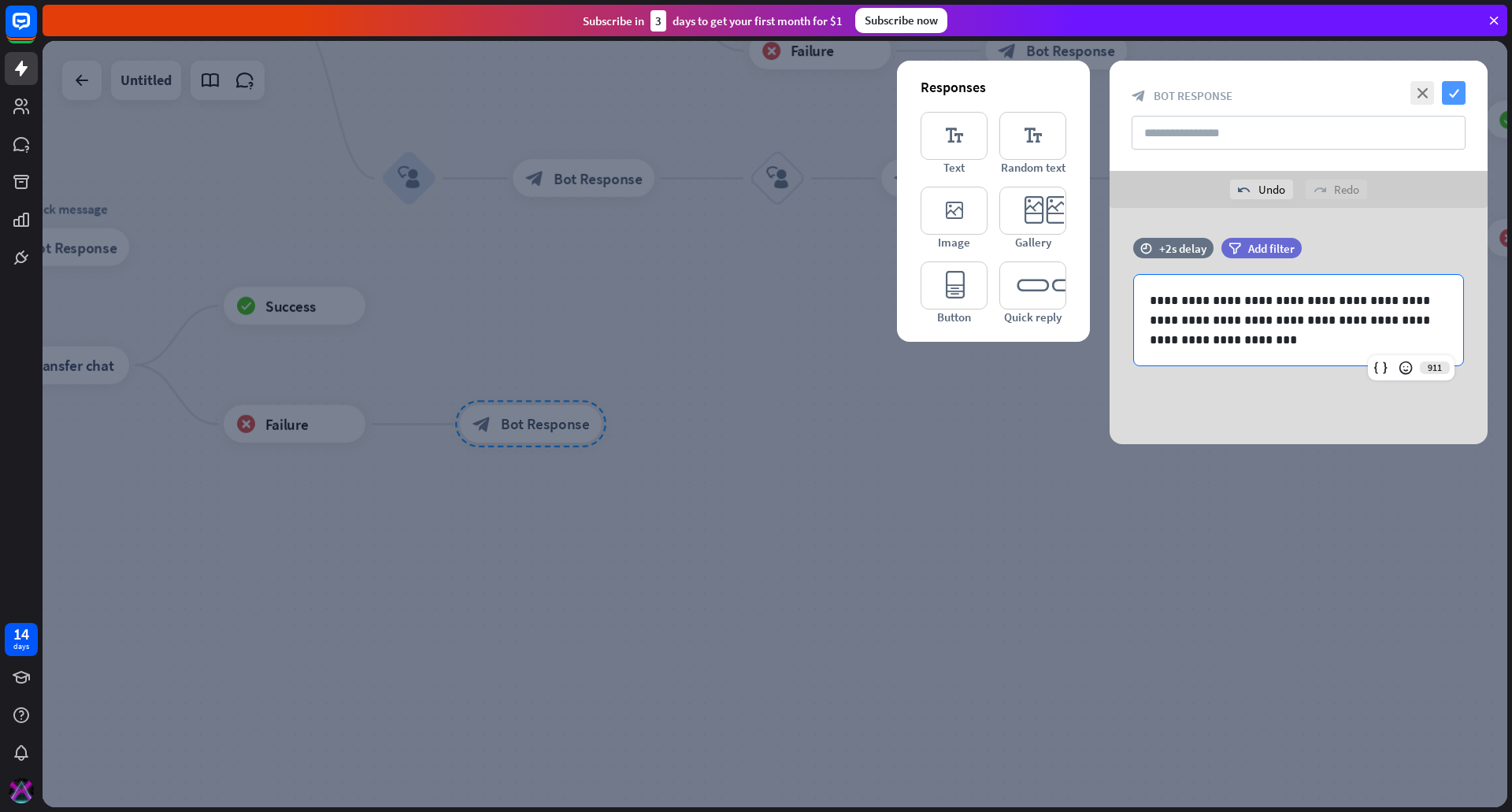
click at [1444, 97] on icon "check" at bounding box center [1453, 92] width 24 height 24
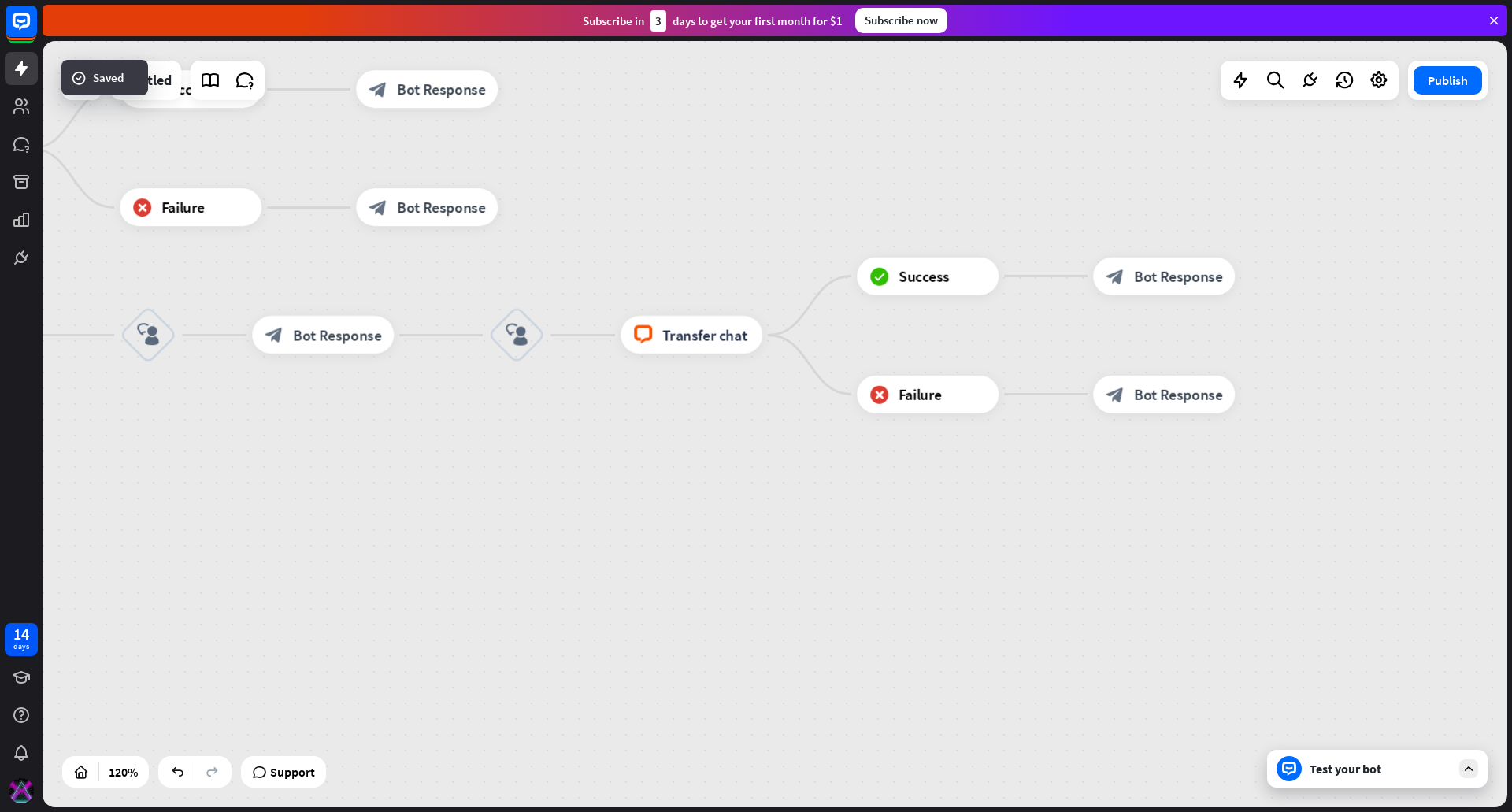
drag, startPoint x: 1148, startPoint y: 359, endPoint x: 527, endPoint y: 514, distance: 640.1
click at [527, 514] on div "home_2 Start point Welcome message block_bot_response Bot Response Custom Servi…" at bounding box center [774, 424] width 1465 height 766
click at [1153, 279] on span "Bot Response" at bounding box center [1178, 277] width 89 height 19
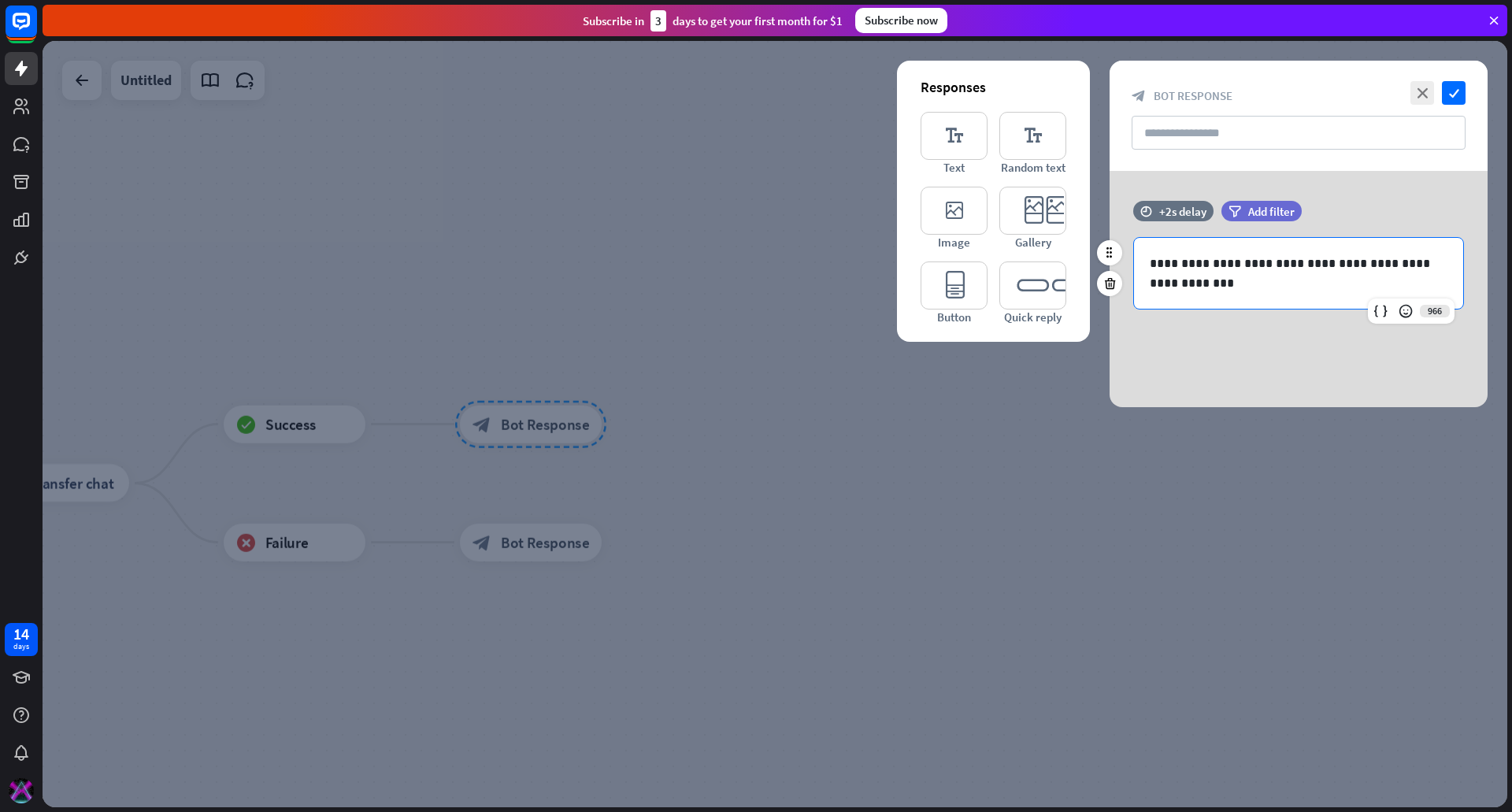
click at [1238, 273] on p "**********" at bounding box center [1298, 273] width 297 height 40
click at [1421, 88] on icon "close" at bounding box center [1422, 92] width 24 height 24
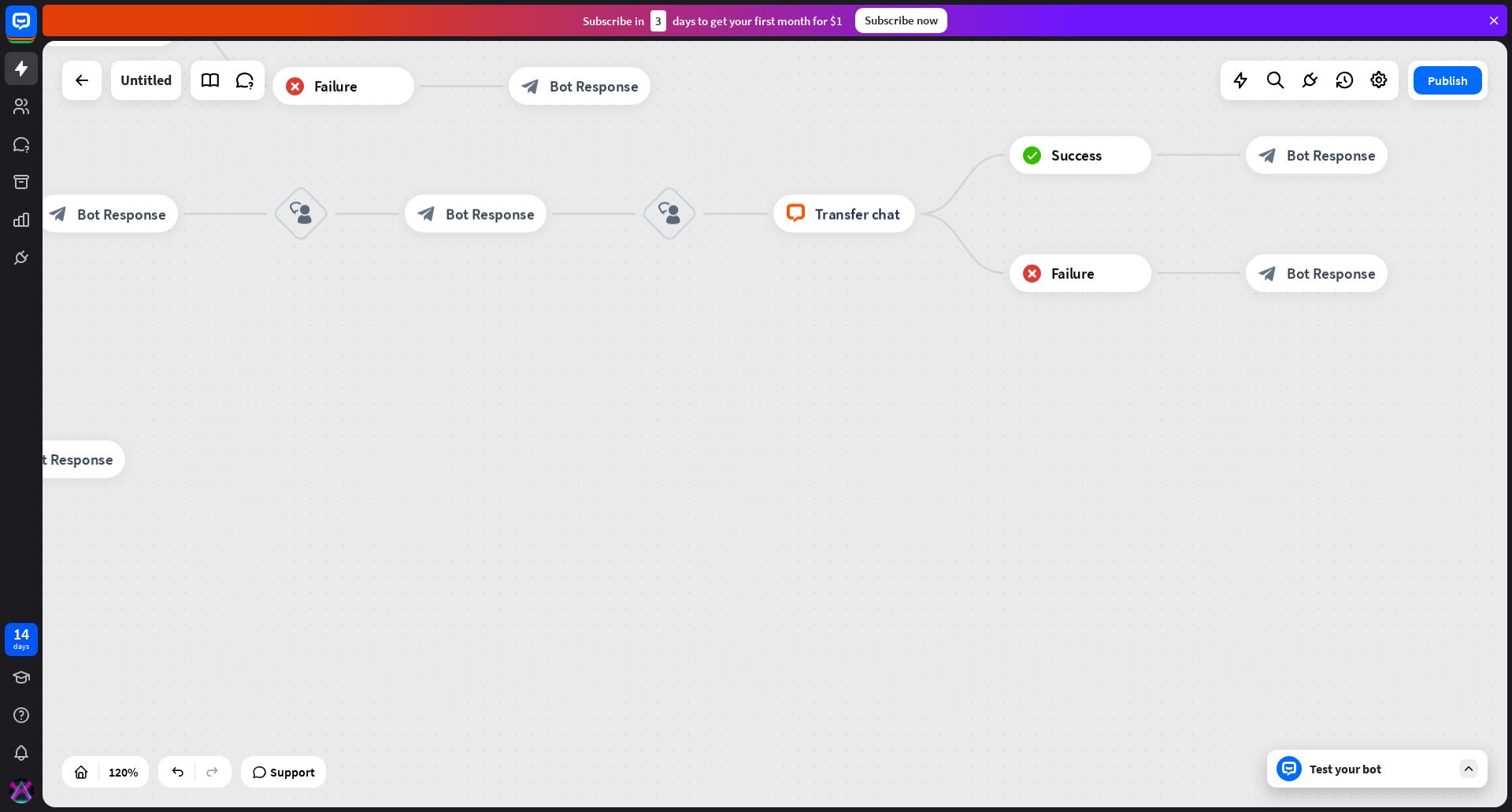
drag, startPoint x: 326, startPoint y: 583, endPoint x: 1138, endPoint y: 294, distance: 861.9
click at [1151, 290] on div "Edit name more_horiz plus block_failure Failure" at bounding box center [1080, 272] width 142 height 38
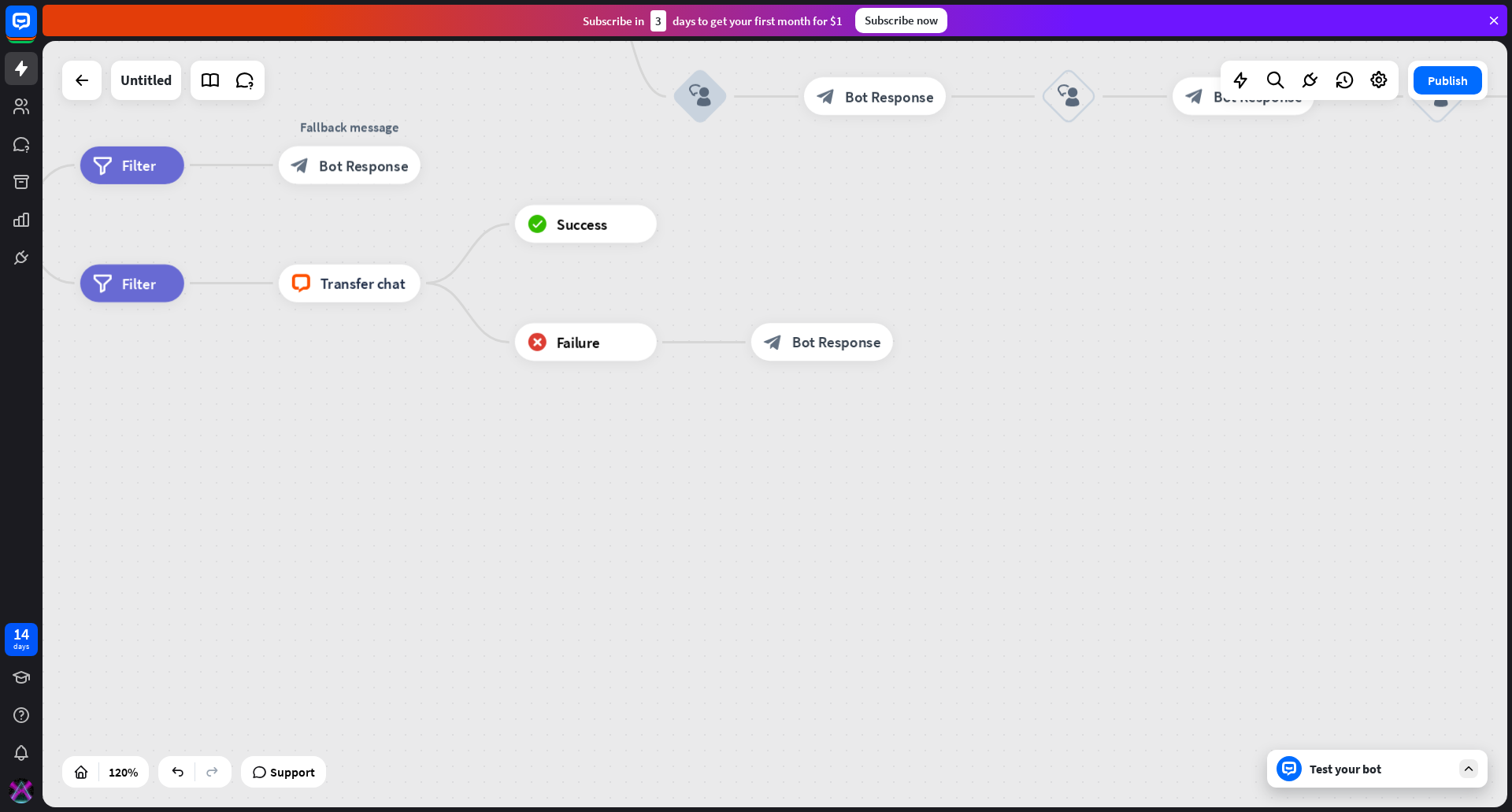
drag, startPoint x: 477, startPoint y: 400, endPoint x: 1156, endPoint y: 306, distance: 685.5
click at [1193, 306] on div "home_2 Start point Welcome message block_bot_response Bot Response Custom Servi…" at bounding box center [473, 452] width 1758 height 920
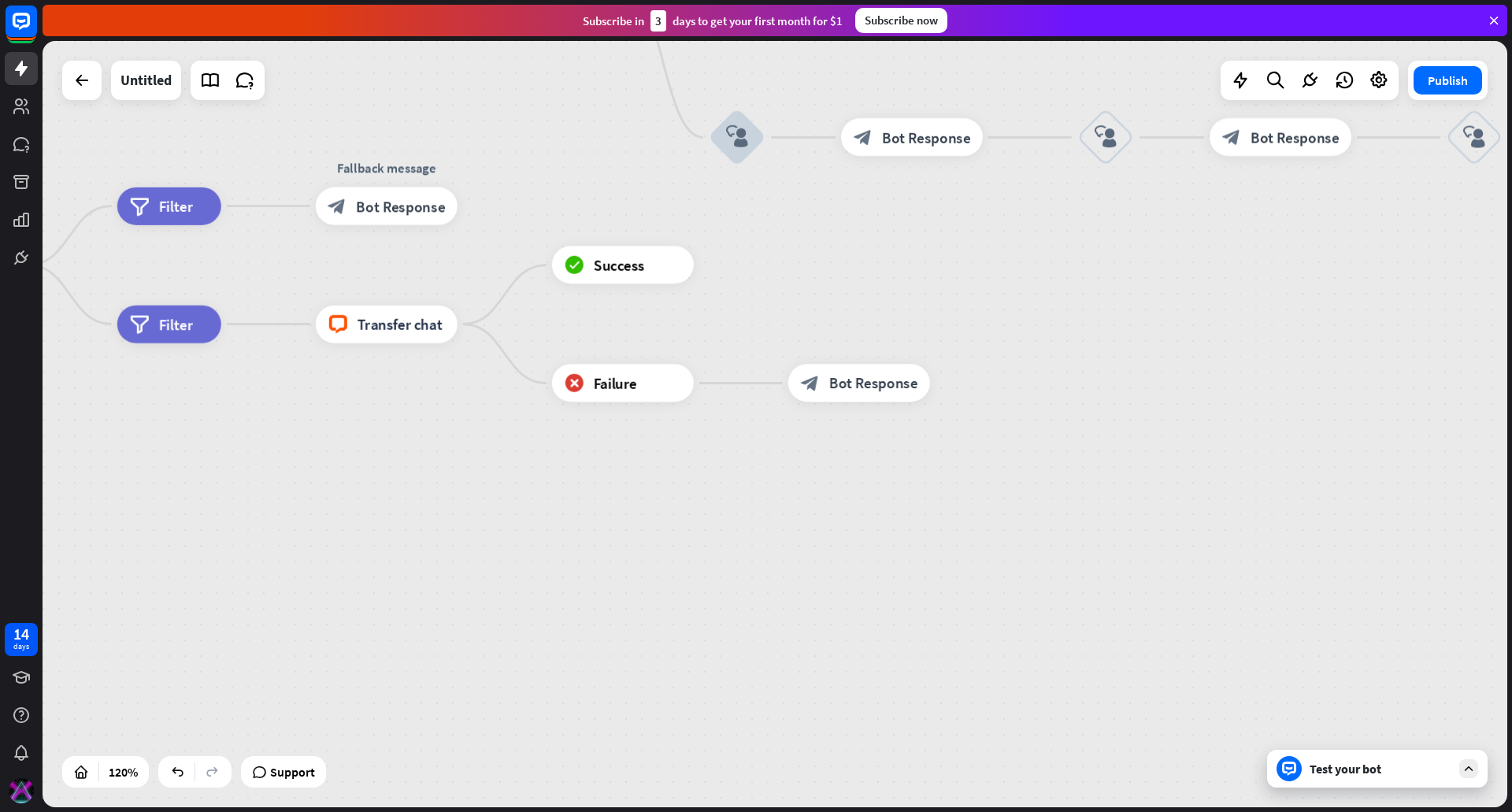
drag, startPoint x: 829, startPoint y: 267, endPoint x: 879, endPoint y: 332, distance: 82.0
click at [879, 332] on div "home_2 Start point Welcome message block_bot_response Bot Response Custom Servi…" at bounding box center [510, 493] width 1758 height 920
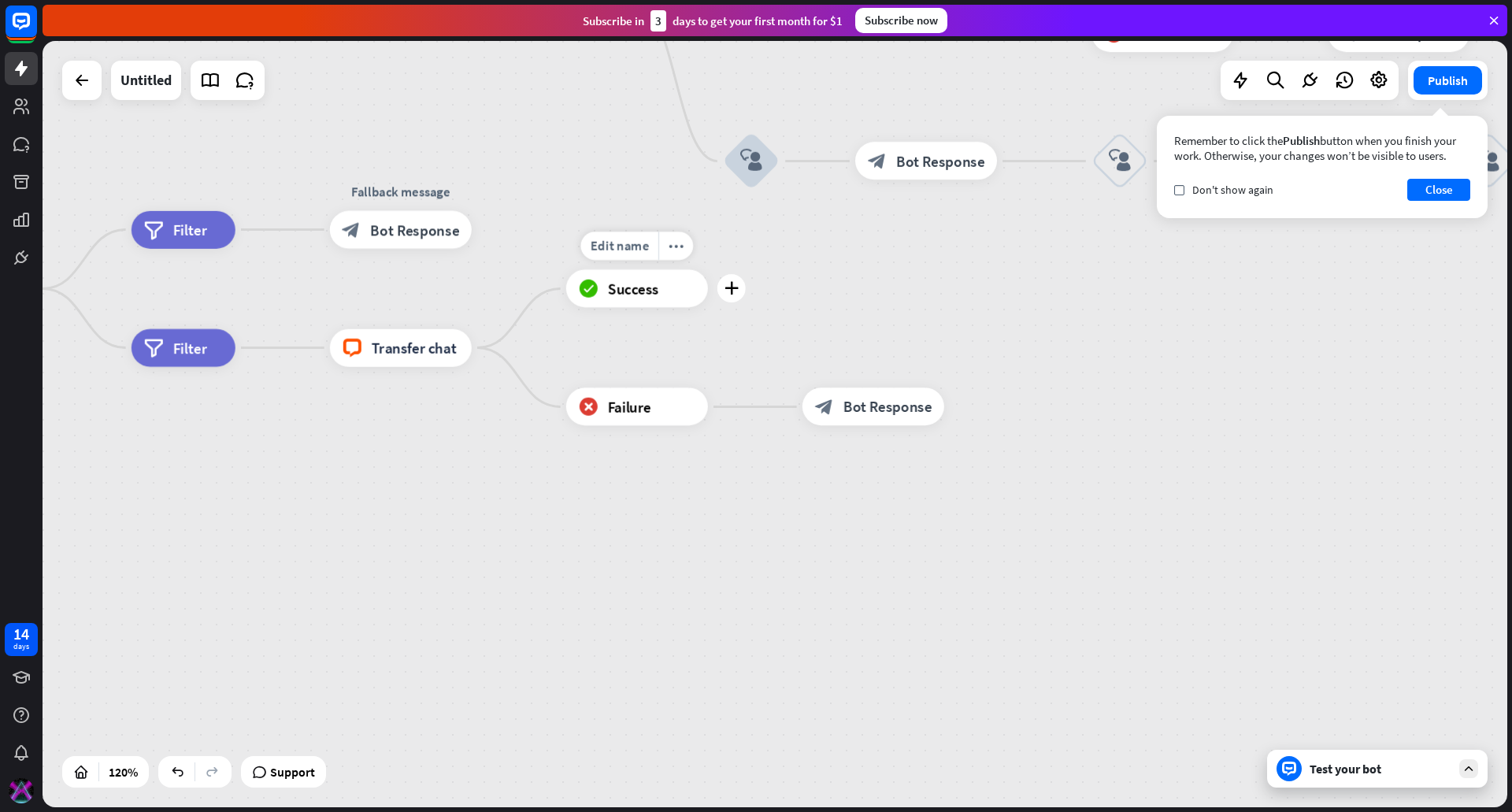
click at [732, 294] on icon "plus" at bounding box center [732, 288] width 14 height 13
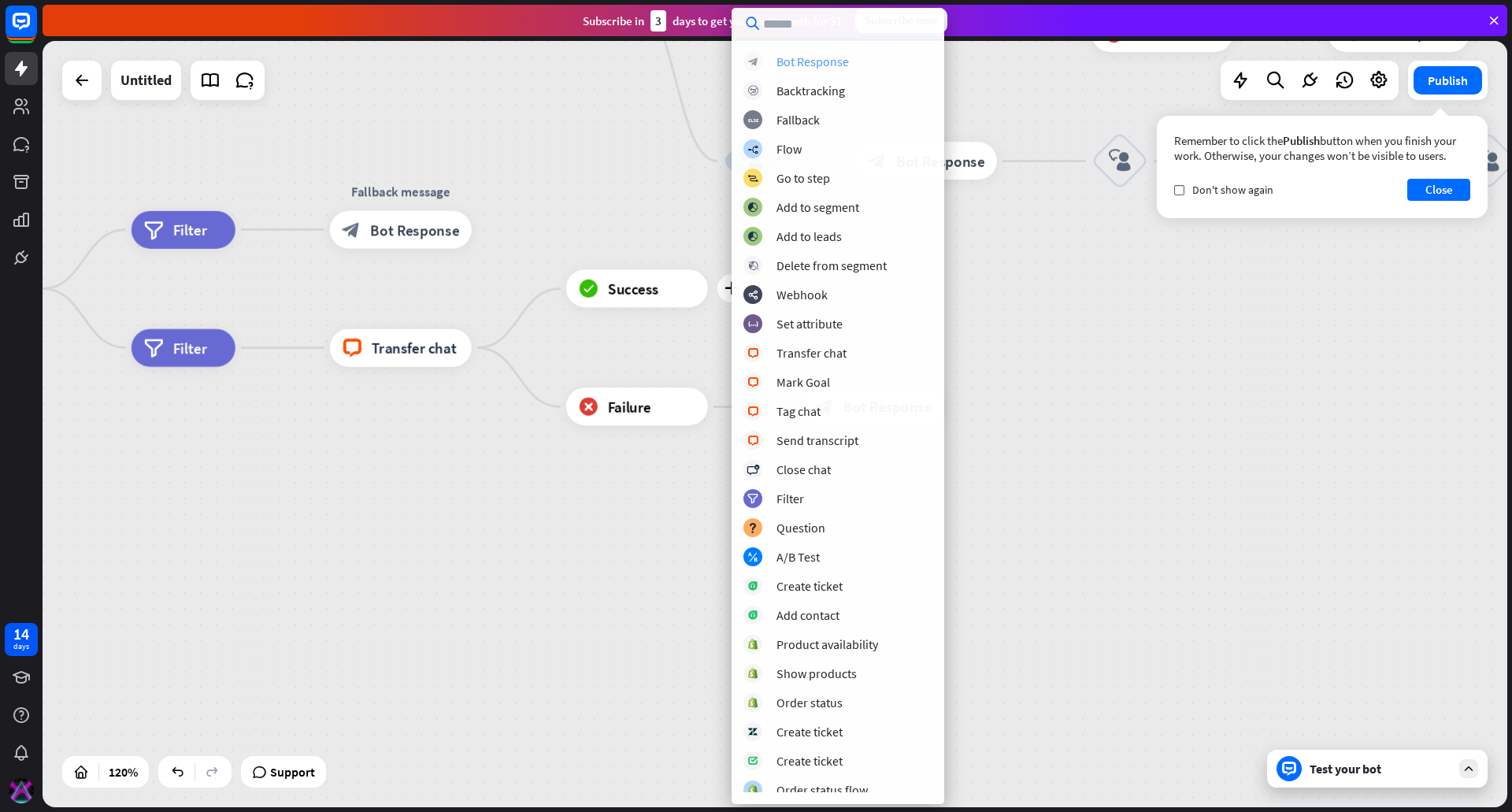
click at [835, 65] on div "Bot Response" at bounding box center [813, 61] width 73 height 16
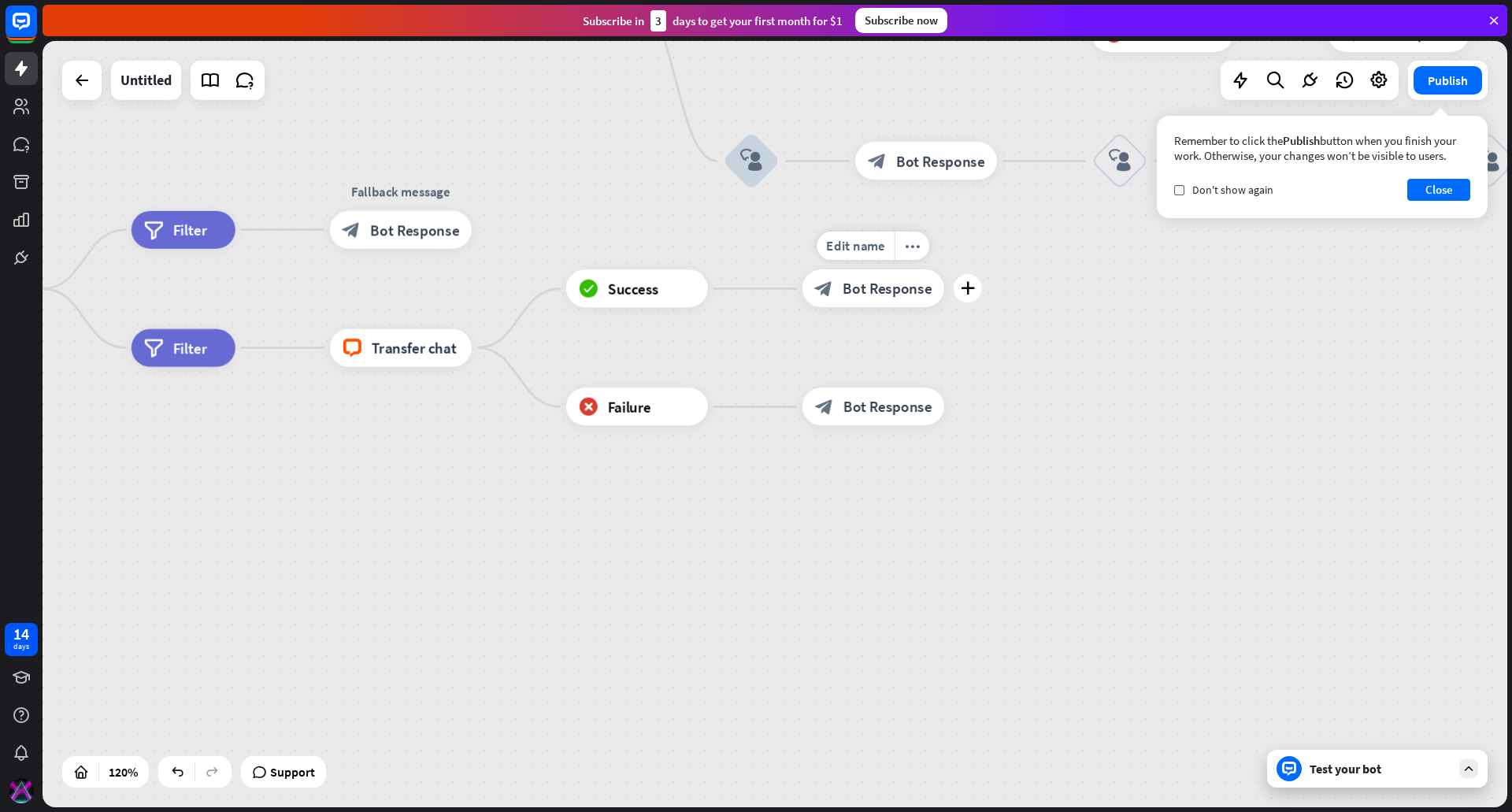
click at [892, 284] on span "Bot Response" at bounding box center [886, 289] width 89 height 19
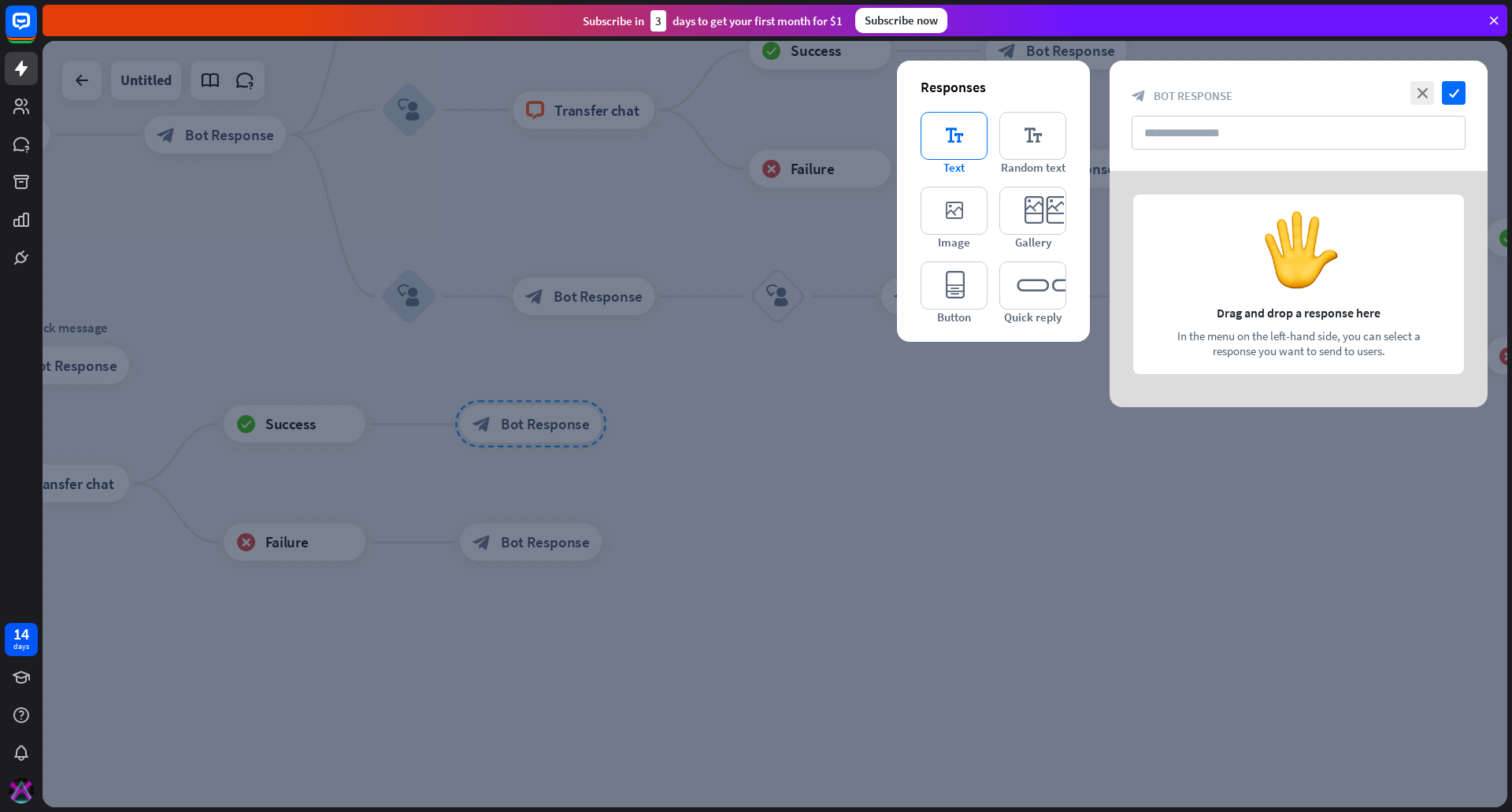
click at [947, 143] on icon "editor_text" at bounding box center [954, 135] width 67 height 48
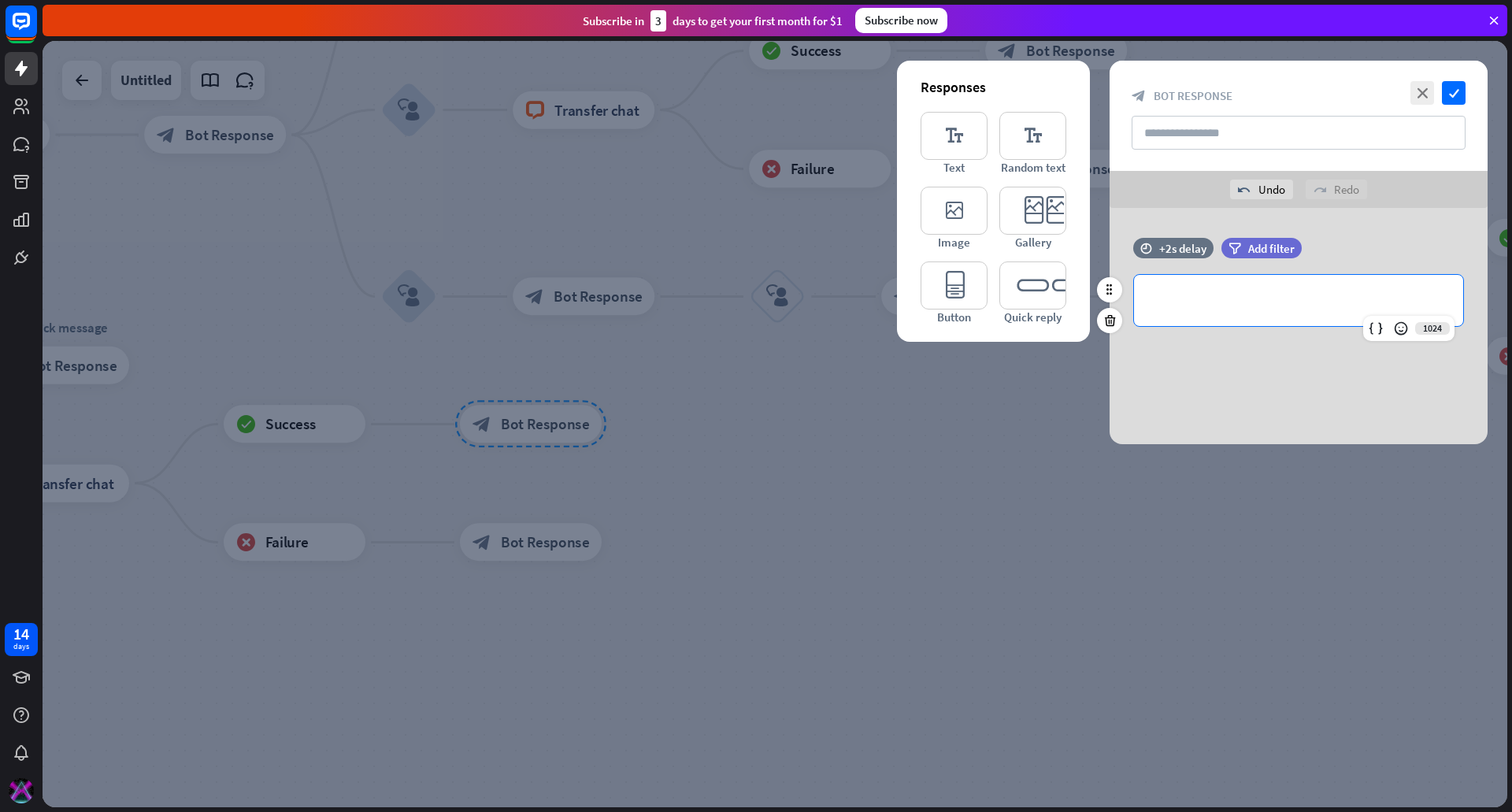
click at [1268, 285] on div "**********" at bounding box center [1298, 300] width 329 height 51
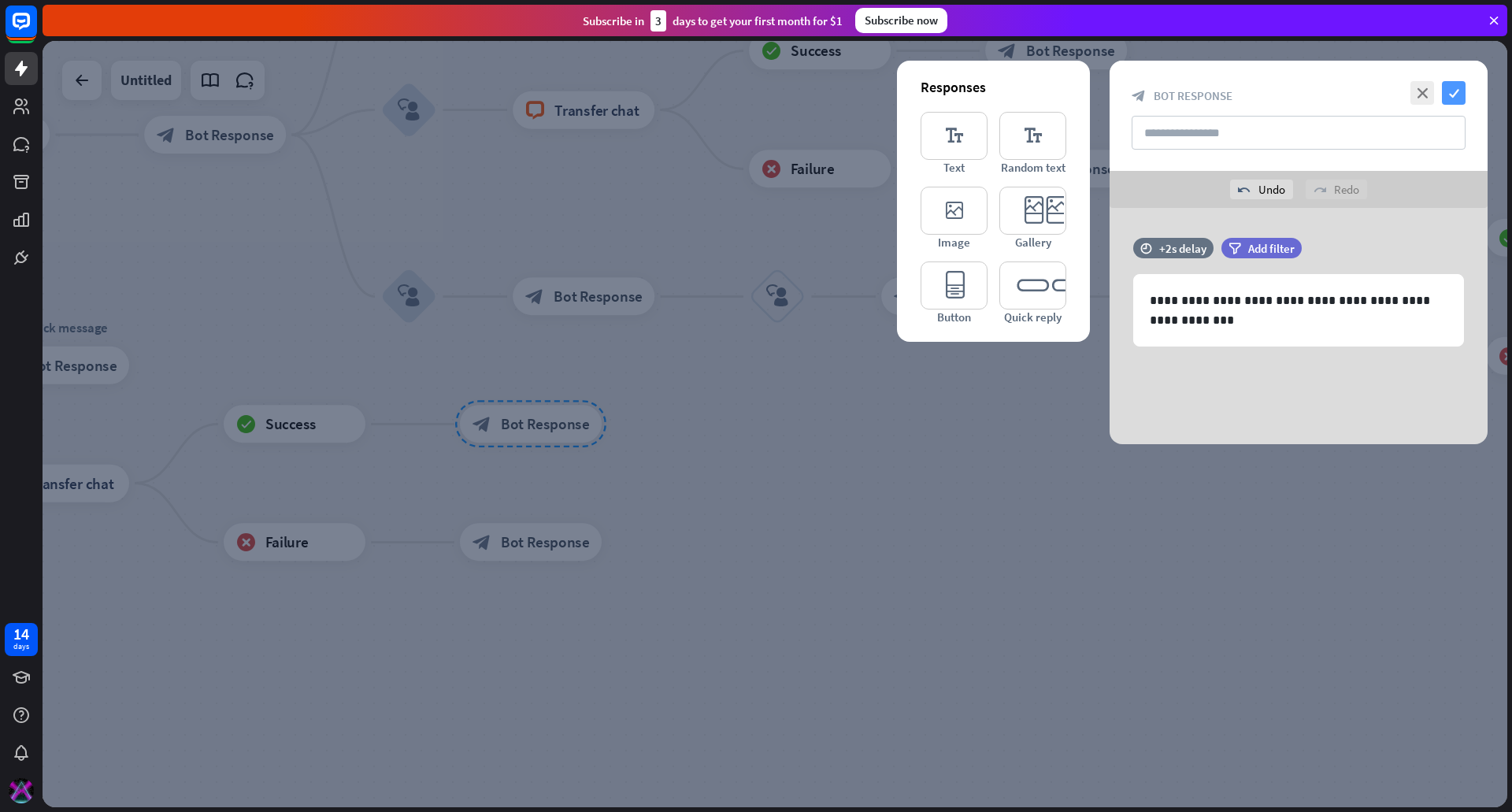
click at [1443, 100] on icon "check" at bounding box center [1453, 92] width 24 height 24
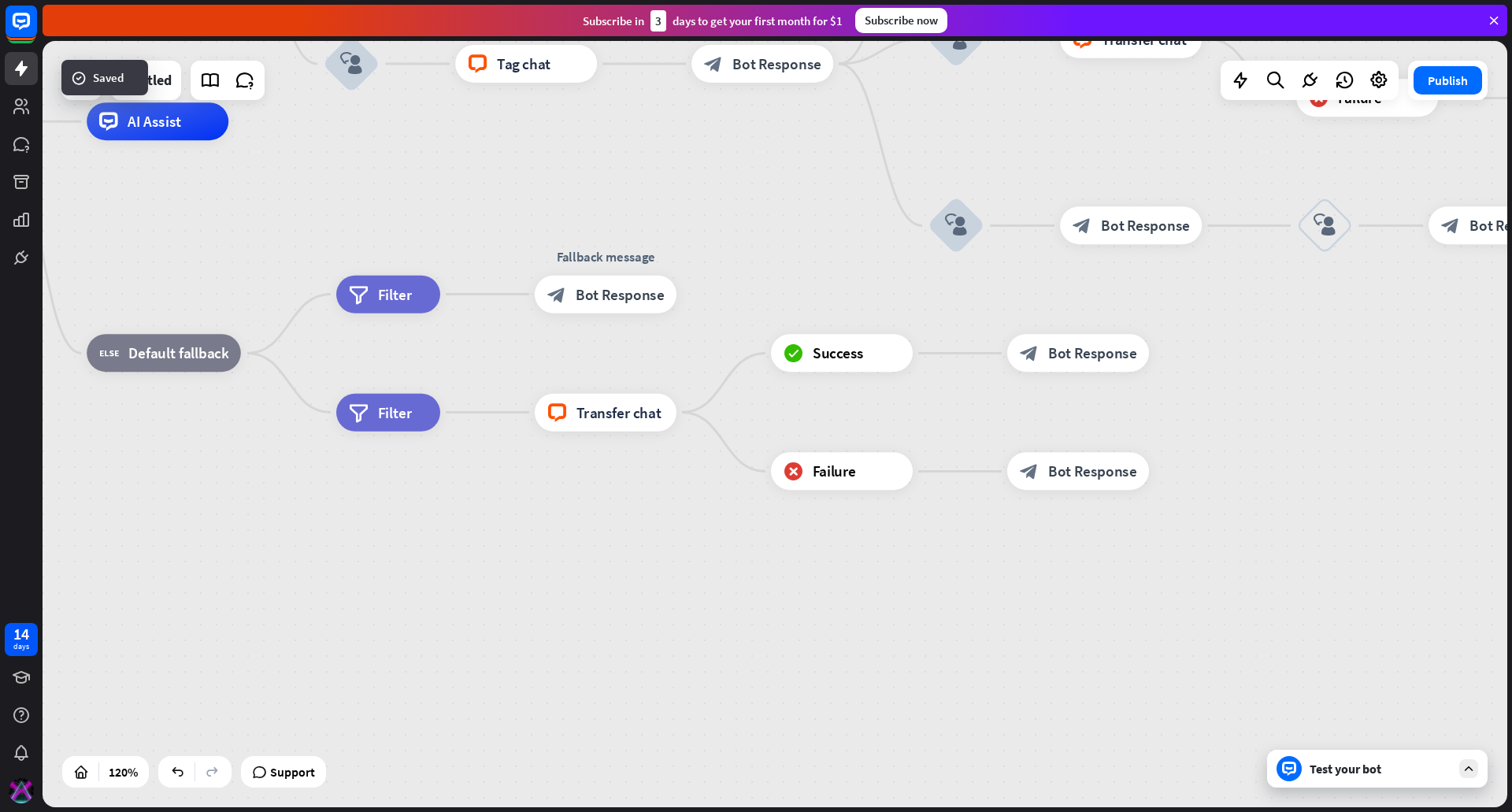
drag, startPoint x: 1112, startPoint y: 360, endPoint x: 1292, endPoint y: 351, distance: 180.2
click at [1292, 351] on div "home_2 Start point Welcome message block_bot_response Bot Response Custom Servi…" at bounding box center [728, 581] width 1758 height 920
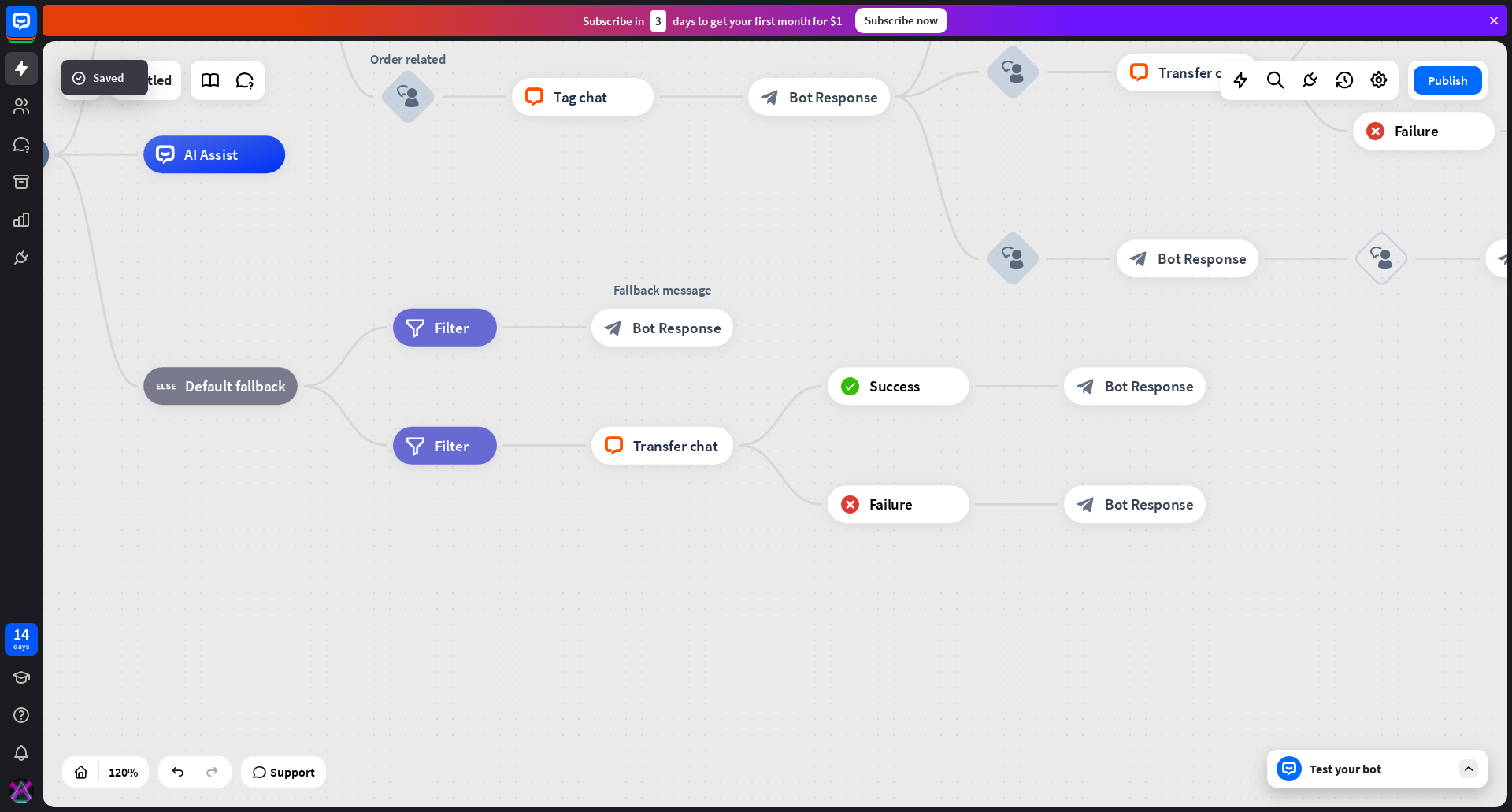
drag, startPoint x: 557, startPoint y: 521, endPoint x: 674, endPoint y: 679, distance: 196.6
click at [674, 680] on div "home_2 Start point Welcome message block_bot_response Bot Response Custom Servi…" at bounding box center [785, 614] width 1758 height 920
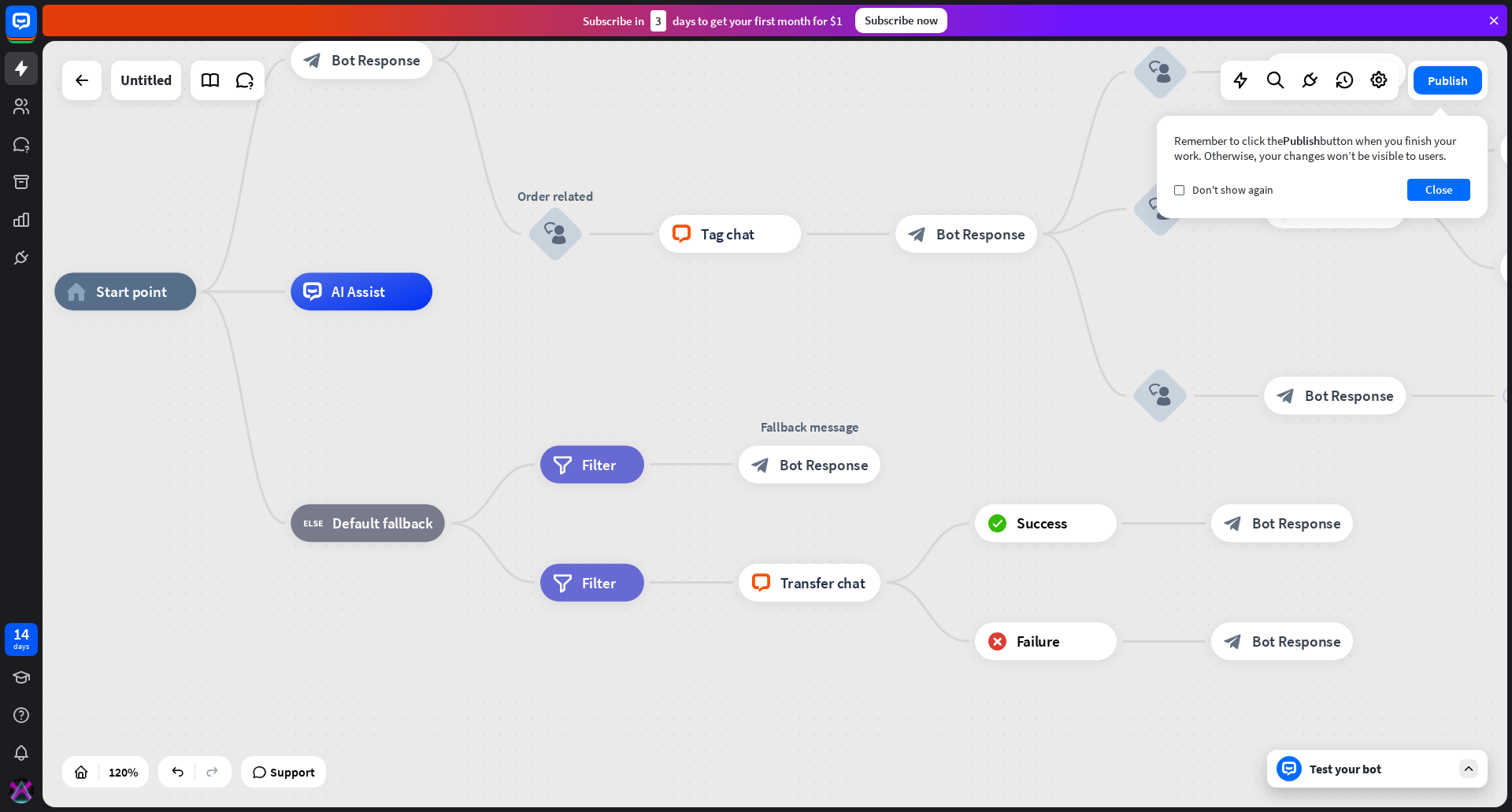
drag, startPoint x: 464, startPoint y: 350, endPoint x: 738, endPoint y: 411, distance: 280.7
click at [702, 375] on div "home_2 Start point Welcome message block_bot_response Bot Response Custom Servi…" at bounding box center [933, 751] width 1758 height 920
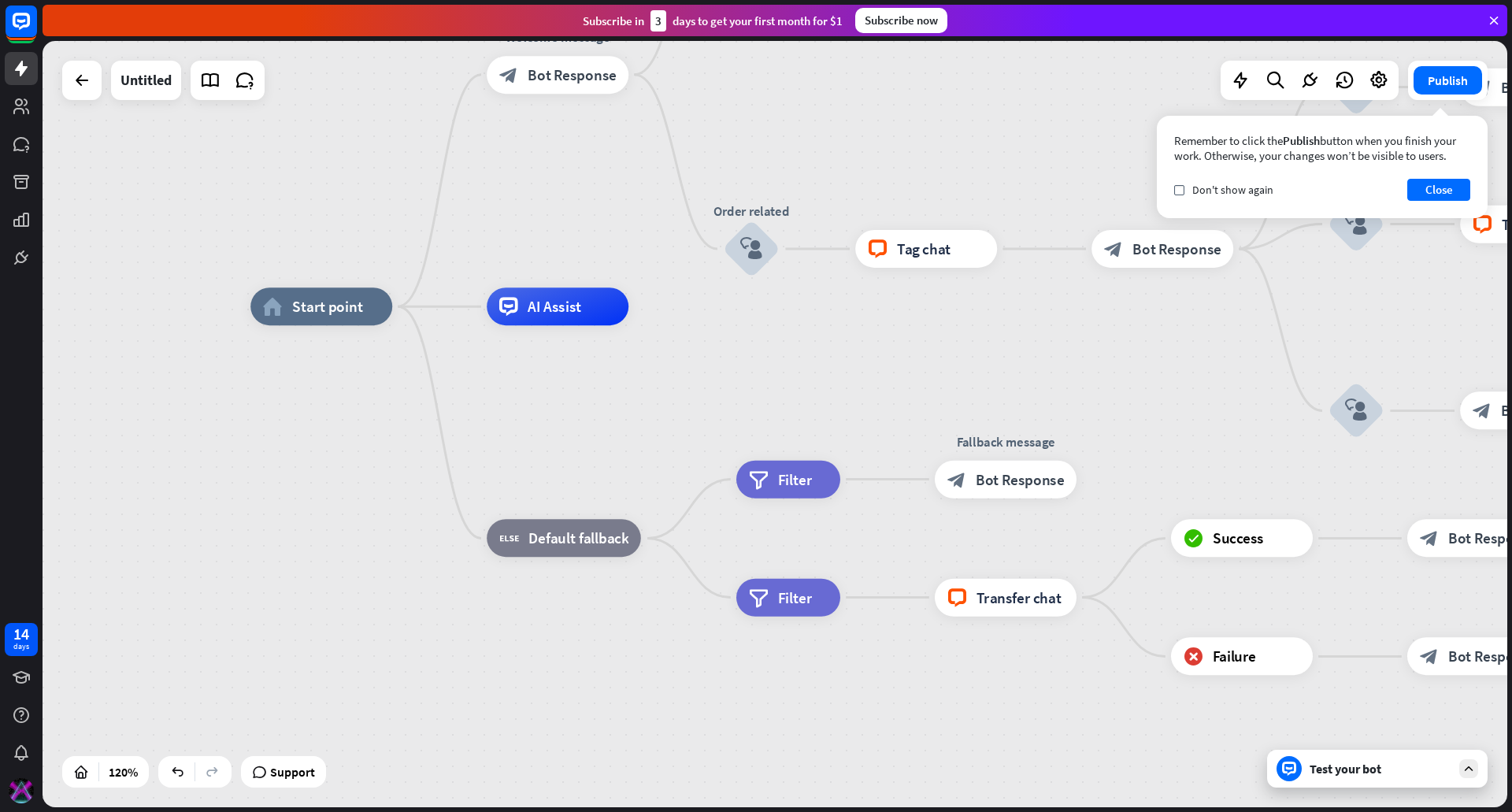
click at [1308, 757] on div "Test your bot" at bounding box center [1377, 768] width 220 height 38
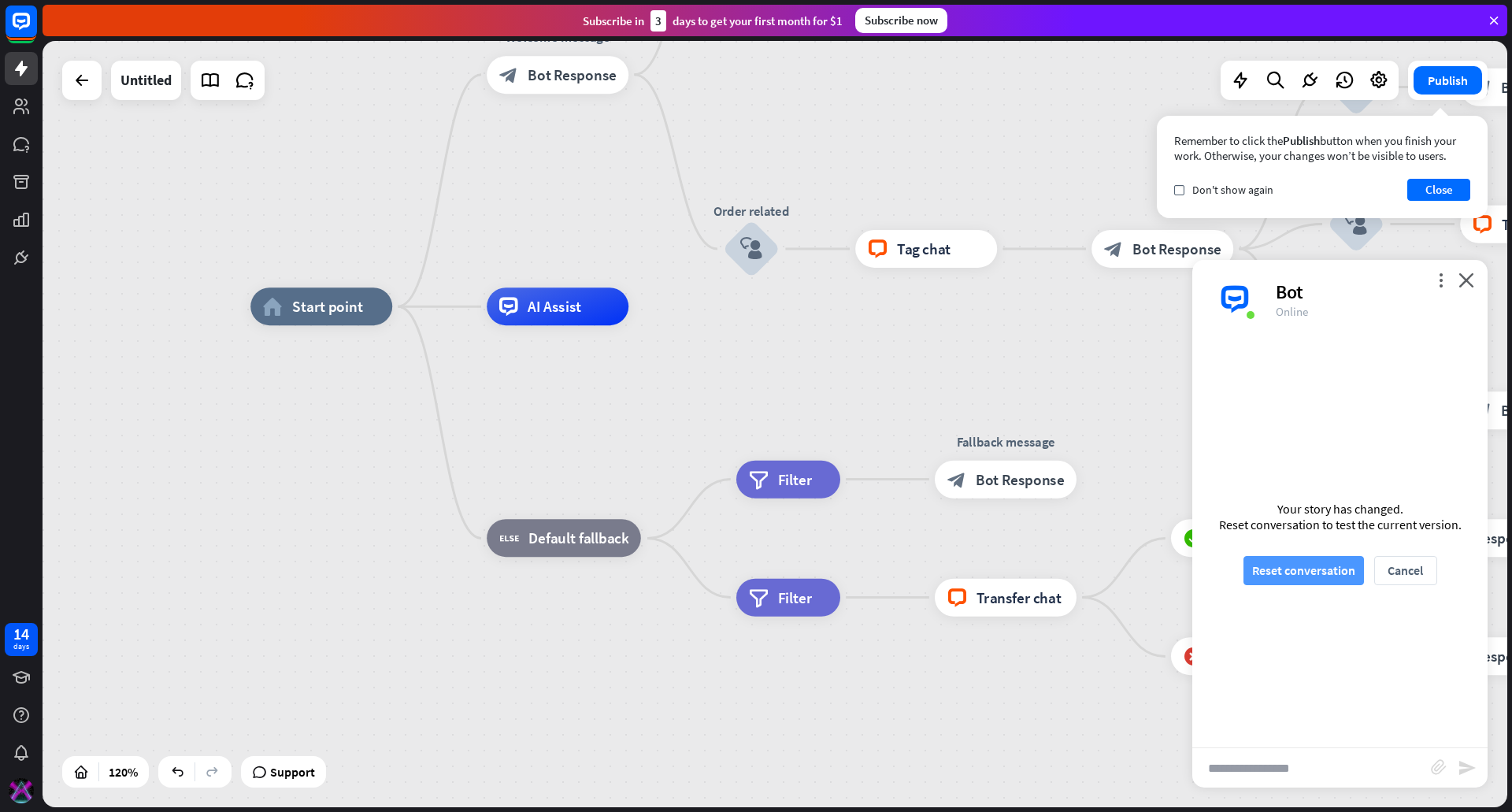
click at [1291, 557] on button "Reset conversation" at bounding box center [1303, 571] width 120 height 29
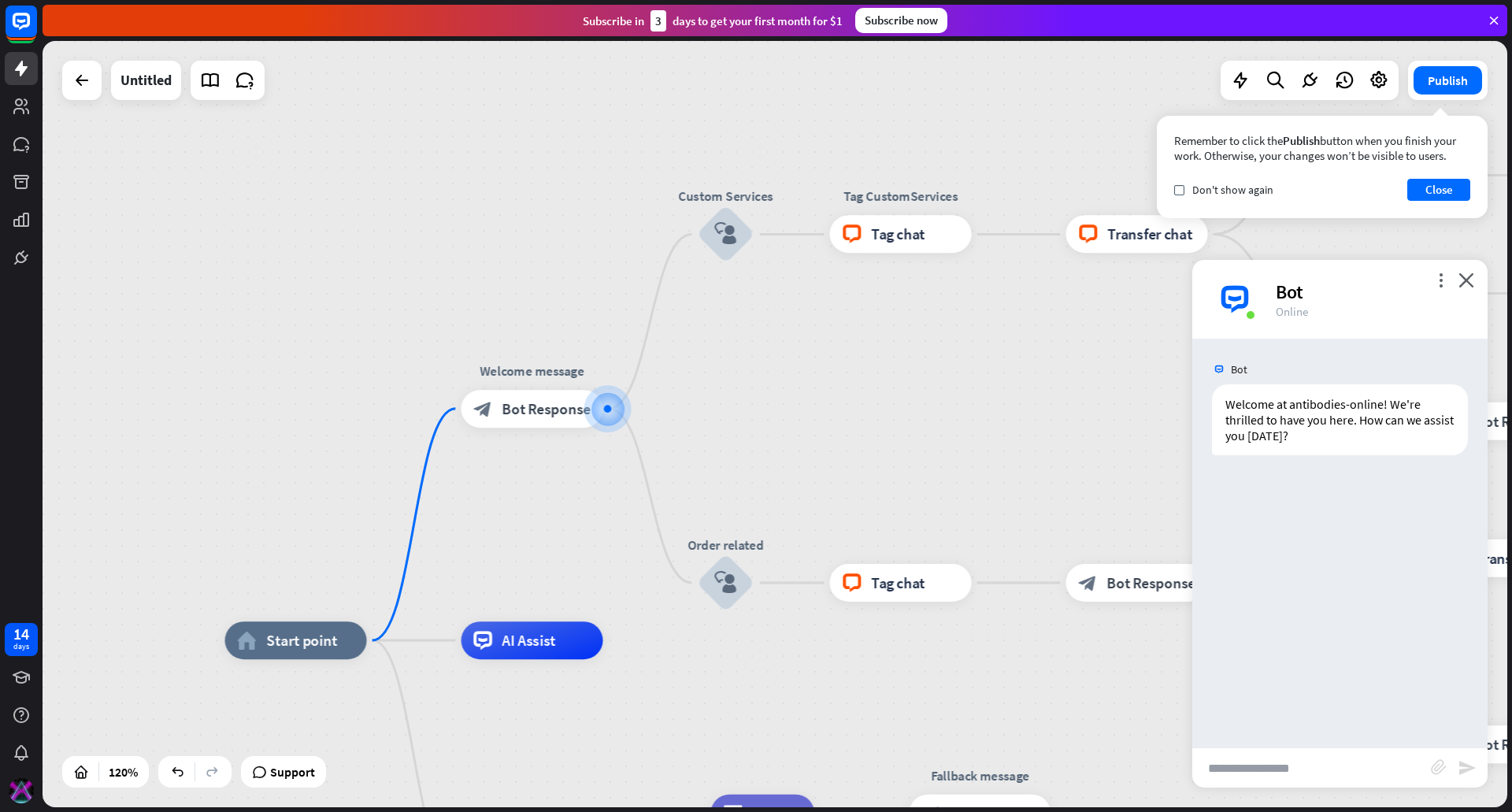
click at [1269, 764] on input "text" at bounding box center [1312, 768] width 239 height 40
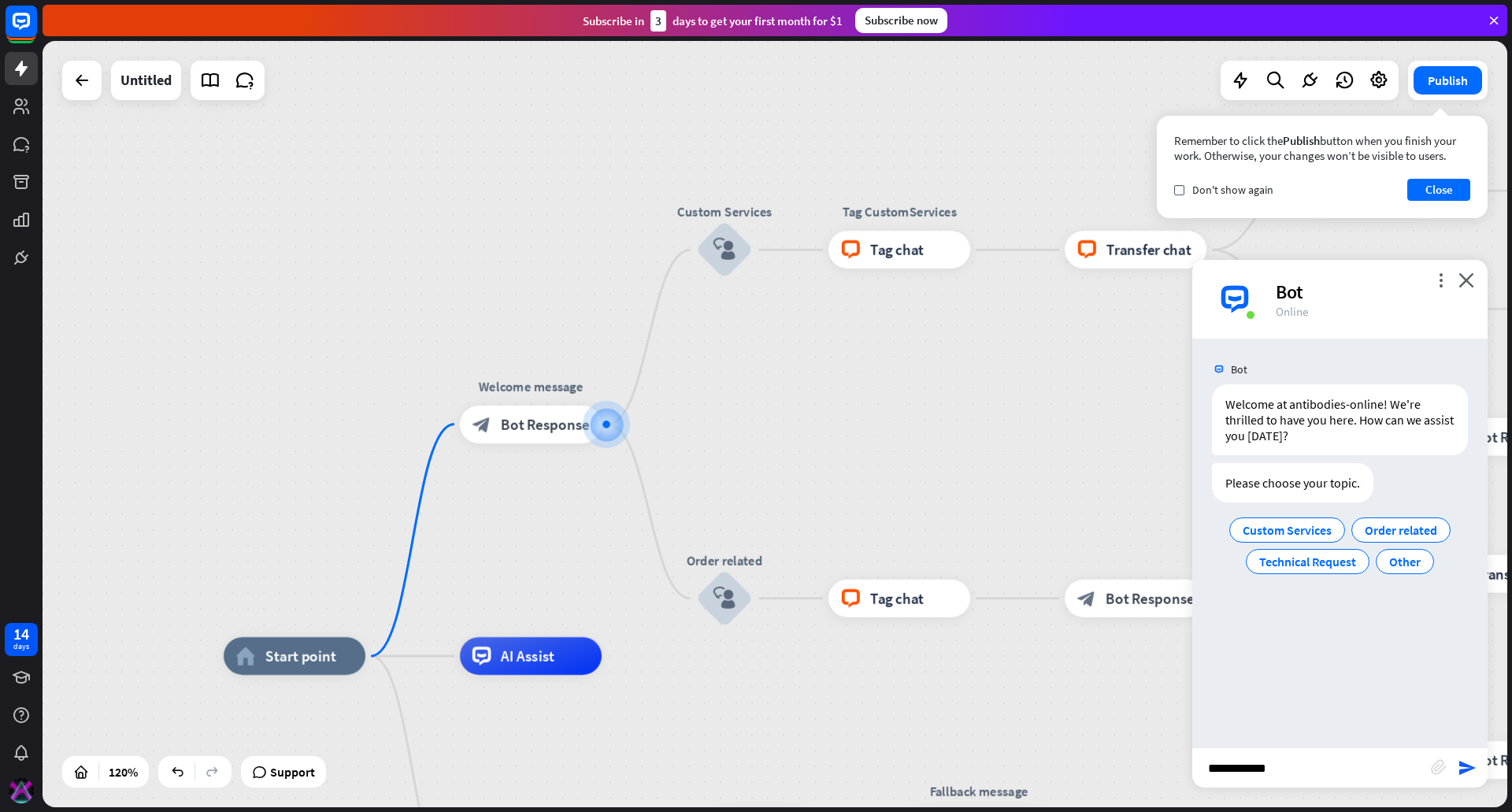
type input "**********"
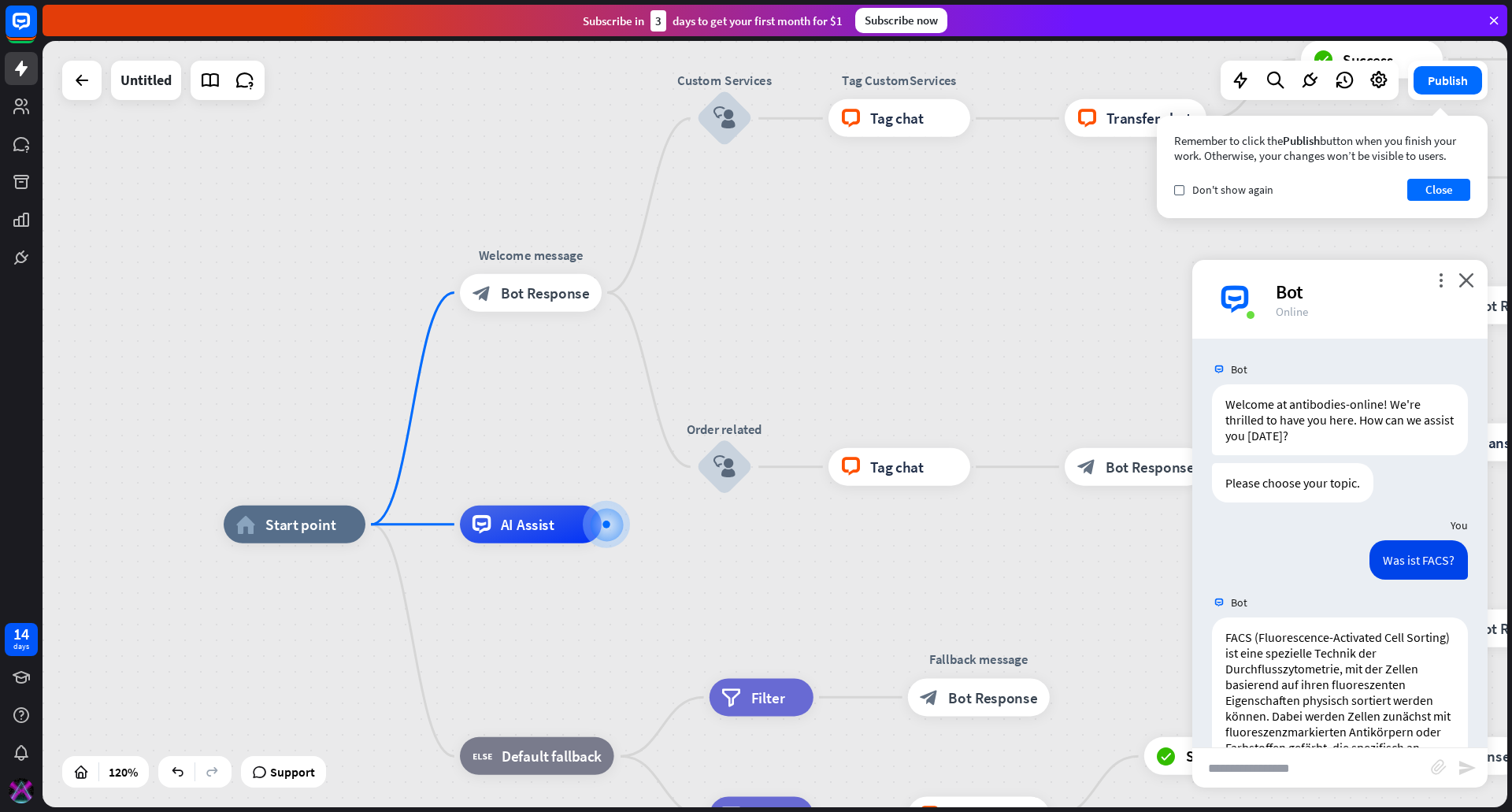
scroll to position [406, 0]
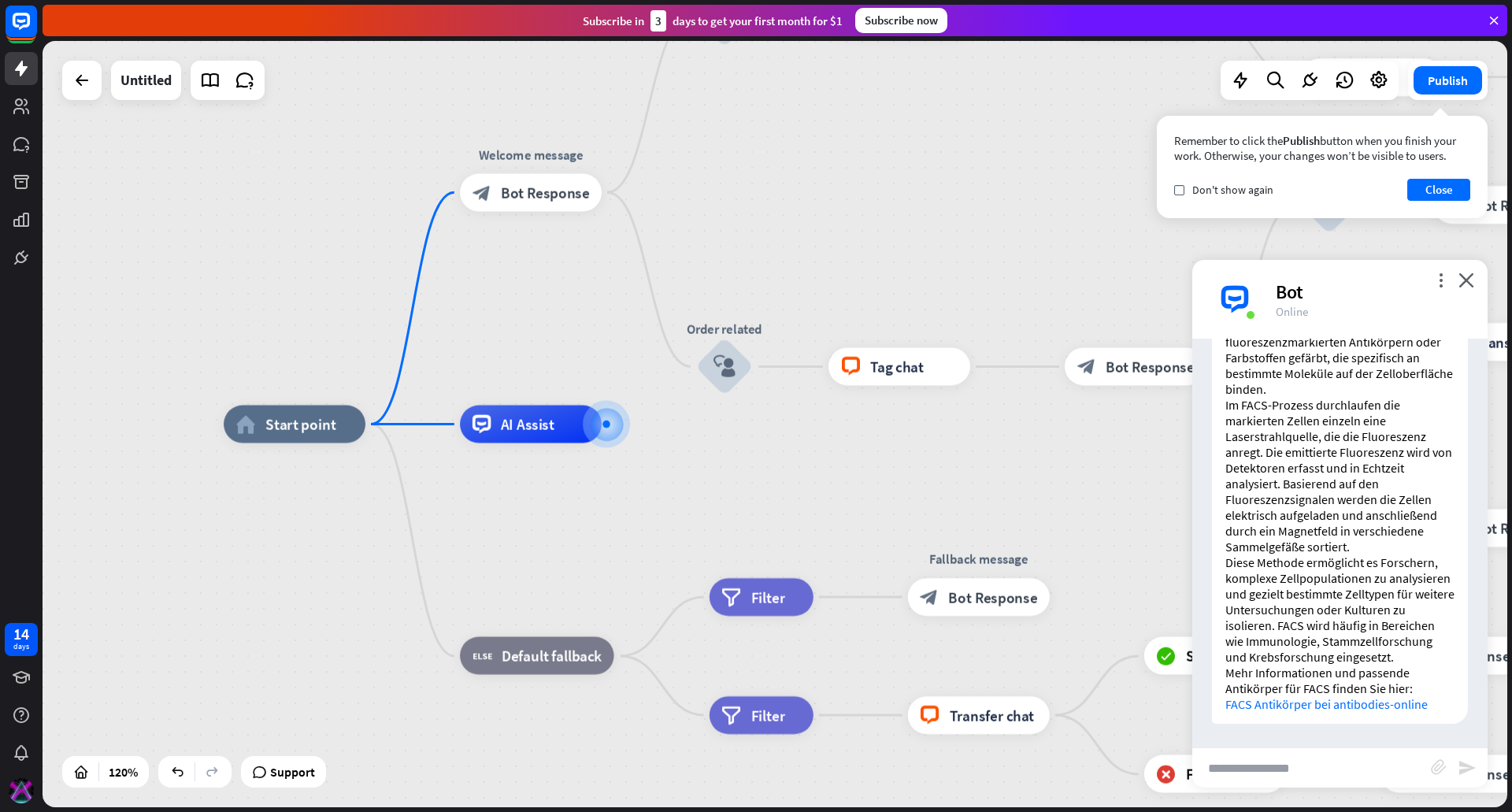
click at [1301, 772] on input "text" at bounding box center [1312, 768] width 239 height 40
type input "**********"
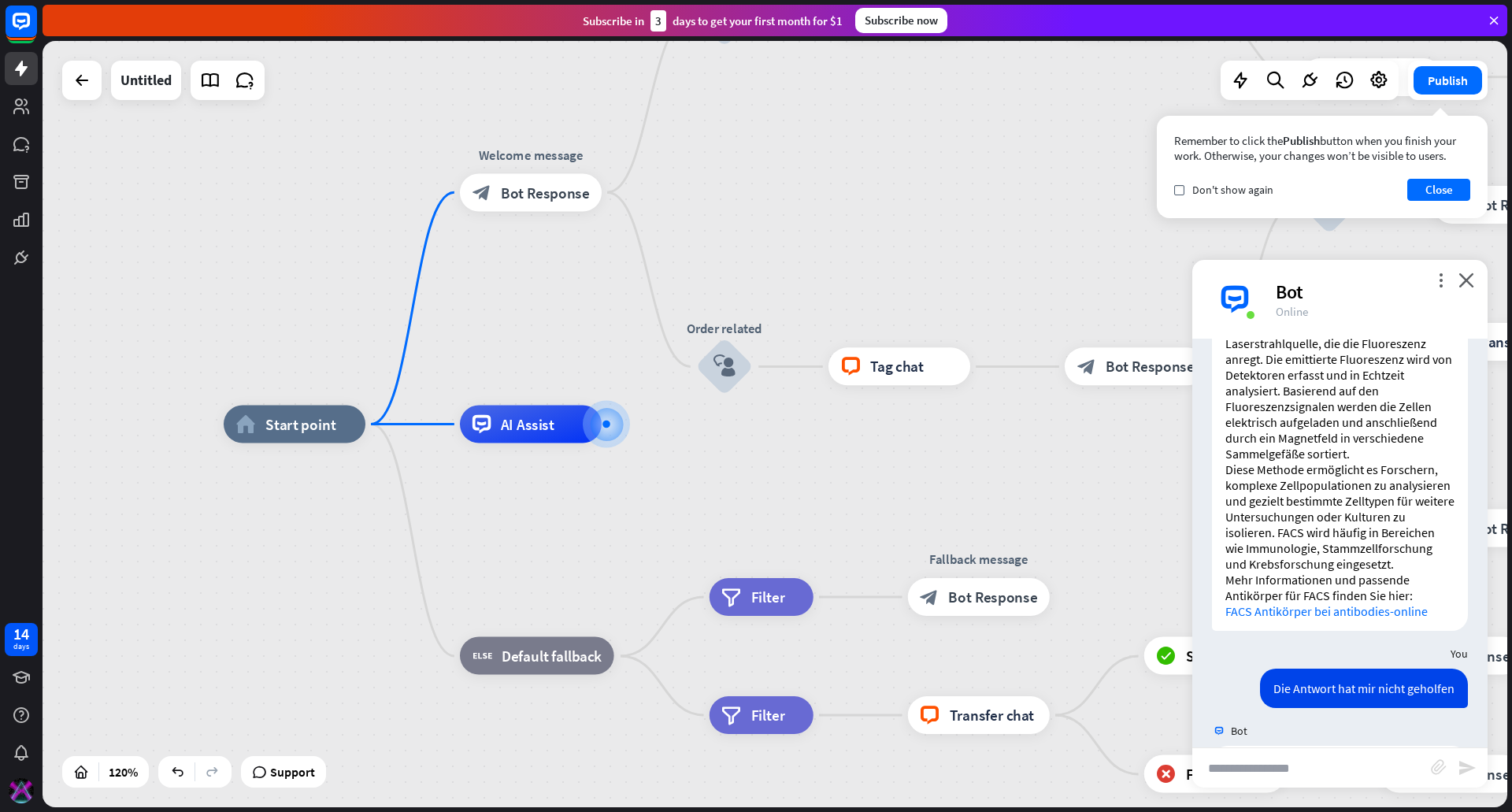
scroll to position [1655, 0]
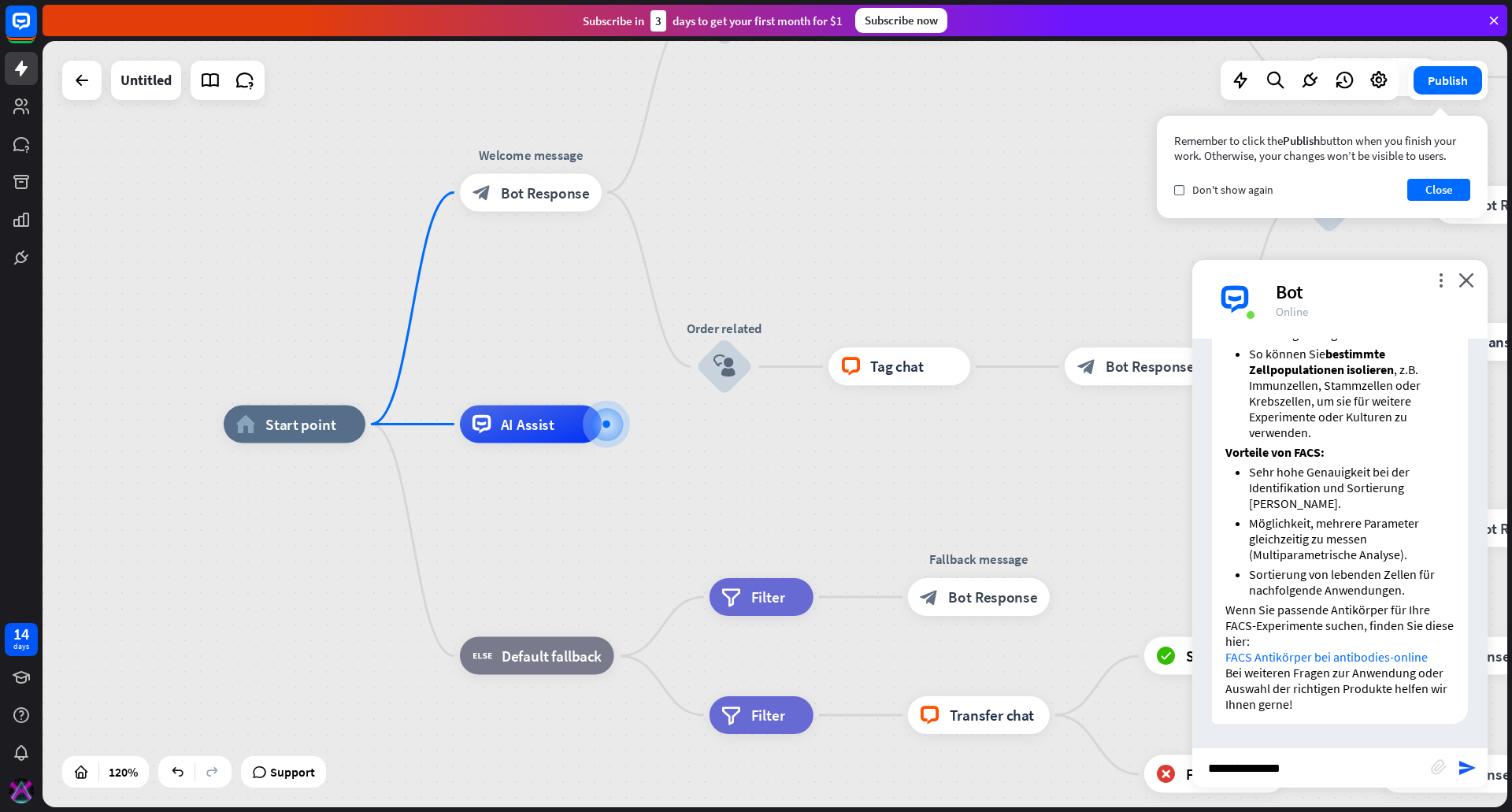
type input "**********"
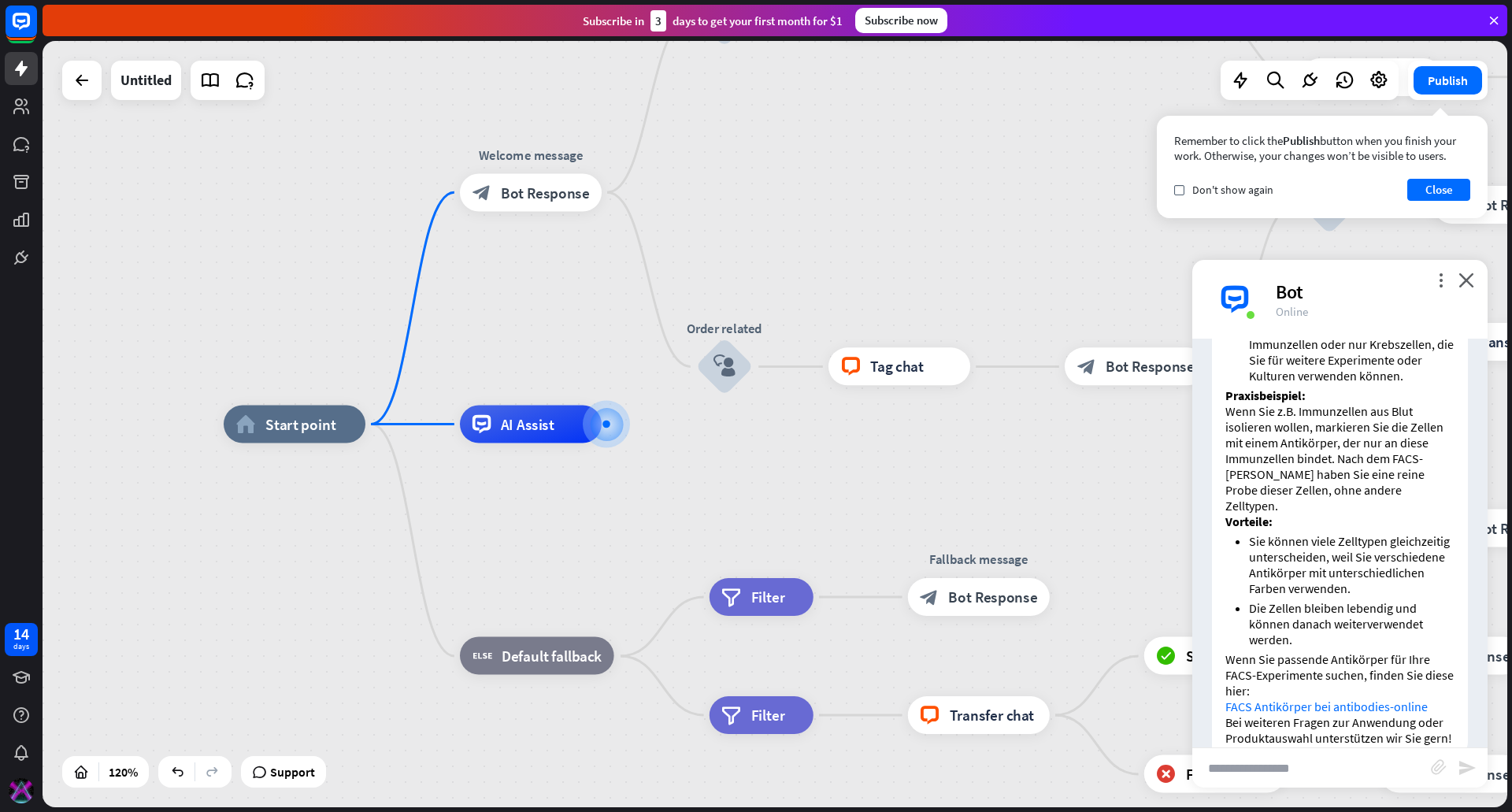
scroll to position [2818, 0]
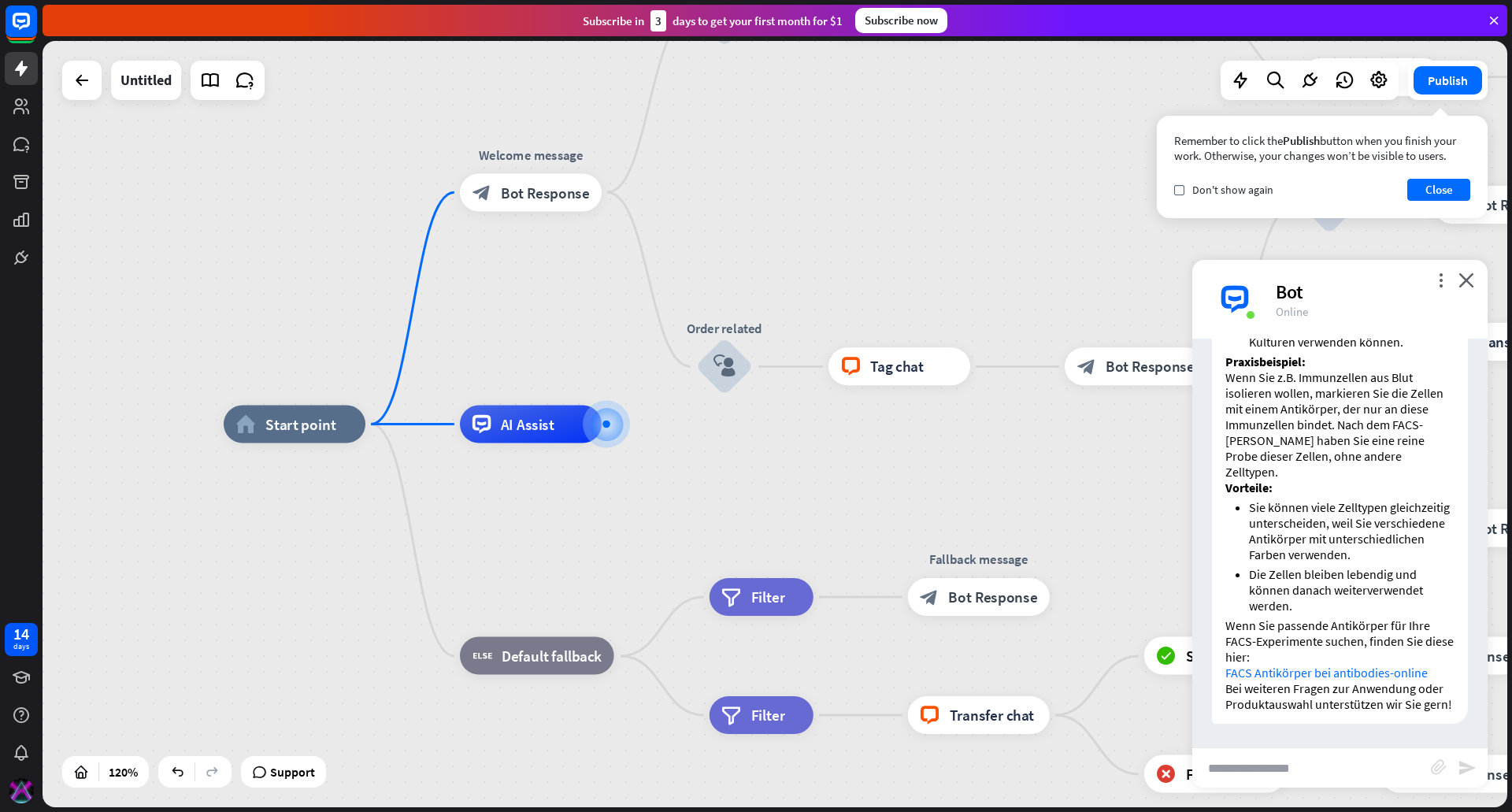
click at [1297, 770] on input "text" at bounding box center [1312, 768] width 239 height 40
type input "**********"
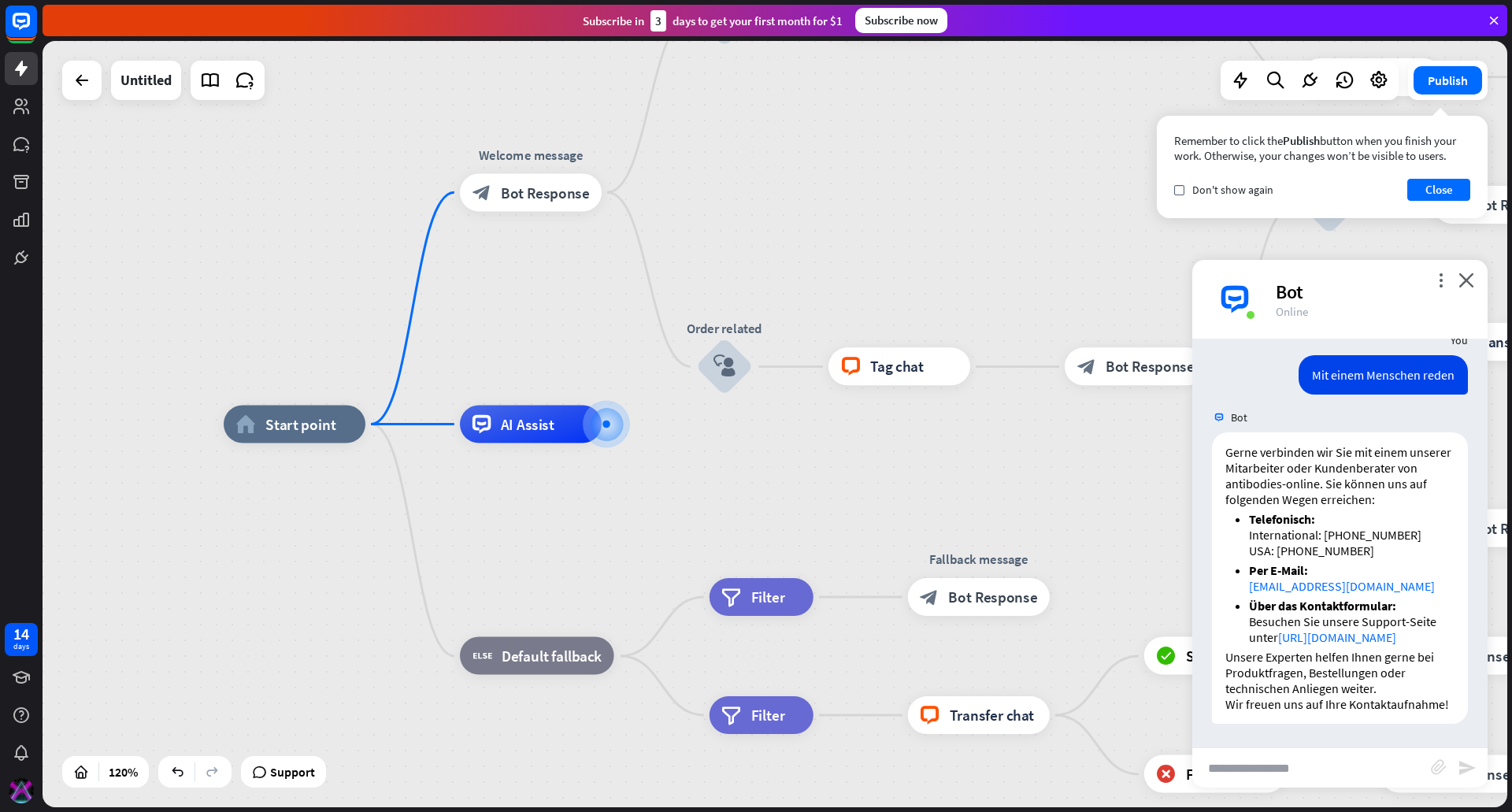
scroll to position [3256, 0]
click at [541, 432] on span "AI Assist" at bounding box center [527, 425] width 54 height 19
click at [618, 419] on icon "plus" at bounding box center [625, 424] width 14 height 13
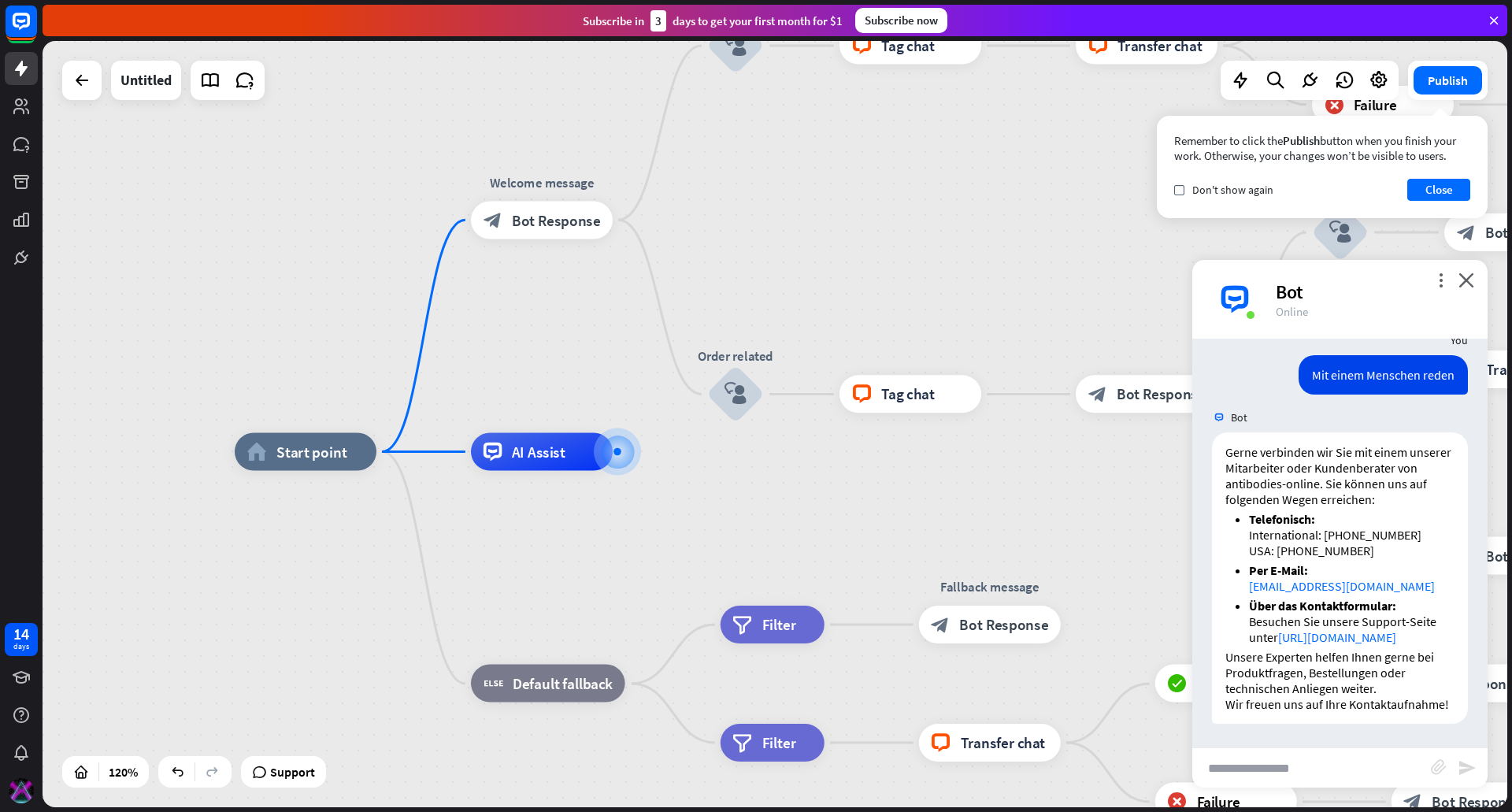
drag, startPoint x: 550, startPoint y: 527, endPoint x: 592, endPoint y: 636, distance: 116.8
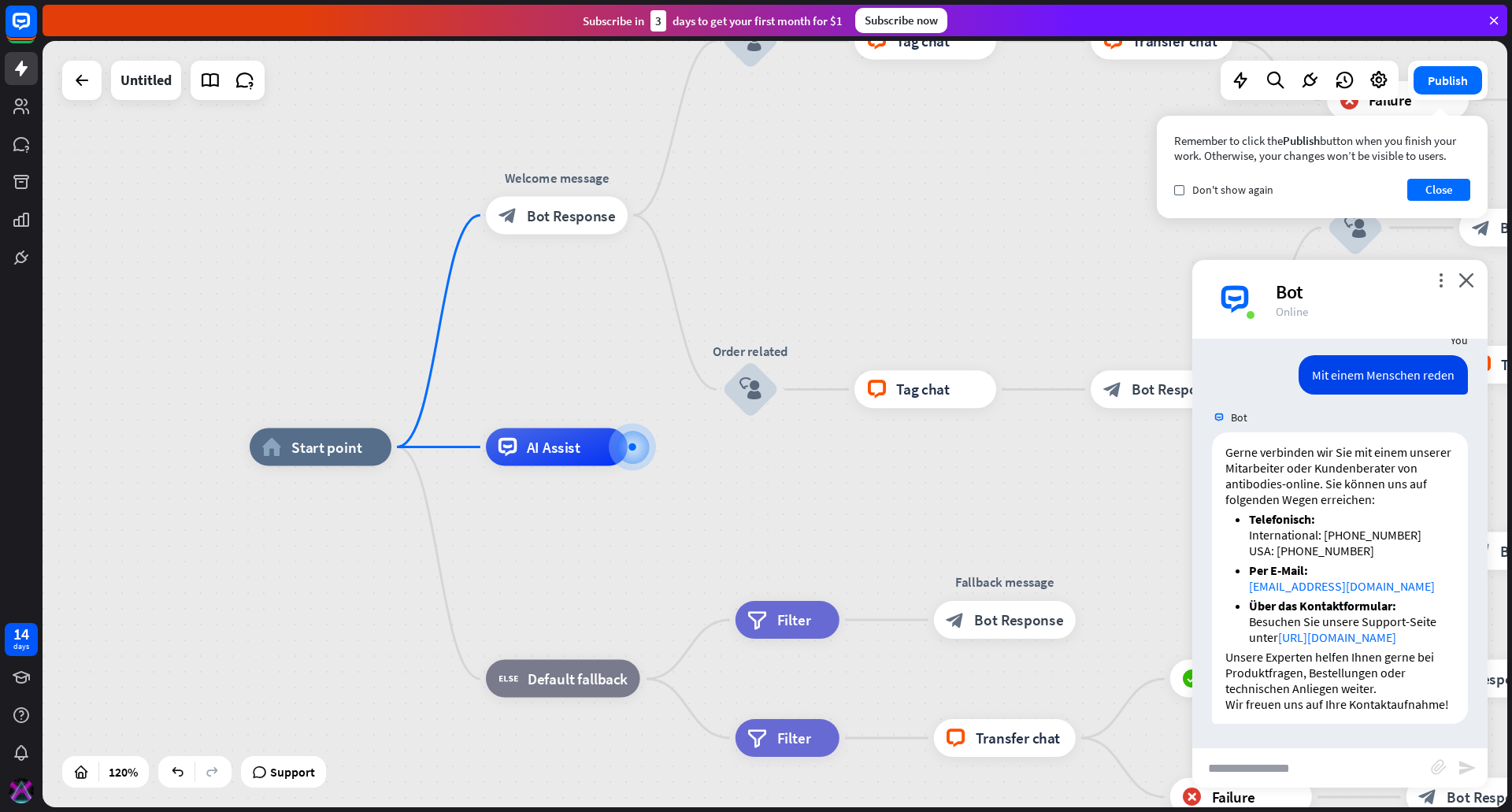
drag, startPoint x: 634, startPoint y: 396, endPoint x: 619, endPoint y: 308, distance: 89.3
click at [619, 308] on div "home_2 Start point Welcome message block_bot_response Bot Response Custom Servi…" at bounding box center [774, 424] width 1465 height 766
click at [411, 445] on icon "plus" at bounding box center [415, 445] width 14 height 13
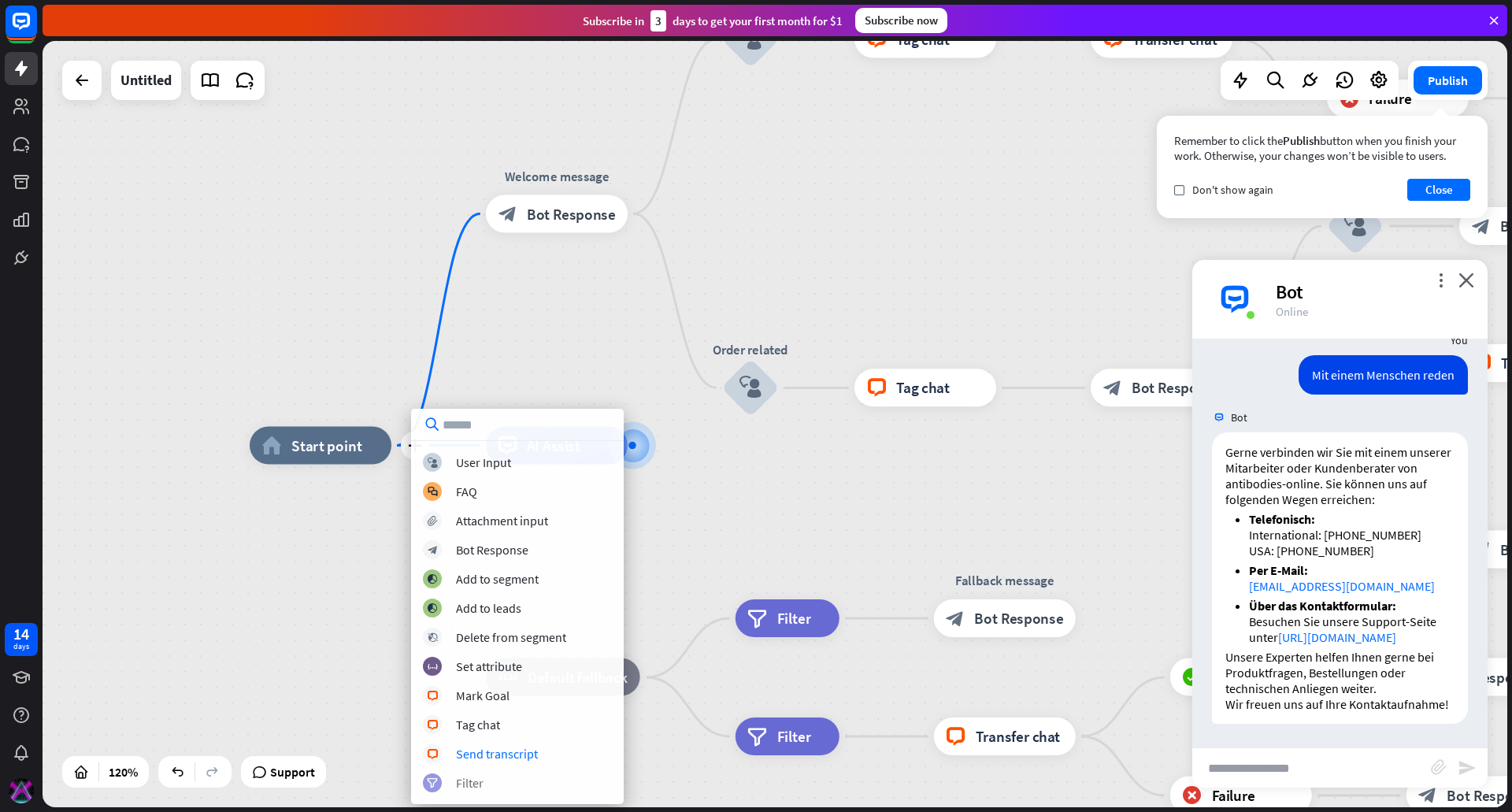
click at [488, 778] on div "filter Filter" at bounding box center [517, 783] width 189 height 19
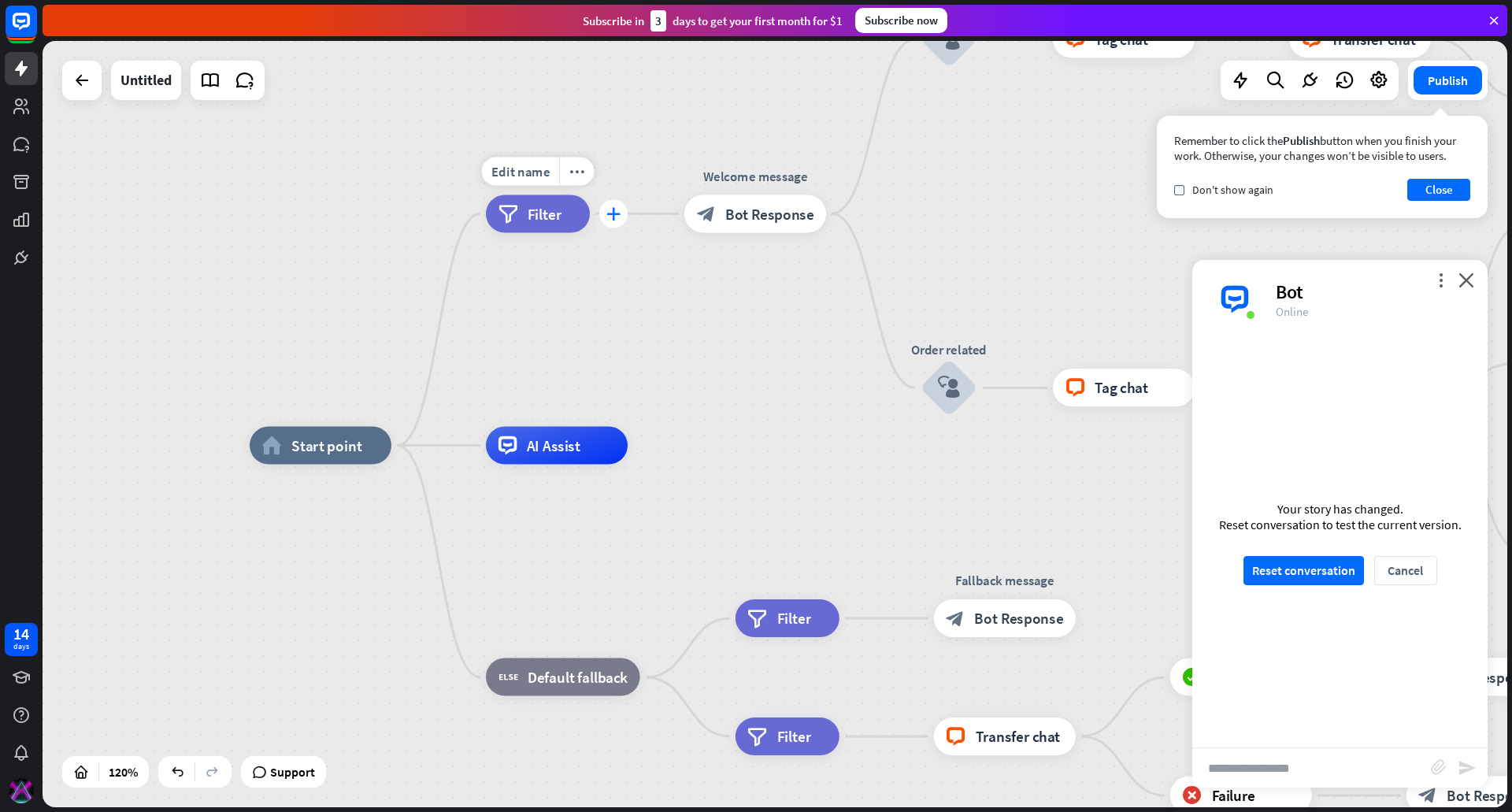
click at [616, 225] on div "plus" at bounding box center [613, 213] width 28 height 28
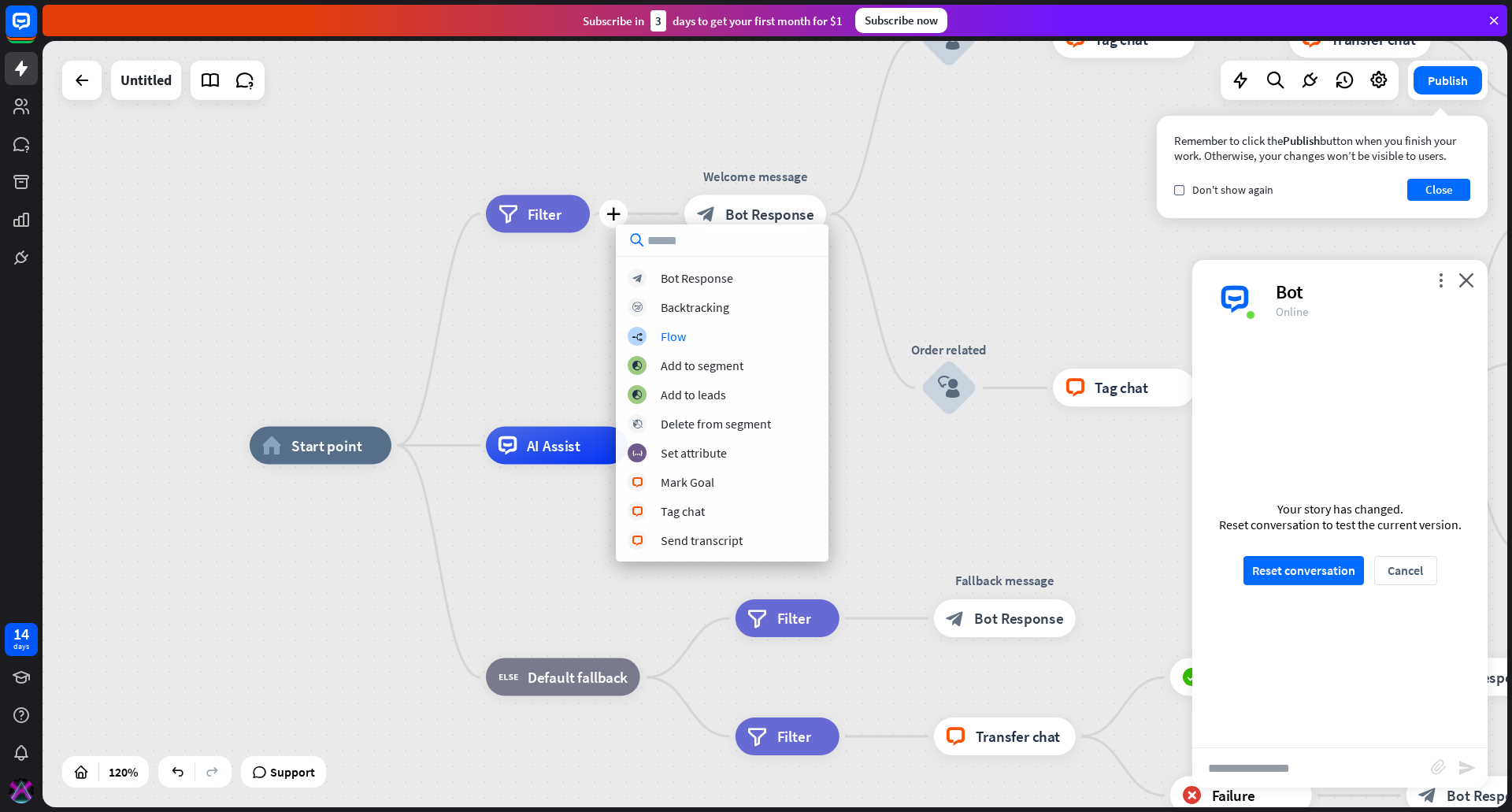
click at [506, 333] on div "home_2 Start point plus filter Filter Welcome message block_bot_response Bot Re…" at bounding box center [774, 424] width 1465 height 766
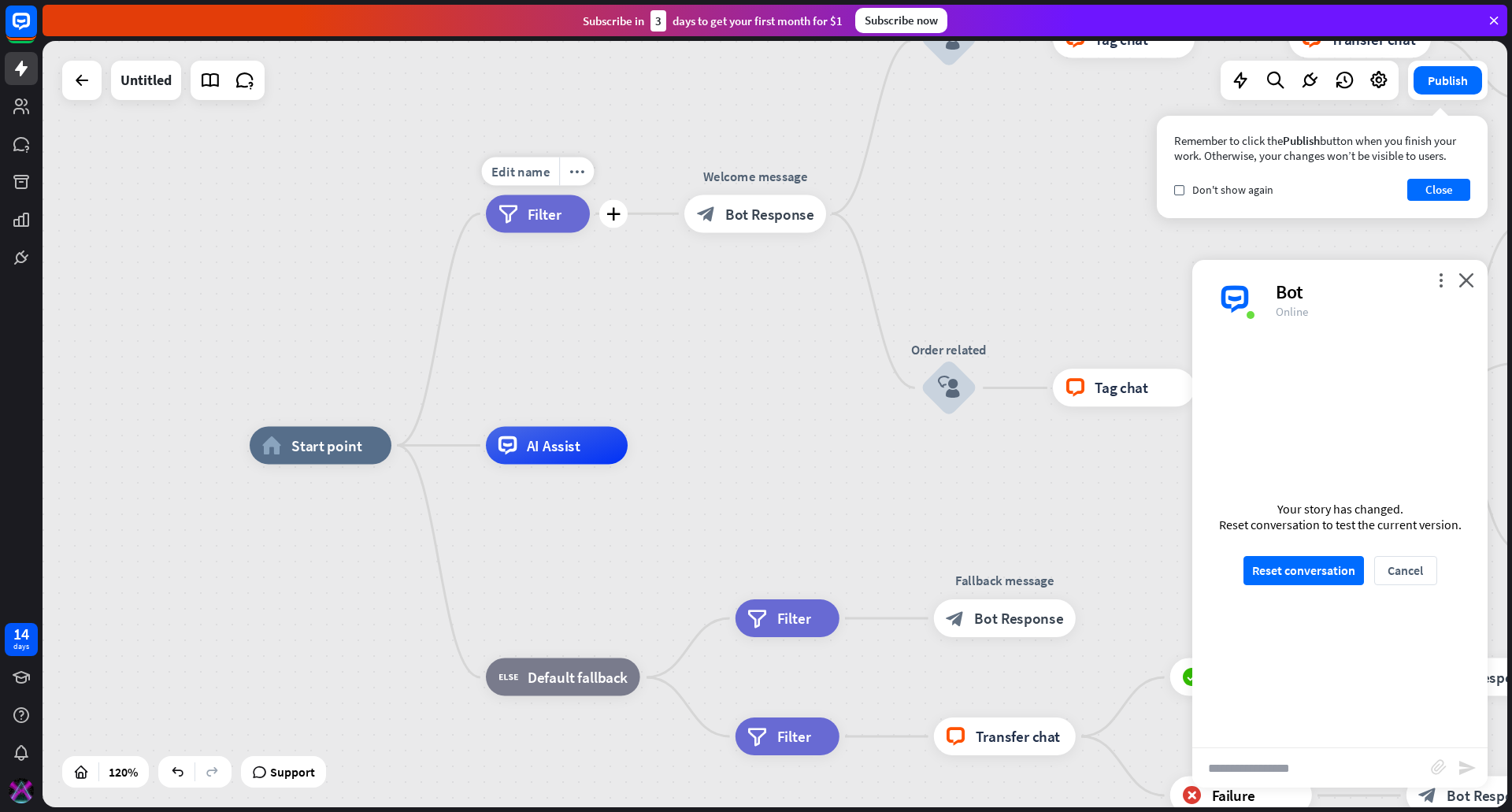
click at [547, 212] on span "Filter" at bounding box center [544, 213] width 34 height 19
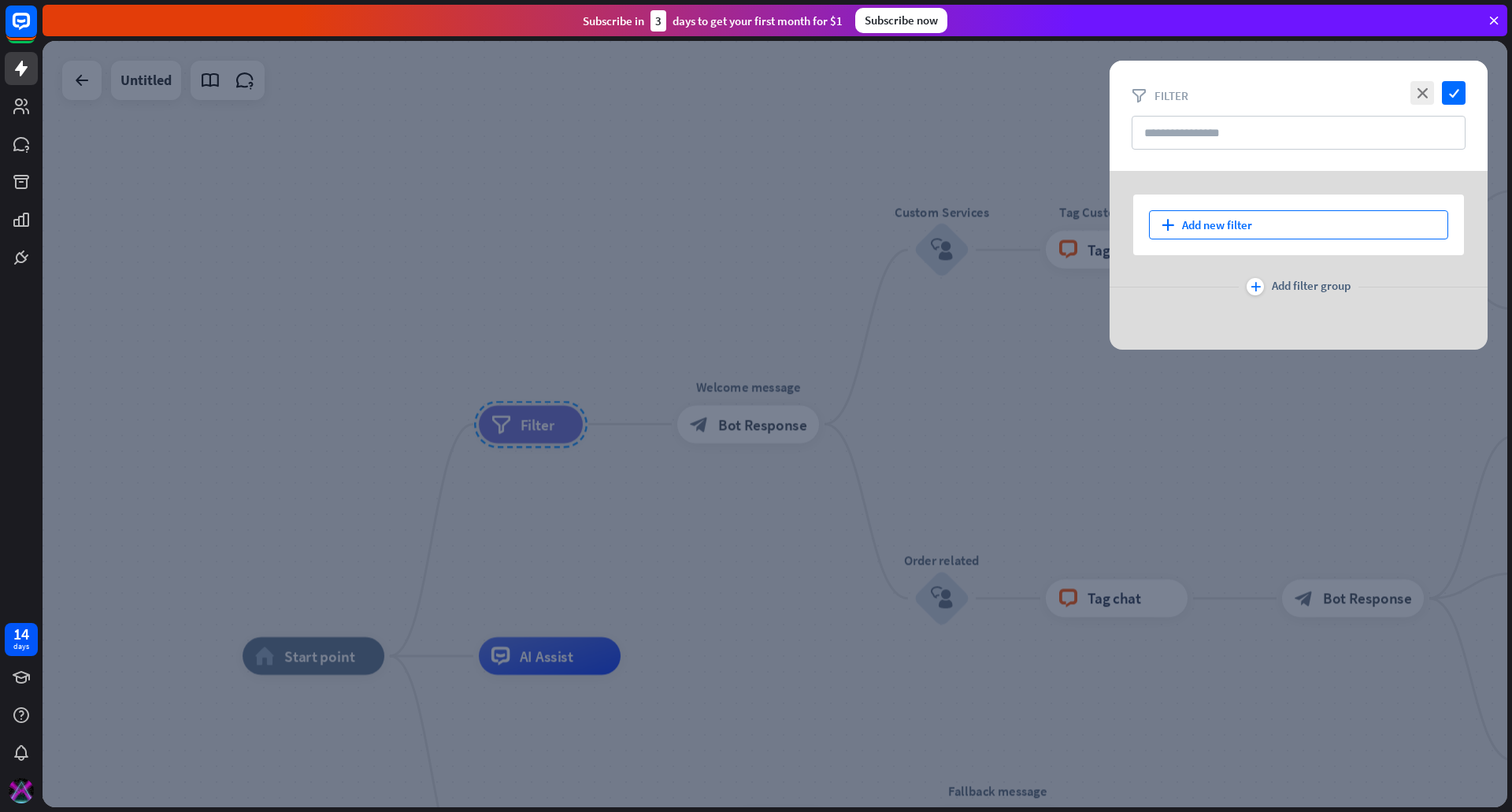
click at [1193, 217] on div "plus Add new filter" at bounding box center [1298, 225] width 299 height 29
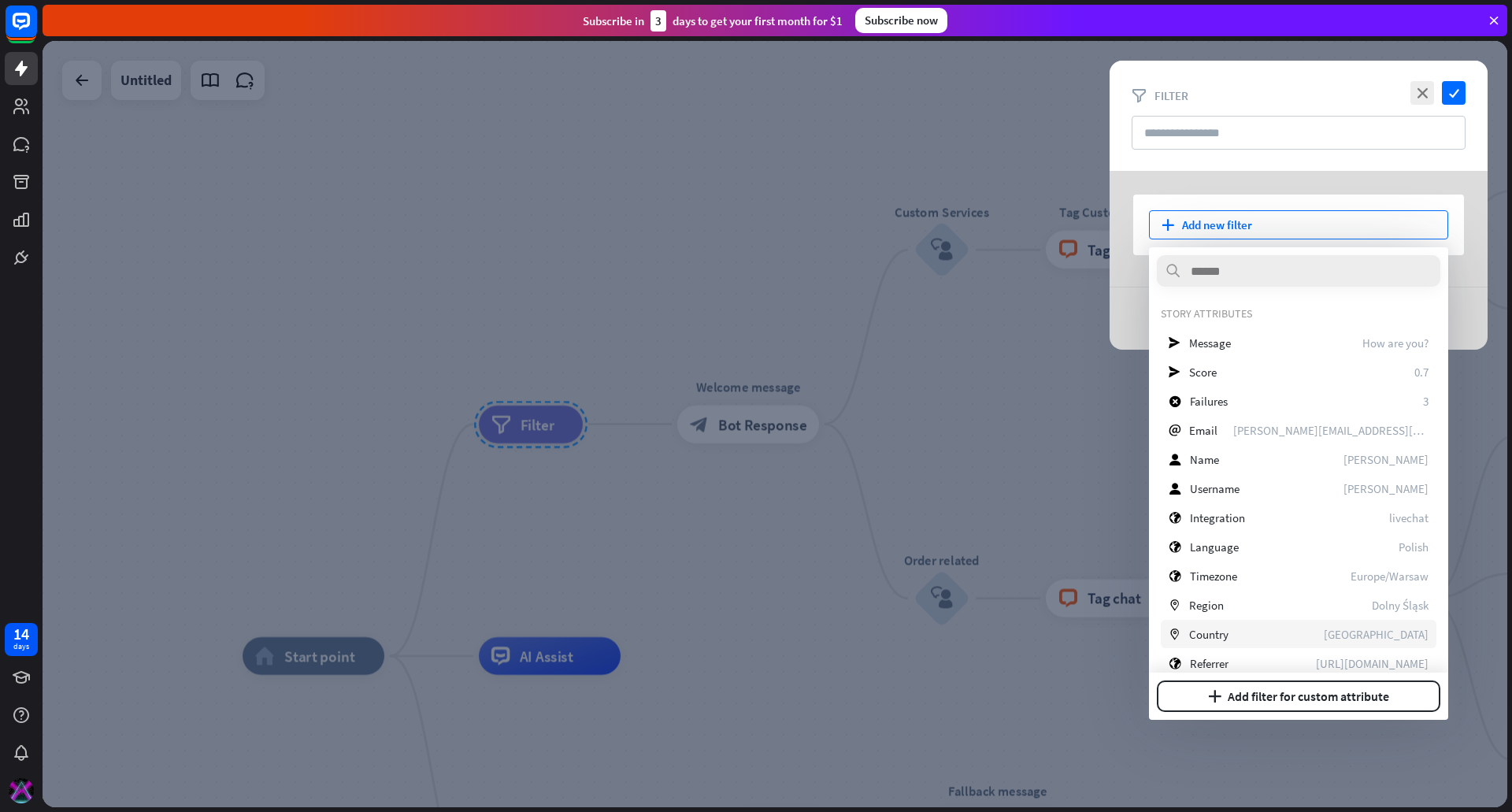
click at [1249, 631] on div "marker Country [GEOGRAPHIC_DATA]" at bounding box center [1299, 634] width 276 height 28
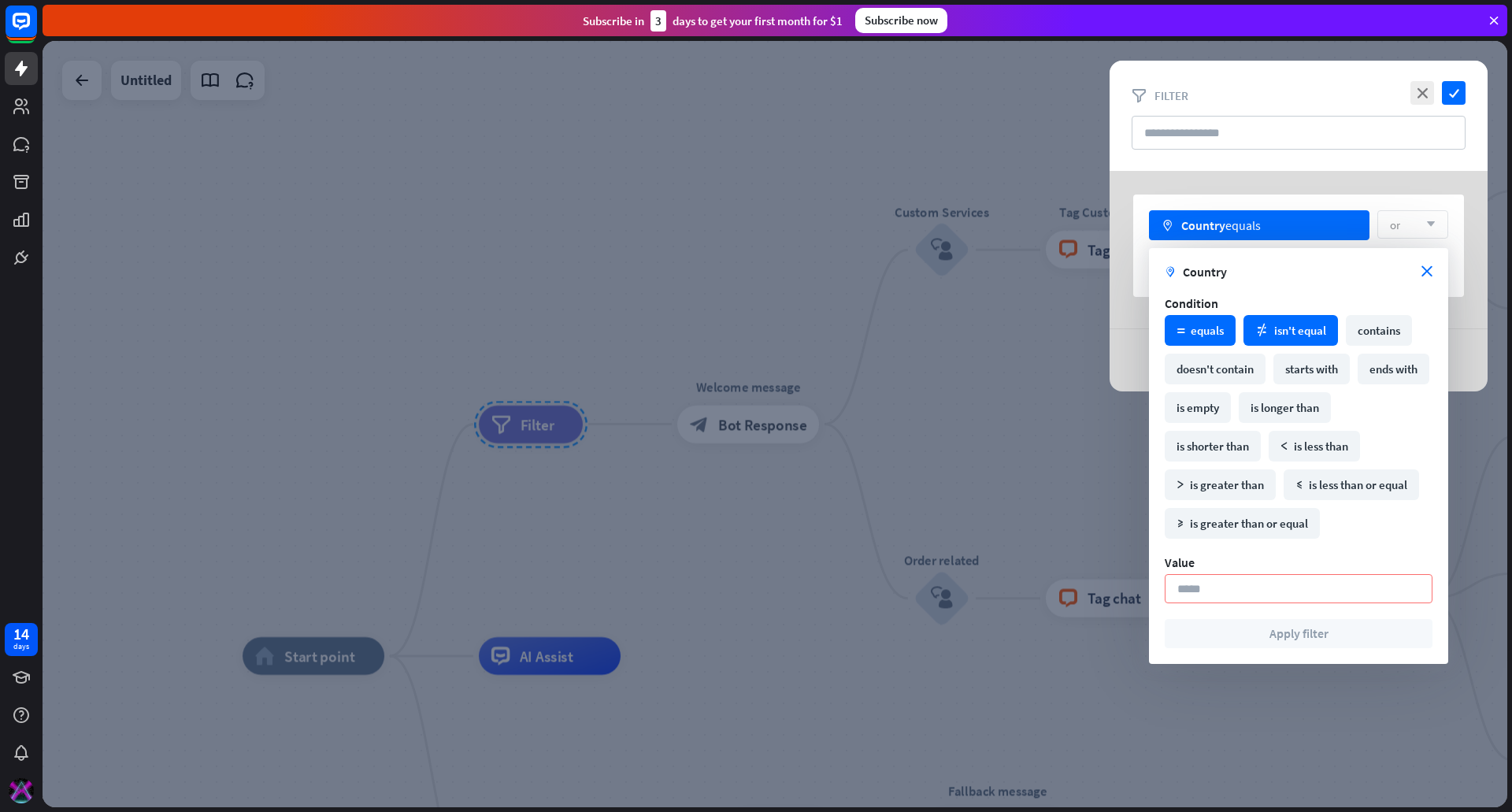
click at [1303, 323] on div "math_not_equal isn't equal" at bounding box center [1291, 330] width 95 height 31
click at [1240, 586] on input at bounding box center [1298, 588] width 268 height 29
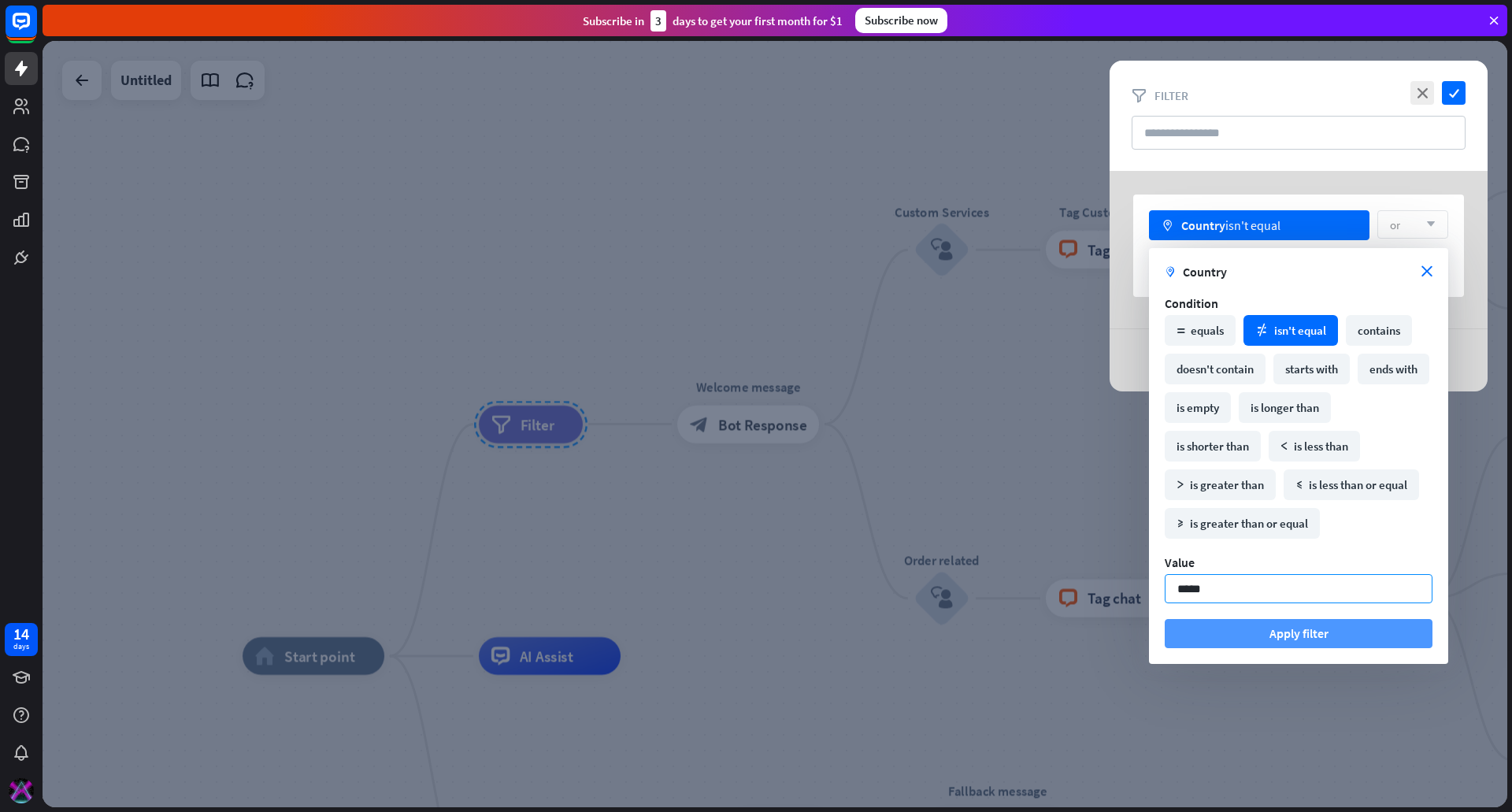
type input "*****"
click at [1249, 639] on button "Apply filter" at bounding box center [1298, 633] width 268 height 29
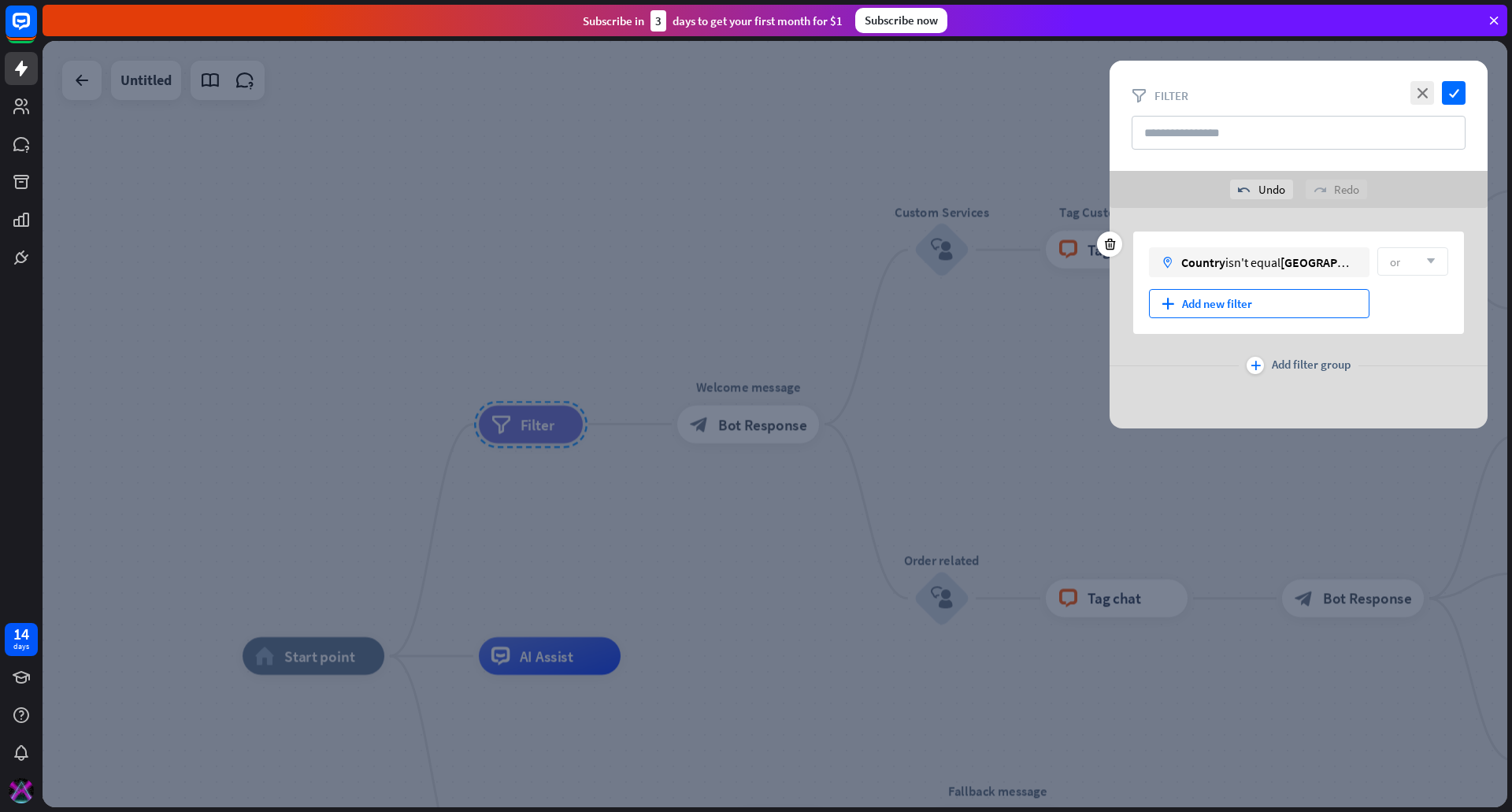
click at [1220, 303] on div "plus Add new filter" at bounding box center [1258, 303] width 220 height 29
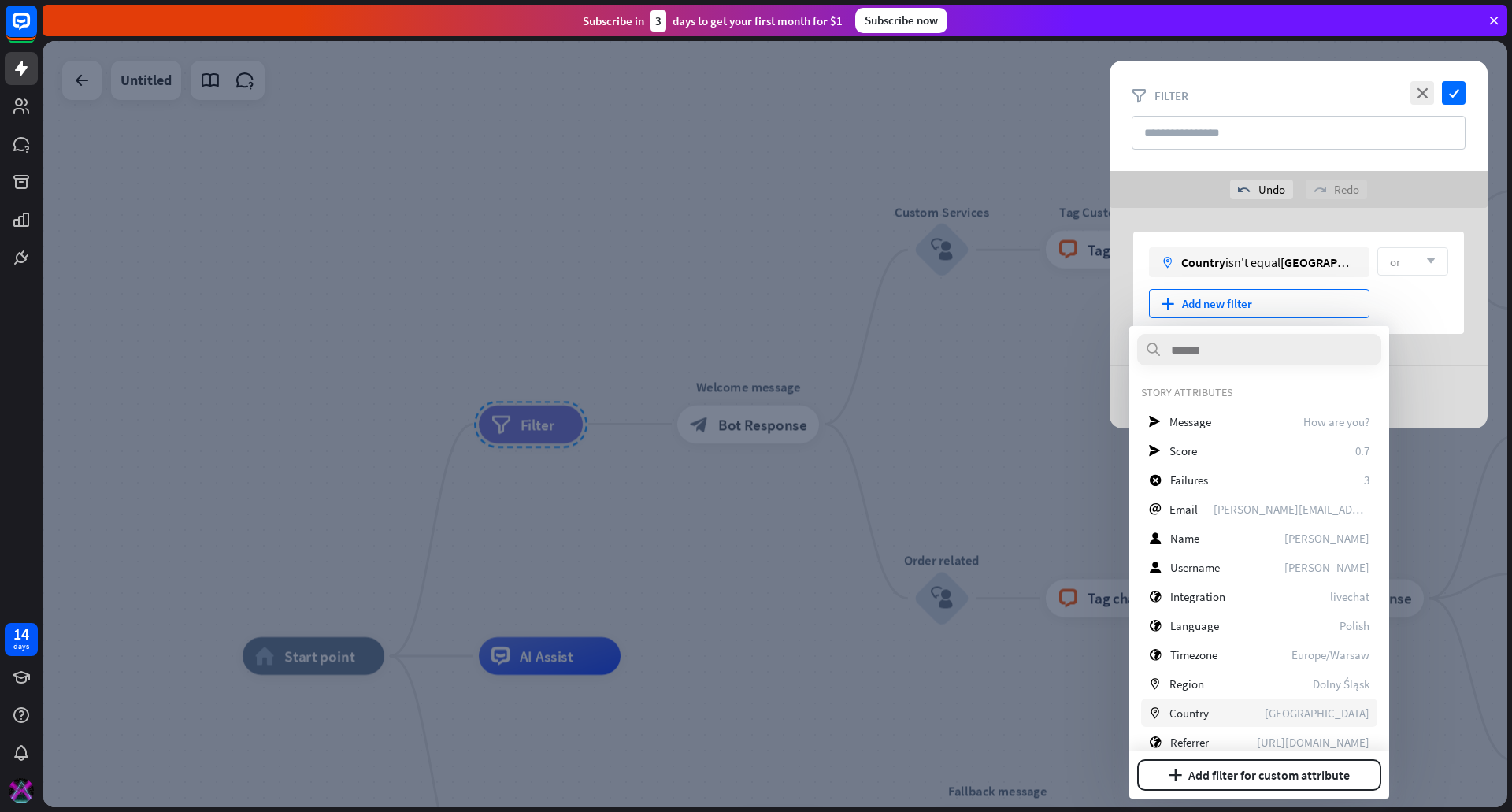
click at [1256, 710] on div "marker Country [GEOGRAPHIC_DATA]" at bounding box center [1258, 713] width 236 height 28
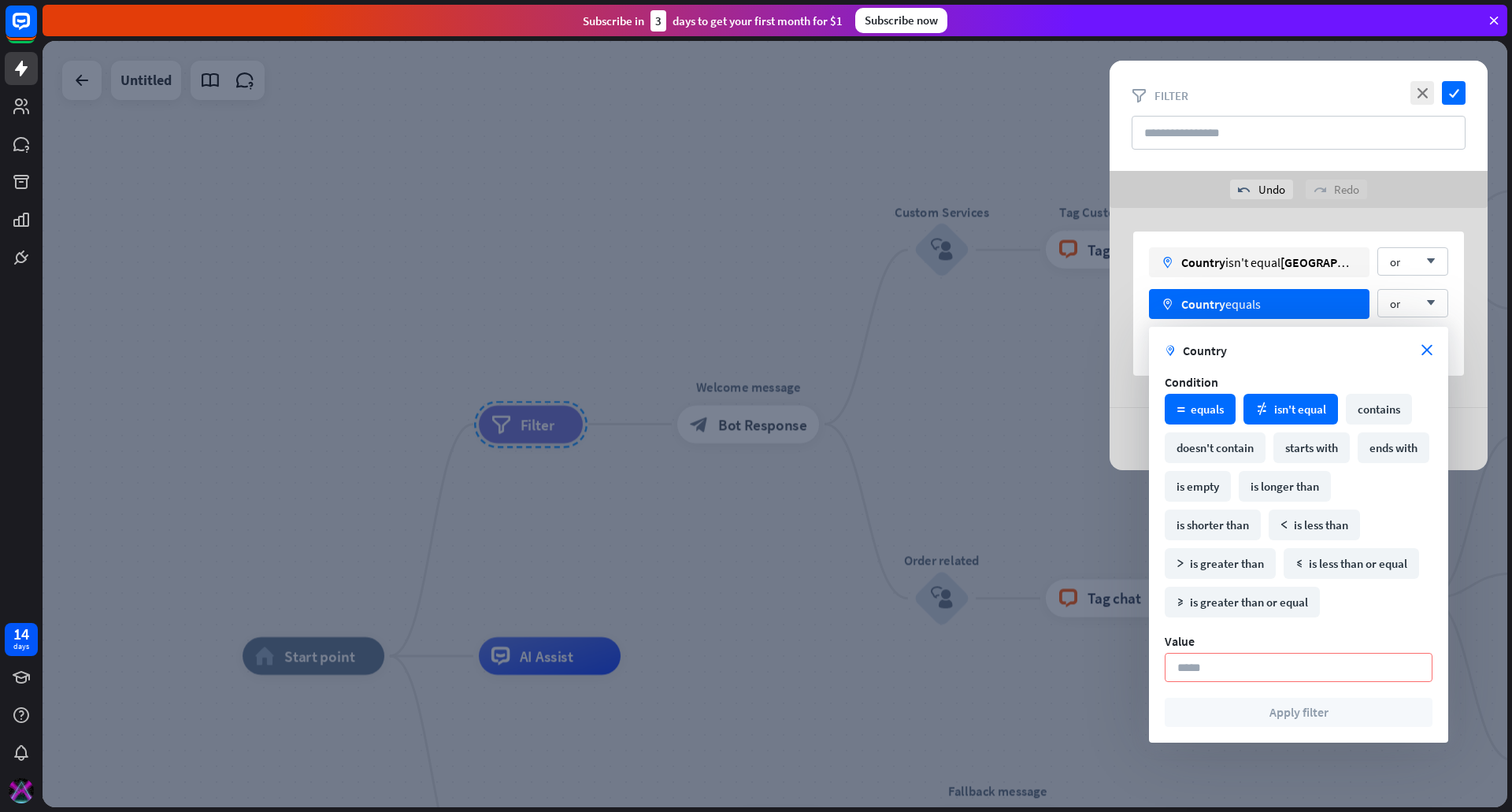
click at [1284, 406] on div "math_not_equal isn't equal" at bounding box center [1291, 409] width 95 height 31
click at [1238, 667] on input at bounding box center [1298, 667] width 268 height 29
click at [1430, 349] on icon "close" at bounding box center [1427, 350] width 11 height 11
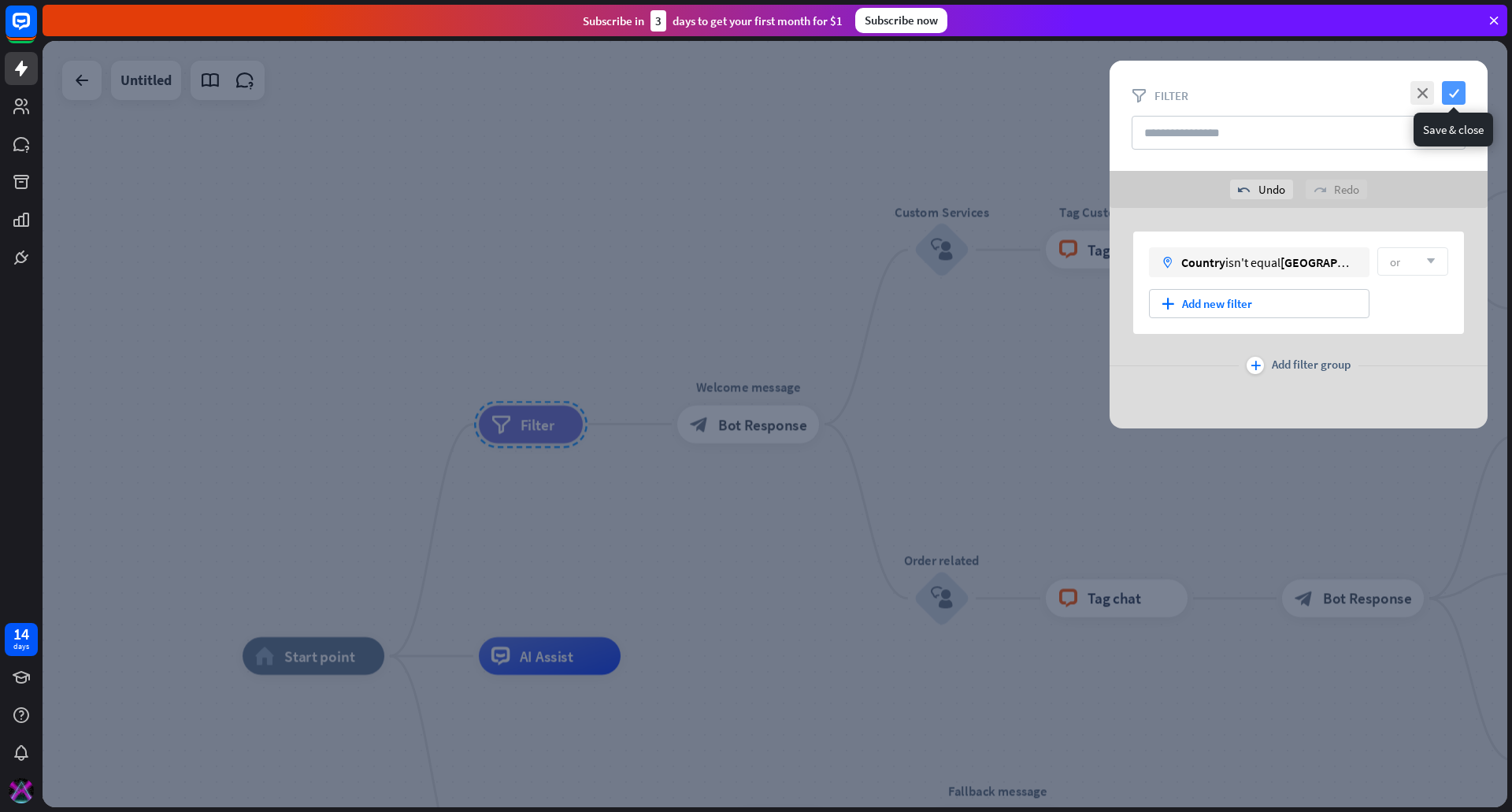
click at [1455, 89] on icon "check" at bounding box center [1453, 92] width 24 height 24
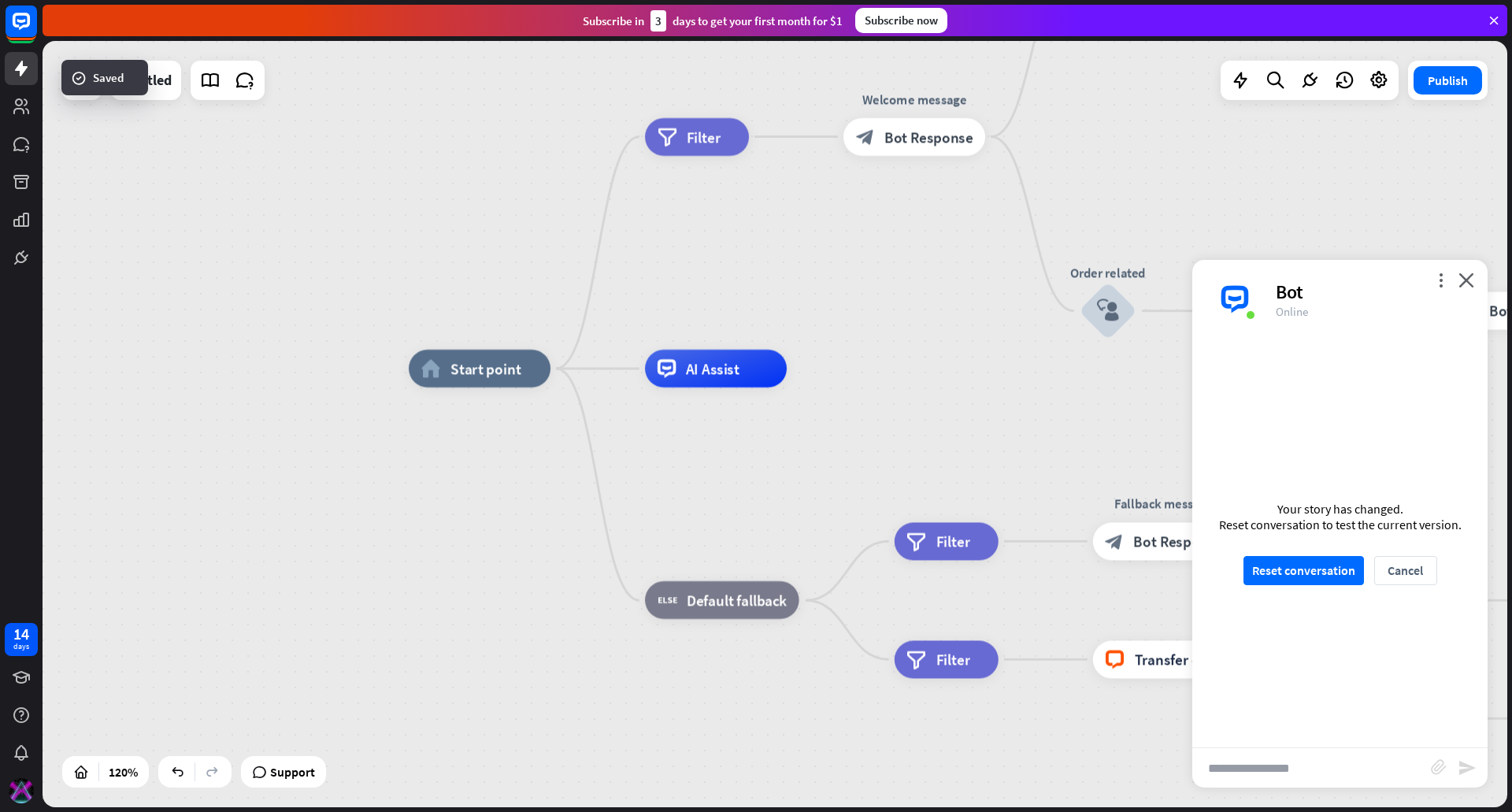
drag, startPoint x: 686, startPoint y: 521, endPoint x: 852, endPoint y: 234, distance: 331.5
click at [852, 234] on div "home_2 Start point filter Filter Welcome message block_bot_response Bot Respons…" at bounding box center [774, 424] width 1465 height 766
click at [1292, 571] on button "Reset conversation" at bounding box center [1303, 571] width 120 height 29
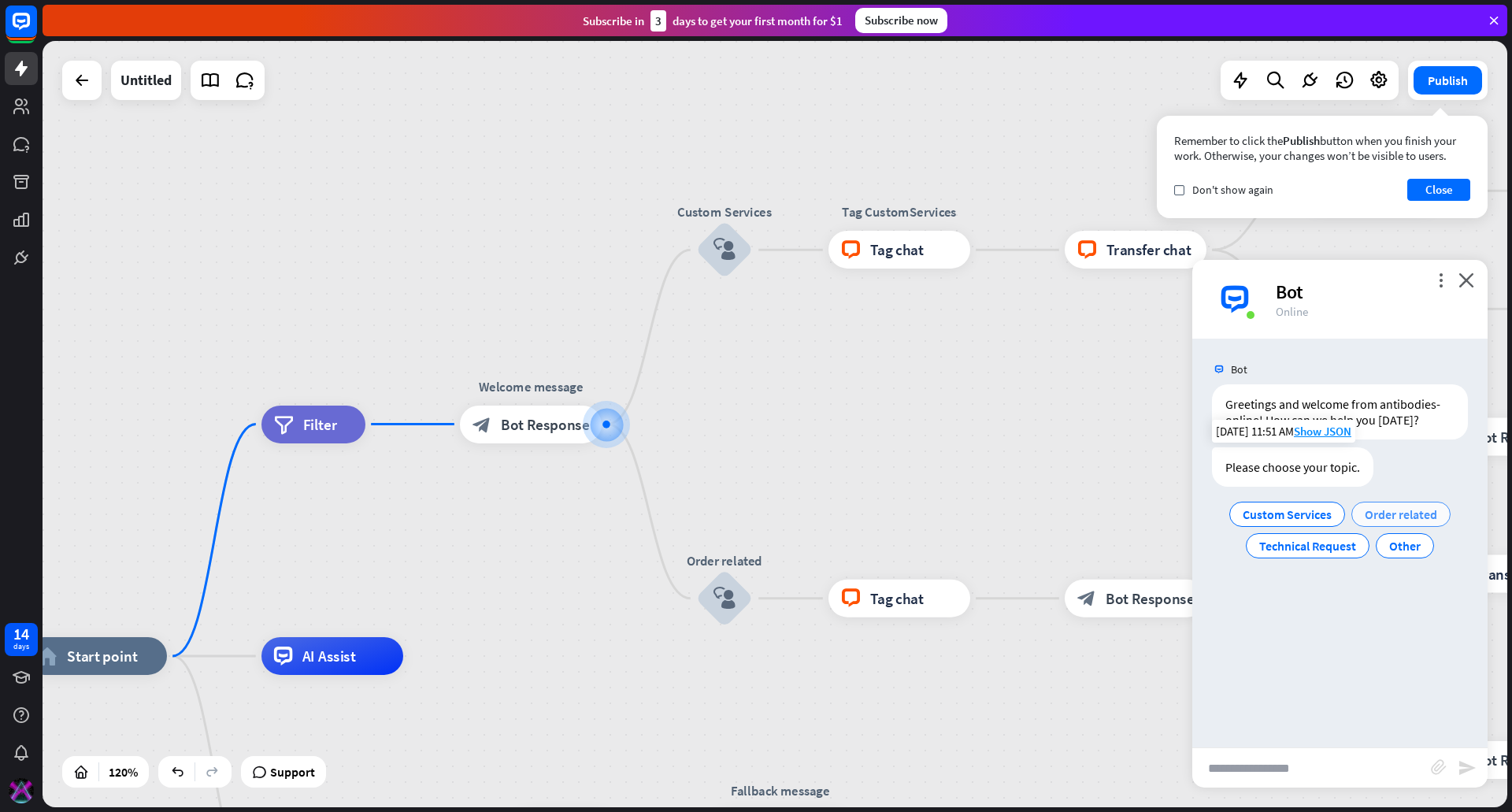
click at [1415, 511] on span "Order related" at bounding box center [1401, 514] width 73 height 16
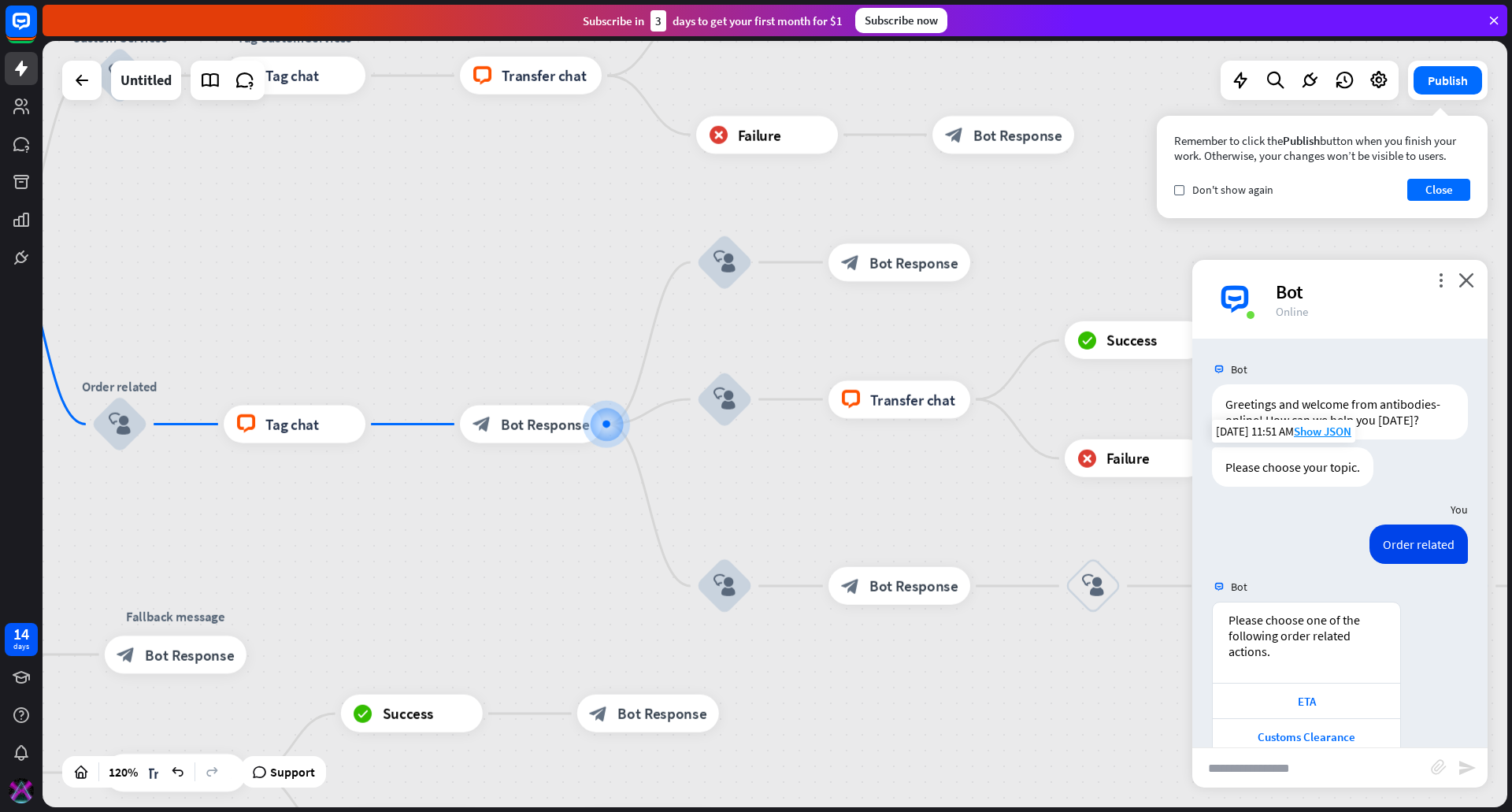
scroll to position [66, 0]
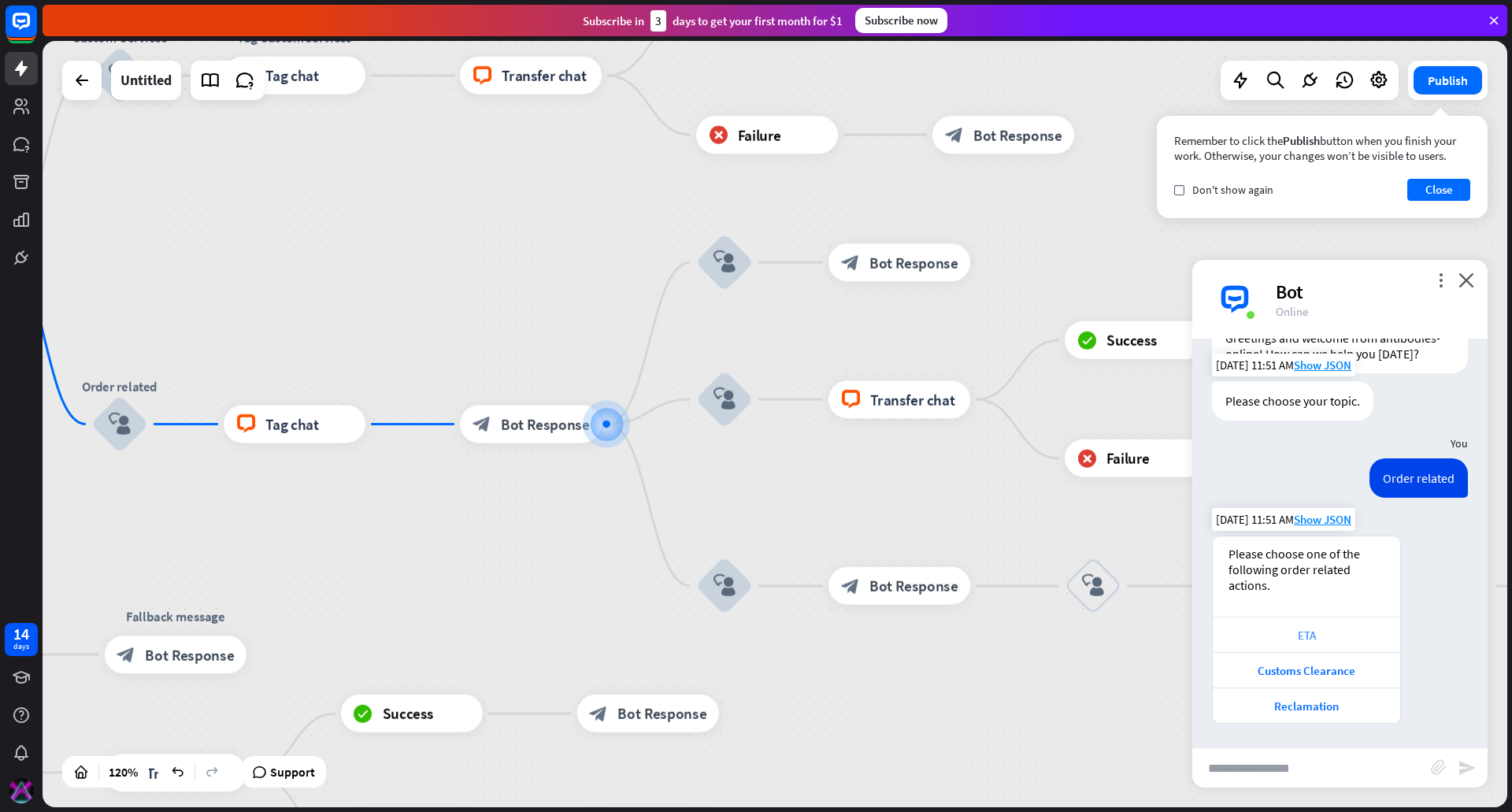
click at [1322, 633] on div "ETA" at bounding box center [1307, 635] width 172 height 15
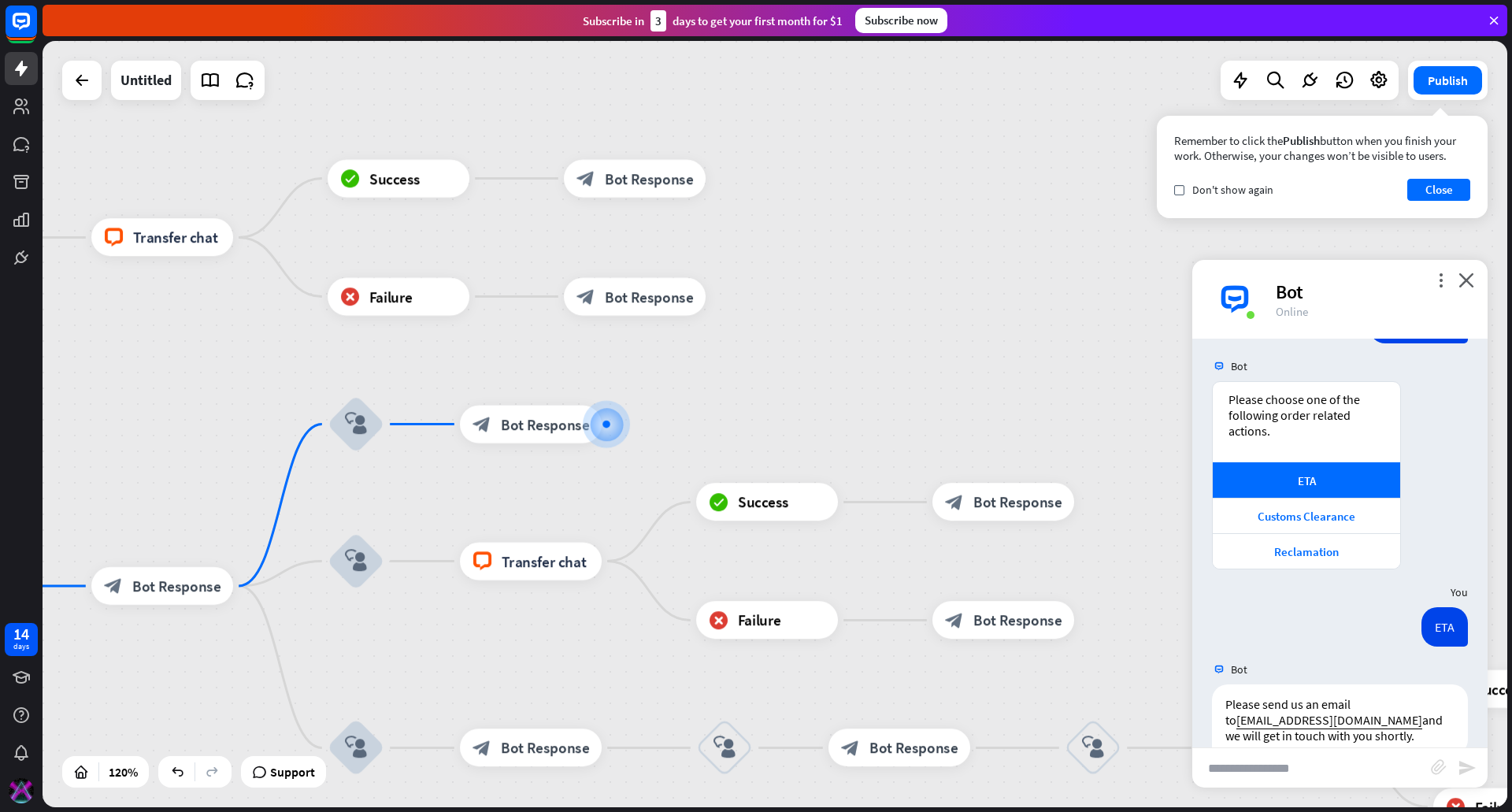
scroll to position [252, 0]
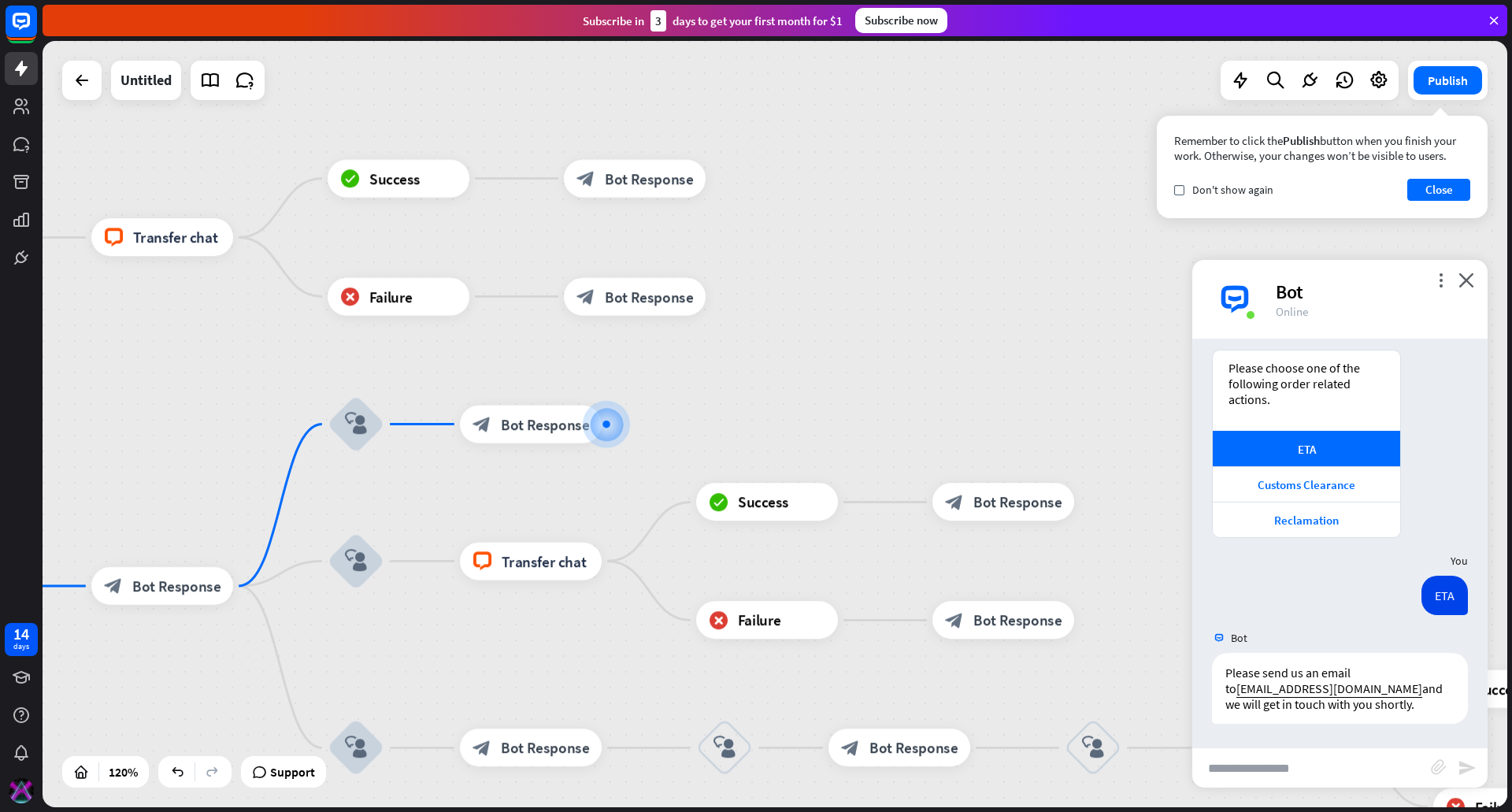
click at [1301, 768] on input "text" at bounding box center [1312, 768] width 239 height 40
type input "**********"
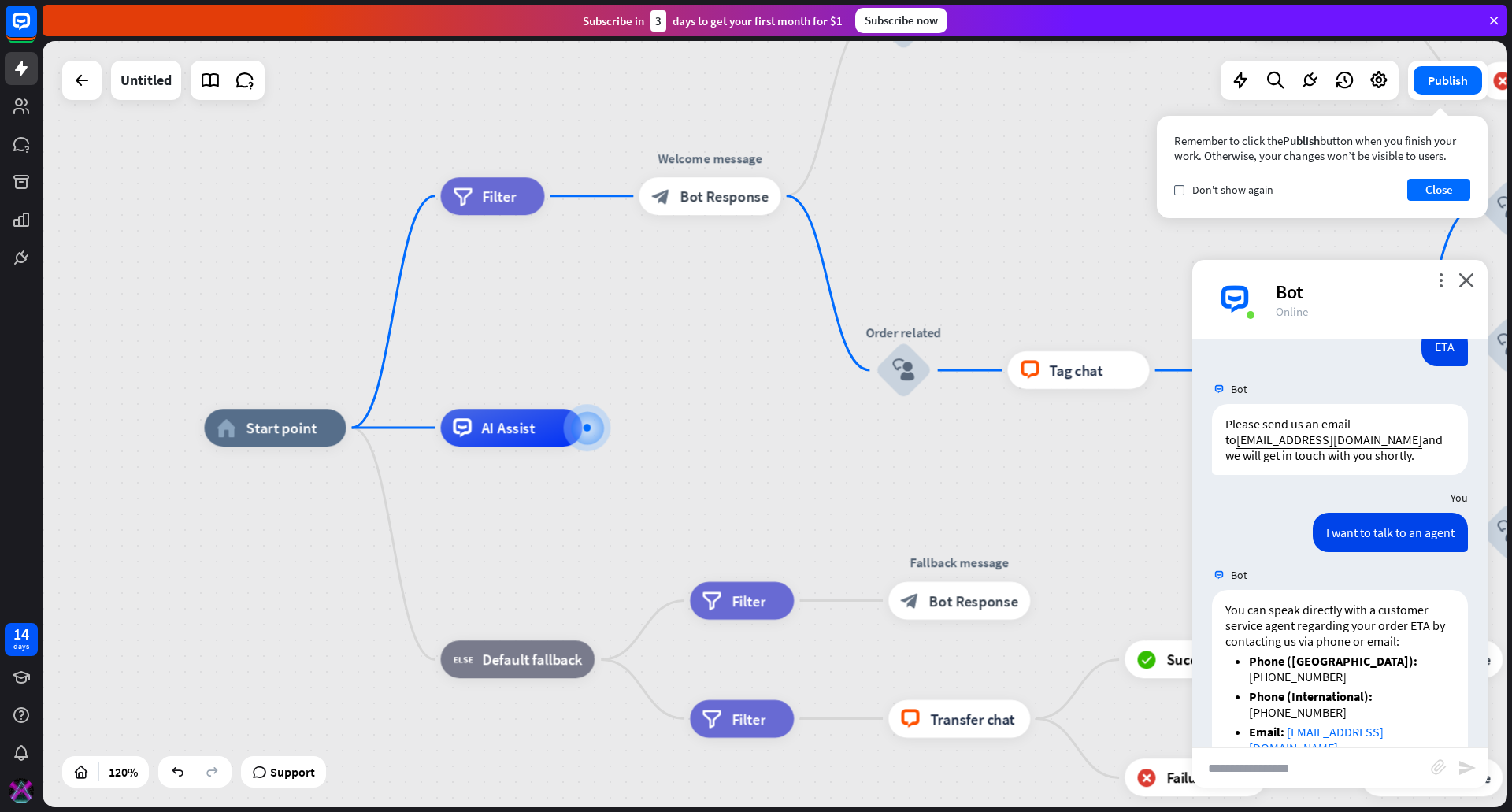
scroll to position [564, 0]
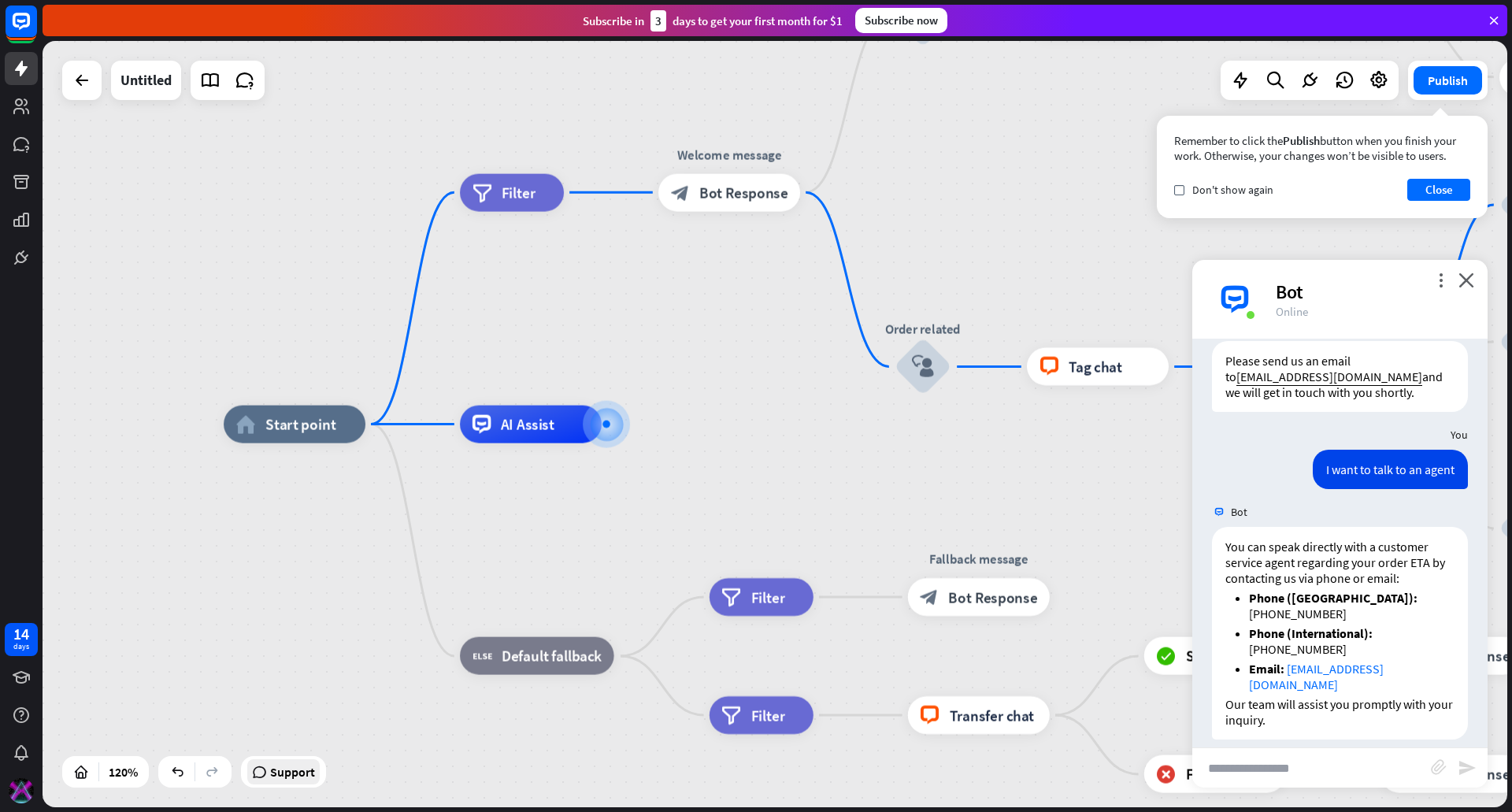
click at [317, 783] on div "Support" at bounding box center [283, 772] width 73 height 25
click at [1478, 280] on div "more_vert close Bot Online" at bounding box center [1340, 299] width 296 height 79
click at [1475, 279] on div "more_vert close Bot Online" at bounding box center [1340, 299] width 296 height 79
click at [1470, 279] on icon "close" at bounding box center [1466, 280] width 16 height 15
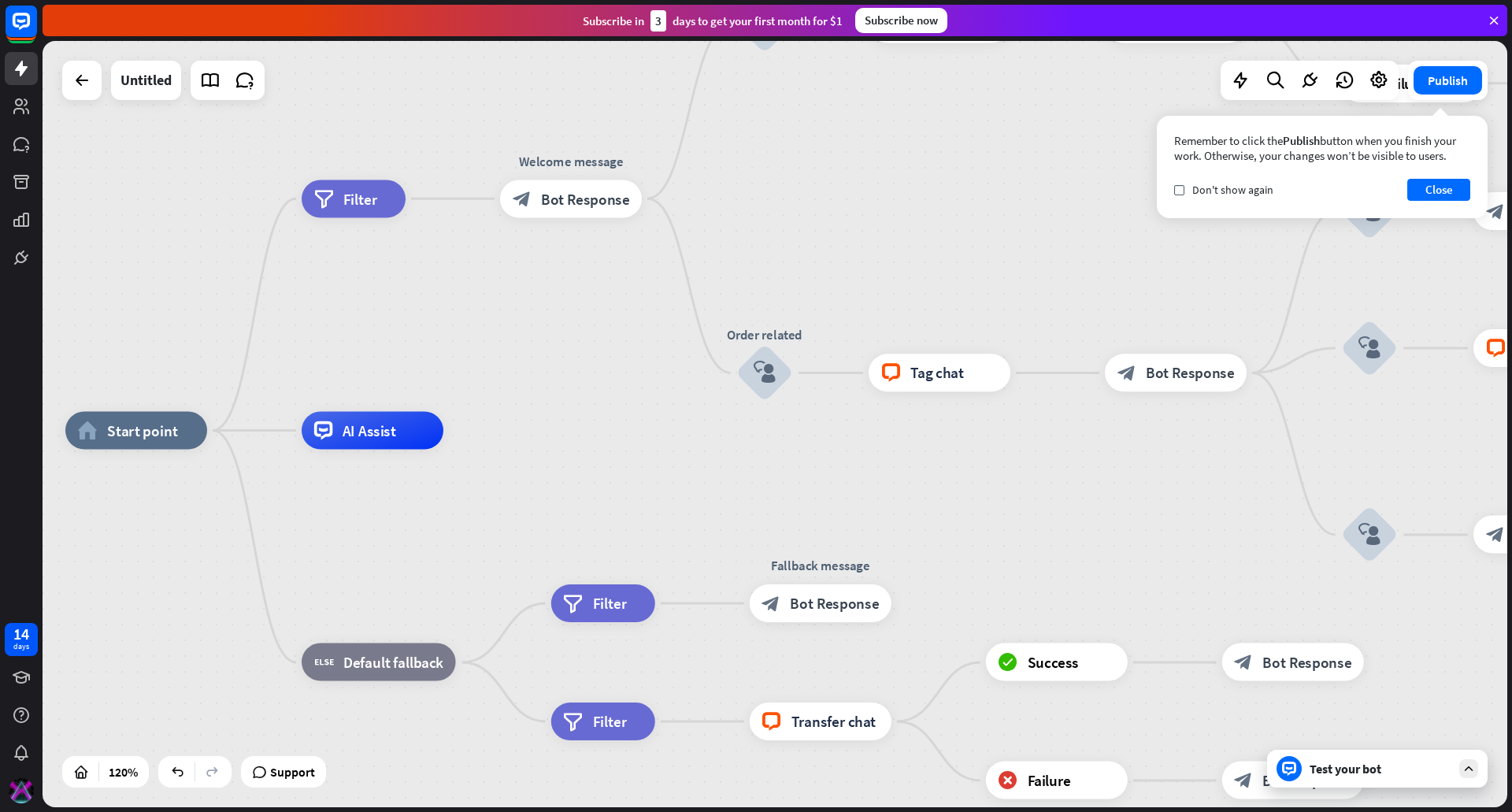
drag, startPoint x: 1202, startPoint y: 481, endPoint x: 1176, endPoint y: 552, distance: 75.6
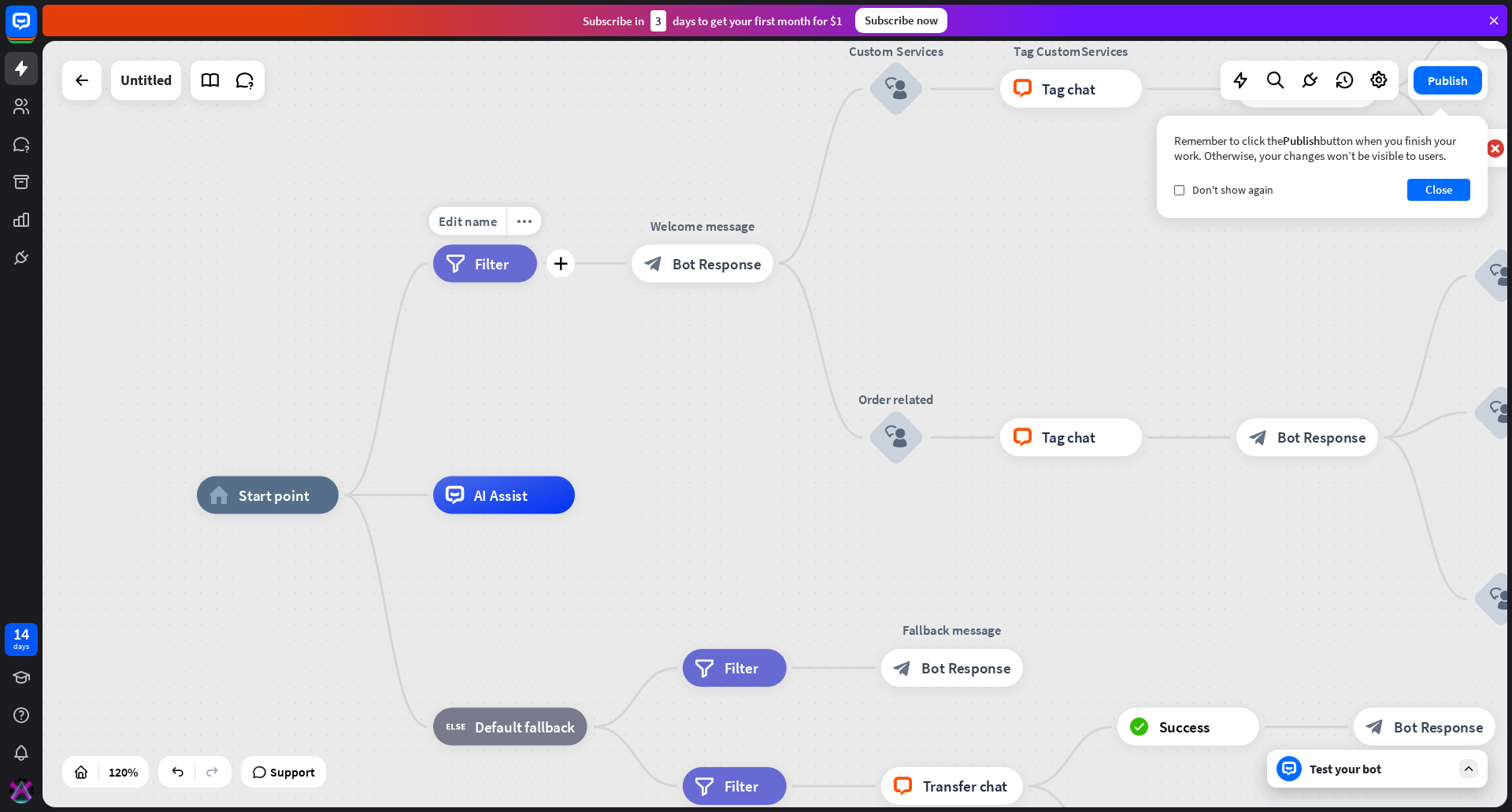
click at [518, 276] on div "filter Filter" at bounding box center [485, 262] width 104 height 38
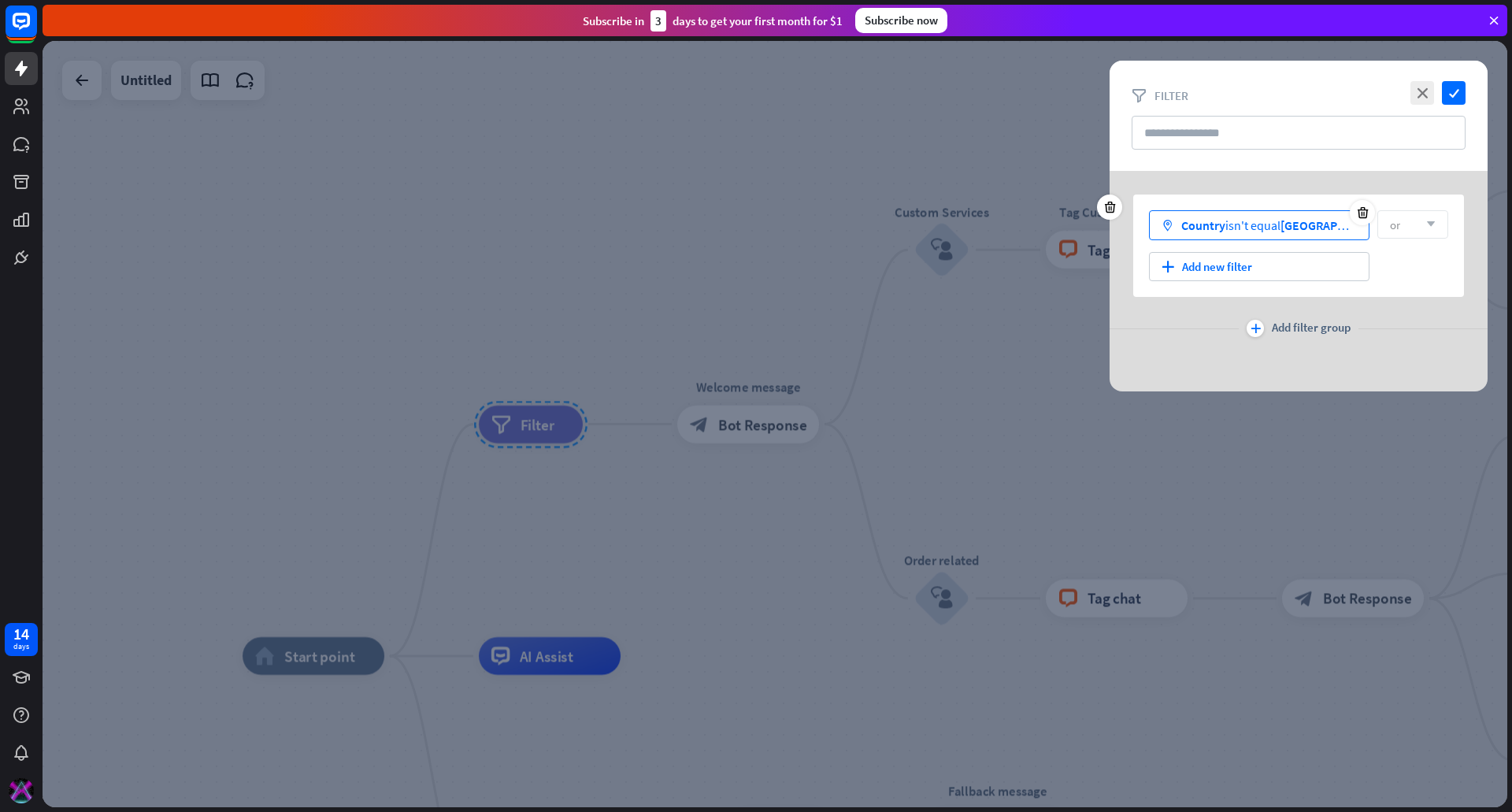
click at [1290, 219] on span "[GEOGRAPHIC_DATA]" at bounding box center [1337, 226] width 114 height 16
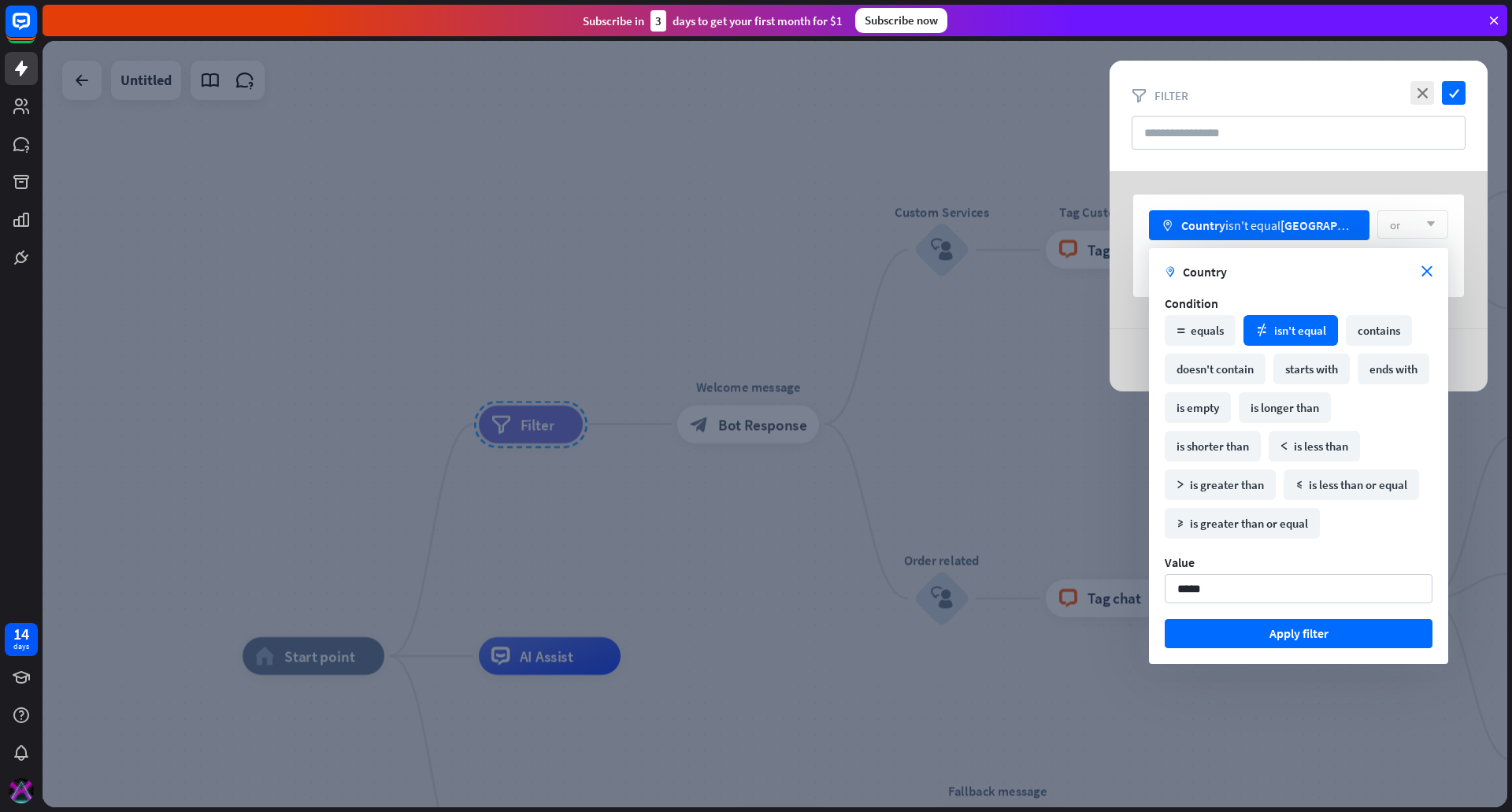
drag, startPoint x: 1224, startPoint y: 582, endPoint x: 1028, endPoint y: 588, distance: 196.1
click at [1028, 588] on body "14 days close Product Help First steps Get started with ChatBot Help Center Fol…" at bounding box center [756, 406] width 1512 height 812
type input "*"
type input "*******"
click at [1232, 626] on button "Apply filter" at bounding box center [1298, 633] width 268 height 29
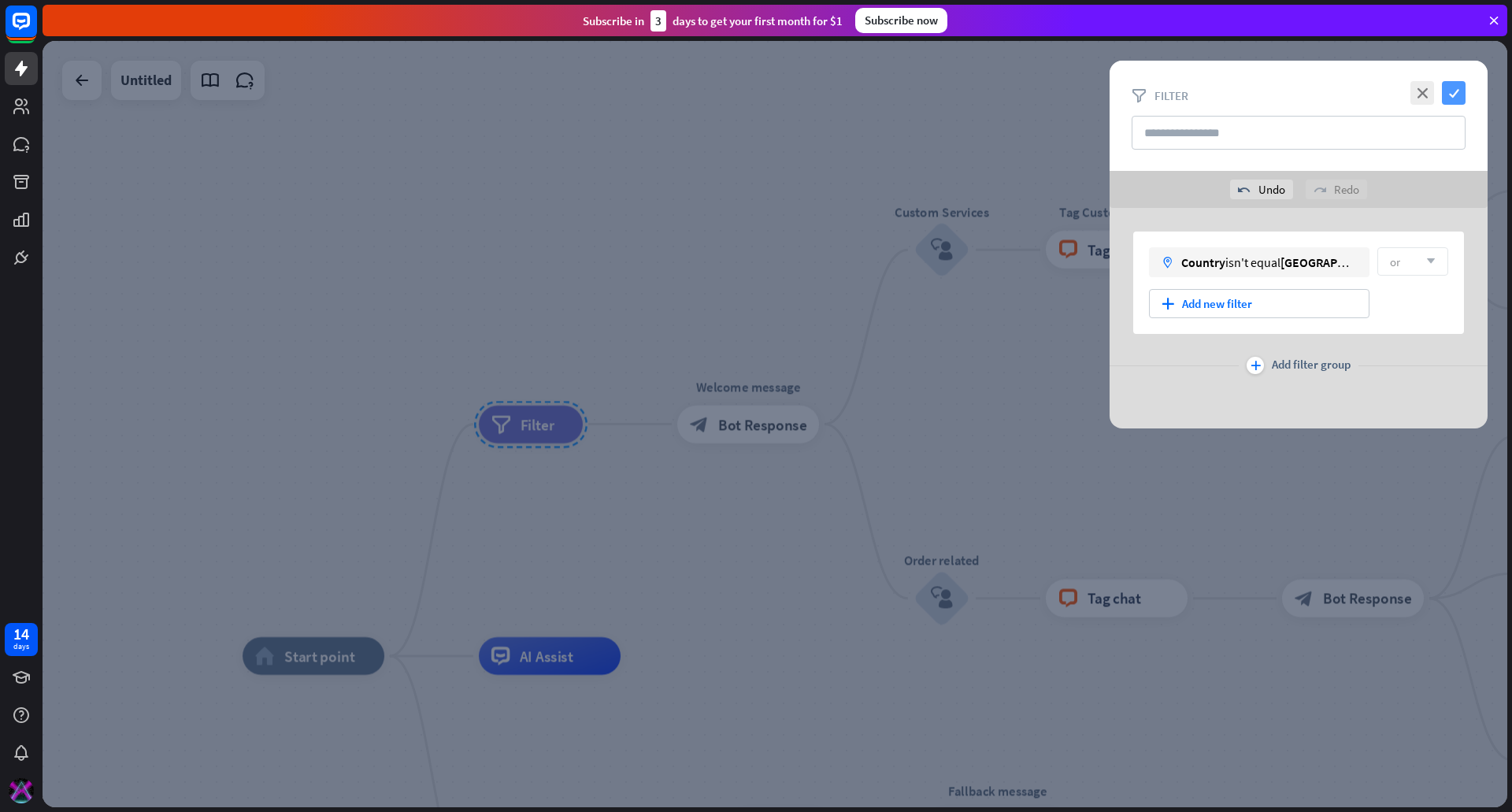
click at [1463, 85] on icon "check" at bounding box center [1453, 92] width 24 height 24
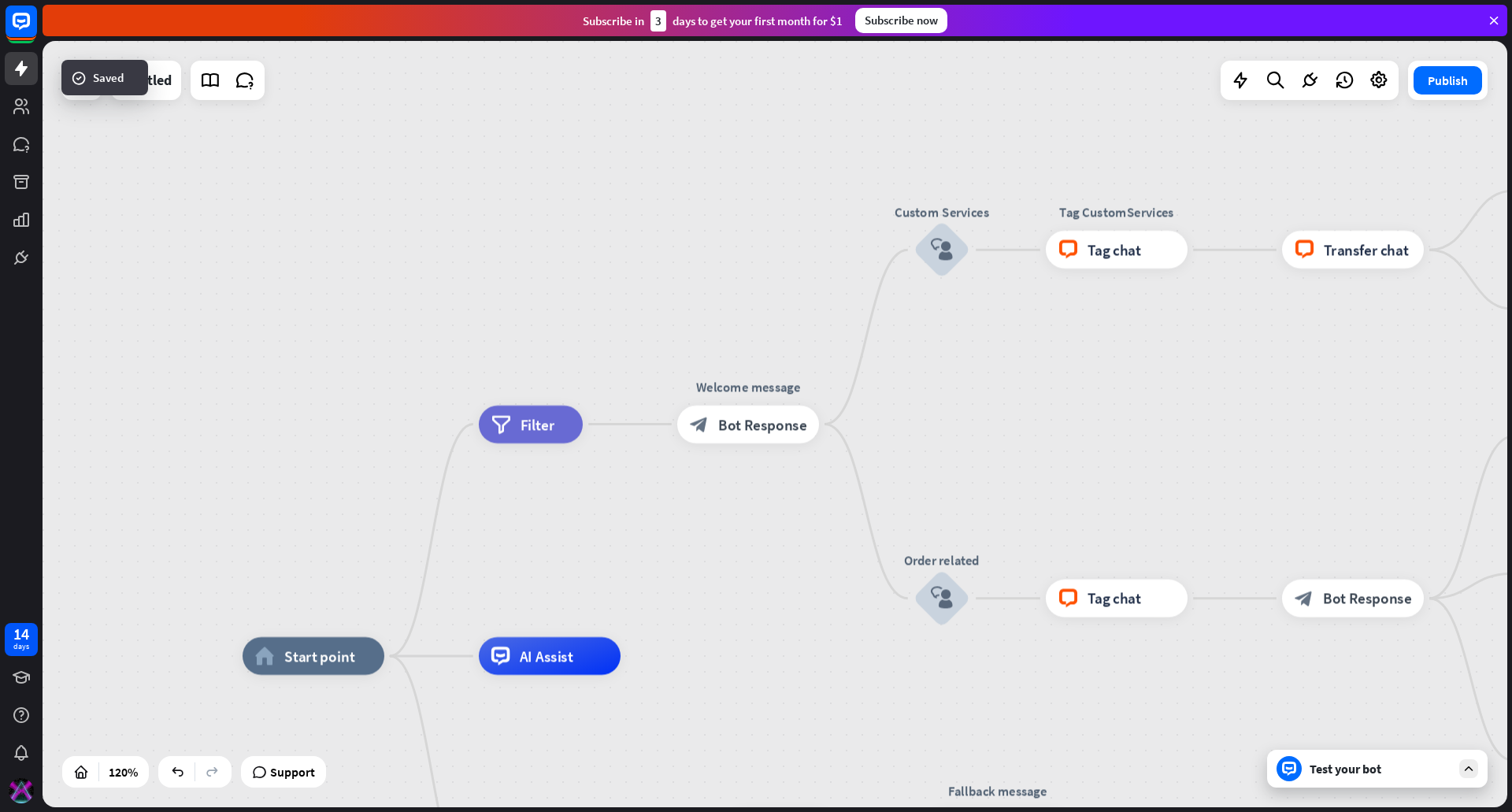
click at [1332, 772] on div "Test your bot" at bounding box center [1380, 769] width 142 height 16
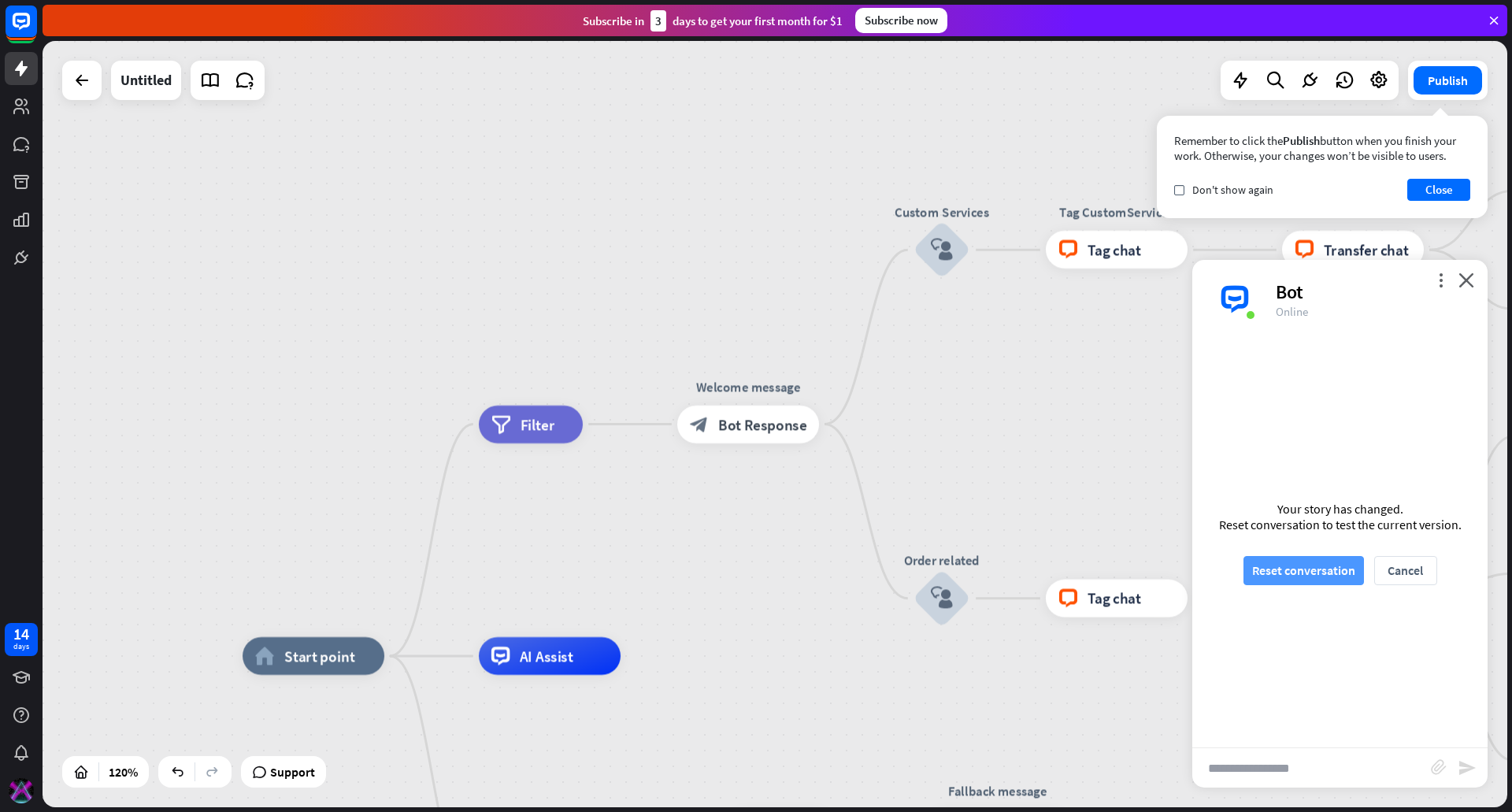
click at [1324, 580] on button "Reset conversation" at bounding box center [1303, 571] width 120 height 29
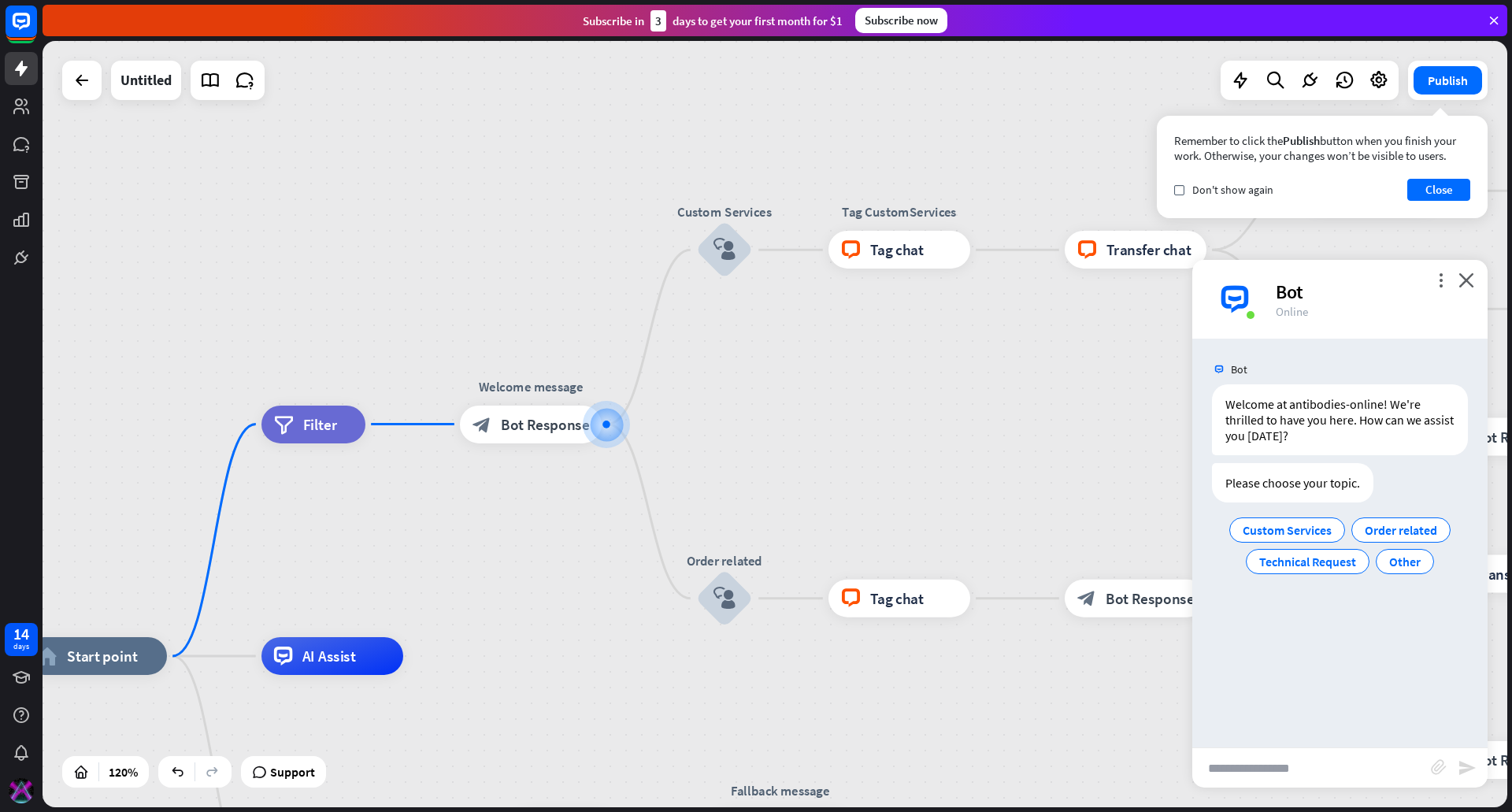
click at [1438, 288] on div "Bot" at bounding box center [1372, 292] width 193 height 25
click at [1439, 280] on icon "more_vert" at bounding box center [1440, 280] width 15 height 15
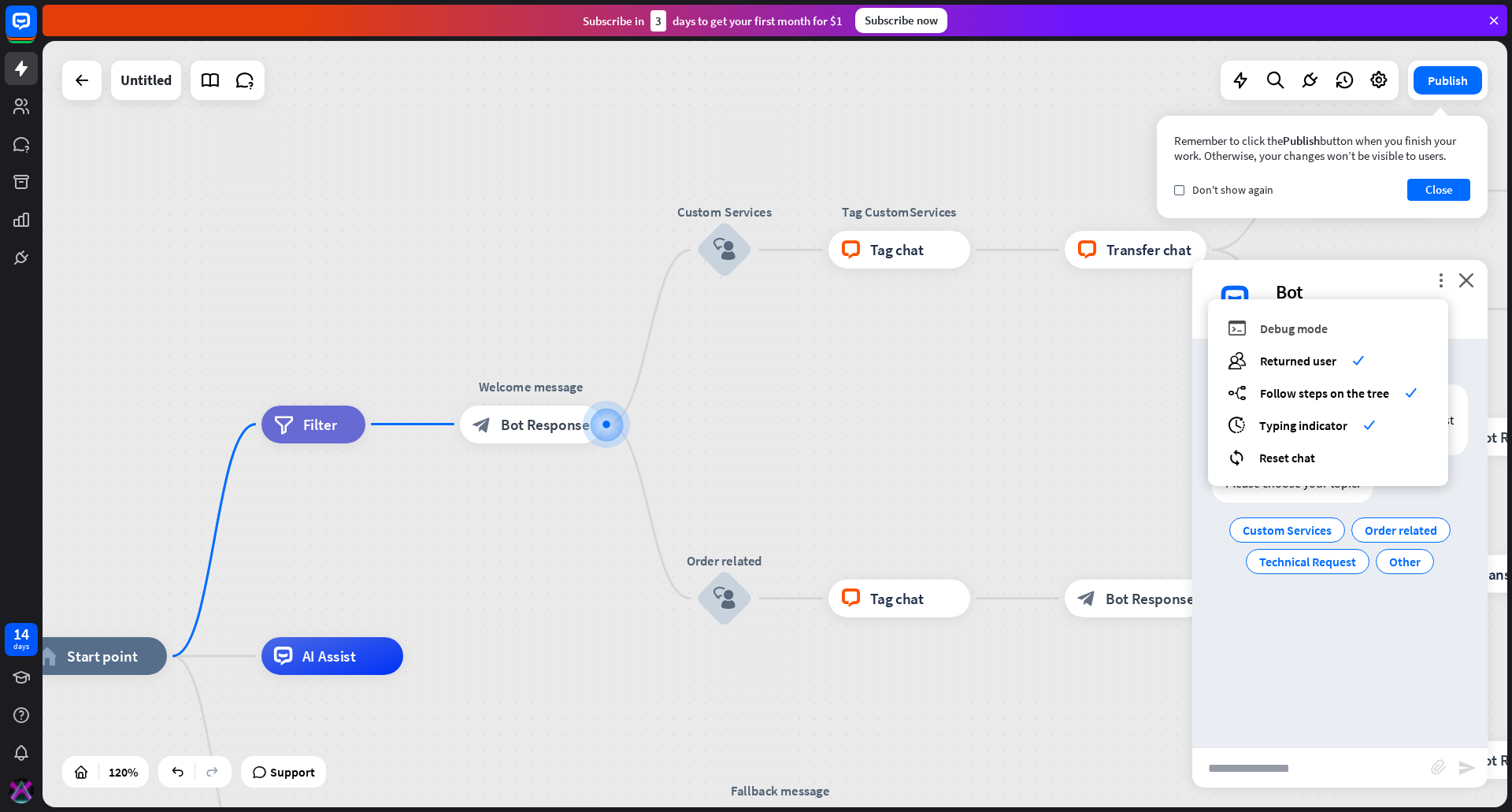
click at [1362, 327] on div "debug Debug mode" at bounding box center [1328, 327] width 201 height 18
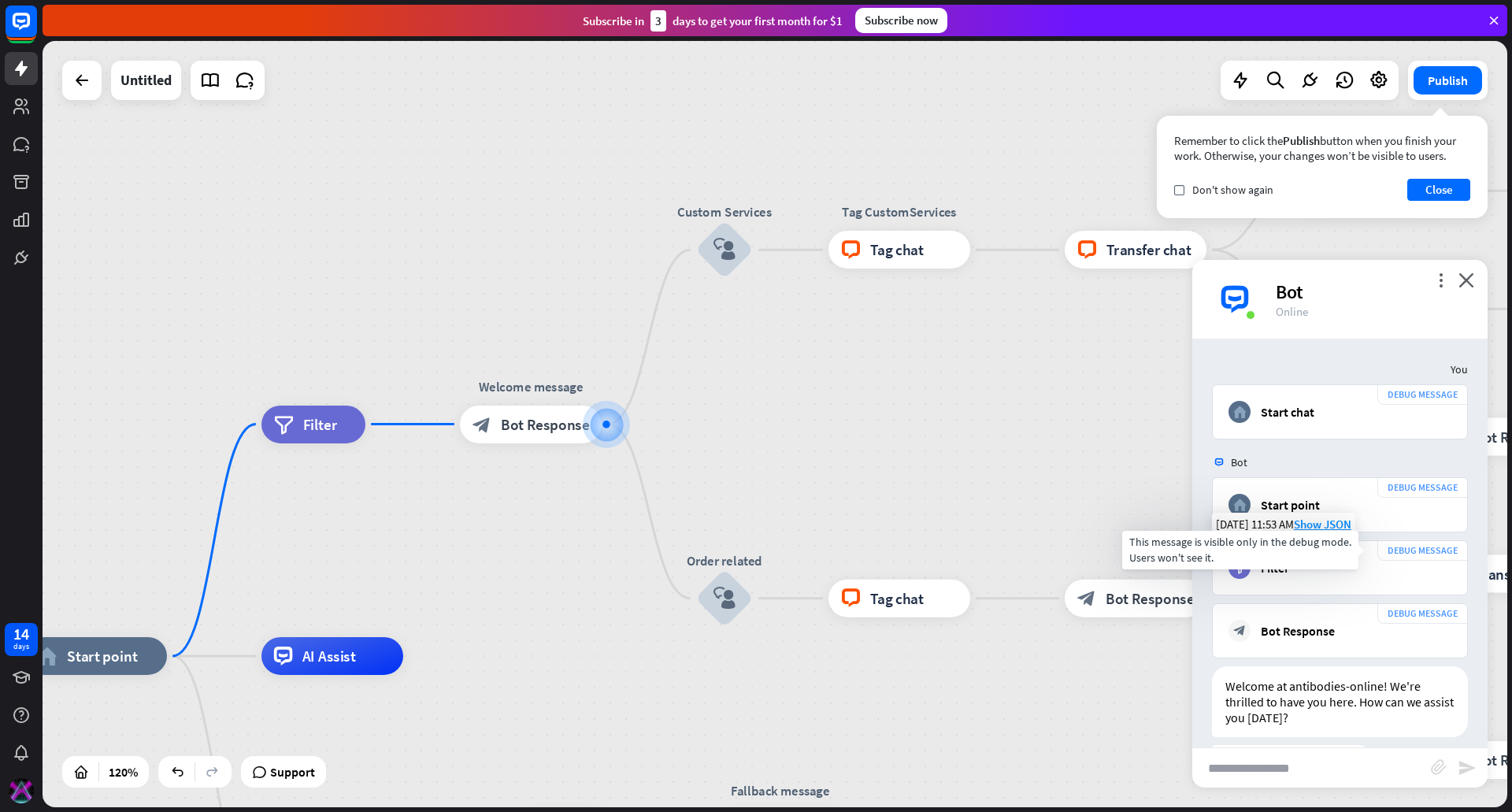
click at [1392, 547] on div "DEBUG MESSAGE" at bounding box center [1422, 550] width 90 height 20
click at [1275, 566] on div "Filter" at bounding box center [1275, 568] width 28 height 16
click at [1320, 526] on span "Show JSON" at bounding box center [1322, 524] width 58 height 15
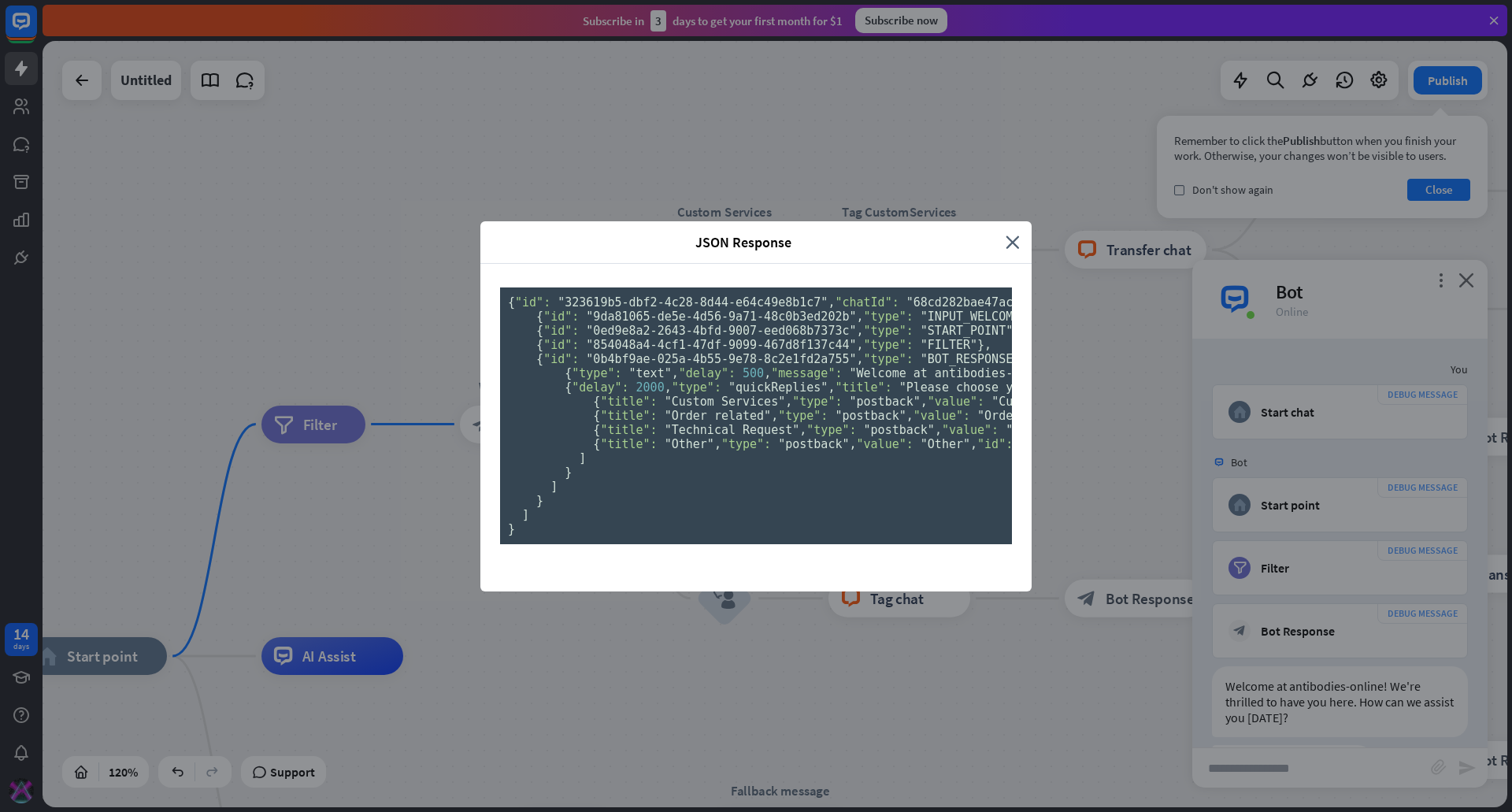
click at [1048, 345] on div "JSON Response close { "id": "323619b5-dbf2-4c28-8d44-e64c49e8b1c7" , "chatId": …" at bounding box center [756, 406] width 1512 height 812
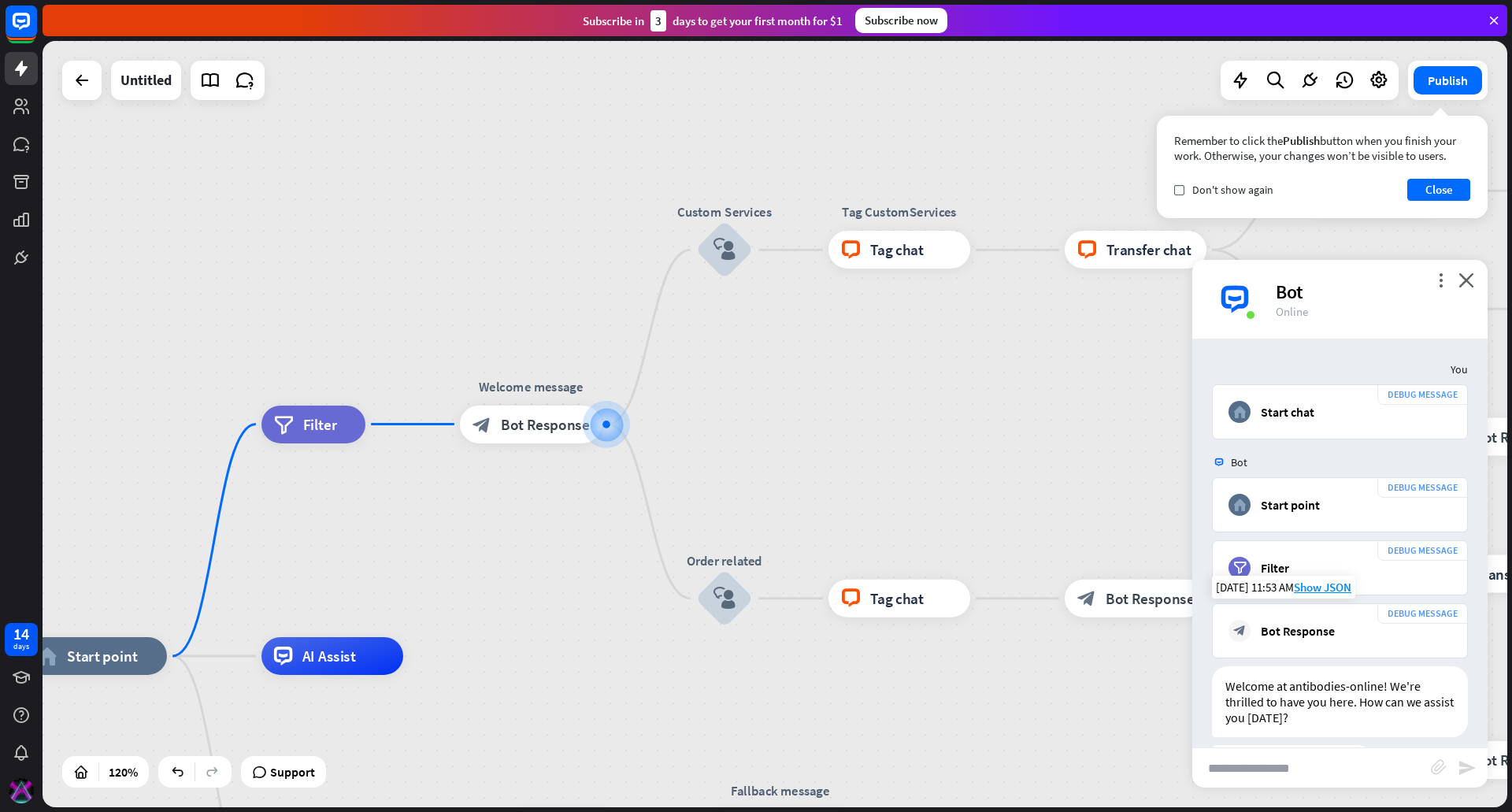
click at [1295, 631] on div "Bot Response" at bounding box center [1298, 631] width 74 height 16
click at [1475, 277] on div "more_vert close Bot Online" at bounding box center [1340, 299] width 296 height 79
click at [1468, 277] on icon "close" at bounding box center [1466, 280] width 16 height 15
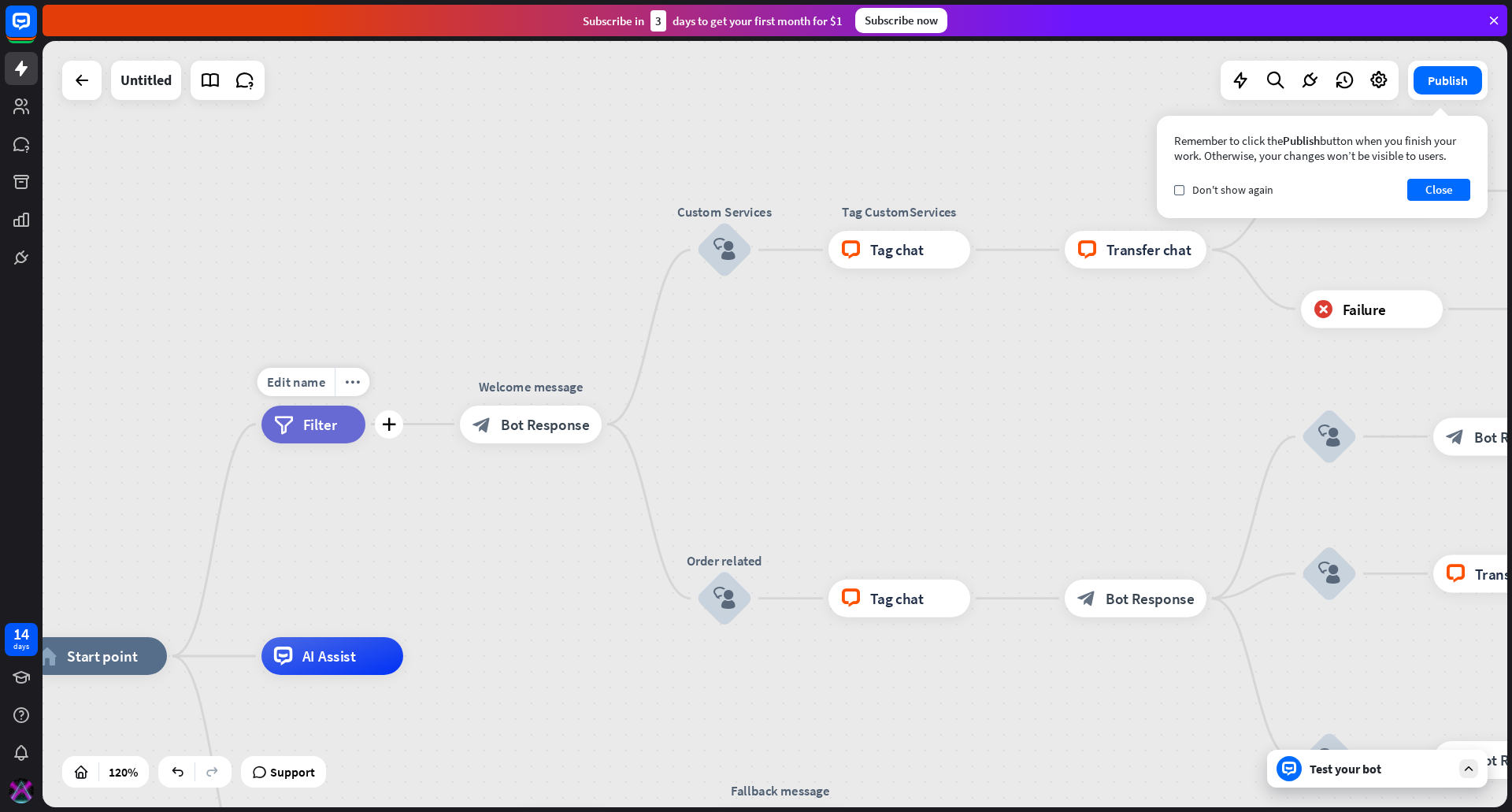
click at [330, 420] on span "Filter" at bounding box center [320, 425] width 34 height 19
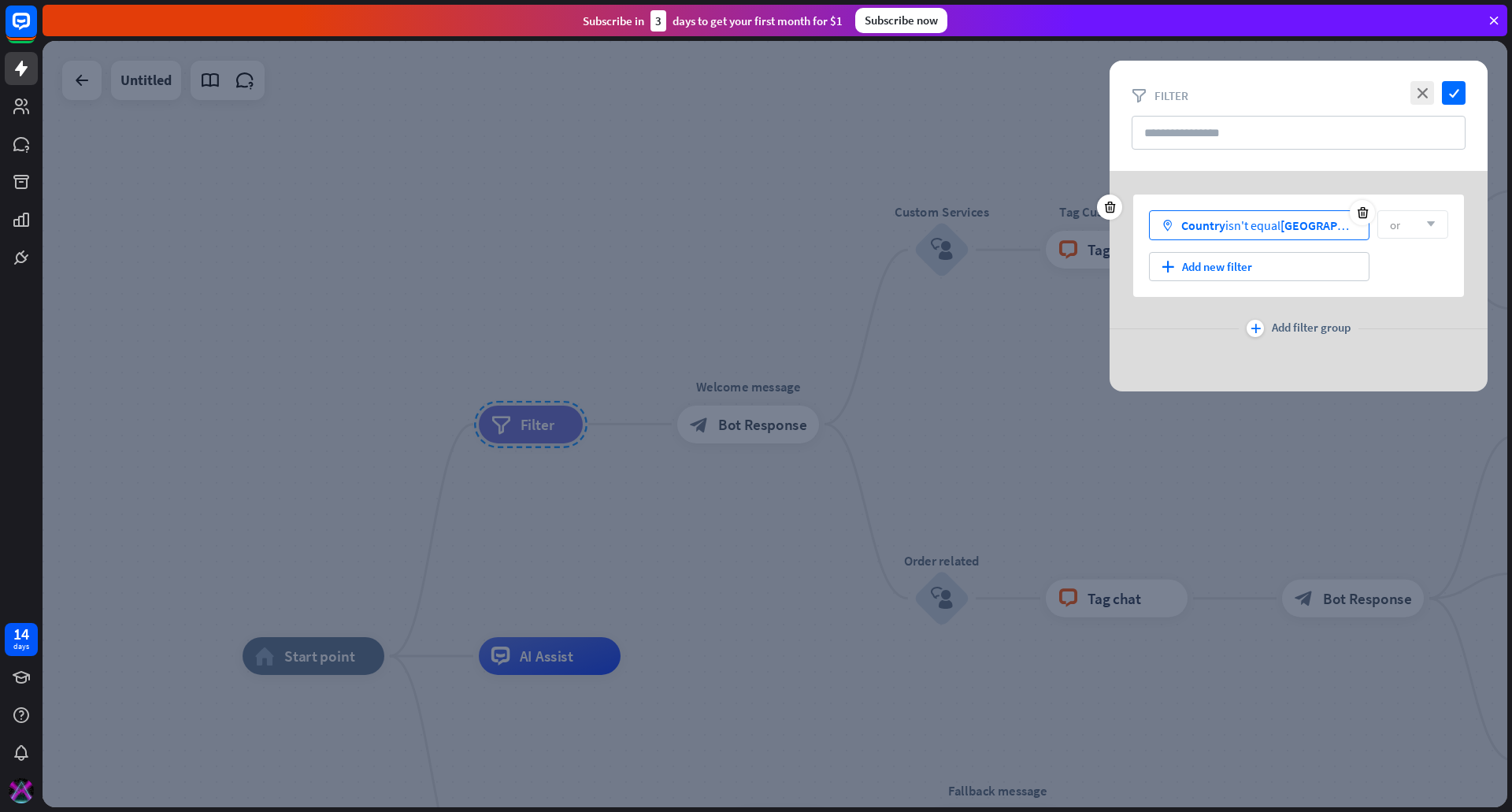
click at [1293, 223] on span "[GEOGRAPHIC_DATA]" at bounding box center [1337, 226] width 114 height 16
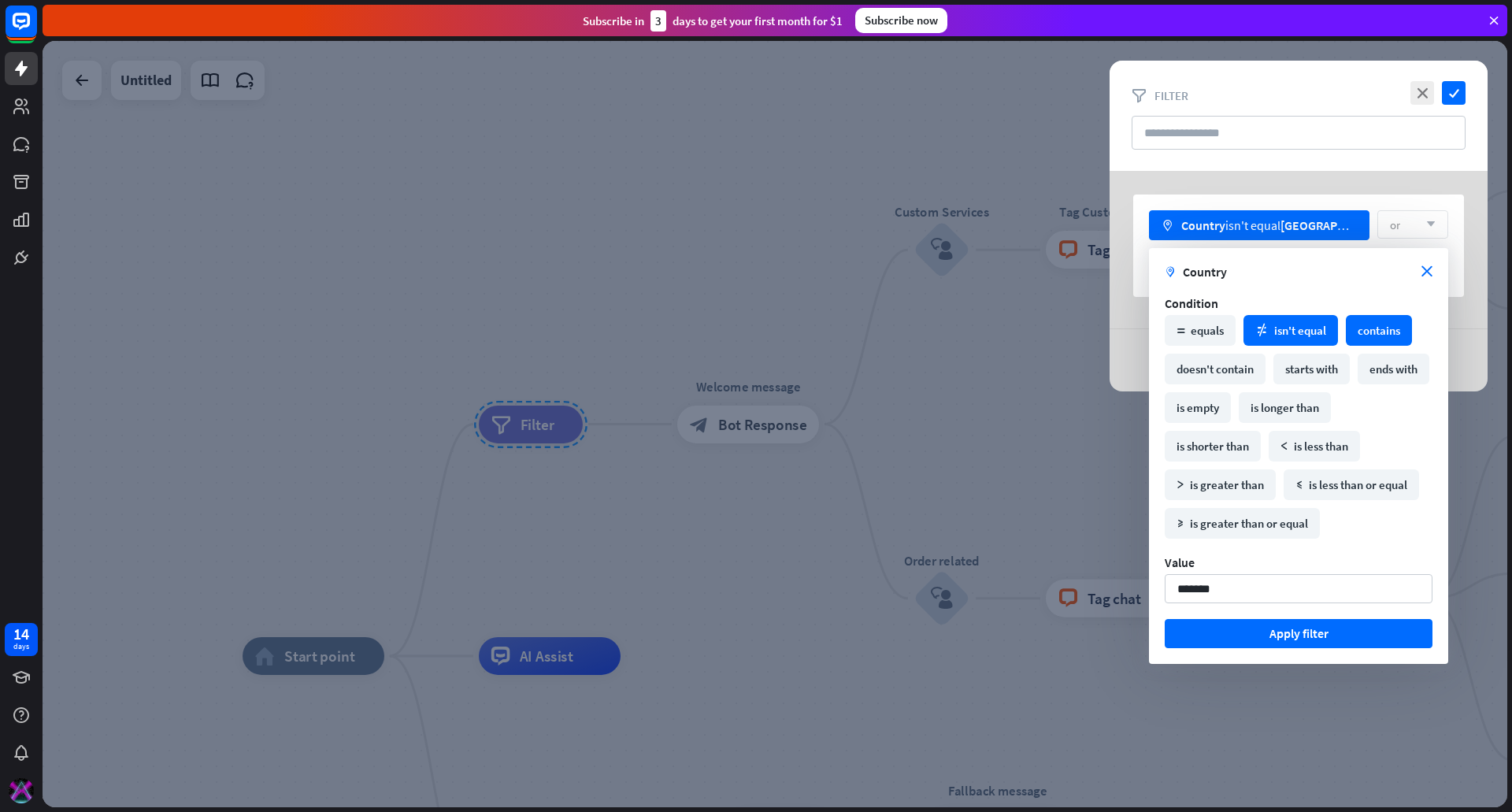
click at [1376, 329] on div "contains" at bounding box center [1379, 330] width 66 height 31
click at [1262, 594] on input "*******" at bounding box center [1298, 588] width 268 height 29
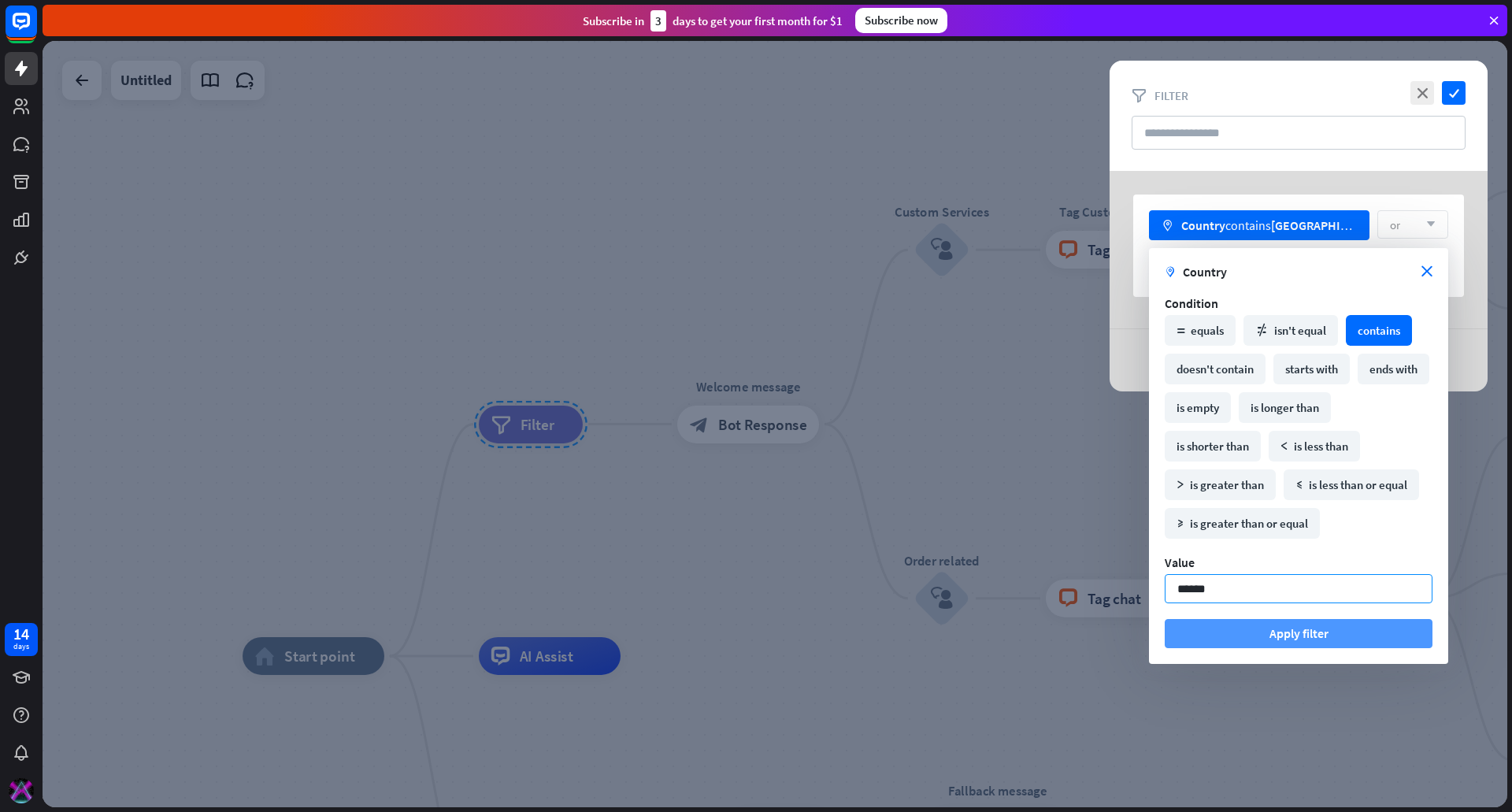
type input "******"
click at [1283, 631] on button "Apply filter" at bounding box center [1298, 633] width 268 height 29
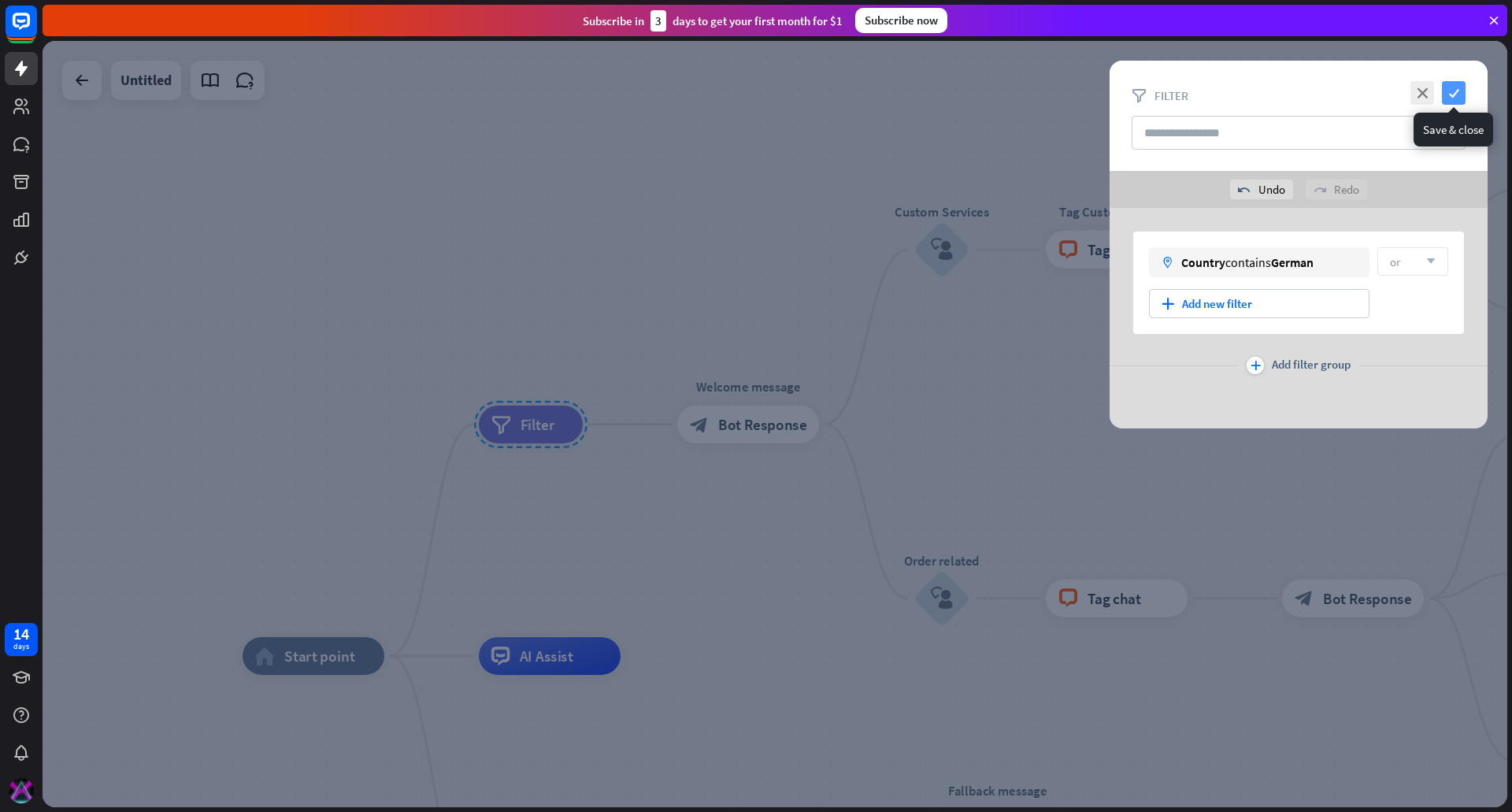
click at [1452, 82] on icon "check" at bounding box center [1453, 92] width 24 height 24
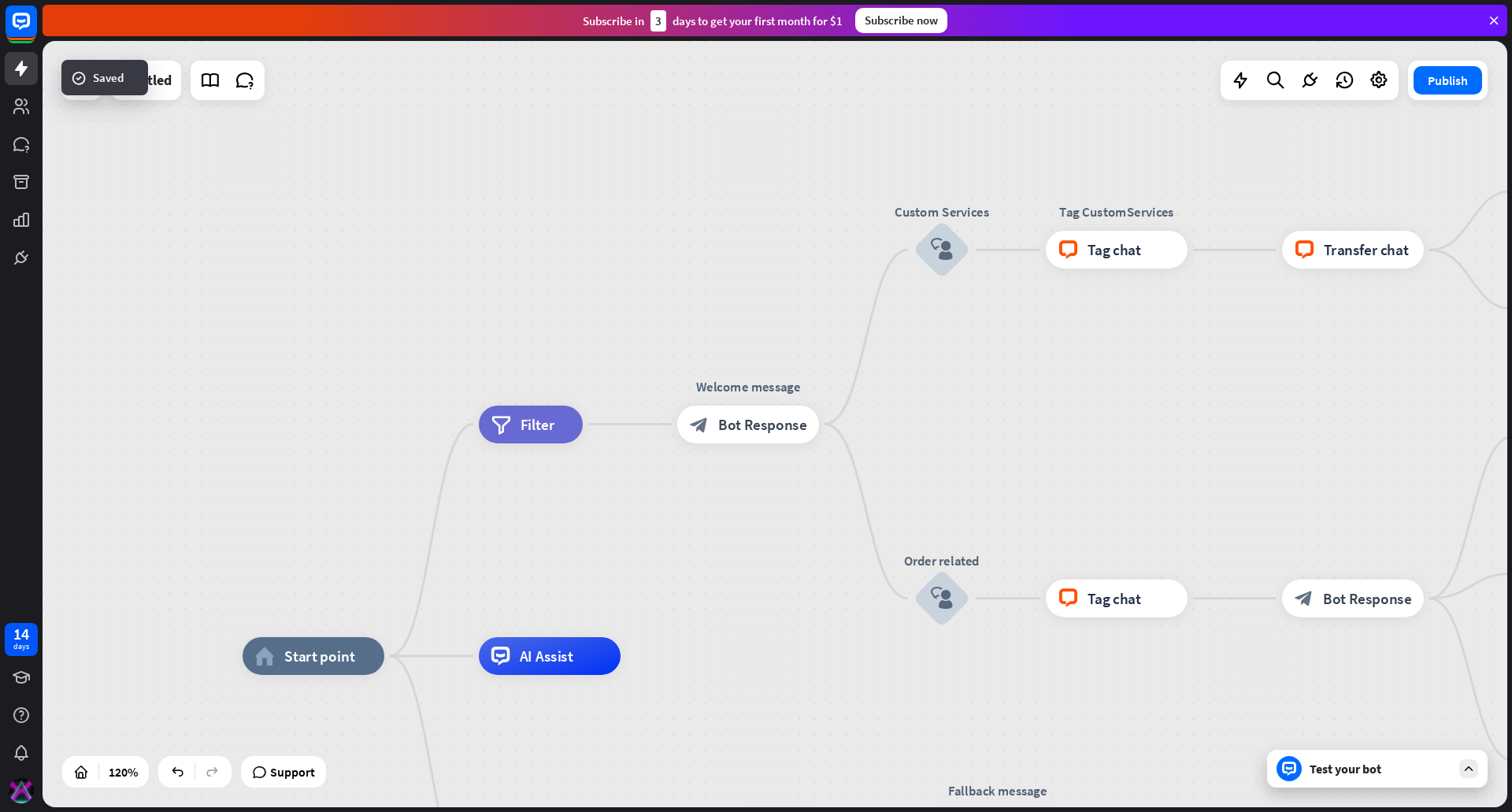
click at [1374, 765] on div "Test your bot" at bounding box center [1380, 769] width 142 height 16
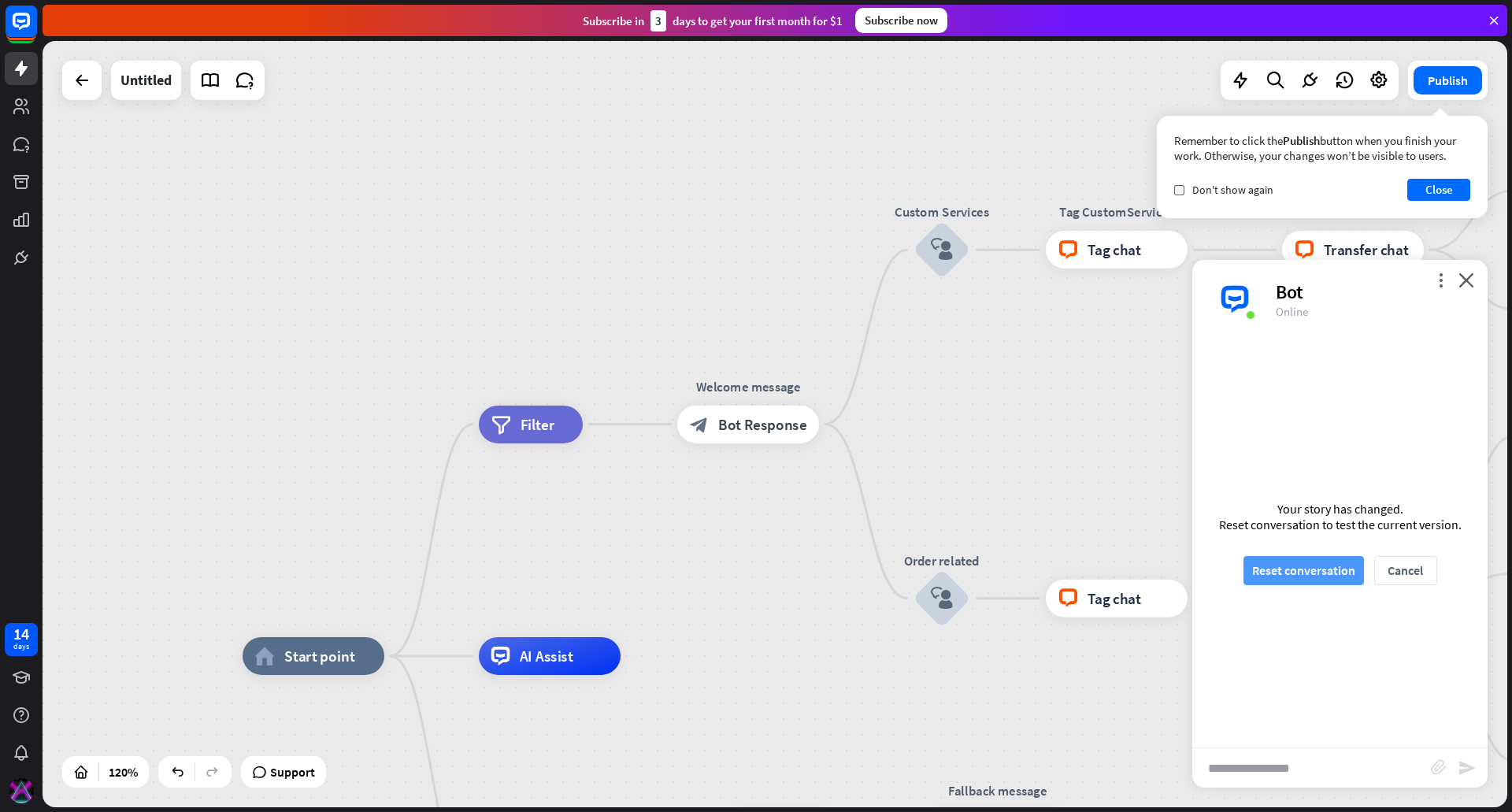
click at [1301, 581] on button "Reset conversation" at bounding box center [1303, 571] width 120 height 29
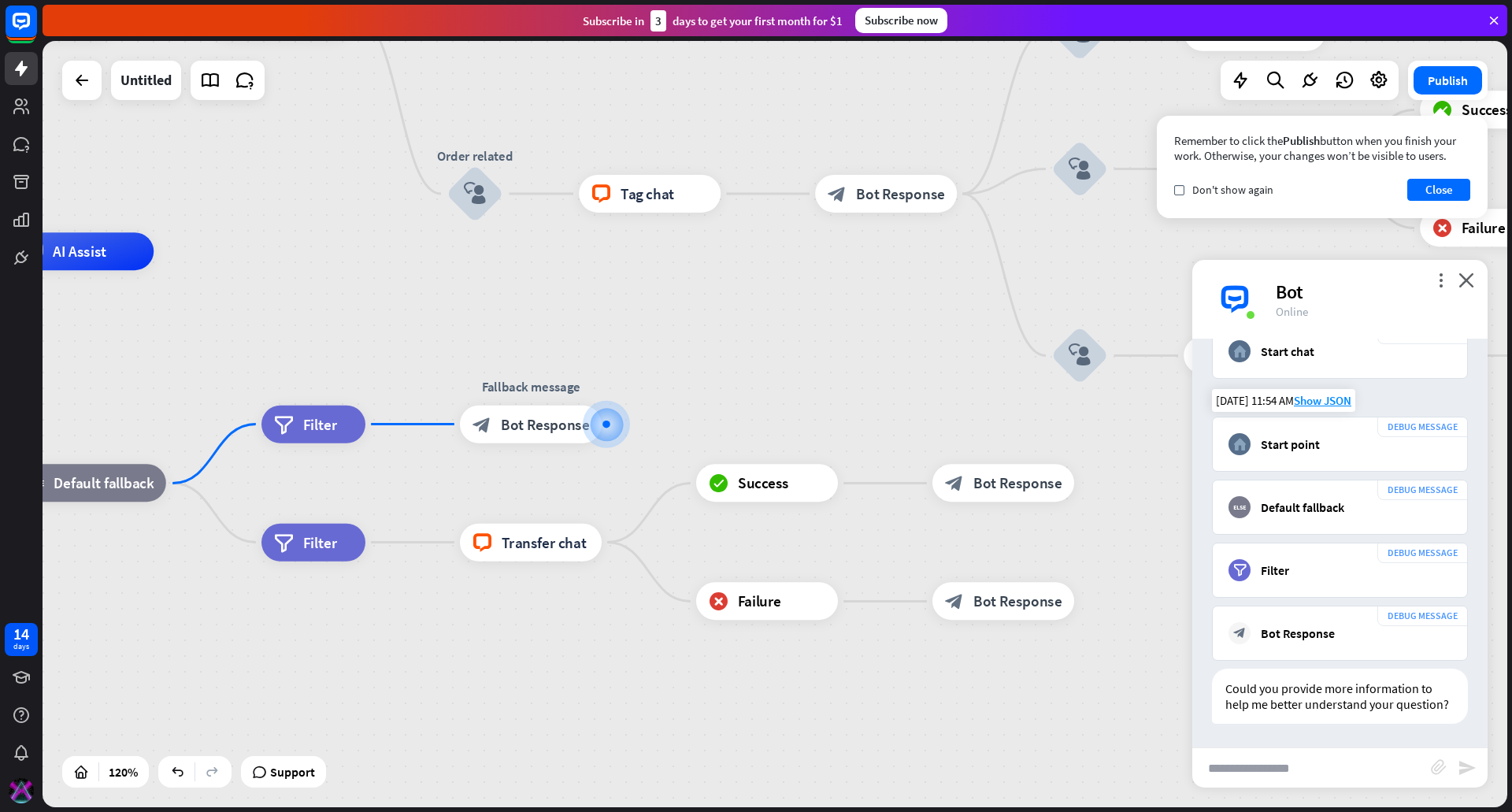
scroll to position [76, 0]
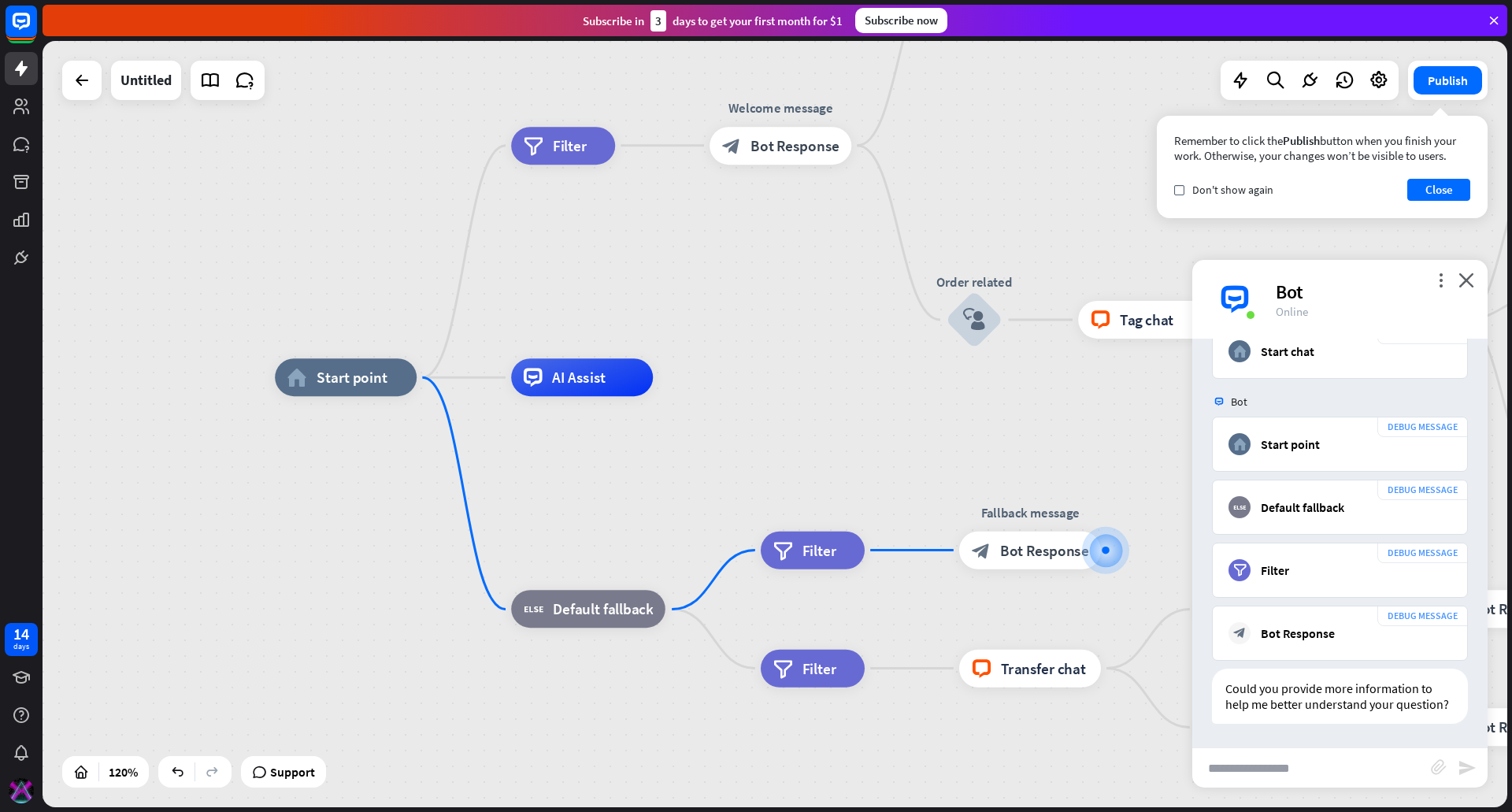
drag, startPoint x: 411, startPoint y: 365, endPoint x: 770, endPoint y: 435, distance: 365.8
click at [1476, 282] on div "more_vert close Bot Online" at bounding box center [1340, 299] width 296 height 79
click at [1468, 278] on icon "close" at bounding box center [1466, 280] width 16 height 15
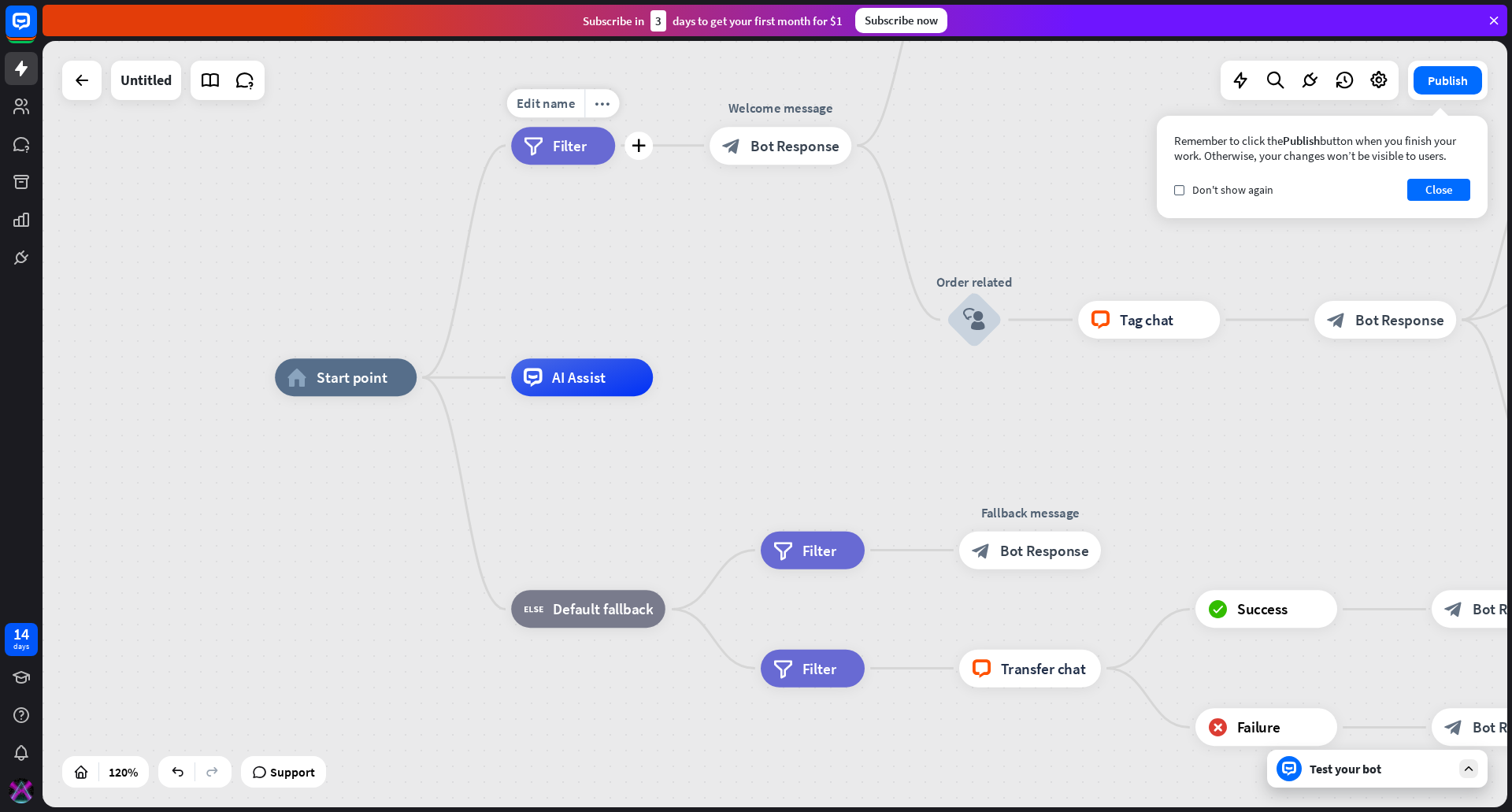
click at [567, 151] on span "Filter" at bounding box center [570, 146] width 34 height 19
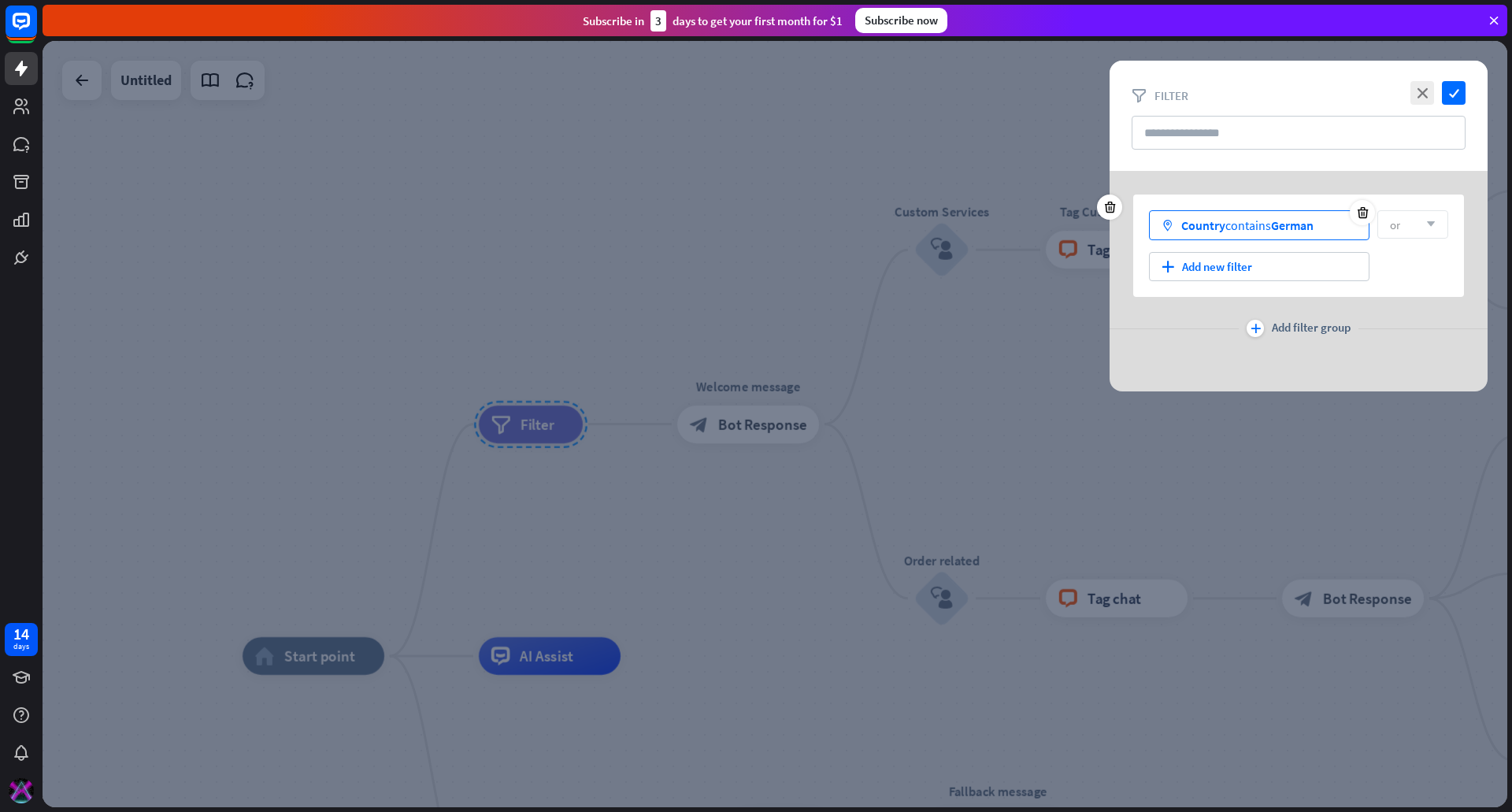
click at [1292, 228] on span "German" at bounding box center [1292, 226] width 42 height 16
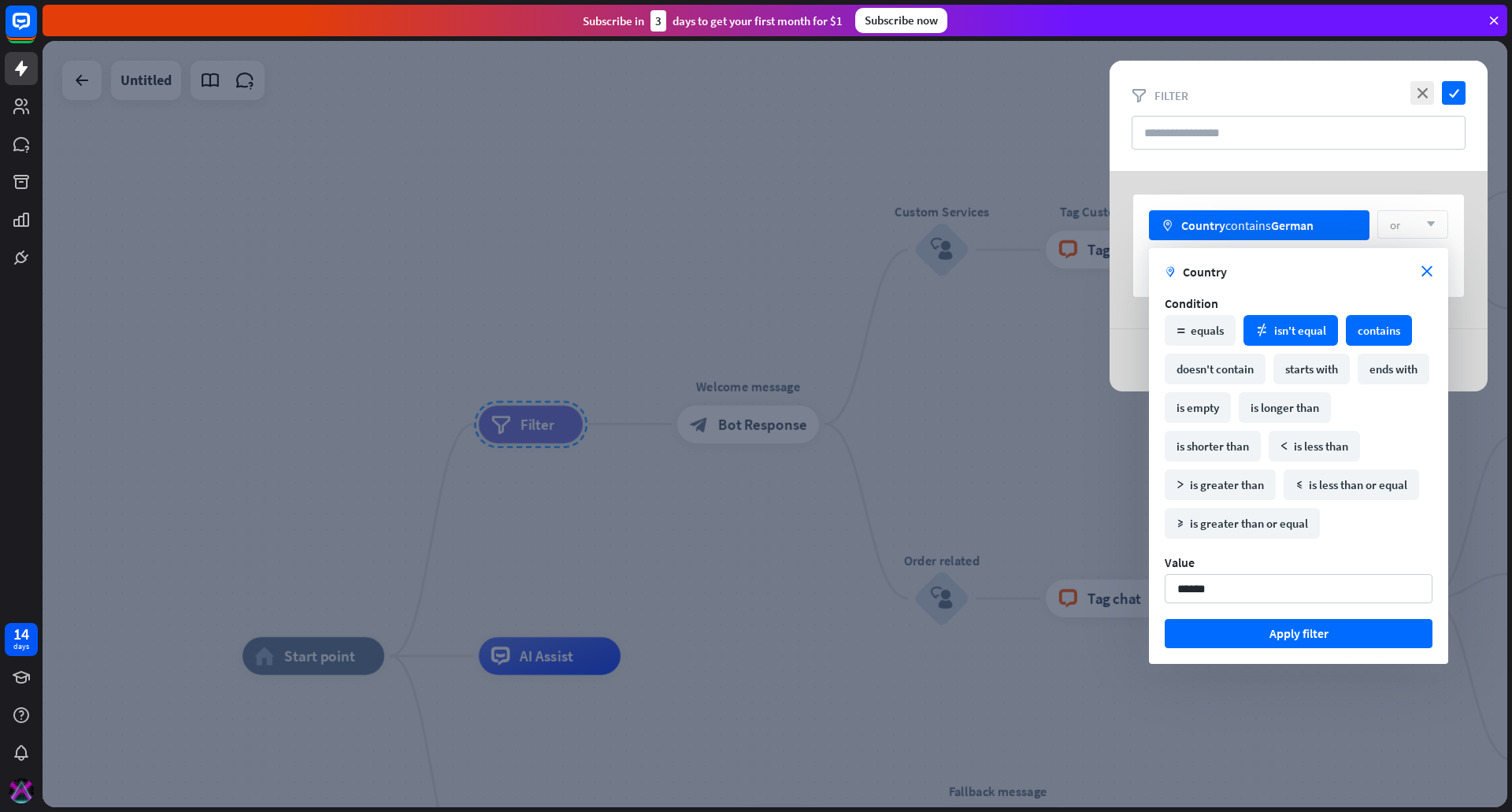
click at [1317, 317] on div "math_not_equal isn't equal" at bounding box center [1291, 330] width 95 height 31
drag, startPoint x: 1206, startPoint y: 585, endPoint x: 1058, endPoint y: 587, distance: 148.0
click at [1058, 588] on body "14 days close Product Help First steps Get started with ChatBot Help Center Fol…" at bounding box center [756, 406] width 1512 height 812
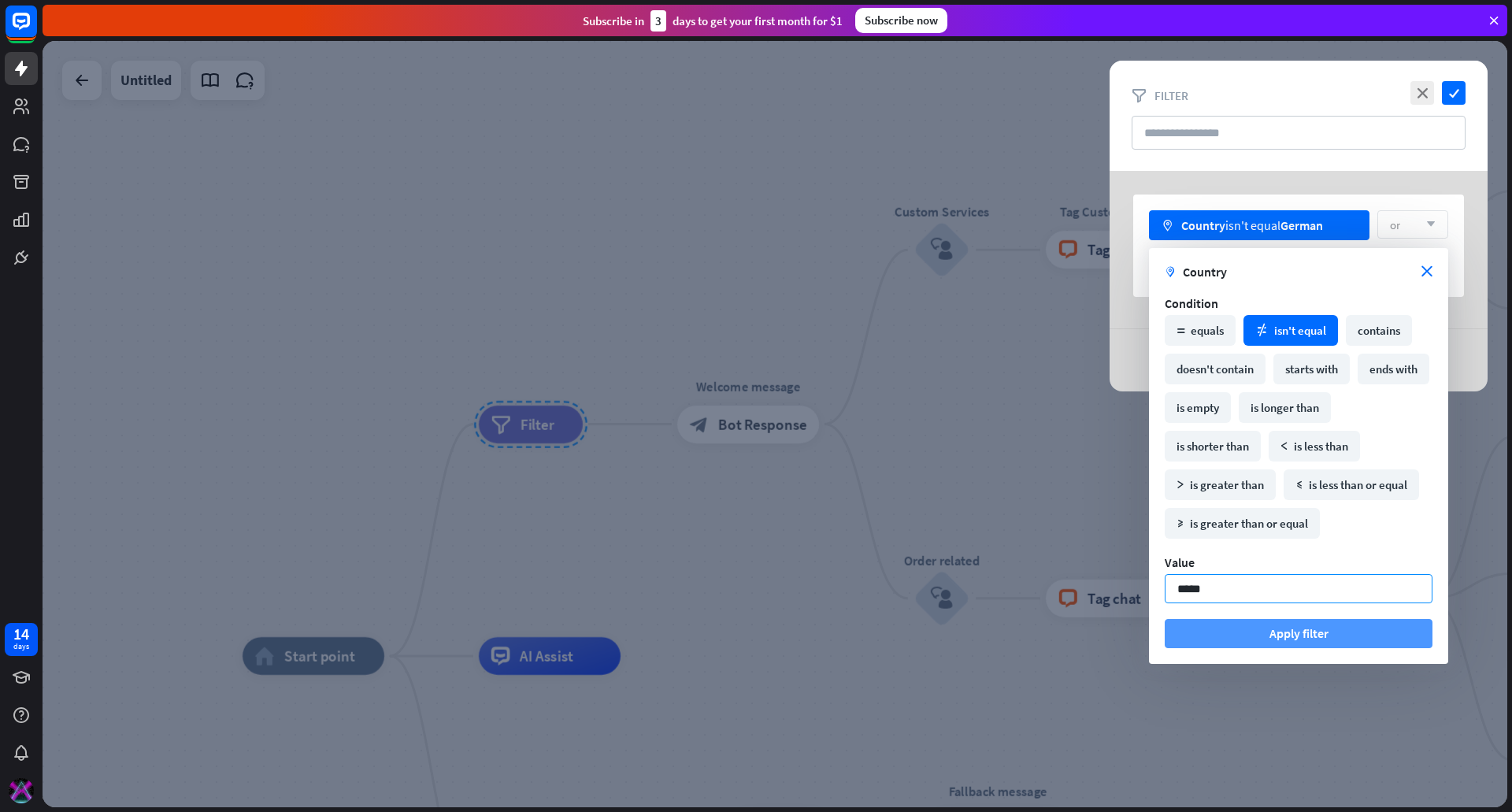
type input "*****"
click at [1210, 632] on button "Apply filter" at bounding box center [1298, 633] width 268 height 29
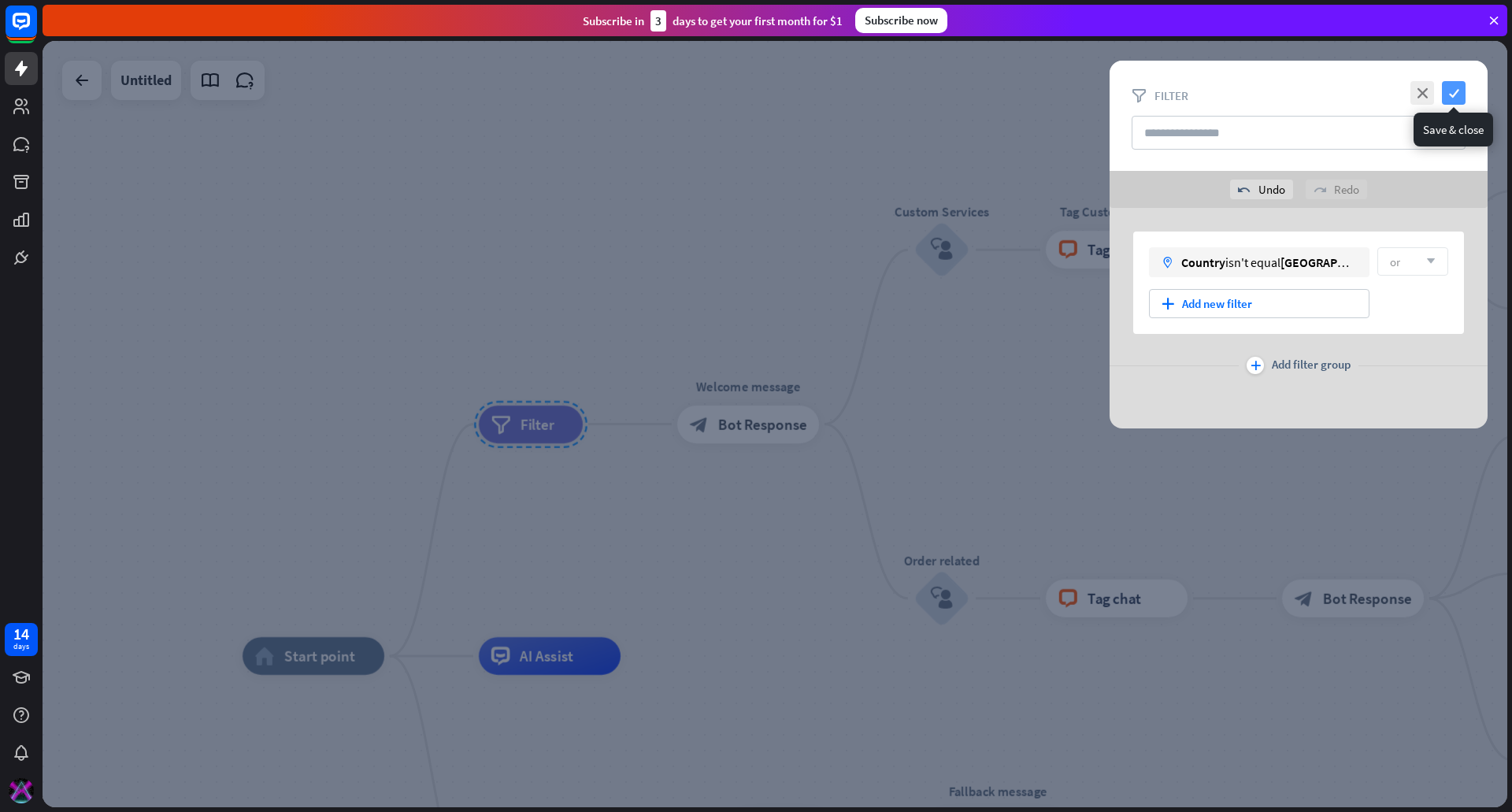
click at [1445, 83] on icon "check" at bounding box center [1453, 92] width 24 height 24
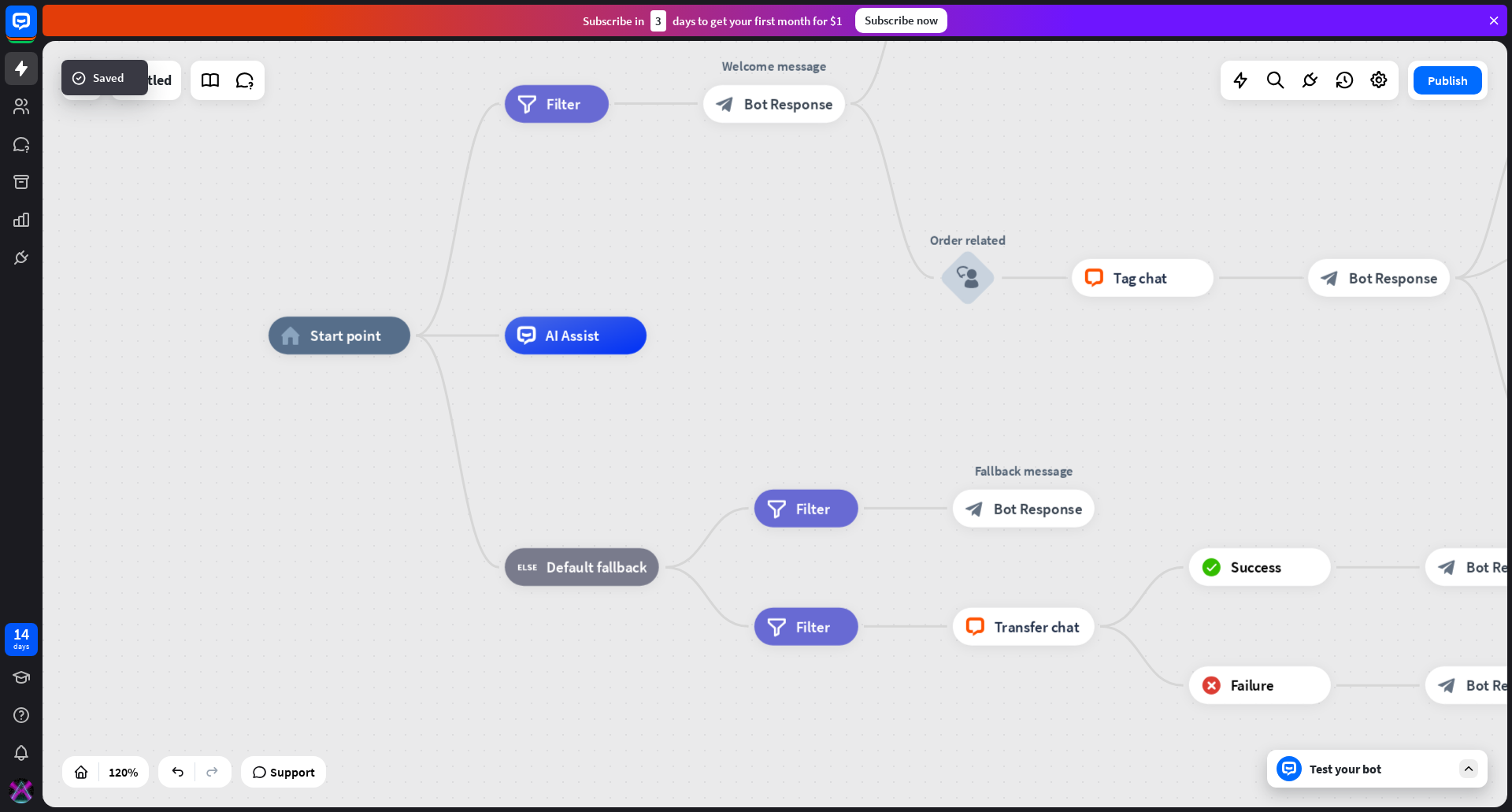
drag, startPoint x: 727, startPoint y: 556, endPoint x: 741, endPoint y: 166, distance: 390.3
click at [741, 166] on div "home_2 Start point filter Filter Welcome message block_bot_response Bot Respons…" at bounding box center [774, 424] width 1465 height 766
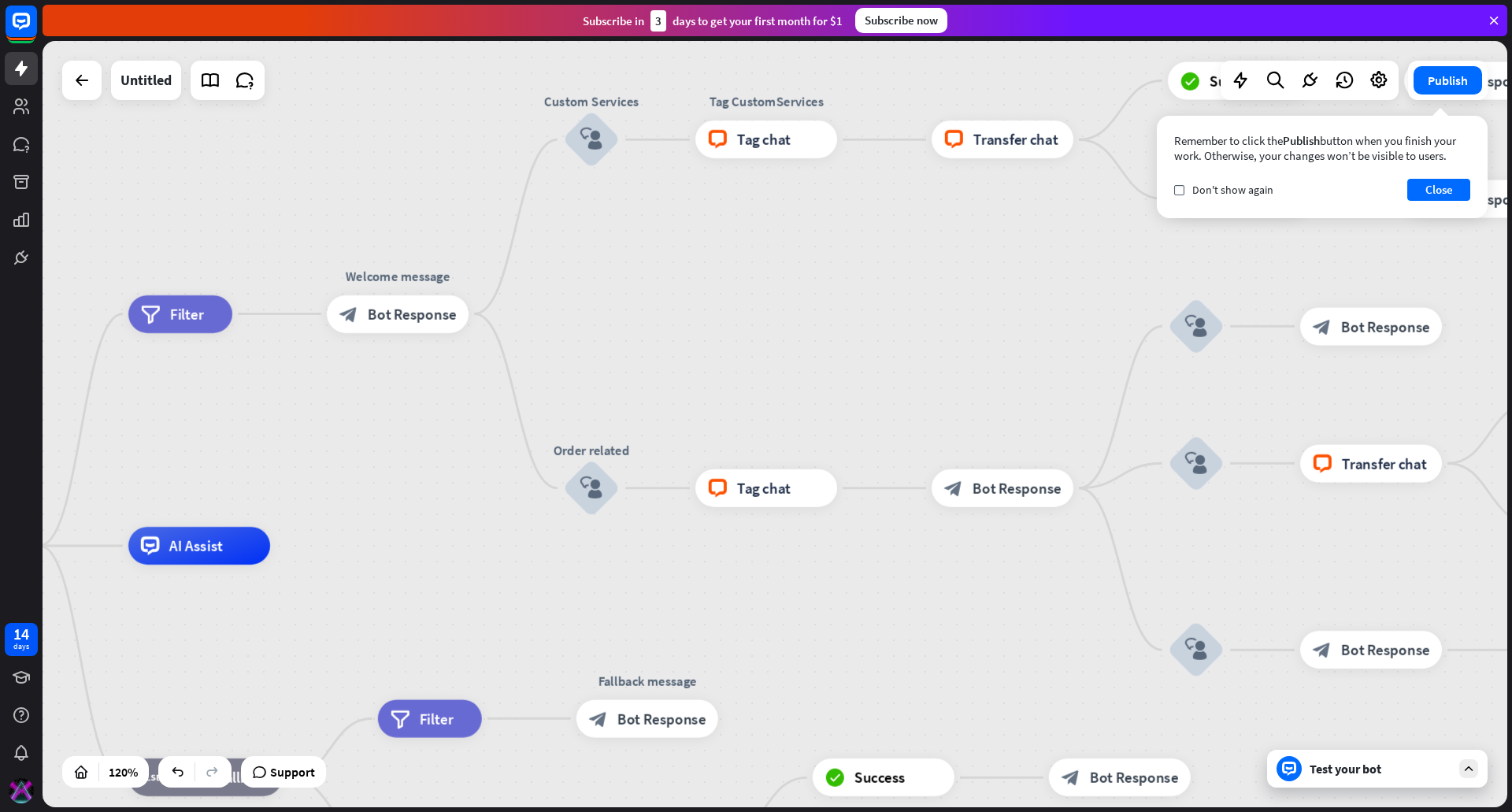
drag, startPoint x: 864, startPoint y: 303, endPoint x: 500, endPoint y: 583, distance: 459.2
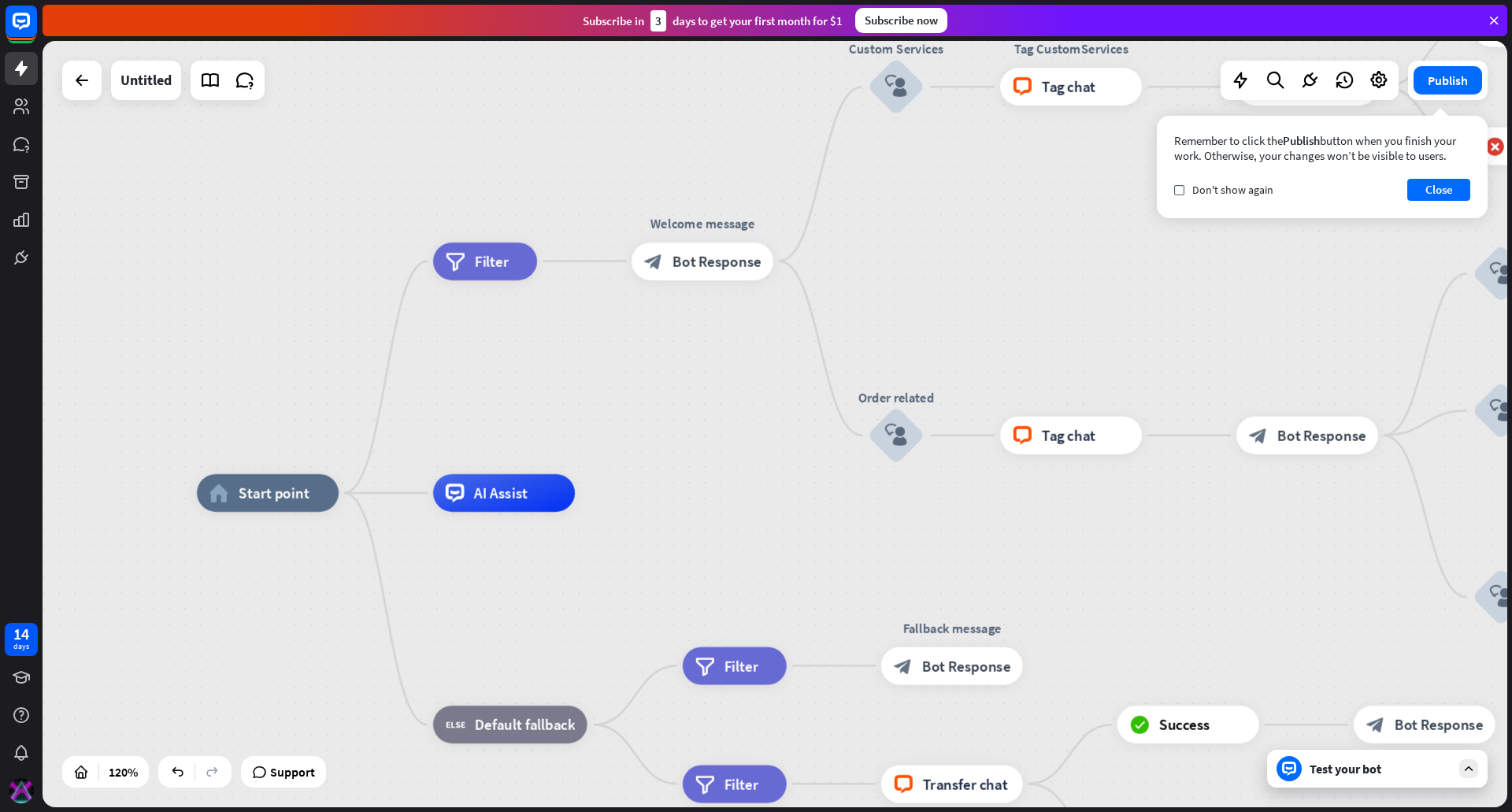
drag, startPoint x: 1010, startPoint y: 273, endPoint x: 1315, endPoint y: 217, distance: 310.1
click at [1321, 217] on div "home_2 Start point filter Filter Welcome message block_bot_response Bot Respons…" at bounding box center [774, 424] width 1465 height 766
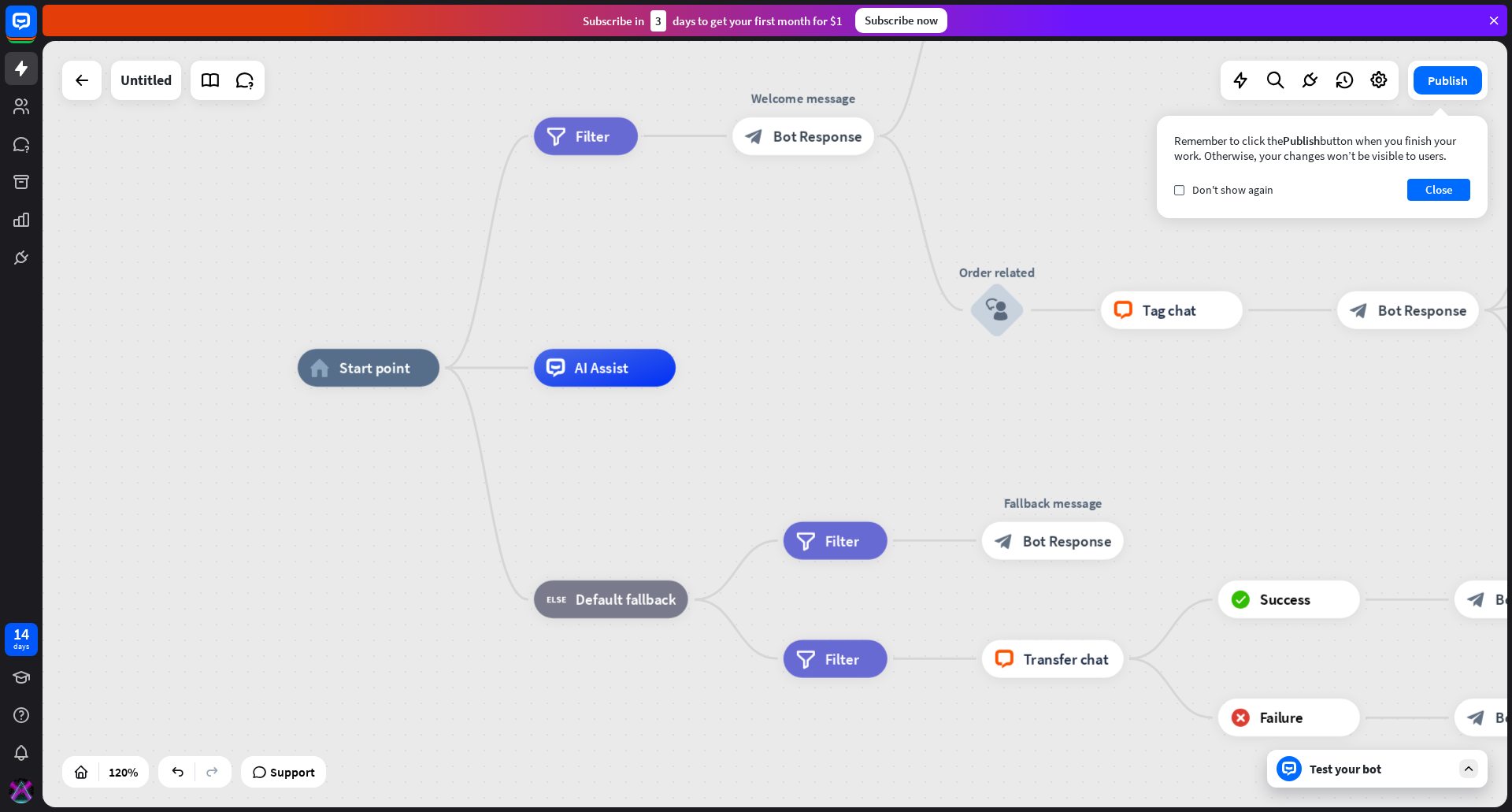
drag, startPoint x: 1087, startPoint y: 292, endPoint x: 1183, endPoint y: 169, distance: 156.0
click at [1183, 169] on div "home_2 Start point filter Filter Welcome message block_bot_response Bot Respons…" at bounding box center [774, 424] width 1465 height 766
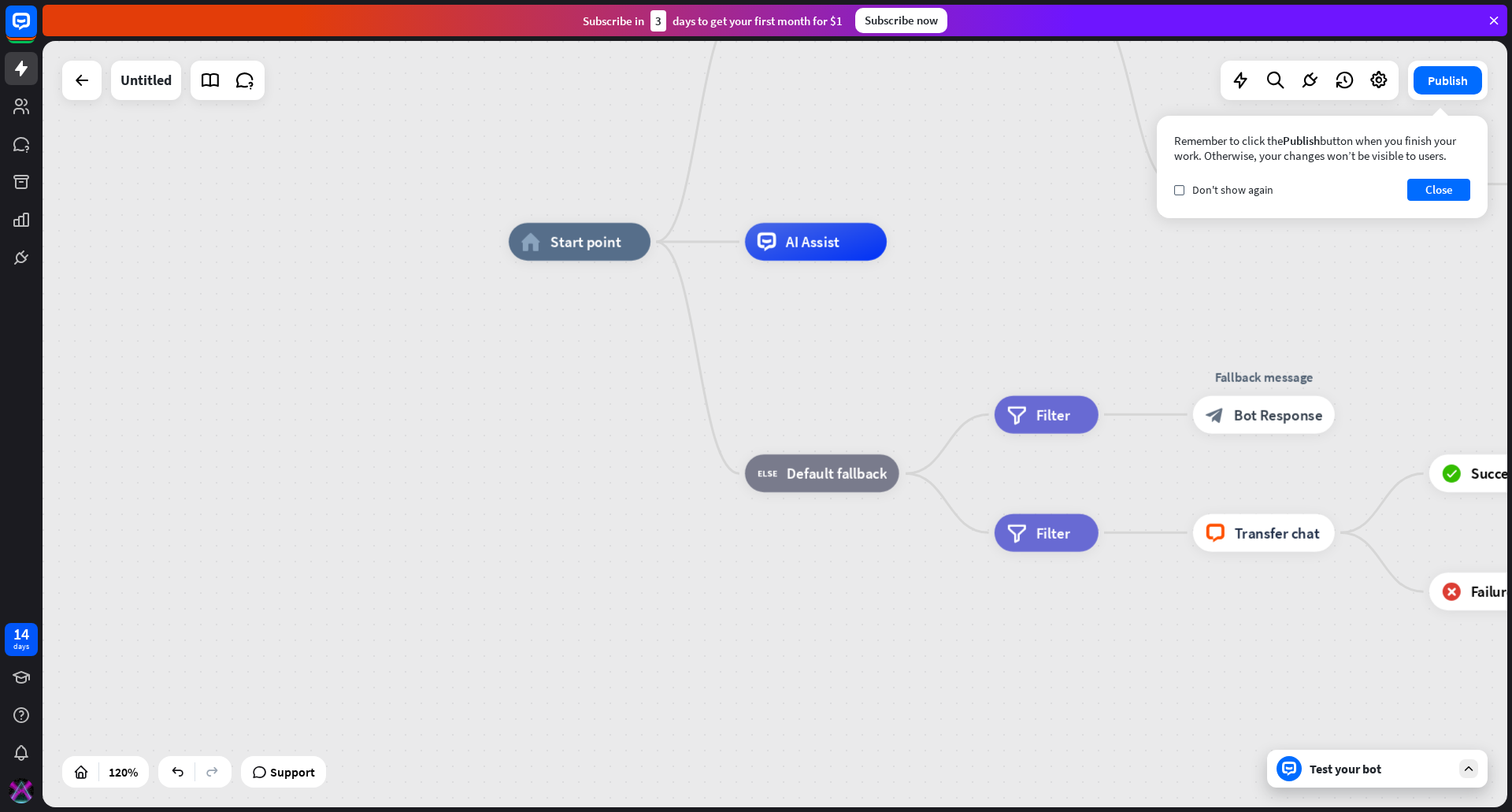
drag, startPoint x: 756, startPoint y: 442, endPoint x: 964, endPoint y: 318, distance: 242.2
click at [964, 318] on div "home_2 Start point filter Filter Welcome message block_bot_response Bot Respons…" at bounding box center [1387, 702] width 1758 height 920
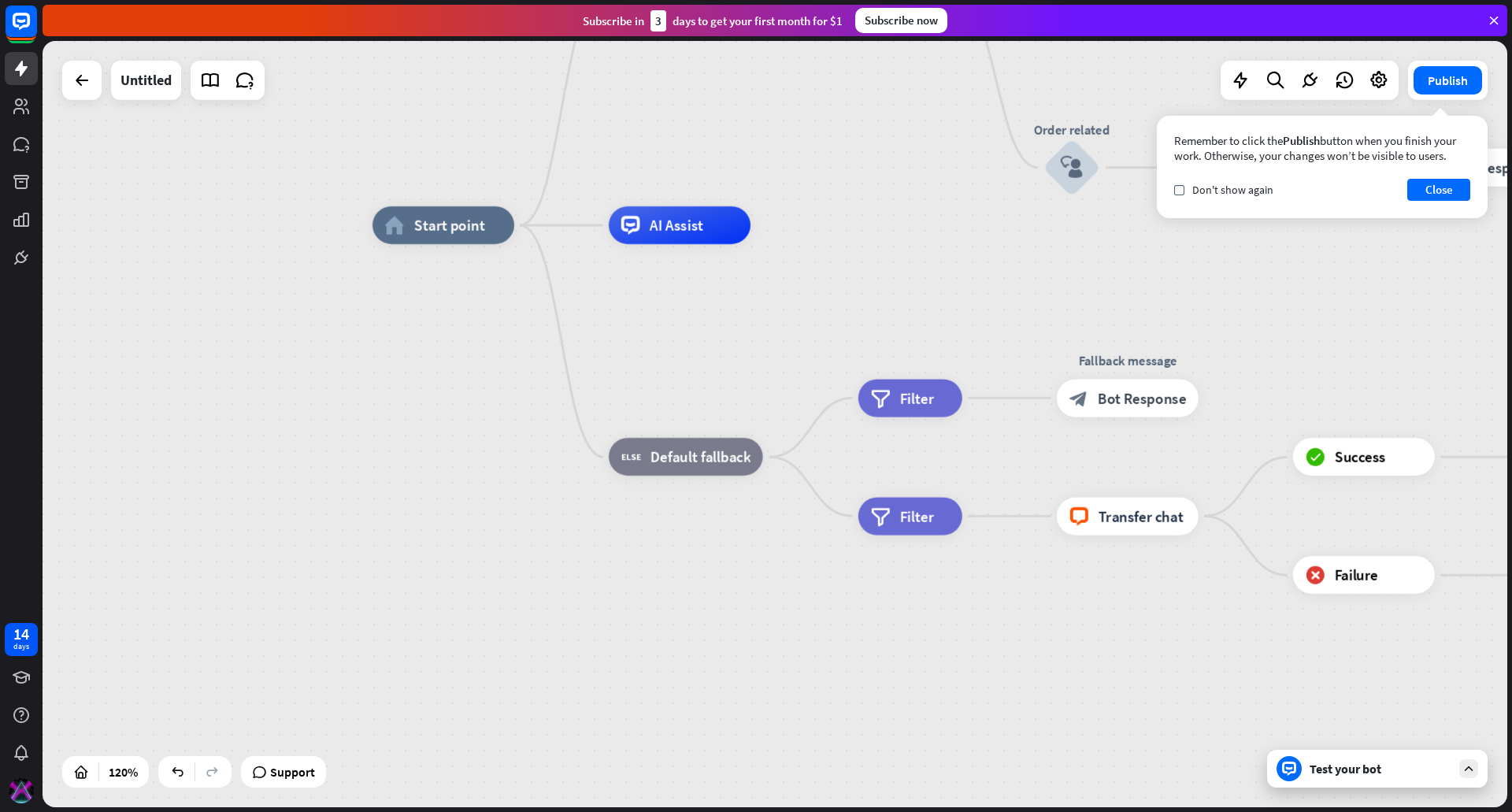
drag, startPoint x: 937, startPoint y: 305, endPoint x: 836, endPoint y: 302, distance: 101.0
click at [836, 302] on div "home_2 Start point filter Filter Welcome message block_bot_response Bot Respons…" at bounding box center [1250, 686] width 1758 height 920
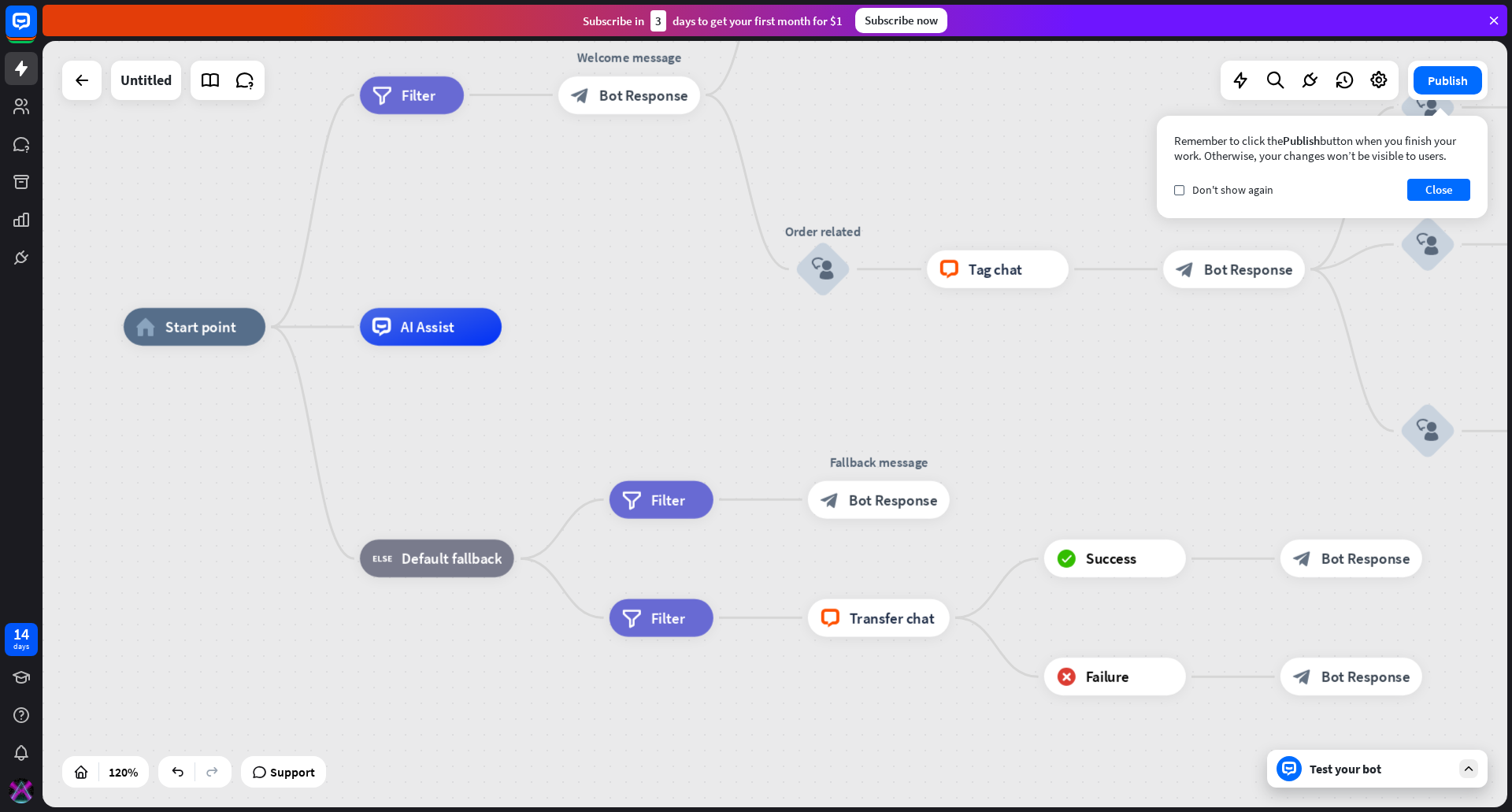
drag, startPoint x: 899, startPoint y: 248, endPoint x: 641, endPoint y: 290, distance: 261.4
click at [641, 290] on div "home_2 Start point filter Filter Welcome message block_bot_response Bot Respons…" at bounding box center [774, 424] width 1465 height 766
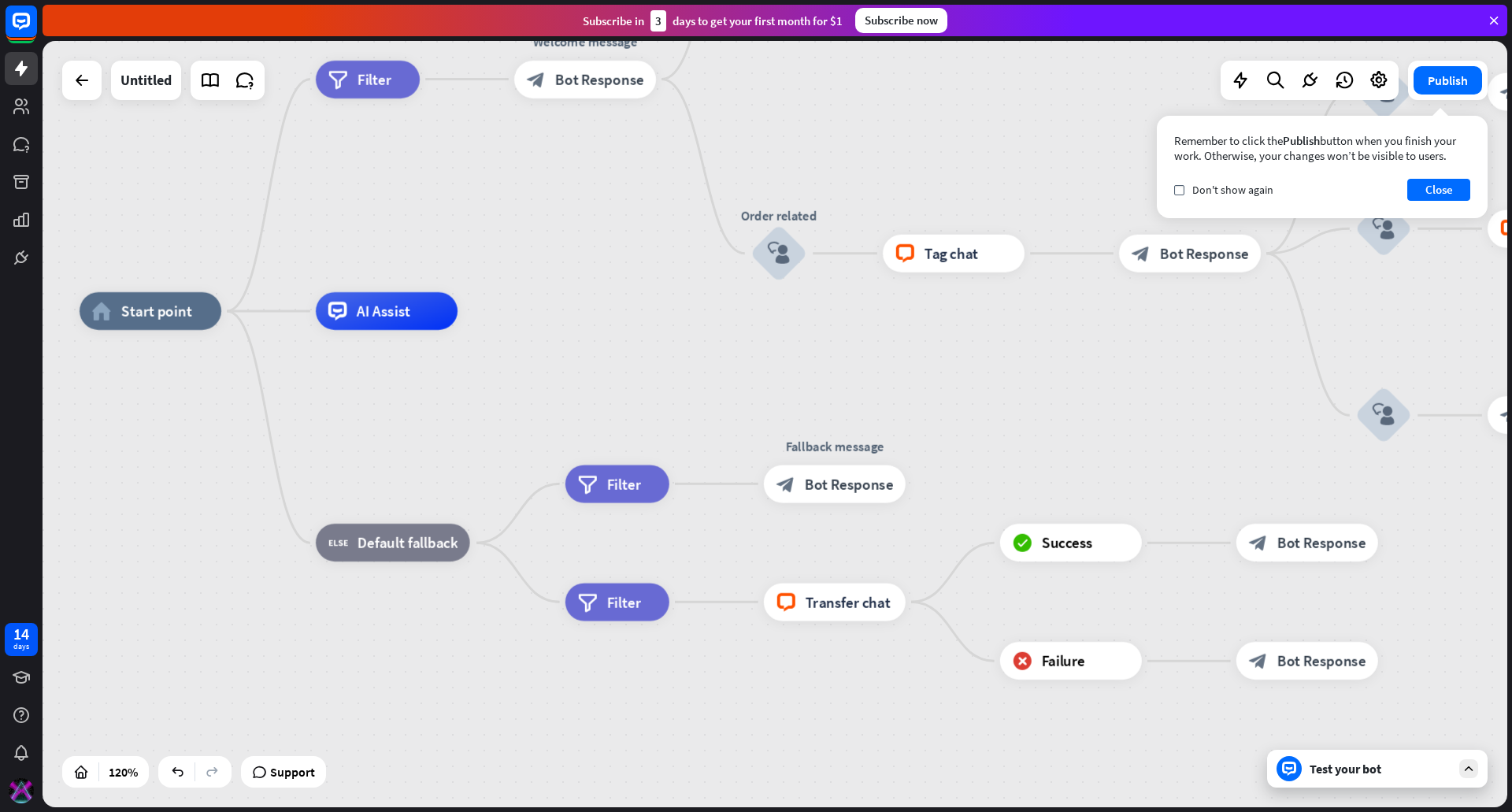
drag, startPoint x: 1272, startPoint y: 412, endPoint x: 858, endPoint y: 370, distance: 416.1
click at [1228, 396] on div "home_2 Start point filter Filter Welcome message block_bot_response Bot Respons…" at bounding box center [958, 771] width 1758 height 920
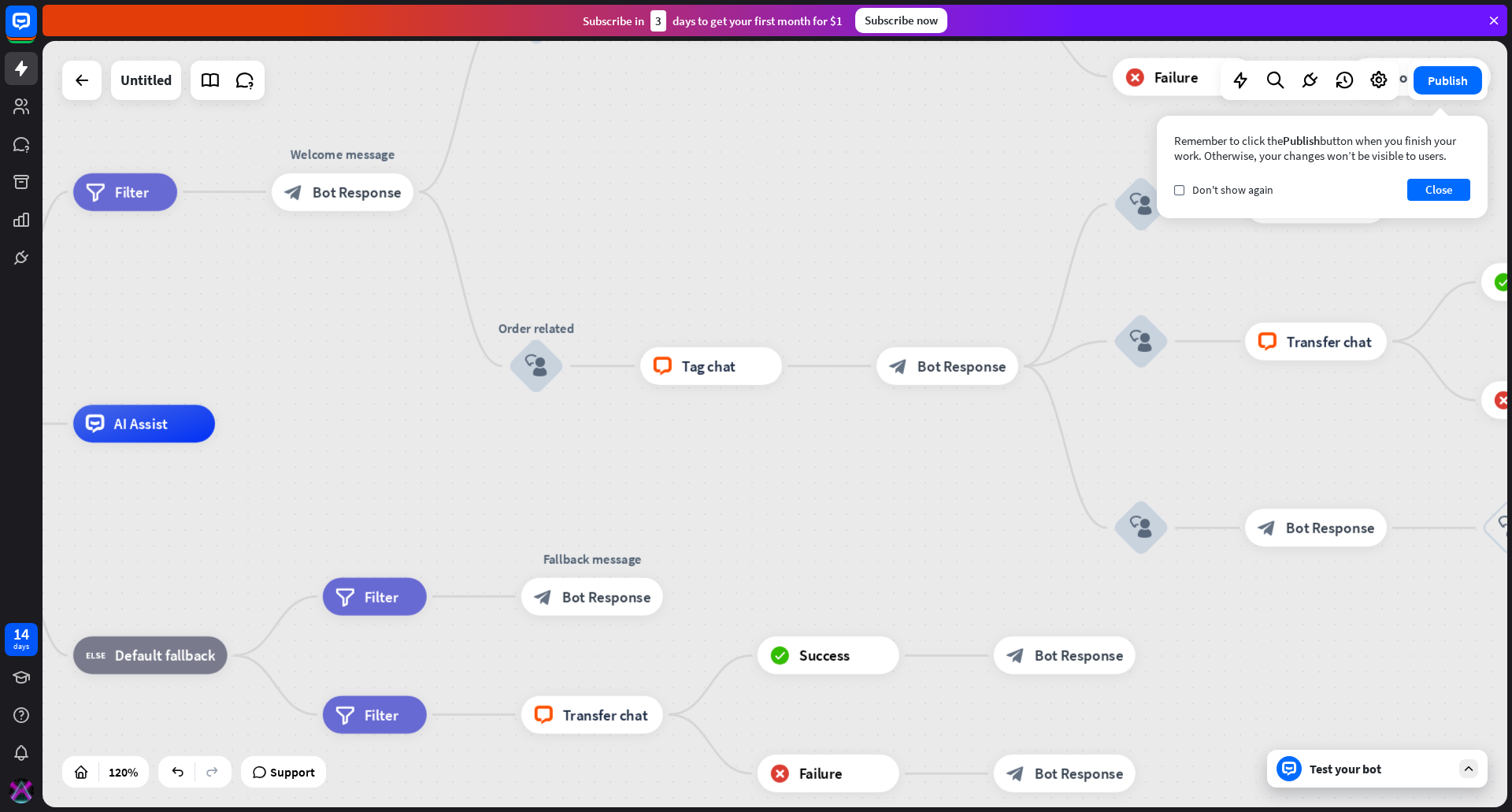
drag, startPoint x: 749, startPoint y: 406, endPoint x: 330, endPoint y: 462, distance: 422.7
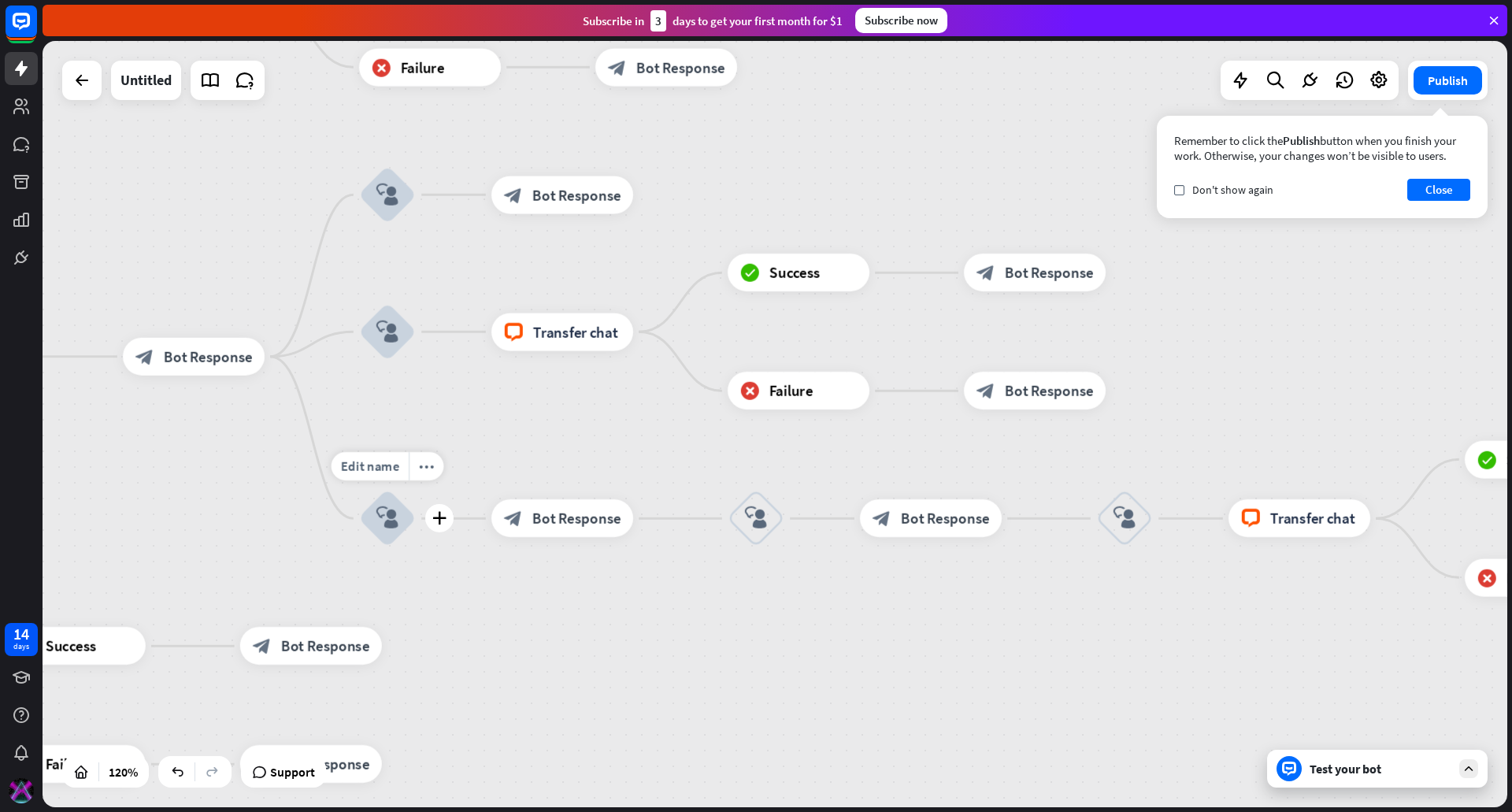
drag, startPoint x: 1153, startPoint y: 504, endPoint x: 318, endPoint y: 512, distance: 835.0
click at [359, 512] on div "Edit name more_horiz plus block_user_input" at bounding box center [387, 518] width 57 height 57
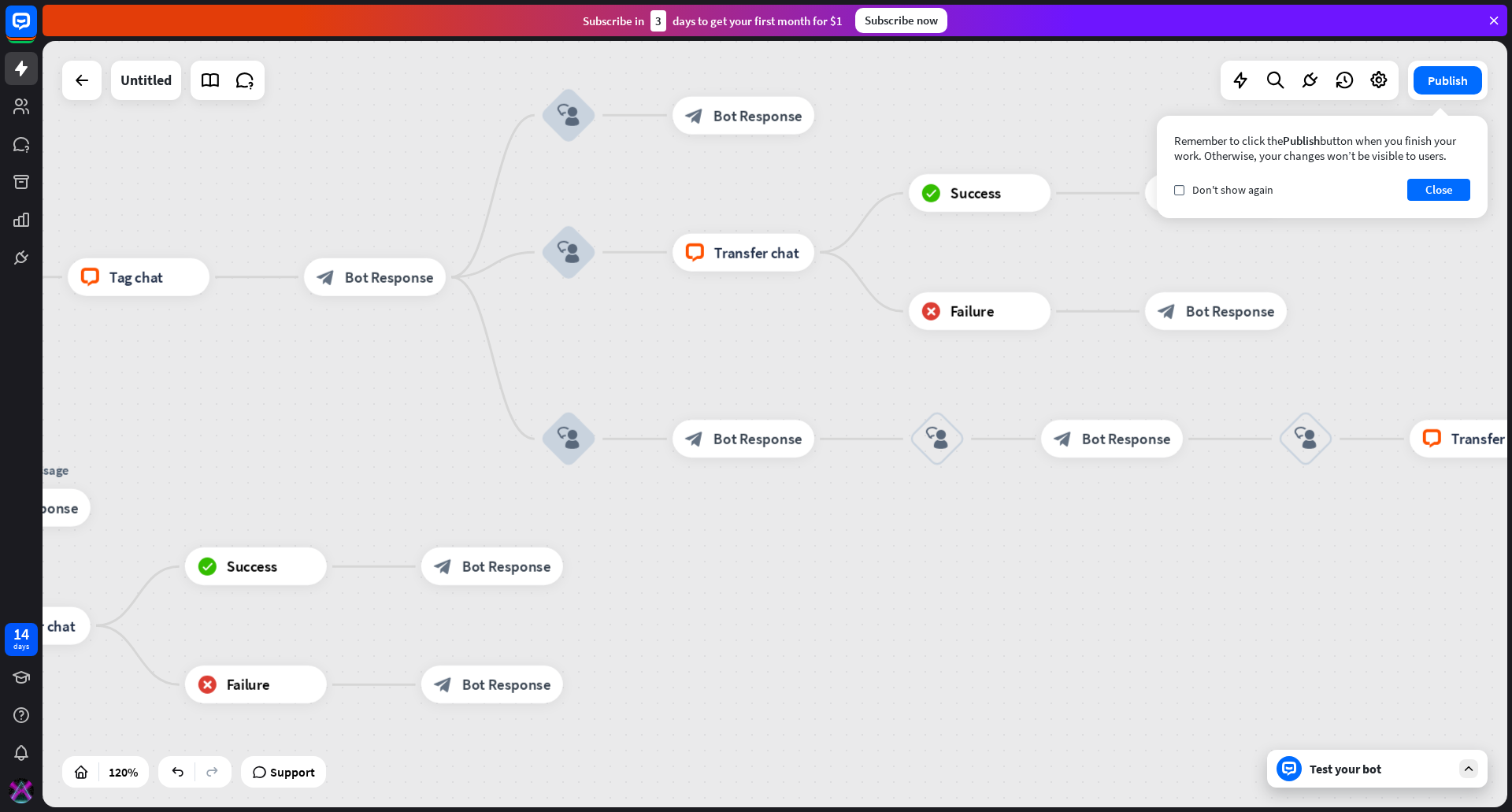
drag, startPoint x: 1331, startPoint y: 379, endPoint x: 1612, endPoint y: 290, distance: 294.8
click at [1511, 290] on html "14 days close Product Help First steps Get started with ChatBot Help Center Fol…" at bounding box center [756, 406] width 1512 height 812
drag, startPoint x: 818, startPoint y: 605, endPoint x: 1508, endPoint y: 490, distance: 699.5
click at [1511, 495] on html "14 days close Product Help First steps Get started with ChatBot Help Center Fol…" at bounding box center [756, 406] width 1512 height 812
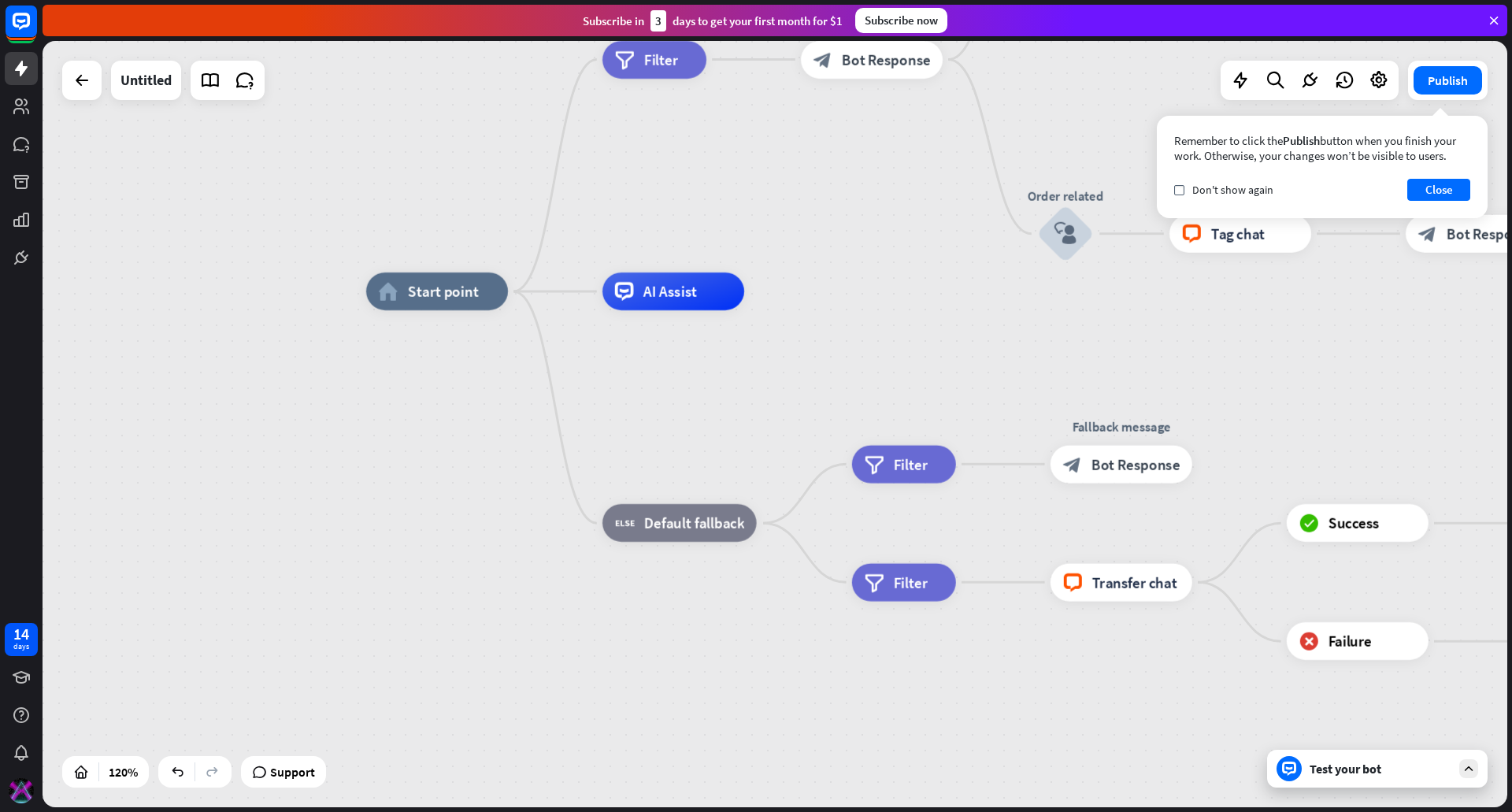
drag, startPoint x: 474, startPoint y: 324, endPoint x: 873, endPoint y: 390, distance: 404.4
click at [873, 390] on div "home_2 Start point filter Filter Welcome message block_bot_response Bot Respons…" at bounding box center [1244, 751] width 1758 height 920
click at [778, 523] on icon "plus" at bounding box center [780, 523] width 14 height 13
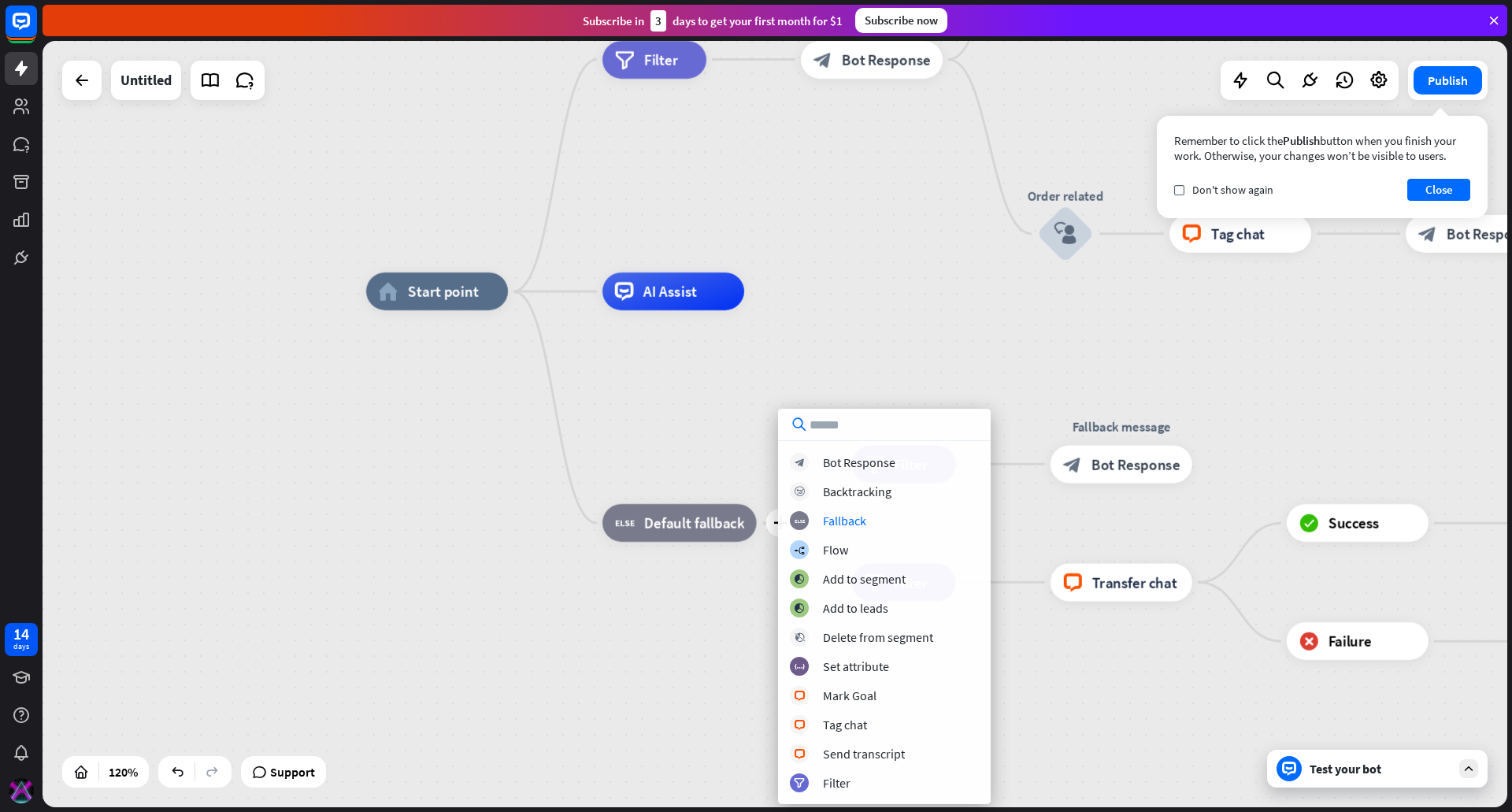
click at [899, 248] on div "home_2 Start point filter Filter Welcome message block_bot_response Bot Respons…" at bounding box center [774, 424] width 1465 height 766
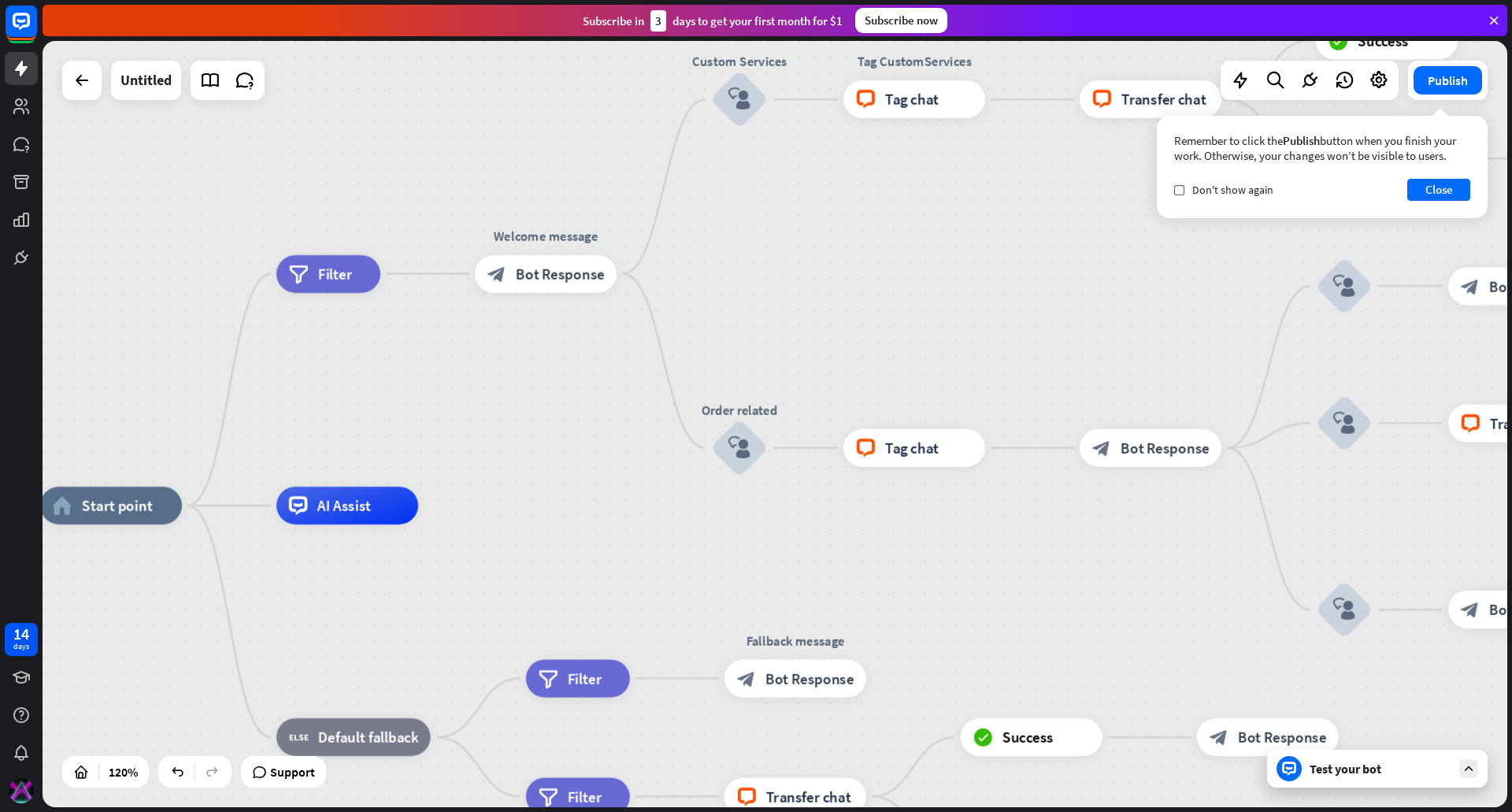
drag, startPoint x: 916, startPoint y: 211, endPoint x: 587, endPoint y: 430, distance: 395.2
click at [587, 430] on div "home_2 Start point filter Filter Welcome message block_bot_response Bot Respons…" at bounding box center [774, 424] width 1465 height 766
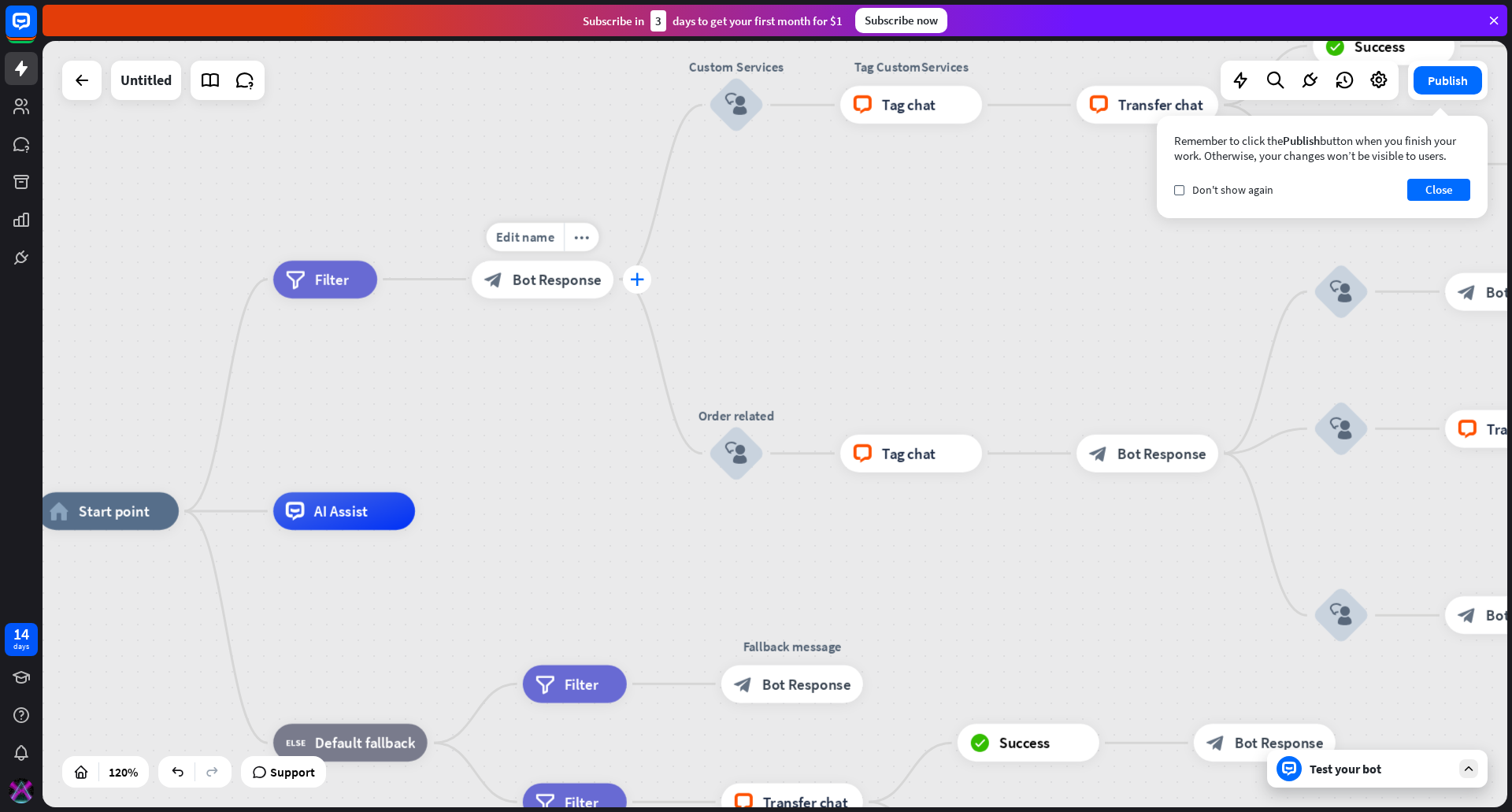
click at [631, 278] on icon "plus" at bounding box center [637, 279] width 14 height 13
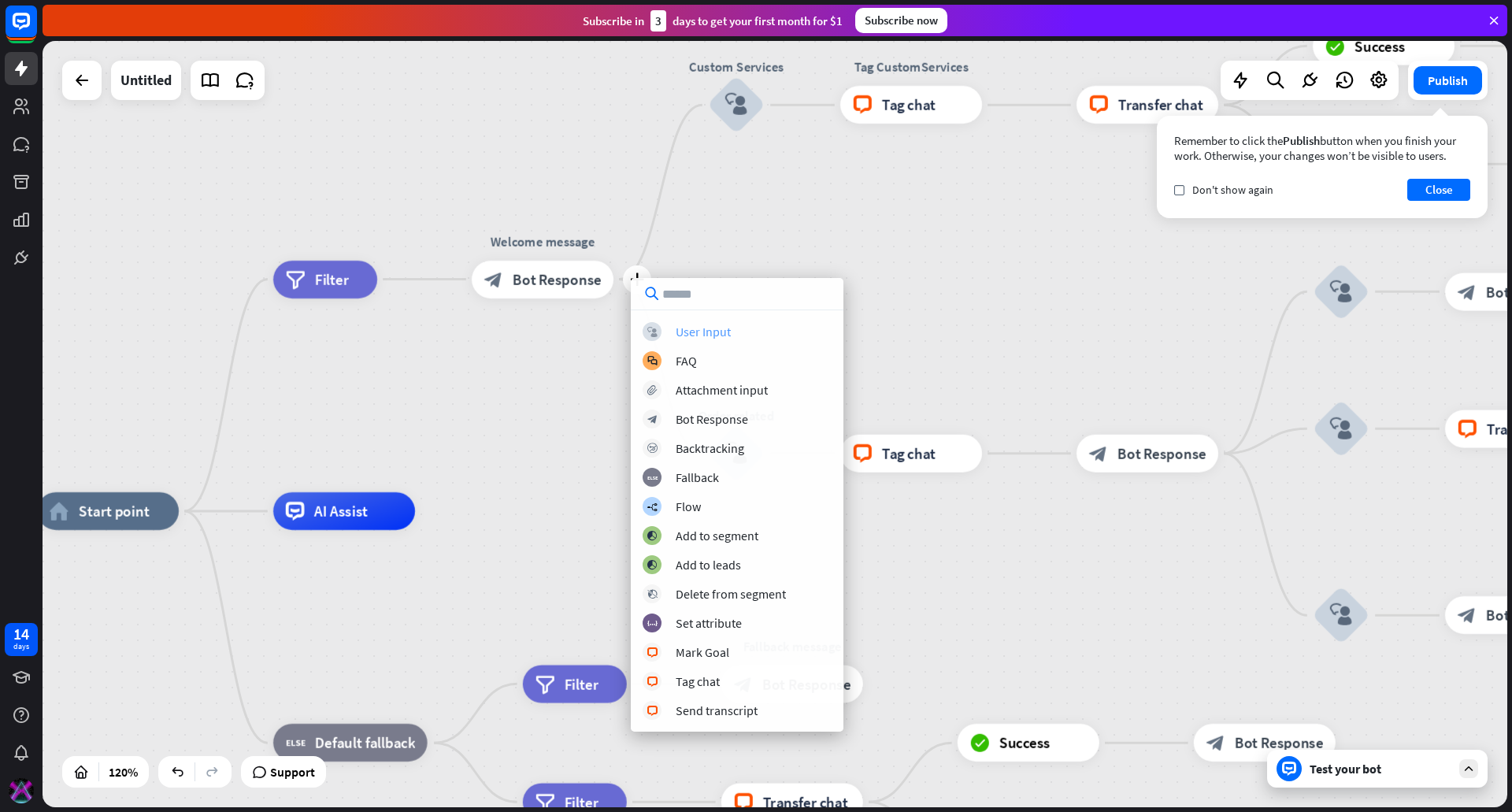
click at [720, 330] on div "User Input" at bounding box center [703, 332] width 55 height 16
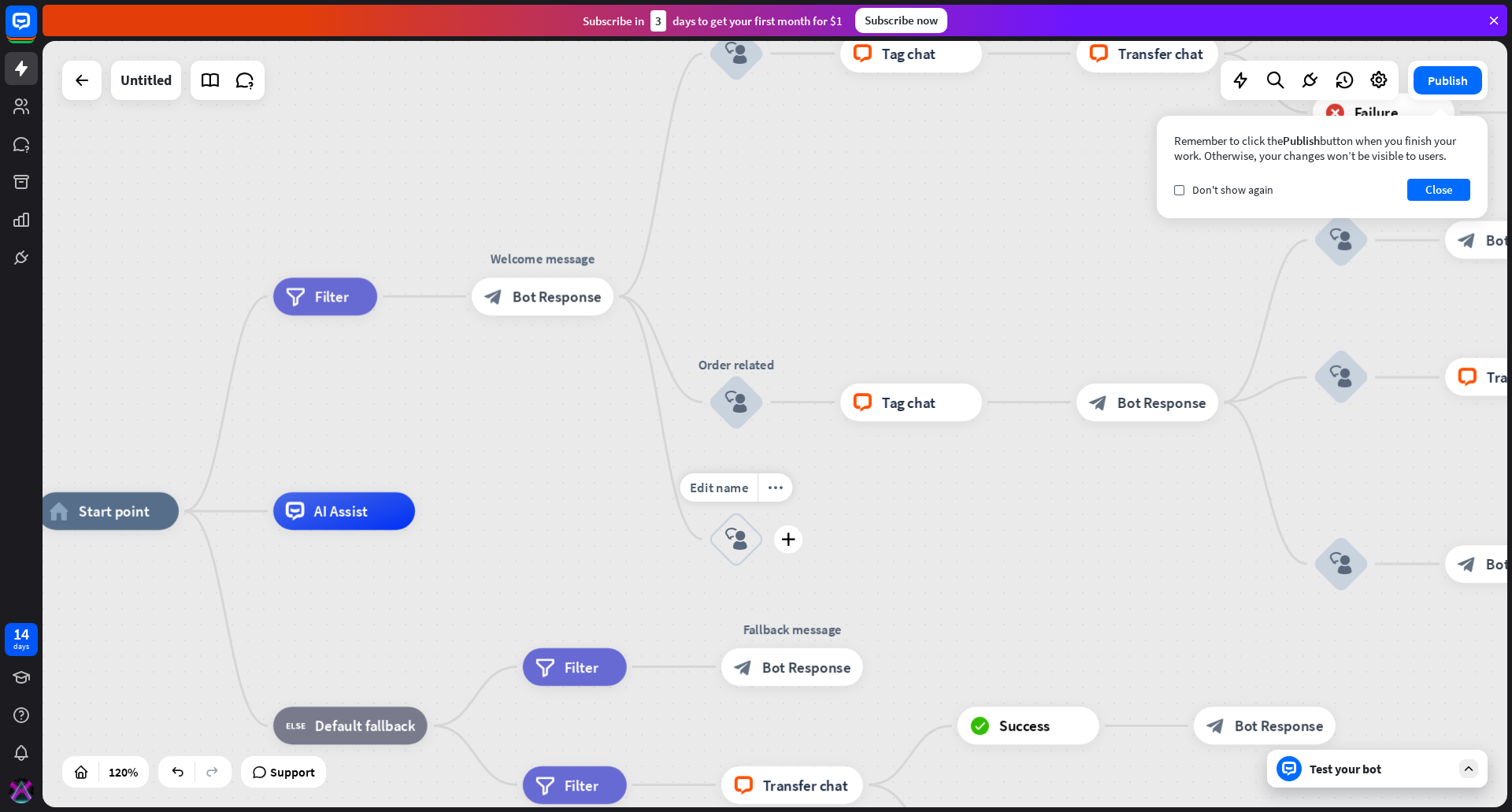
click at [738, 539] on icon "block_user_input" at bounding box center [737, 539] width 23 height 23
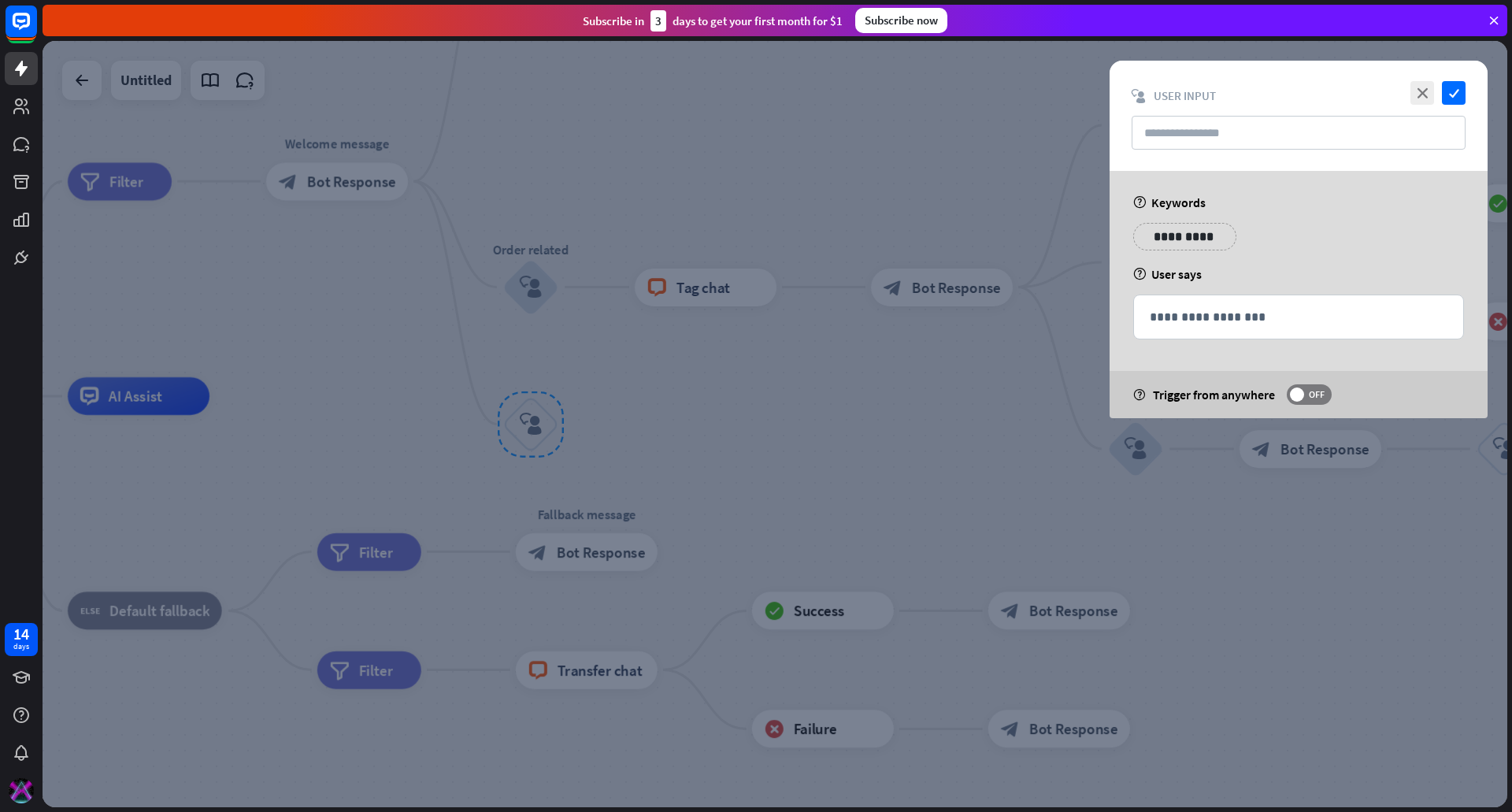
click at [1204, 234] on p "**********" at bounding box center [1185, 236] width 80 height 19
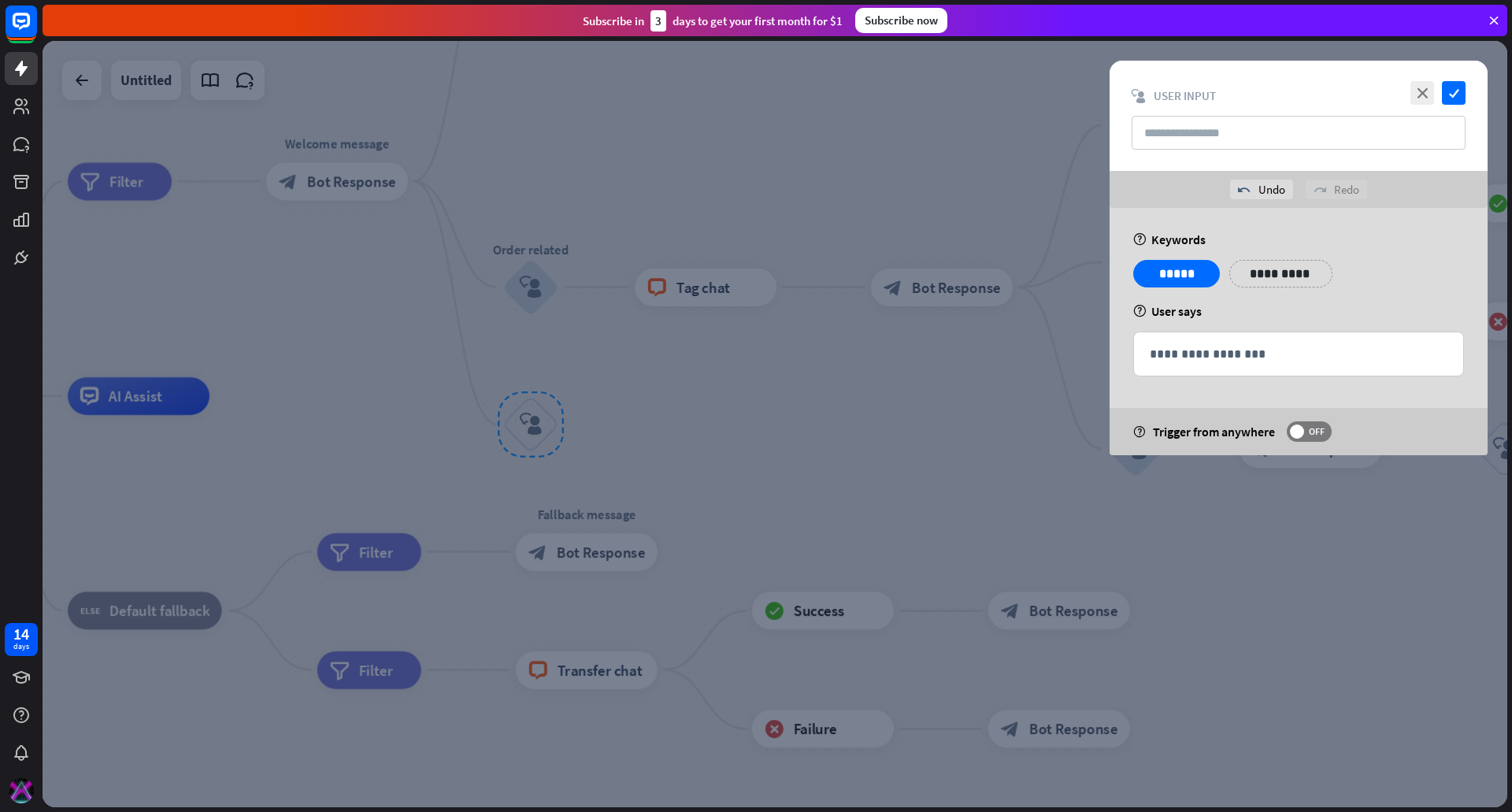
click at [1255, 231] on div "**********" at bounding box center [1298, 332] width 378 height 248
click at [1258, 265] on p "**********" at bounding box center [1280, 274] width 80 height 19
click at [1303, 431] on span at bounding box center [1297, 432] width 14 height 14
click at [1415, 98] on icon "close" at bounding box center [1422, 92] width 24 height 24
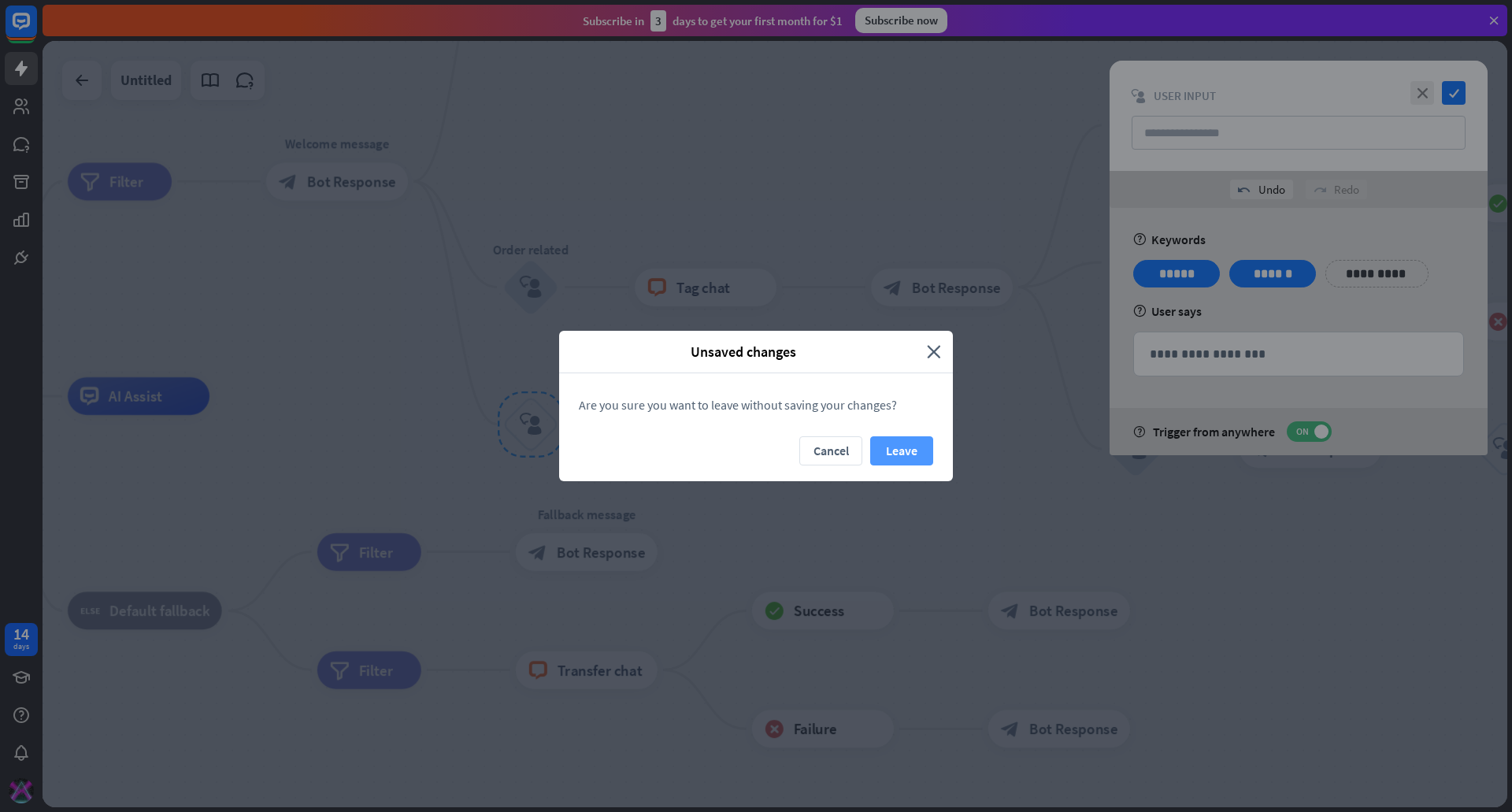
click at [898, 448] on button "Leave" at bounding box center [902, 450] width 63 height 29
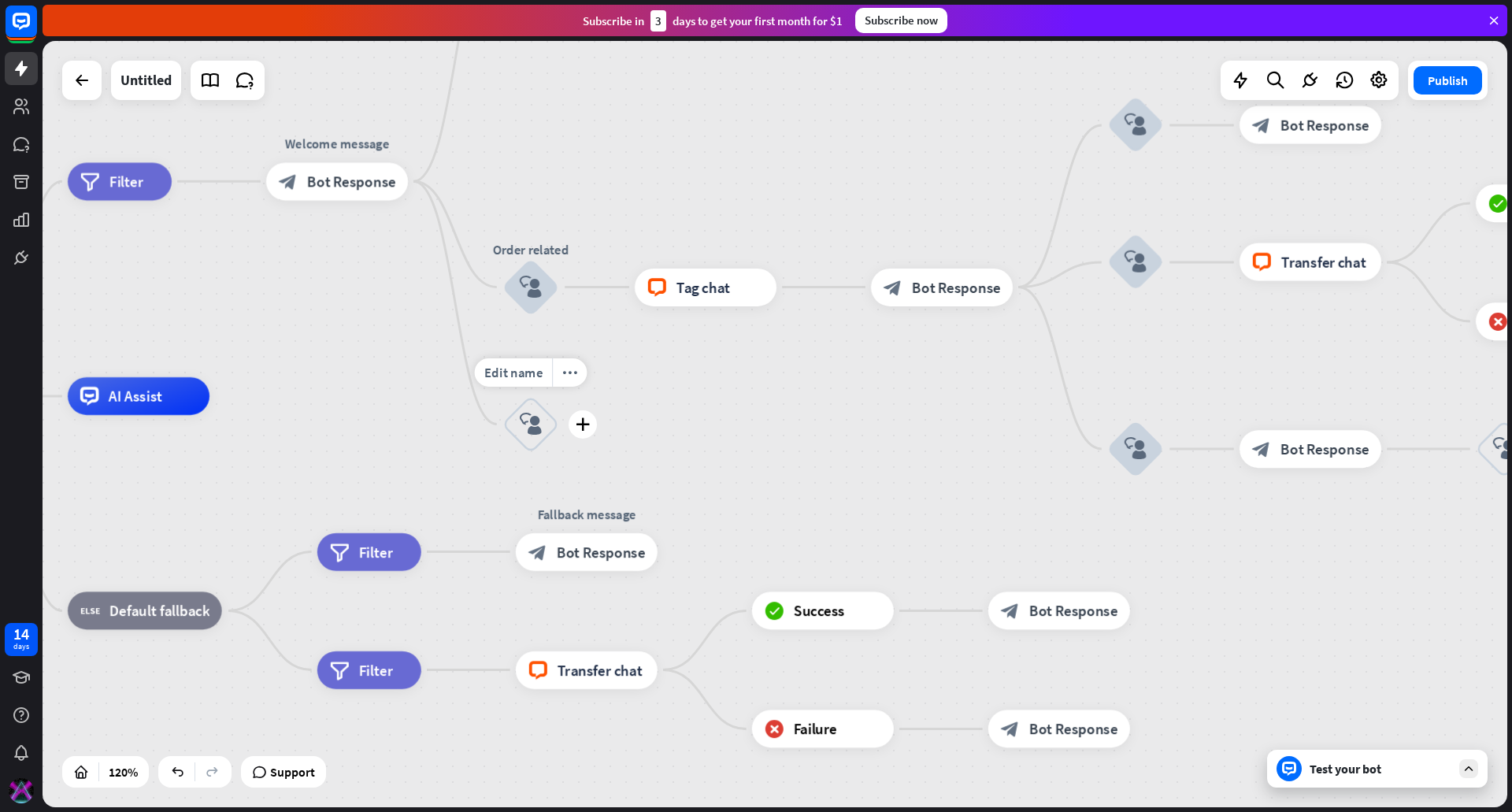
click at [538, 423] on icon "block_user_input" at bounding box center [531, 424] width 23 height 23
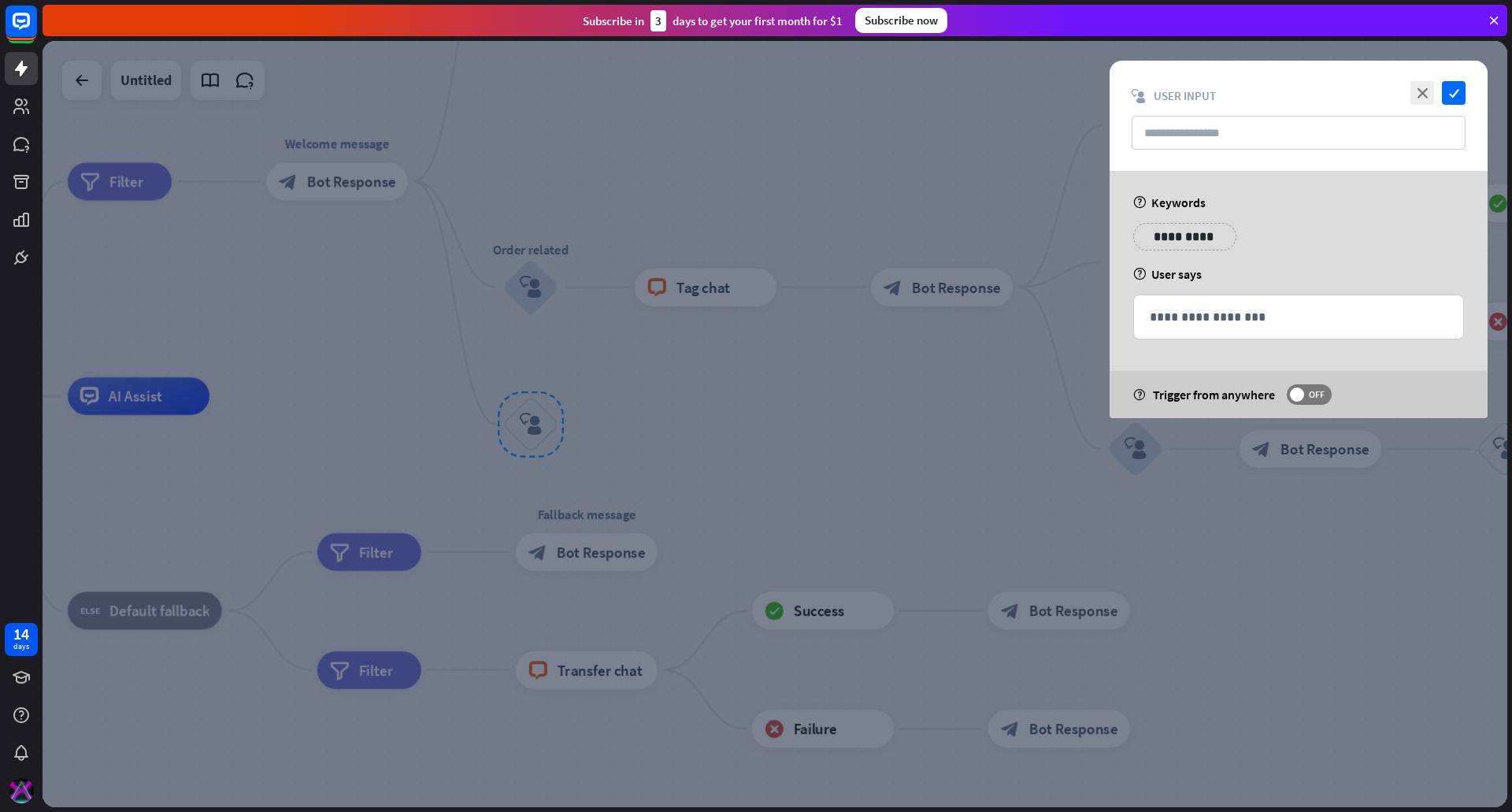
click at [582, 377] on div at bounding box center [774, 424] width 1465 height 766
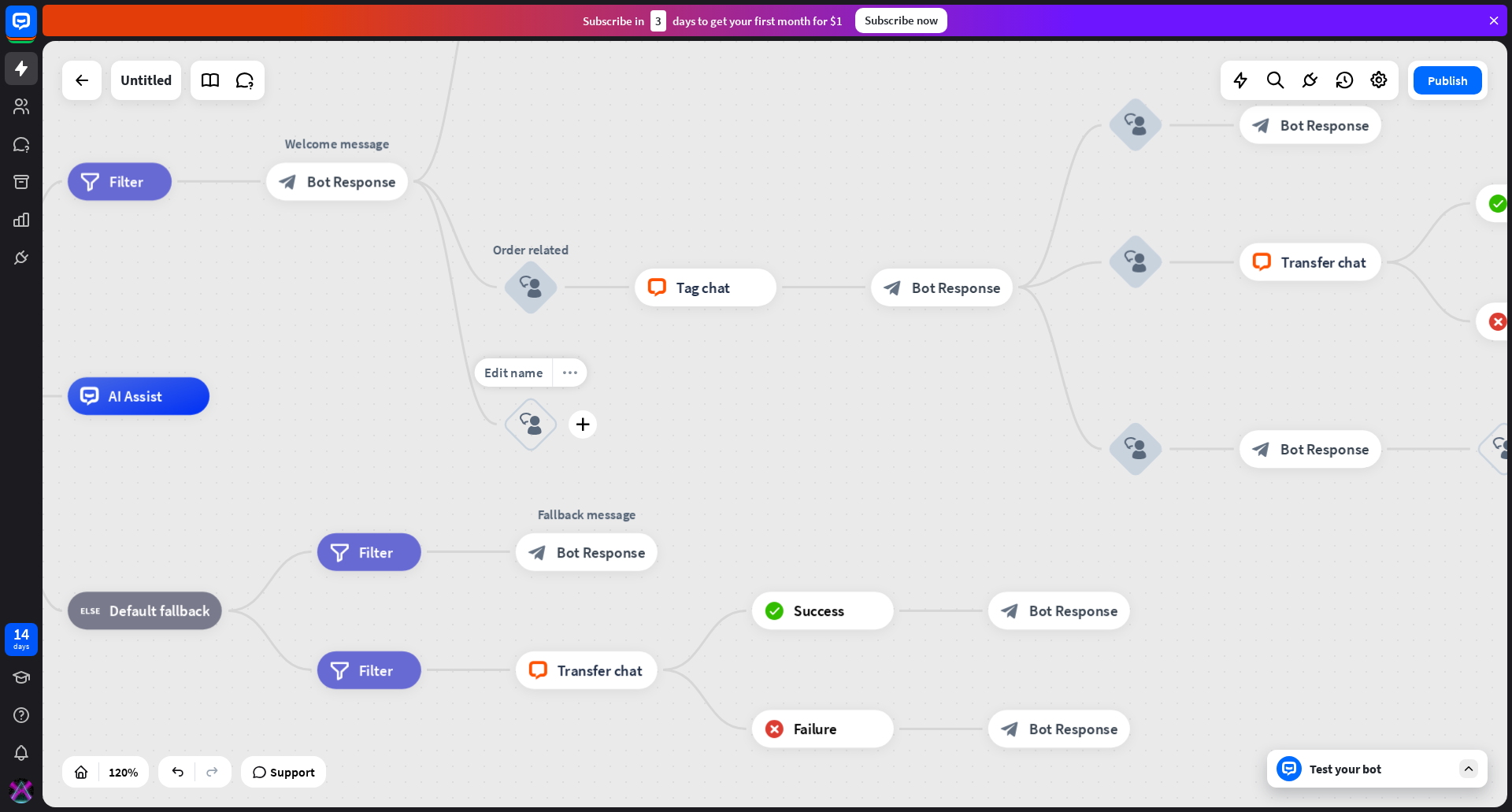
click at [578, 371] on div "more_horiz" at bounding box center [569, 372] width 34 height 28
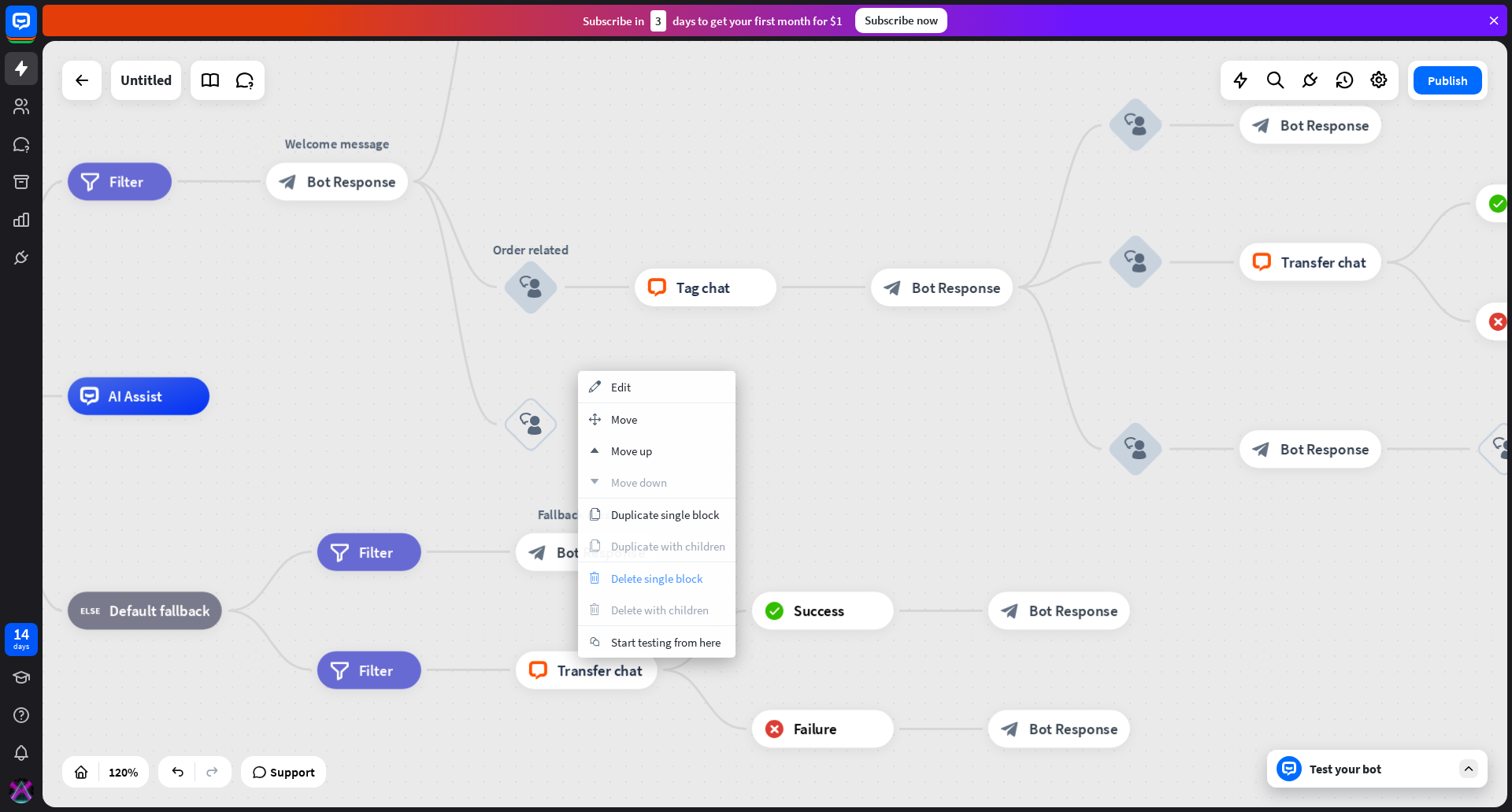
click at [666, 578] on span "Delete single block" at bounding box center [656, 578] width 91 height 15
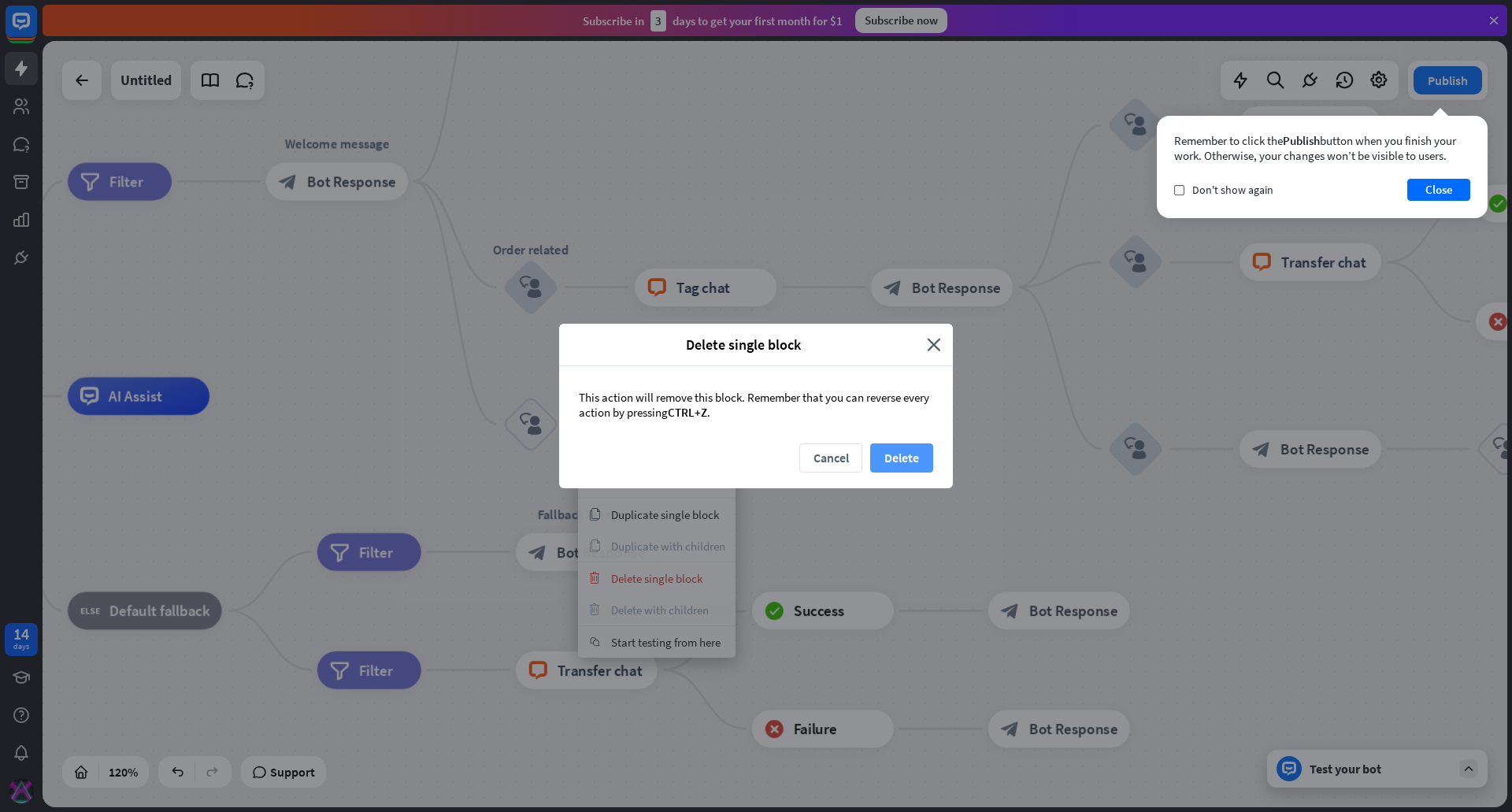
click at [890, 458] on button "Delete" at bounding box center [902, 457] width 63 height 29
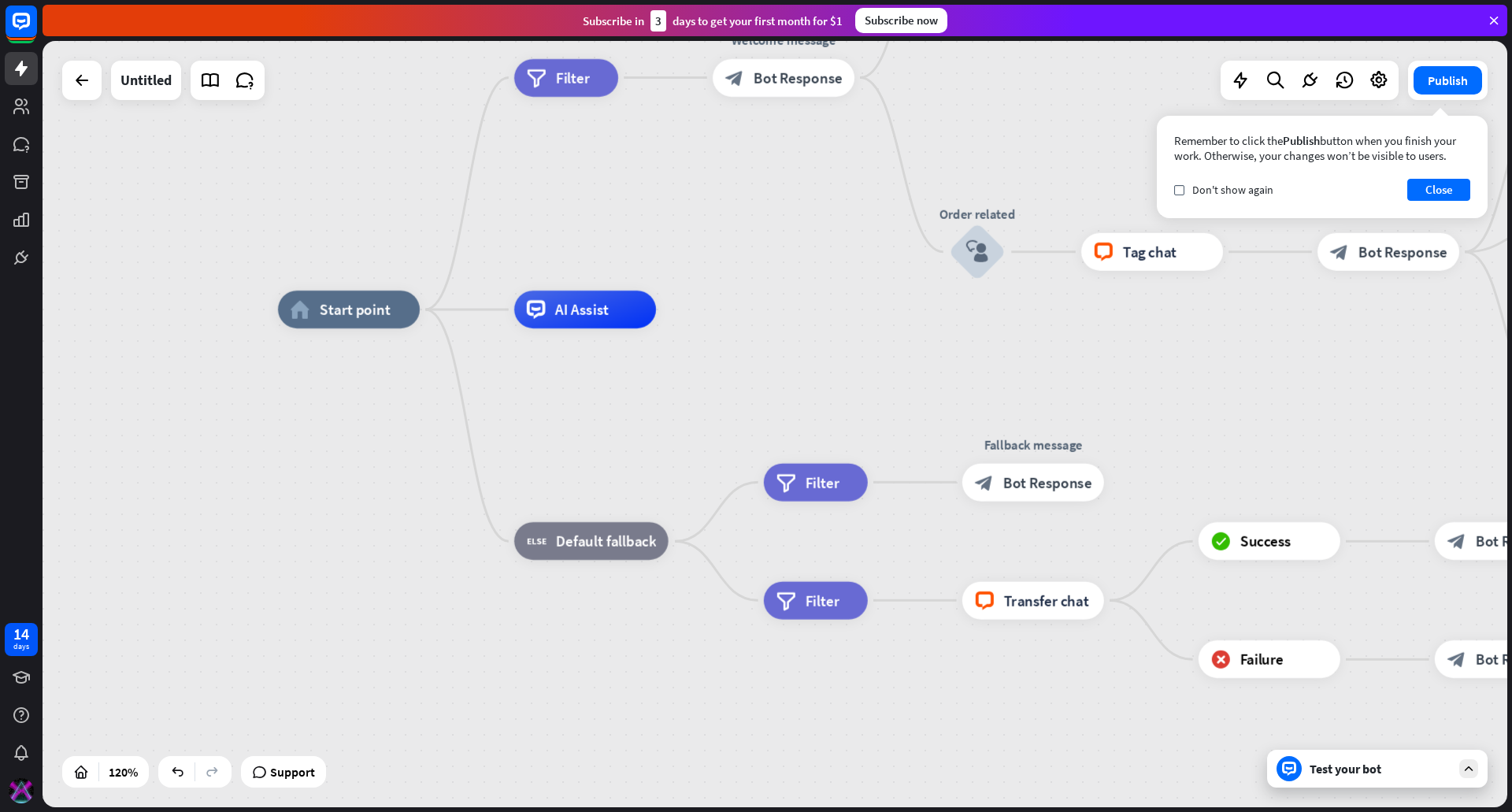
drag, startPoint x: 515, startPoint y: 402, endPoint x: 829, endPoint y: 303, distance: 329.2
click at [829, 303] on div "home_2 Start point filter Filter Welcome message block_bot_response Bot Respons…" at bounding box center [774, 424] width 1465 height 766
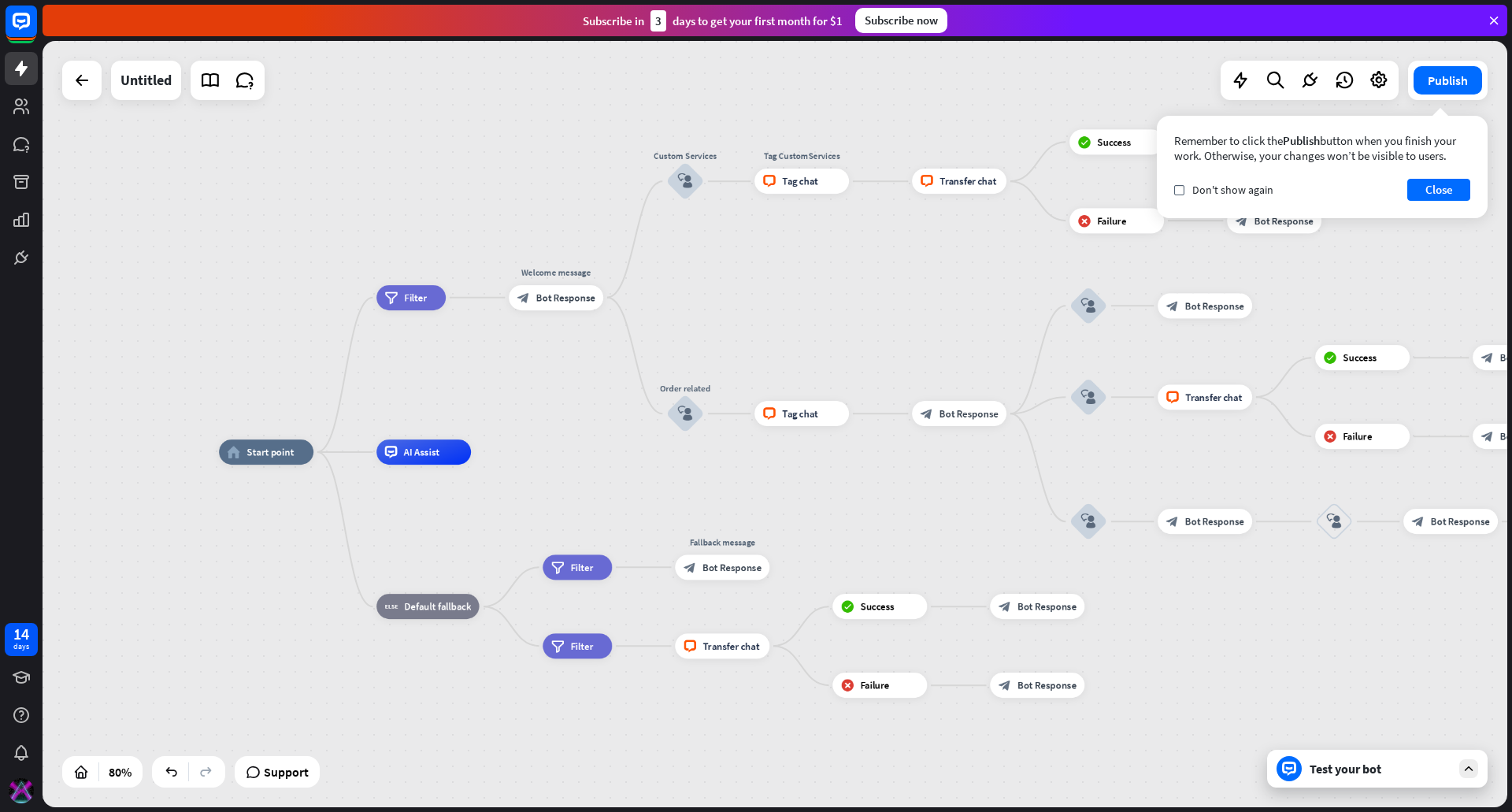
drag, startPoint x: 971, startPoint y: 328, endPoint x: 749, endPoint y: 464, distance: 260.3
click at [749, 464] on div "home_2 Start point filter Filter Welcome message block_bot_response Bot Respons…" at bounding box center [804, 758] width 1172 height 613
click at [569, 305] on div "block_bot_response Bot Response" at bounding box center [556, 298] width 95 height 25
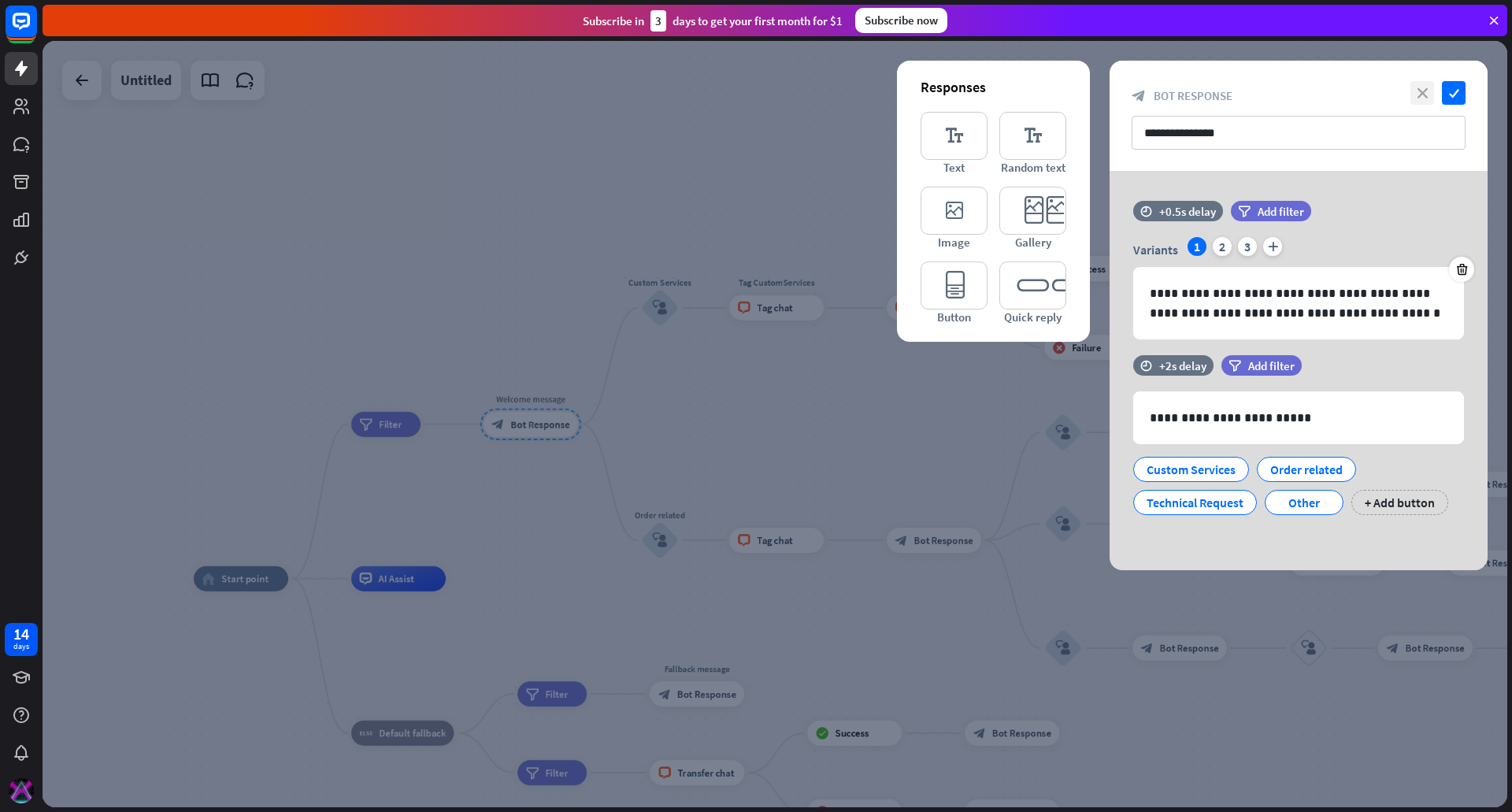
click at [1423, 85] on icon "close" at bounding box center [1422, 92] width 24 height 24
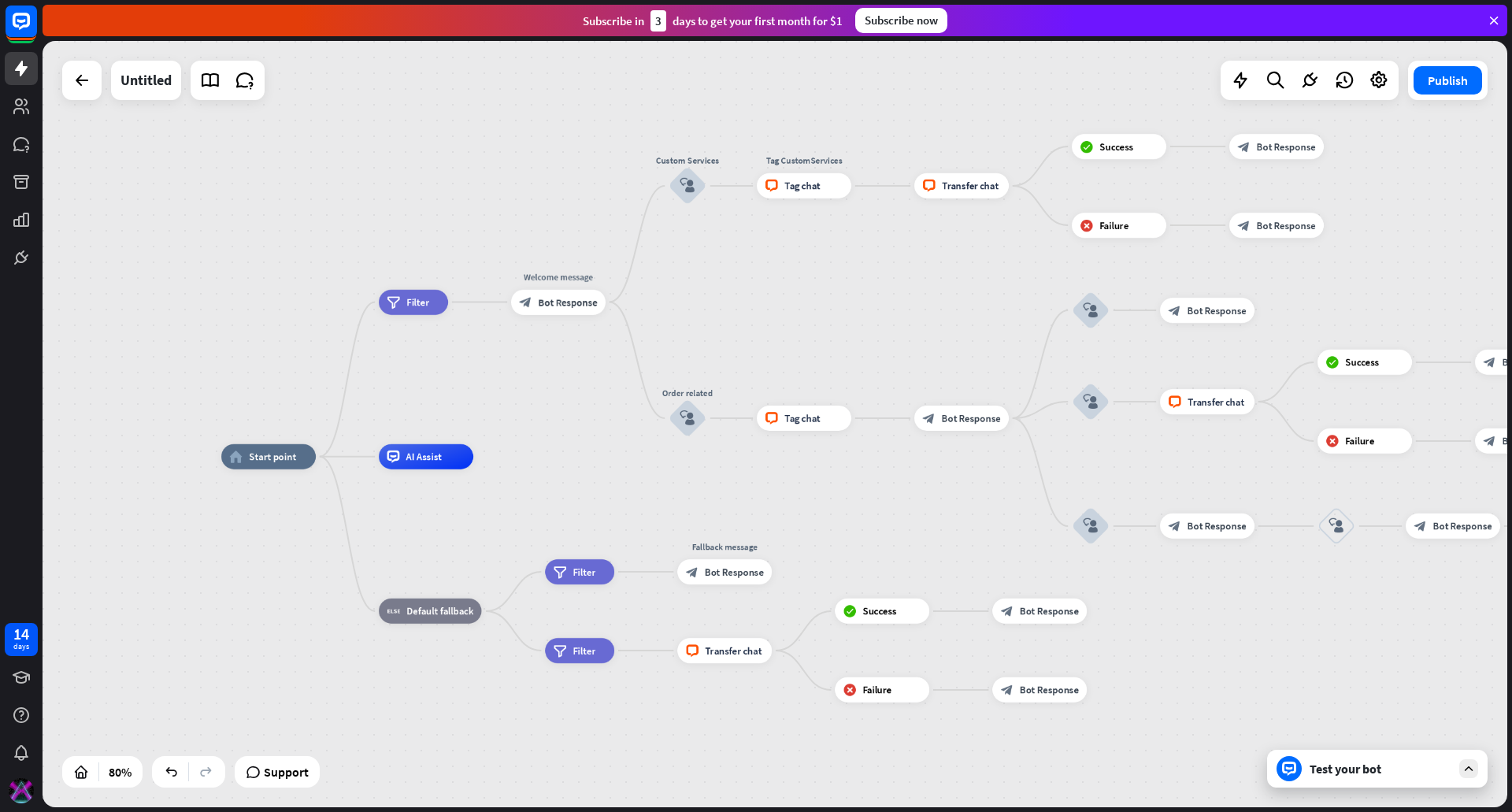
drag, startPoint x: 727, startPoint y: 384, endPoint x: 710, endPoint y: 323, distance: 63.3
click at [730, 317] on div "home_2 Start point filter Filter Welcome message block_bot_response Bot Respons…" at bounding box center [774, 424] width 1465 height 766
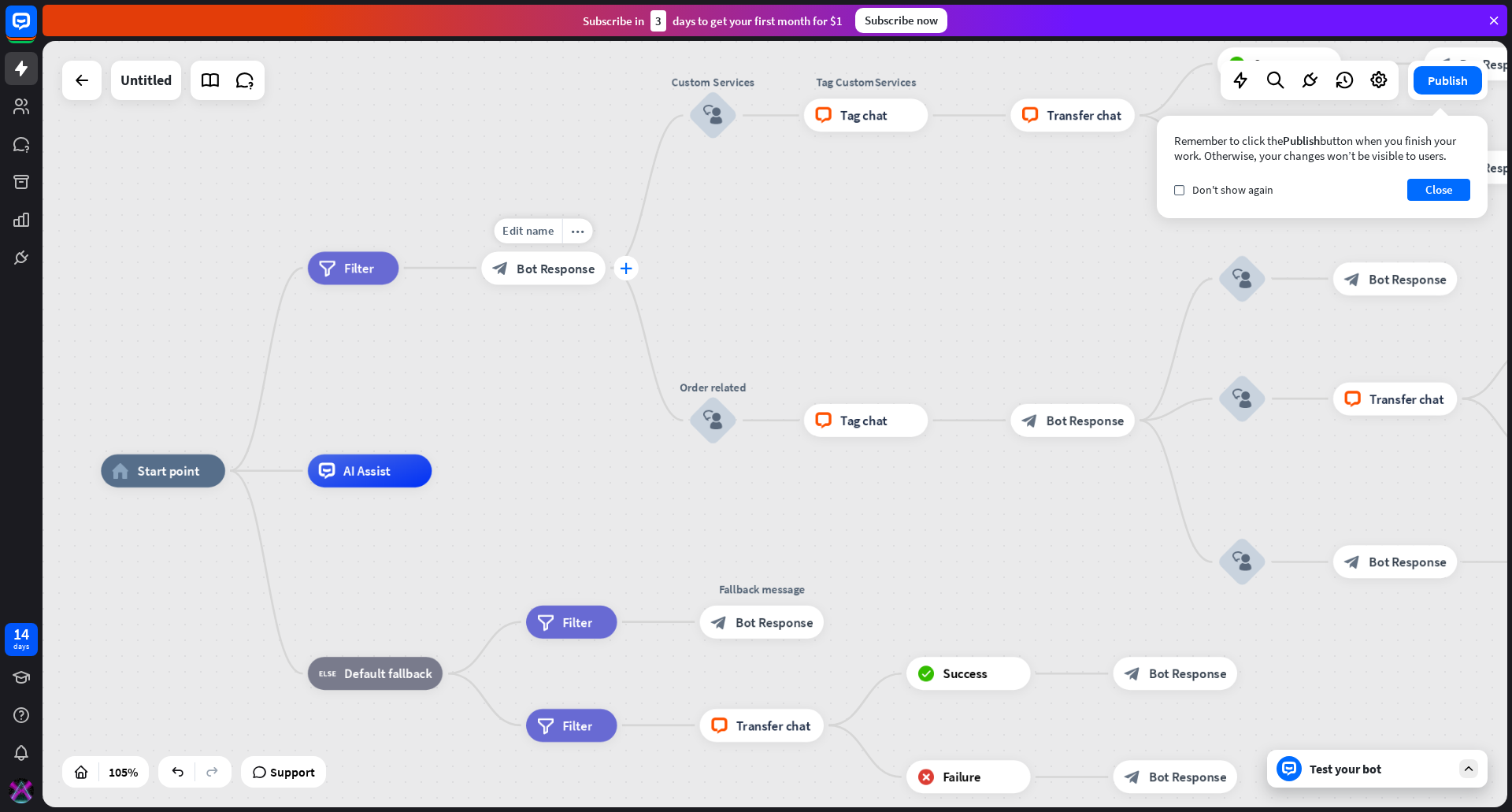
click at [631, 265] on icon "plus" at bounding box center [626, 268] width 12 height 11
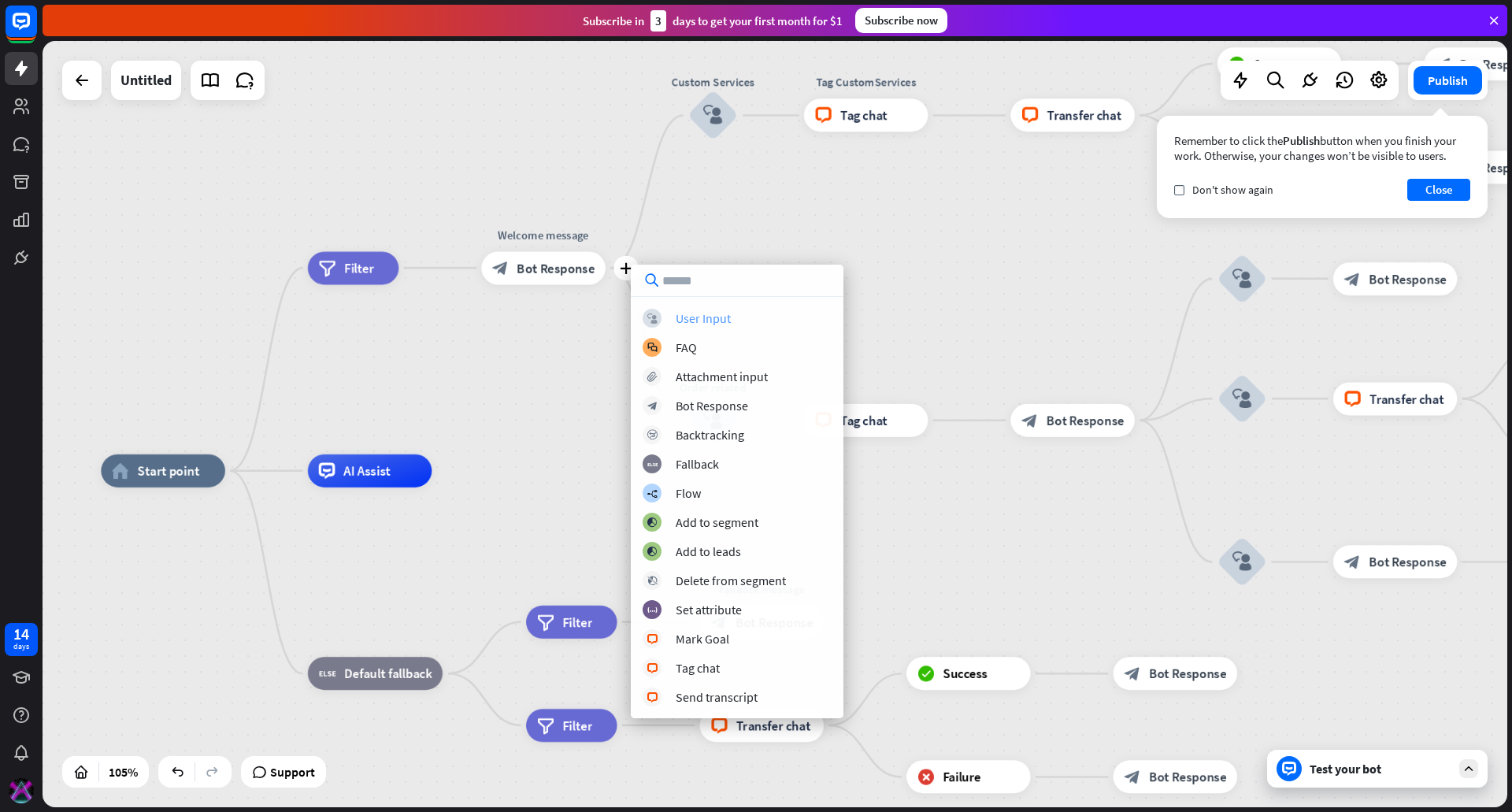
click at [720, 315] on div "User Input" at bounding box center [703, 319] width 55 height 16
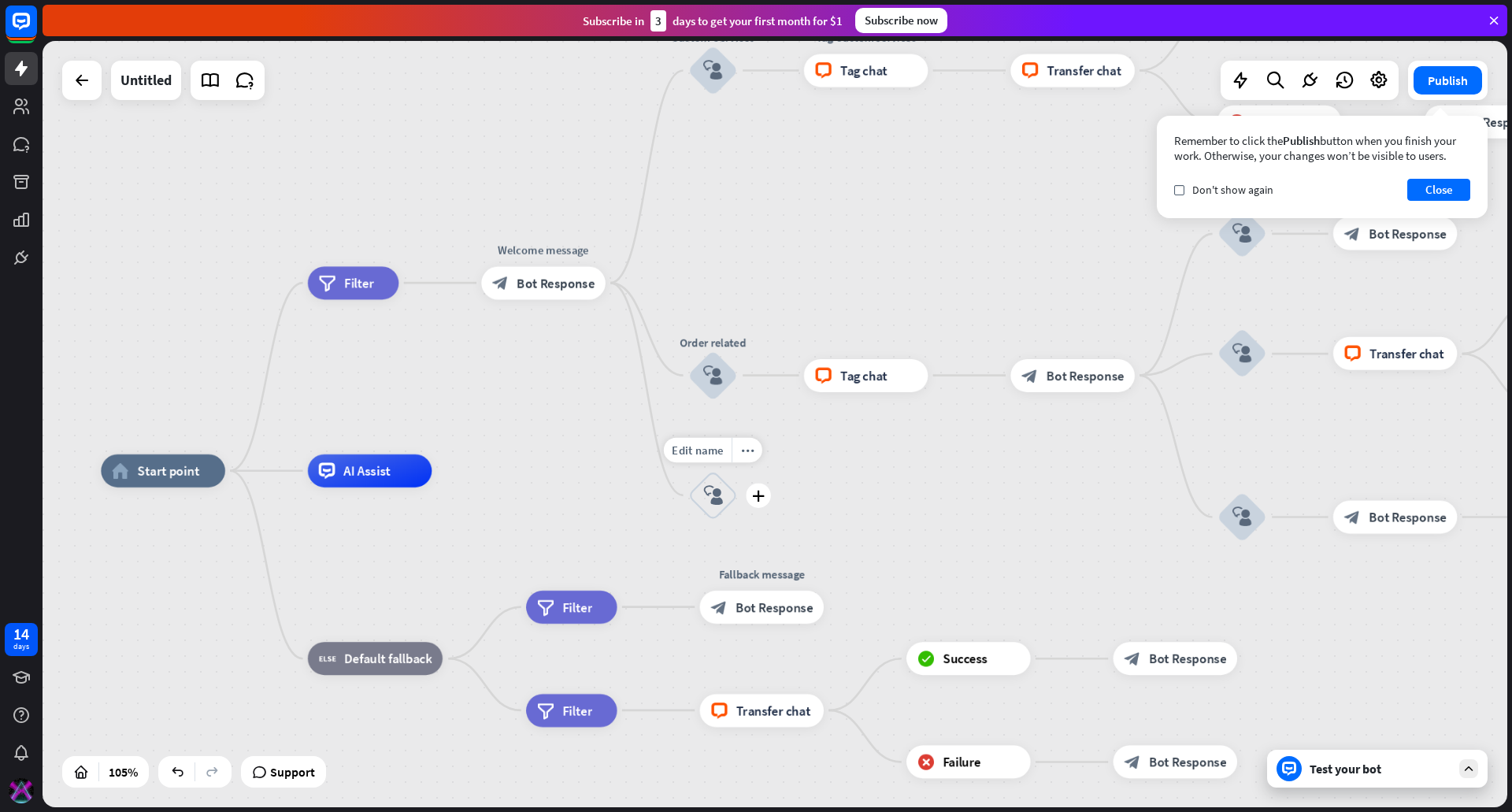
click at [714, 484] on div "block_user_input" at bounding box center [713, 495] width 50 height 50
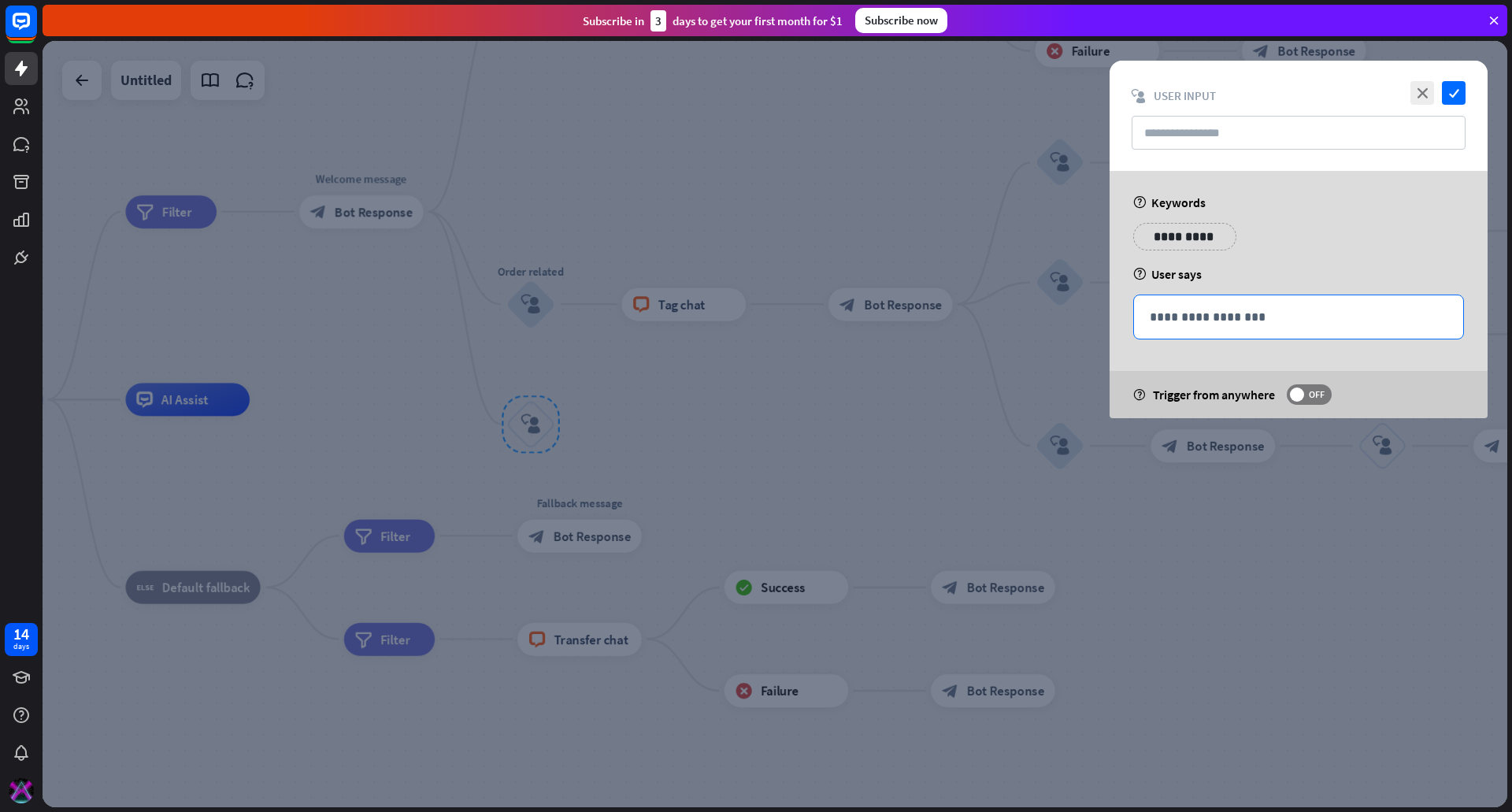
click at [1254, 304] on div "**********" at bounding box center [1298, 317] width 329 height 43
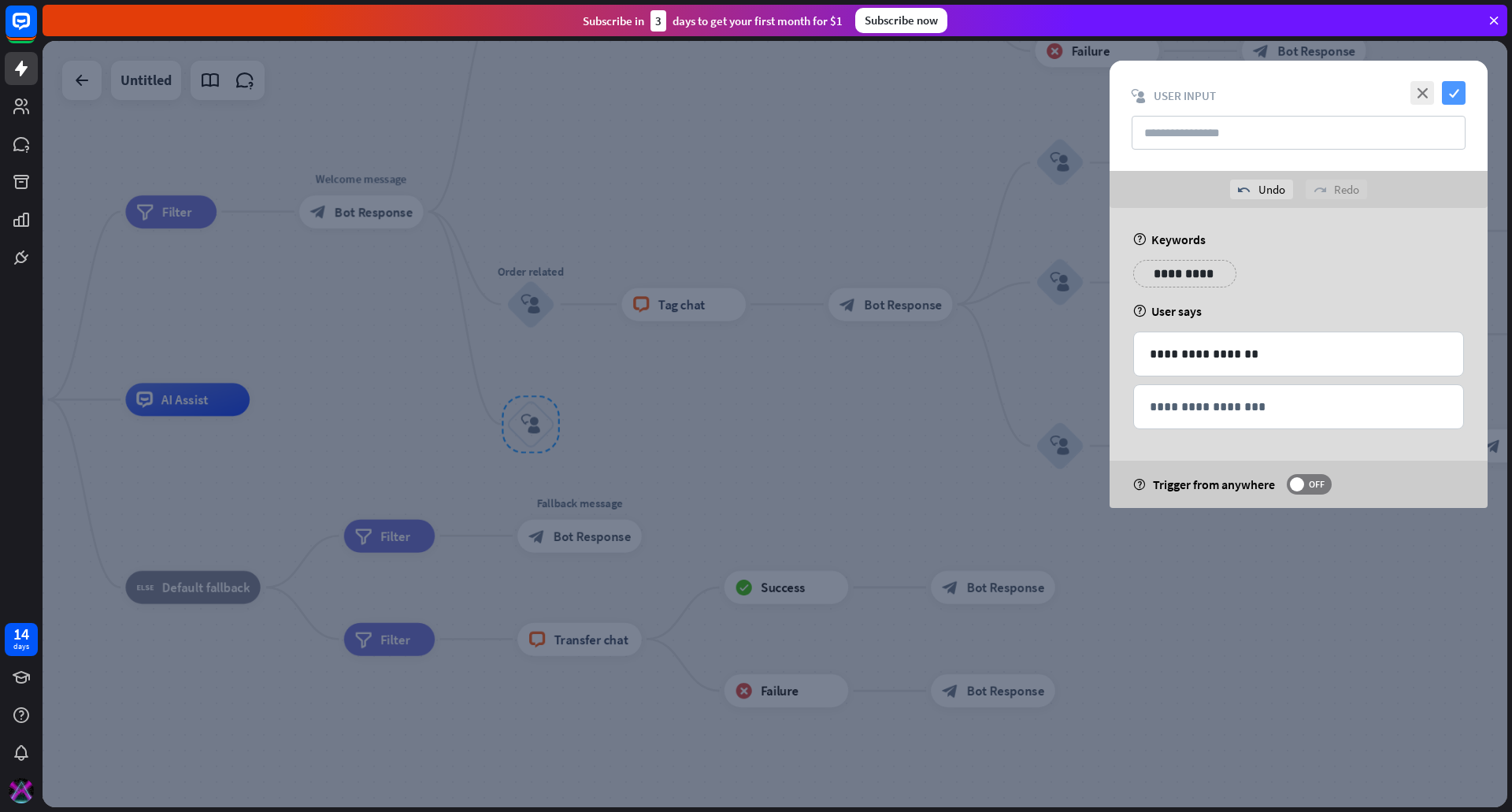
click at [1456, 84] on icon "check" at bounding box center [1453, 92] width 24 height 24
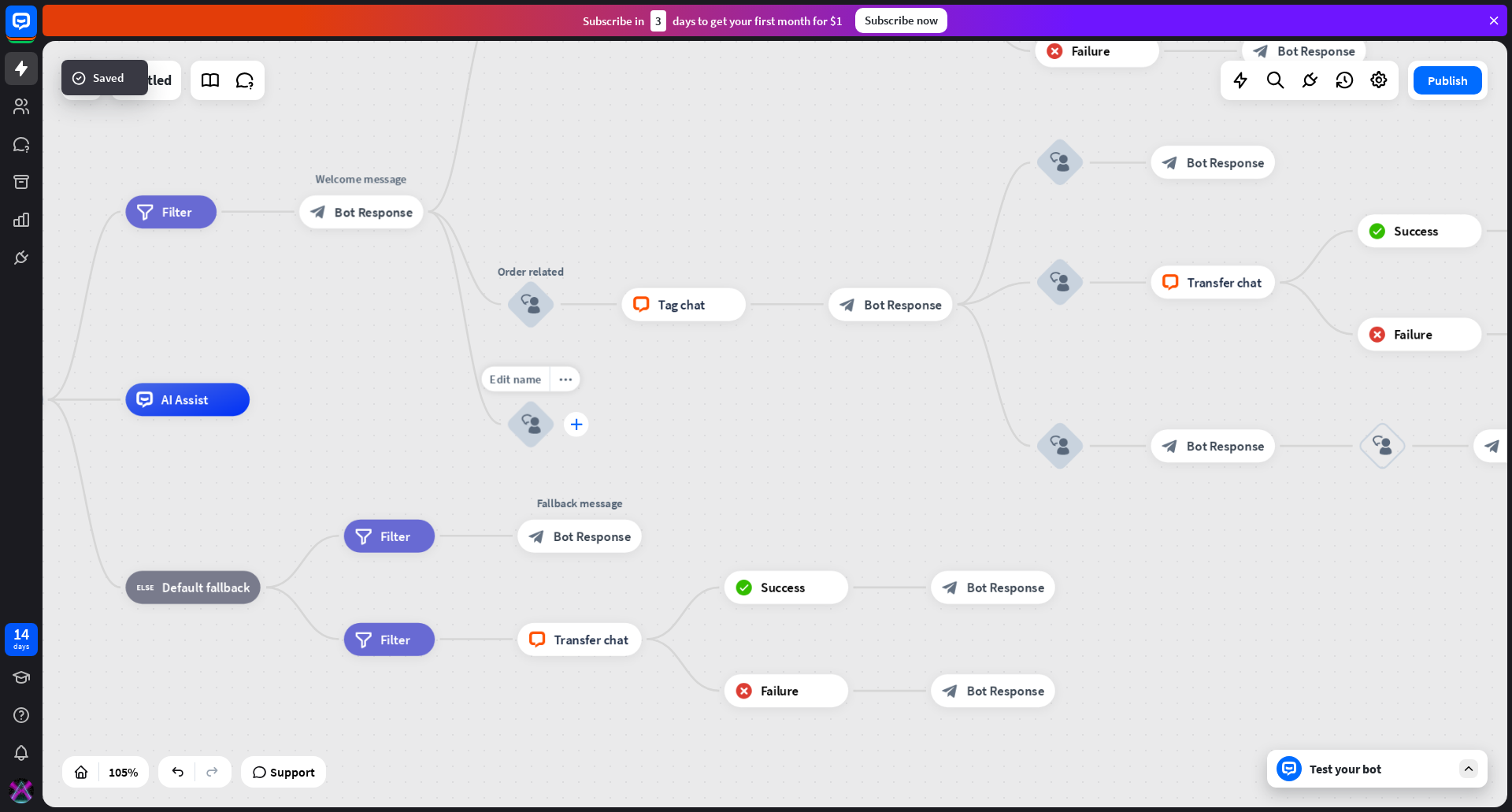
click at [584, 427] on div "plus" at bounding box center [577, 424] width 25 height 25
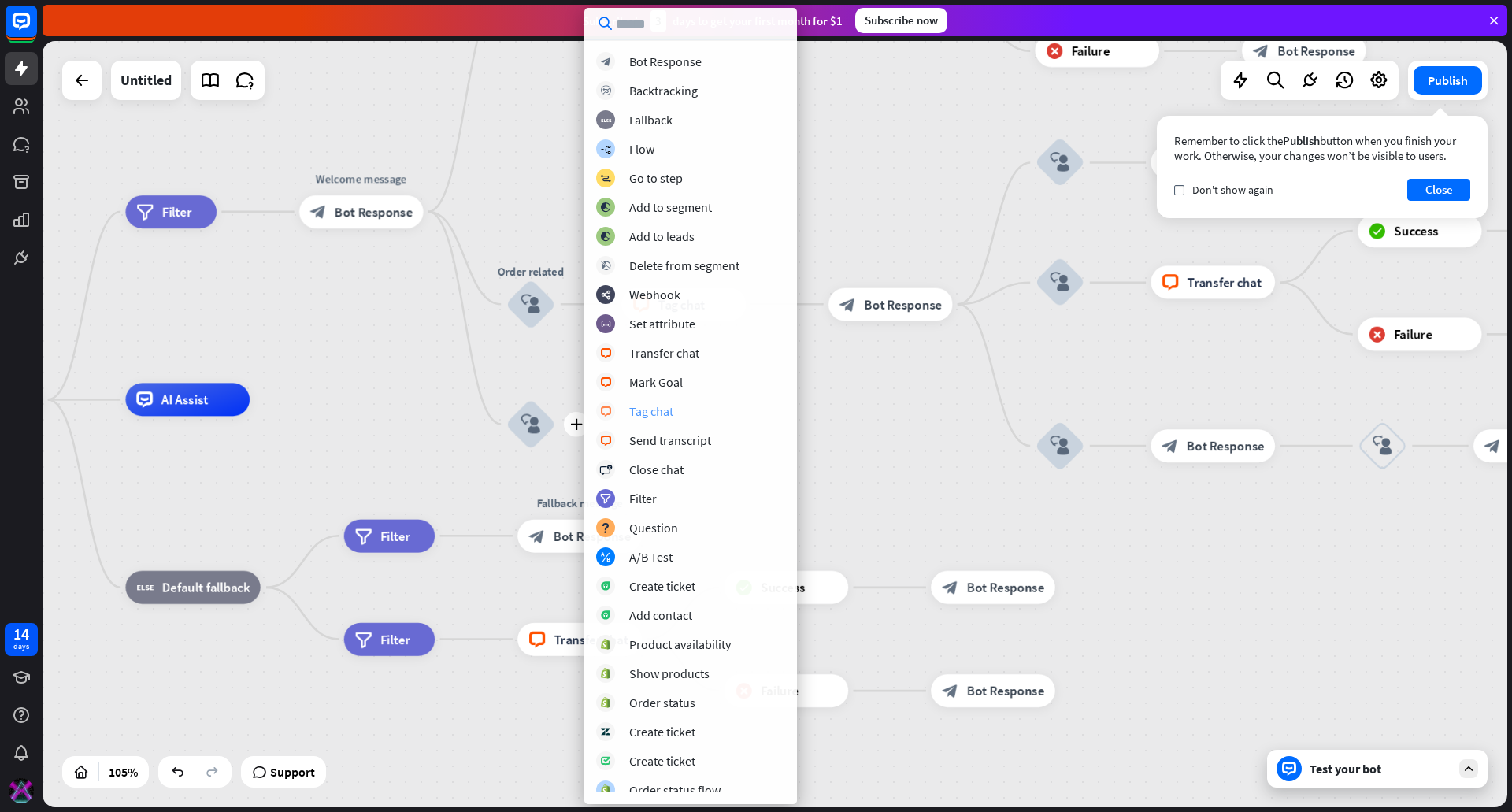
click at [670, 403] on div "Tag chat" at bounding box center [651, 411] width 44 height 16
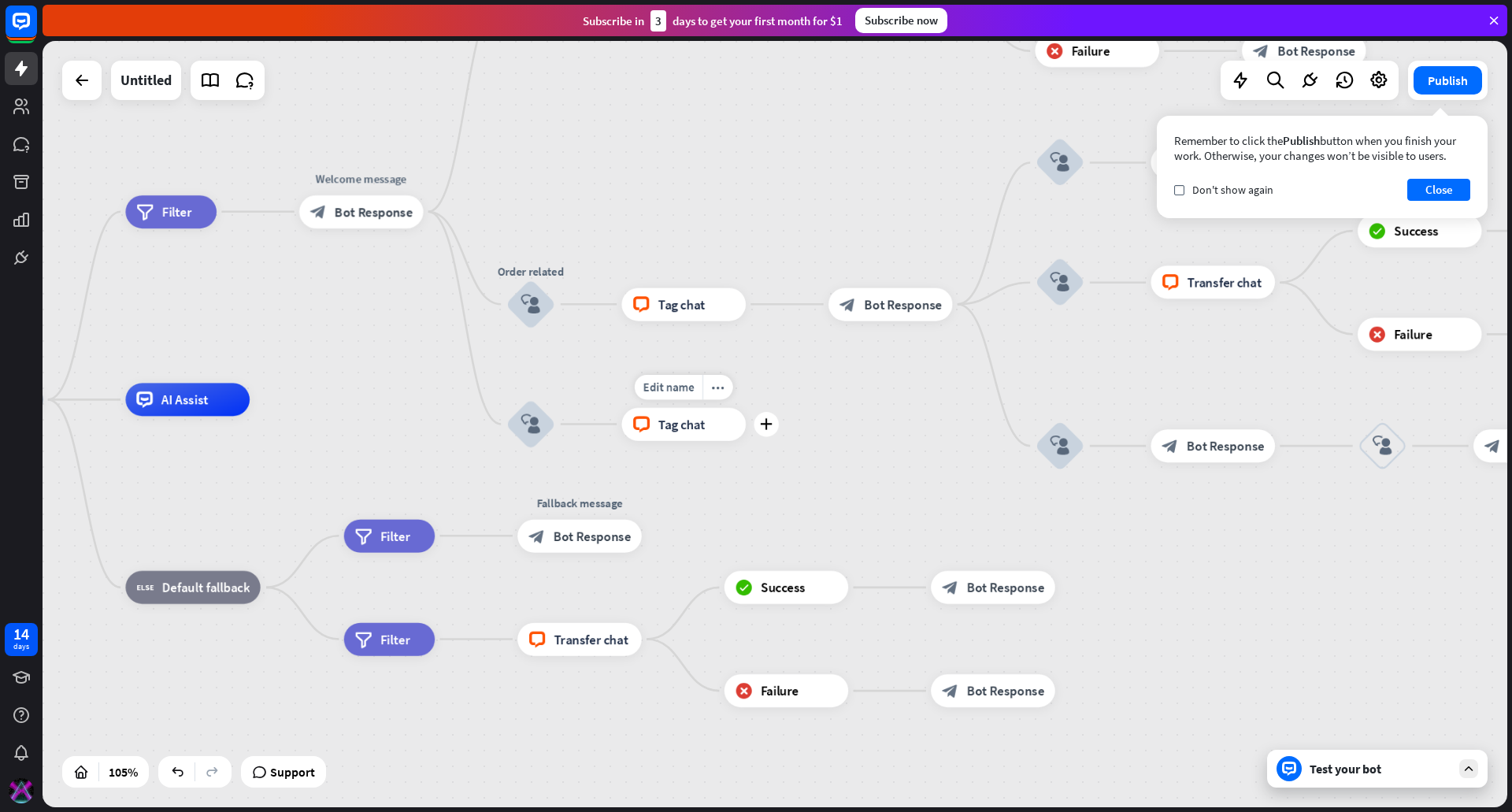
click at [672, 436] on div "block_livechat Tag chat" at bounding box center [684, 425] width 125 height 33
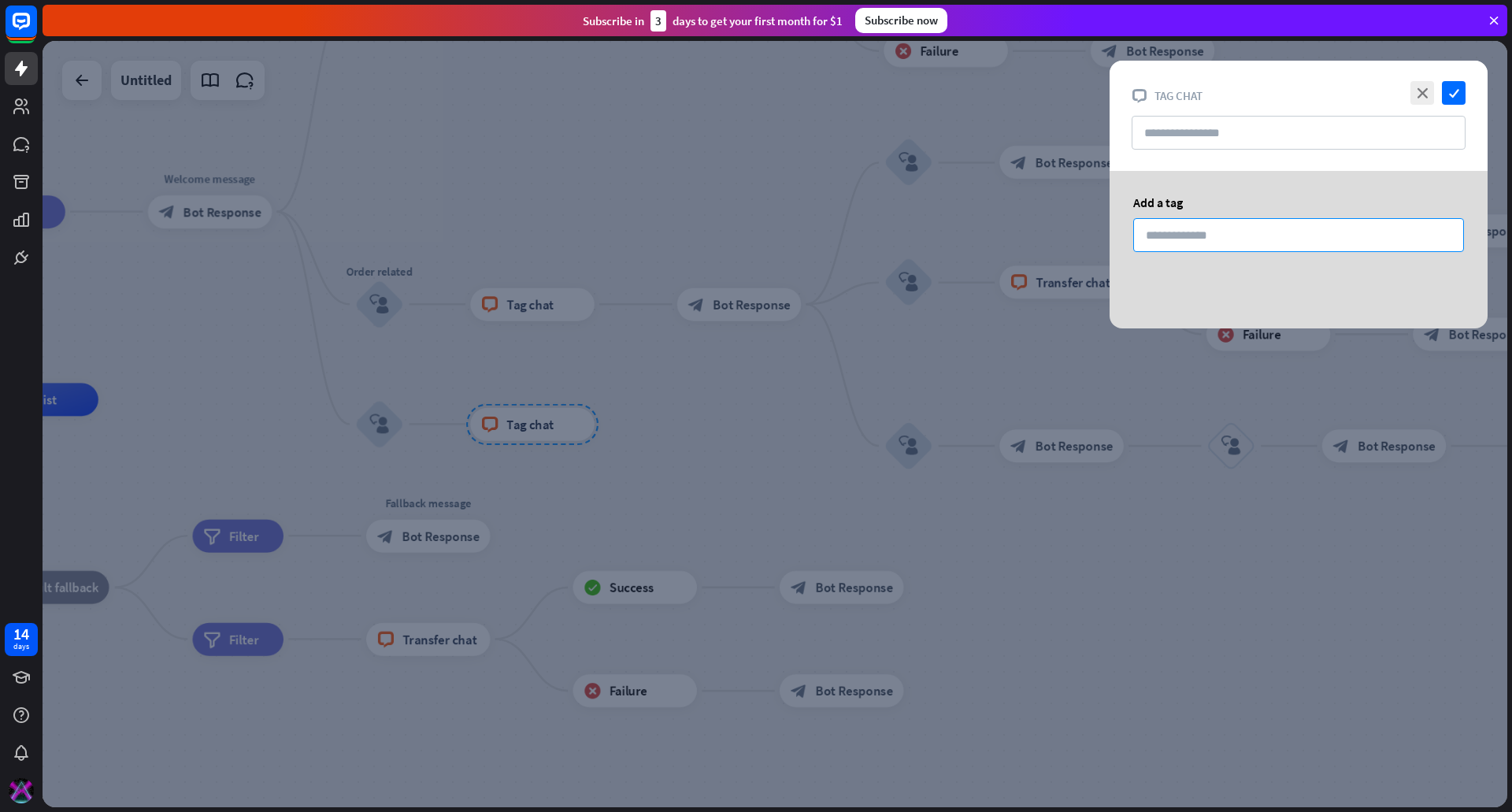
click at [1193, 236] on input at bounding box center [1298, 235] width 331 height 34
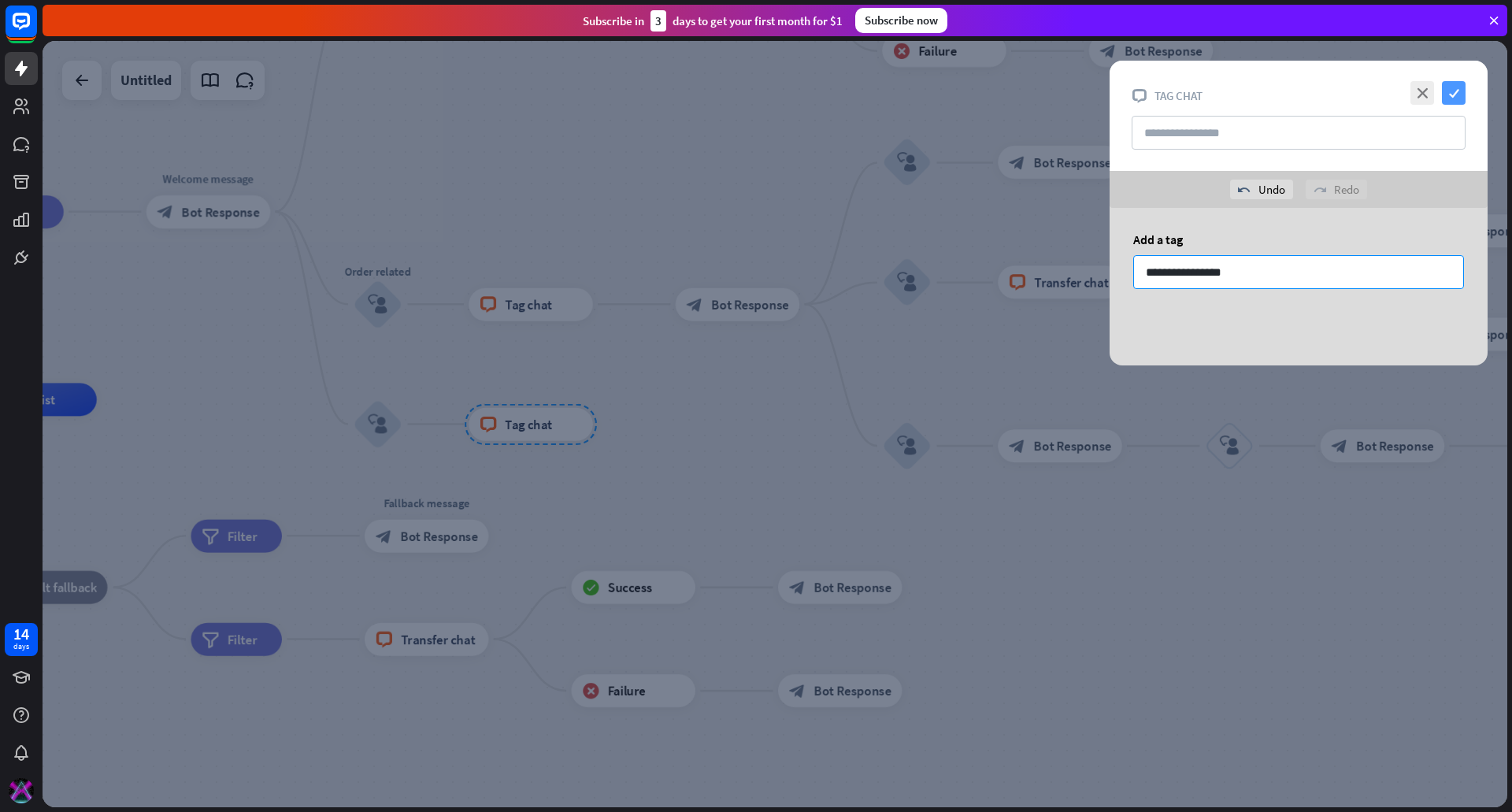
type input "**********"
click at [1444, 103] on icon "check" at bounding box center [1453, 92] width 24 height 24
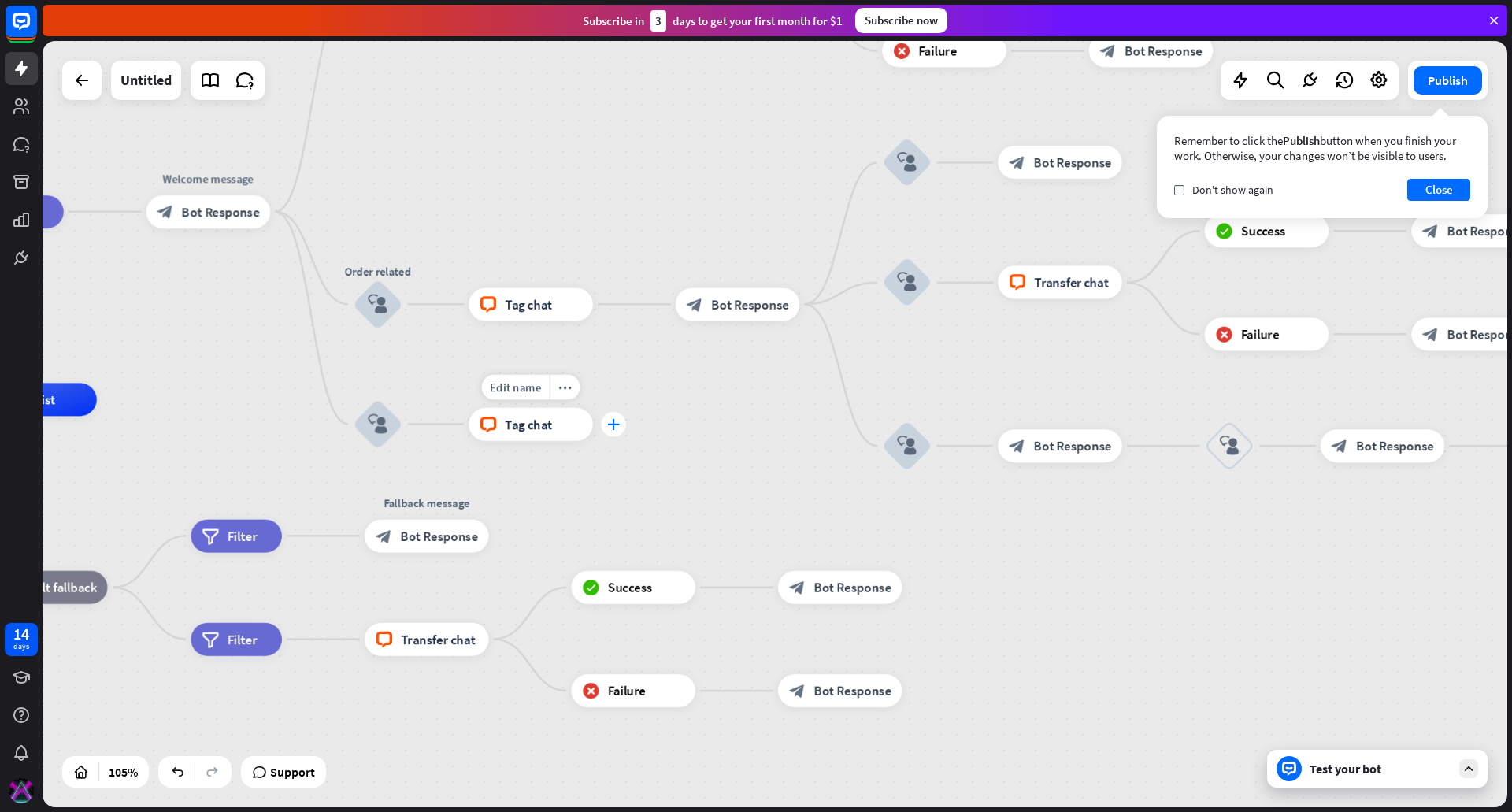
click at [613, 424] on icon "plus" at bounding box center [613, 424] width 12 height 11
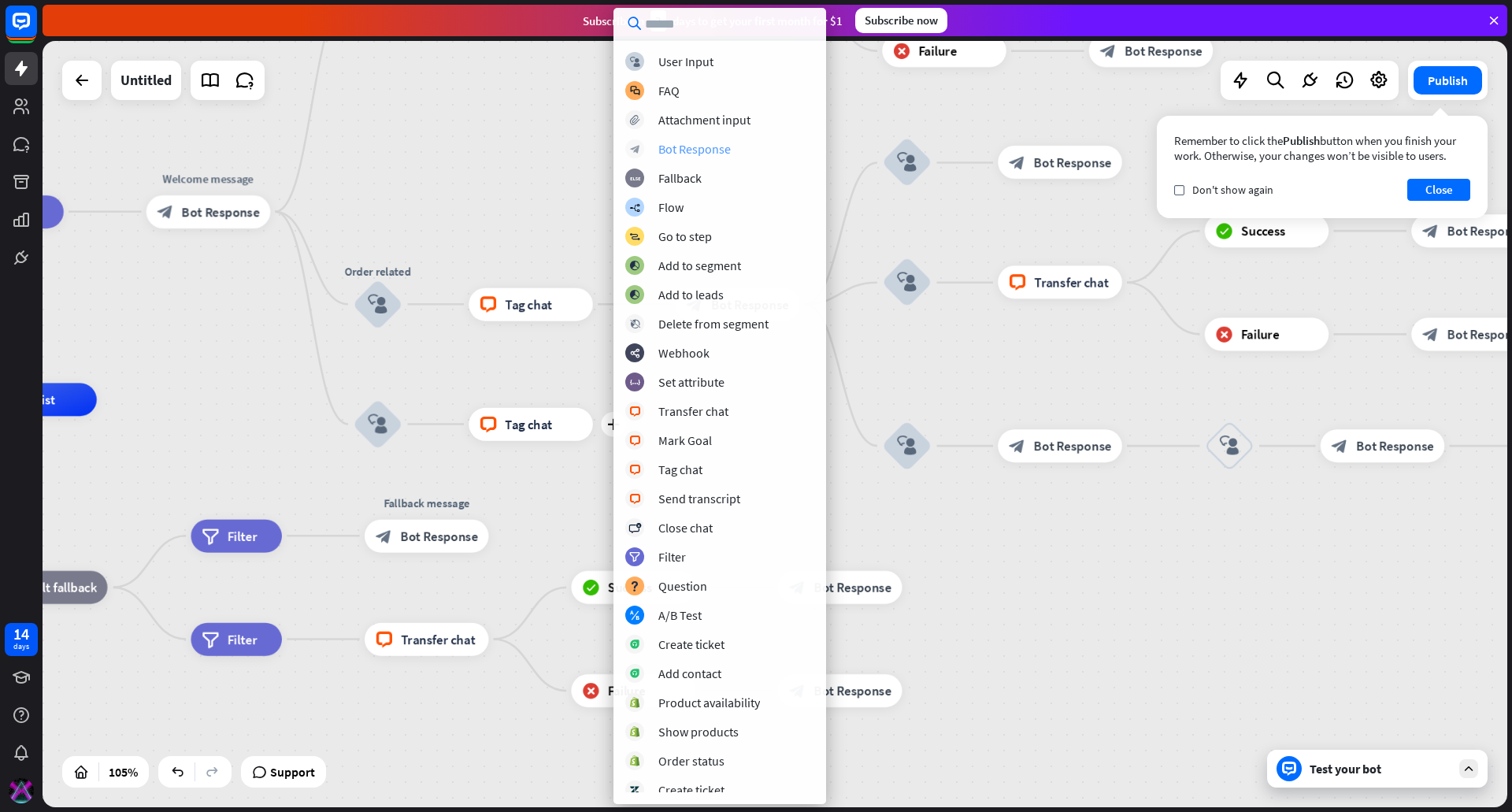
click at [706, 148] on div "Bot Response" at bounding box center [694, 149] width 73 height 16
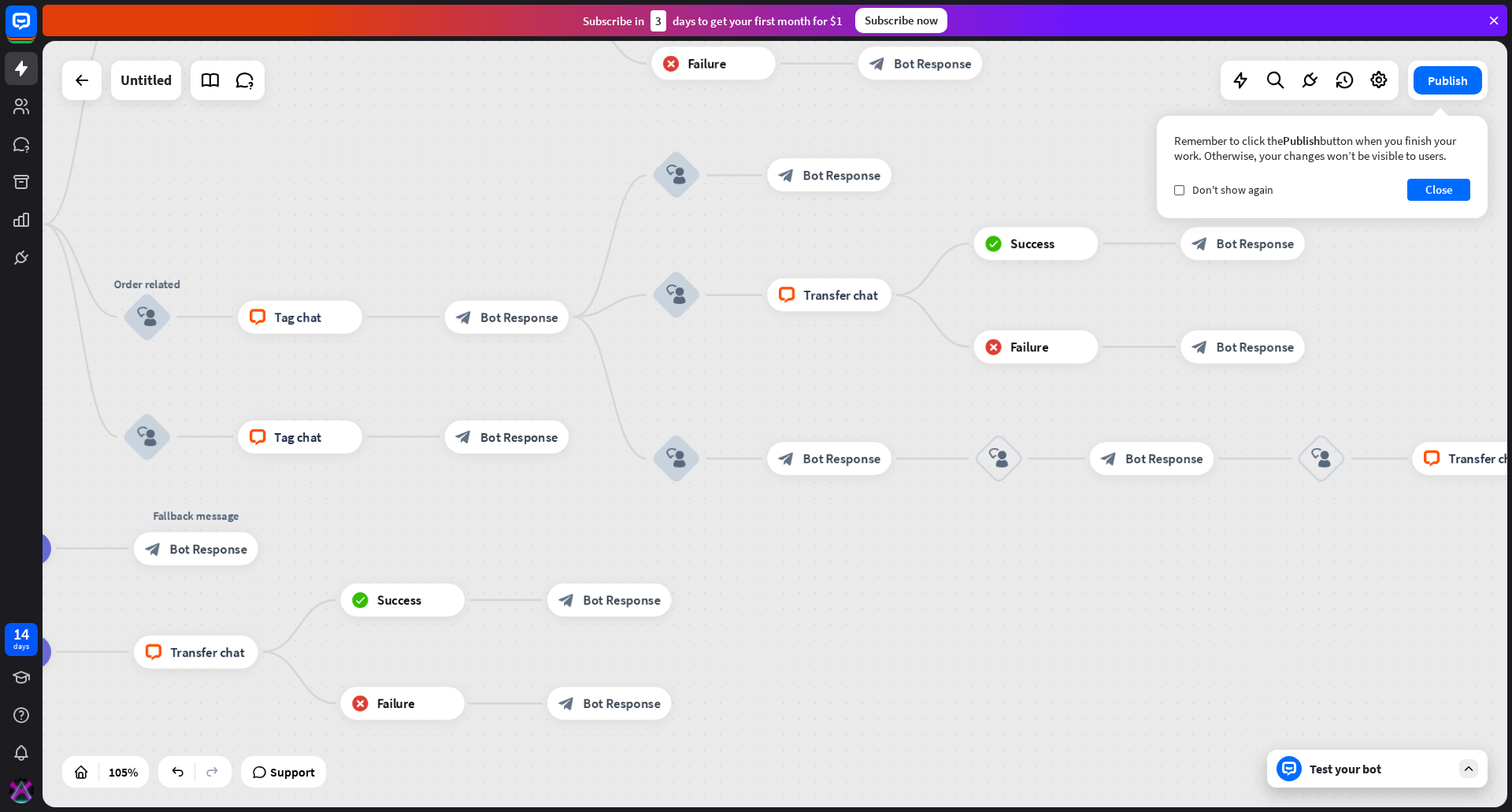
drag, startPoint x: 971, startPoint y: 356, endPoint x: 741, endPoint y: 369, distance: 230.4
click at [741, 369] on div "home_2 Start point filter Filter Welcome message block_bot_response Bot Respons…" at bounding box center [774, 424] width 1465 height 766
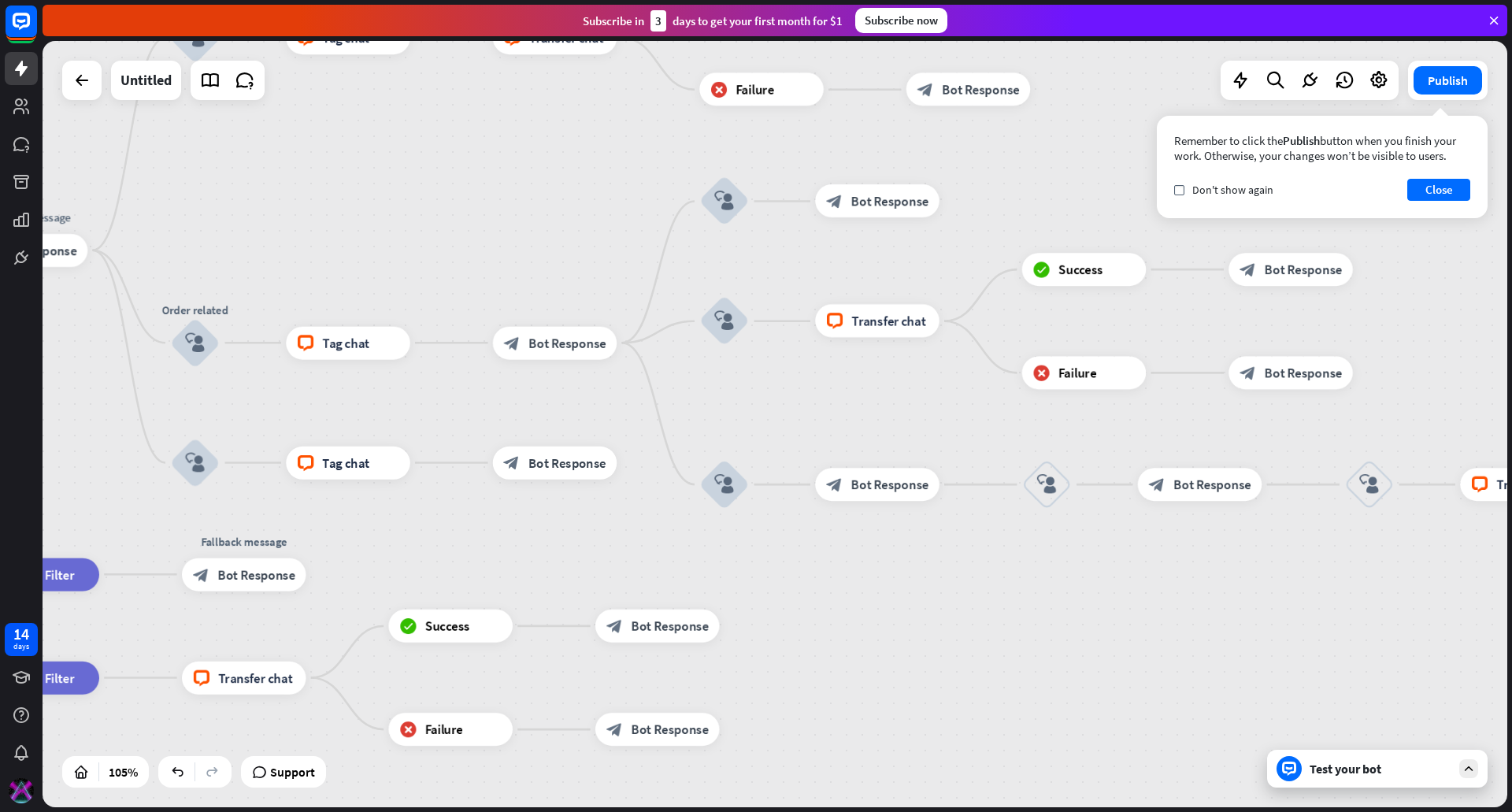
drag, startPoint x: 534, startPoint y: 139, endPoint x: 584, endPoint y: 156, distance: 52.8
click at [584, 156] on div "home_2 Start point filter Filter Welcome message block_bot_response Bot Respons…" at bounding box center [774, 424] width 1465 height 766
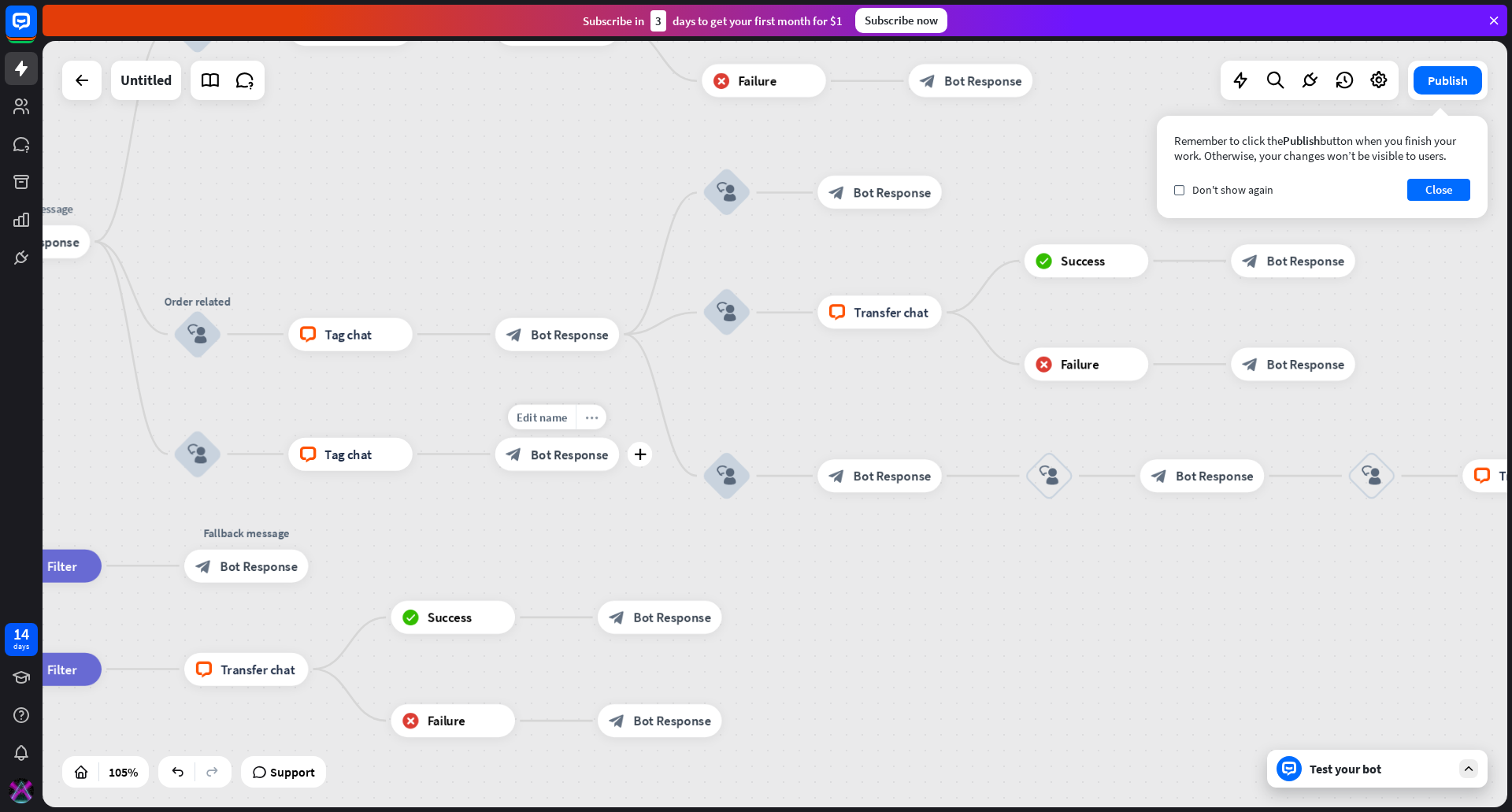
click at [591, 413] on icon "more_horiz" at bounding box center [591, 417] width 13 height 12
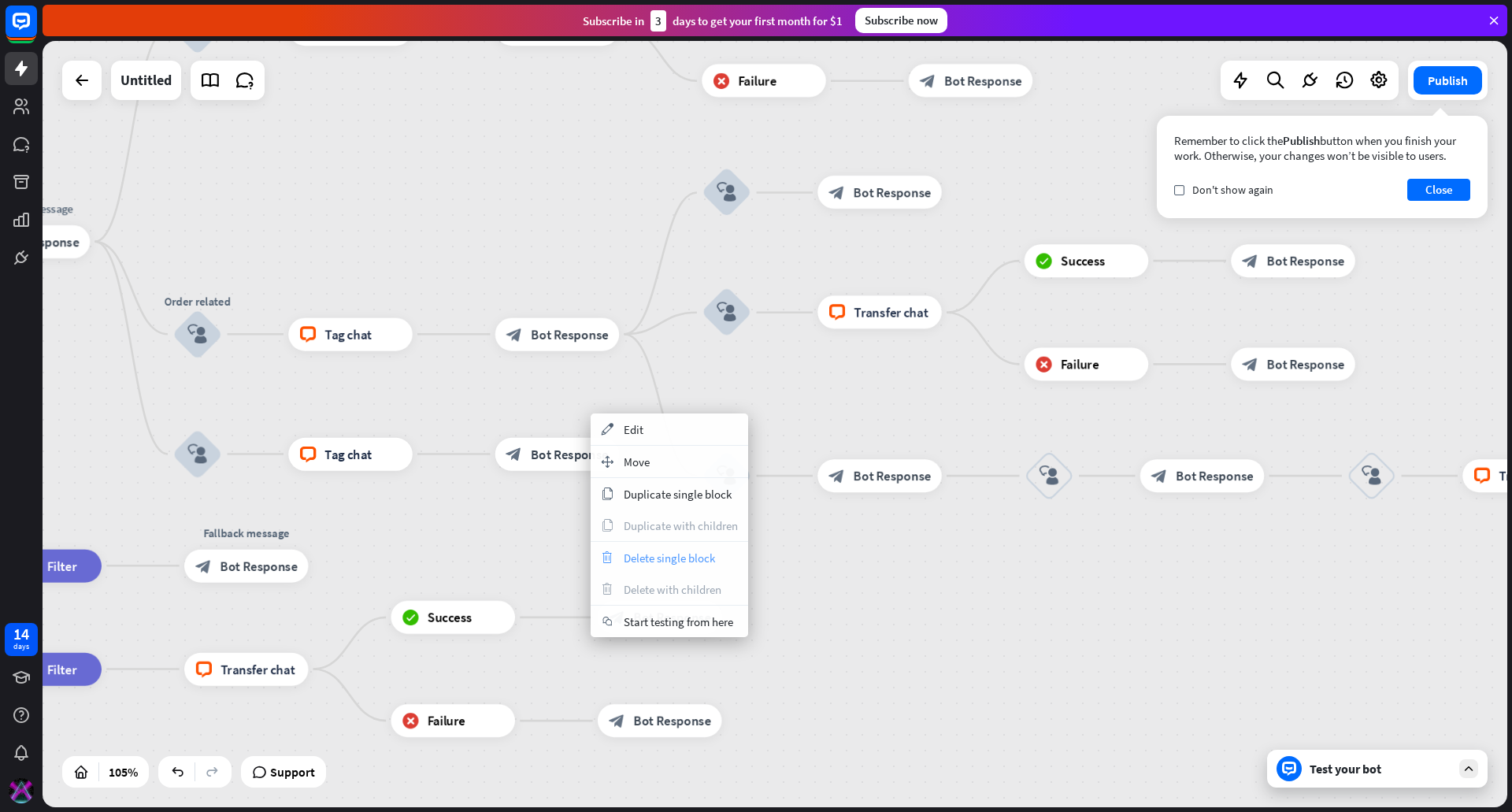
click at [656, 566] on div "trash Delete single block" at bounding box center [669, 557] width 157 height 32
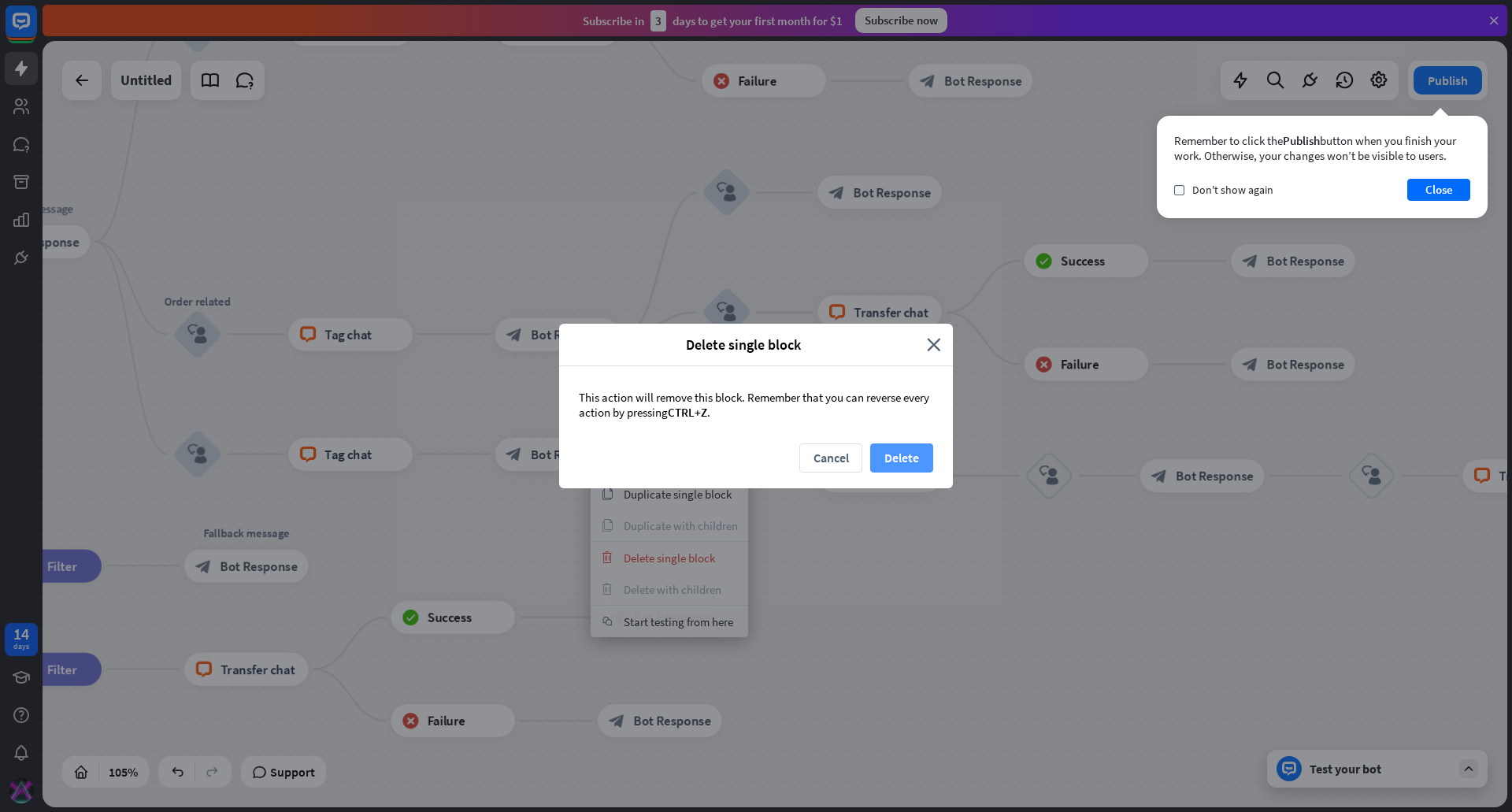
click at [887, 465] on button "Delete" at bounding box center [902, 457] width 63 height 29
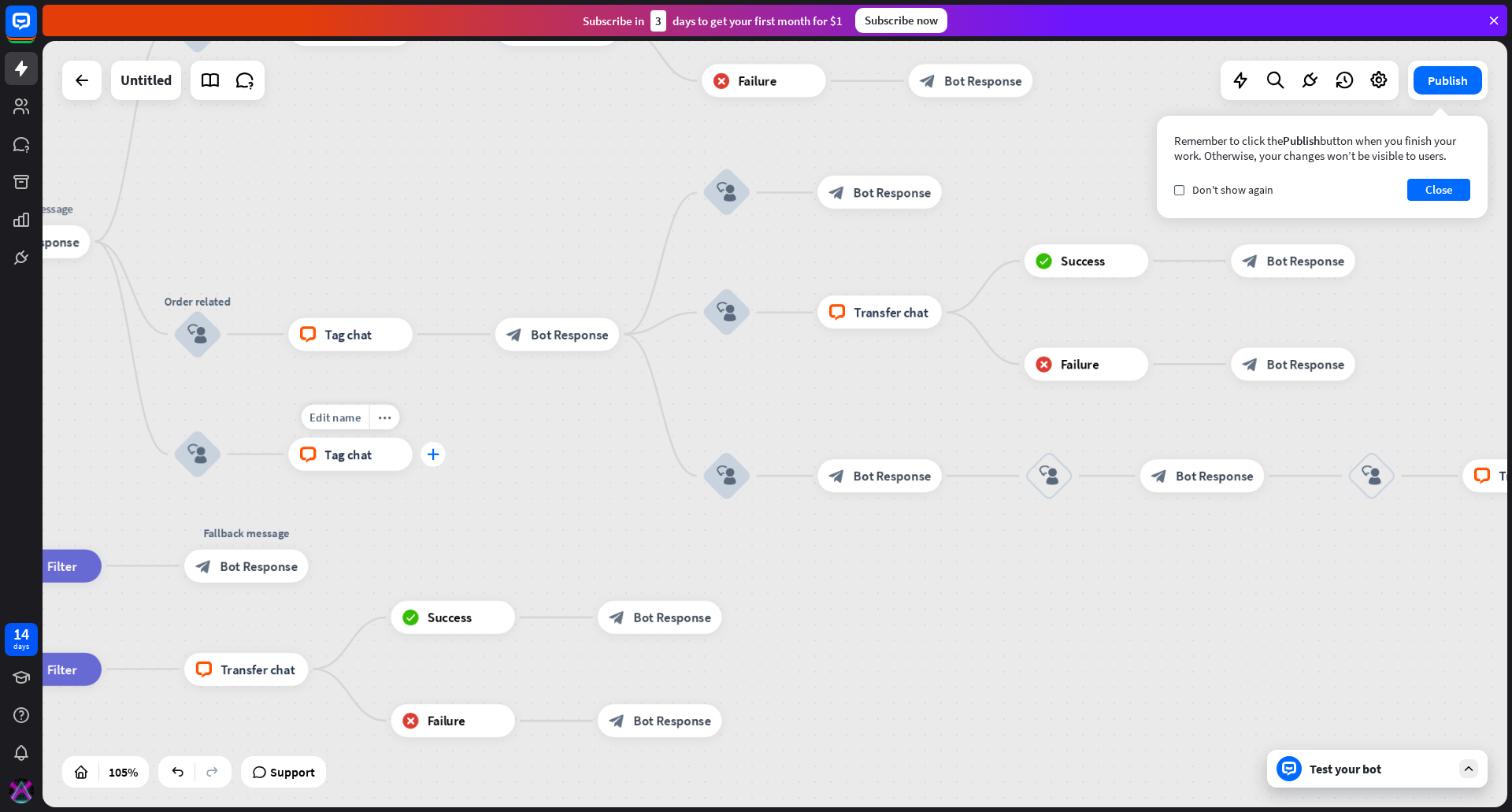
click at [426, 454] on div "plus" at bounding box center [433, 454] width 25 height 25
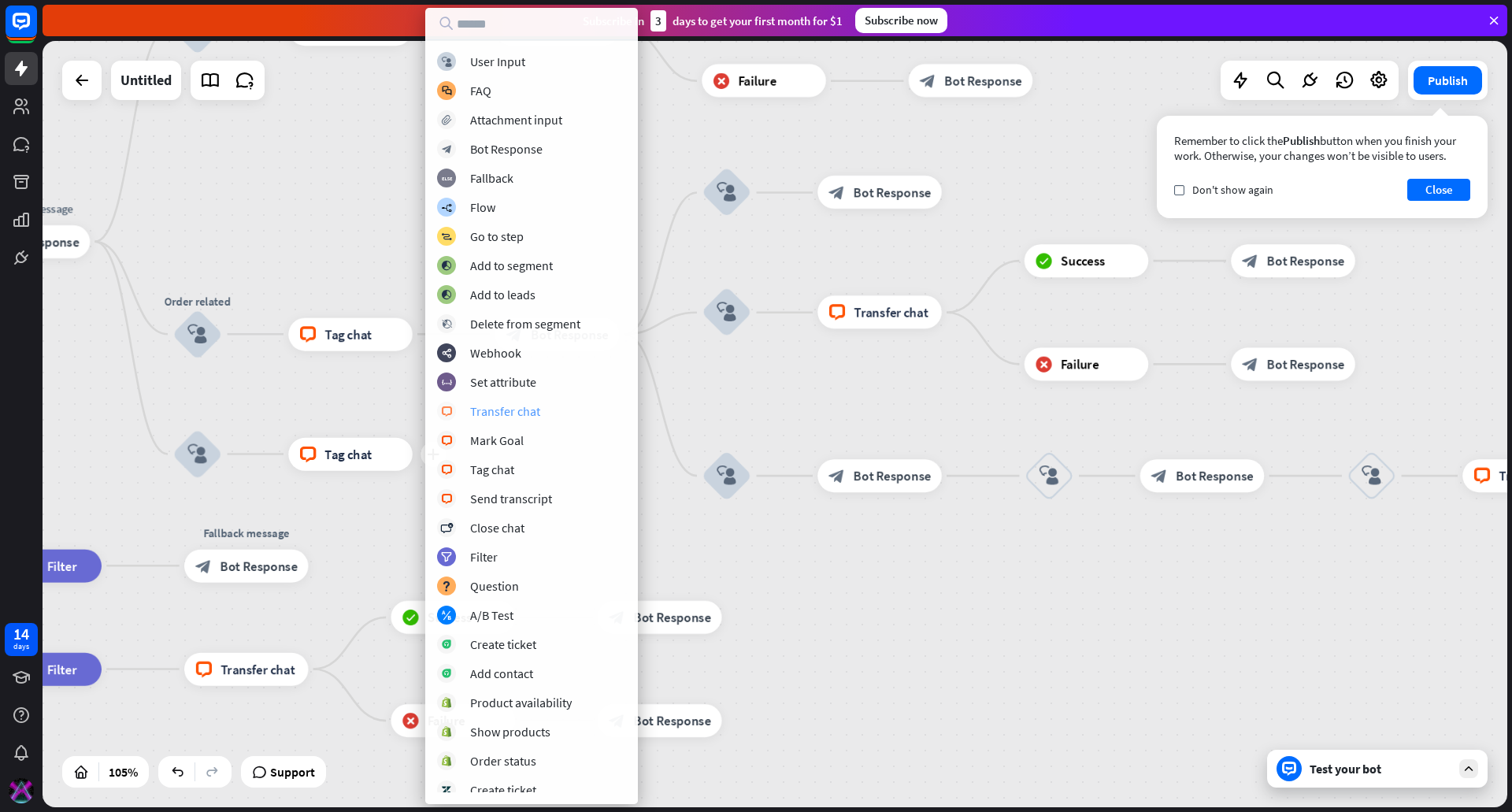
click at [520, 405] on div "Transfer chat" at bounding box center [505, 411] width 70 height 16
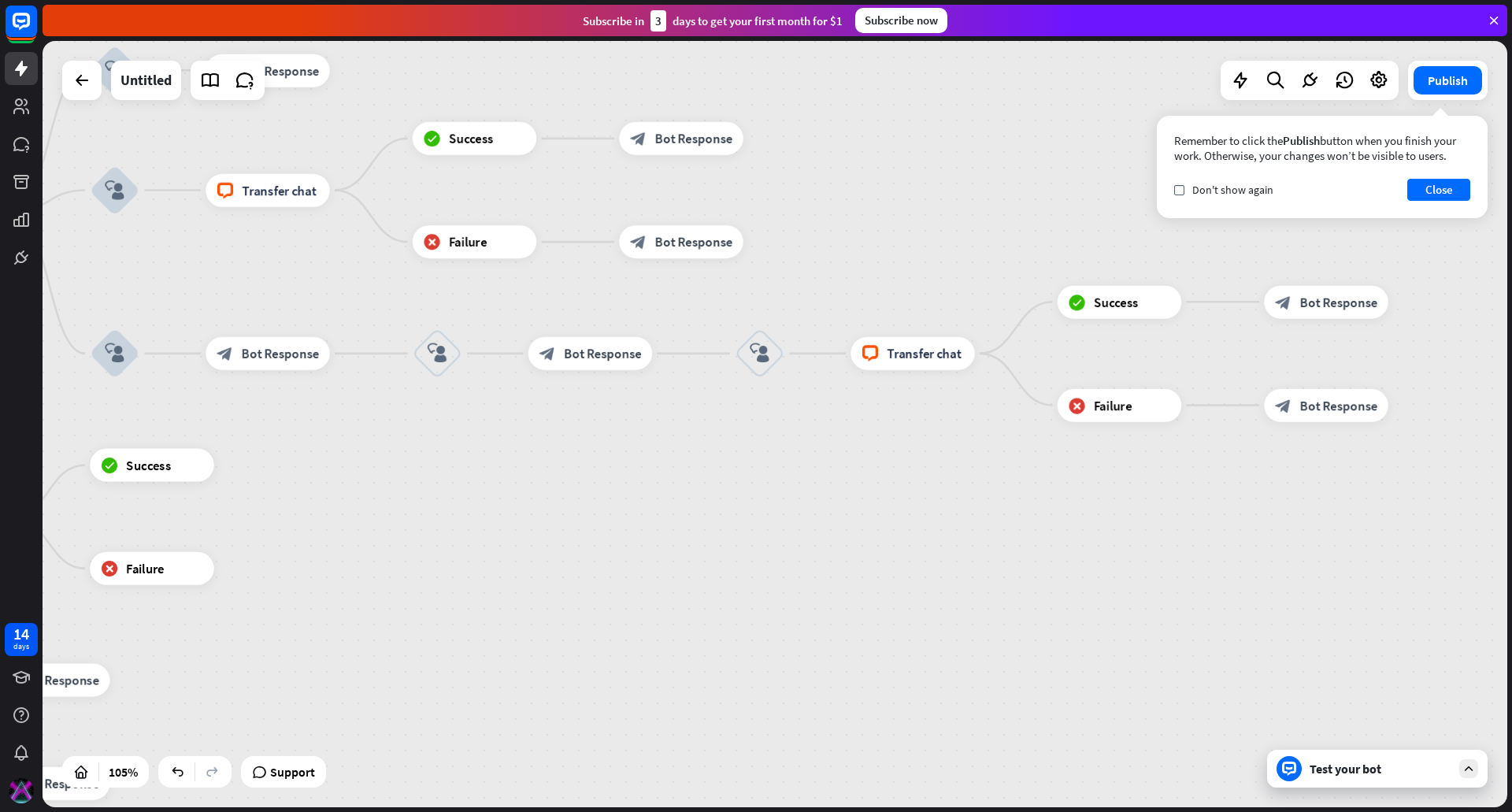
drag, startPoint x: 1061, startPoint y: 436, endPoint x: 454, endPoint y: 455, distance: 607.3
click at [1311, 304] on span "Bot Response" at bounding box center [1336, 302] width 78 height 17
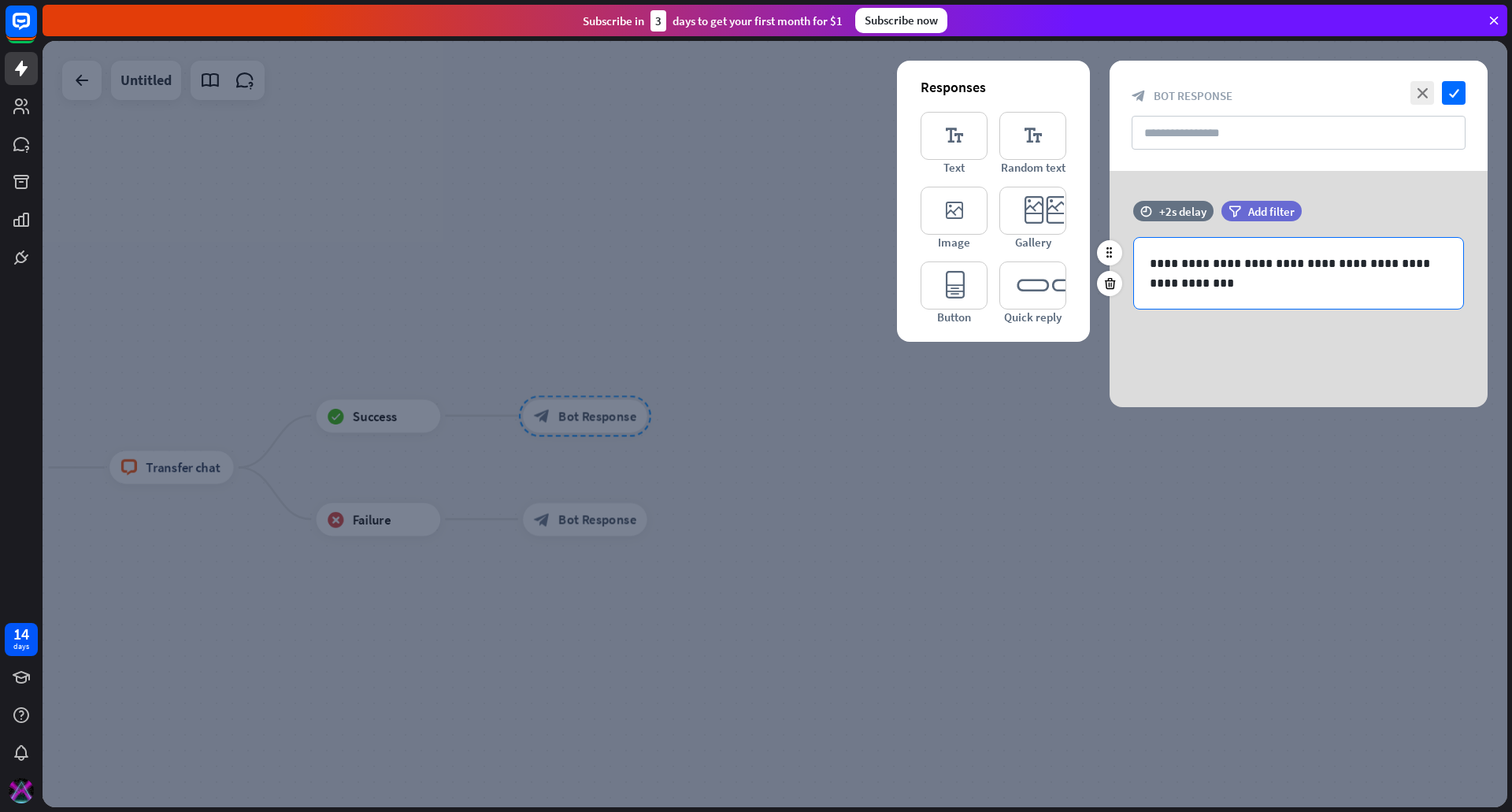
click at [1255, 258] on p "**********" at bounding box center [1298, 273] width 297 height 40
click at [1427, 86] on icon "close" at bounding box center [1422, 92] width 24 height 24
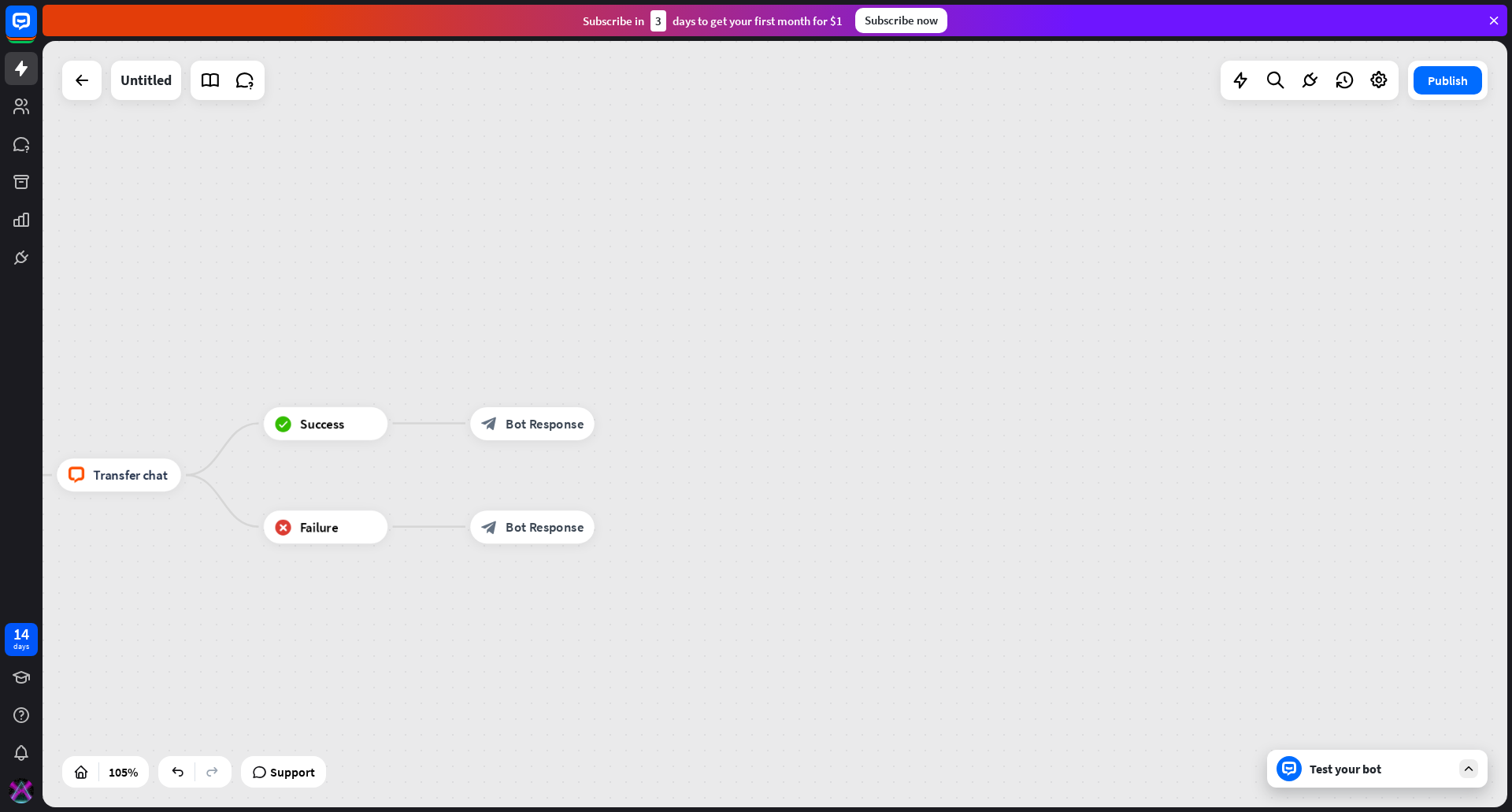
drag, startPoint x: 171, startPoint y: 624, endPoint x: 1163, endPoint y: 475, distance: 1003.1
click at [1163, 475] on div "home_2 Start point filter Filter Welcome message block_bot_response Bot Respons…" at bounding box center [774, 424] width 1465 height 766
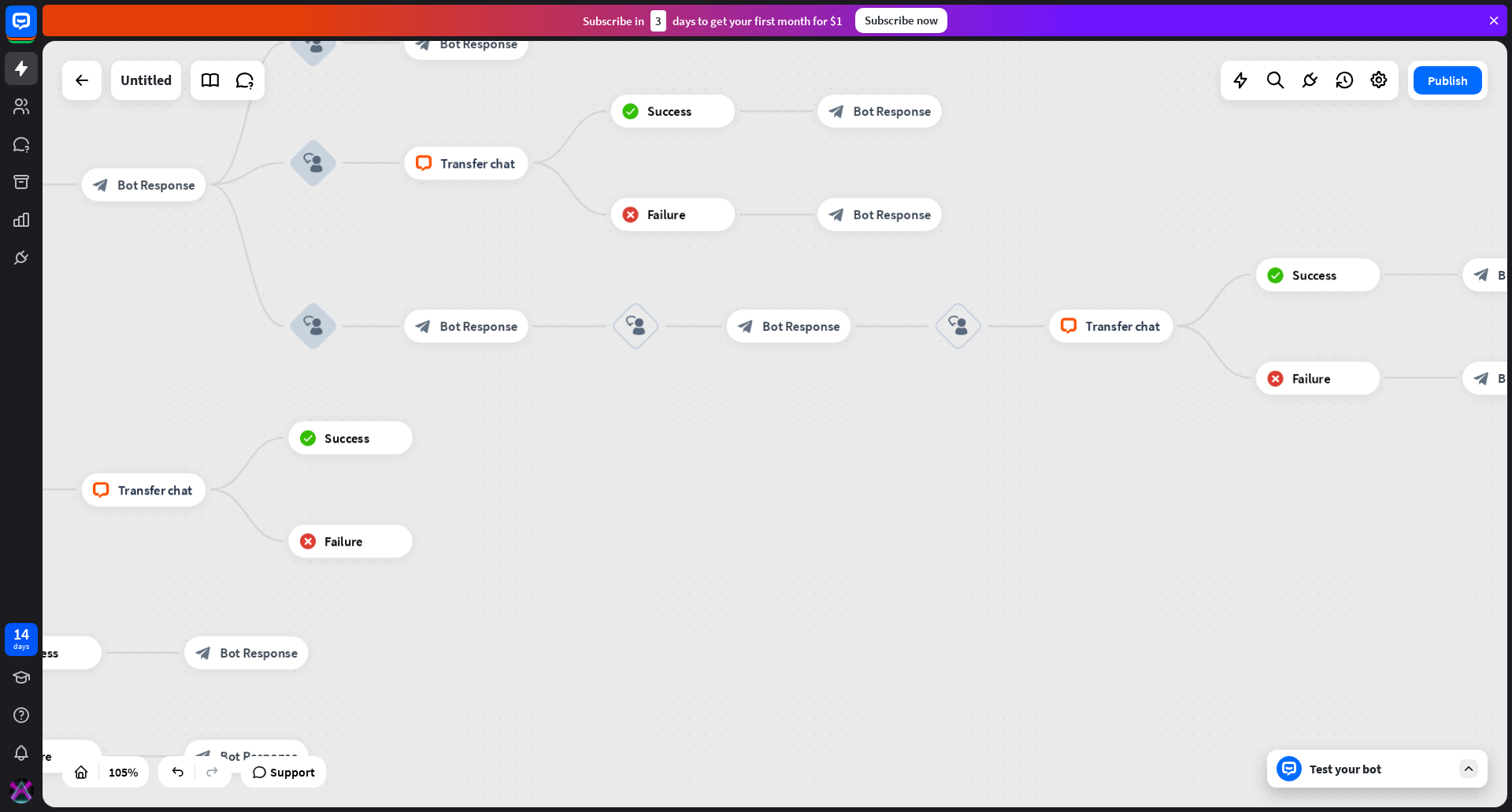
drag, startPoint x: 572, startPoint y: 506, endPoint x: 716, endPoint y: 518, distance: 144.5
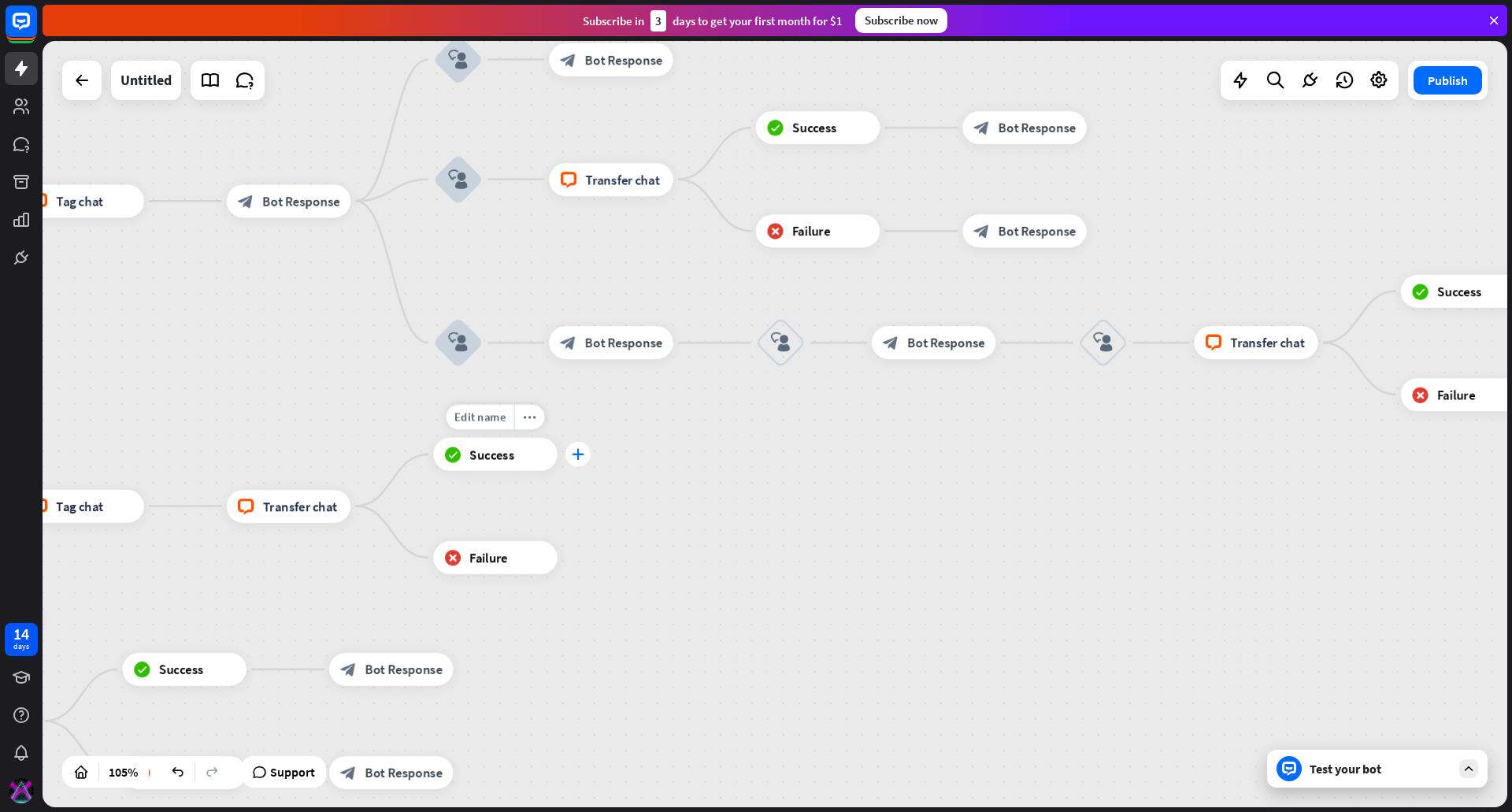
click at [571, 457] on div "plus" at bounding box center [577, 454] width 25 height 25
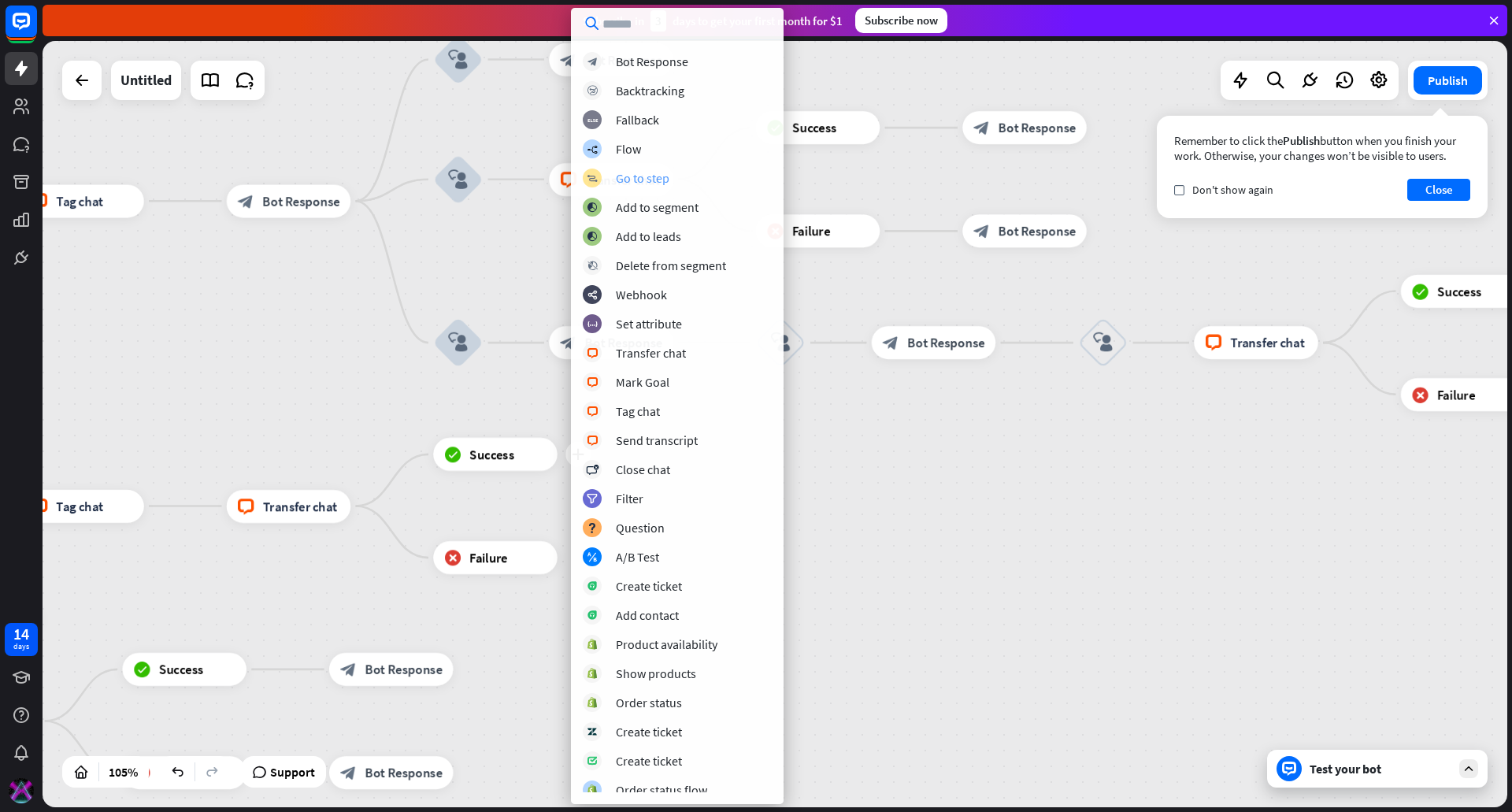
click at [663, 181] on div "Go to step" at bounding box center [642, 178] width 54 height 16
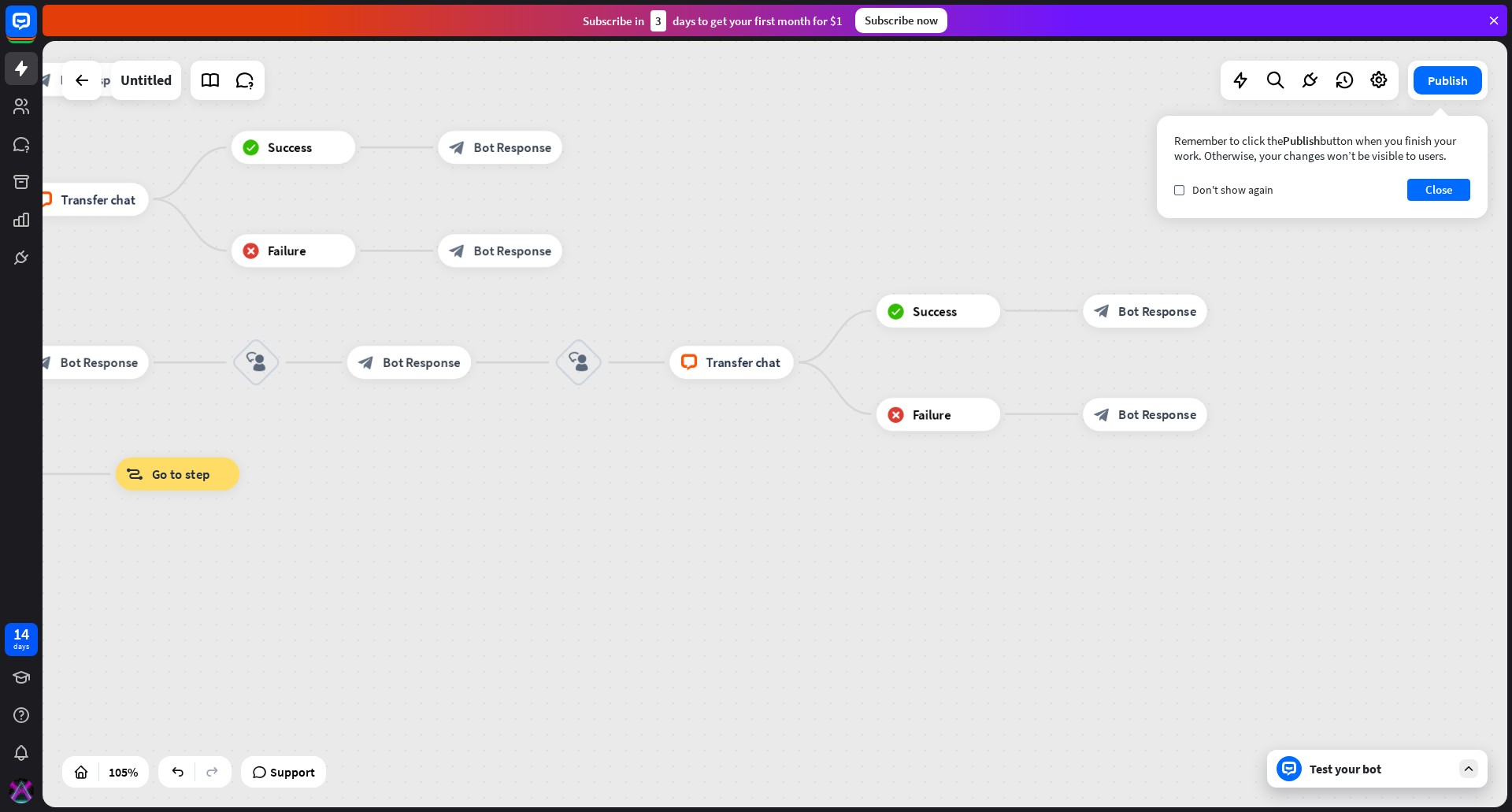
drag, startPoint x: 1125, startPoint y: 482, endPoint x: 336, endPoint y: 485, distance: 789.0
click at [600, 502] on div "home_2 Start point filter Filter Welcome message block_bot_response Bot Respons…" at bounding box center [774, 424] width 1465 height 766
click at [178, 472] on span "Go to step" at bounding box center [180, 473] width 58 height 17
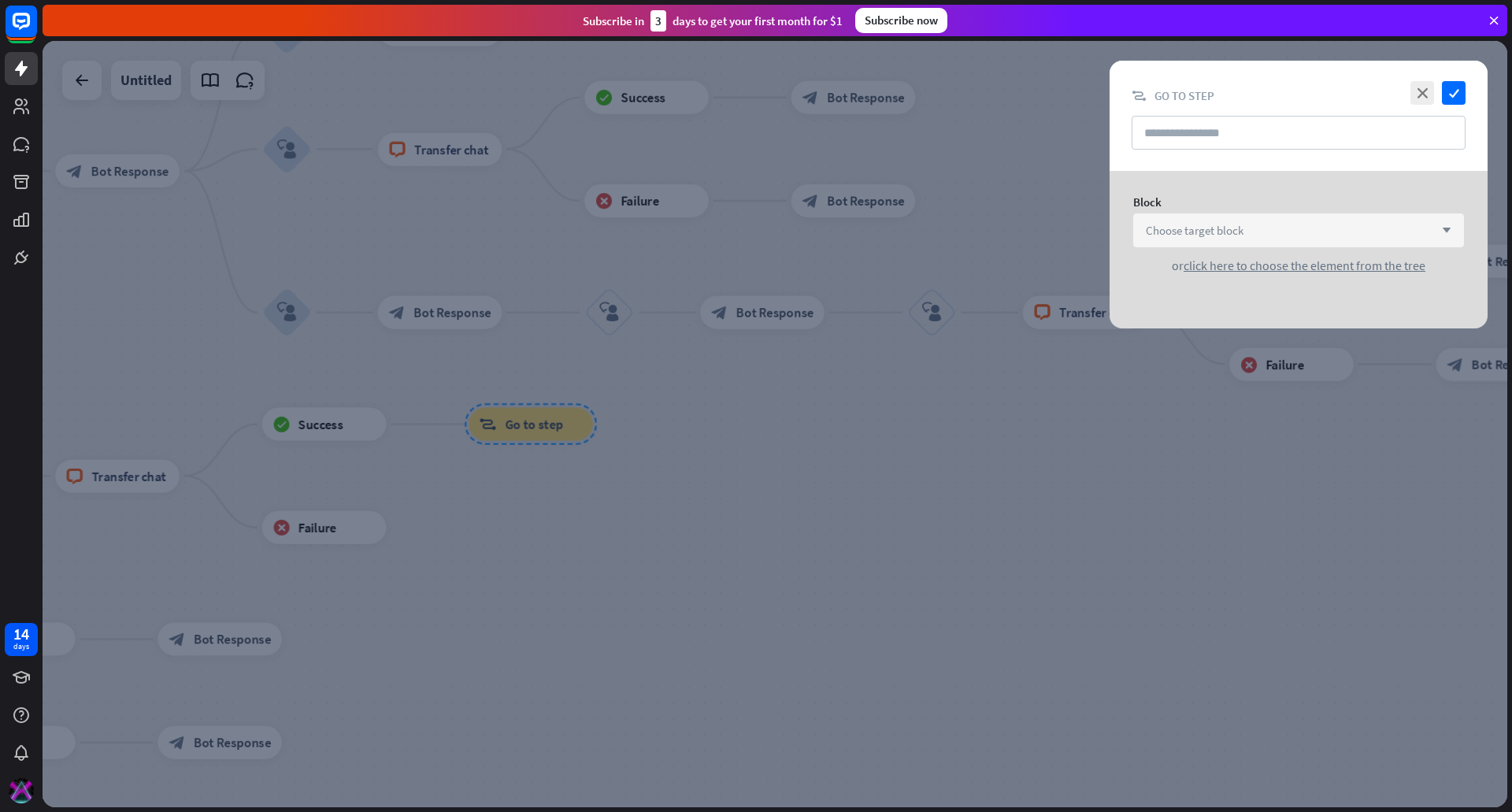
click at [1372, 226] on div "Choose target block arrow_down" at bounding box center [1298, 230] width 331 height 34
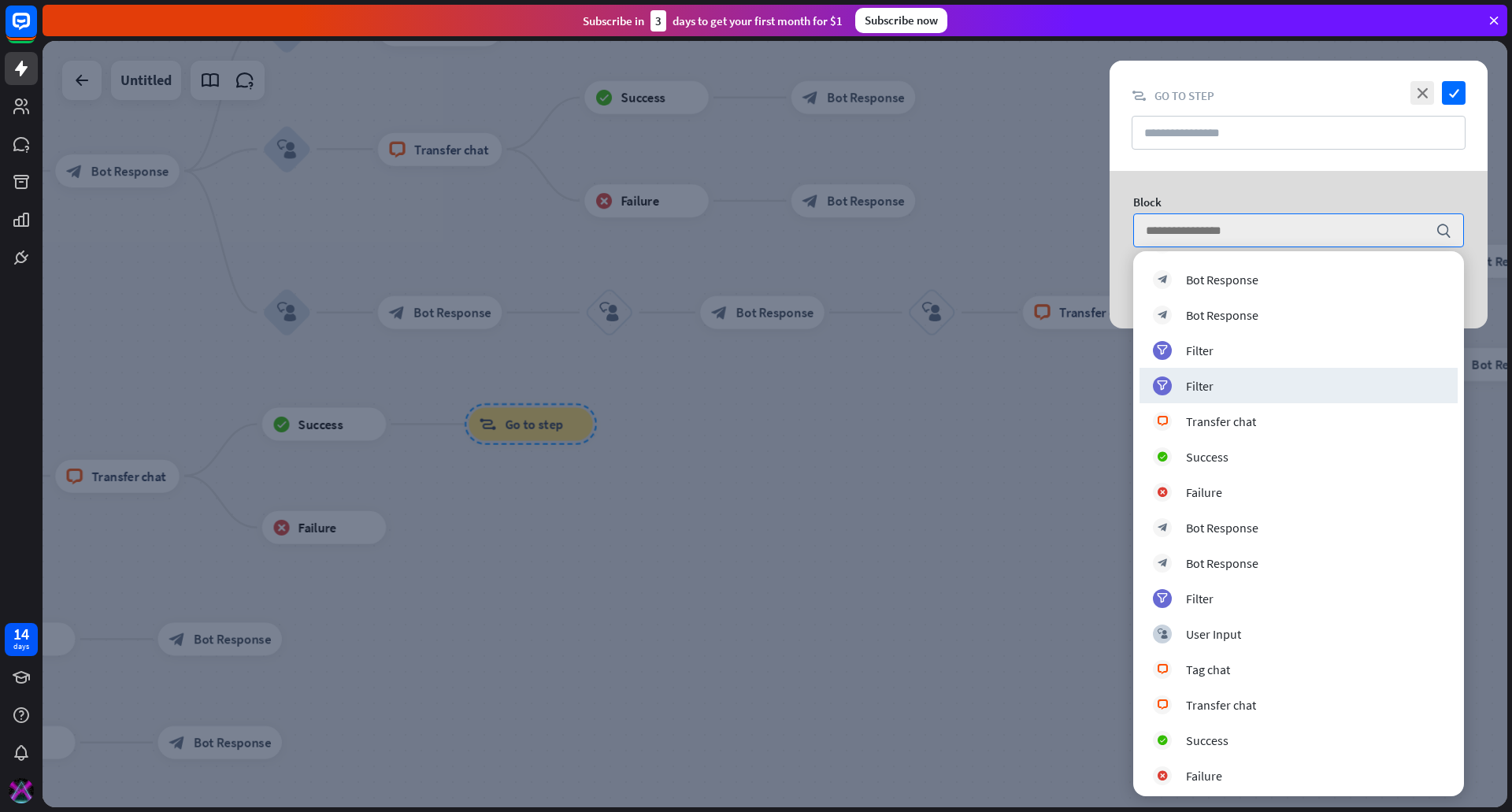
scroll to position [1098, 0]
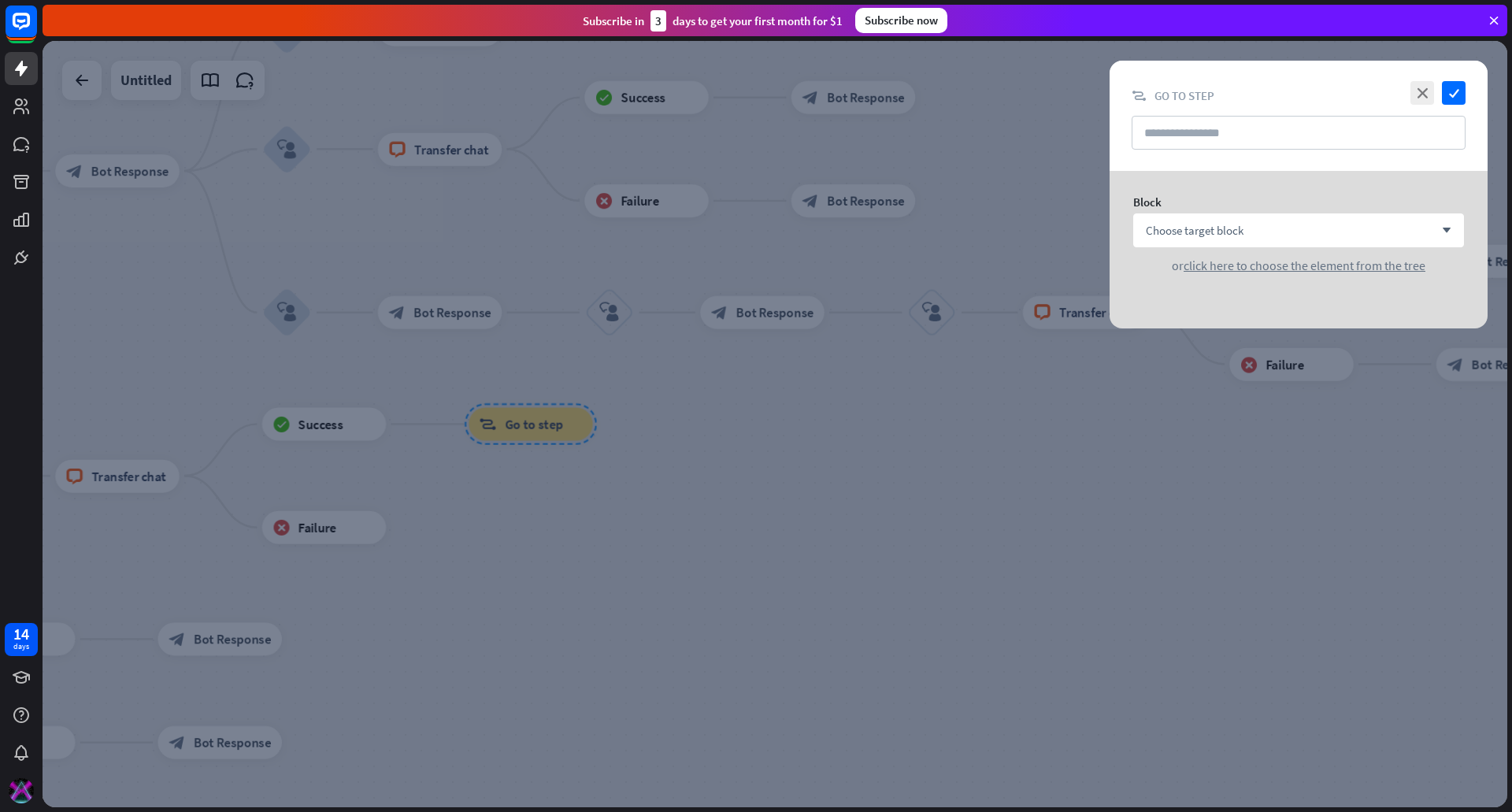
click at [924, 446] on div at bounding box center [774, 424] width 1465 height 766
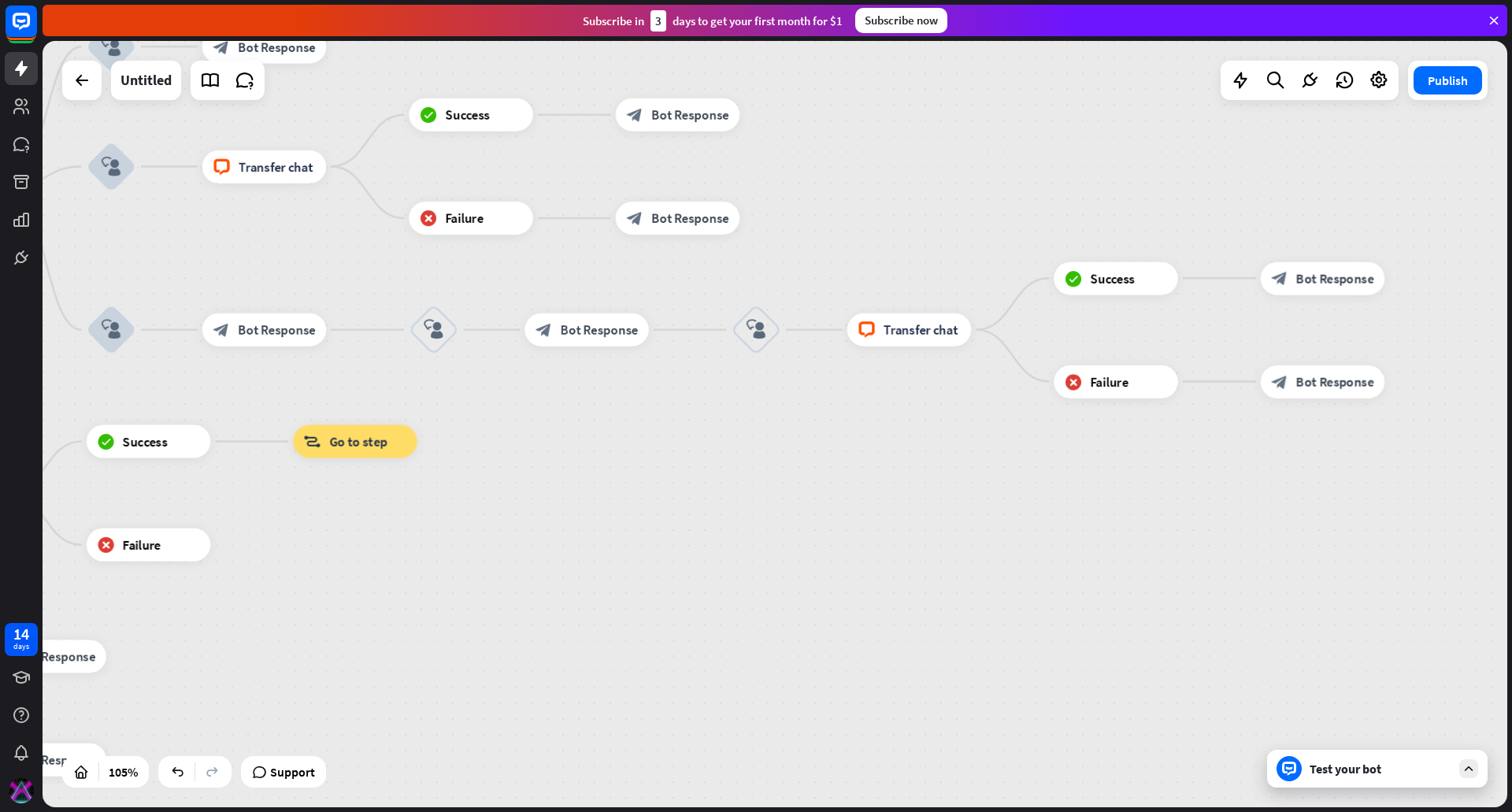
drag, startPoint x: 1061, startPoint y: 437, endPoint x: 495, endPoint y: 495, distance: 569.0
click at [495, 496] on div "home_2 Start point filter Filter Welcome message block_bot_response Bot Respons…" at bounding box center [774, 424] width 1465 height 766
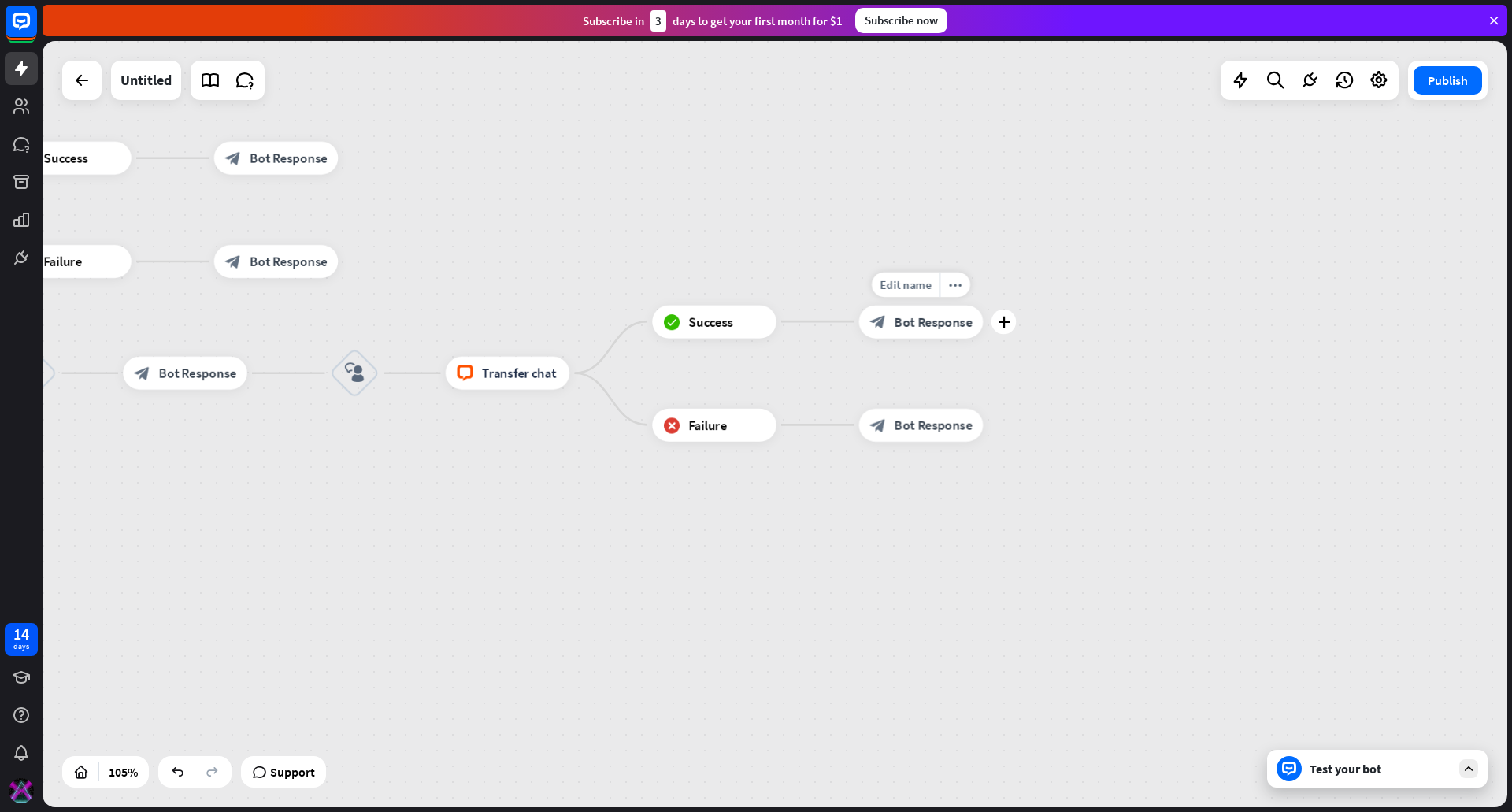
click at [917, 323] on span "Bot Response" at bounding box center [933, 321] width 78 height 17
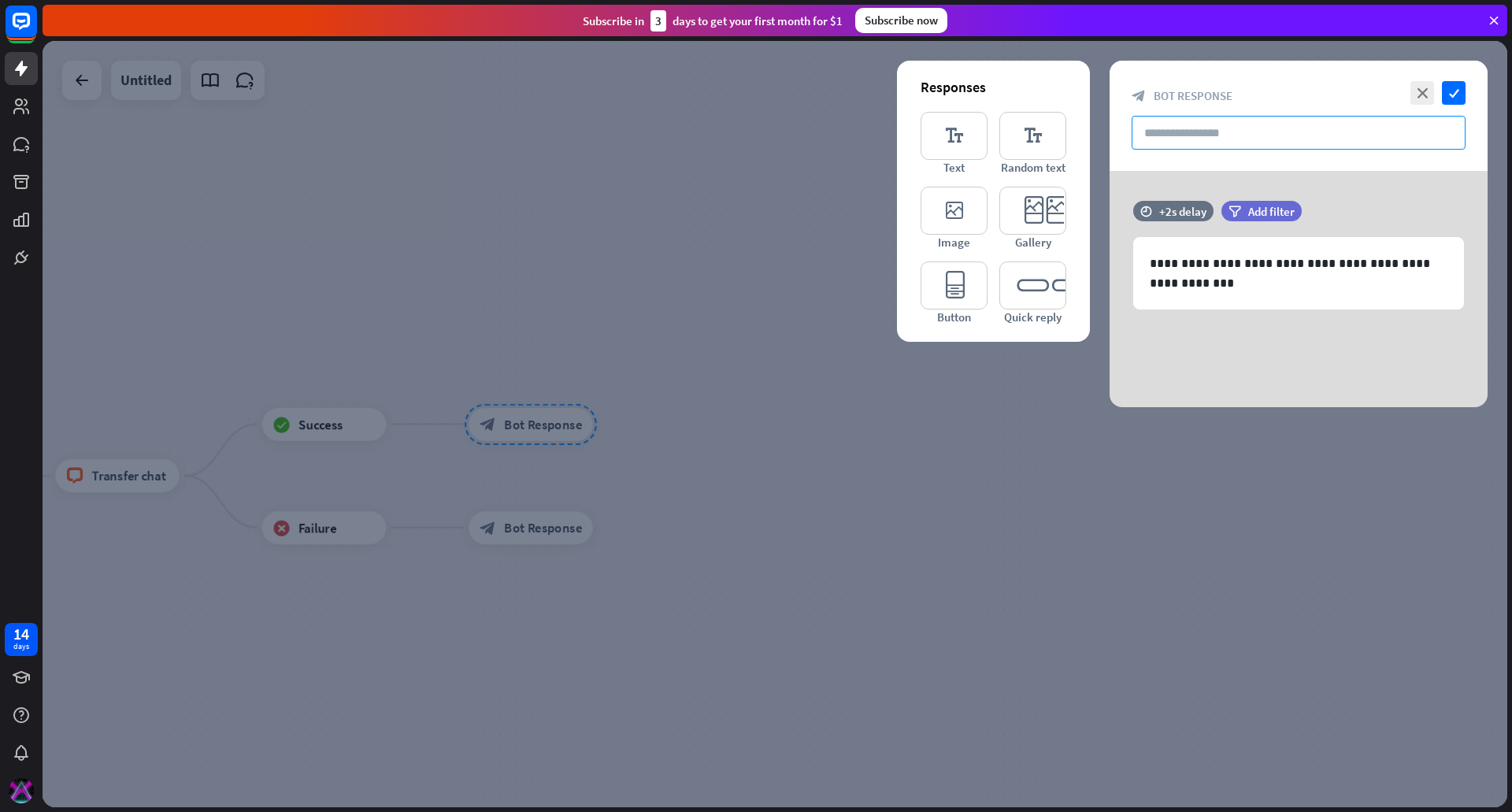
click at [1199, 128] on input "text" at bounding box center [1299, 133] width 334 height 34
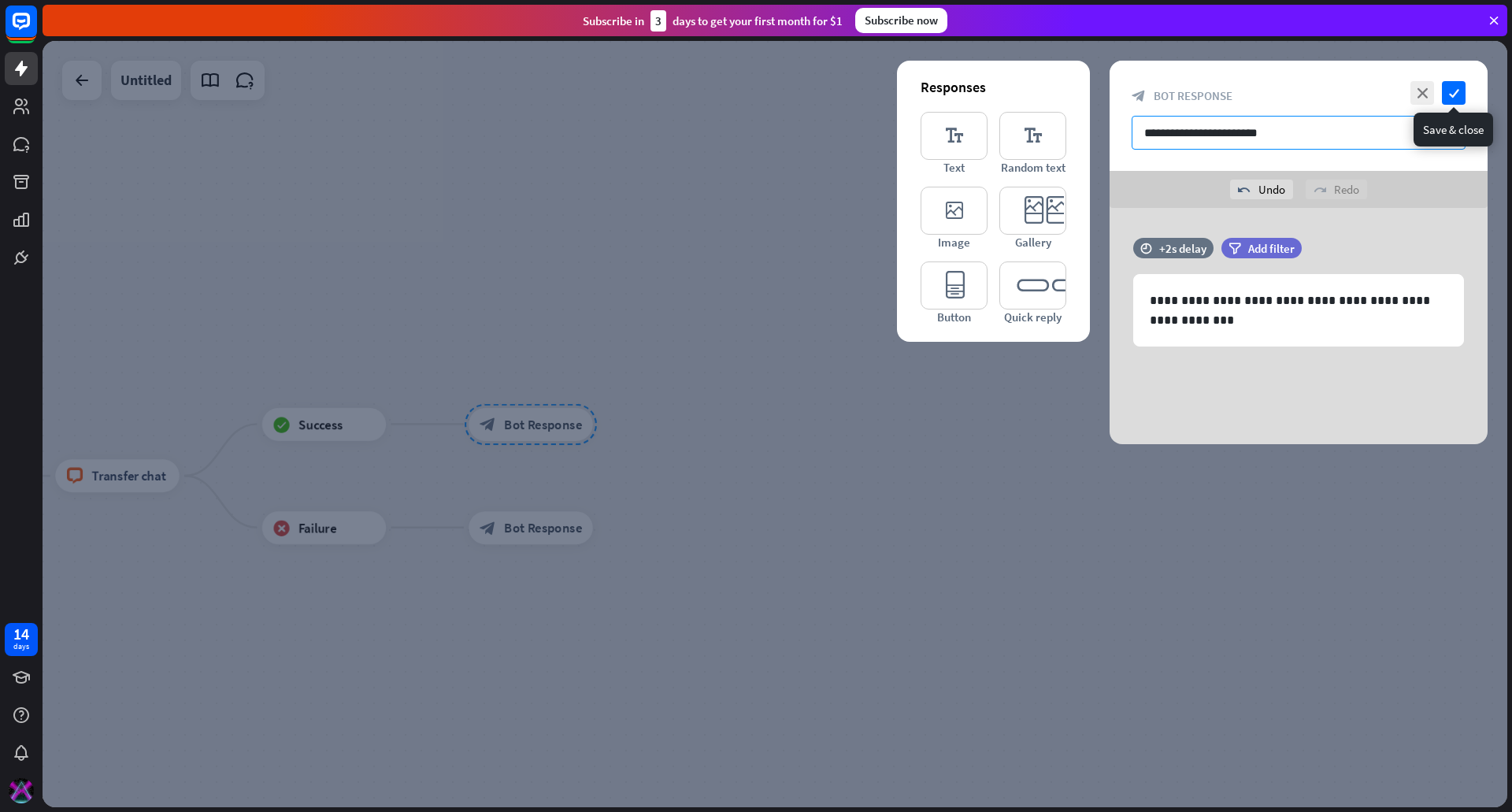
type input "**********"
click at [1470, 94] on div "**********" at bounding box center [1298, 116] width 378 height 111
click at [1463, 90] on icon "check" at bounding box center [1453, 92] width 24 height 24
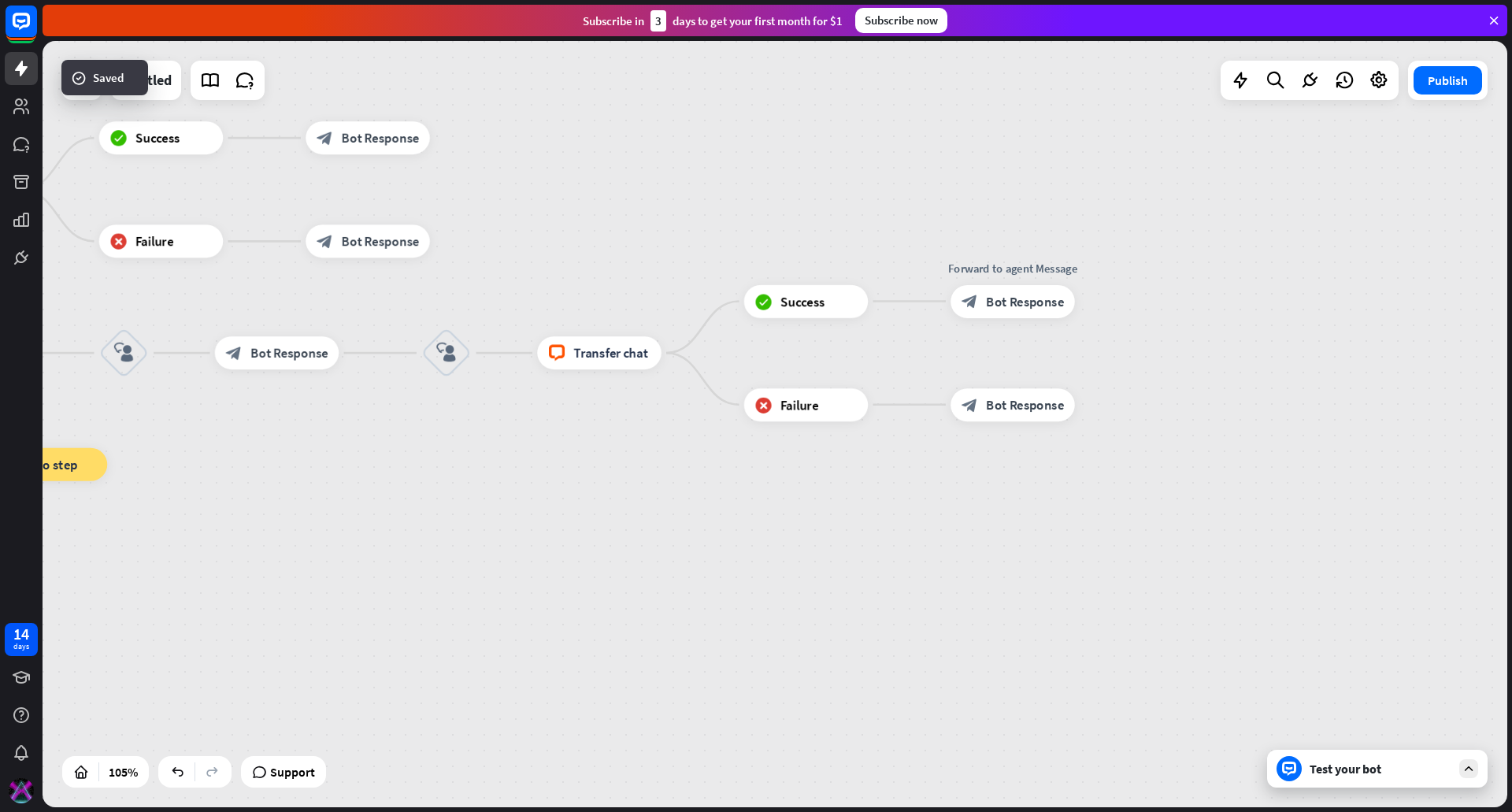
drag, startPoint x: 363, startPoint y: 249, endPoint x: 501, endPoint y: 273, distance: 140.1
click at [931, 106] on div "home_2 Start point filter Filter Welcome message block_bot_response Bot Respons…" at bounding box center [774, 424] width 1465 height 766
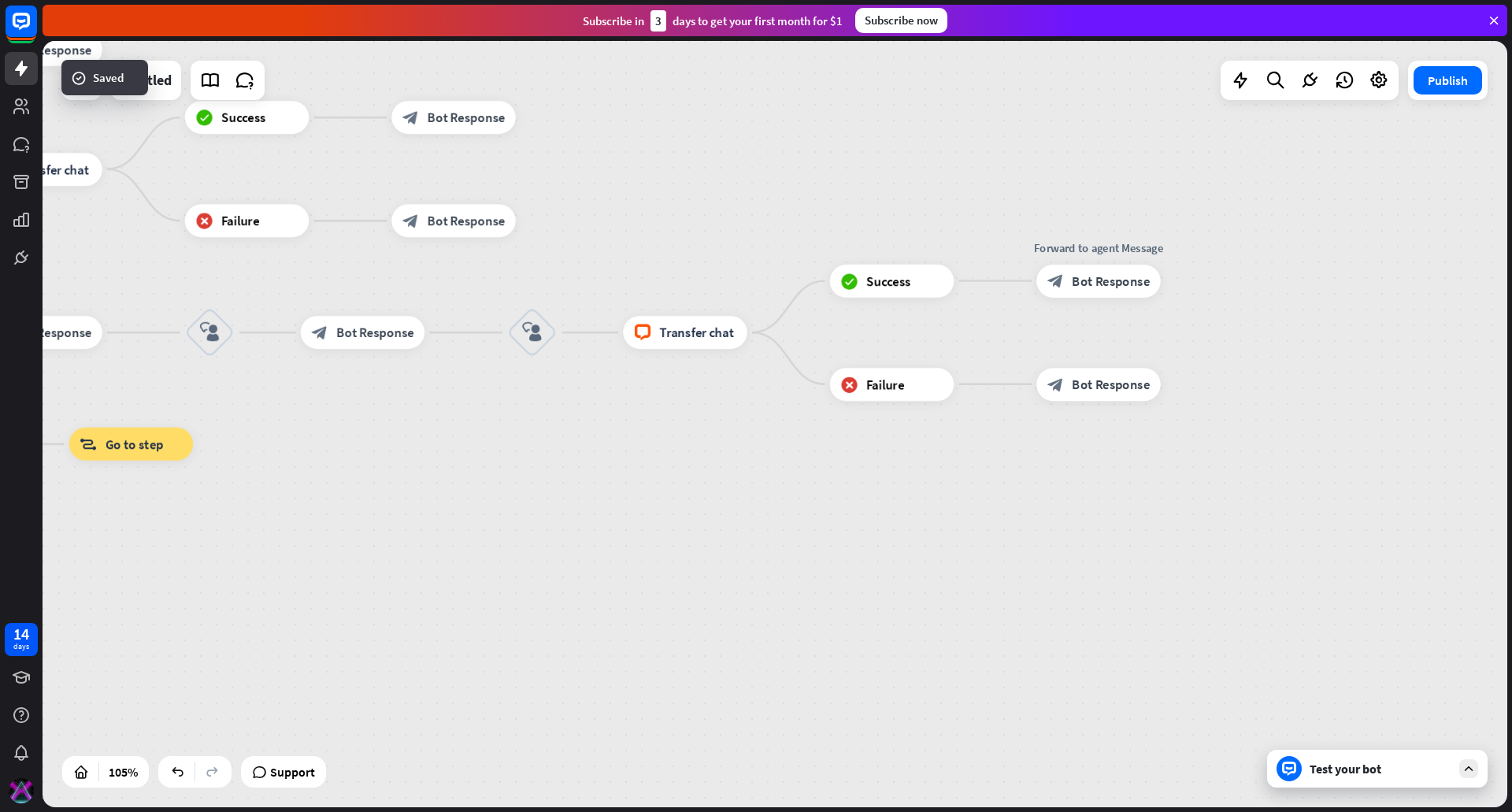
drag, startPoint x: 389, startPoint y: 431, endPoint x: 484, endPoint y: 410, distance: 97.3
click at [509, 411] on div "home_2 Start point filter Filter Welcome message block_bot_response Bot Respons…" at bounding box center [774, 424] width 1465 height 766
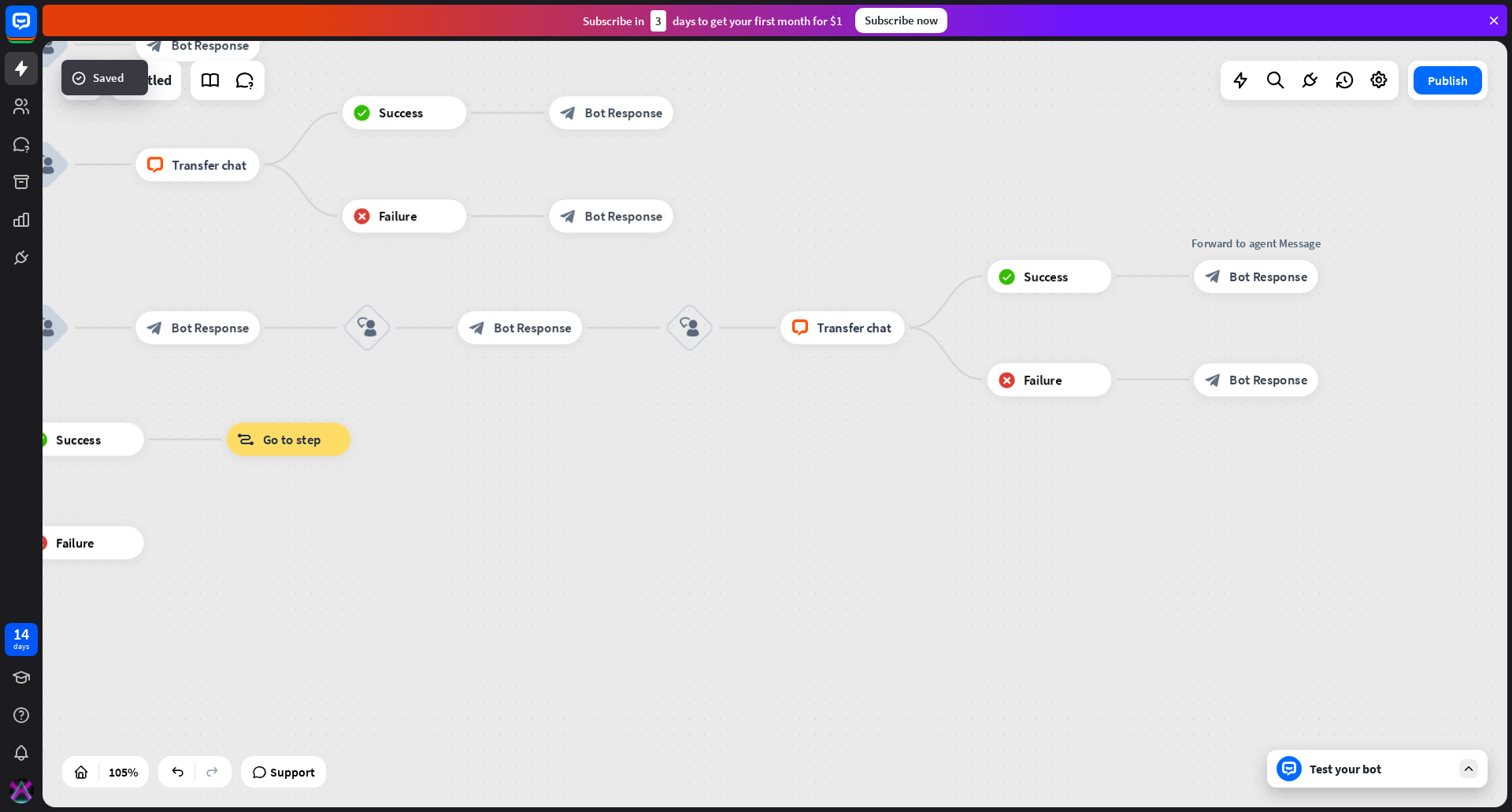
drag, startPoint x: 368, startPoint y: 427, endPoint x: 790, endPoint y: 390, distance: 423.6
click at [814, 391] on div "home_2 Start point filter Filter Welcome message block_bot_response Bot Respons…" at bounding box center [774, 424] width 1465 height 766
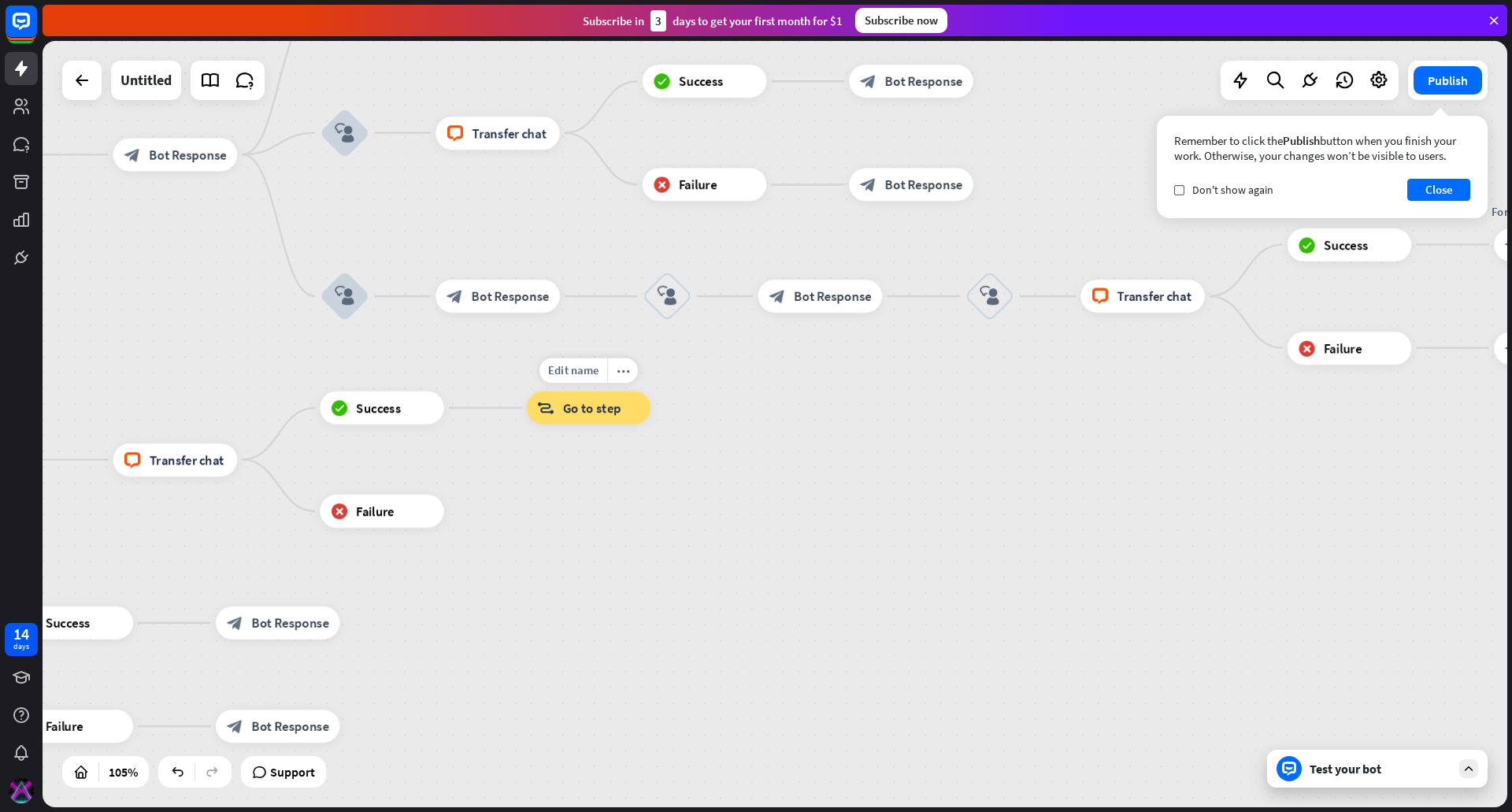
click at [555, 403] on div "block_goto Go to step" at bounding box center [589, 408] width 125 height 33
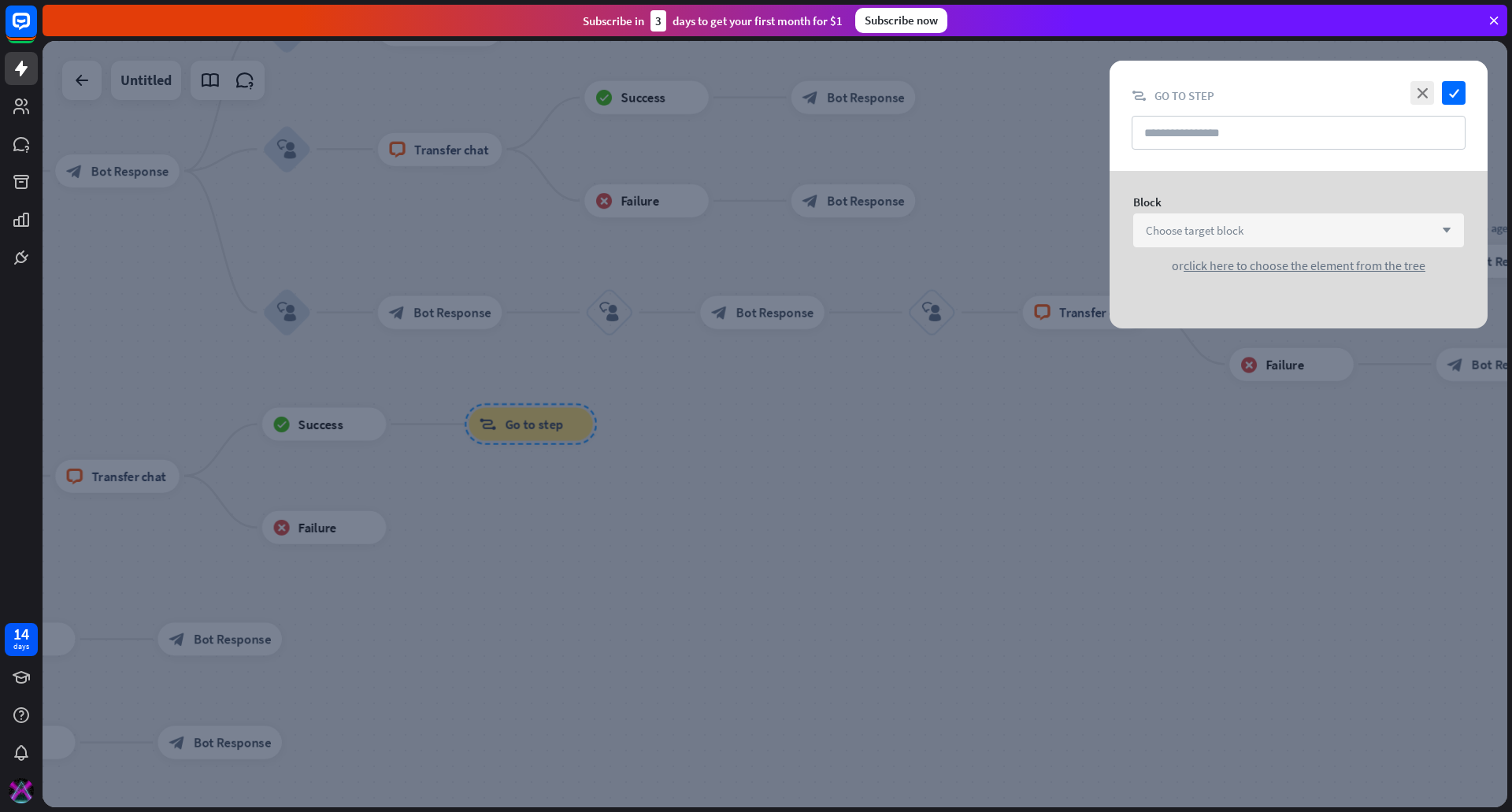
click at [1224, 220] on div "Choose target block arrow_down" at bounding box center [1298, 230] width 331 height 34
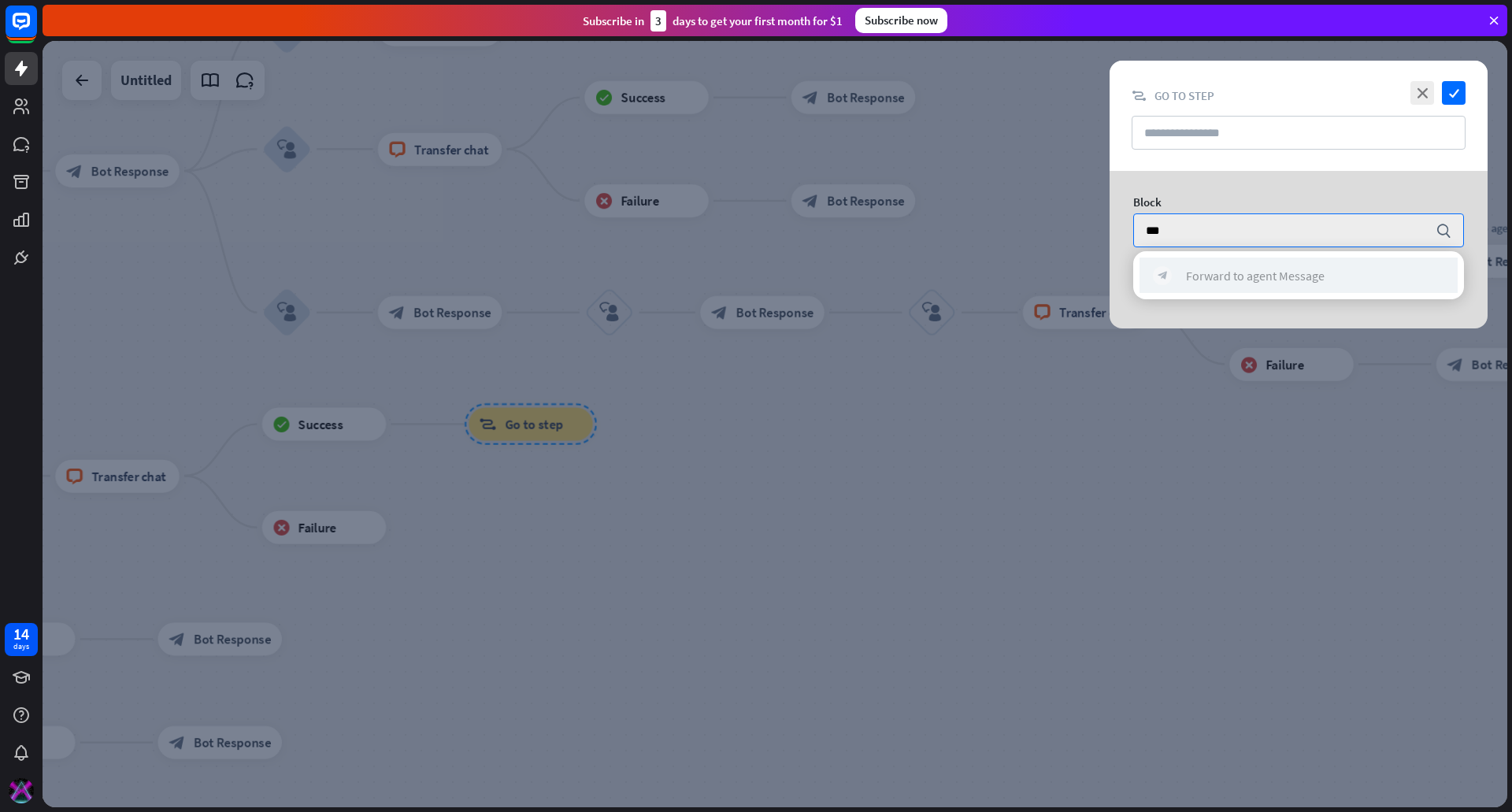
type input "***"
click at [1232, 266] on div "block_bot_response Forward to agent Message" at bounding box center [1299, 276] width 291 height 19
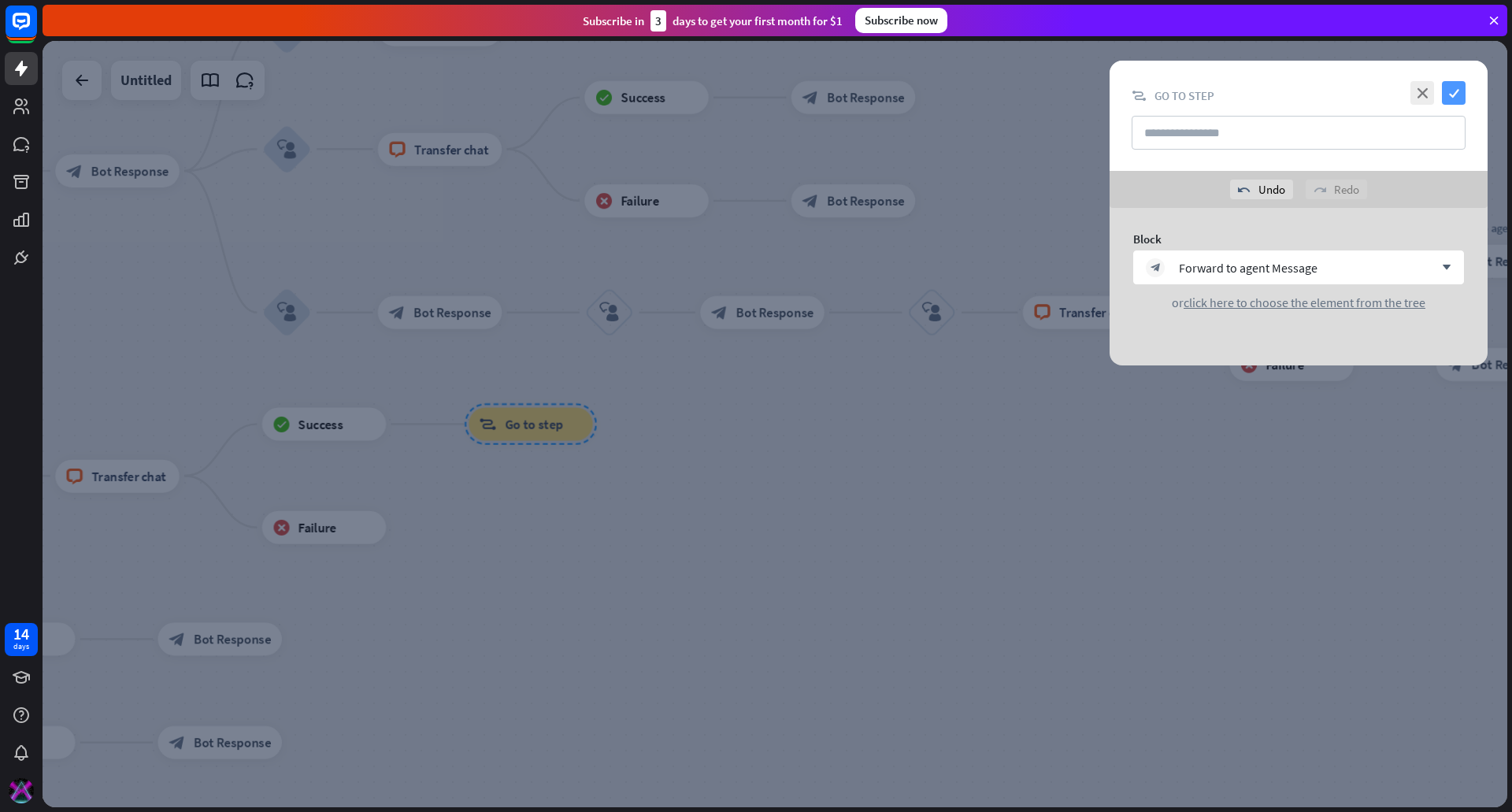
click at [1458, 90] on icon "check" at bounding box center [1453, 92] width 24 height 24
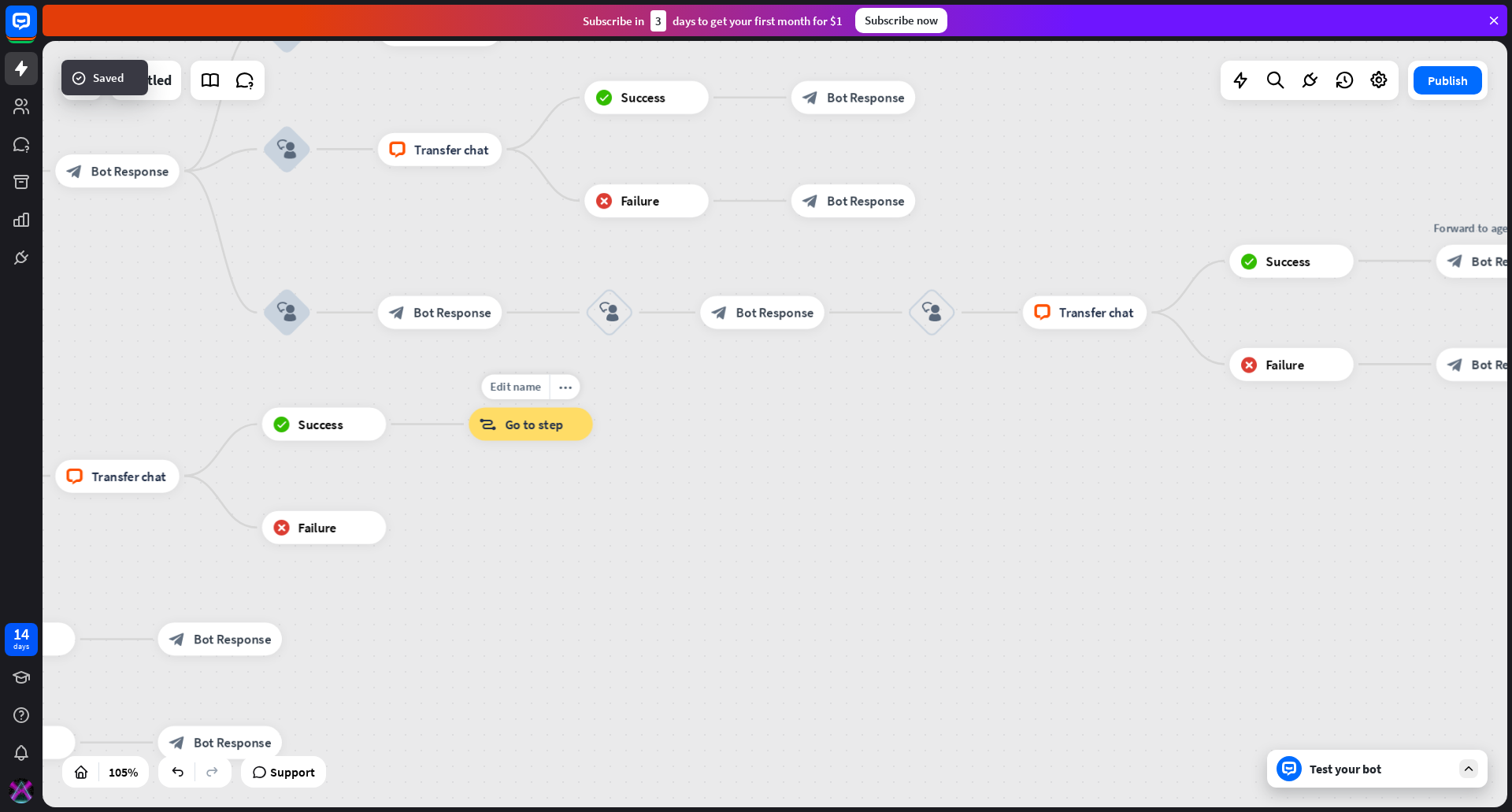
click at [540, 428] on span "Go to step" at bounding box center [534, 424] width 58 height 17
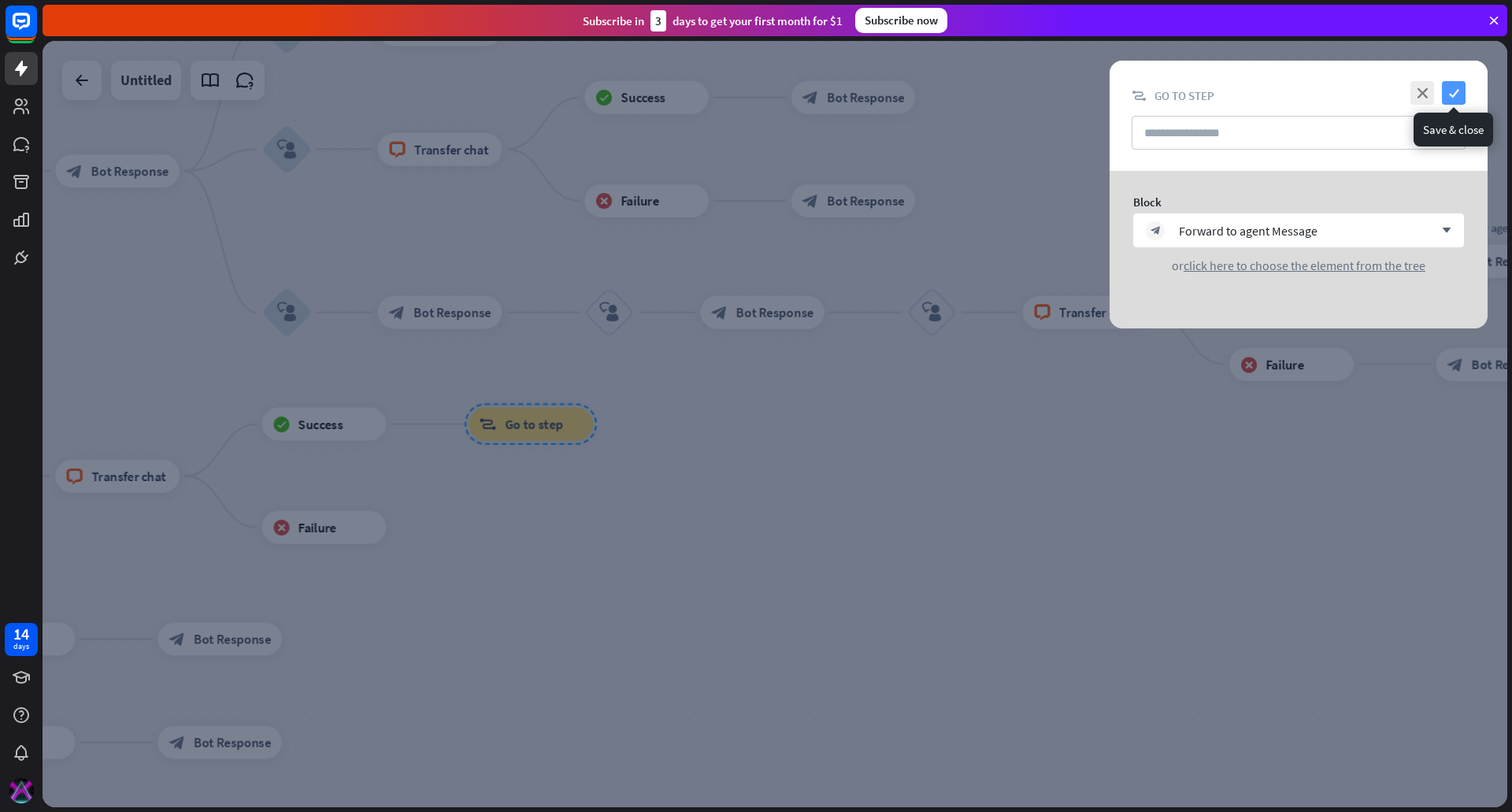
click at [1455, 96] on icon "check" at bounding box center [1453, 92] width 24 height 24
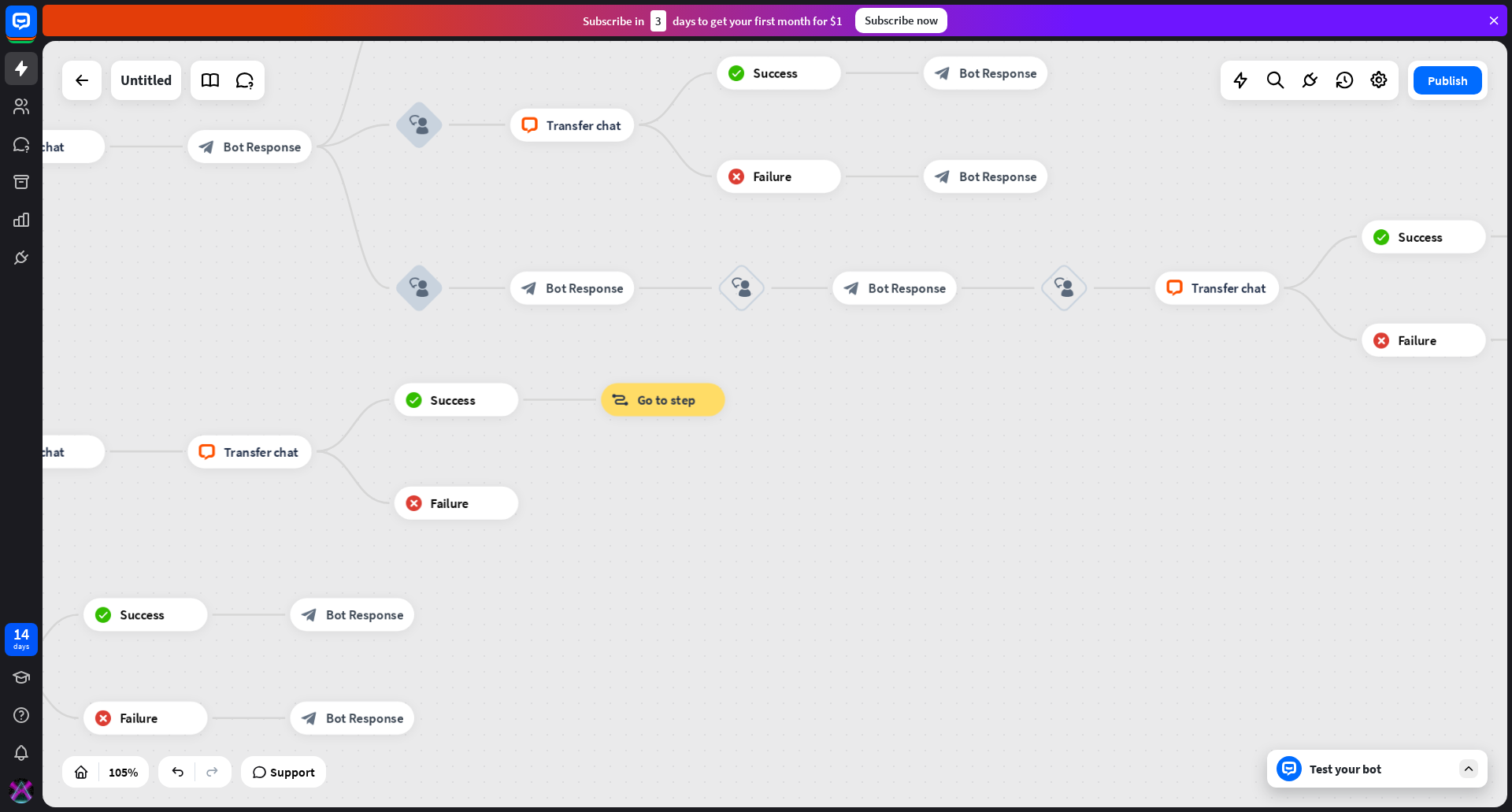
drag, startPoint x: 539, startPoint y: 554, endPoint x: 671, endPoint y: 529, distance: 134.3
click at [671, 529] on div "home_2 Start point filter Filter Welcome message block_bot_response Bot Respons…" at bounding box center [47, 782] width 1538 height 805
click at [536, 501] on icon "plus" at bounding box center [540, 502] width 12 height 11
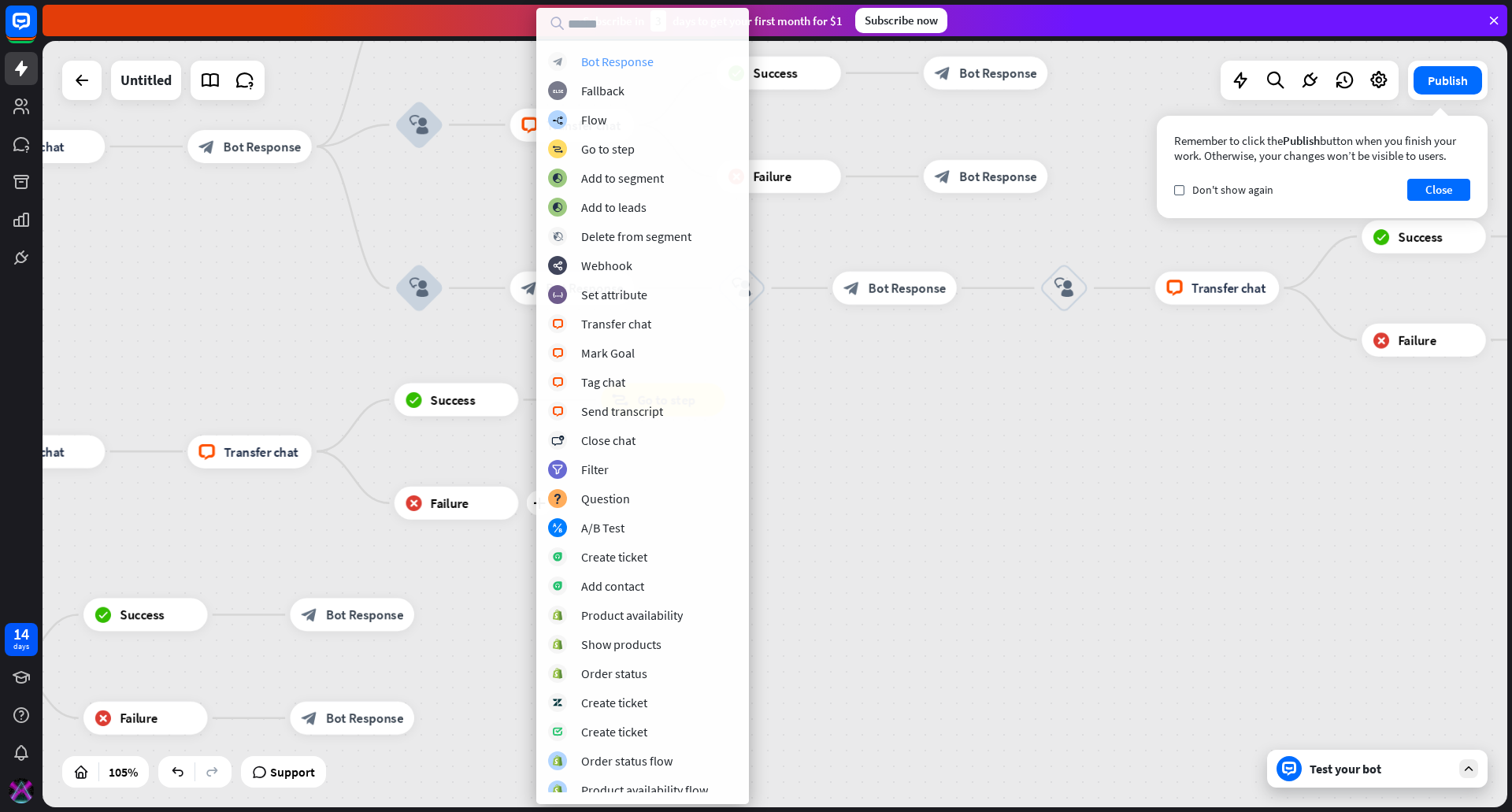
click at [646, 65] on div "Bot Response" at bounding box center [617, 61] width 73 height 16
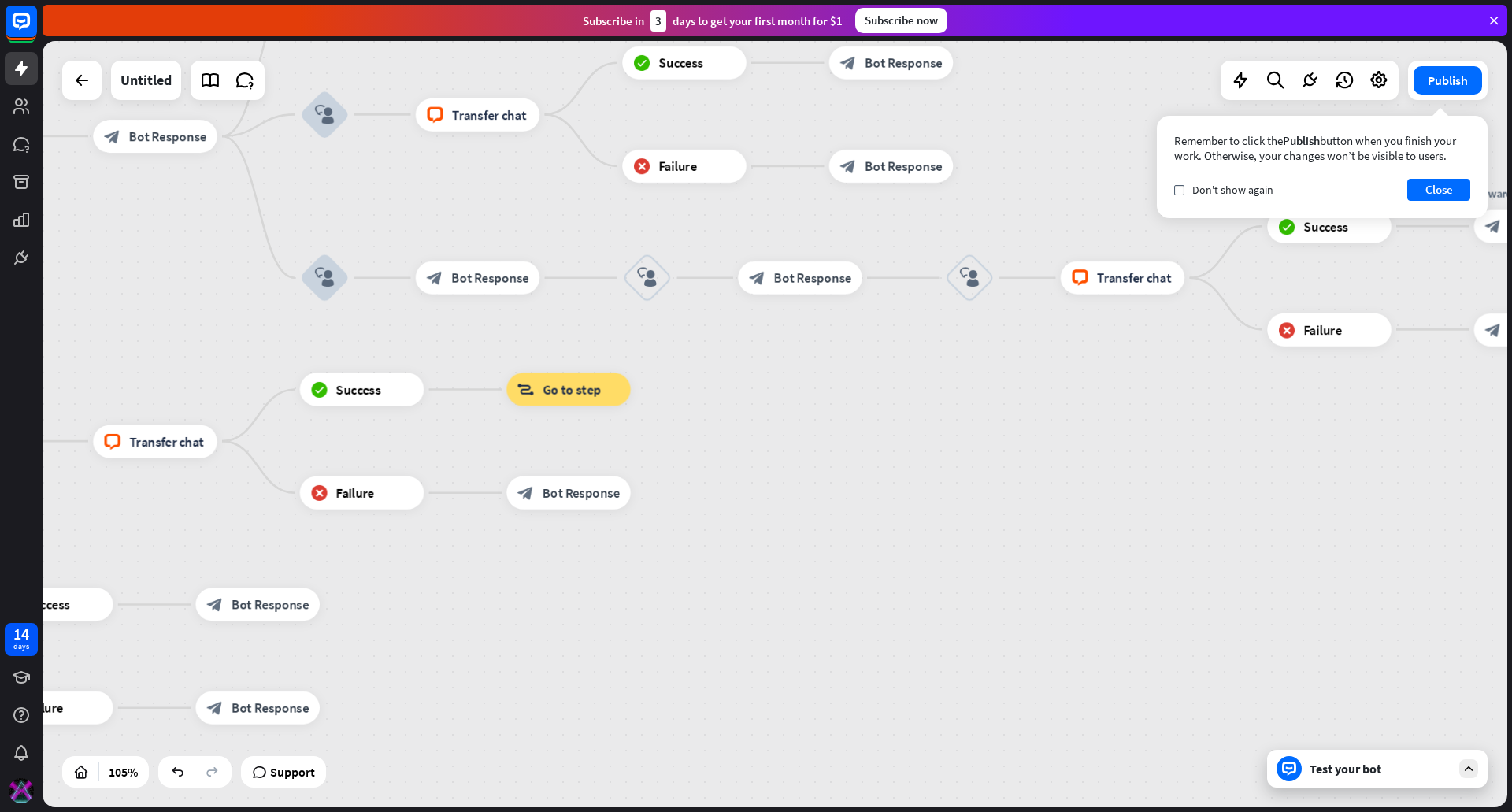
drag, startPoint x: 1183, startPoint y: 524, endPoint x: 706, endPoint y: 478, distance: 479.2
click at [663, 503] on div "home_2 Start point filter Filter Welcome message block_bot_response Bot Respons…" at bounding box center [774, 424] width 1465 height 766
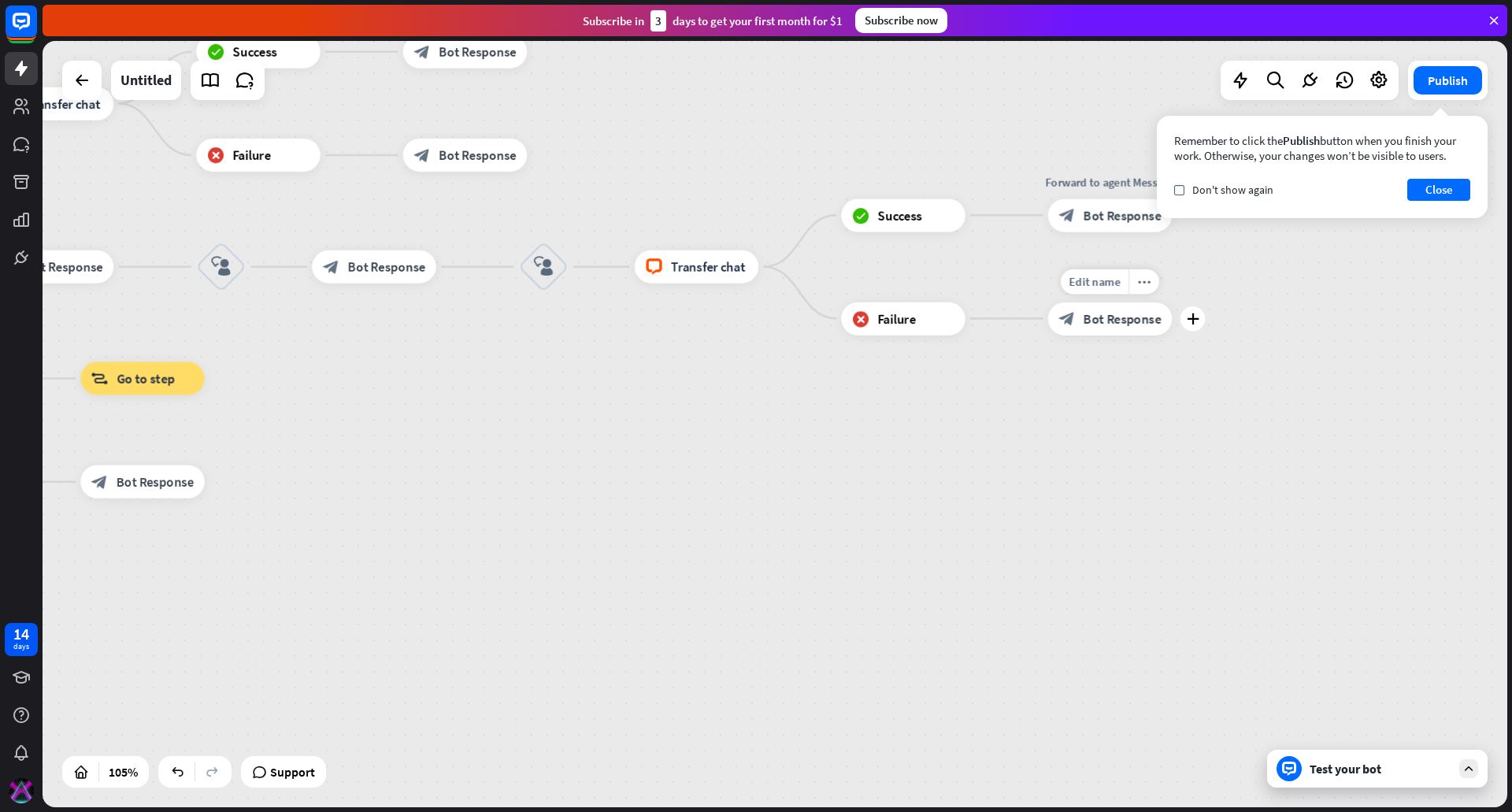
click at [1122, 318] on span "Bot Response" at bounding box center [1122, 319] width 78 height 17
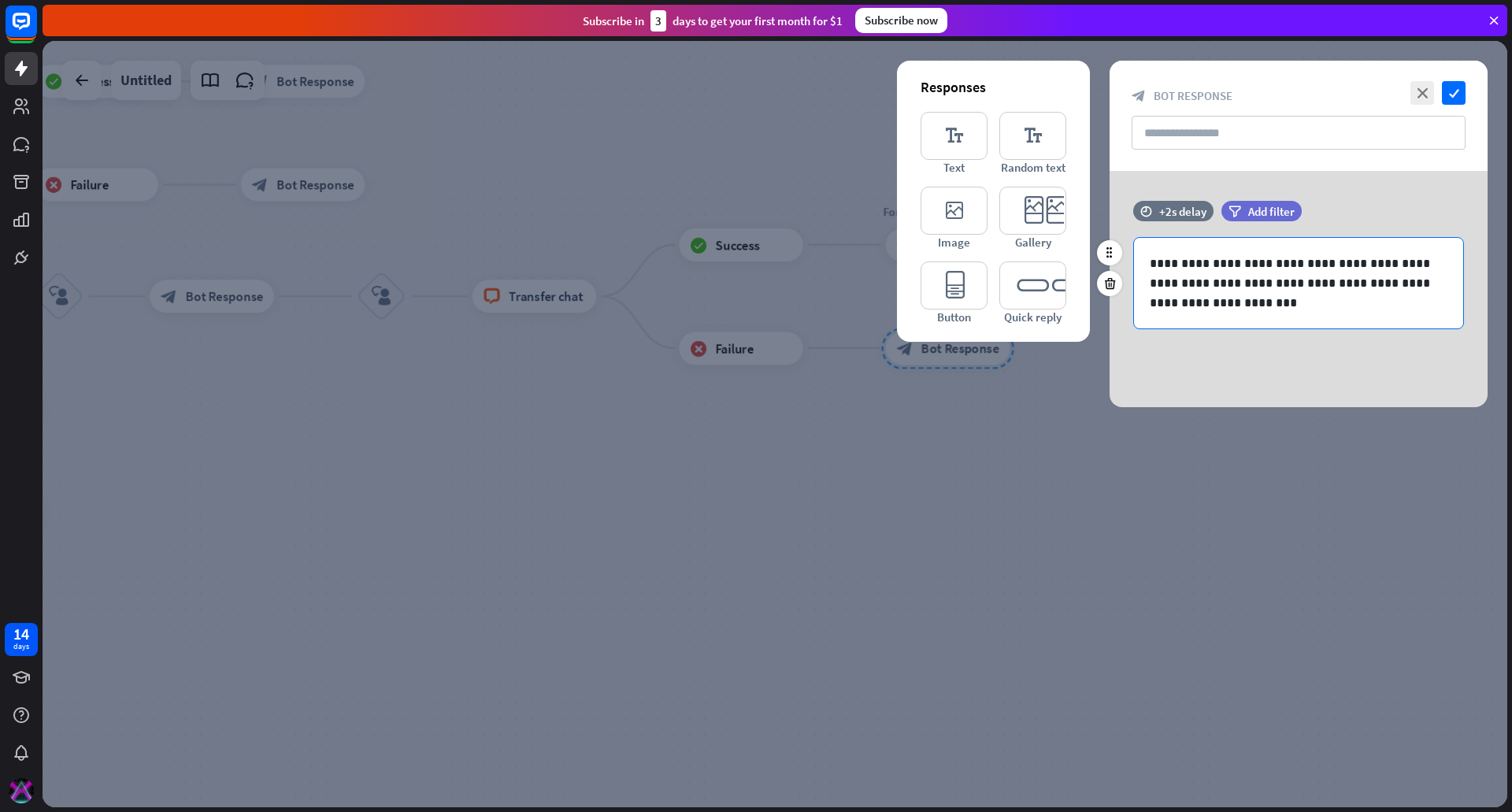
click at [1250, 304] on p "**********" at bounding box center [1298, 283] width 297 height 59
click at [1427, 93] on icon "close" at bounding box center [1422, 92] width 24 height 24
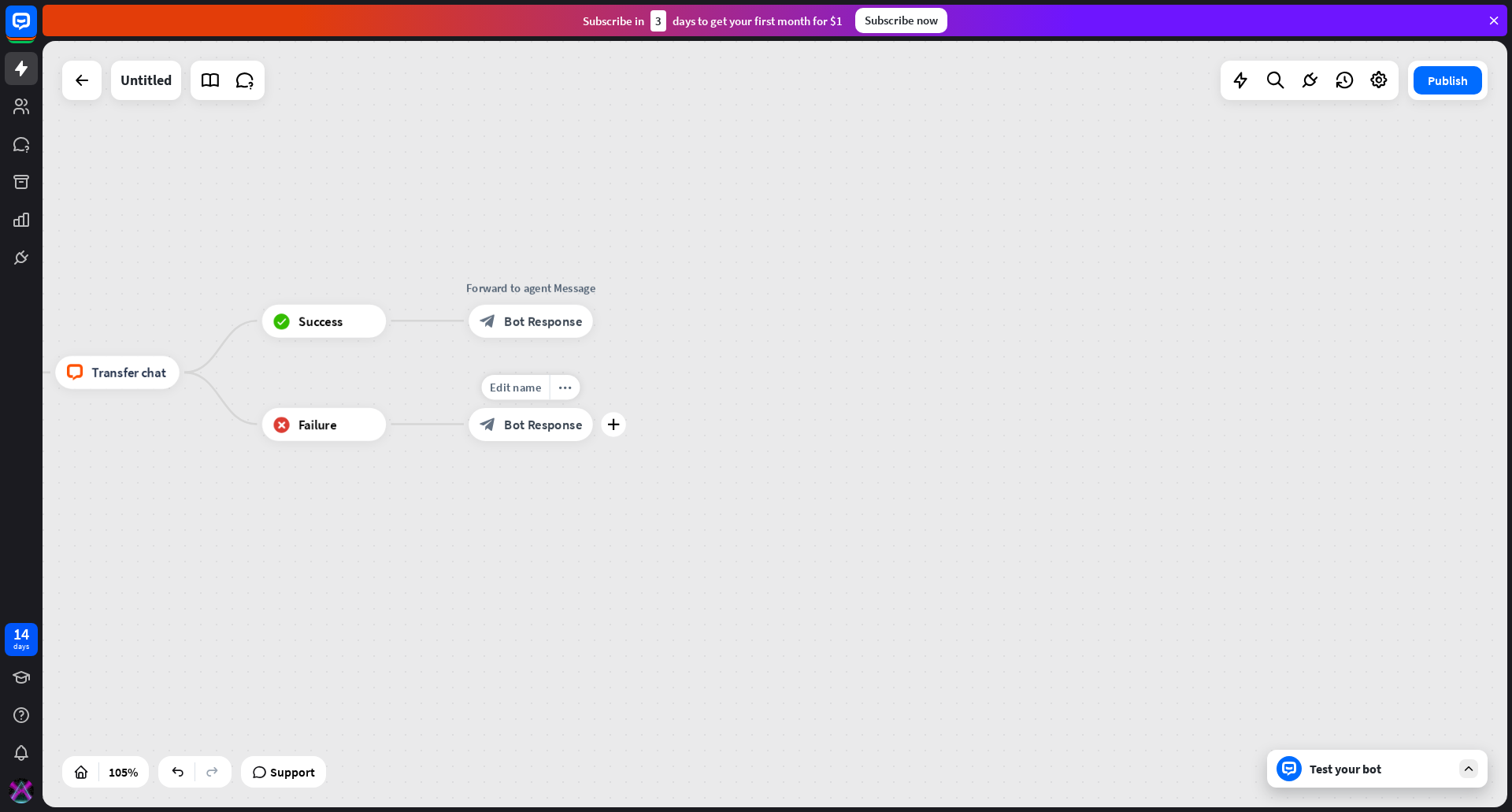
click at [516, 422] on span "Bot Response" at bounding box center [542, 424] width 78 height 17
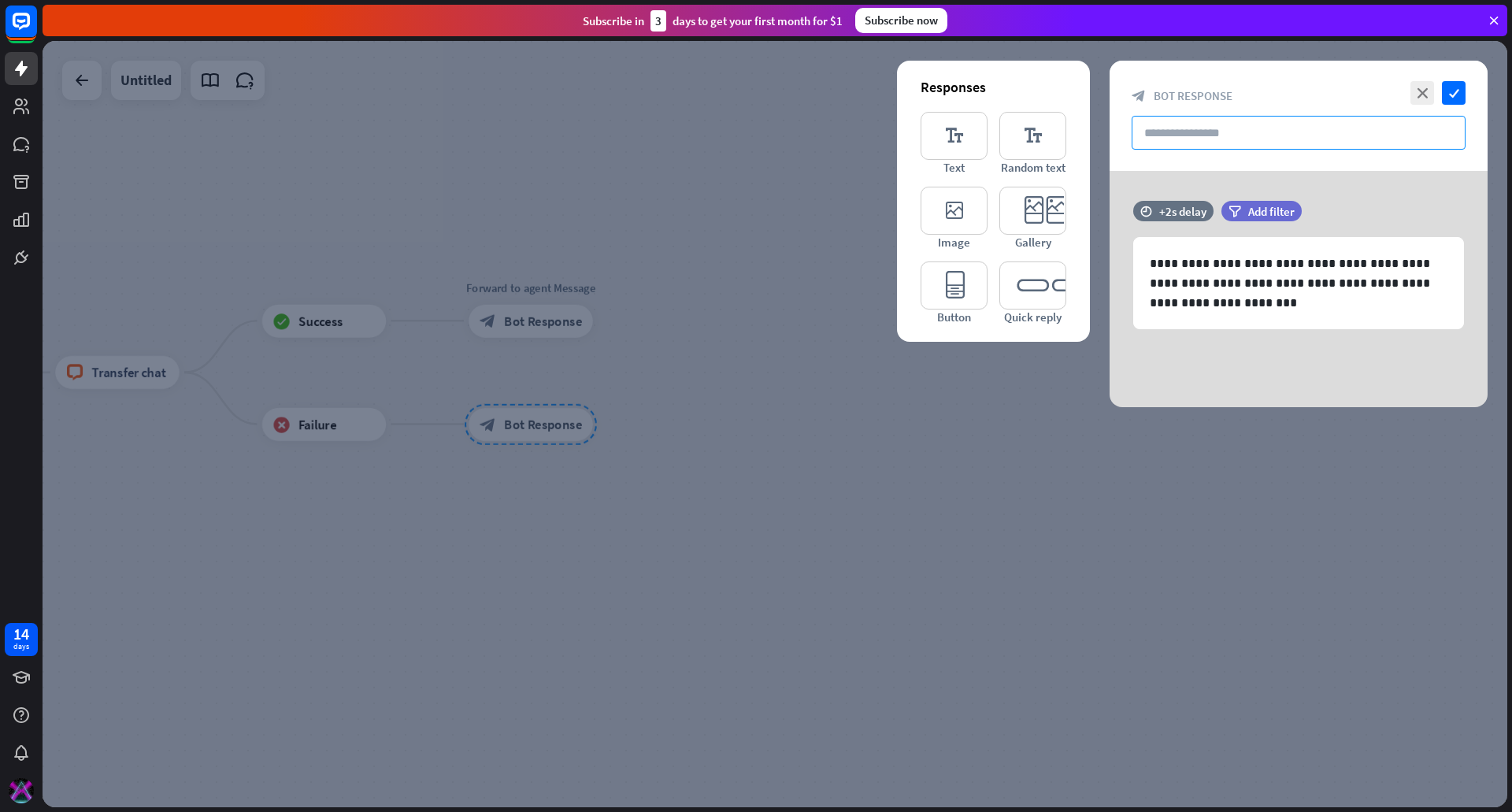
click at [1228, 126] on input "text" at bounding box center [1299, 133] width 334 height 34
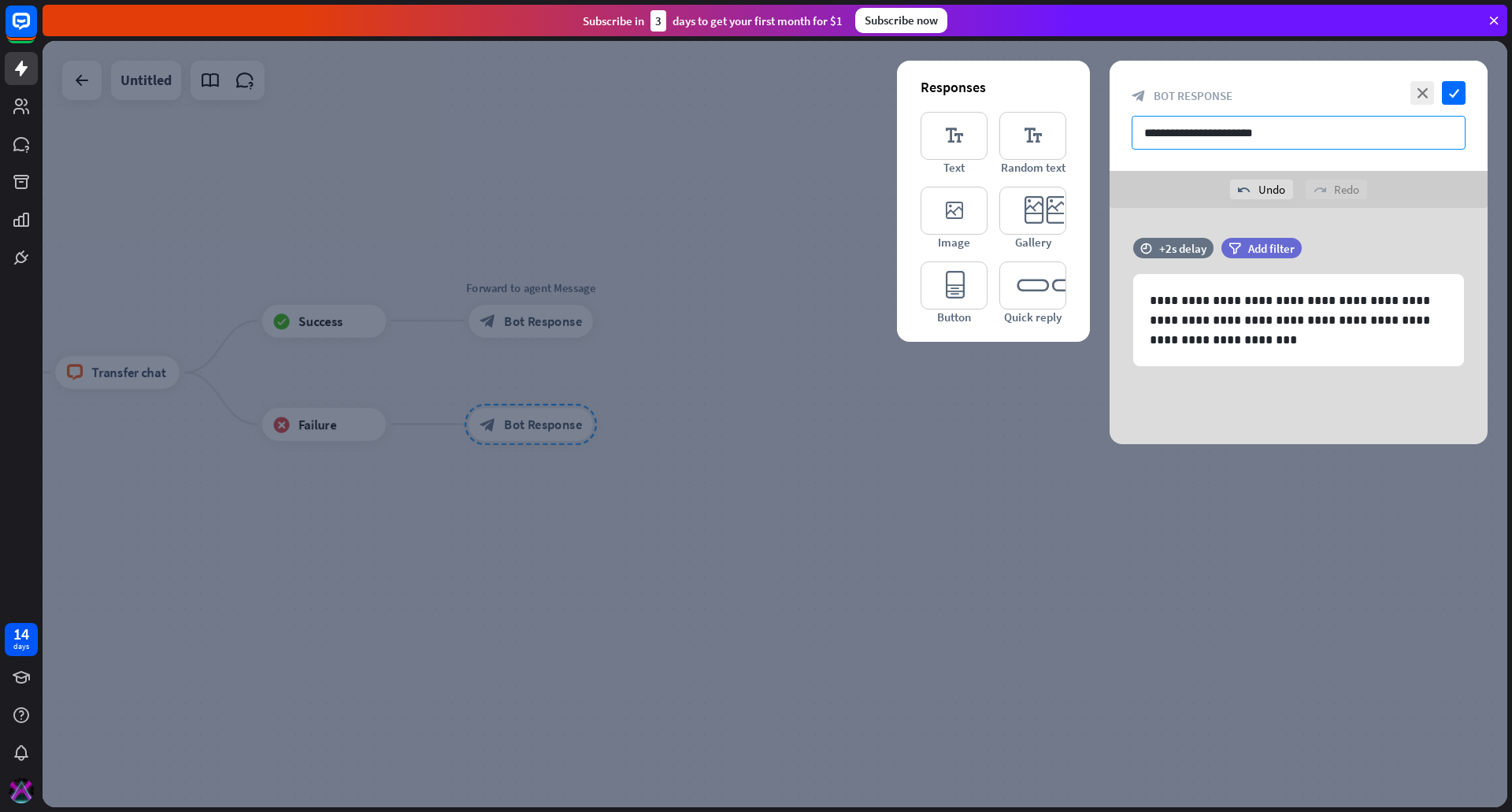
click at [1225, 131] on input "**********" at bounding box center [1299, 133] width 334 height 34
type input "**********"
click at [1459, 89] on icon "check" at bounding box center [1453, 92] width 24 height 24
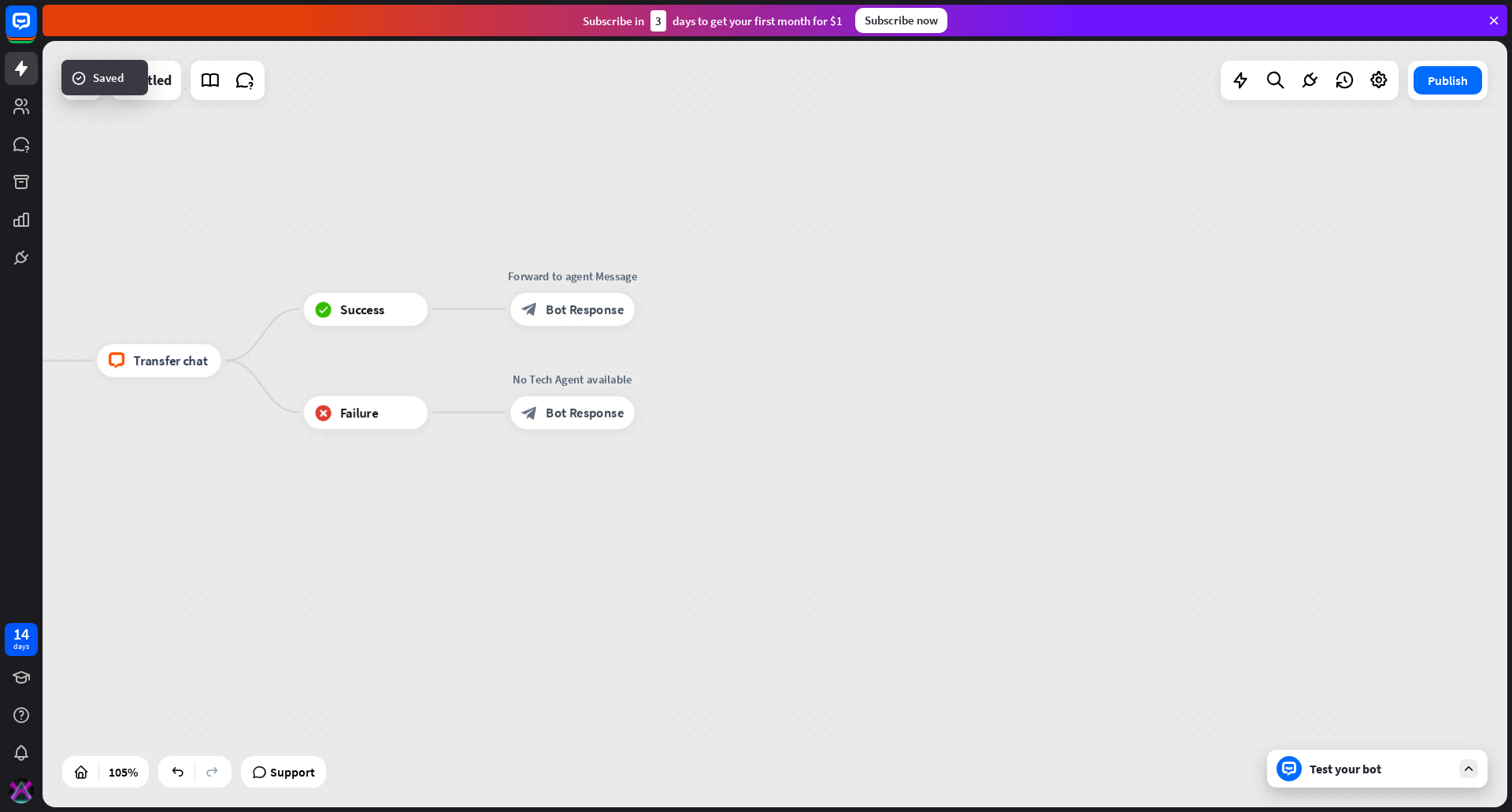
drag, startPoint x: 335, startPoint y: 504, endPoint x: 560, endPoint y: 440, distance: 233.9
click at [898, 403] on div "home_2 Start point filter Filter Welcome message block_bot_response Bot Respons…" at bounding box center [774, 424] width 1465 height 766
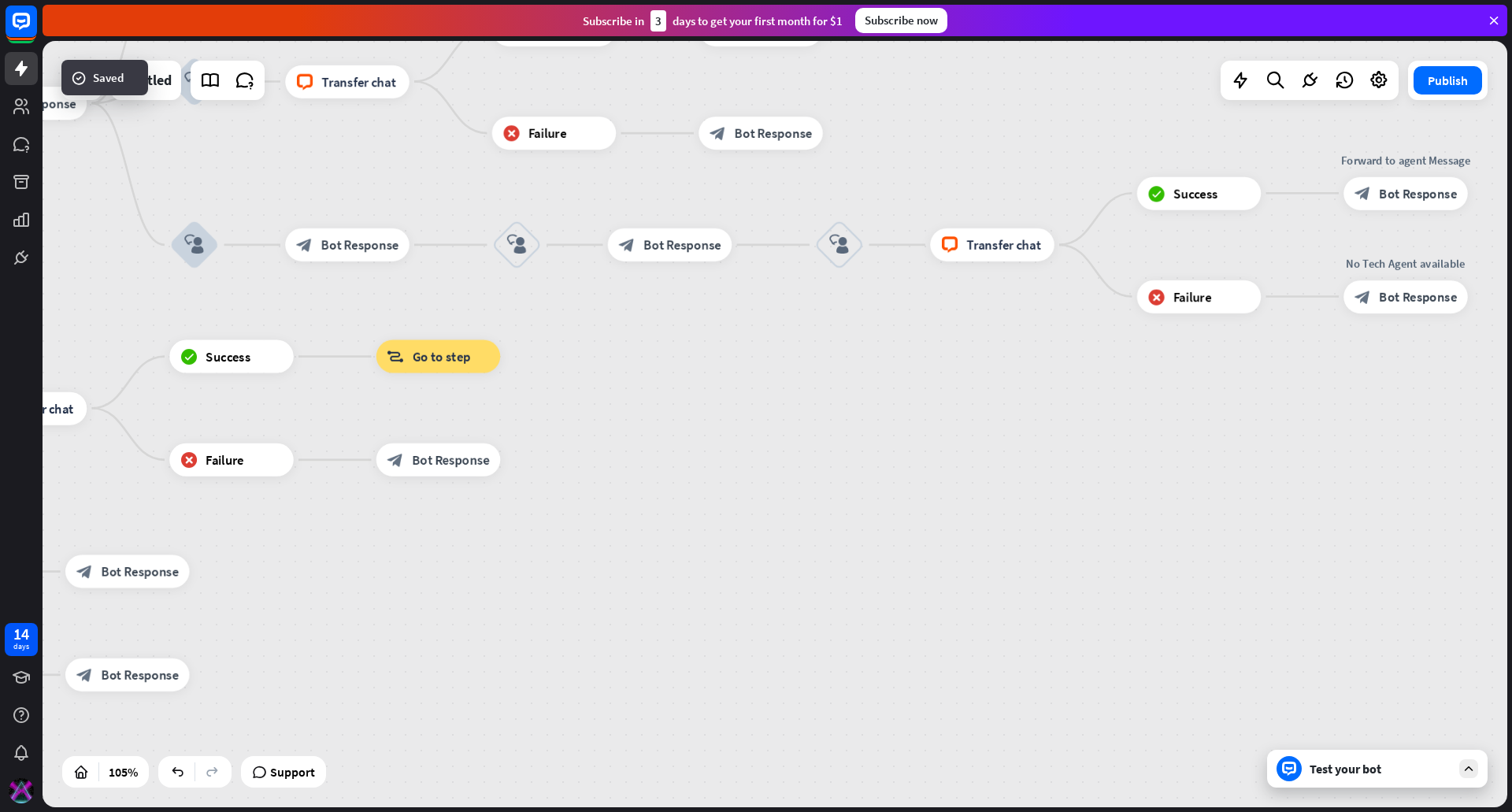
drag, startPoint x: 384, startPoint y: 466, endPoint x: 822, endPoint y: 429, distance: 439.6
click at [822, 429] on div "home_2 Start point filter Filter Welcome message block_bot_response Bot Respons…" at bounding box center [774, 424] width 1465 height 766
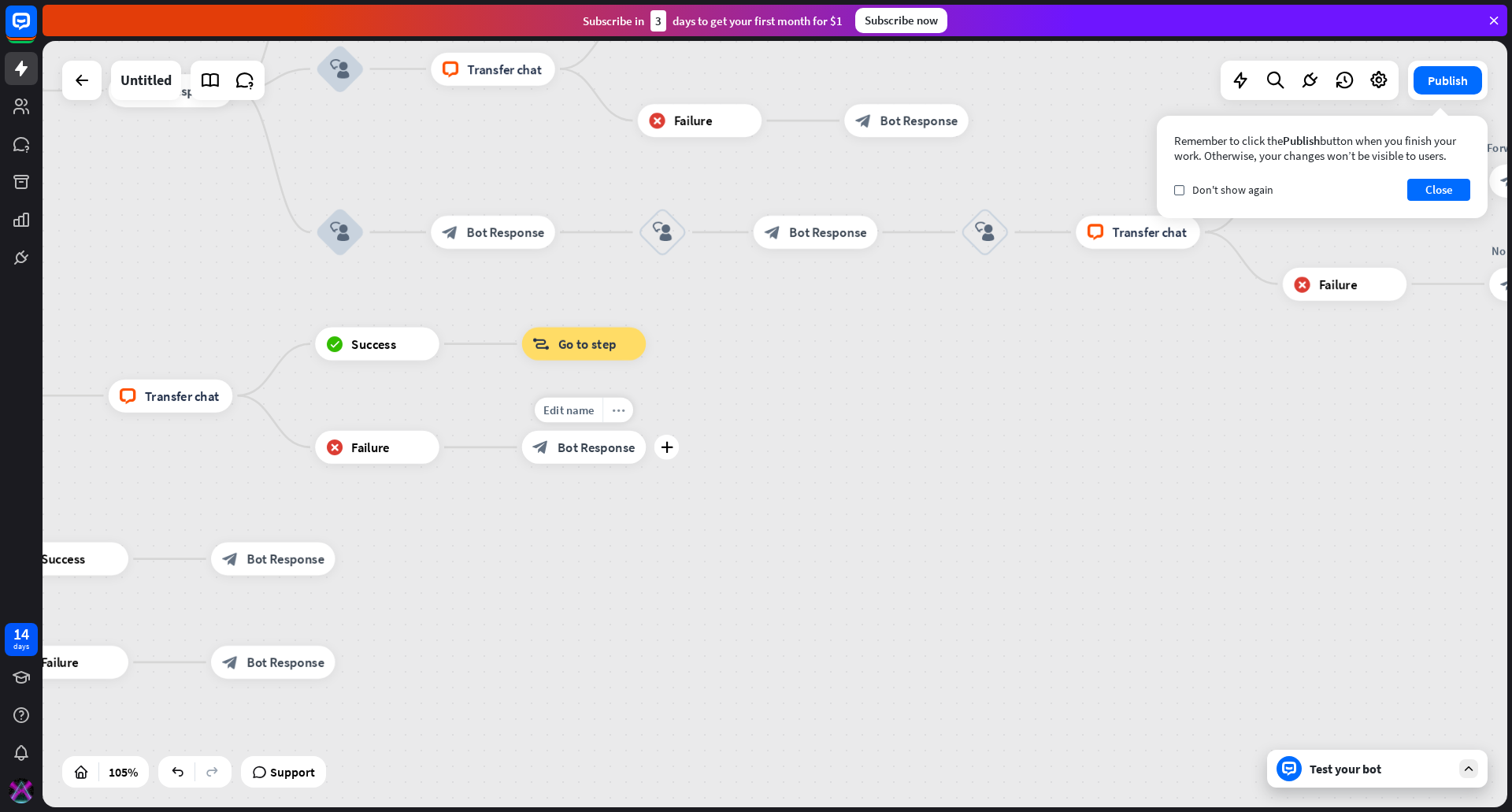
click at [618, 411] on icon "more_horiz" at bounding box center [618, 410] width 13 height 12
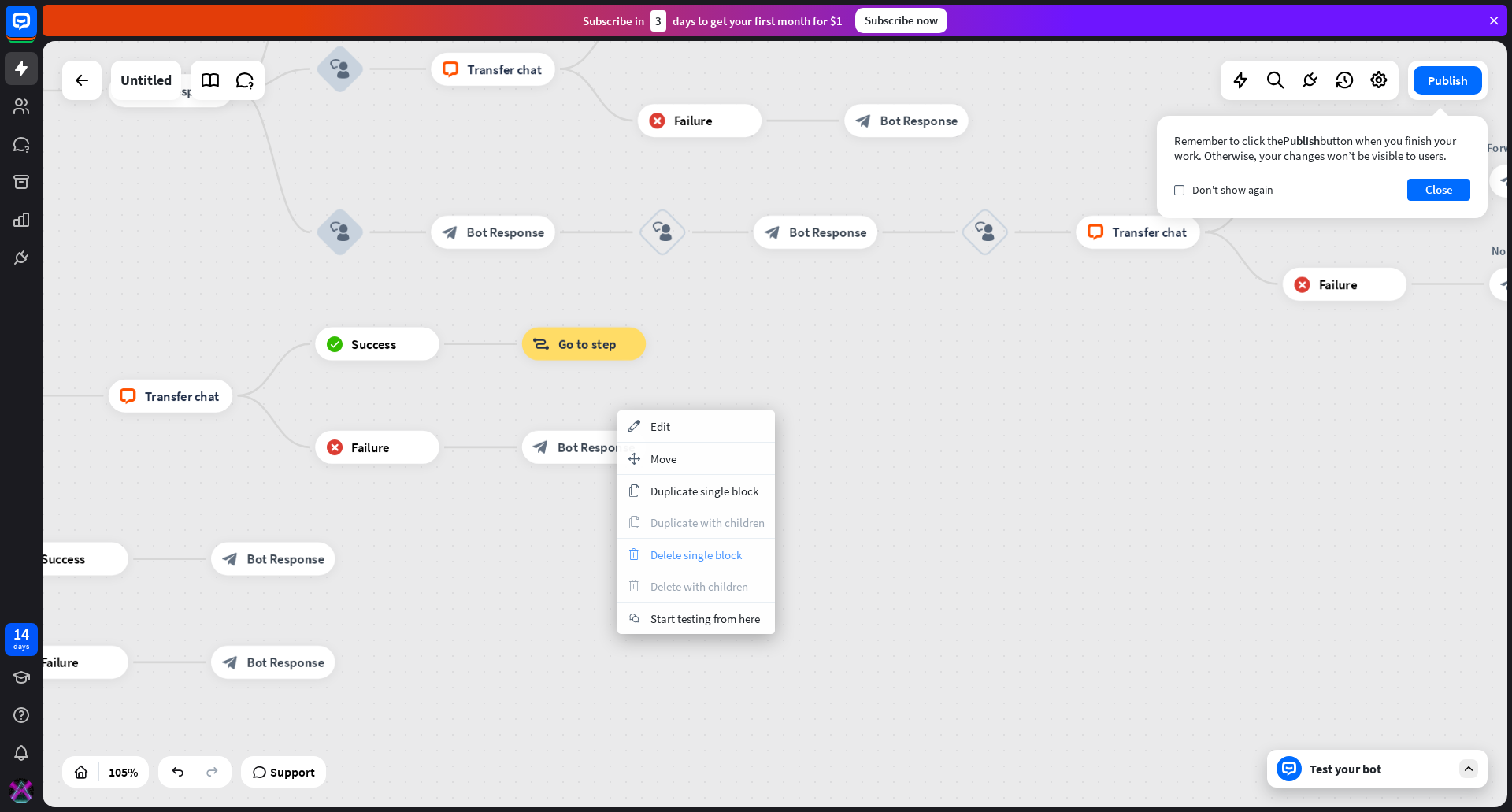
click at [699, 562] on span "Delete single block" at bounding box center [696, 555] width 91 height 15
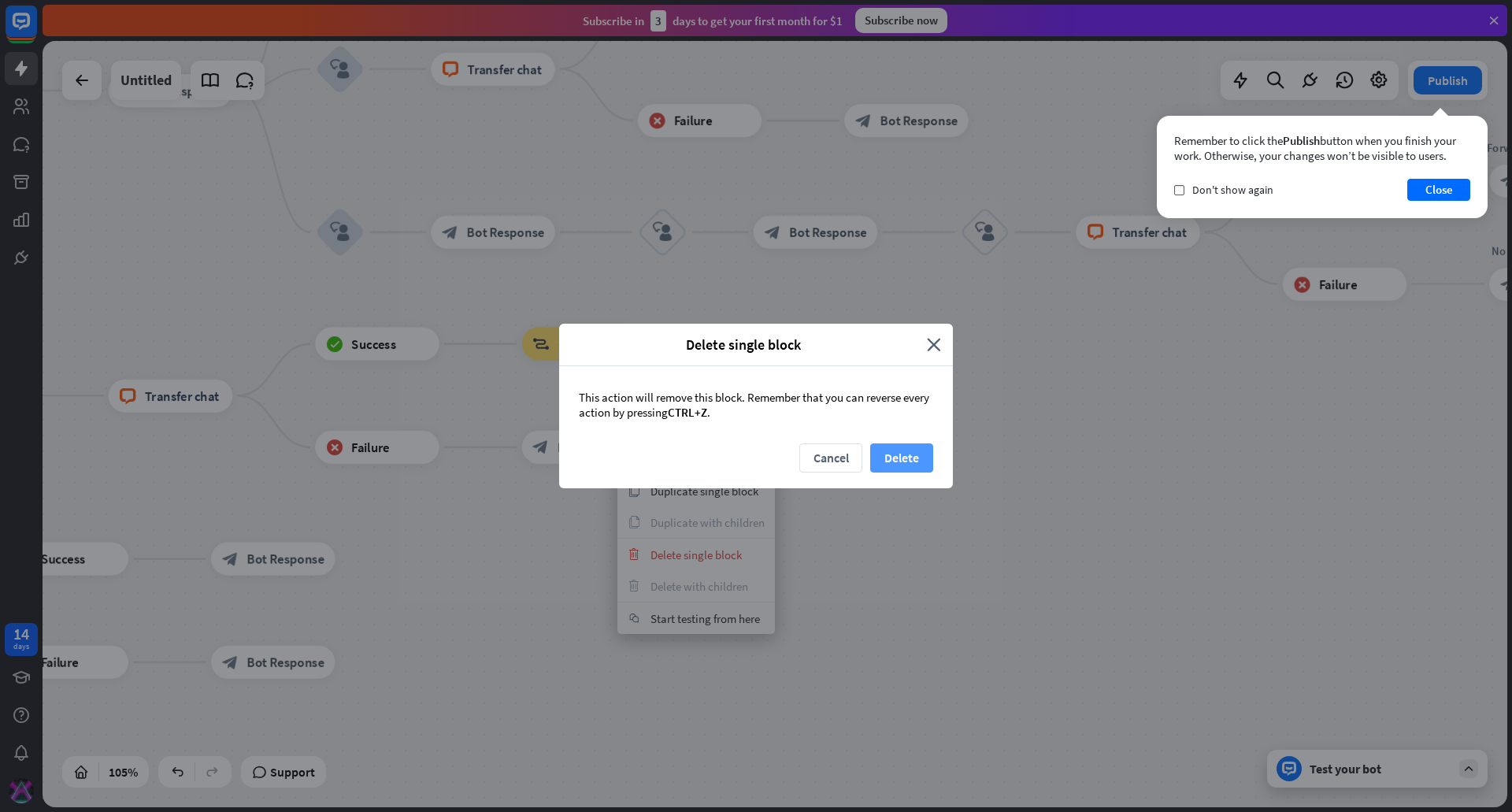
click at [886, 456] on button "Delete" at bounding box center [902, 457] width 63 height 29
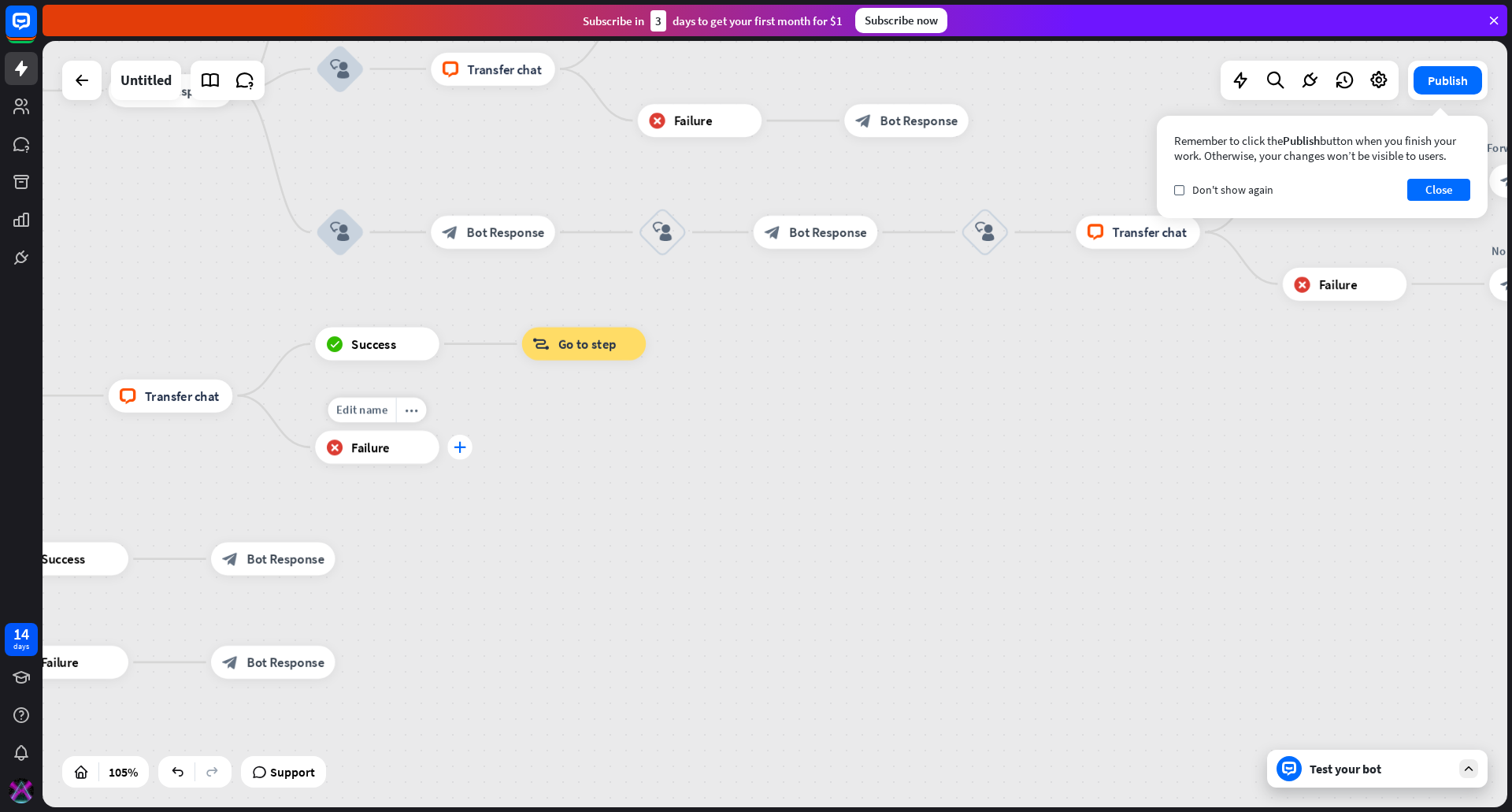
click at [462, 446] on icon "plus" at bounding box center [460, 447] width 12 height 11
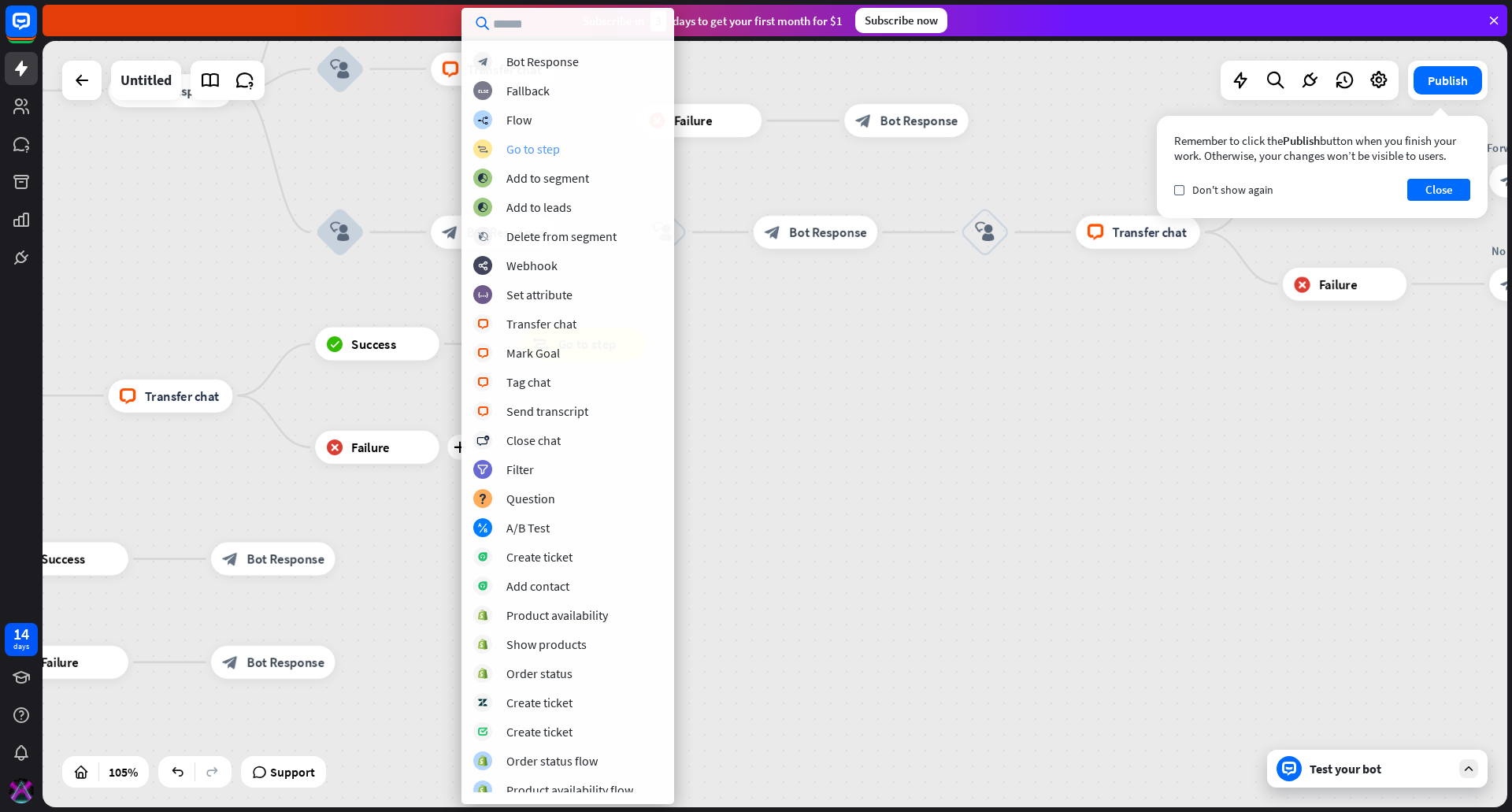
click at [530, 151] on div "Go to step" at bounding box center [533, 149] width 54 height 16
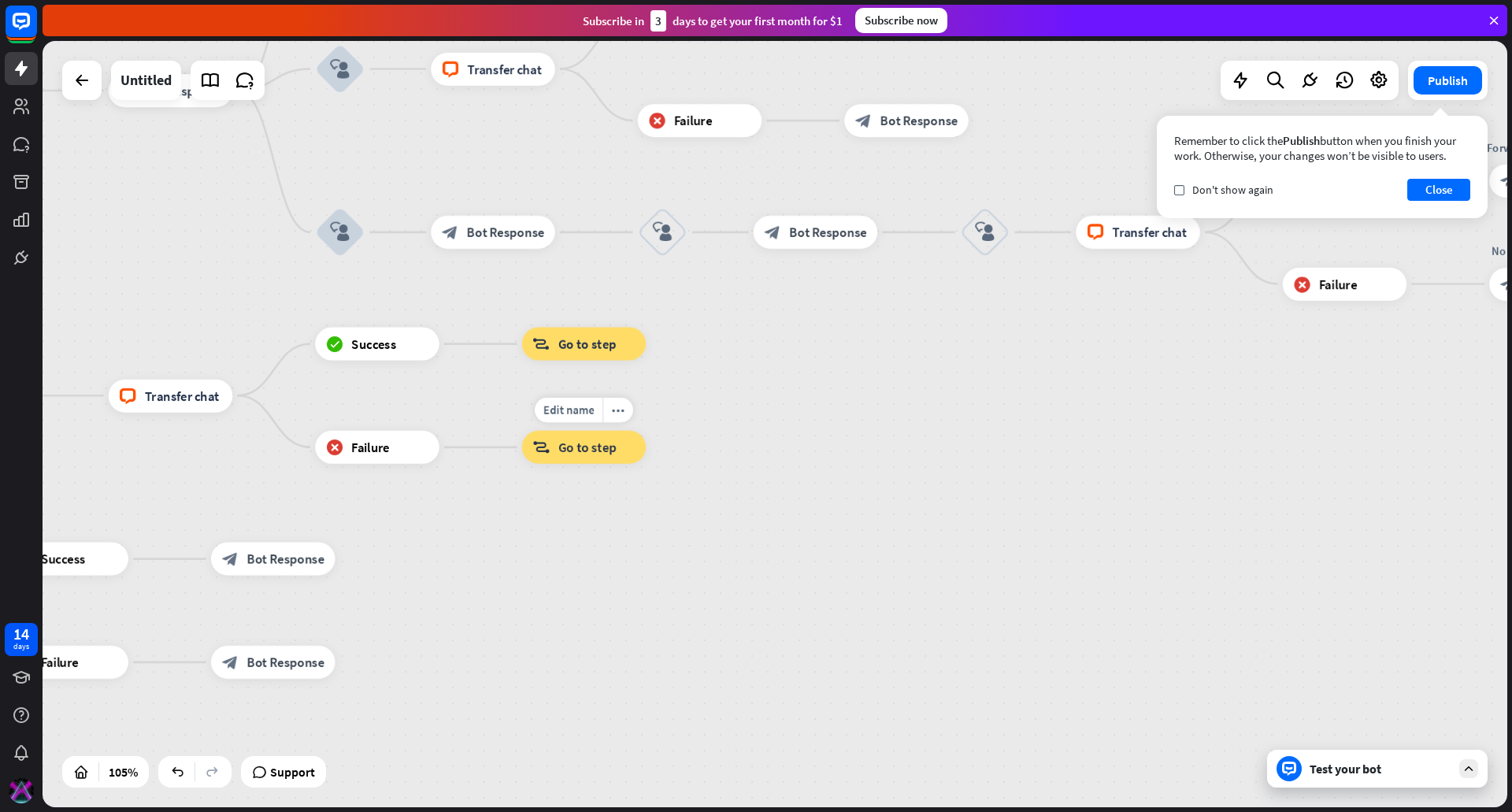
click at [591, 447] on span "Go to step" at bounding box center [587, 447] width 58 height 17
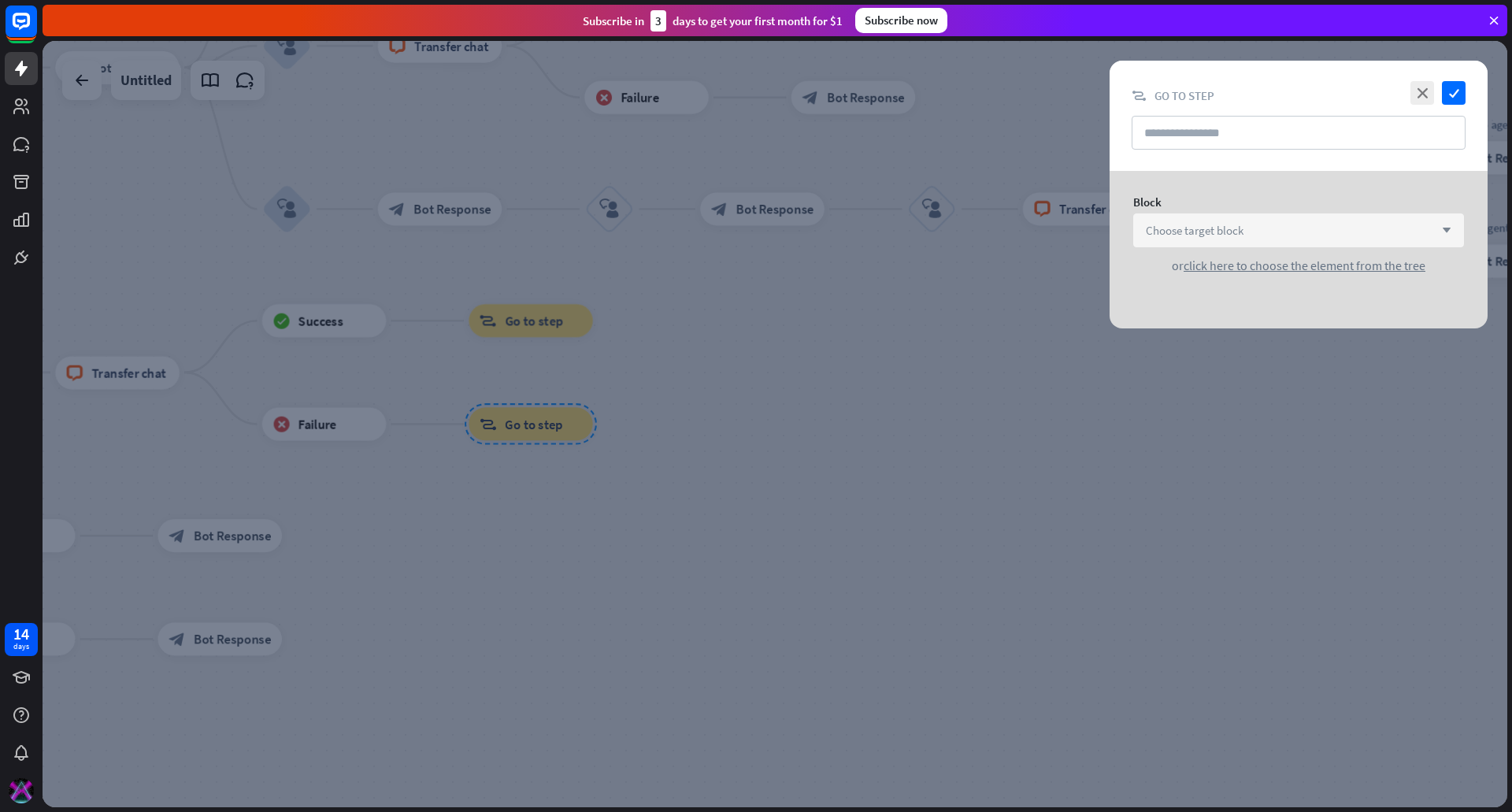
click at [1339, 214] on div "Choose target block arrow_down" at bounding box center [1298, 230] width 331 height 34
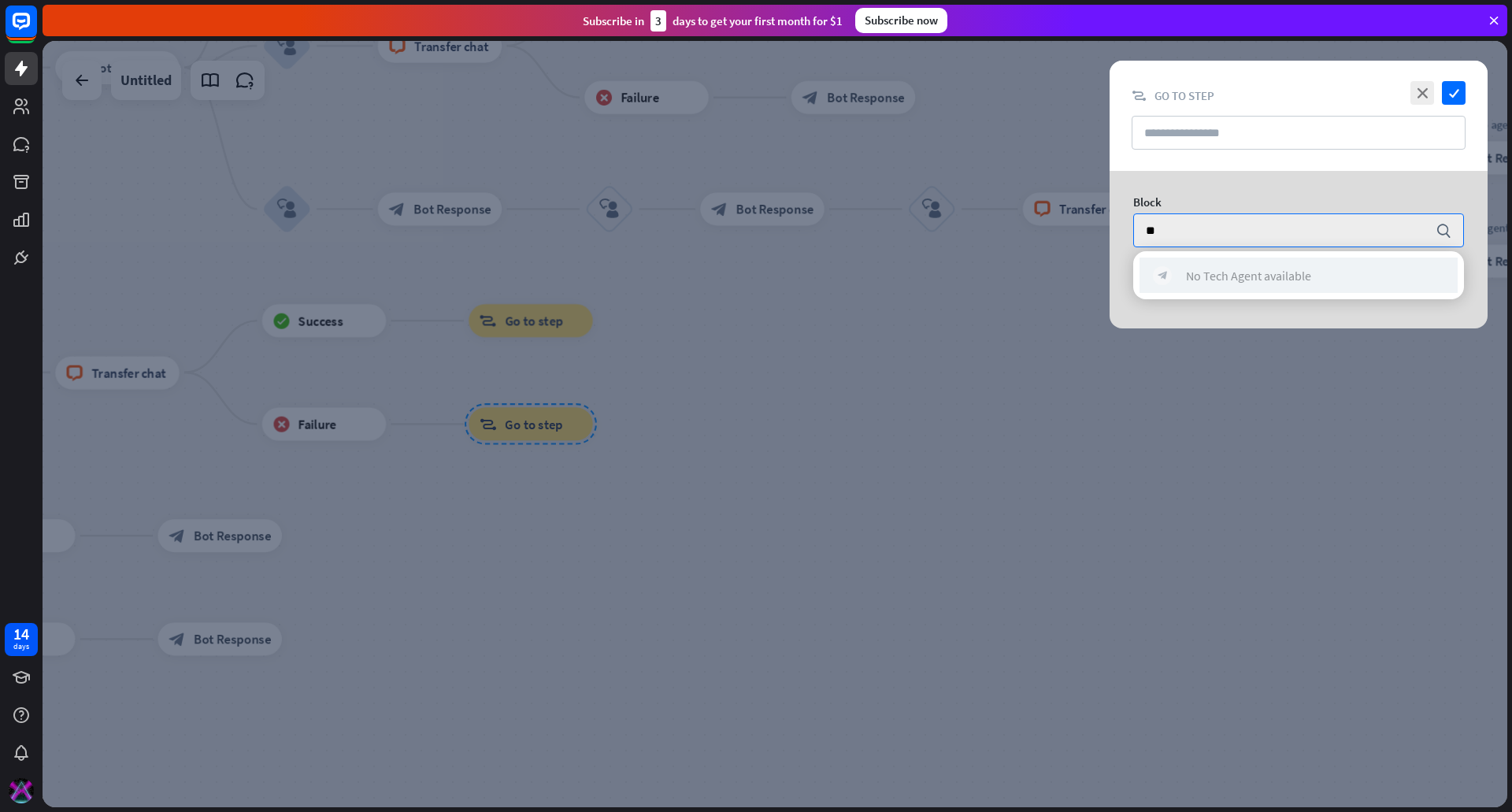
type input "**"
click at [1314, 268] on div "block_bot_response No Tech Agent available" at bounding box center [1299, 276] width 291 height 19
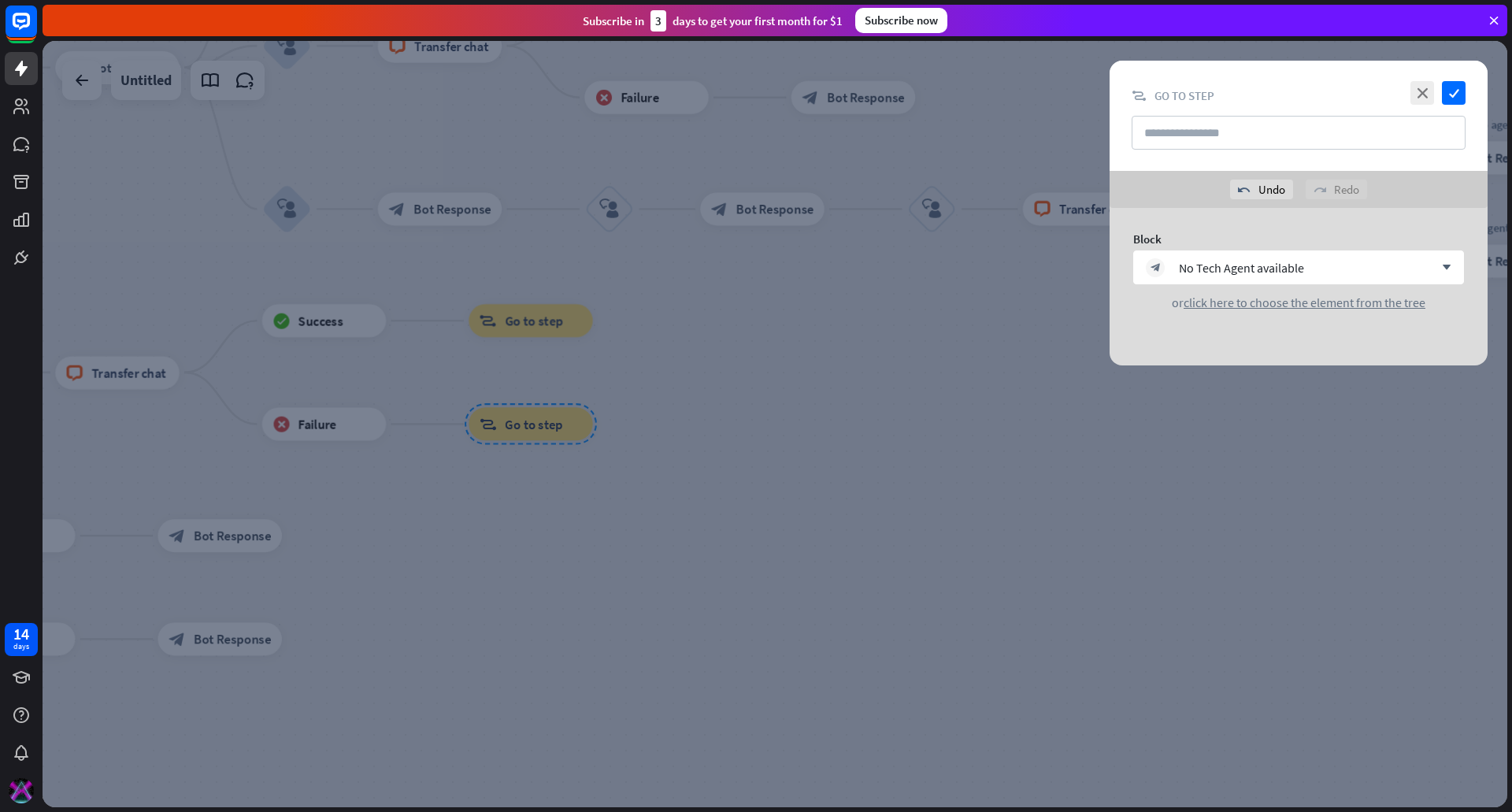
click at [1454, 106] on div "close check block_goto Go to step" at bounding box center [1298, 116] width 378 height 111
click at [1453, 96] on icon "check" at bounding box center [1453, 92] width 24 height 24
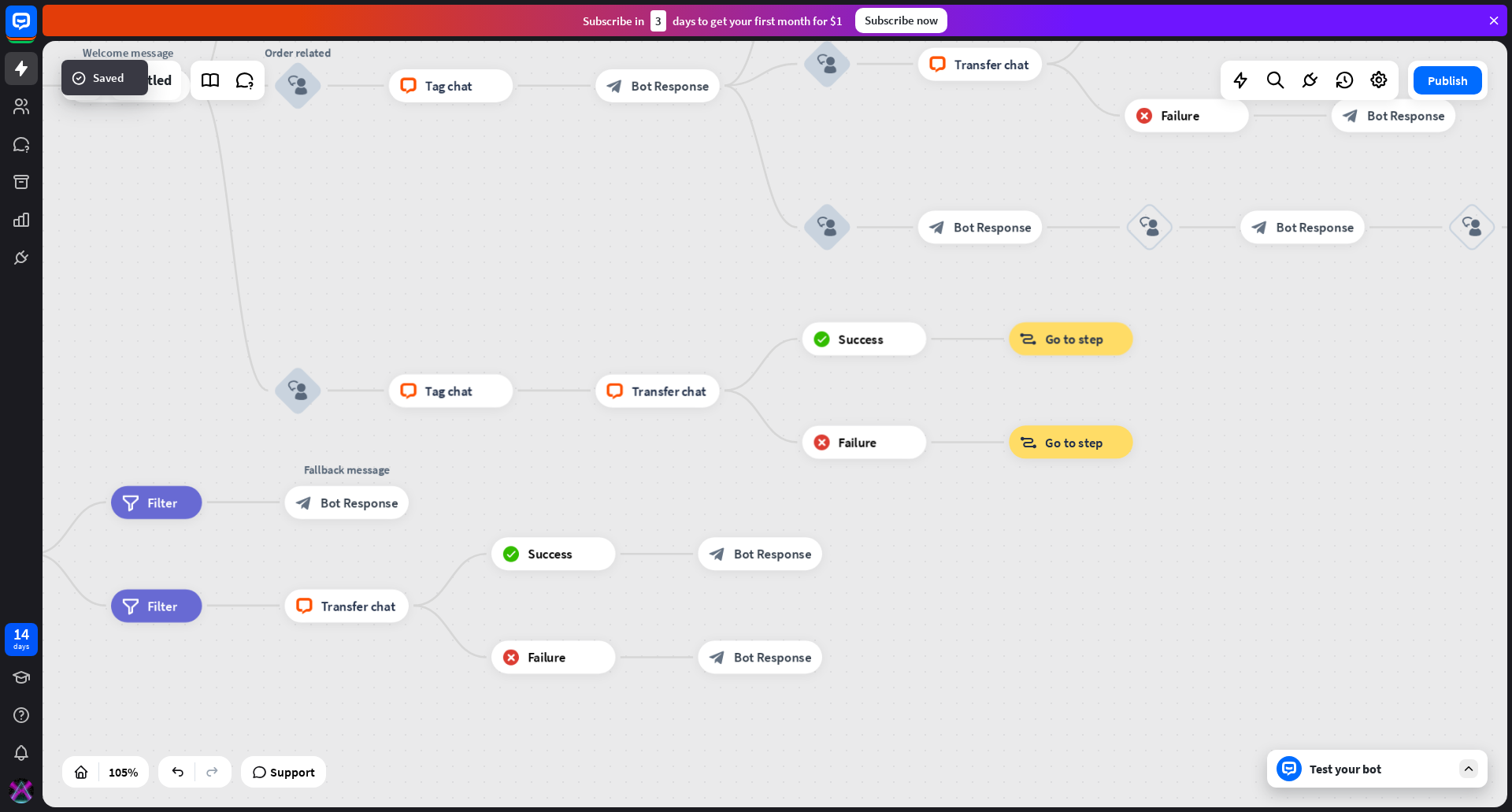
drag, startPoint x: 663, startPoint y: 420, endPoint x: 1192, endPoint y: 436, distance: 529.2
click at [1192, 436] on div "home_2 Start point filter Filter Welcome message block_bot_response Bot Respons…" at bounding box center [455, 722] width 1538 height 805
click at [1379, 774] on div "Test your bot" at bounding box center [1380, 769] width 142 height 16
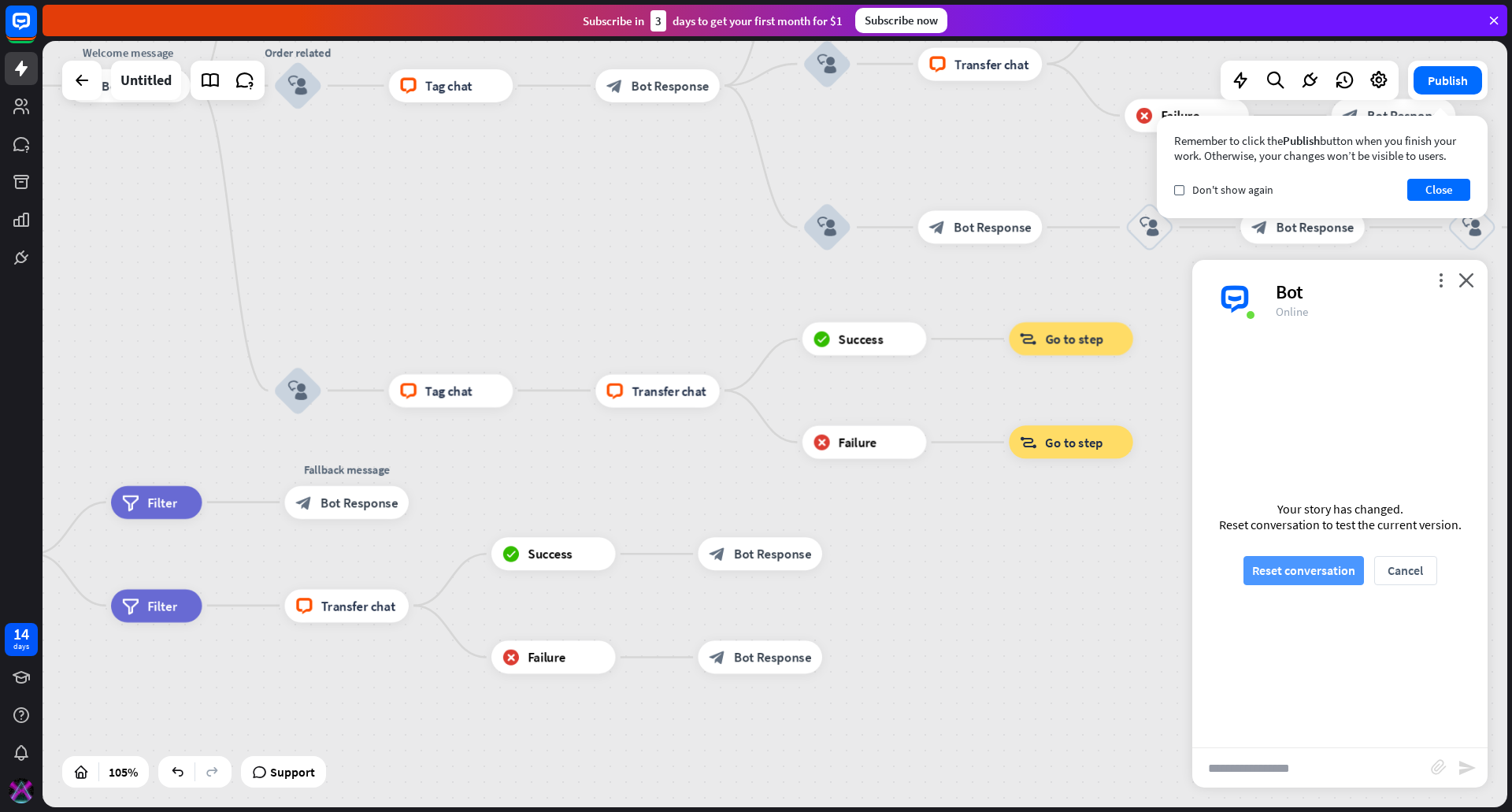
click at [1322, 567] on button "Reset conversation" at bounding box center [1303, 571] width 120 height 29
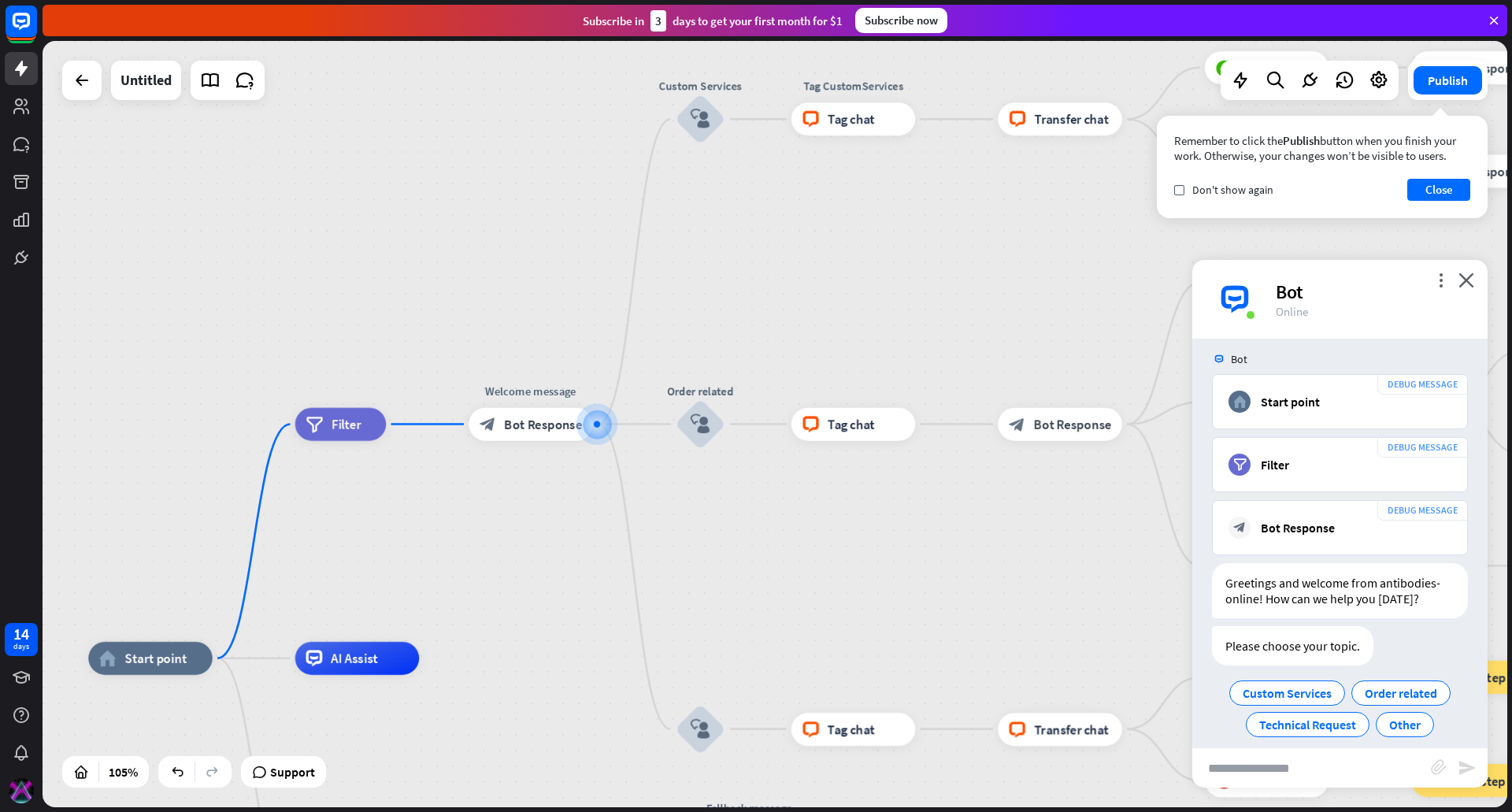
scroll to position [119, 0]
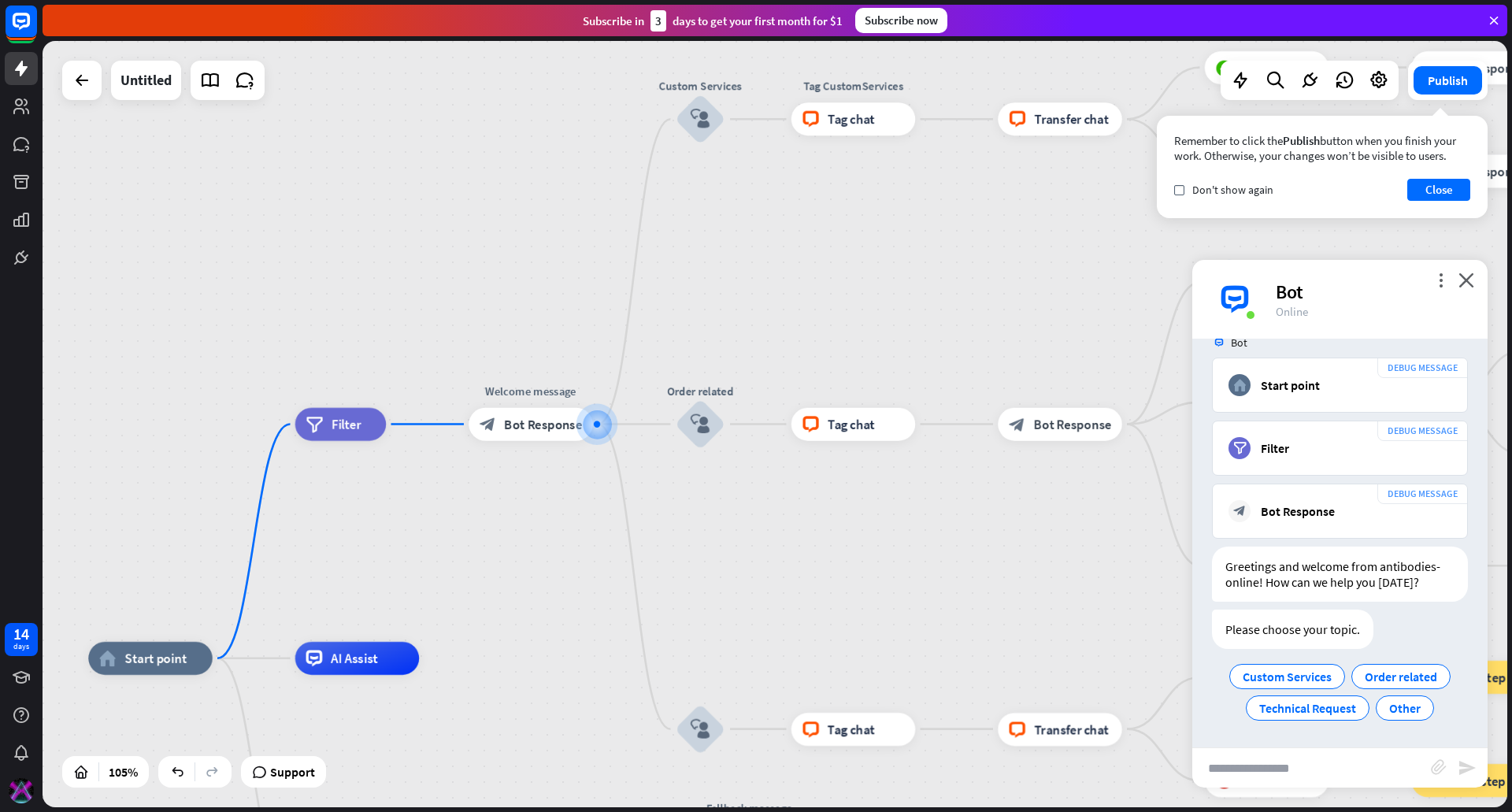
click at [1452, 288] on div "Bot" at bounding box center [1372, 292] width 193 height 25
click at [1439, 282] on icon "more_vert" at bounding box center [1440, 280] width 15 height 15
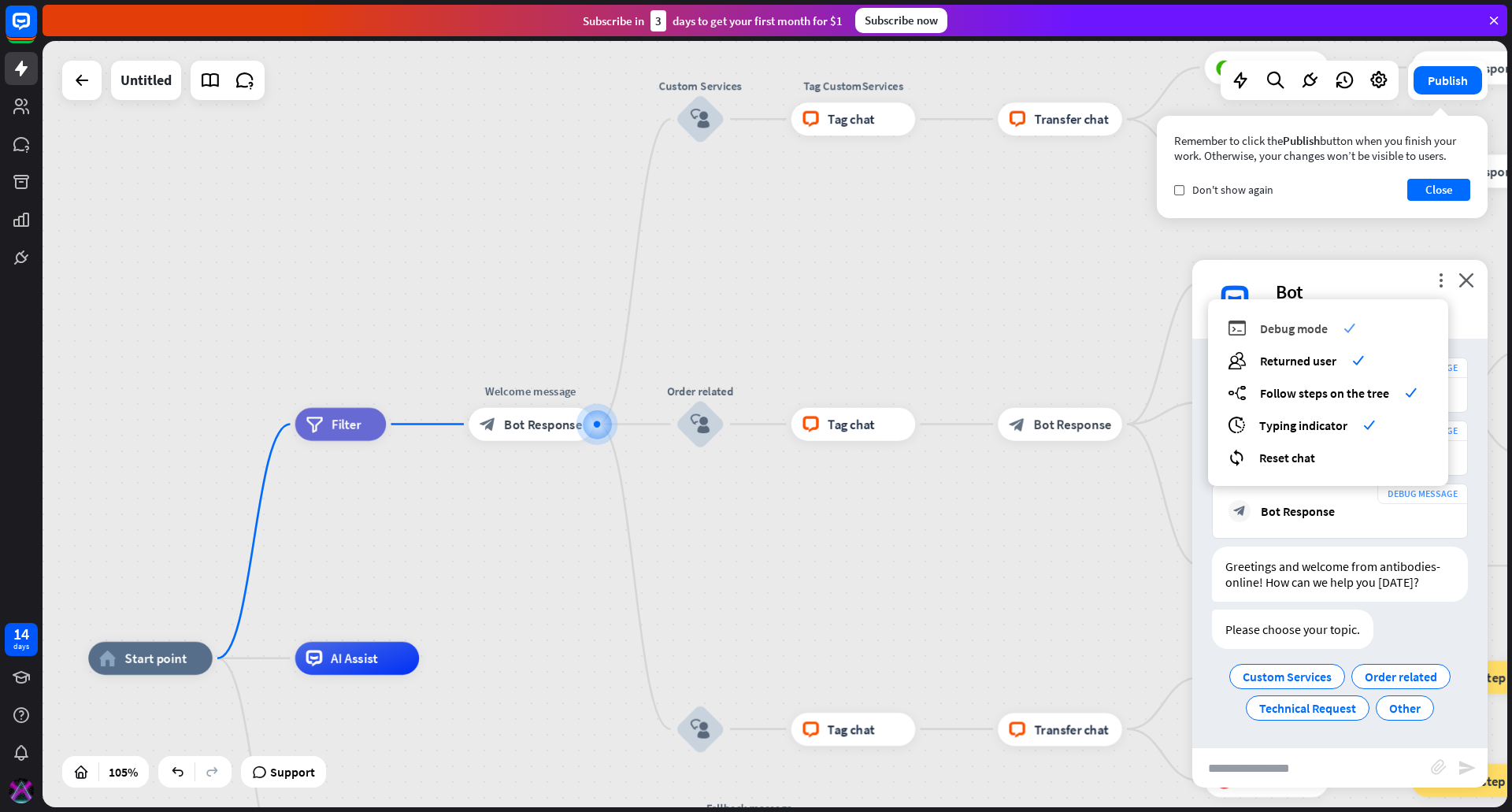
click at [1326, 323] on span "Debug mode" at bounding box center [1293, 328] width 68 height 16
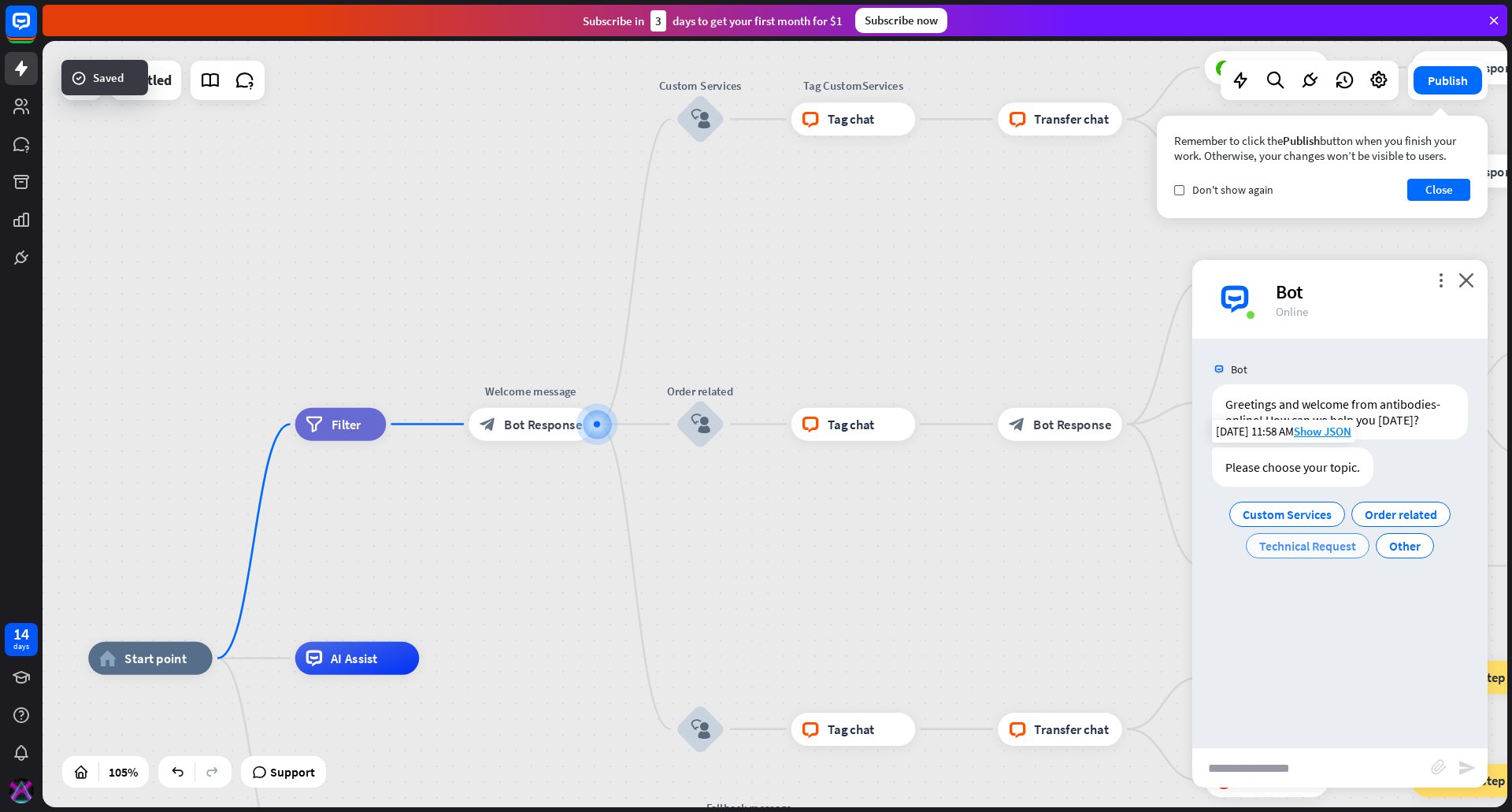
click at [1339, 540] on span "Technical Request" at bounding box center [1308, 546] width 97 height 16
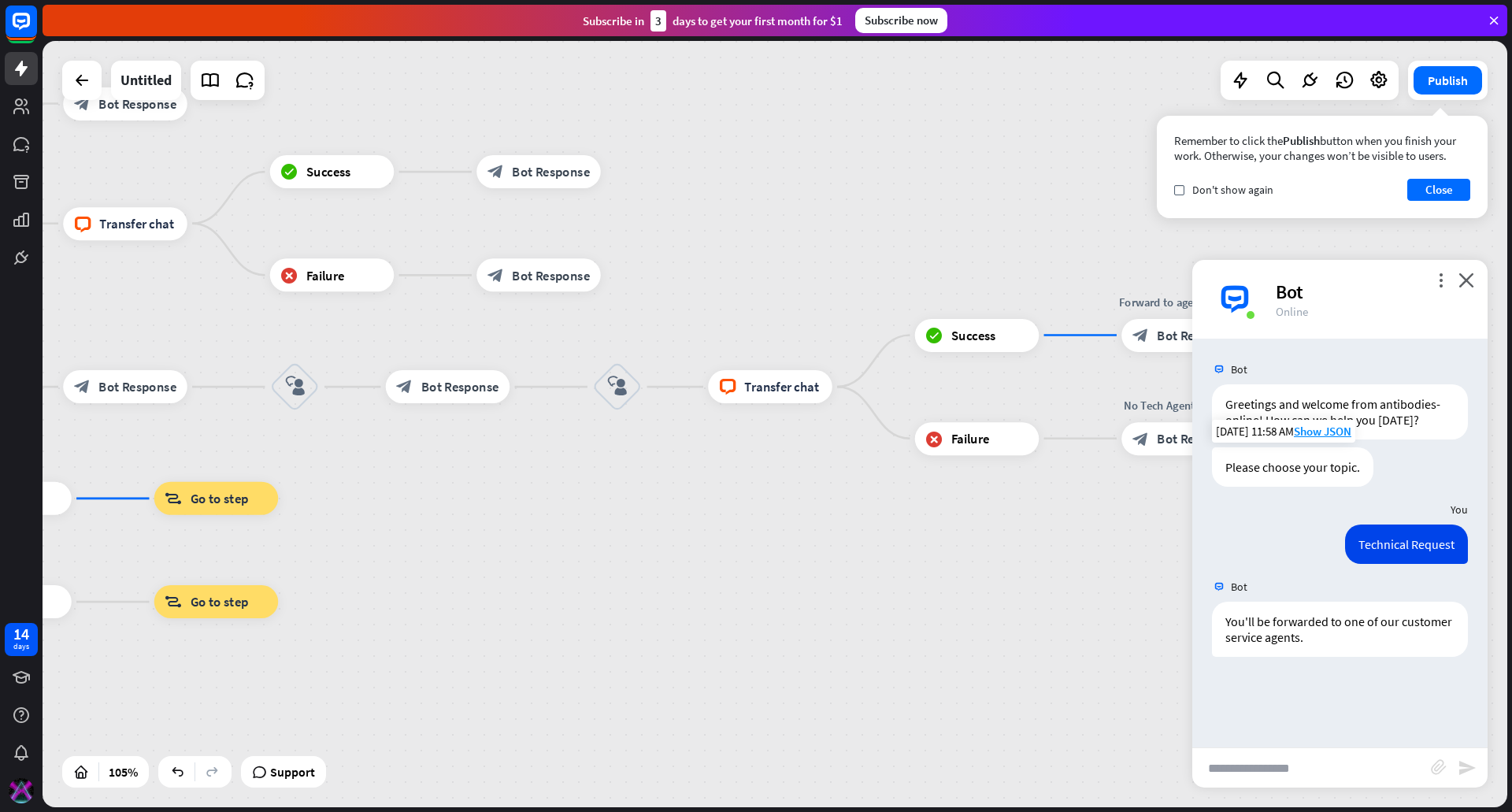
drag, startPoint x: 479, startPoint y: 649, endPoint x: 1272, endPoint y: 506, distance: 805.8
click at [1368, 514] on div "home_2 Start point filter Filter Welcome message block_bot_response Bot Respons…" at bounding box center [774, 424] width 1465 height 766
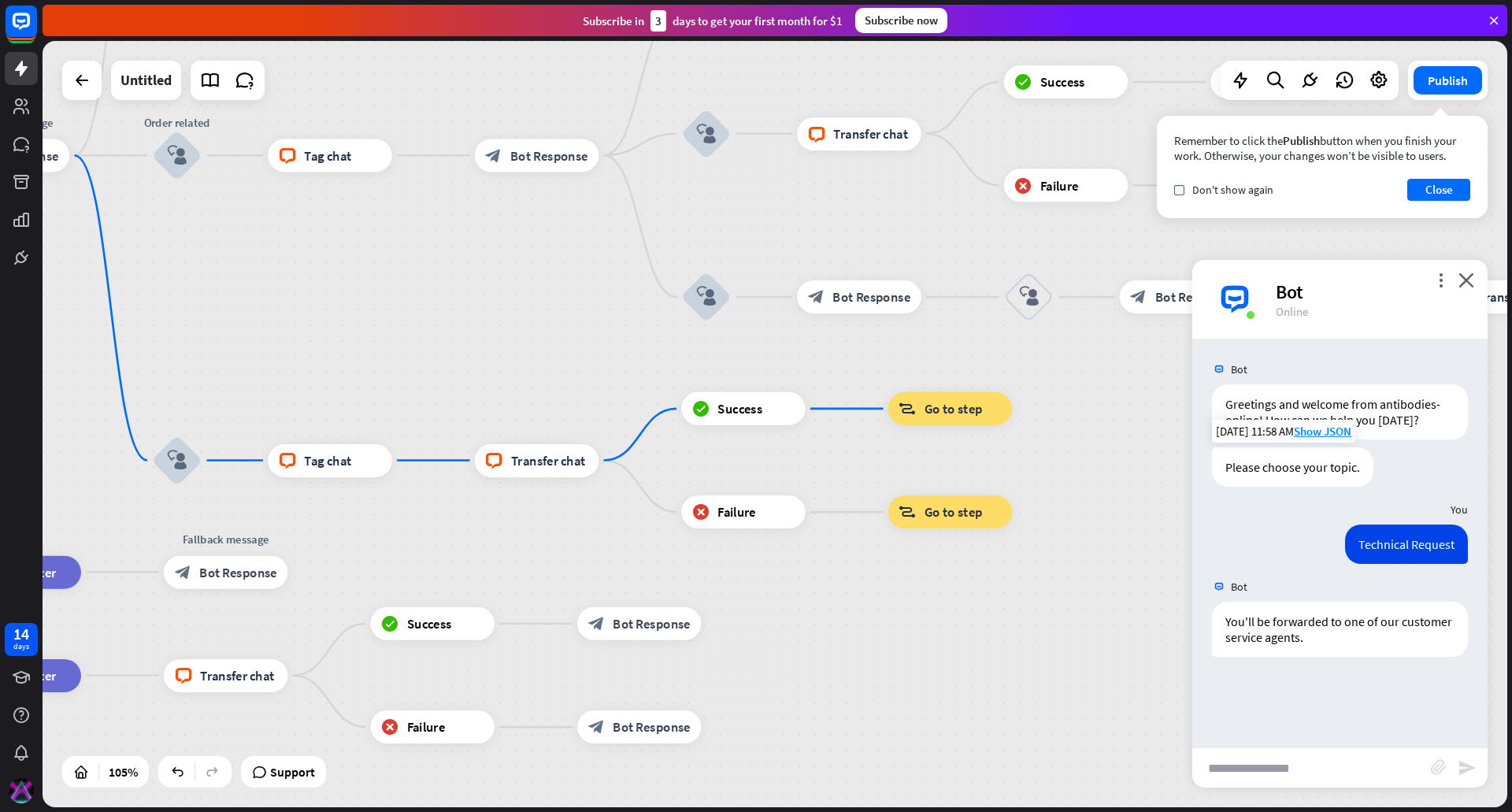
drag, startPoint x: 664, startPoint y: 583, endPoint x: 1156, endPoint y: 540, distance: 493.9
click at [1156, 540] on div "home_2 Start point filter Filter Welcome message block_bot_response Bot Respons…" at bounding box center [774, 424] width 1465 height 766
click at [1438, 277] on icon "more_vert" at bounding box center [1440, 280] width 15 height 15
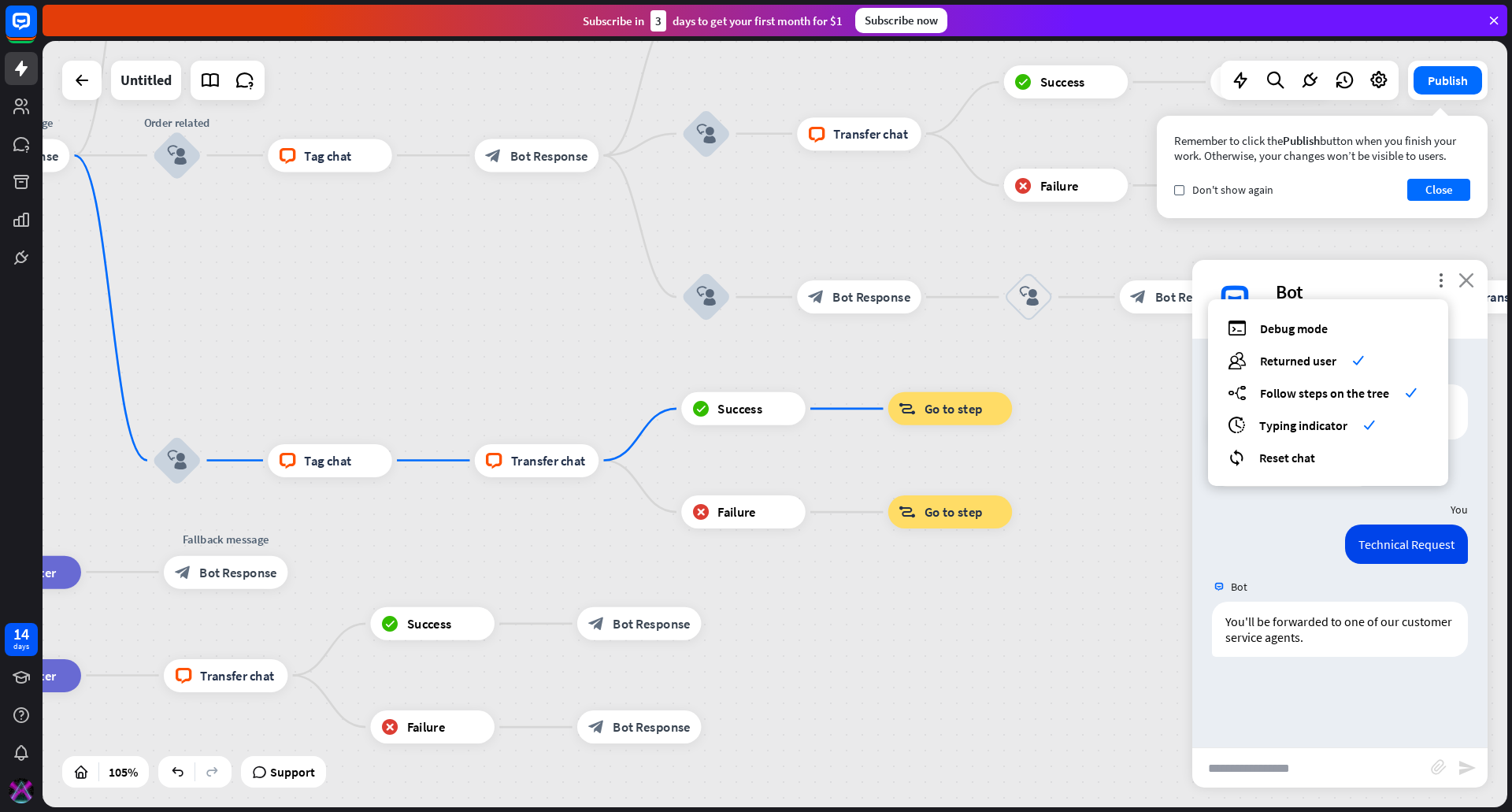
click at [1464, 277] on icon "close" at bounding box center [1466, 280] width 16 height 15
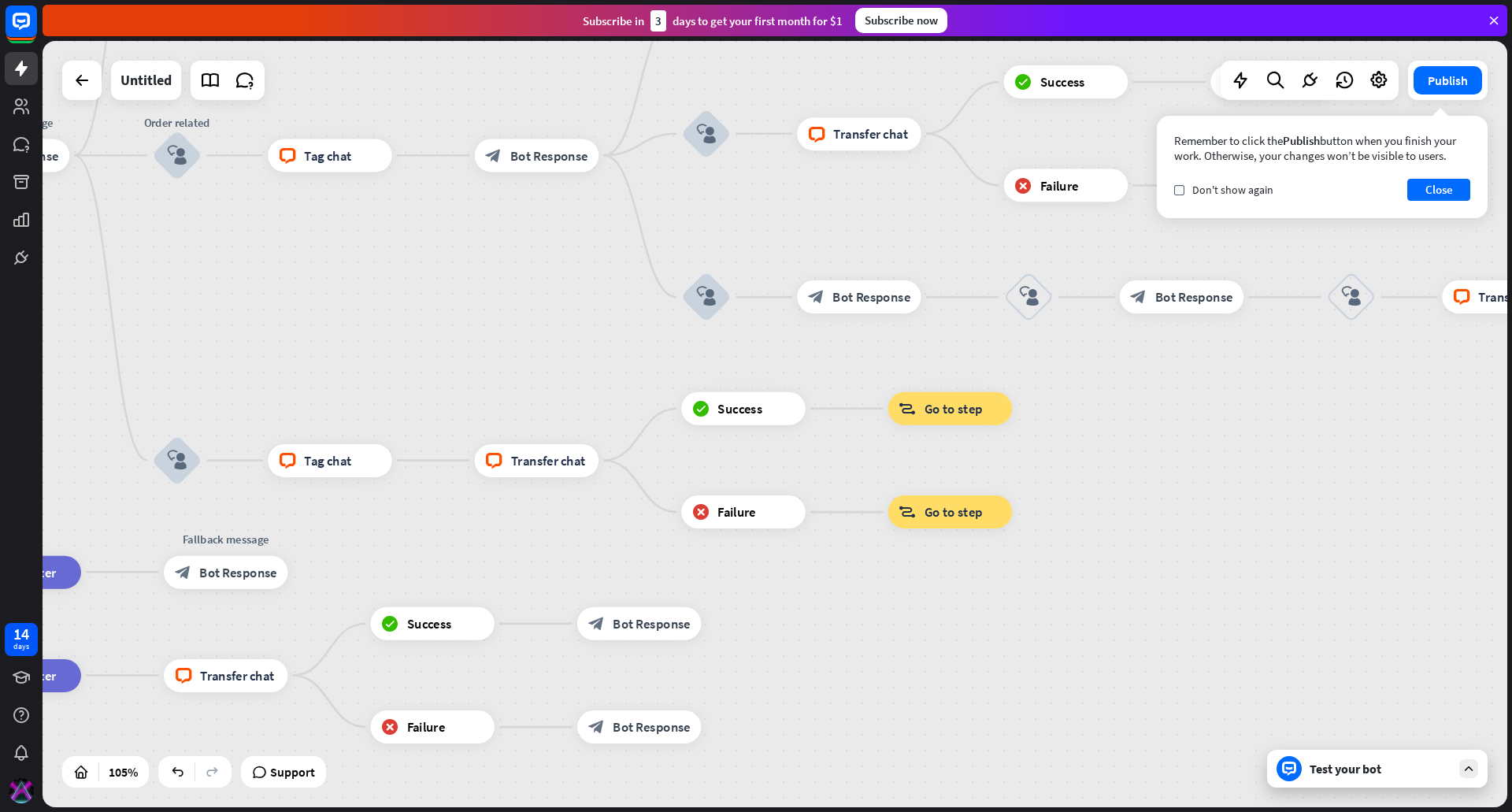
click at [1086, 443] on div "home_2 Start point filter Filter Welcome message block_bot_response Bot Respons…" at bounding box center [334, 792] width 1538 height 805
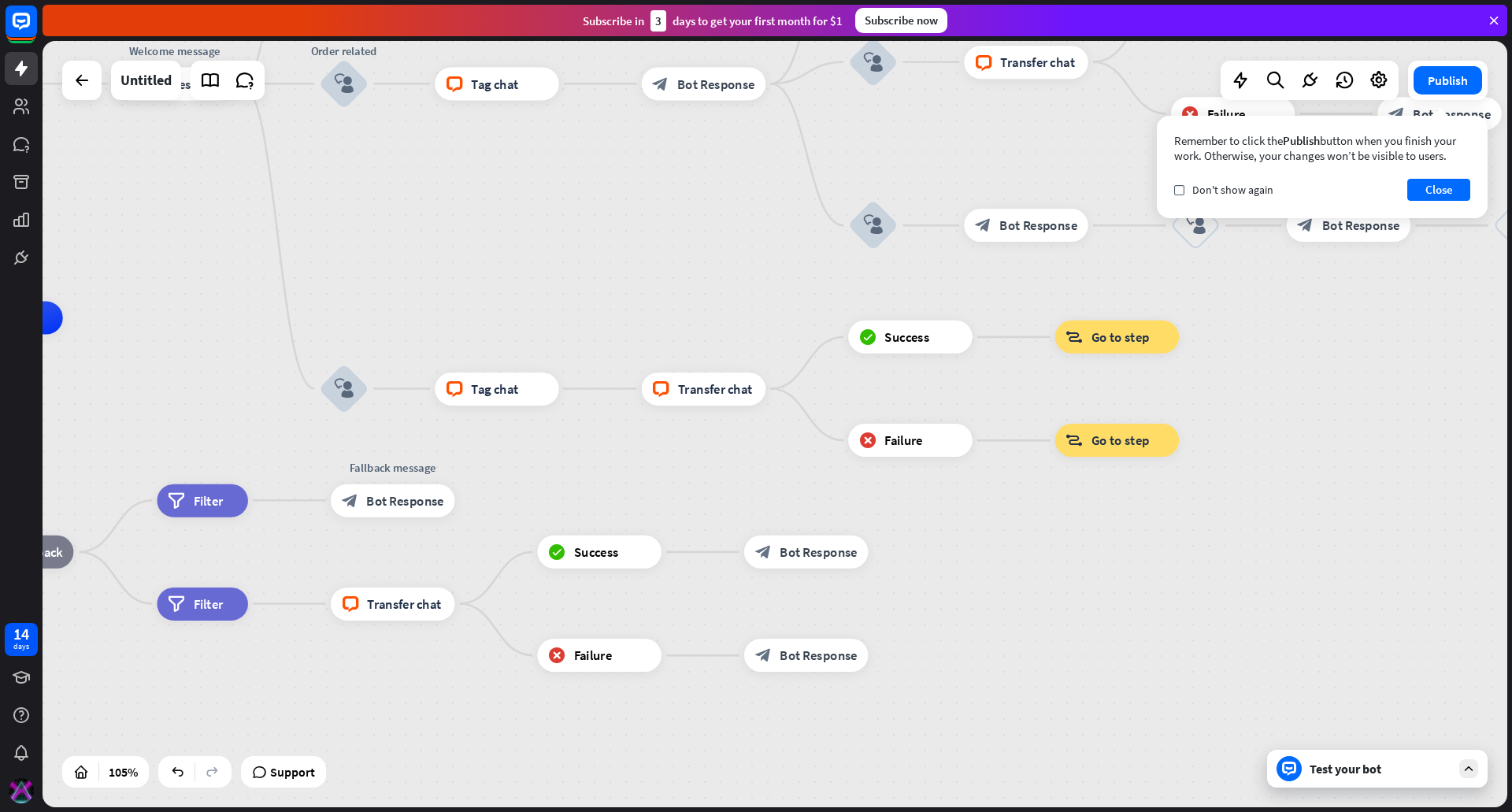
drag, startPoint x: 1107, startPoint y: 479, endPoint x: 1125, endPoint y: 391, distance: 89.8
click at [1360, 373] on div "home_2 Start point filter Filter Welcome message block_bot_response Bot Respons…" at bounding box center [774, 424] width 1465 height 766
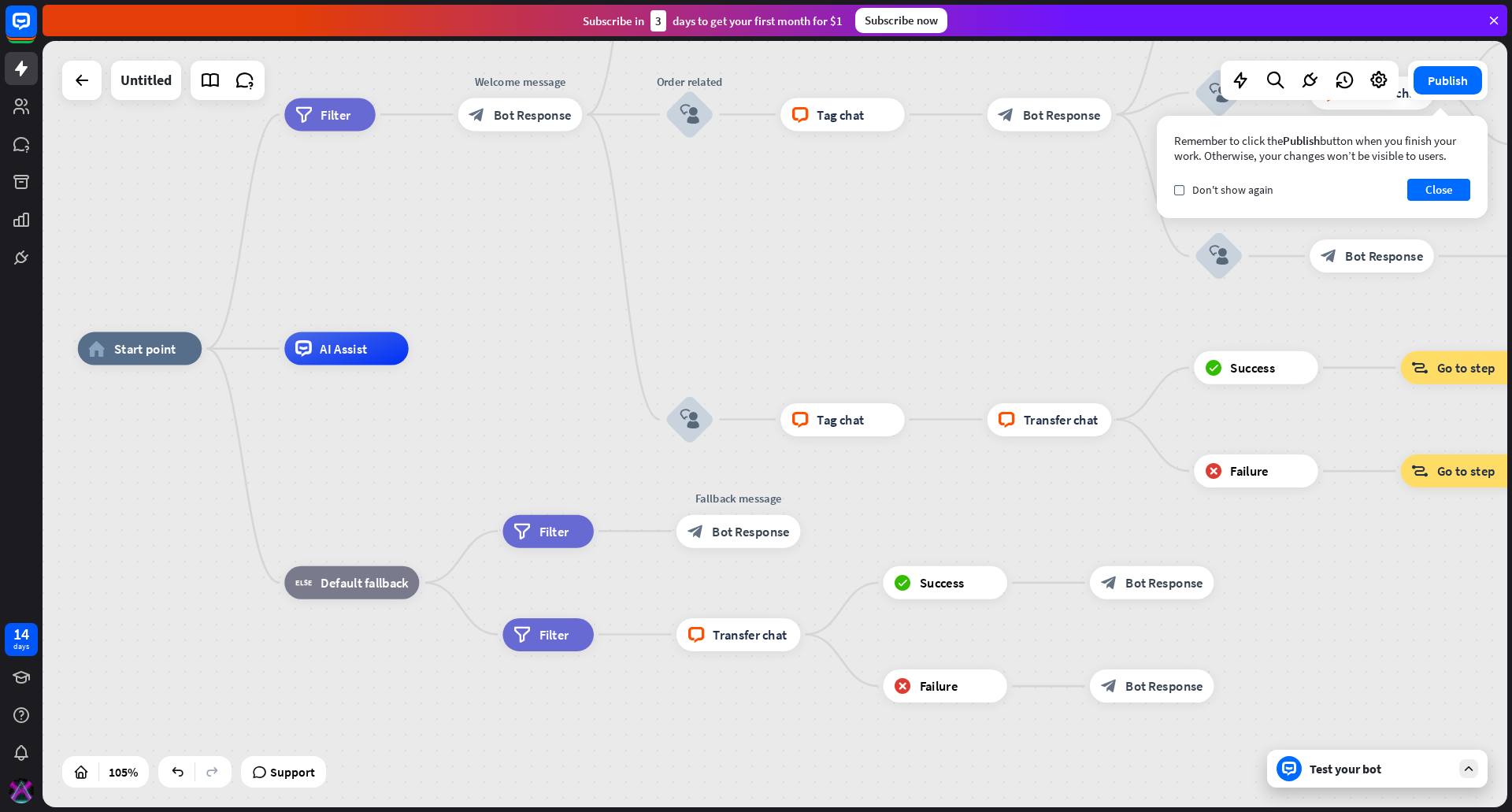
drag, startPoint x: 677, startPoint y: 442, endPoint x: 933, endPoint y: 504, distance: 263.4
click at [933, 504] on div "home_2 Start point filter Filter Welcome message block_bot_response Bot Respons…" at bounding box center [847, 751] width 1538 height 805
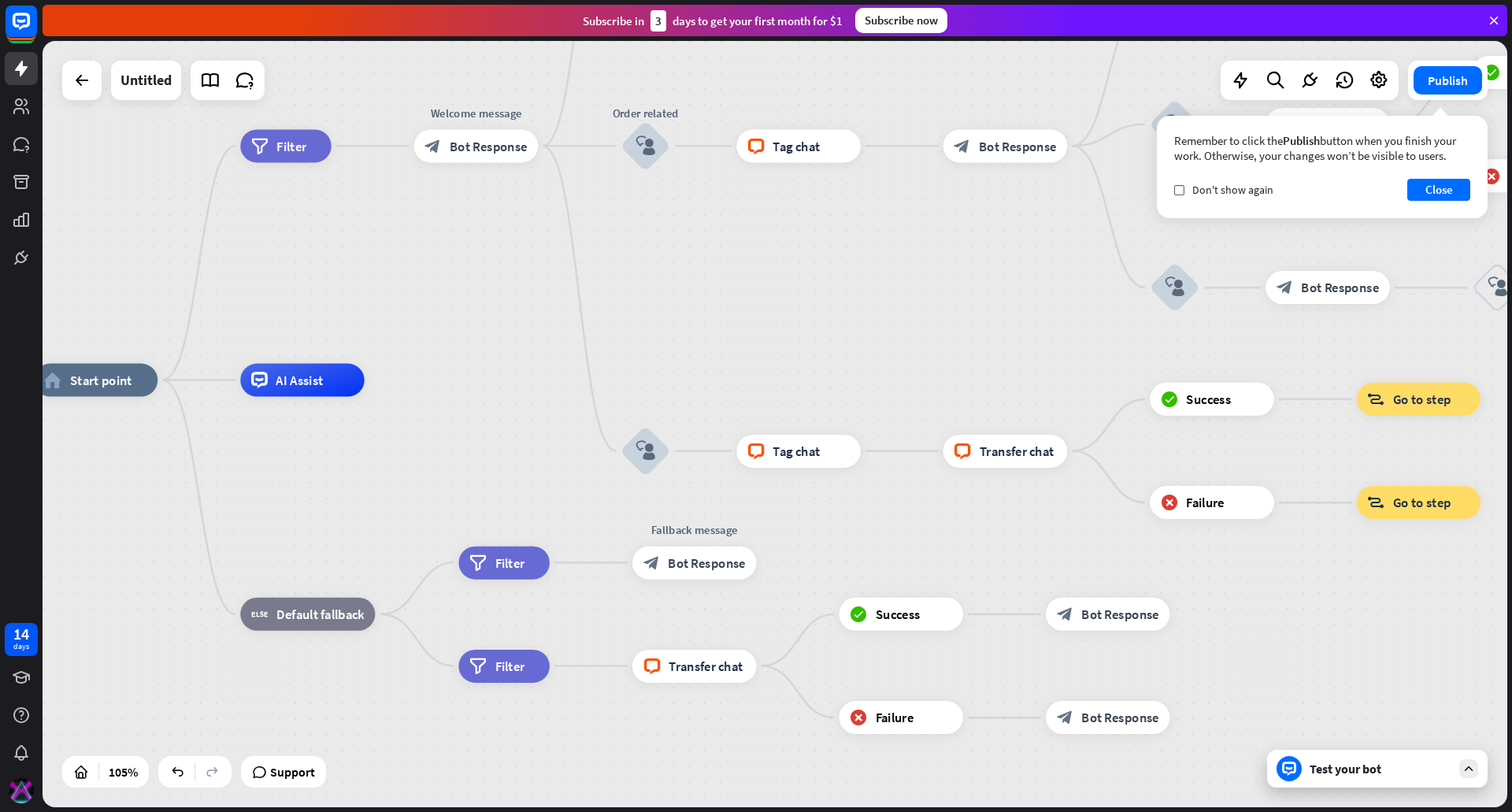
drag, startPoint x: 806, startPoint y: 285, endPoint x: 701, endPoint y: 298, distance: 105.8
click at [701, 298] on div "home_2 Start point filter Filter Welcome message block_bot_response Bot Respons…" at bounding box center [774, 424] width 1465 height 766
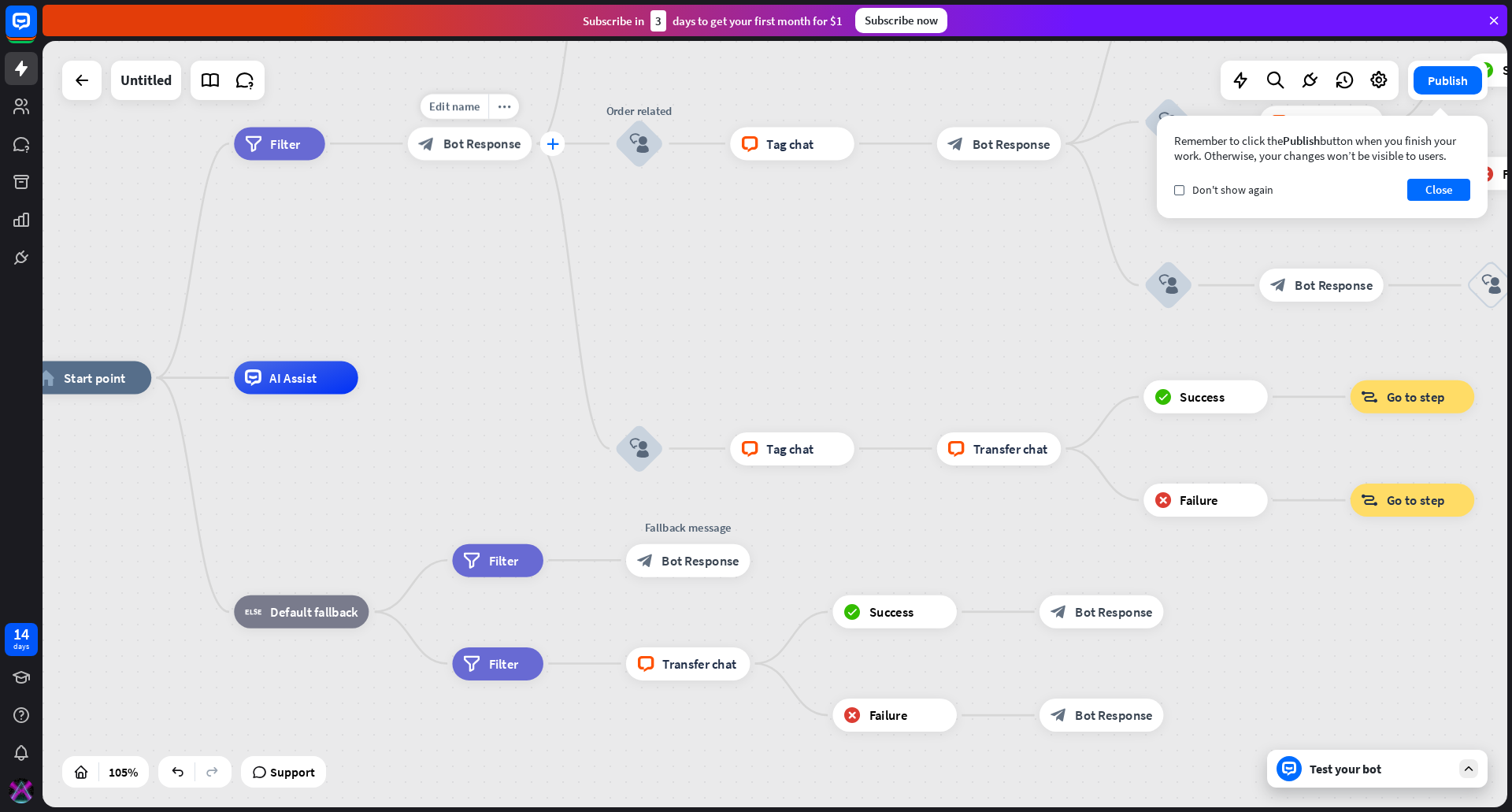
click at [541, 144] on div "plus" at bounding box center [553, 144] width 25 height 25
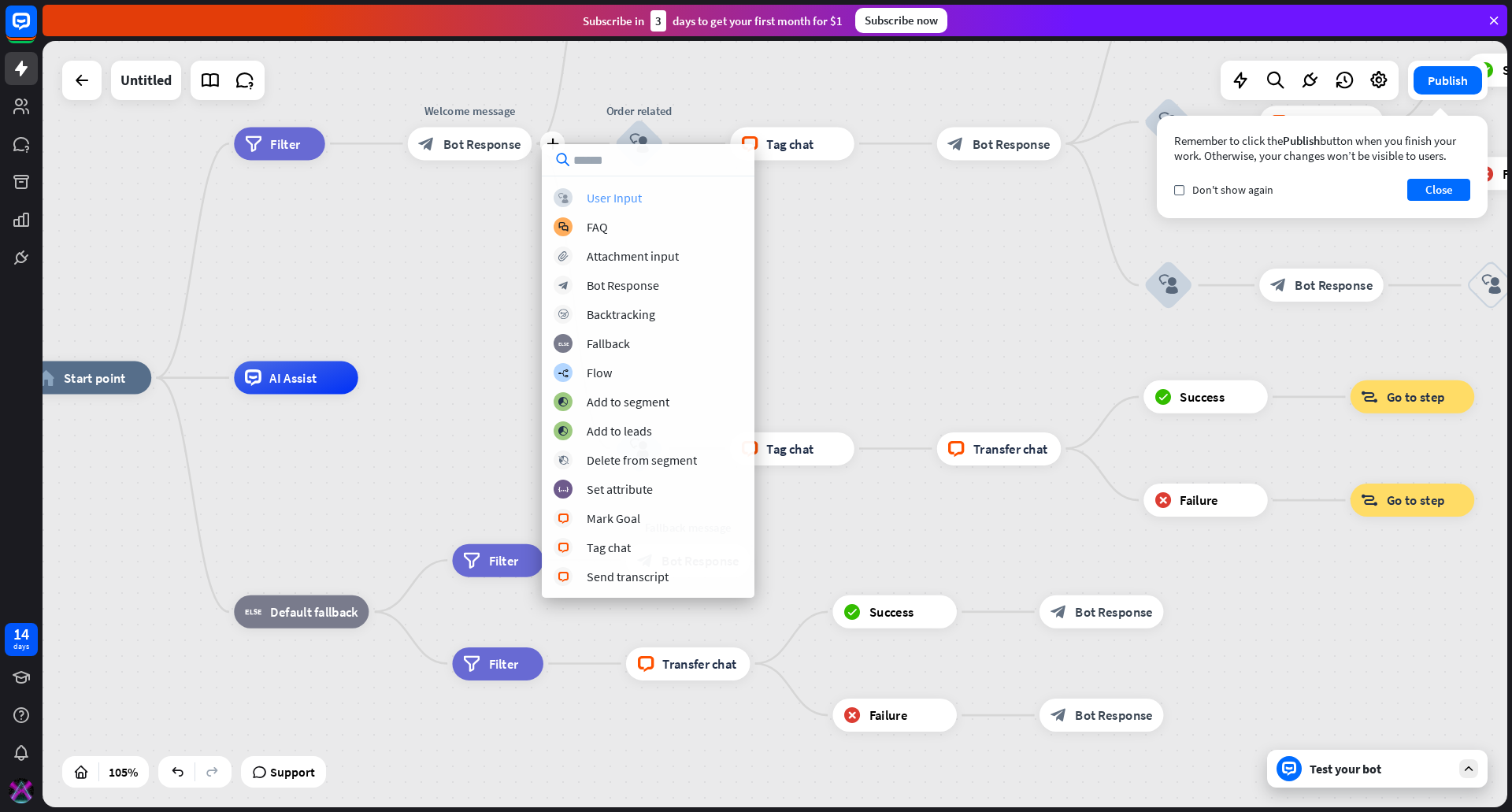
click at [615, 196] on div "User Input" at bounding box center [614, 198] width 55 height 16
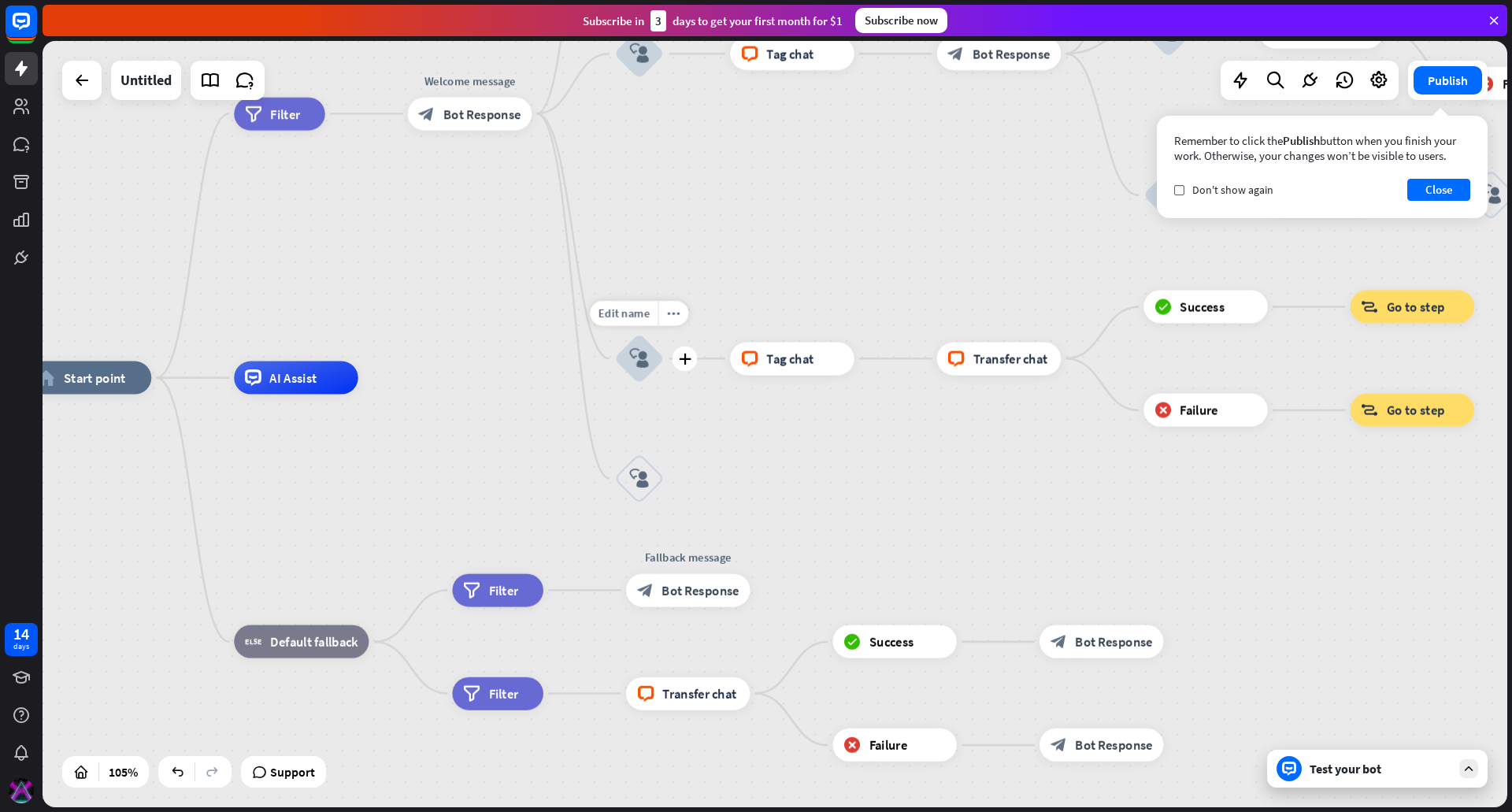
click at [642, 357] on icon "block_user_input" at bounding box center [639, 359] width 19 height 19
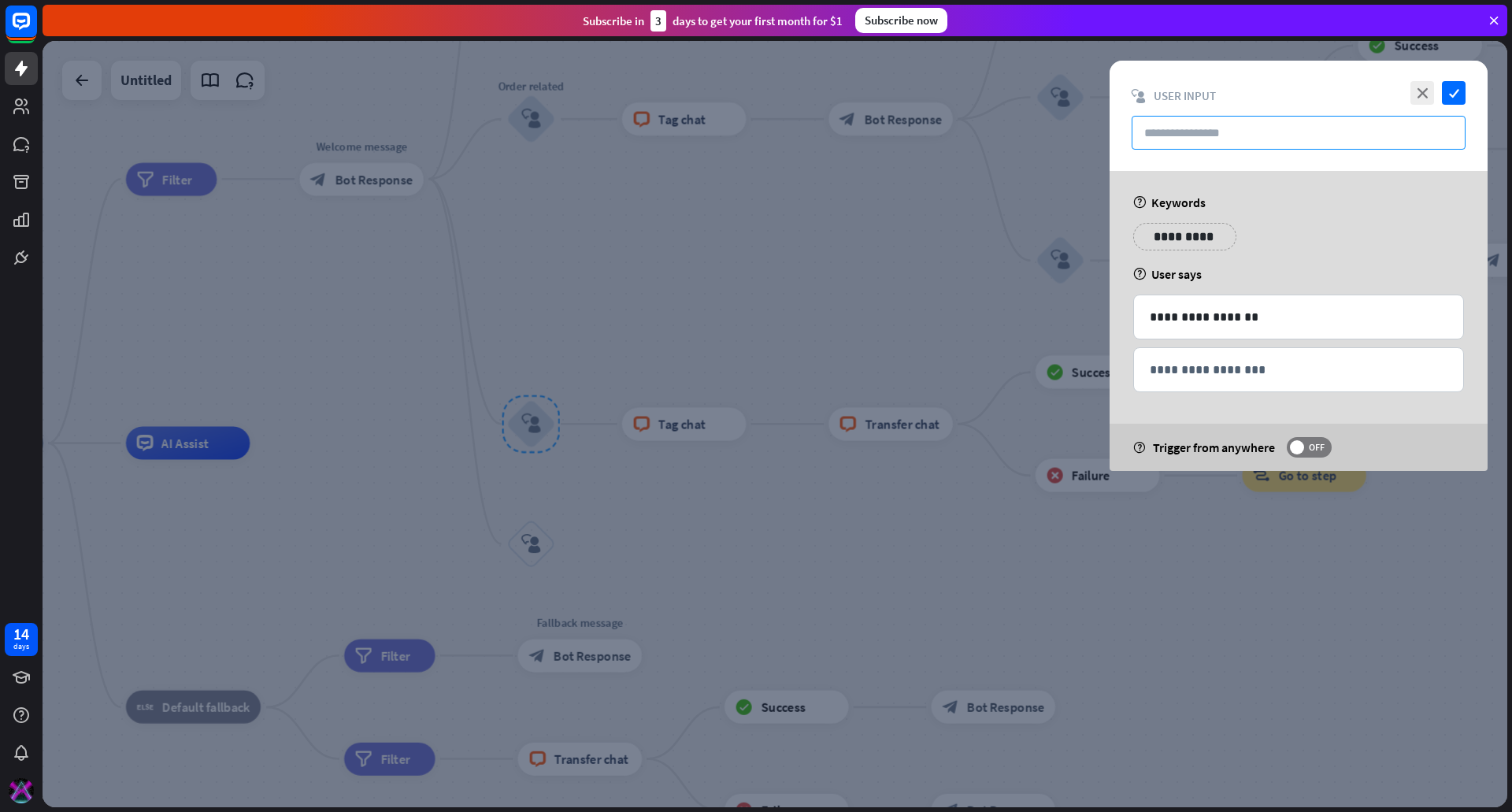
click at [1187, 126] on input "text" at bounding box center [1299, 133] width 334 height 34
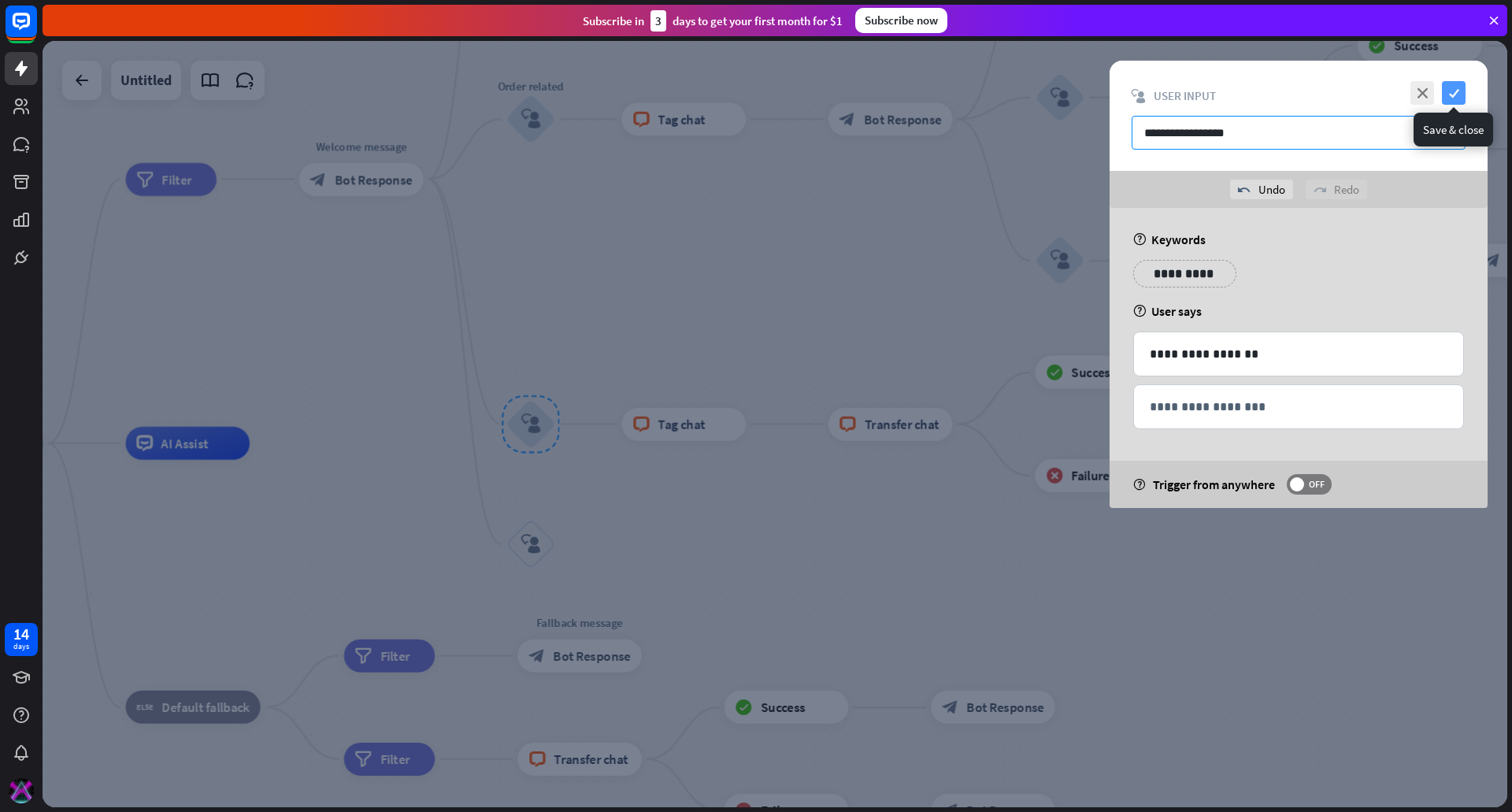
type input "**********"
click at [1454, 95] on icon "check" at bounding box center [1453, 92] width 24 height 24
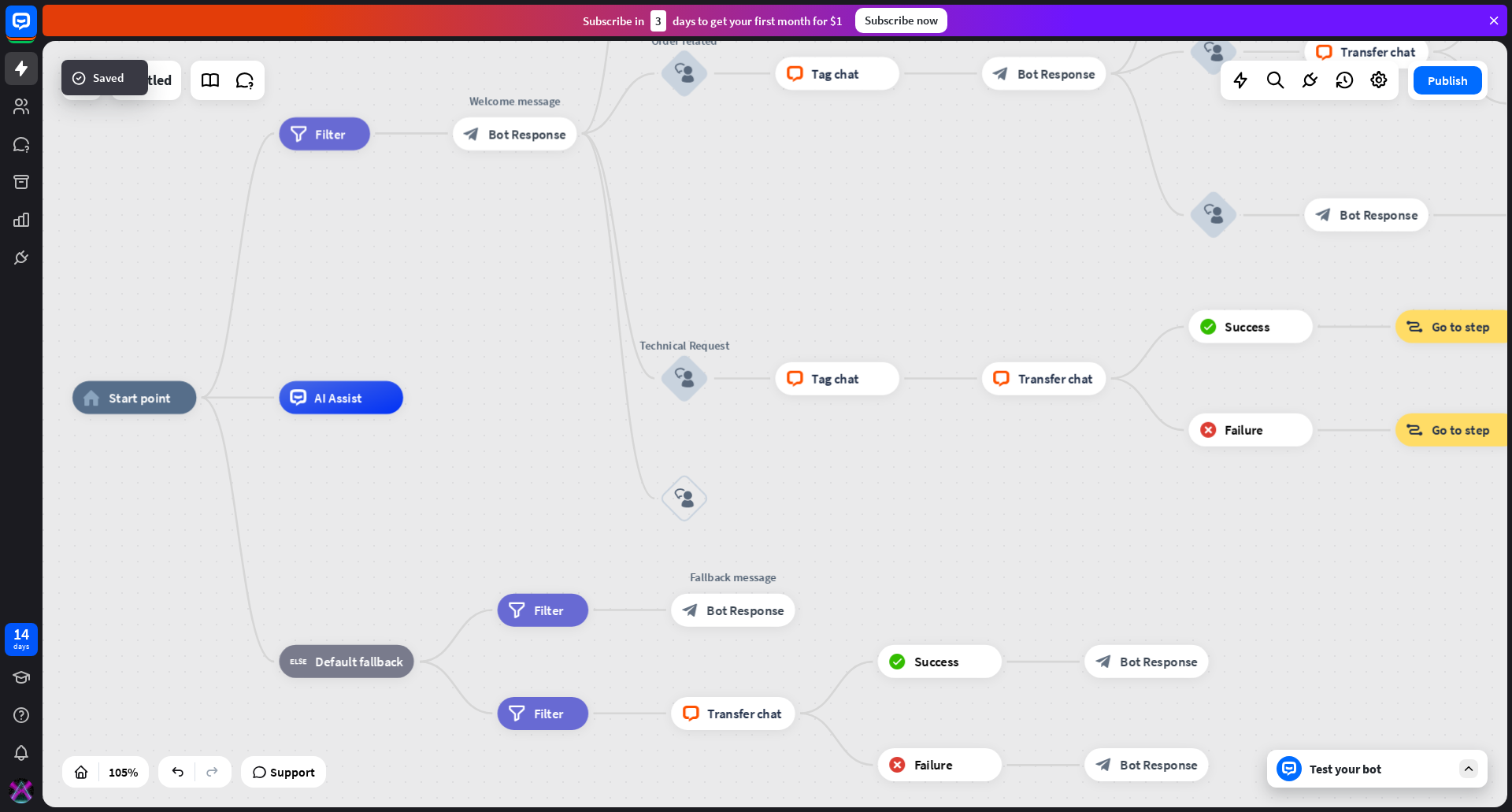
drag, startPoint x: 423, startPoint y: 322, endPoint x: 657, endPoint y: 253, distance: 244.0
click at [657, 253] on div "home_2 Start point filter Filter Welcome message block_bot_response Bot Respons…" at bounding box center [774, 424] width 1465 height 766
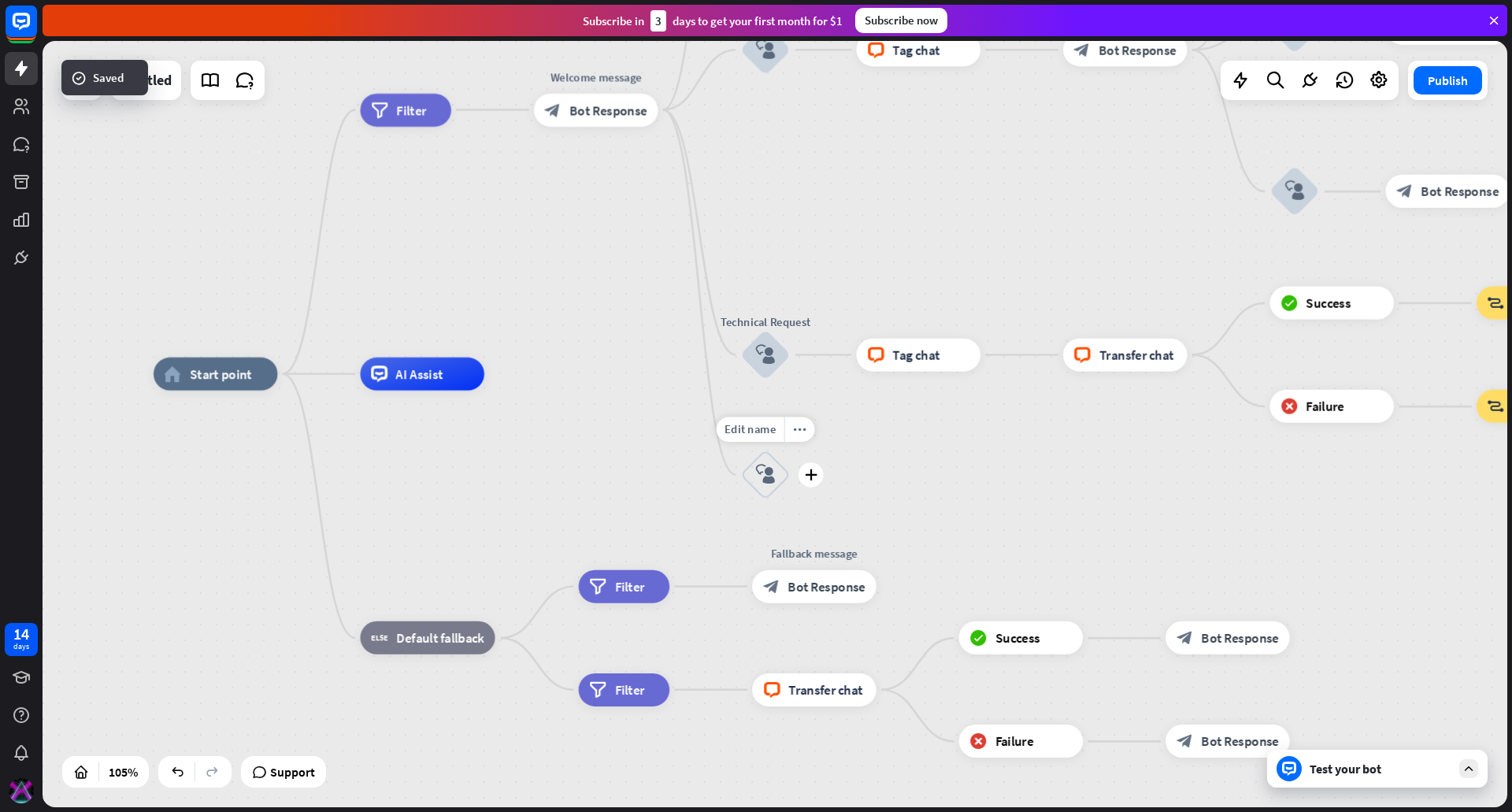
click at [763, 472] on icon "block_user_input" at bounding box center [765, 474] width 19 height 19
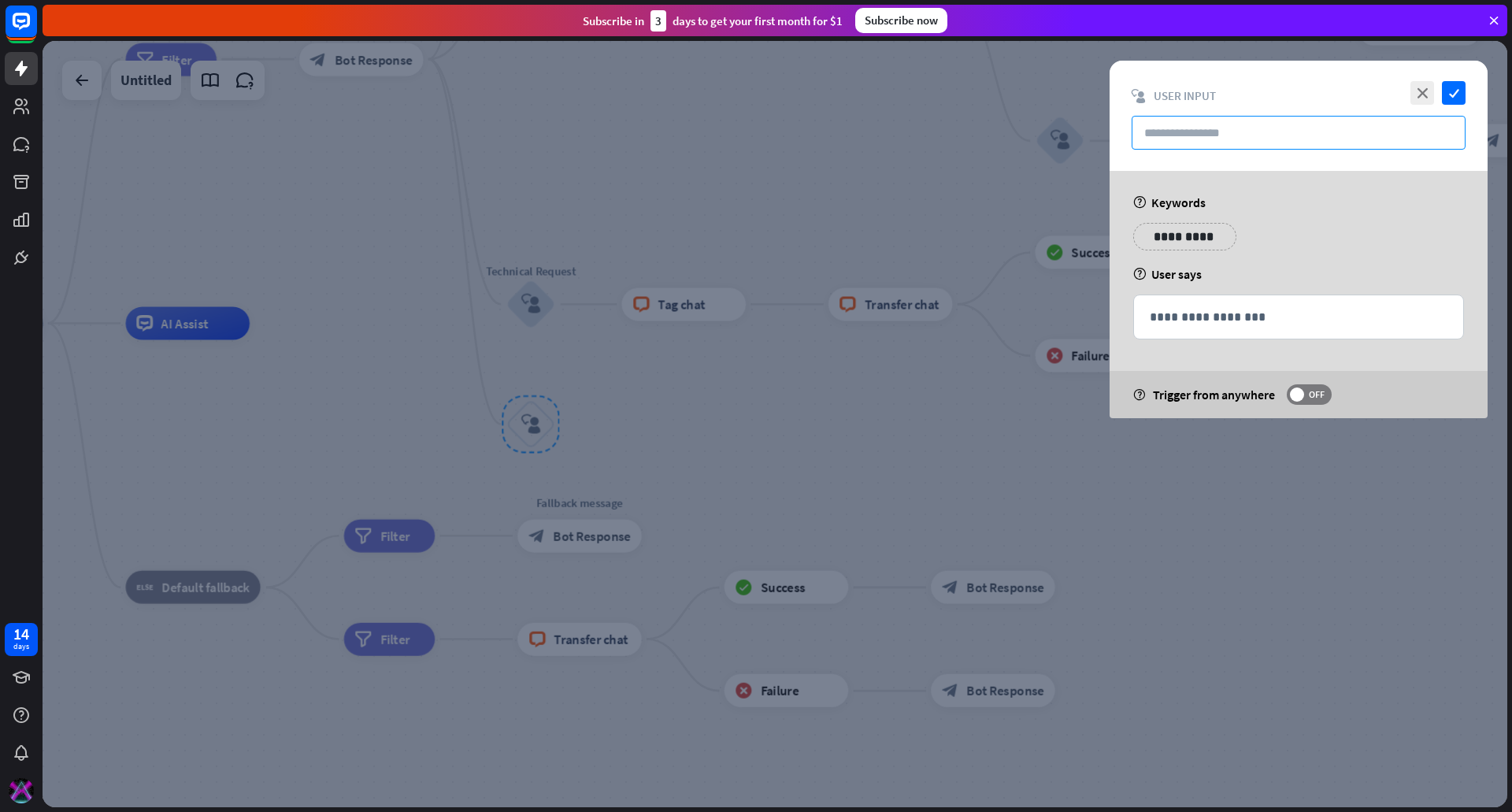
click at [1230, 137] on input "text" at bounding box center [1299, 133] width 334 height 34
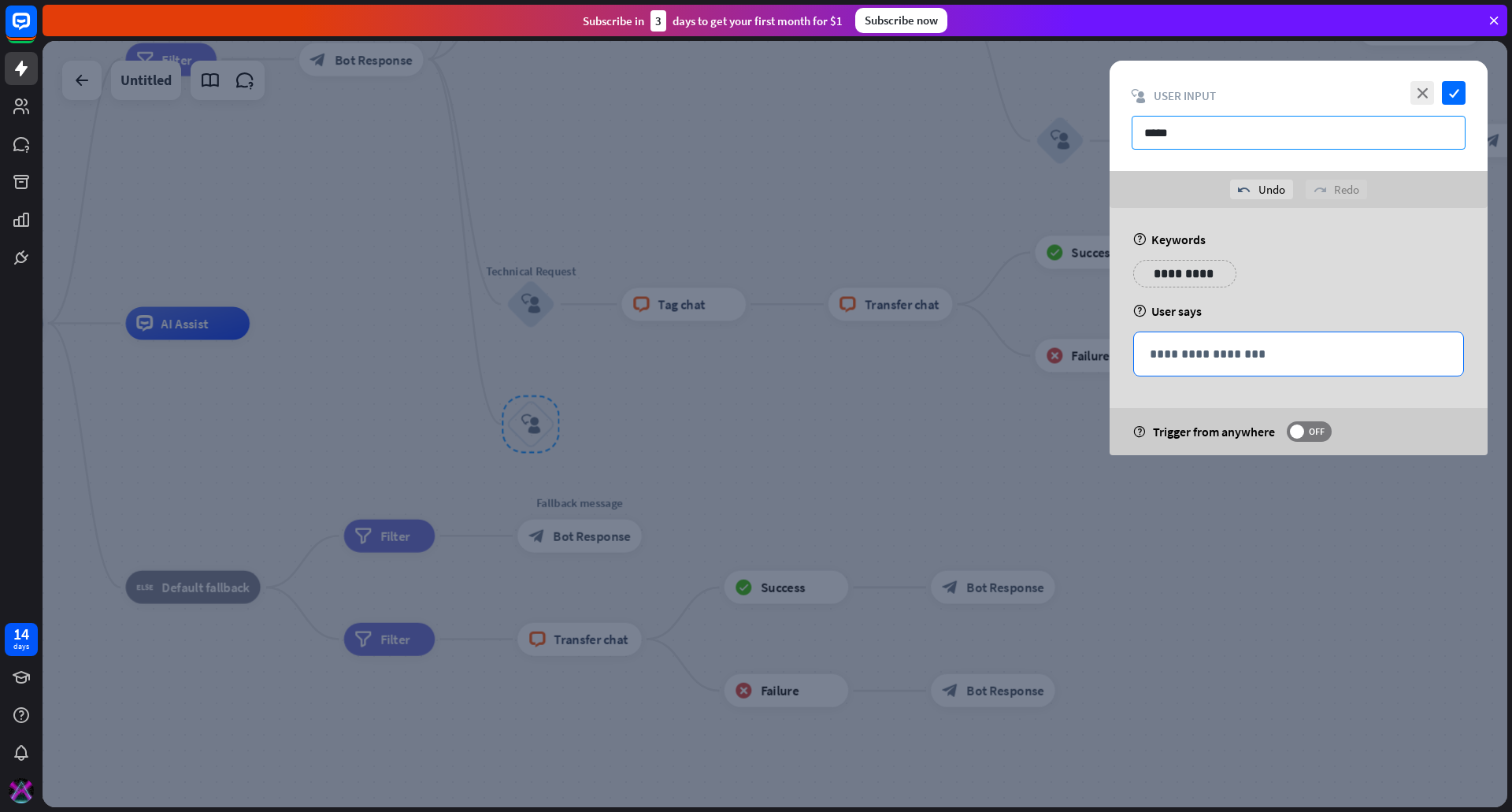
type input "*****"
click at [1227, 350] on p "**********" at bounding box center [1298, 354] width 297 height 19
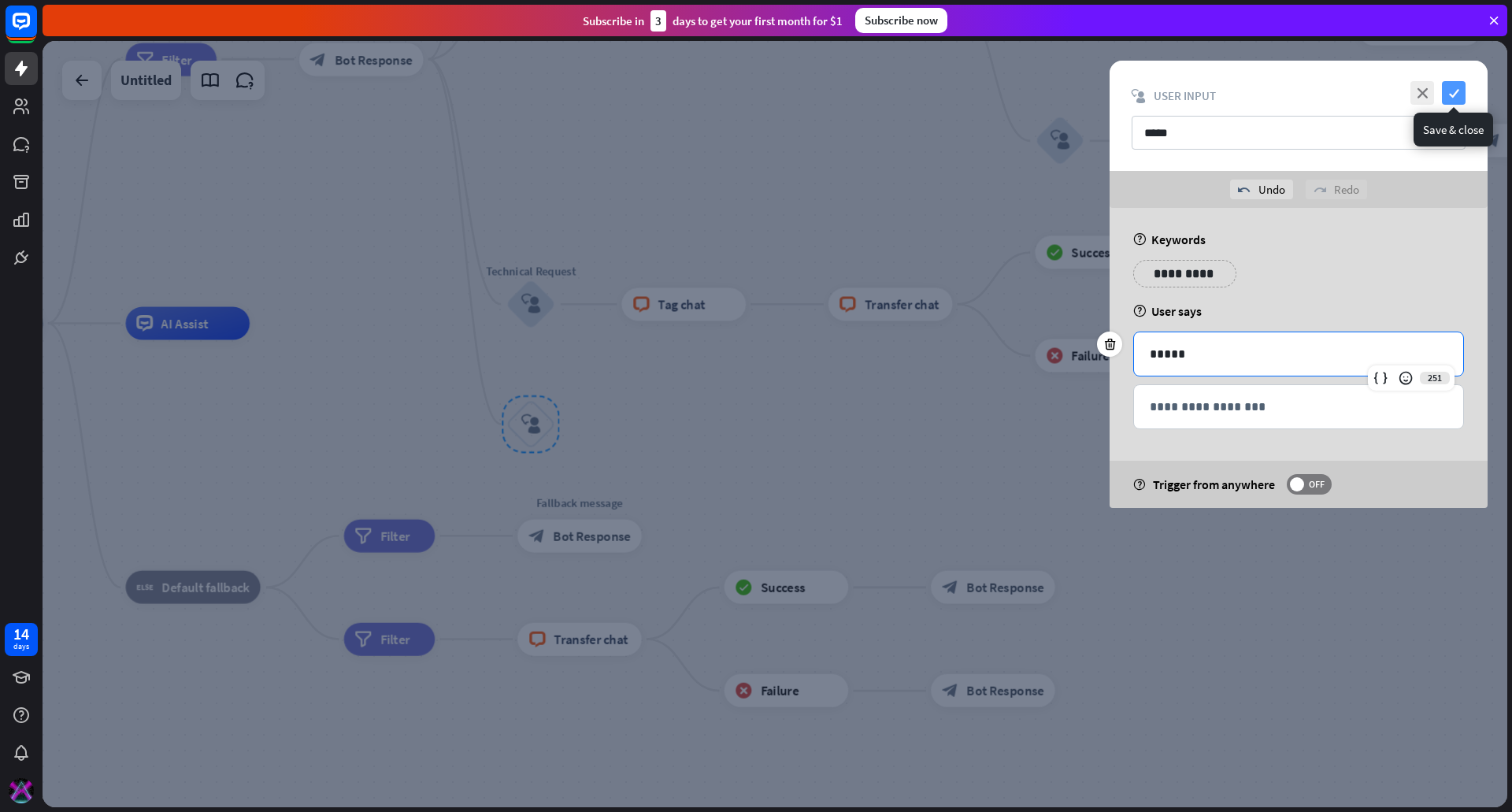
click at [1455, 88] on icon "check" at bounding box center [1453, 92] width 24 height 24
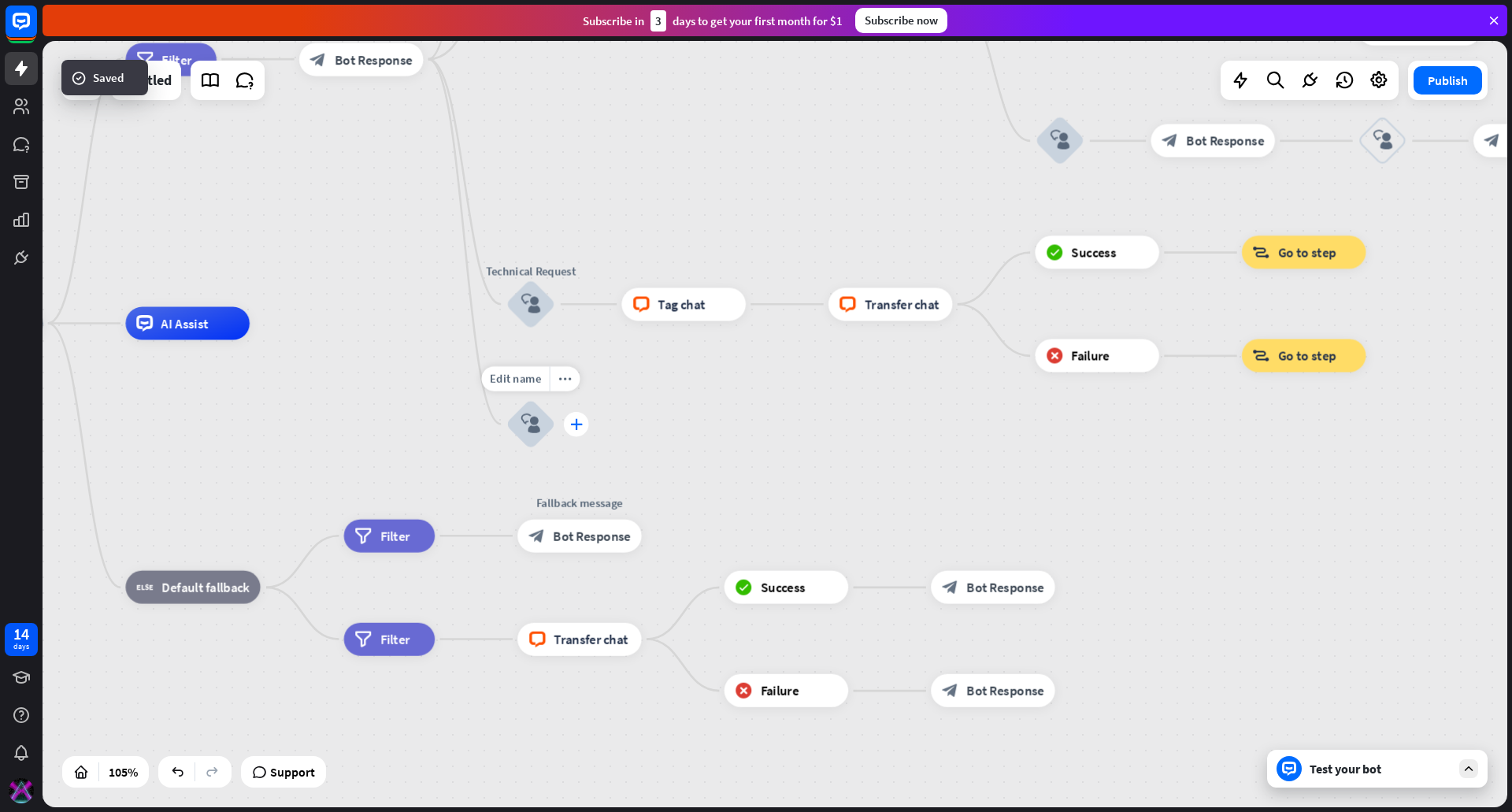
click at [569, 419] on div "plus" at bounding box center [577, 424] width 25 height 25
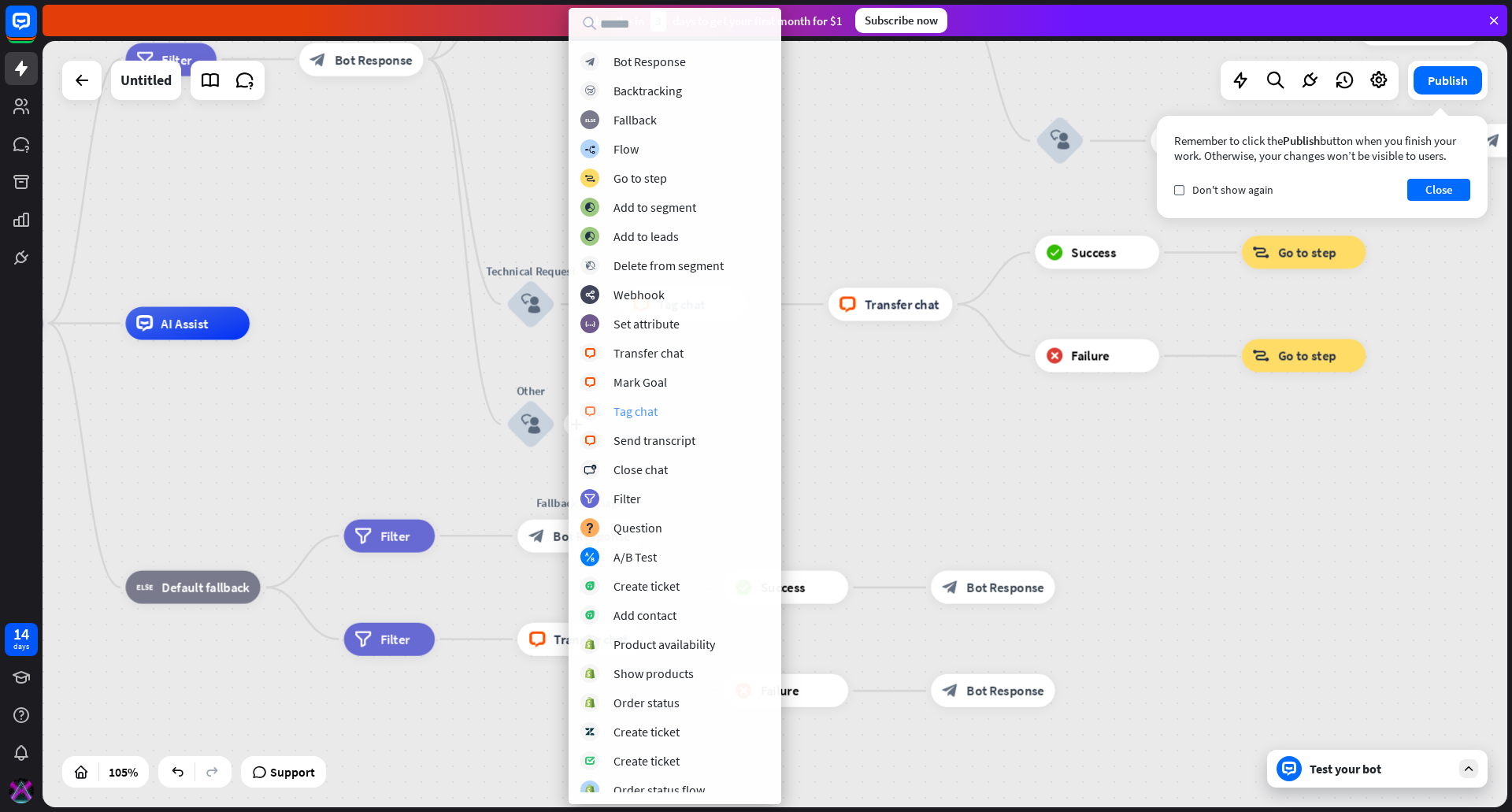
click at [646, 406] on div "Tag chat" at bounding box center [635, 411] width 44 height 16
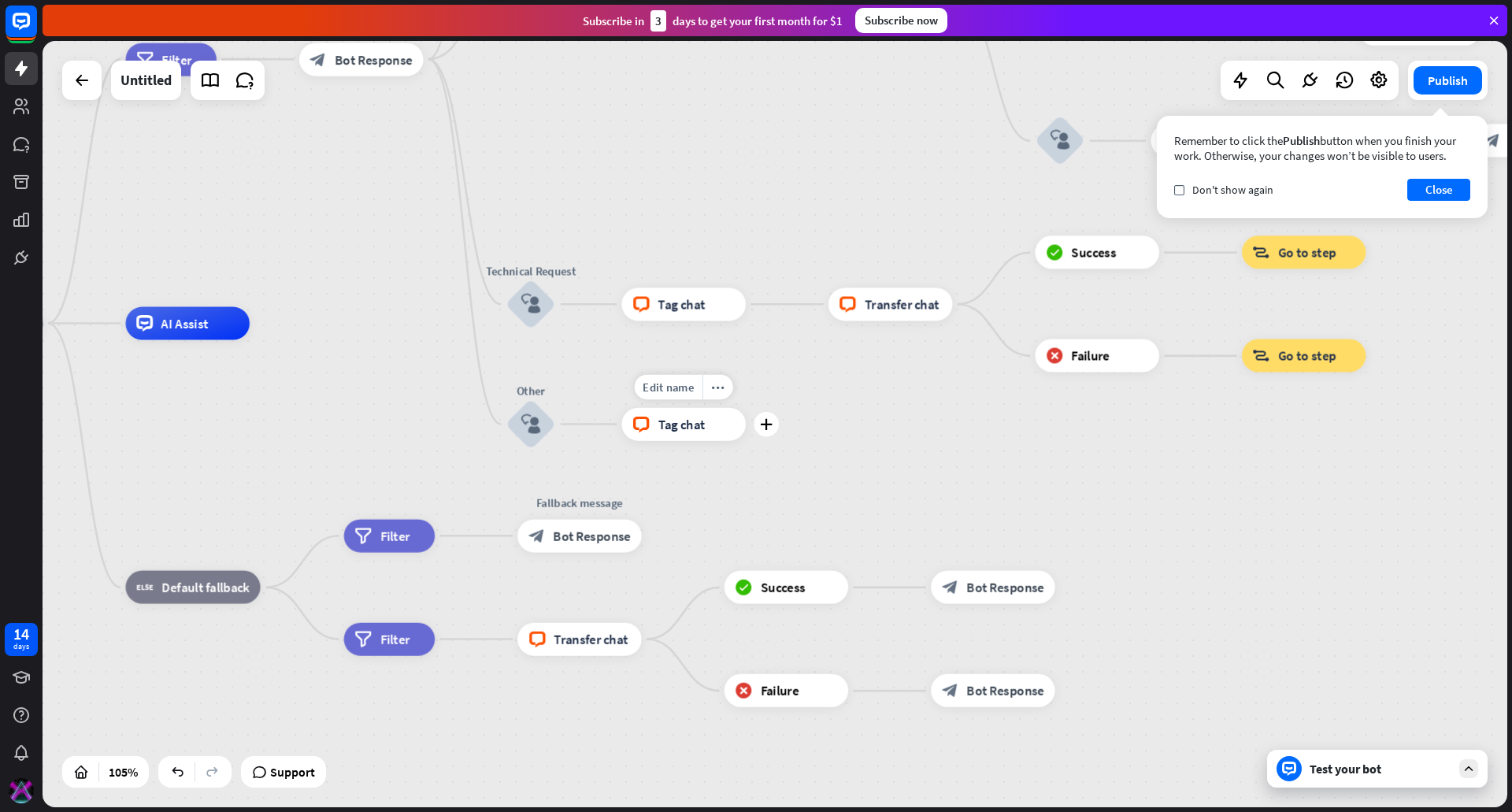
click at [684, 417] on span "Tag chat" at bounding box center [682, 424] width 47 height 17
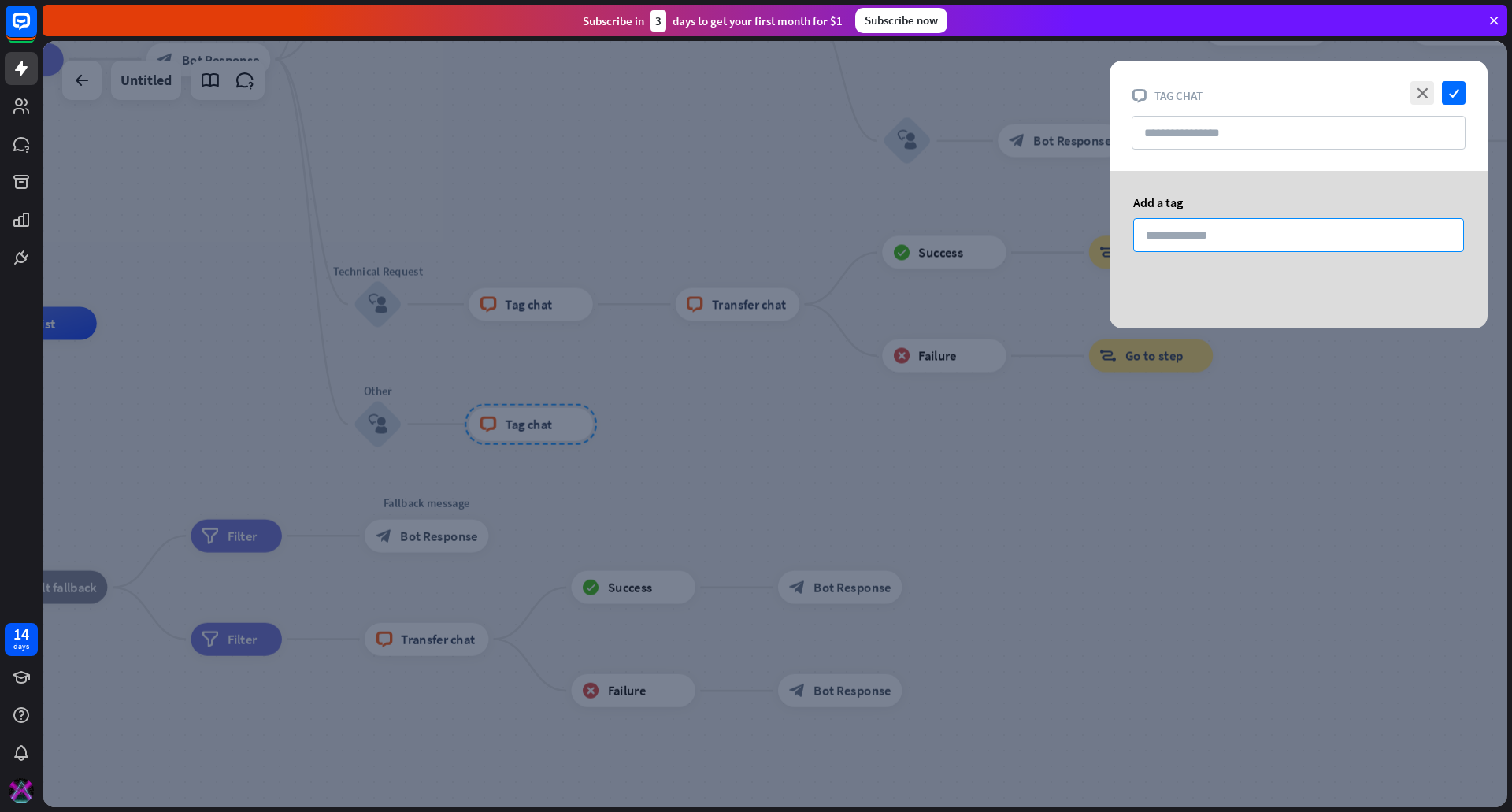
click at [1196, 235] on input at bounding box center [1298, 235] width 331 height 34
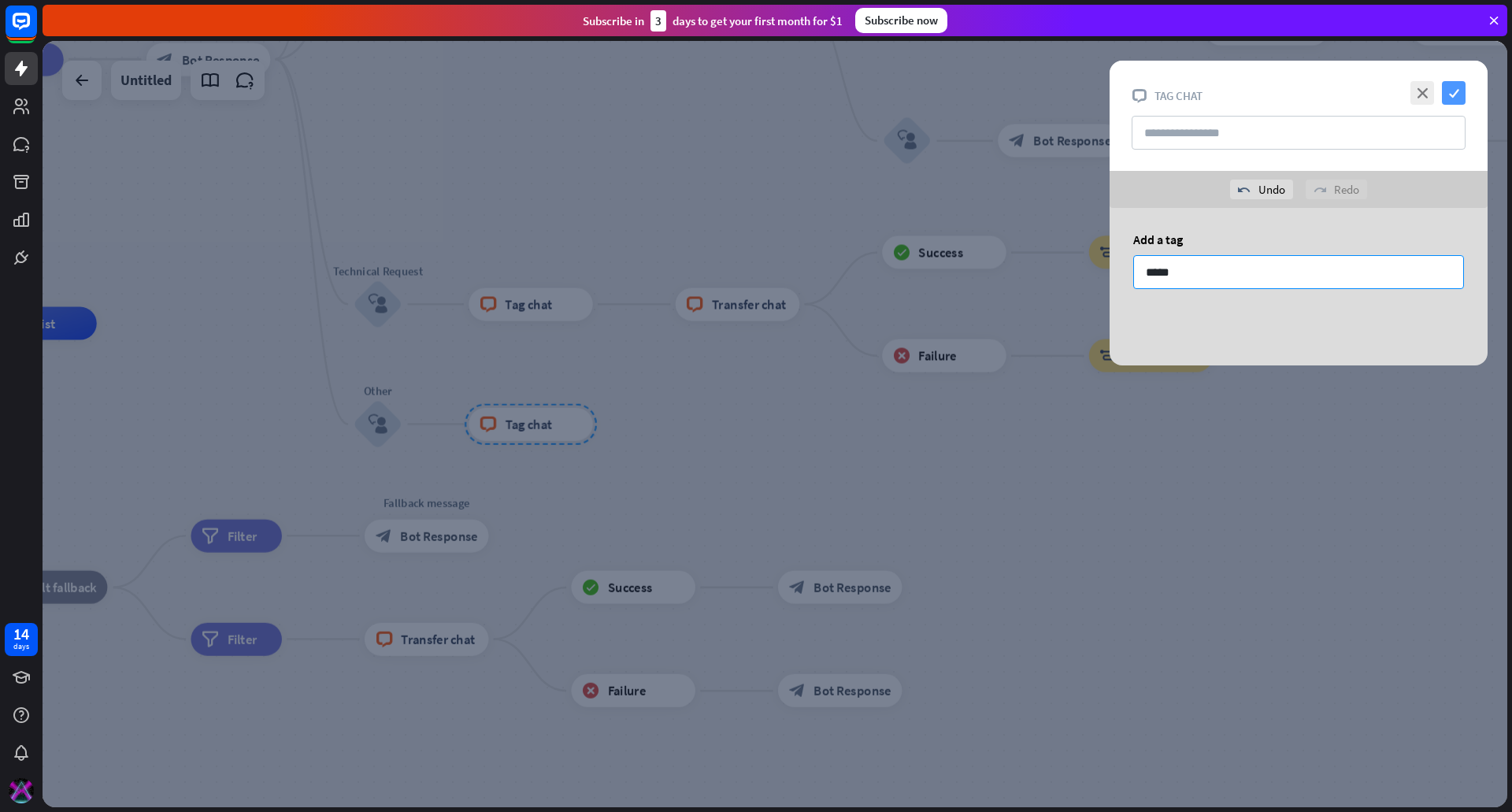
type input "*****"
click at [1458, 88] on icon "check" at bounding box center [1453, 92] width 24 height 24
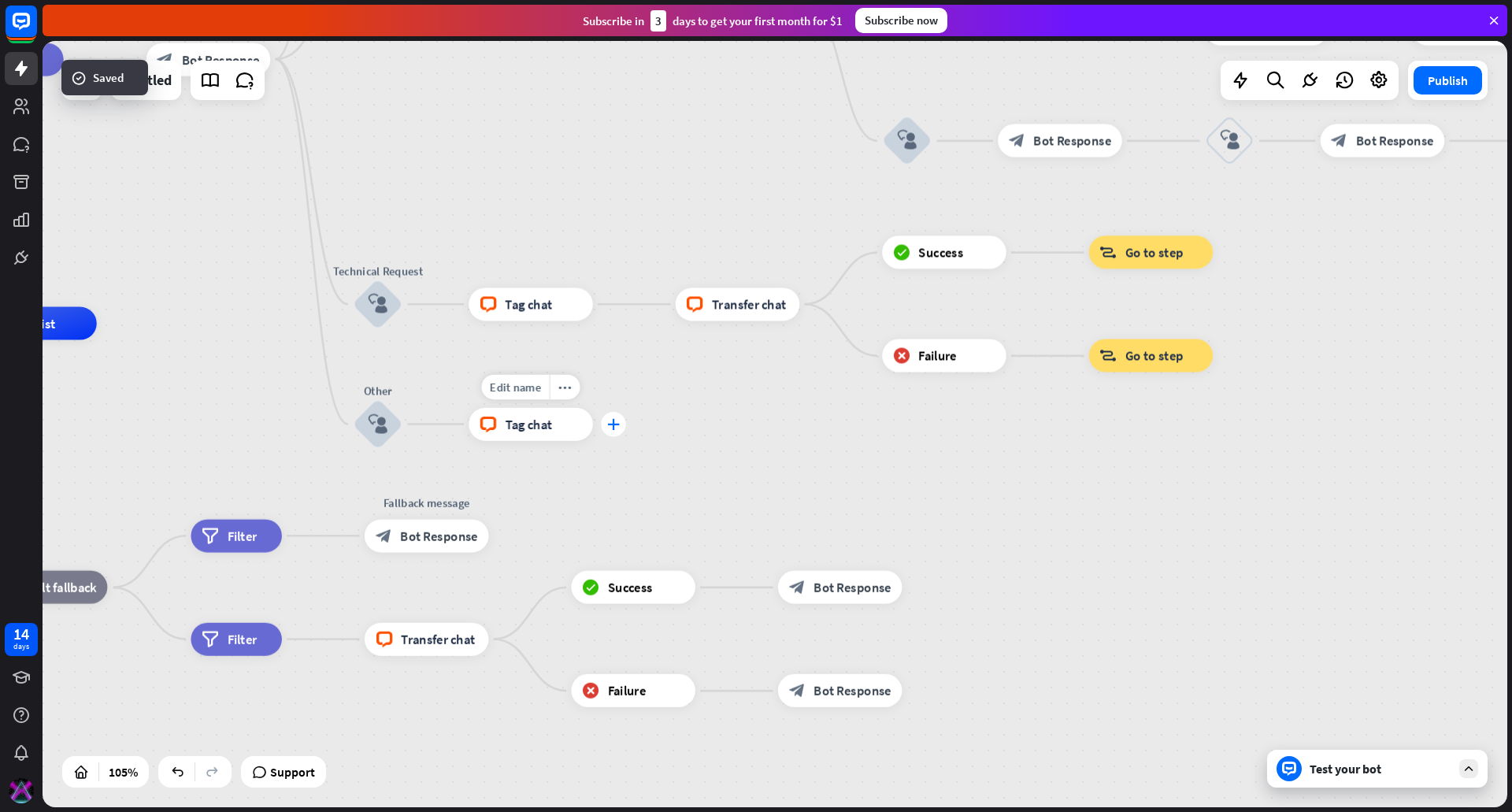
click at [613, 418] on div "plus" at bounding box center [613, 424] width 25 height 25
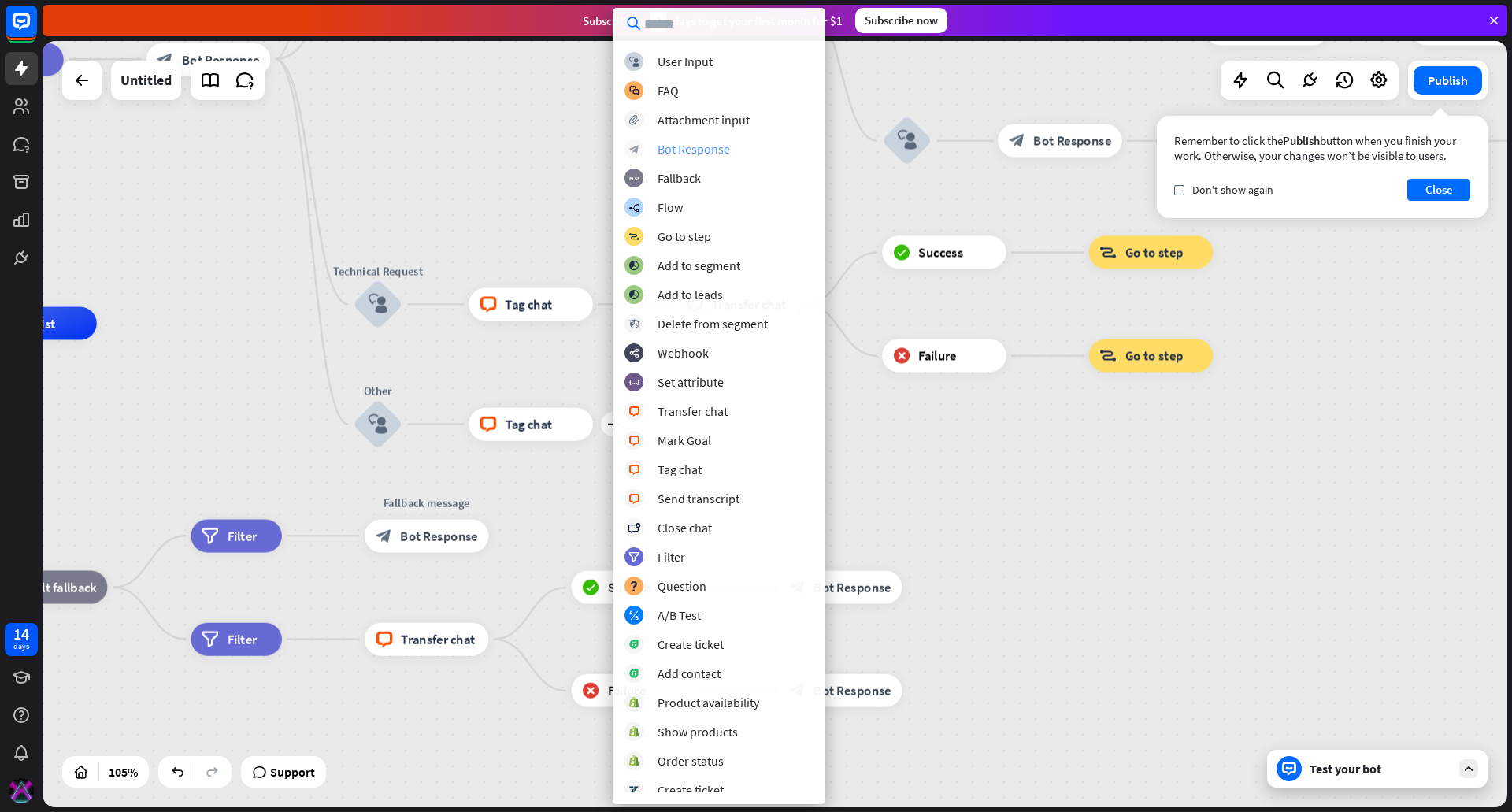
click at [691, 147] on div "Bot Response" at bounding box center [693, 149] width 73 height 16
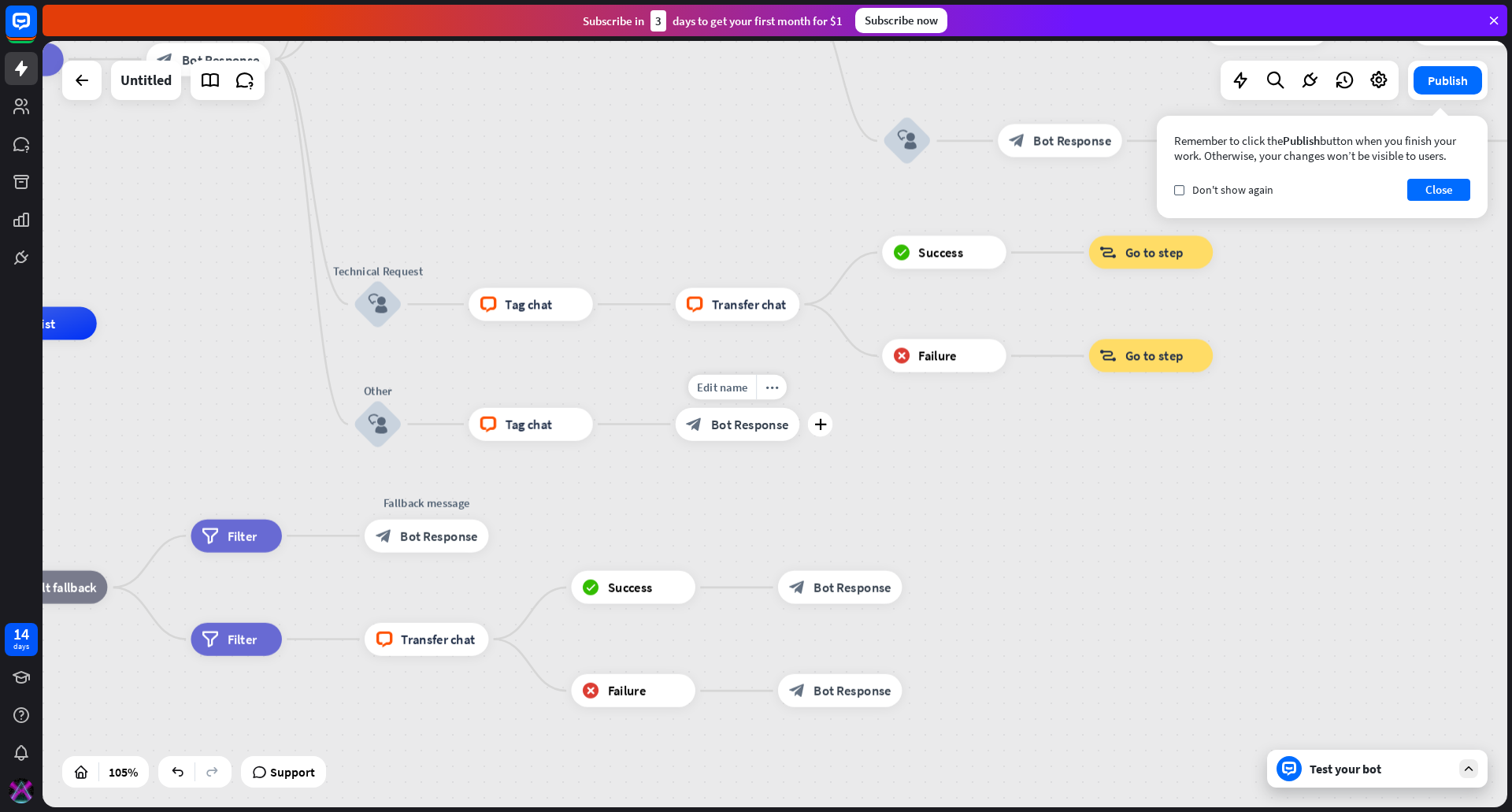
click at [738, 423] on span "Bot Response" at bounding box center [749, 424] width 78 height 17
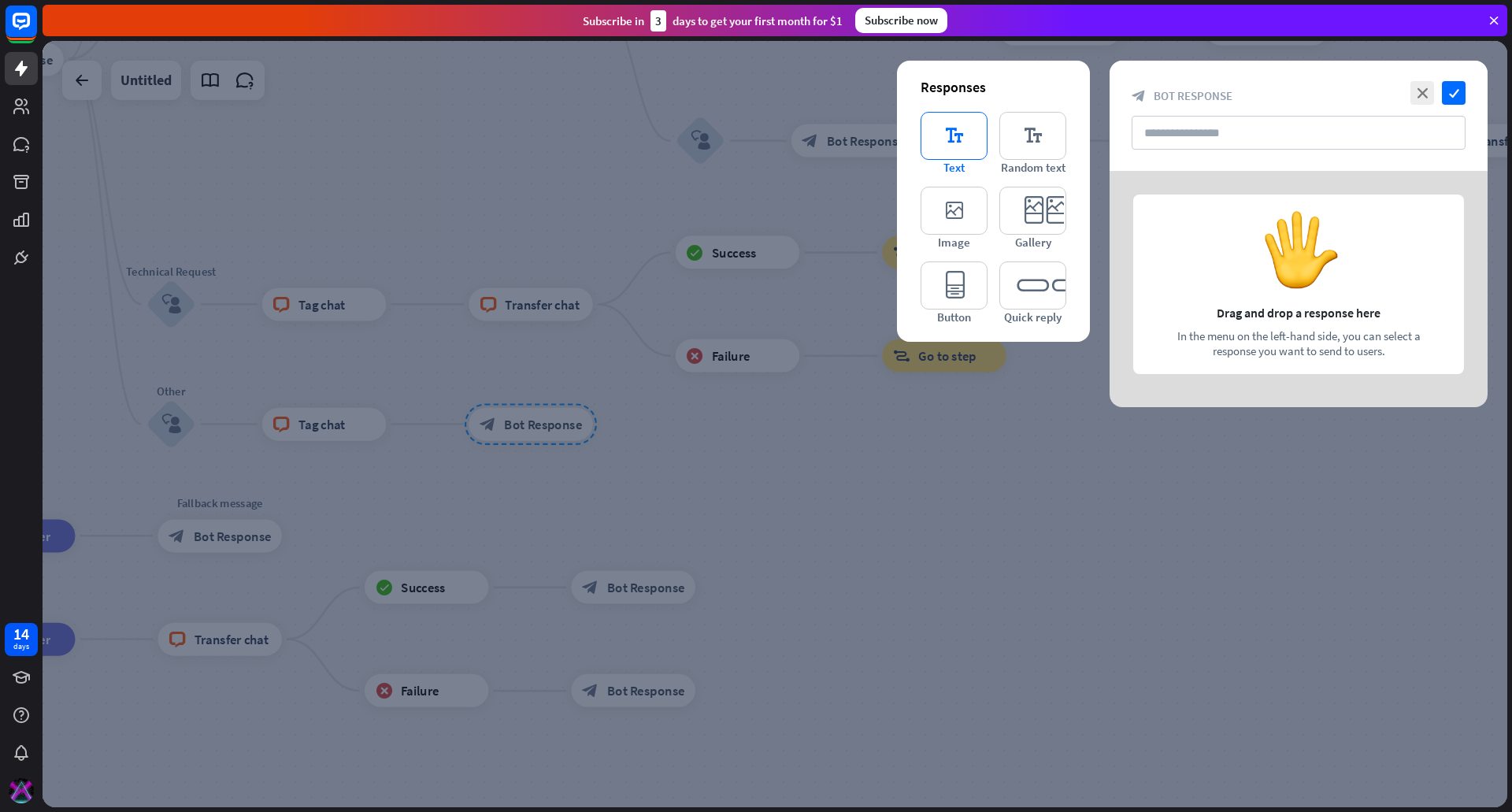
click at [941, 134] on icon "editor_text" at bounding box center [954, 135] width 67 height 48
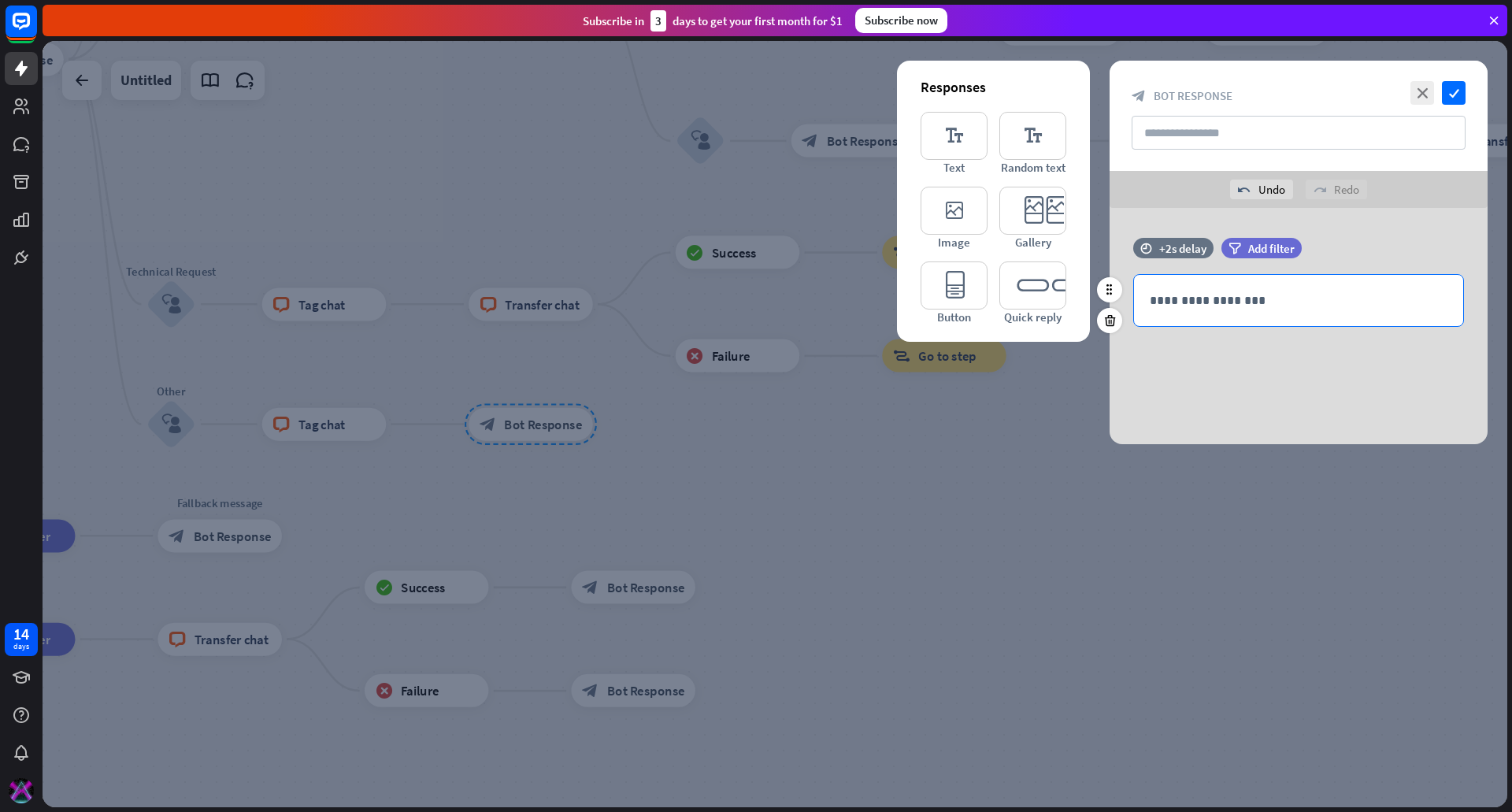
click at [1251, 318] on div "**********" at bounding box center [1298, 300] width 329 height 51
click at [1250, 303] on p "**********" at bounding box center [1298, 300] width 297 height 19
click at [1298, 293] on p "**********" at bounding box center [1298, 300] width 297 height 19
click at [1301, 297] on p "**********" at bounding box center [1298, 300] width 297 height 19
click at [1451, 89] on icon "check" at bounding box center [1453, 92] width 24 height 24
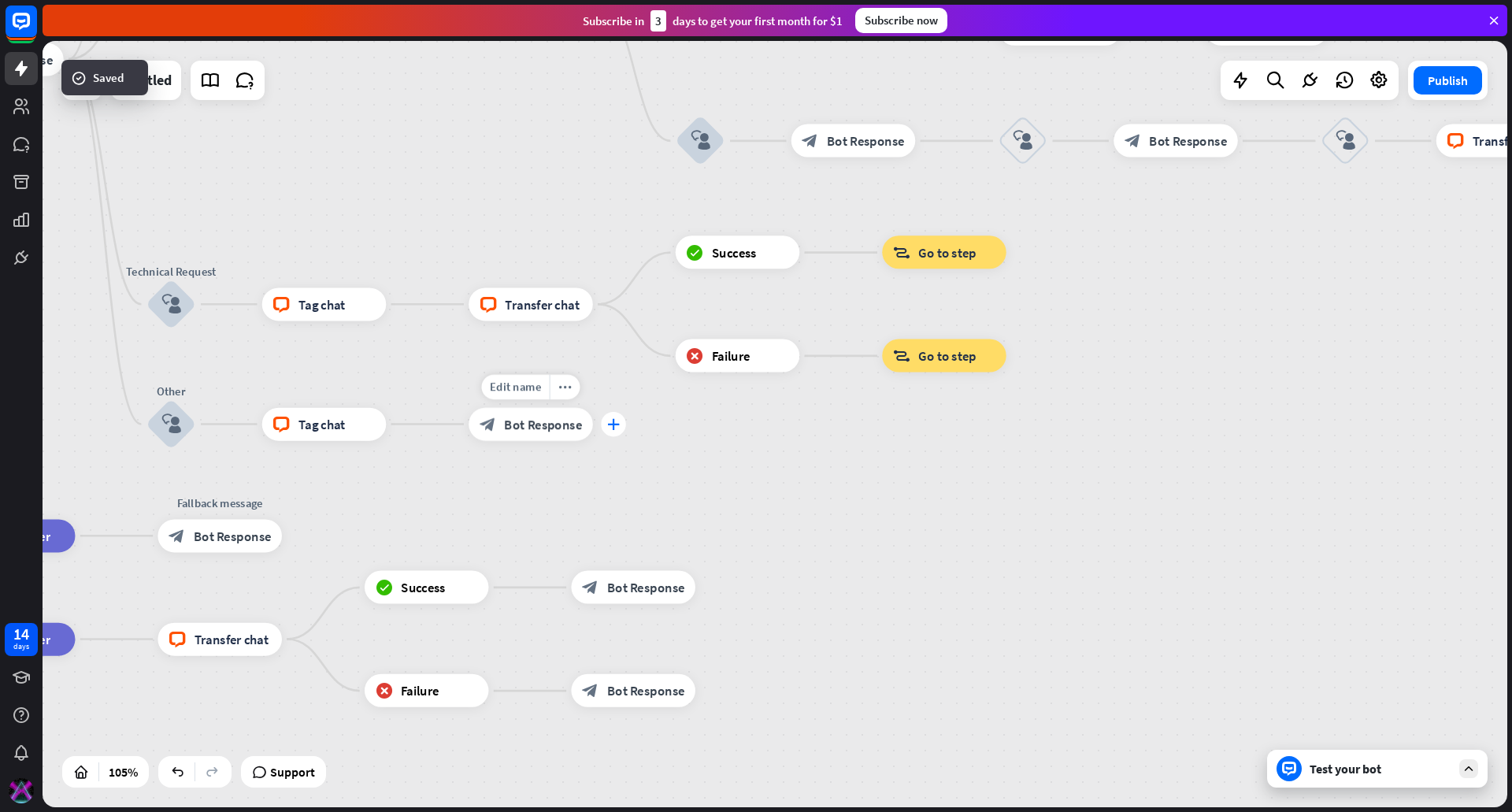
click at [617, 422] on icon "plus" at bounding box center [613, 424] width 12 height 11
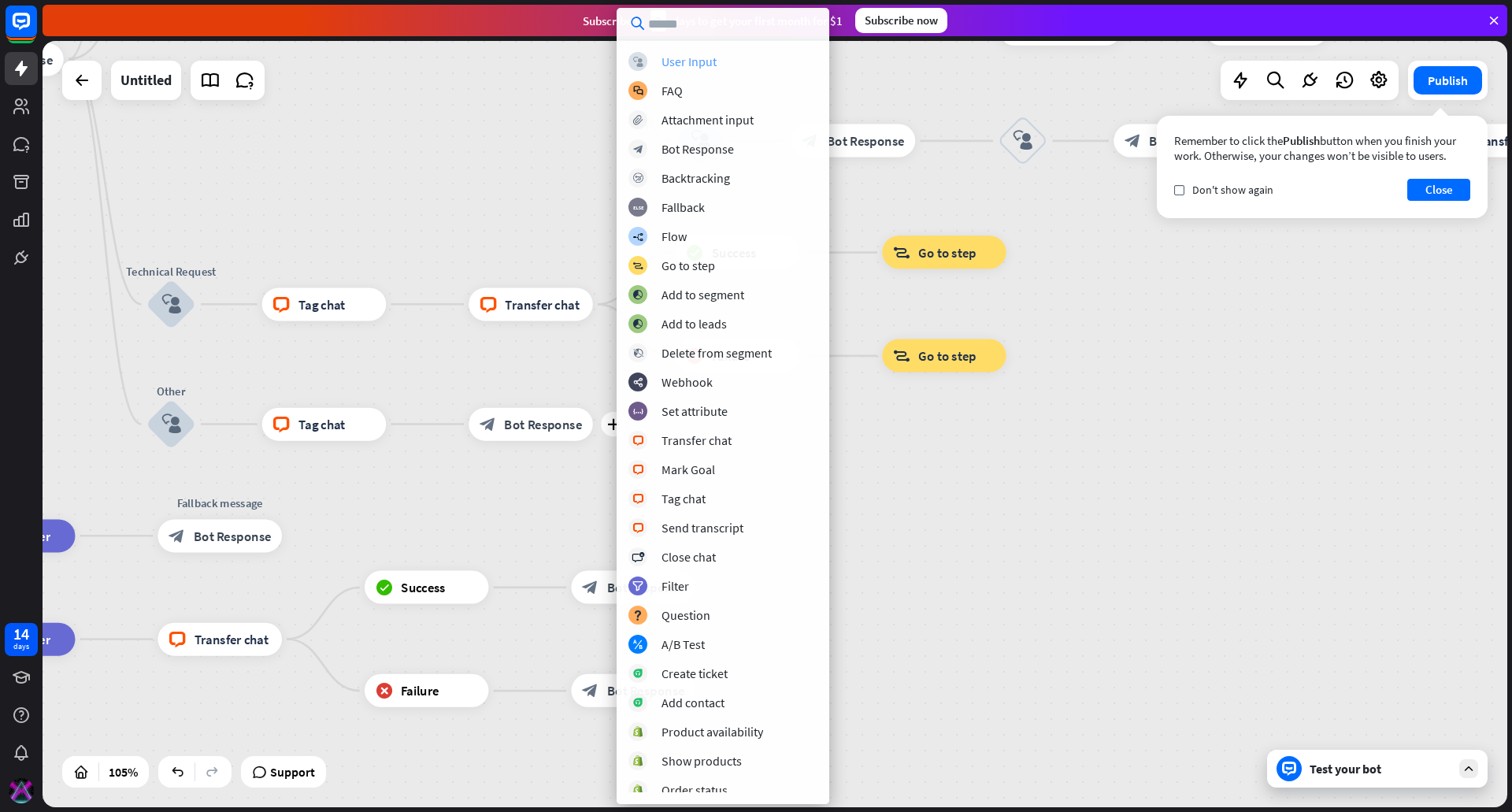
click at [713, 58] on div "User Input" at bounding box center [689, 61] width 55 height 16
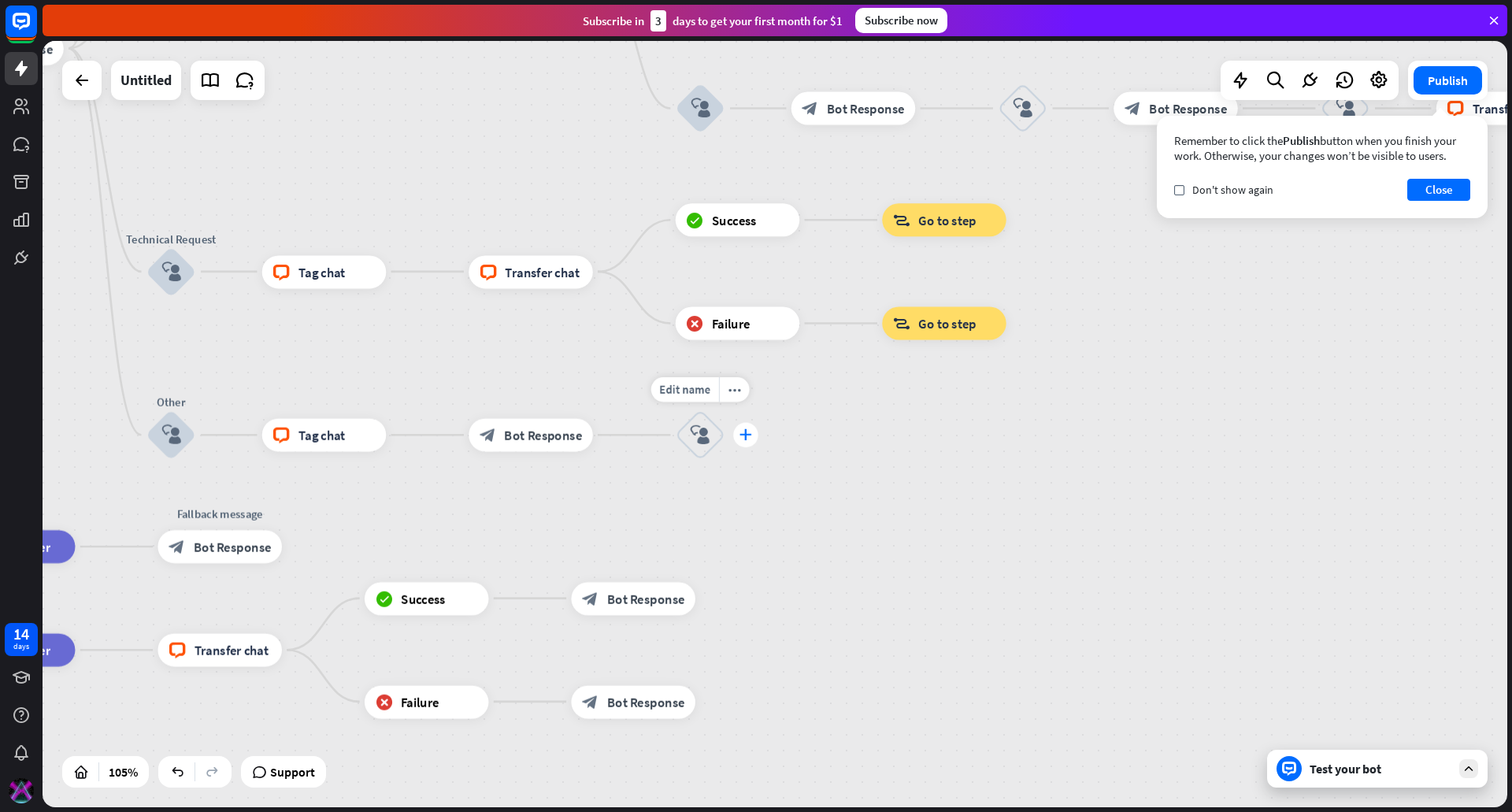
click at [744, 433] on icon "plus" at bounding box center [746, 435] width 12 height 11
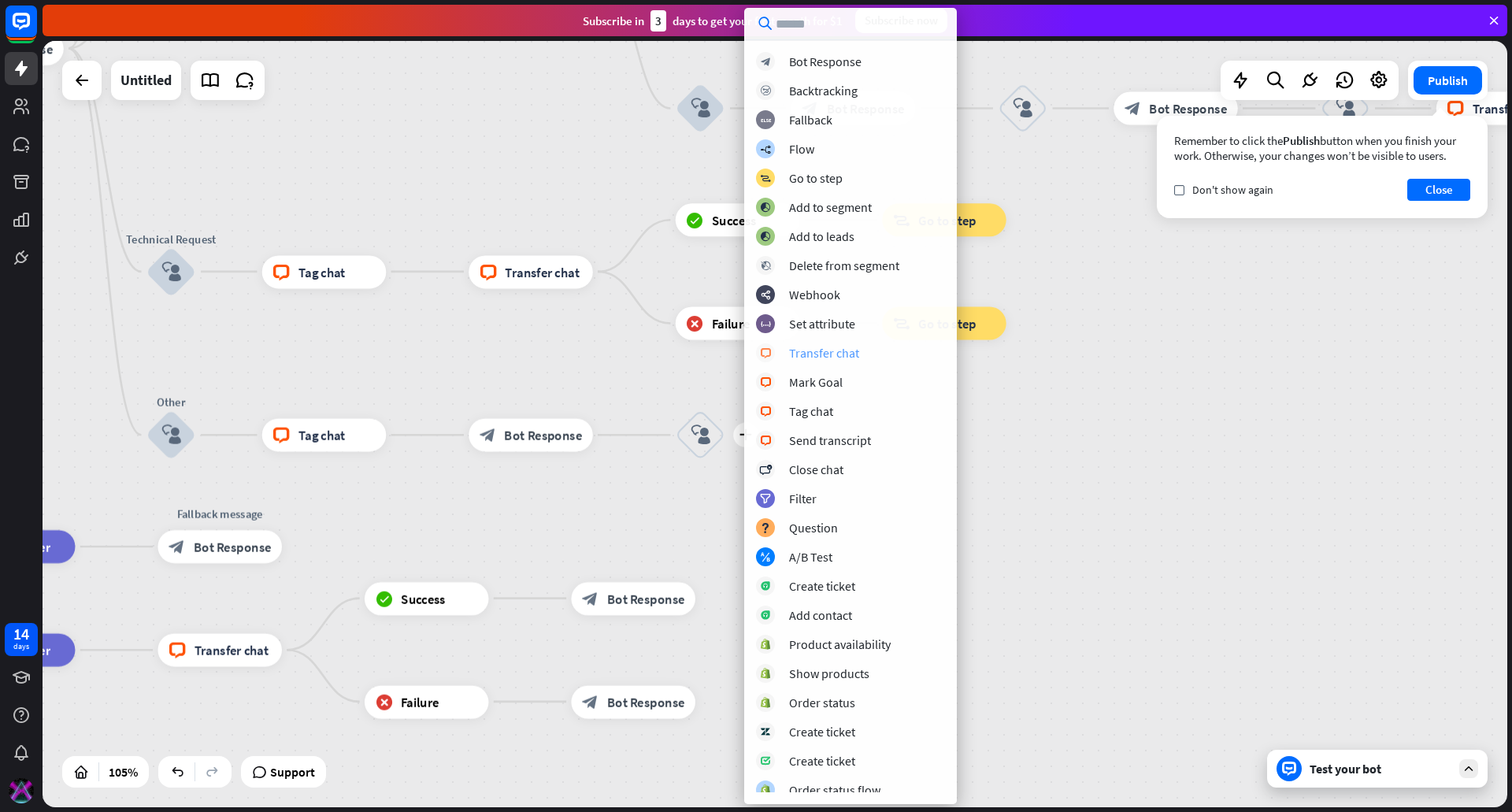
click at [834, 344] on div "block_livechat Transfer chat" at bounding box center [850, 353] width 189 height 19
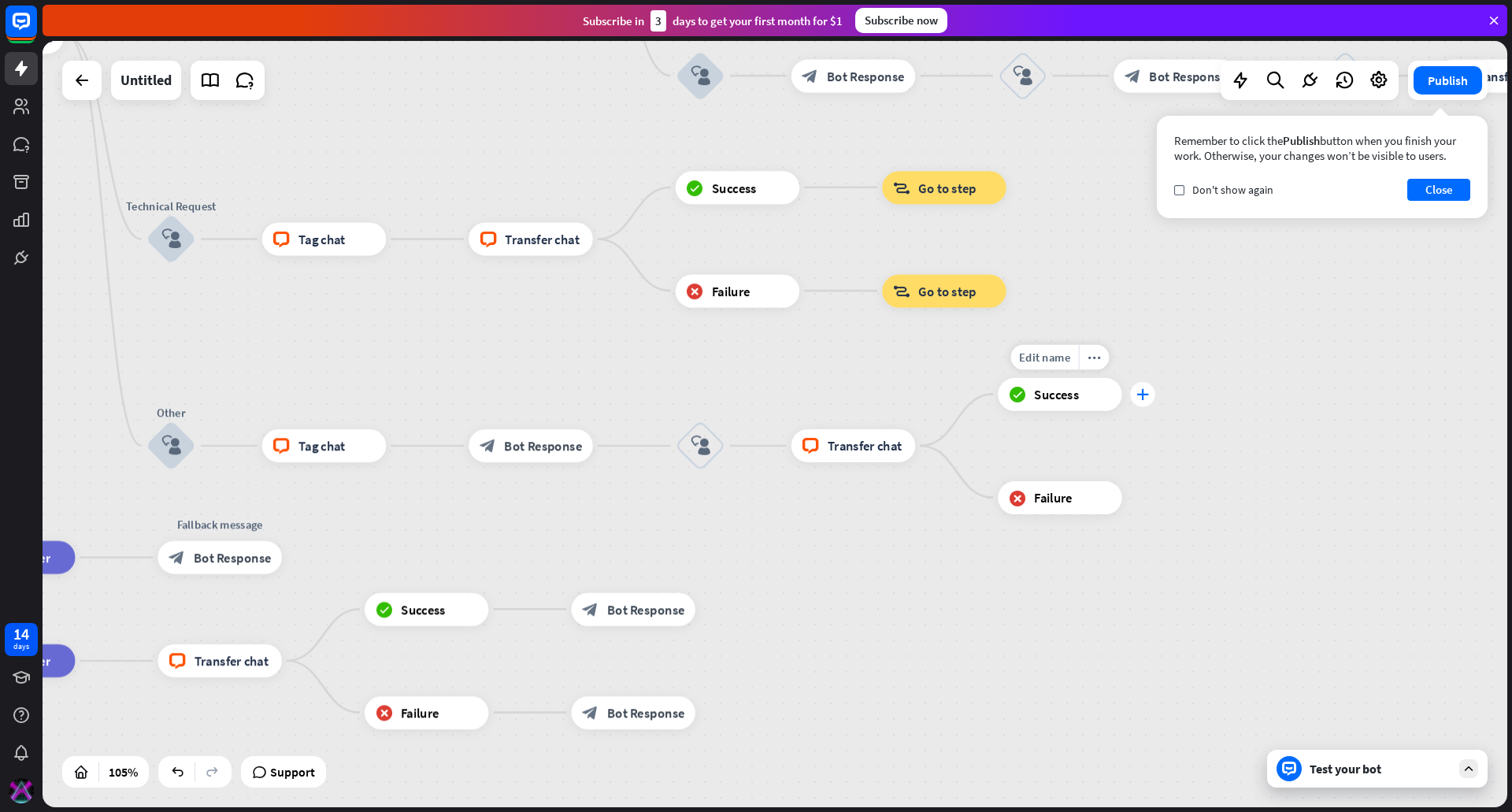
click at [1137, 390] on icon "plus" at bounding box center [1143, 393] width 12 height 11
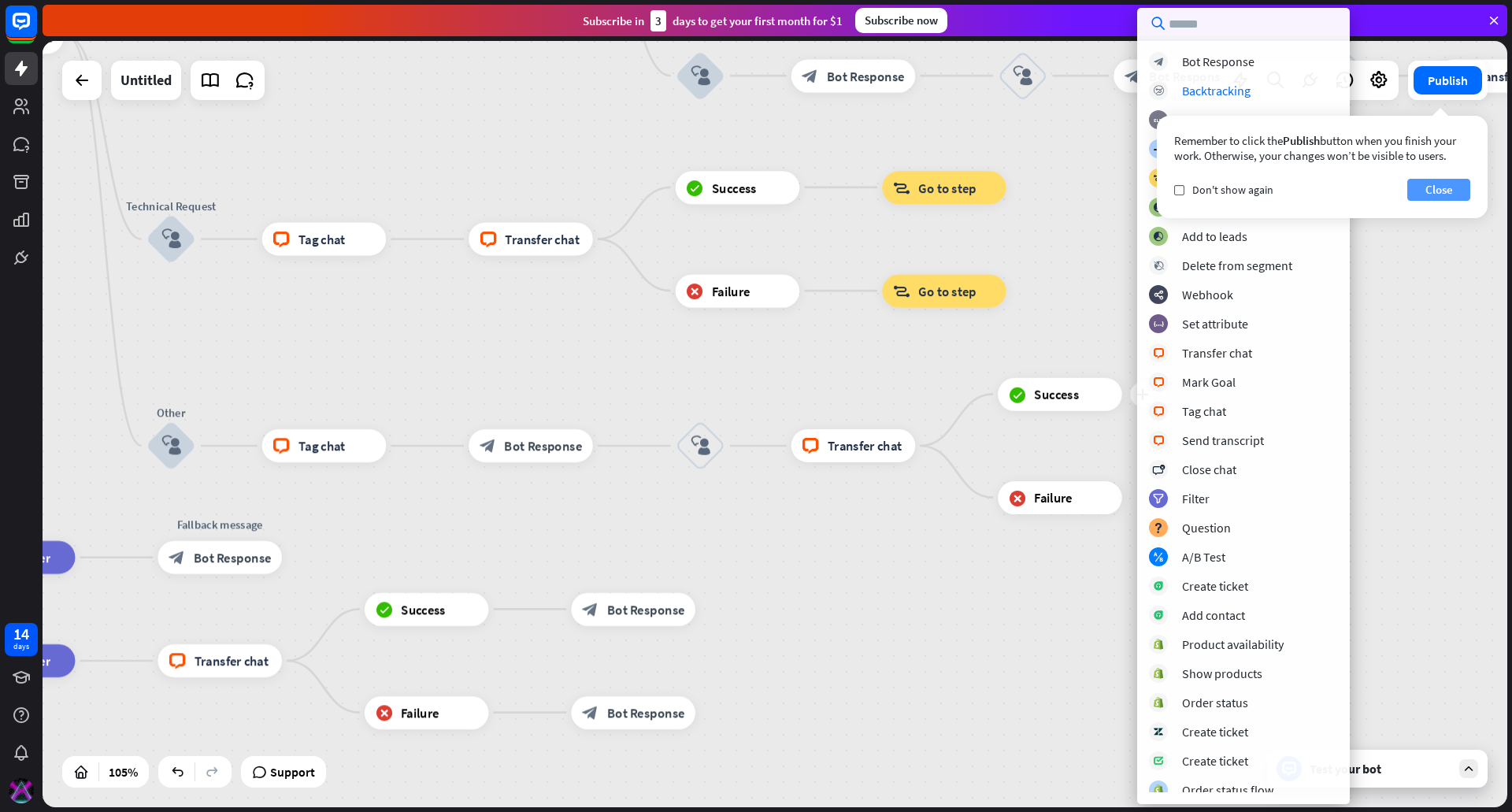
click at [1449, 195] on button "Close" at bounding box center [1439, 190] width 63 height 22
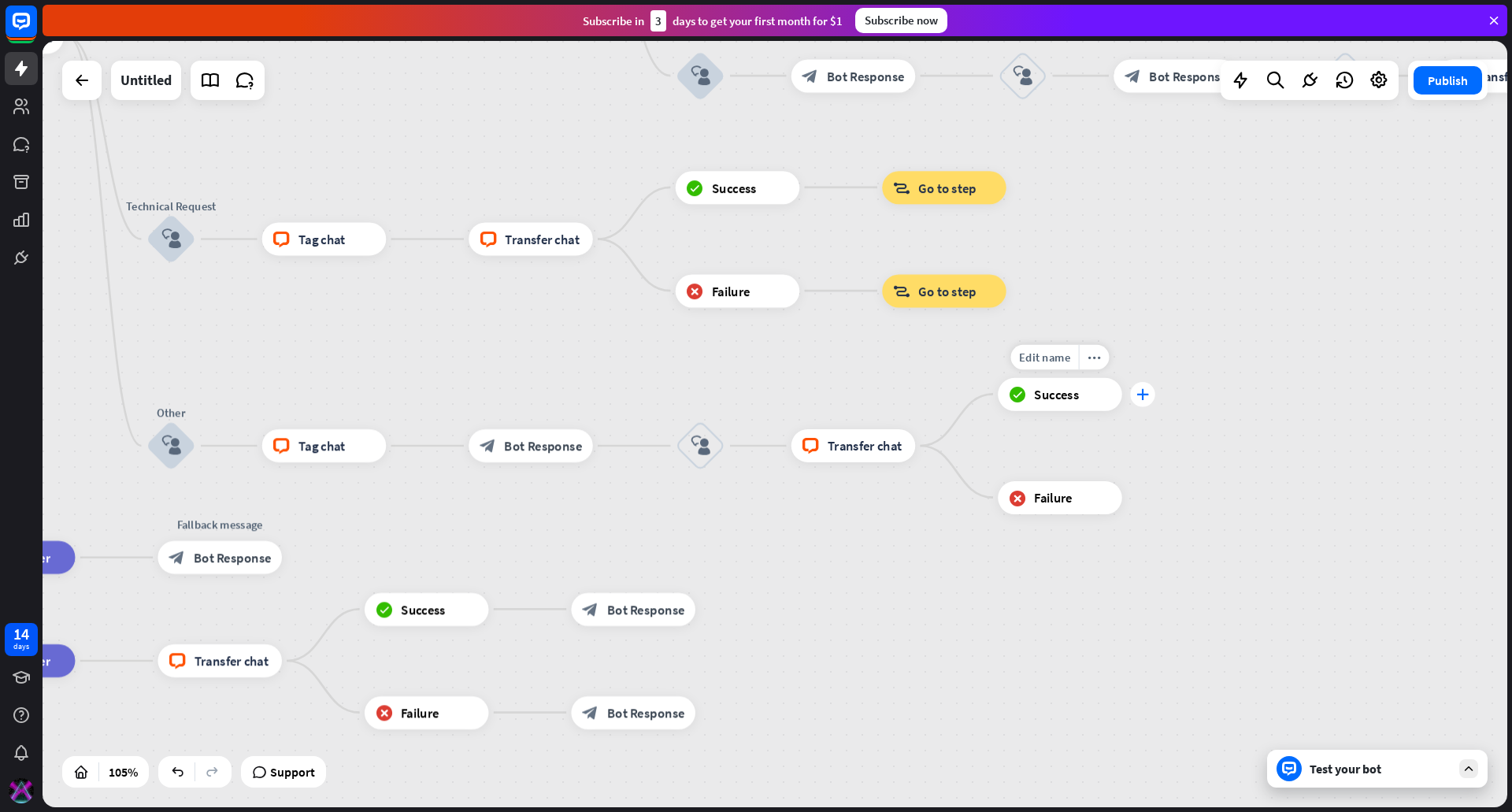
click at [1144, 396] on icon "plus" at bounding box center [1143, 393] width 12 height 11
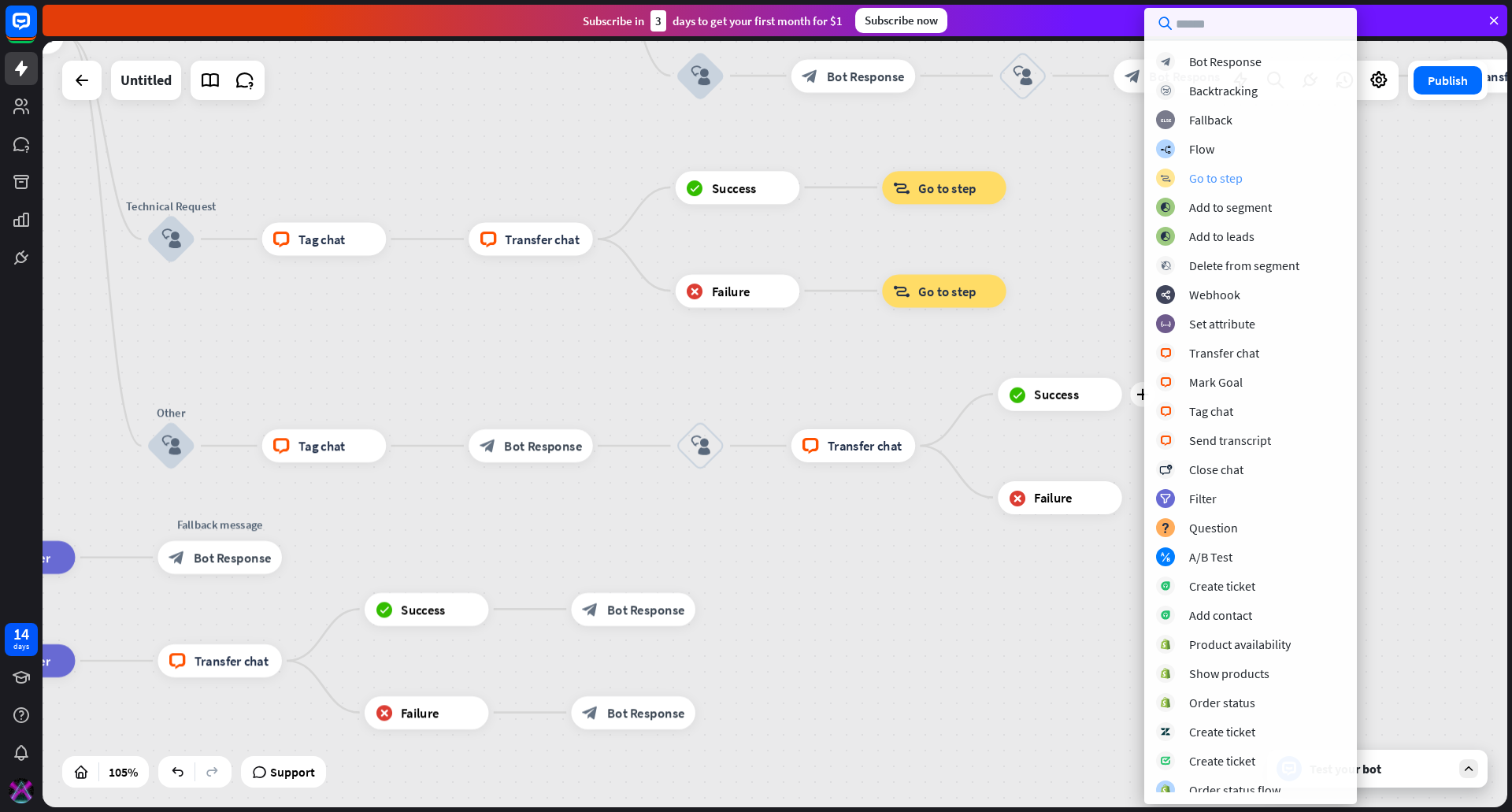
click at [1219, 177] on div "Go to step" at bounding box center [1215, 178] width 54 height 16
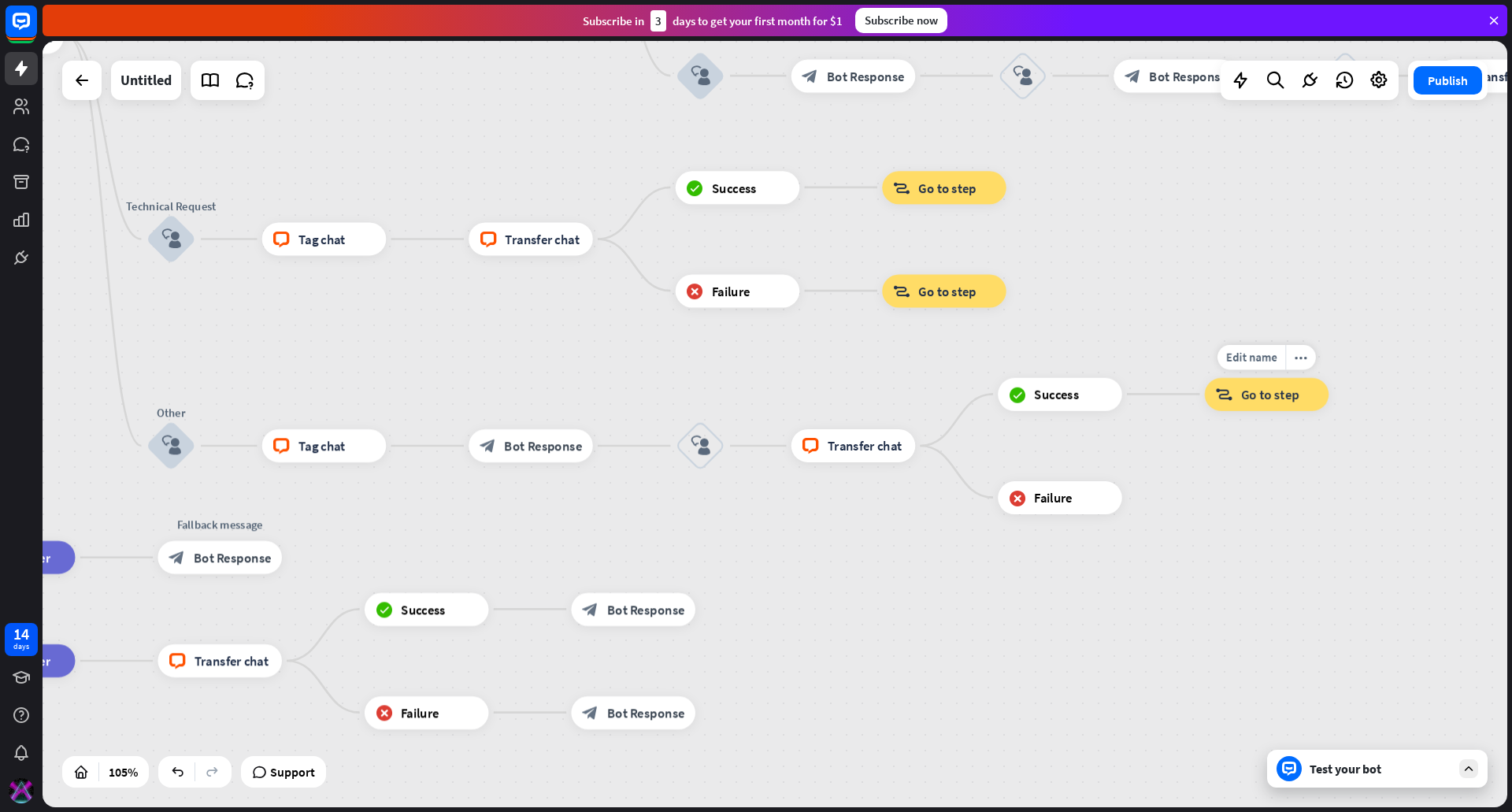
click at [1254, 388] on span "Go to step" at bounding box center [1270, 394] width 58 height 17
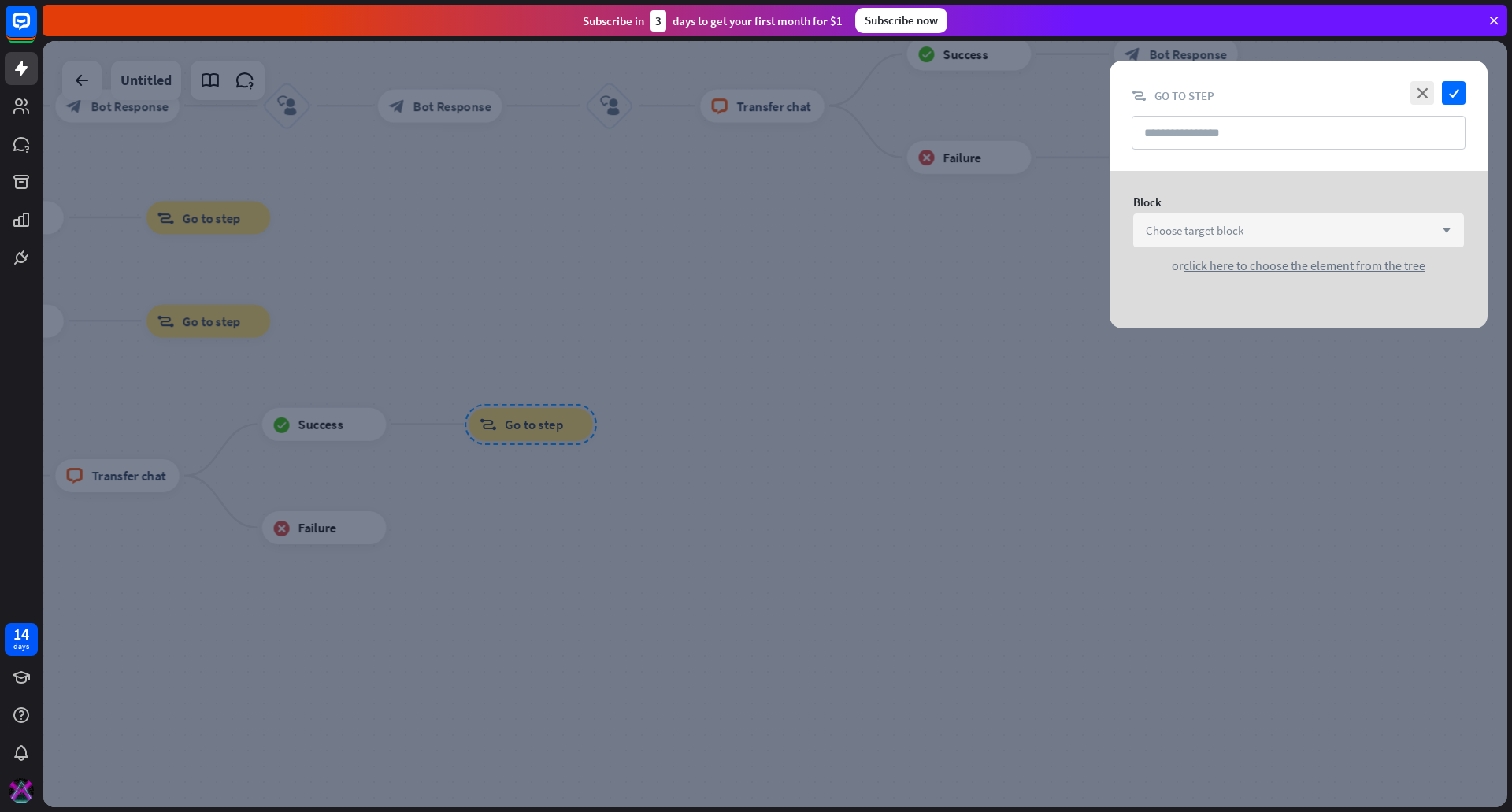
click at [1216, 224] on div "Choose target block arrow_down" at bounding box center [1298, 230] width 331 height 34
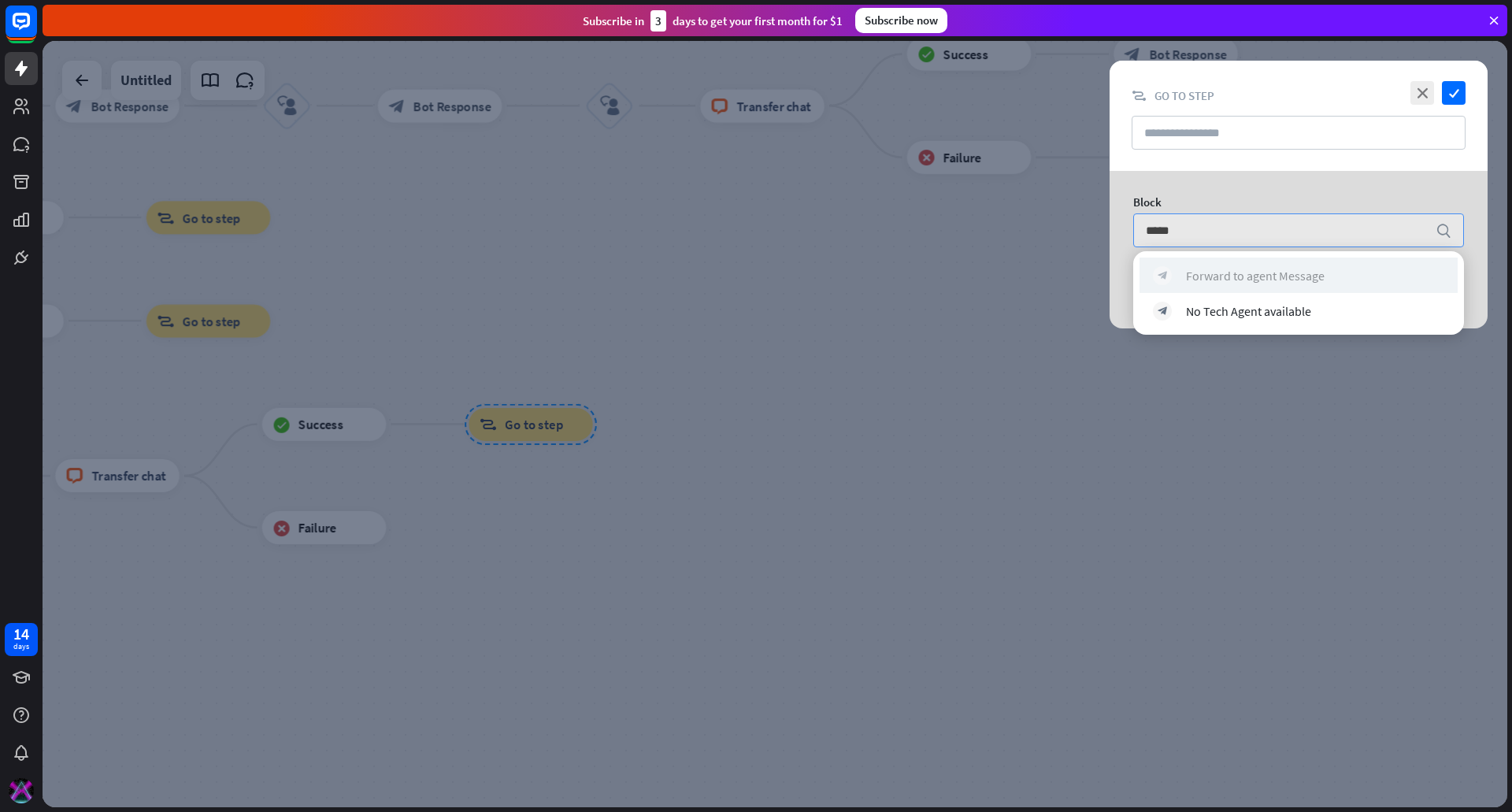
type input "*****"
click at [1248, 270] on div "Forward to agent Message" at bounding box center [1256, 276] width 139 height 16
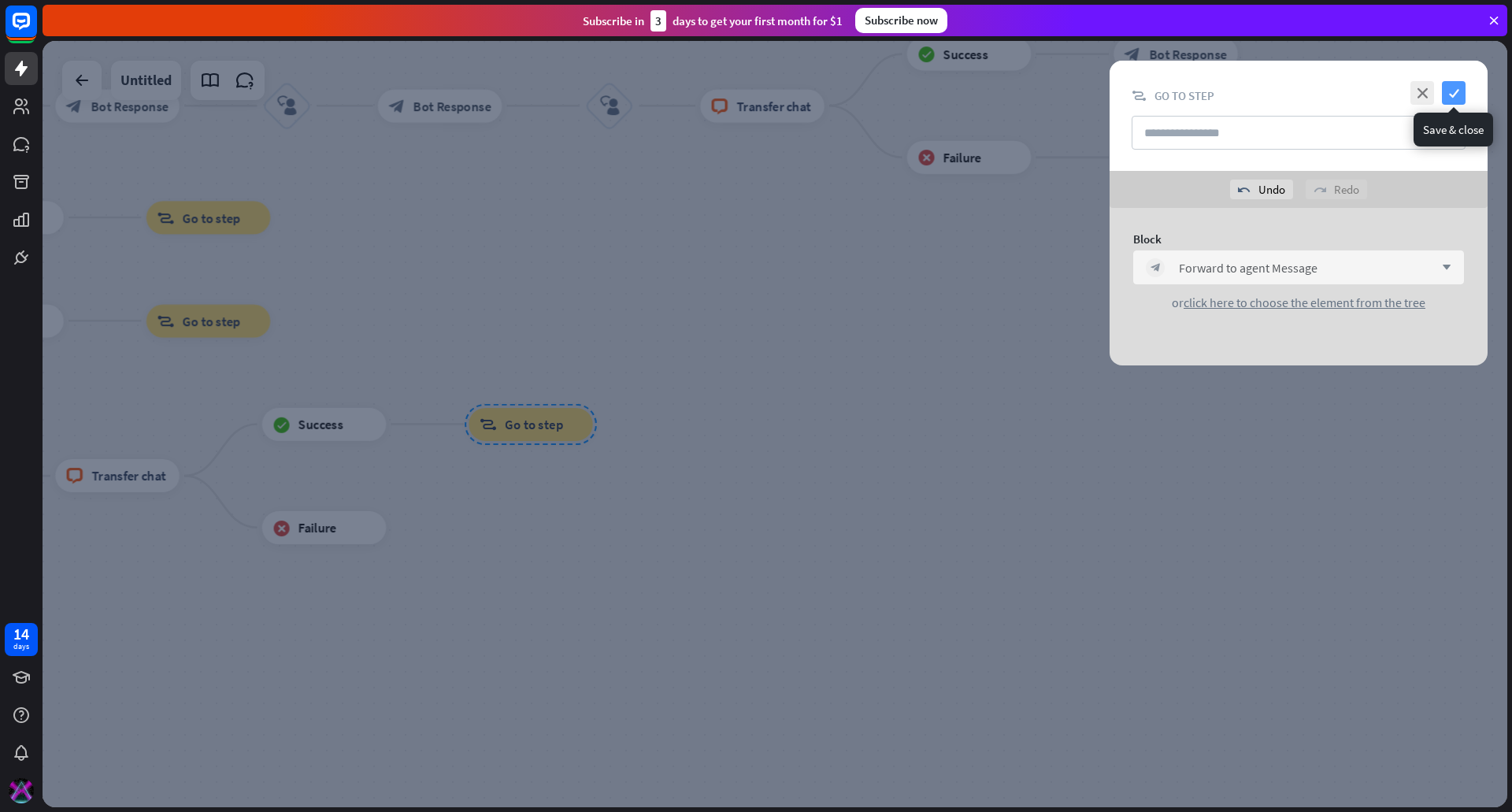
click at [1449, 97] on icon "check" at bounding box center [1453, 92] width 24 height 24
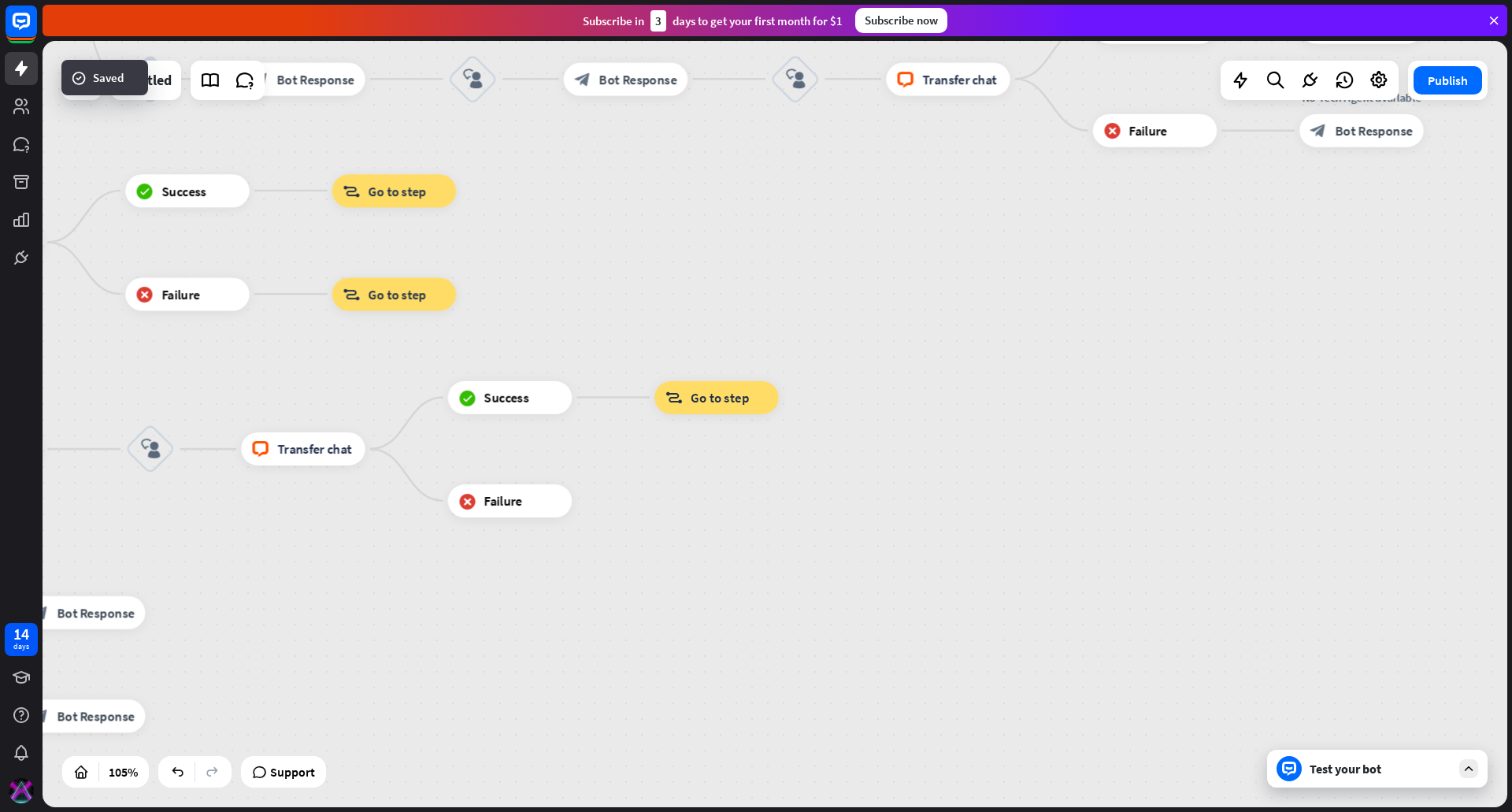
drag, startPoint x: 641, startPoint y: 508, endPoint x: 885, endPoint y: 474, distance: 246.4
click at [885, 474] on div "home_2 Start point filter Filter Welcome message block_bot_response Bot Respons…" at bounding box center [774, 424] width 1465 height 766
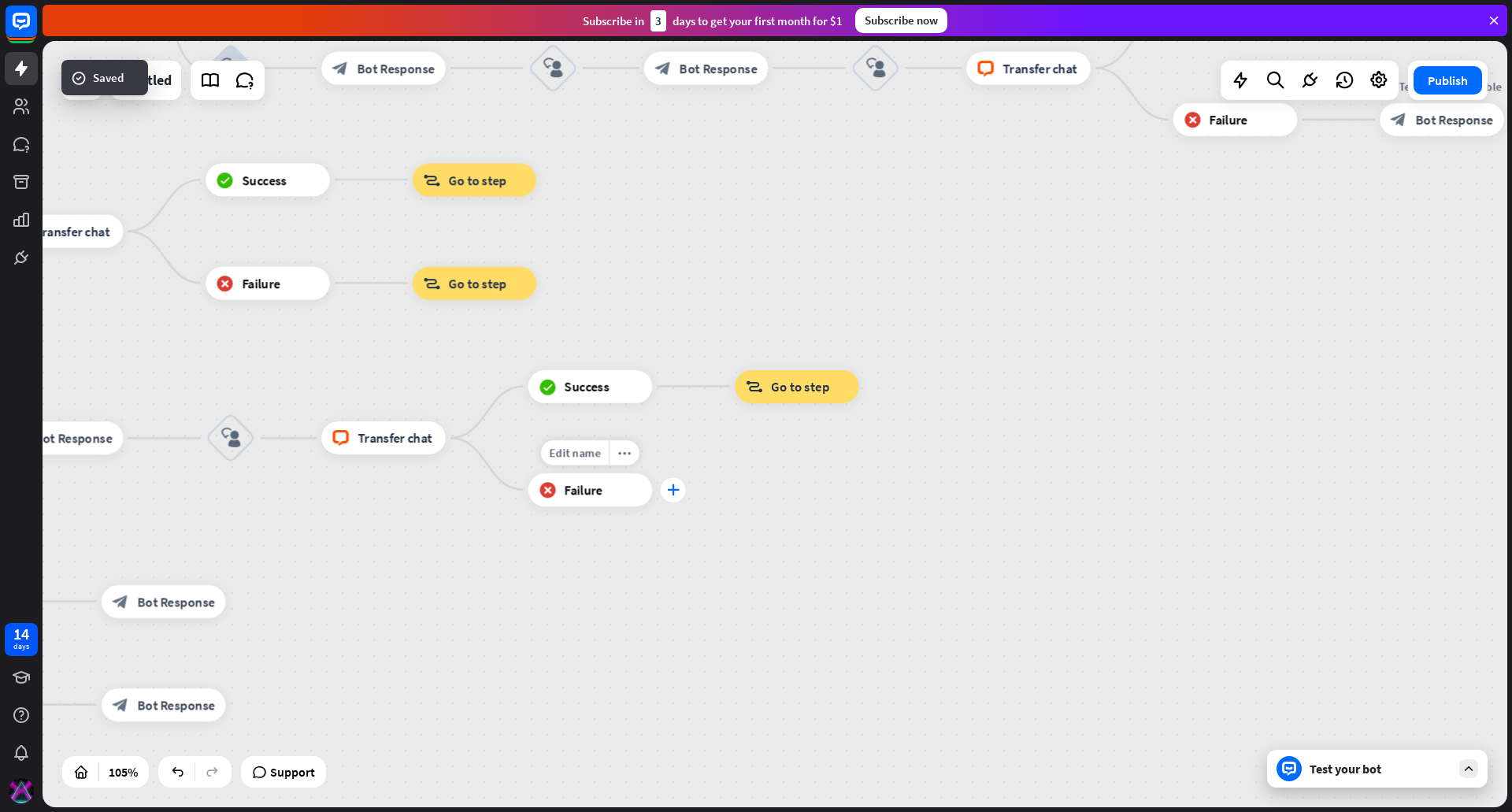
click at [677, 495] on icon "plus" at bounding box center [673, 489] width 12 height 11
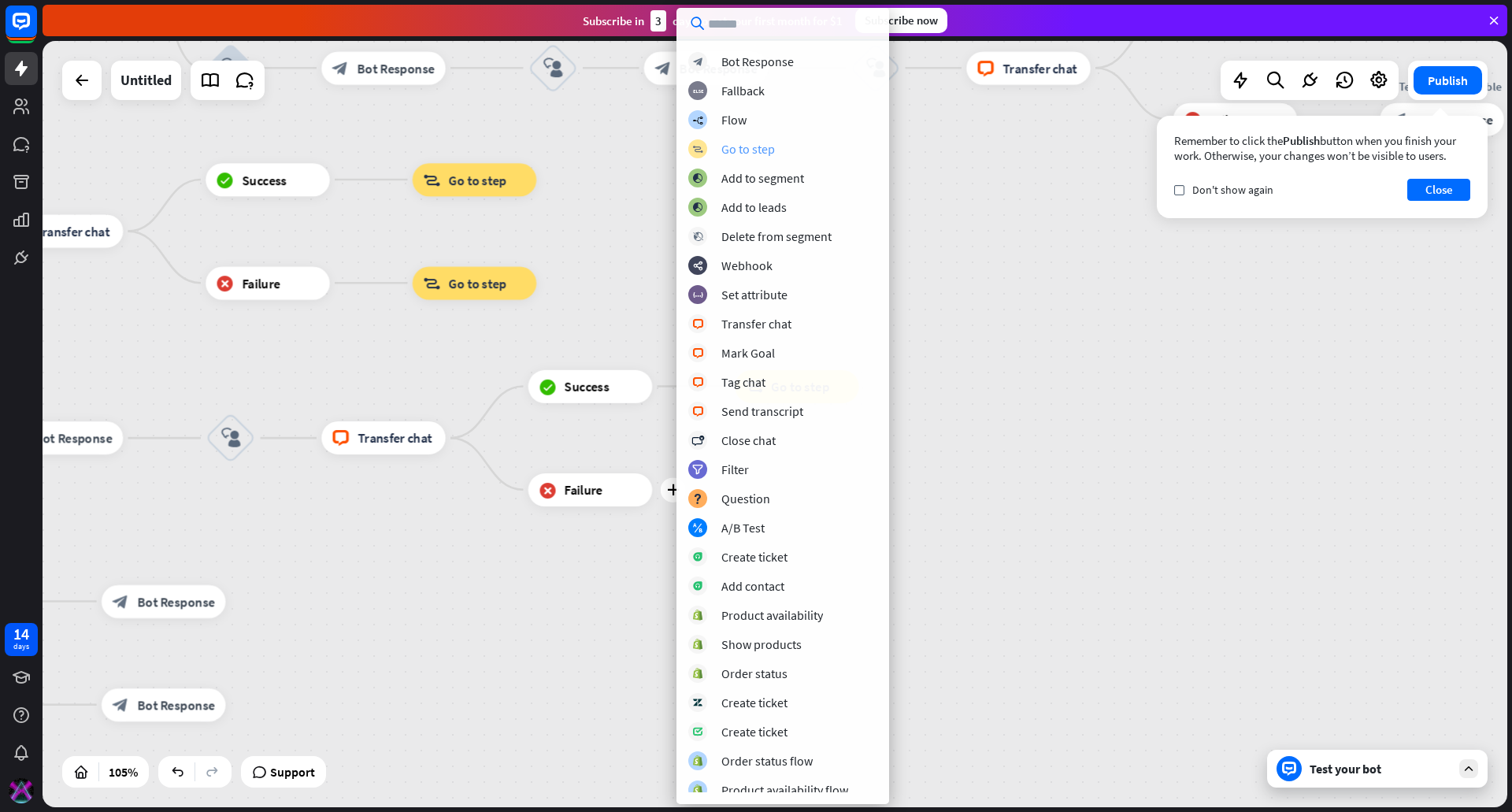
click at [756, 146] on div "Go to step" at bounding box center [748, 149] width 54 height 16
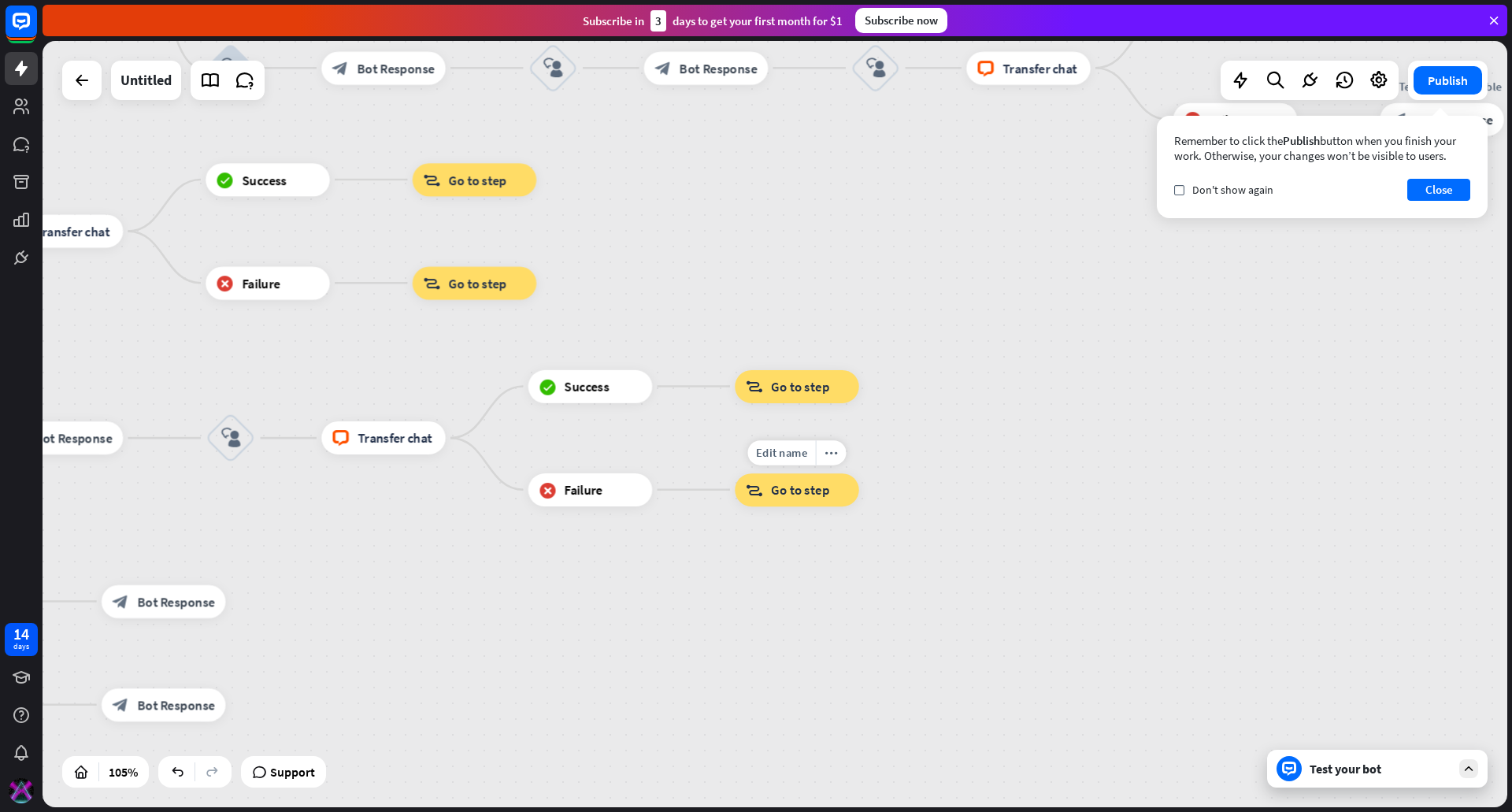
click at [806, 491] on span "Go to step" at bounding box center [800, 489] width 58 height 17
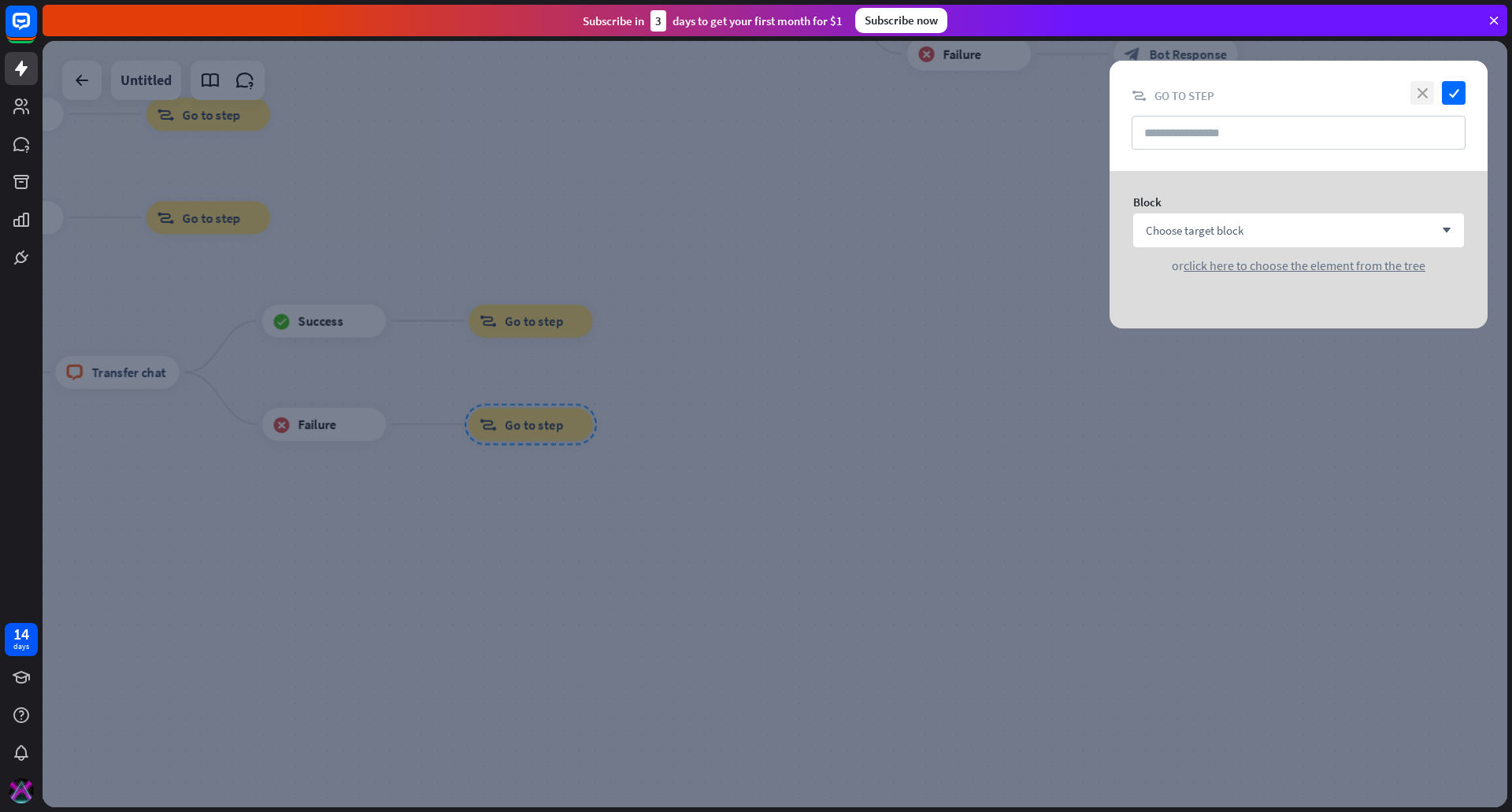
click at [1431, 89] on icon "close" at bounding box center [1422, 92] width 24 height 24
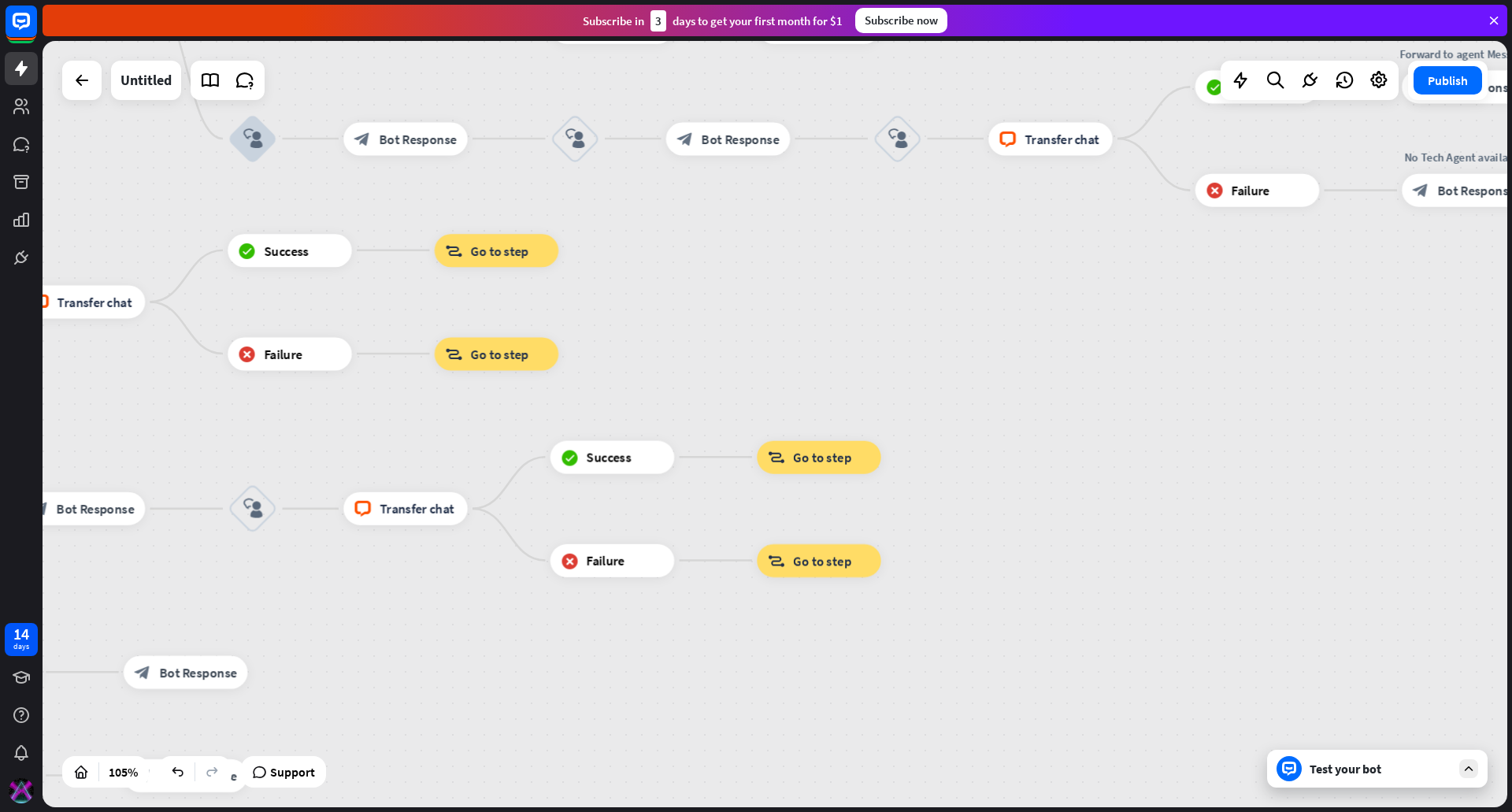
drag, startPoint x: 786, startPoint y: 289, endPoint x: 977, endPoint y: 474, distance: 265.9
click at [1071, 429] on div "home_2 Start point filter Filter Welcome message block_bot_response Bot Respons…" at bounding box center [774, 424] width 1465 height 766
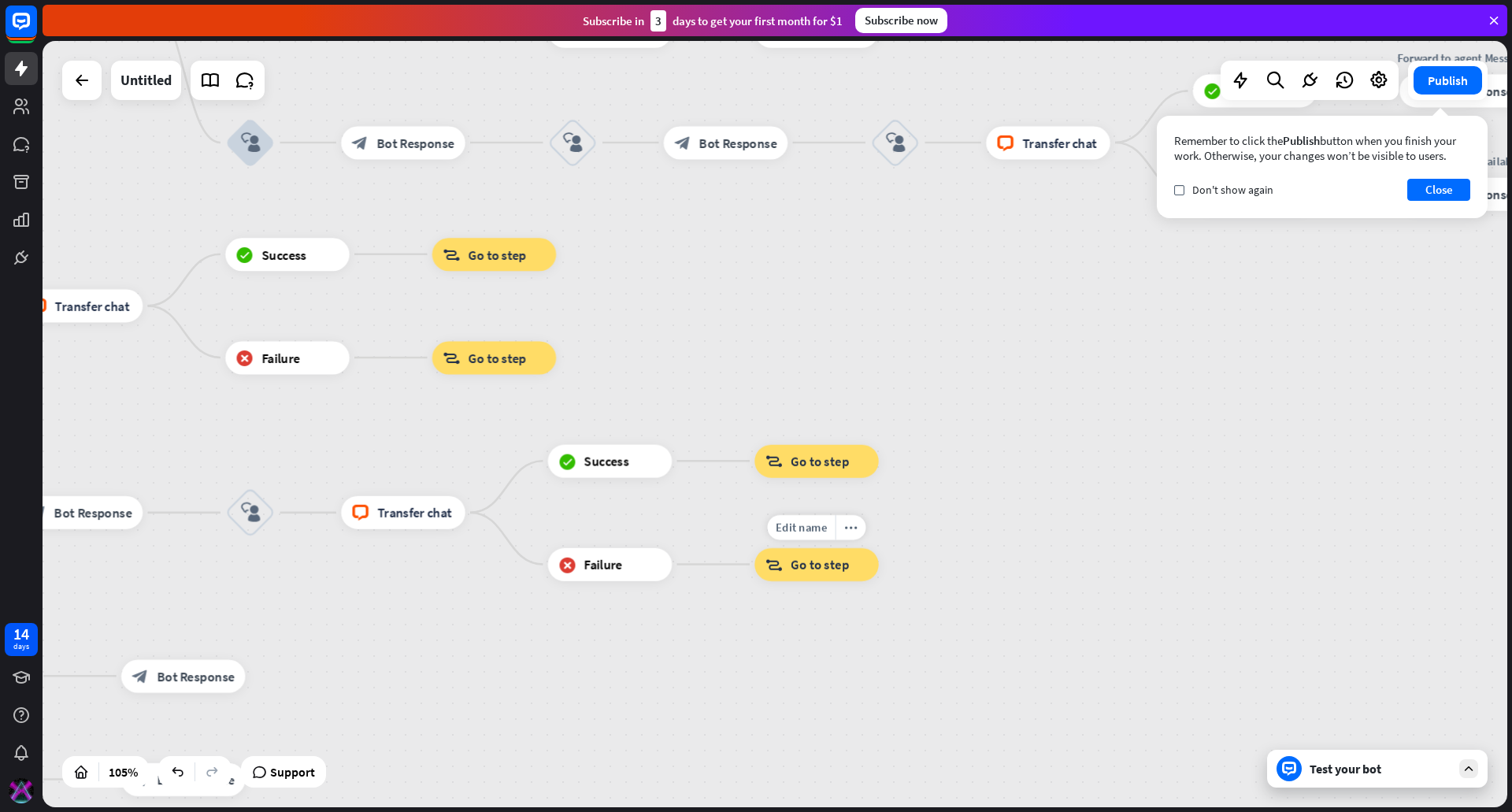
click at [818, 564] on span "Go to step" at bounding box center [820, 564] width 58 height 17
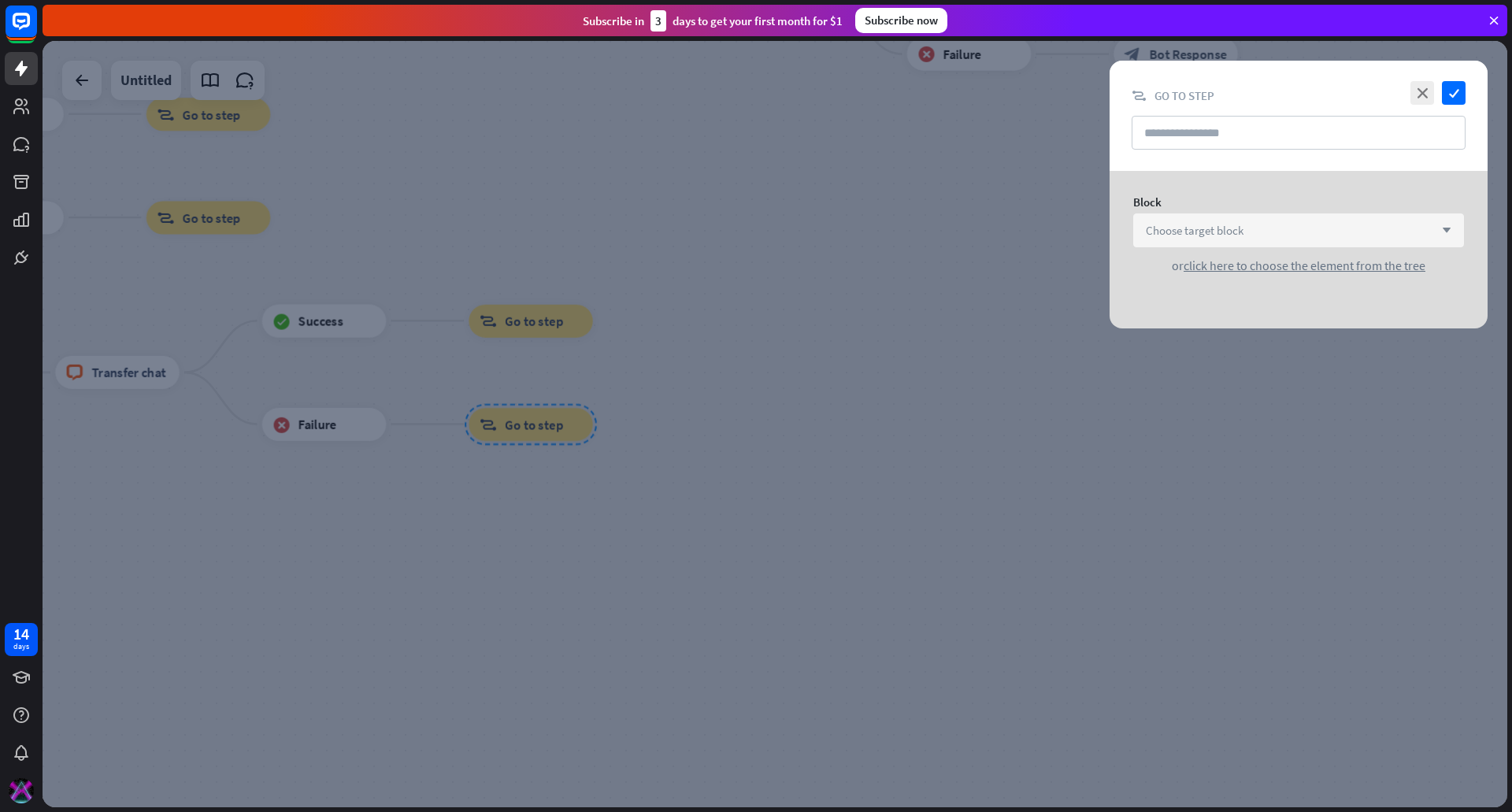
click at [1281, 225] on div "Choose target block arrow_down" at bounding box center [1298, 230] width 331 height 34
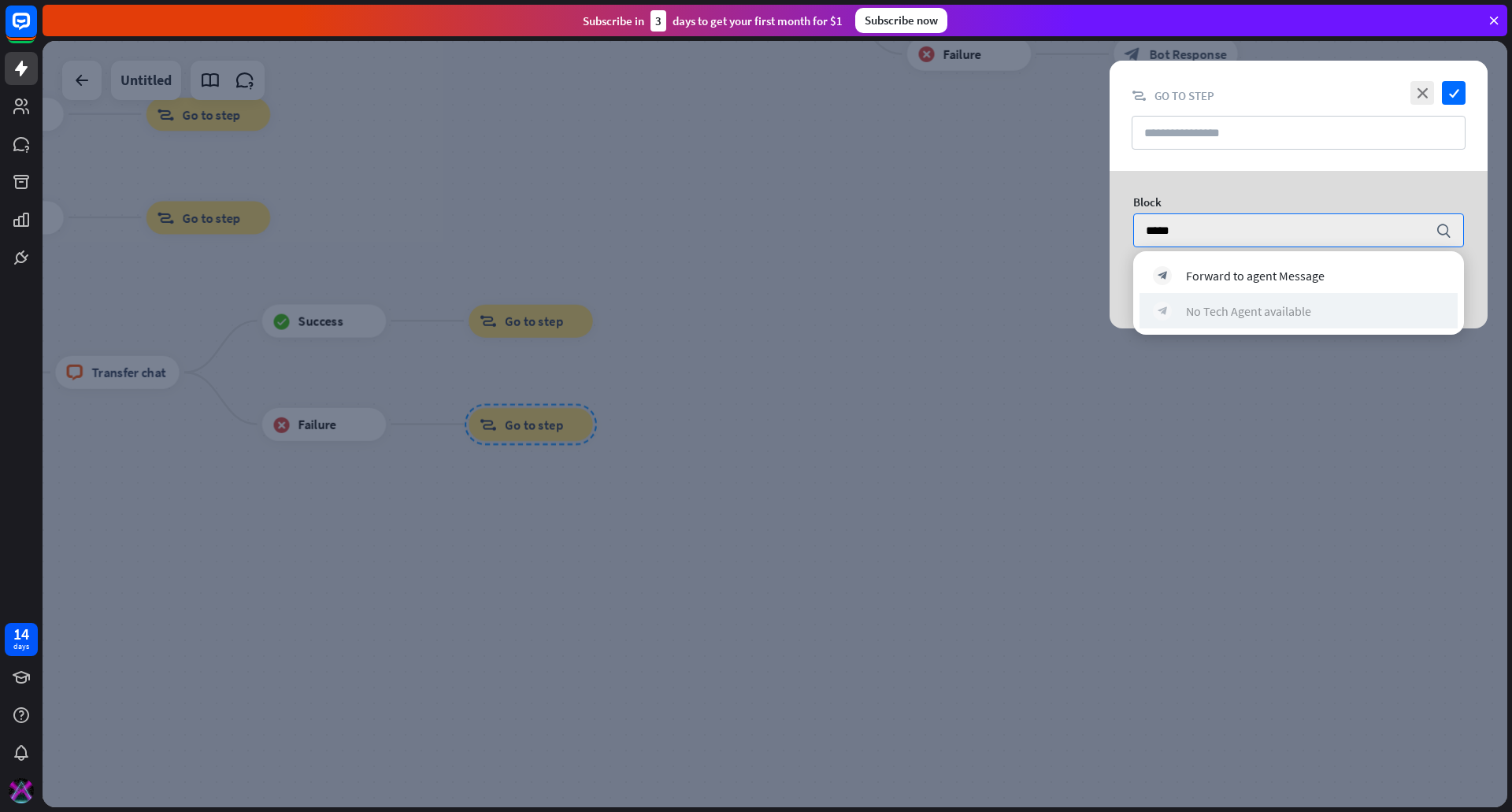
type input "*****"
click at [1244, 309] on div "No Tech Agent available" at bounding box center [1249, 312] width 125 height 16
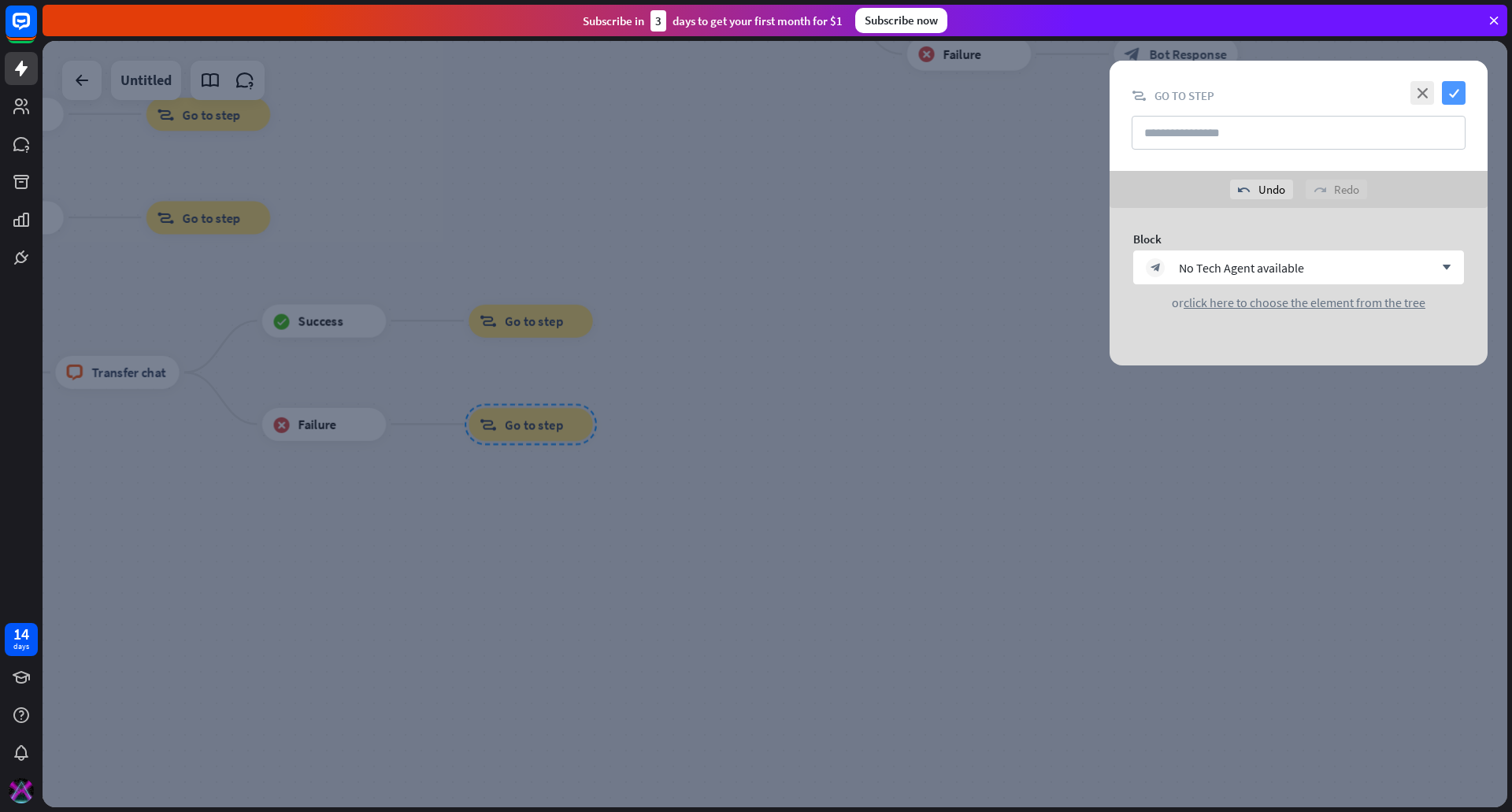
click at [1452, 102] on icon "check" at bounding box center [1453, 92] width 24 height 24
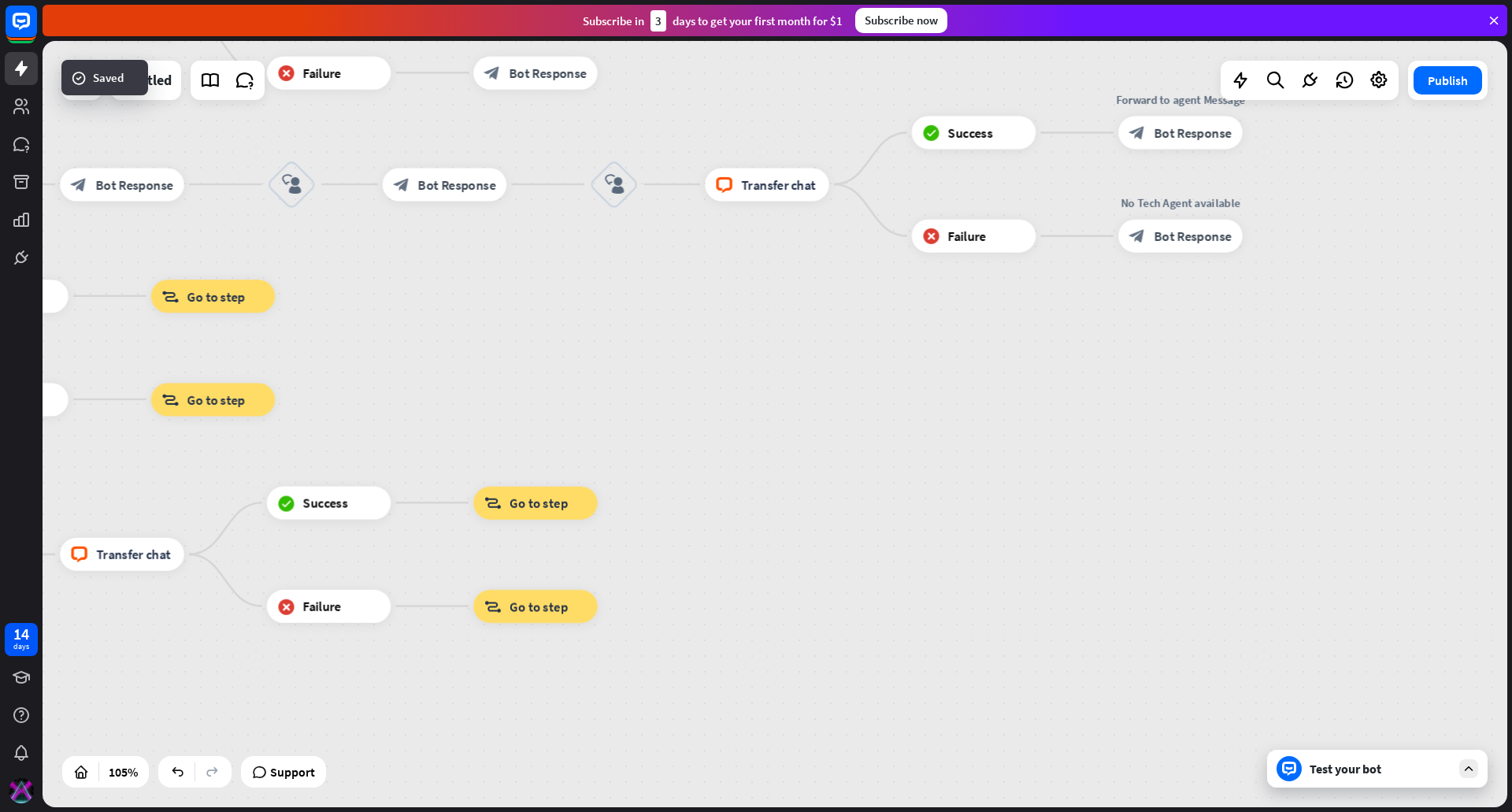
drag, startPoint x: 810, startPoint y: 230, endPoint x: 781, endPoint y: 603, distance: 374.1
click at [783, 603] on div "home_2 Start point filter Filter Welcome message block_bot_response Bot Respons…" at bounding box center [774, 424] width 1465 height 766
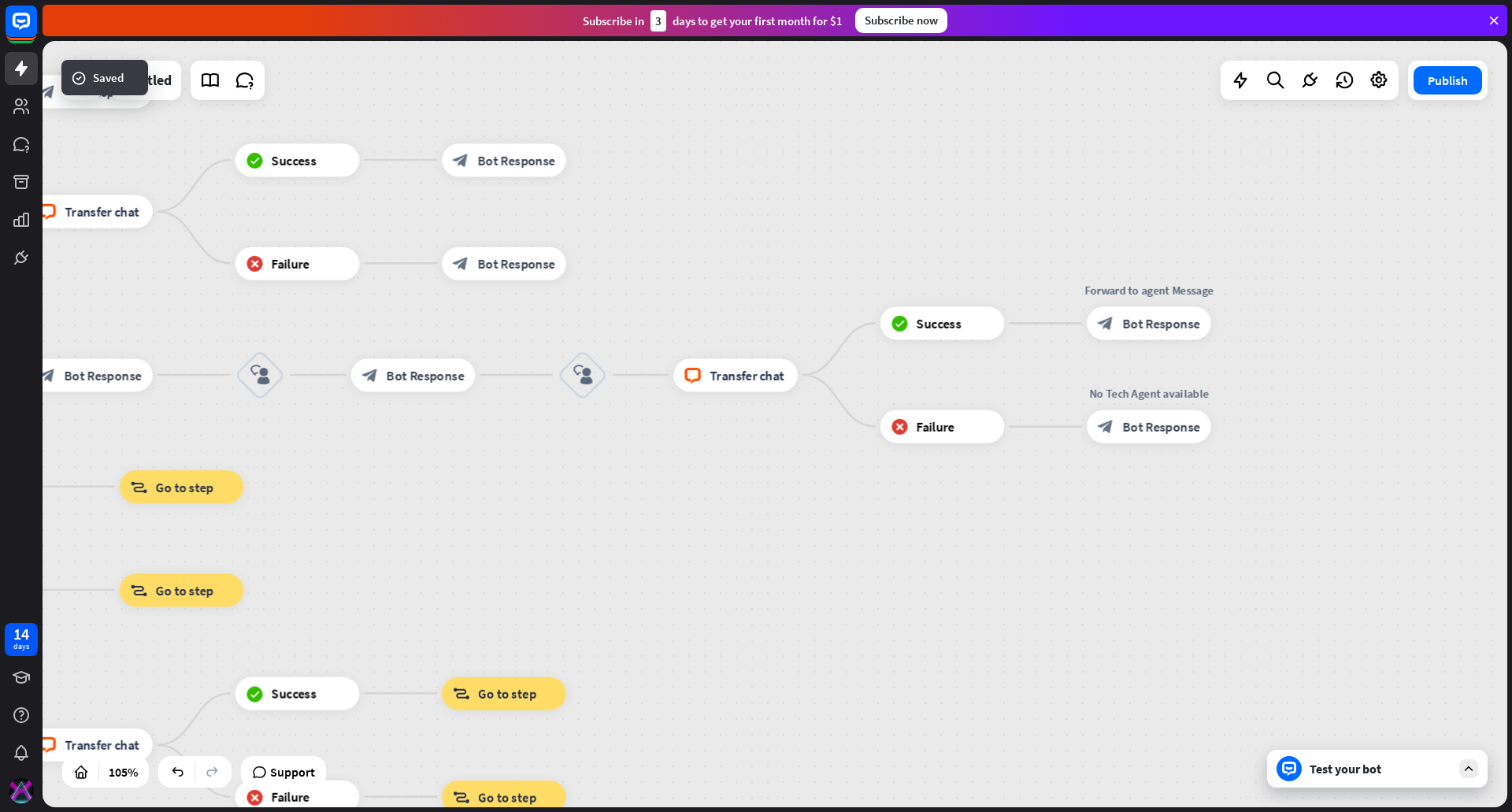
drag, startPoint x: 726, startPoint y: 564, endPoint x: 727, endPoint y: 630, distance: 66.0
click at [728, 633] on div "home_2 Start point filter Filter Welcome message block_bot_response Bot Respons…" at bounding box center [774, 424] width 1465 height 766
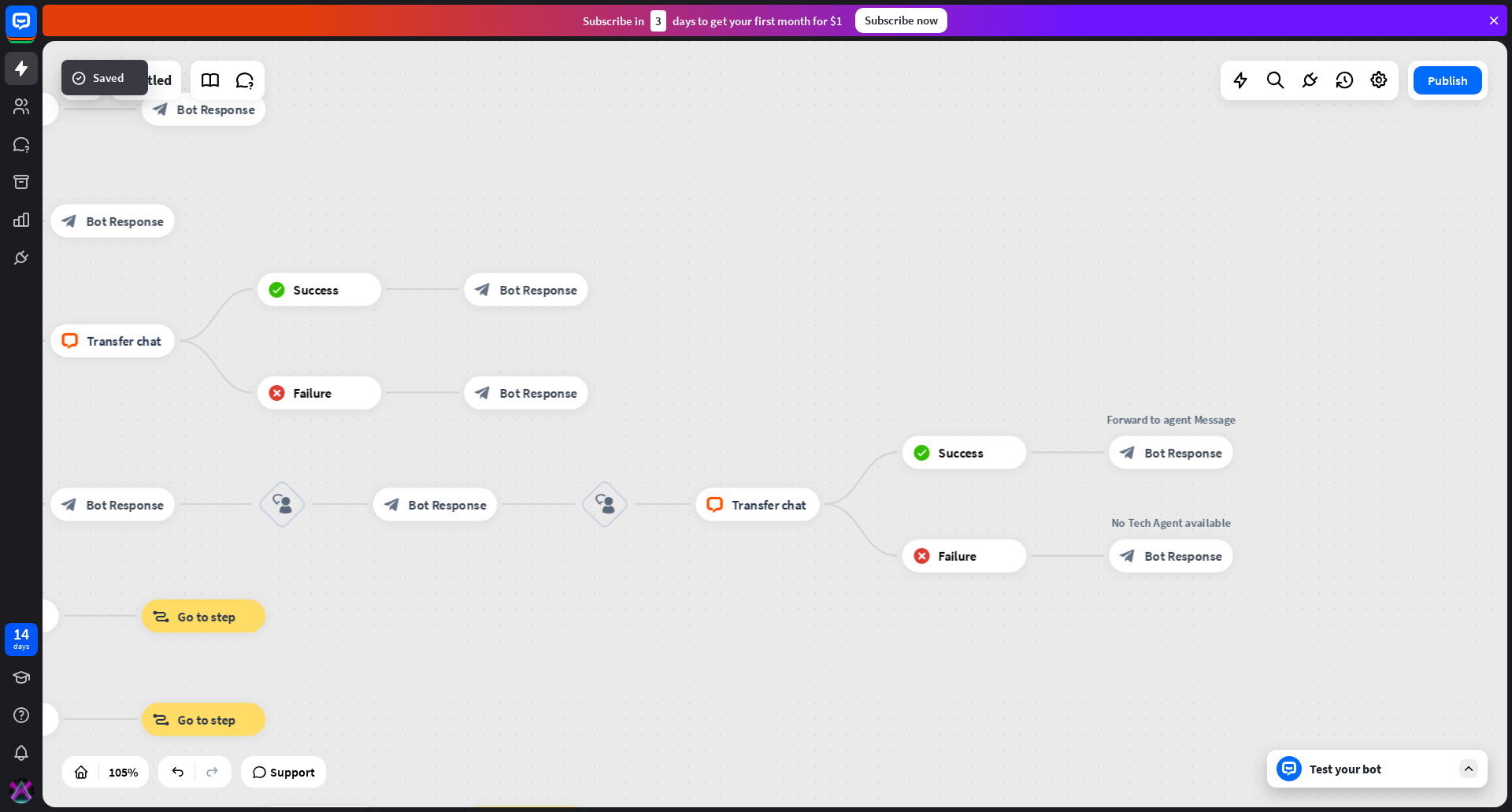
drag, startPoint x: 648, startPoint y: 339, endPoint x: 769, endPoint y: 324, distance: 121.9
click at [770, 324] on div "home_2 Start point filter Filter Welcome message block_bot_response Bot Respons…" at bounding box center [774, 424] width 1465 height 766
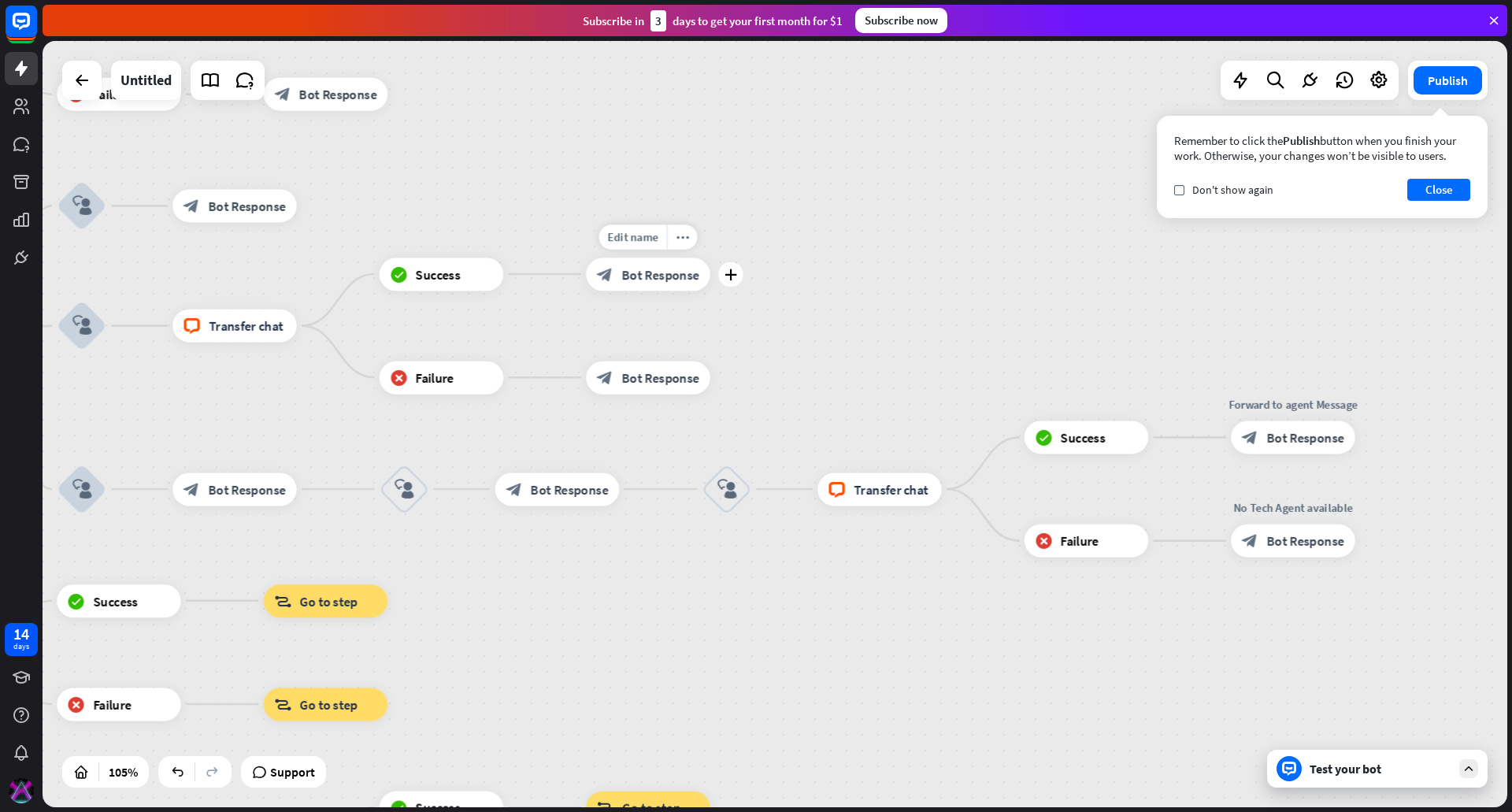
click at [677, 276] on span "Bot Response" at bounding box center [660, 273] width 78 height 17
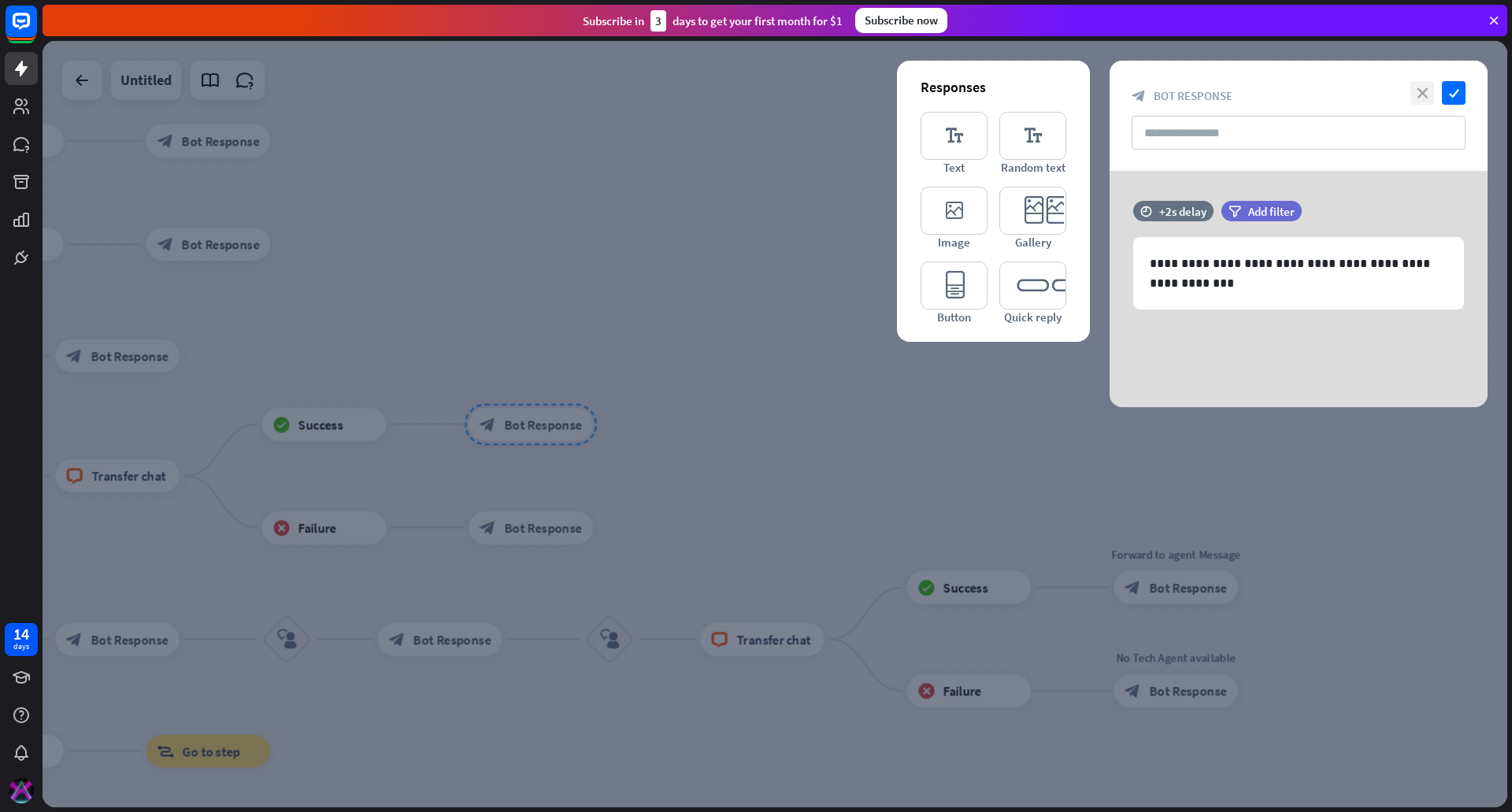
click at [1422, 93] on icon "close" at bounding box center [1422, 92] width 24 height 24
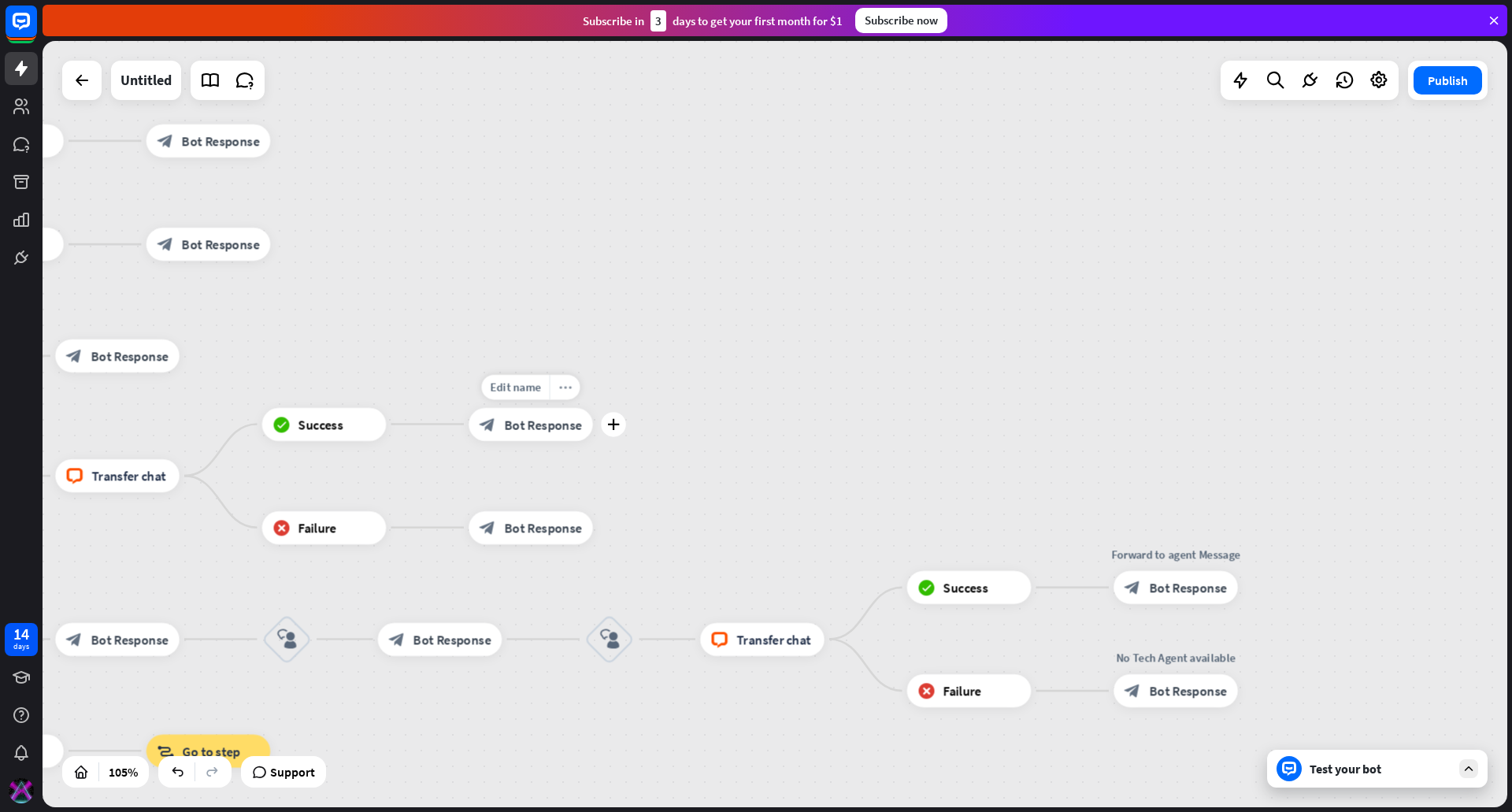
click at [553, 386] on div "more_horiz" at bounding box center [564, 386] width 31 height 25
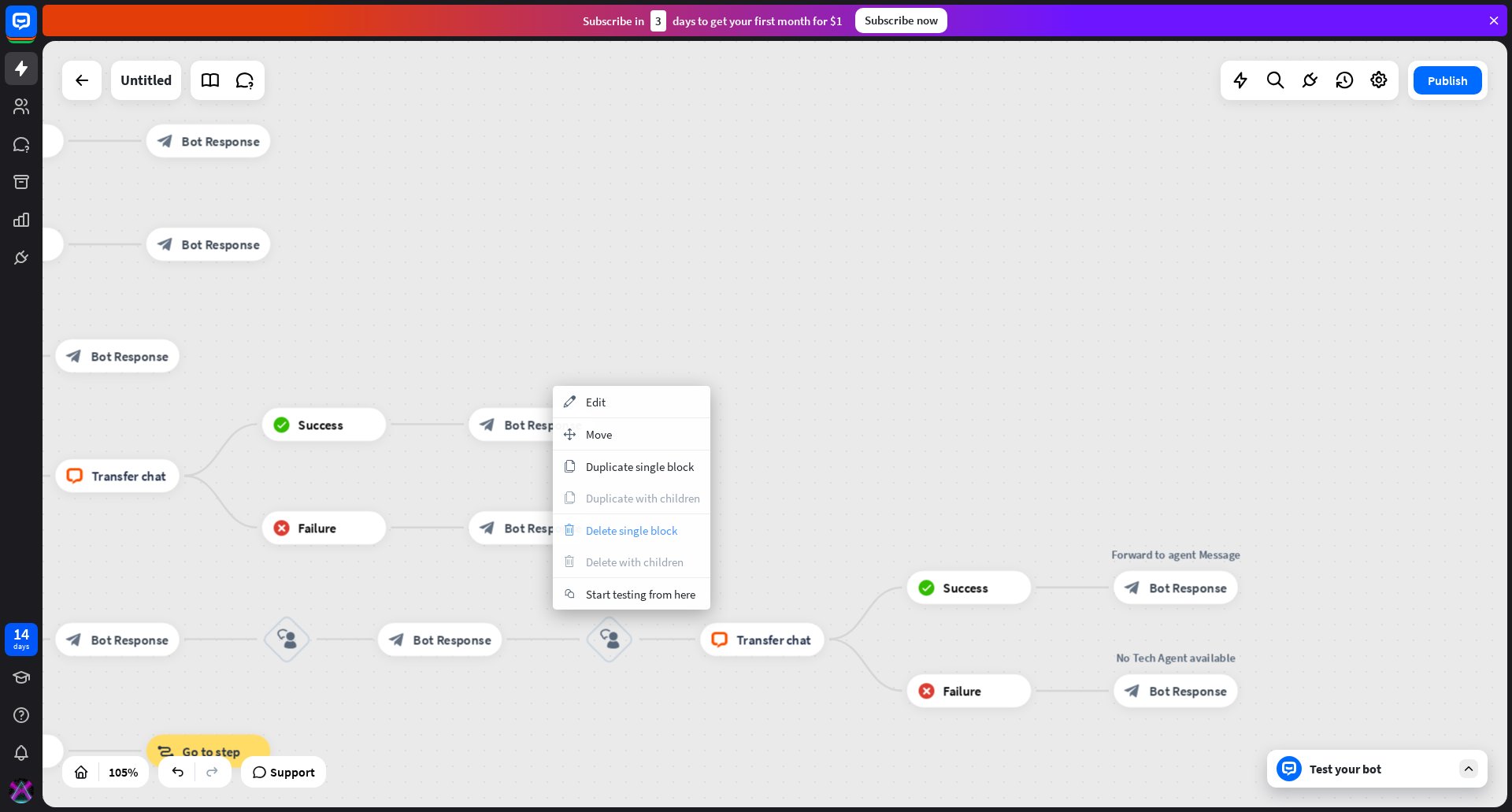
click at [628, 528] on span "Delete single block" at bounding box center [632, 530] width 91 height 15
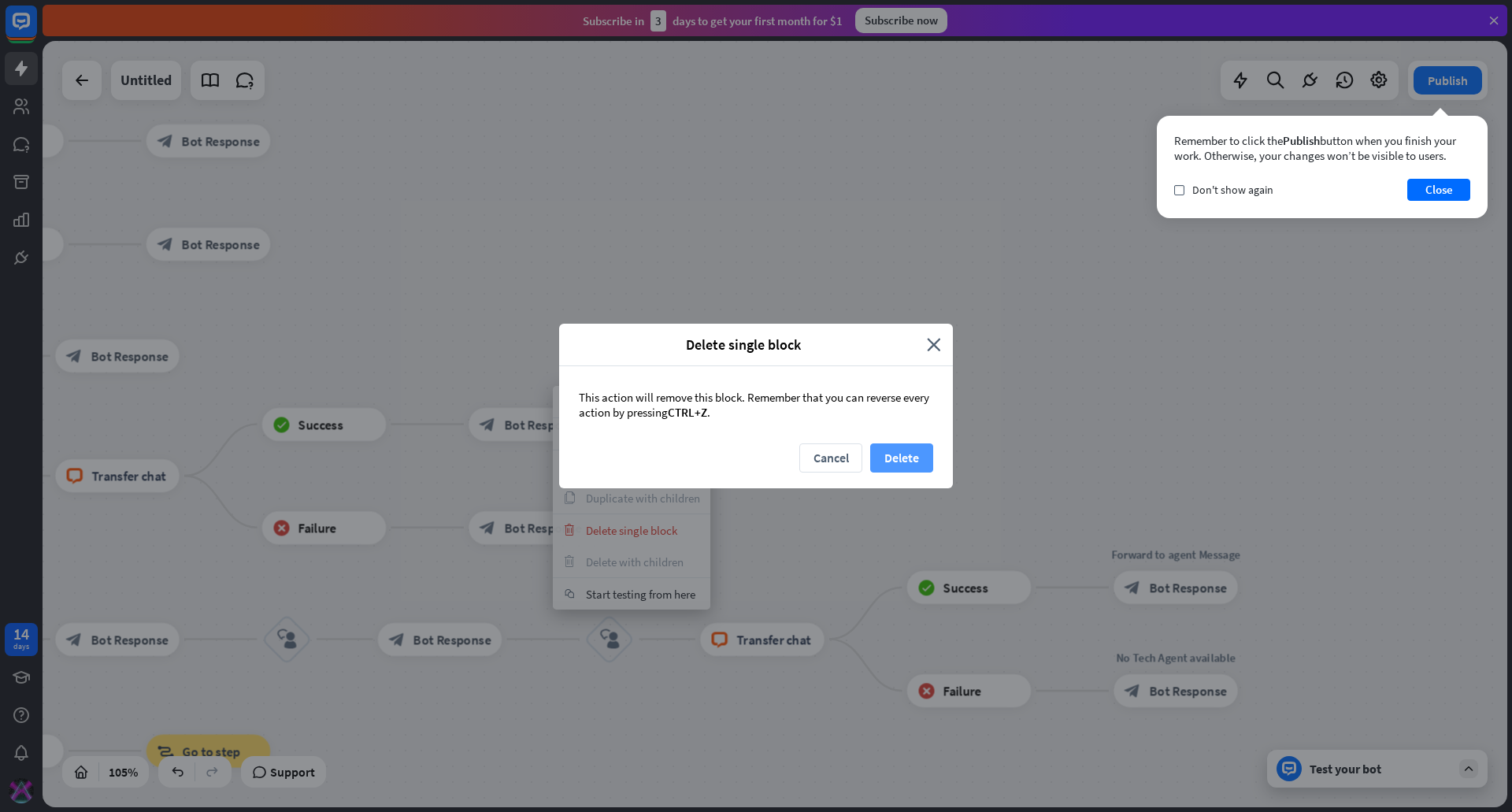
click at [908, 450] on button "Delete" at bounding box center [902, 457] width 63 height 29
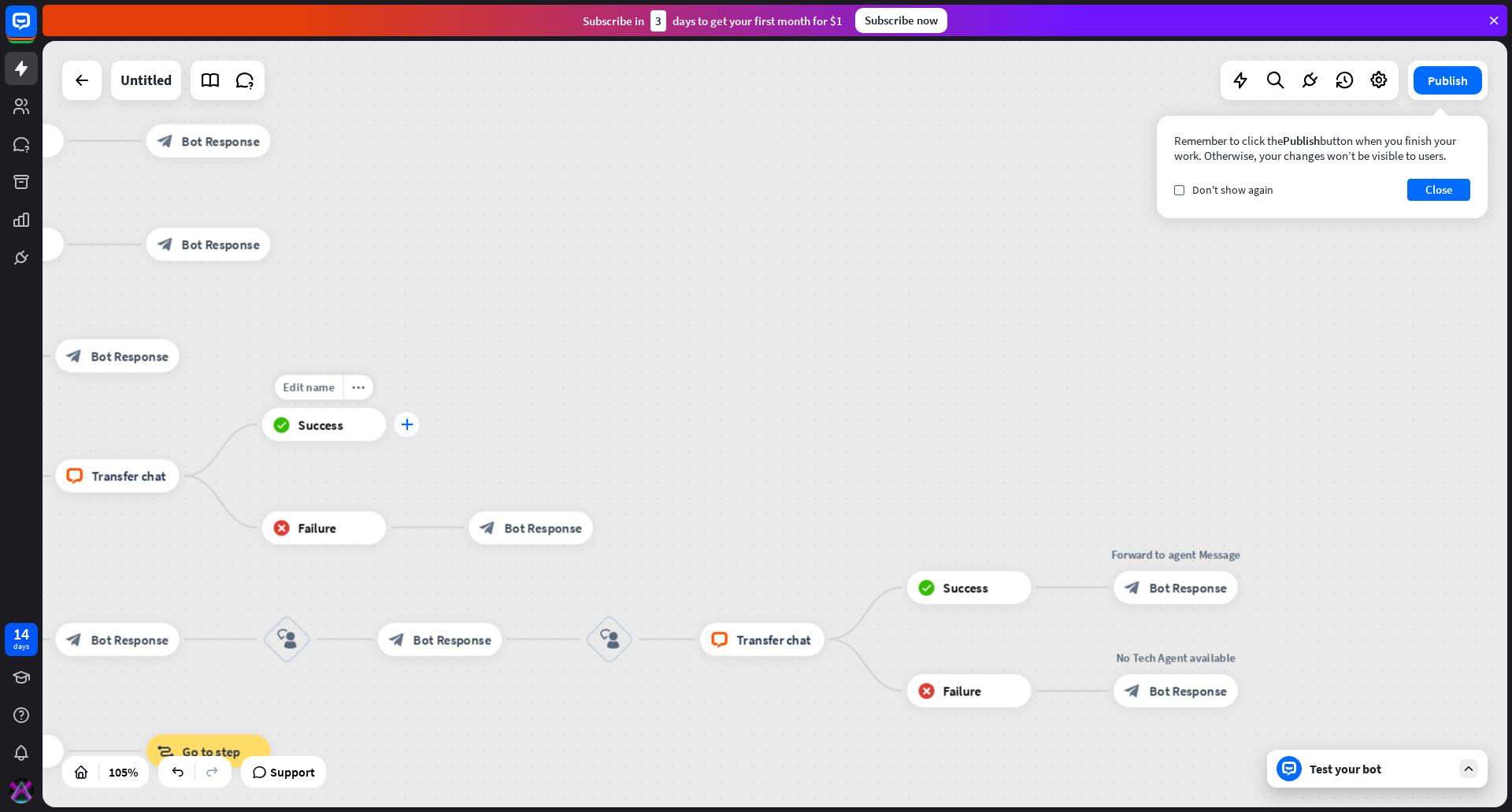
click at [404, 425] on icon "plus" at bounding box center [407, 424] width 12 height 11
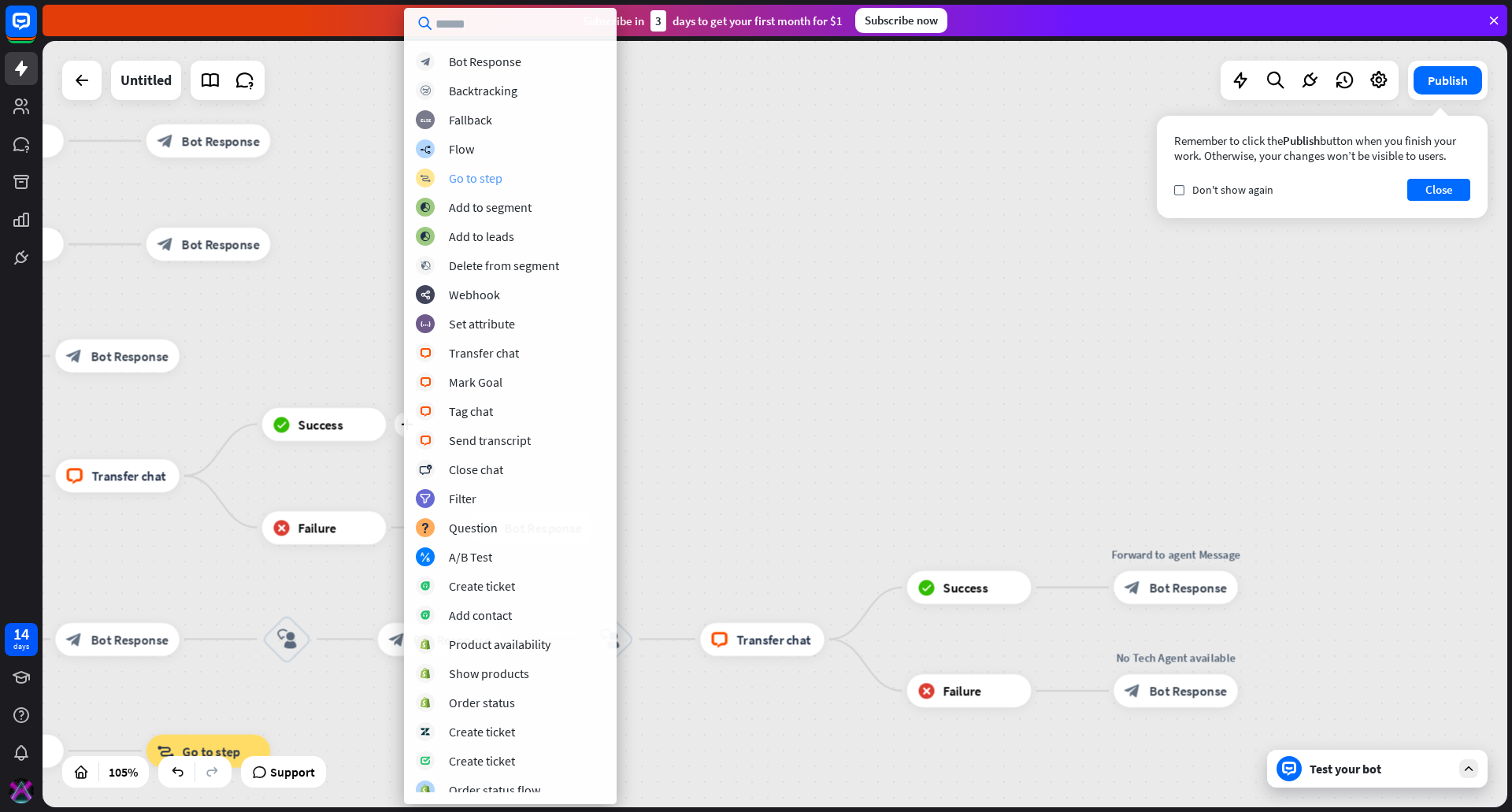
click at [479, 181] on div "Go to step" at bounding box center [476, 178] width 54 height 16
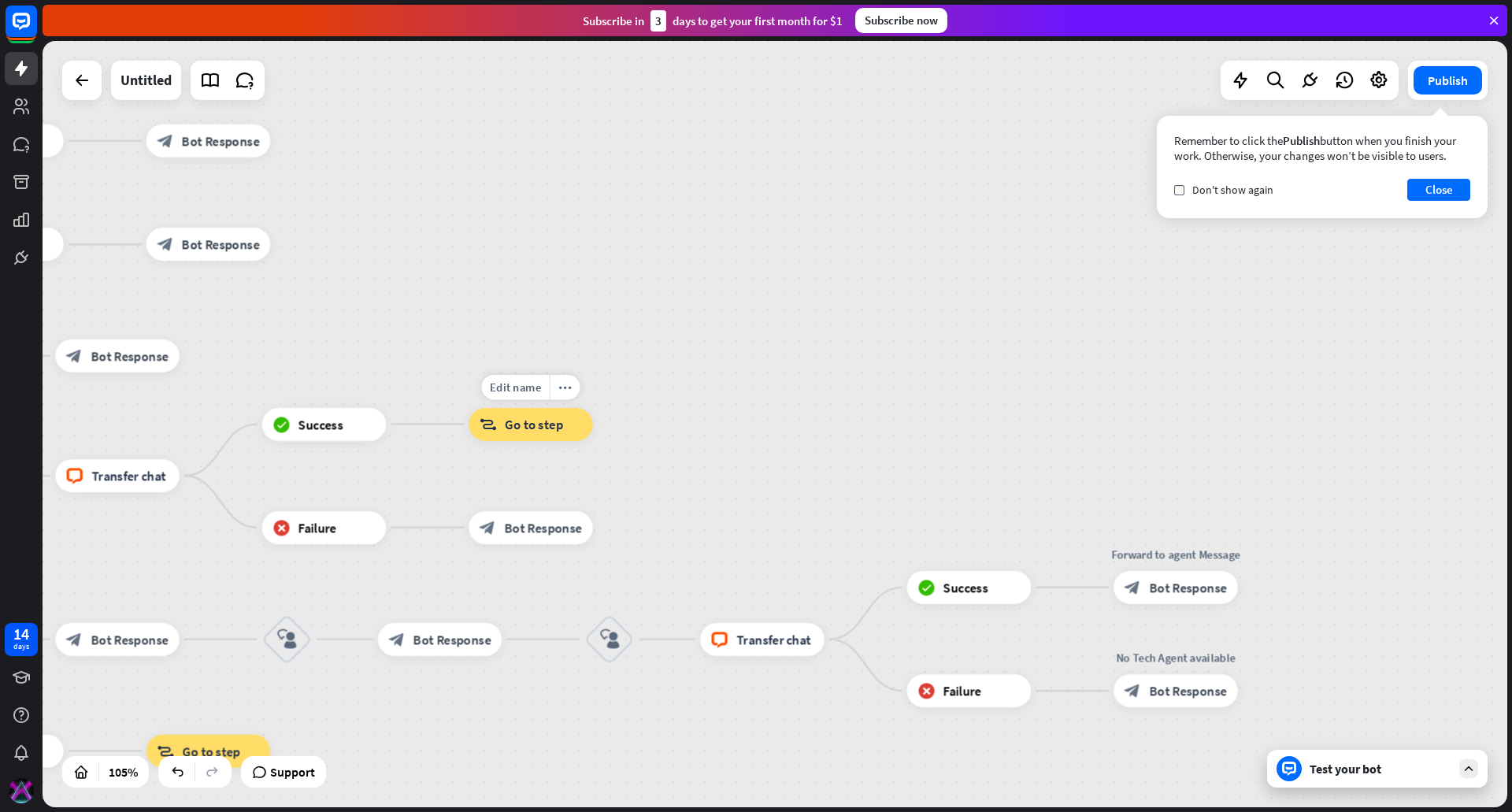
click at [549, 425] on span "Go to step" at bounding box center [534, 424] width 58 height 17
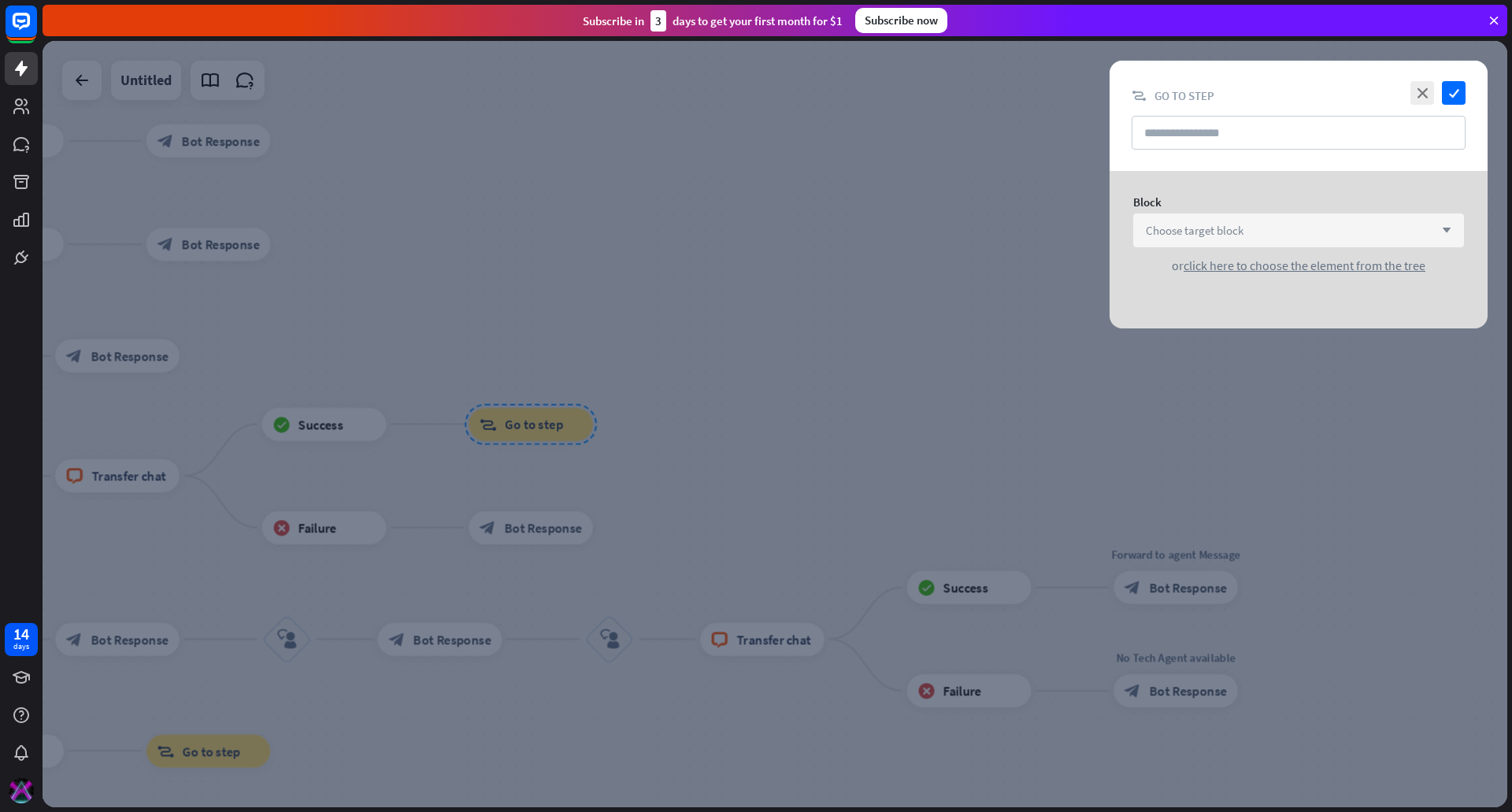
click at [1210, 215] on div "Choose target block arrow_down" at bounding box center [1298, 230] width 331 height 34
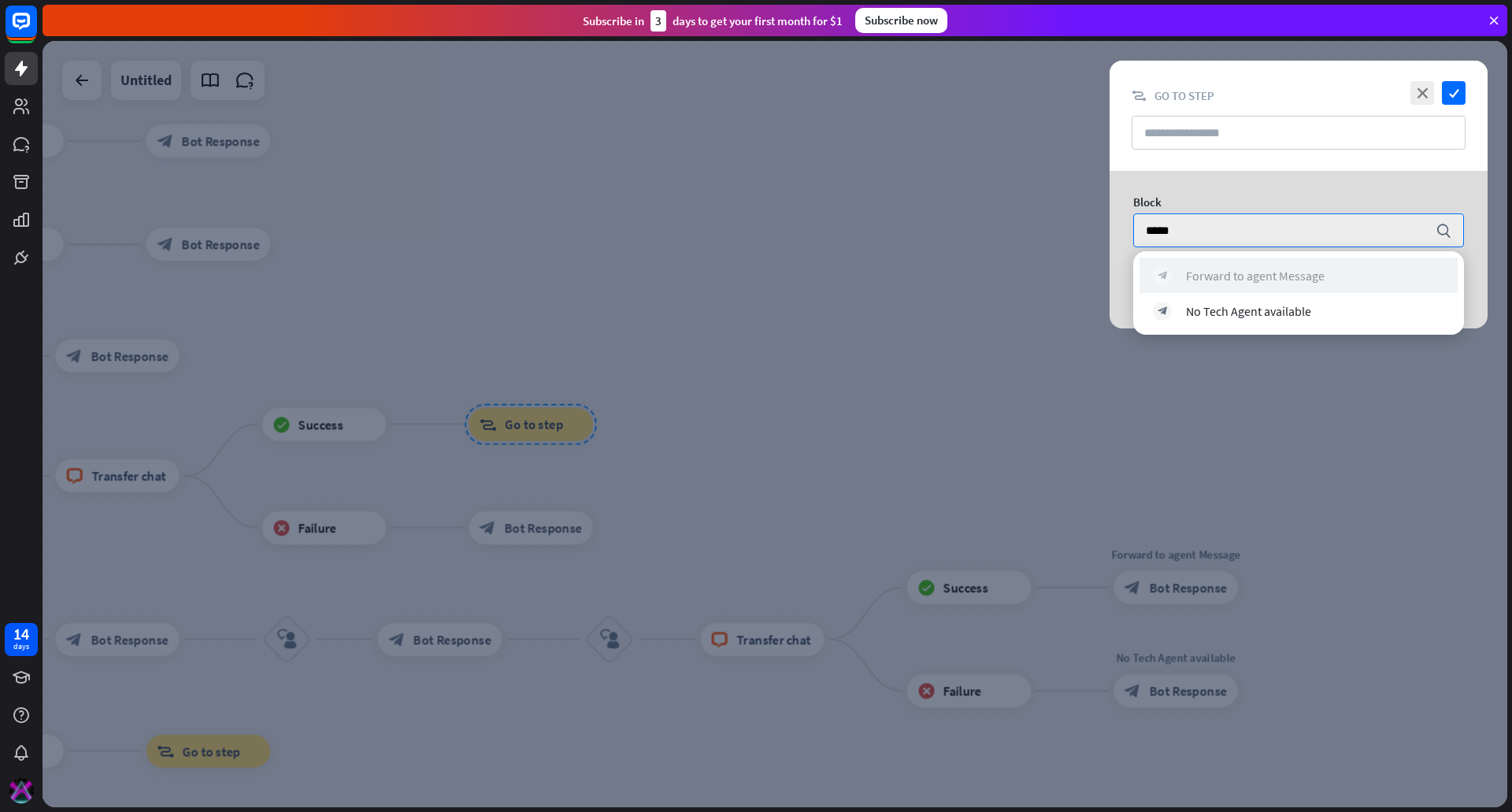
type input "*****"
click at [1224, 269] on div "Forward to agent Message" at bounding box center [1256, 276] width 139 height 16
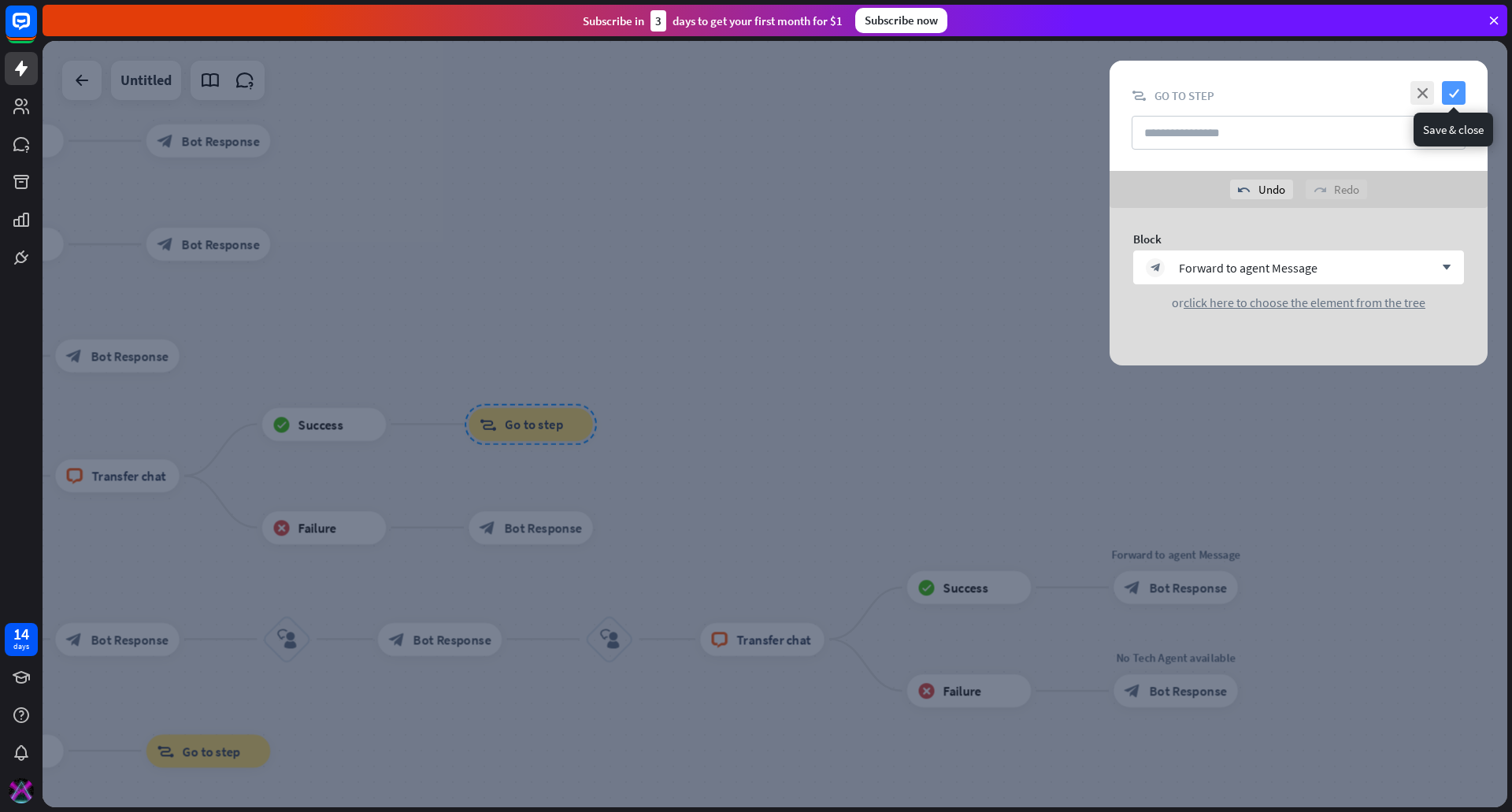
click at [1446, 98] on icon "check" at bounding box center [1453, 92] width 24 height 24
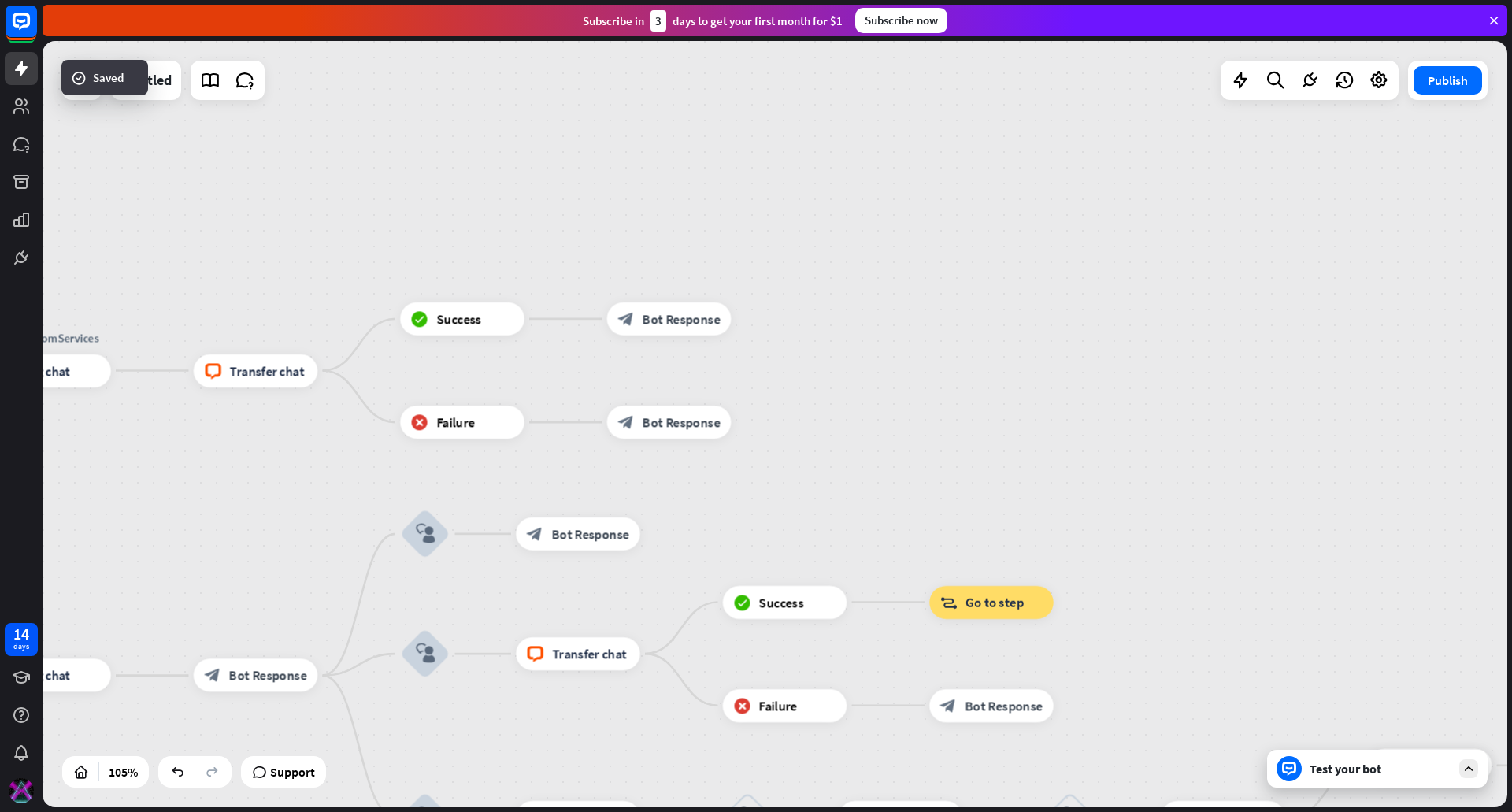
drag, startPoint x: 468, startPoint y: 218, endPoint x: 877, endPoint y: 364, distance: 434.3
click at [929, 396] on div "home_2 Start point filter Filter Welcome message block_bot_response Bot Respons…" at bounding box center [774, 424] width 1465 height 766
click at [886, 352] on div "home_2 Start point filter Filter Welcome message block_bot_response Bot Respons…" at bounding box center [774, 424] width 1465 height 766
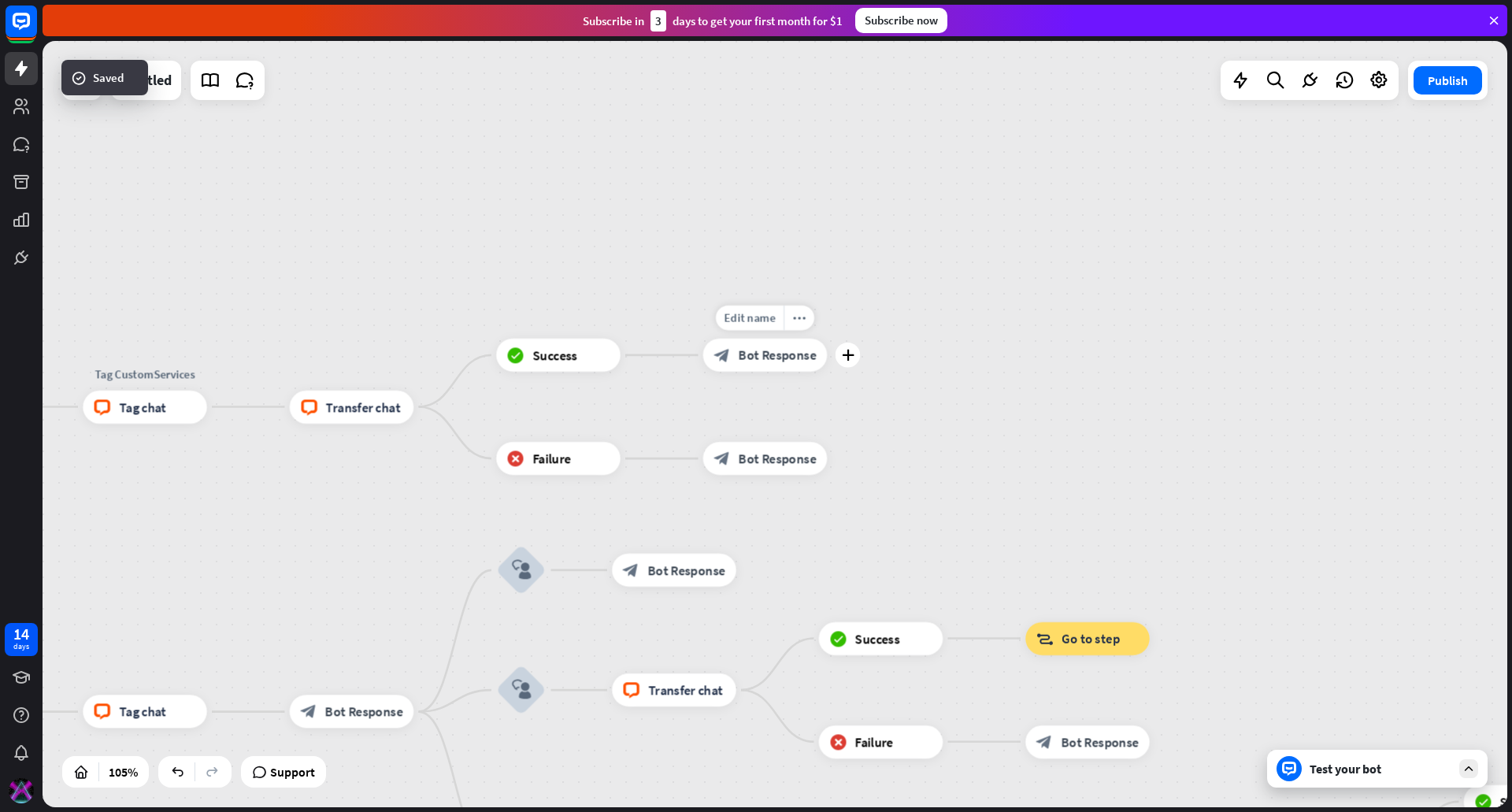
click at [760, 367] on div "block_bot_response Bot Response" at bounding box center [765, 356] width 125 height 33
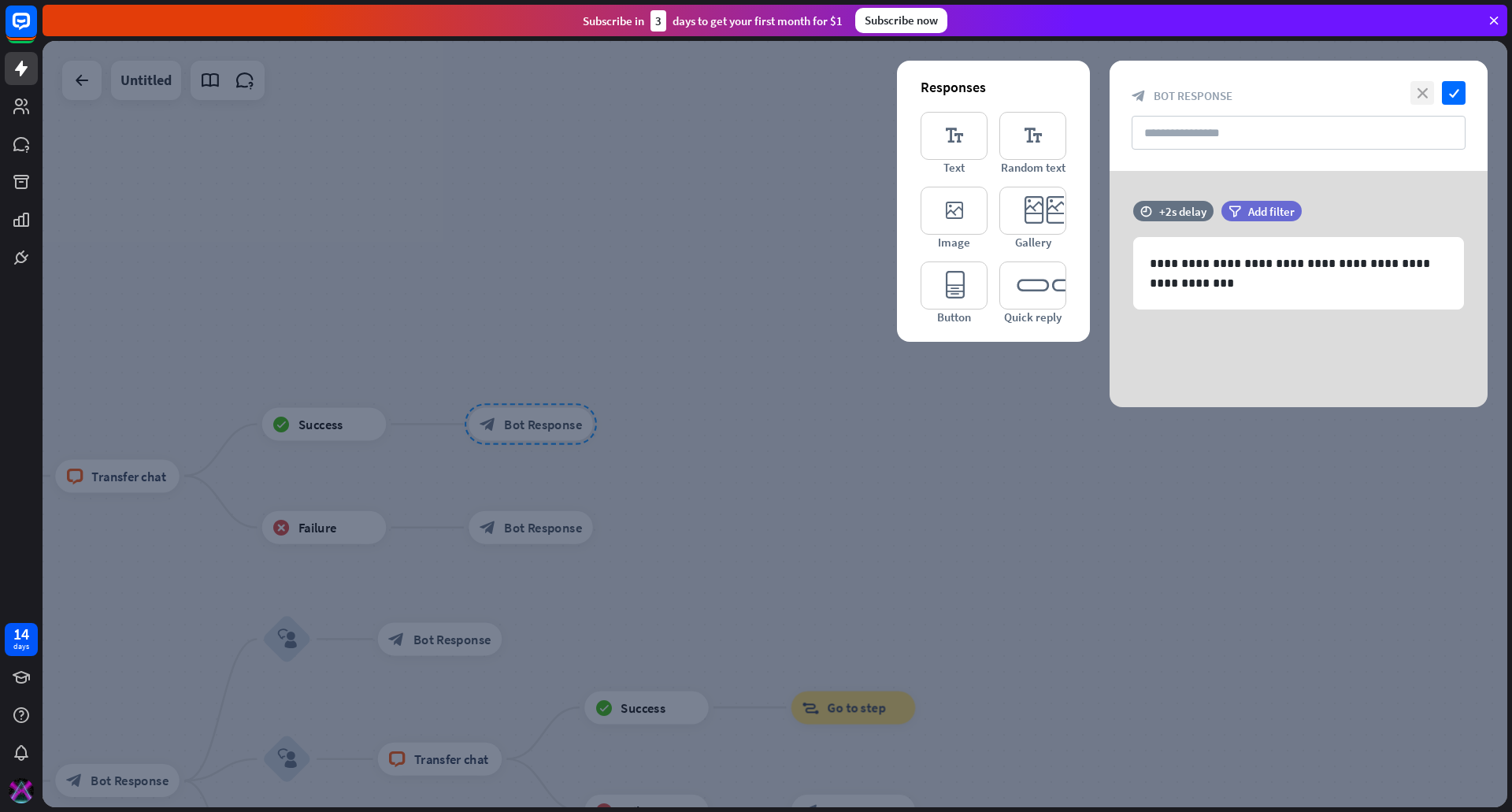
click at [1416, 89] on icon "close" at bounding box center [1422, 92] width 24 height 24
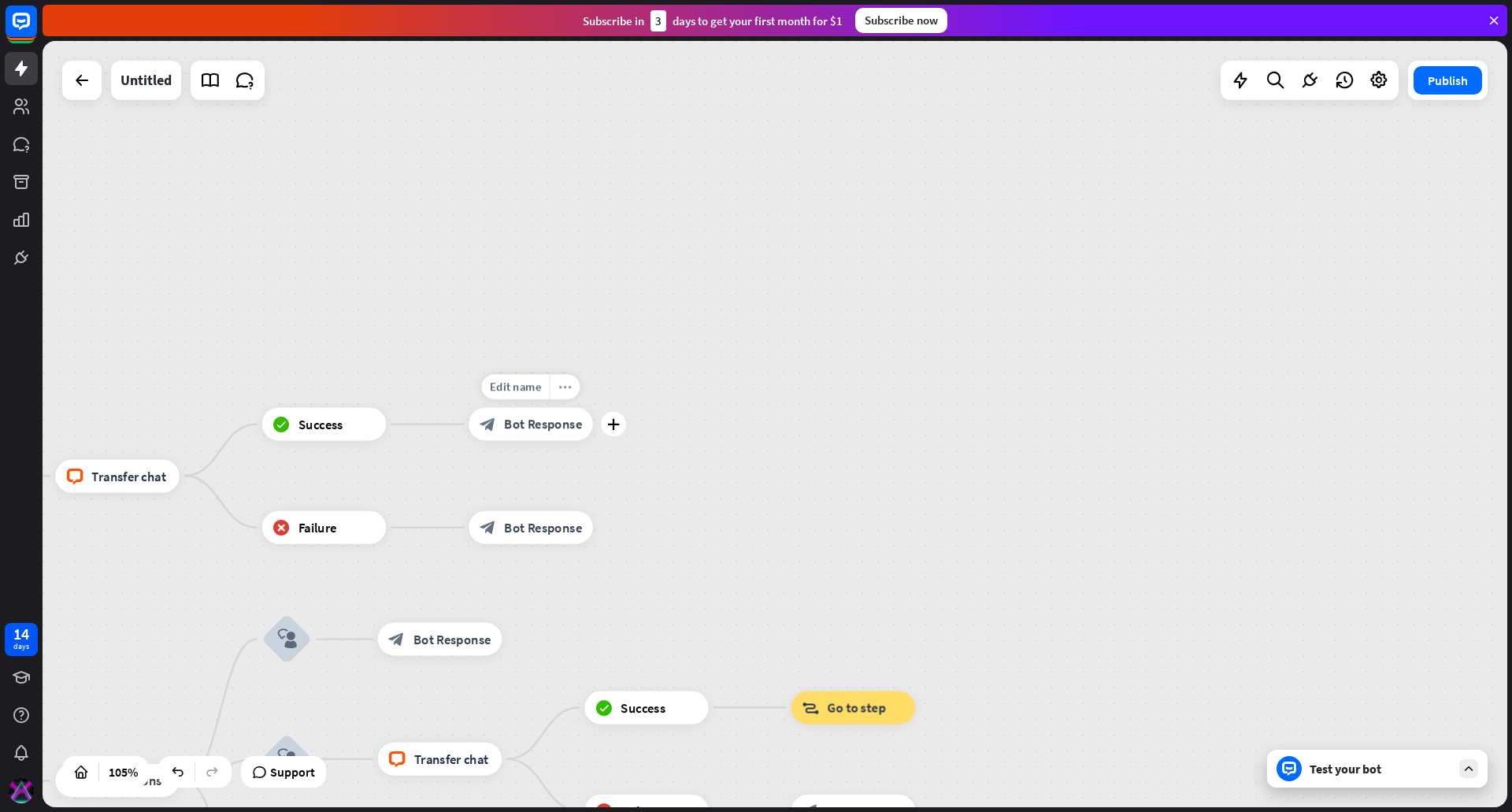
click at [561, 384] on icon "more_horiz" at bounding box center [564, 386] width 13 height 12
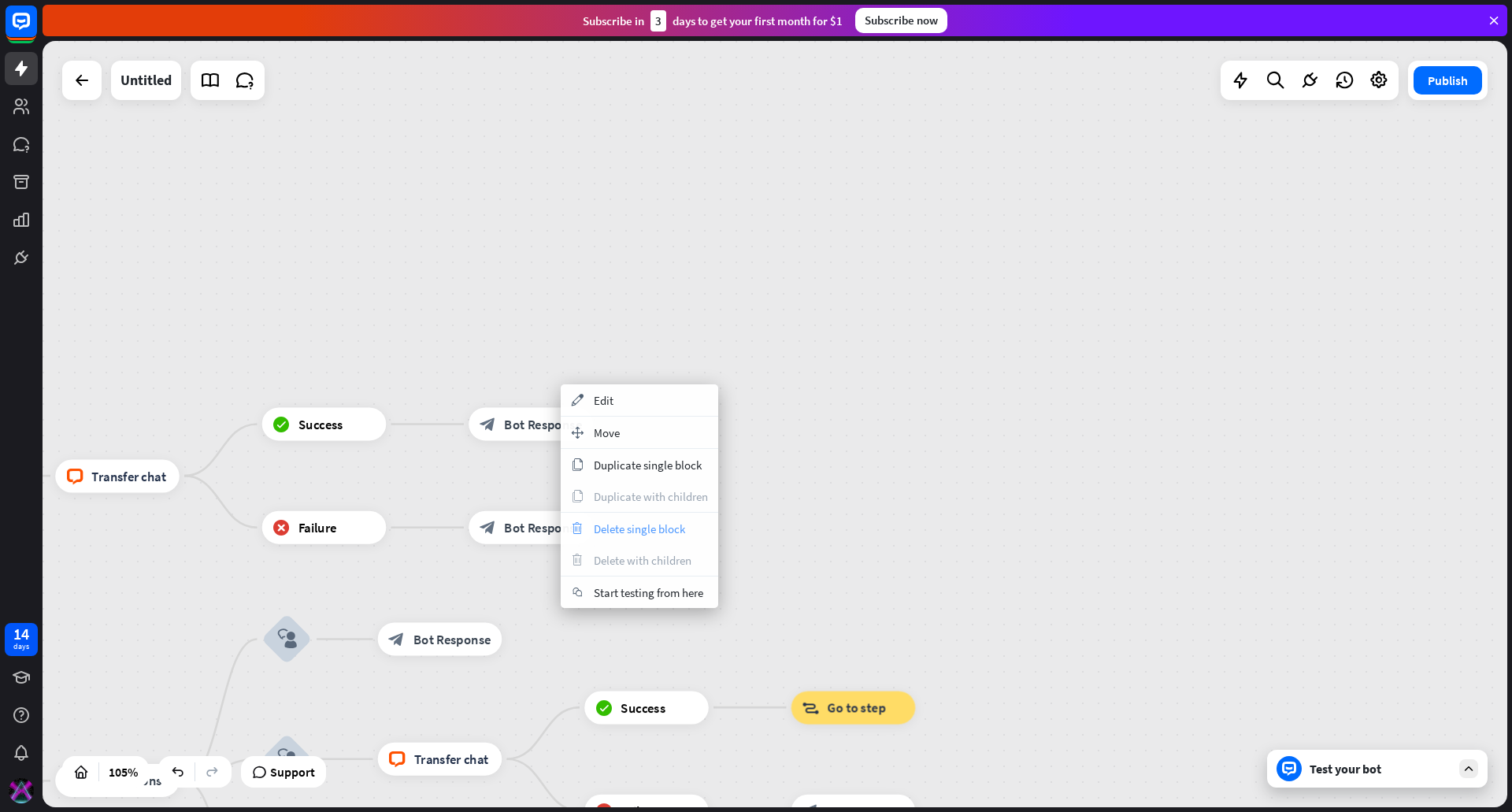
click at [616, 526] on span "Delete single block" at bounding box center [640, 528] width 91 height 15
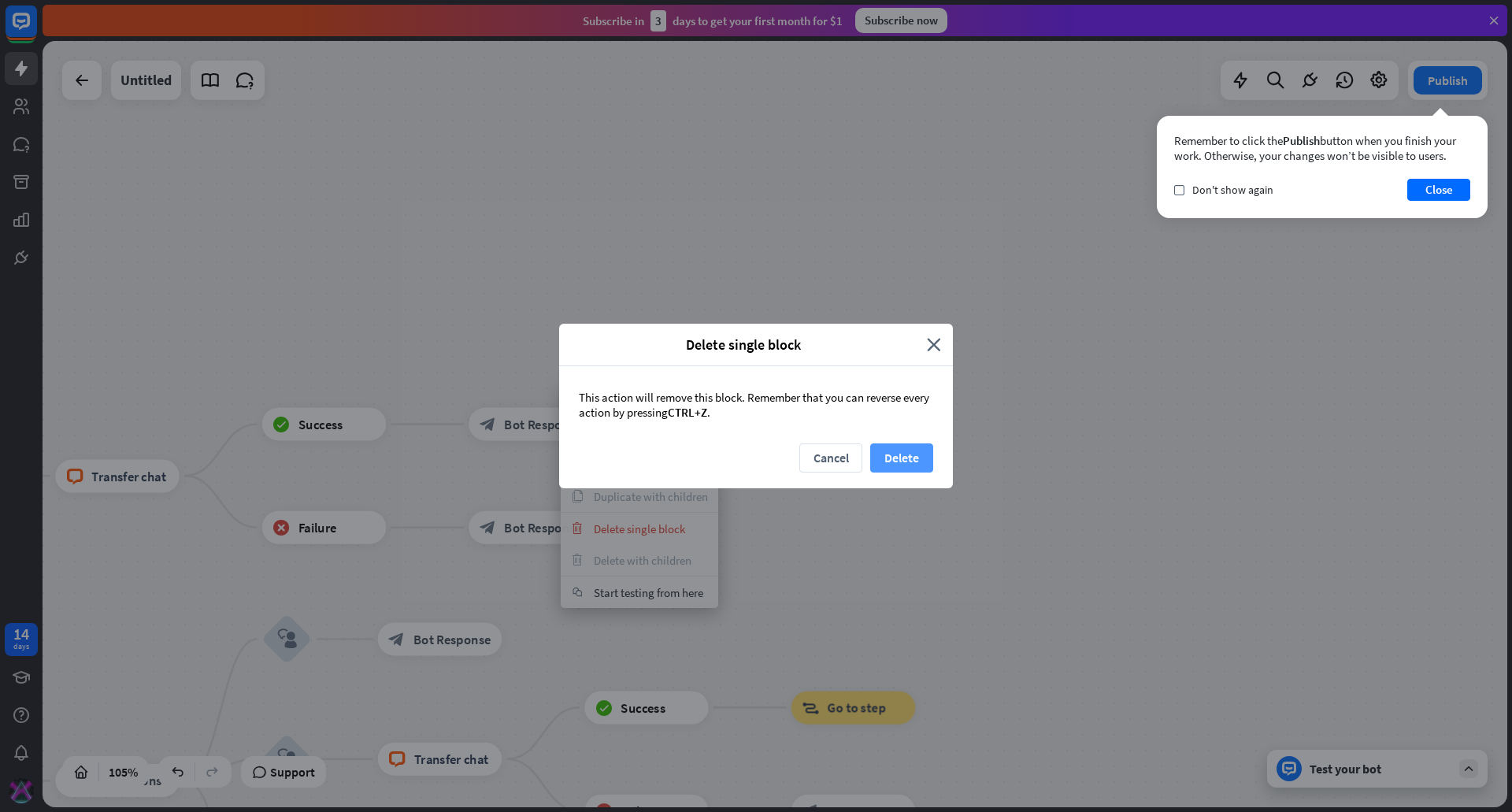
click at [893, 457] on button "Delete" at bounding box center [902, 457] width 63 height 29
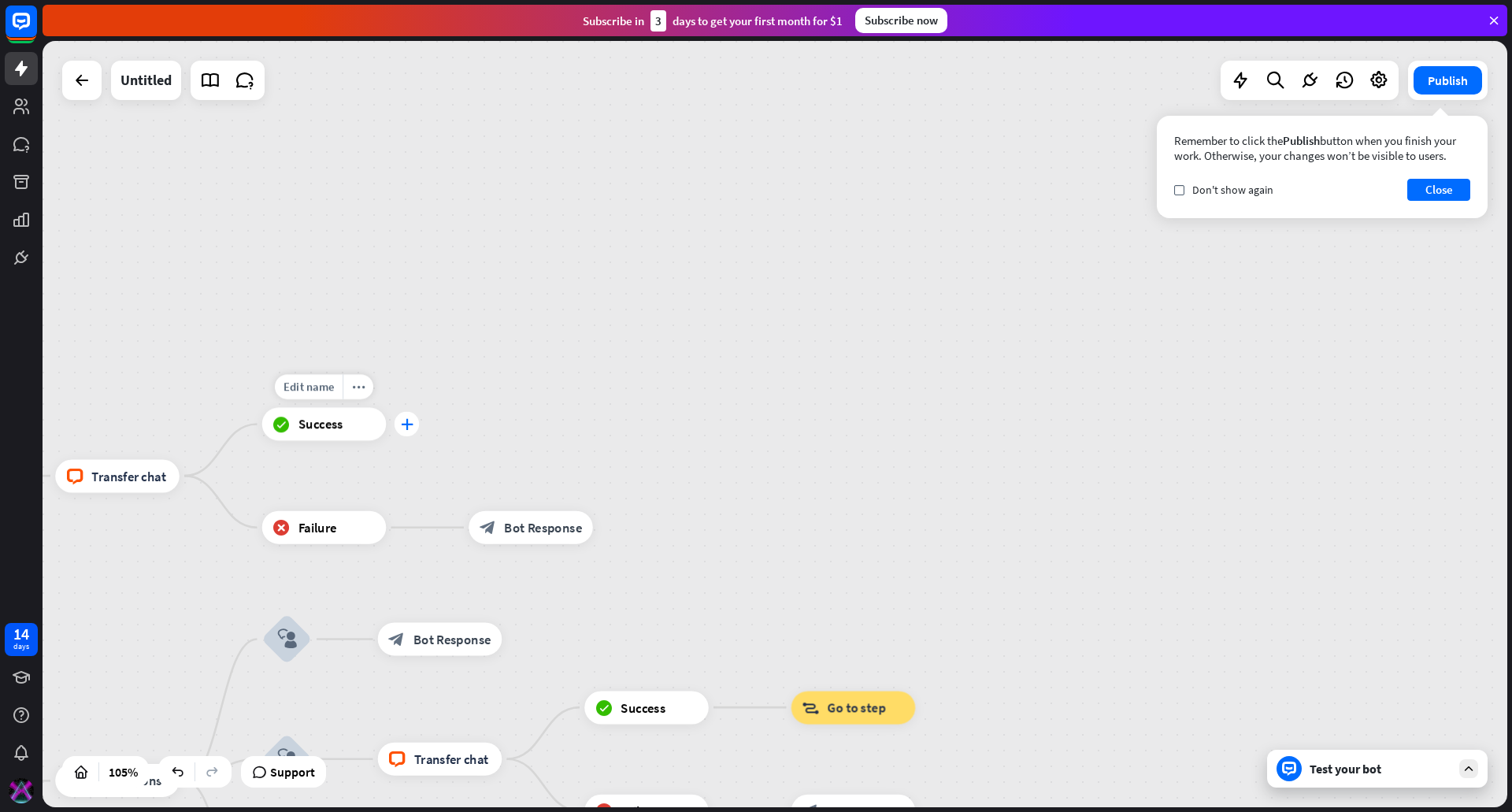
click at [410, 427] on icon "plus" at bounding box center [407, 424] width 12 height 11
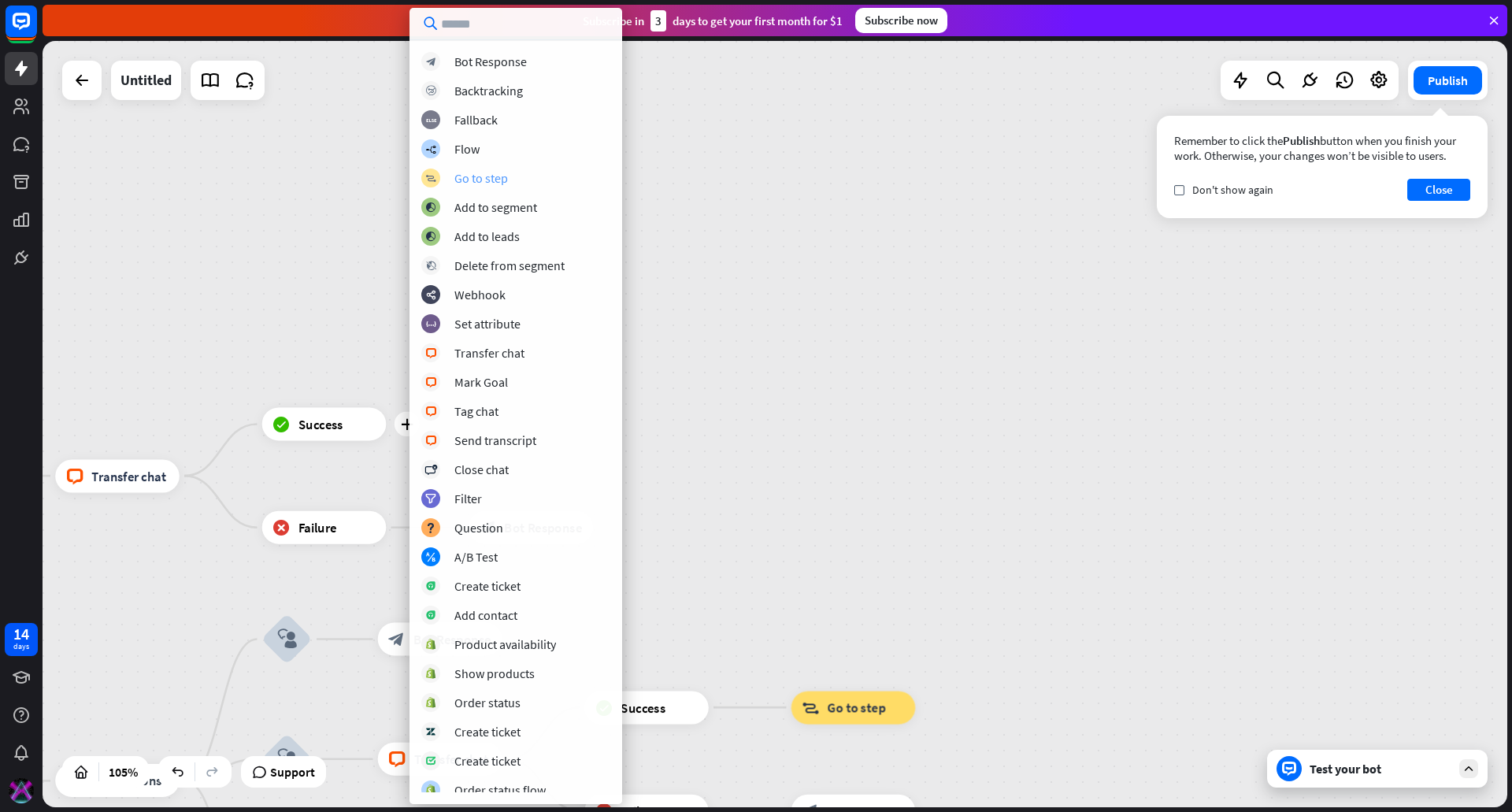
click at [481, 182] on div "Go to step" at bounding box center [481, 178] width 54 height 16
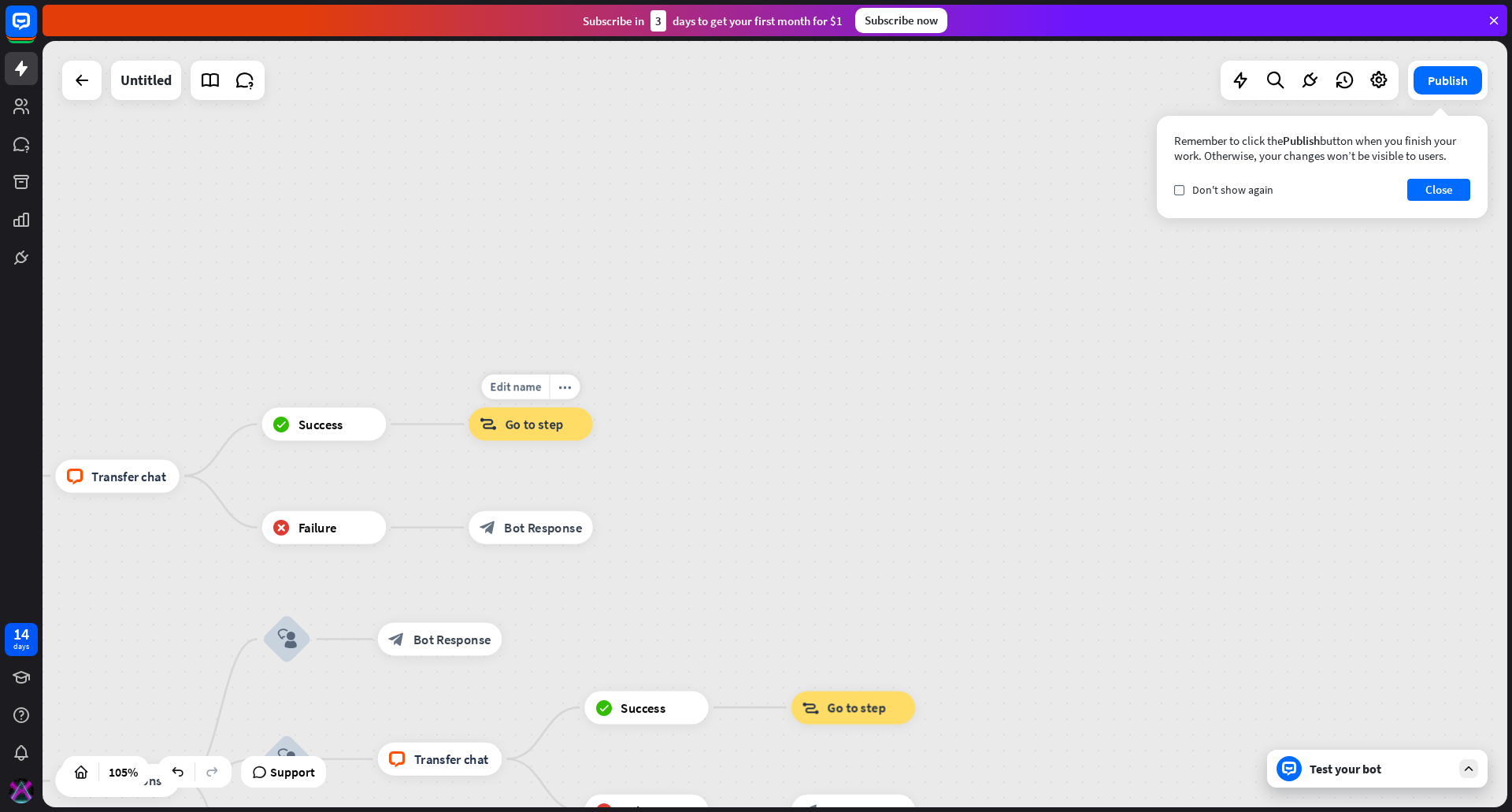
click at [534, 418] on span "Go to step" at bounding box center [534, 424] width 58 height 17
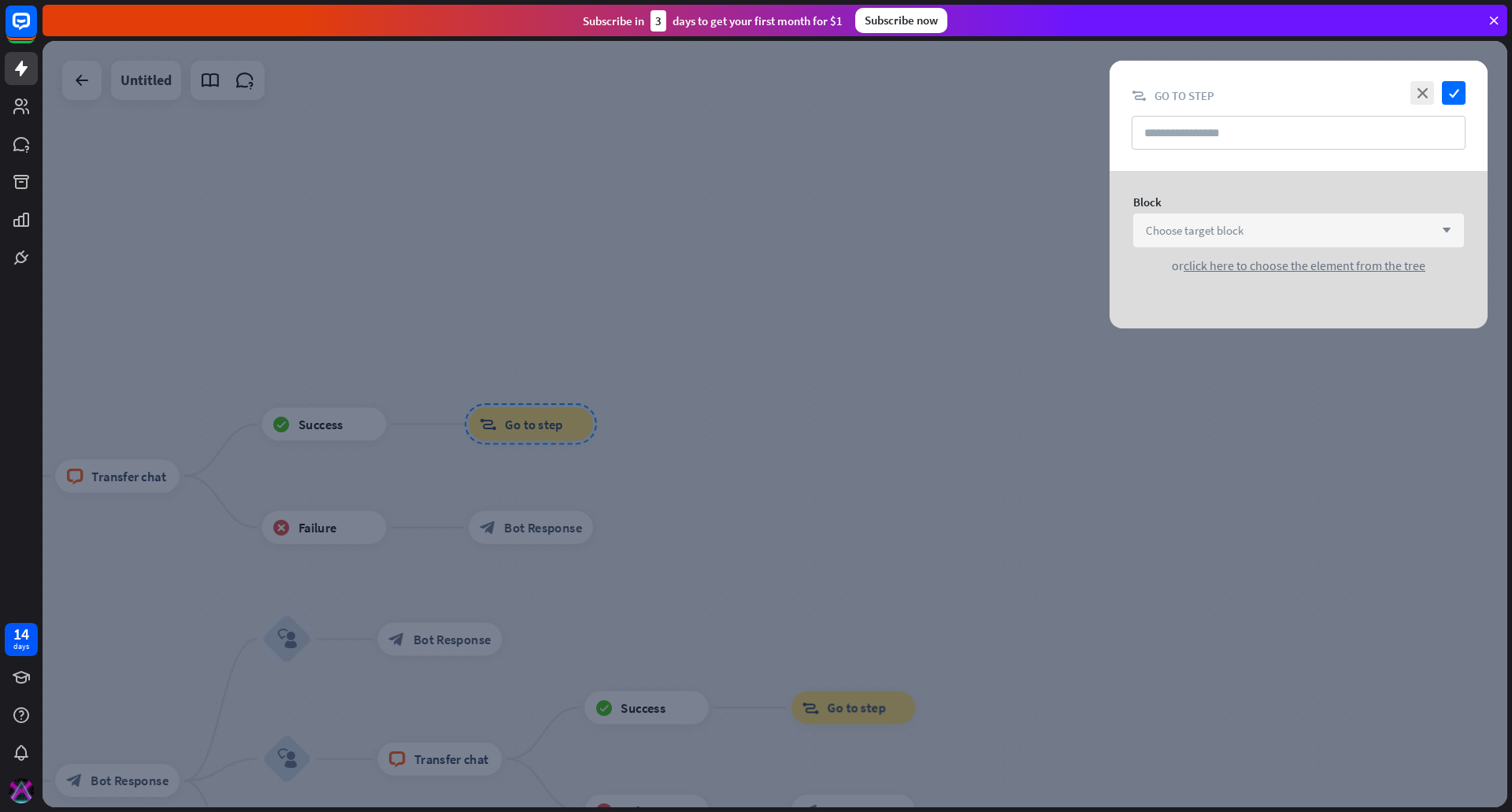
click at [1163, 226] on span "Choose target block" at bounding box center [1194, 230] width 97 height 15
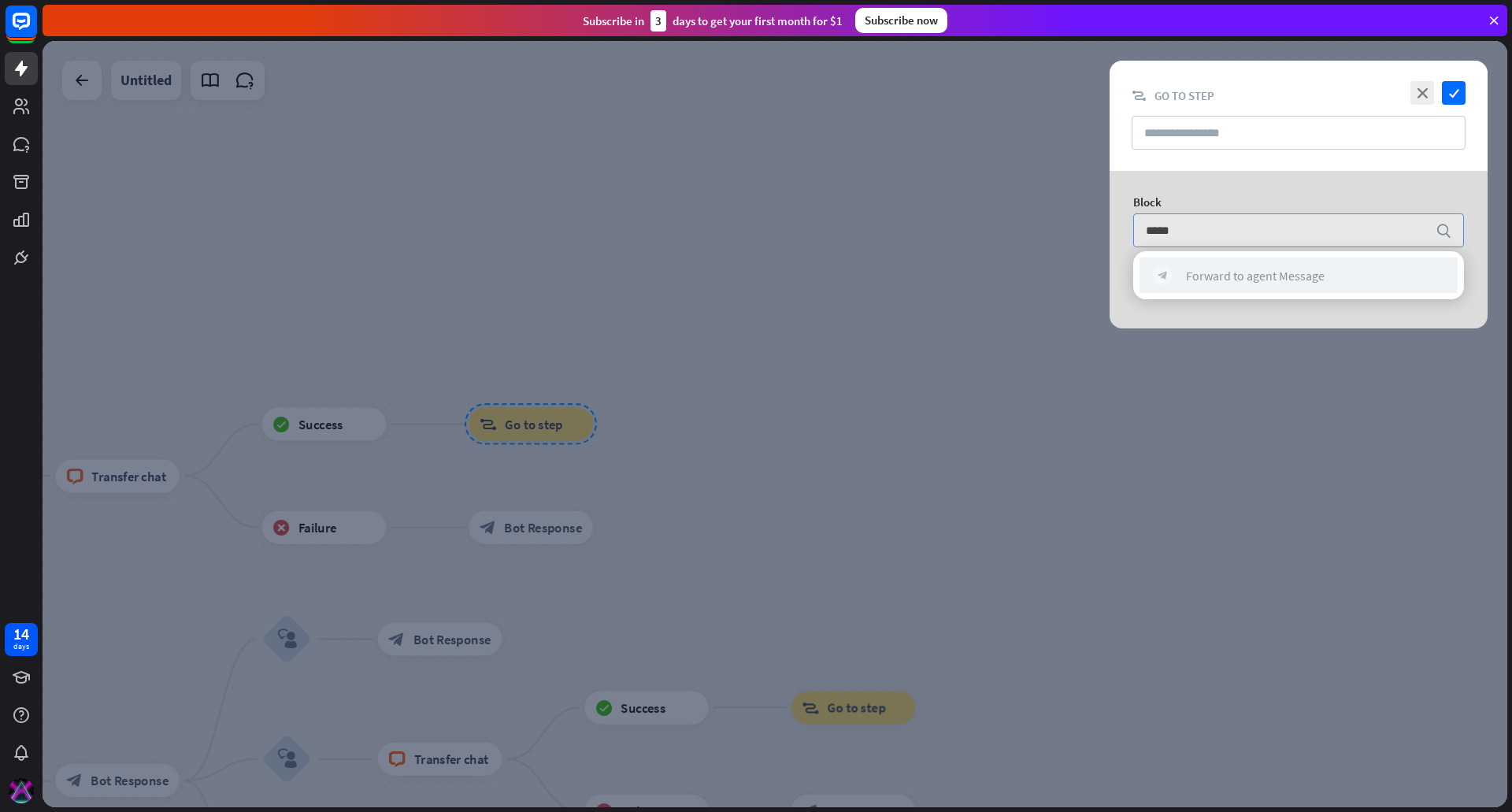
type input "*****"
click at [1227, 274] on div "Forward to agent Message" at bounding box center [1256, 276] width 139 height 16
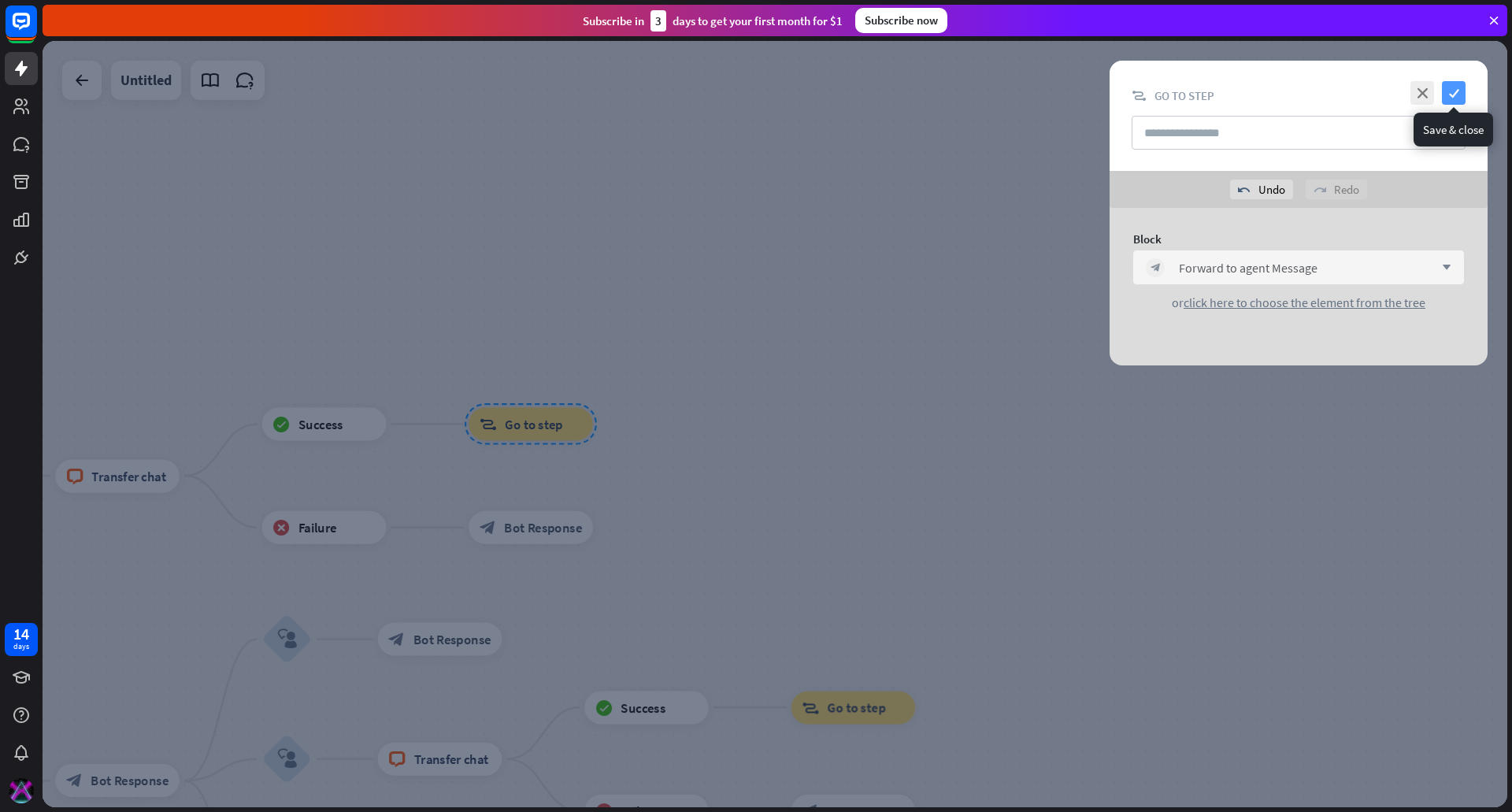
click at [1450, 101] on icon "check" at bounding box center [1453, 92] width 24 height 24
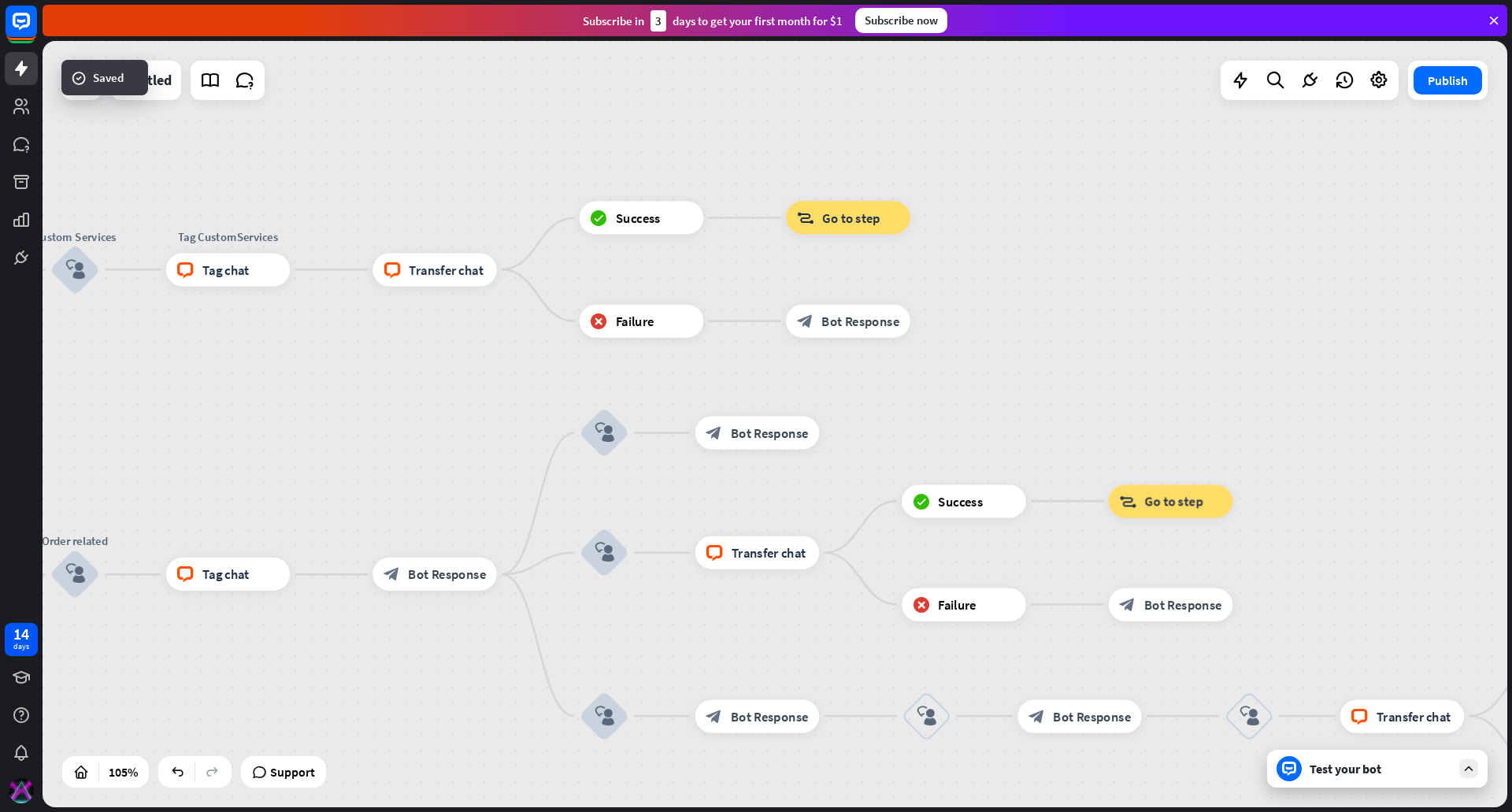
drag, startPoint x: 677, startPoint y: 419, endPoint x: 999, endPoint y: 211, distance: 383.3
click at [999, 211] on div "home_2 Start point filter Filter Welcome message block_bot_response Bot Respons…" at bounding box center [774, 424] width 1465 height 766
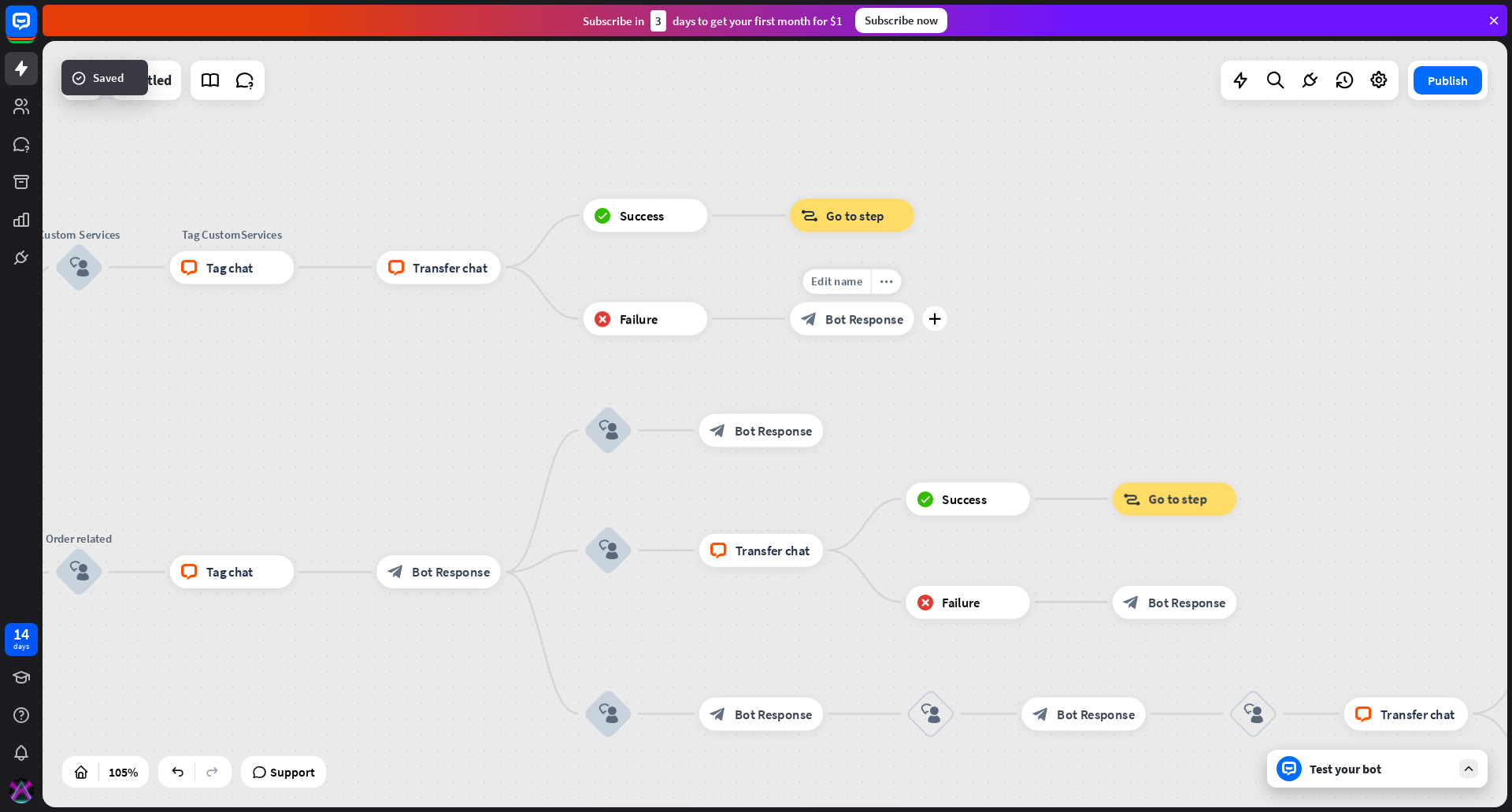
click at [838, 322] on span "Bot Response" at bounding box center [863, 319] width 78 height 17
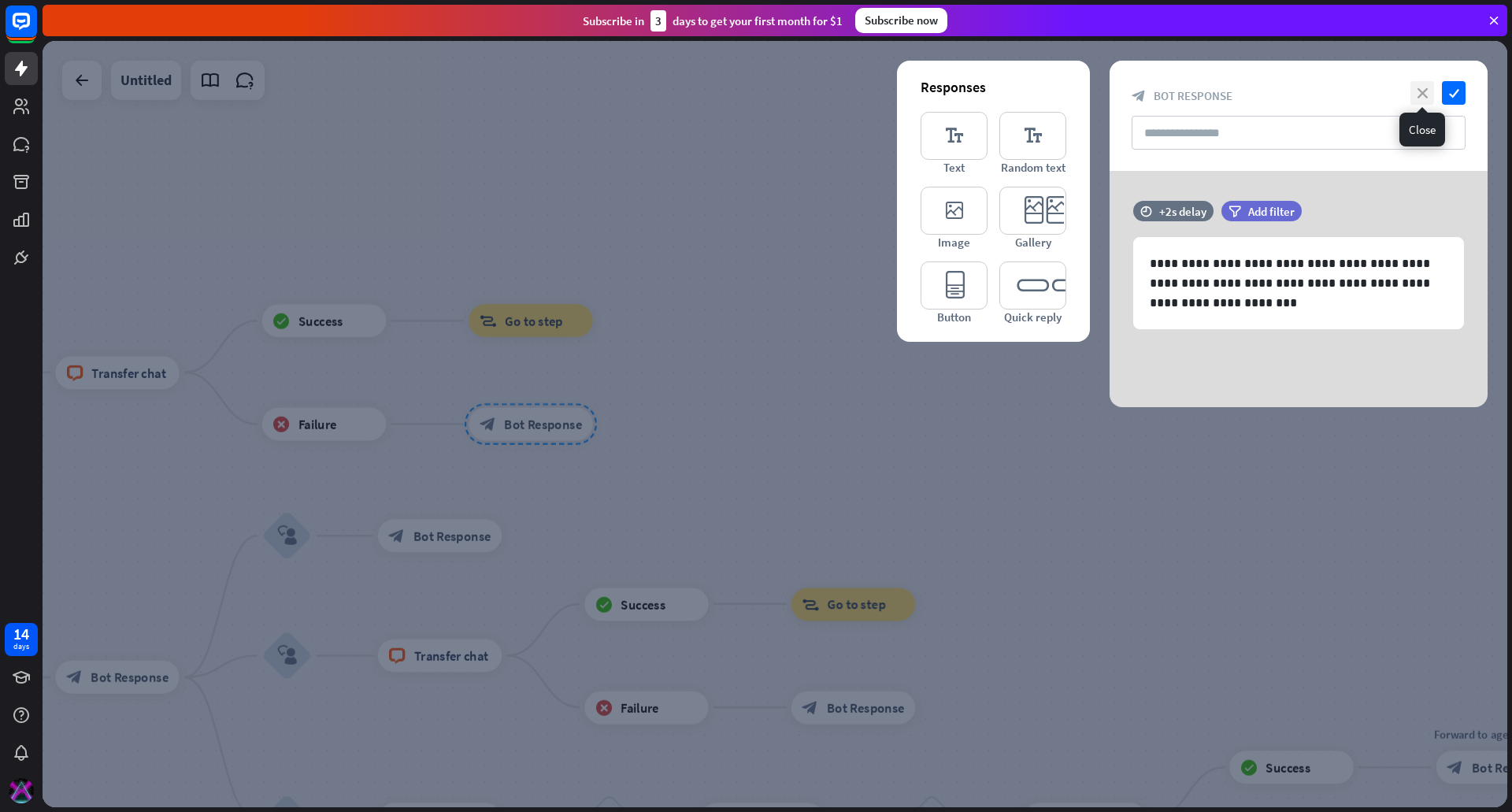
click at [1419, 94] on icon "close" at bounding box center [1422, 92] width 24 height 24
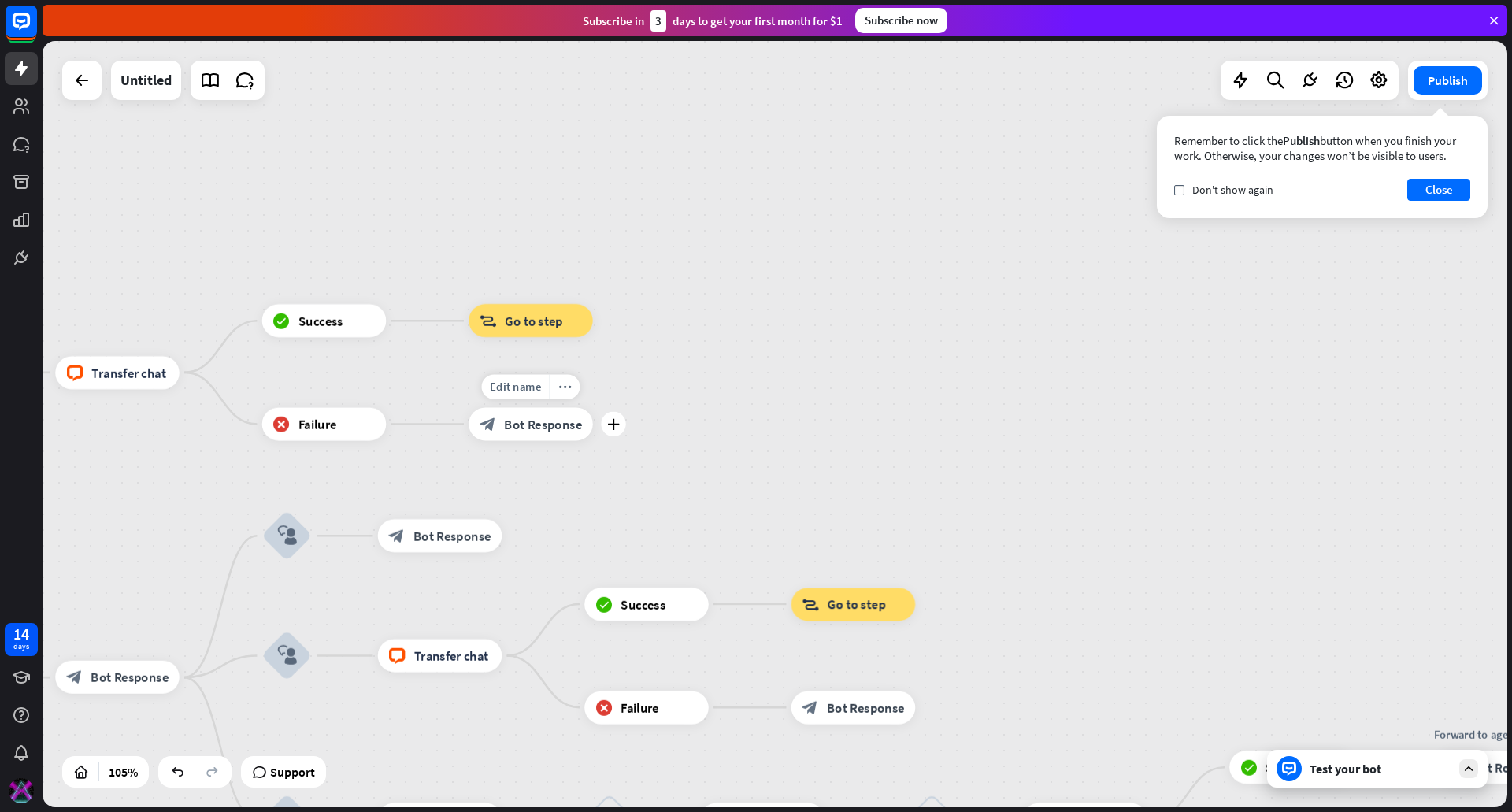
click at [578, 421] on span "Bot Response" at bounding box center [542, 424] width 78 height 17
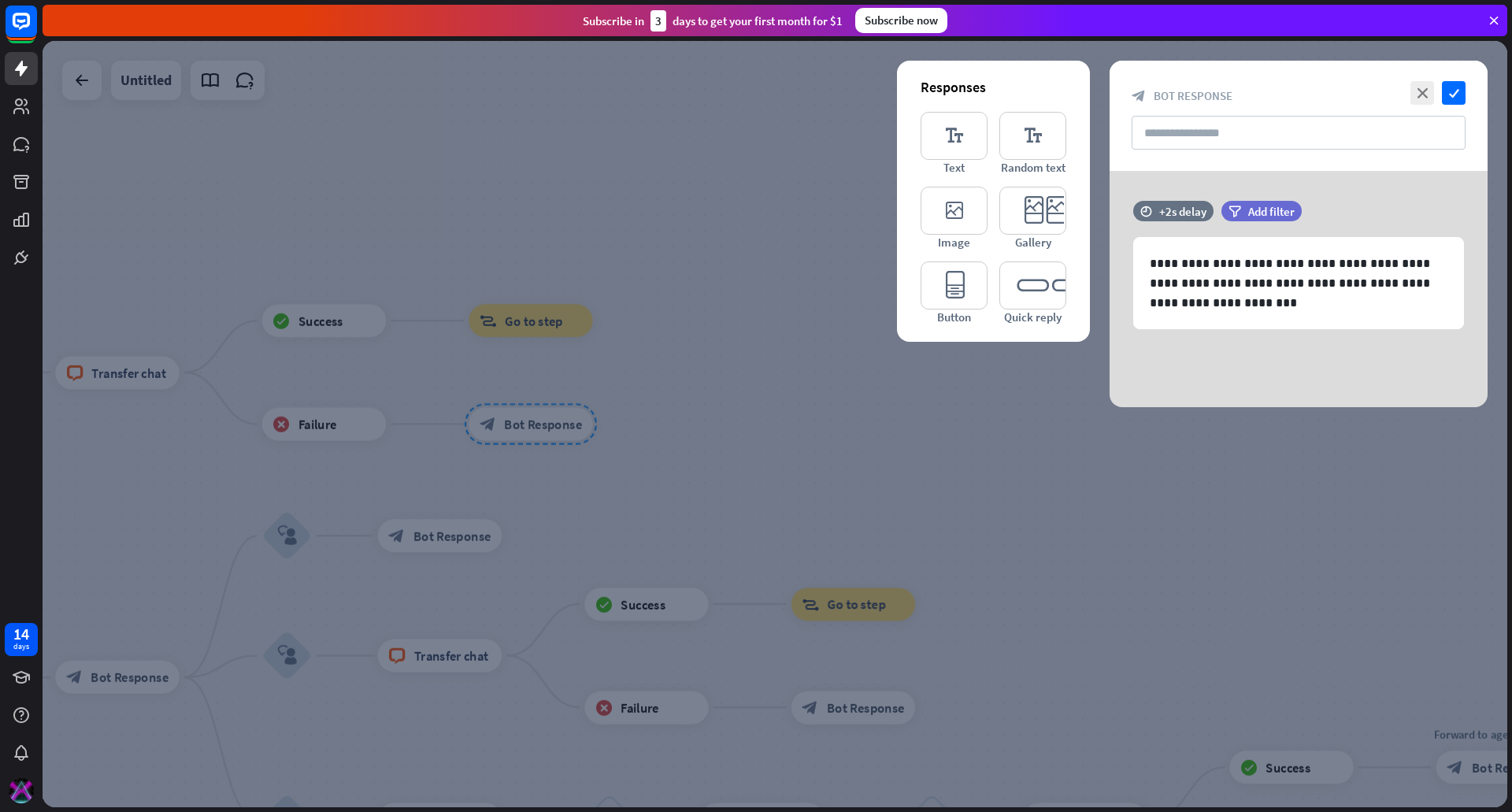
click at [669, 387] on div at bounding box center [774, 424] width 1465 height 766
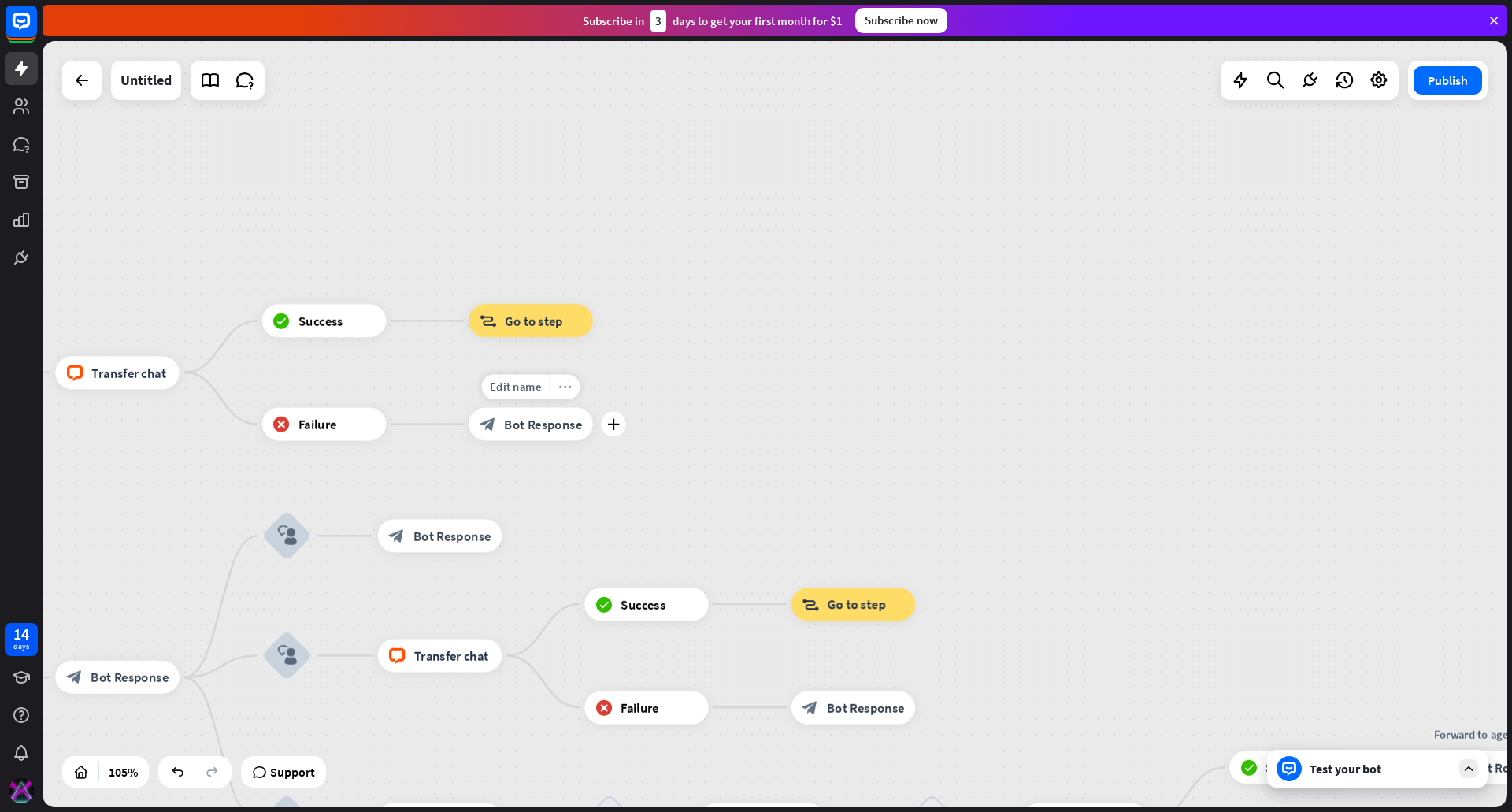
click at [570, 393] on div "more_horiz" at bounding box center [564, 387] width 31 height 25
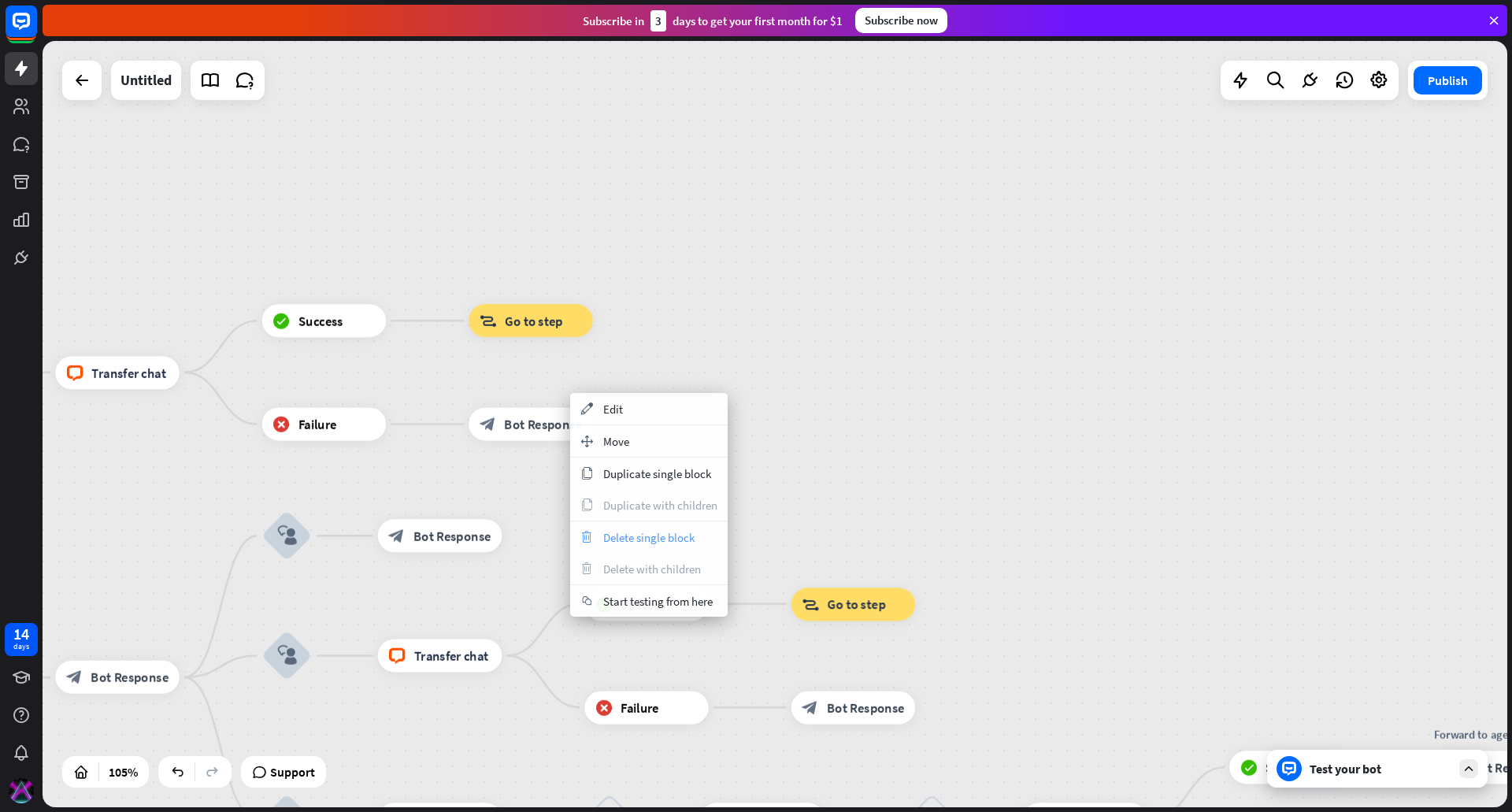
click at [641, 542] on span "Delete single block" at bounding box center [649, 537] width 91 height 15
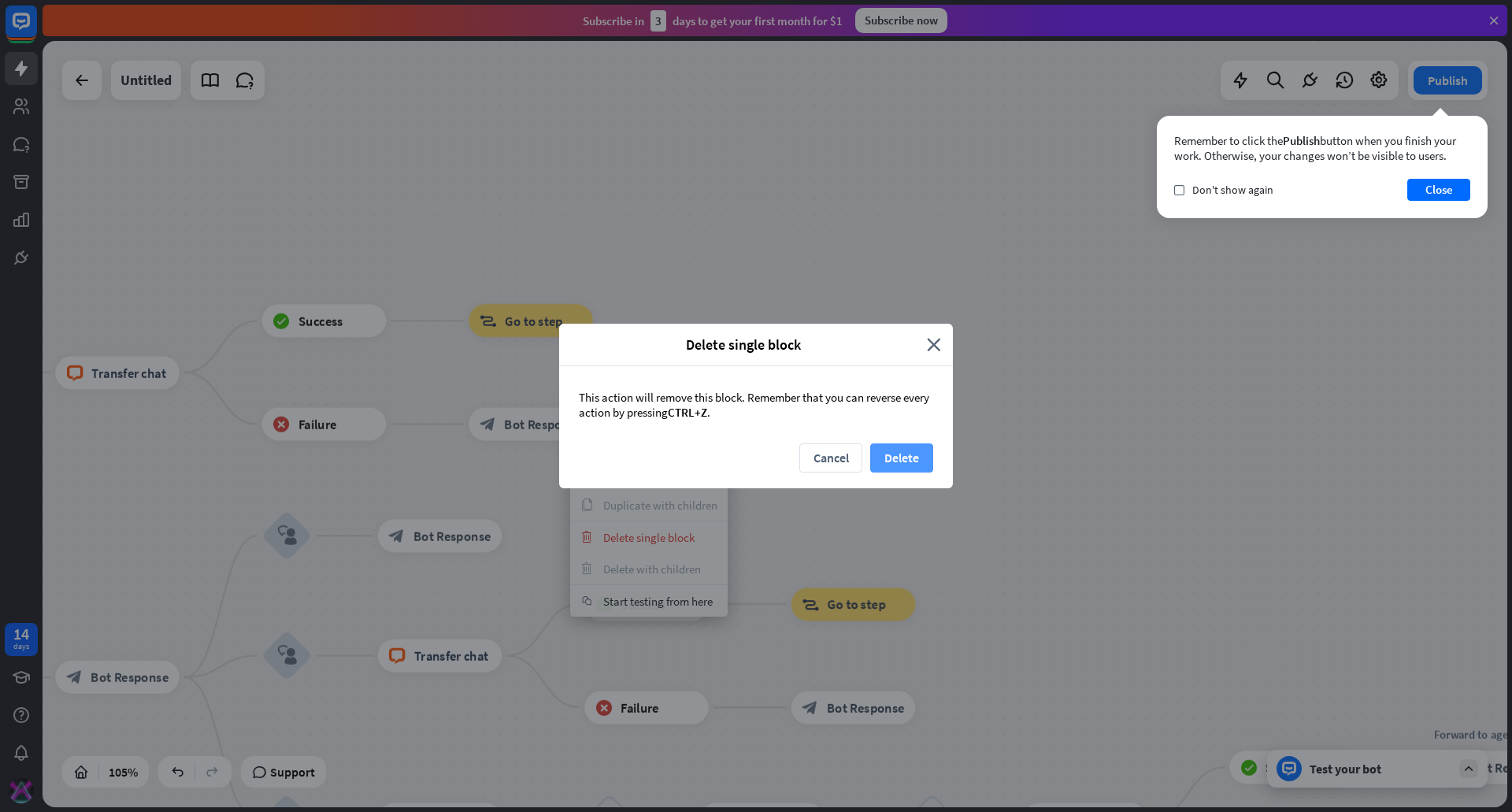
click at [884, 452] on button "Delete" at bounding box center [902, 457] width 63 height 29
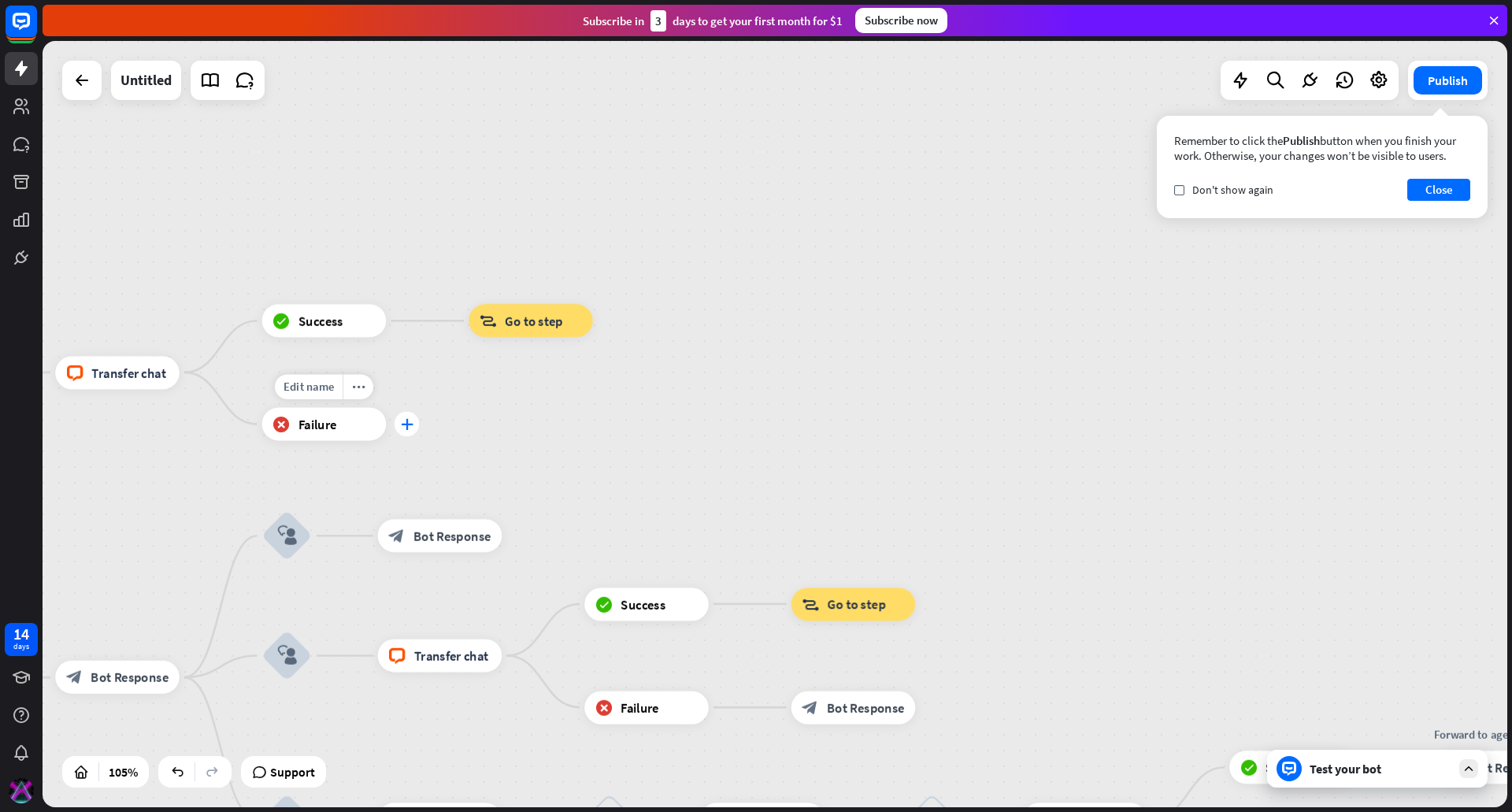
click at [411, 423] on icon "plus" at bounding box center [407, 424] width 12 height 11
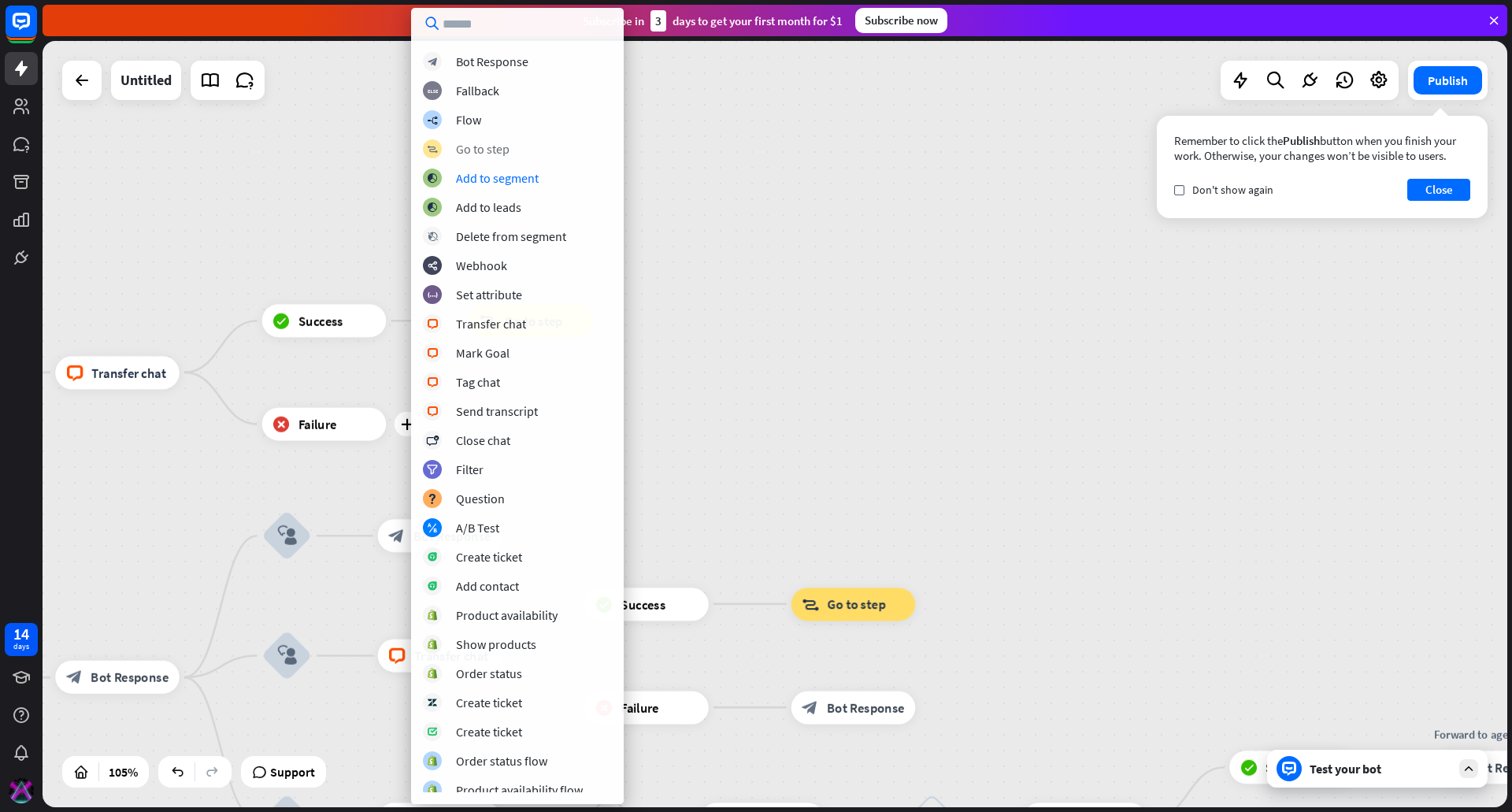
click at [498, 147] on div "Go to step" at bounding box center [483, 149] width 54 height 16
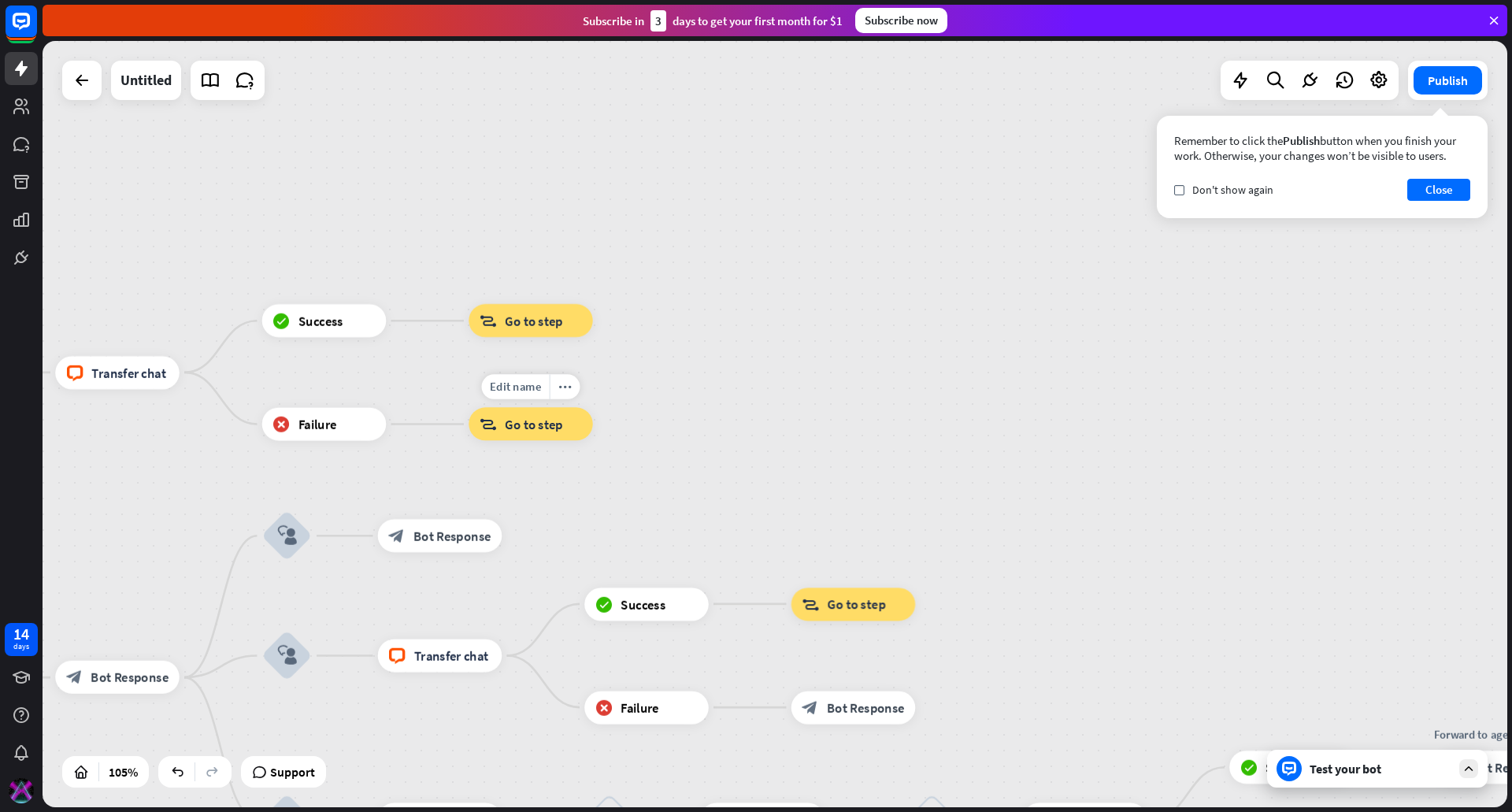
click at [530, 416] on span "Go to step" at bounding box center [534, 424] width 58 height 17
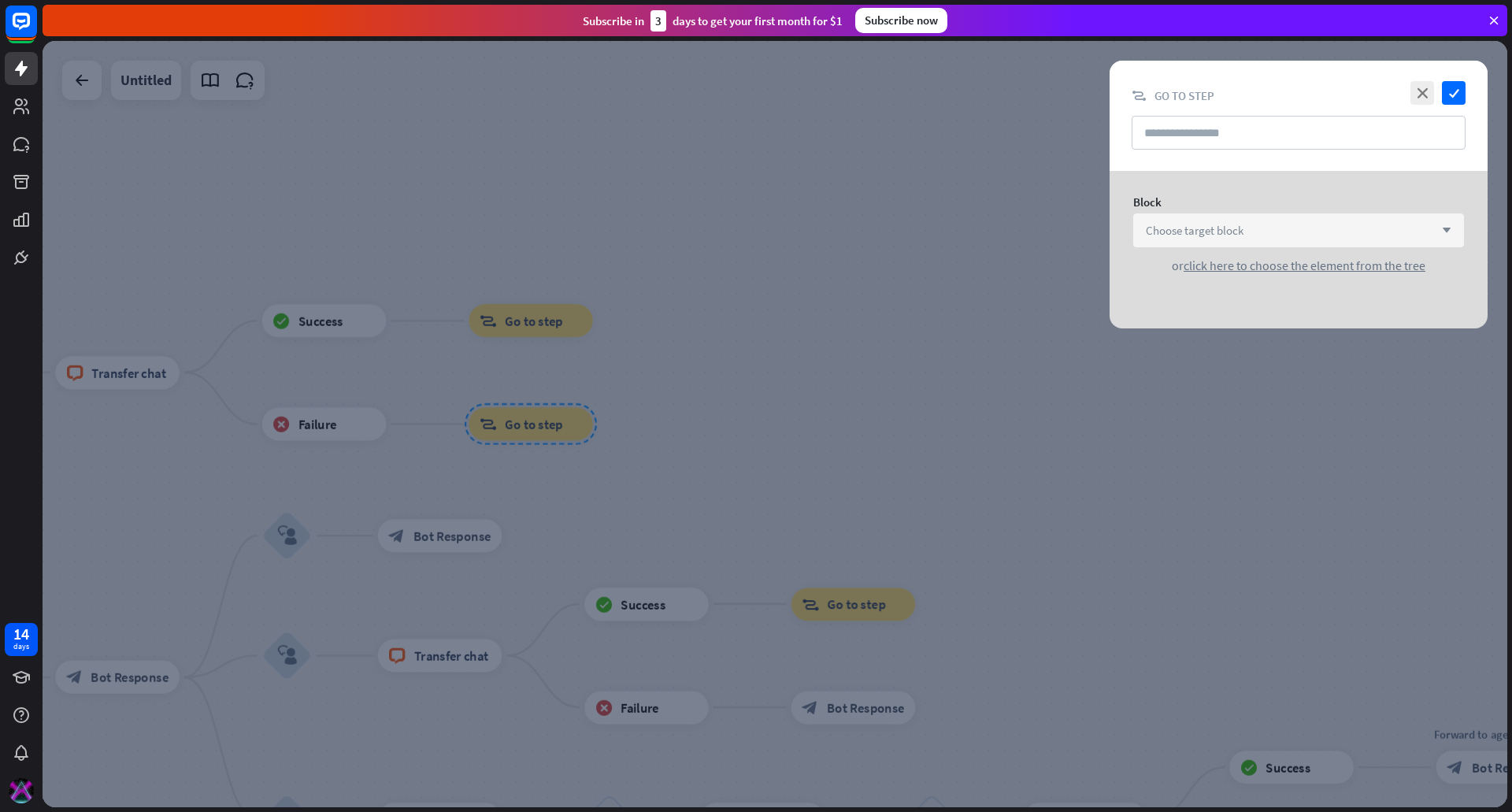
click at [1207, 220] on div "Choose target block arrow_down" at bounding box center [1298, 230] width 331 height 34
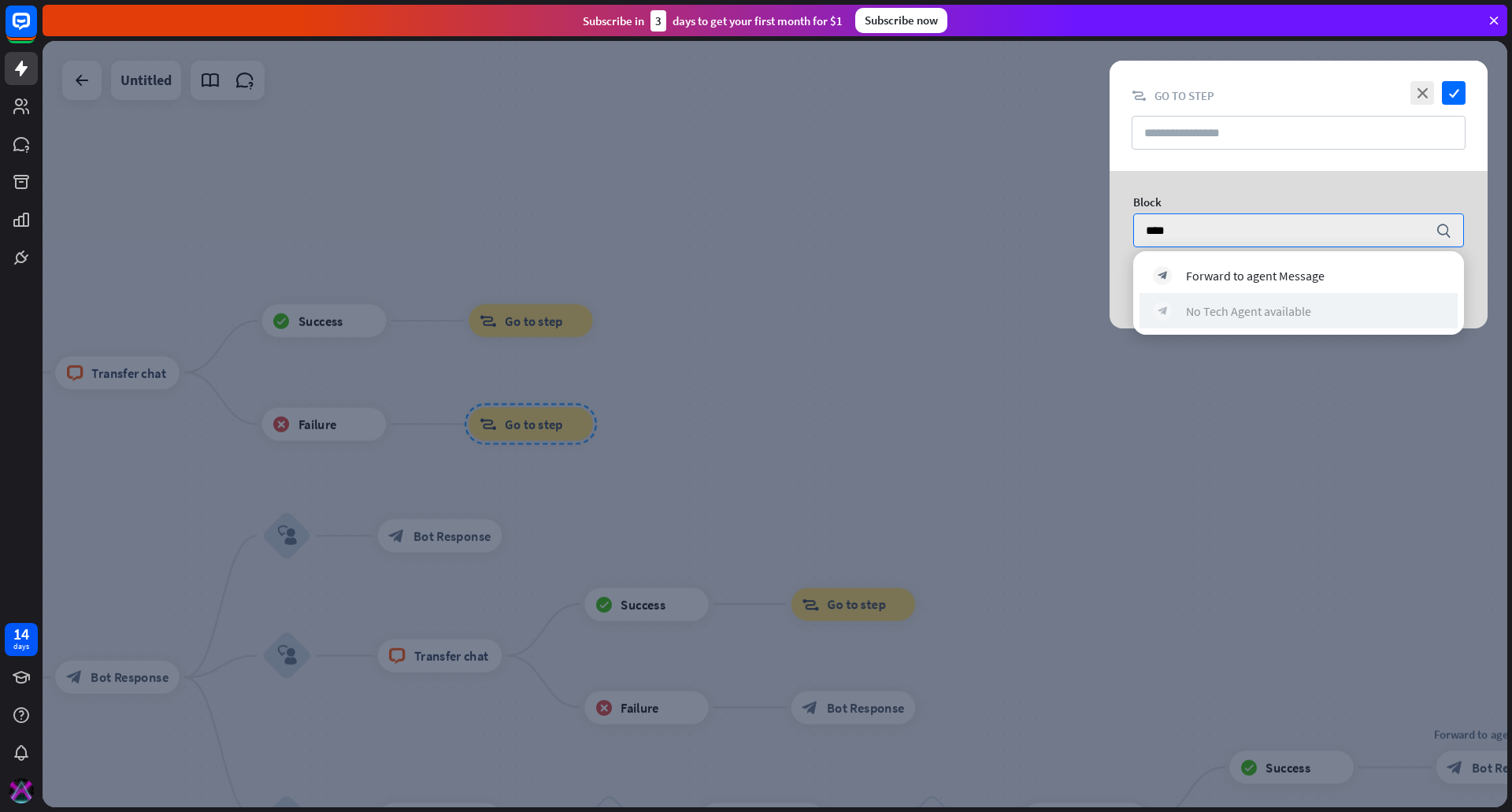
type input "****"
click at [1214, 304] on div "No Tech Agent available" at bounding box center [1249, 312] width 125 height 16
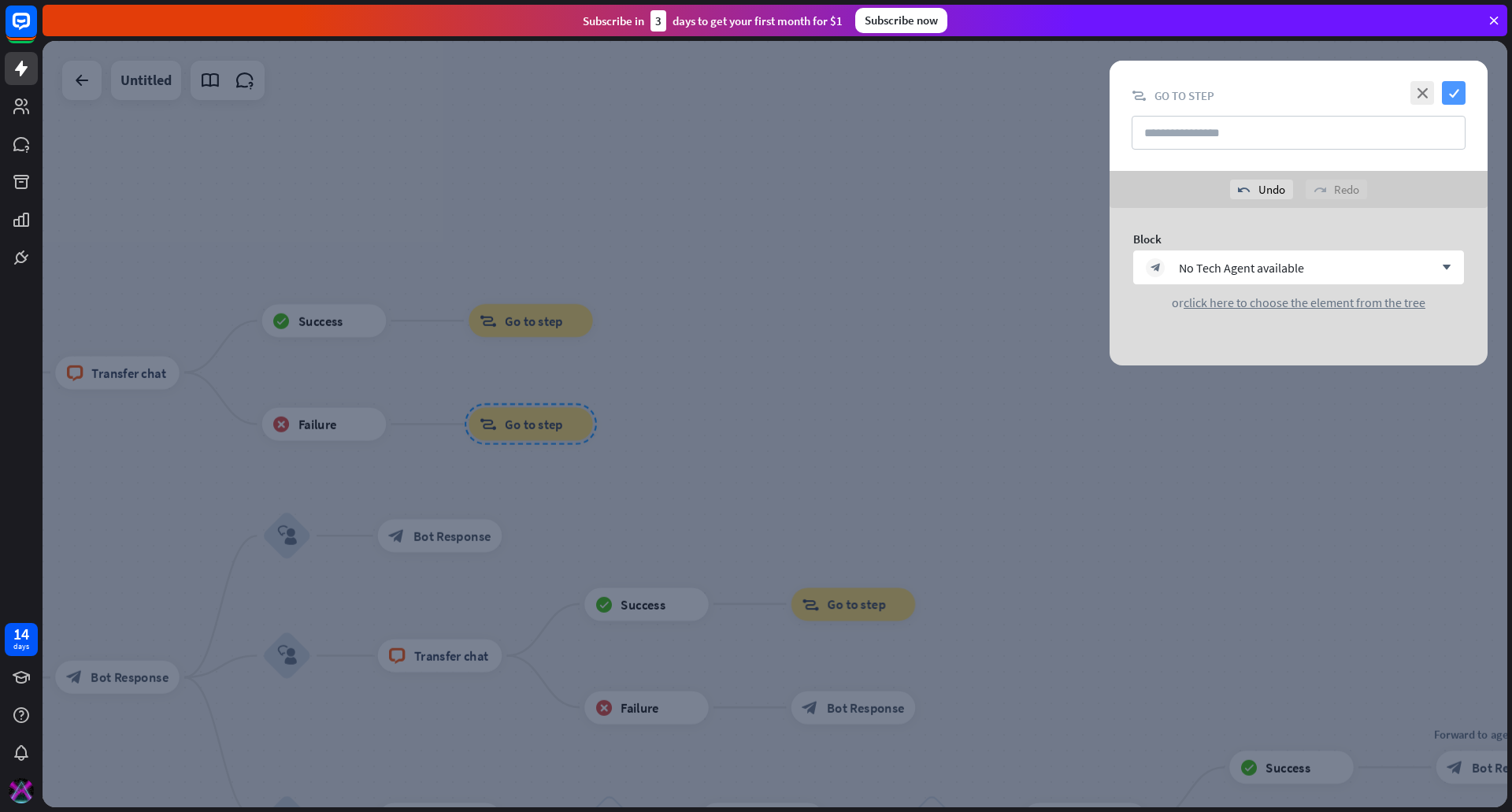
click at [1458, 89] on icon "check" at bounding box center [1453, 92] width 24 height 24
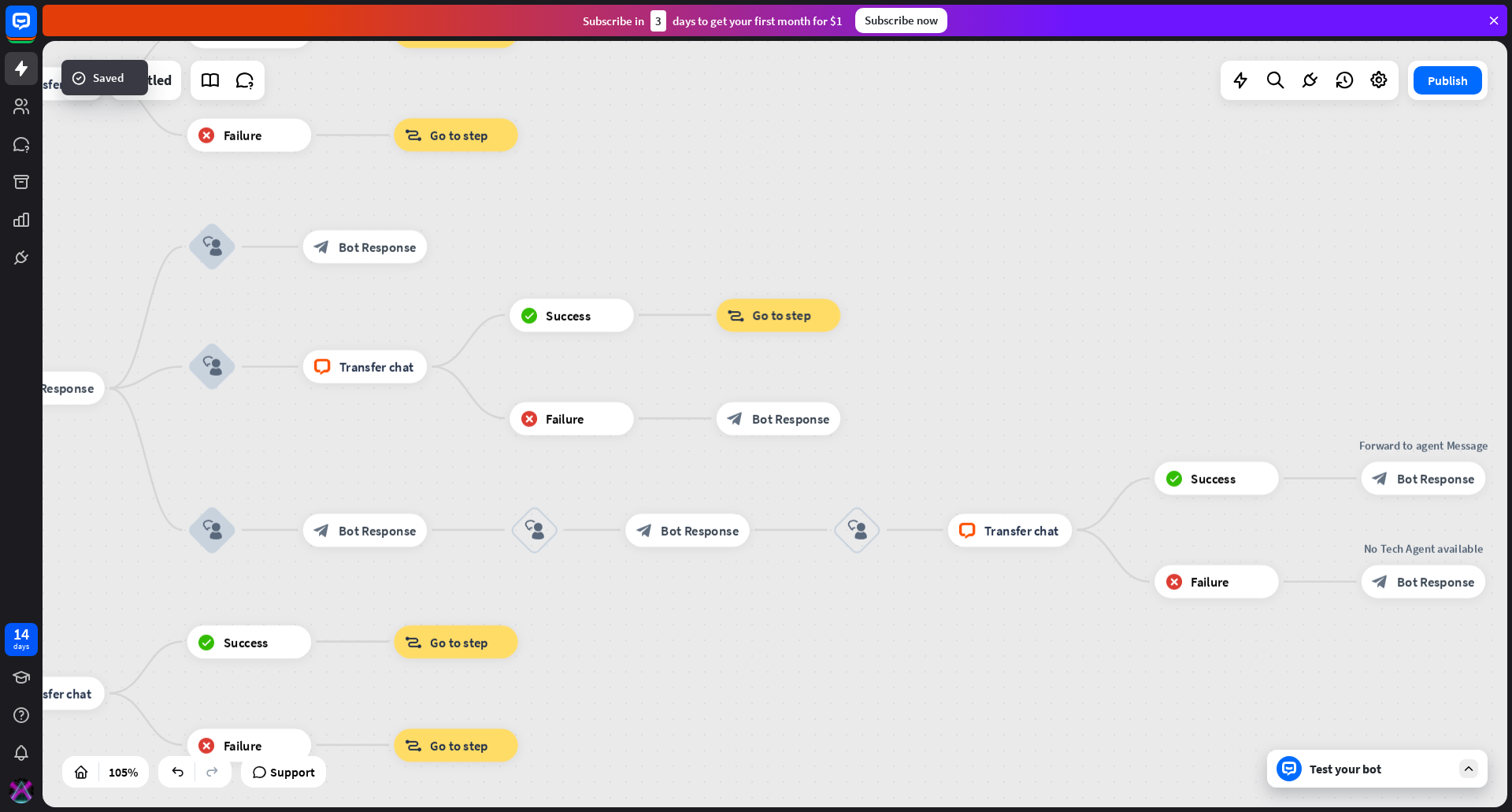
drag, startPoint x: 899, startPoint y: 363, endPoint x: 824, endPoint y: 73, distance: 299.5
click at [824, 73] on div "home_2 Start point filter Filter Welcome message block_bot_response Bot Respons…" at bounding box center [774, 424] width 1465 height 766
click at [757, 413] on span "Bot Response" at bounding box center [791, 419] width 78 height 17
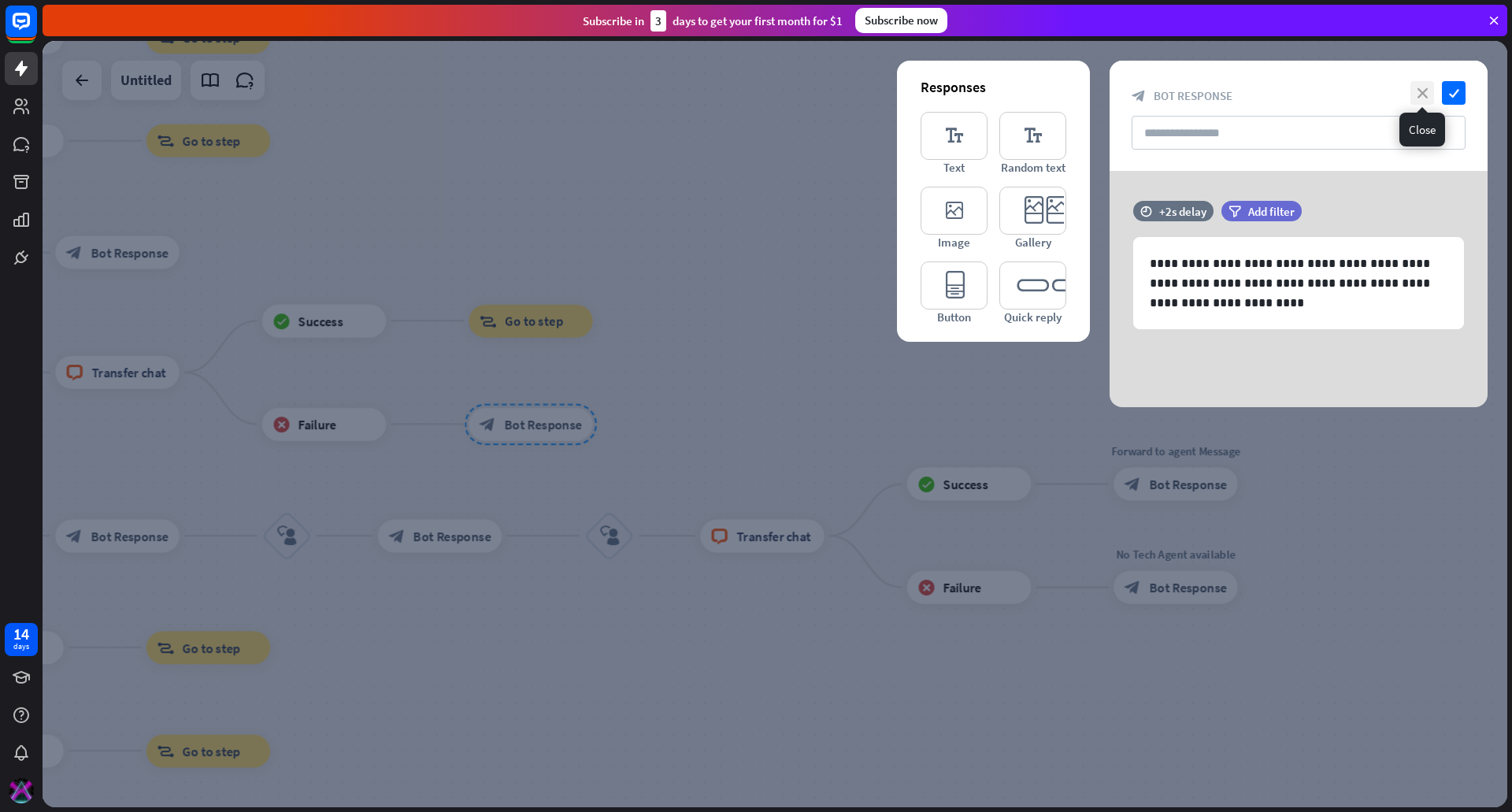
click at [1430, 86] on icon "close" at bounding box center [1422, 92] width 24 height 24
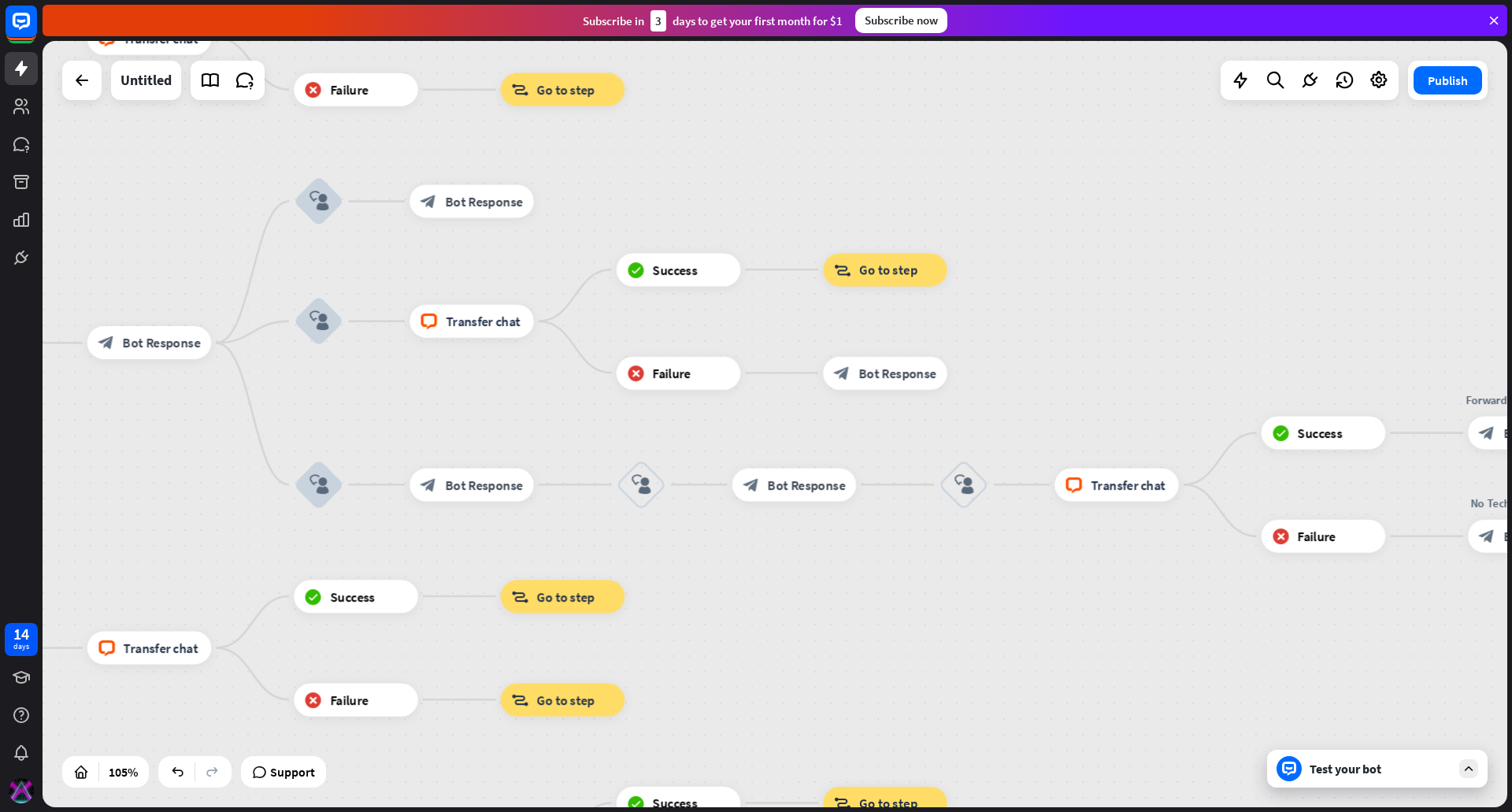
drag, startPoint x: 734, startPoint y: 330, endPoint x: 1085, endPoint y: 280, distance: 354.5
click at [1085, 280] on div "home_2 Start point filter Filter Welcome message block_bot_response Bot Respons…" at bounding box center [774, 424] width 1465 height 766
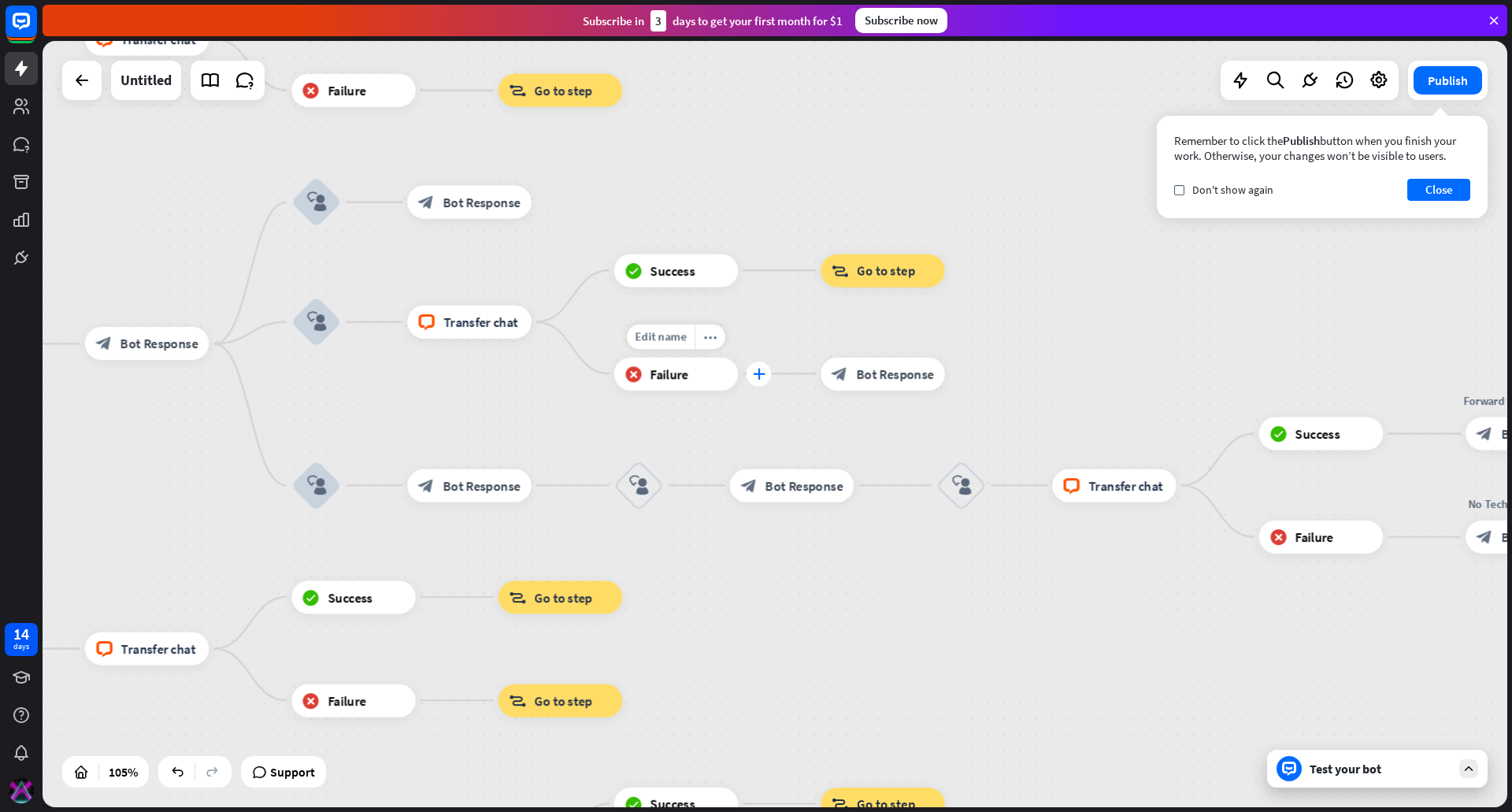
click at [757, 377] on icon "plus" at bounding box center [759, 373] width 12 height 11
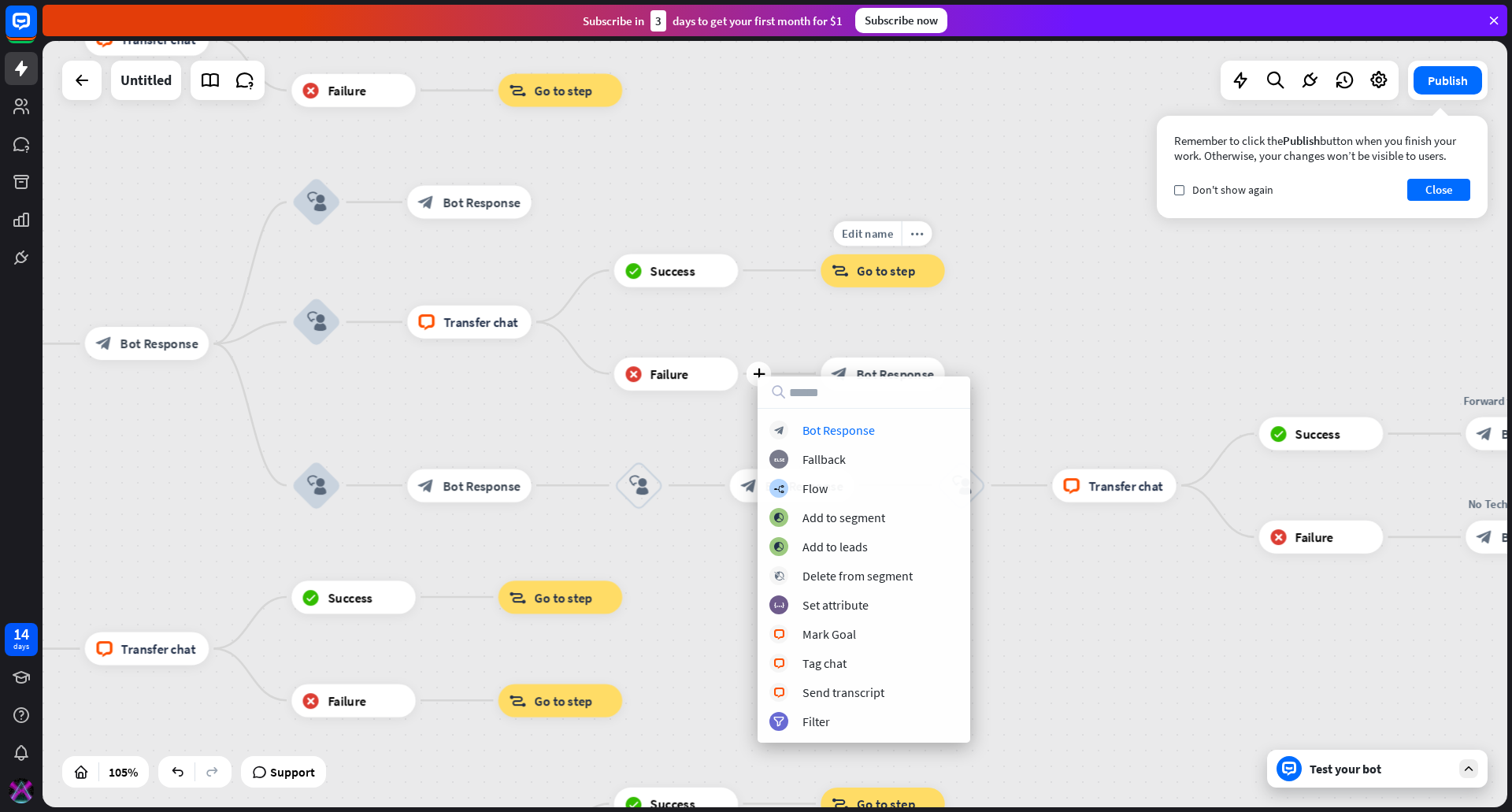
click at [935, 287] on div "Edit name more_horiz block_goto Go to step" at bounding box center [883, 270] width 125 height 33
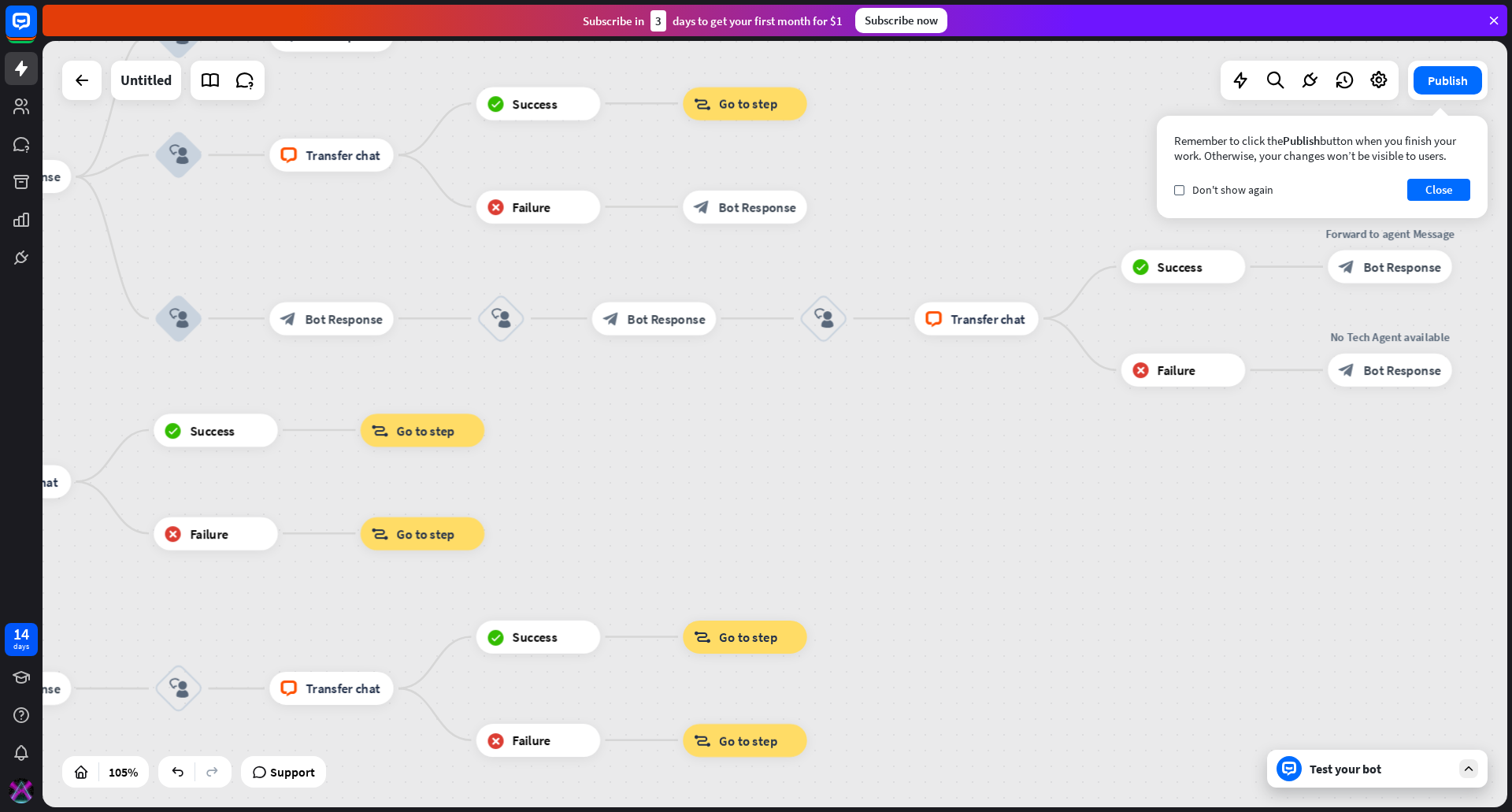
drag, startPoint x: 992, startPoint y: 338, endPoint x: 883, endPoint y: 194, distance: 180.6
click at [883, 195] on div "home_2 Start point filter Filter Welcome message block_bot_response Bot Respons…" at bounding box center [774, 424] width 1465 height 766
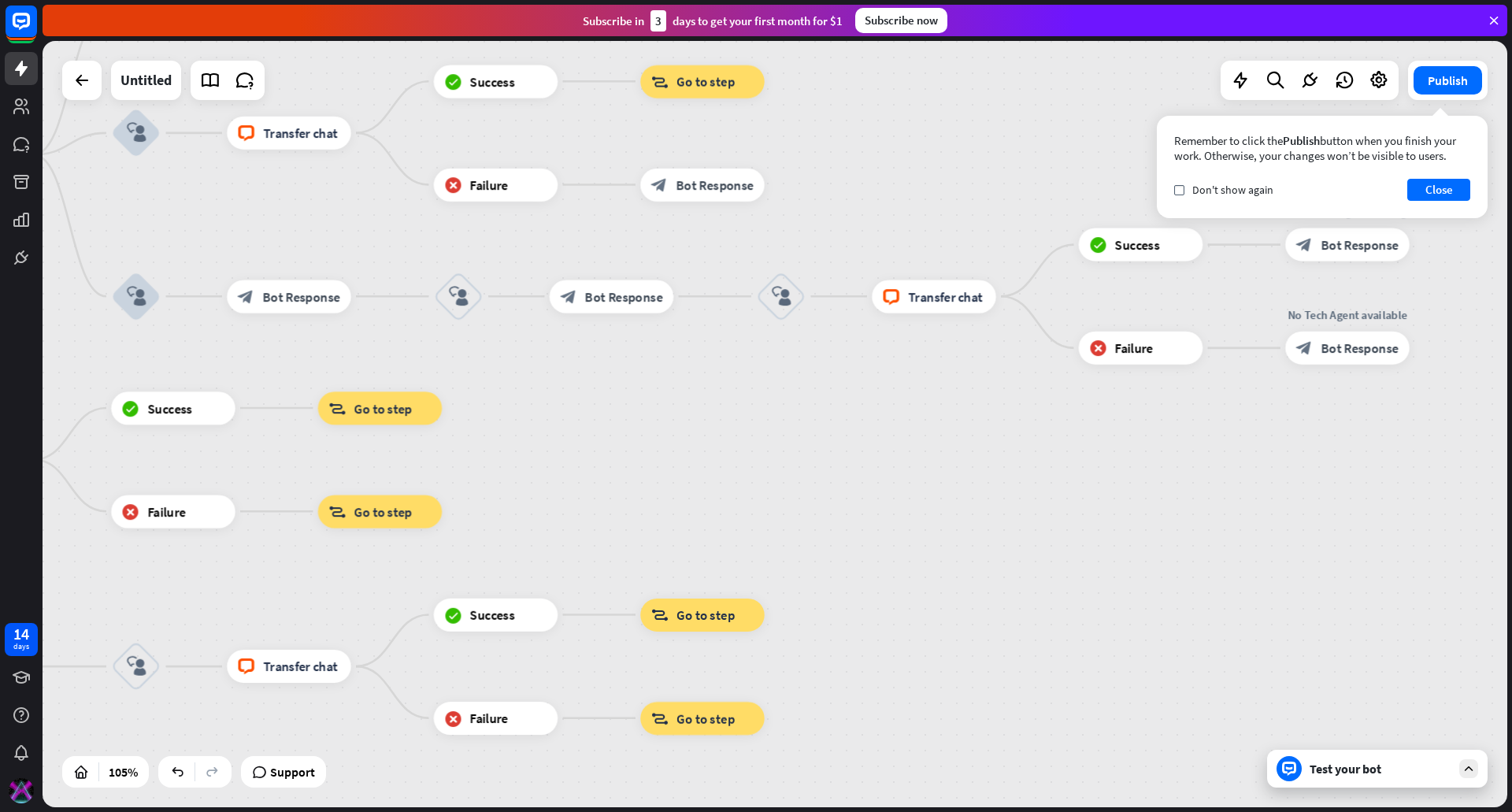
drag, startPoint x: 1235, startPoint y: 472, endPoint x: 1040, endPoint y: 490, distance: 195.8
click at [1040, 490] on div "home_2 Start point filter Filter Welcome message block_bot_response Bot Respons…" at bounding box center [774, 424] width 1465 height 766
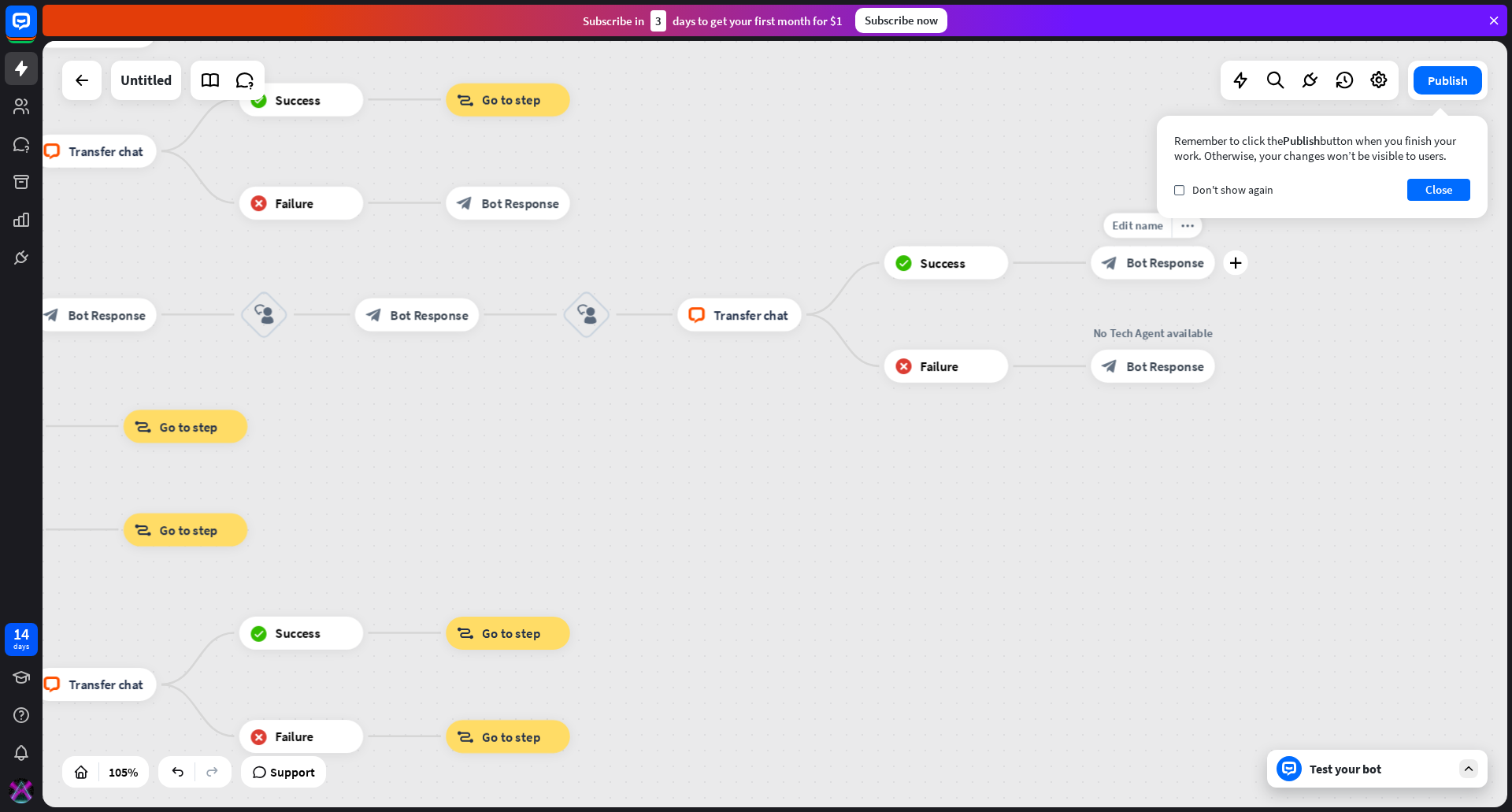
click at [1166, 280] on div "Edit name more_horiz plus Forward to agent Message block_bot_response Bot Respo…" at bounding box center [1153, 263] width 125 height 33
click at [1164, 268] on span "Bot Response" at bounding box center [1164, 262] width 78 height 17
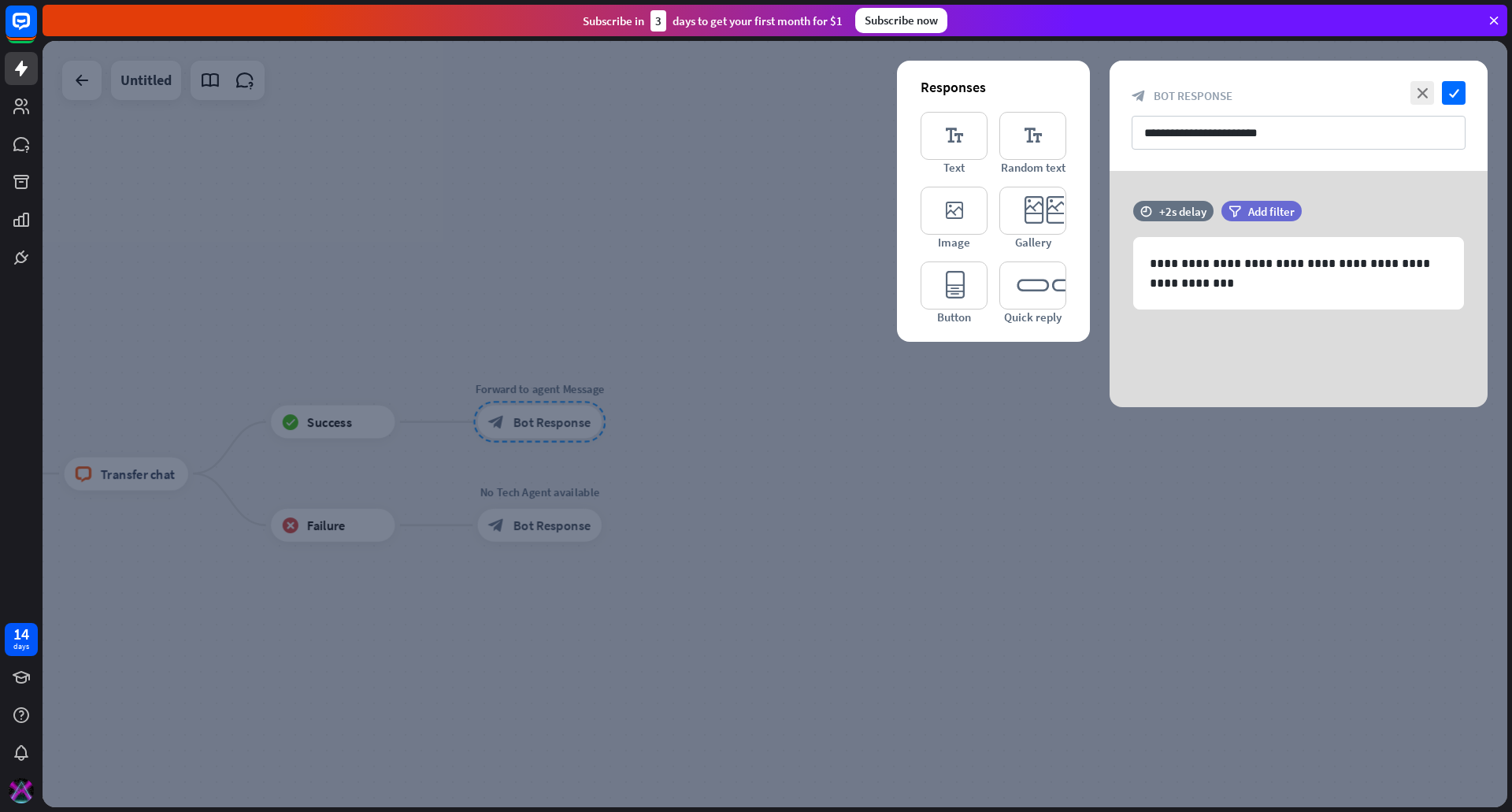
click at [1071, 537] on div at bounding box center [774, 424] width 1465 height 766
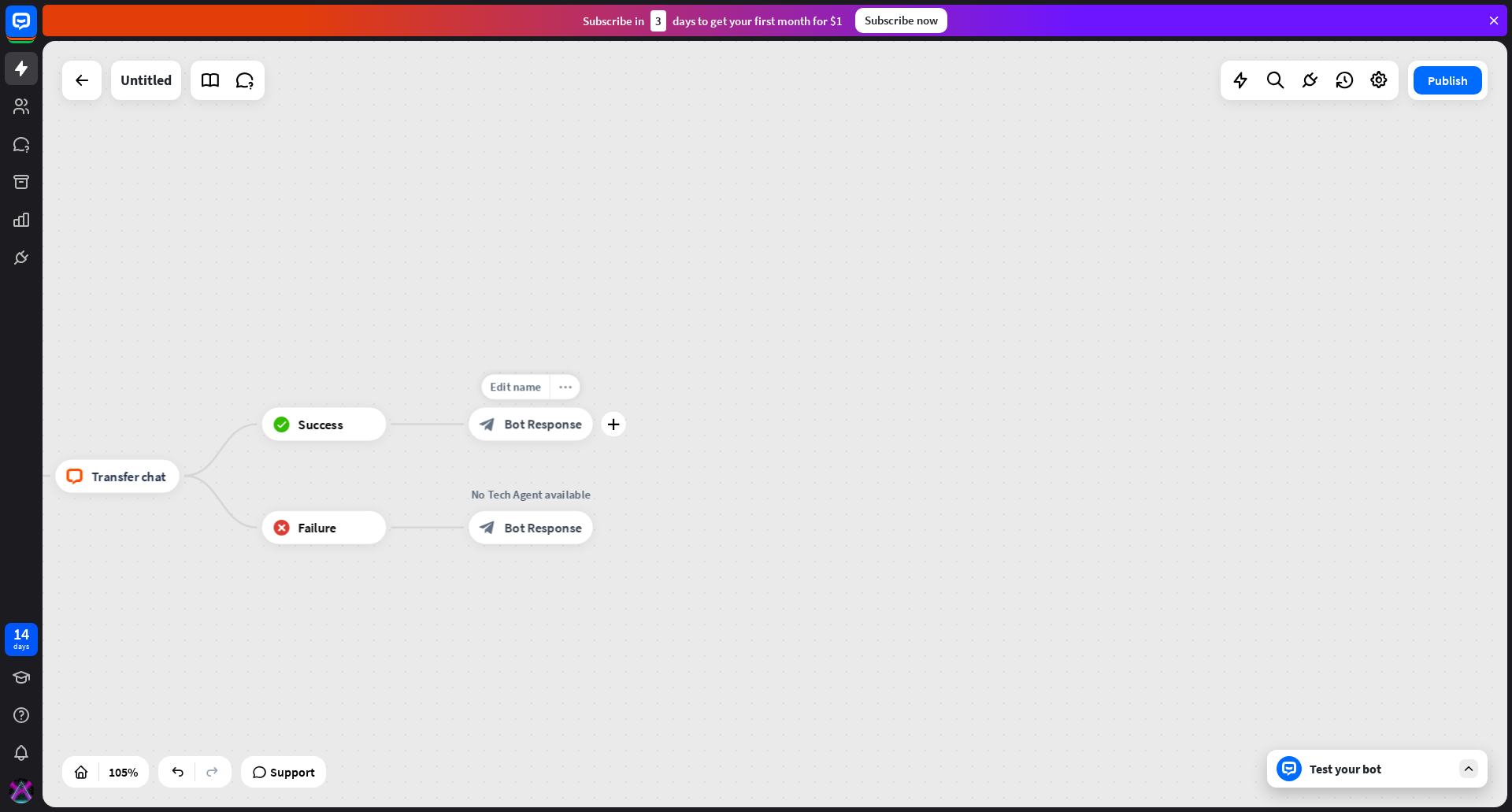
click at [577, 383] on div "more_horiz" at bounding box center [564, 387] width 31 height 25
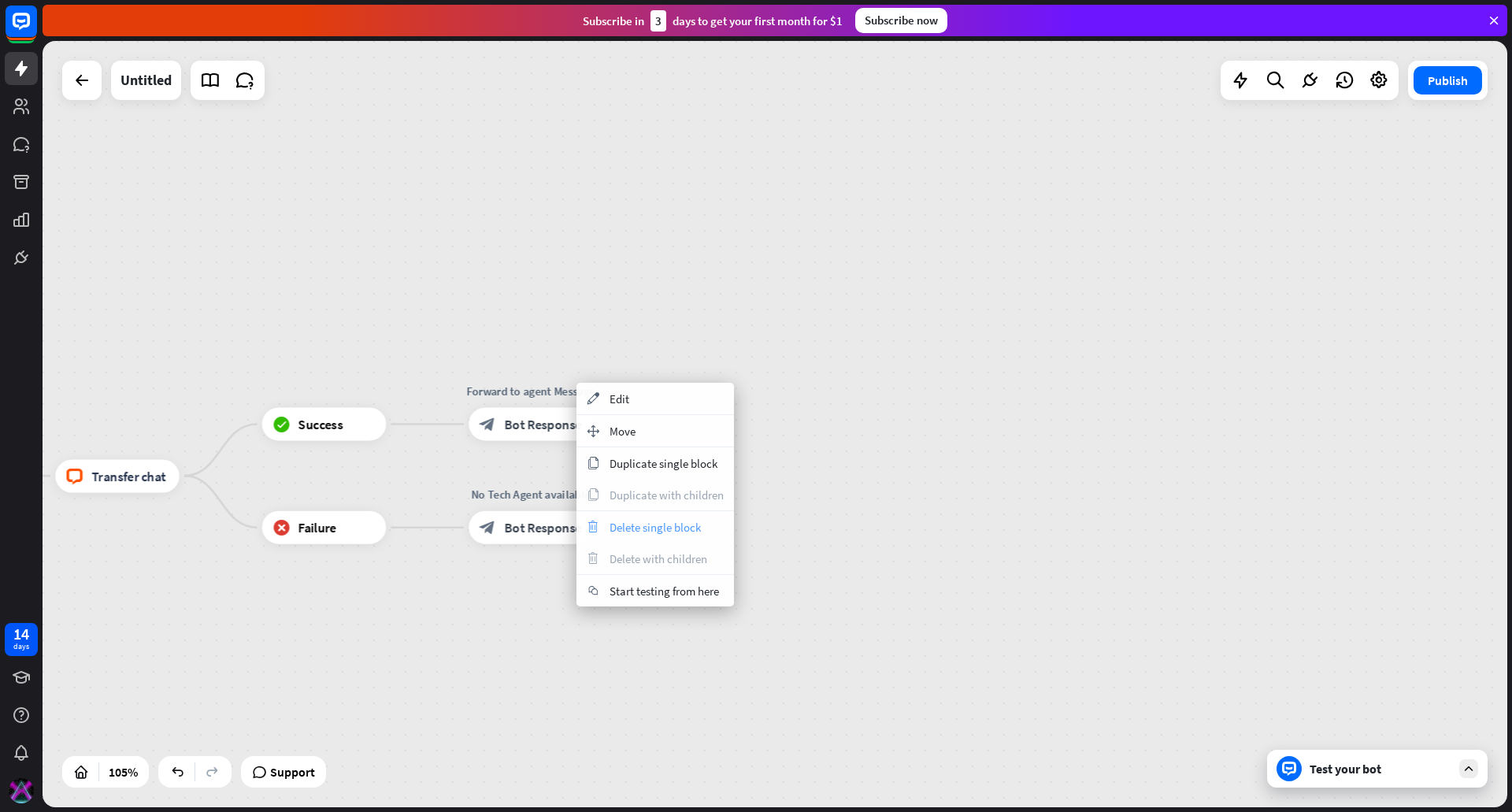
click at [634, 524] on span "Delete single block" at bounding box center [656, 527] width 91 height 15
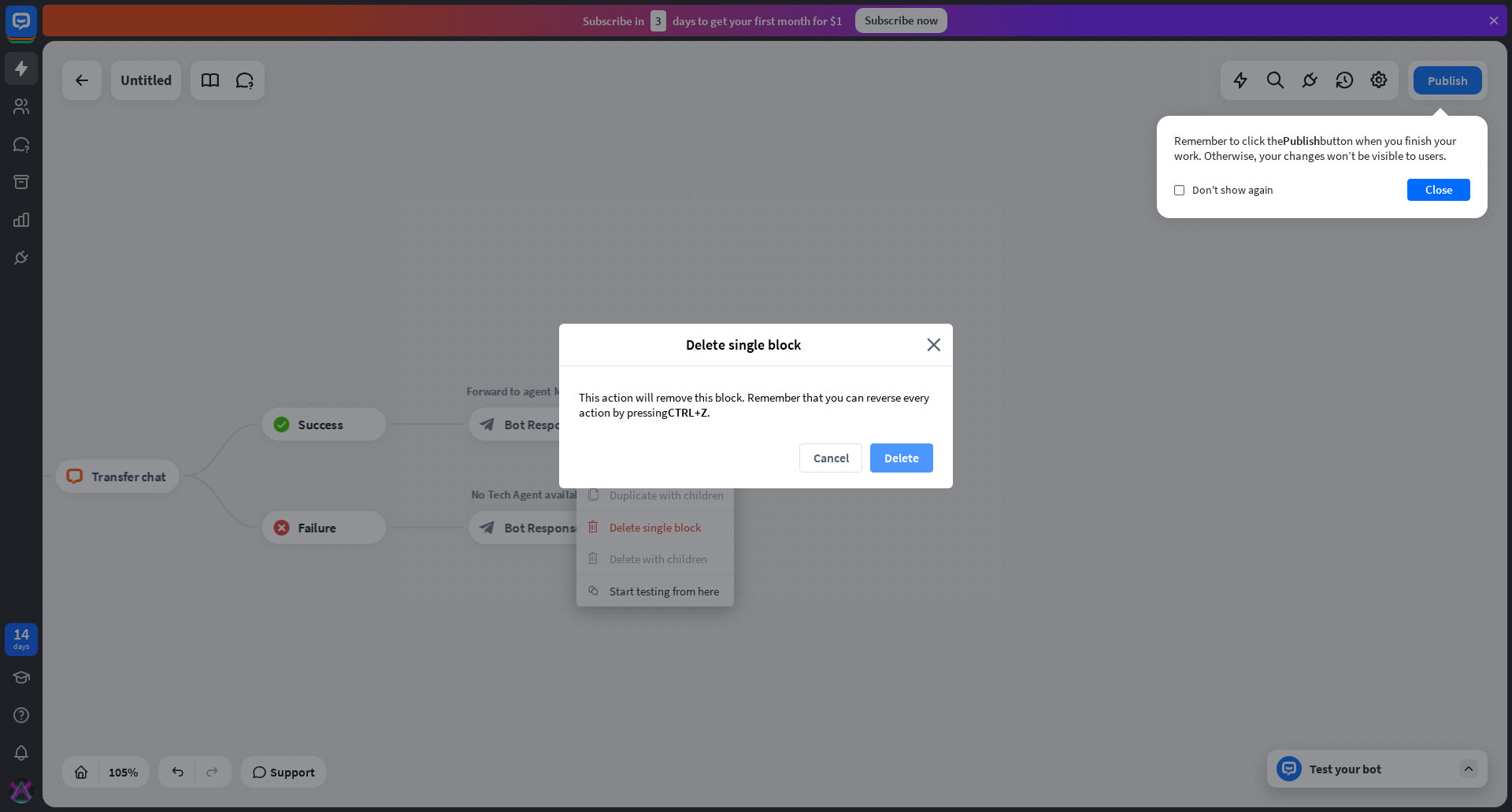
click at [894, 445] on button "Delete" at bounding box center [902, 457] width 63 height 29
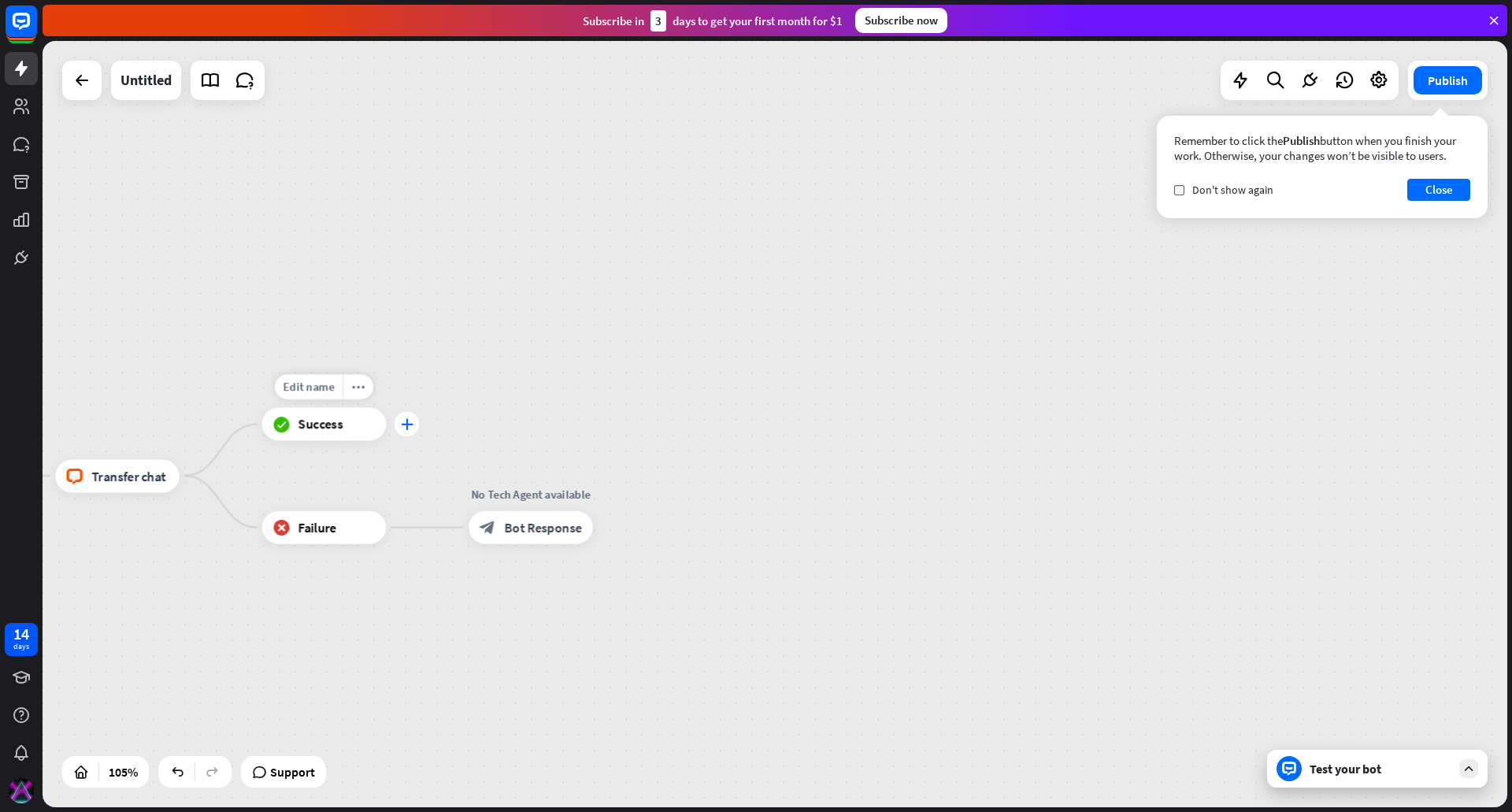
click at [402, 419] on icon "plus" at bounding box center [407, 424] width 12 height 11
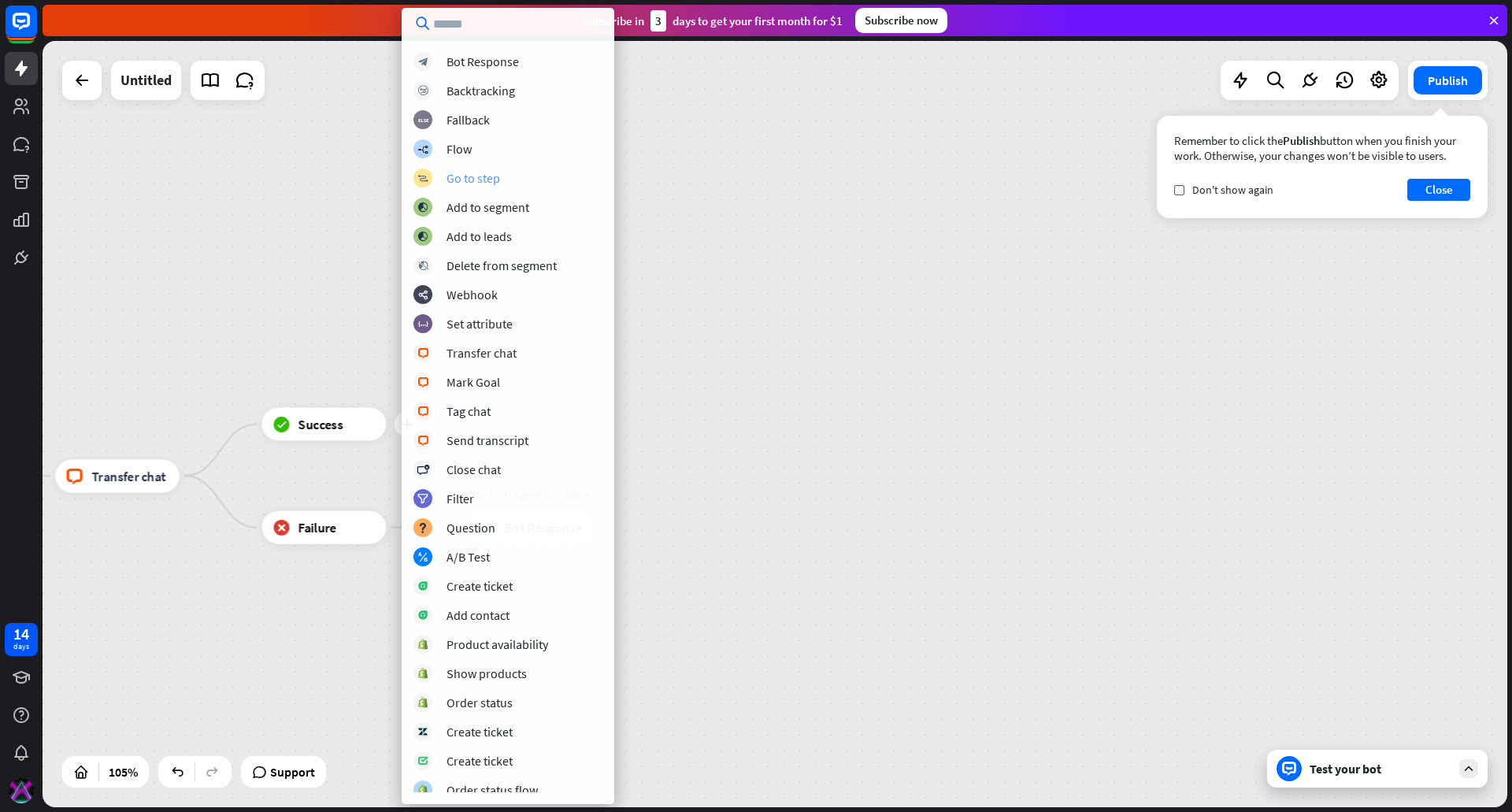
click at [504, 177] on div "block_goto Go to step" at bounding box center [507, 178] width 189 height 19
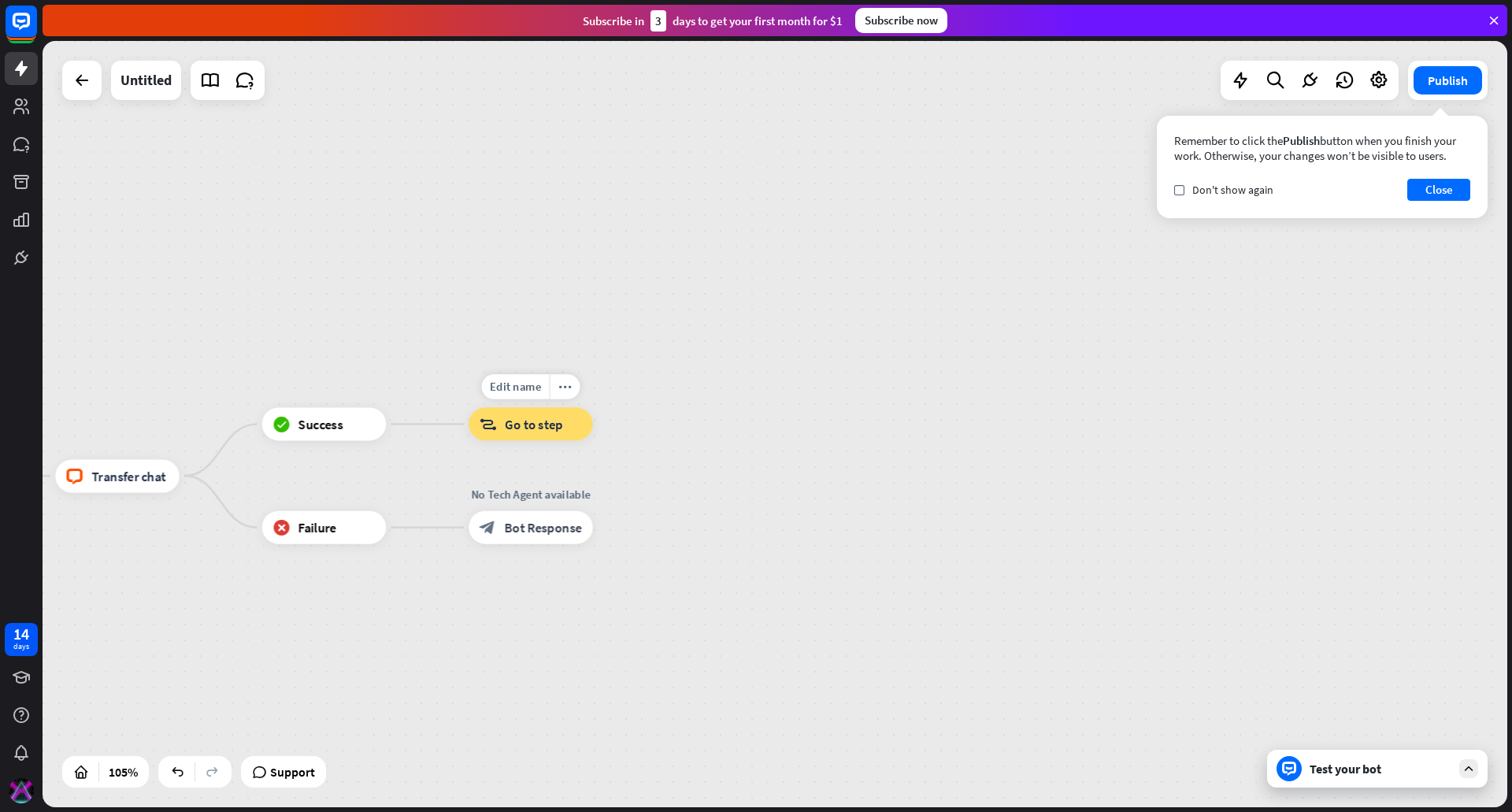
click at [558, 424] on span "Go to step" at bounding box center [534, 424] width 58 height 17
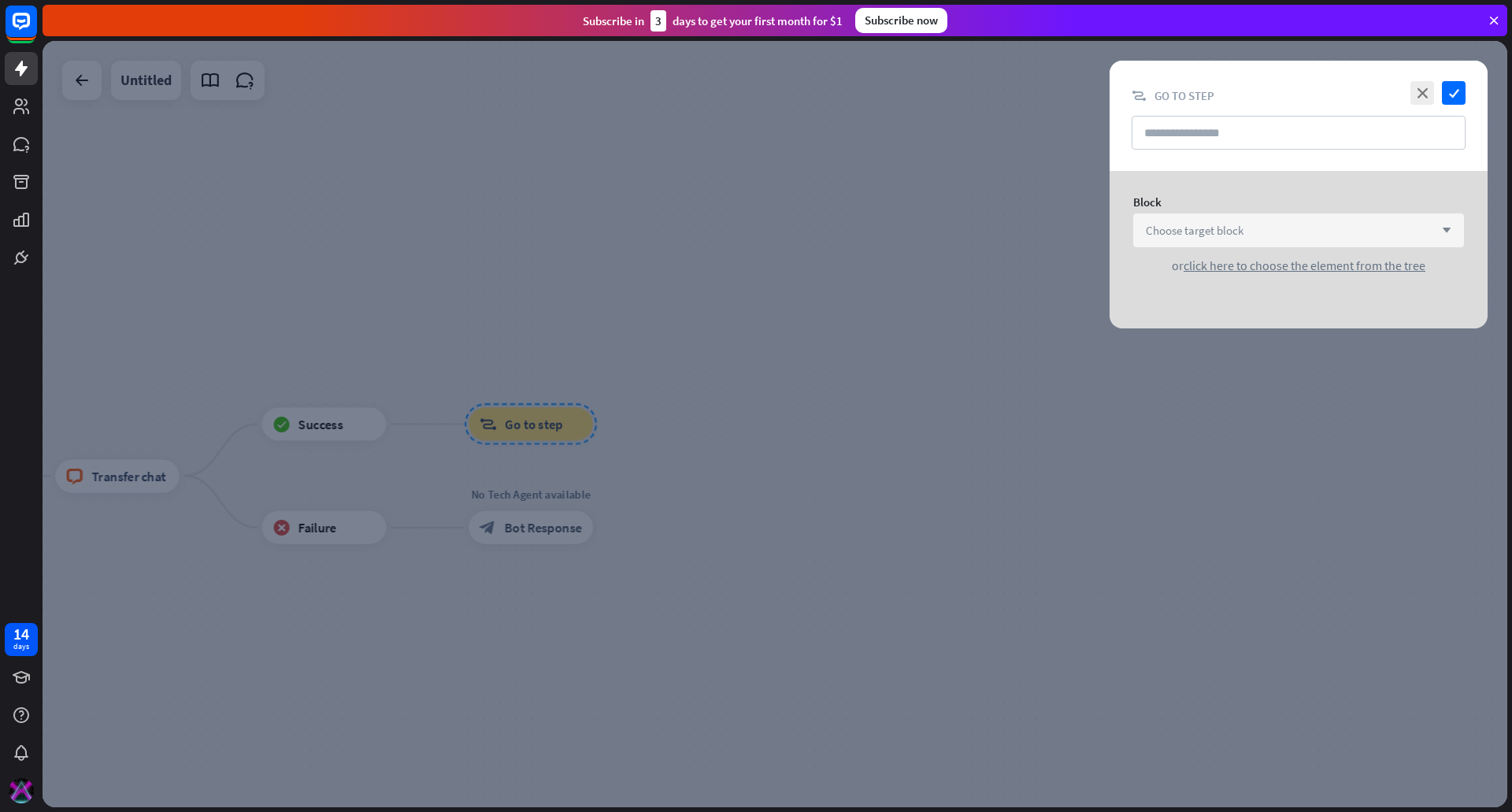
click at [1202, 220] on div "Choose target block arrow_down" at bounding box center [1298, 230] width 331 height 34
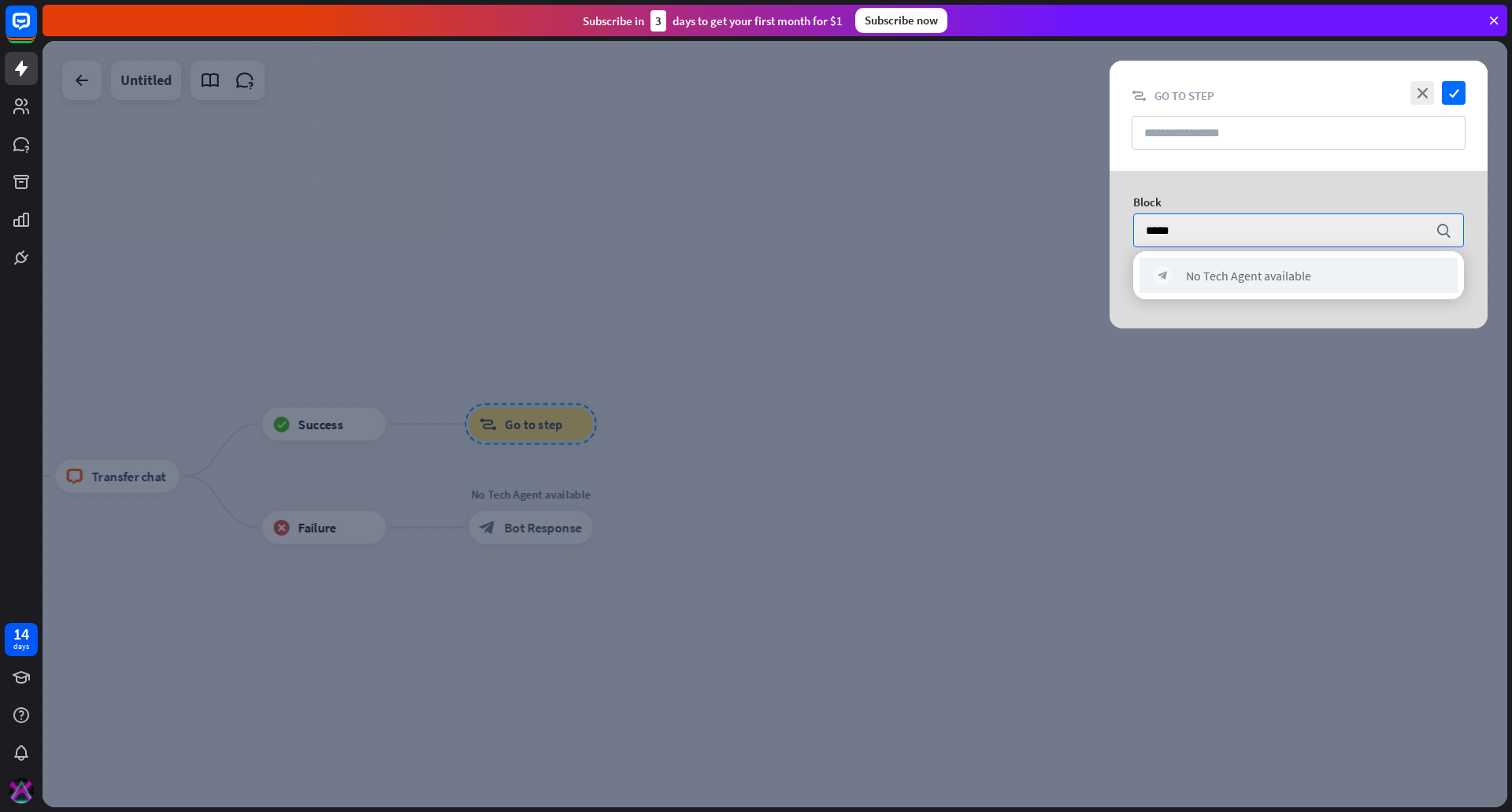
type input "*****"
click at [1207, 264] on div "block_bot_response No Tech Agent available" at bounding box center [1299, 275] width 319 height 35
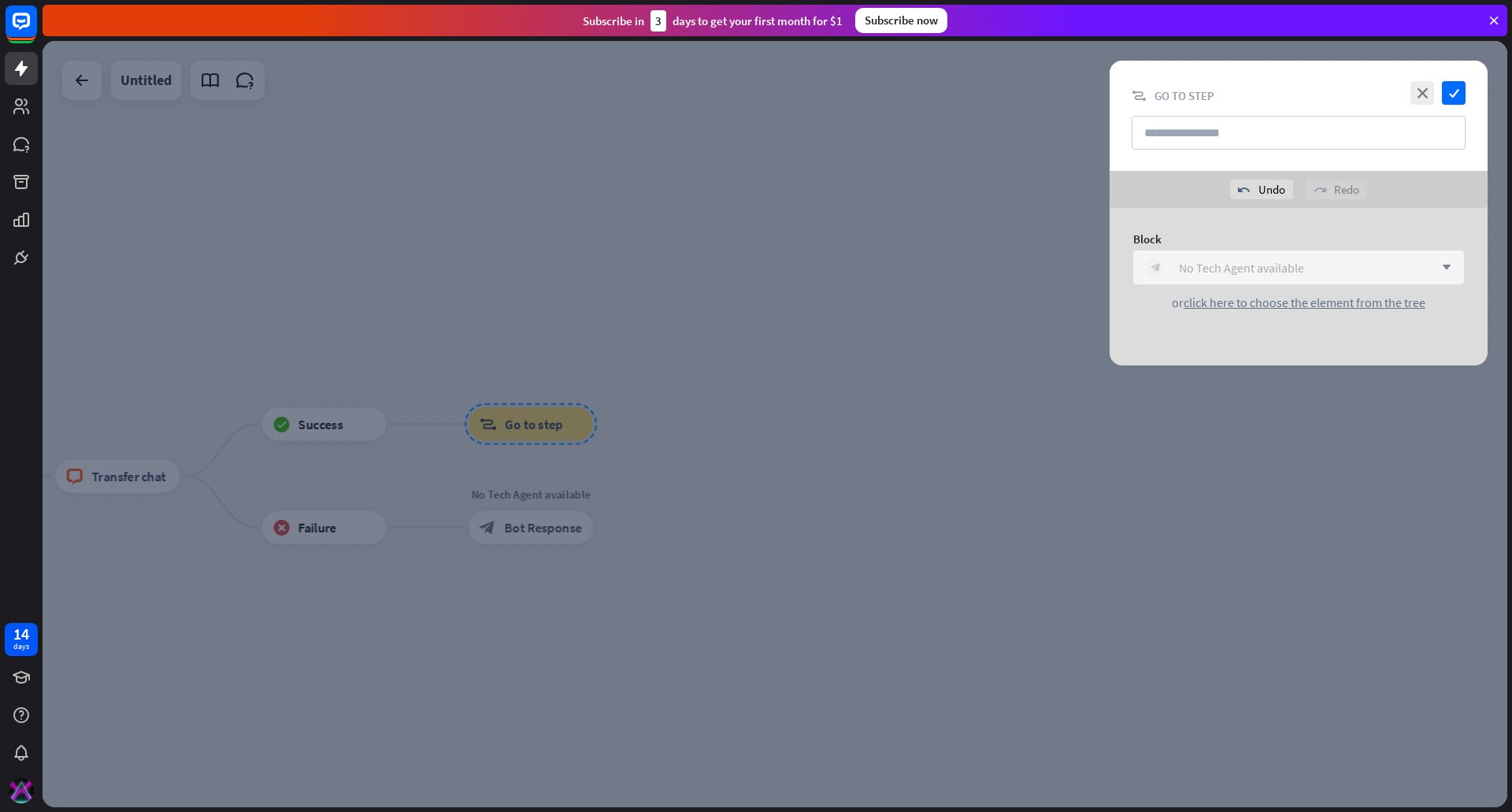
click at [1320, 260] on div "block_bot_response No Tech Agent available" at bounding box center [1290, 268] width 288 height 19
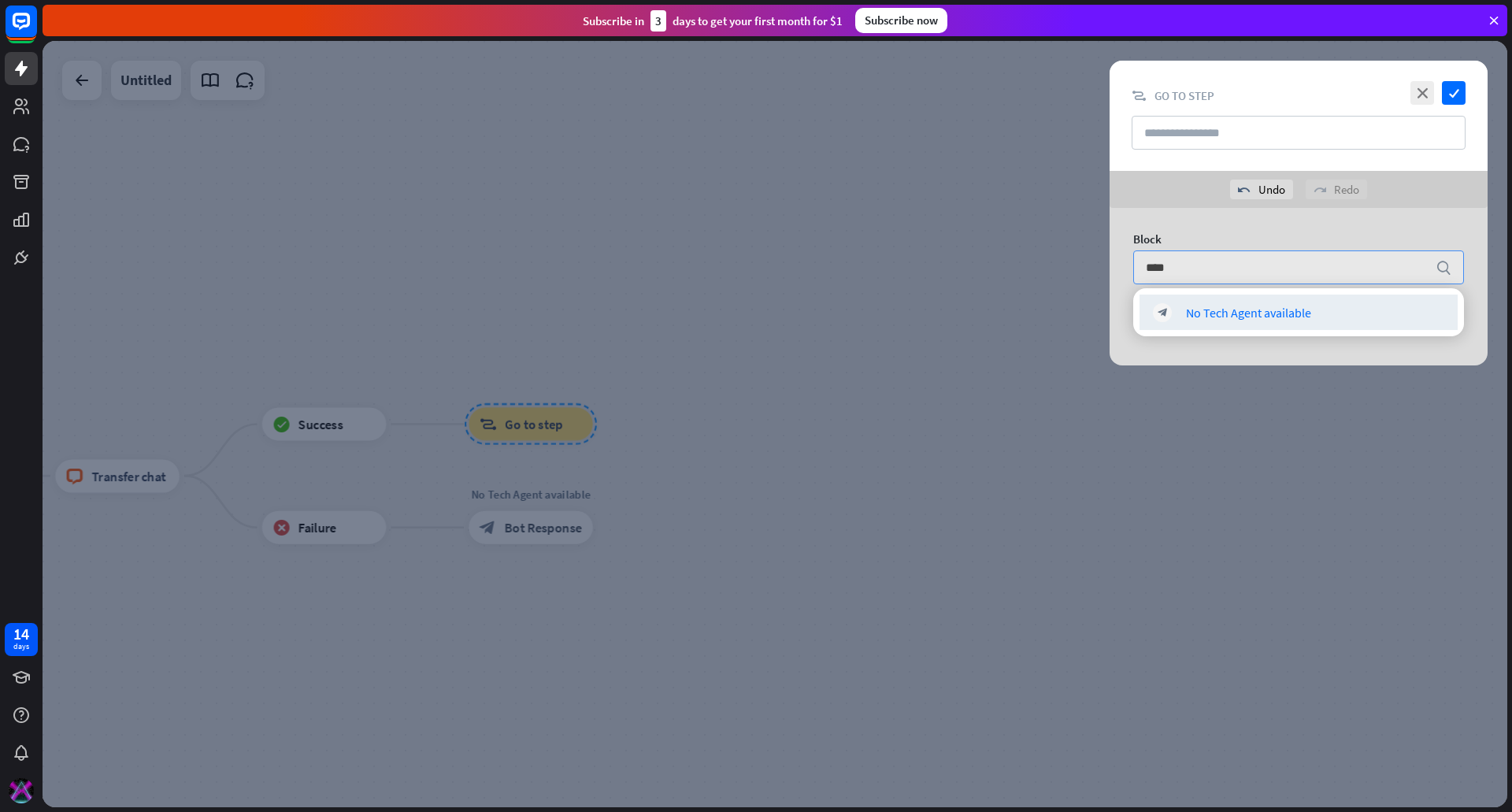
type input "*****"
drag, startPoint x: 1131, startPoint y: 265, endPoint x: 1101, endPoint y: 265, distance: 30.0
click at [1101, 265] on div "Block ***** search or click here to choose the element from the tree" at bounding box center [1299, 286] width 418 height 157
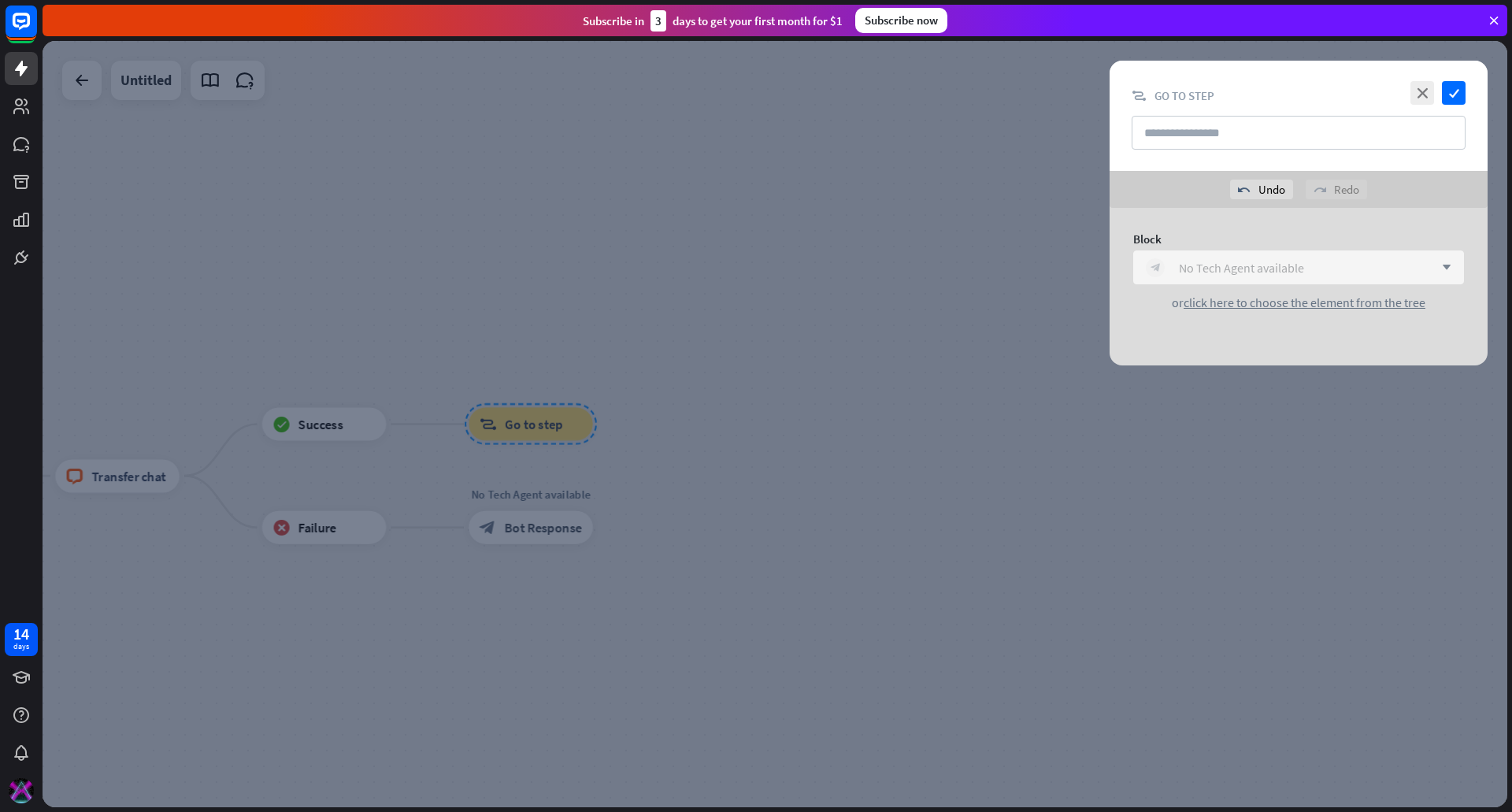
click at [1315, 265] on div "block_bot_response No Tech Agent available" at bounding box center [1290, 268] width 288 height 19
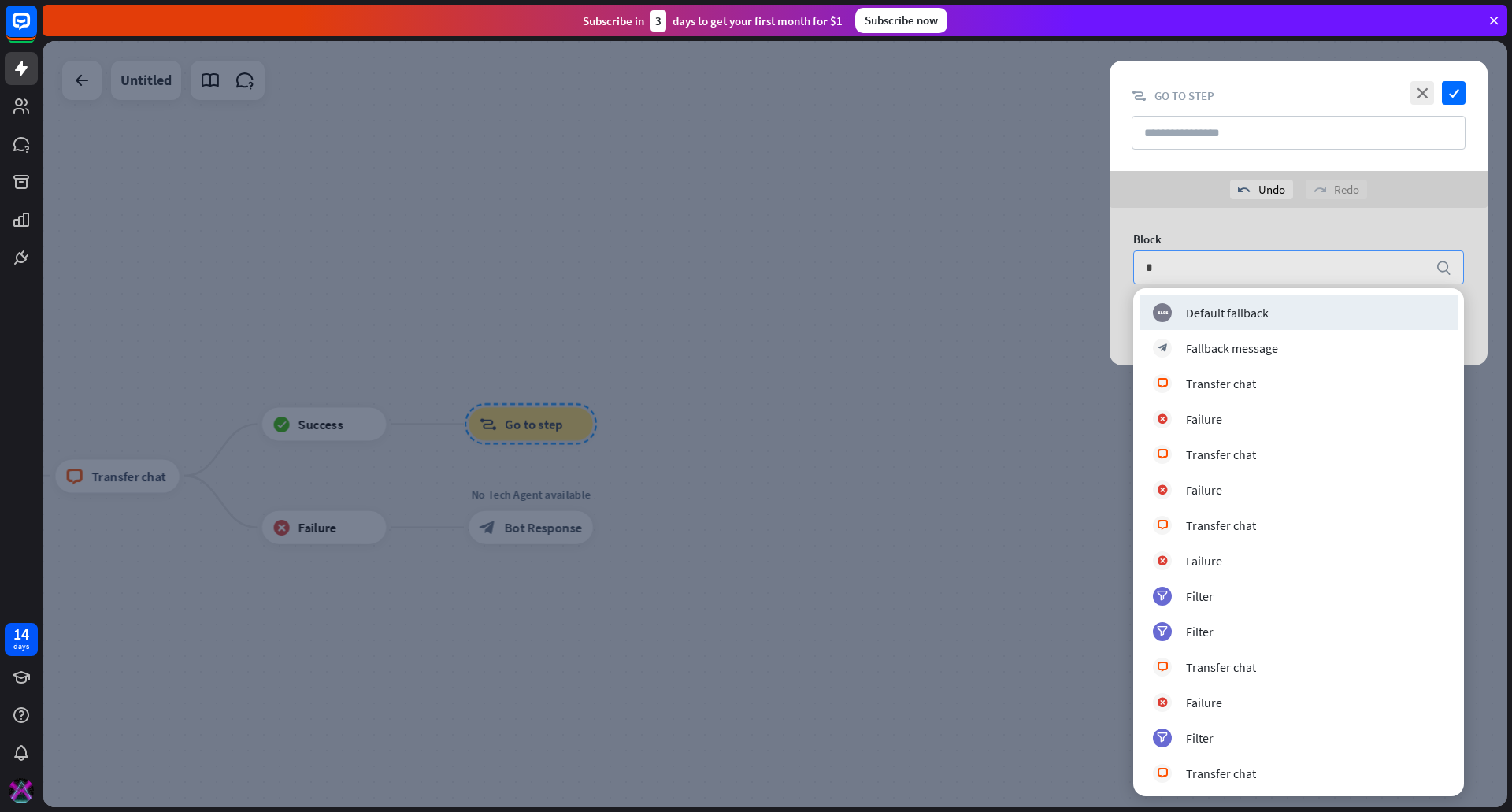
type input "**"
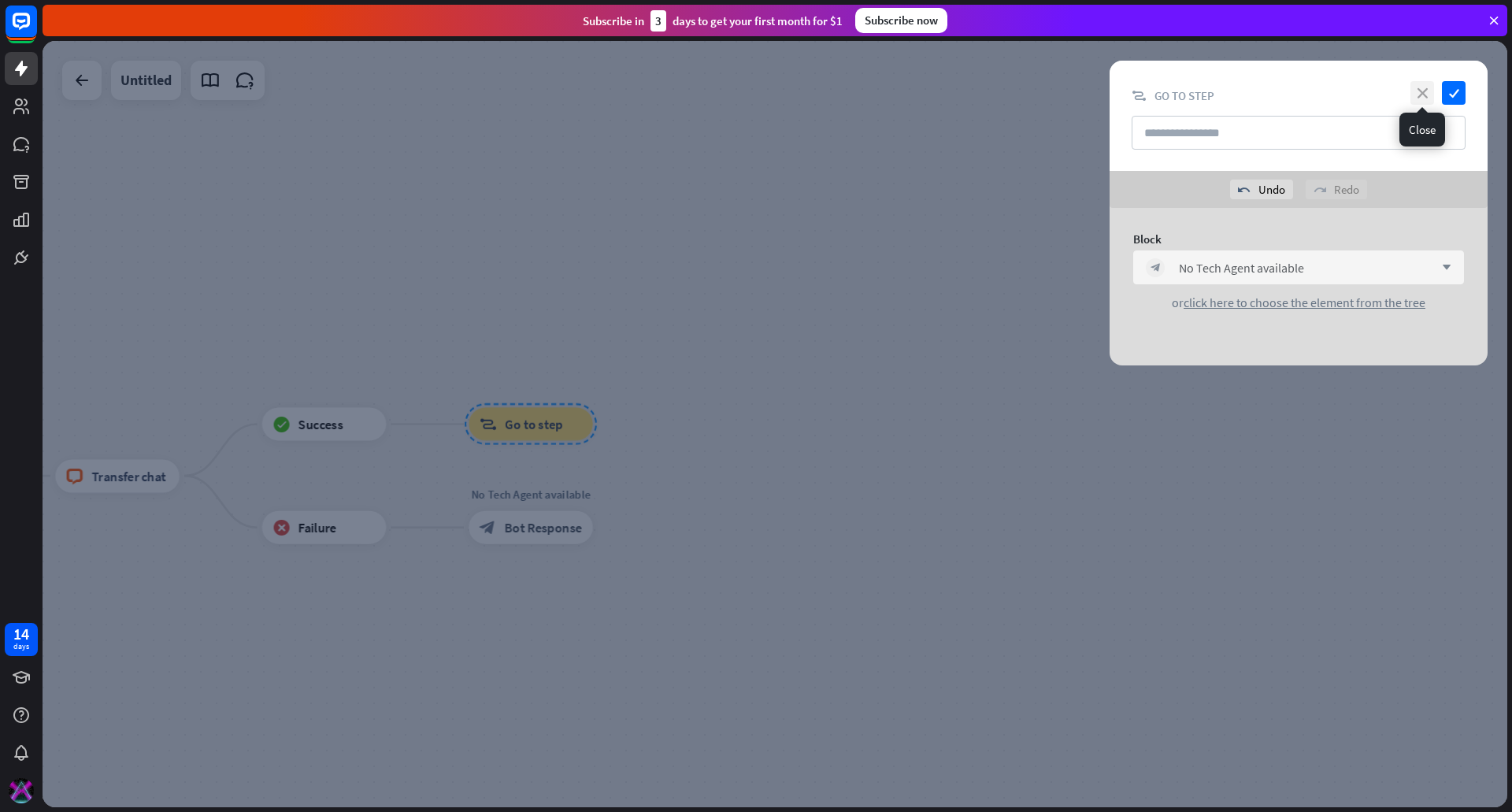
click at [1418, 97] on icon "close" at bounding box center [1422, 92] width 24 height 24
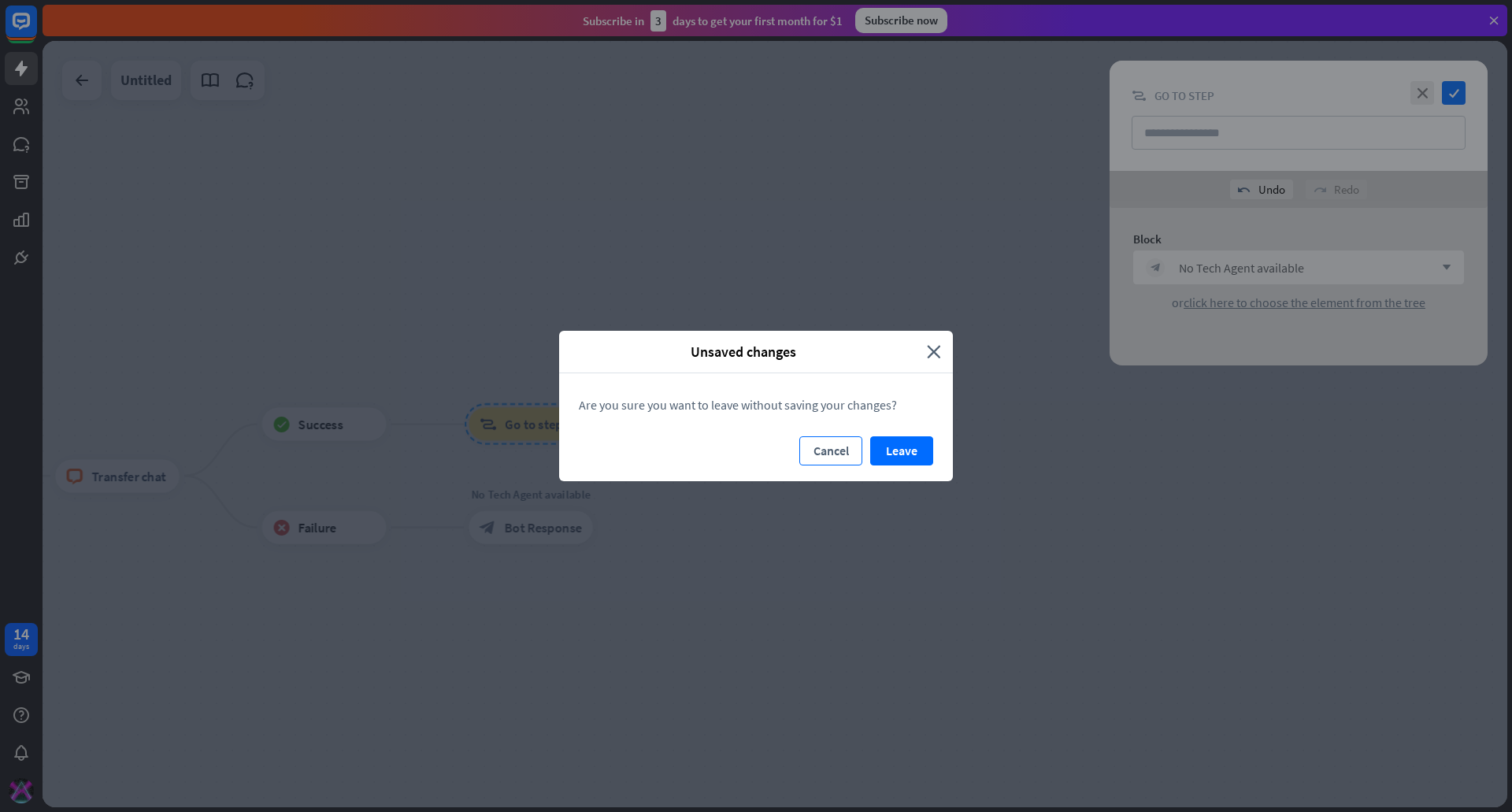
click at [836, 455] on button "Cancel" at bounding box center [831, 450] width 63 height 29
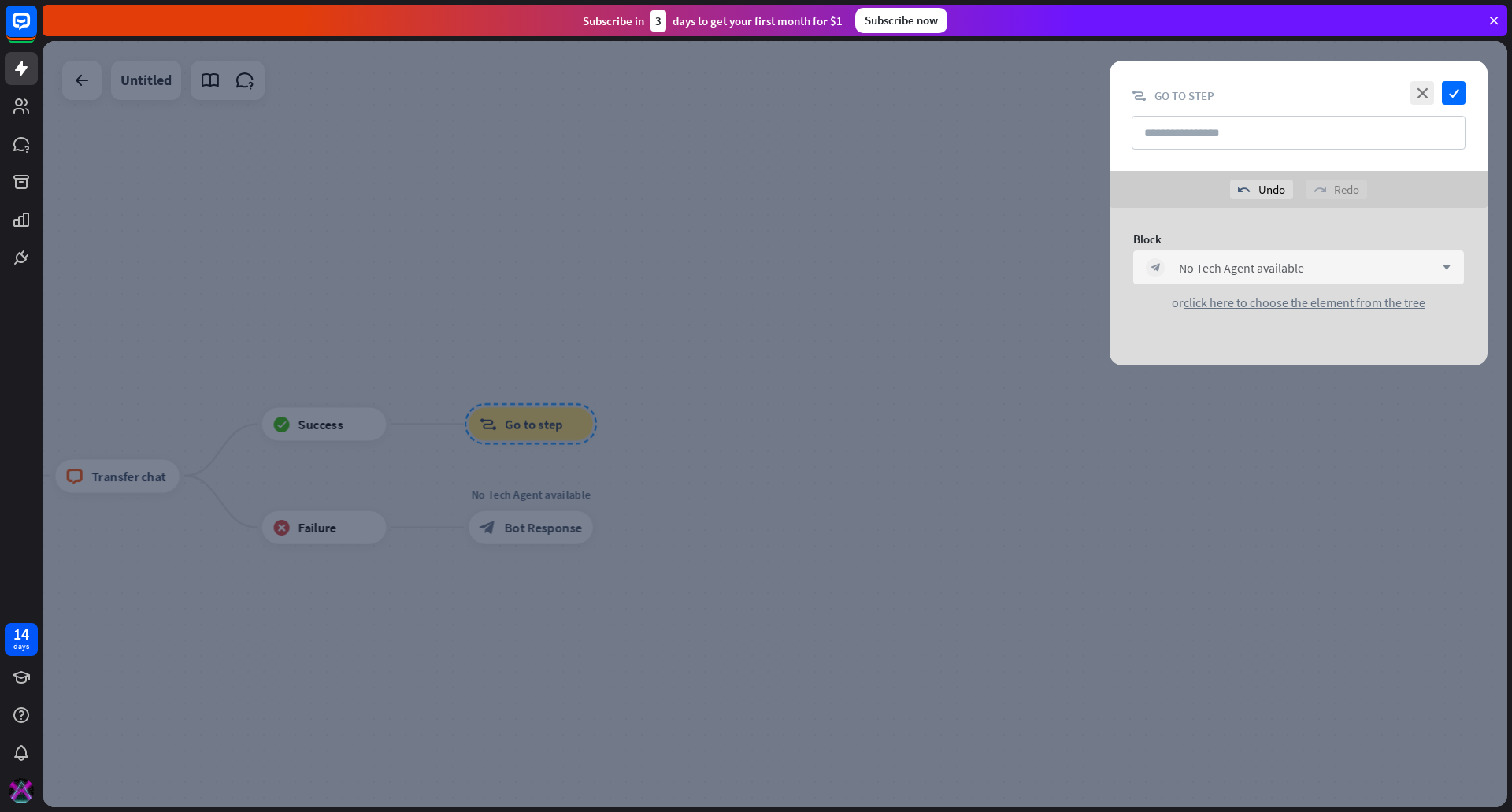
click at [836, 455] on div at bounding box center [774, 424] width 1465 height 766
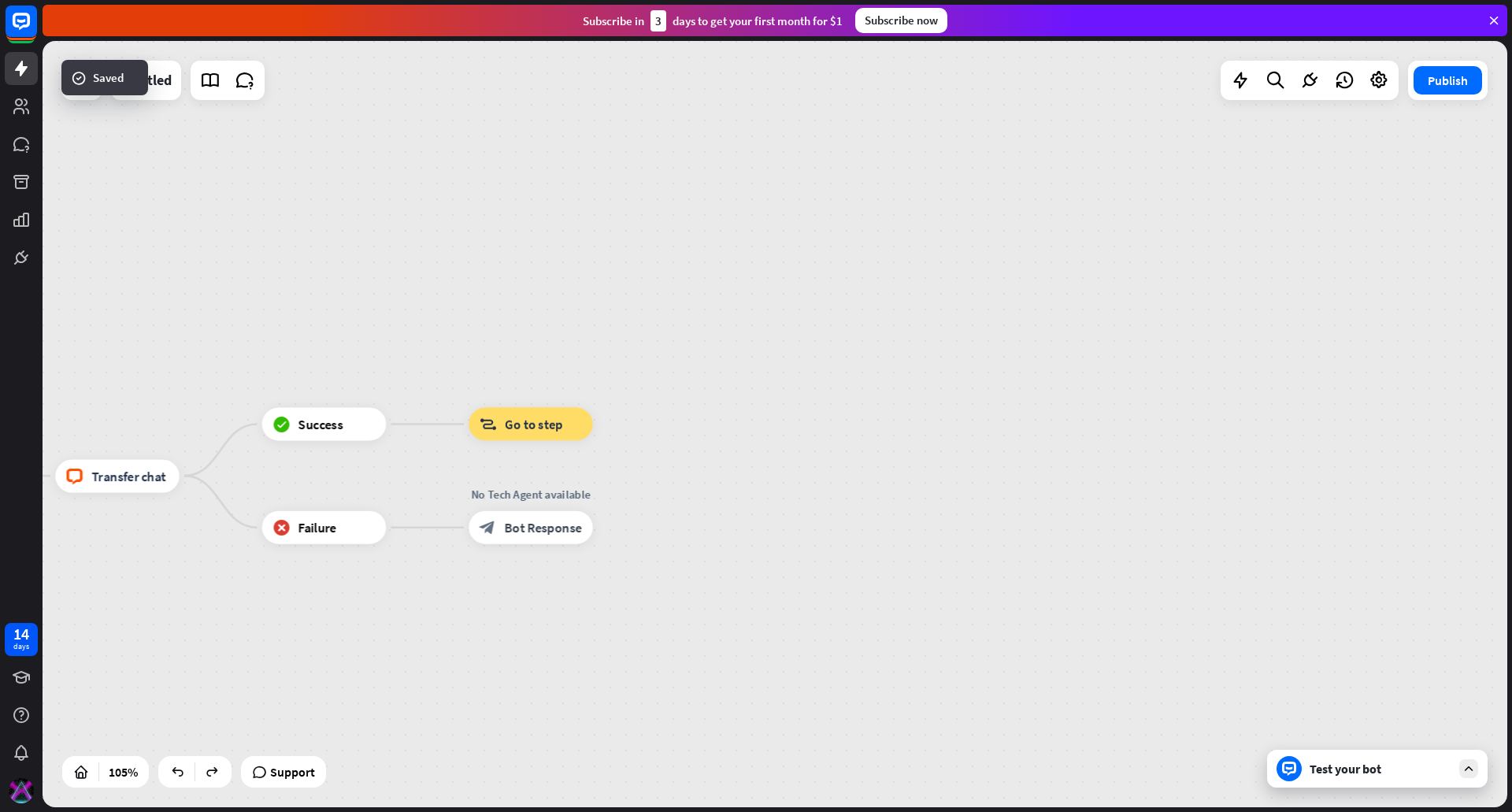
click at [786, 410] on div "home_2 Start point filter Filter Welcome message block_bot_response Bot Respons…" at bounding box center [774, 424] width 1465 height 766
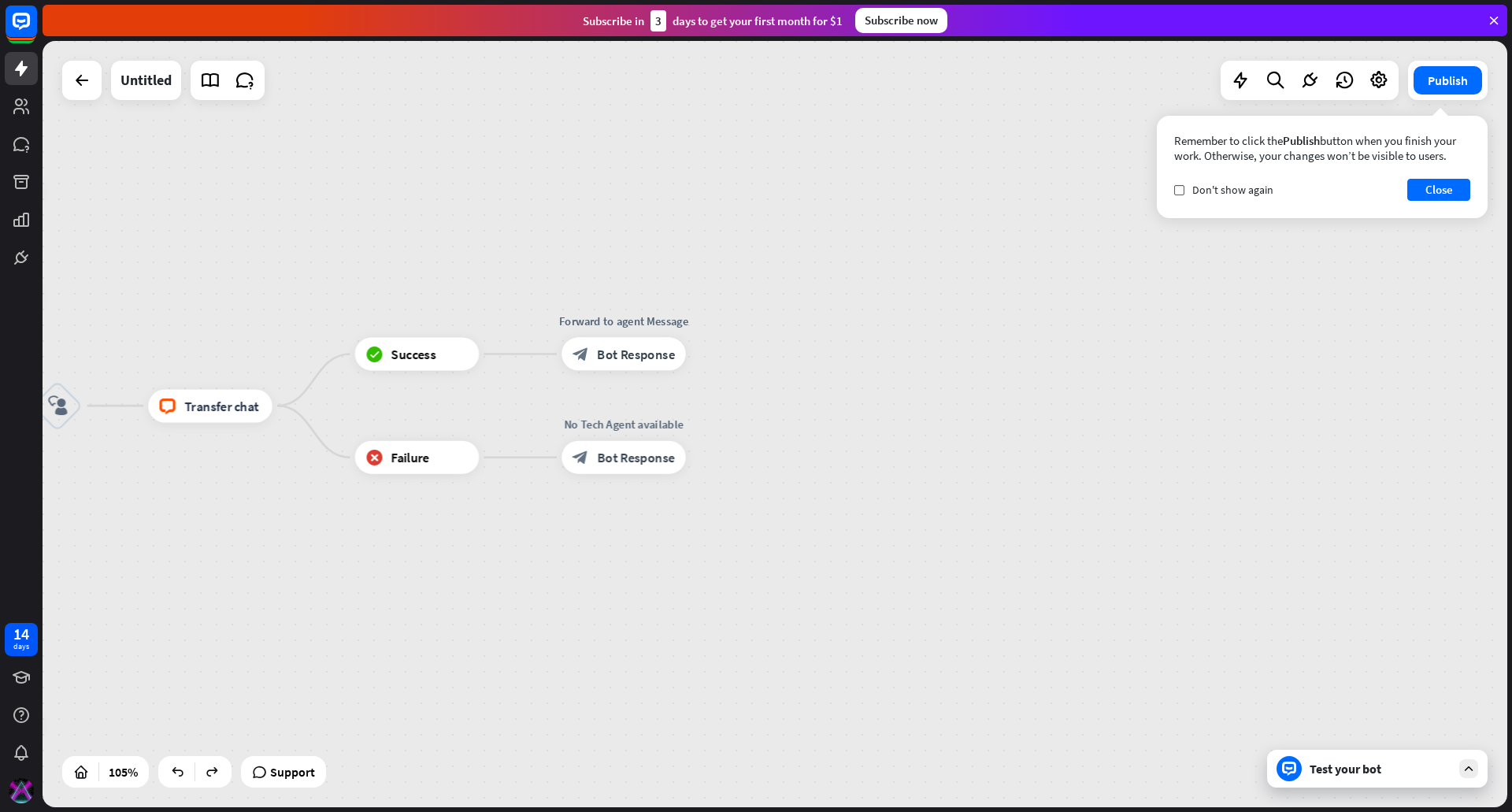
drag, startPoint x: 838, startPoint y: 365, endPoint x: 921, endPoint y: 317, distance: 95.9
click at [921, 317] on div "home_2 Start point filter Filter Welcome message block_bot_response Bot Respons…" at bounding box center [774, 424] width 1465 height 766
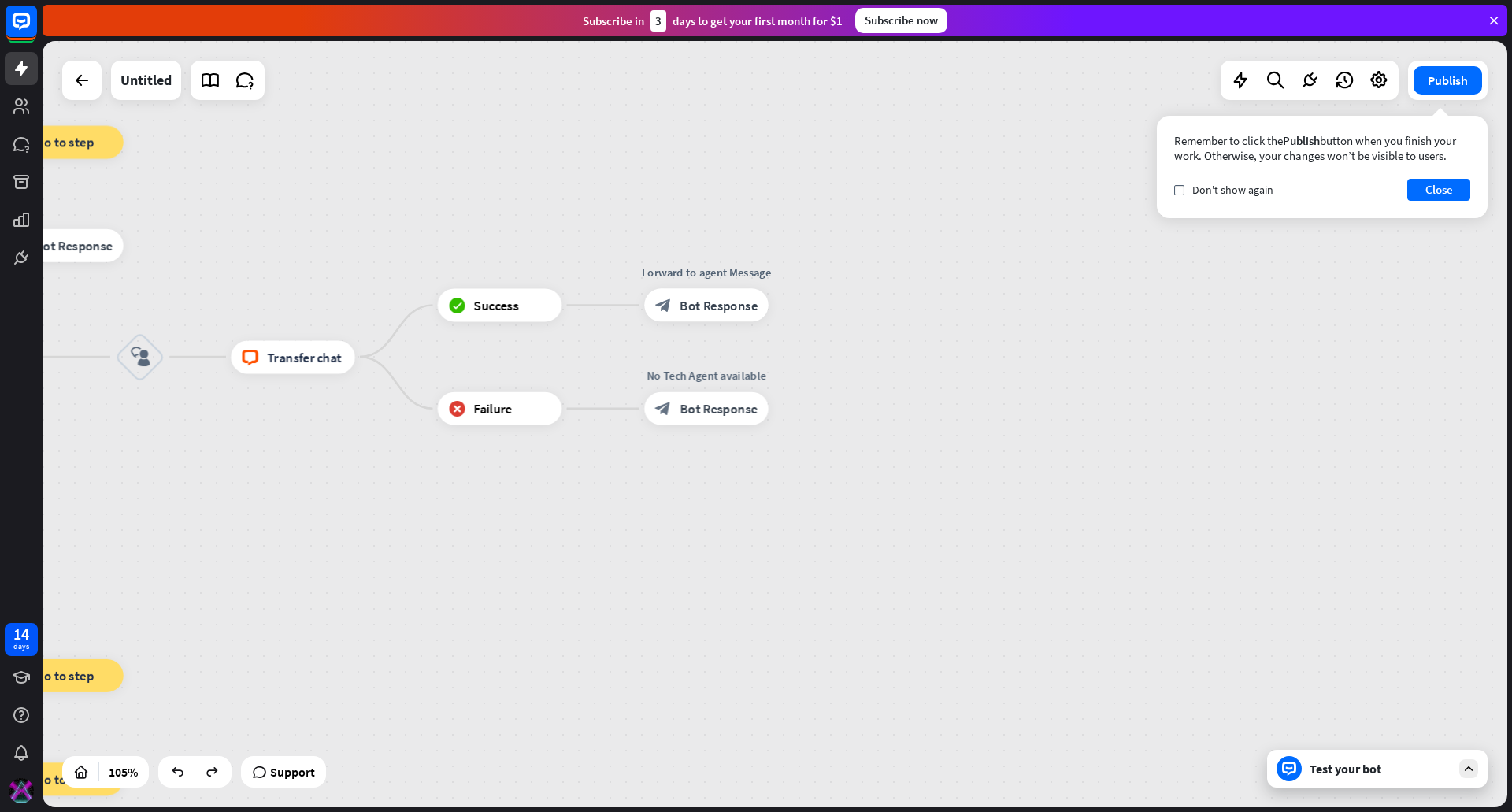
drag, startPoint x: 662, startPoint y: 439, endPoint x: 777, endPoint y: 384, distance: 127.5
click at [777, 384] on div "home_2 Start point filter Filter Welcome message block_bot_response Bot Respons…" at bounding box center [774, 424] width 1465 height 766
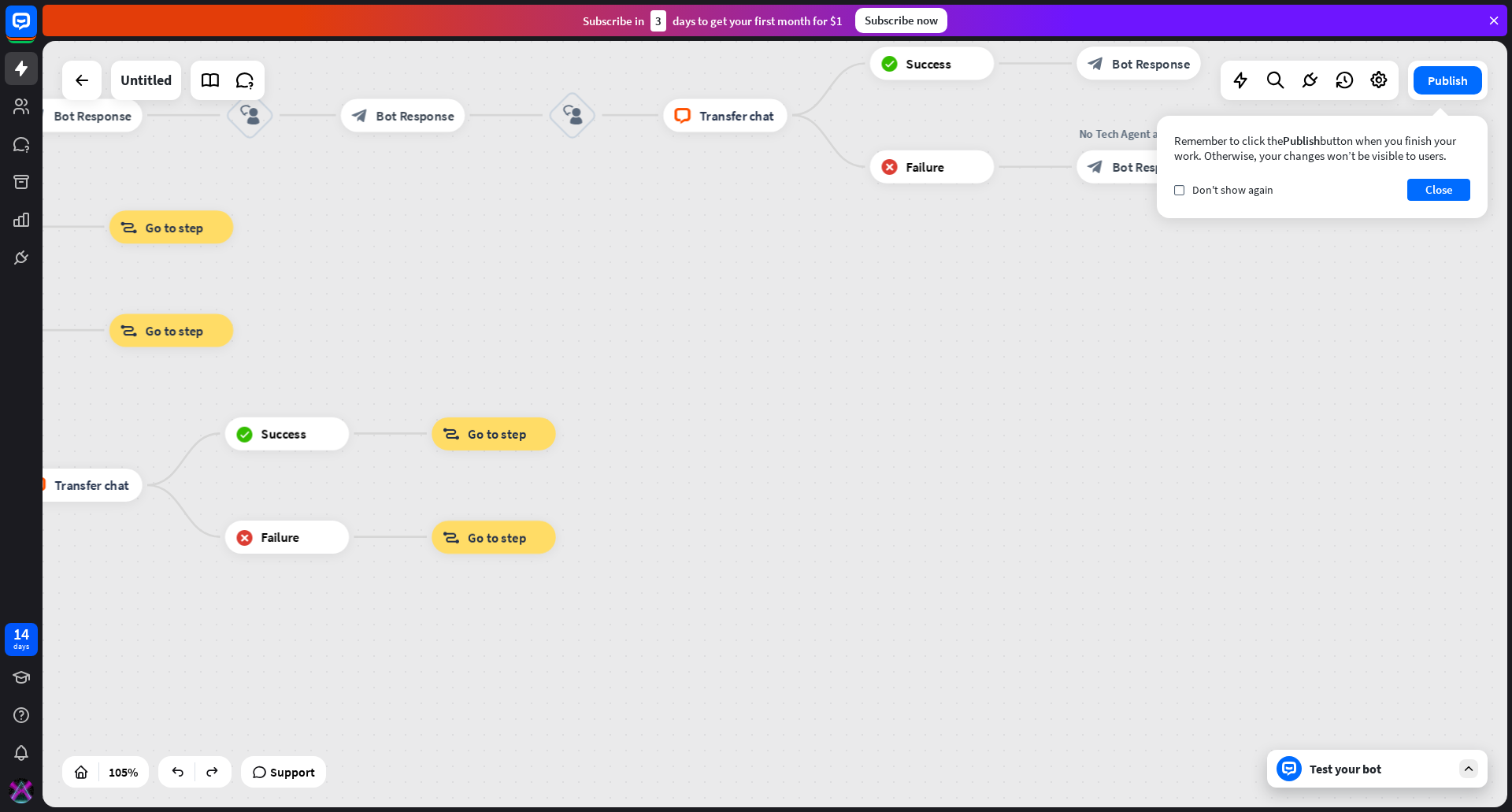
drag, startPoint x: 670, startPoint y: 478, endPoint x: 908, endPoint y: 252, distance: 328.2
click at [906, 253] on div "home_2 Start point filter Filter Welcome message block_bot_response Bot Respons…" at bounding box center [774, 424] width 1465 height 766
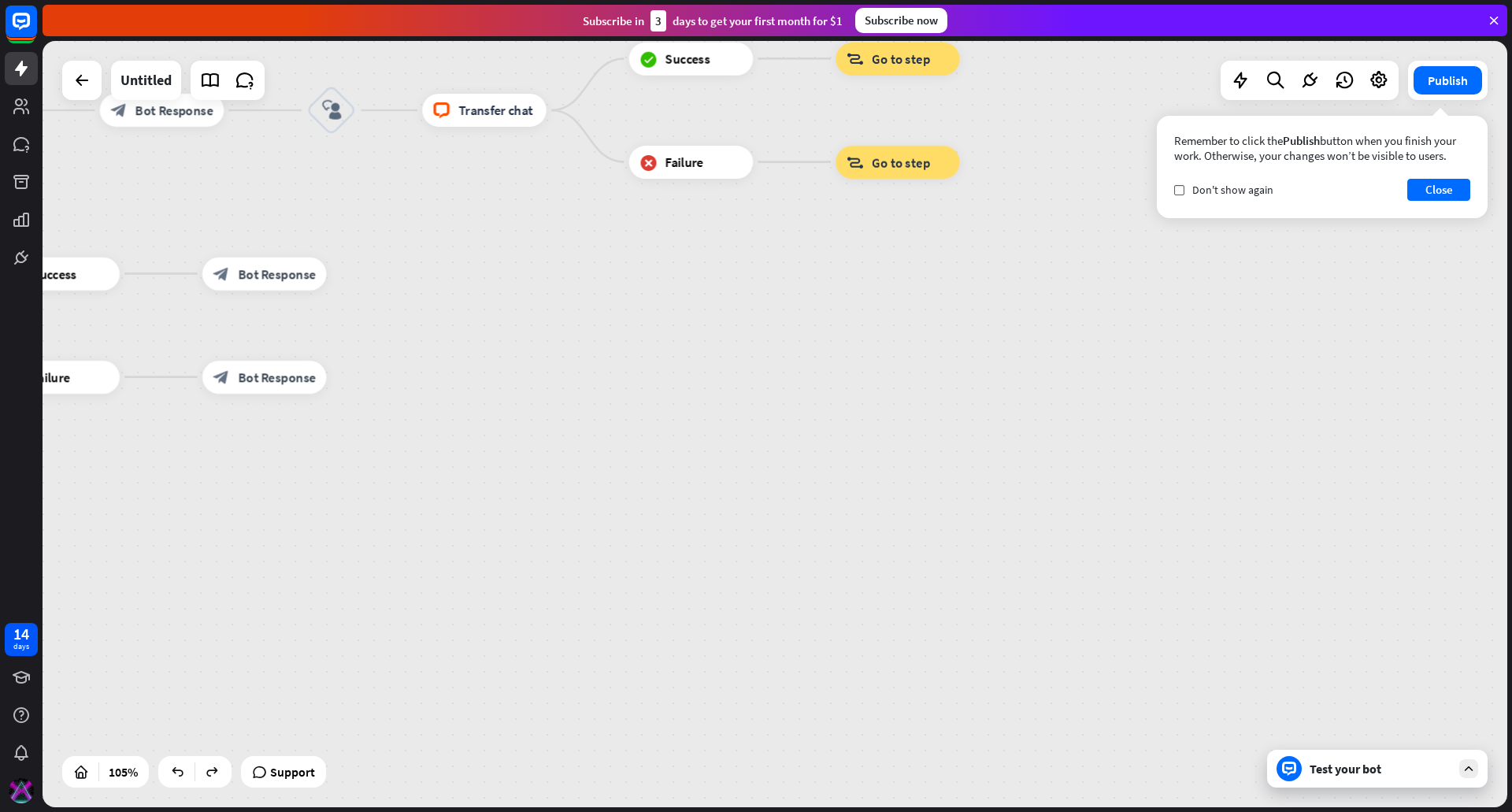
drag, startPoint x: 574, startPoint y: 572, endPoint x: 1038, endPoint y: 309, distance: 533.4
click at [1043, 306] on div "home_2 Start point filter Filter Welcome message block_bot_response Bot Respons…" at bounding box center [774, 424] width 1465 height 766
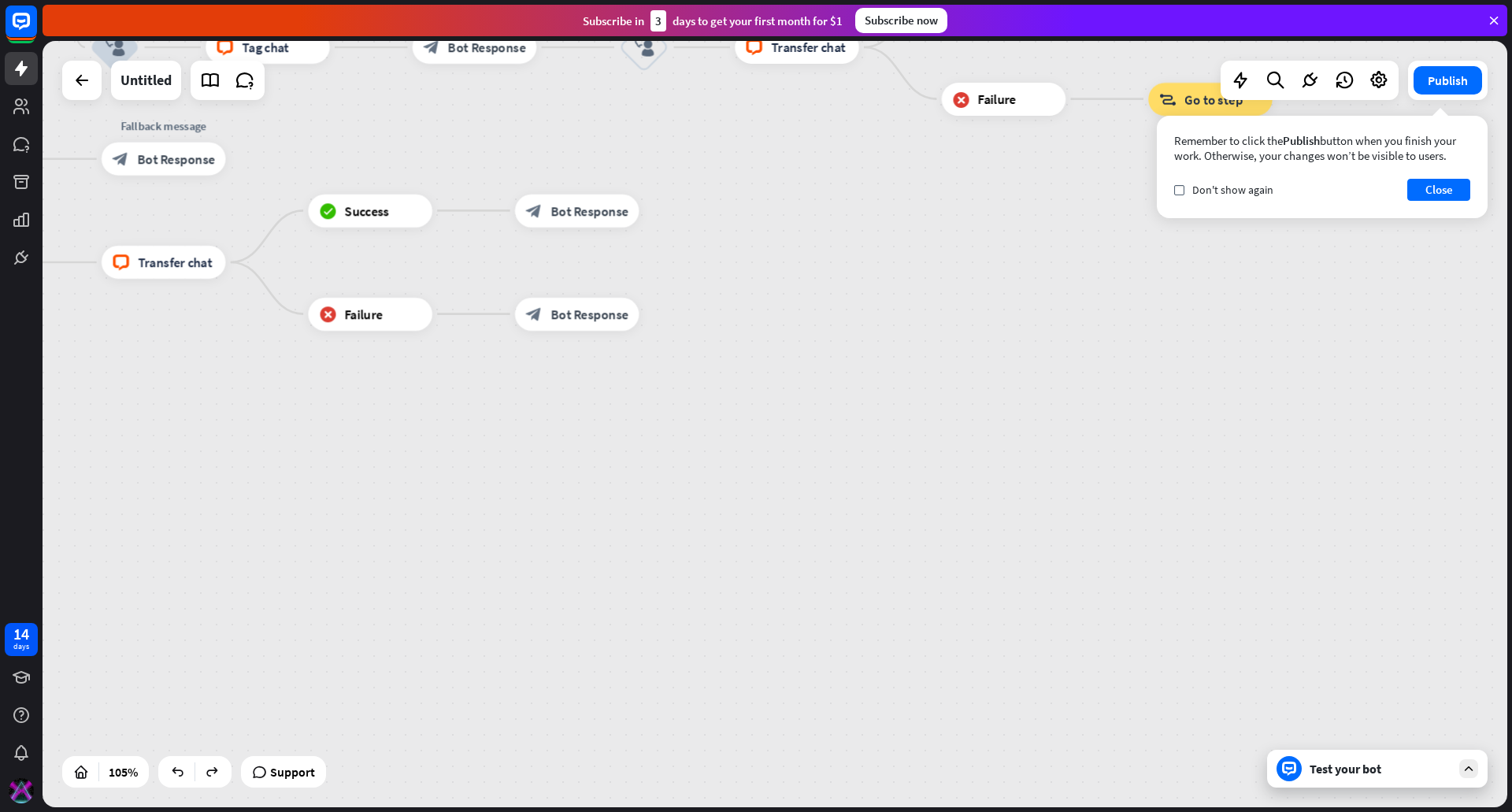
drag, startPoint x: 828, startPoint y: 329, endPoint x: 884, endPoint y: 542, distance: 220.2
click at [886, 542] on div "home_2 Start point filter Filter Welcome message block_bot_response Bot Respons…" at bounding box center [272, 327] width 1538 height 805
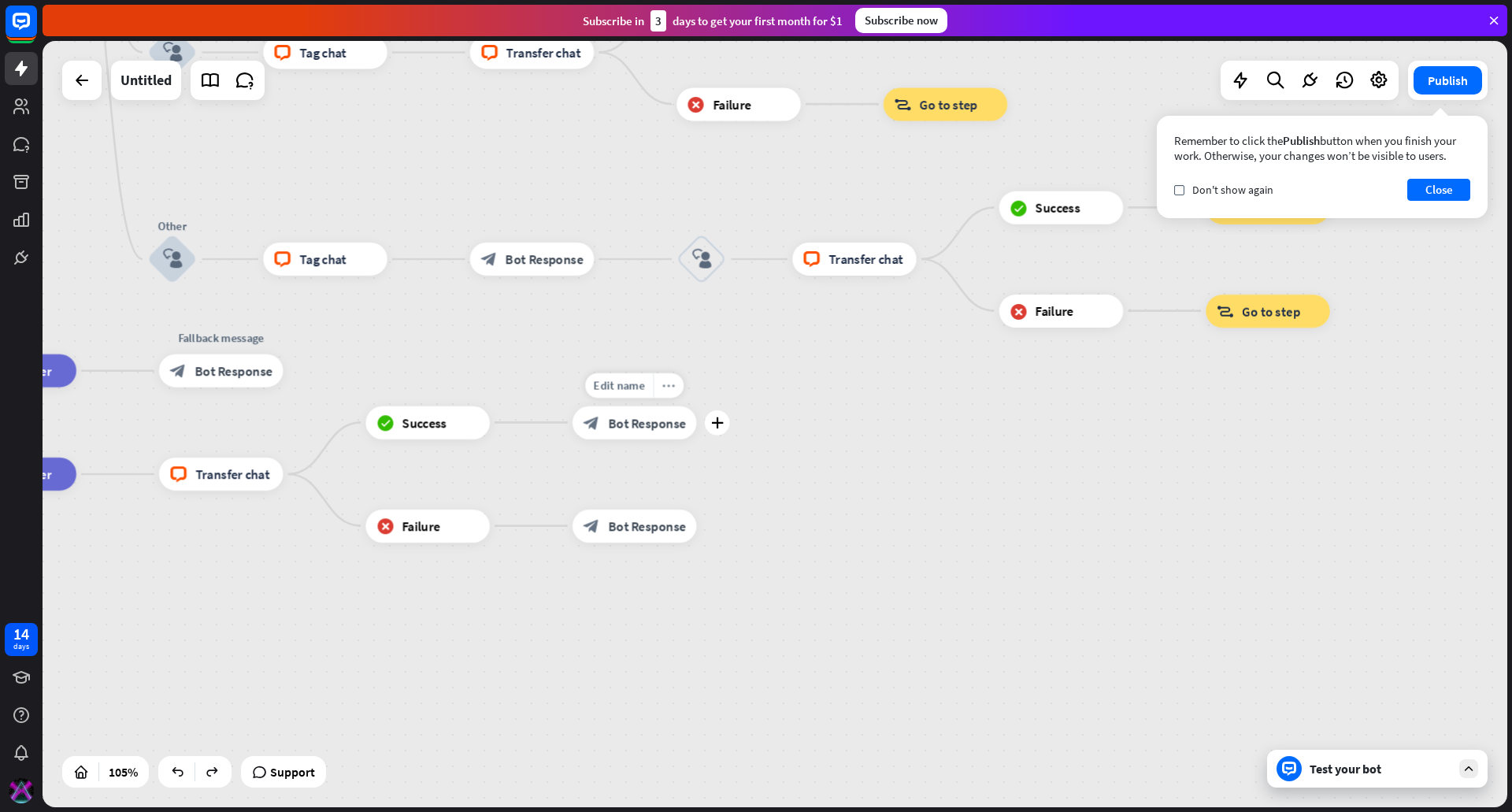
click at [663, 379] on icon "more_horiz" at bounding box center [669, 385] width 13 height 12
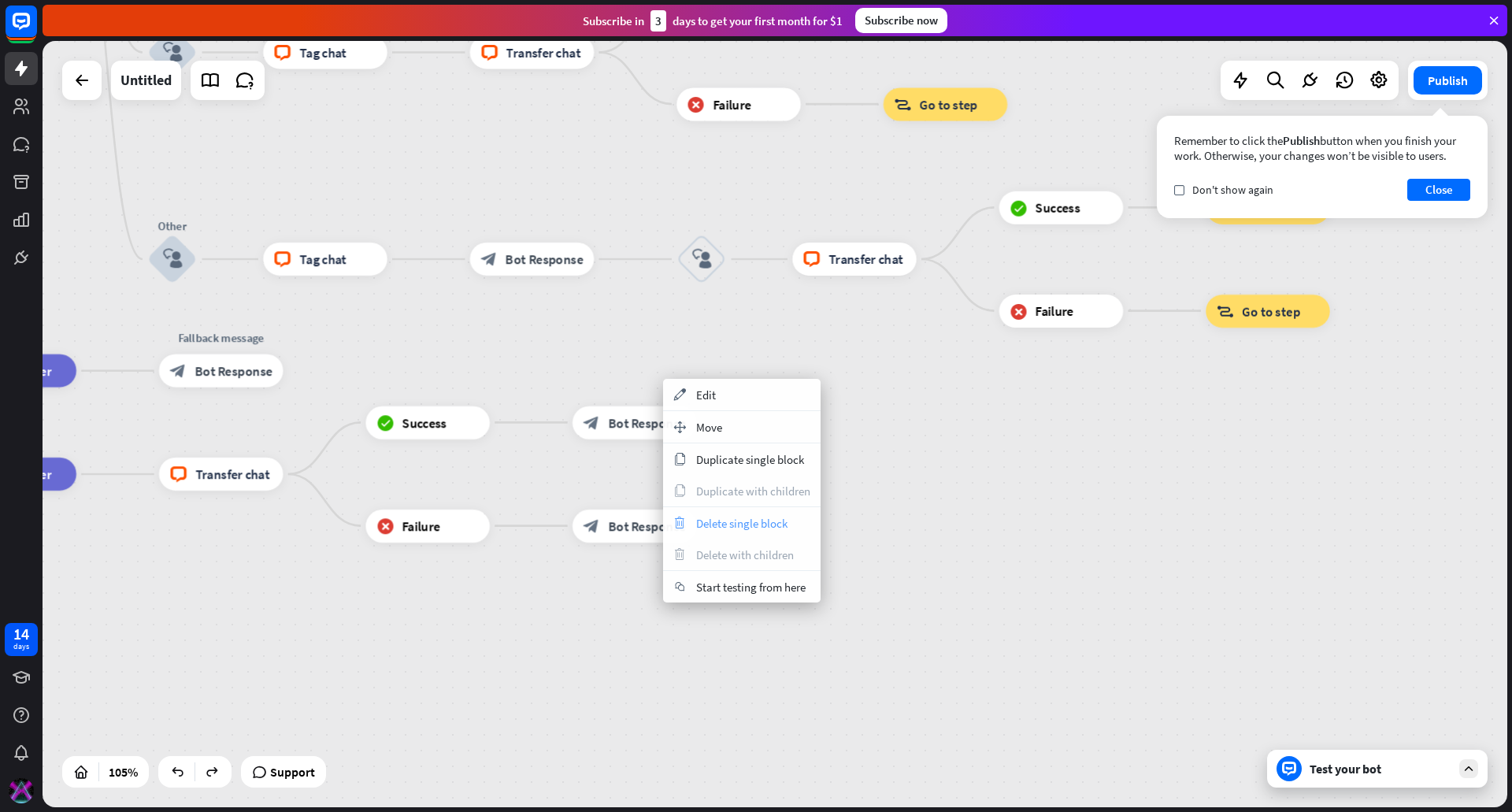
click at [735, 522] on span "Delete single block" at bounding box center [742, 523] width 91 height 15
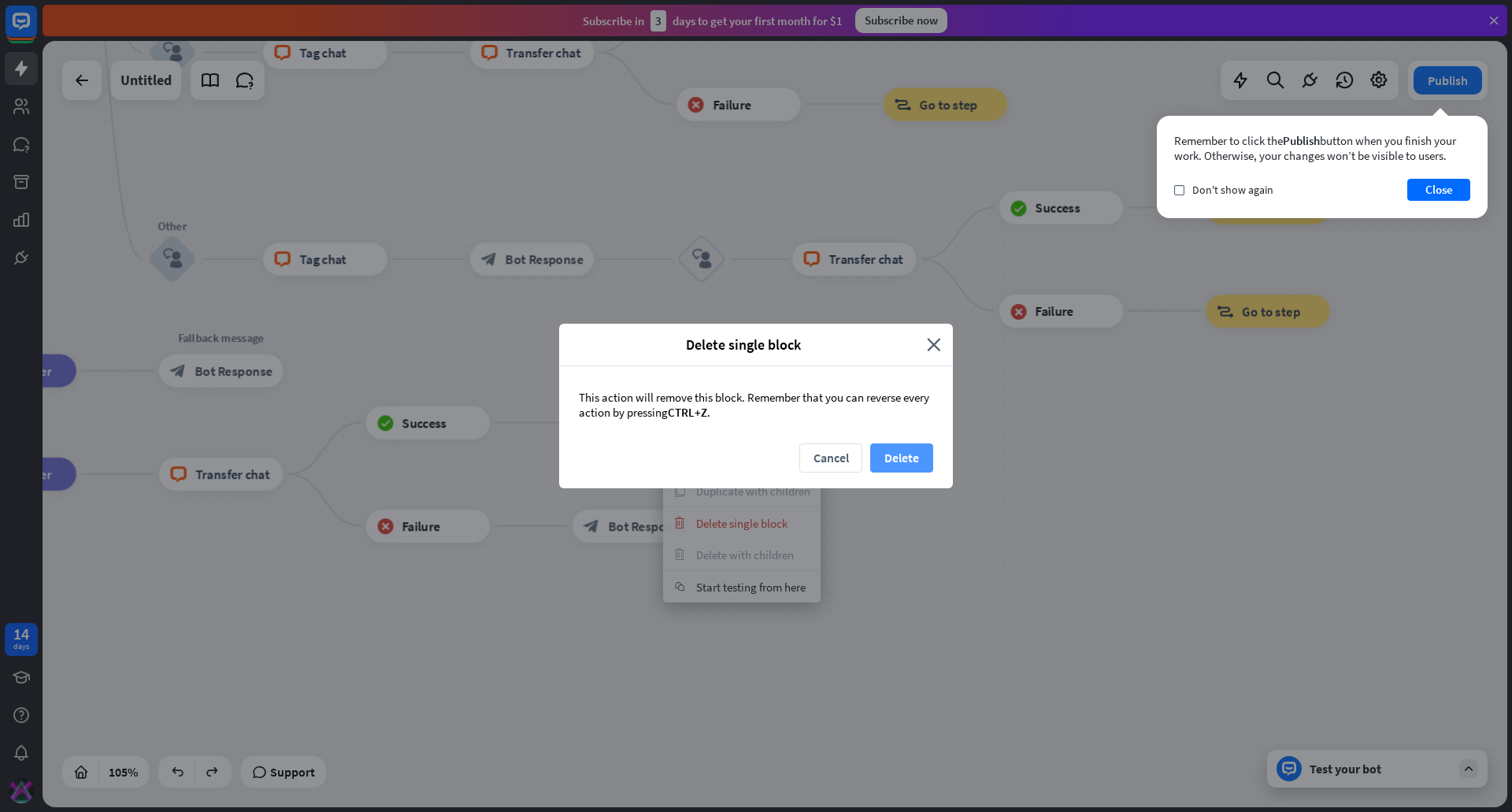
click at [908, 449] on button "Delete" at bounding box center [902, 457] width 63 height 29
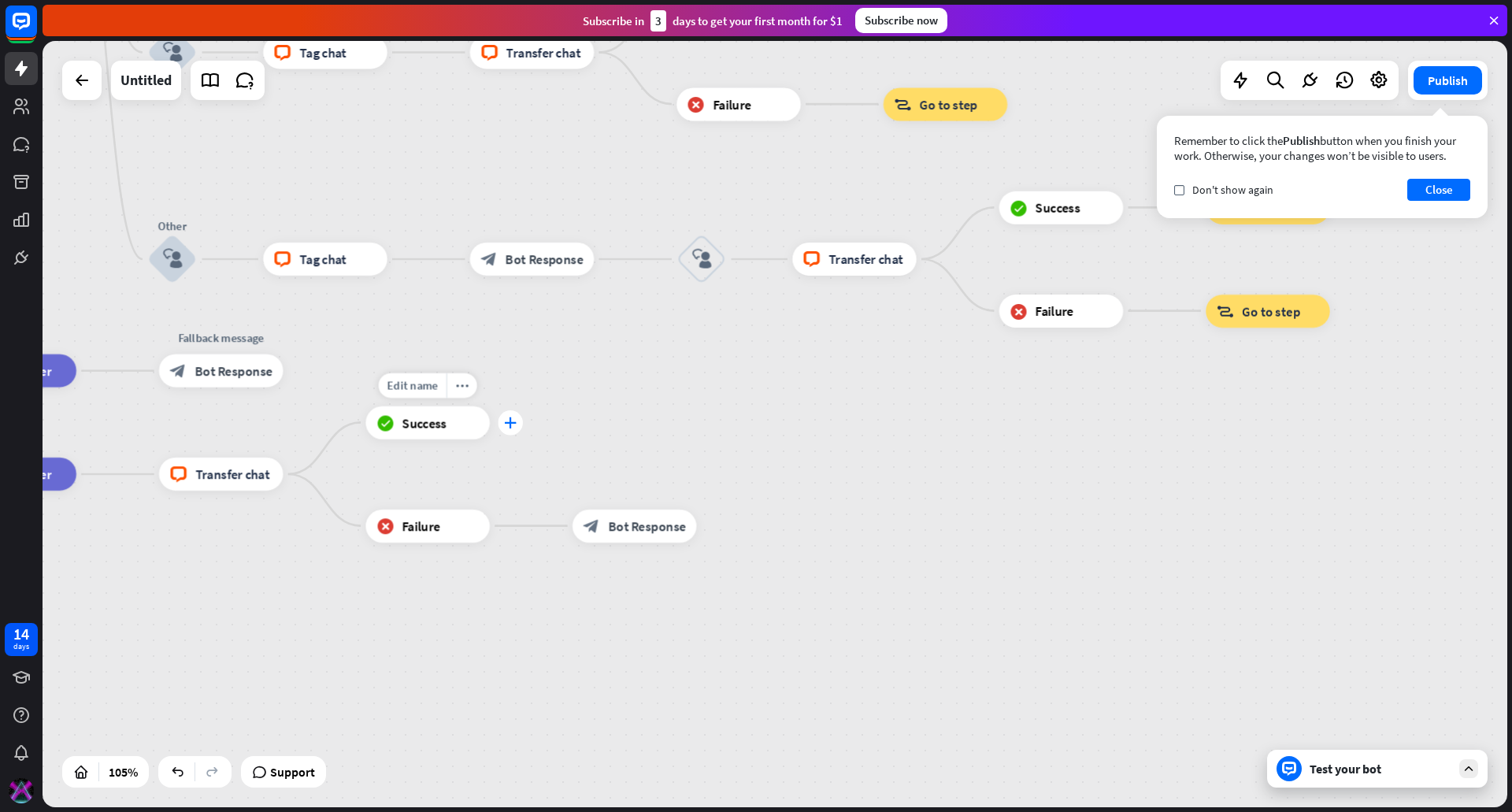
click at [506, 429] on div "plus" at bounding box center [510, 423] width 25 height 25
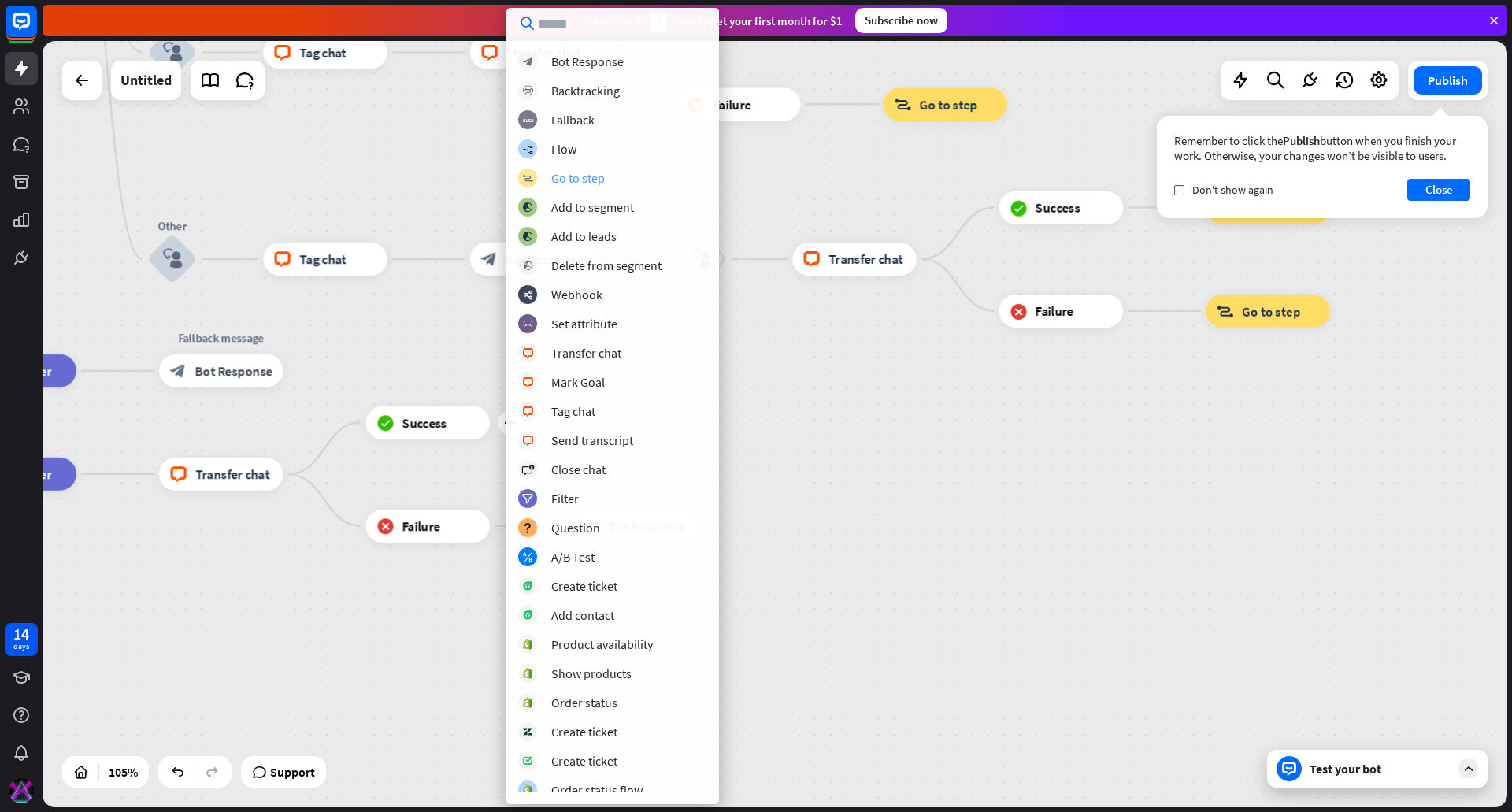
click at [601, 175] on div "Go to step" at bounding box center [577, 178] width 54 height 16
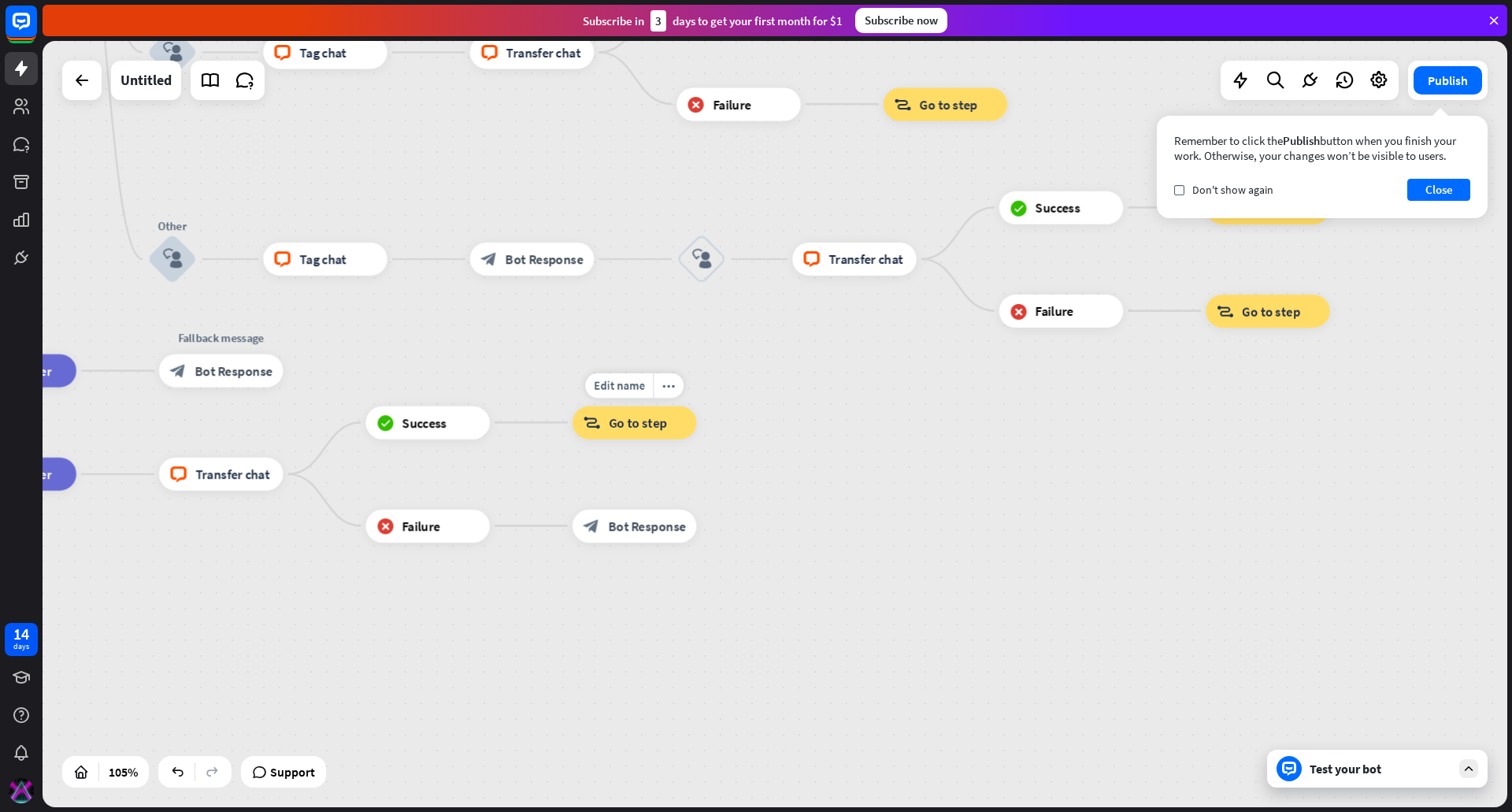
click at [627, 416] on span "Go to step" at bounding box center [638, 422] width 58 height 17
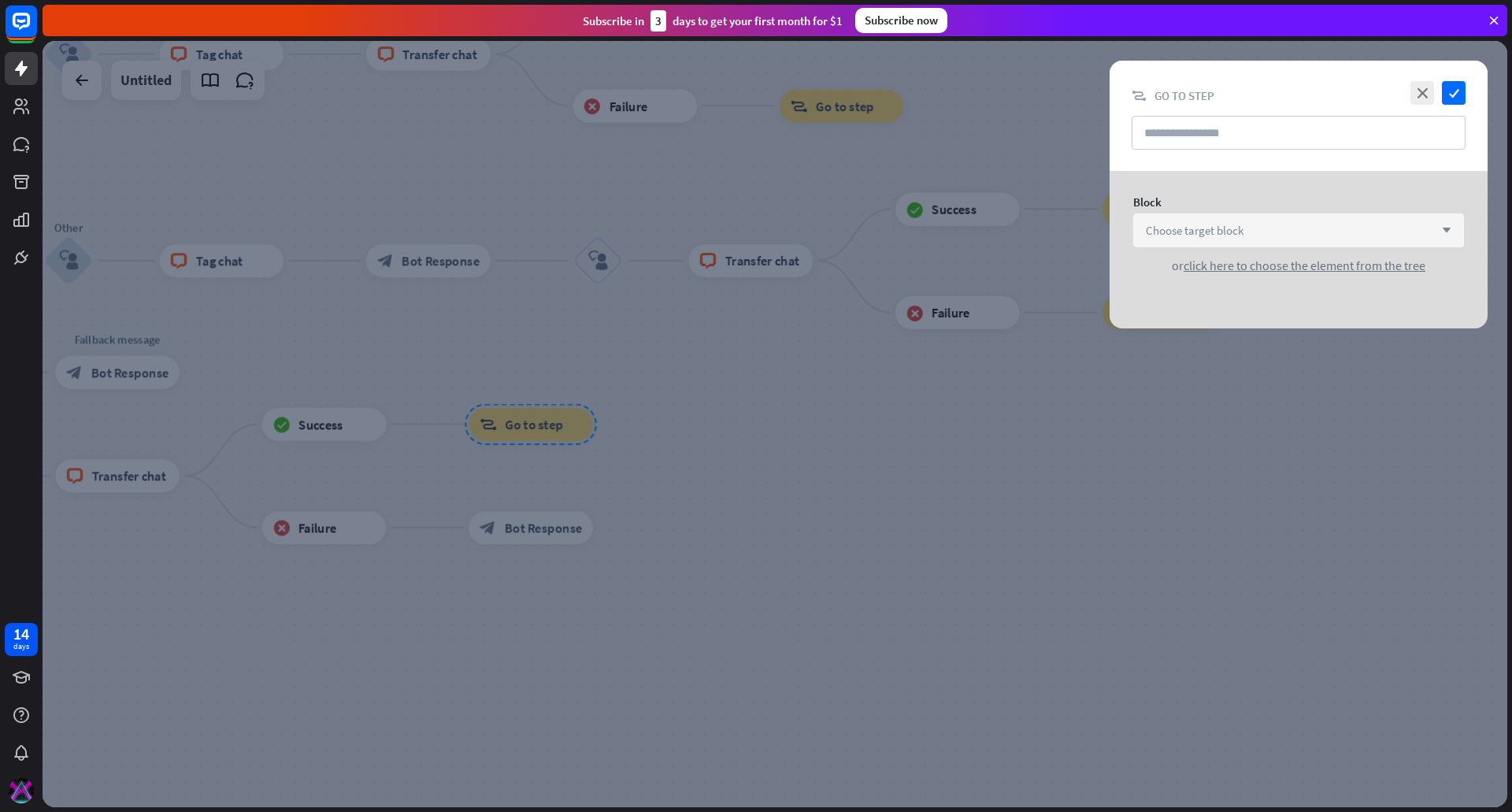
click at [1179, 229] on span "Choose target block" at bounding box center [1194, 230] width 97 height 15
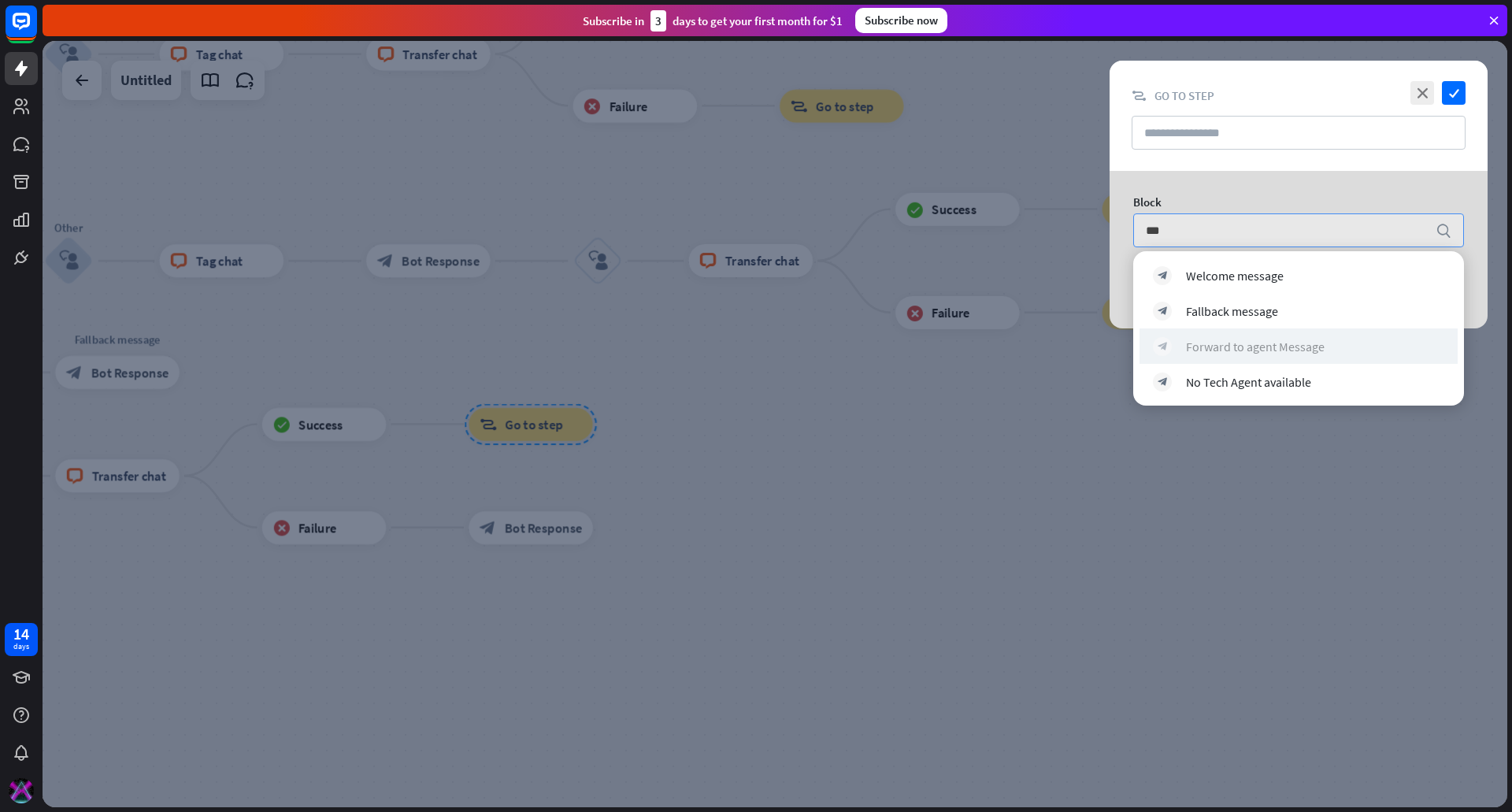
type input "***"
drag, startPoint x: 1242, startPoint y: 351, endPoint x: 1207, endPoint y: 356, distance: 35.4
click at [1242, 350] on div "Forward to agent Message" at bounding box center [1256, 347] width 139 height 16
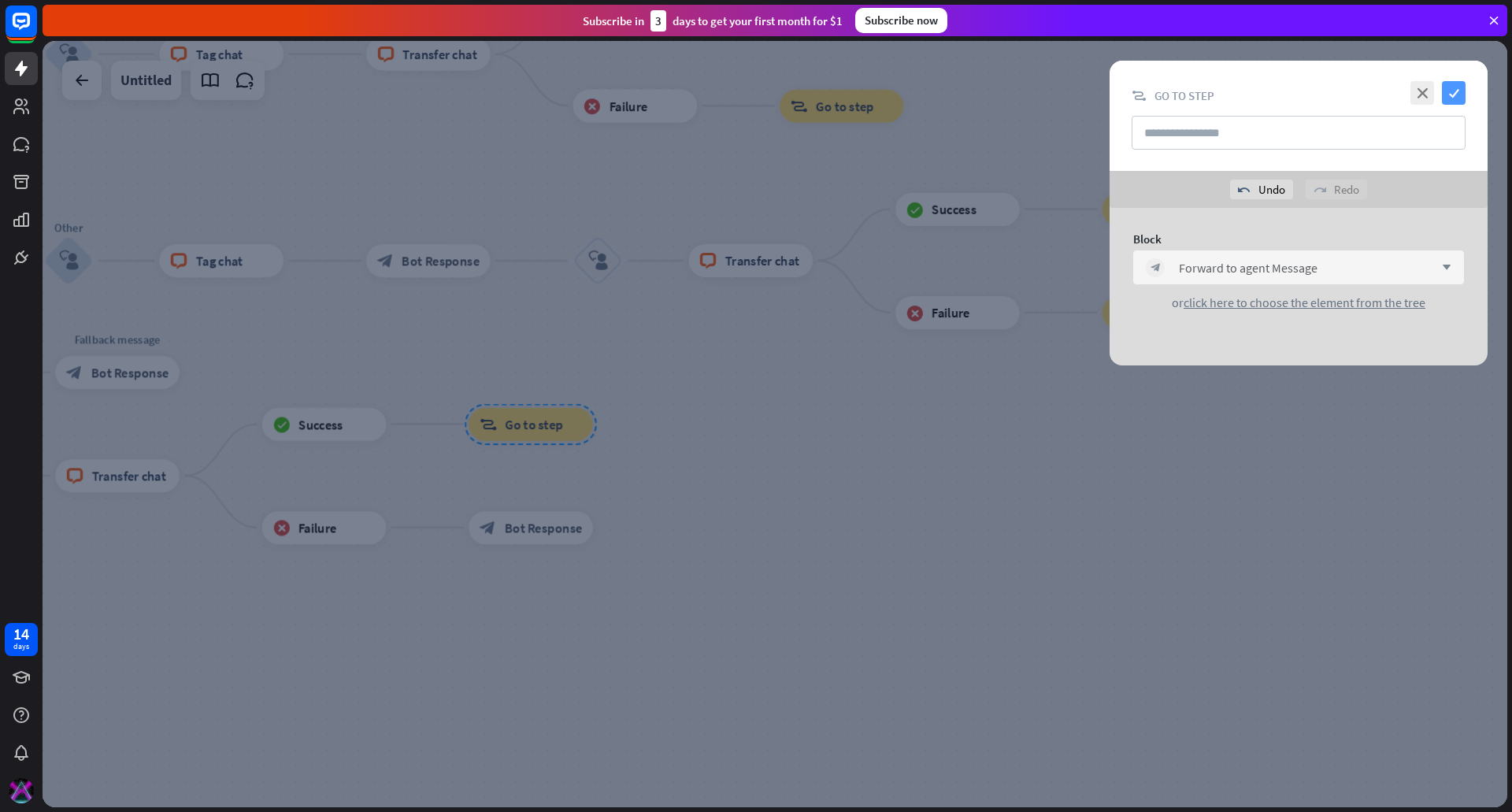
click at [1461, 89] on icon "check" at bounding box center [1453, 92] width 24 height 24
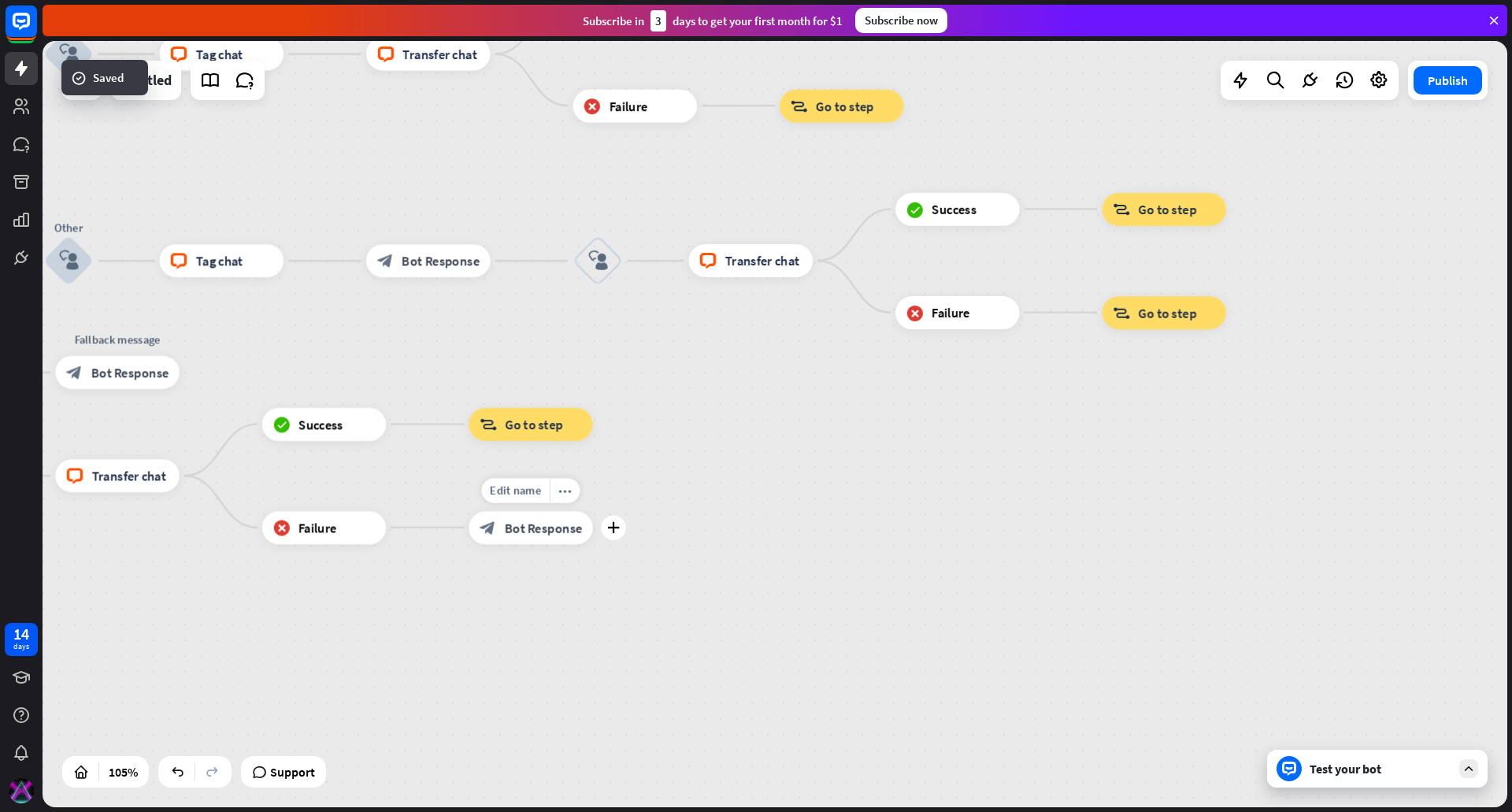
click at [531, 526] on span "Bot Response" at bounding box center [542, 527] width 78 height 17
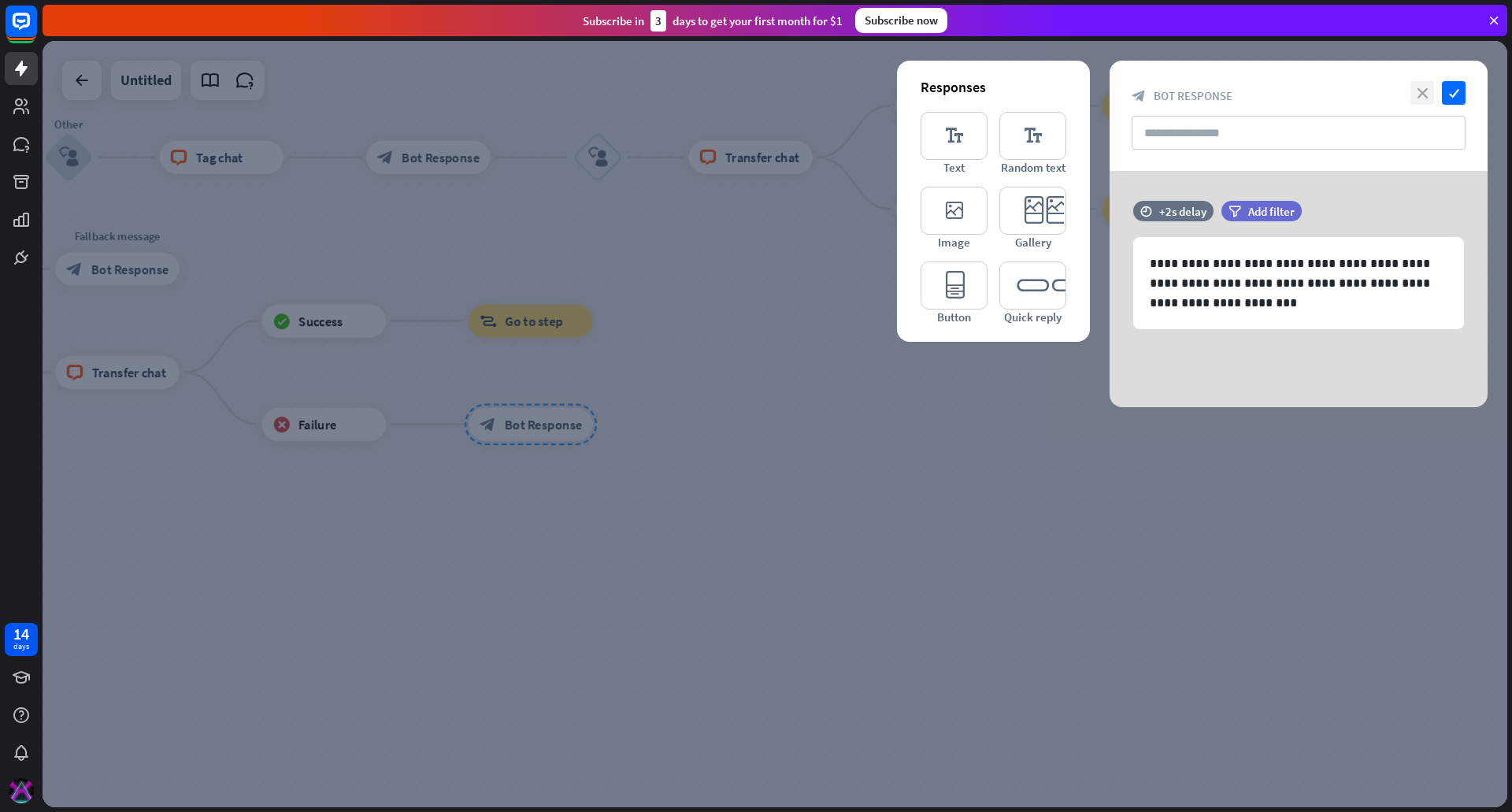
click at [1422, 85] on icon "close" at bounding box center [1422, 92] width 24 height 24
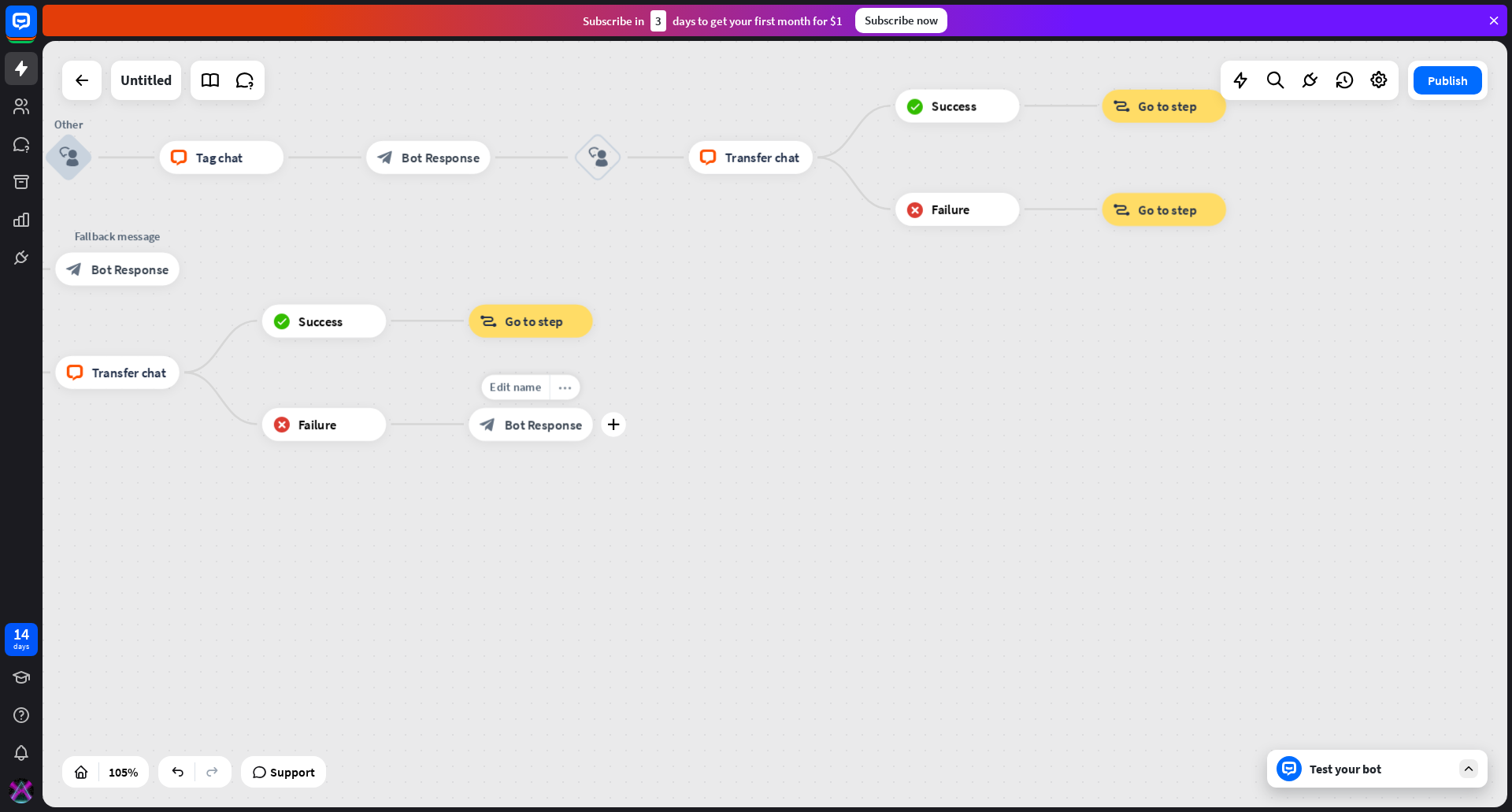
click at [572, 390] on div "more_horiz" at bounding box center [564, 386] width 31 height 25
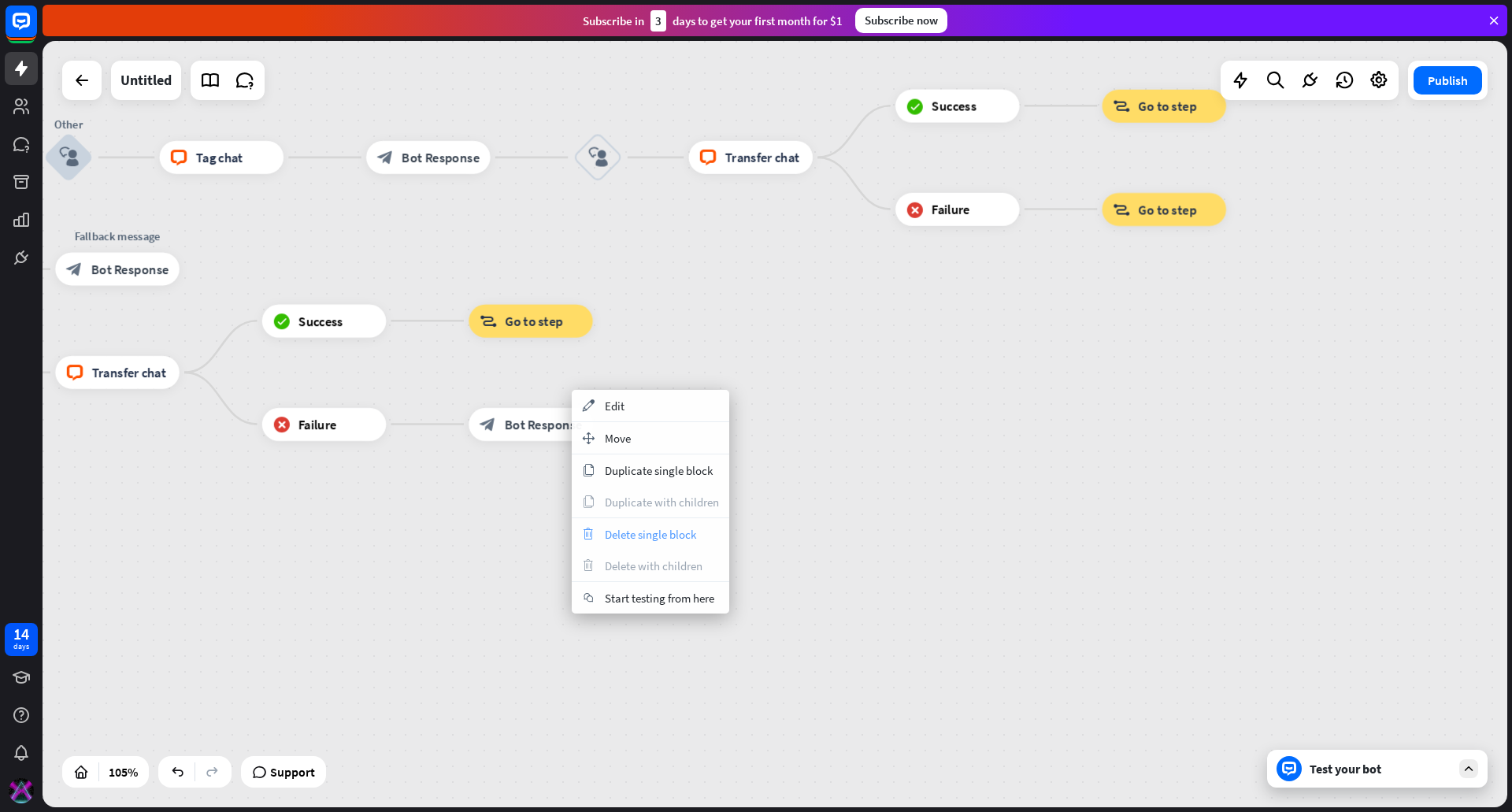
click at [623, 535] on span "Delete single block" at bounding box center [650, 534] width 91 height 15
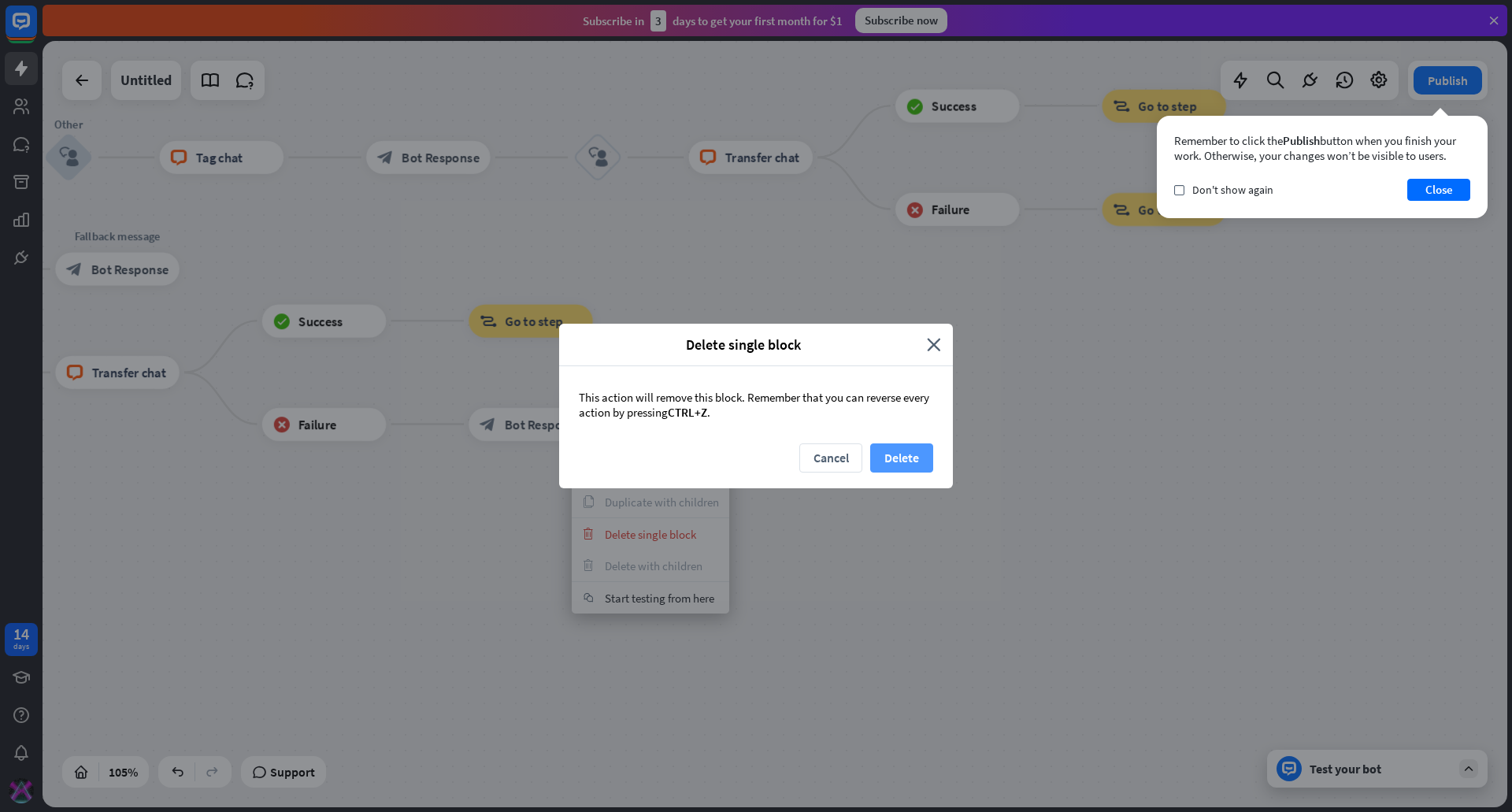
click at [910, 445] on button "Delete" at bounding box center [902, 457] width 63 height 29
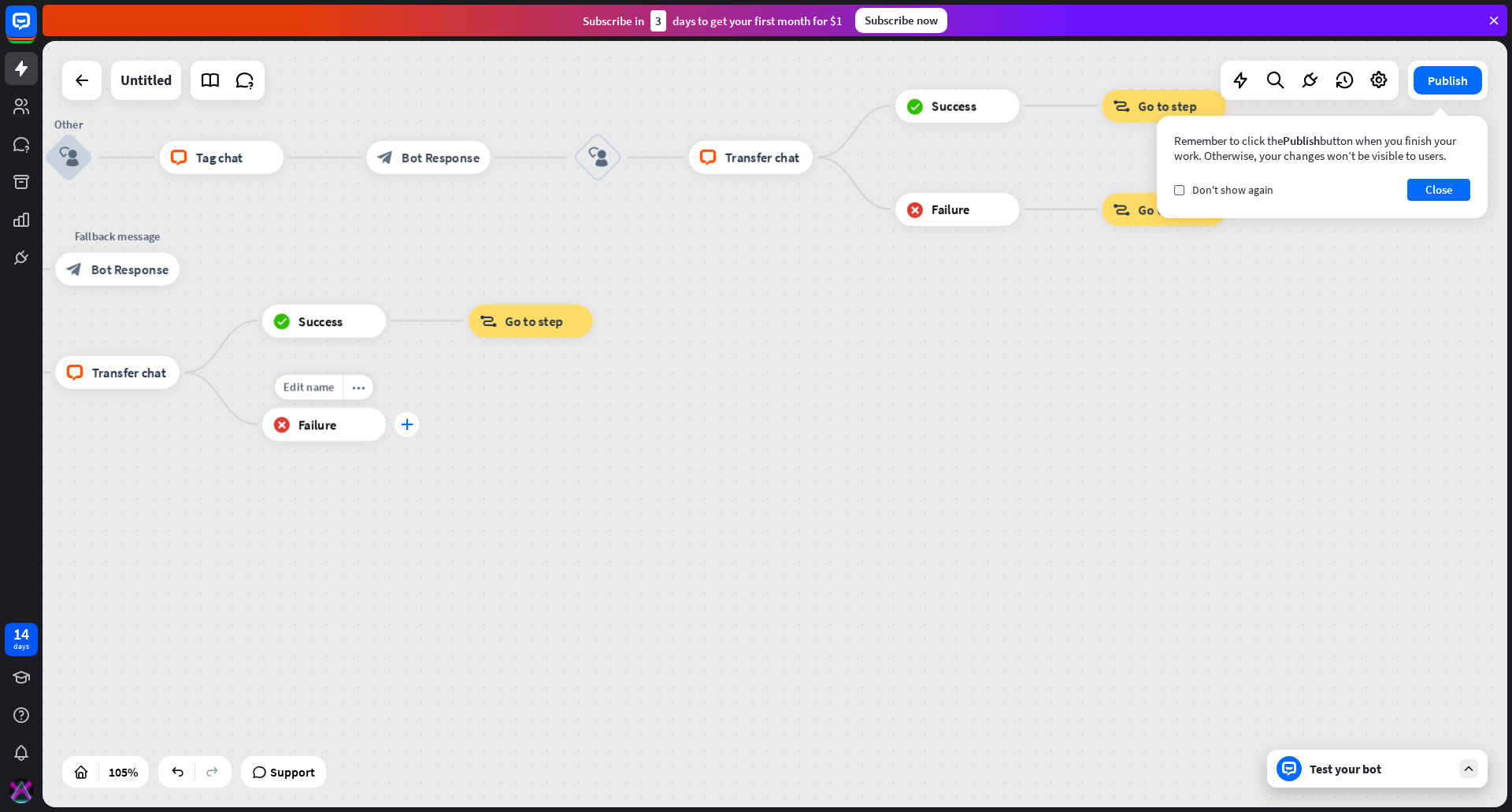
click at [408, 431] on div "plus" at bounding box center [407, 424] width 25 height 25
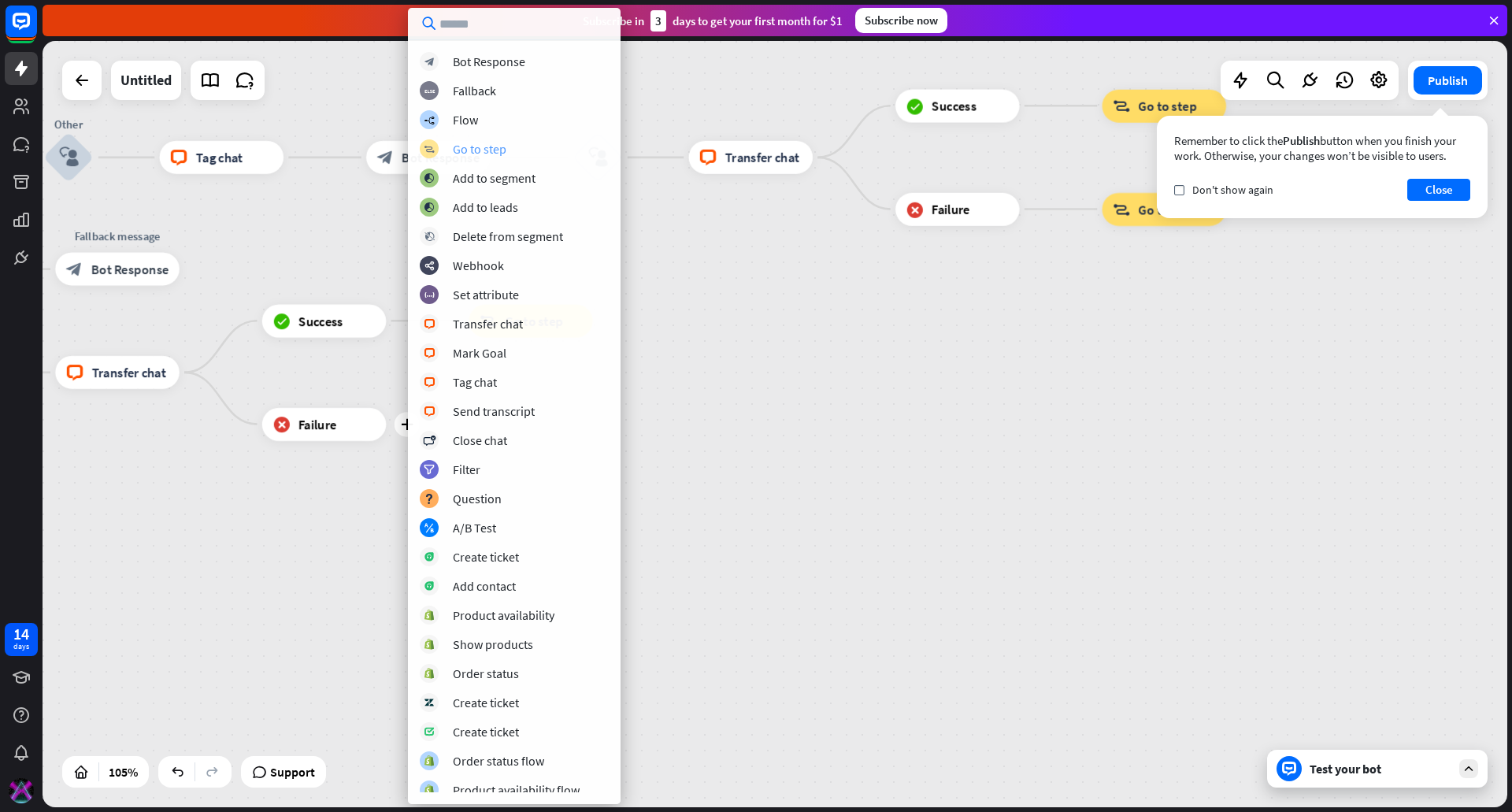
click at [501, 140] on div "block_goto Go to step" at bounding box center [513, 149] width 189 height 19
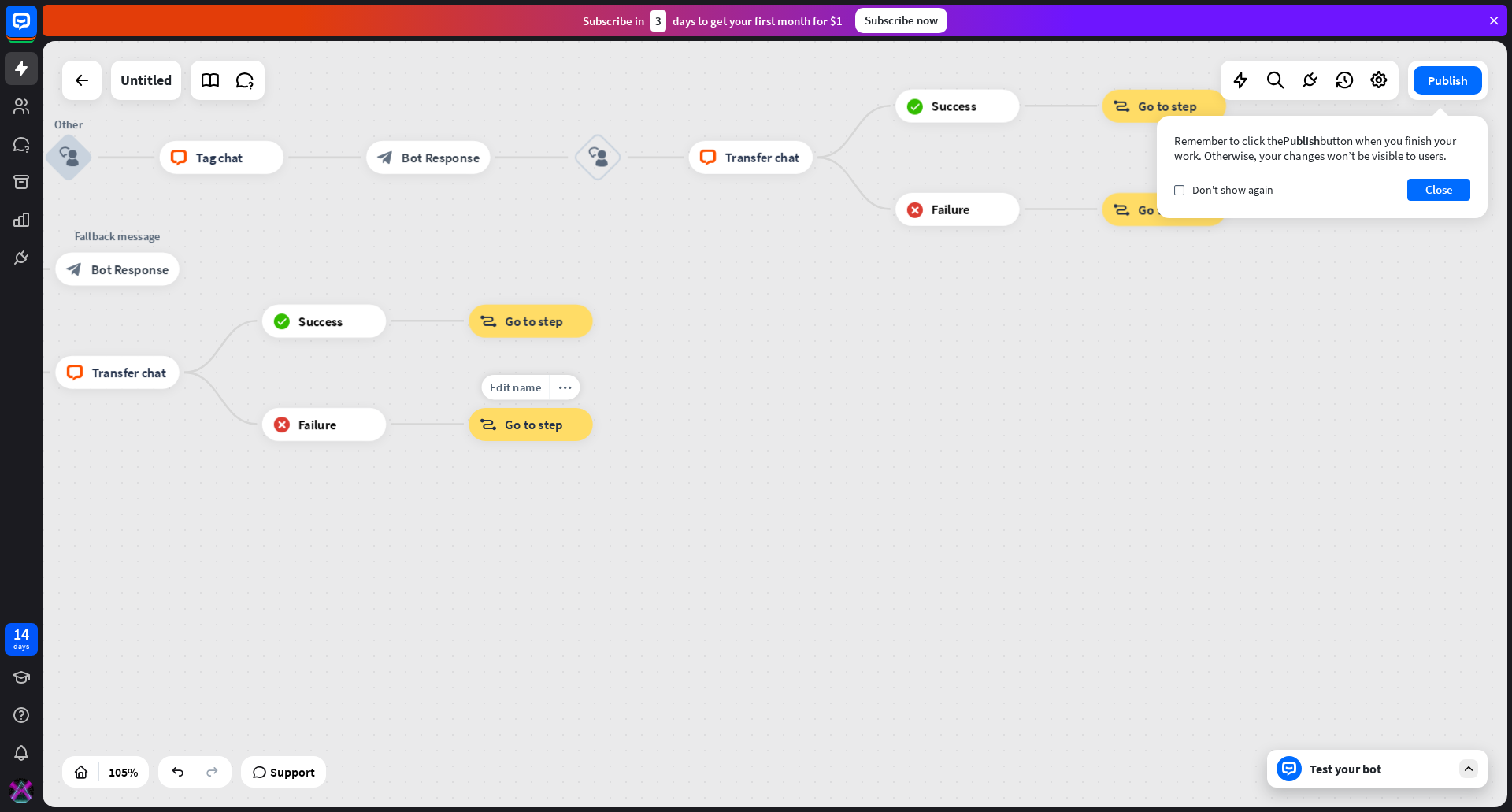
click at [511, 431] on span "Go to step" at bounding box center [534, 424] width 58 height 17
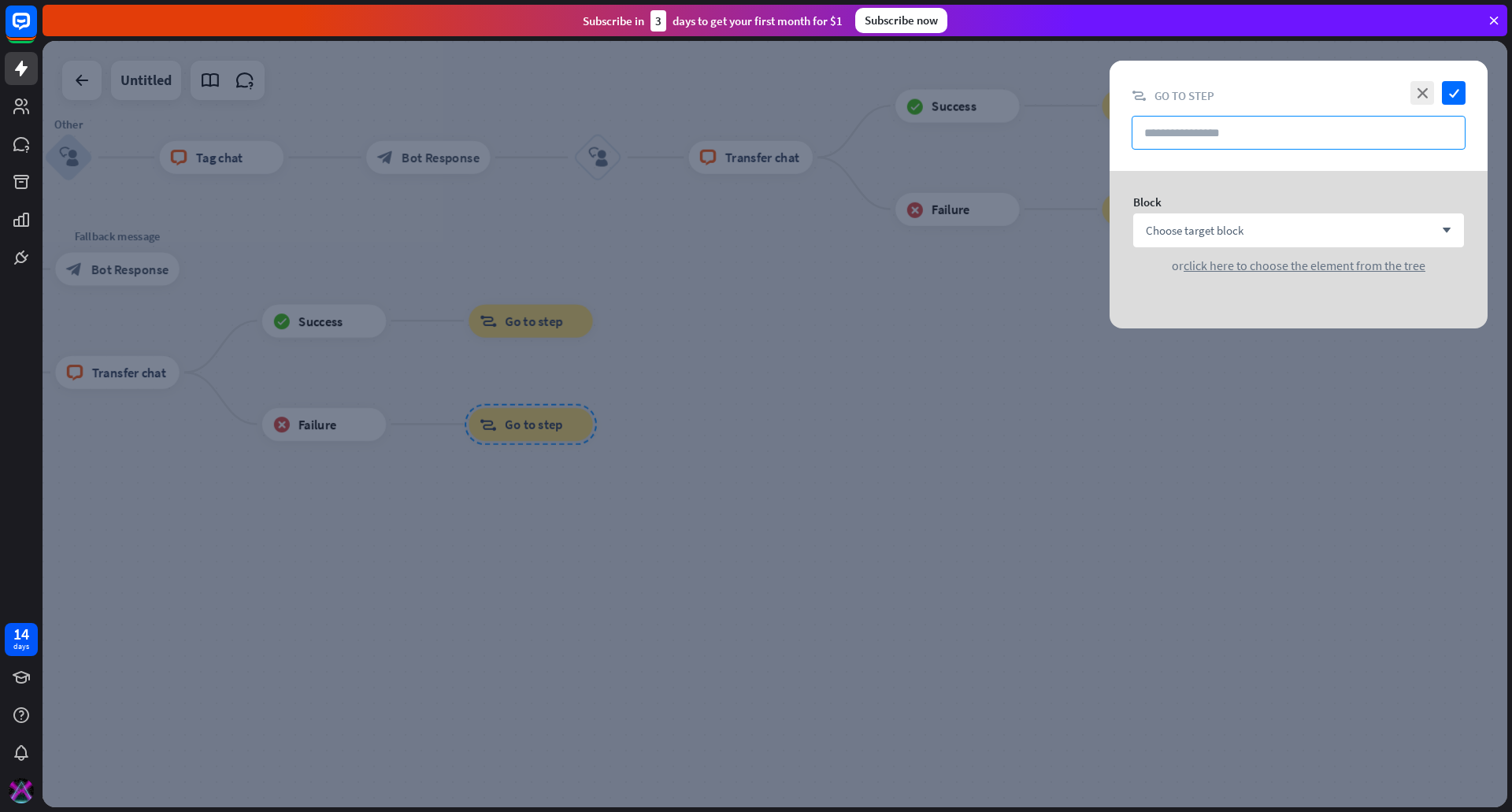
click at [1258, 140] on input "text" at bounding box center [1299, 133] width 334 height 34
click at [1211, 219] on div "Choose target block arrow_down" at bounding box center [1298, 230] width 331 height 34
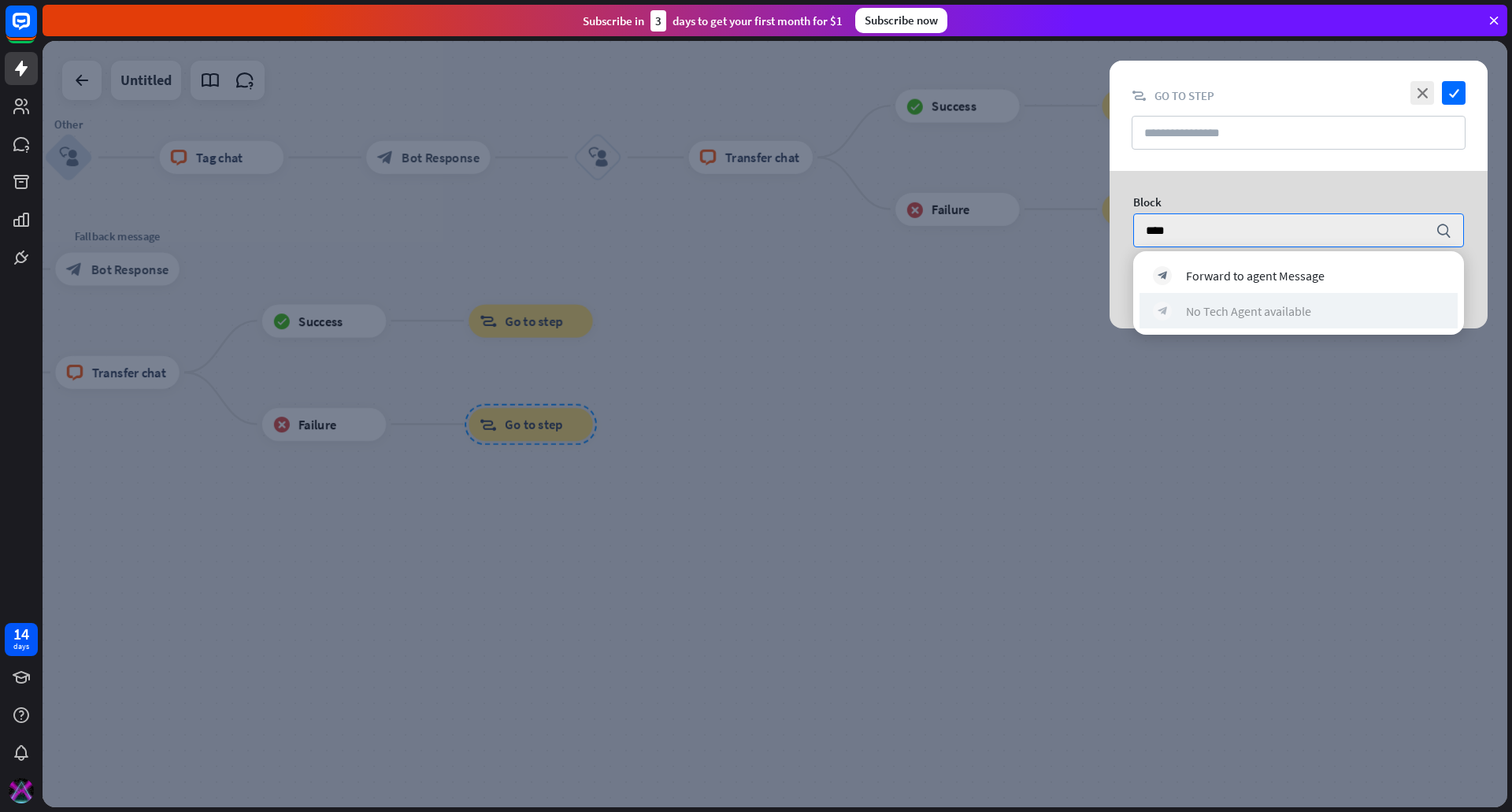
type input "****"
click at [1235, 313] on div "No Tech Agent available" at bounding box center [1249, 312] width 125 height 16
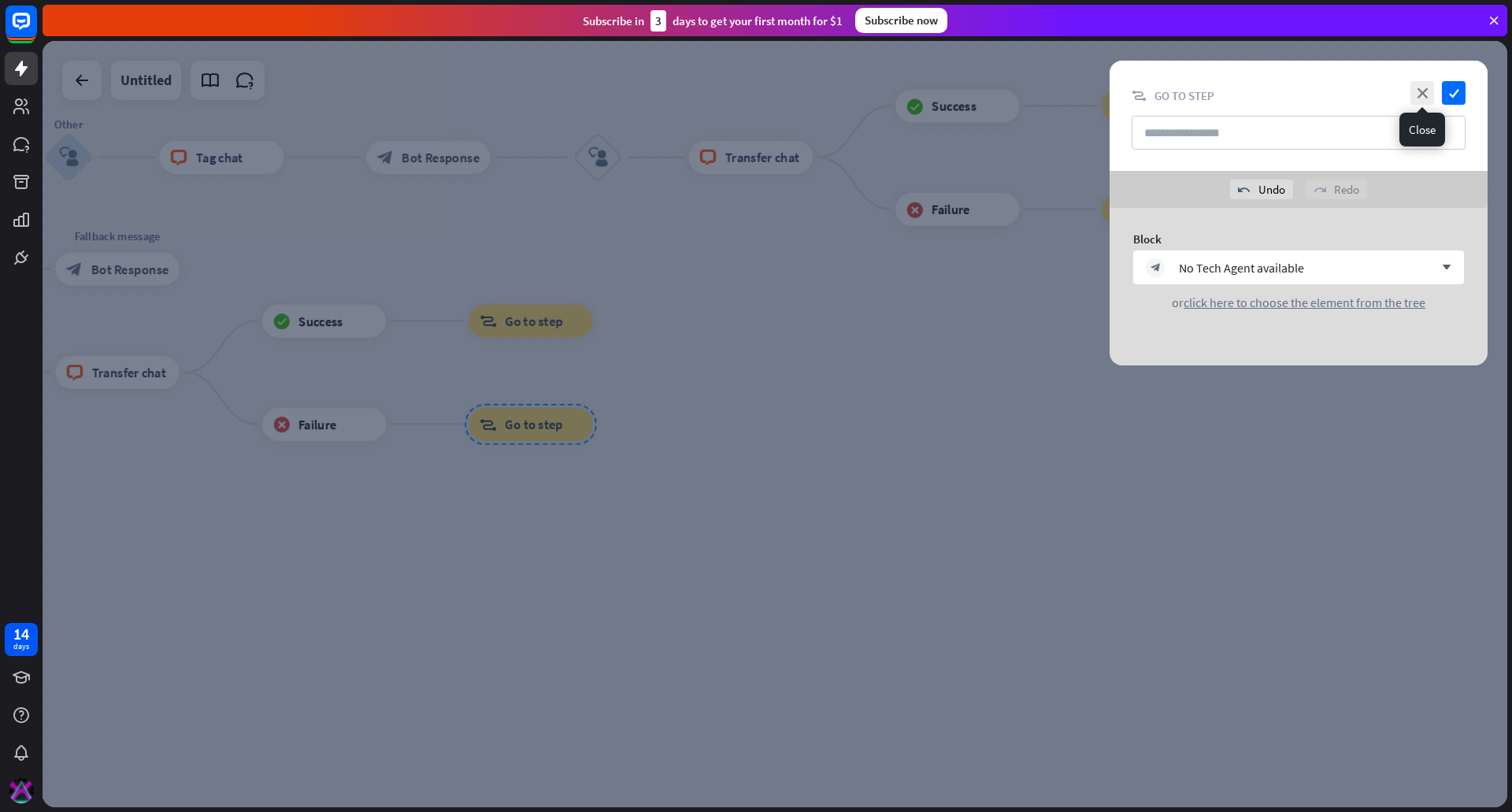
click at [1439, 95] on div "close check" at bounding box center [1436, 92] width 59 height 24
click at [1449, 93] on icon "check" at bounding box center [1453, 92] width 24 height 24
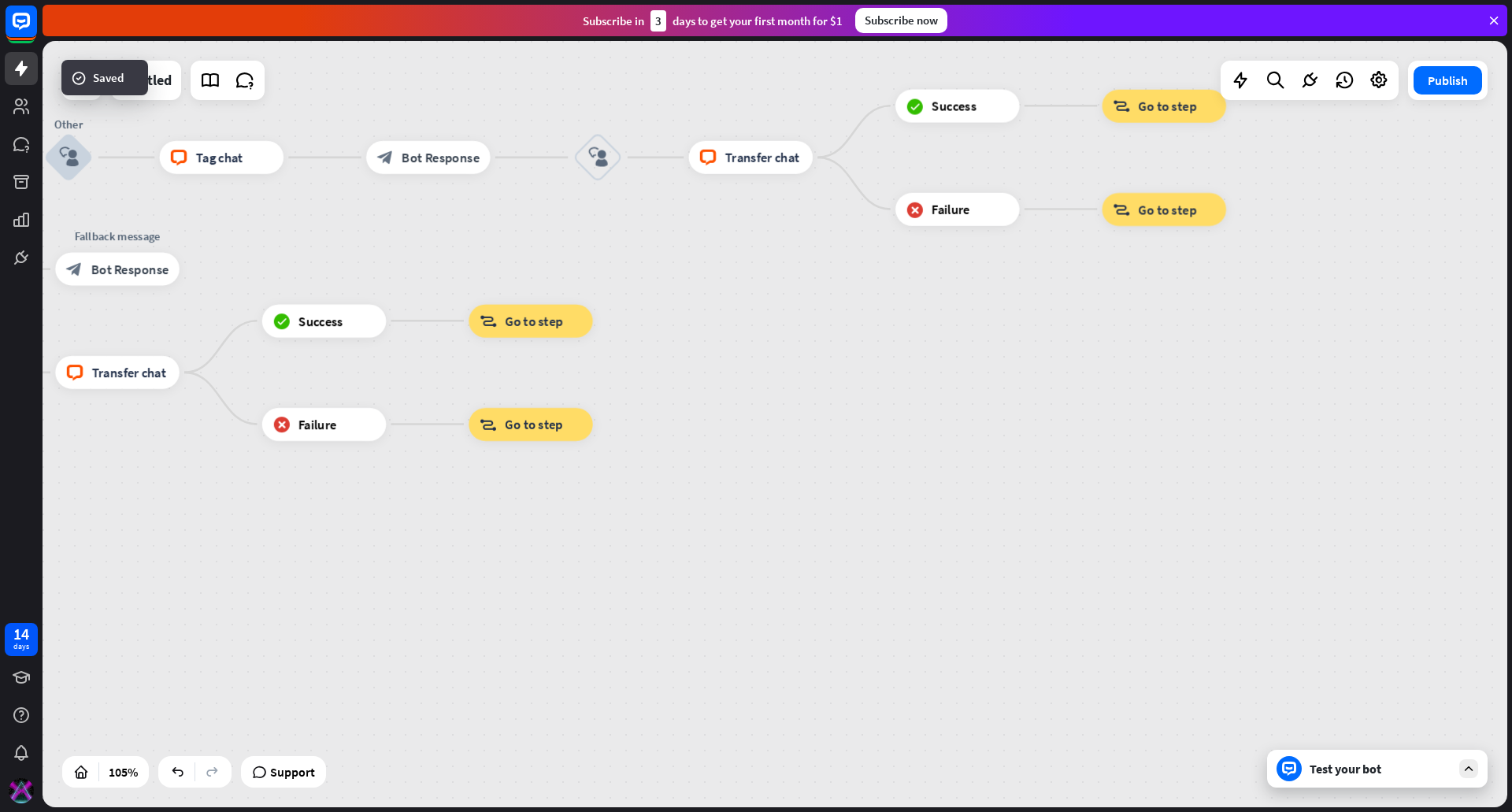
click at [791, 425] on div "home_2 Start point filter Filter Welcome message block_bot_response Bot Respons…" at bounding box center [226, 436] width 1538 height 805
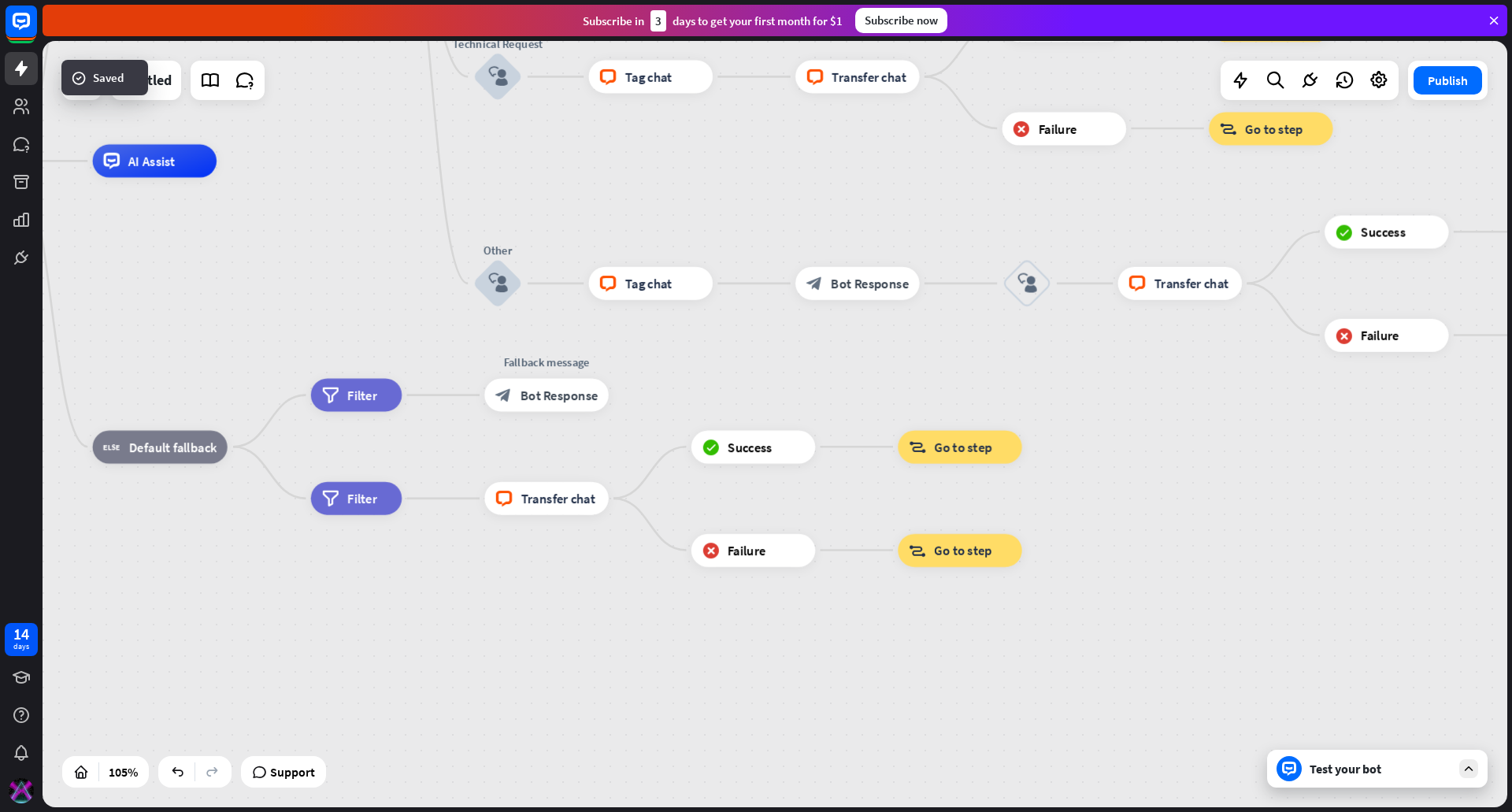
drag, startPoint x: 608, startPoint y: 519, endPoint x: 978, endPoint y: 673, distance: 400.8
click at [978, 673] on div "home_2 Start point filter Filter Welcome message block_bot_response Bot Respons…" at bounding box center [655, 563] width 1538 height 805
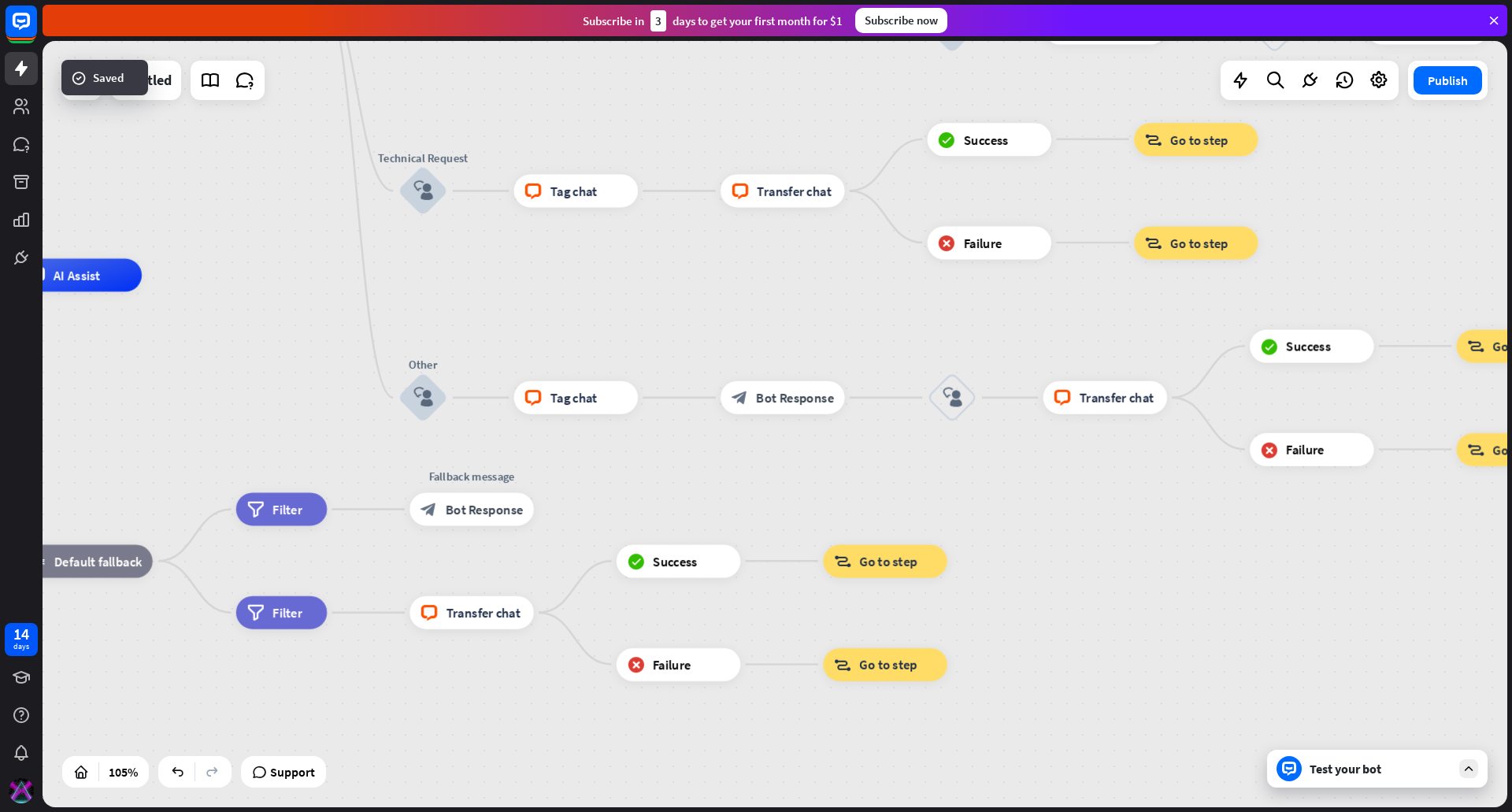
drag, startPoint x: 1186, startPoint y: 472, endPoint x: 1408, endPoint y: 261, distance: 306.3
click at [1156, 619] on div "home_2 Start point filter Filter Welcome message block_bot_response Bot Respons…" at bounding box center [580, 677] width 1538 height 805
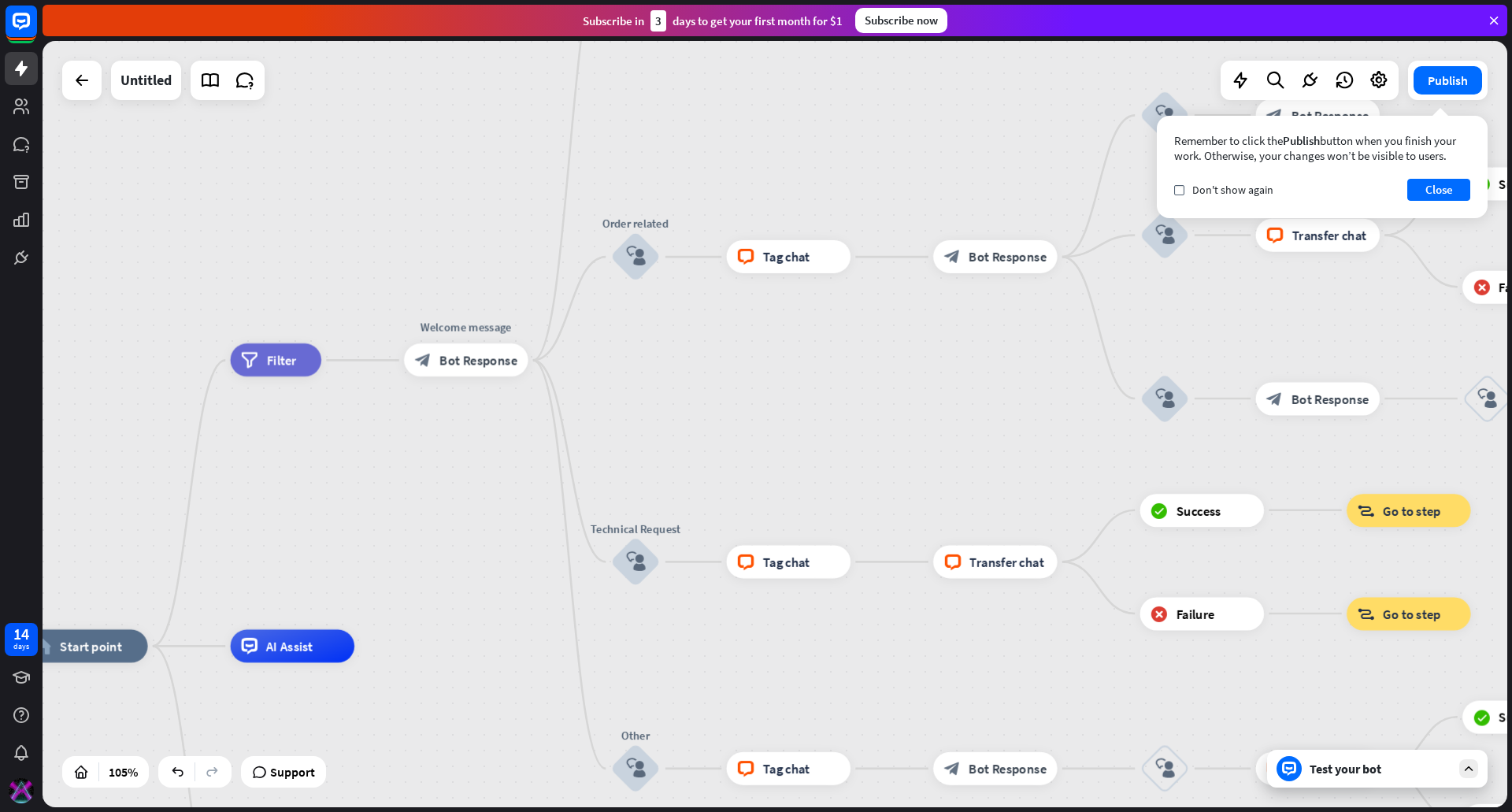
drag, startPoint x: 531, startPoint y: 149, endPoint x: 900, endPoint y: 634, distance: 609.4
click at [900, 633] on div "home_2 Start point filter Filter Welcome message block_bot_response Bot Respons…" at bounding box center [774, 424] width 1465 height 766
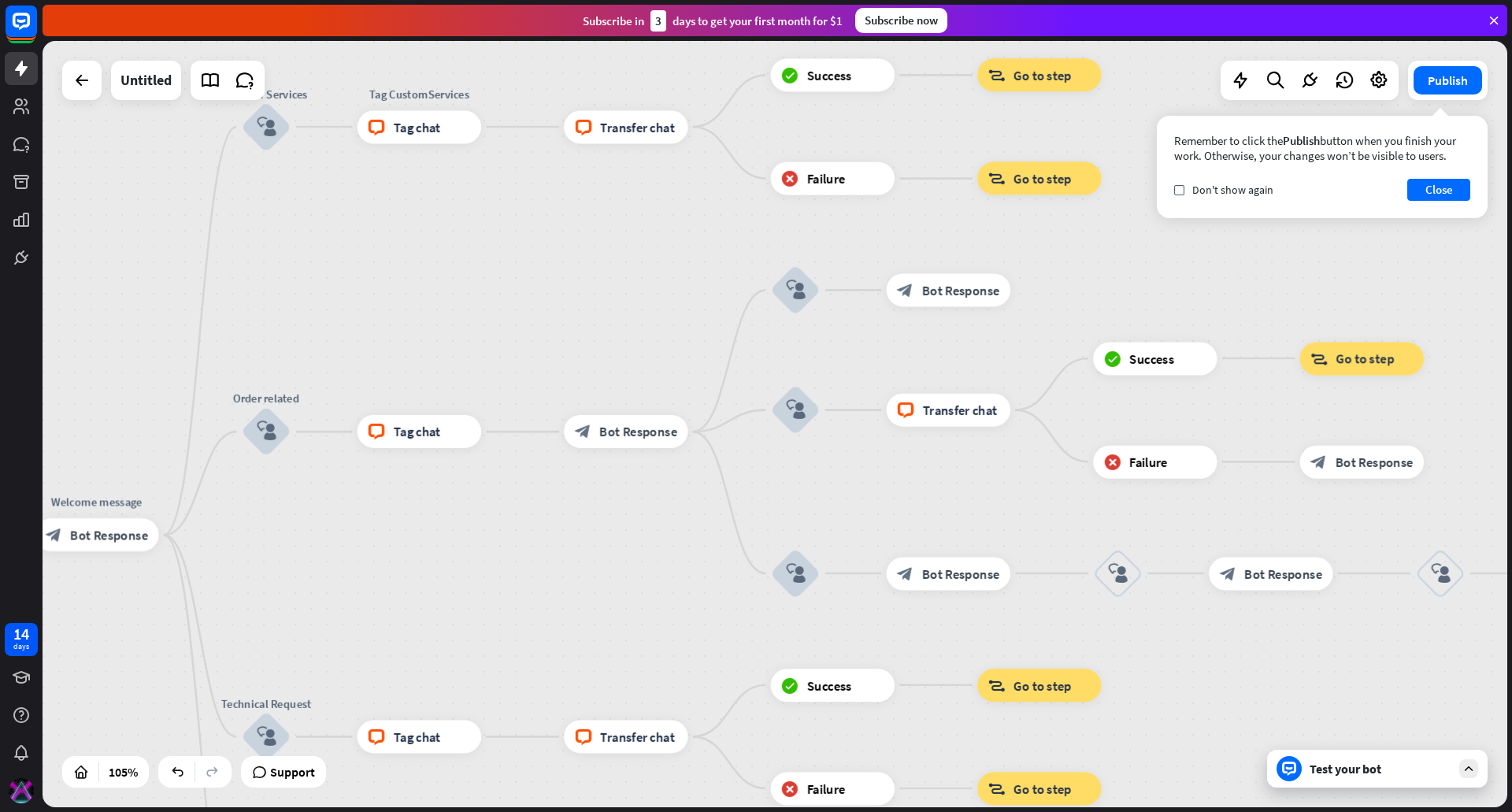
drag, startPoint x: 713, startPoint y: 245, endPoint x: 435, endPoint y: 406, distance: 321.3
click at [435, 406] on div "home_2 Start point filter Filter Welcome message block_bot_response Bot Respons…" at bounding box center [774, 424] width 1465 height 766
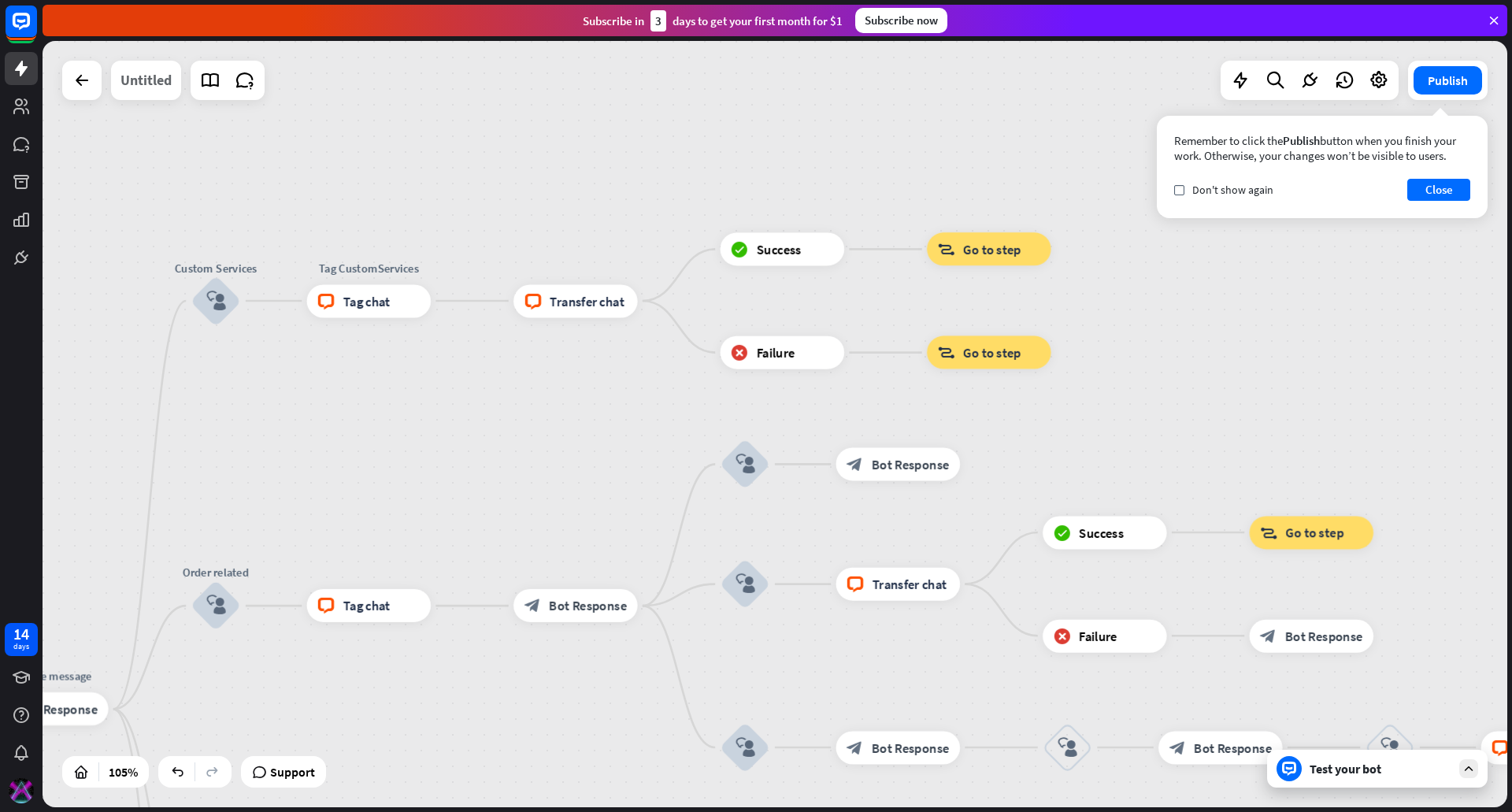
click at [137, 74] on div "Untitled" at bounding box center [146, 80] width 51 height 40
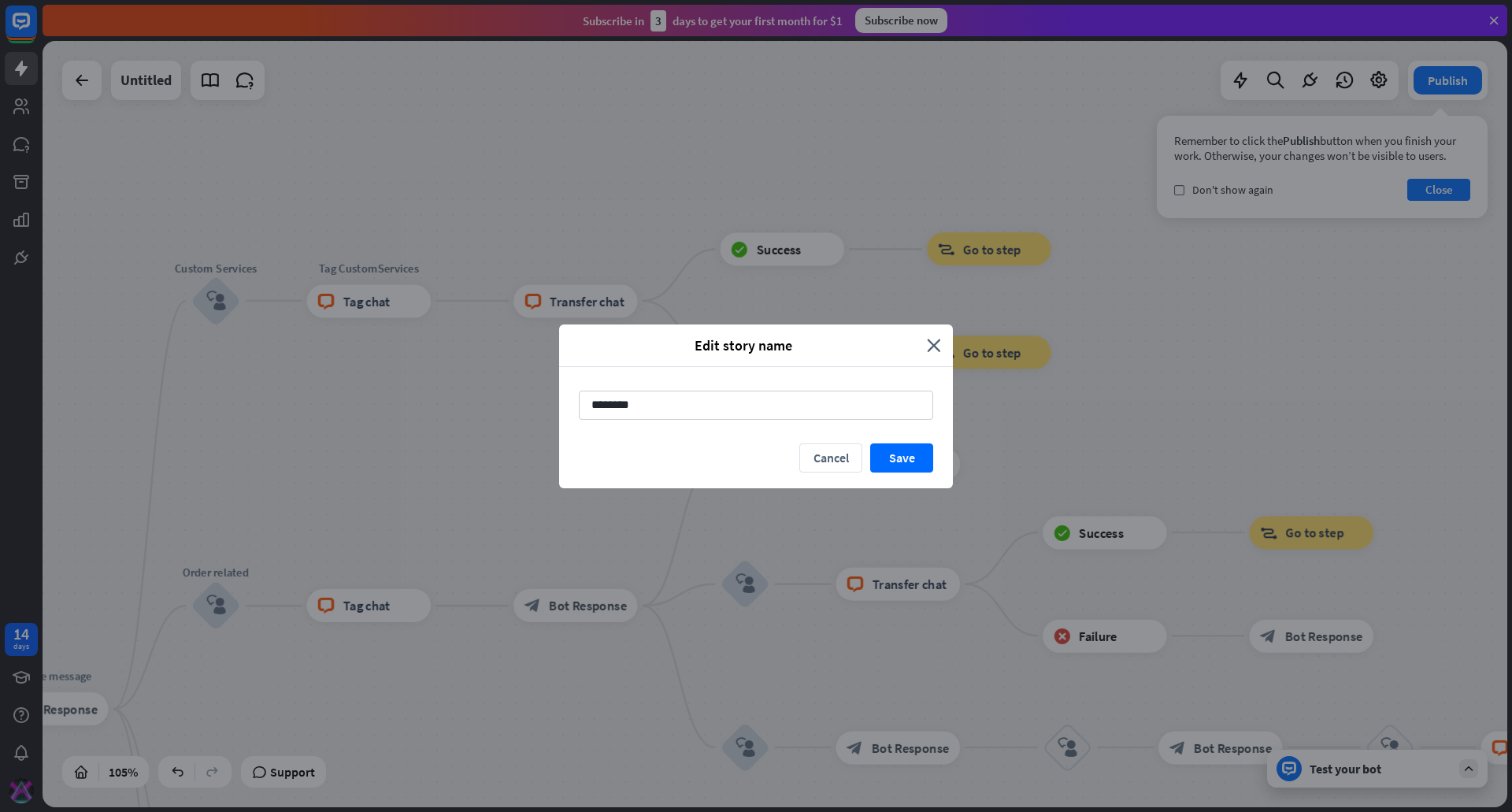
drag, startPoint x: 723, startPoint y: 407, endPoint x: 461, endPoint y: 413, distance: 262.1
click at [461, 413] on div "Edit story name close ******** Cancel Save" at bounding box center [756, 406] width 1512 height 812
type input "**********"
click at [903, 460] on button "Save" at bounding box center [902, 457] width 63 height 29
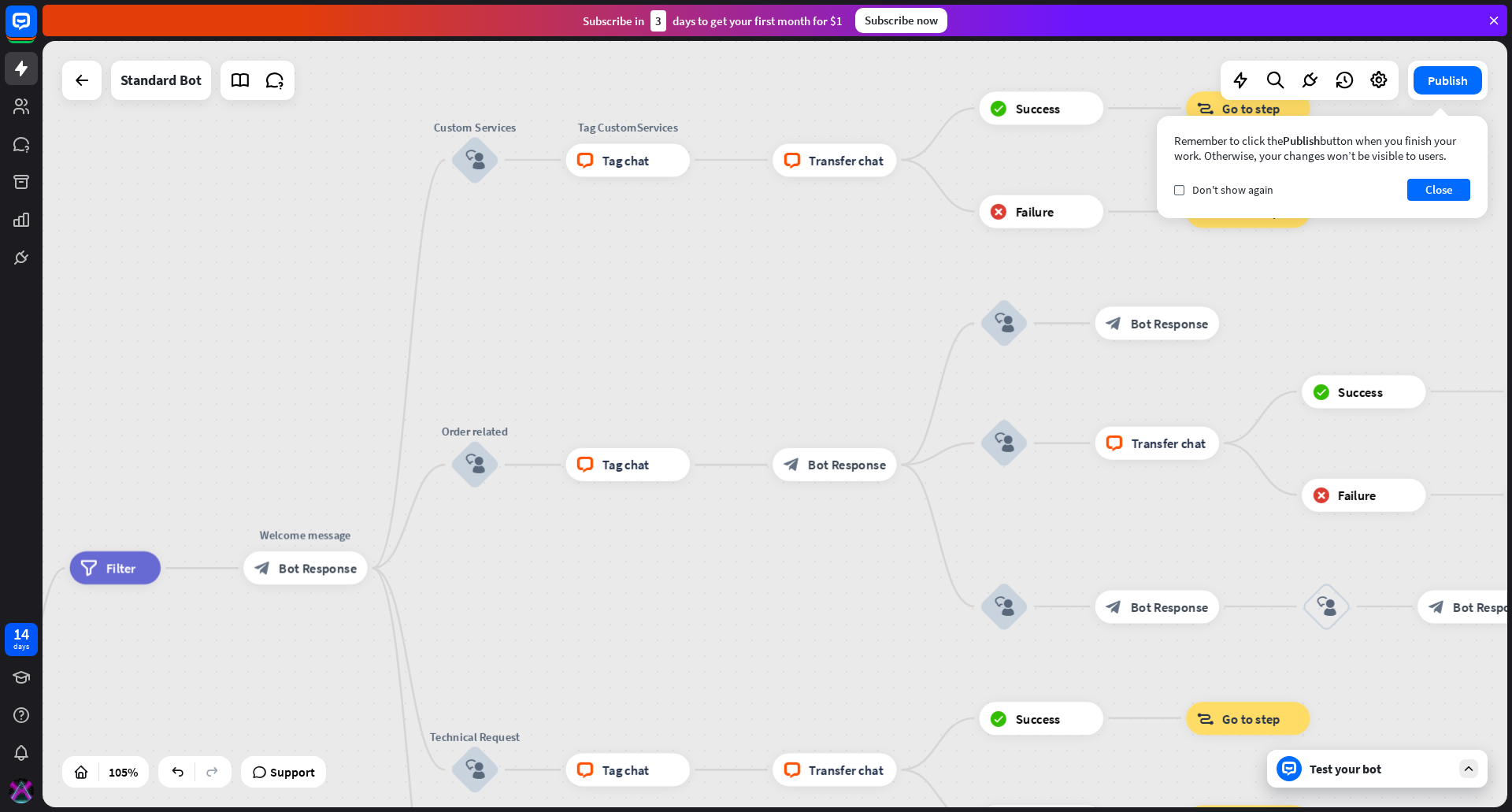
drag, startPoint x: 354, startPoint y: 451, endPoint x: 612, endPoint y: 311, distance: 293.5
click at [612, 311] on div "home_2 Start point filter Filter Welcome message block_bot_response Bot Respons…" at bounding box center [774, 424] width 1465 height 766
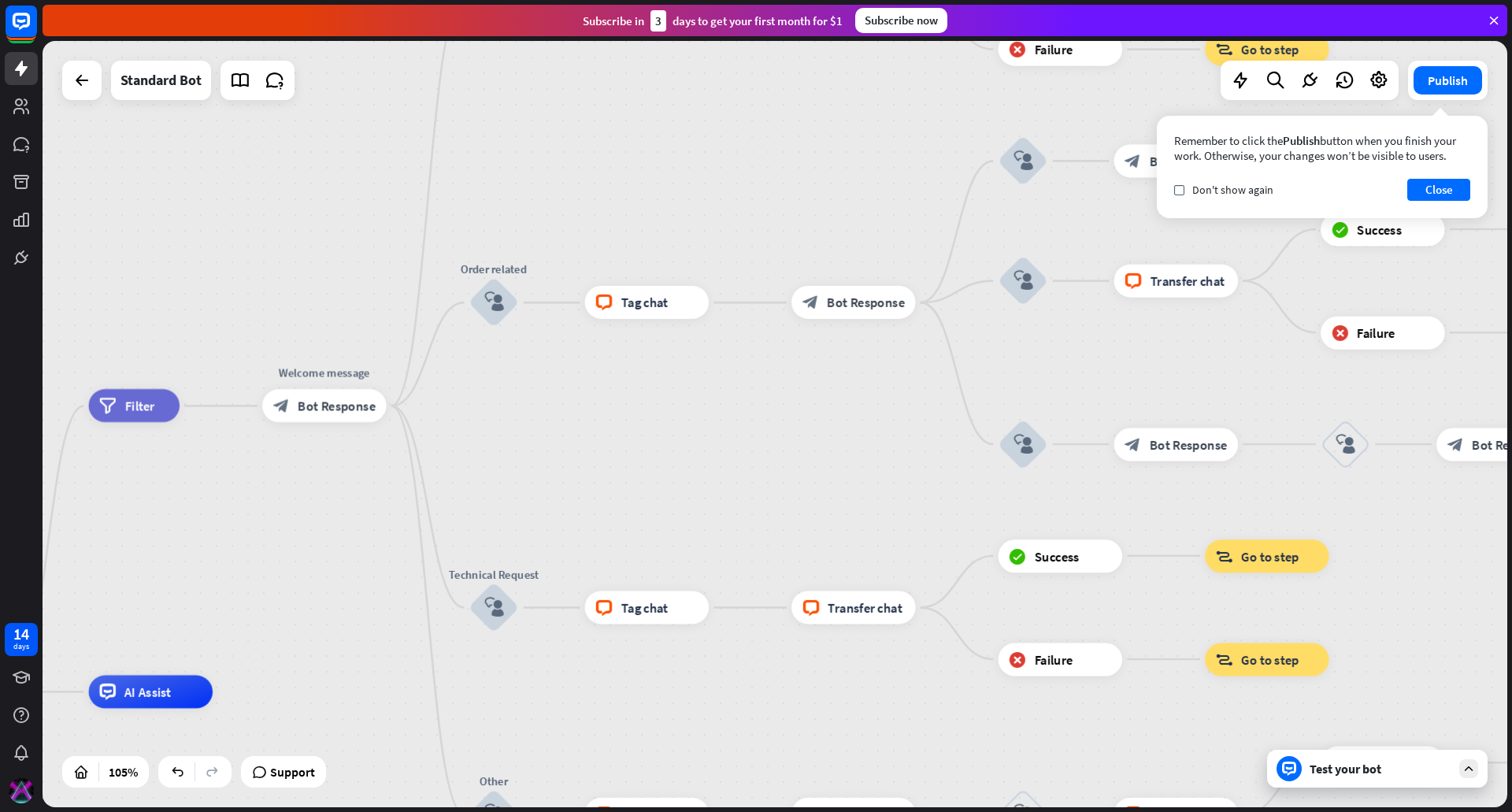
drag, startPoint x: 747, startPoint y: 284, endPoint x: 764, endPoint y: 121, distance: 163.9
click at [764, 121] on div "home_2 Start point filter Filter Welcome message block_bot_response Bot Respons…" at bounding box center [774, 424] width 1465 height 766
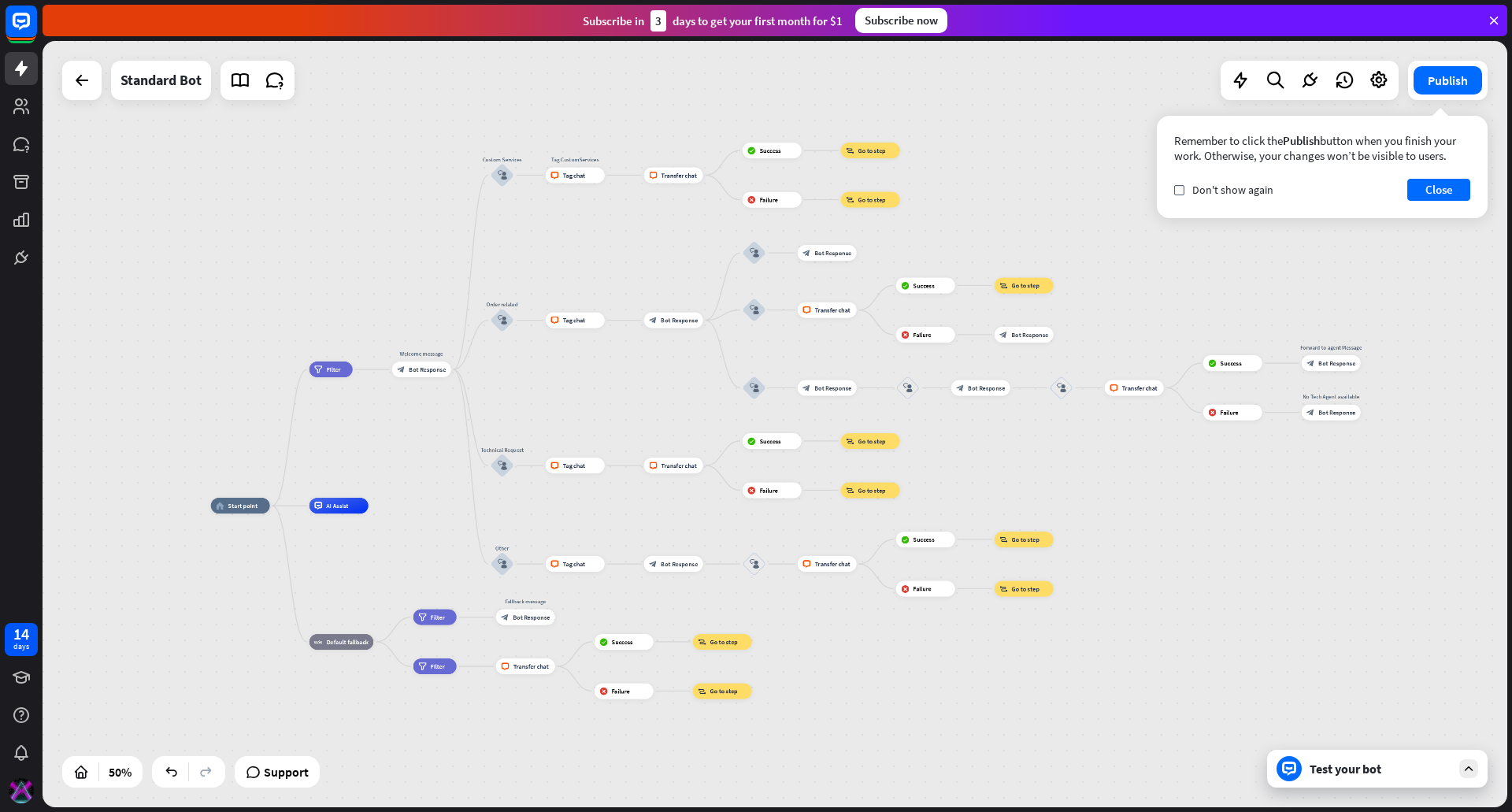
drag, startPoint x: 1290, startPoint y: 581, endPoint x: 1098, endPoint y: 499, distance: 208.8
click at [1098, 499] on div "home_2 Start point filter Filter Welcome message block_bot_response Bot Respons…" at bounding box center [774, 424] width 1465 height 766
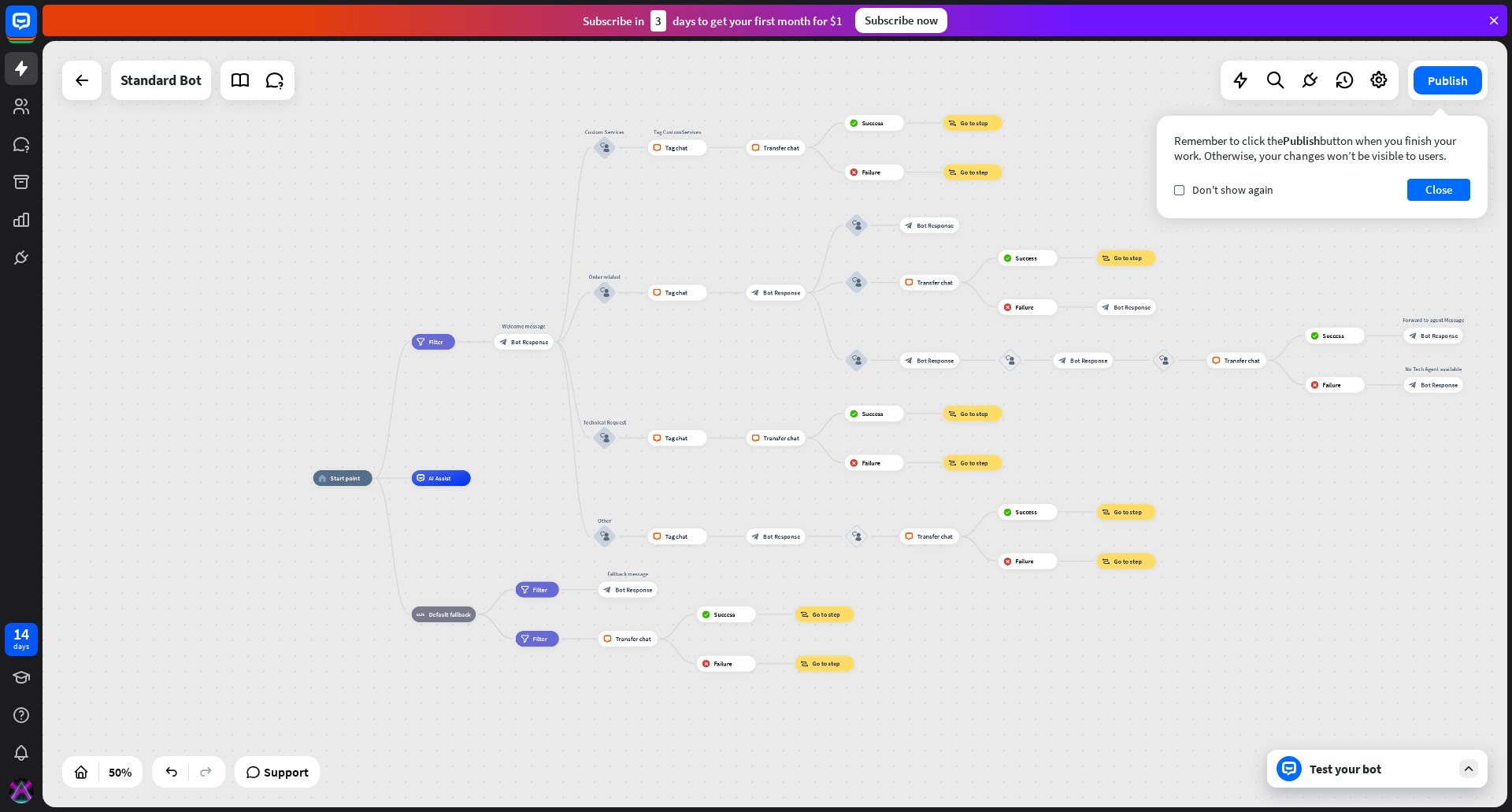
drag, startPoint x: 1086, startPoint y: 501, endPoint x: 1187, endPoint y: 473, distance: 104.8
click at [1187, 473] on div "home_2 Start point filter Filter Welcome message block_bot_response Bot Respons…" at bounding box center [774, 424] width 1465 height 766
click at [1444, 205] on div "Remember to click the Publish button when you finish your work. Otherwise, your…" at bounding box center [1322, 167] width 331 height 103
click at [1444, 188] on button "Close" at bounding box center [1439, 190] width 63 height 22
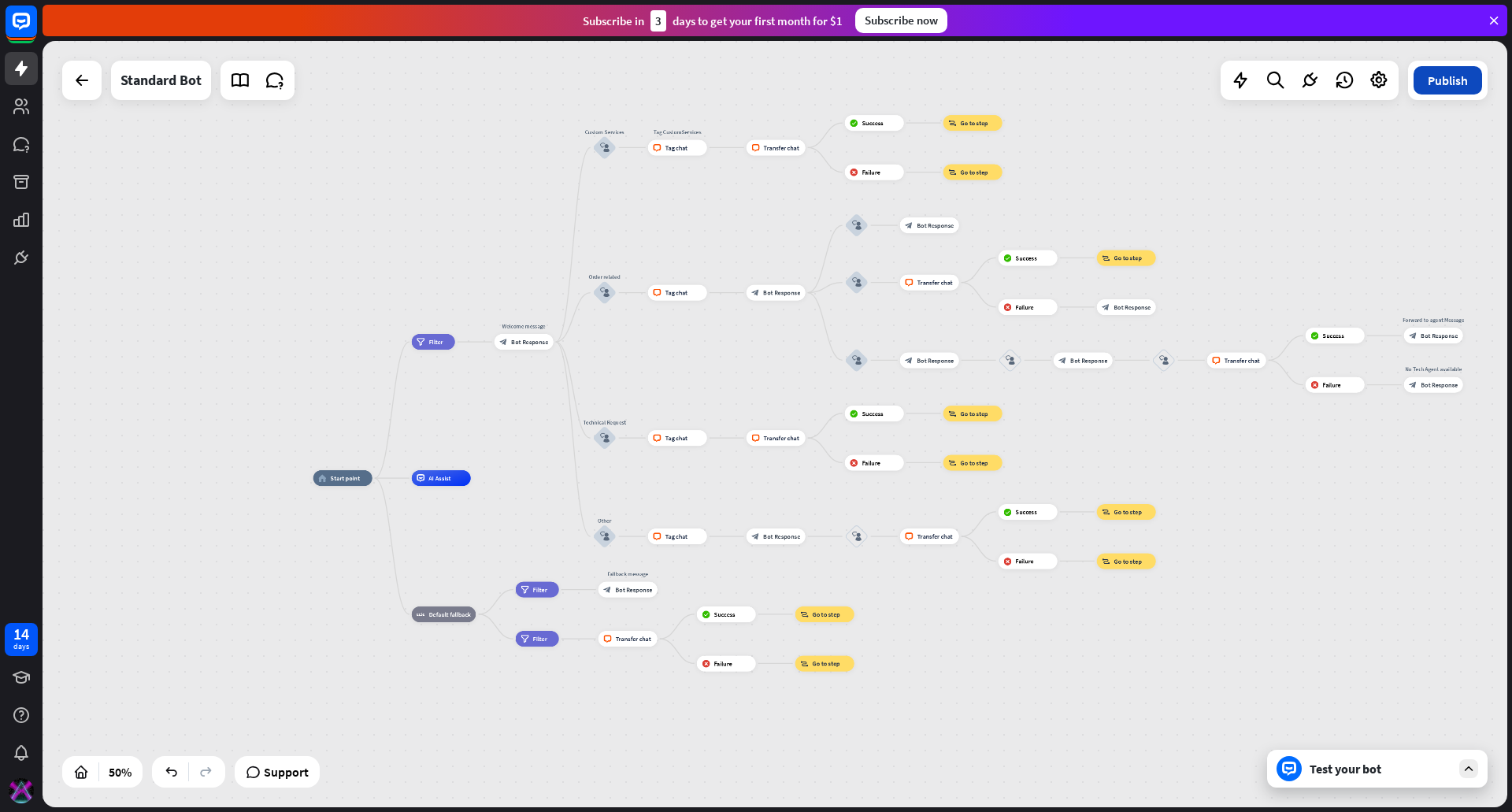
click at [1449, 89] on button "Publish" at bounding box center [1448, 80] width 68 height 28
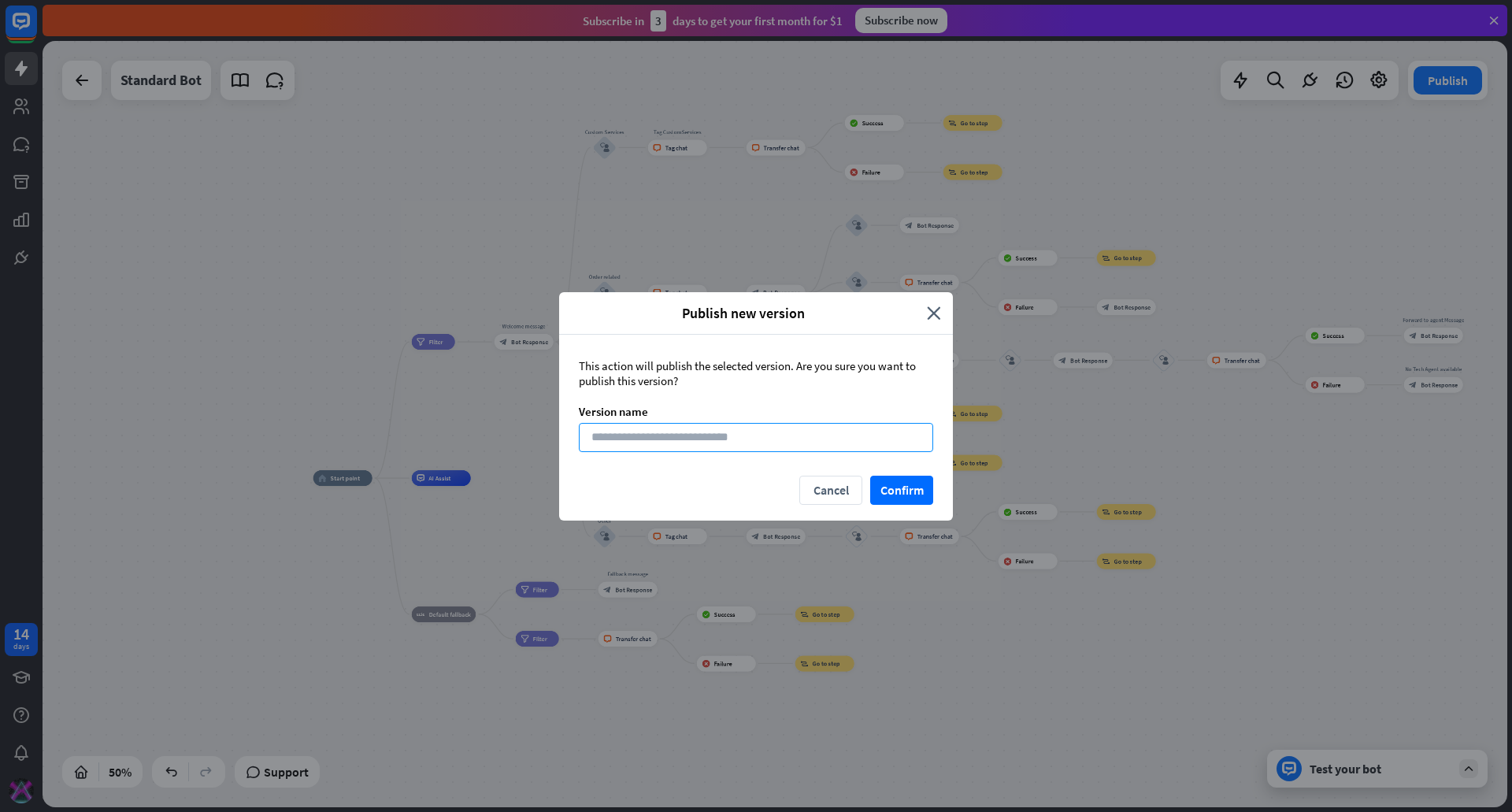
click at [749, 439] on input at bounding box center [756, 437] width 355 height 29
type input "***"
click at [897, 493] on button "Confirm" at bounding box center [902, 490] width 63 height 29
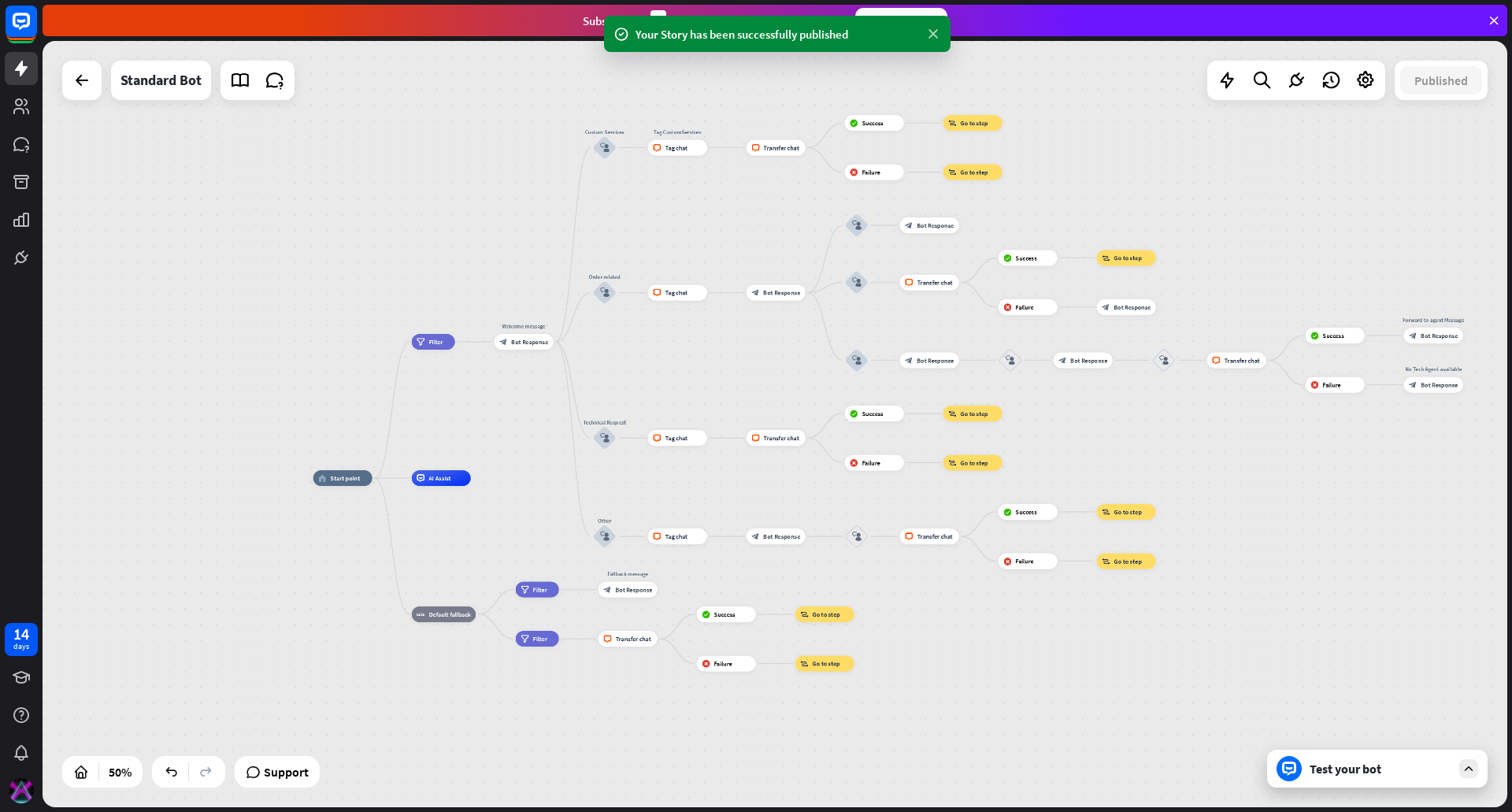
click at [937, 34] on icon at bounding box center [933, 34] width 16 height 17
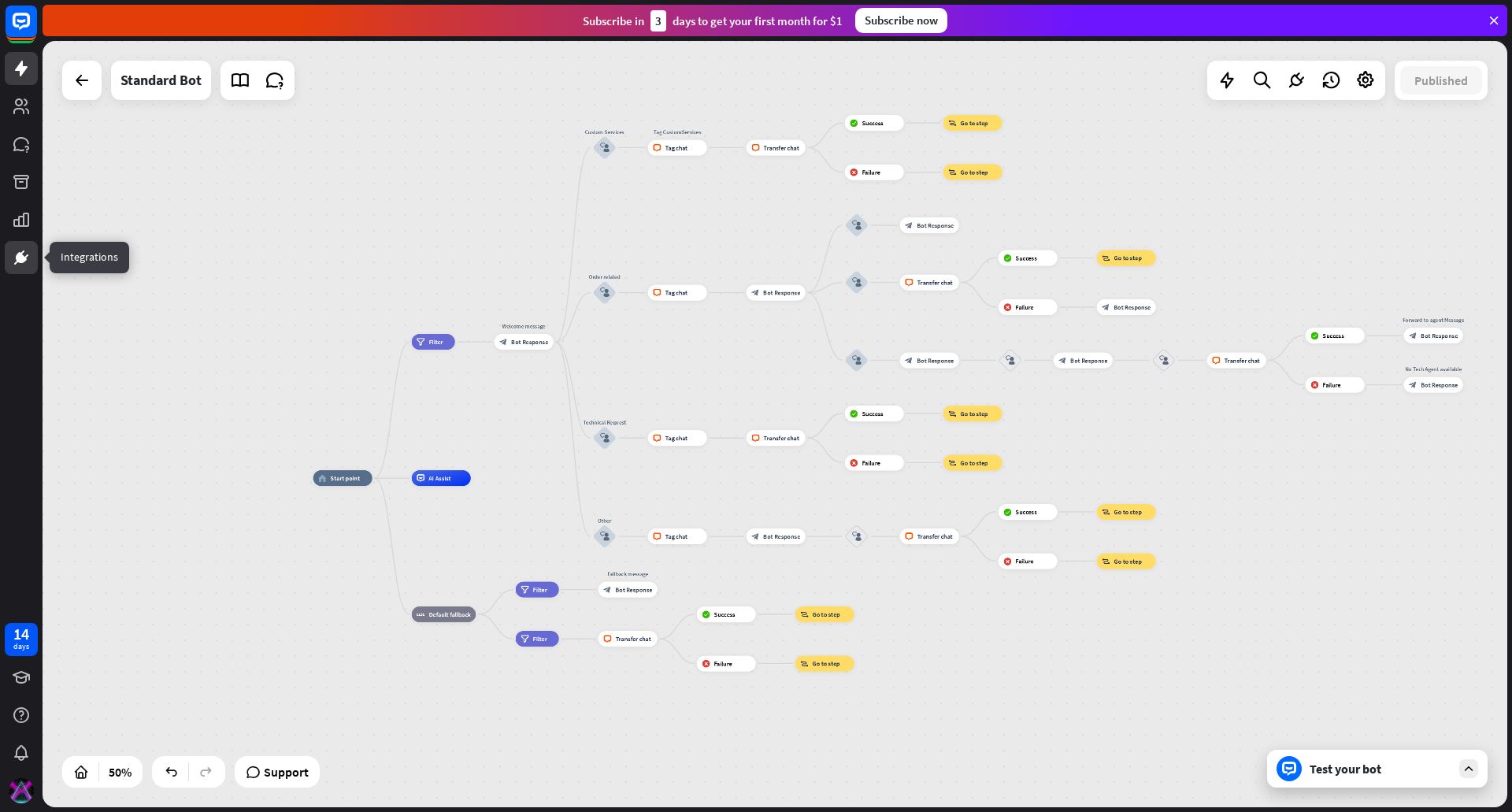
click at [15, 260] on icon at bounding box center [21, 258] width 19 height 19
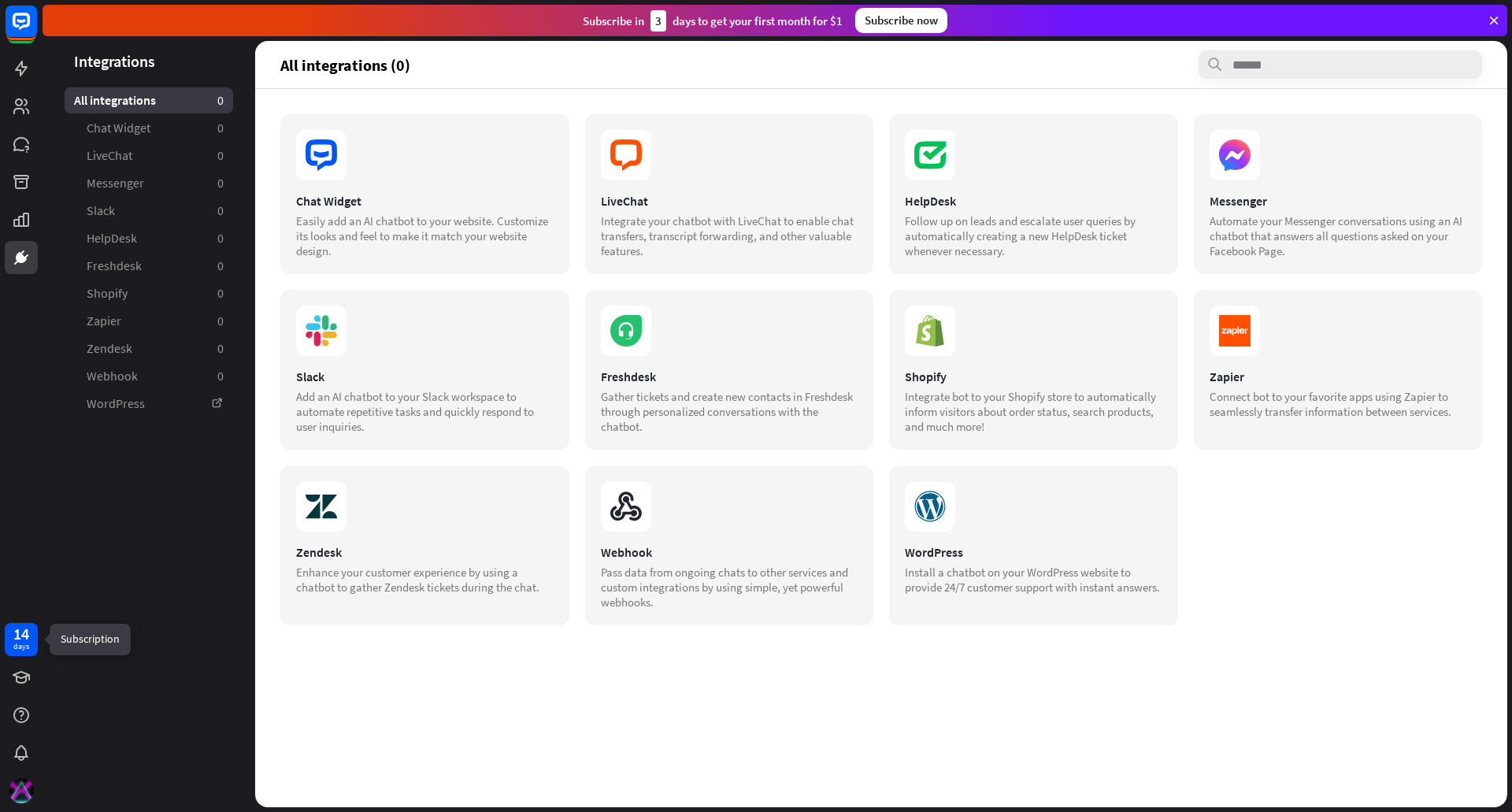
click at [24, 641] on div "14" at bounding box center [21, 634] width 16 height 14
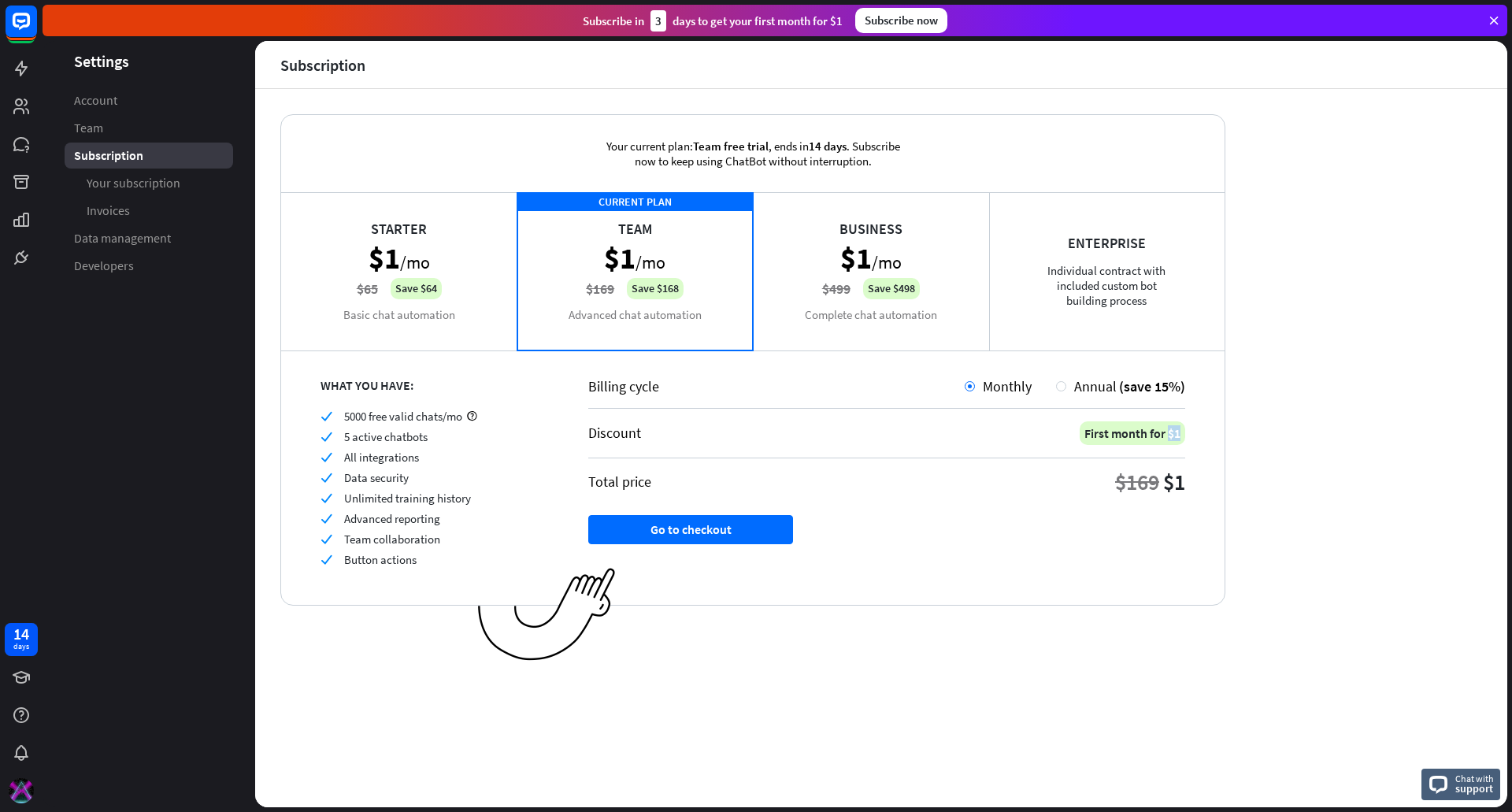
click at [1171, 435] on div "First month for $1" at bounding box center [1132, 433] width 105 height 24
click at [111, 183] on span "Your subscription" at bounding box center [133, 183] width 94 height 17
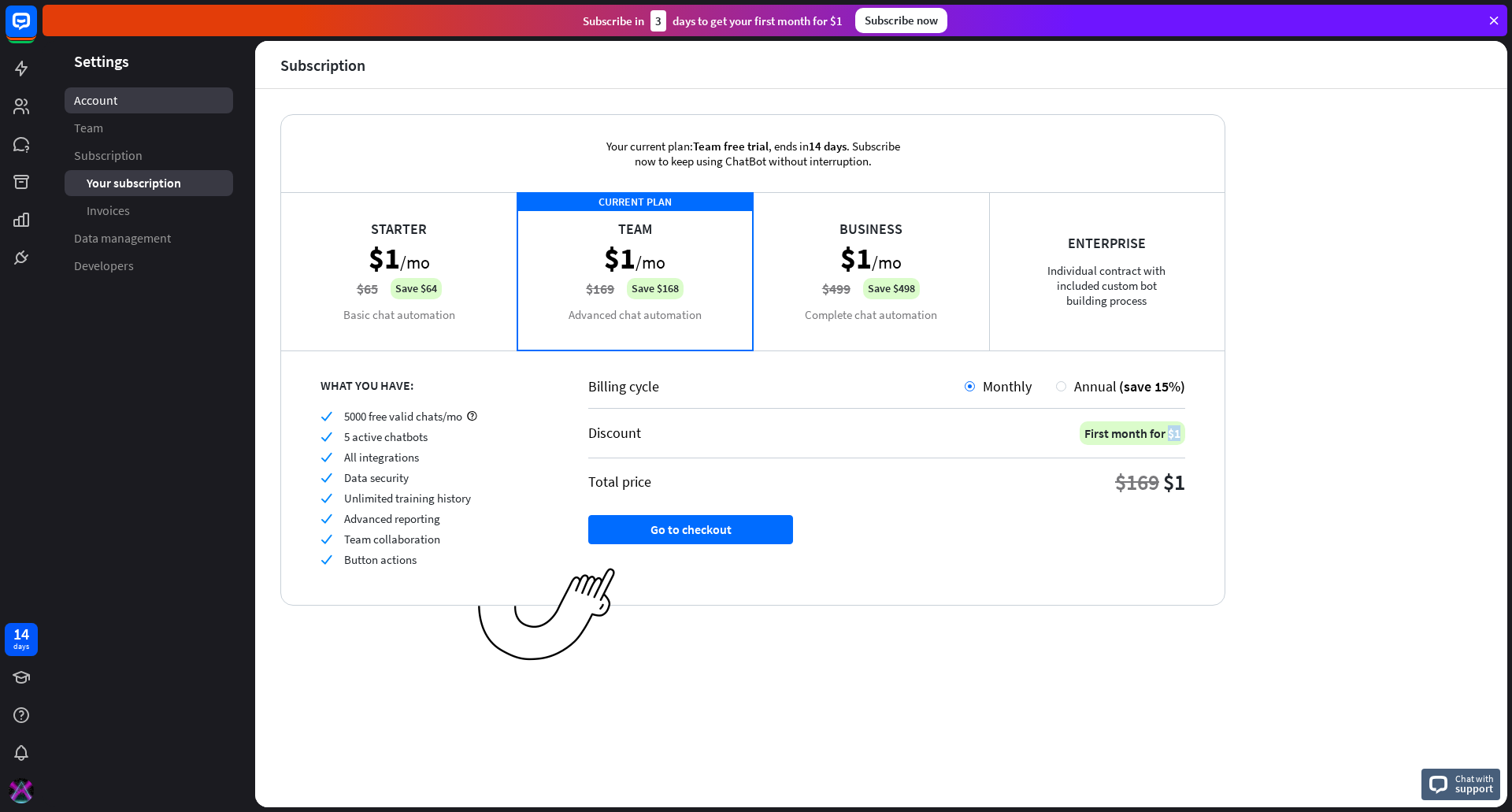
click at [92, 100] on span "Account" at bounding box center [95, 100] width 43 height 17
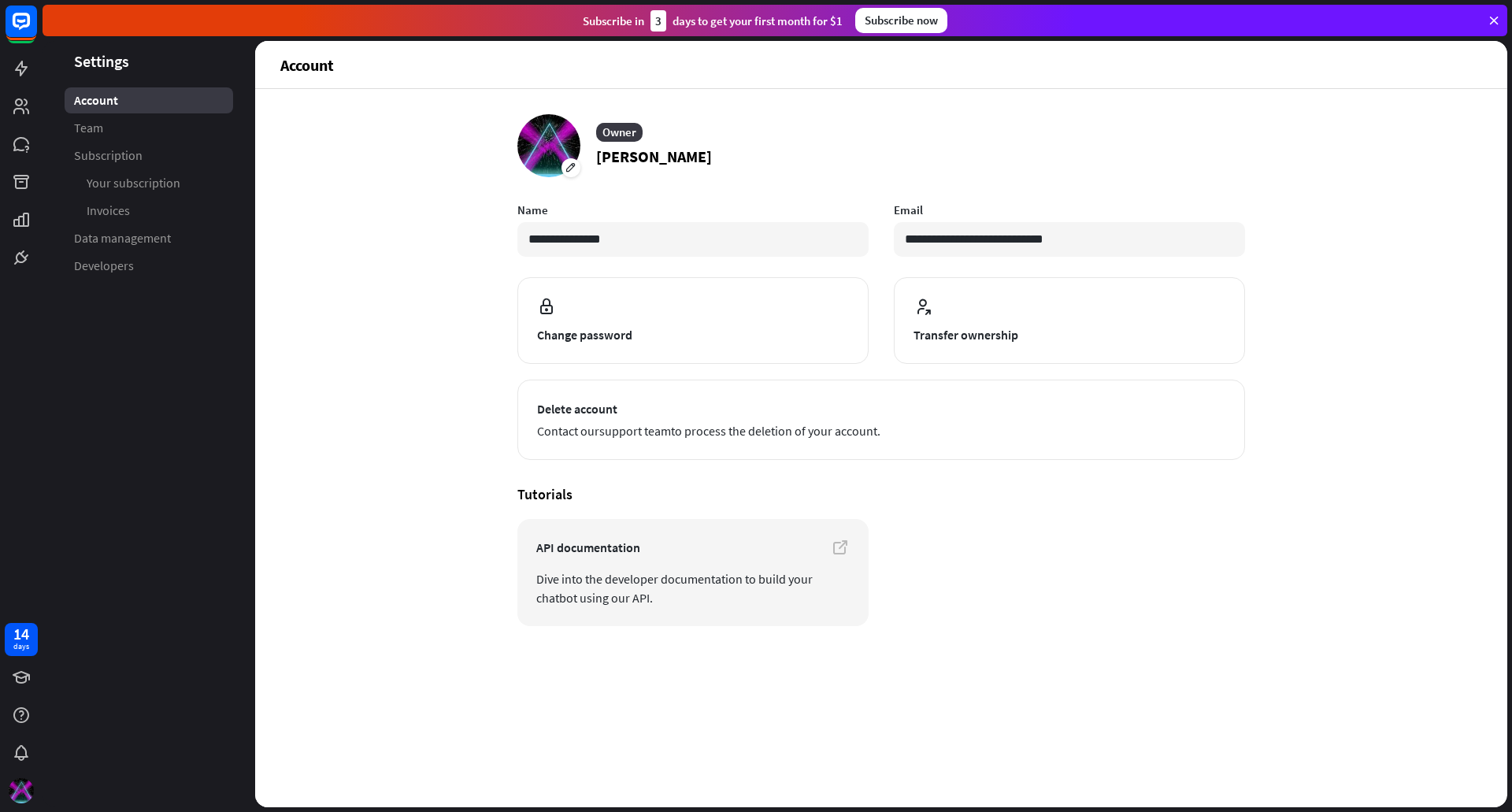
click at [1241, 165] on article "Owner [PERSON_NAME]" at bounding box center [881, 146] width 727 height 63
click at [11, 25] on rect at bounding box center [20, 20] width 34 height 34
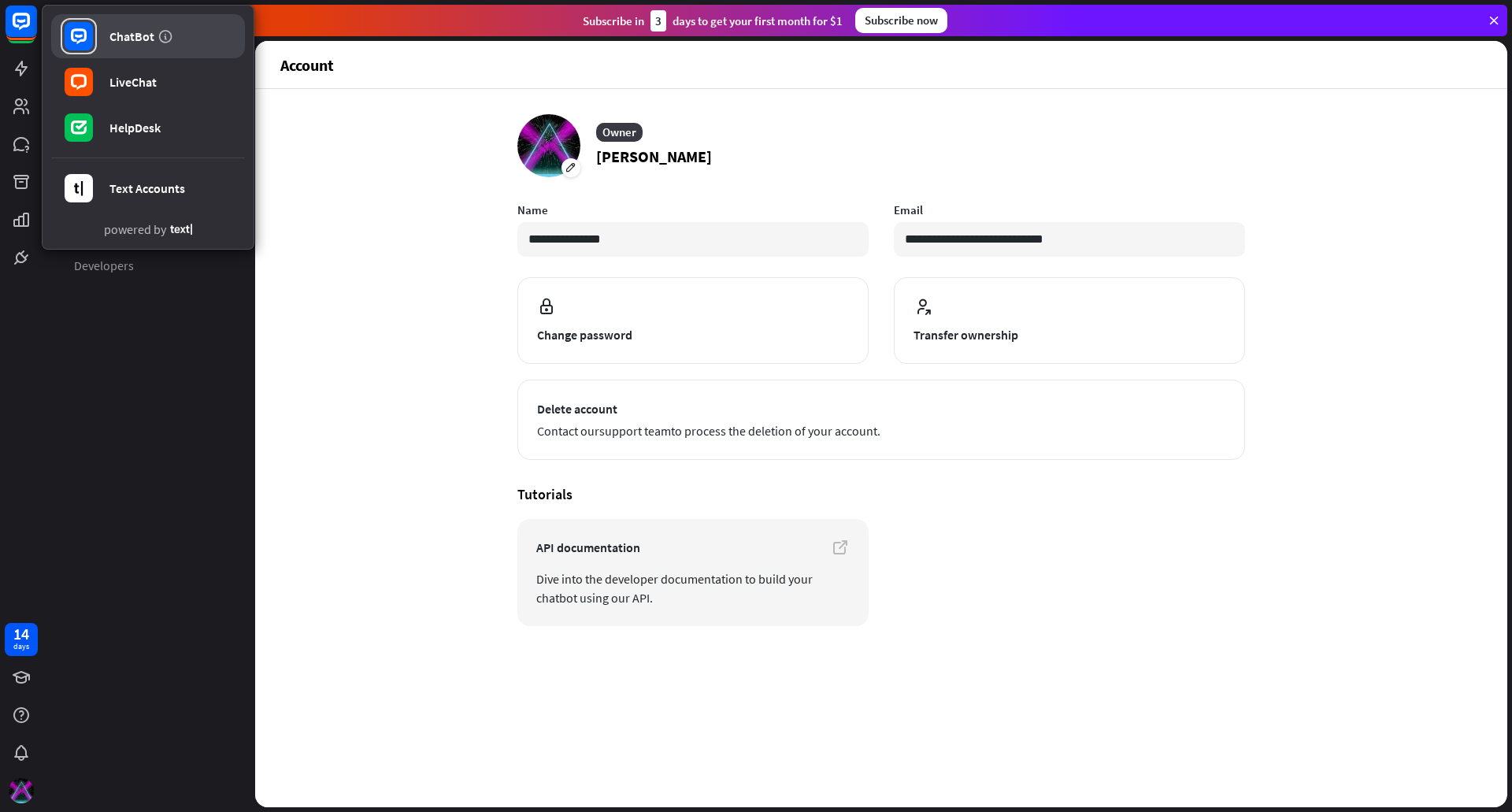
click at [96, 25] on div at bounding box center [78, 36] width 36 height 36
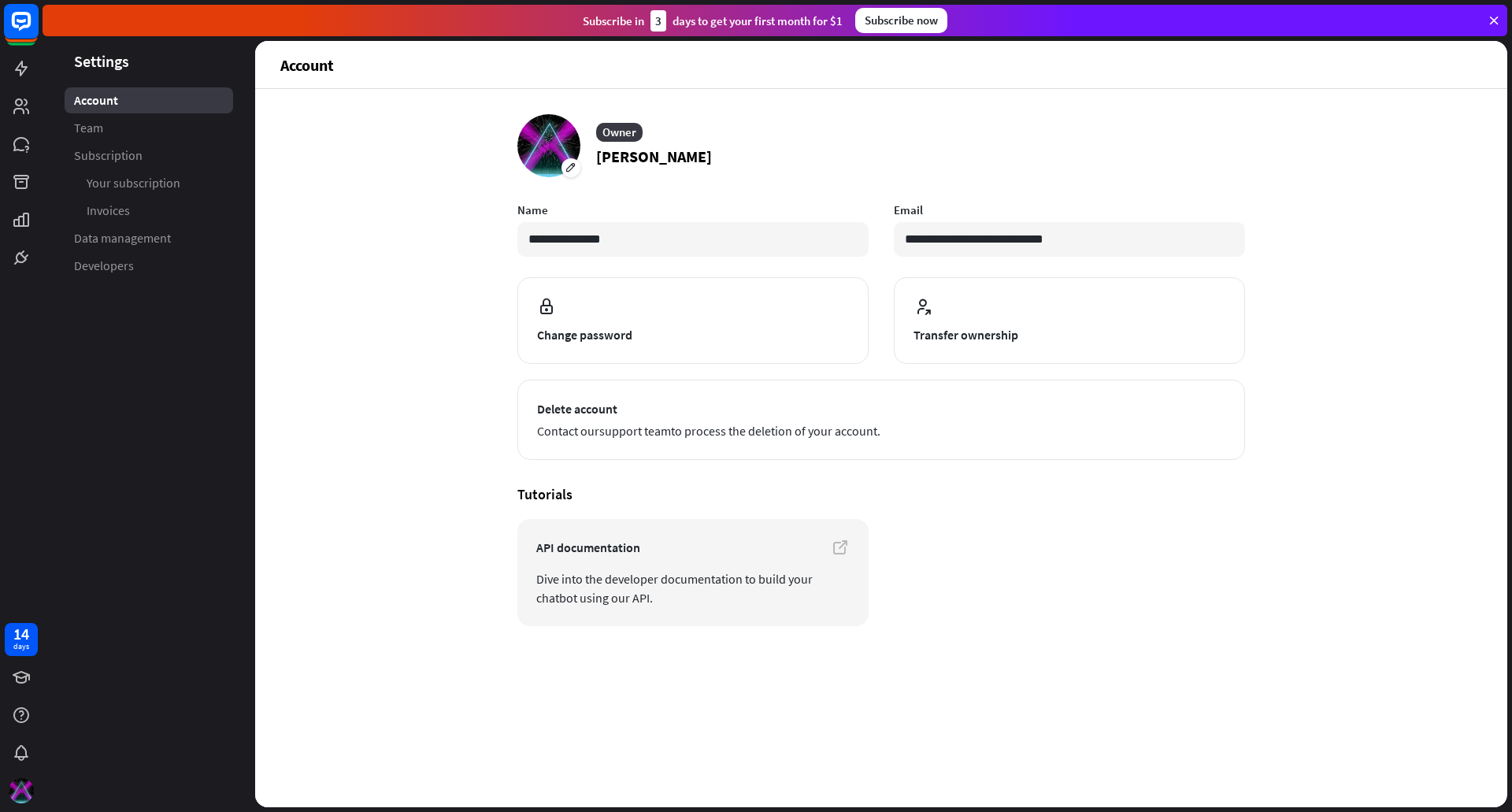
click at [12, 25] on icon at bounding box center [21, 21] width 19 height 19
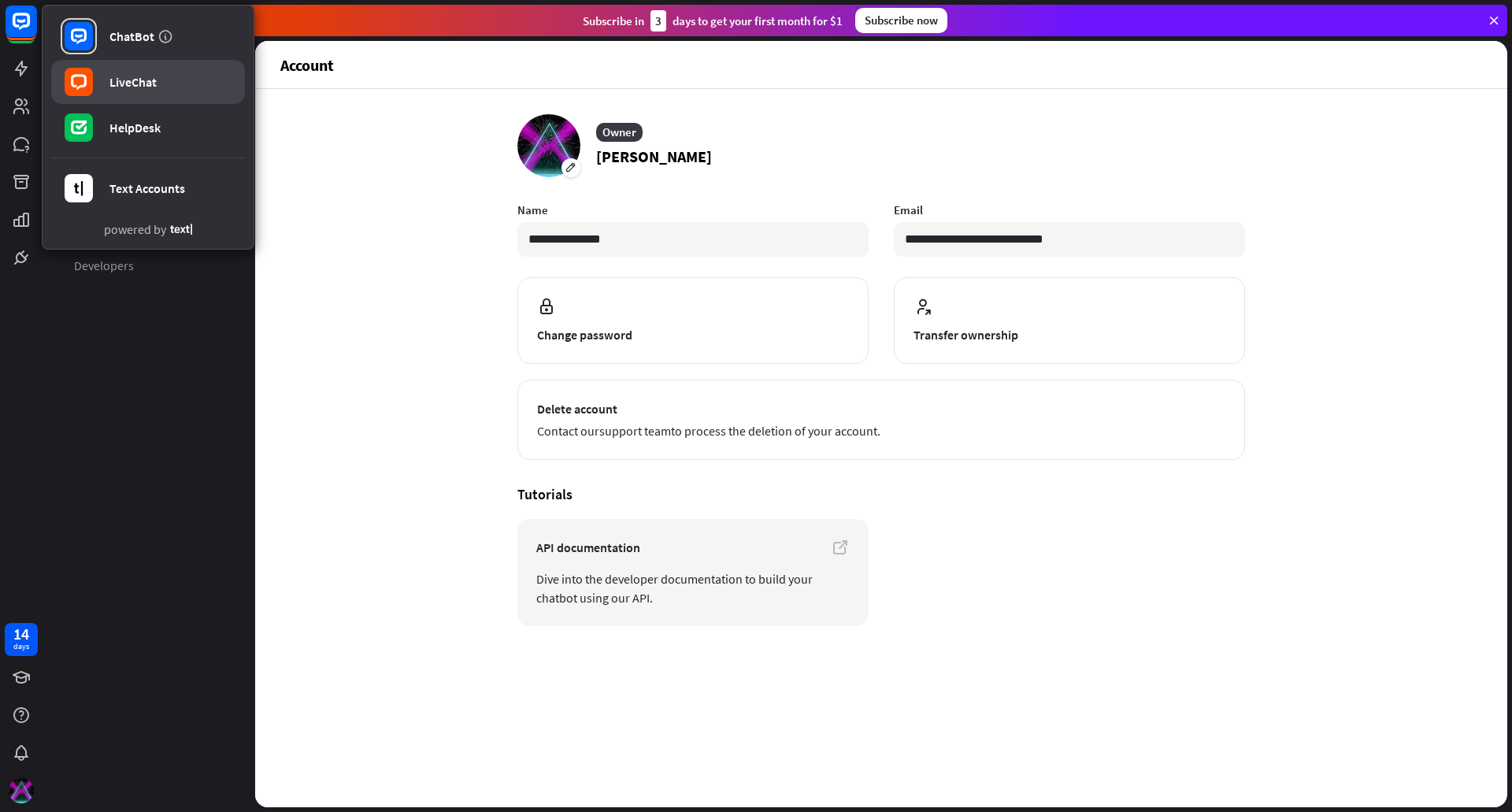
click at [118, 78] on div "LiveChat" at bounding box center [133, 82] width 47 height 16
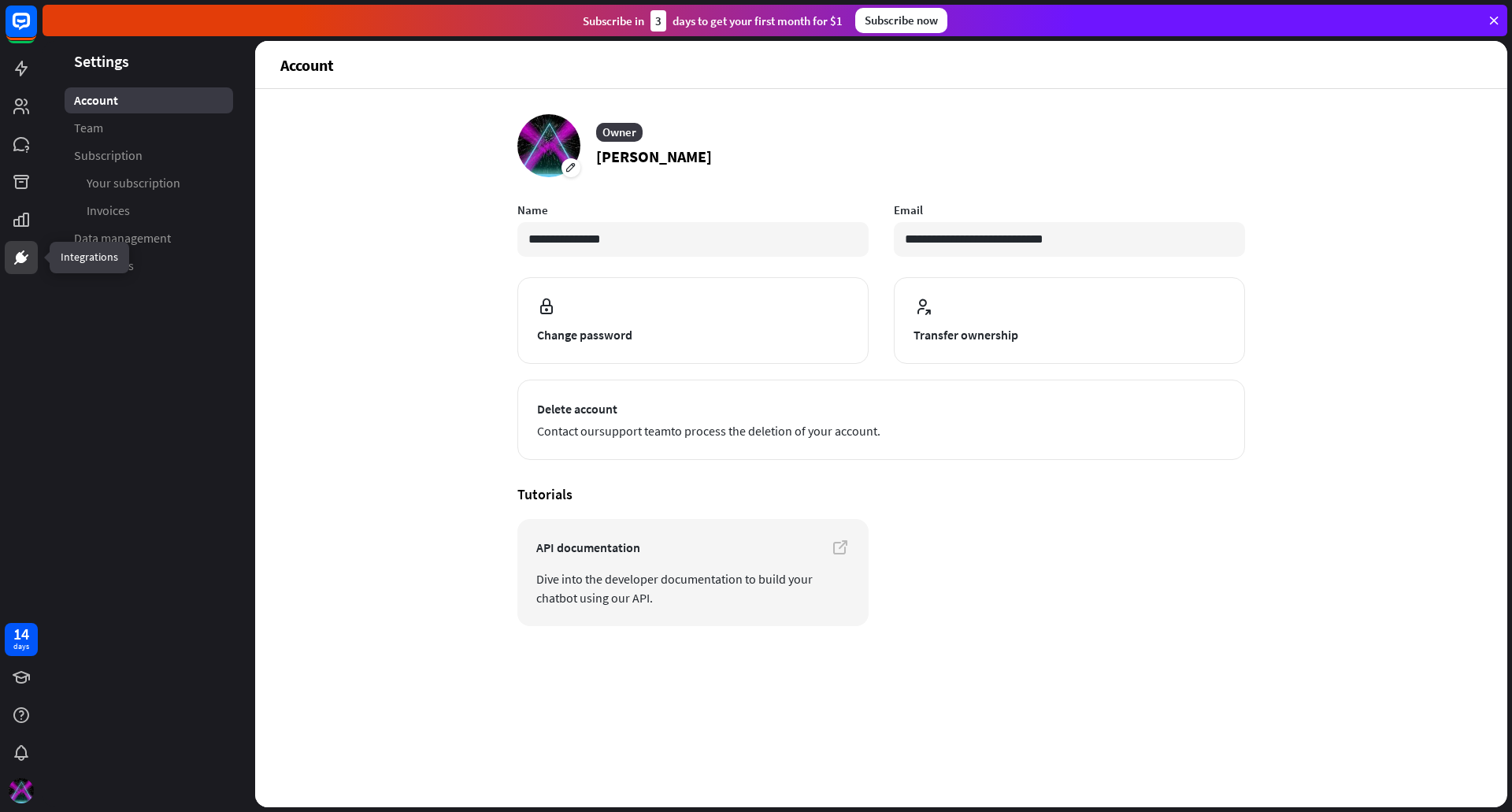
click at [20, 254] on icon at bounding box center [22, 252] width 4 height 4
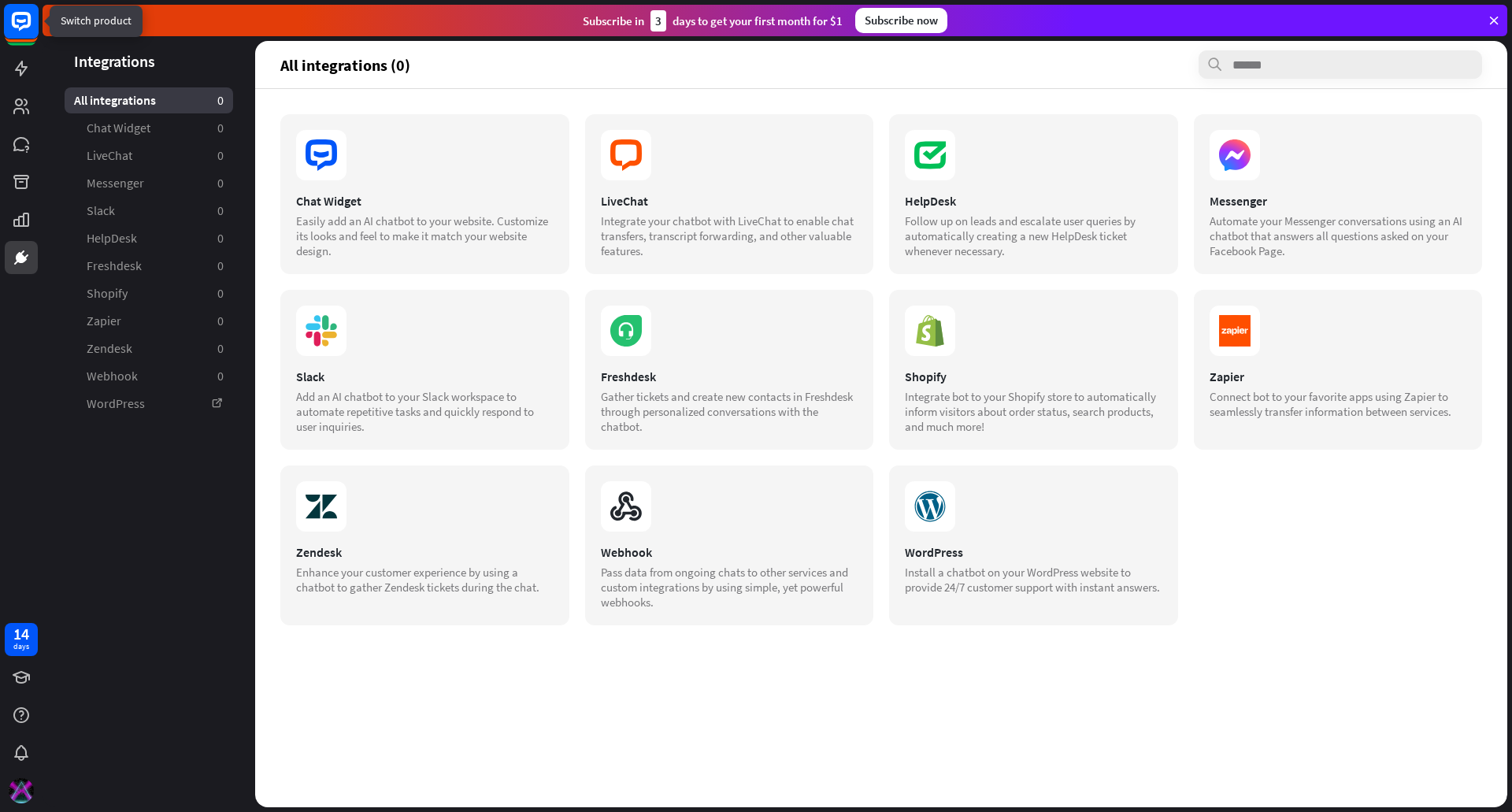
click at [33, 24] on rect at bounding box center [20, 20] width 34 height 34
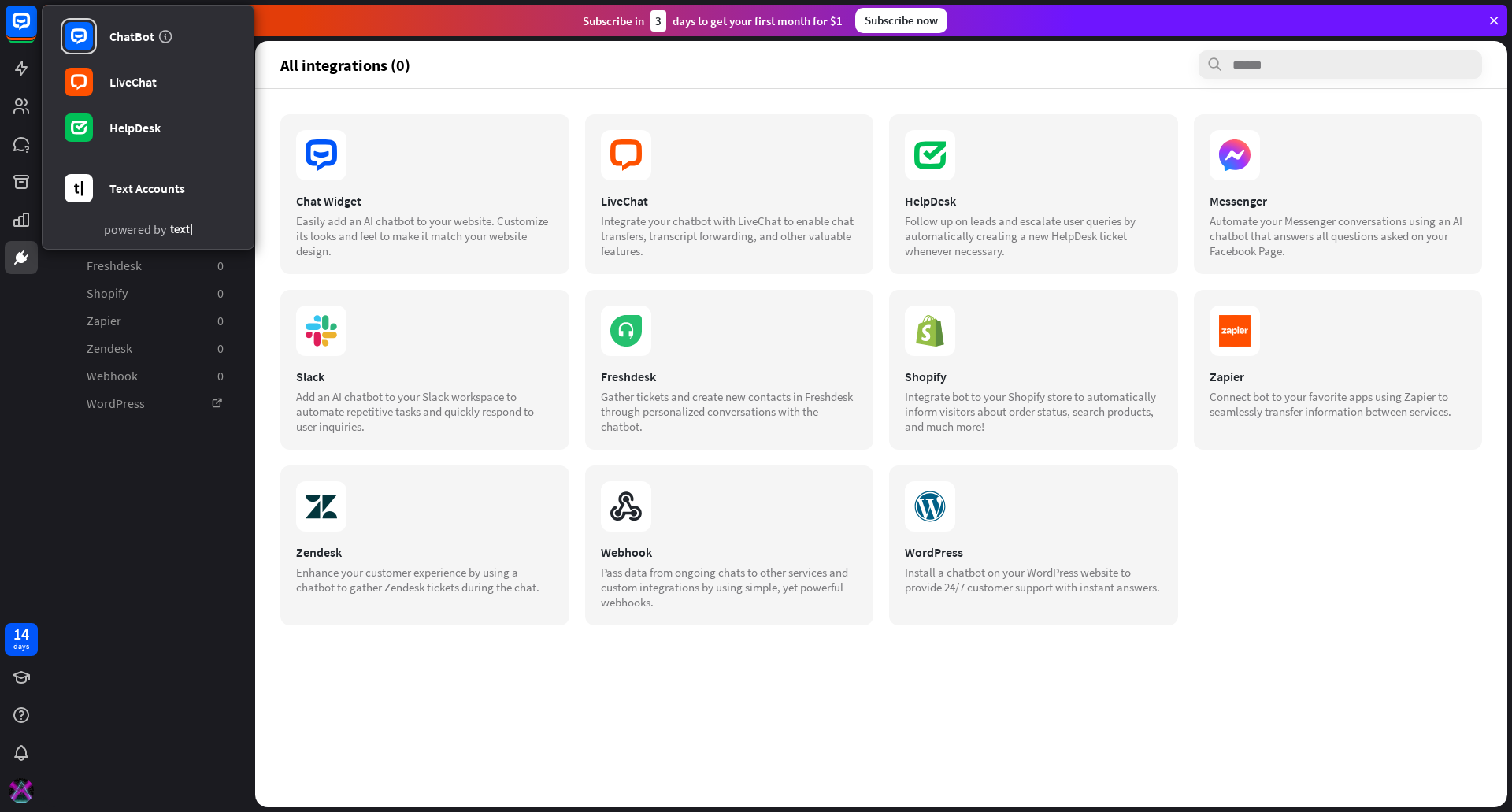
click at [472, 63] on section "All integrations (0)" at bounding box center [880, 64] width 1201 height 28
